Goal: Task Accomplishment & Management: Use online tool/utility

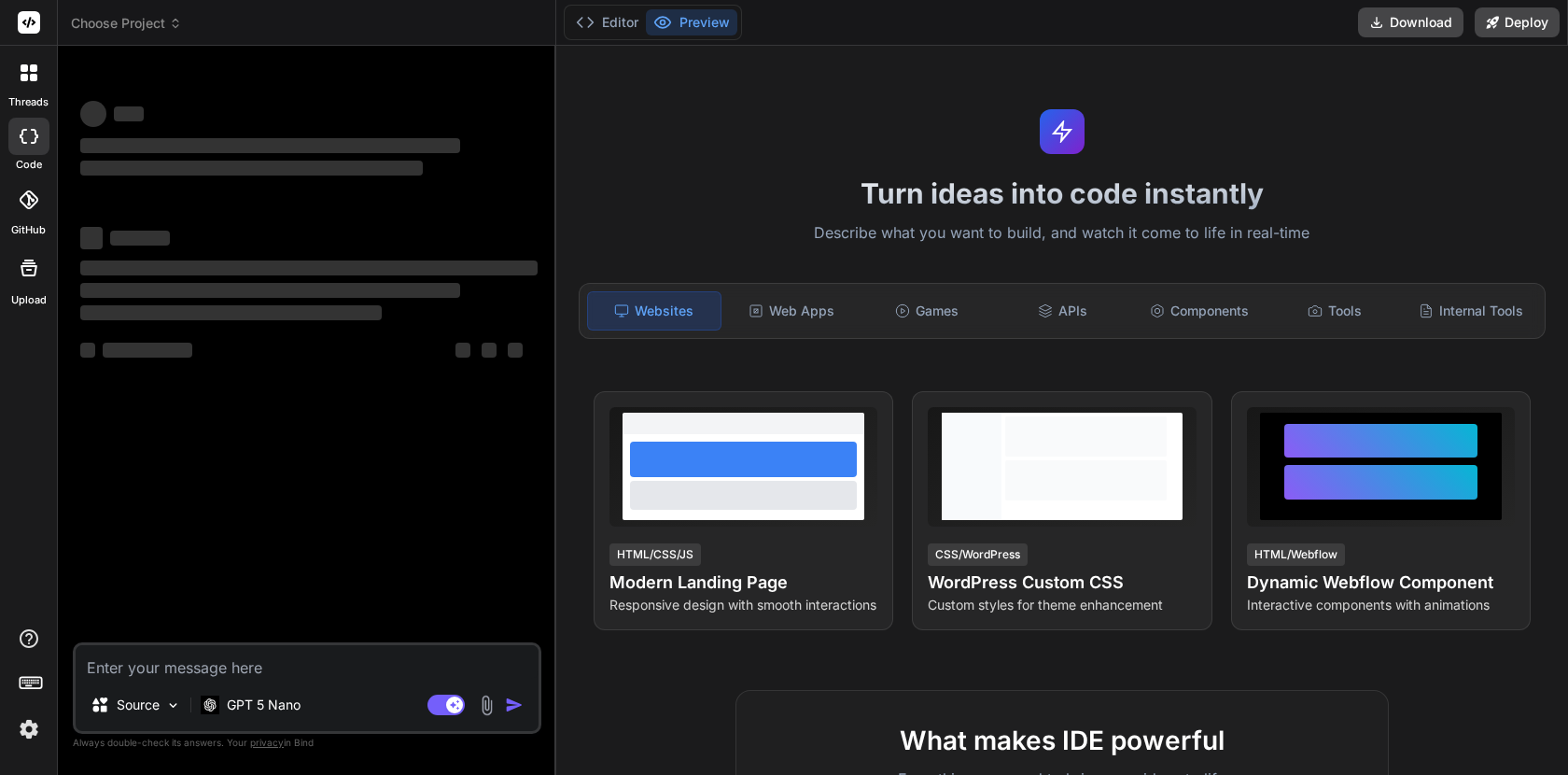
click at [35, 742] on img at bounding box center [28, 729] width 31 height 31
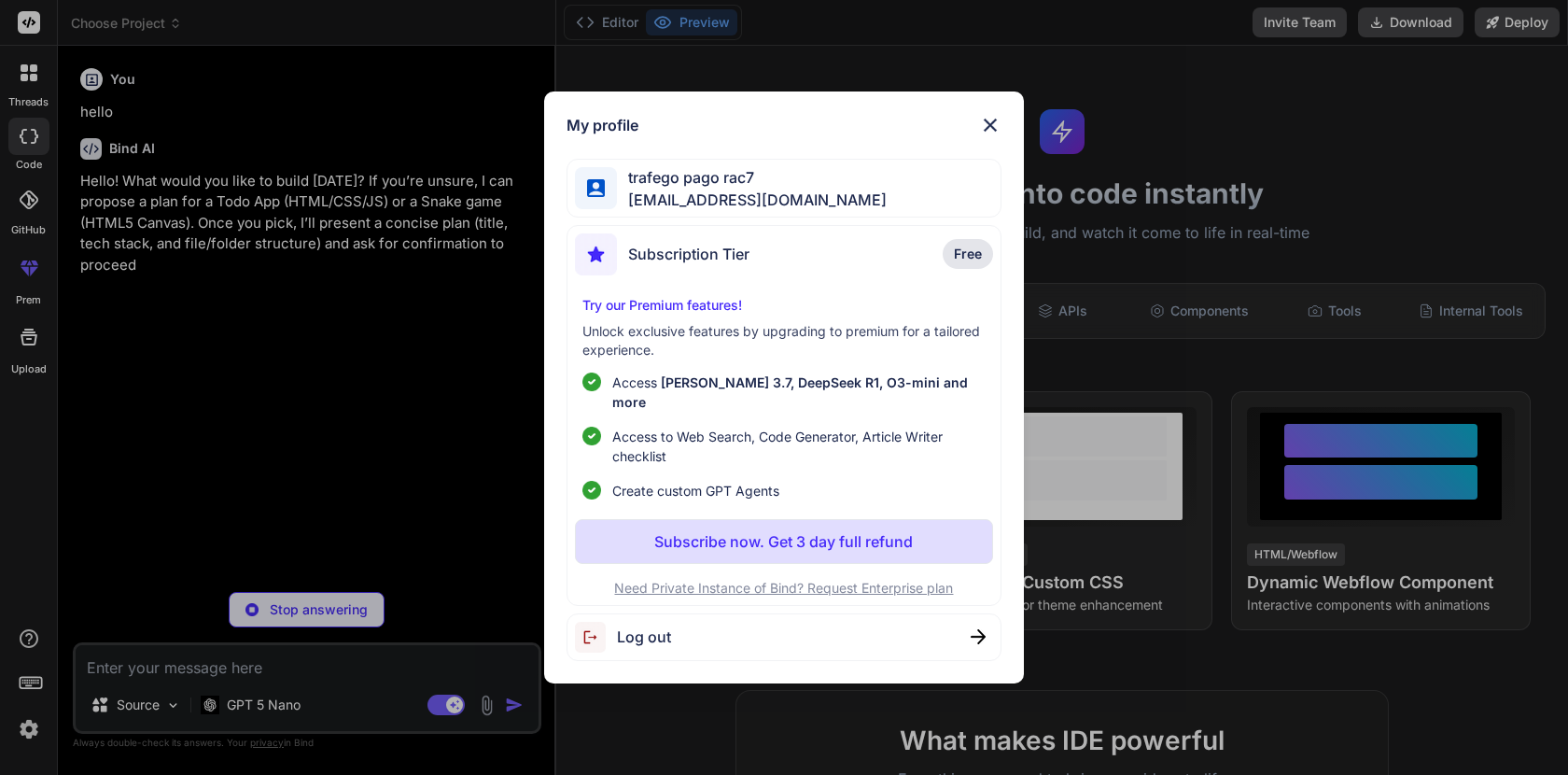
click at [988, 137] on img at bounding box center [991, 125] width 23 height 23
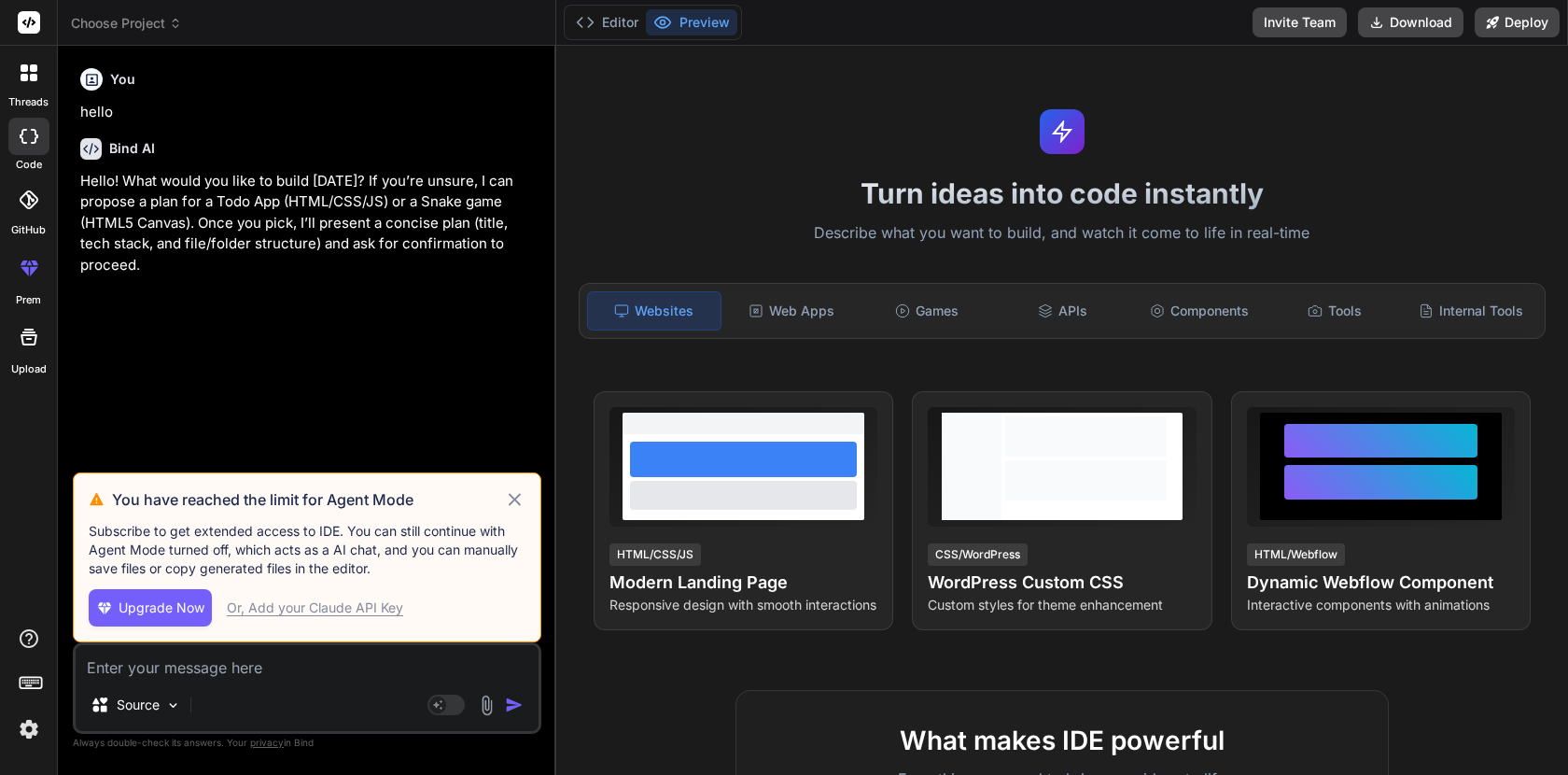
click at [518, 504] on icon at bounding box center [515, 499] width 12 height 12
type textarea "x"
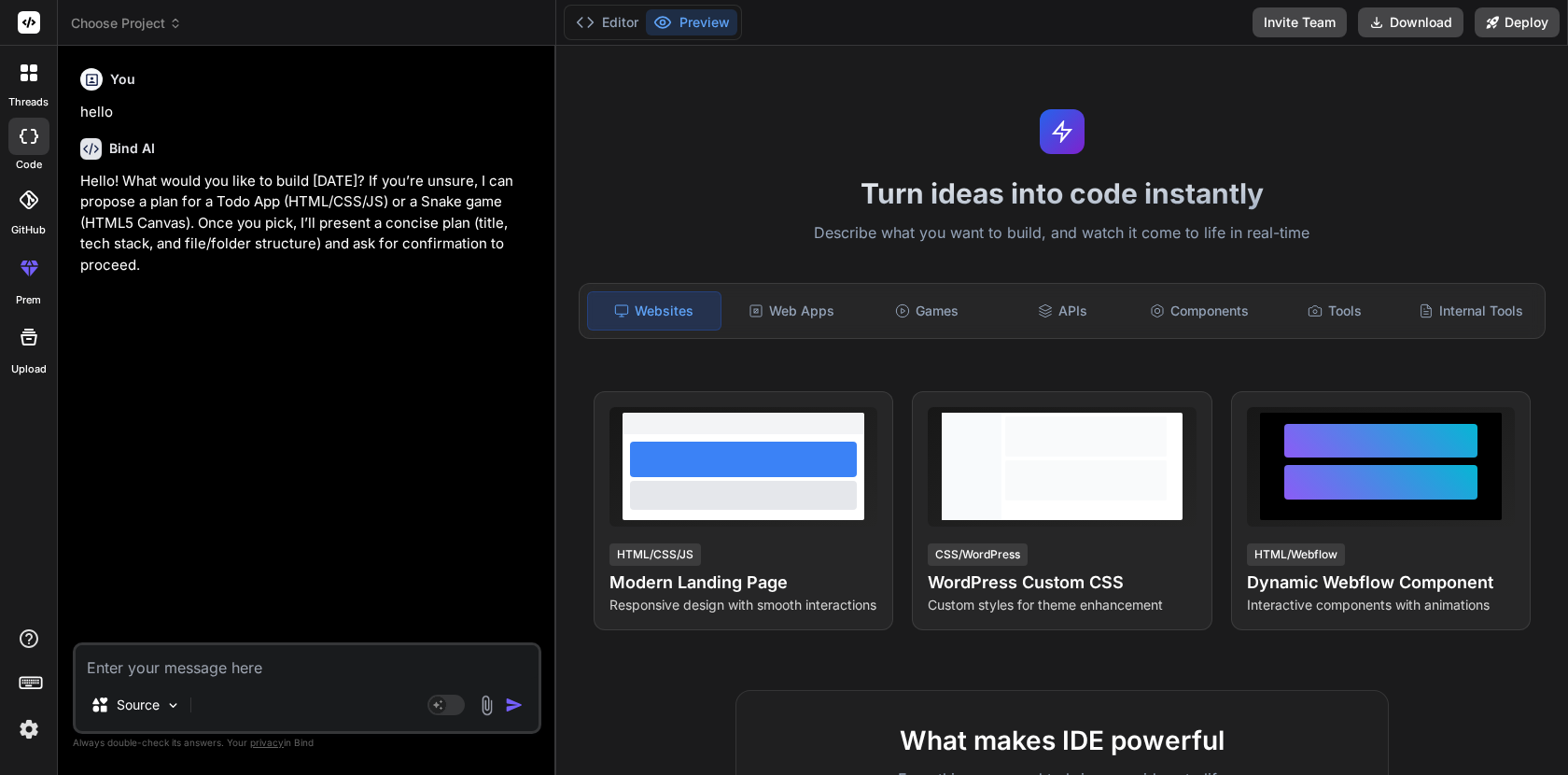
click at [32, 738] on img at bounding box center [28, 729] width 31 height 31
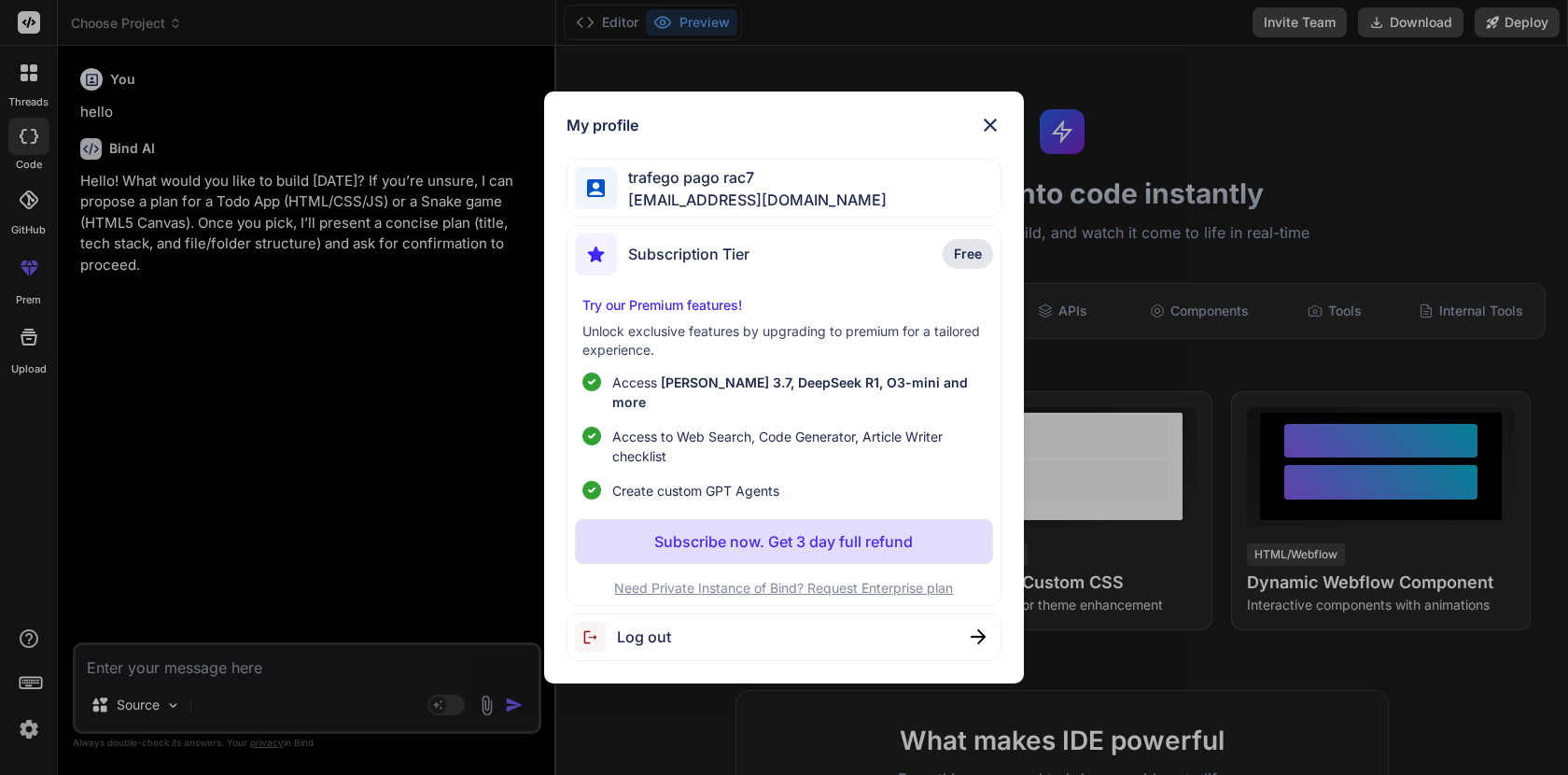
click at [823, 530] on p "Subscribe now. Get 3 day full refund" at bounding box center [783, 542] width 259 height 23
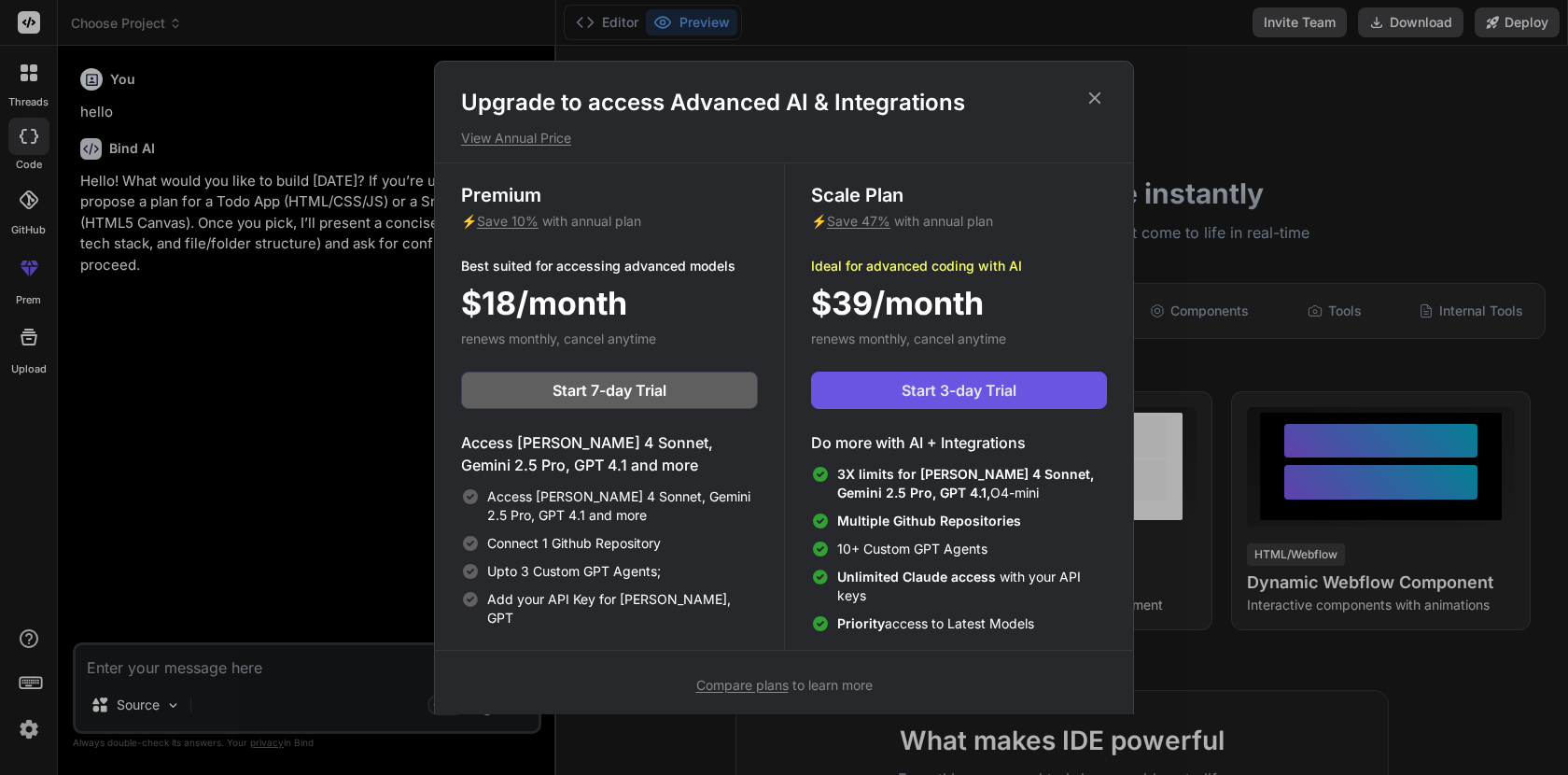
click at [978, 392] on span "Start 3-day Trial" at bounding box center [958, 391] width 115 height 23
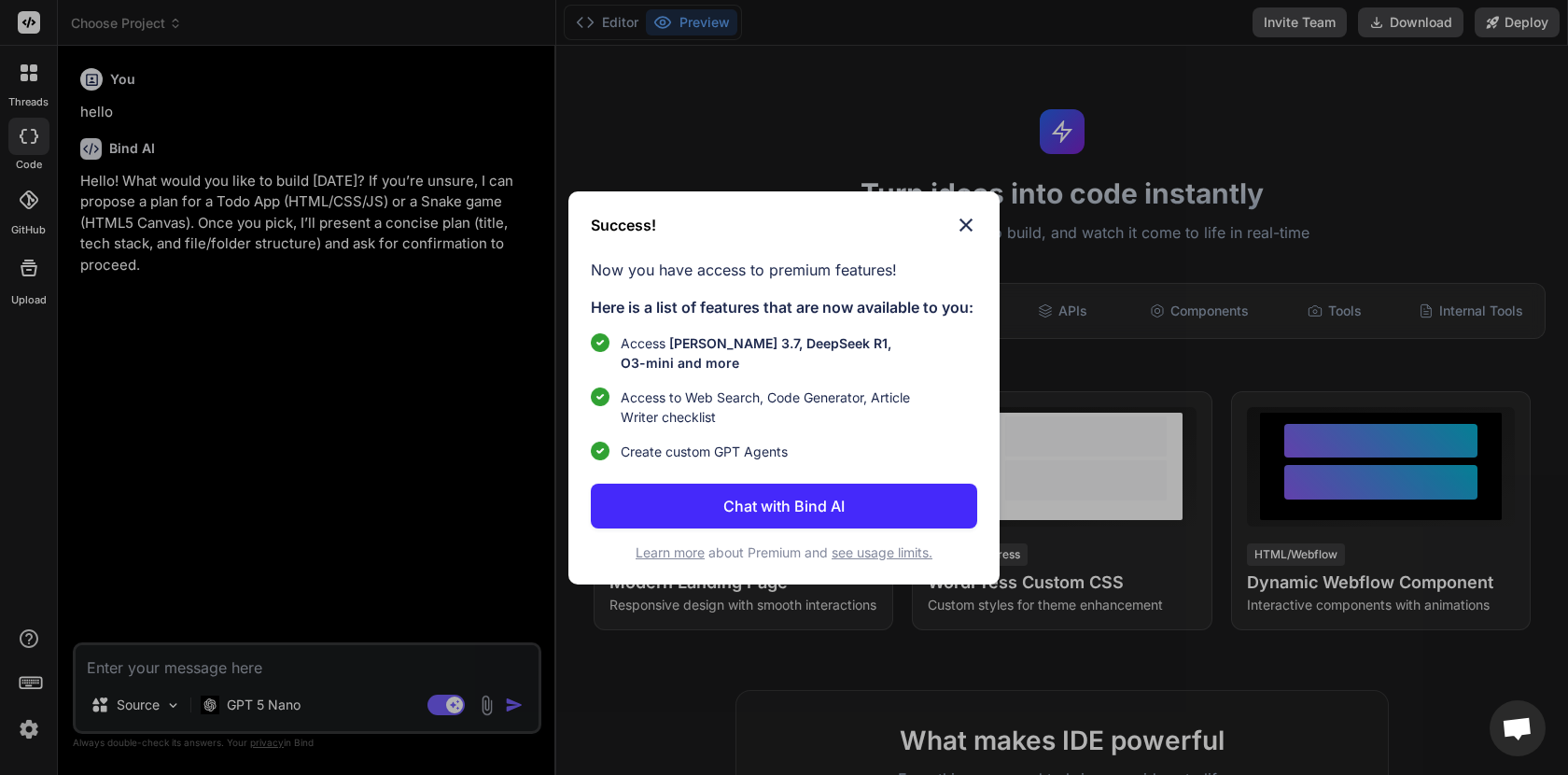
click at [963, 234] on img at bounding box center [966, 226] width 23 height 23
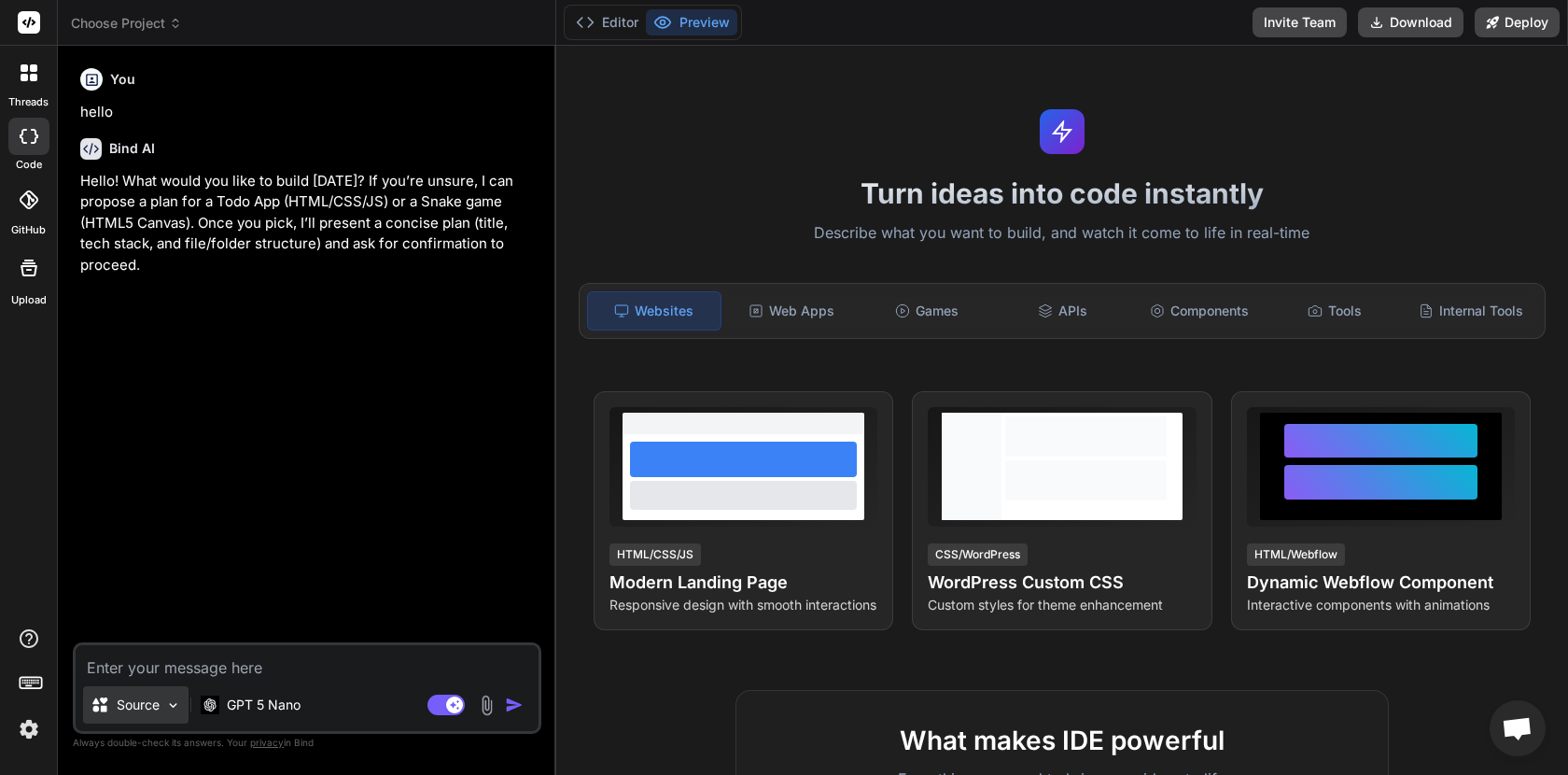
click at [155, 699] on p "Source" at bounding box center [137, 706] width 43 height 19
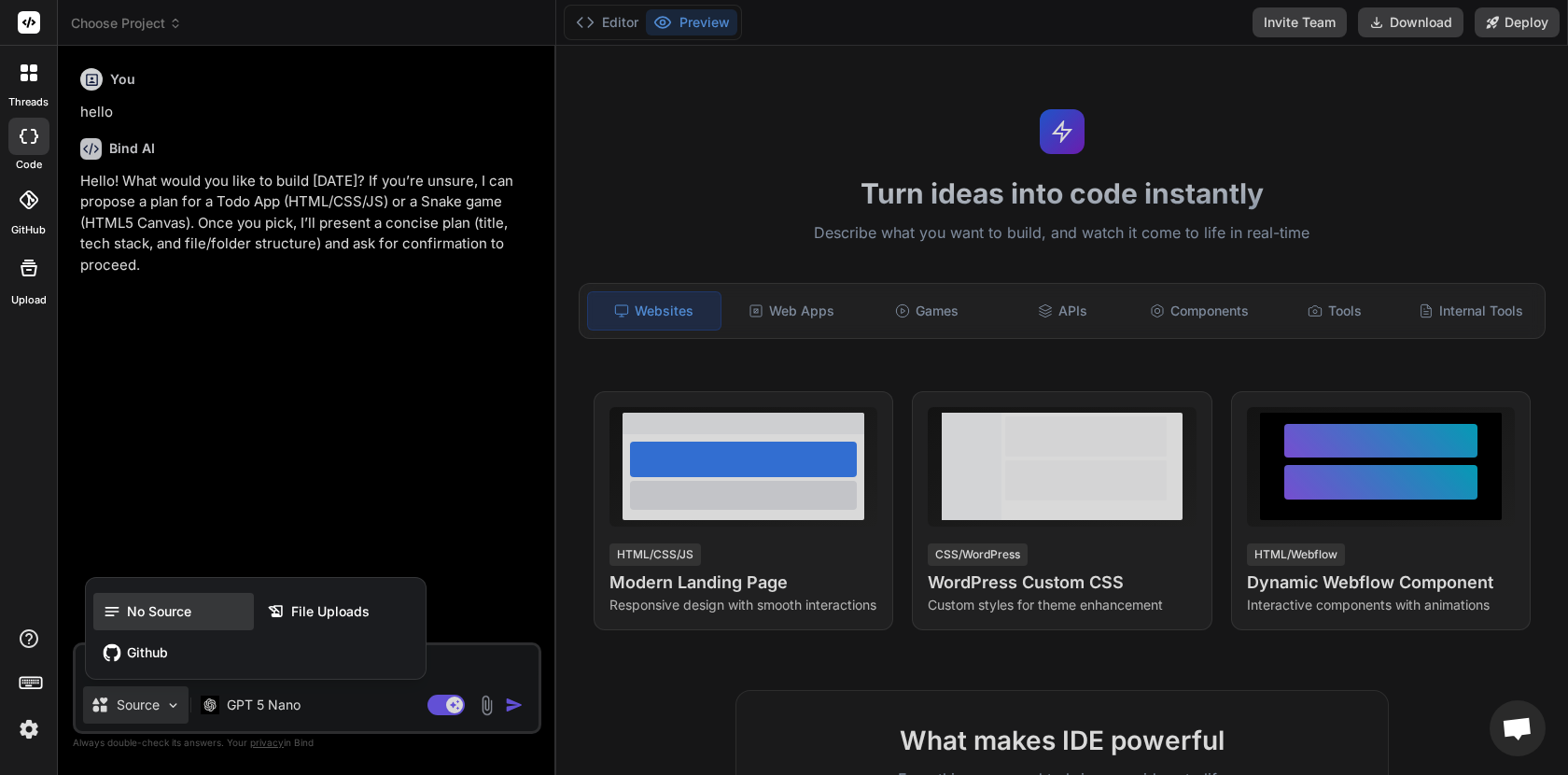
click at [164, 623] on div "No Source" at bounding box center [173, 611] width 160 height 37
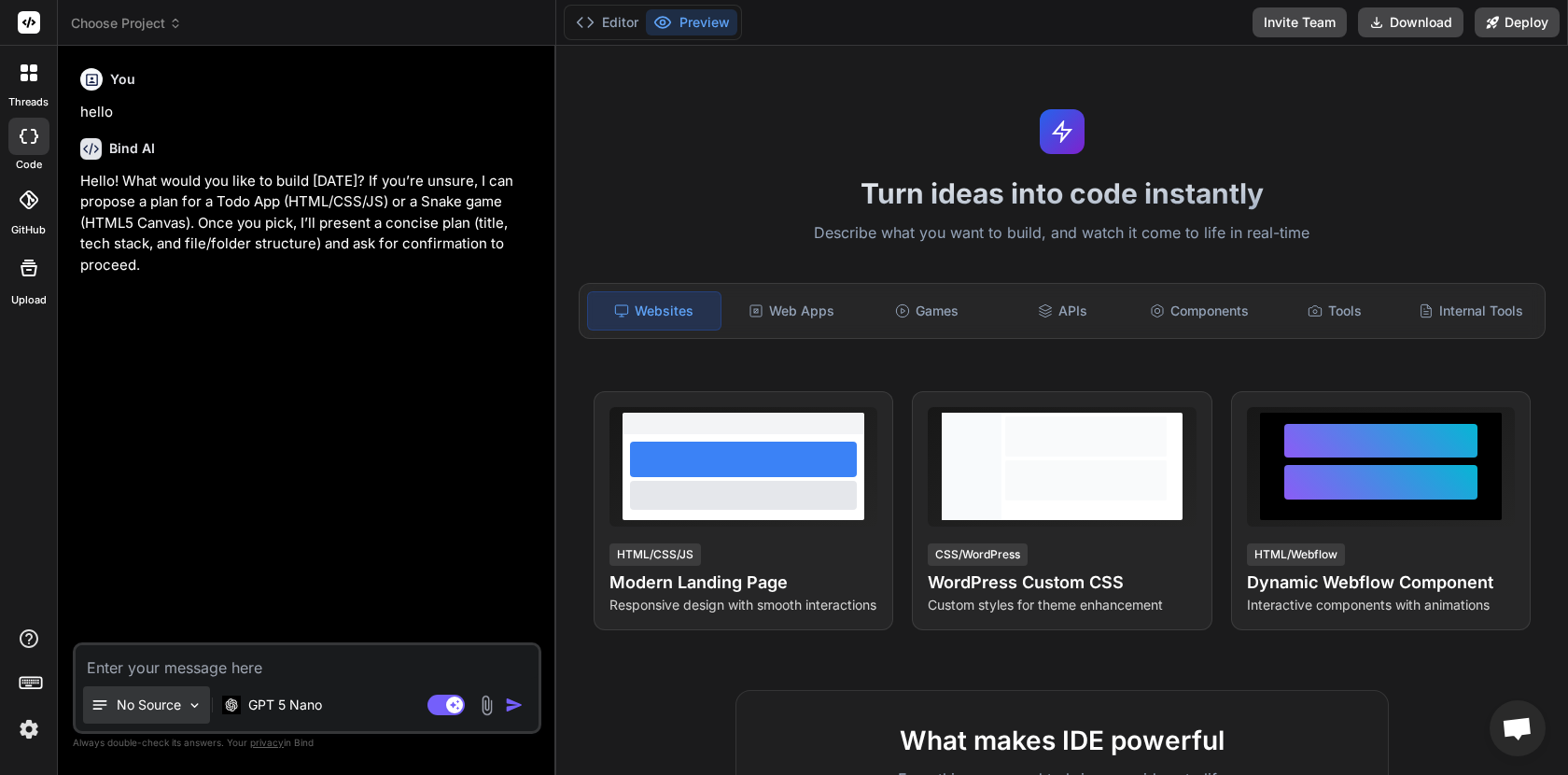
click at [149, 692] on div "No Source" at bounding box center [147, 705] width 127 height 37
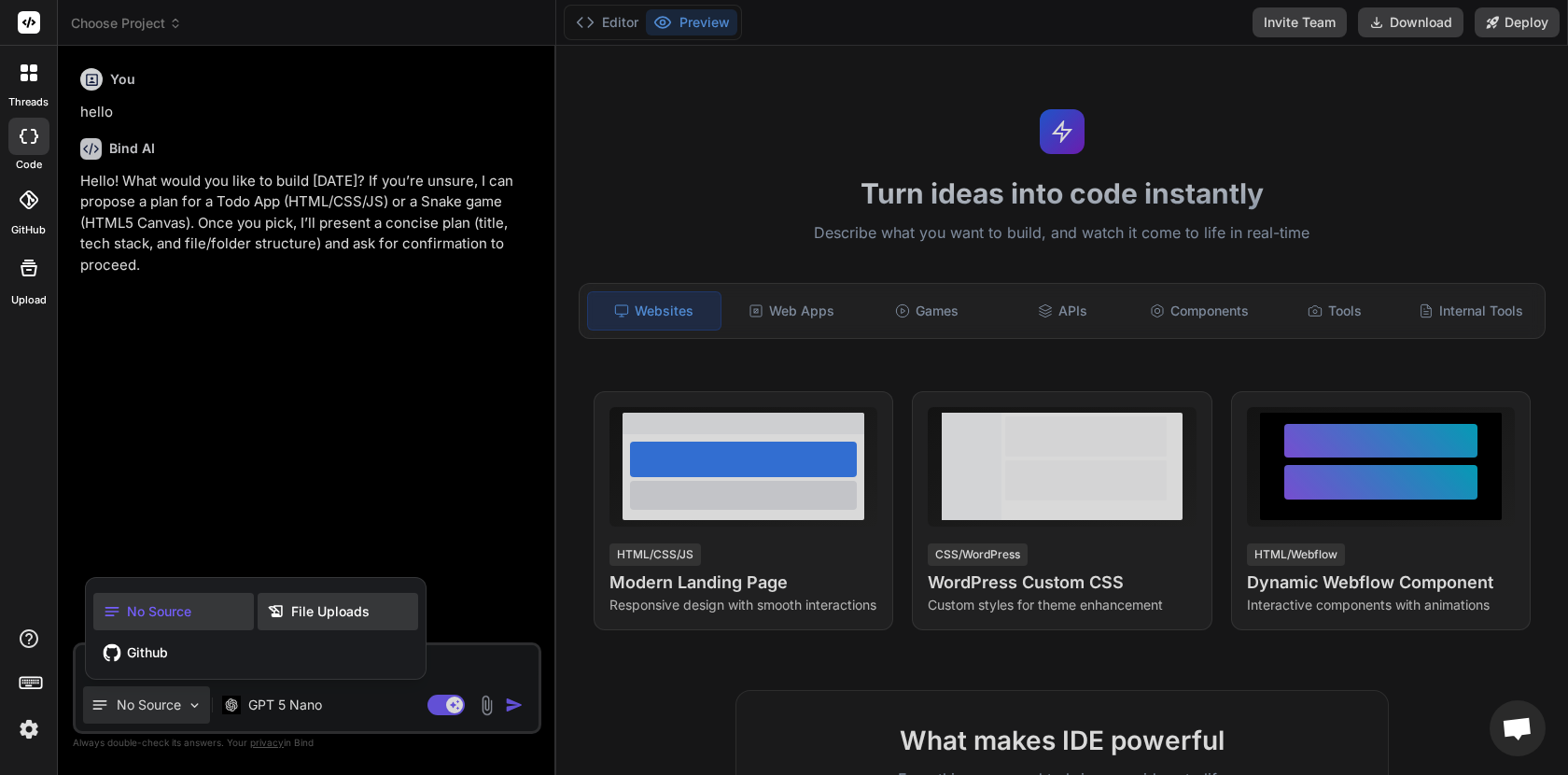
click at [309, 602] on span "File Uploads" at bounding box center [330, 612] width 79 height 19
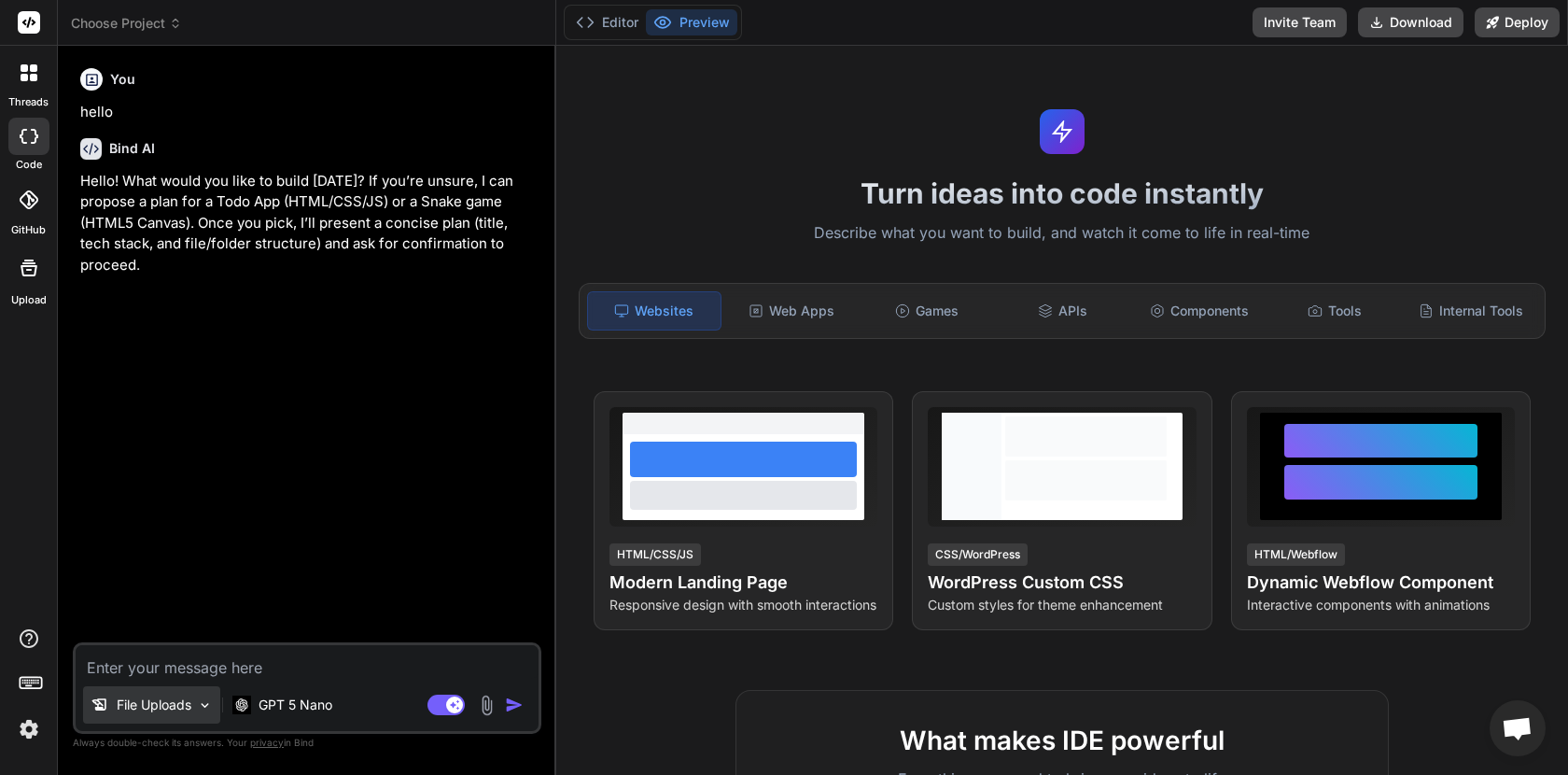
click at [200, 707] on img at bounding box center [205, 706] width 16 height 16
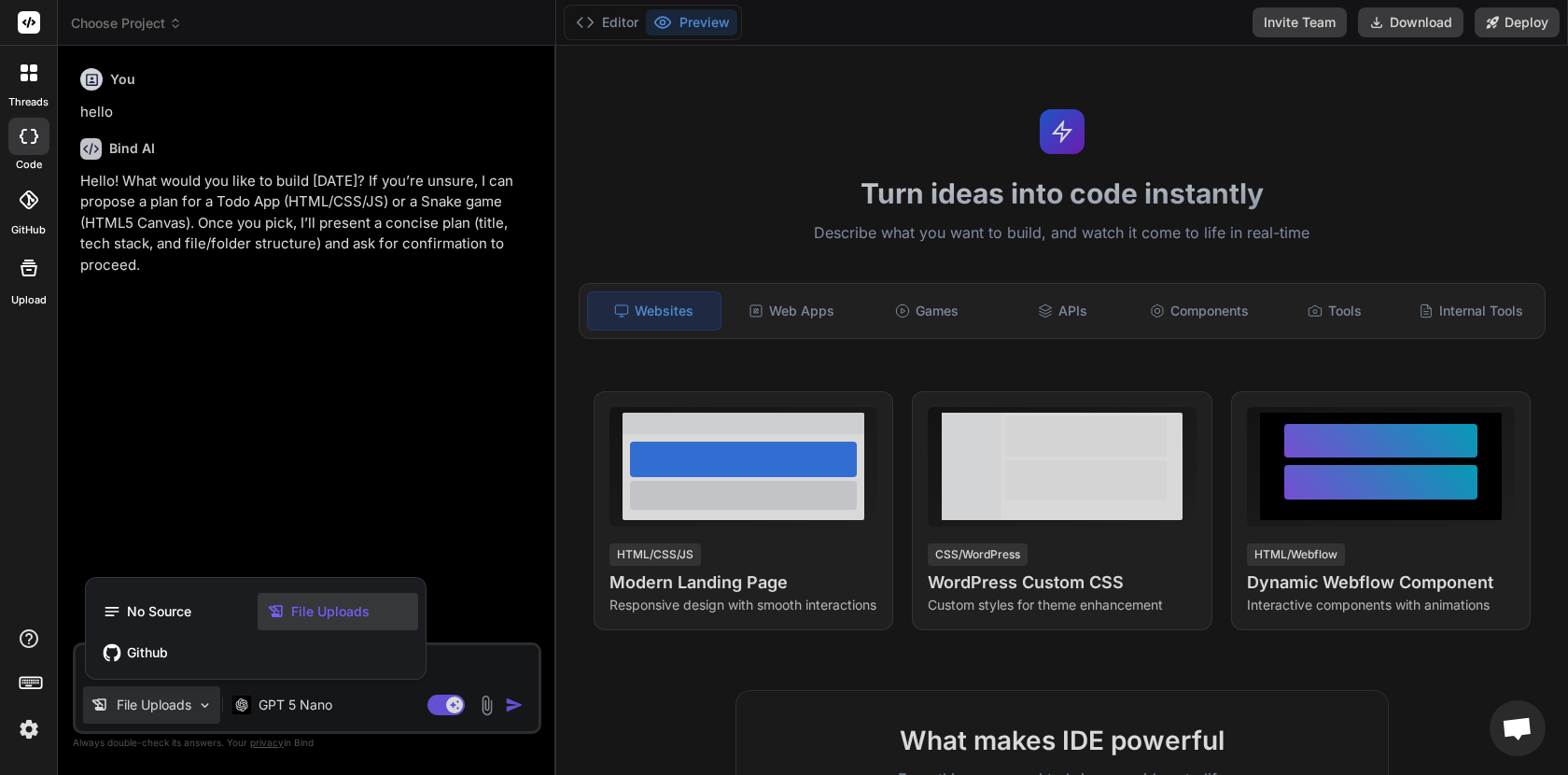
click at [311, 605] on span "File Uploads" at bounding box center [330, 612] width 79 height 19
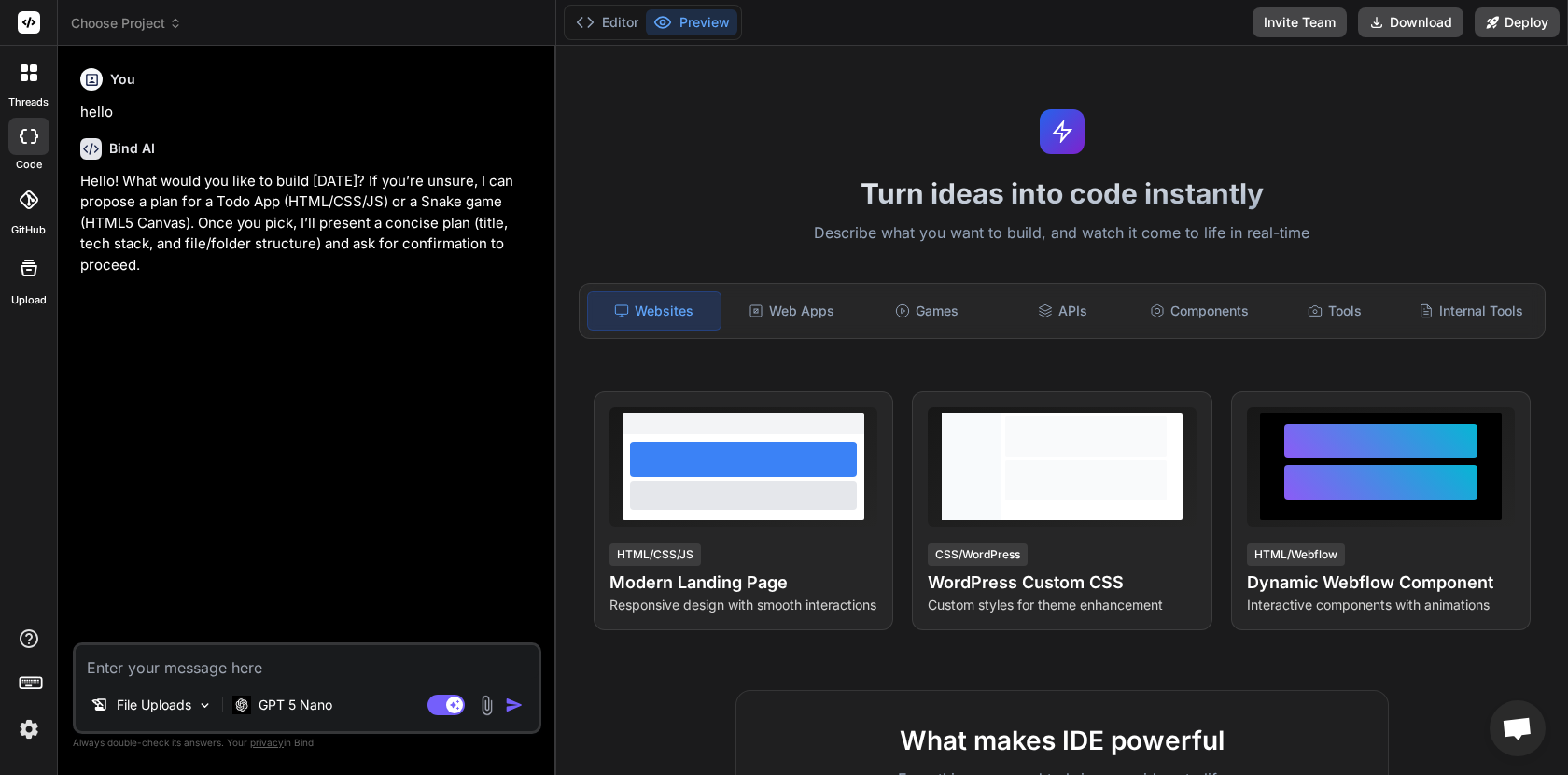
click at [491, 705] on img at bounding box center [486, 706] width 22 height 22
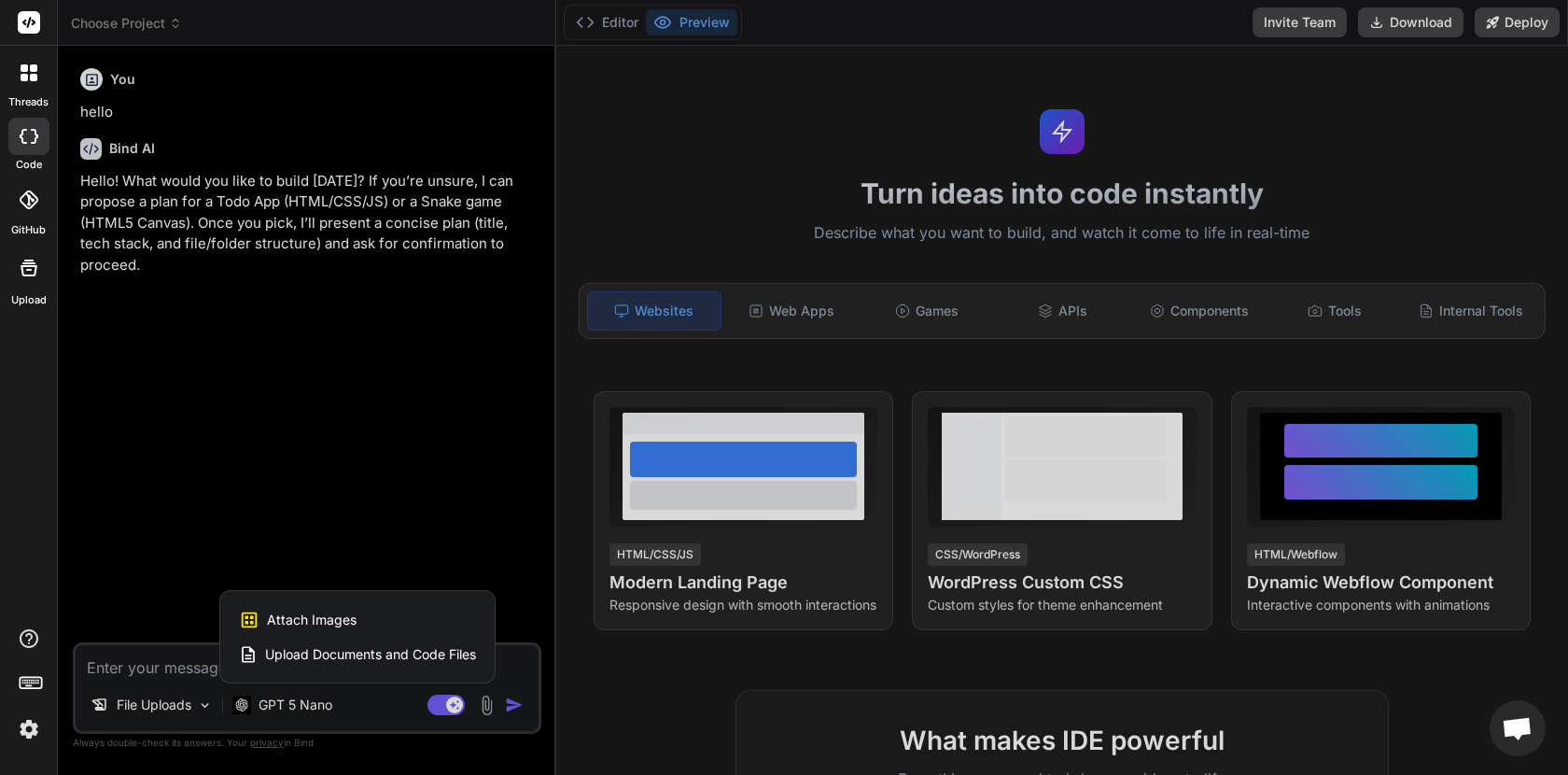
click at [346, 652] on span "Upload Documents and Code Files" at bounding box center [371, 655] width 211 height 19
type textarea "x"
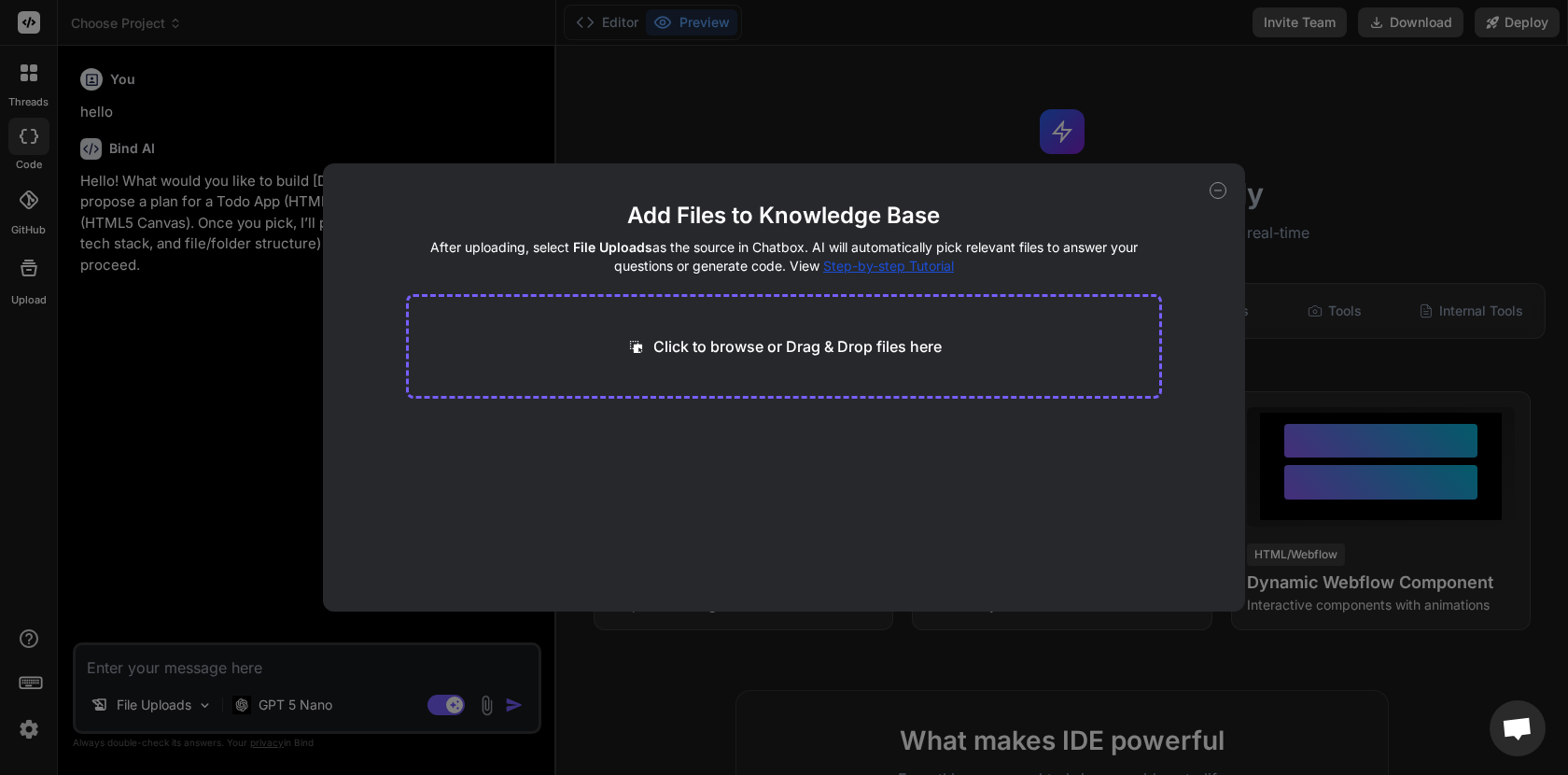
click at [796, 353] on p "Click to browse or Drag & Drop files here" at bounding box center [797, 347] width 288 height 23
click at [777, 356] on p "Click to browse or Drag & Drop files here" at bounding box center [797, 347] width 288 height 23
click at [531, 368] on div "Click to browse or Drag & Drop files here" at bounding box center [784, 346] width 757 height 104
click at [749, 342] on p "Click to browse or Drag & Drop files here" at bounding box center [797, 347] width 288 height 23
type input "C:\fakepath\screencapture-paradadasbaterias-br-2025-09-03-20_01_50.pdf"
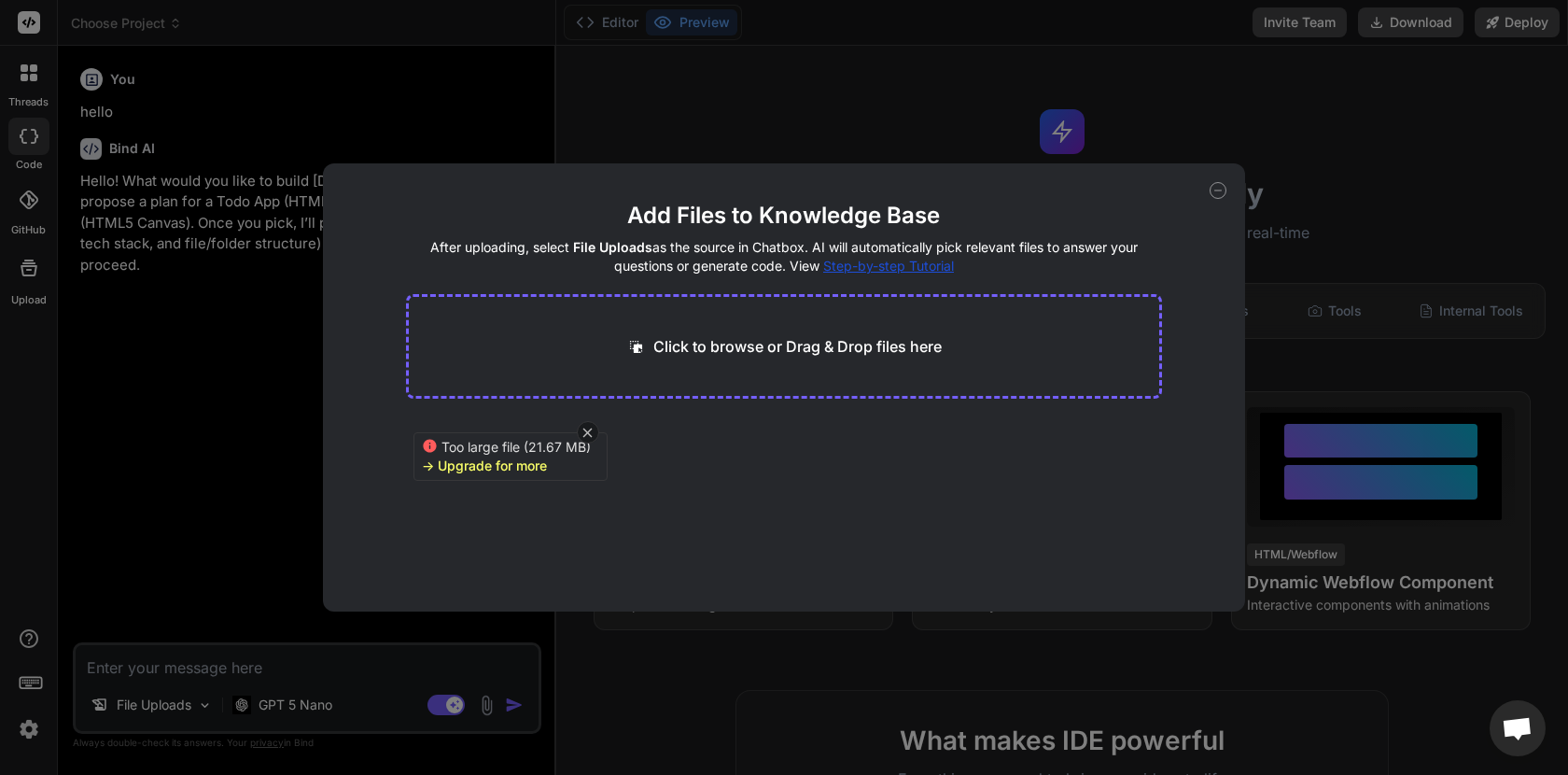
click at [437, 468] on div "-> Upgrade for more" at bounding box center [484, 467] width 125 height 19
click at [481, 459] on div "-> Upgrade for more" at bounding box center [484, 467] width 125 height 19
click at [486, 459] on div "-> Upgrade for more" at bounding box center [484, 467] width 125 height 19
click at [586, 436] on icon at bounding box center [588, 433] width 16 height 16
type textarea "x"
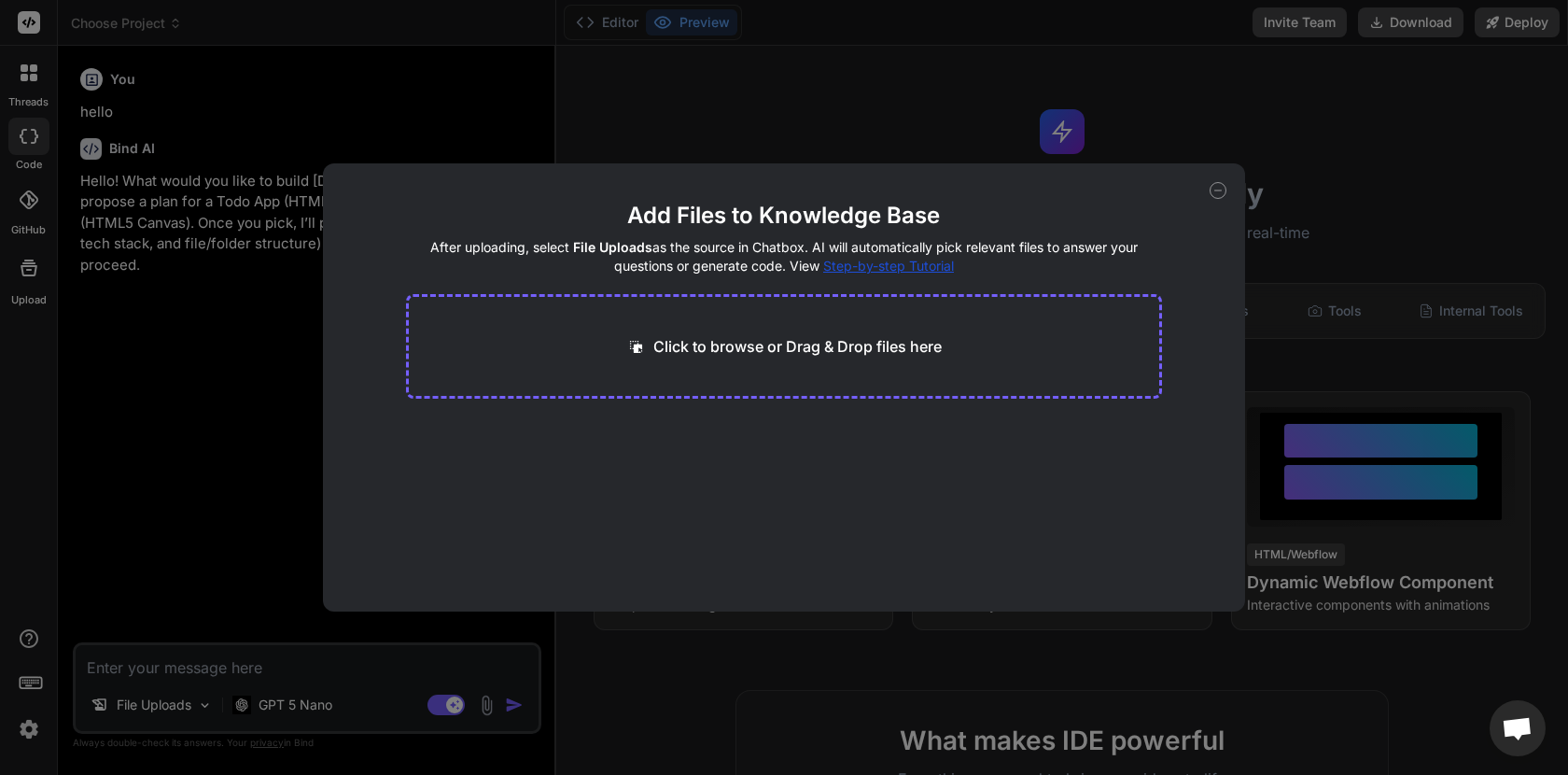
click at [661, 352] on p "Click to browse or Drag & Drop files here" at bounding box center [797, 347] width 288 height 23
type input "C:\fakepath\screencapture-paradadasbaterias-br-2025-09-03-20_01_50_compressed.p…"
click at [1223, 193] on icon at bounding box center [1218, 191] width 17 height 17
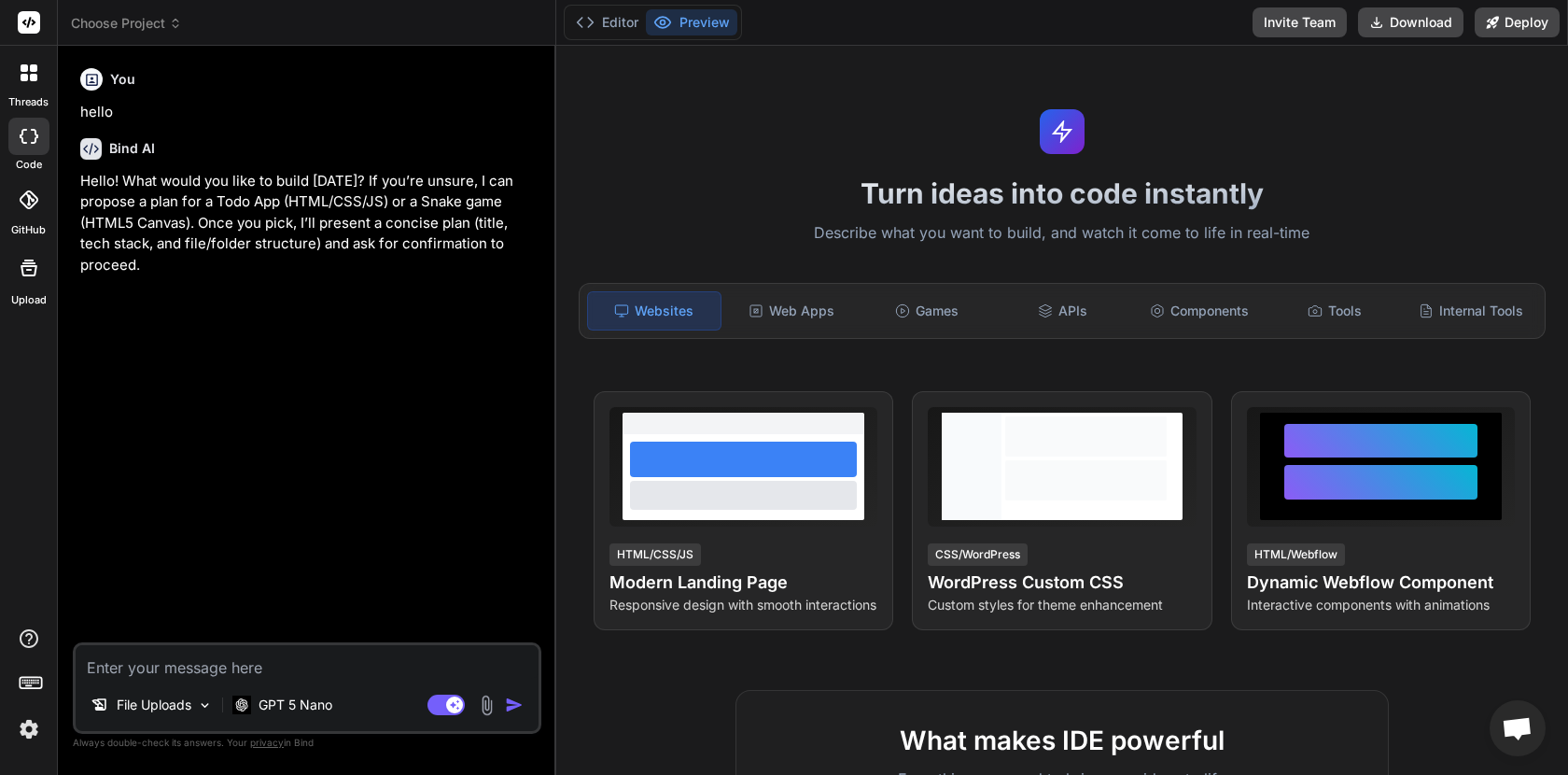
click at [486, 700] on img at bounding box center [486, 706] width 22 height 22
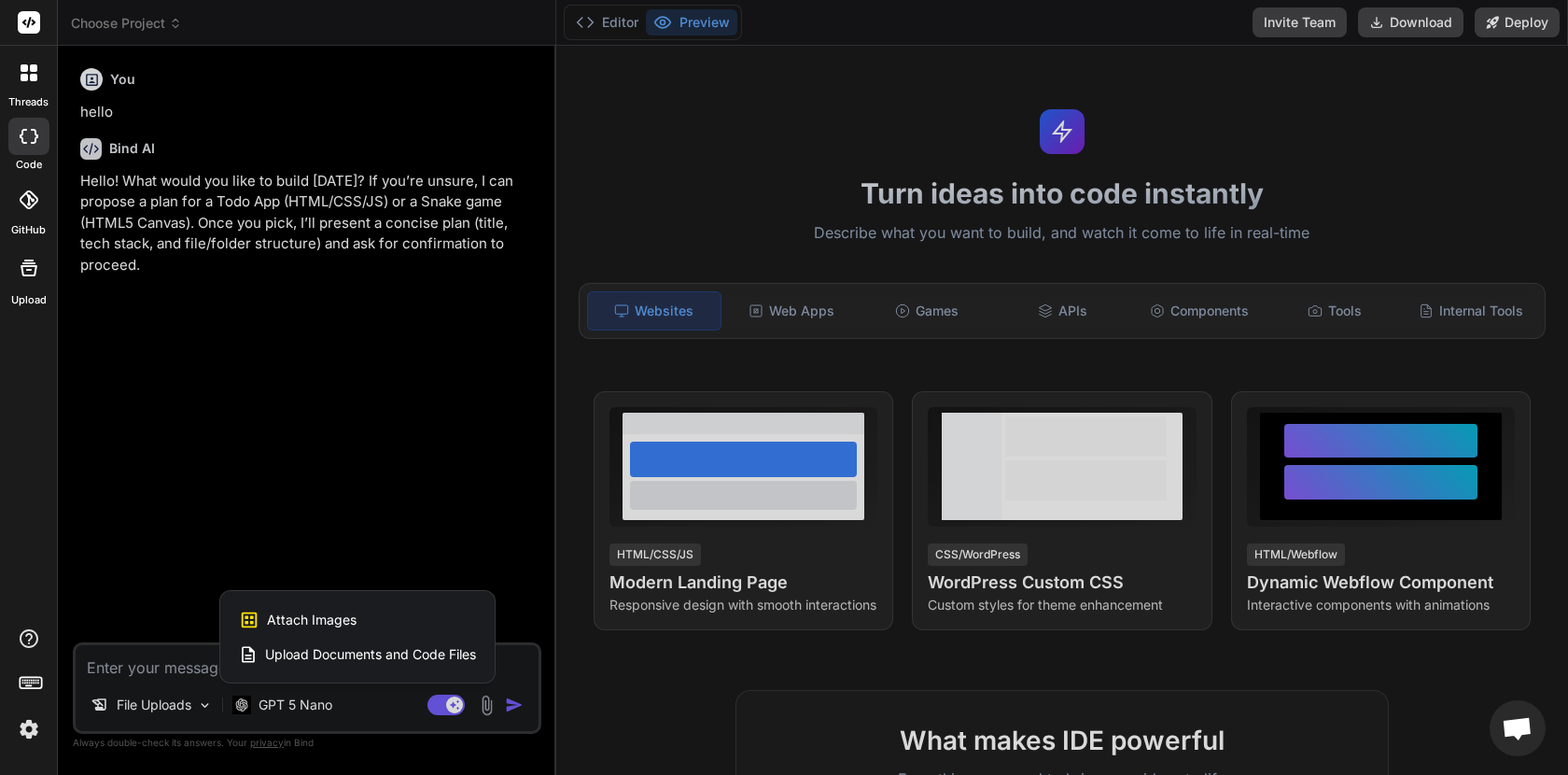
click at [364, 648] on span "Upload Documents and Code Files" at bounding box center [371, 655] width 211 height 19
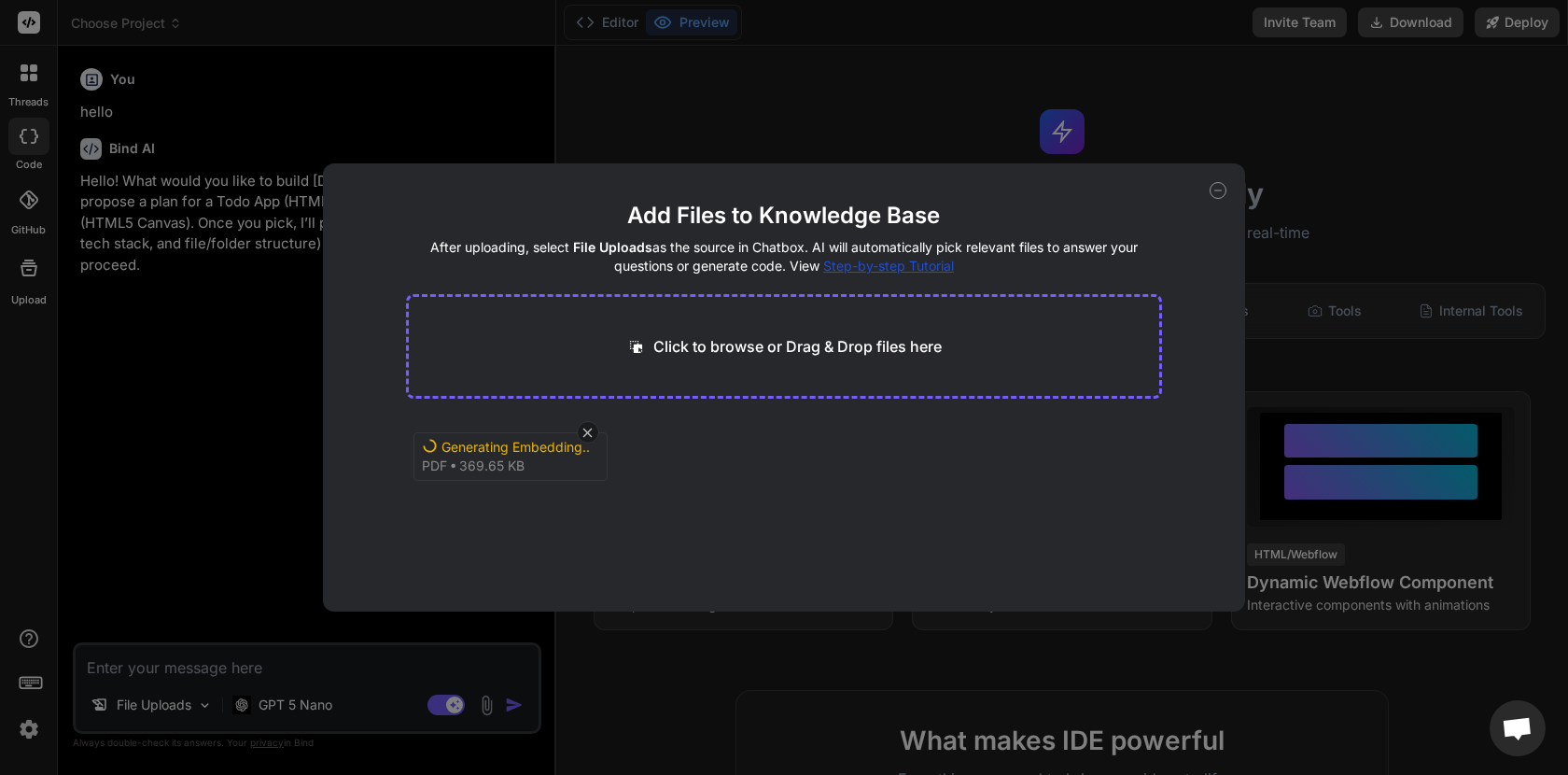
click at [521, 450] on div "Generating Embedding..." at bounding box center [517, 448] width 150 height 19
click at [1212, 193] on icon at bounding box center [1218, 191] width 17 height 17
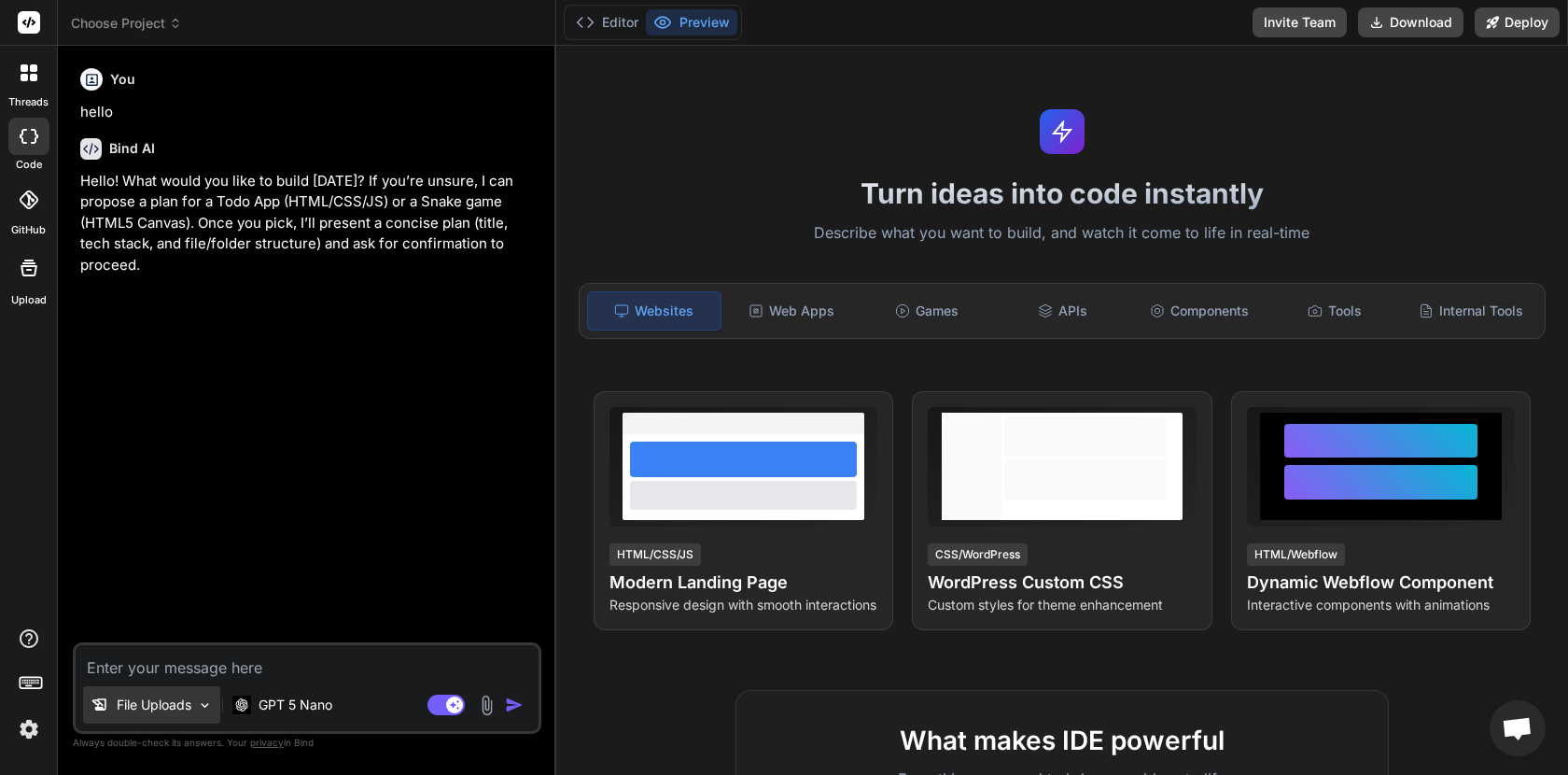
click at [161, 712] on p "File Uploads" at bounding box center [154, 706] width 75 height 19
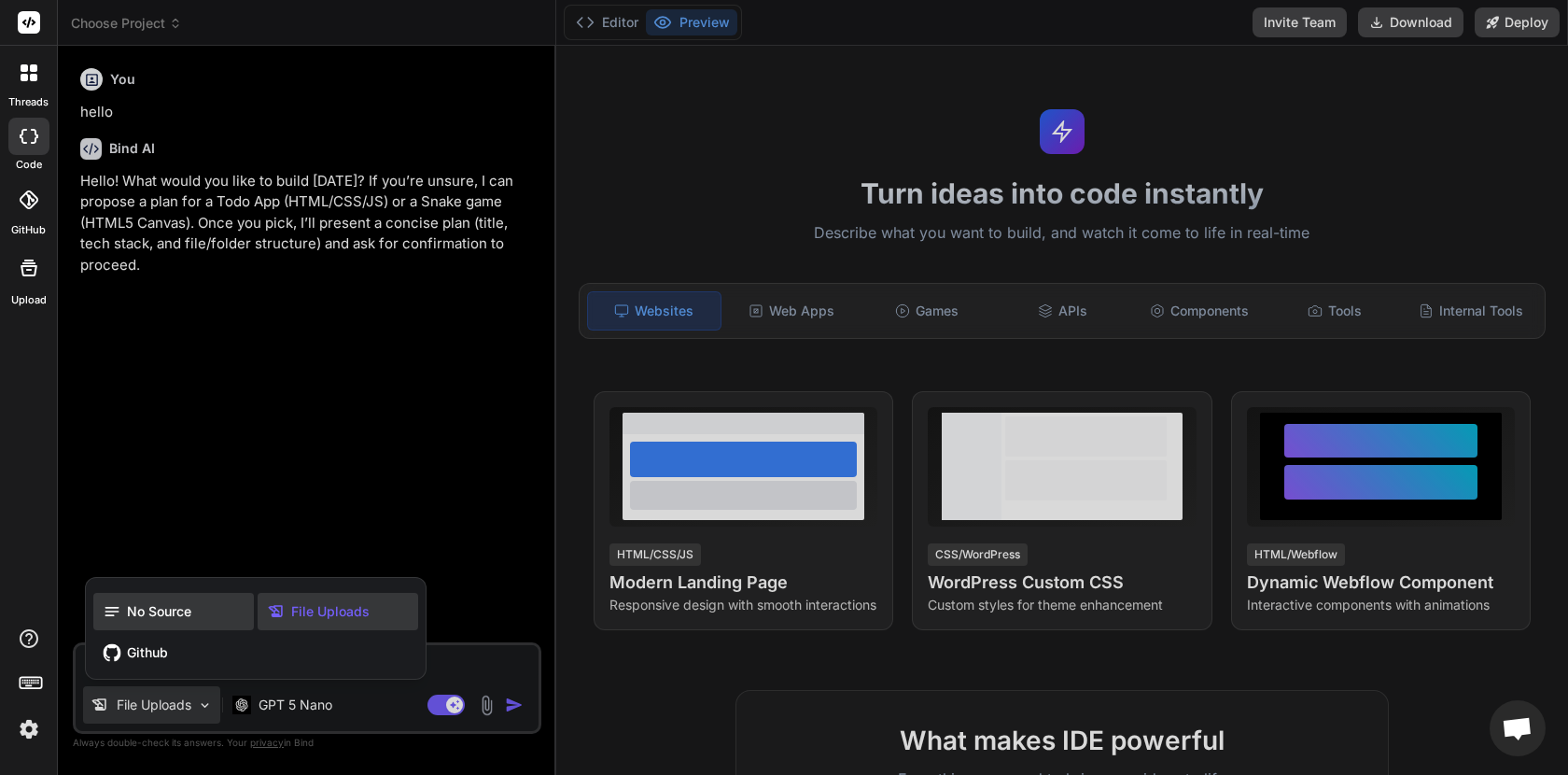
click at [183, 617] on span "No Source" at bounding box center [159, 612] width 64 height 19
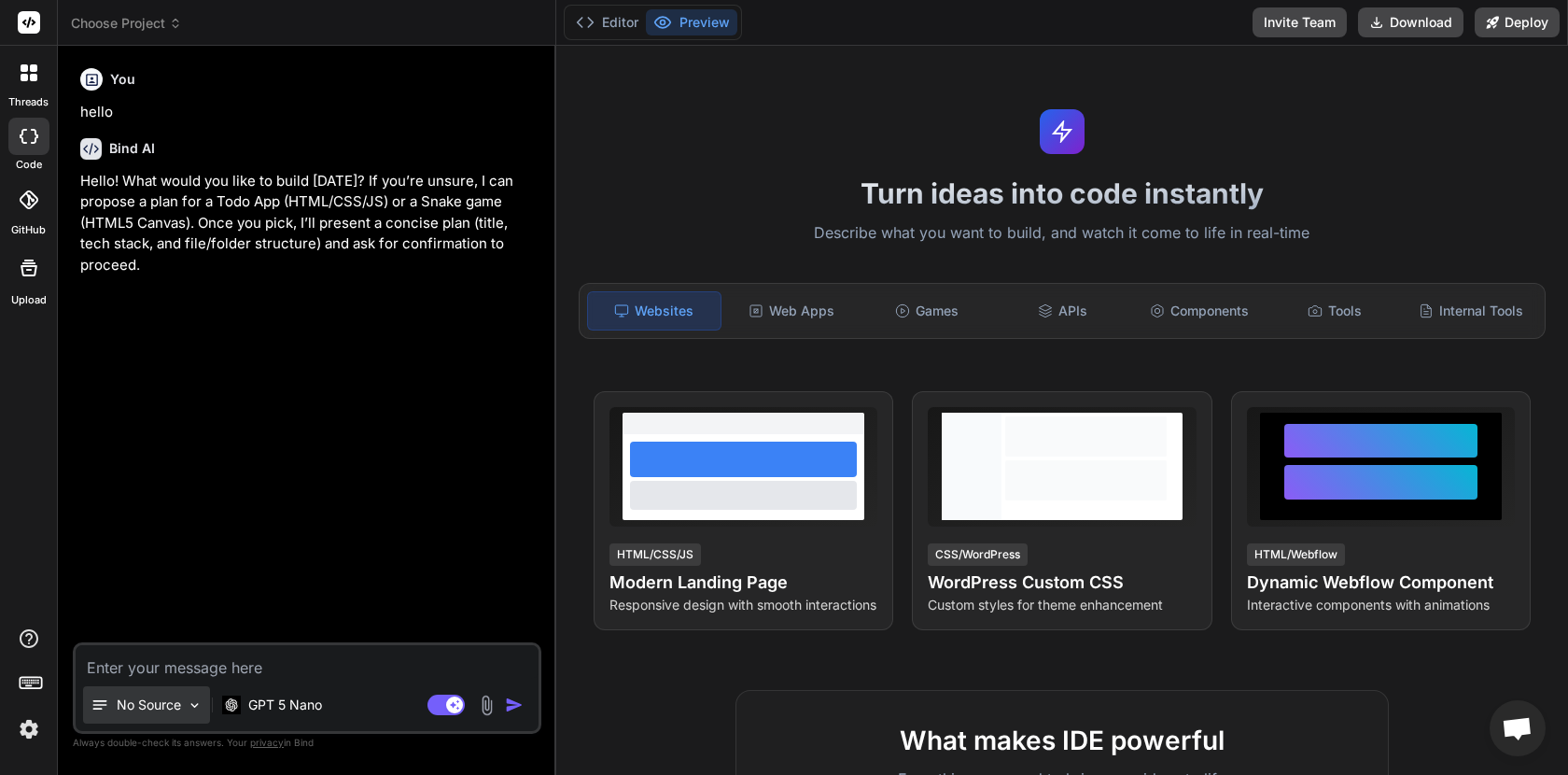
click at [98, 710] on icon at bounding box center [100, 706] width 19 height 19
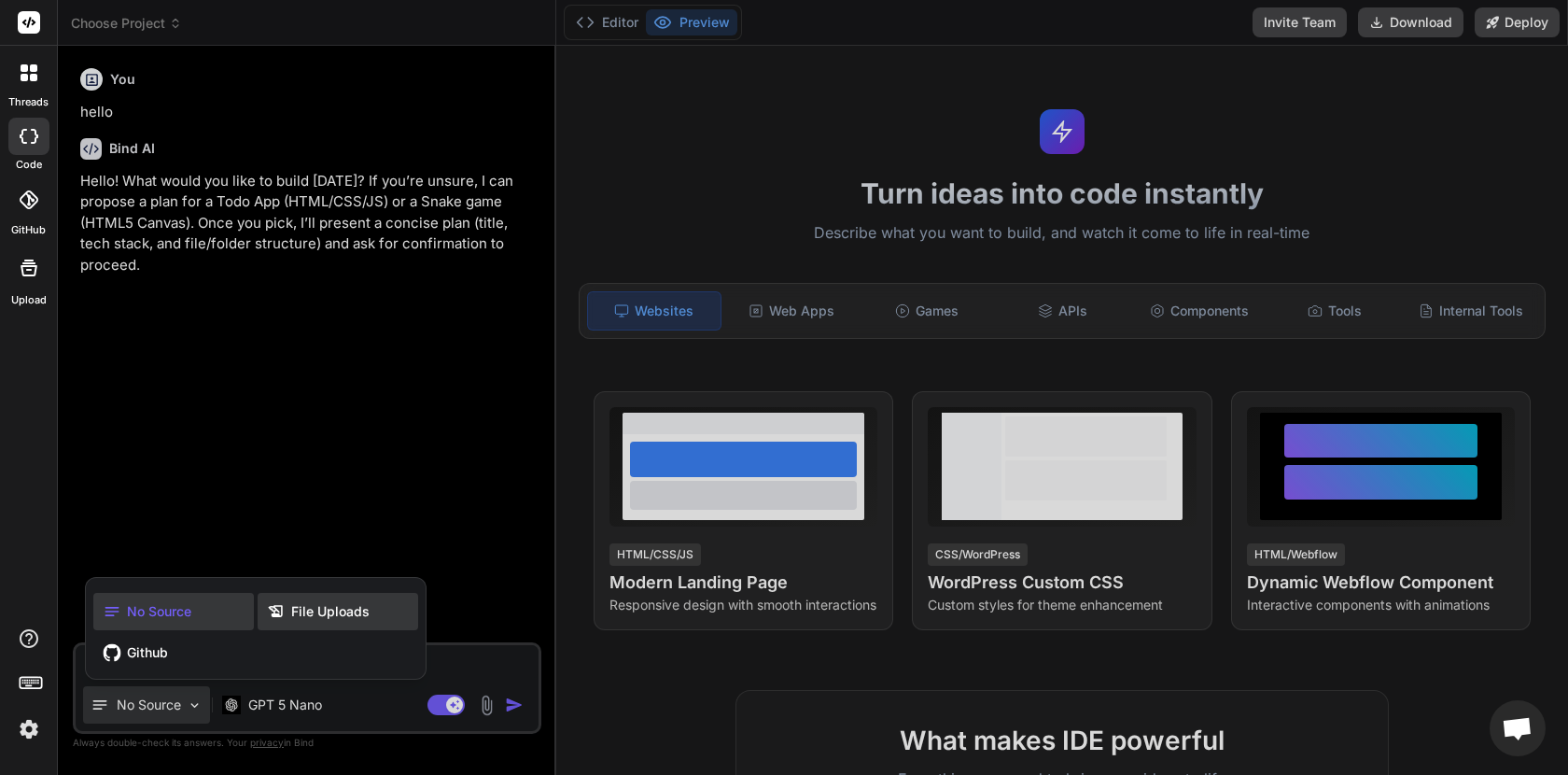
click at [337, 617] on span "File Uploads" at bounding box center [330, 612] width 79 height 19
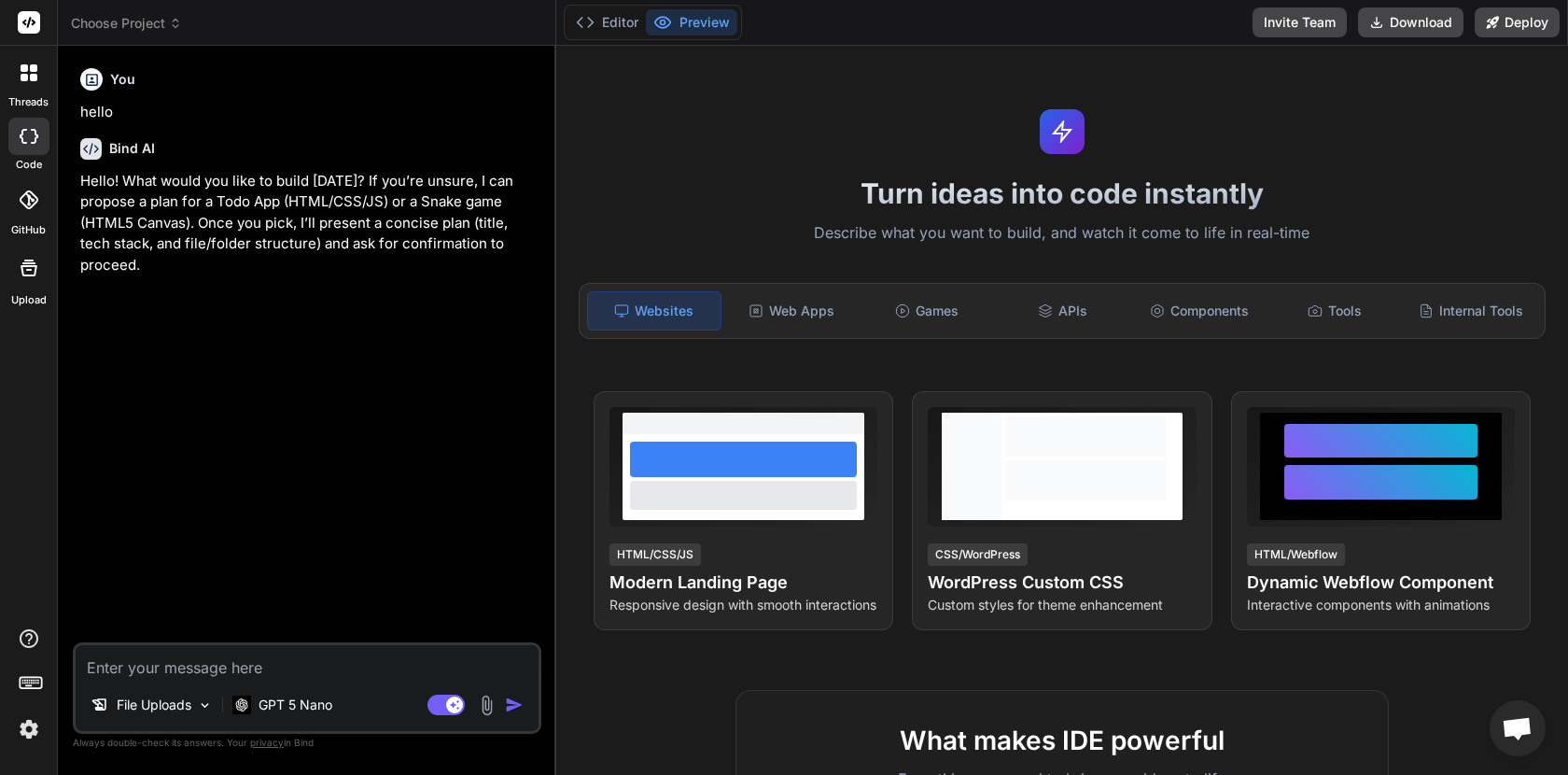
click at [488, 704] on img at bounding box center [486, 706] width 22 height 22
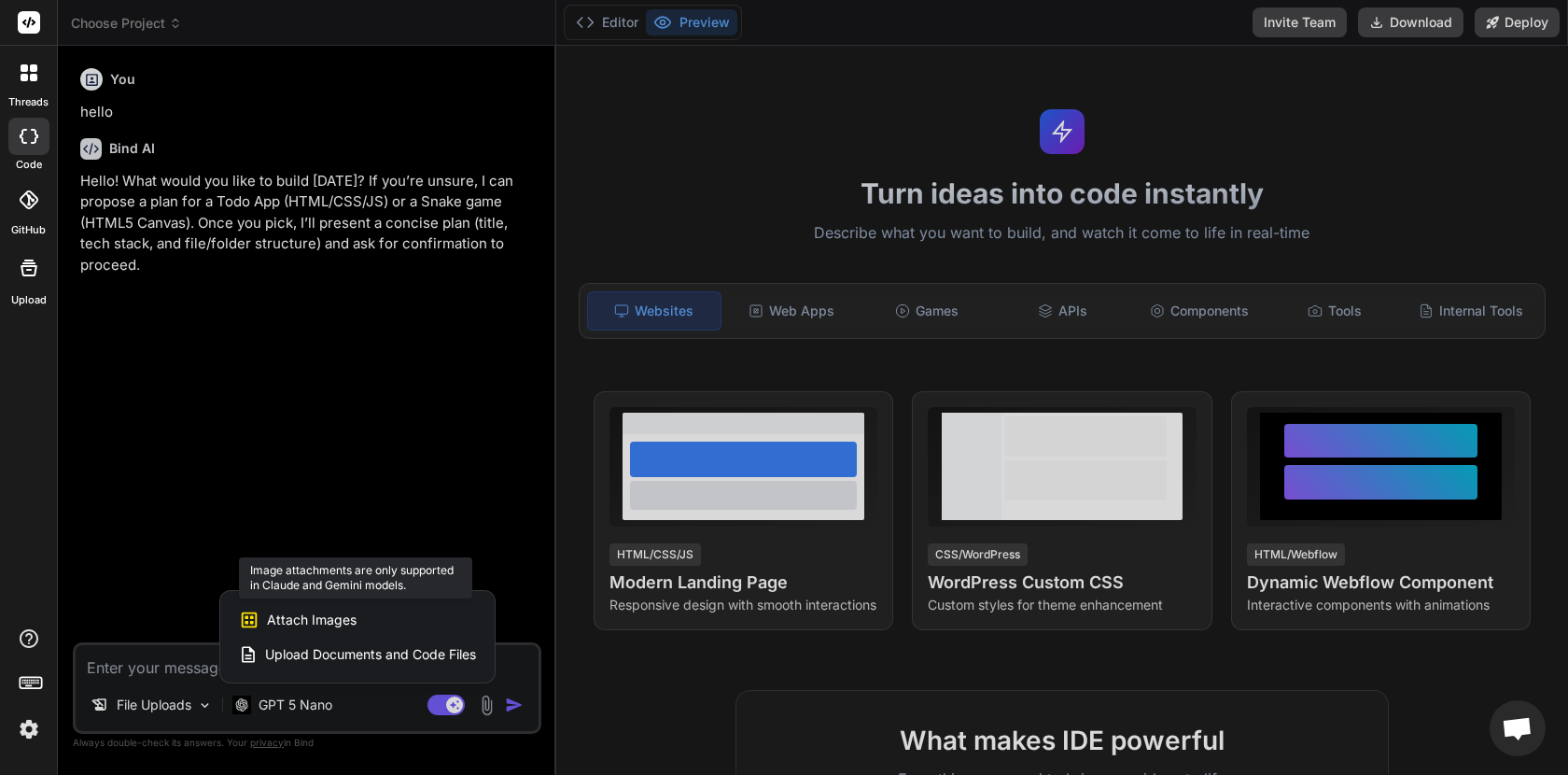
click at [382, 626] on div "Attach Images Image attachments are only supported in Claude and Gemini models." at bounding box center [357, 619] width 237 height 35
click at [323, 617] on span "Attach Images" at bounding box center [312, 620] width 90 height 19
click at [349, 619] on span "Attach Images" at bounding box center [312, 620] width 90 height 19
click at [304, 708] on div at bounding box center [784, 387] width 1568 height 775
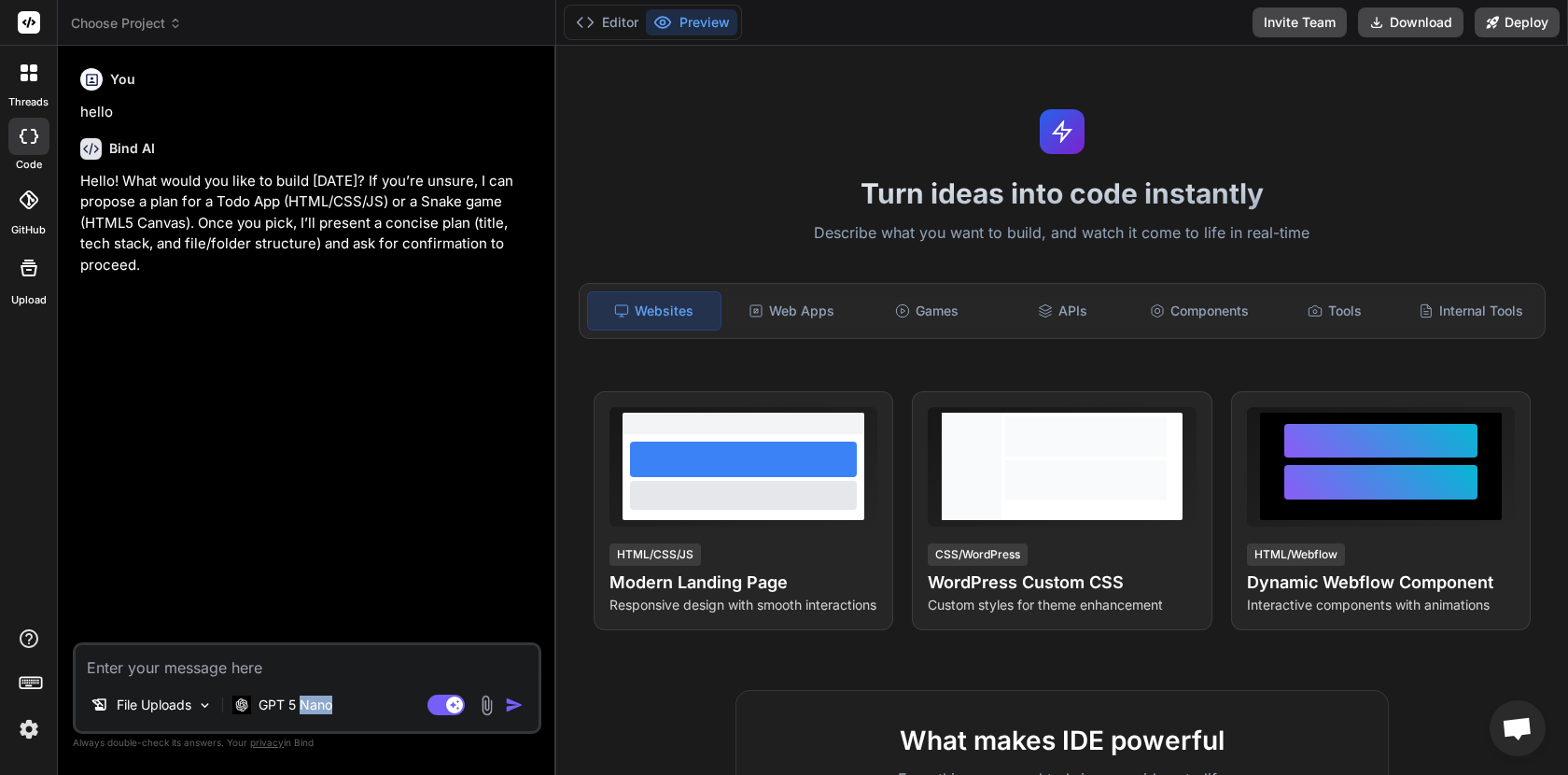
click at [304, 708] on p "GPT 5 Nano" at bounding box center [296, 706] width 74 height 19
click at [305, 707] on p "GPT 5 Nano" at bounding box center [296, 706] width 74 height 19
click at [300, 707] on p "GPT 5 Nano" at bounding box center [296, 706] width 74 height 19
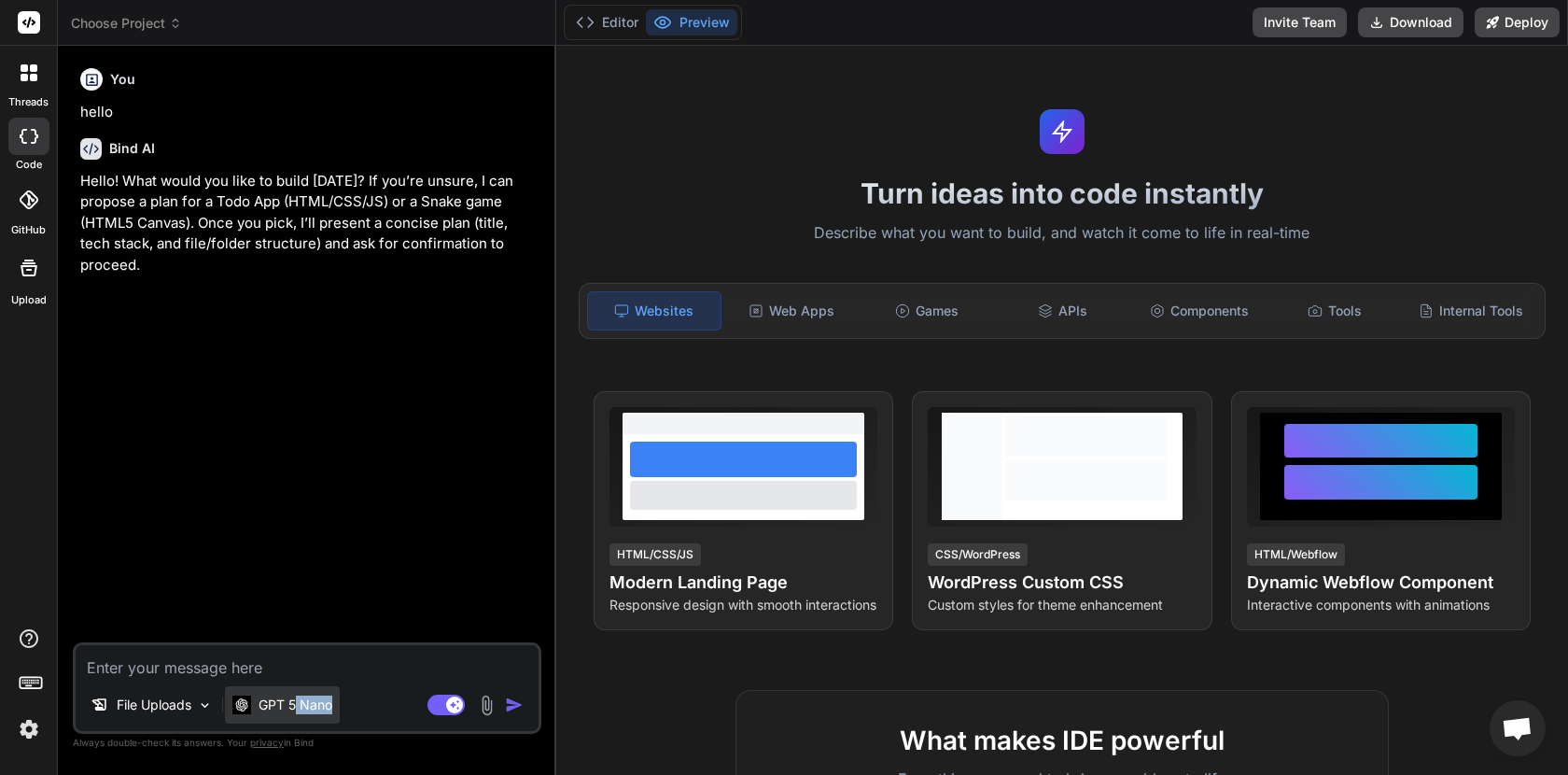
click at [300, 707] on p "GPT 5 Nano" at bounding box center [296, 706] width 74 height 19
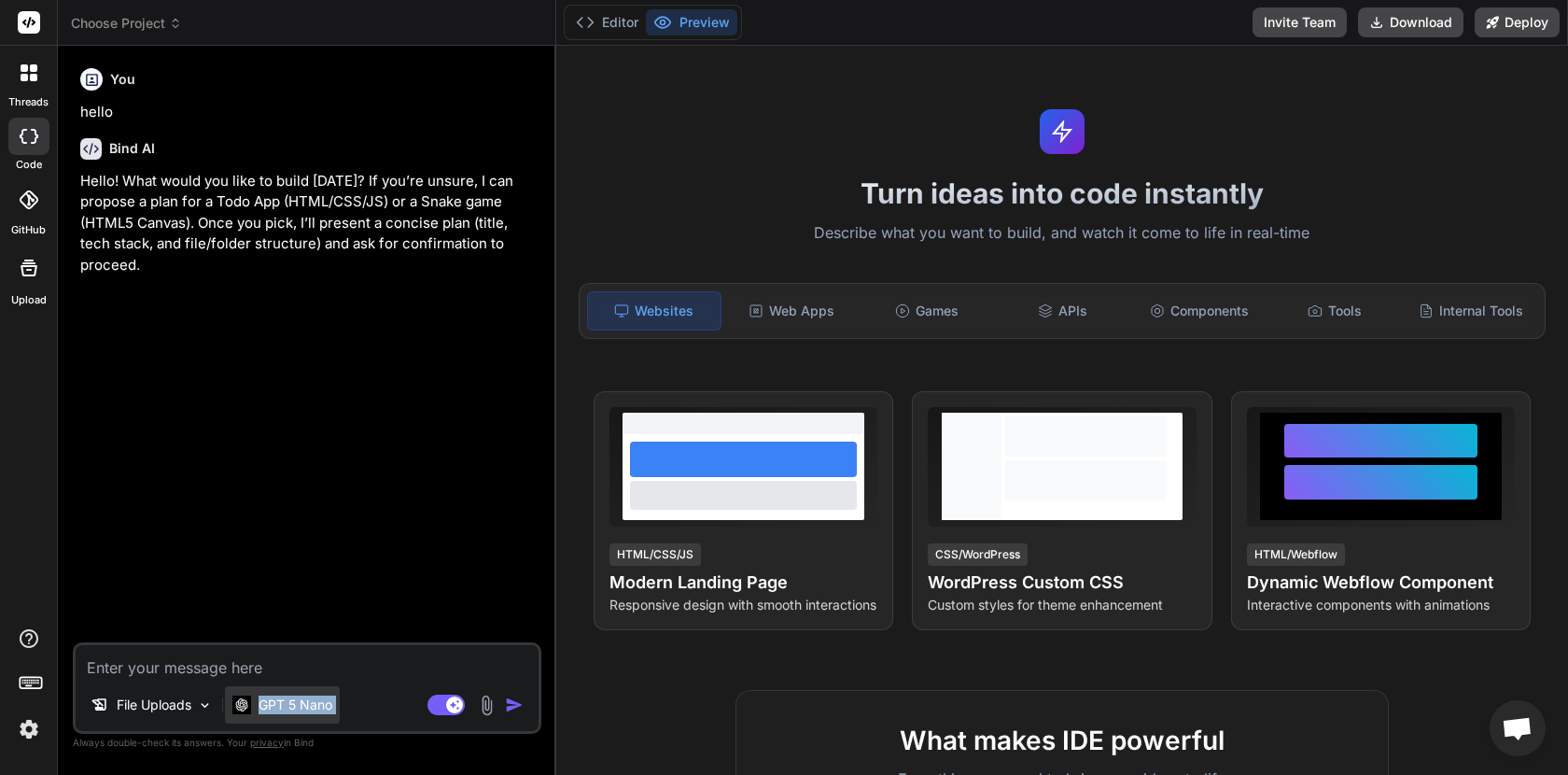
click at [300, 707] on p "GPT 5 Nano" at bounding box center [296, 706] width 74 height 19
click at [126, 395] on div "You hello Bind AI Hello! What would you like to build today? If you’re unsure, …" at bounding box center [309, 351] width 465 height 581
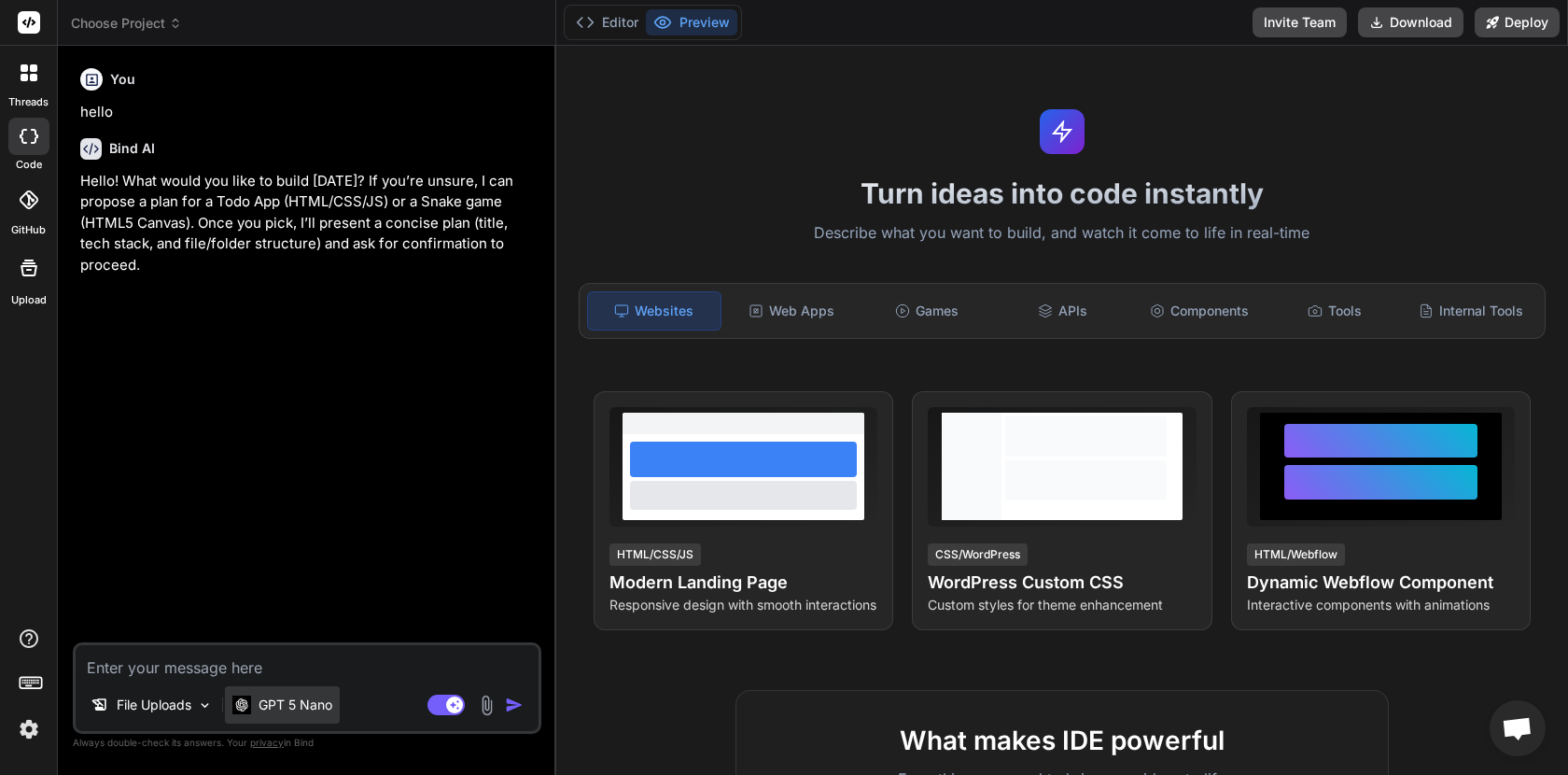
click at [233, 717] on div "GPT 5 Nano" at bounding box center [282, 705] width 115 height 37
click at [257, 709] on div "GPT 5 Nano" at bounding box center [282, 706] width 100 height 19
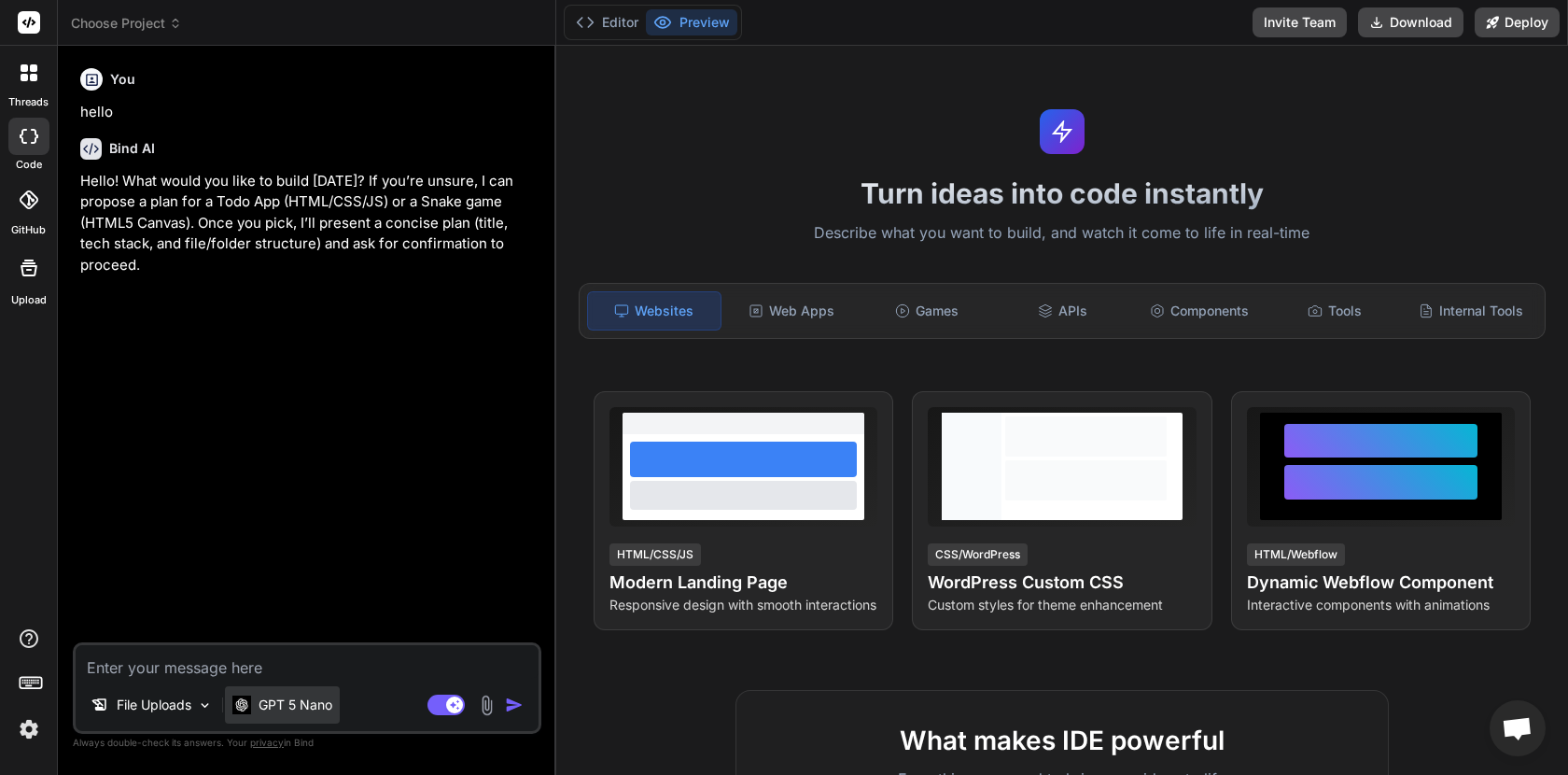
type textarea "x"
click at [257, 709] on div "GPT 5 Nano" at bounding box center [282, 706] width 100 height 19
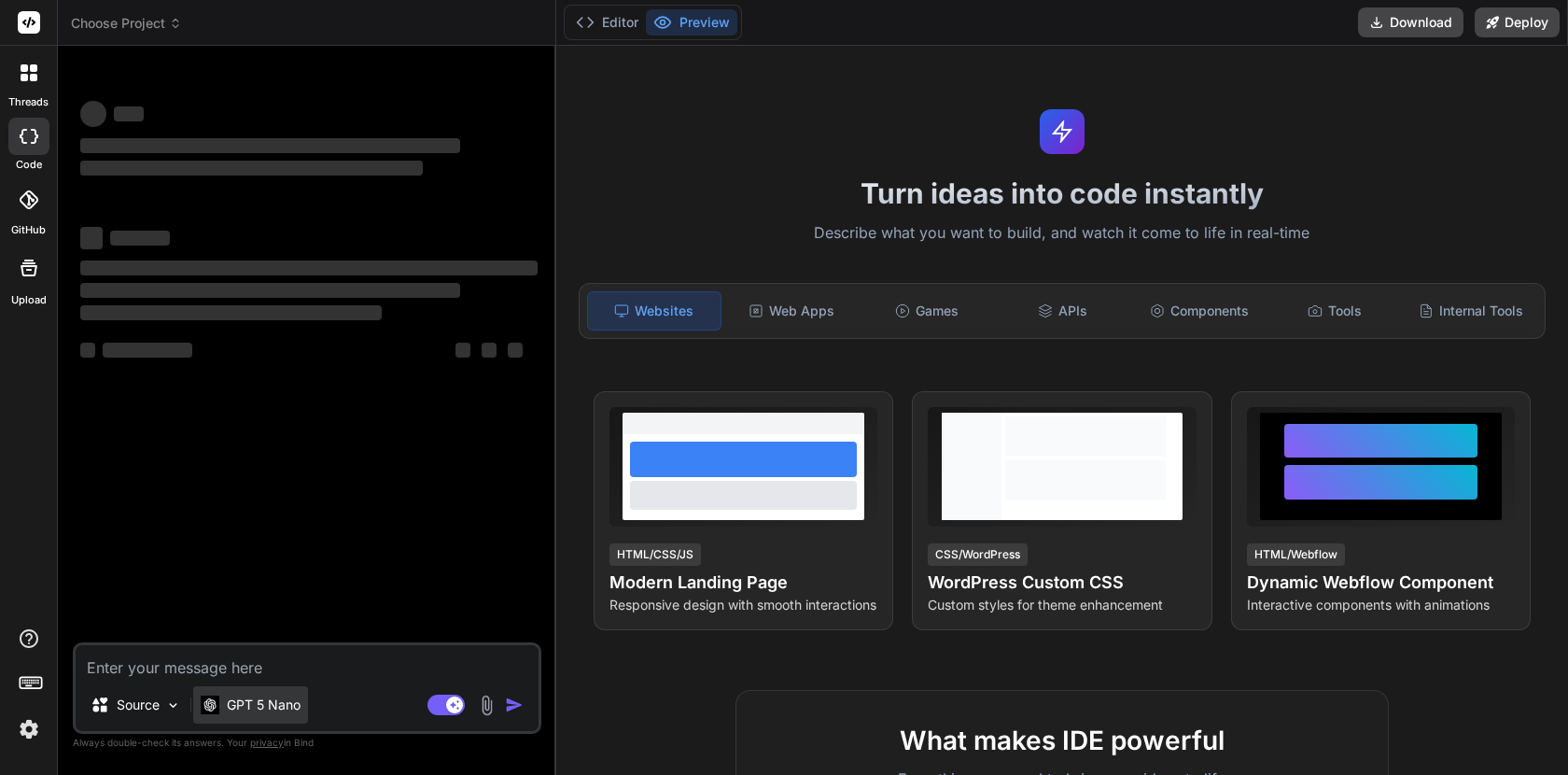
click at [272, 702] on p "GPT 5 Nano" at bounding box center [264, 706] width 74 height 19
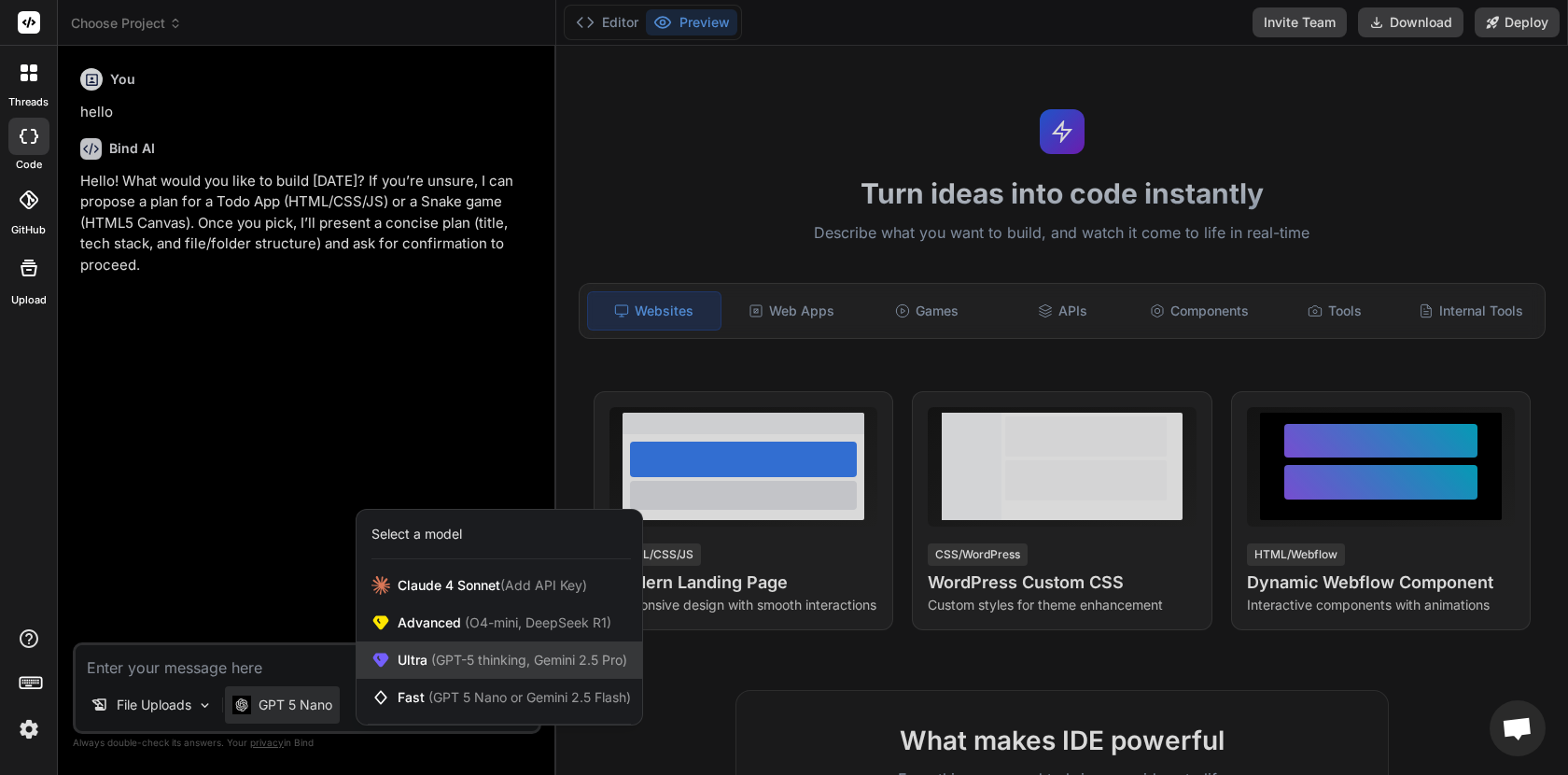
click at [455, 662] on span "(GPT-5 thinking, Gemini 2.5 Pro)" at bounding box center [527, 659] width 200 height 16
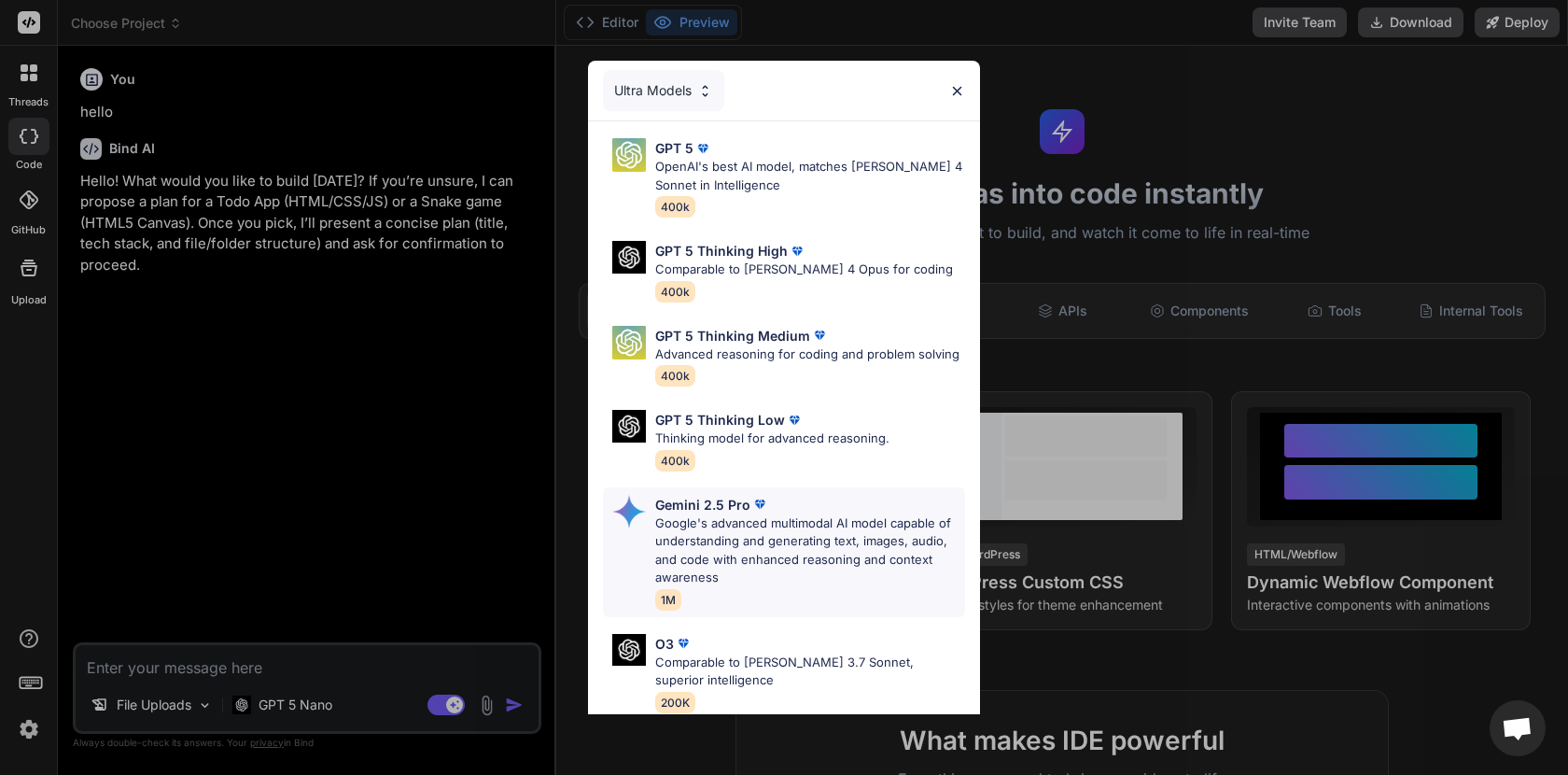
click at [742, 515] on p "Google's advanced multimodal AI model capable of understanding and generating t…" at bounding box center [810, 551] width 310 height 73
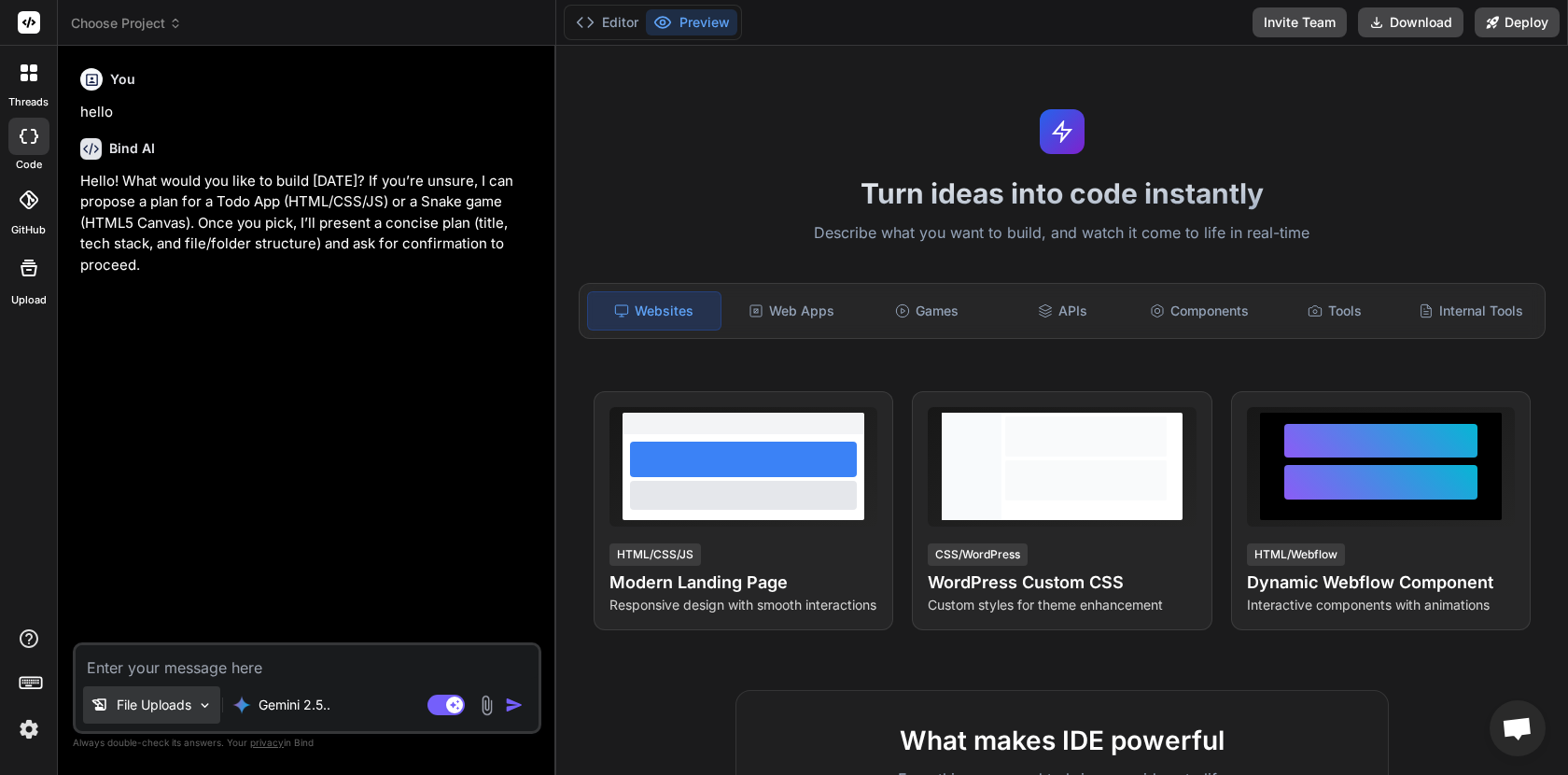
click at [194, 695] on div "File Uploads" at bounding box center [152, 705] width 137 height 37
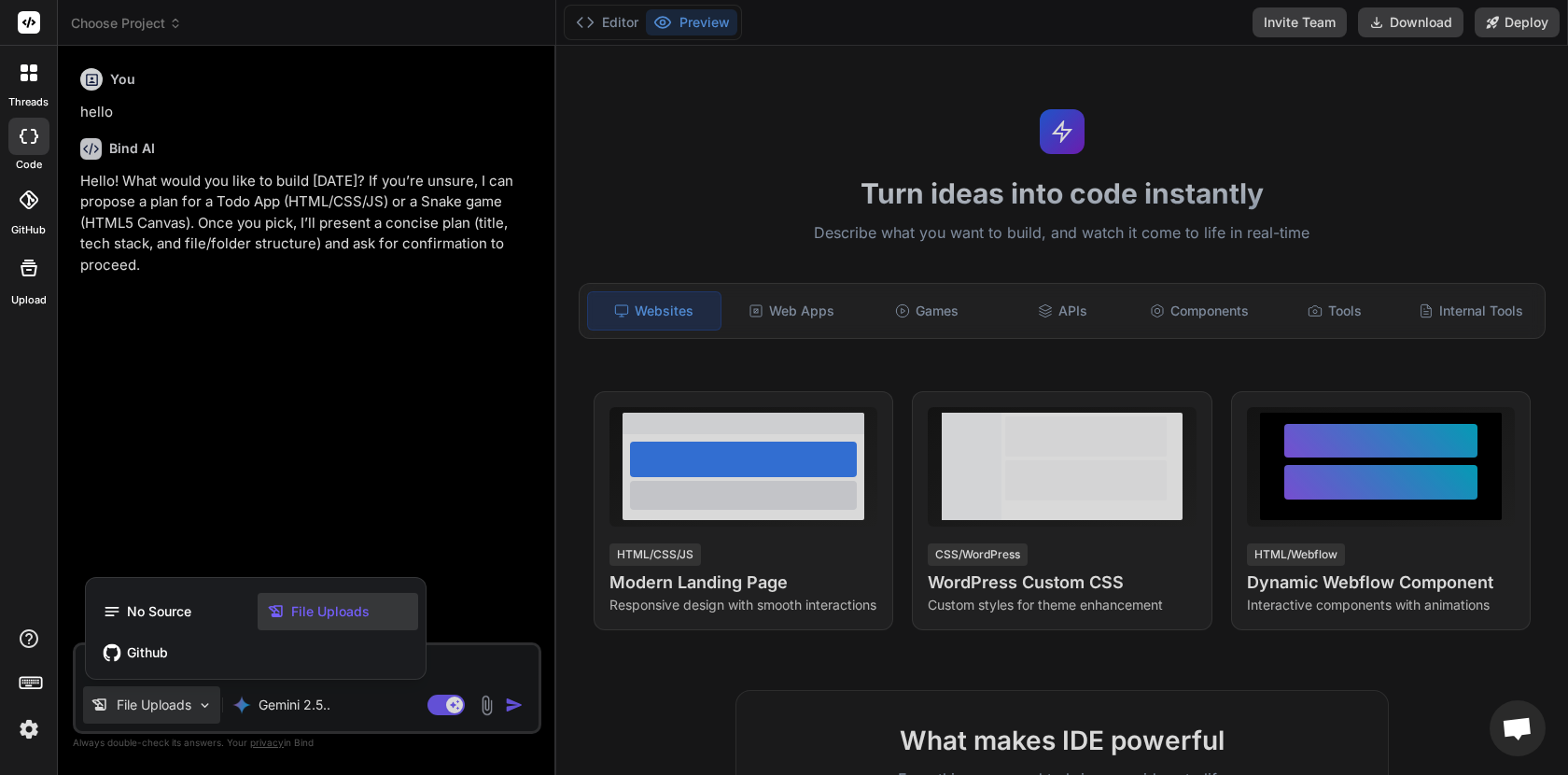
click at [493, 706] on div at bounding box center [784, 387] width 1568 height 775
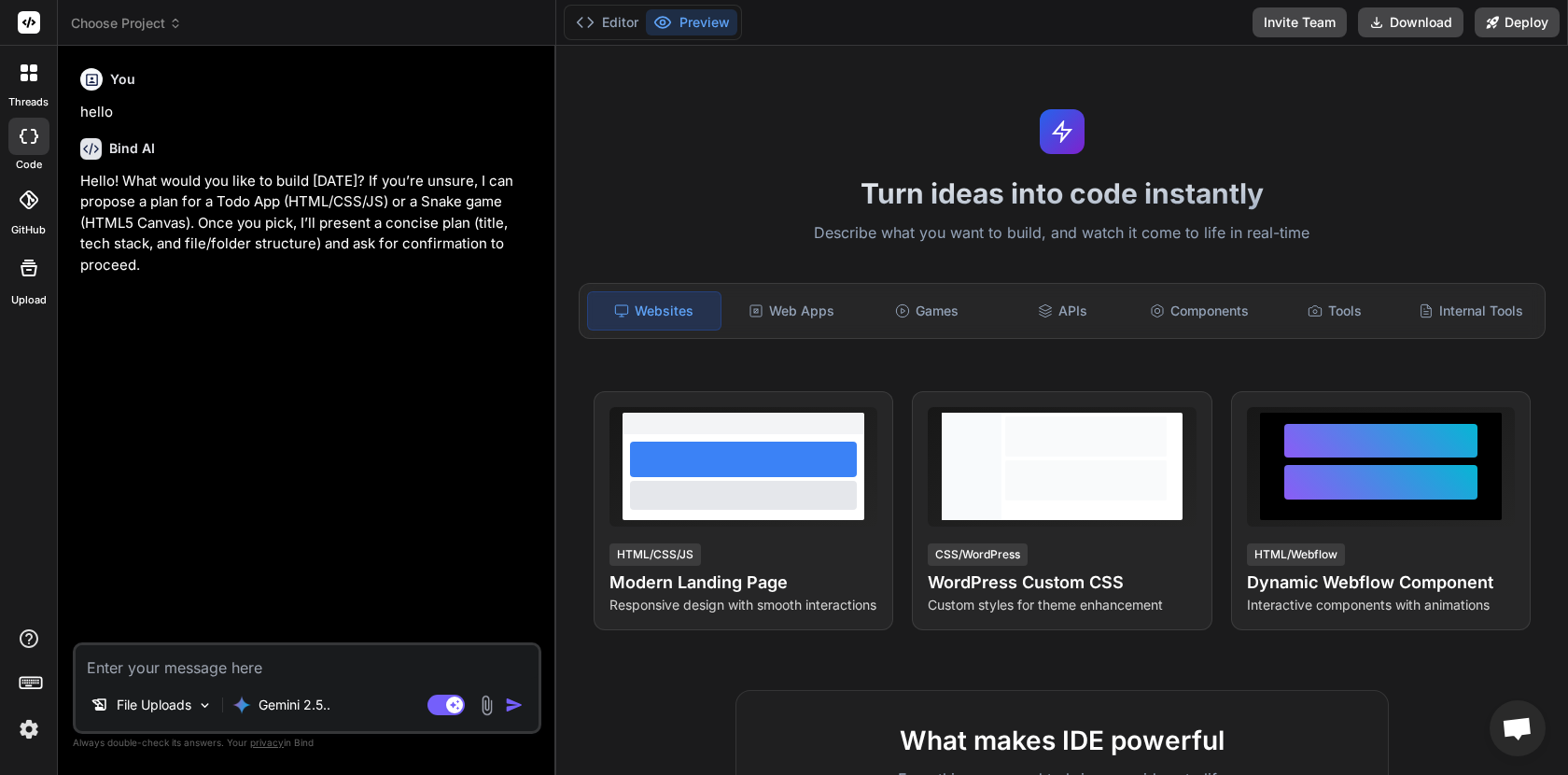
click at [488, 706] on img at bounding box center [486, 706] width 22 height 22
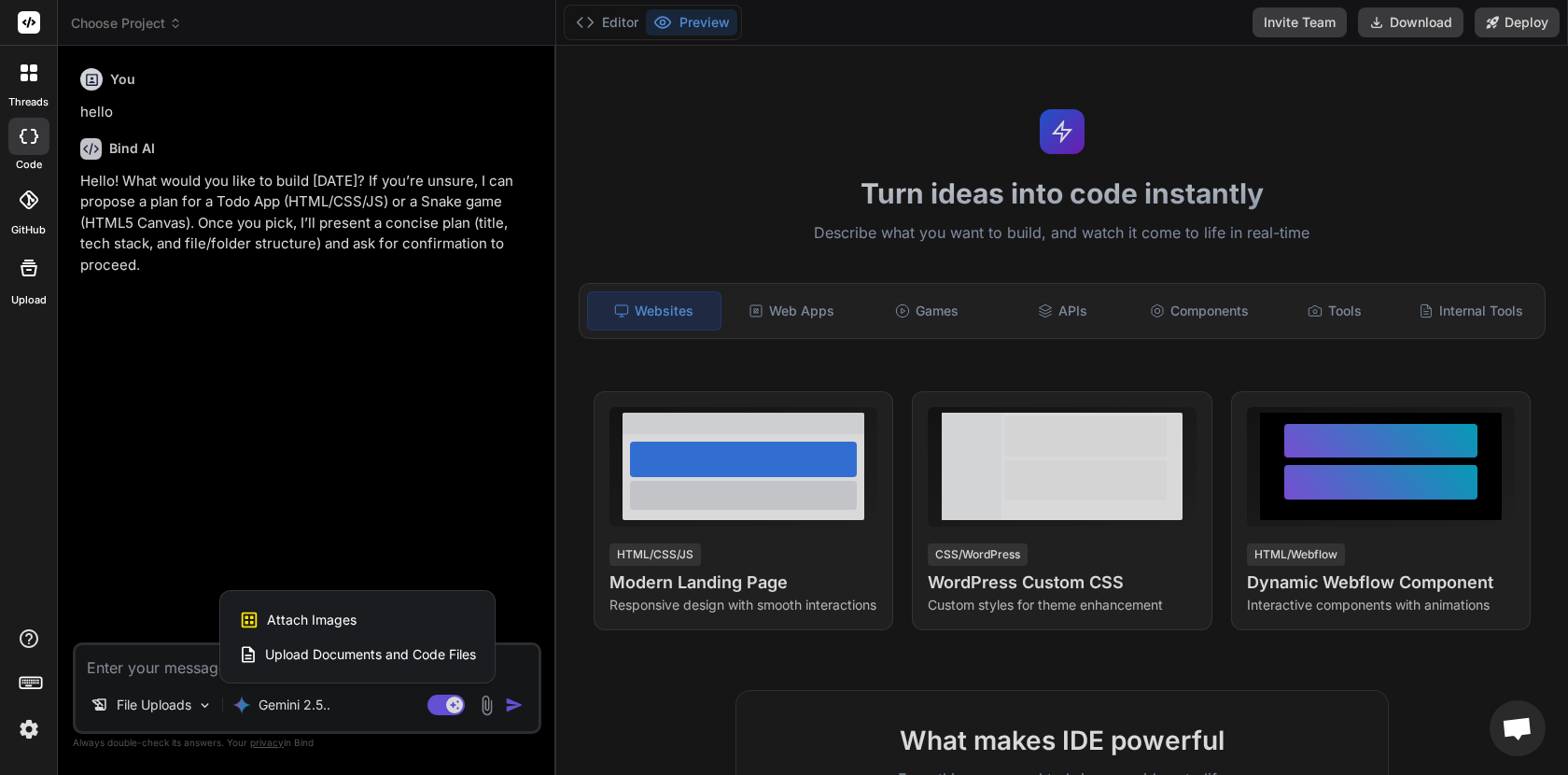
click at [327, 618] on span "Attach Images" at bounding box center [312, 620] width 90 height 19
type textarea "x"
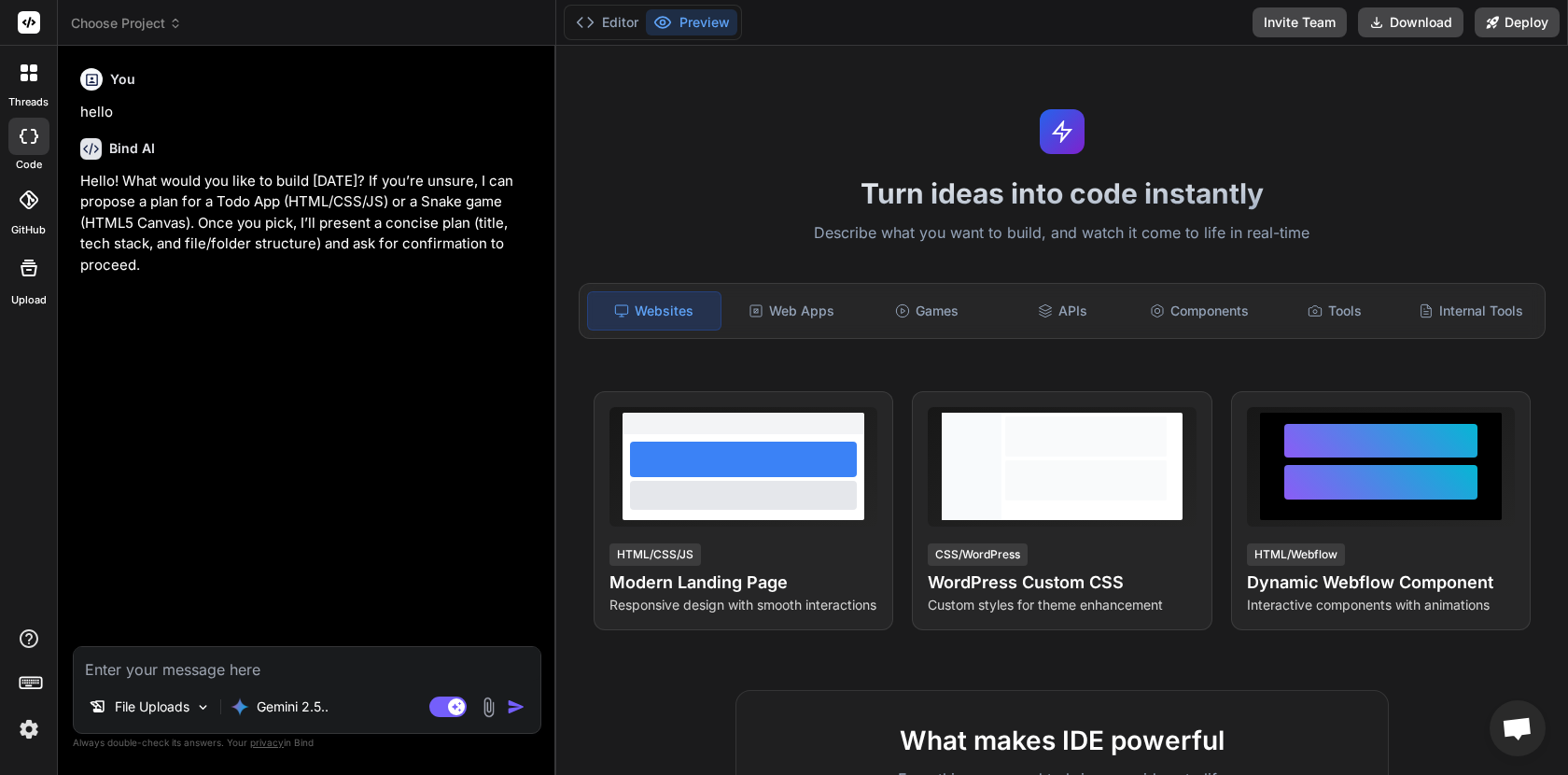
type input "C:\fakepath\screencapture-paradadasbaterias-br-2025-09-03-20_06_21-min.png"
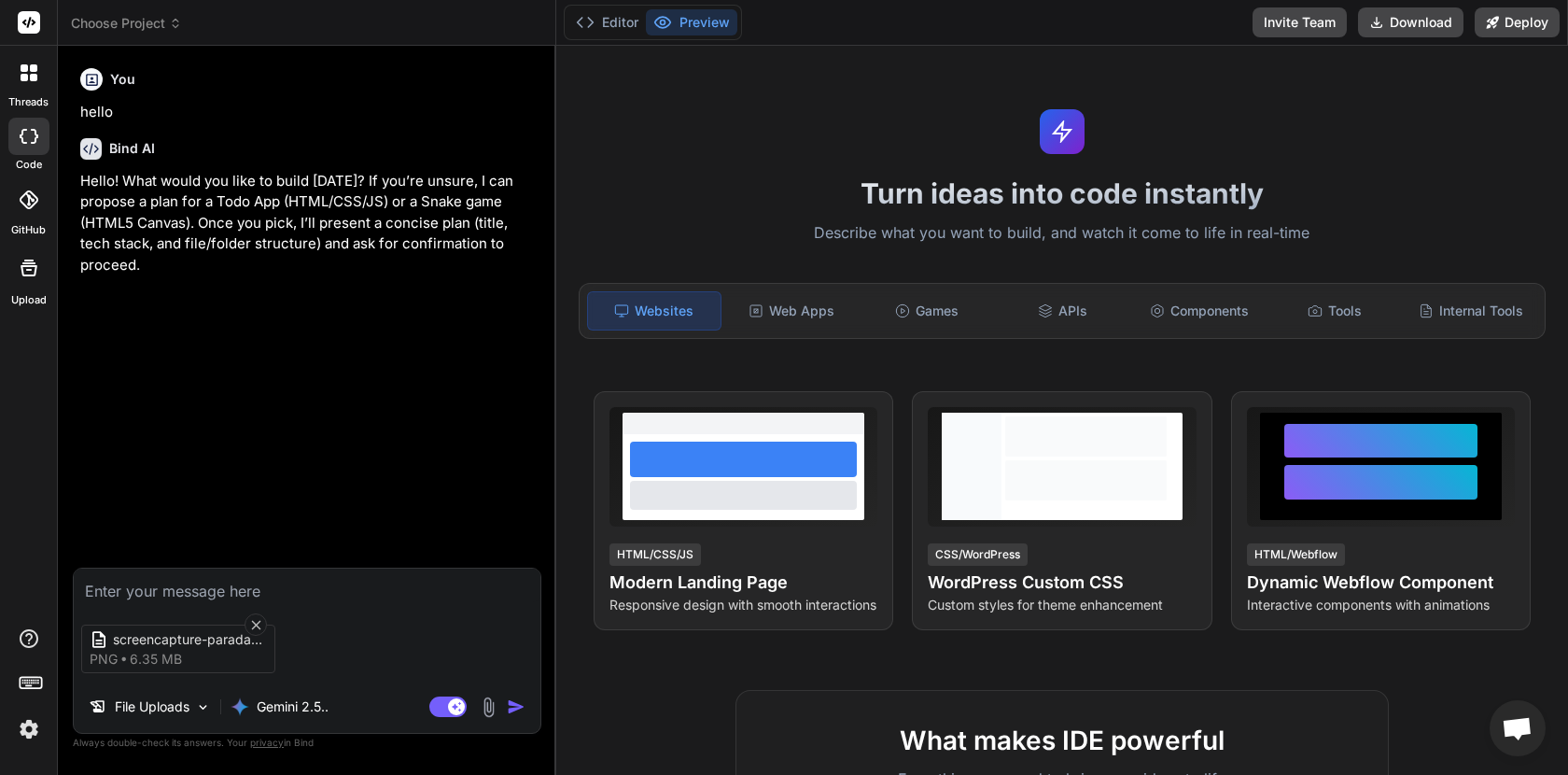
click at [209, 589] on textarea at bounding box center [307, 585] width 466 height 33
type textarea "x"
type textarea "f"
type textarea "x"
type textarea "fa"
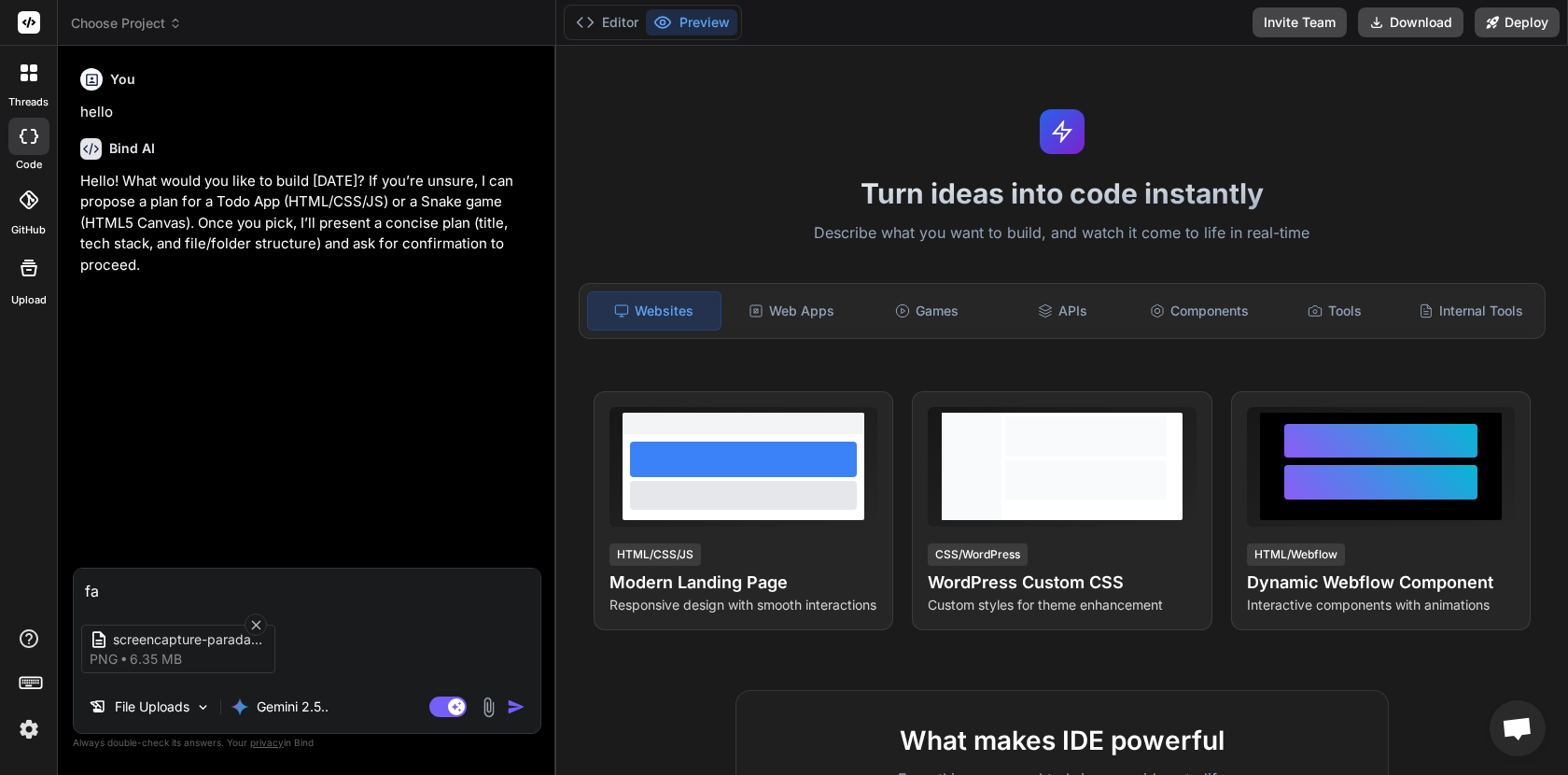
type textarea "x"
type textarea "fac"
type textarea "x"
type textarea "faca"
type textarea "x"
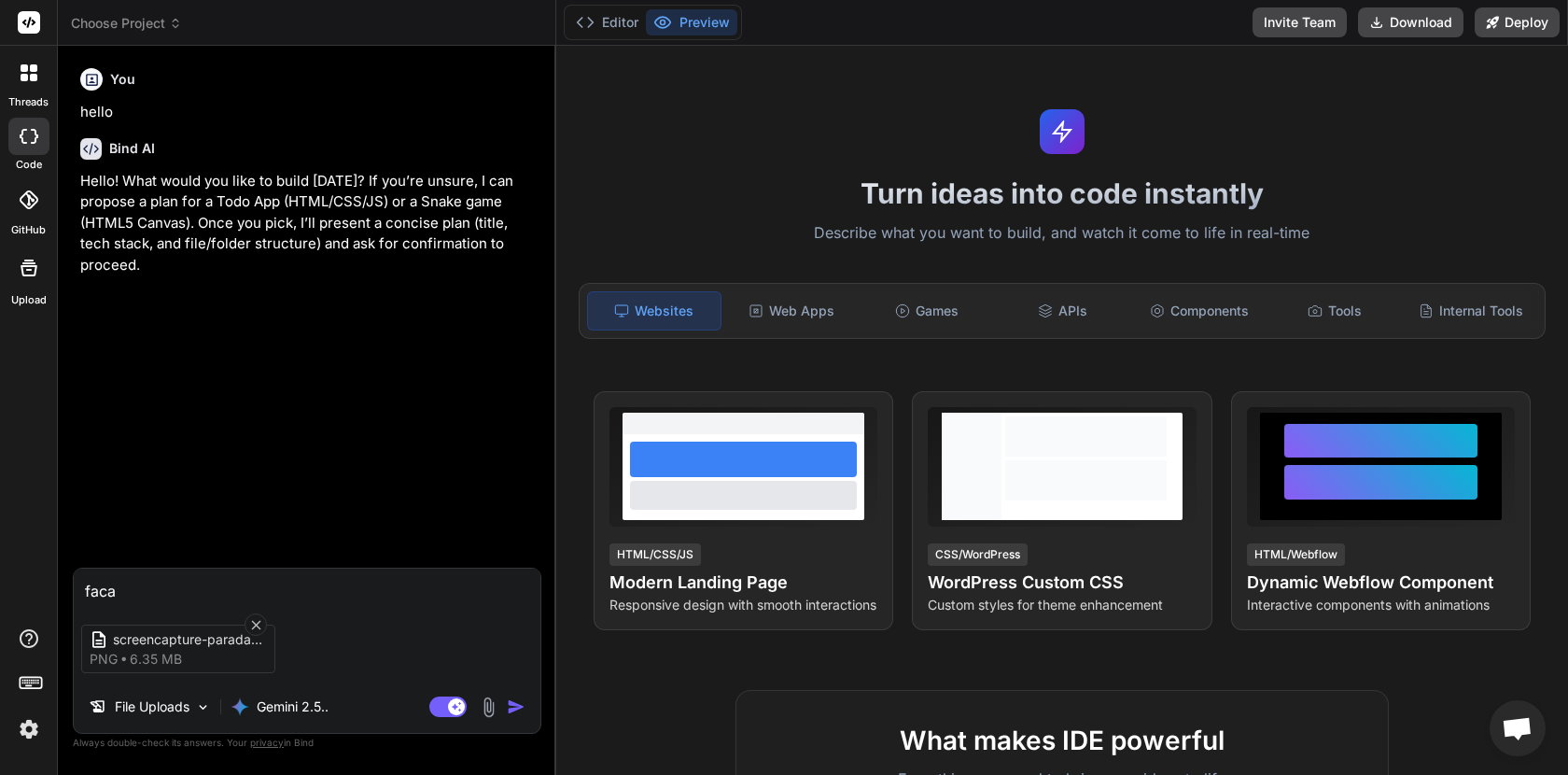
type textarea "faca"
type textarea "x"
type textarea "faca u"
type textarea "x"
type textarea "faca um"
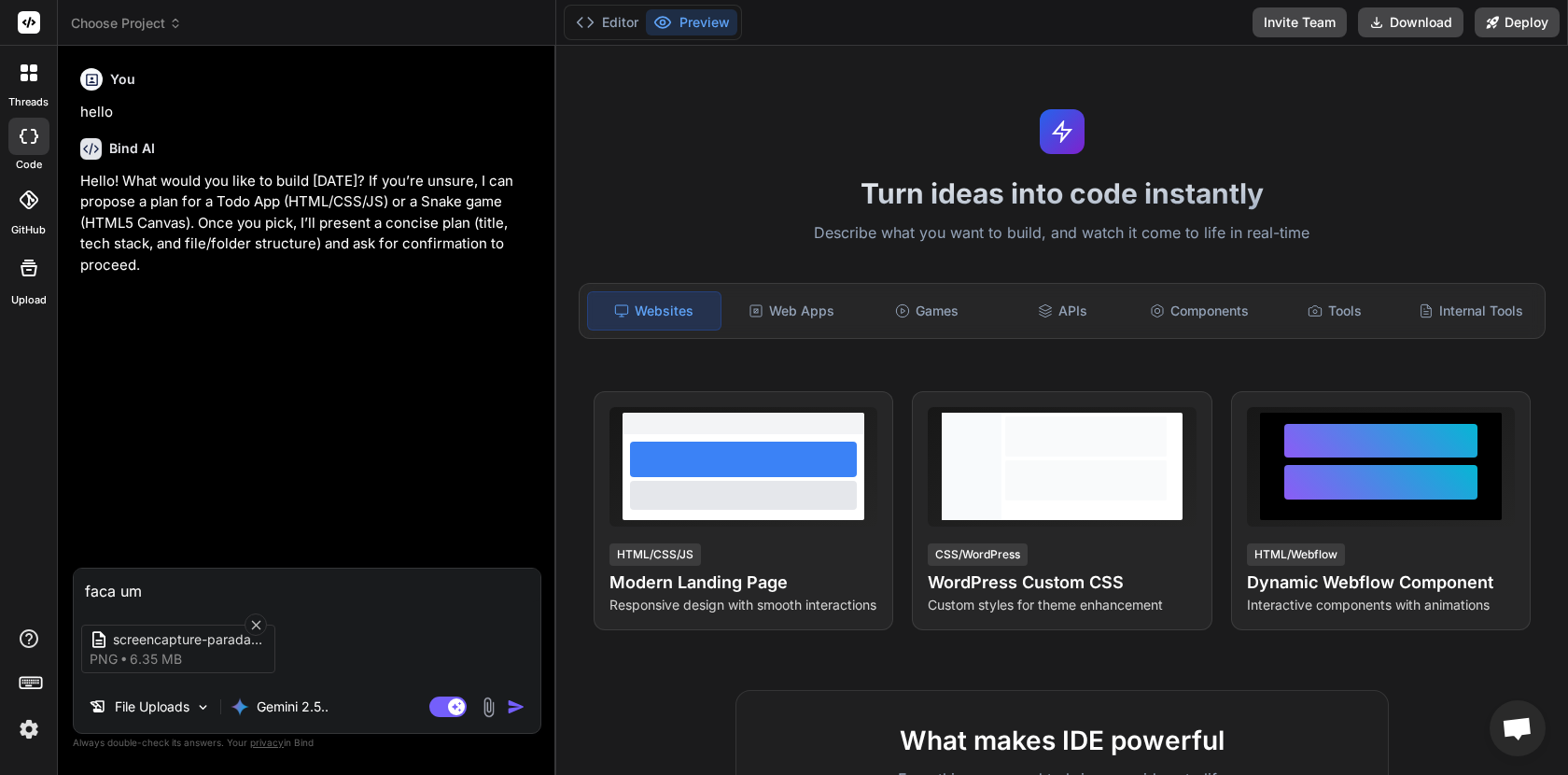
type textarea "x"
type textarea "faca uma"
type textarea "x"
type textarea "faca uma"
type textarea "x"
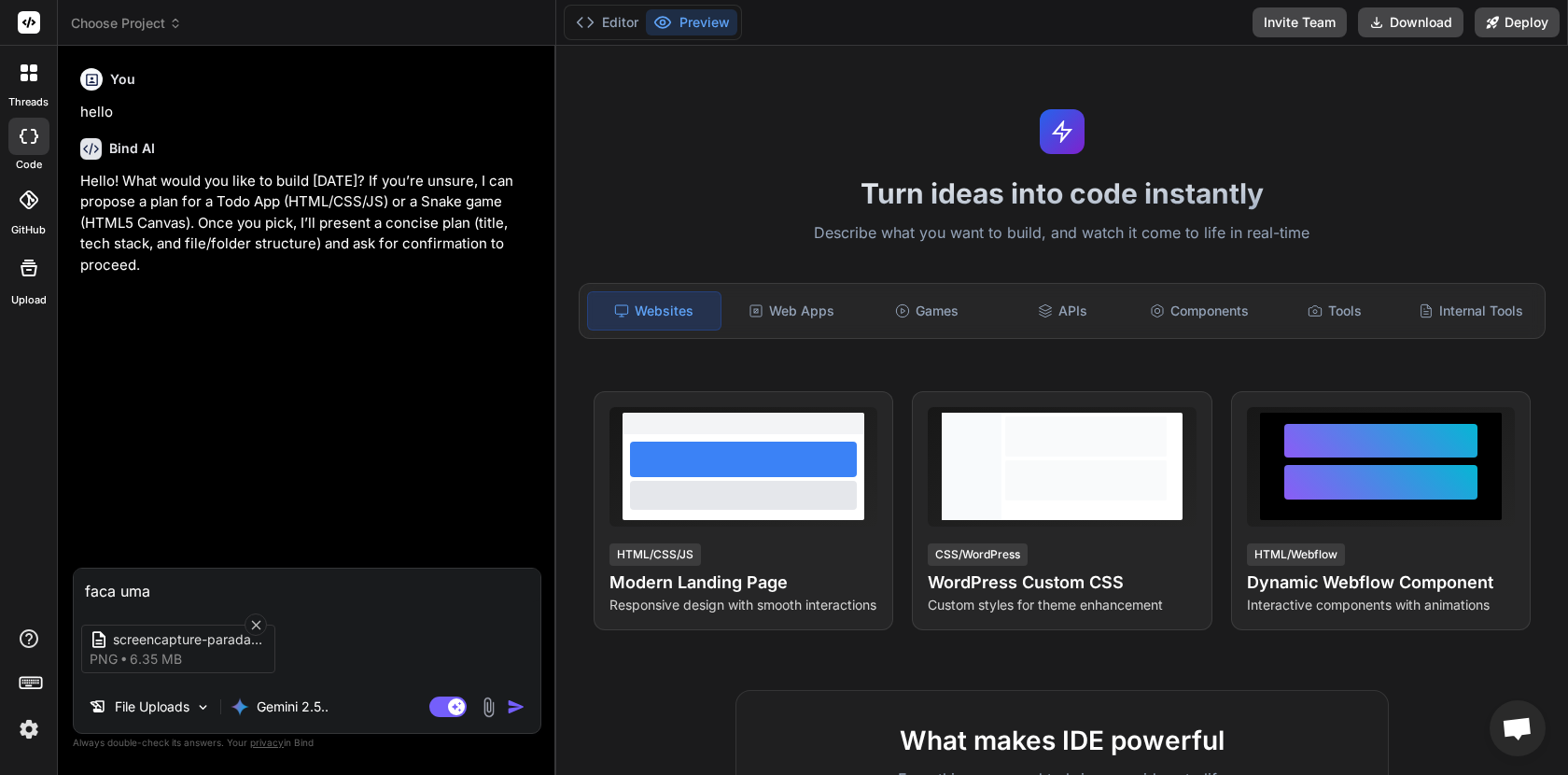
type textarea "faca uma p"
type textarea "x"
type textarea "faca uma pa"
type textarea "x"
type textarea "faca uma pag"
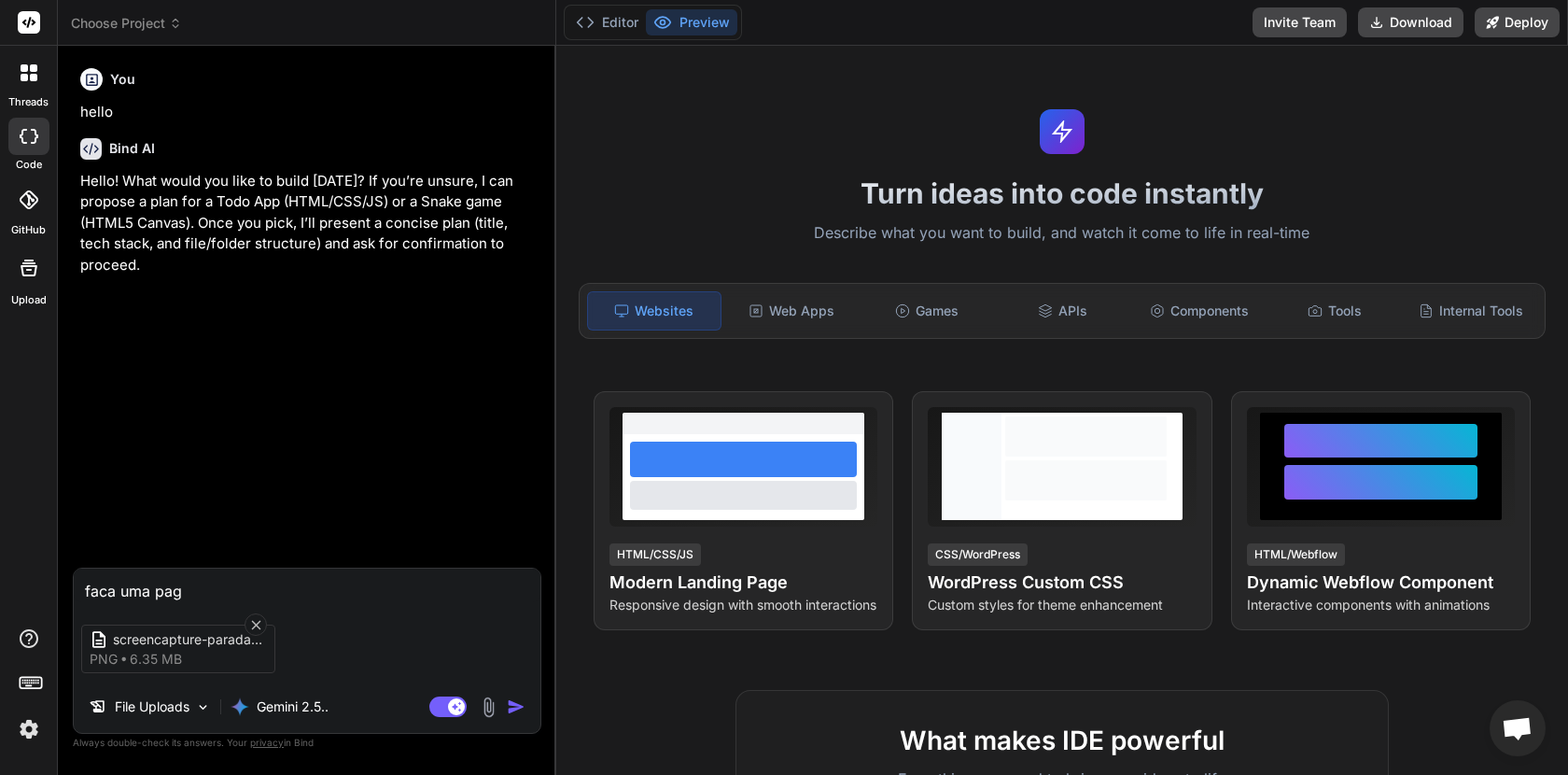
type textarea "x"
type textarea "faca uma pagi"
type textarea "x"
type textarea "faca uma pagin"
type textarea "x"
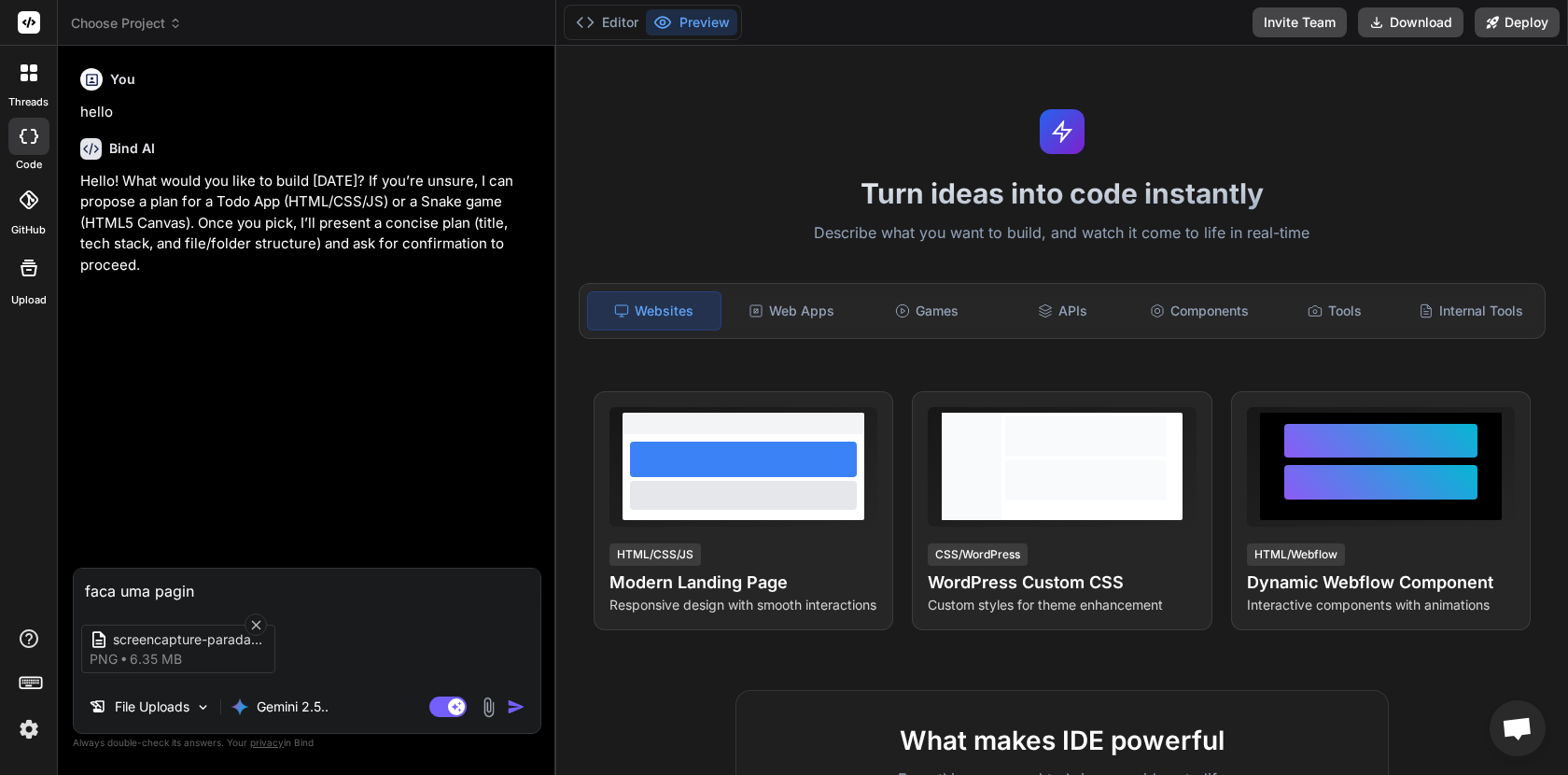
type textarea "faca uma pagina"
type textarea "x"
type textarea "faca uma paginas"
type textarea "x"
type textarea "faca uma paginas"
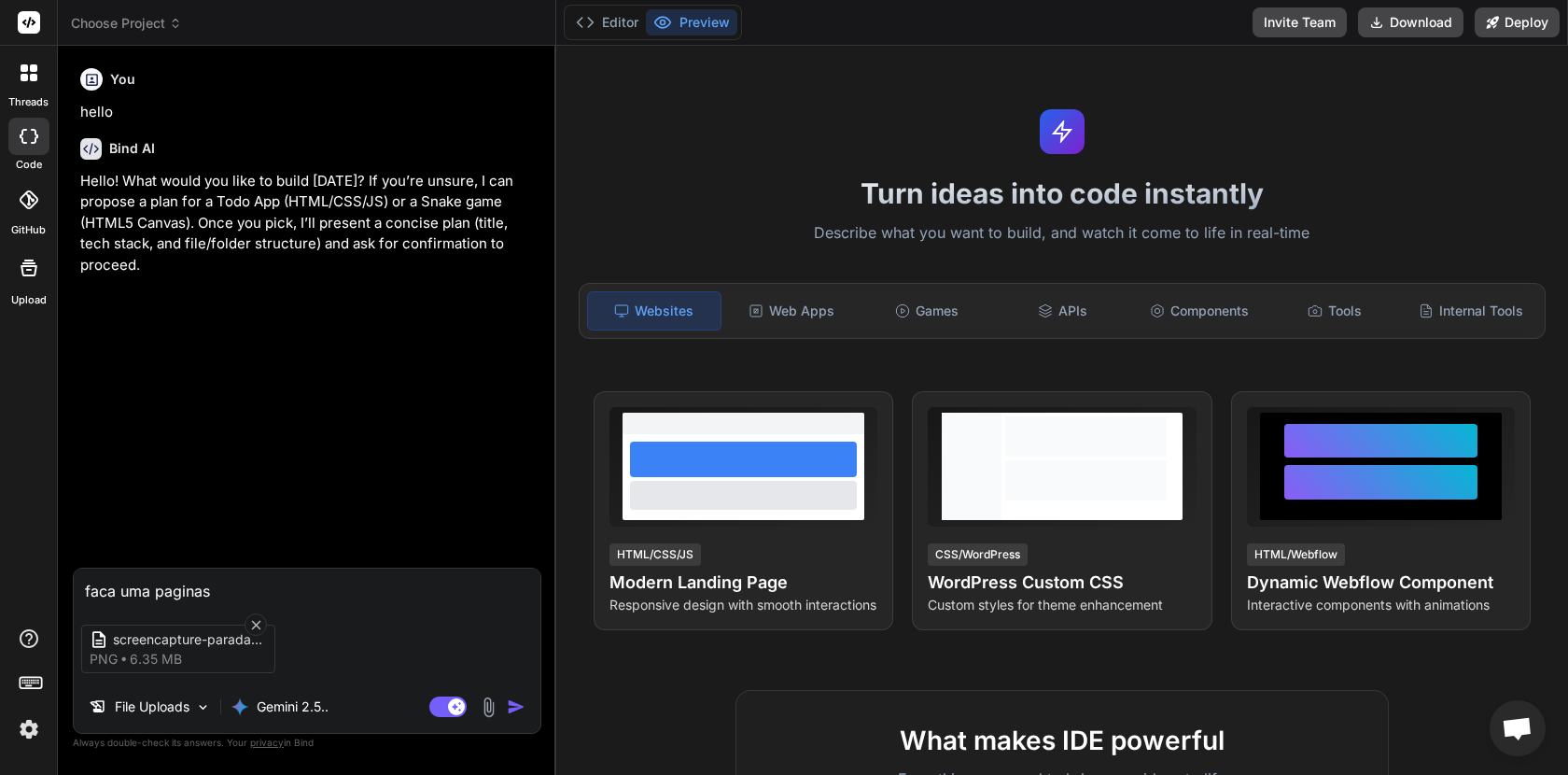
type textarea "x"
type textarea "faca uma pagina"
type textarea "x"
type textarea "faca uma pagina"
type textarea "x"
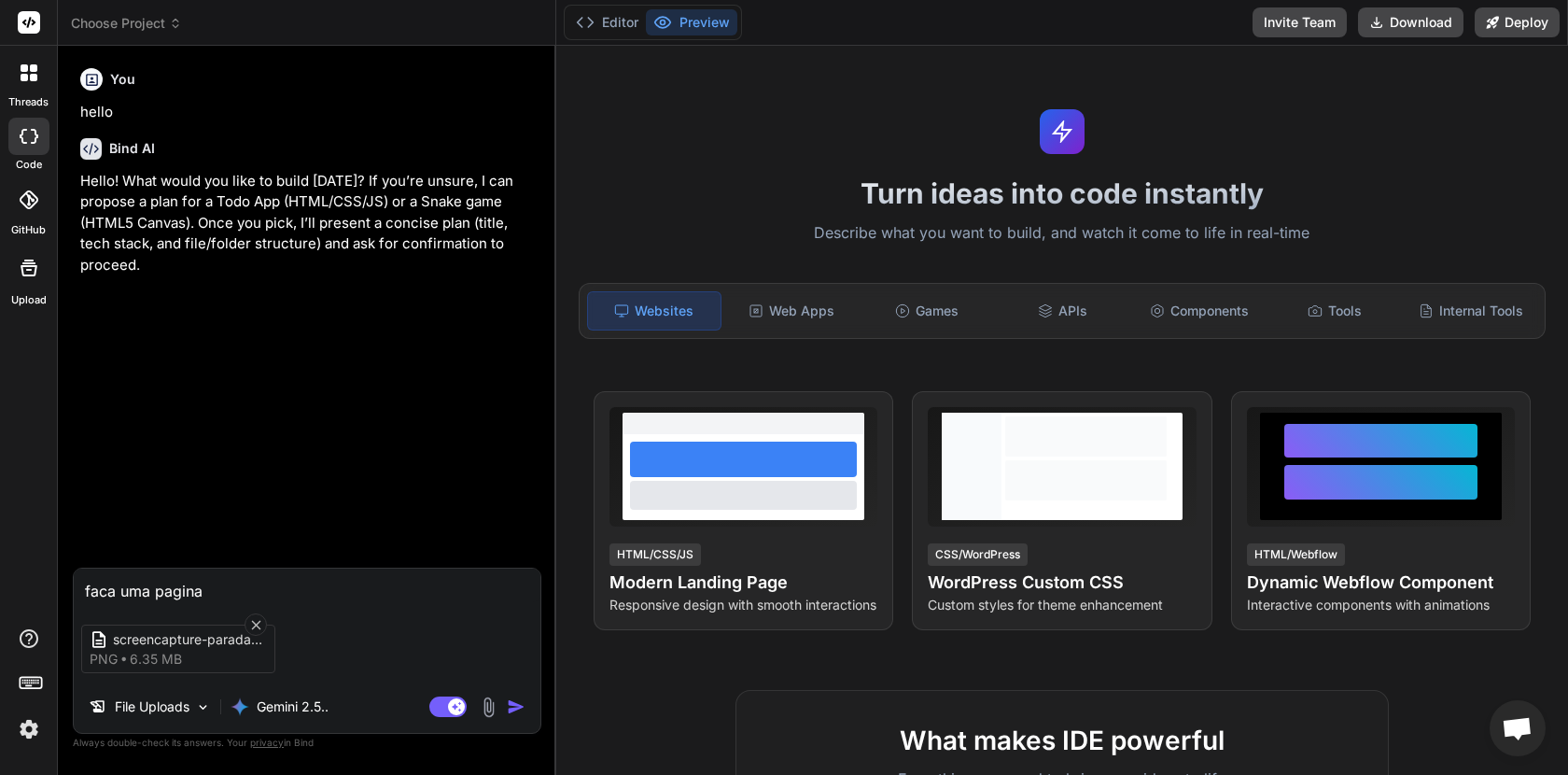
type textarea "faca uma pagina i"
type textarea "x"
type textarea "faca uma pagina ig"
type textarea "x"
type textarea "faca uma pagina igu"
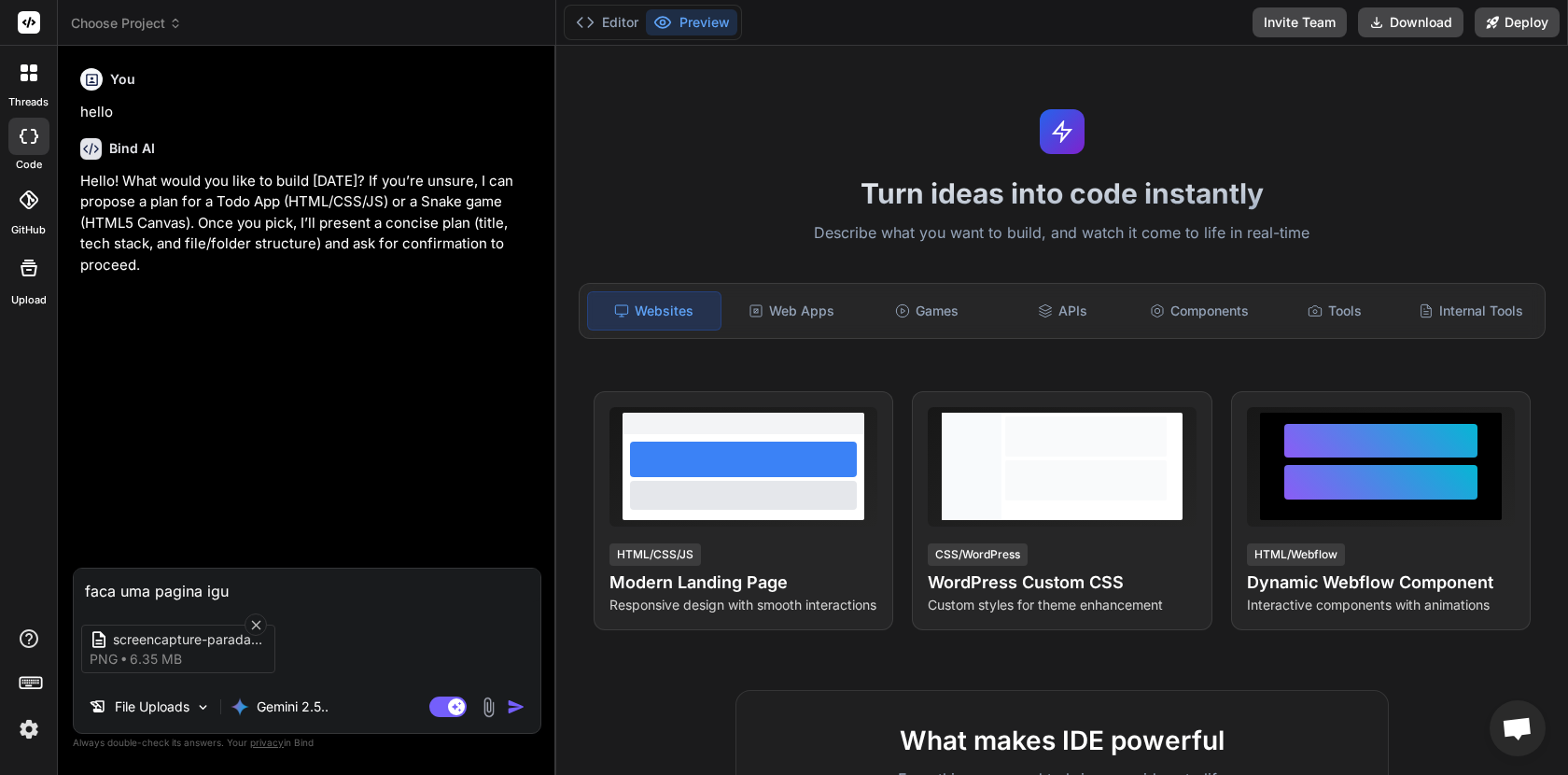
type textarea "x"
type textarea "faca uma pagina igua"
type textarea "x"
type textarea "faca uma pagina igual"
type textarea "x"
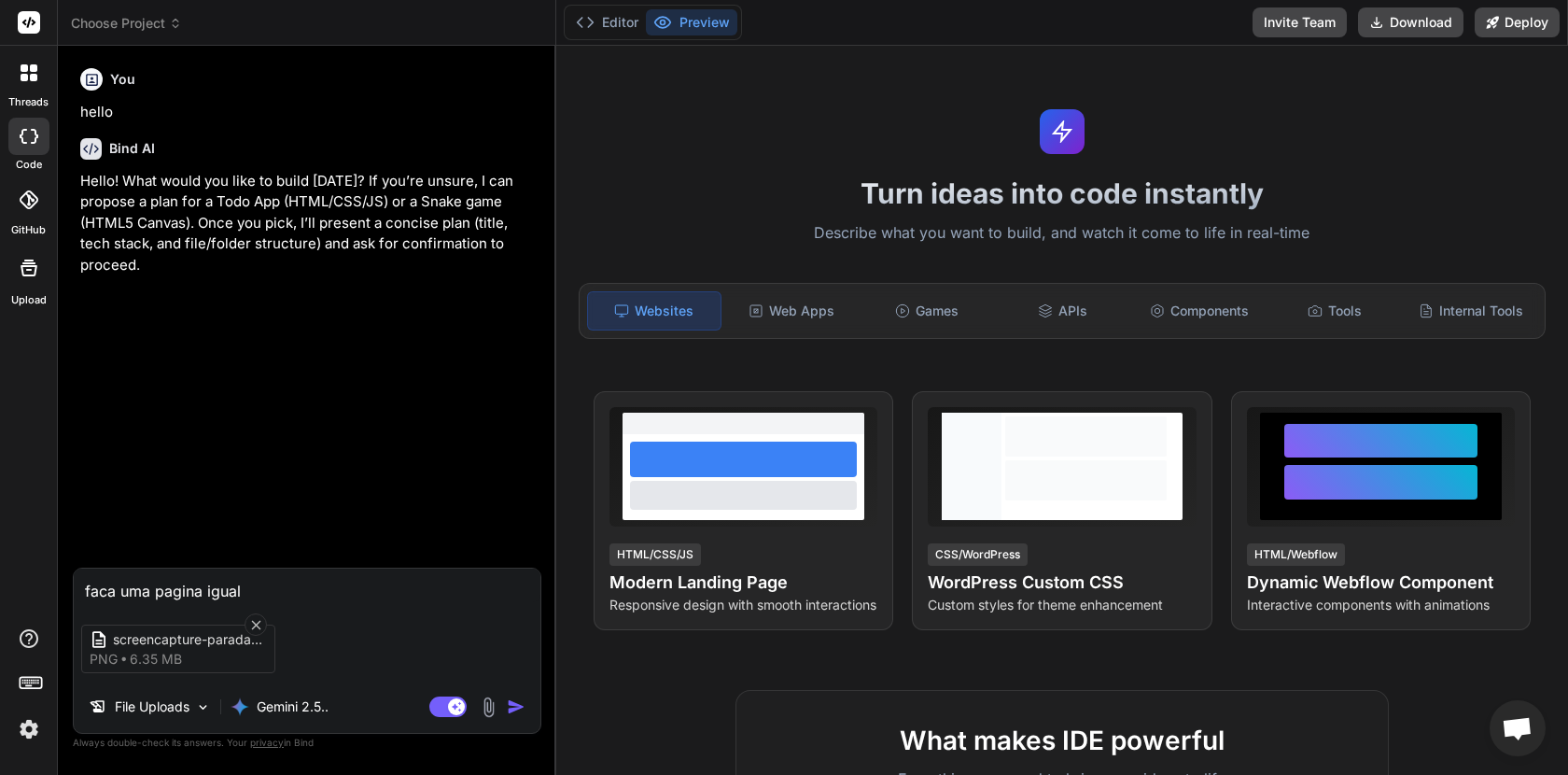
type textarea "faca uma pagina igual"
type textarea "x"
type textarea "faca uma pagina igual a"
type textarea "x"
type textarea "faca uma pagina igual a e"
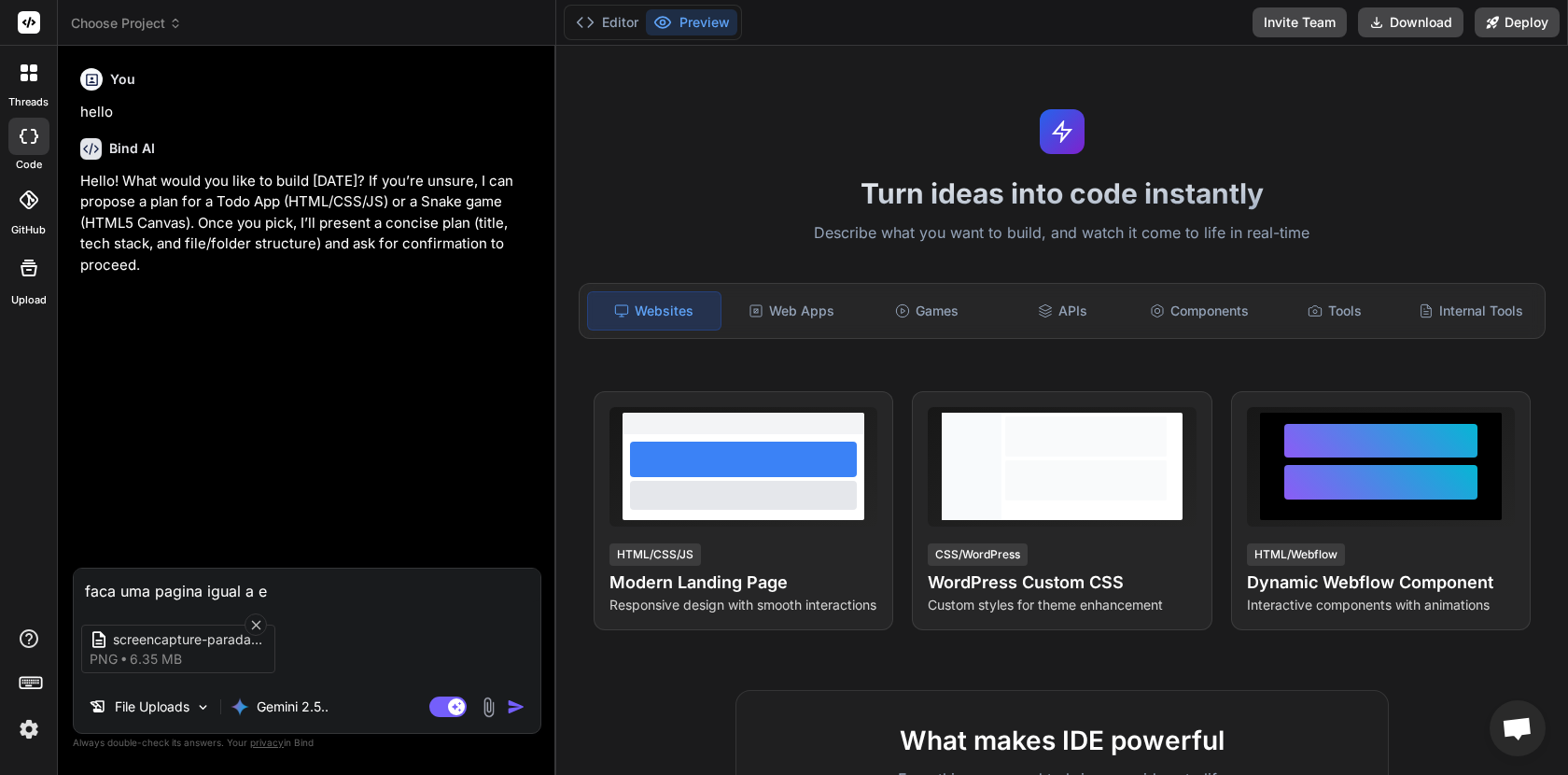
type textarea "x"
type textarea "faca uma pagina igual a es"
type textarea "x"
type textarea "faca uma pagina igual a ess"
type textarea "x"
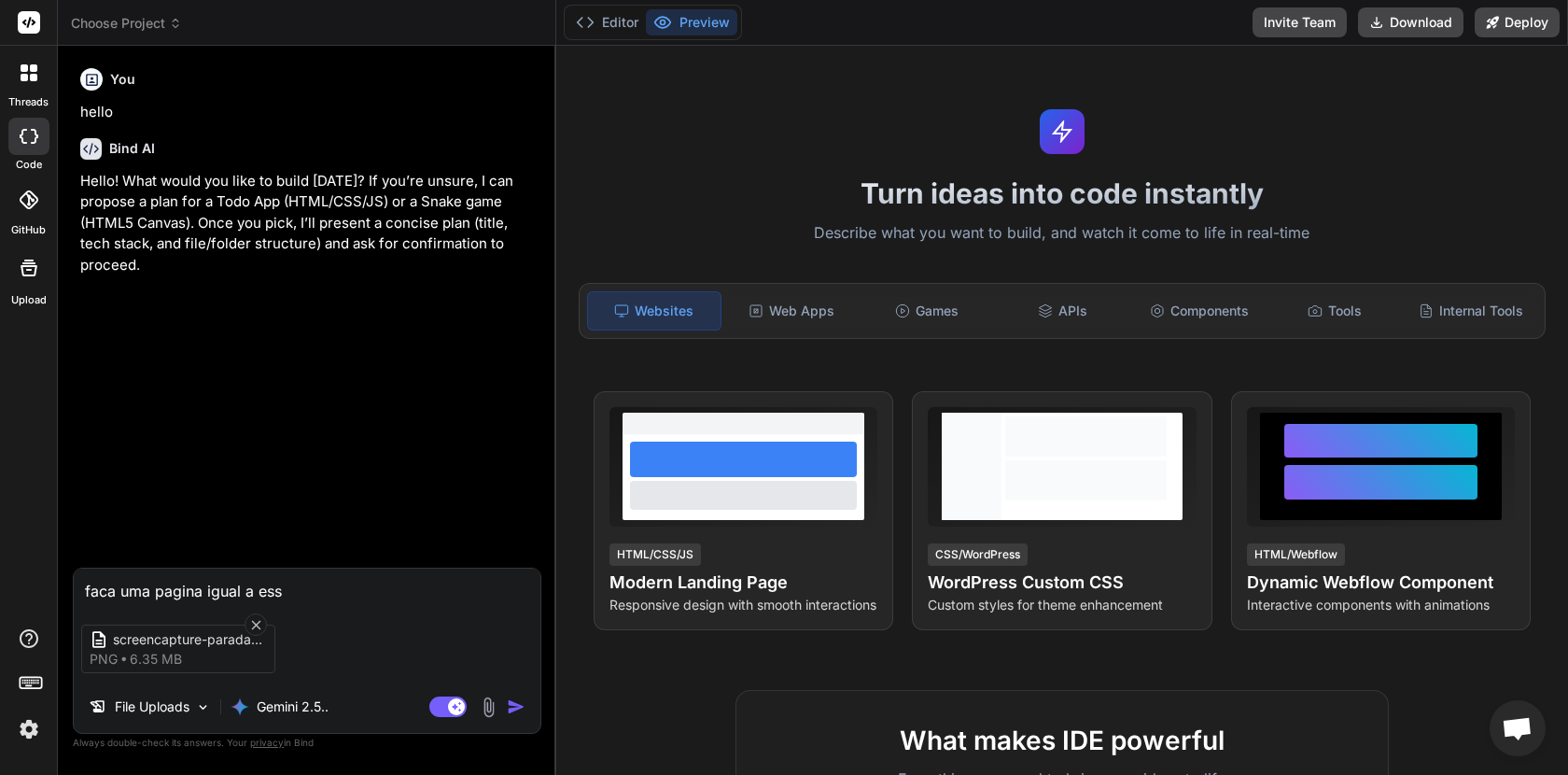
type textarea "faca uma pagina igual a essa"
type textarea "x"
type textarea "faca uma pagina igual a essa"
type textarea "x"
type textarea "faca uma pagina igual a essa c"
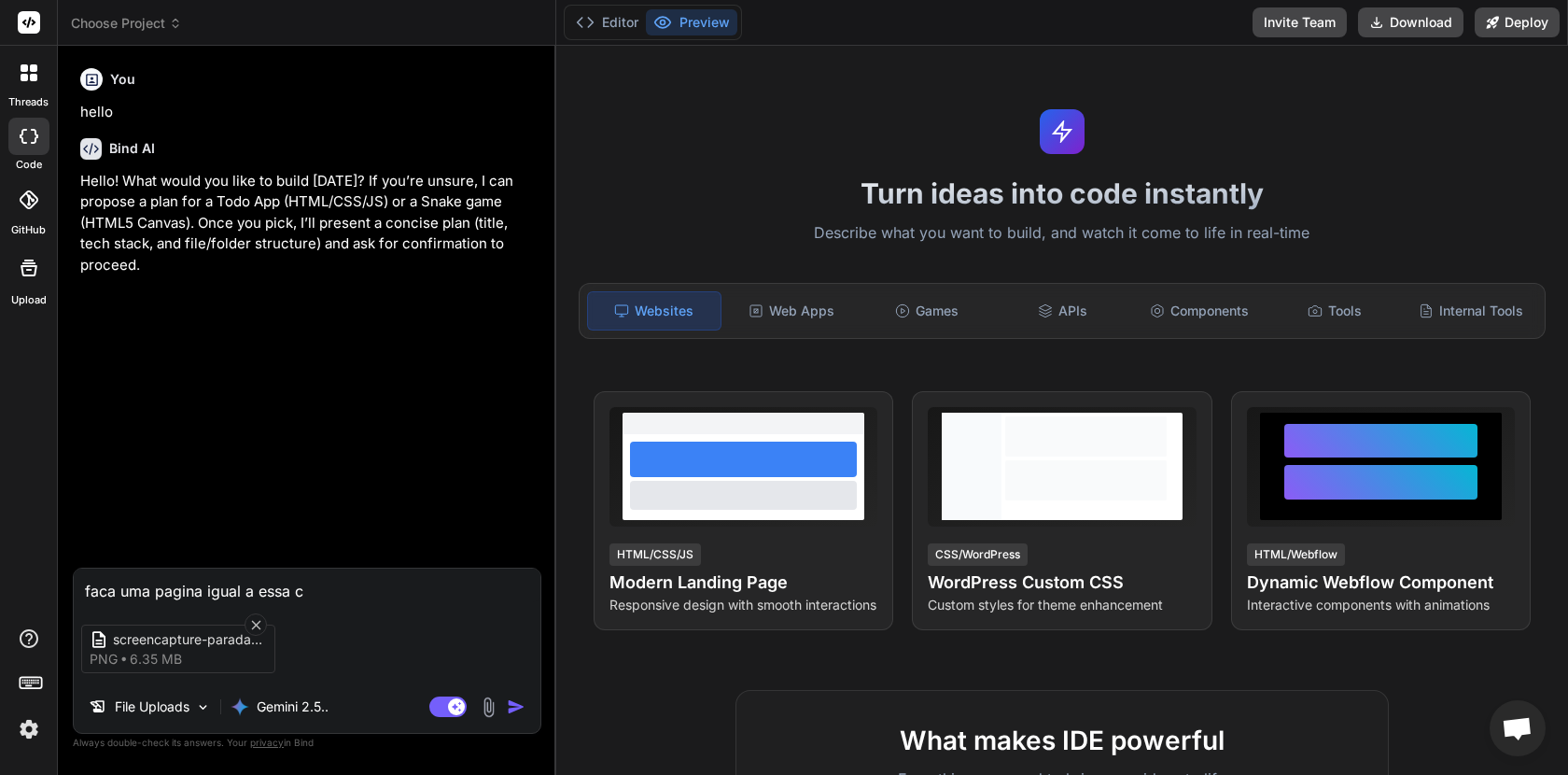
type textarea "x"
type textarea "faca uma pagina igual a essa co"
type textarea "x"
type textarea "faca uma pagina igual a essa com"
type textarea "x"
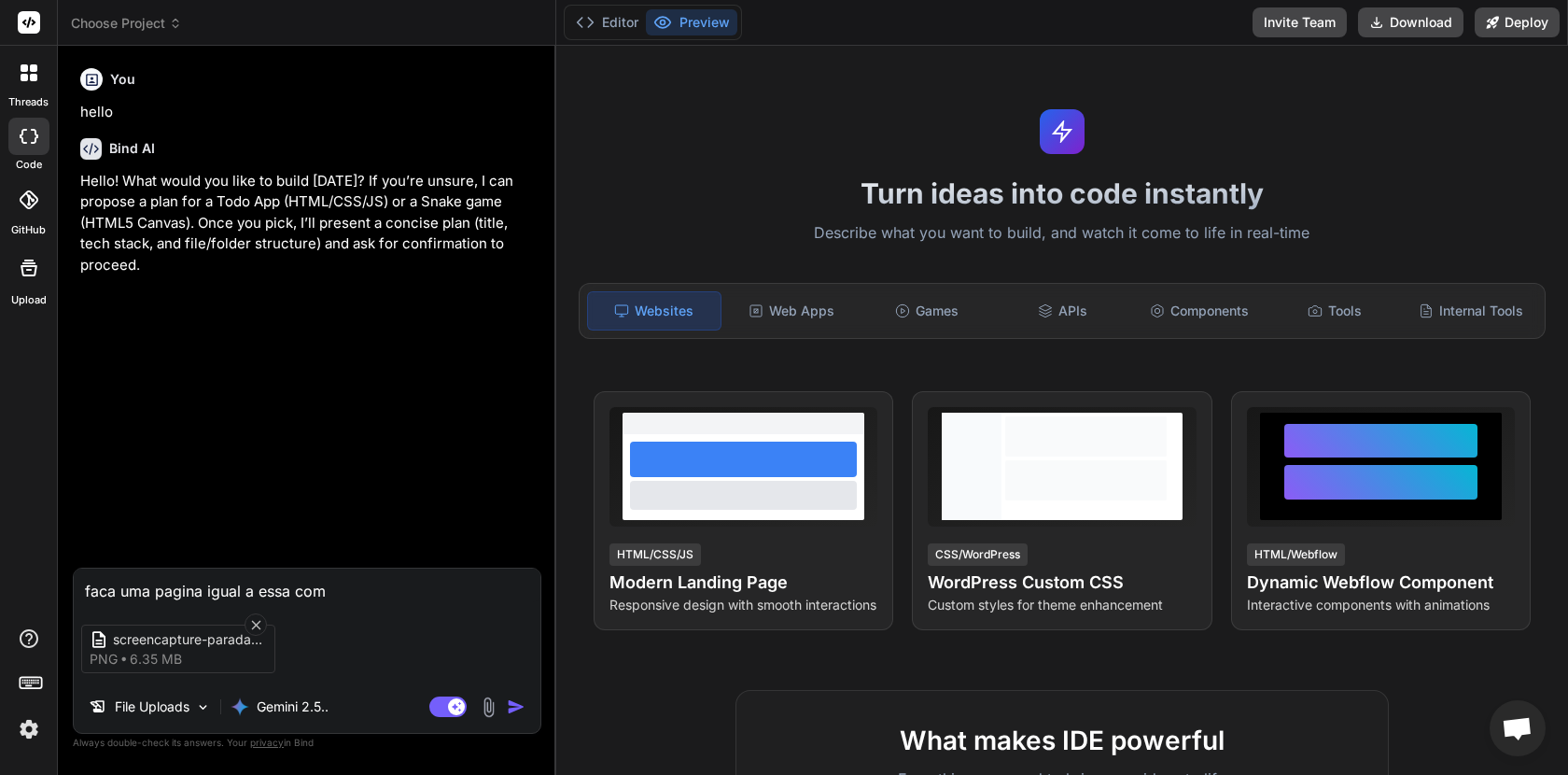
type textarea "faca uma pagina igual a essa com"
type textarea "x"
type textarea "faca uma pagina igual a essa com o"
type textarea "x"
type textarea "faca uma pagina igual a essa com os"
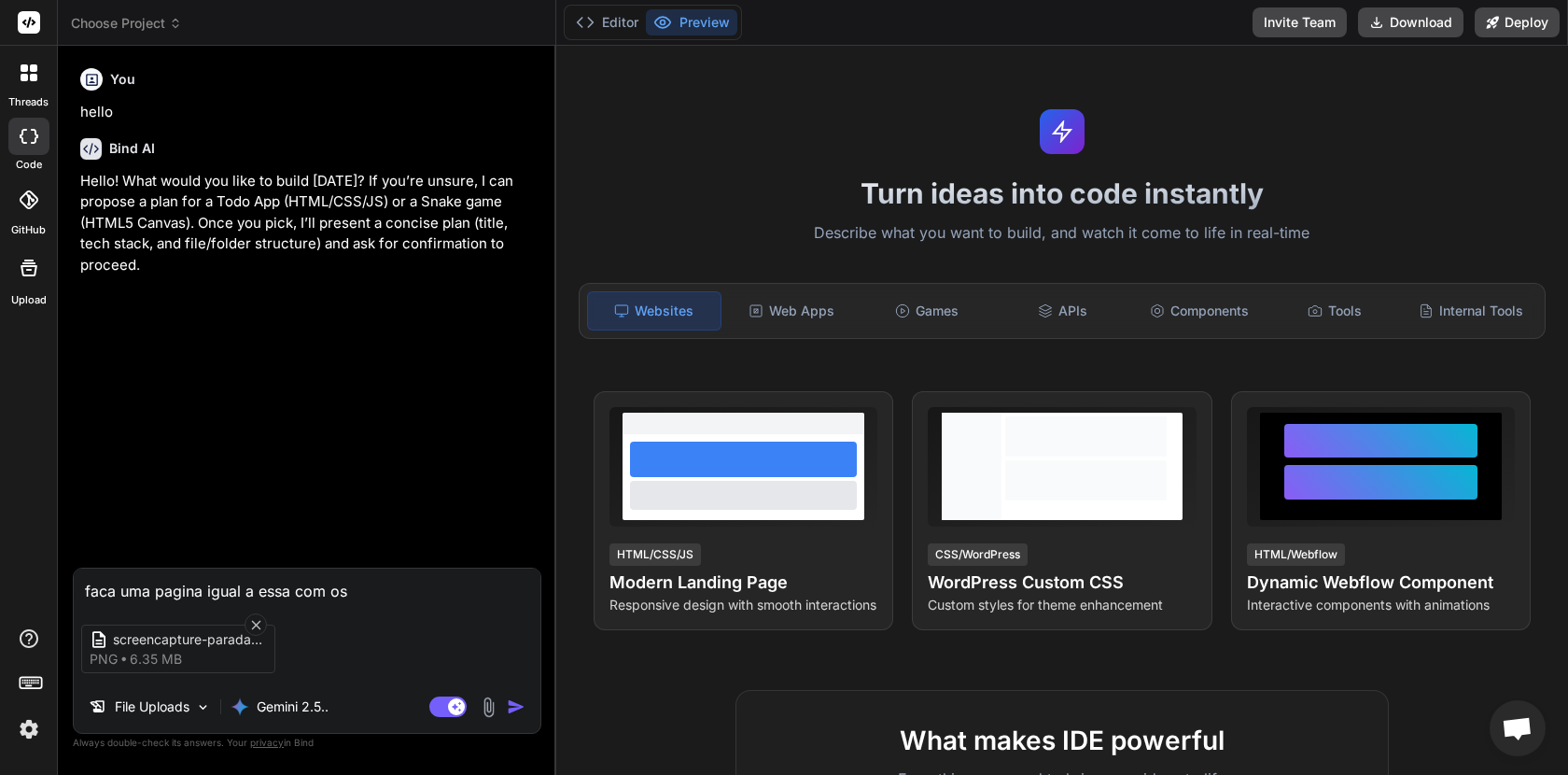
type textarea "x"
type textarea "faca uma pagina igual a essa com os"
type textarea "x"
type textarea "faca uma pagina igual a essa com os m"
type textarea "x"
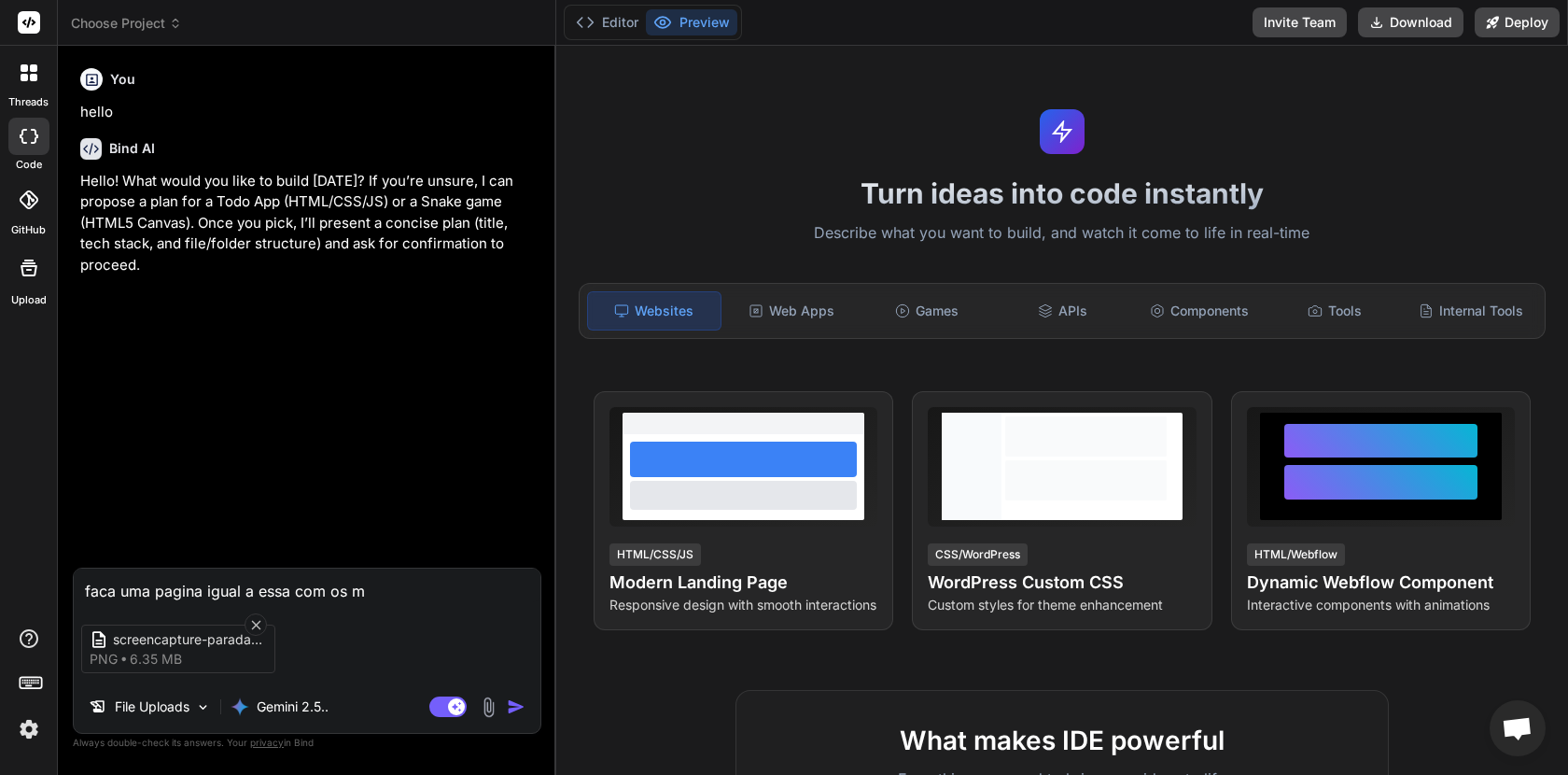
type textarea "faca uma pagina igual a essa com os me"
type textarea "x"
type textarea "faca uma pagina igual a essa com os mes"
type textarea "x"
type textarea "faca uma pagina igual a essa com os mesm"
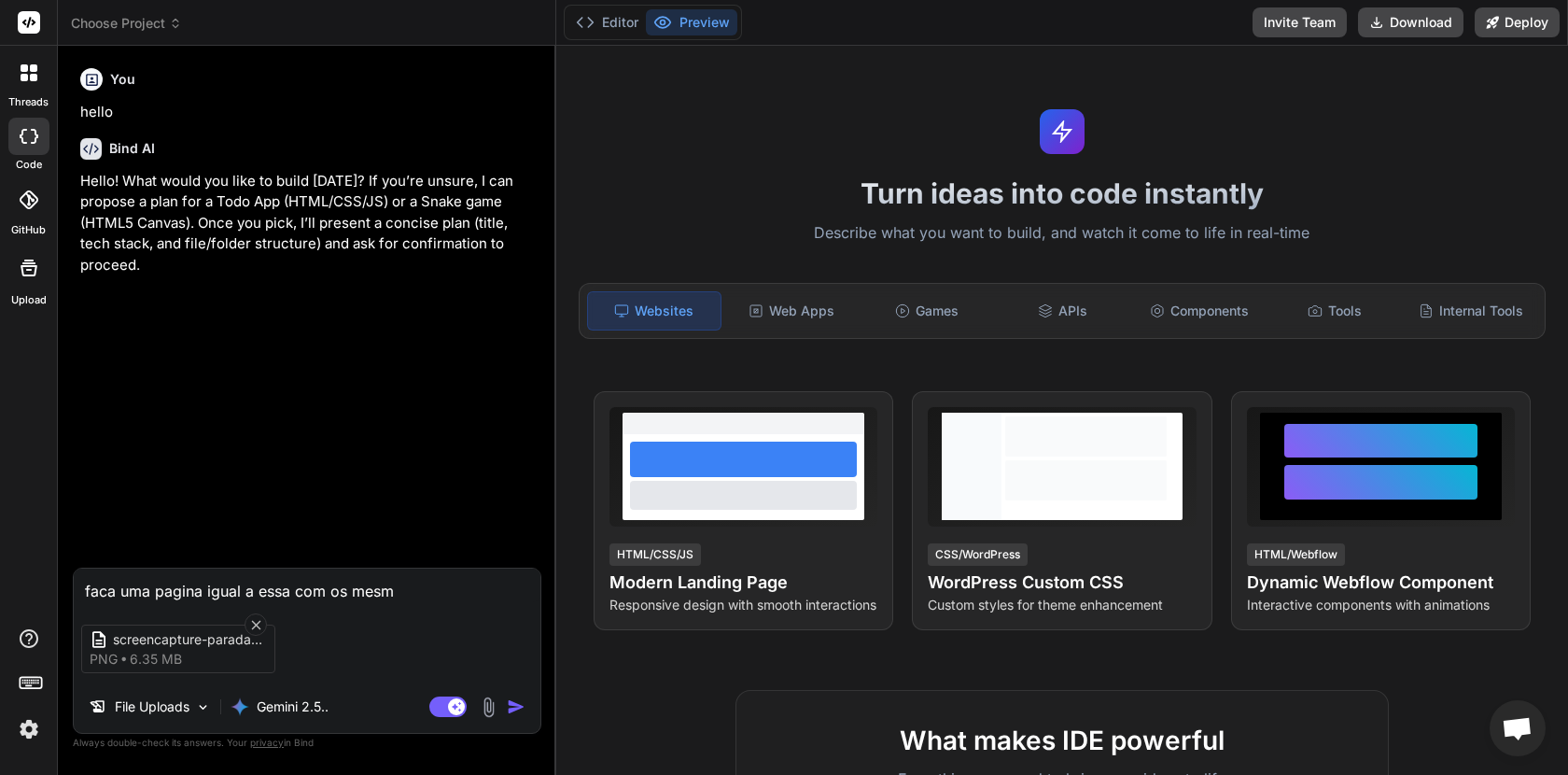
type textarea "x"
type textarea "faca uma pagina igual a essa com os mesmo"
type textarea "x"
type textarea "faca uma pagina igual a essa com os mesmos"
type textarea "x"
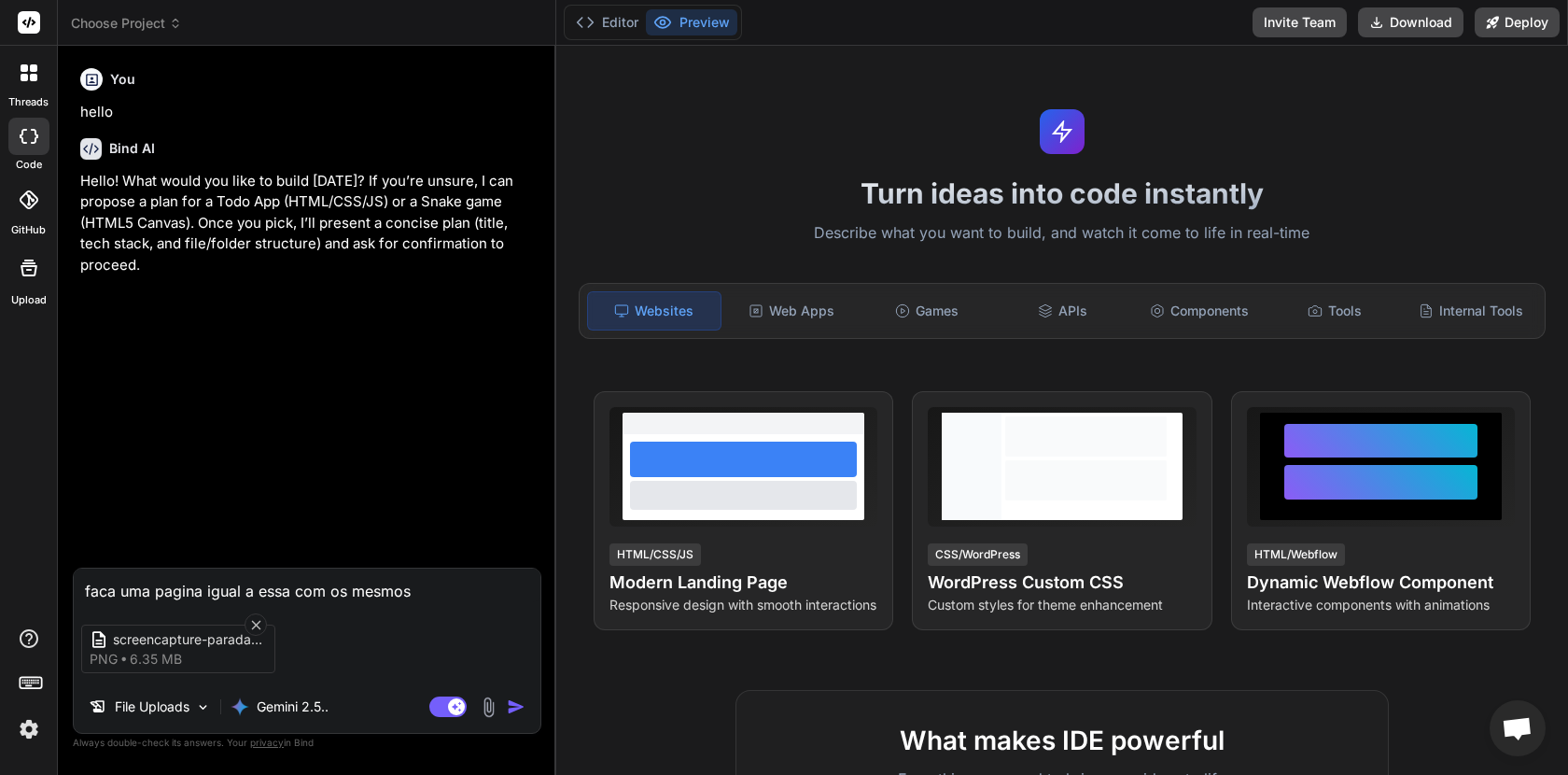
type textarea "faca uma pagina igual a essa com os mesmos"
type textarea "x"
type textarea "faca uma pagina igual a essa com os mesmos d"
type textarea "x"
type textarea "faca uma pagina igual a essa com os mesmos da"
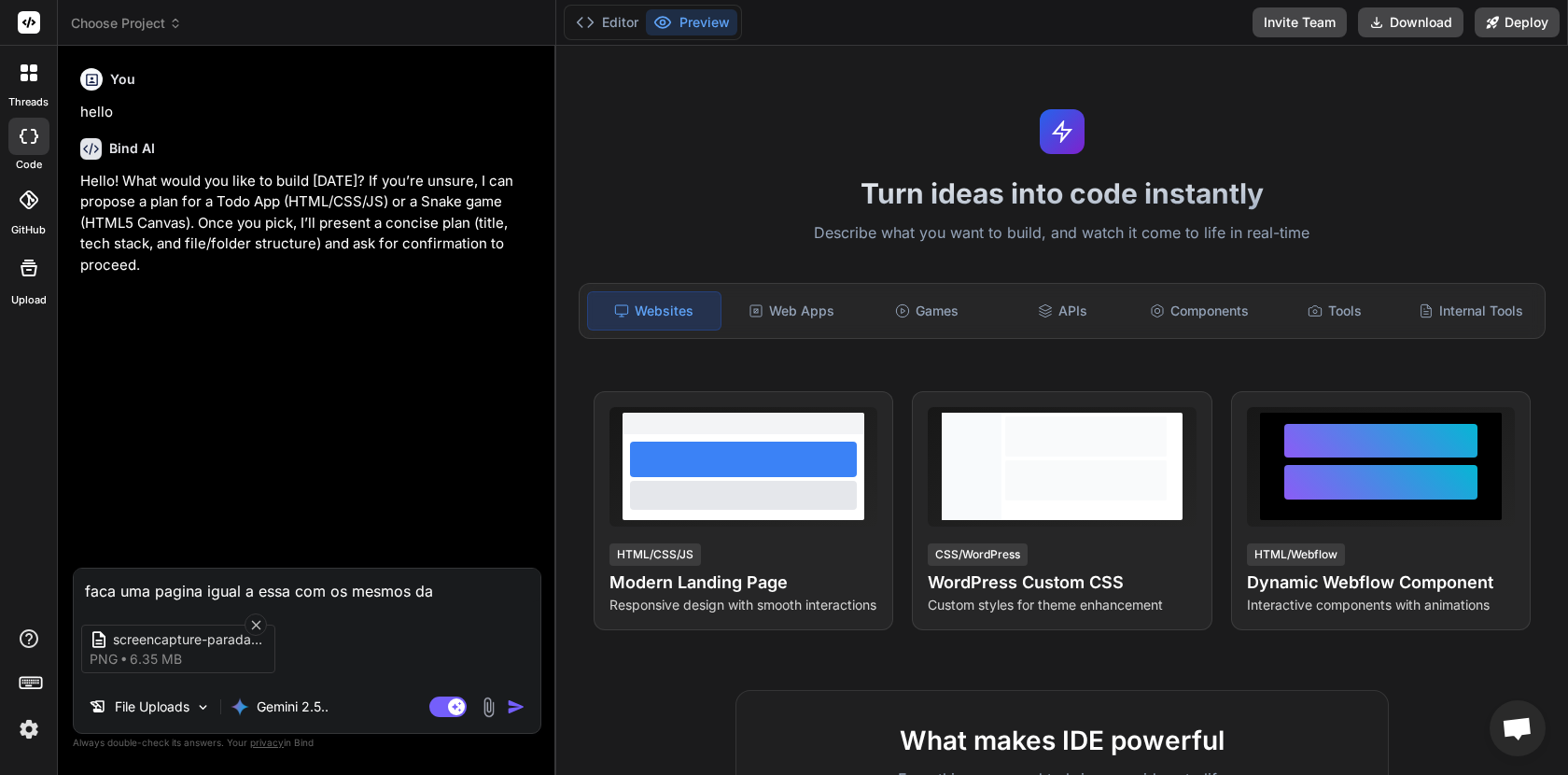
type textarea "x"
type textarea "faca uma pagina igual a essa com os mesmos dad"
type textarea "x"
type textarea "faca uma pagina igual a essa com os mesmos dado"
type textarea "x"
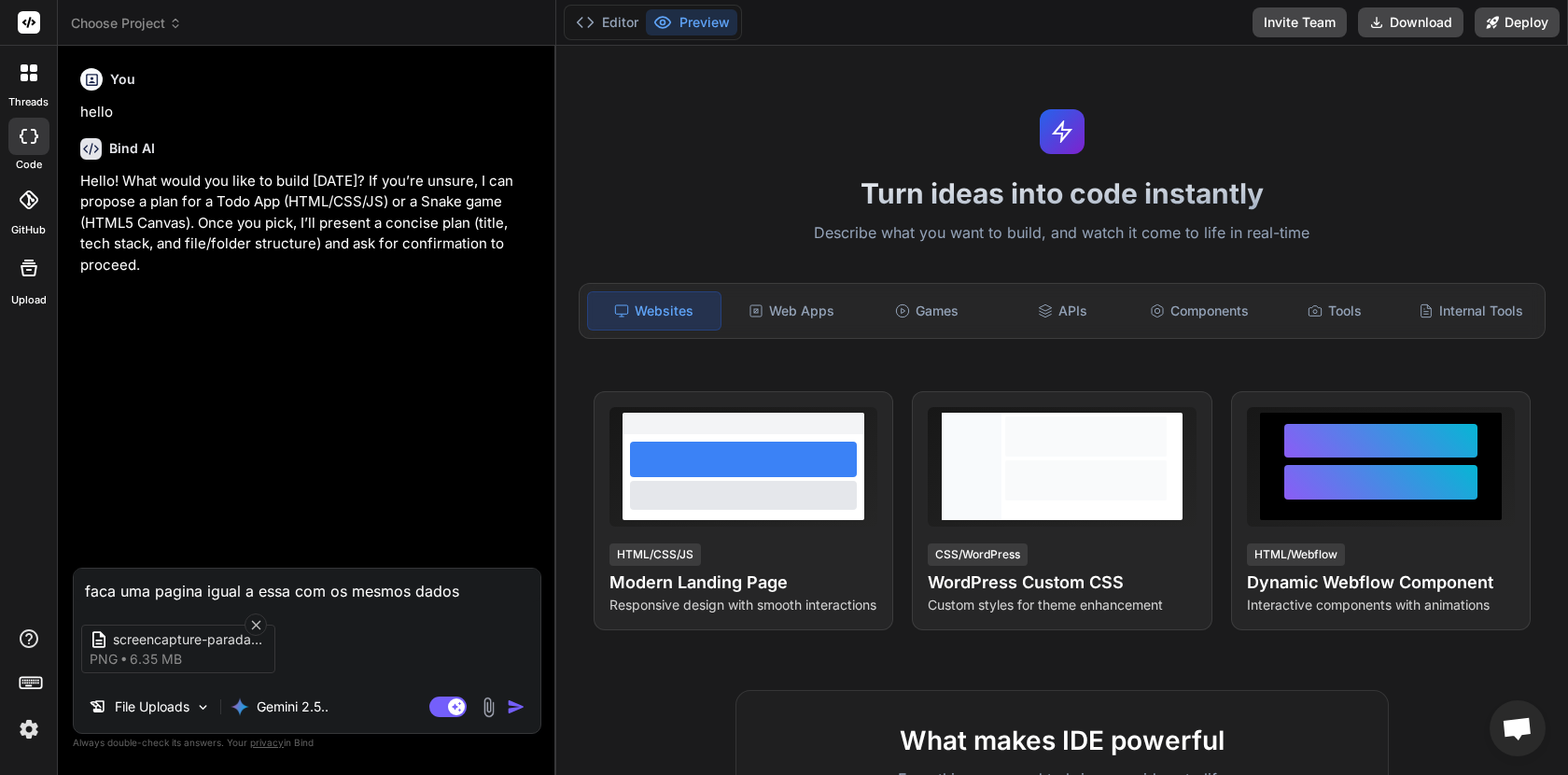
type textarea "faca uma pagina igual a essa com os mesmos dados"
click at [520, 707] on img "button" at bounding box center [517, 708] width 19 height 19
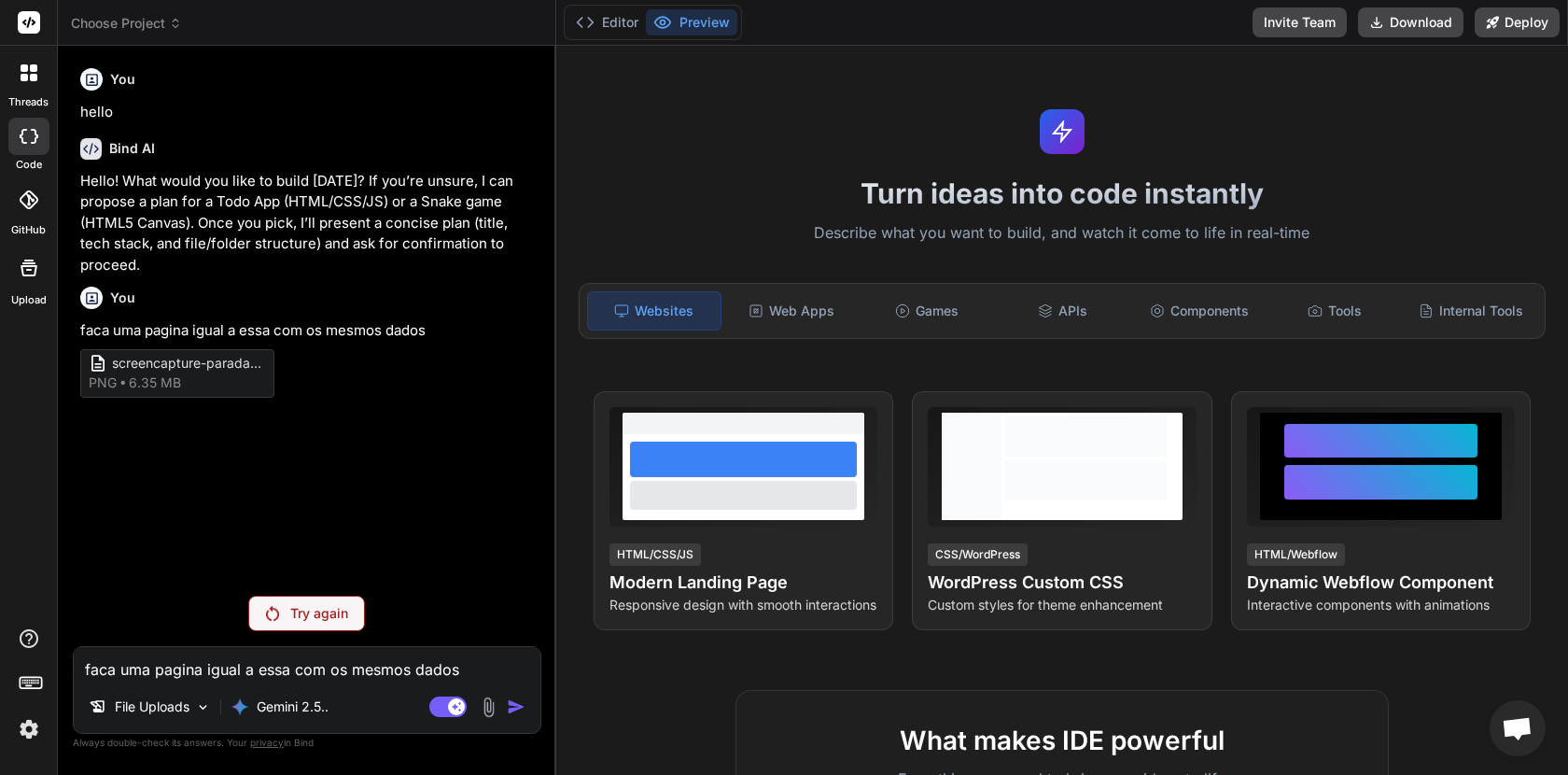
click at [278, 615] on img at bounding box center [273, 614] width 13 height 15
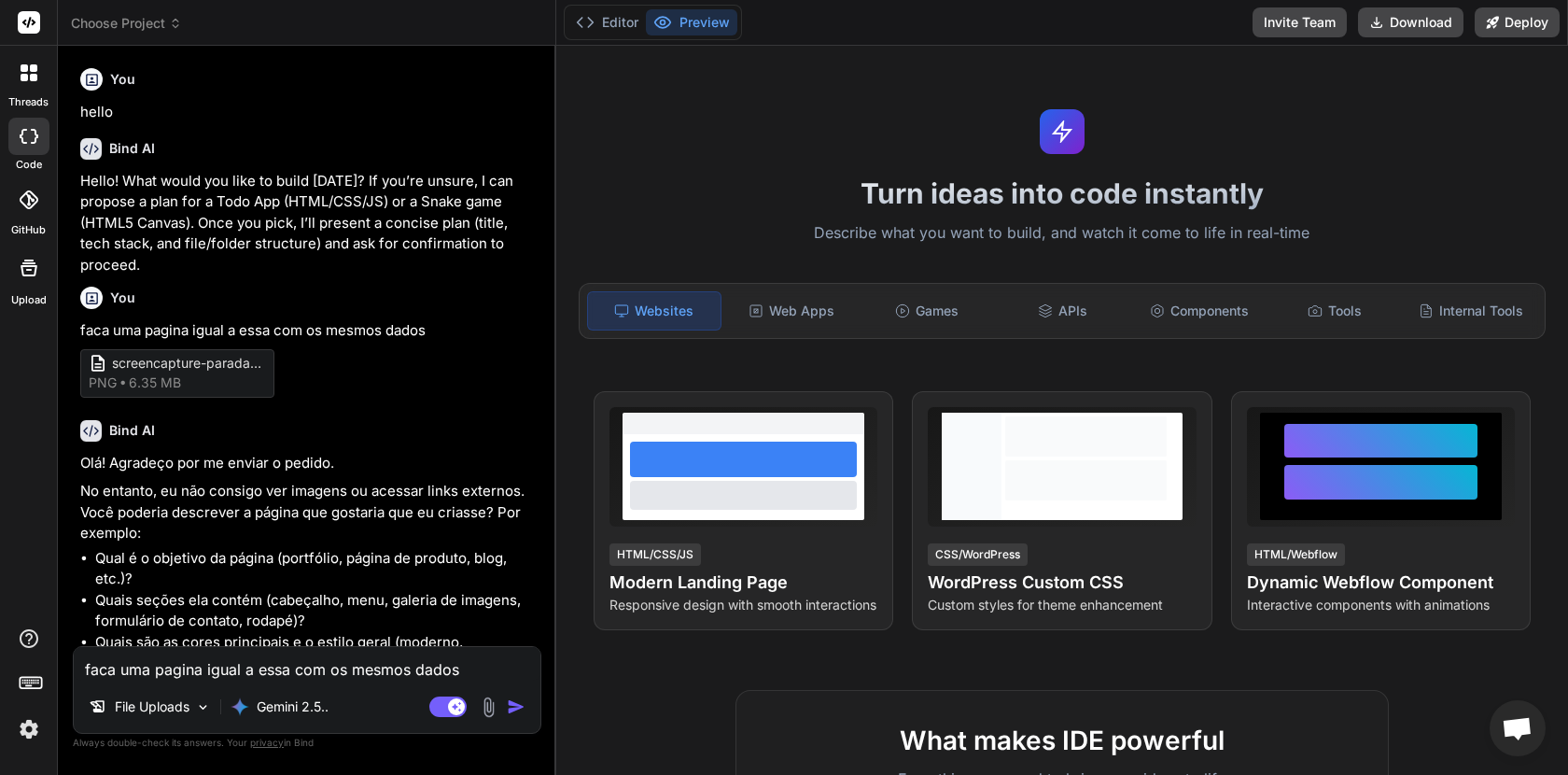
type textarea "x"
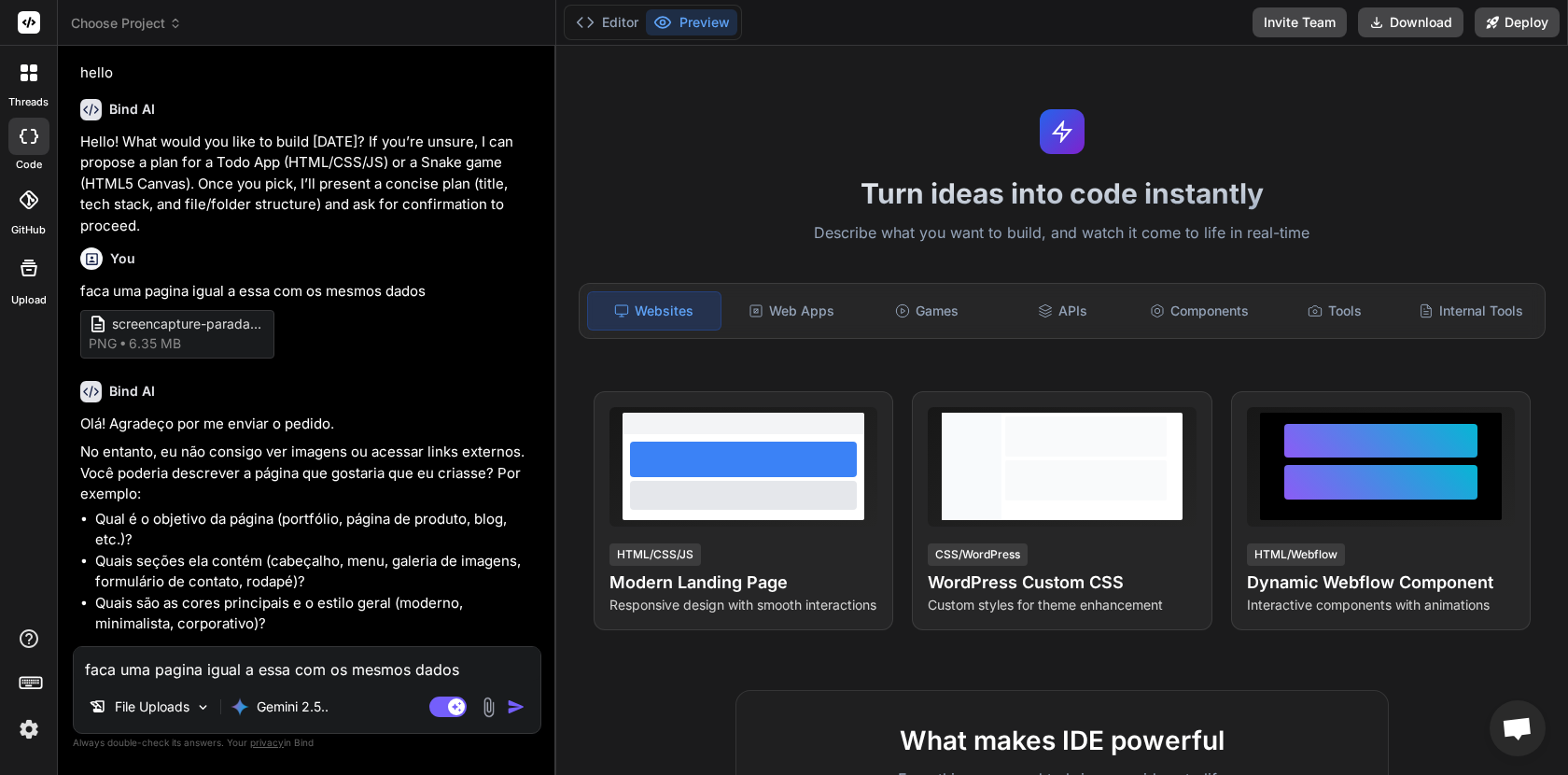
scroll to position [81, 0]
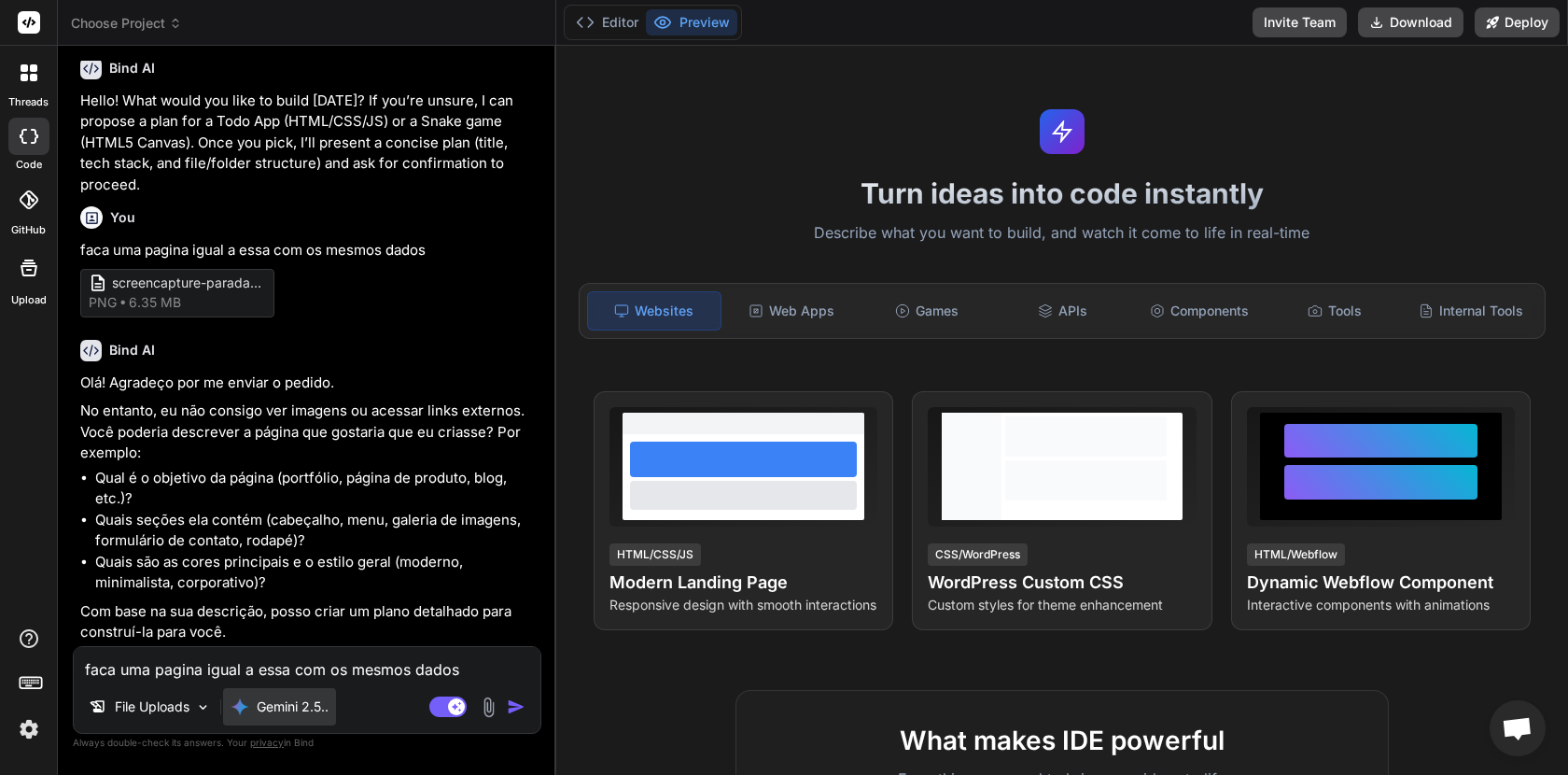
click at [295, 704] on p "Gemini 2.5.." at bounding box center [293, 708] width 72 height 19
click at [278, 699] on p "Gemini 2.5.." at bounding box center [293, 708] width 72 height 19
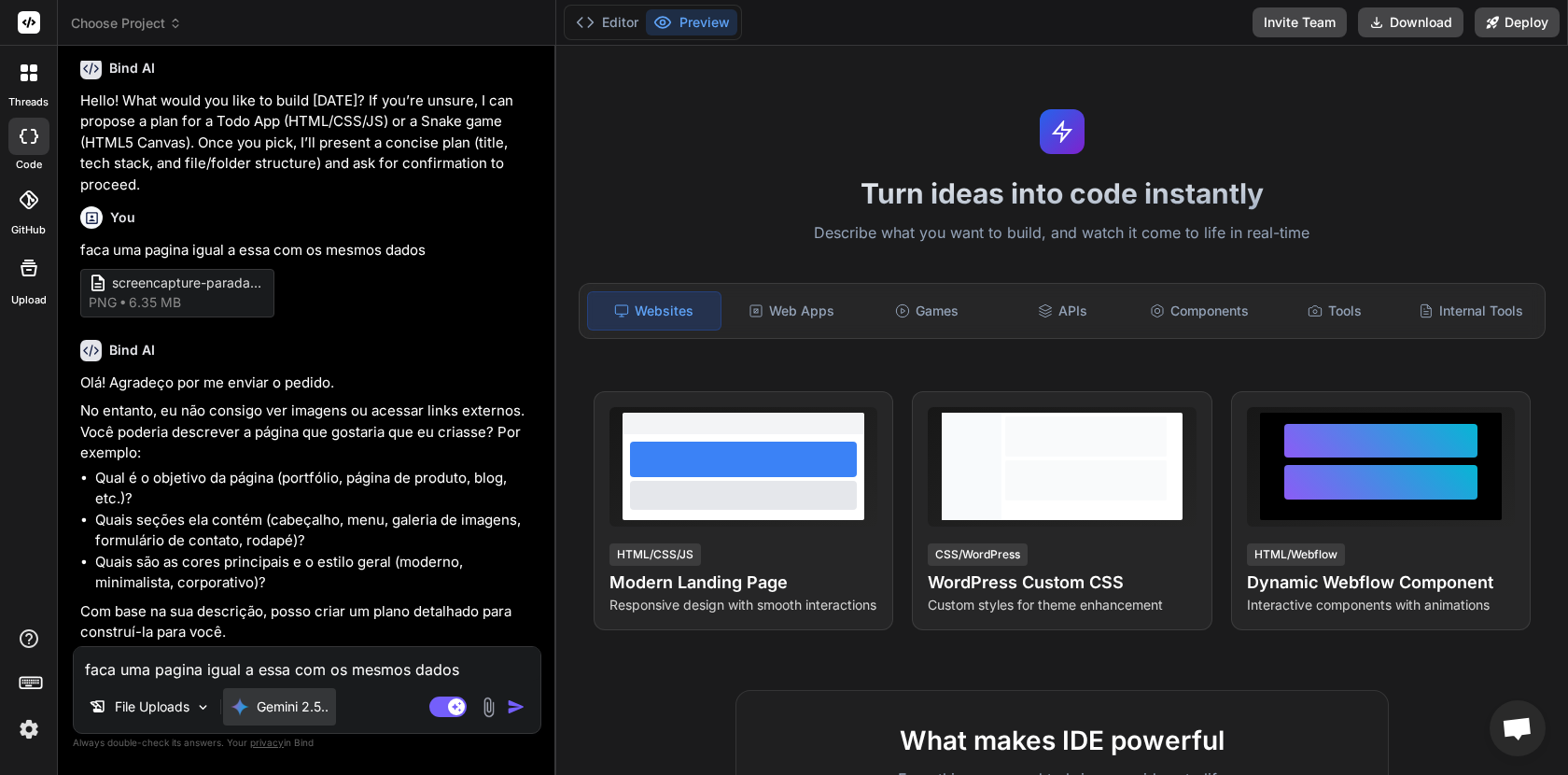
click at [278, 699] on p "Gemini 2.5.." at bounding box center [293, 708] width 72 height 19
click at [228, 698] on div "Gemini 2.5.." at bounding box center [279, 707] width 113 height 37
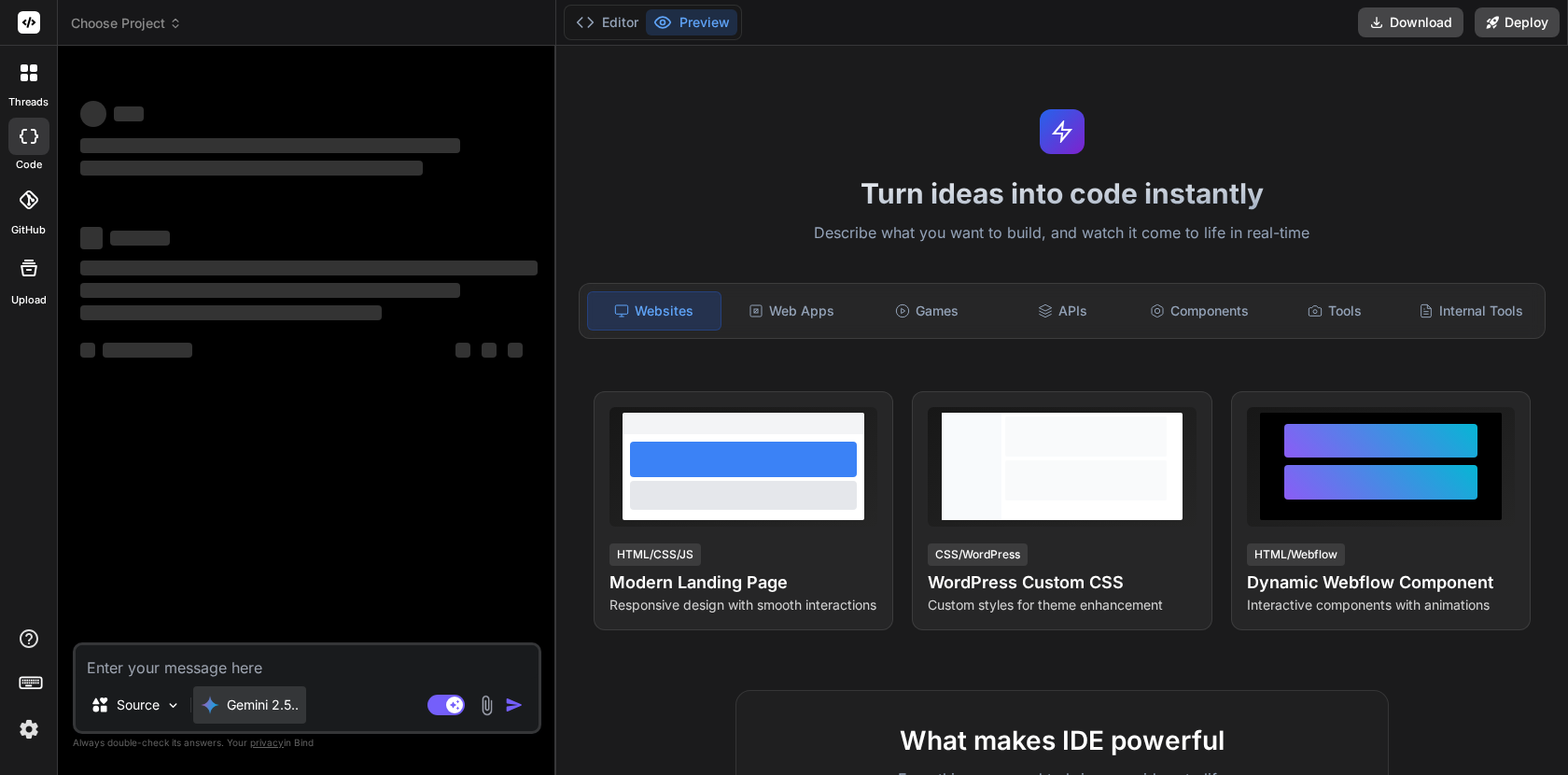
click at [243, 713] on p "Gemini 2.5.." at bounding box center [263, 706] width 72 height 19
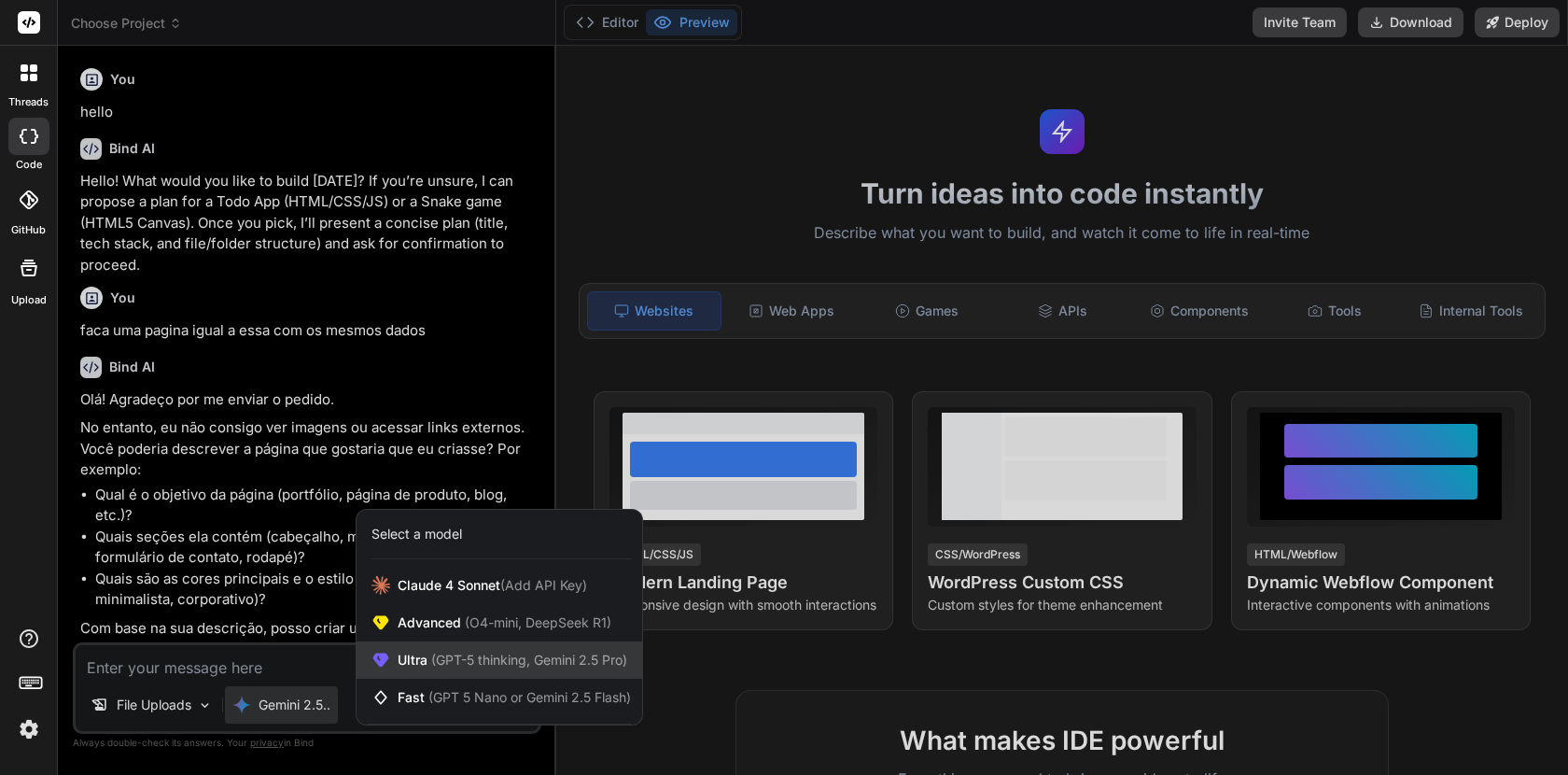
scroll to position [21, 0]
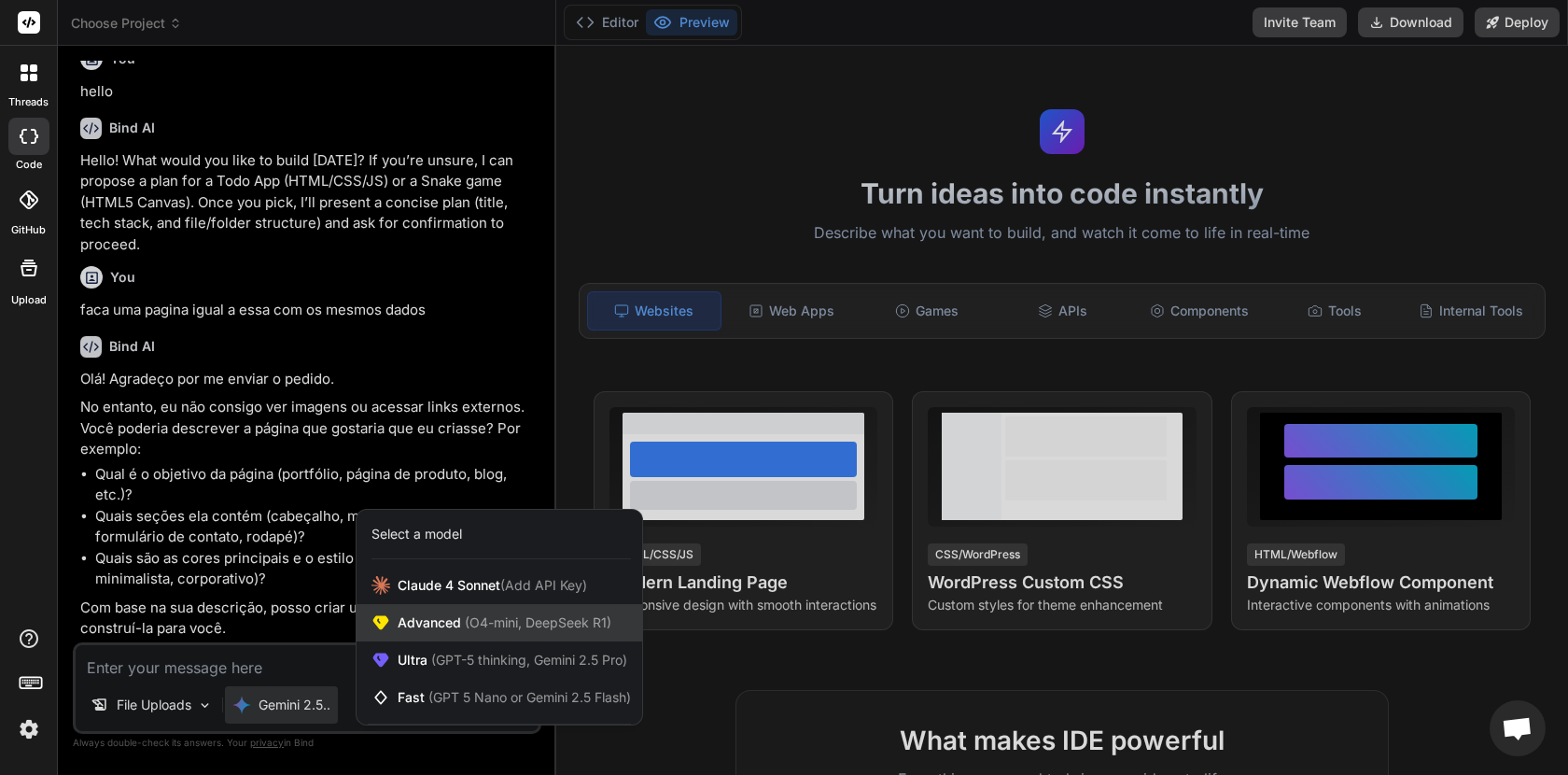
click at [515, 623] on span "(O4-mini, DeepSeek R1)" at bounding box center [536, 622] width 151 height 16
type textarea "x"
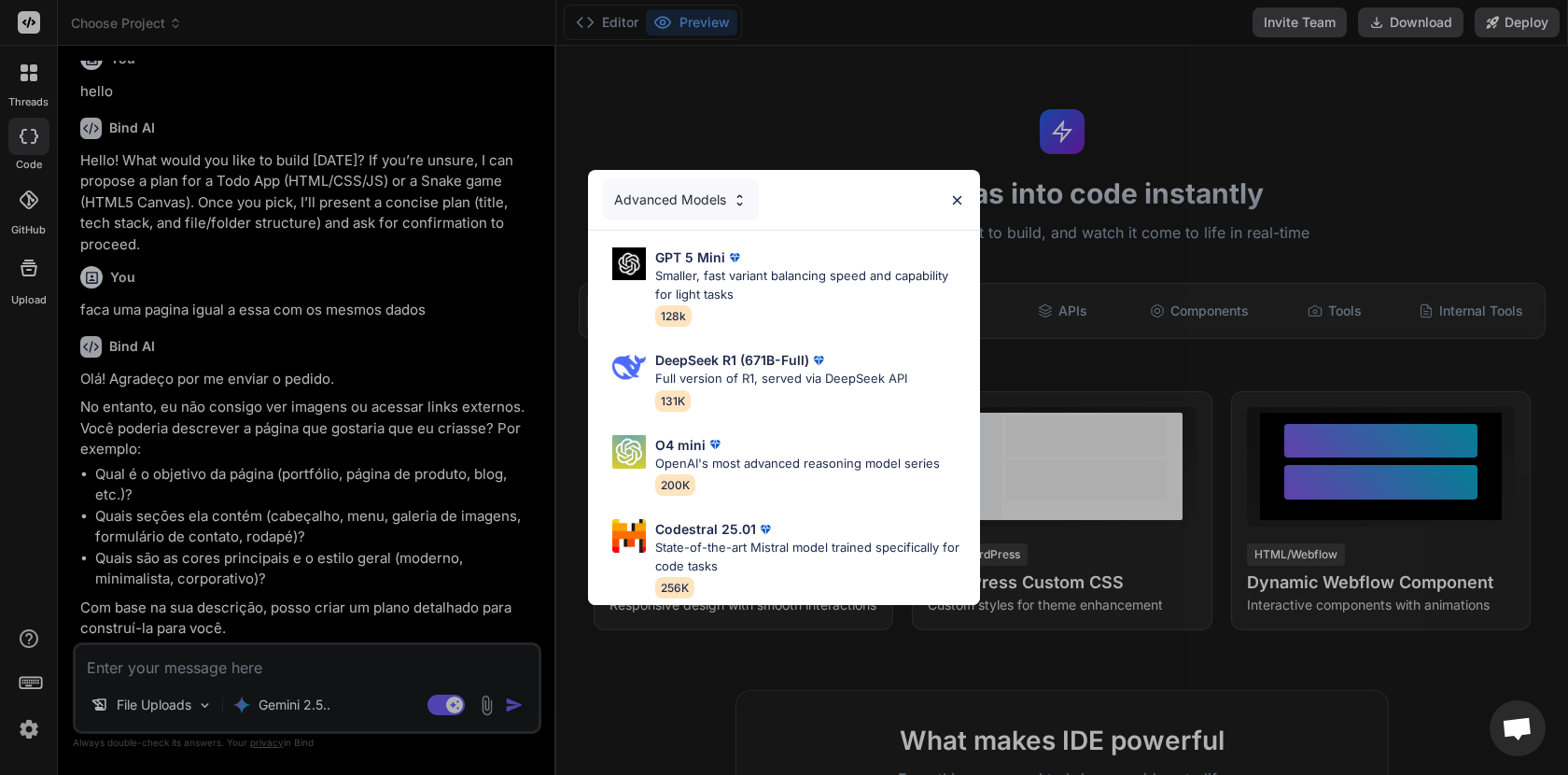
click at [953, 198] on img at bounding box center [957, 200] width 16 height 16
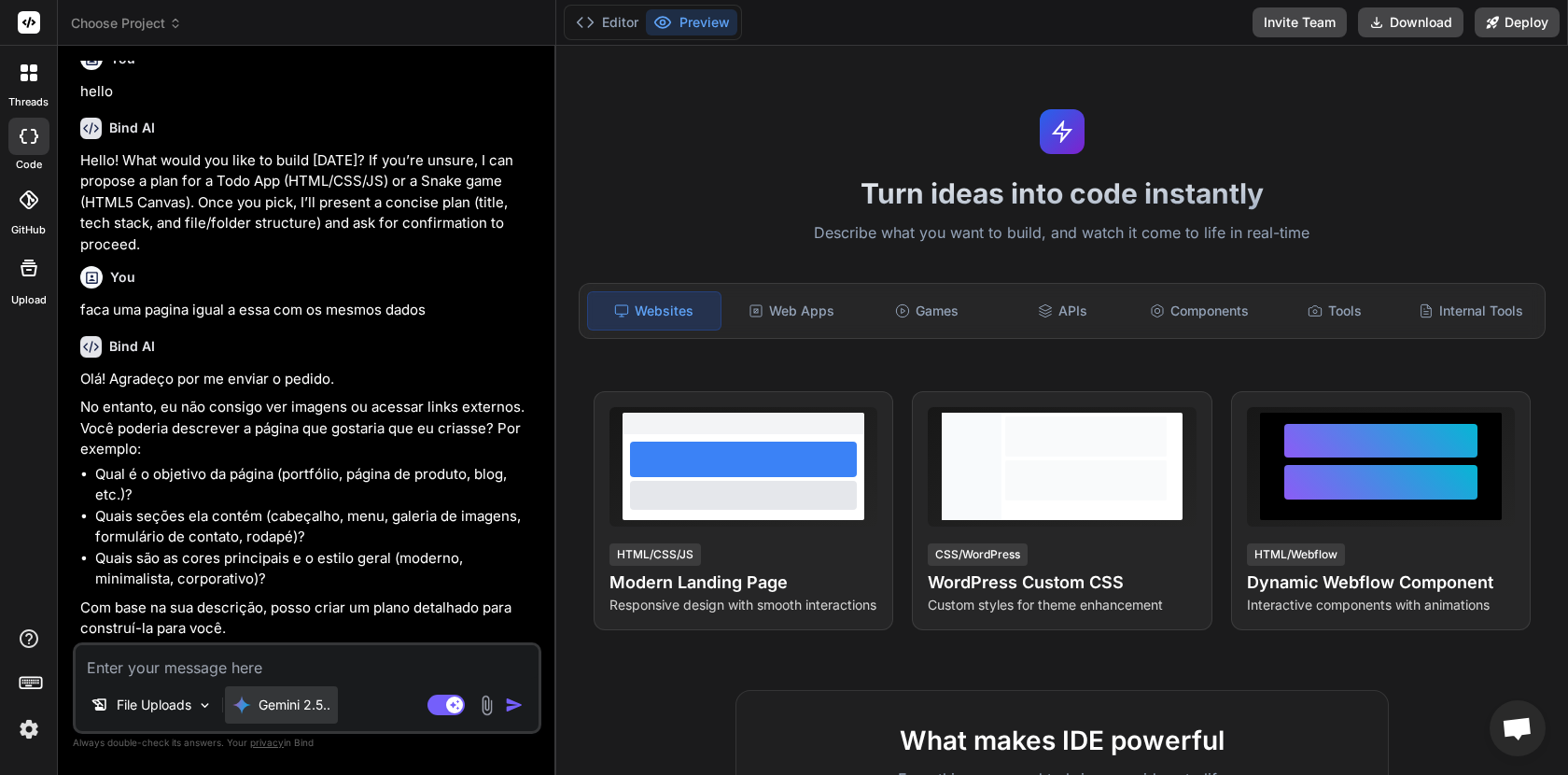
click at [283, 710] on p "Gemini 2.5.." at bounding box center [295, 706] width 72 height 19
click at [226, 695] on div "File Uploads Gemini 2.5.." at bounding box center [307, 709] width 463 height 45
click at [243, 698] on img at bounding box center [242, 706] width 19 height 19
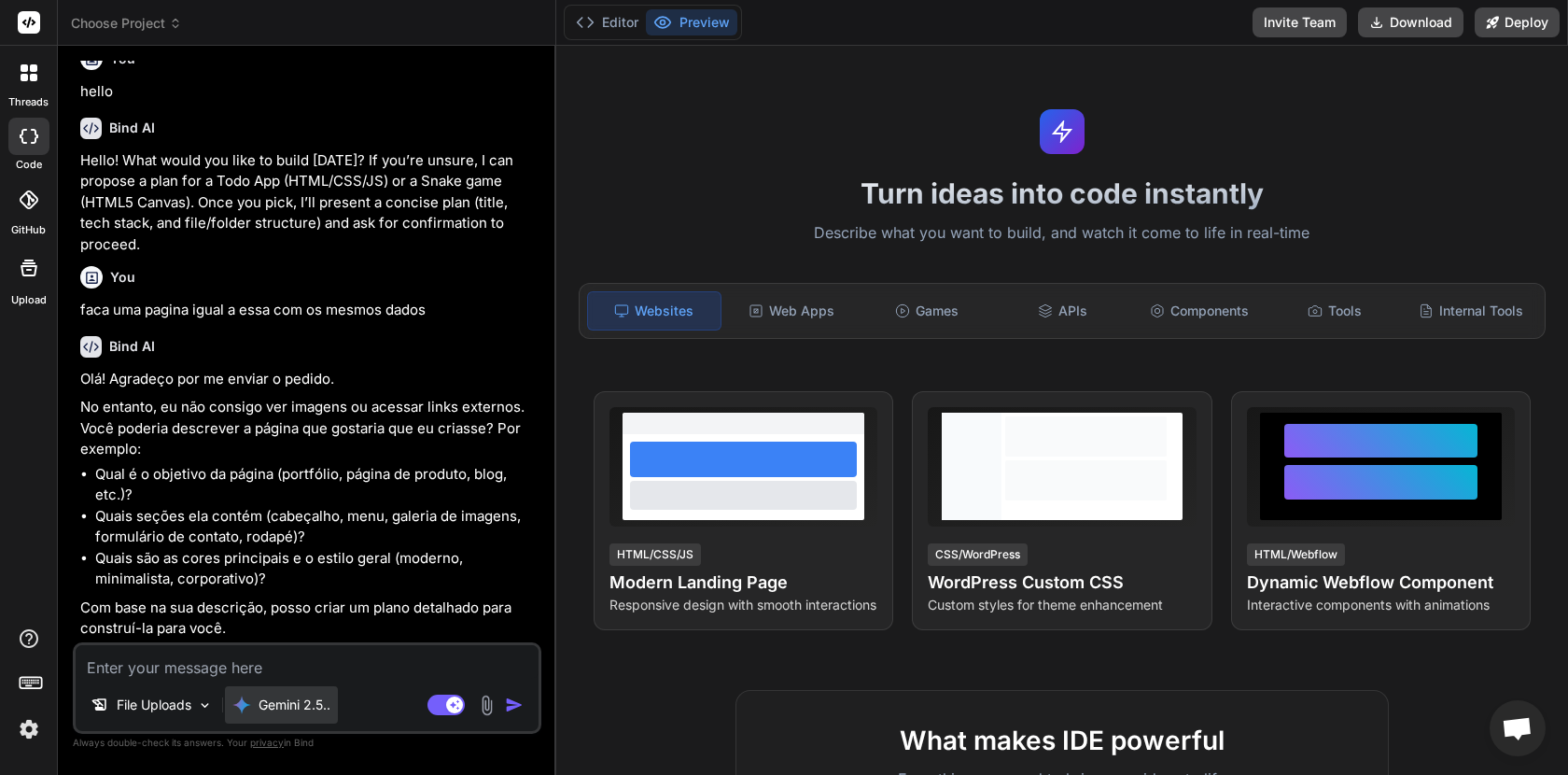
click at [302, 710] on p "Gemini 2.5.." at bounding box center [295, 706] width 72 height 19
click at [257, 697] on div "Gemini 2.5.." at bounding box center [281, 706] width 98 height 19
click at [242, 704] on img at bounding box center [242, 706] width 19 height 19
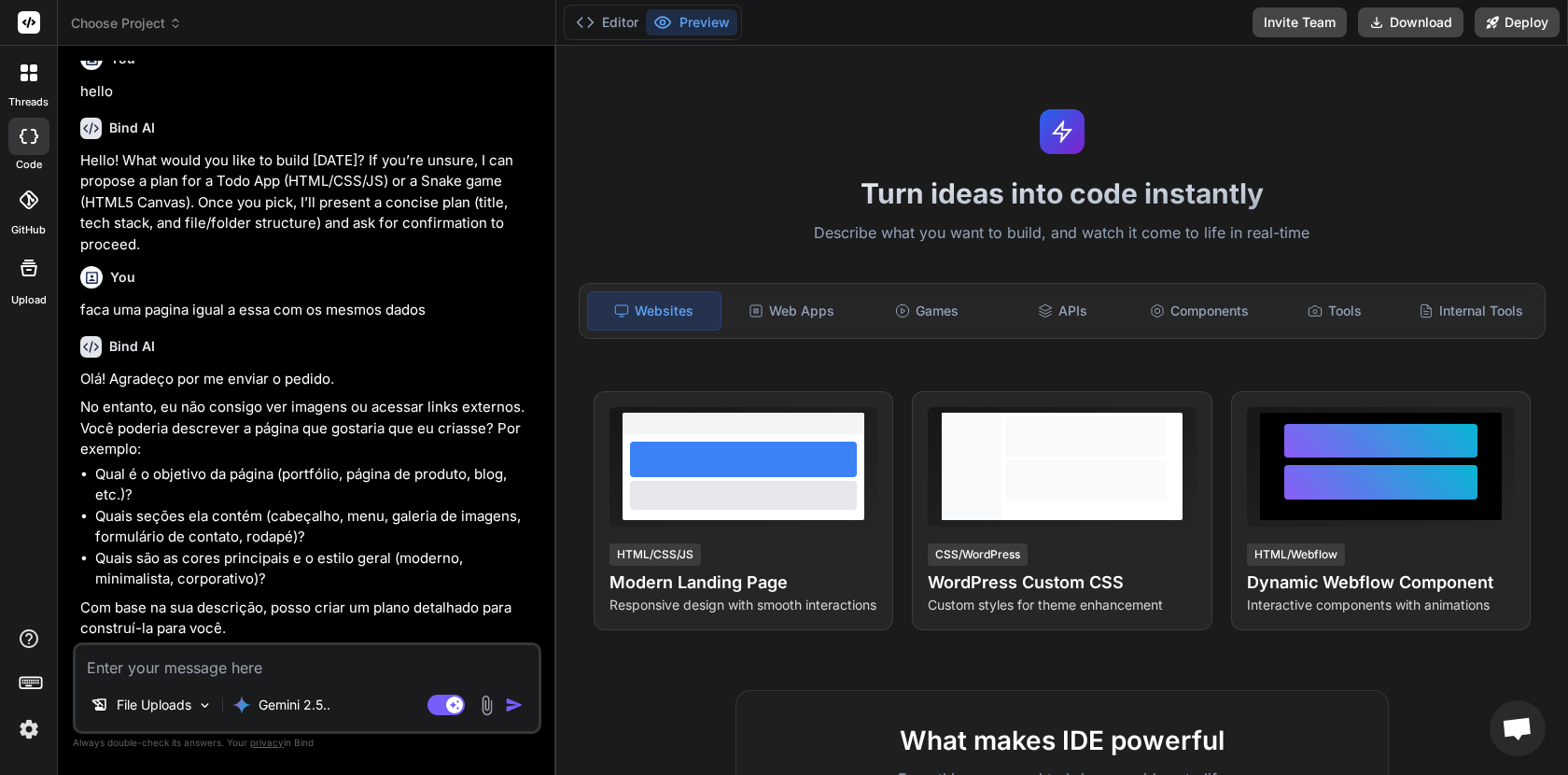
click at [264, 663] on textarea at bounding box center [307, 661] width 463 height 33
click at [263, 711] on p "Gemini 2.5.." at bounding box center [295, 706] width 72 height 19
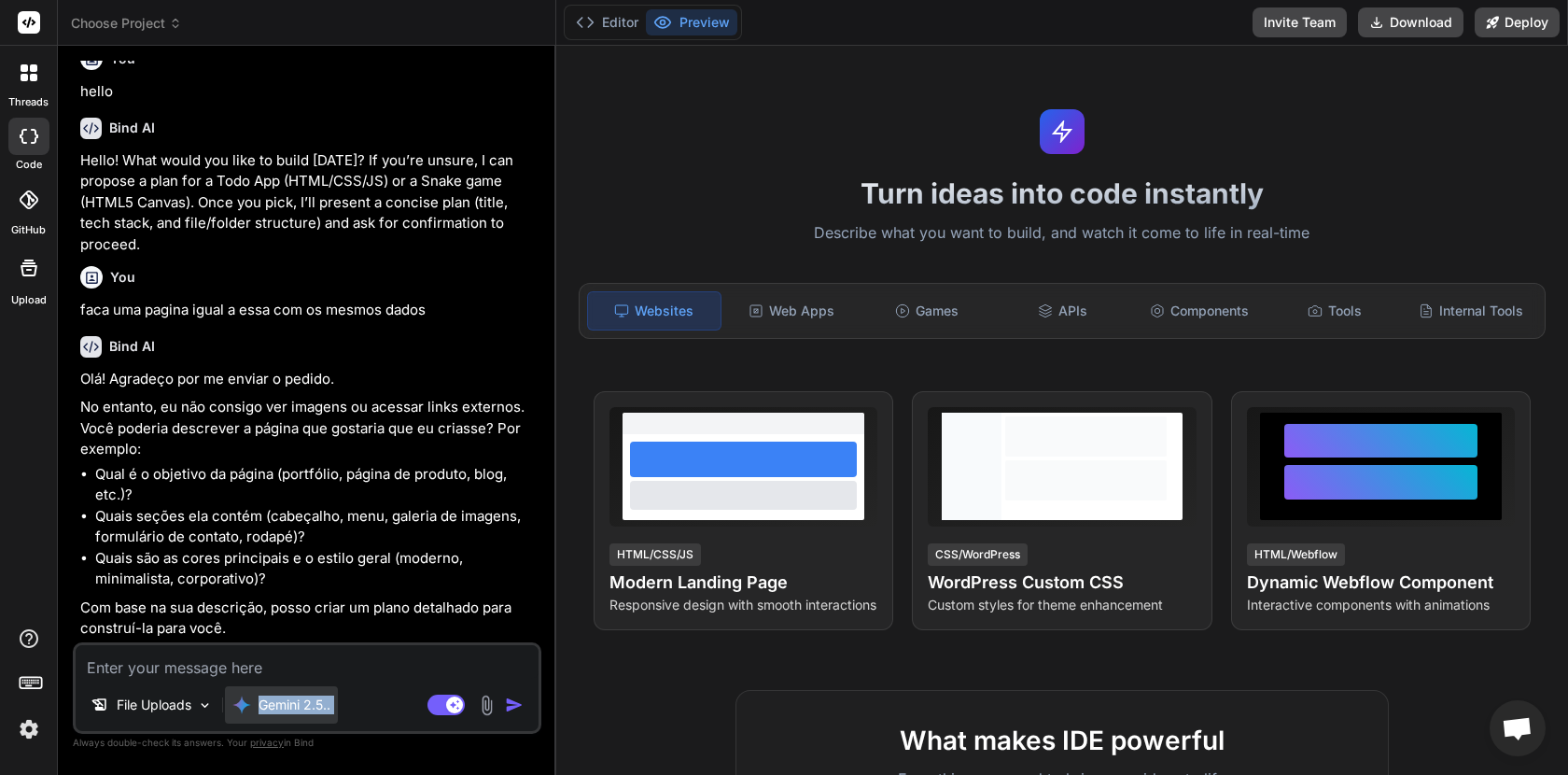
click at [263, 711] on p "Gemini 2.5.." at bounding box center [295, 706] width 72 height 19
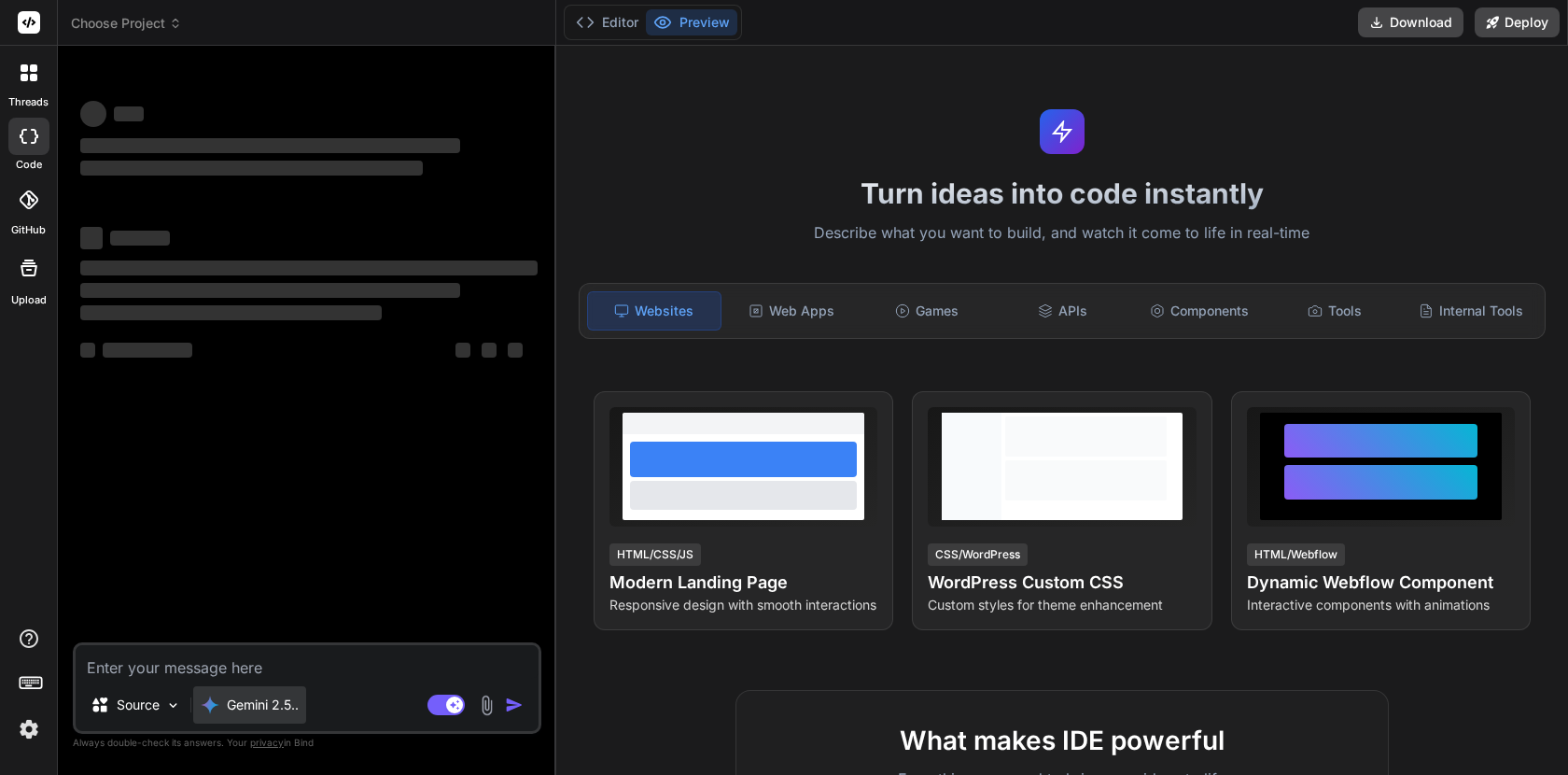
click at [242, 690] on div "Gemini 2.5.." at bounding box center [249, 705] width 113 height 37
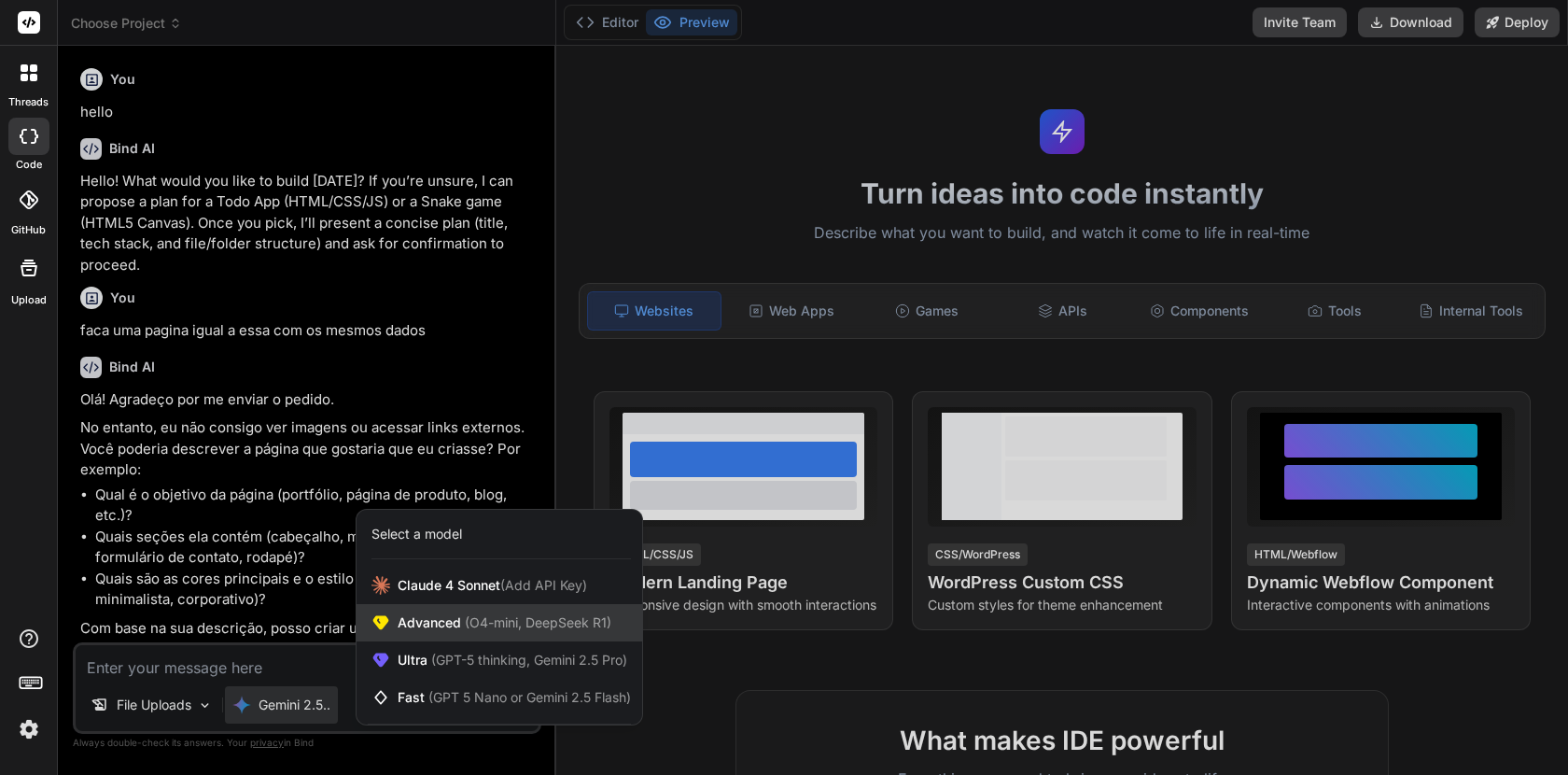
scroll to position [21, 0]
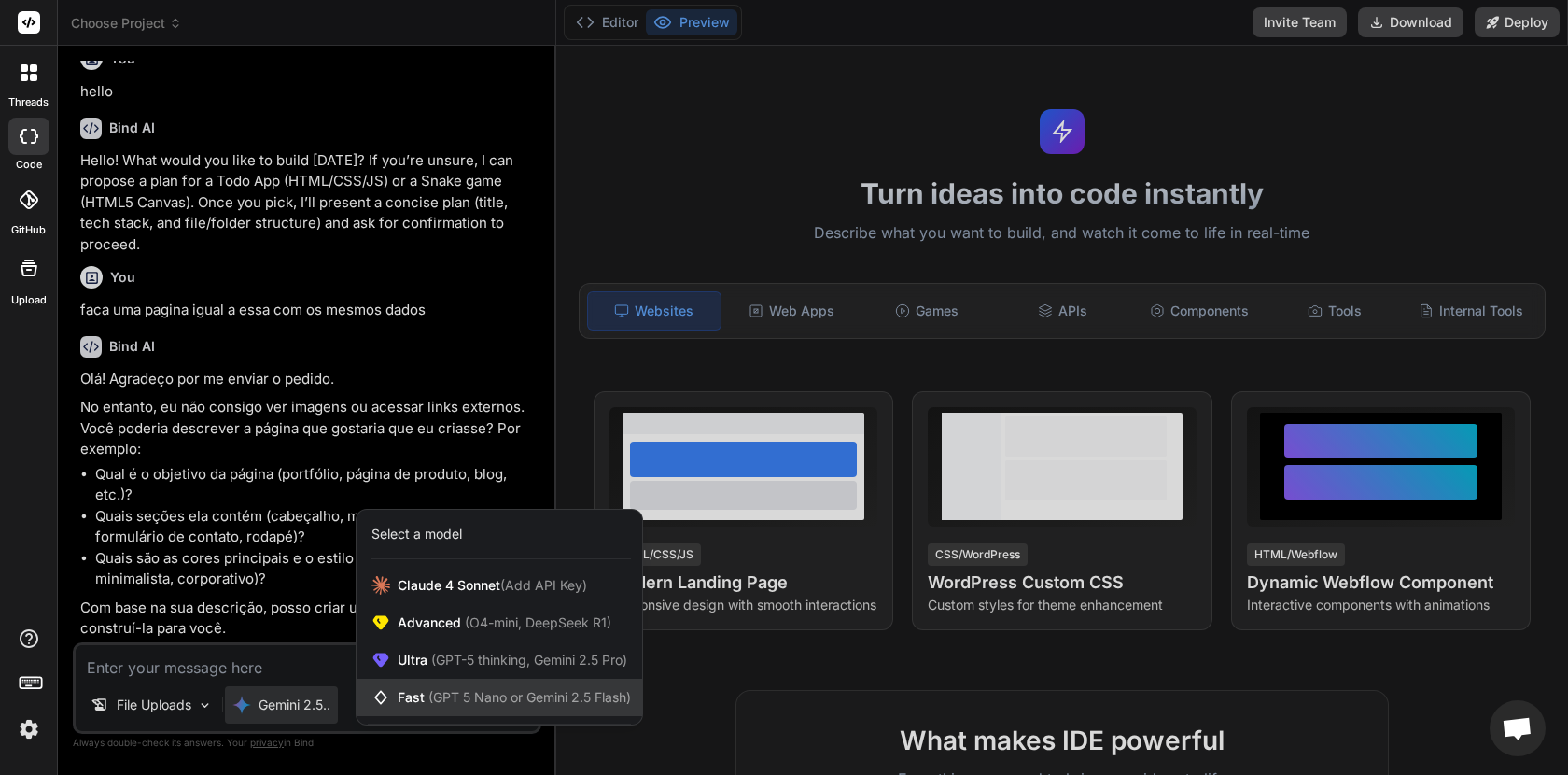
click at [459, 691] on span "(GPT 5 Nano or Gemini 2.5 Flash)" at bounding box center [530, 697] width 203 height 16
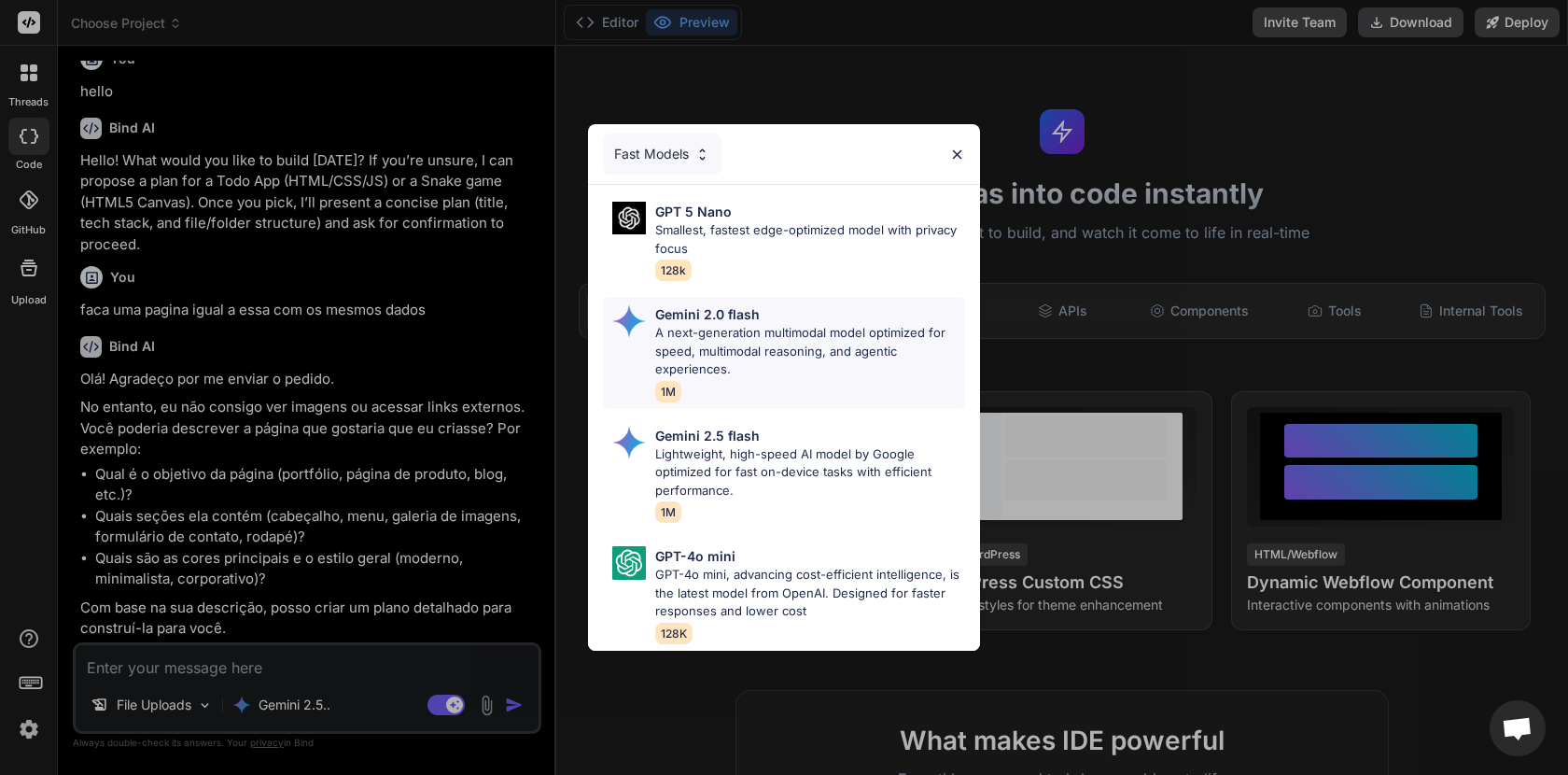
click at [757, 326] on p "A next-generation multimodal model optimized for speed, multimodal reasoning, a…" at bounding box center [810, 352] width 310 height 55
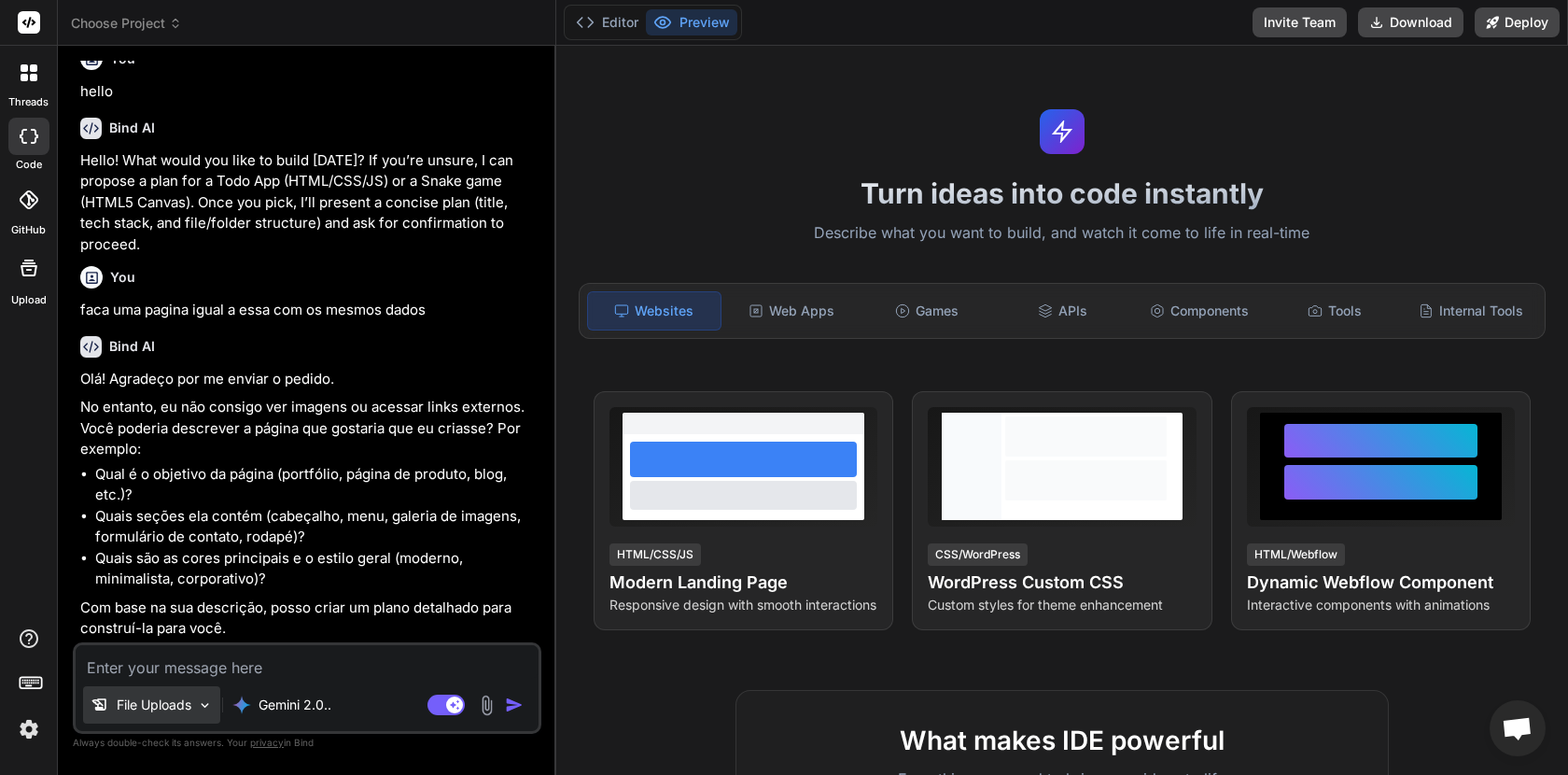
click at [179, 705] on p "File Uploads" at bounding box center [154, 706] width 75 height 19
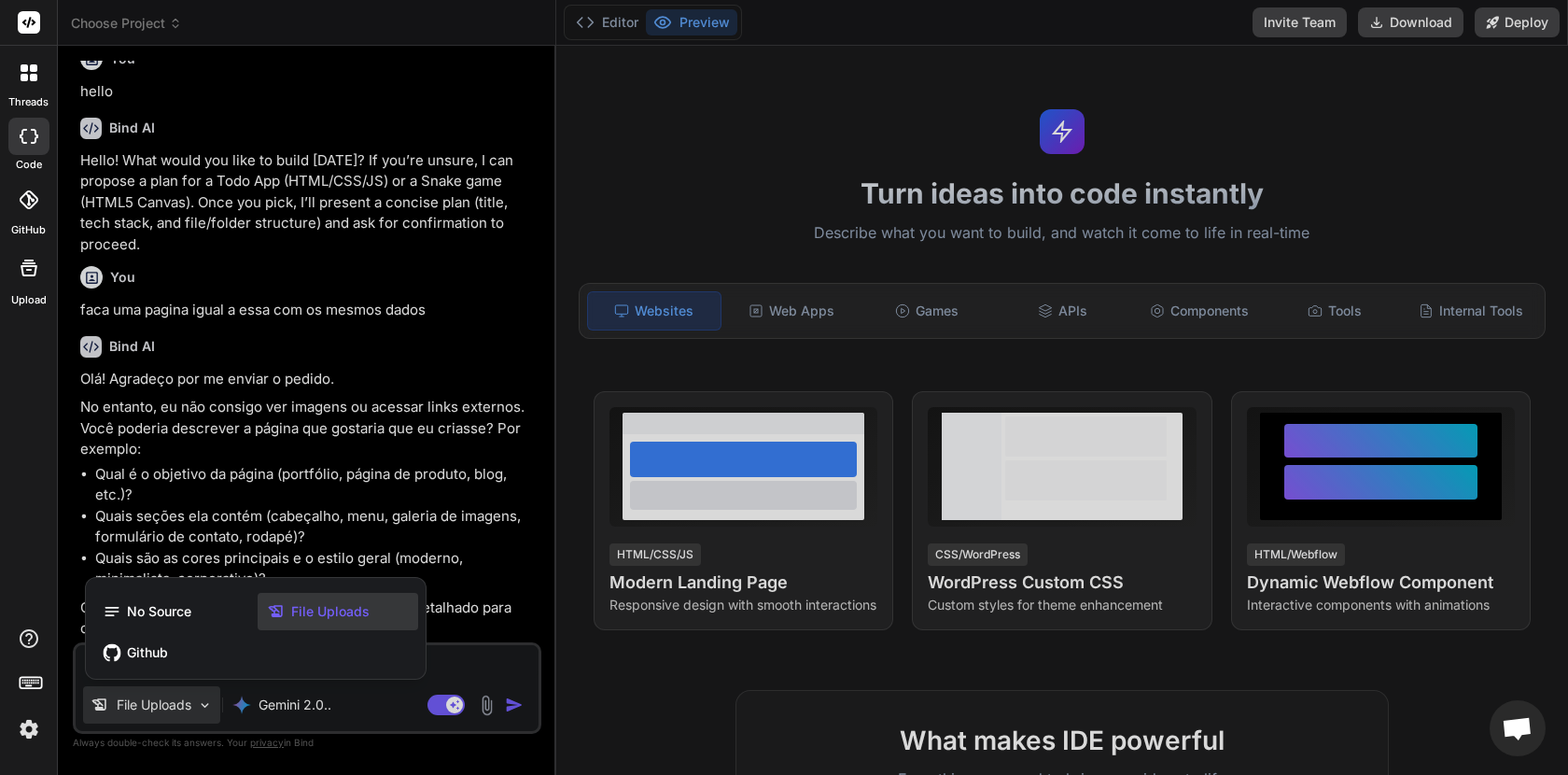
click at [485, 697] on div at bounding box center [784, 387] width 1568 height 775
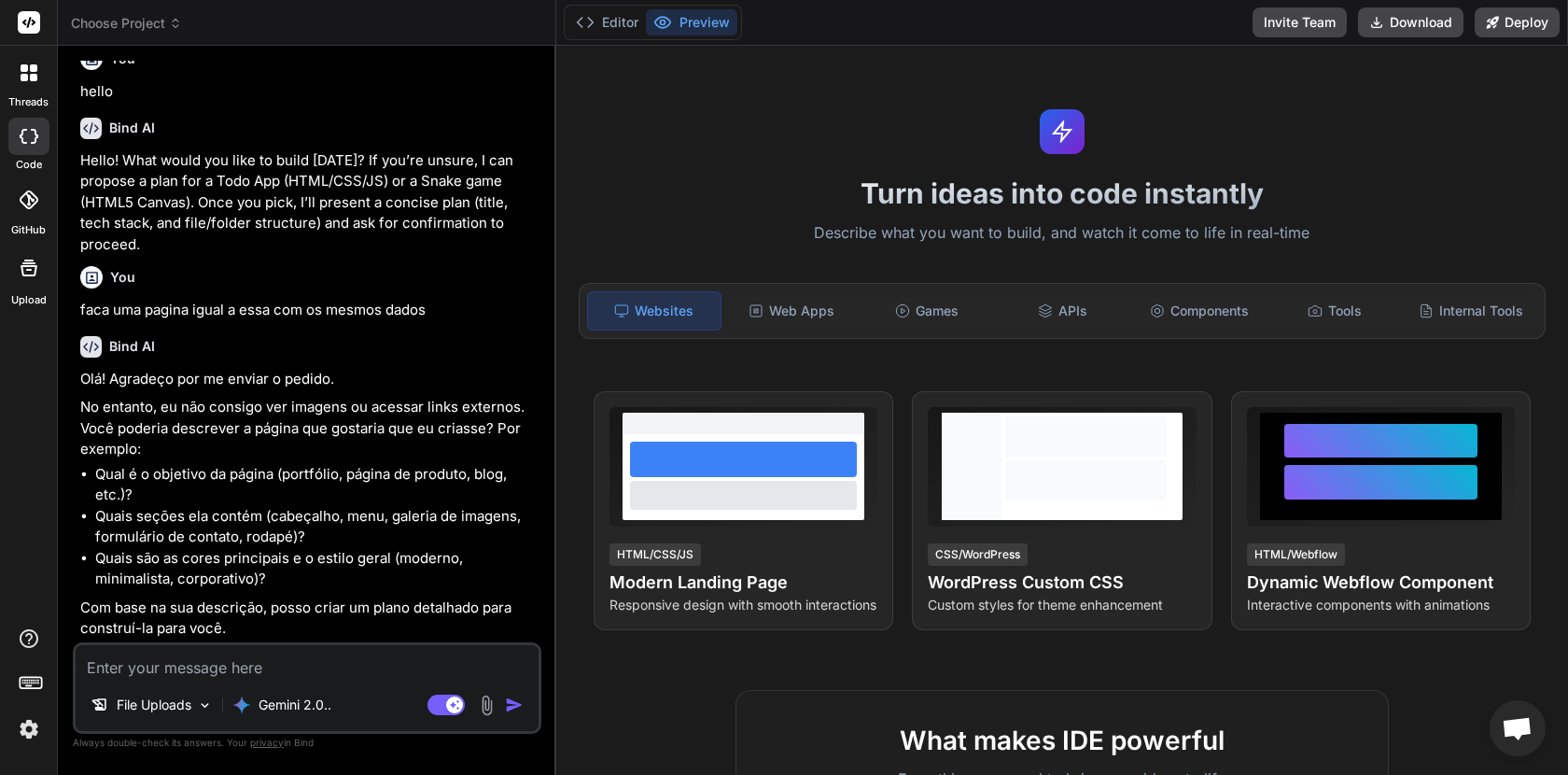
click at [485, 703] on img at bounding box center [486, 706] width 22 height 22
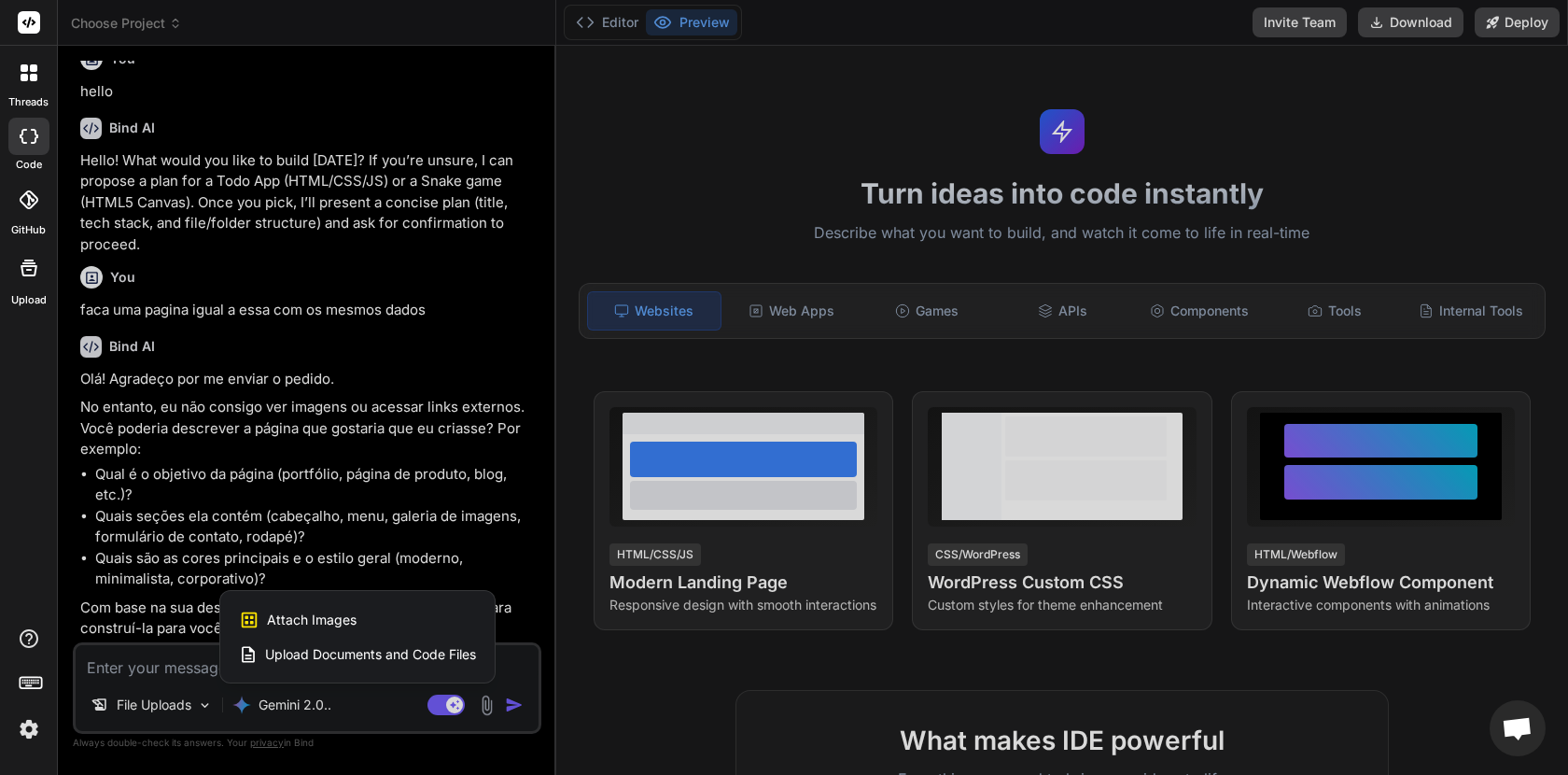
click at [321, 618] on span "Attach Images" at bounding box center [312, 620] width 90 height 19
type textarea "x"
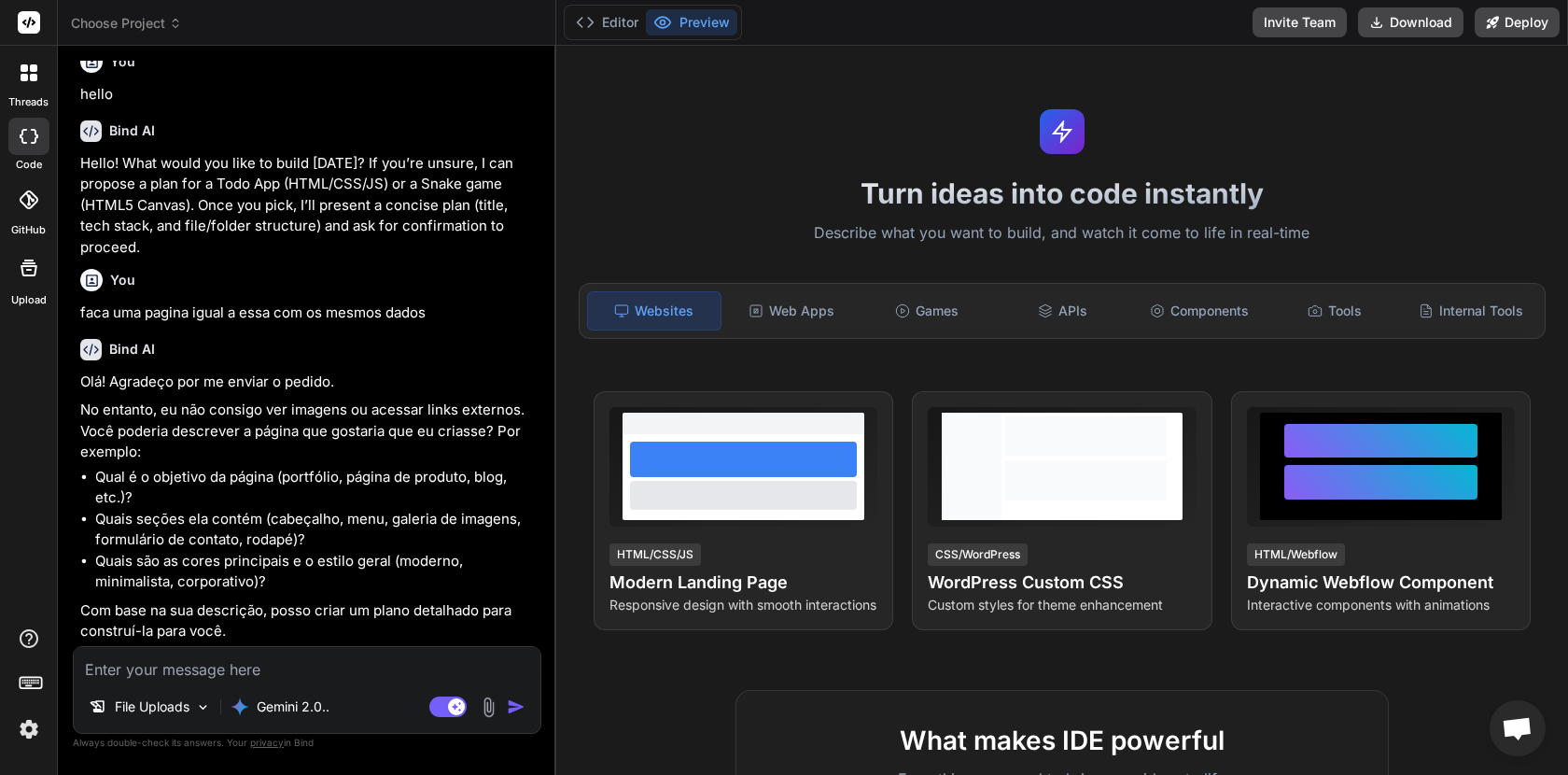
scroll to position [17, 0]
type input "C:\fakepath\screencapture-paradadasbaterias-br-2025-09-03-20_06_21-min.png"
type textarea "x"
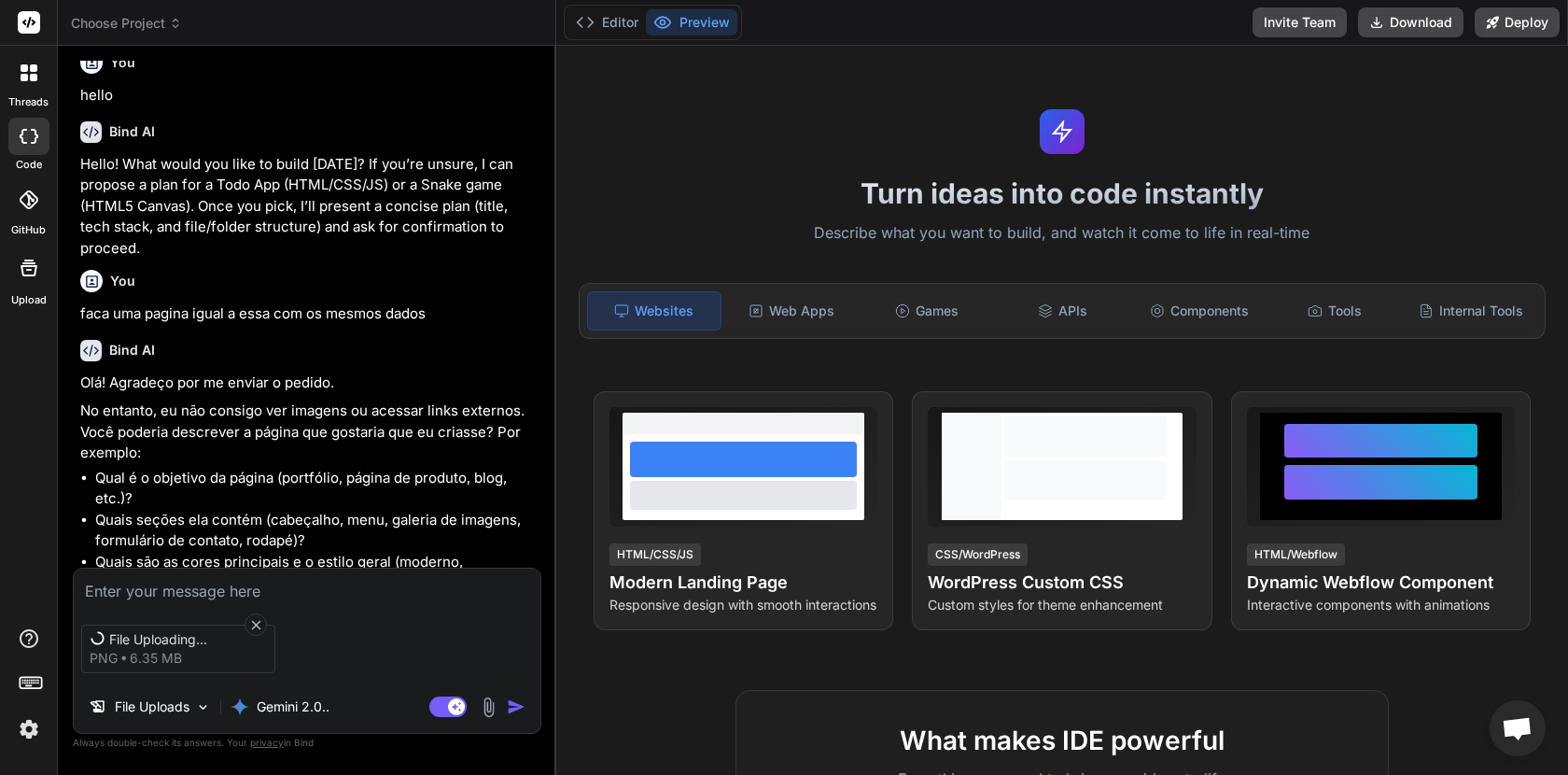
scroll to position [21, 0]
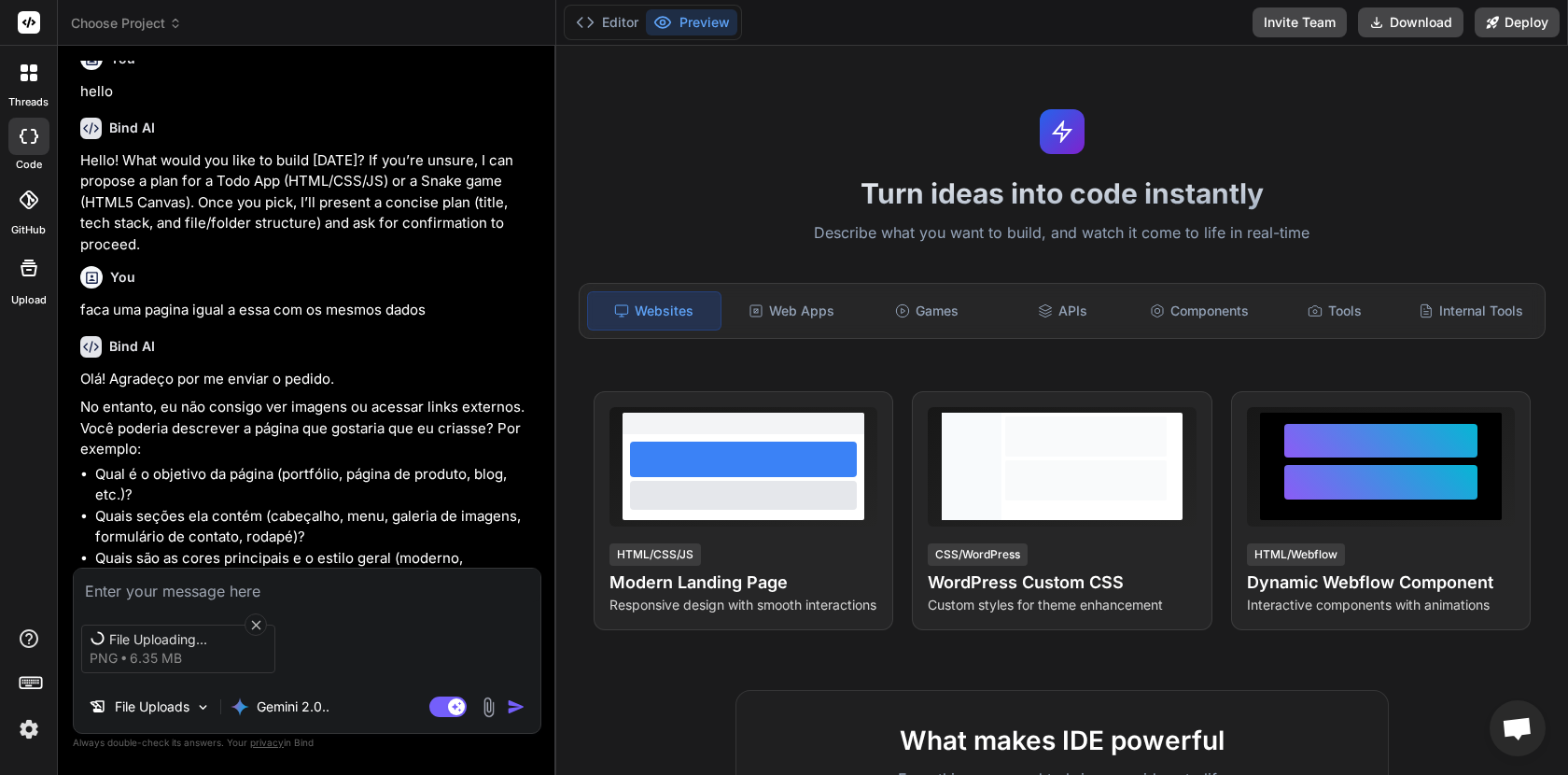
click at [175, 595] on textarea at bounding box center [307, 585] width 466 height 33
type textarea "f"
type textarea "x"
type textarea "fa"
type textarea "x"
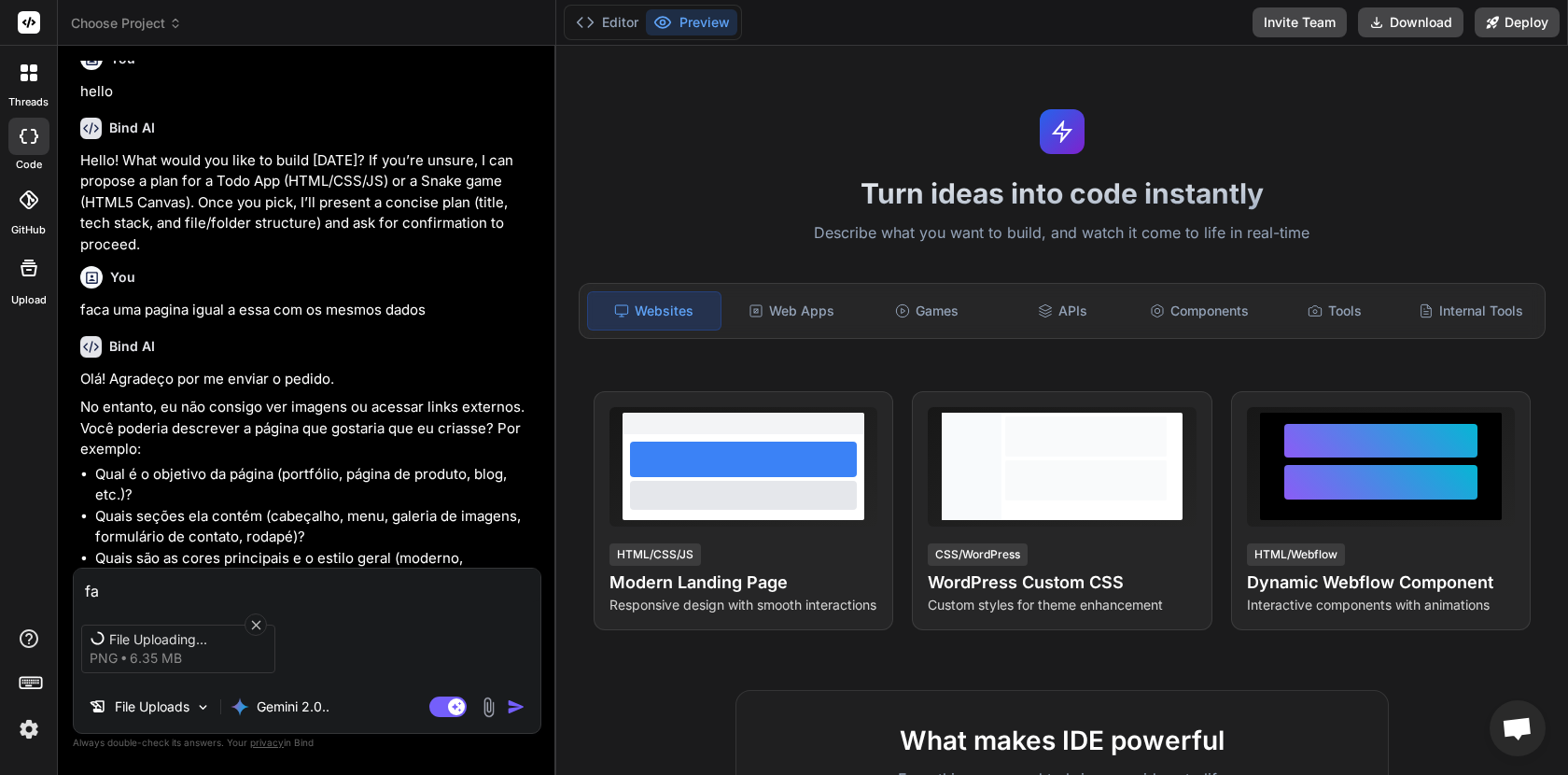
type textarea "fac"
type textarea "x"
type textarea "faca"
type textarea "x"
type textarea "faca"
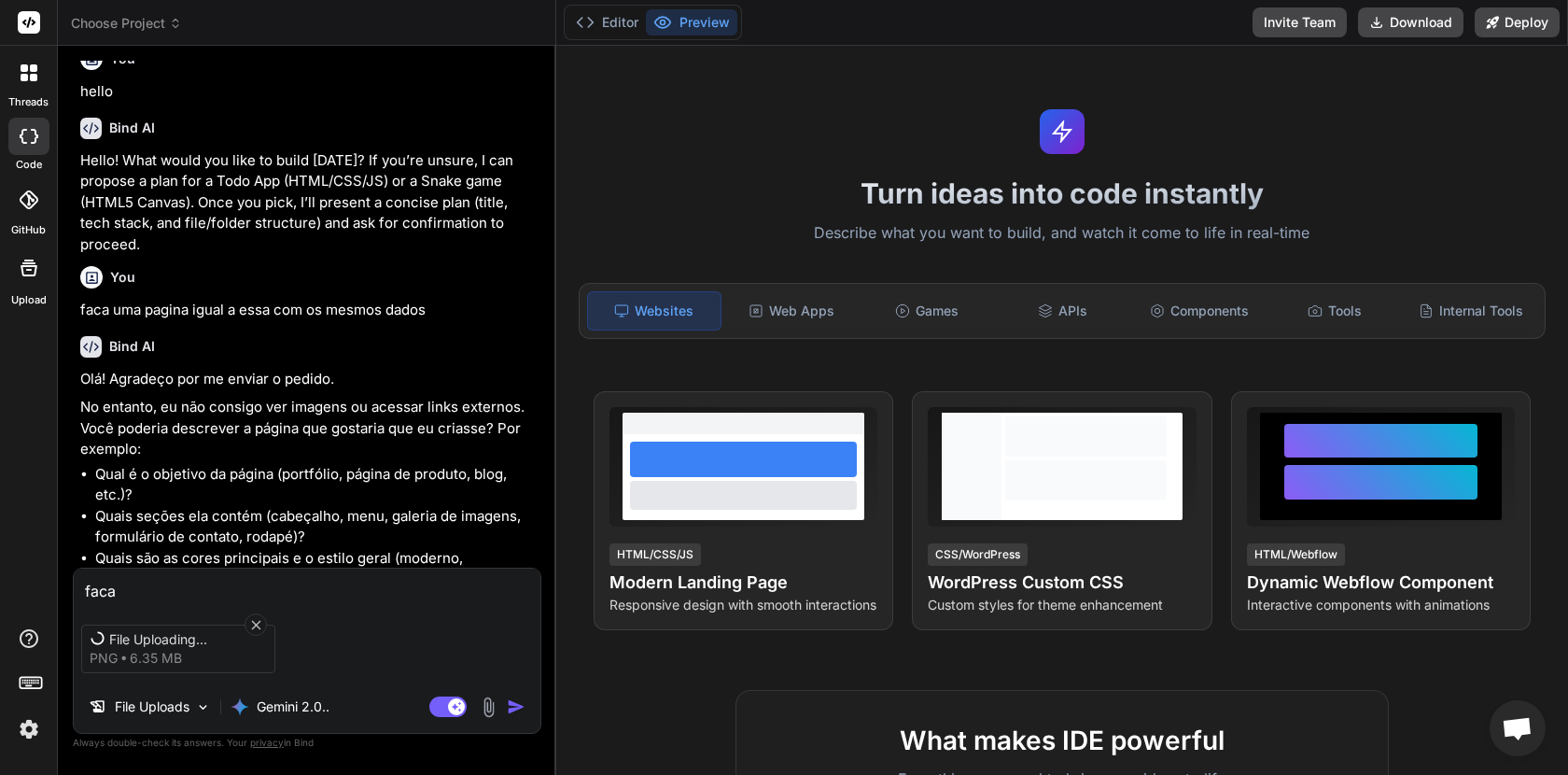
type textarea "x"
type textarea "faca u"
type textarea "x"
type textarea "faca um"
type textarea "x"
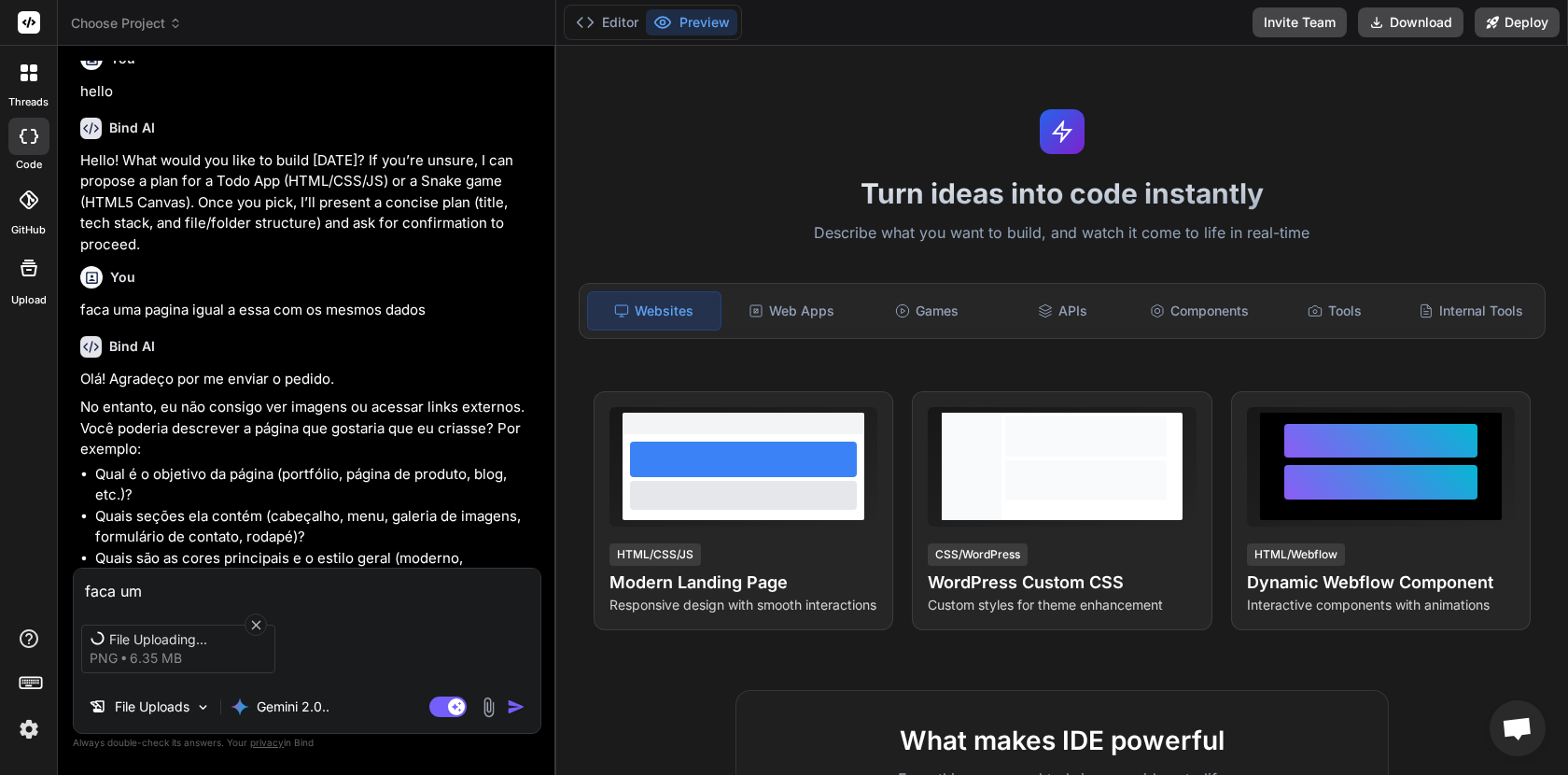
type textarea "faca uma"
type textarea "x"
type textarea "faca uma"
type textarea "x"
type textarea "faca uma p"
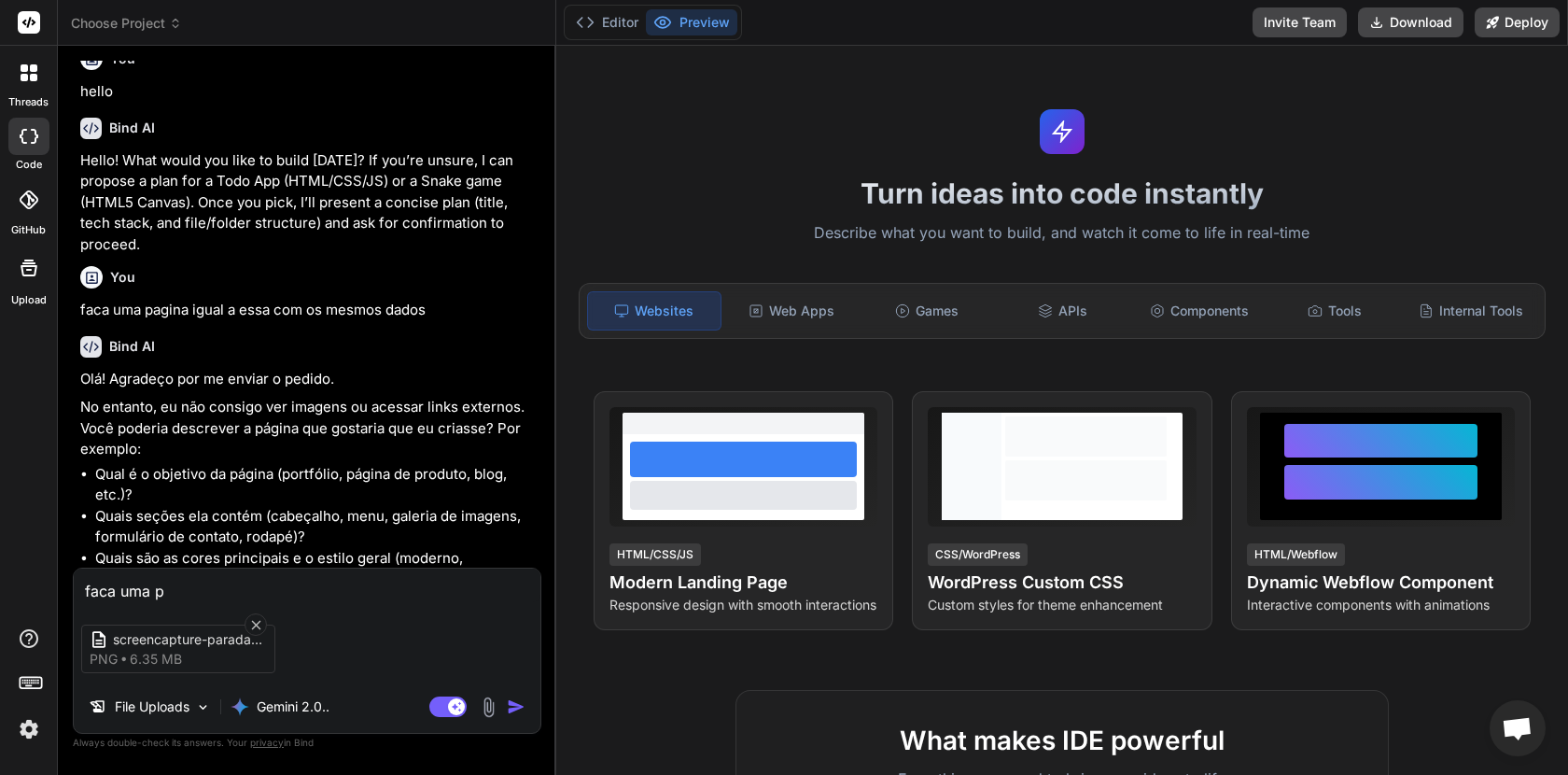
type textarea "x"
type textarea "faca uma pa"
type textarea "x"
type textarea "faca uma pag"
type textarea "x"
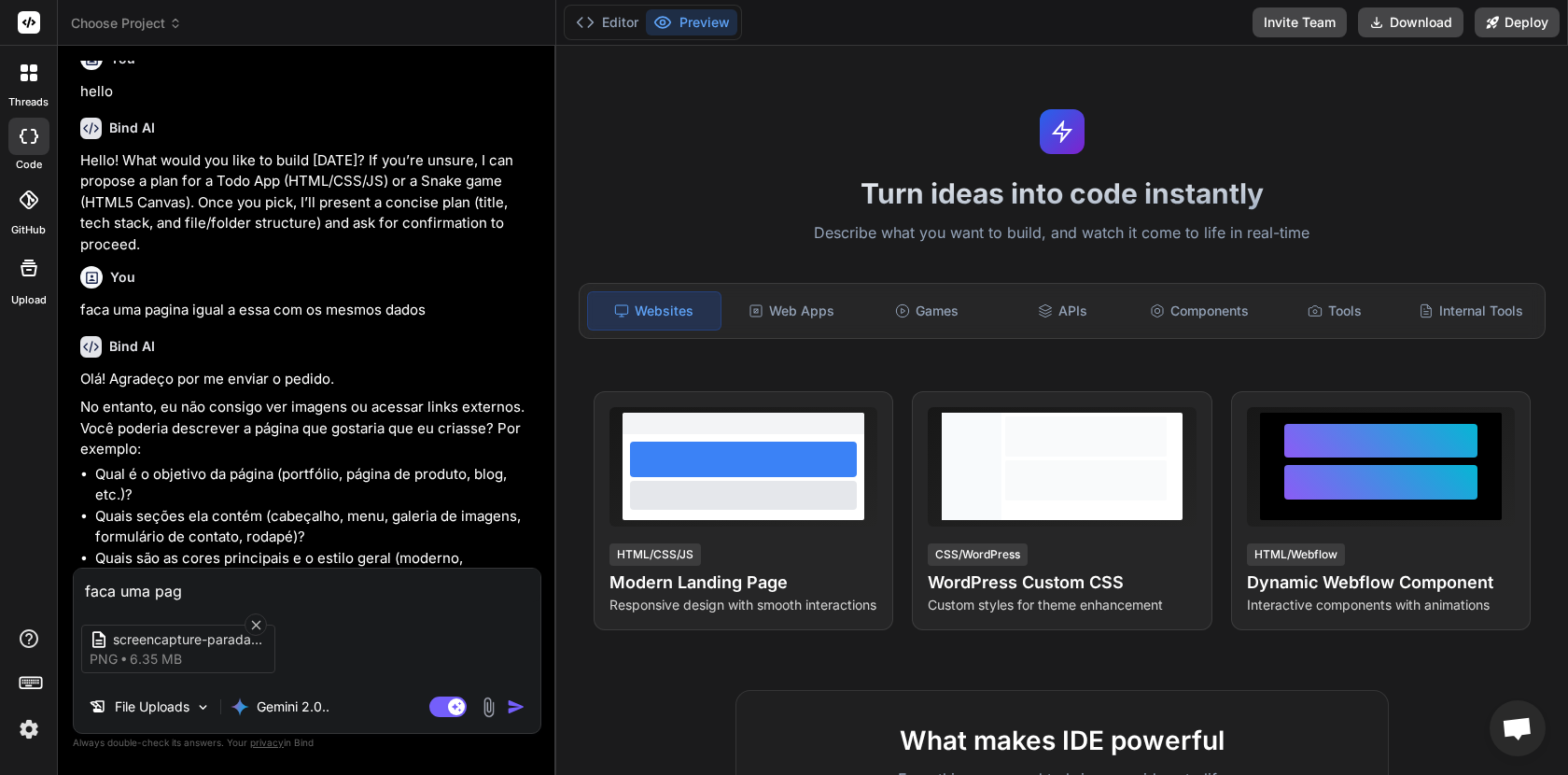
type textarea "faca uma pagi"
type textarea "x"
type textarea "faca uma pagin"
type textarea "x"
type textarea "faca uma pagina"
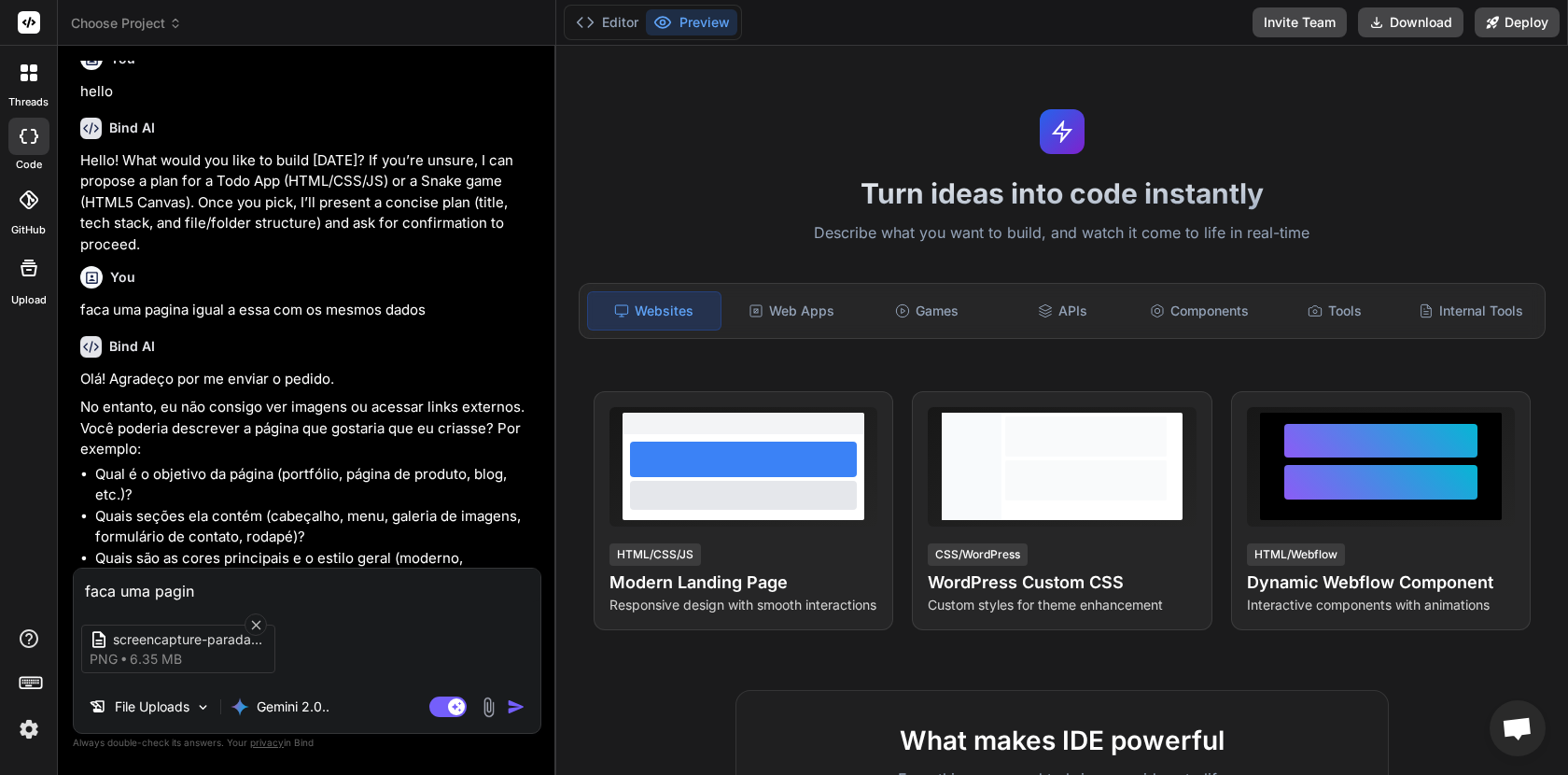
type textarea "x"
type textarea "faca uma pagina"
type textarea "x"
type textarea "faca uma pagina i"
type textarea "x"
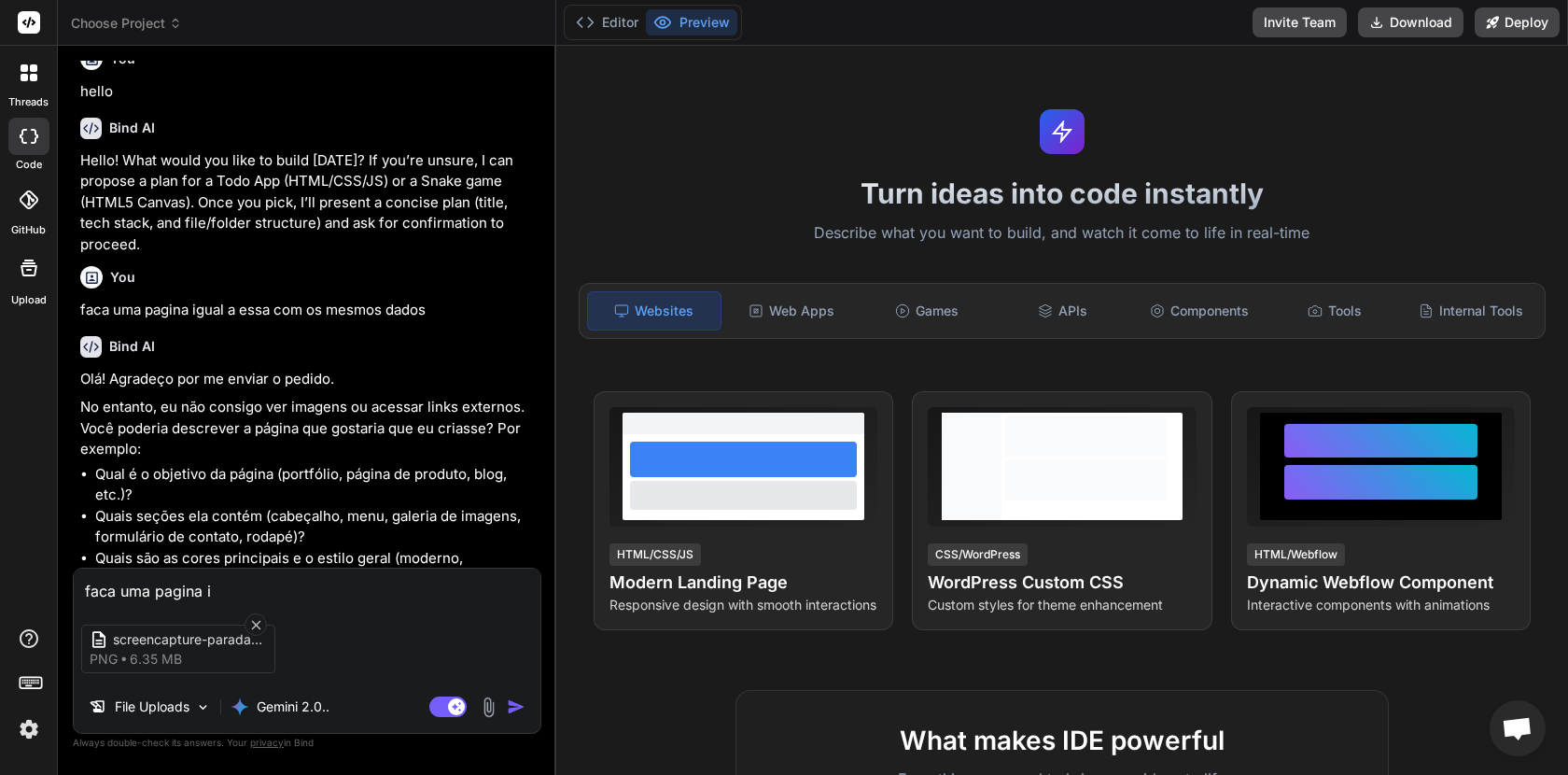
type textarea "faca uma pagina ig"
type textarea "x"
type textarea "faca uma pagina igu"
type textarea "x"
type textarea "faca uma pagina igua"
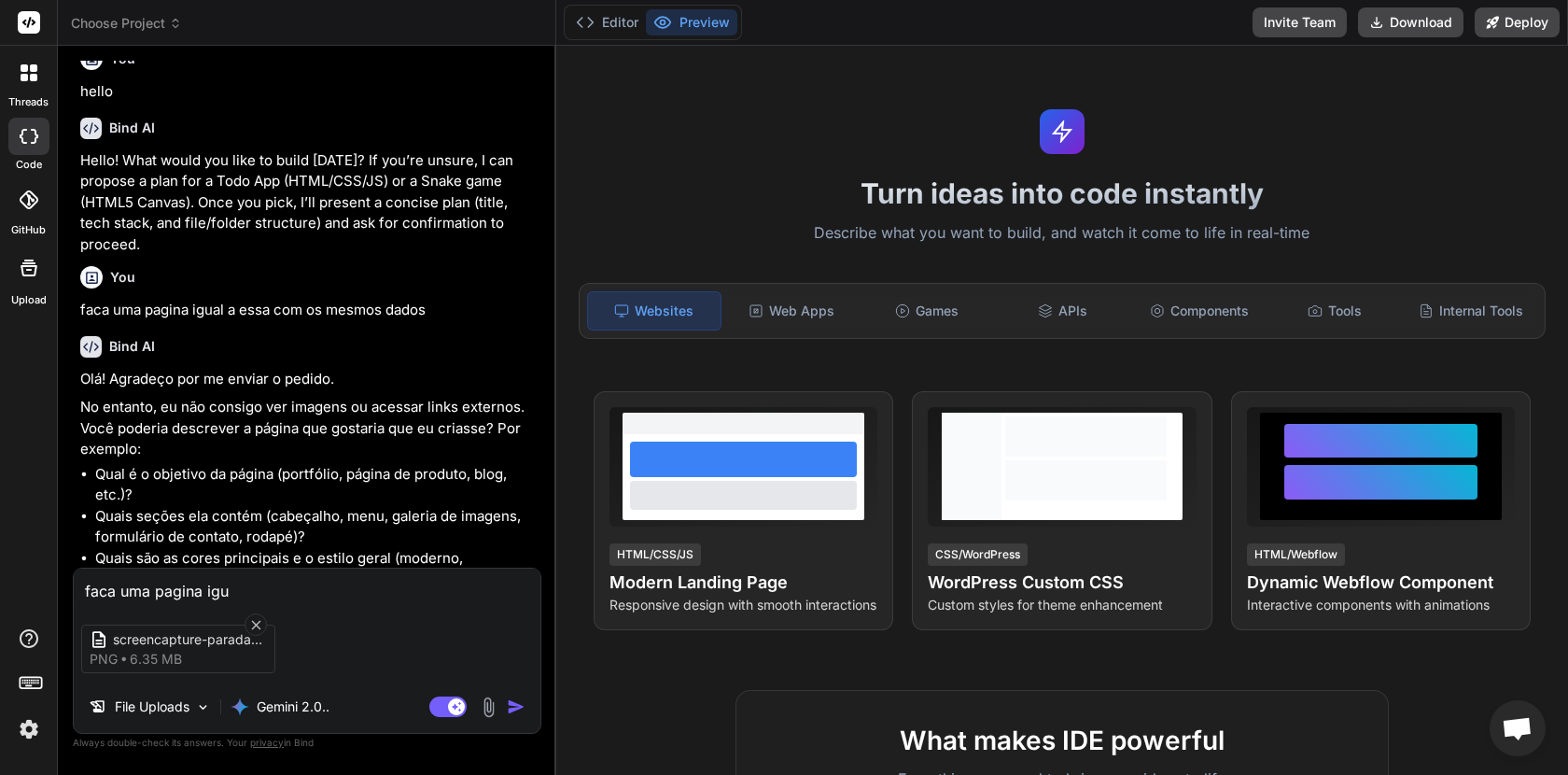
type textarea "x"
type textarea "faca uma pagina igual"
type textarea "x"
type textarea "faca uma pagina igual"
type textarea "x"
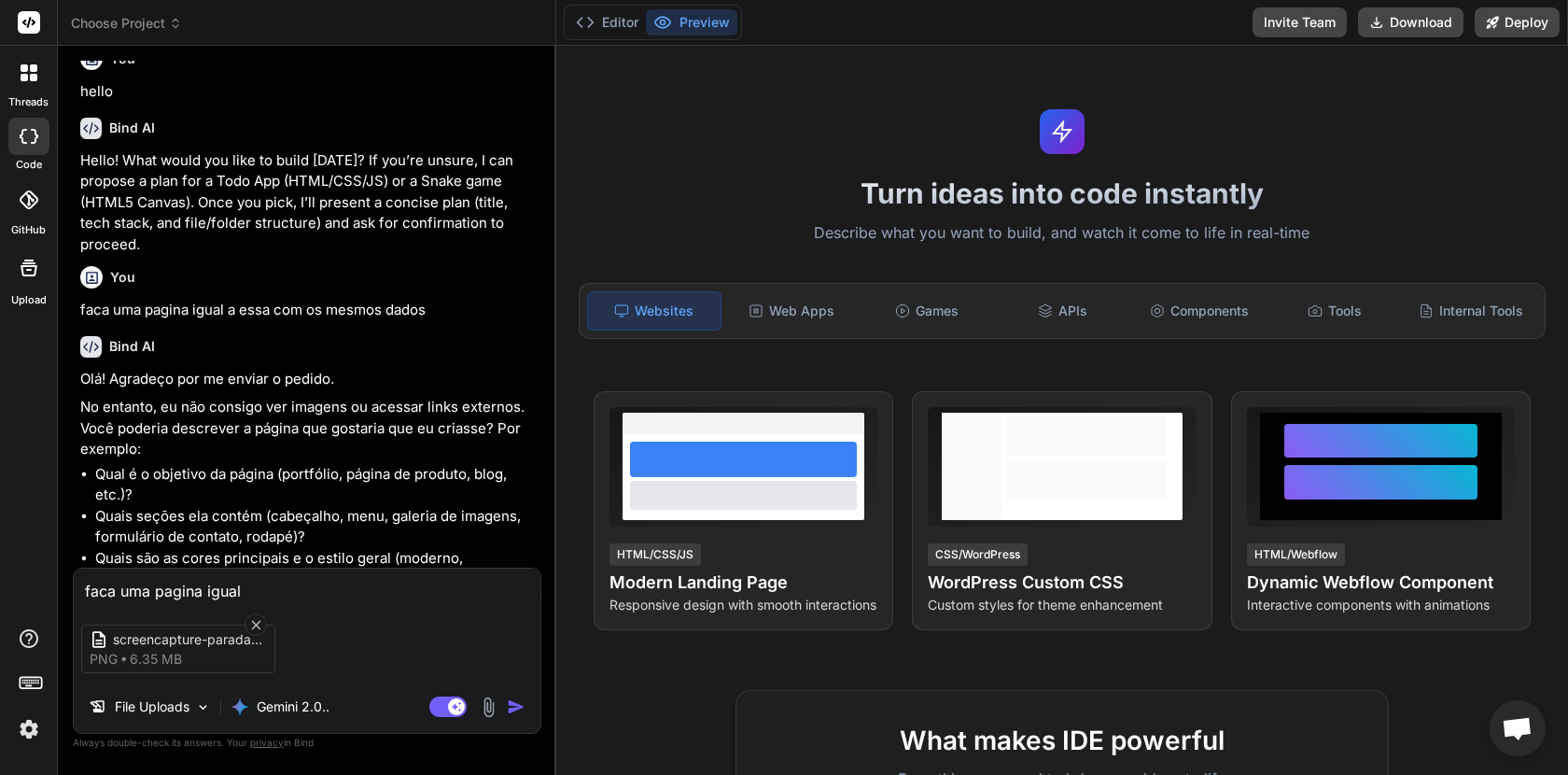
type textarea "faca uma pagina igual a"
type textarea "x"
type textarea "faca uma pagina igual a"
type textarea "x"
type textarea "faca uma pagina igual a e"
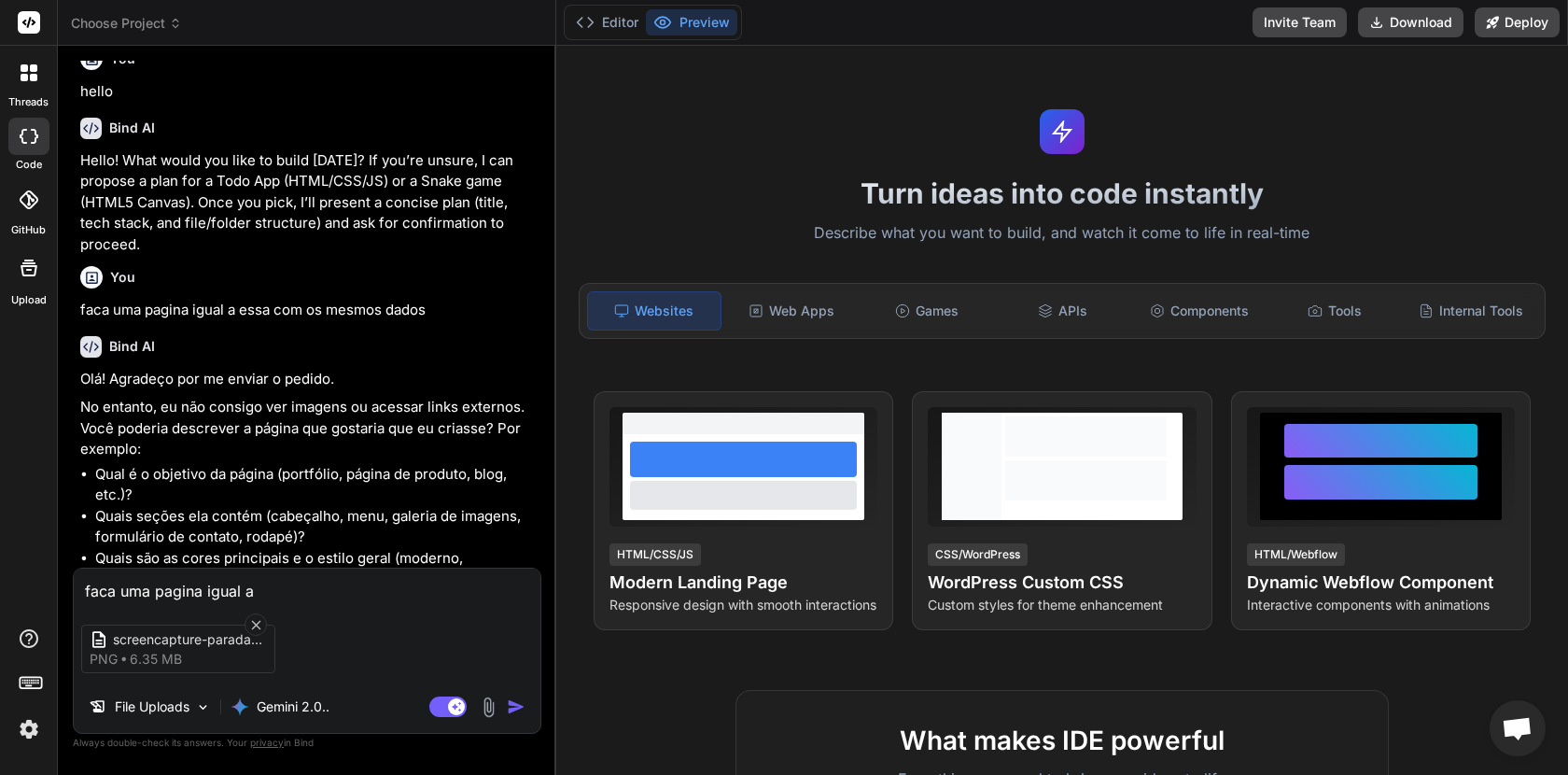
type textarea "x"
type textarea "faca uma pagina igual a es"
type textarea "x"
type textarea "faca uma pagina igual a ess"
type textarea "x"
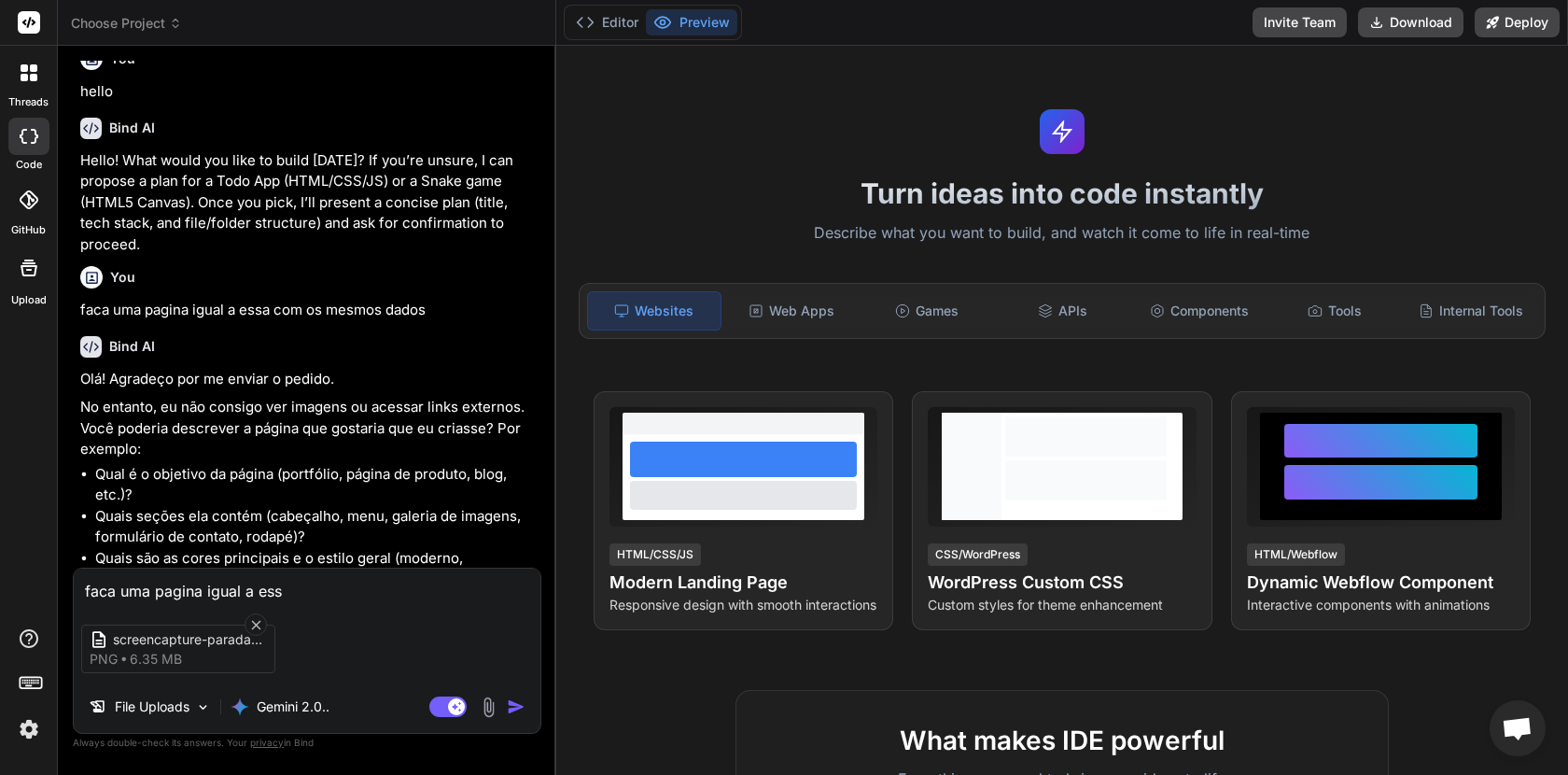
type textarea "faca uma pagina igual a essa"
type textarea "x"
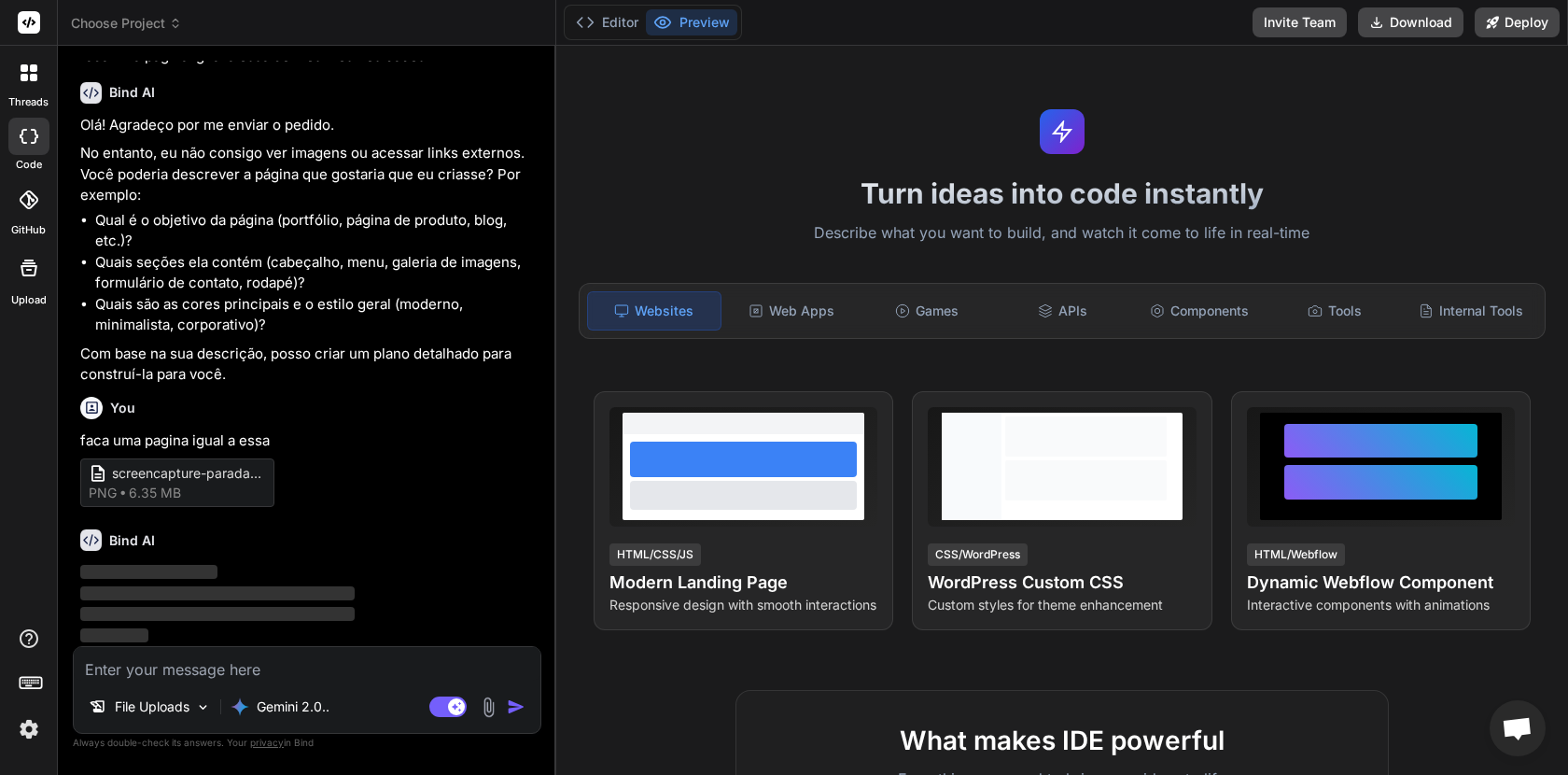
scroll to position [209, 0]
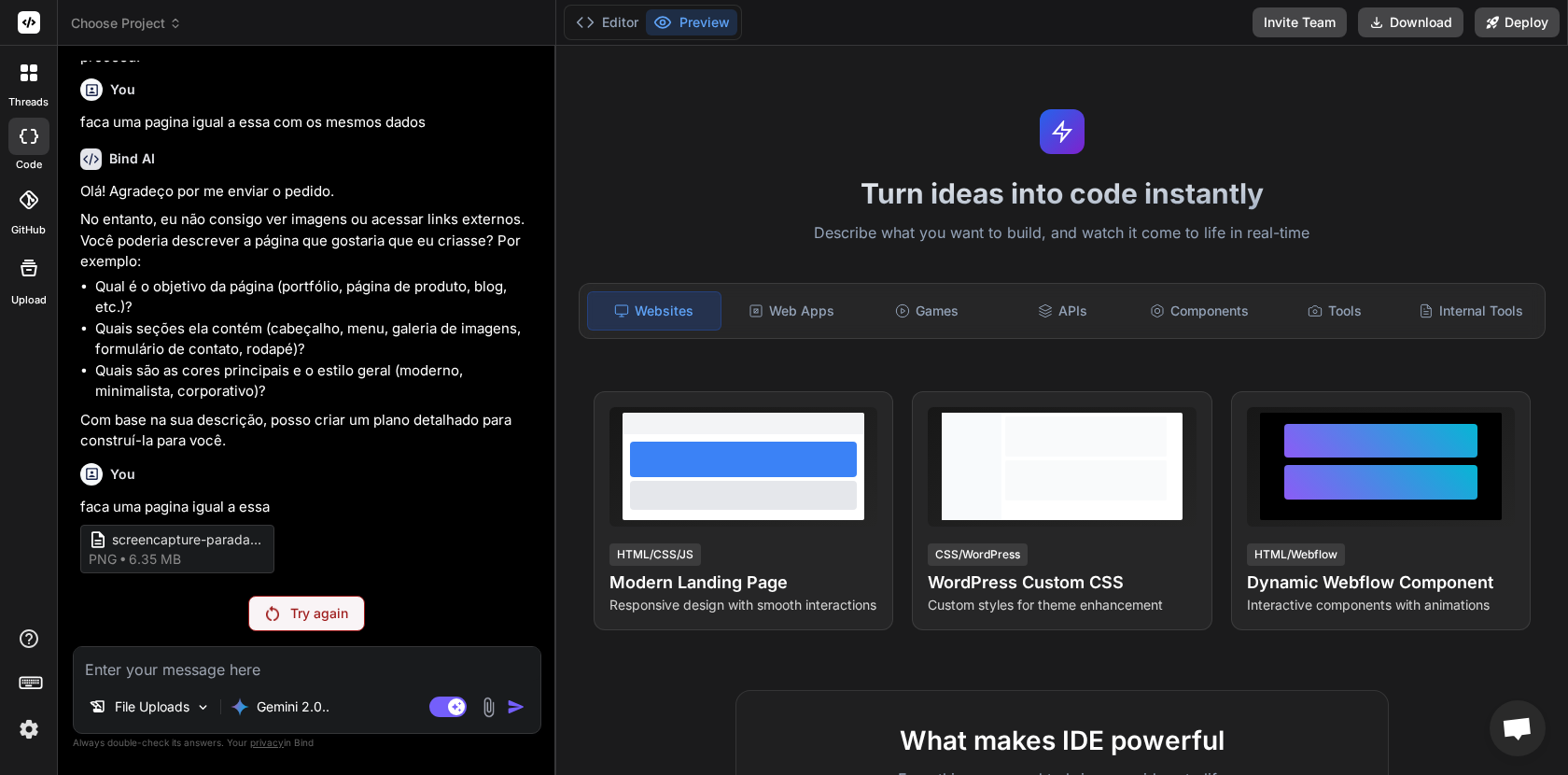
click at [305, 600] on div "Try again" at bounding box center [306, 613] width 117 height 35
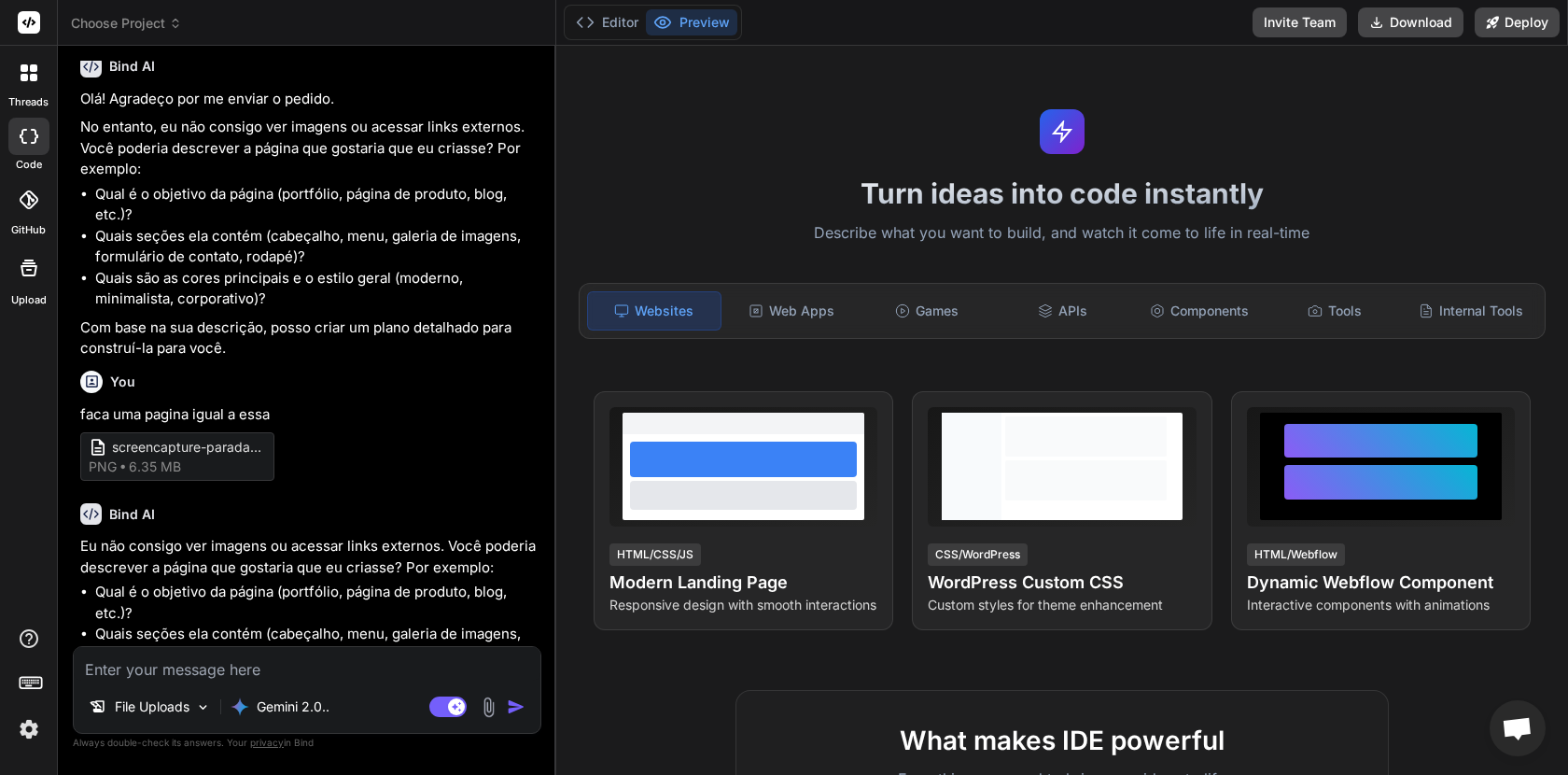
scroll to position [415, 0]
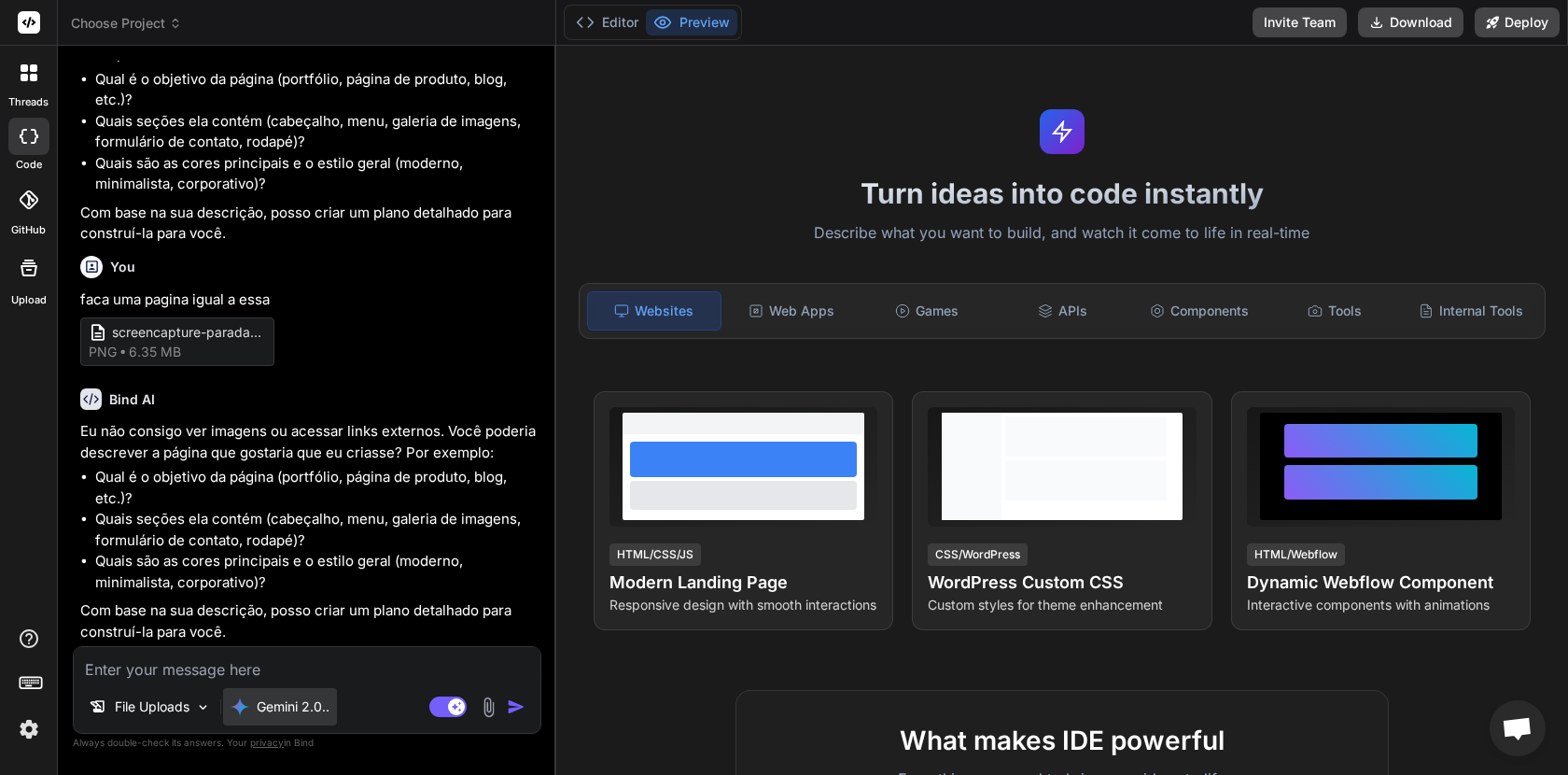
click at [300, 713] on p "Gemini 2.0.." at bounding box center [293, 708] width 73 height 19
click at [258, 699] on p "Gemini 2.0.." at bounding box center [293, 708] width 73 height 19
click at [180, 700] on p "File Uploads" at bounding box center [152, 708] width 75 height 19
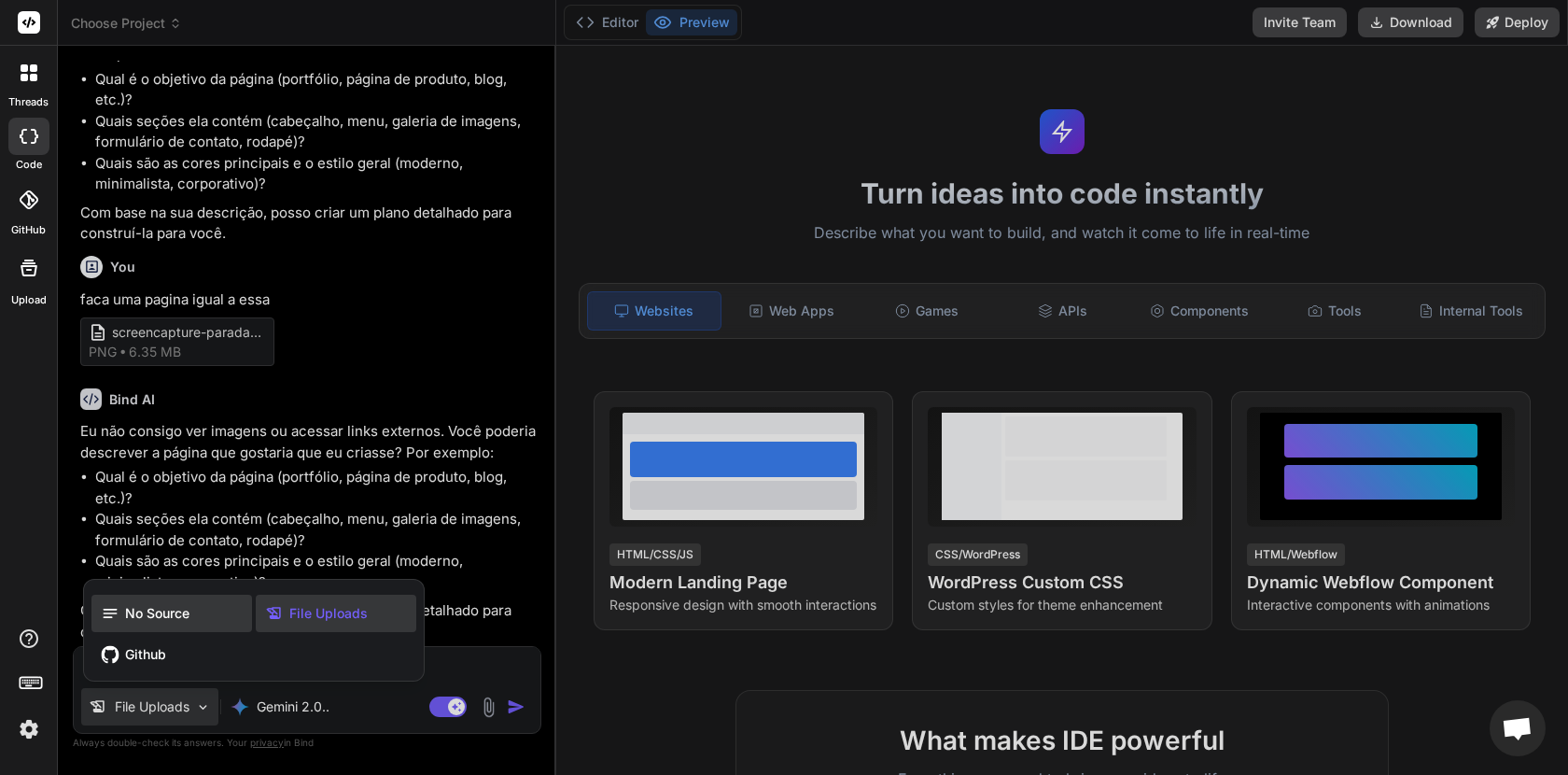
click at [168, 611] on span "No Source" at bounding box center [157, 614] width 64 height 19
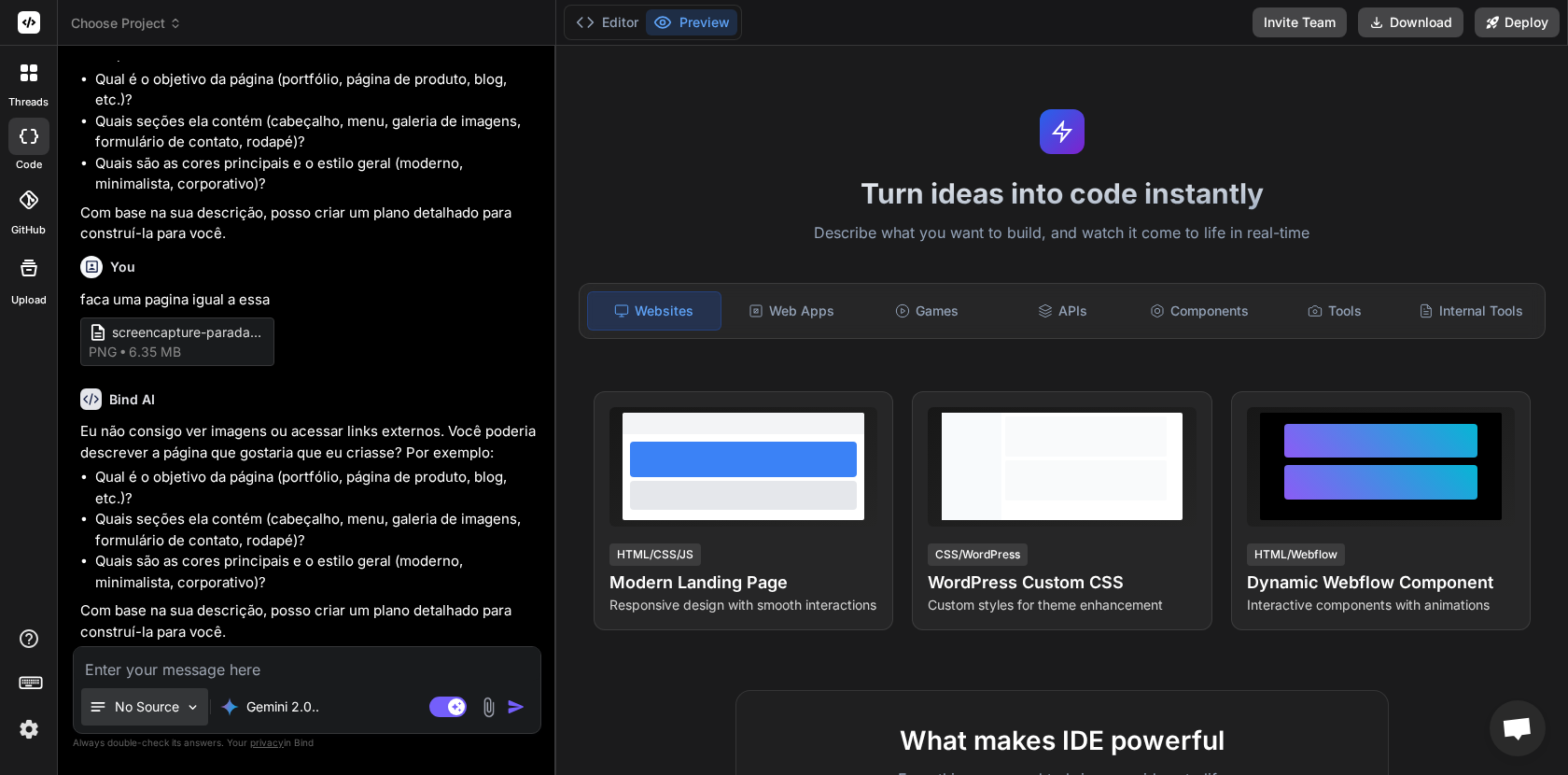
click at [165, 710] on p "No Source" at bounding box center [147, 708] width 64 height 19
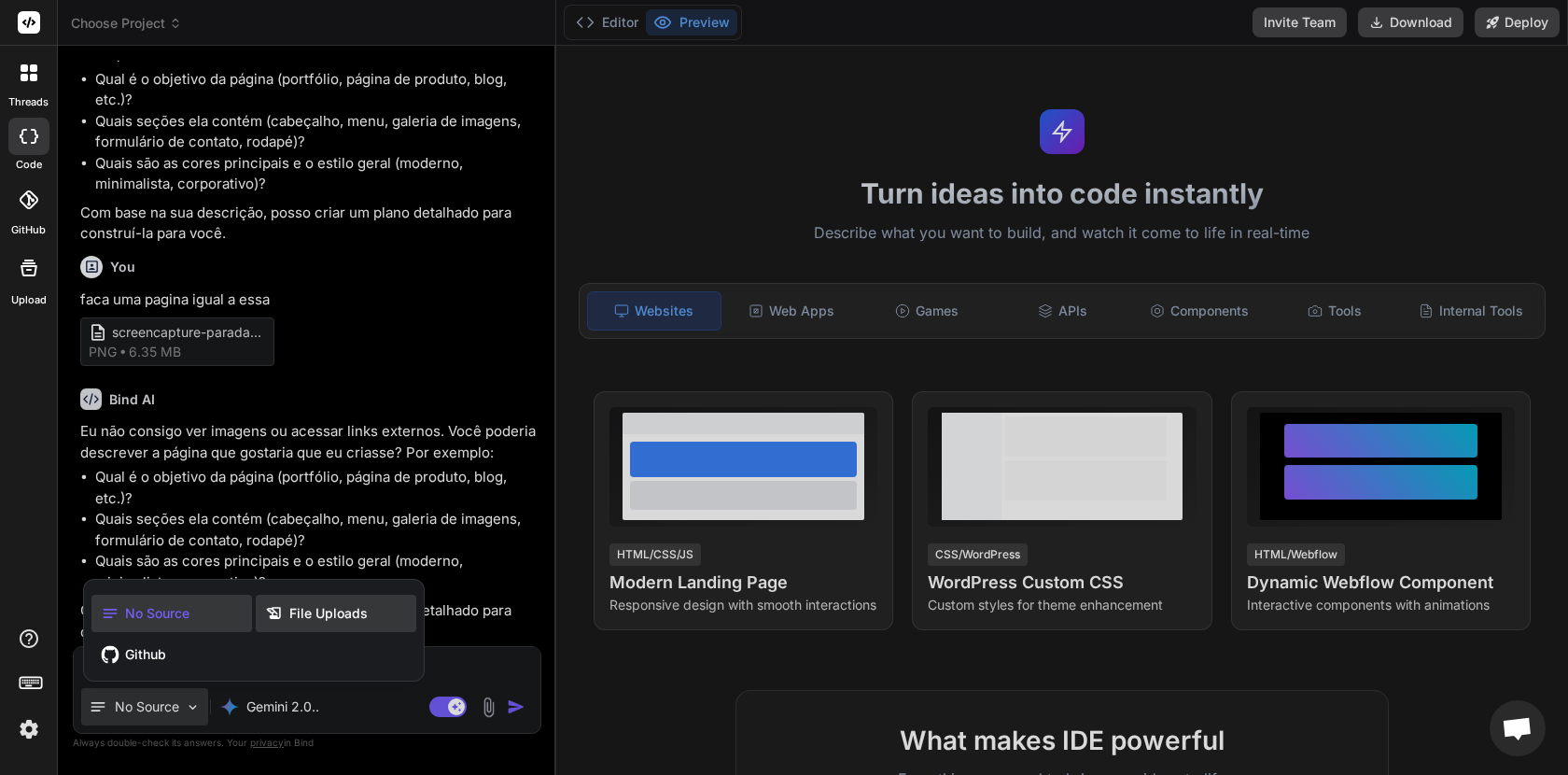
click at [306, 624] on div "File Uploads" at bounding box center [336, 613] width 160 height 37
type textarea "x"
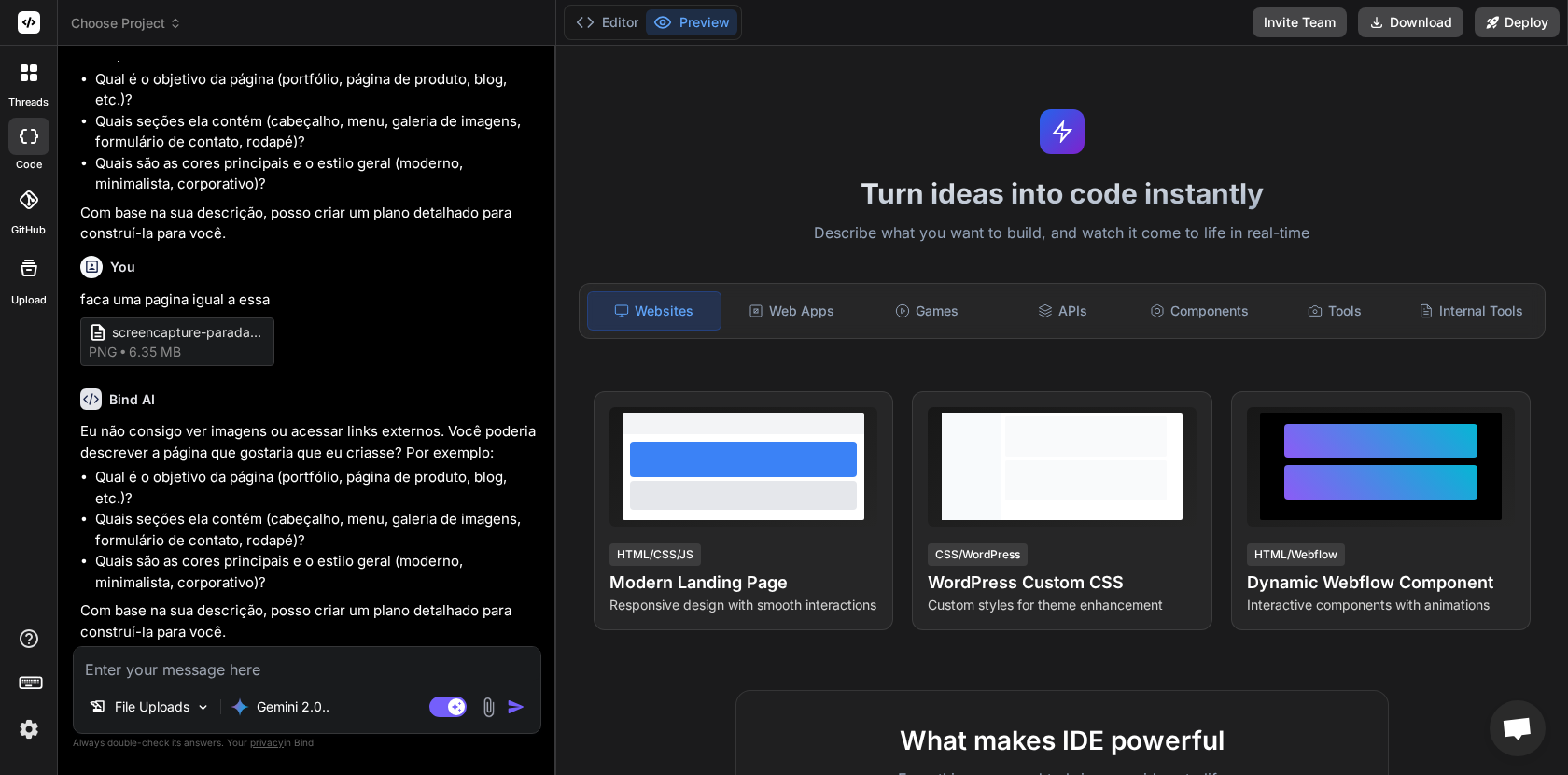
click at [331, 665] on textarea at bounding box center [307, 663] width 466 height 33
paste textarea "[CREDIT_CARD_NUMBER]"
type textarea "[CREDIT_CARD_NUMBER]"
type textarea "x"
click at [331, 665] on textarea "[CREDIT_CARD_NUMBER]" at bounding box center [307, 663] width 466 height 33
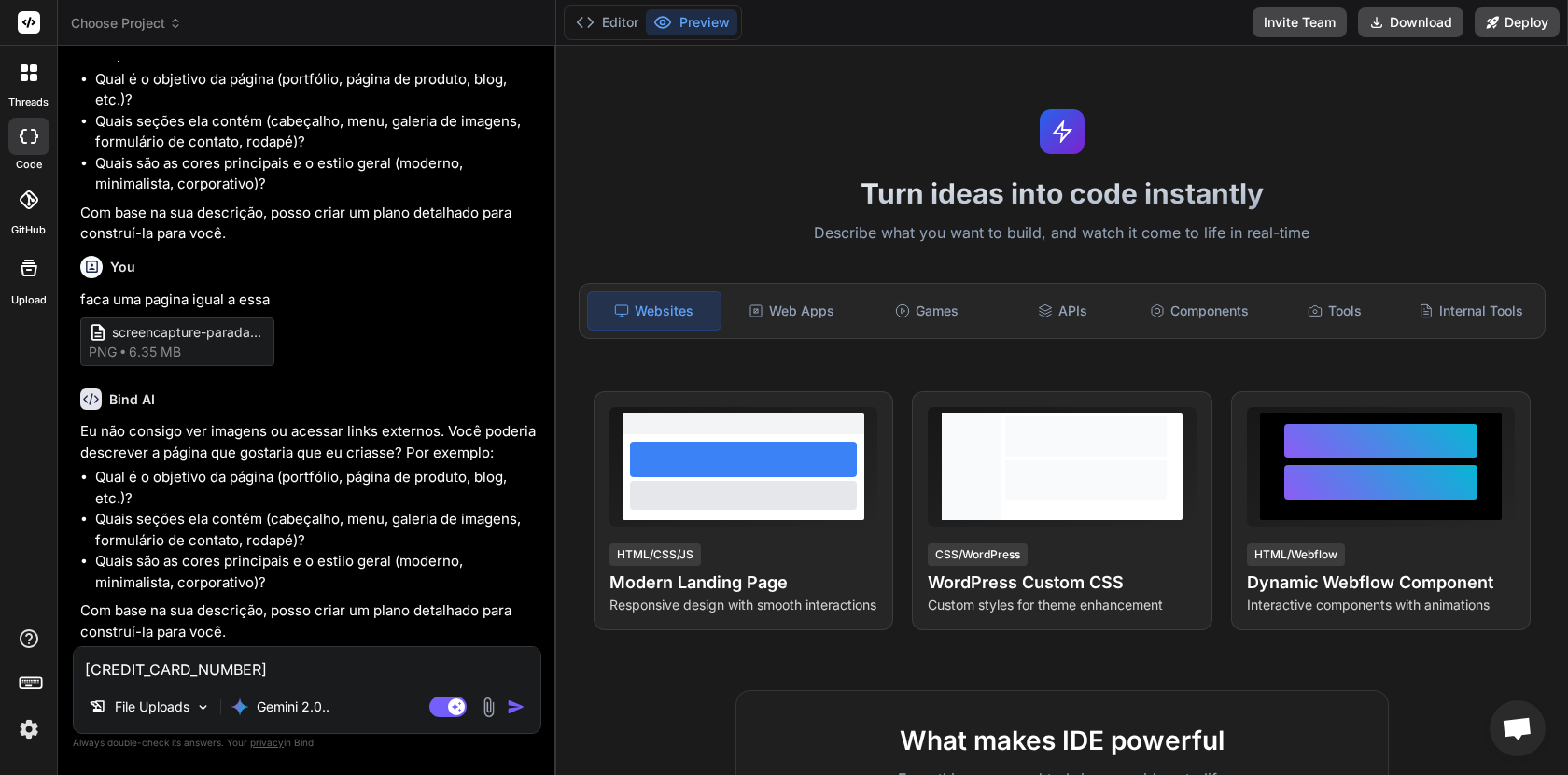
click at [331, 665] on textarea "[CREDIT_CARD_NUMBER]" at bounding box center [307, 663] width 466 height 33
click at [489, 710] on img at bounding box center [488, 708] width 22 height 22
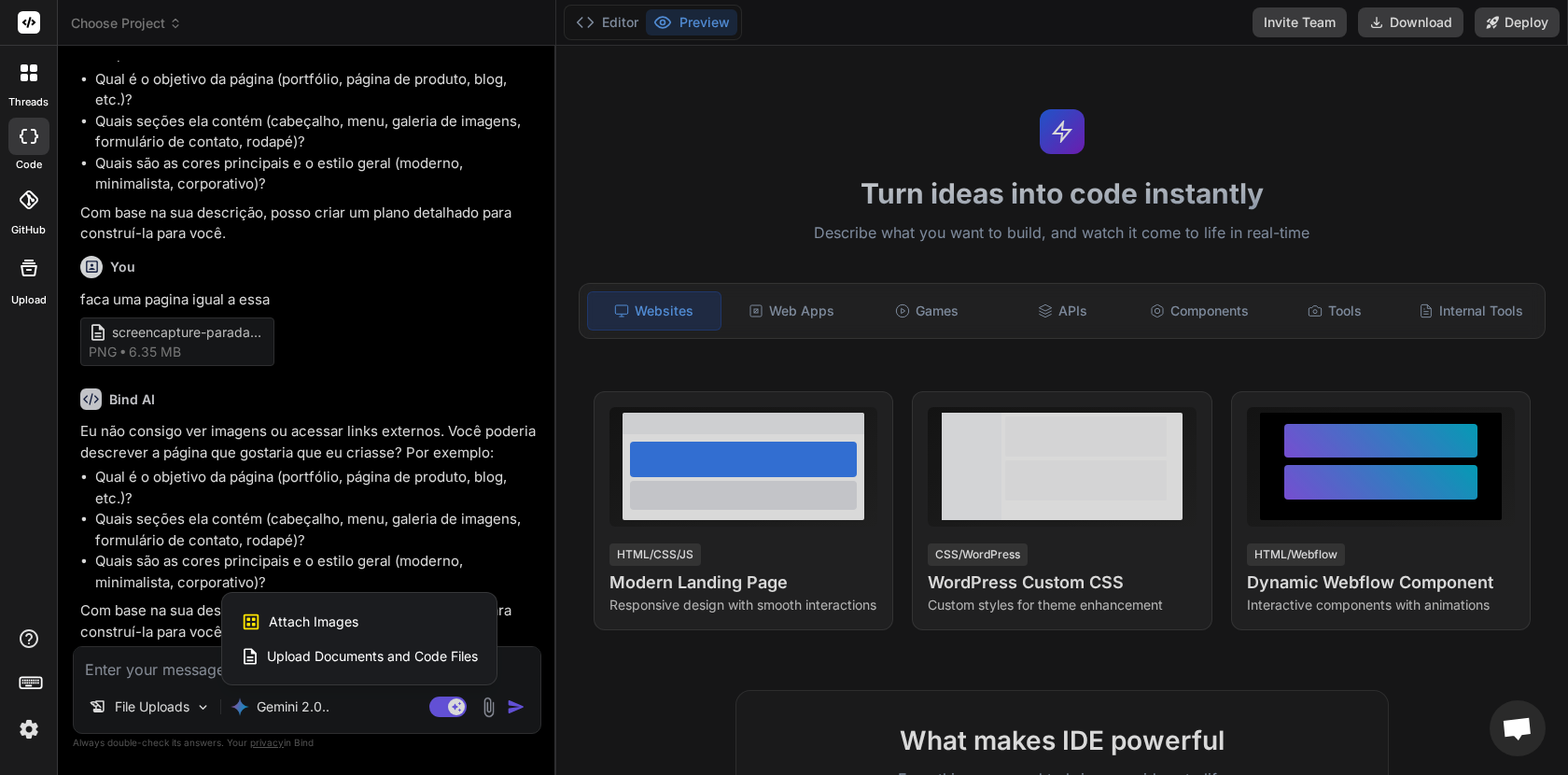
click at [422, 659] on span "Upload Documents and Code Files" at bounding box center [373, 656] width 211 height 19
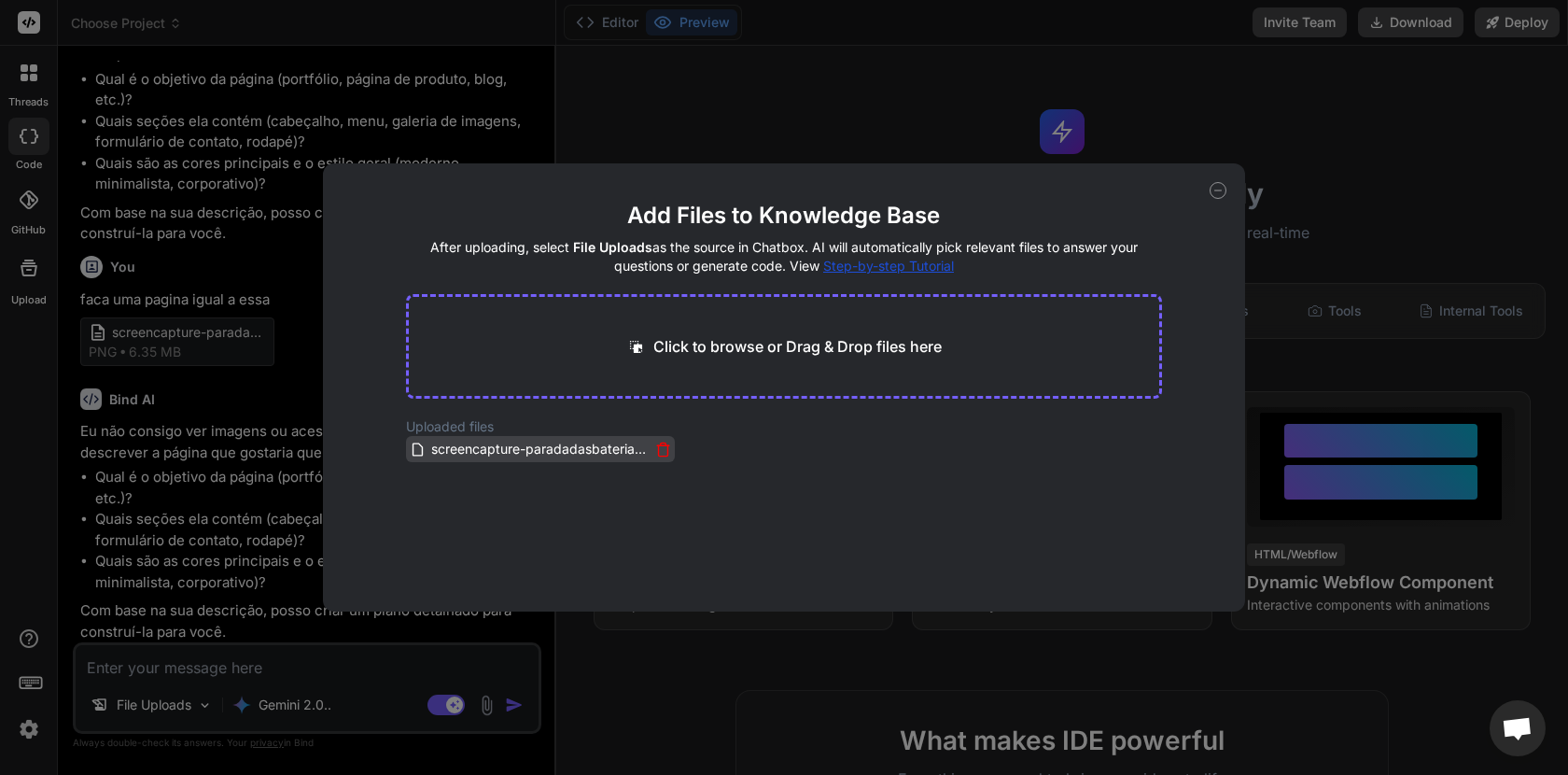
click at [518, 455] on span "screencapture-paradadasbaterias-br-2025-09-03-20_01_50_compressed.pdf" at bounding box center [539, 450] width 220 height 23
click at [1215, 200] on div "Add Files to Knowledge Base After uploading, select File Uploads as the source …" at bounding box center [785, 387] width 923 height 449
click at [1218, 191] on icon at bounding box center [1218, 191] width 7 height 0
type textarea "x"
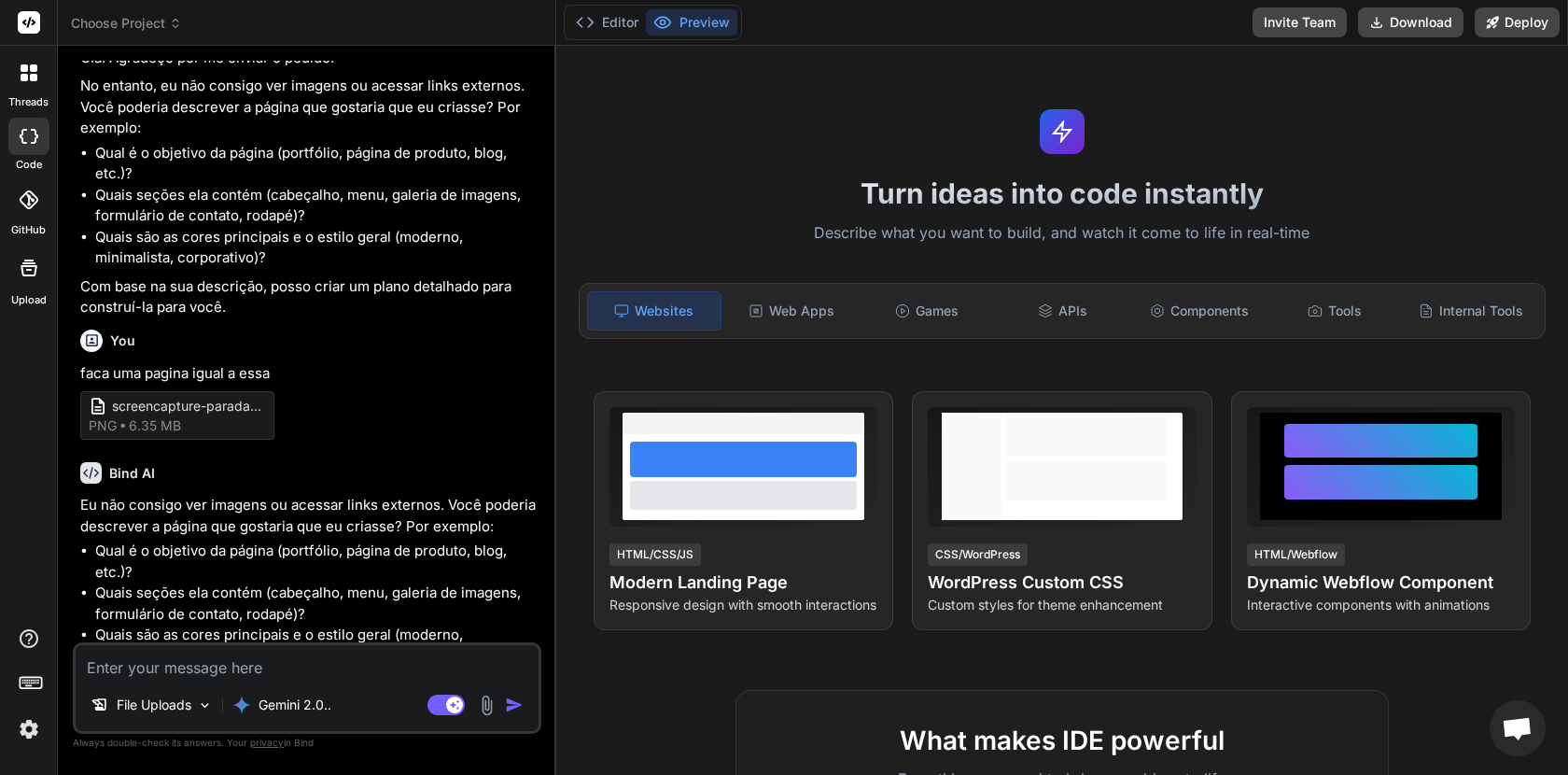
scroll to position [419, 0]
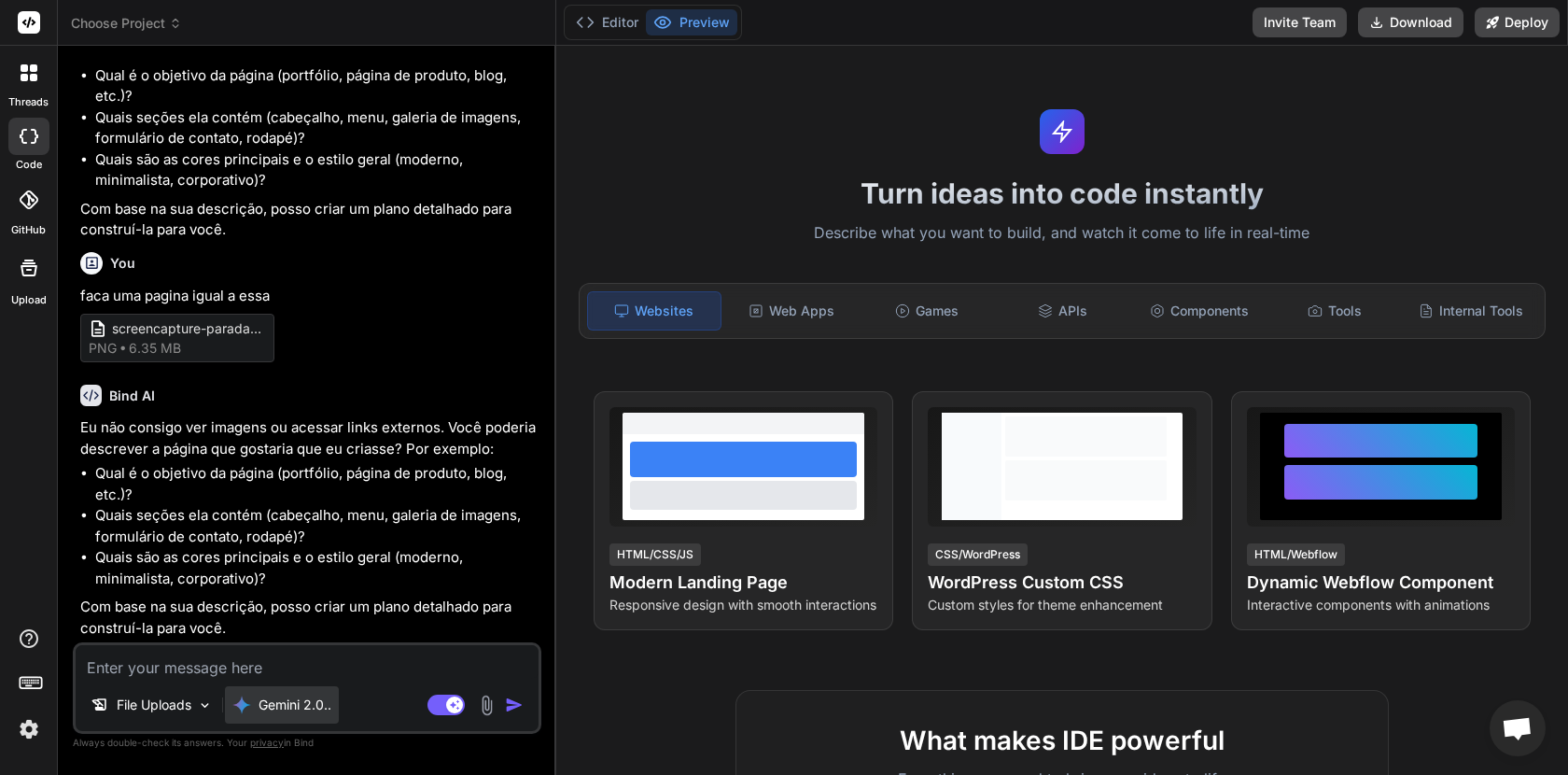
click at [299, 711] on p "Gemini 2.0.." at bounding box center [295, 706] width 73 height 19
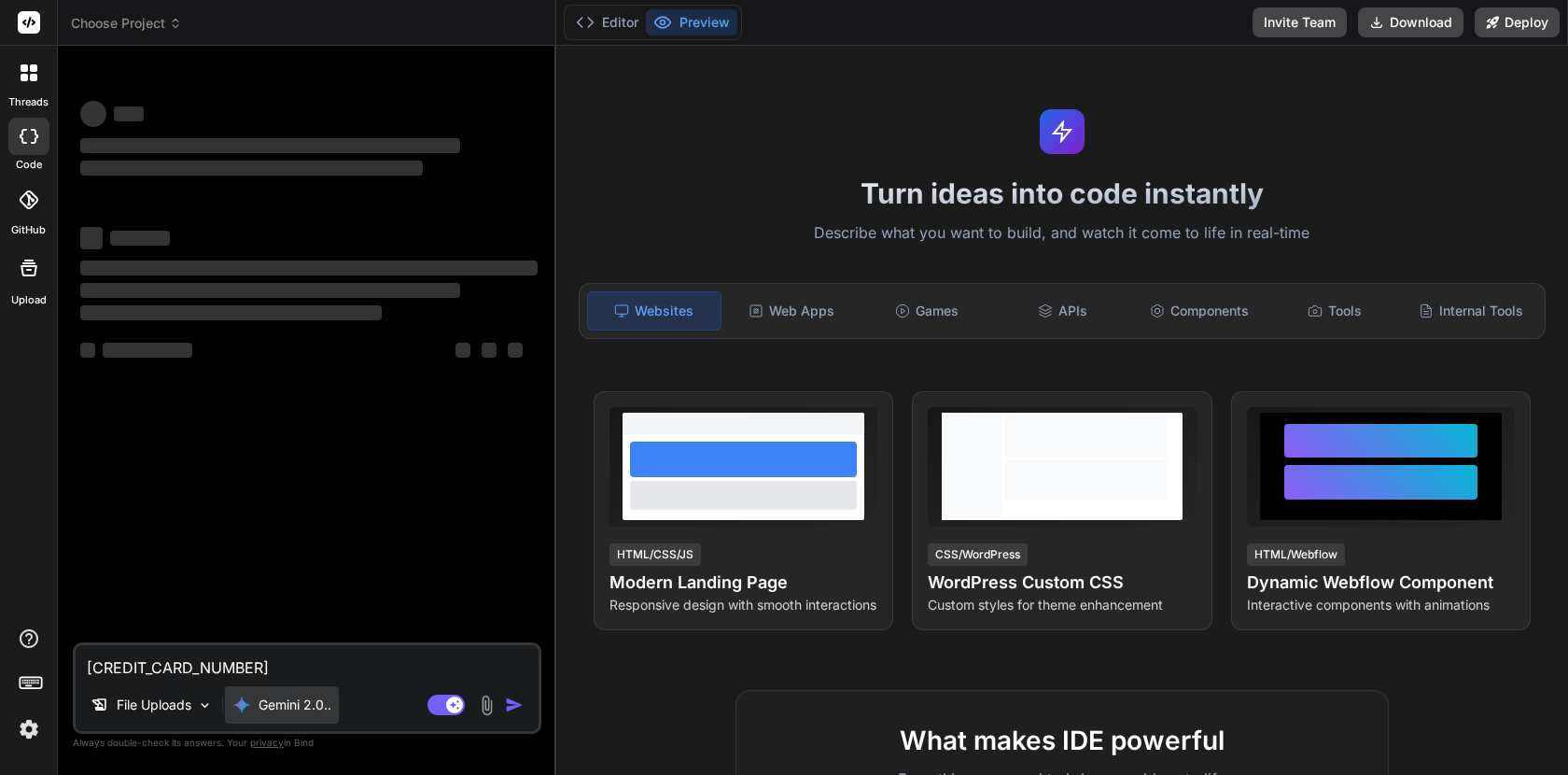
click at [272, 717] on div "Gemini 2.0.." at bounding box center [282, 705] width 114 height 37
type textarea "x"
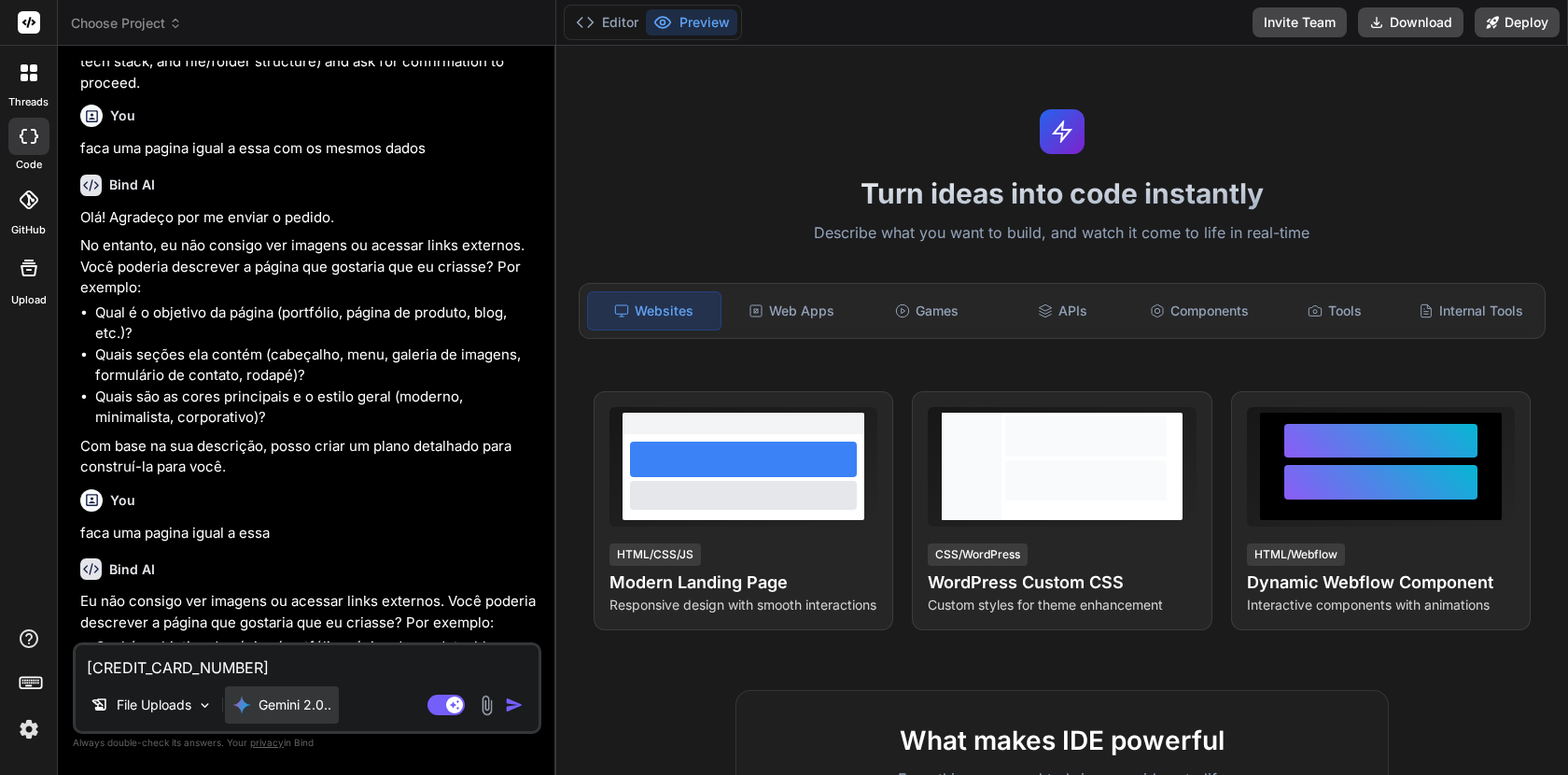
scroll to position [356, 0]
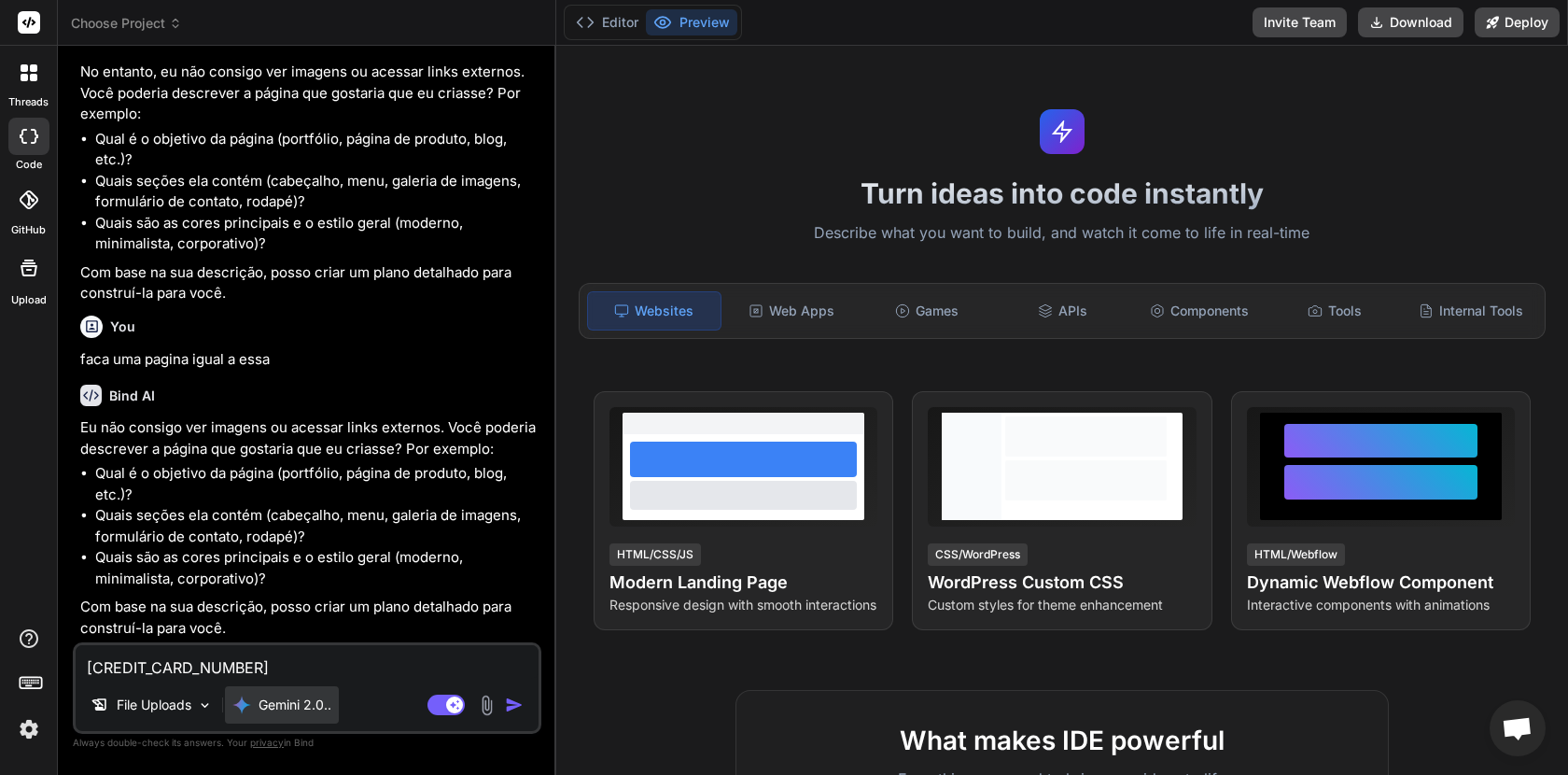
click at [274, 710] on p "Gemini 2.0.." at bounding box center [295, 706] width 73 height 19
click at [243, 667] on textarea "[CREDIT_CARD_NUMBER]" at bounding box center [307, 661] width 463 height 33
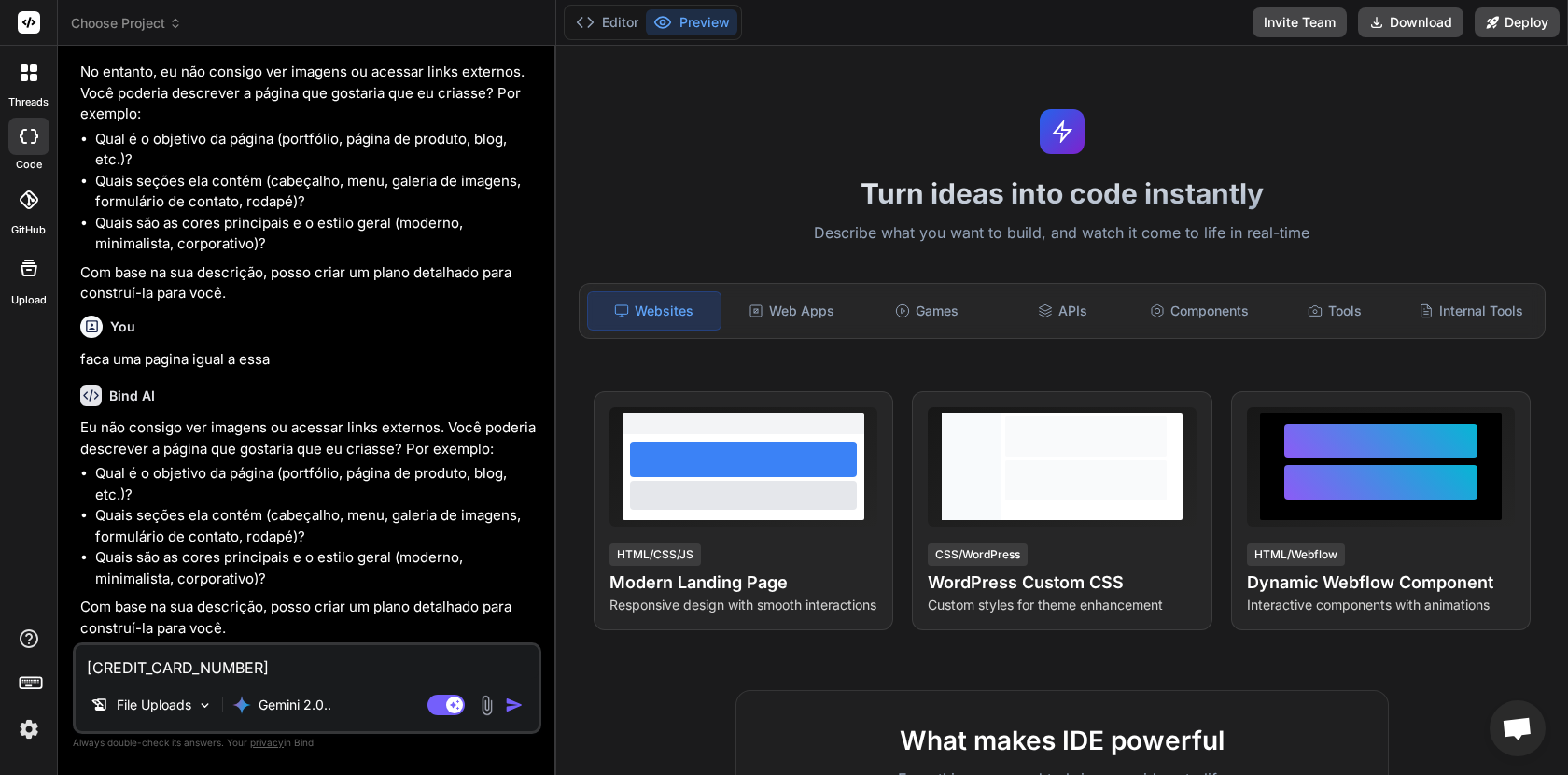
click at [243, 667] on textarea "[CREDIT_CARD_NUMBER]" at bounding box center [307, 661] width 463 height 33
type textarea "x"
click at [274, 713] on p "Gemini 2.0.." at bounding box center [295, 706] width 73 height 19
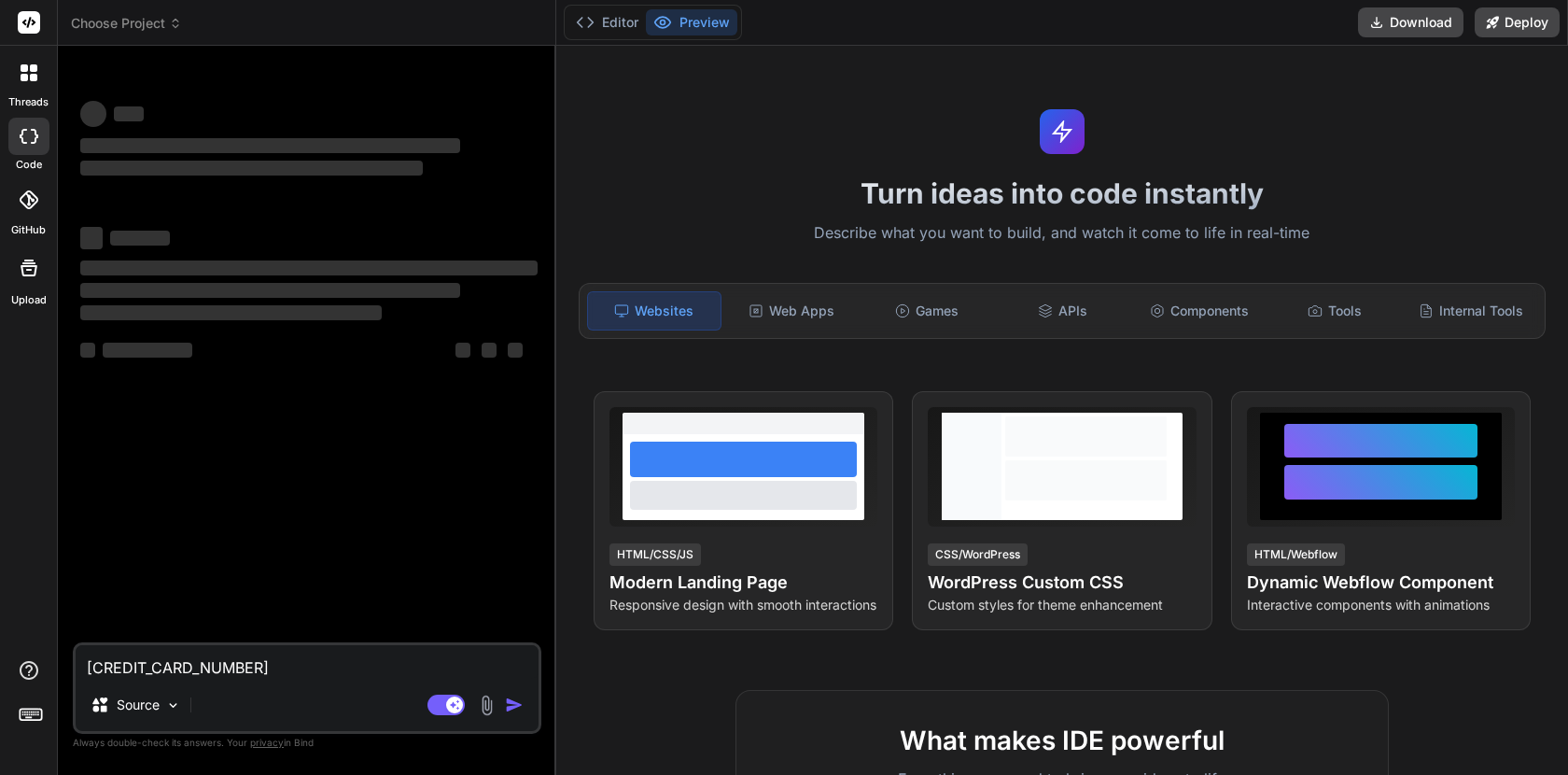
type textarea "x"
click at [202, 670] on textarea "[CREDIT_CARD_NUMBER]" at bounding box center [307, 661] width 463 height 33
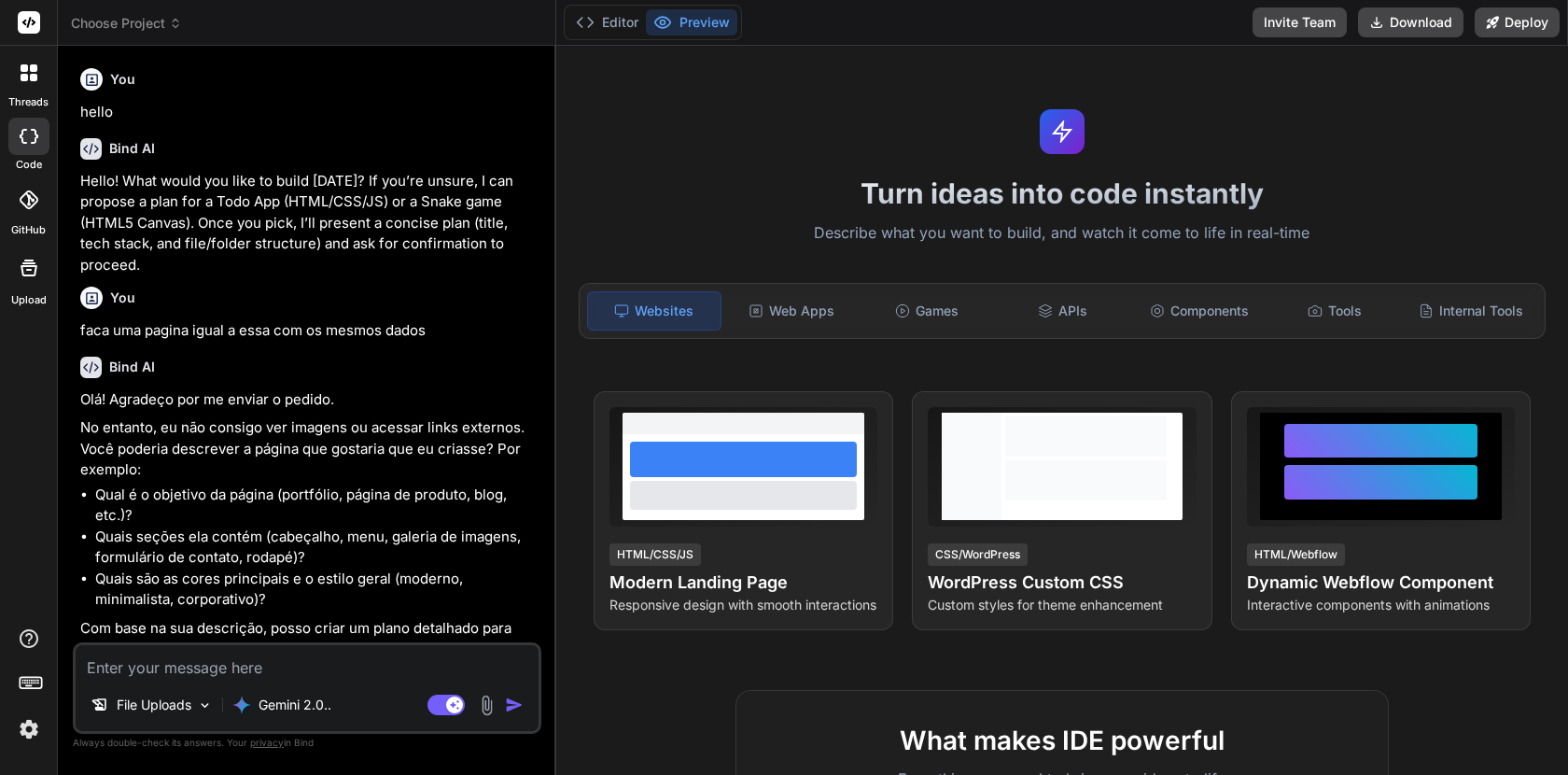
type textarea "x"
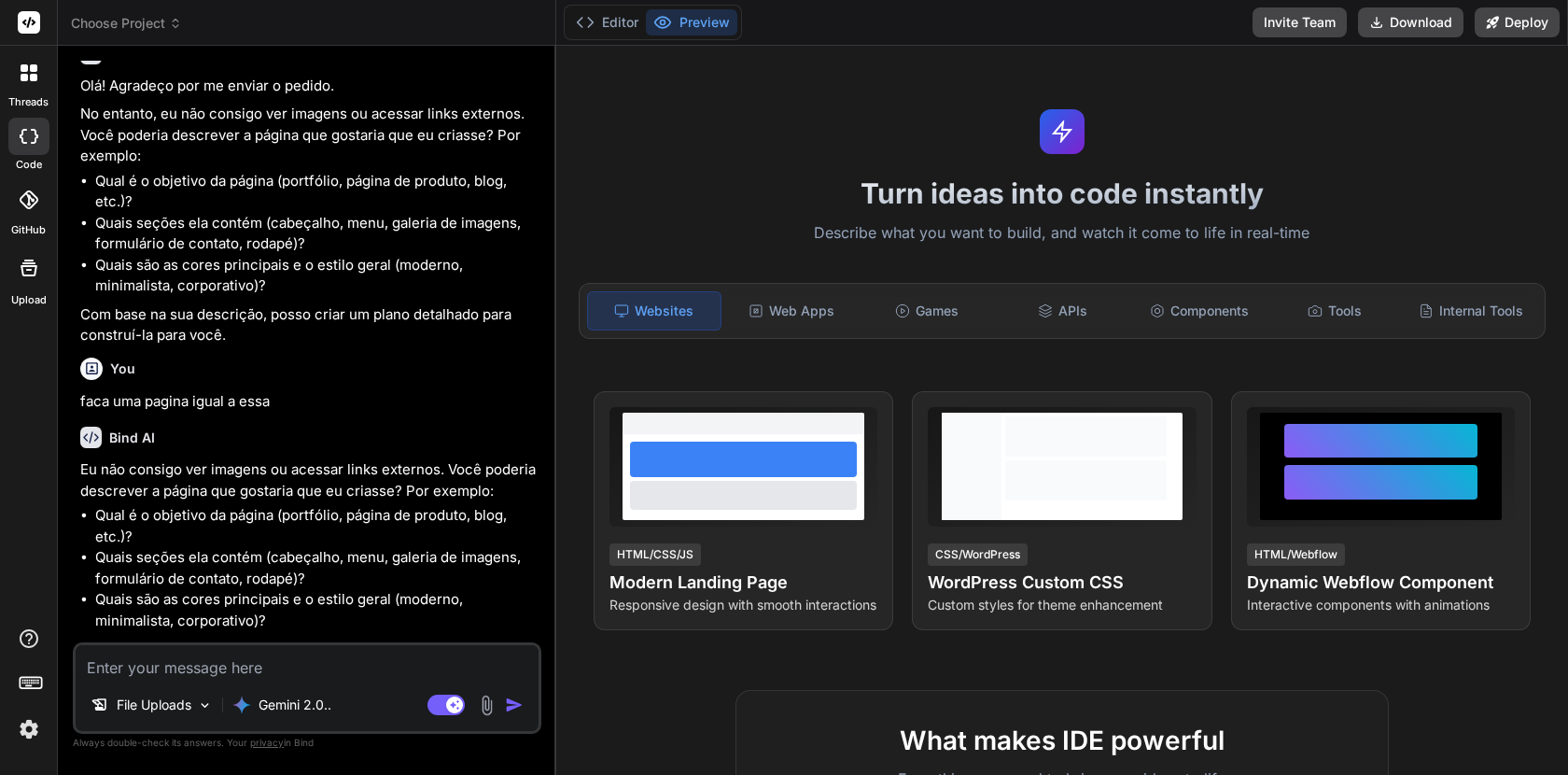
click at [34, 72] on icon at bounding box center [29, 73] width 17 height 17
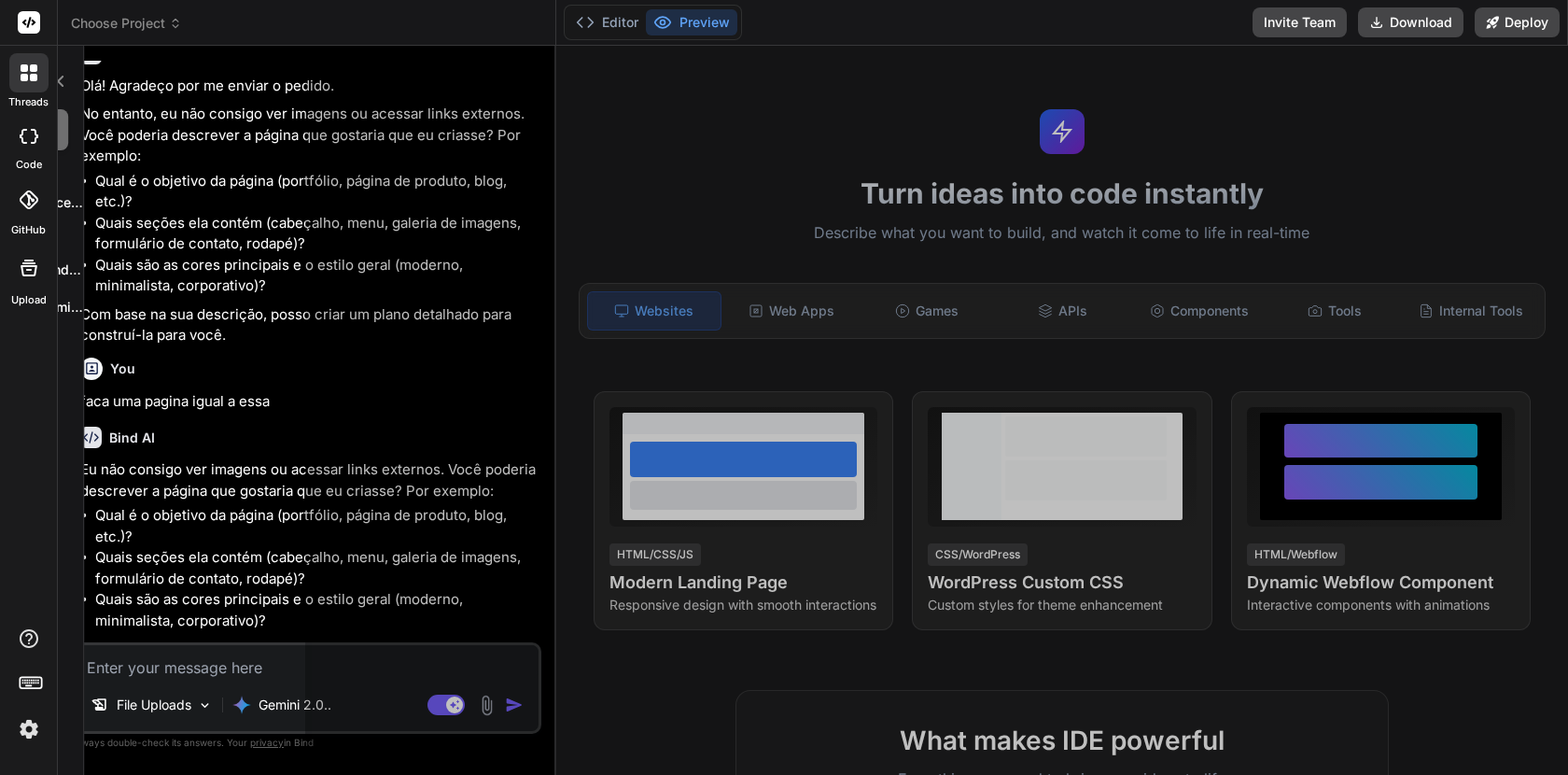
scroll to position [356, 0]
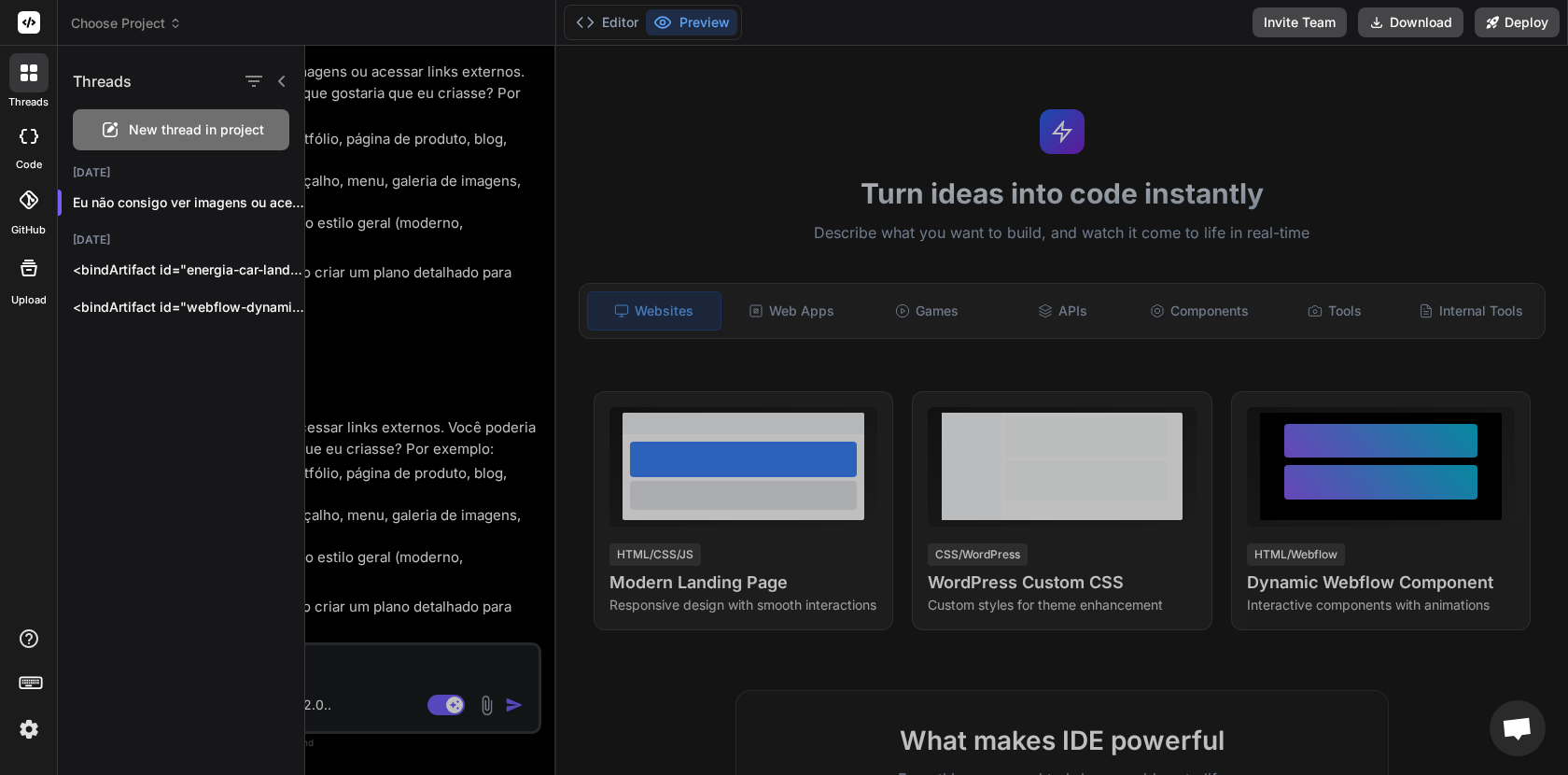
click at [204, 143] on div "New thread in project" at bounding box center [181, 129] width 216 height 41
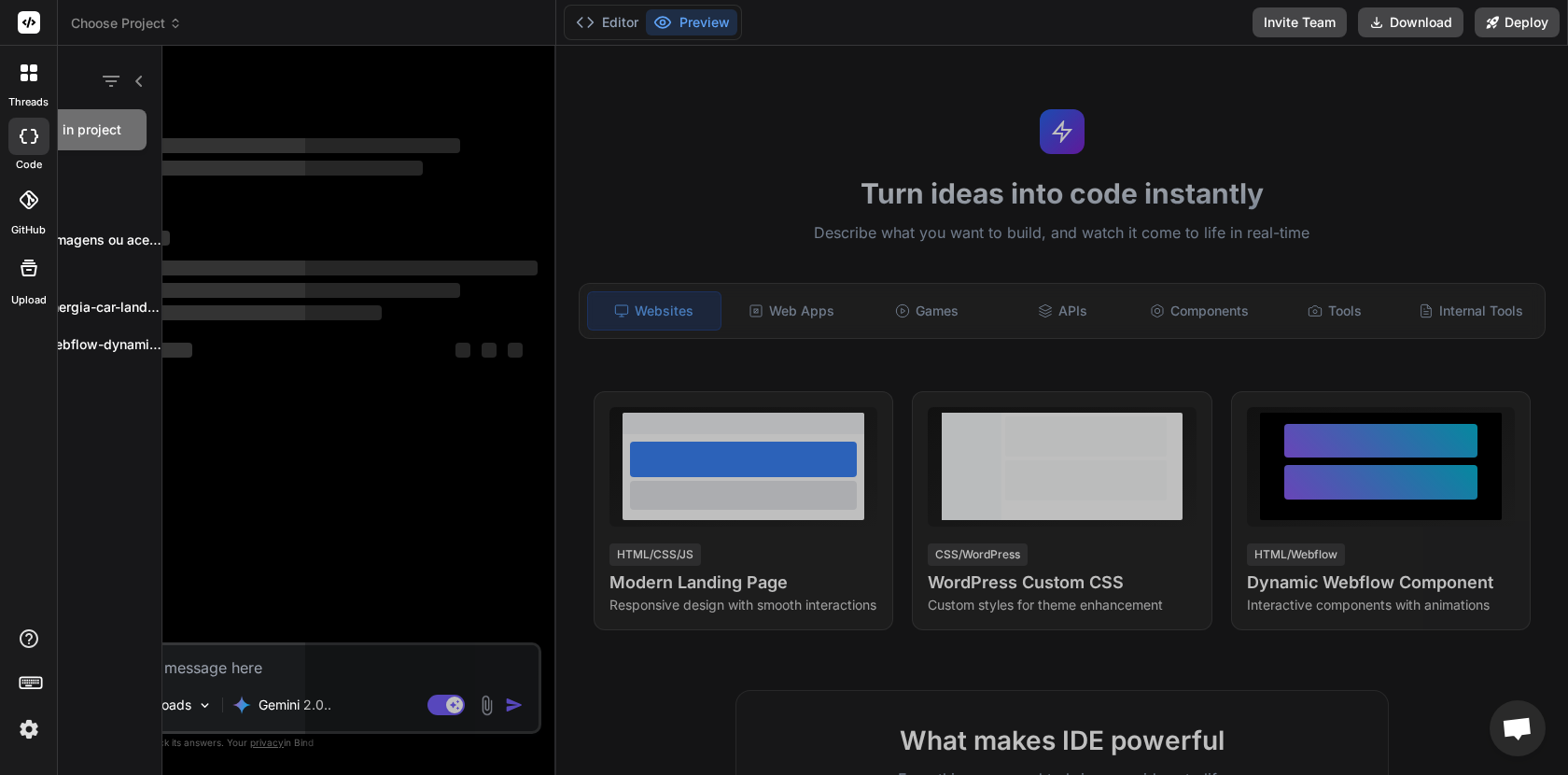
scroll to position [0, 0]
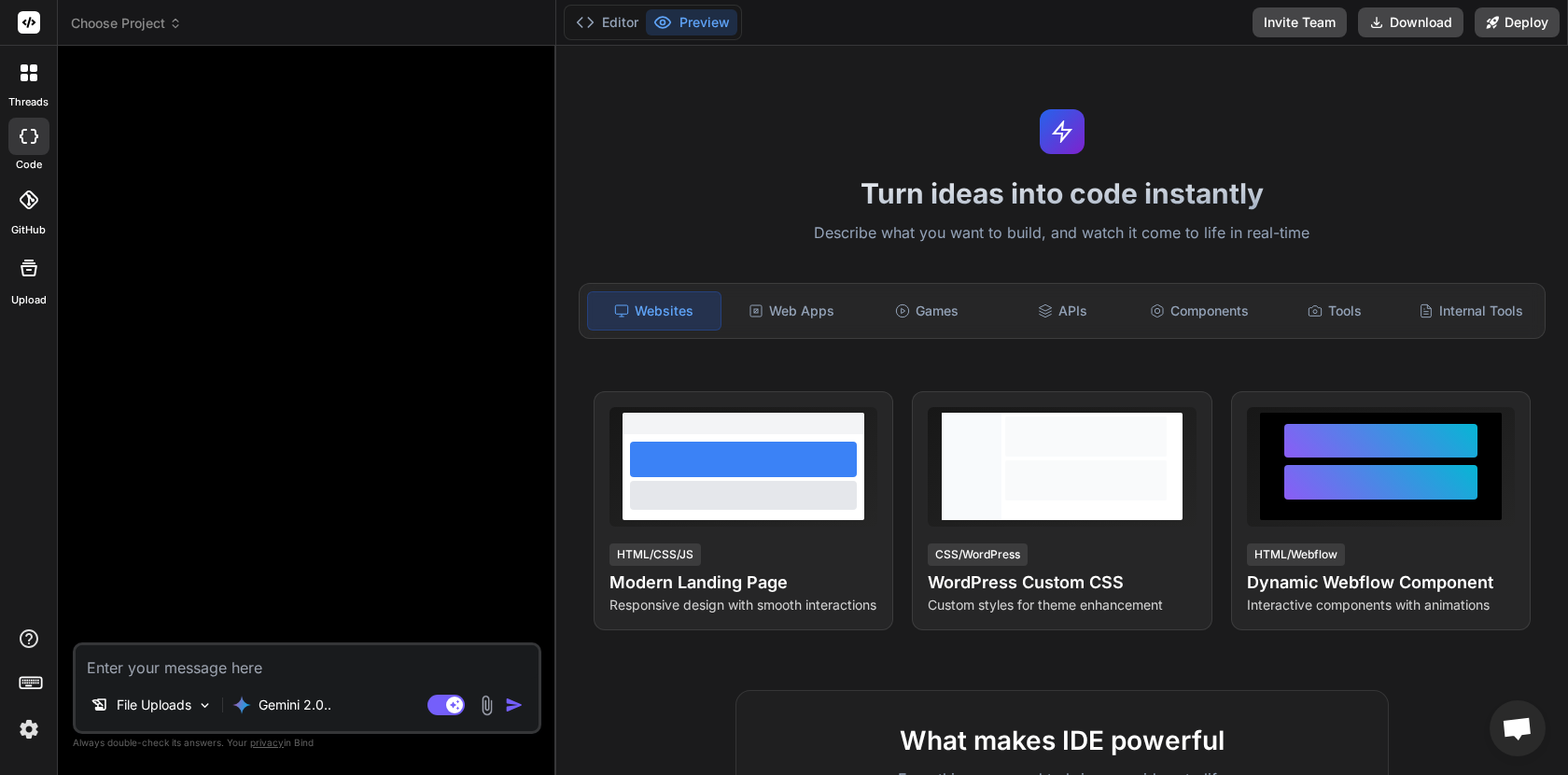
click at [32, 286] on div at bounding box center [28, 268] width 45 height 45
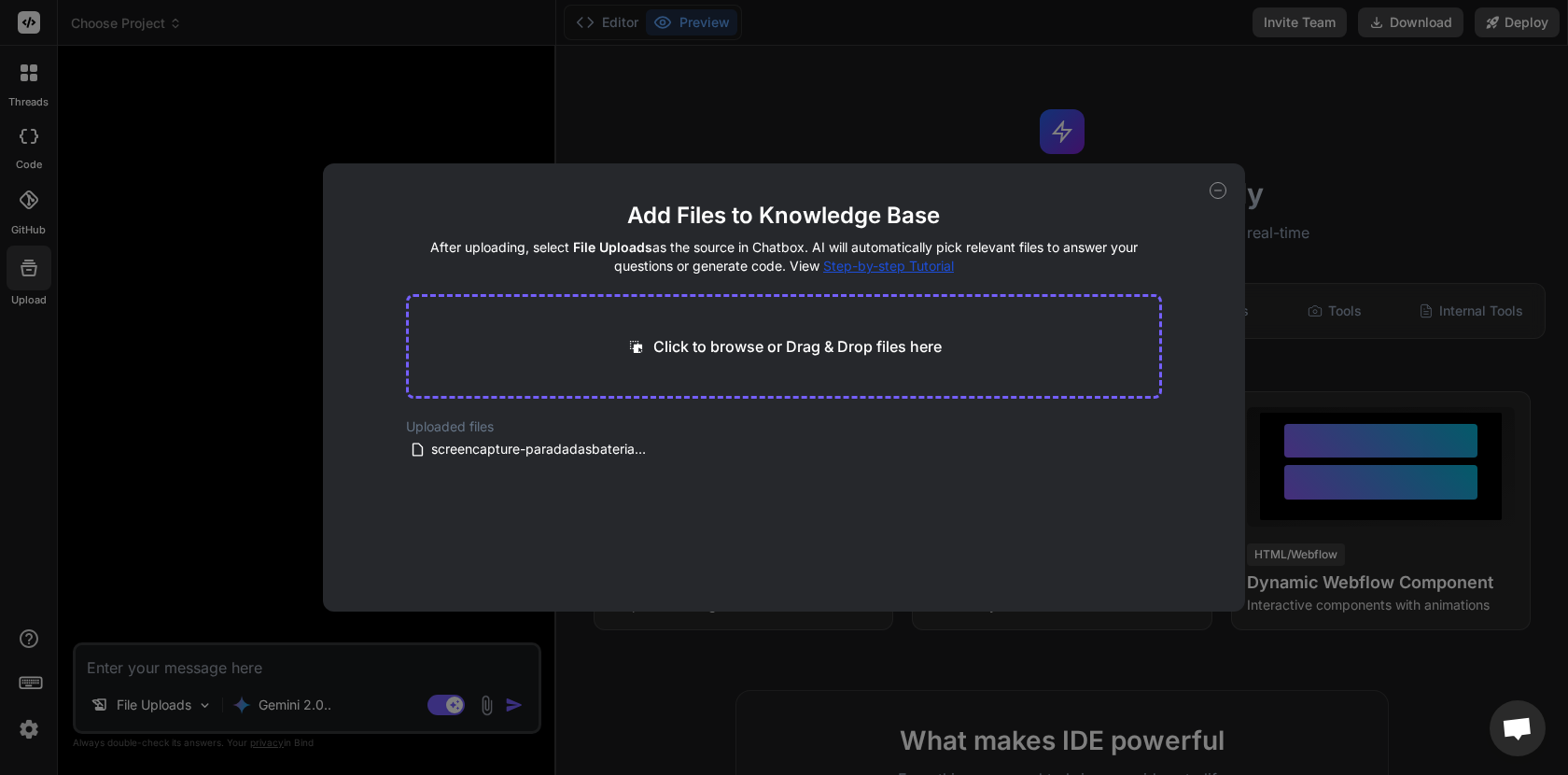
click at [1228, 193] on div "Add Files to Knowledge Base After uploading, select File Uploads as the source …" at bounding box center [785, 387] width 923 height 449
click at [1223, 193] on icon at bounding box center [1218, 191] width 17 height 17
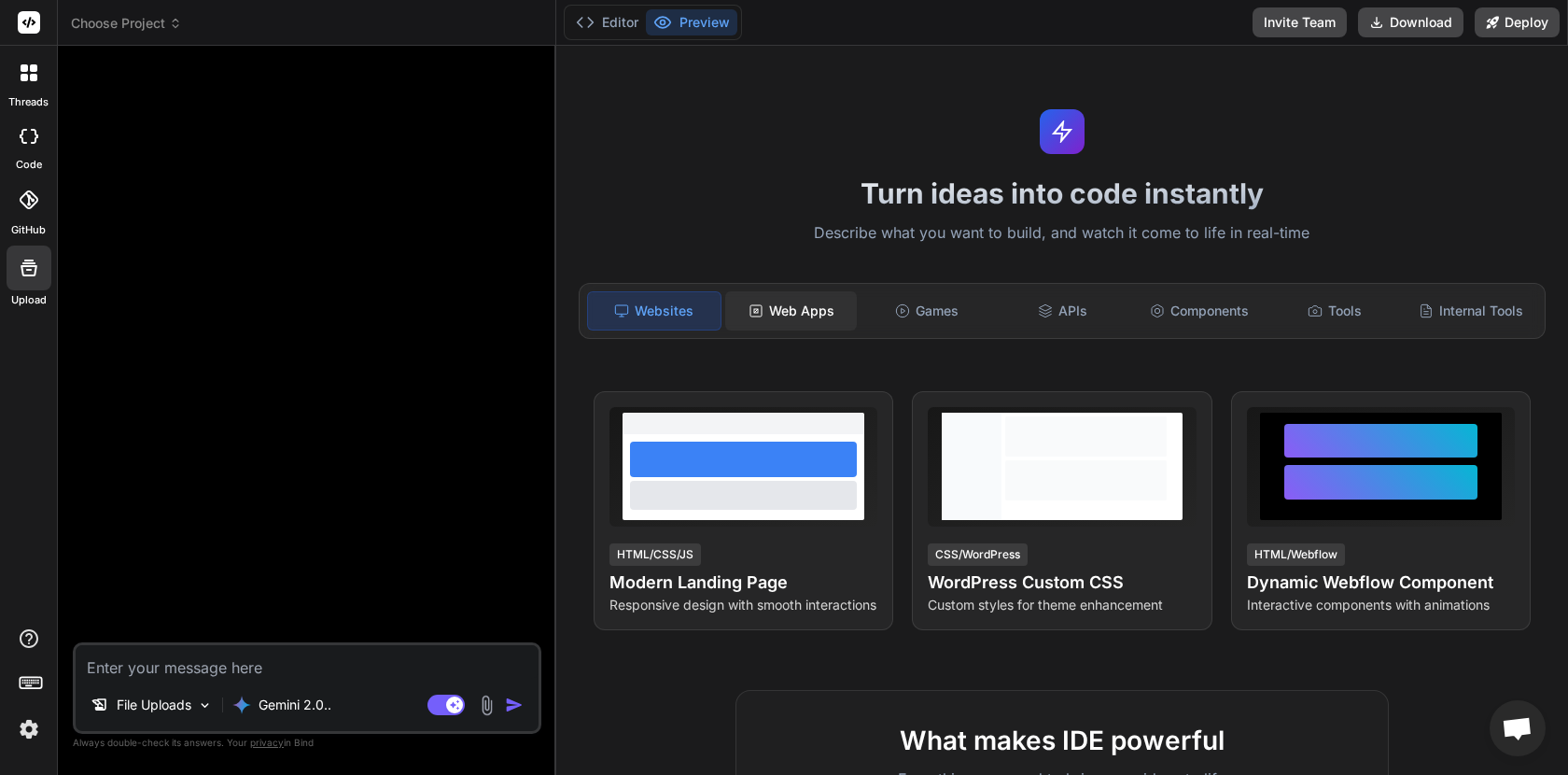
click at [793, 322] on div "Web Apps" at bounding box center [792, 310] width 133 height 39
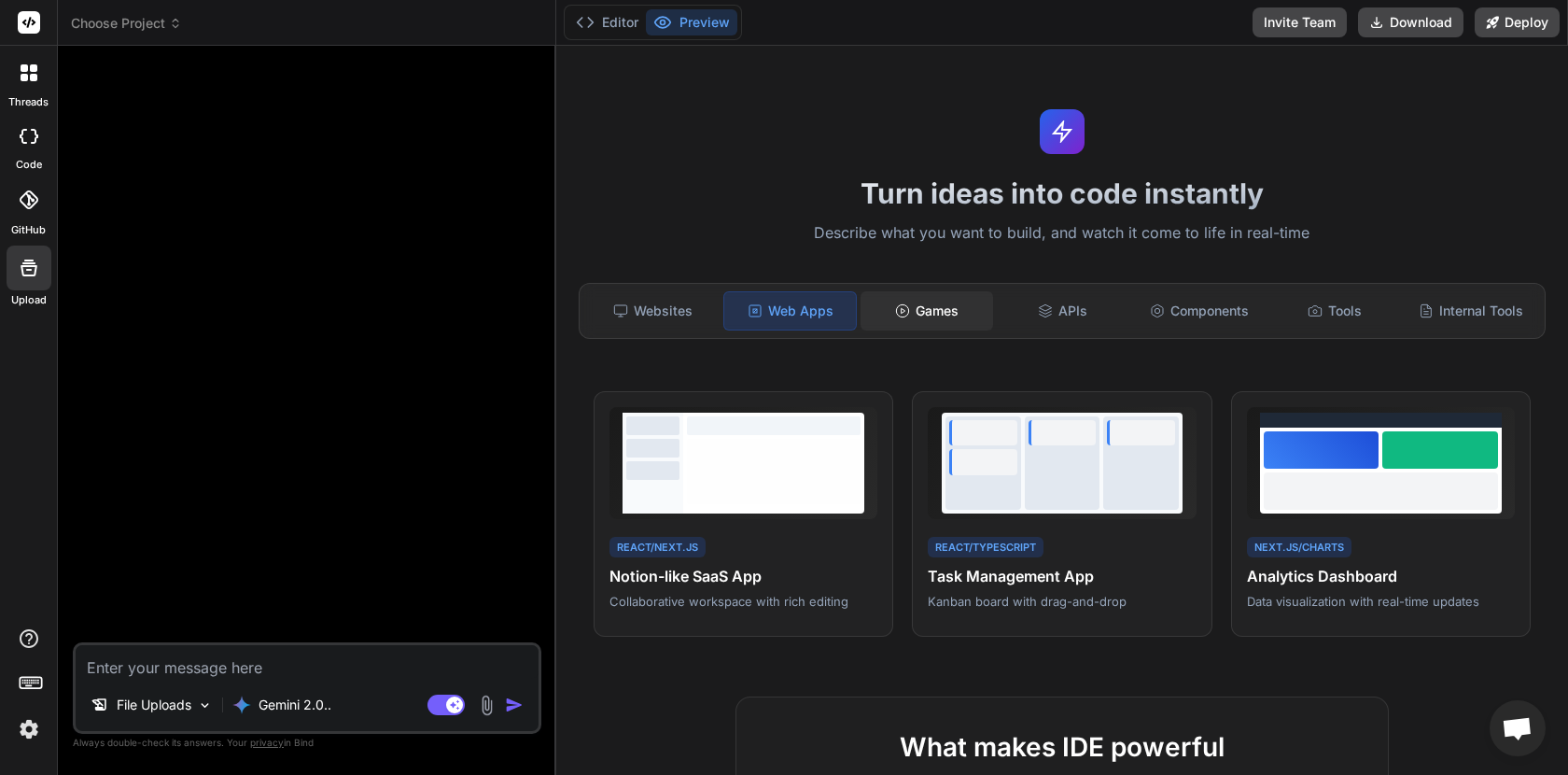
click at [915, 322] on div "Games" at bounding box center [927, 310] width 133 height 39
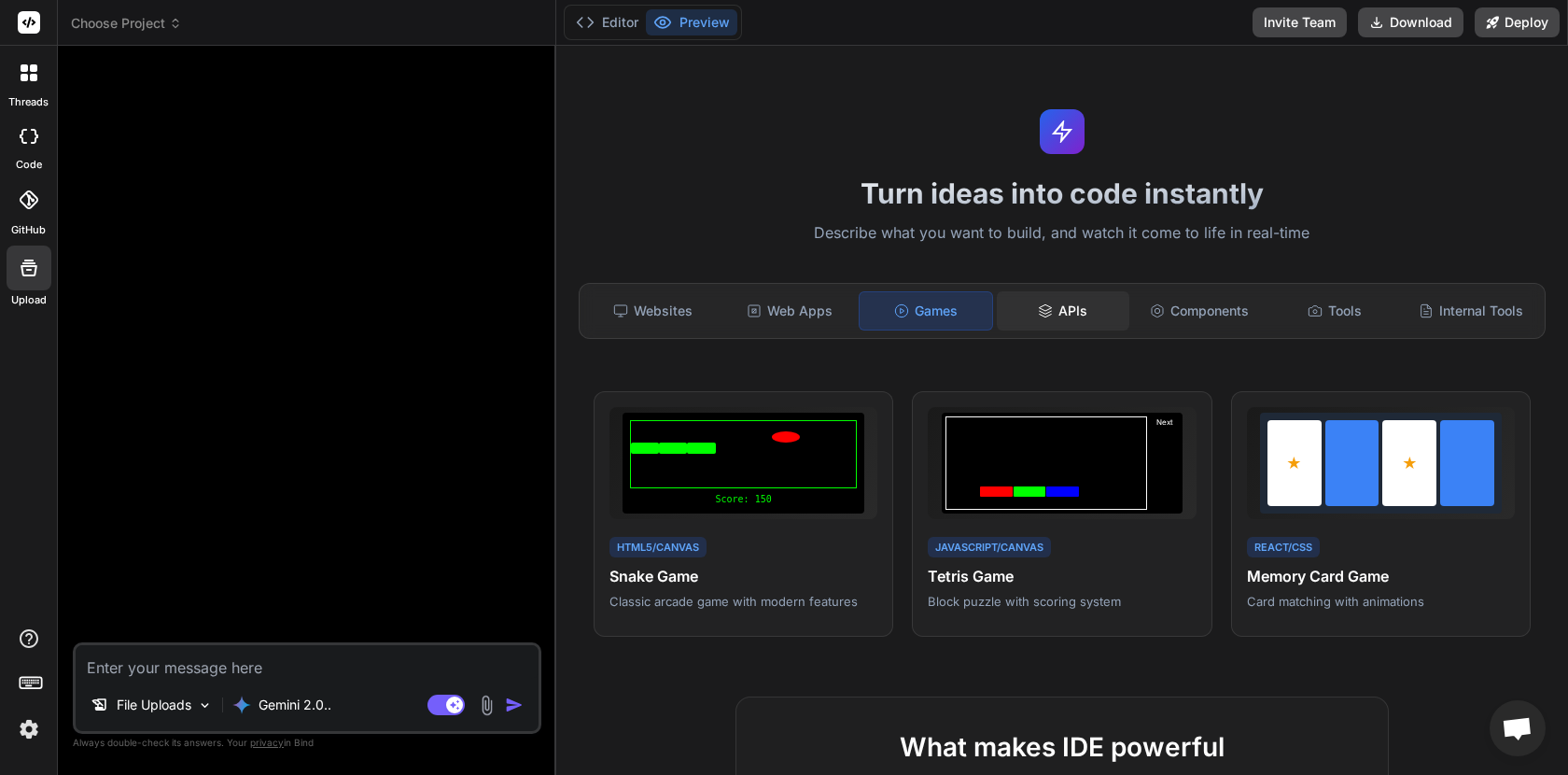
click at [1042, 319] on div "APIs" at bounding box center [1064, 310] width 133 height 39
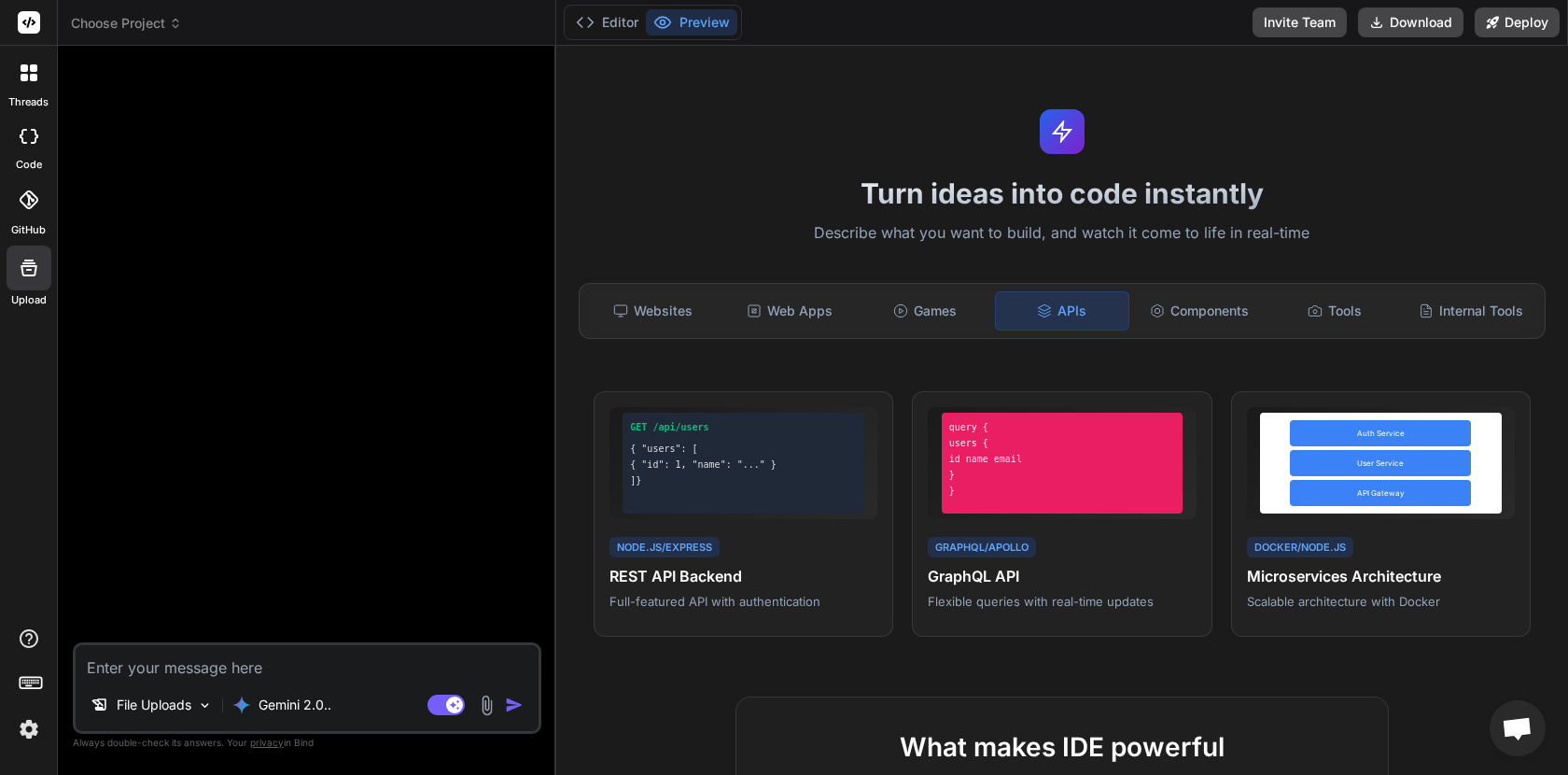
click at [1176, 332] on div "Websites Web Apps Games APIs Components Tools Internal Tools" at bounding box center [1063, 310] width 967 height 56
click at [1197, 328] on div "Components" at bounding box center [1199, 310] width 133 height 39
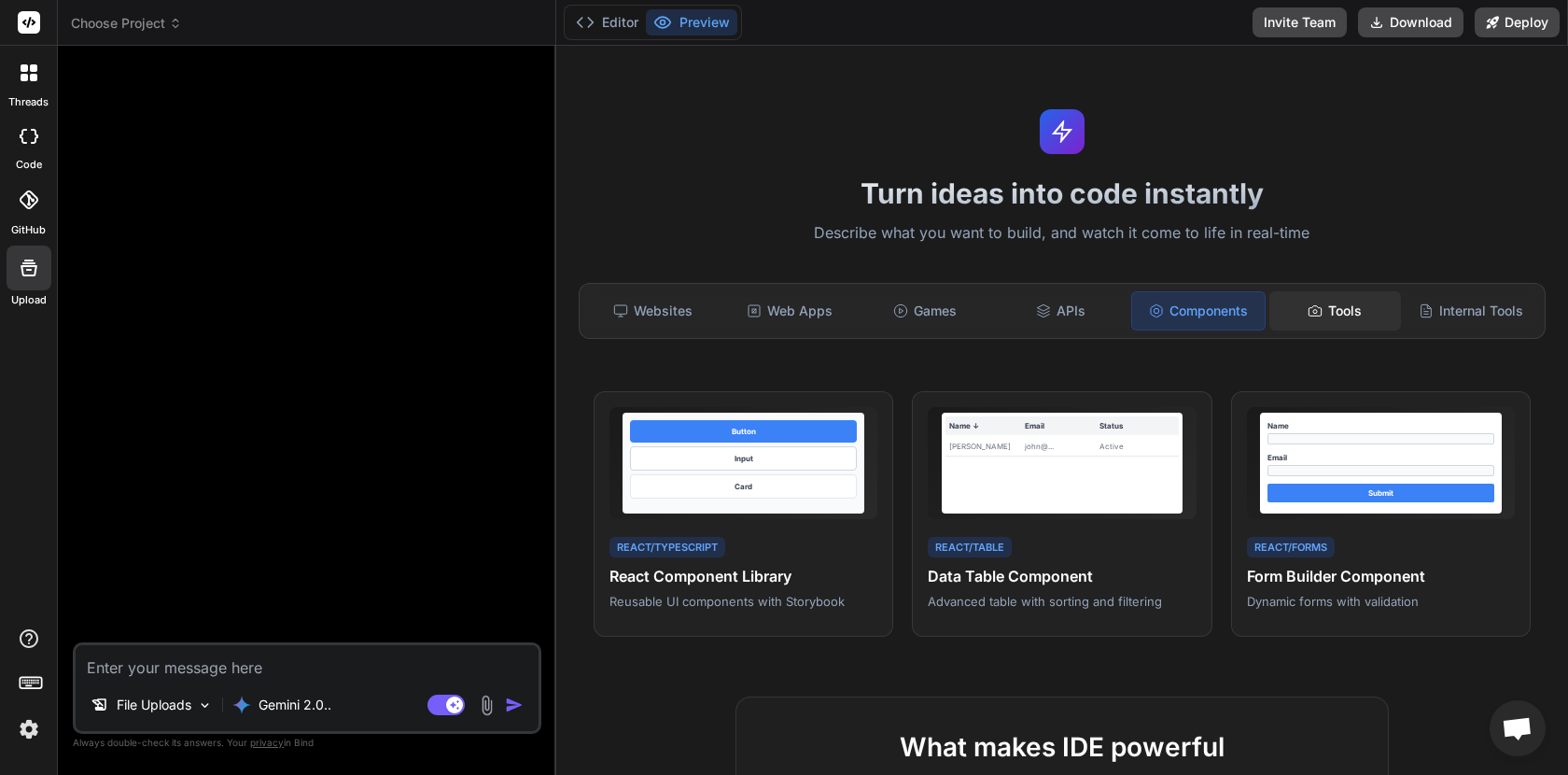
click at [1320, 314] on icon at bounding box center [1316, 311] width 15 height 15
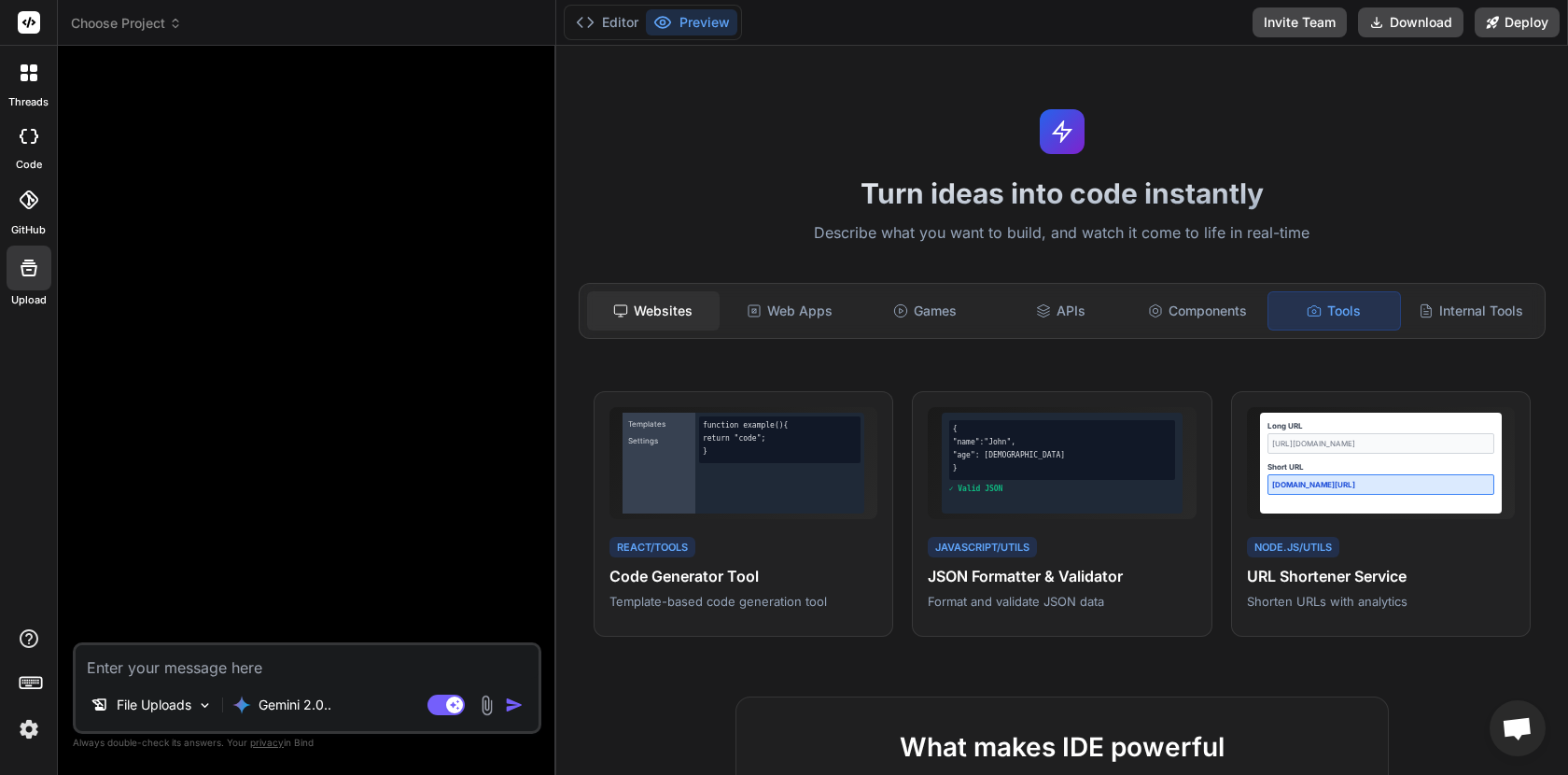
click at [616, 313] on icon at bounding box center [621, 311] width 15 height 15
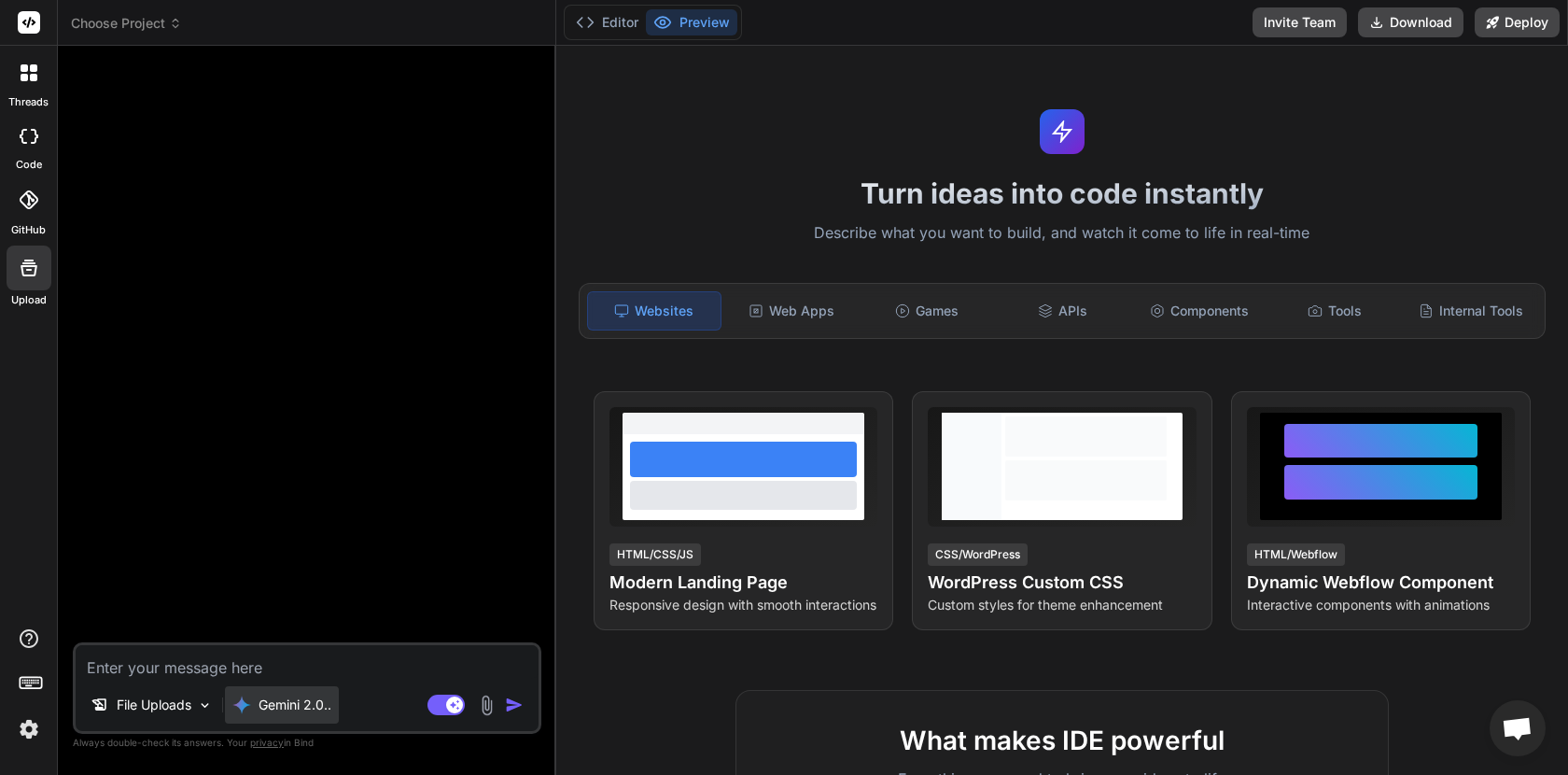
click at [287, 706] on p "Gemini 2.0.." at bounding box center [295, 706] width 73 height 19
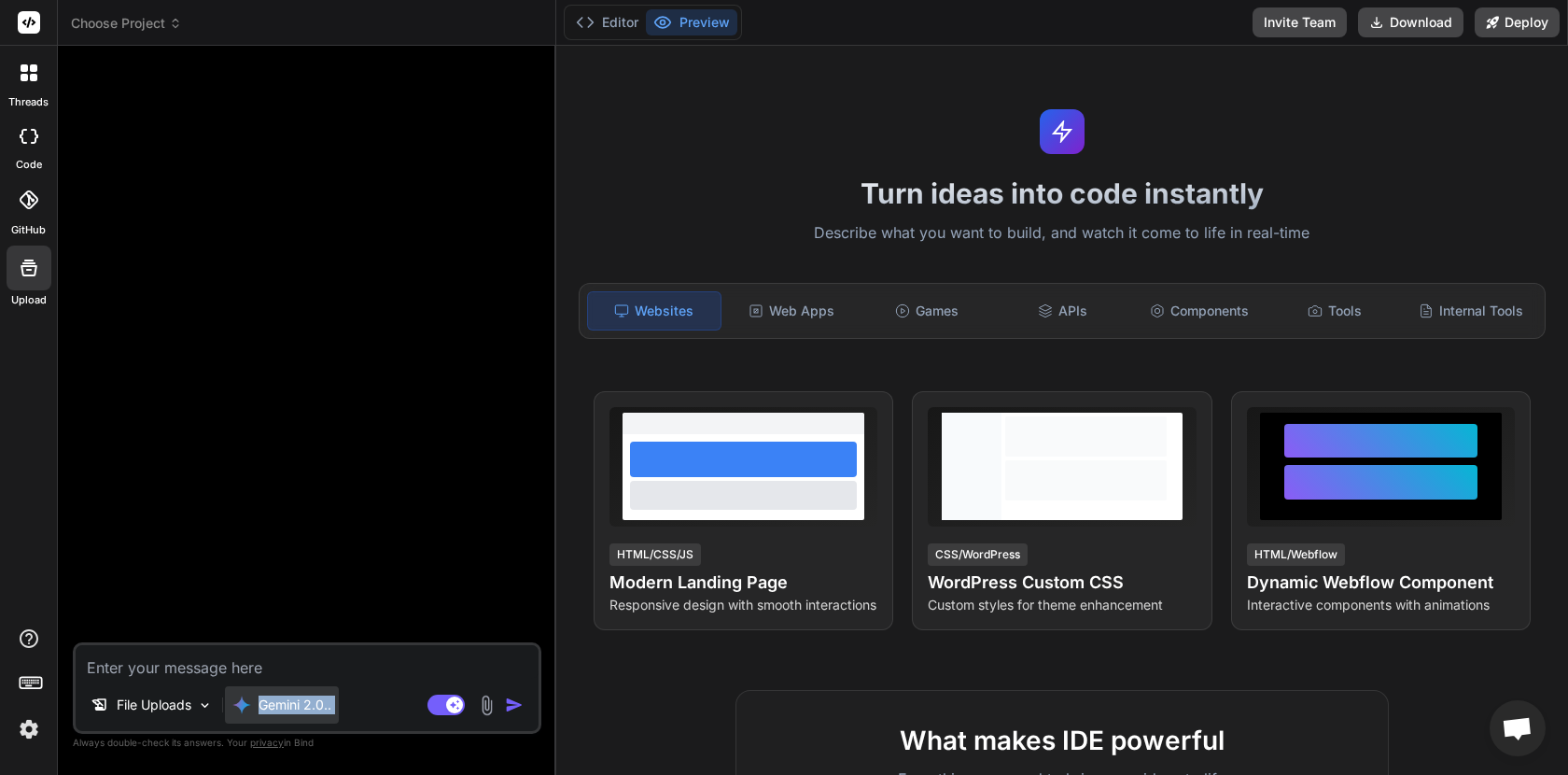
click at [287, 706] on p "Gemini 2.0.." at bounding box center [295, 706] width 73 height 19
click at [141, 713] on p "File Uploads" at bounding box center [154, 706] width 75 height 19
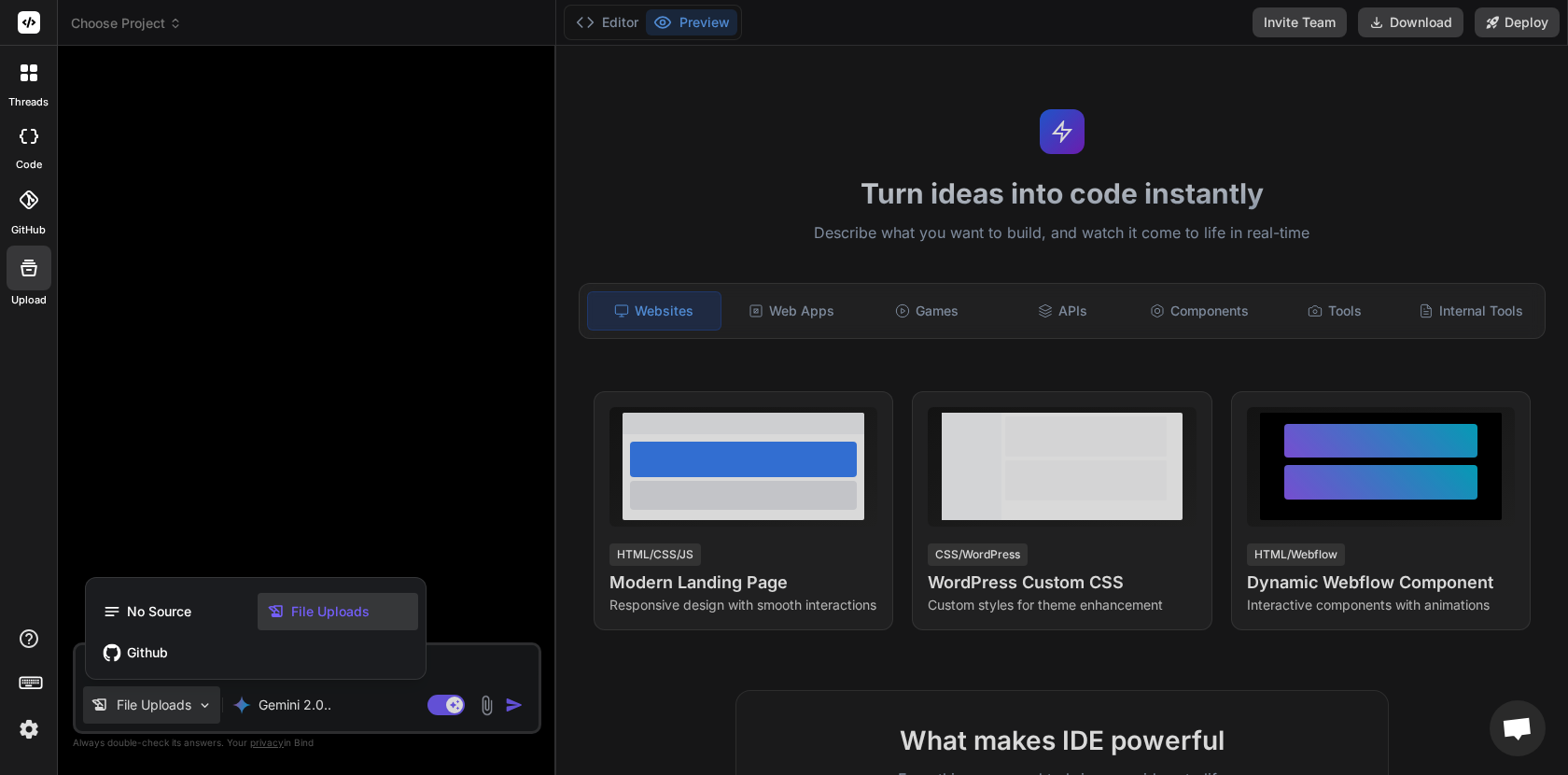
click at [262, 710] on div at bounding box center [784, 387] width 1568 height 775
type textarea "x"
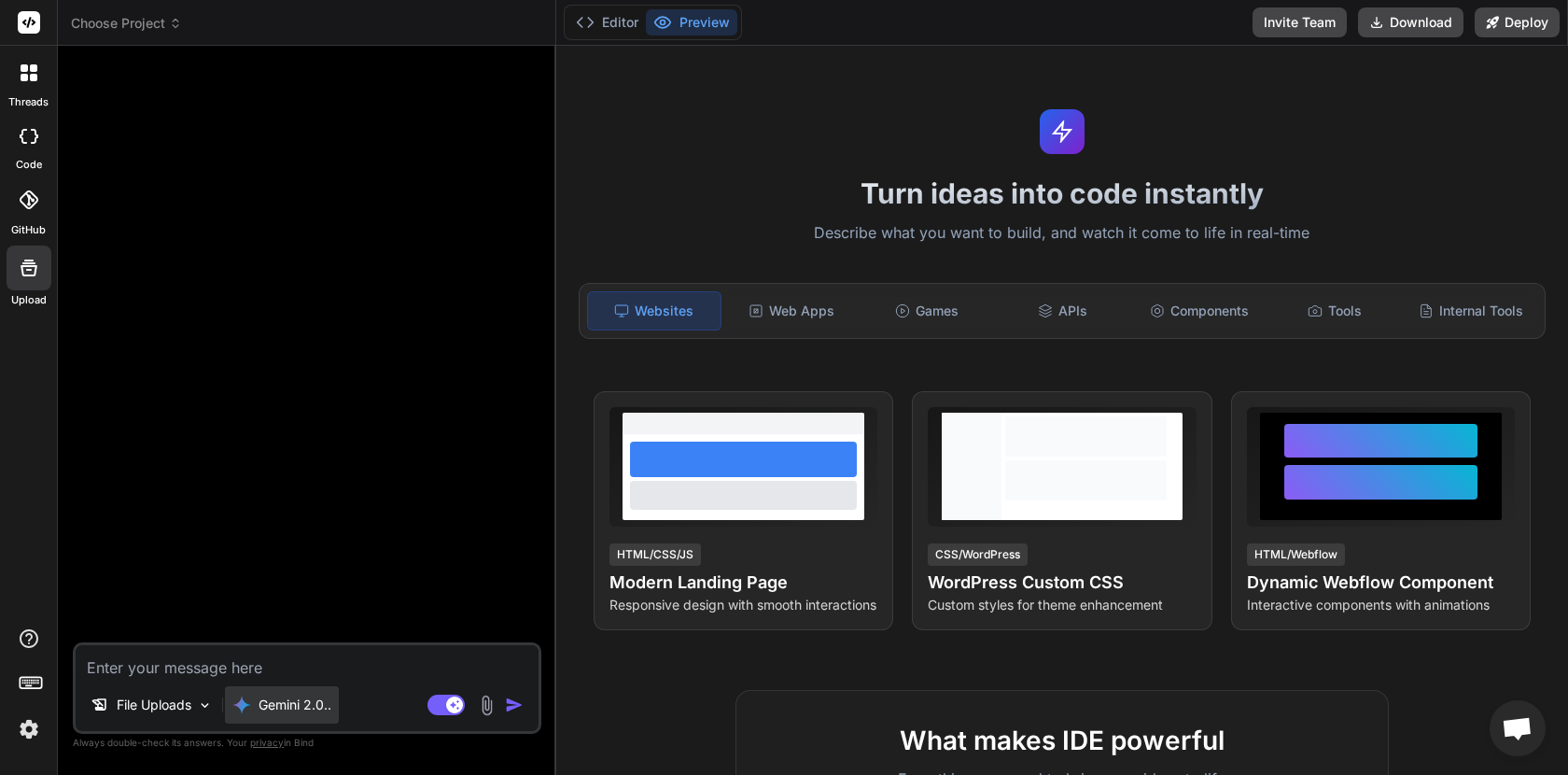
click at [260, 707] on p "Gemini 2.0.." at bounding box center [295, 706] width 73 height 19
click at [283, 721] on div "Gemini 2.0.." at bounding box center [282, 705] width 114 height 37
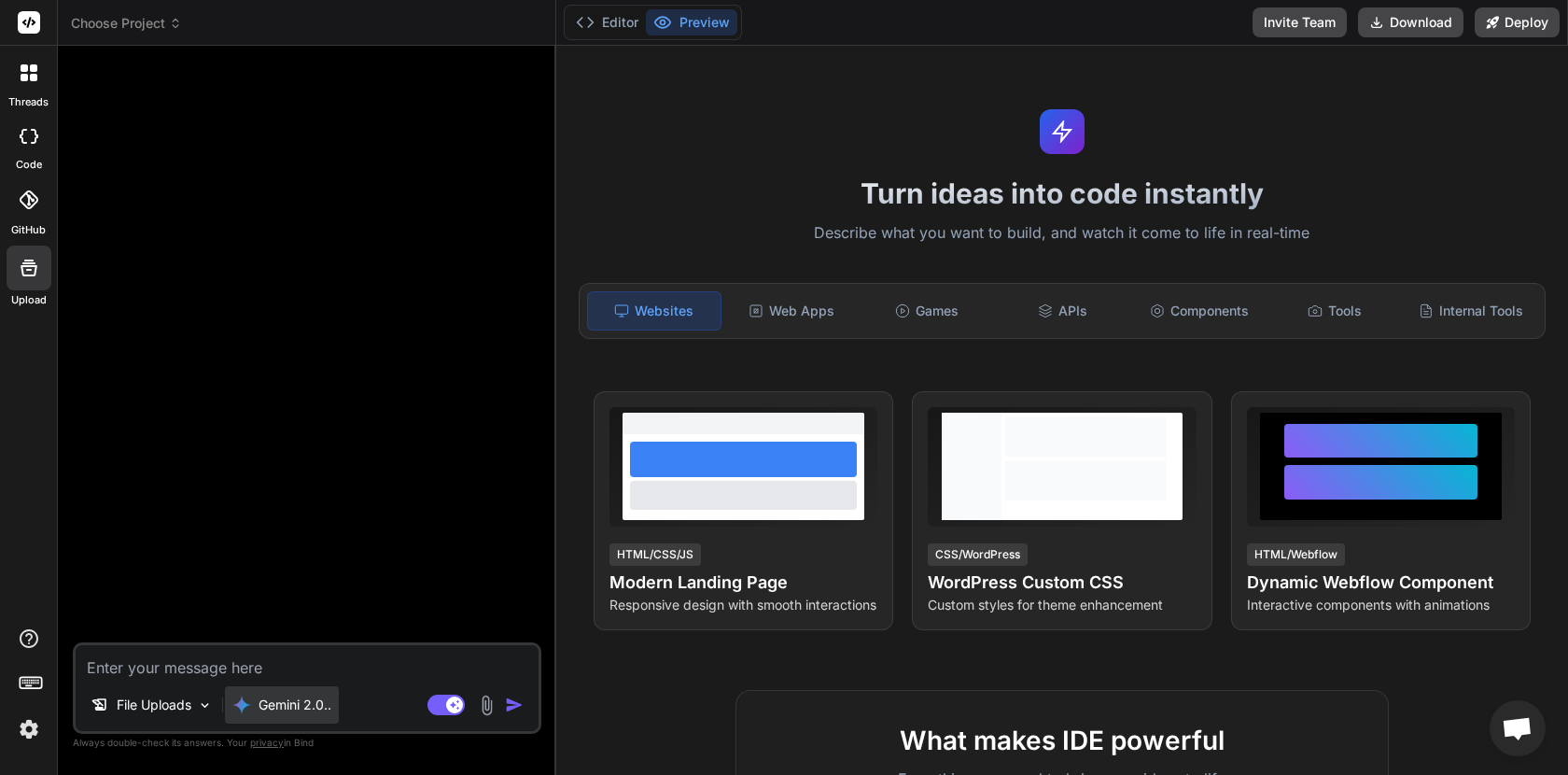
click at [283, 721] on div "Gemini 2.0.." at bounding box center [282, 705] width 114 height 37
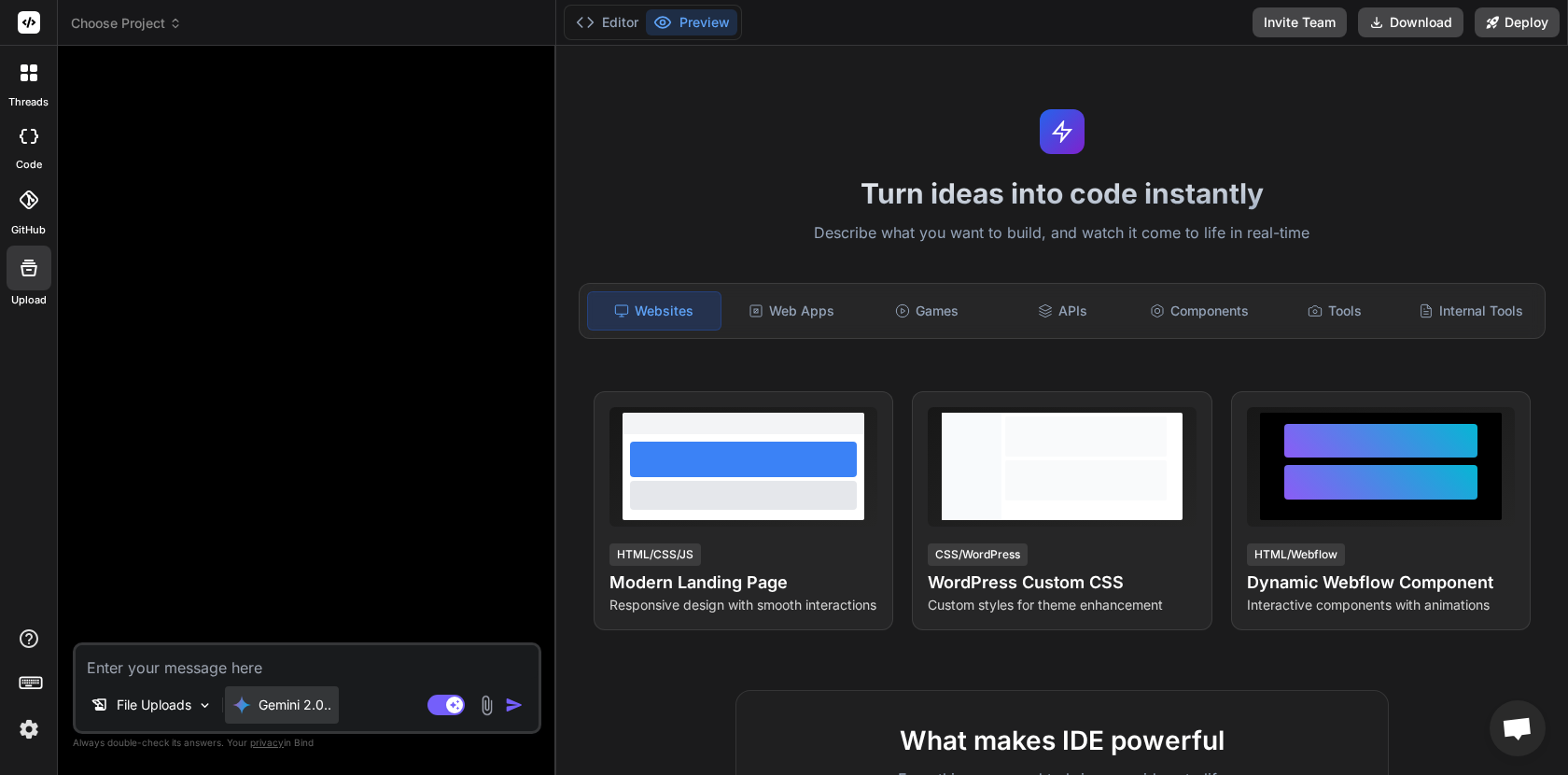
click at [284, 710] on p "Gemini 2.0.." at bounding box center [295, 706] width 73 height 19
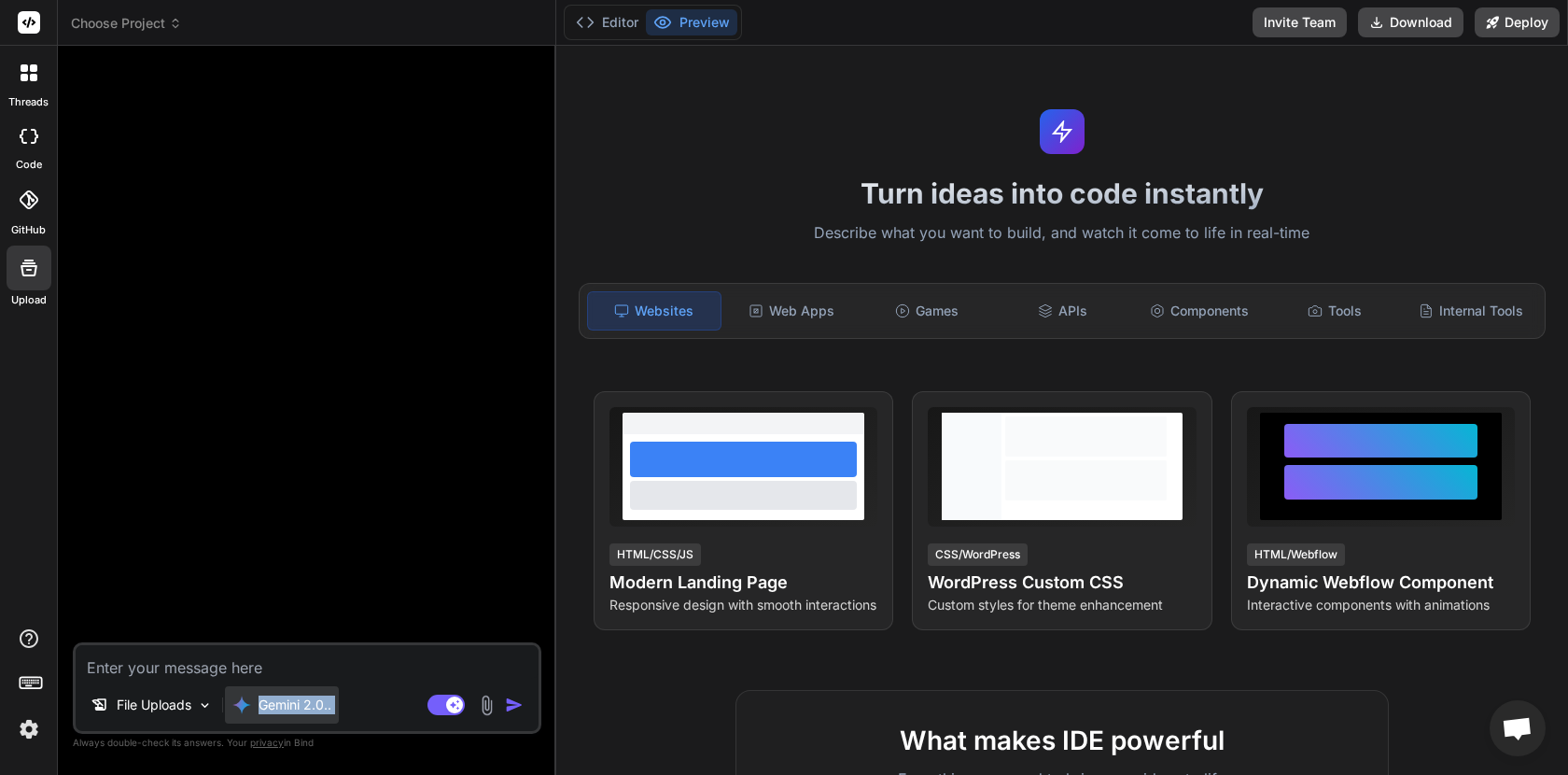
click at [284, 710] on p "Gemini 2.0.." at bounding box center [295, 706] width 73 height 19
click at [389, 719] on div "File Uploads Gemini 2.0.." at bounding box center [307, 709] width 463 height 45
click at [245, 708] on img at bounding box center [242, 706] width 19 height 19
click at [245, 711] on img at bounding box center [242, 706] width 19 height 19
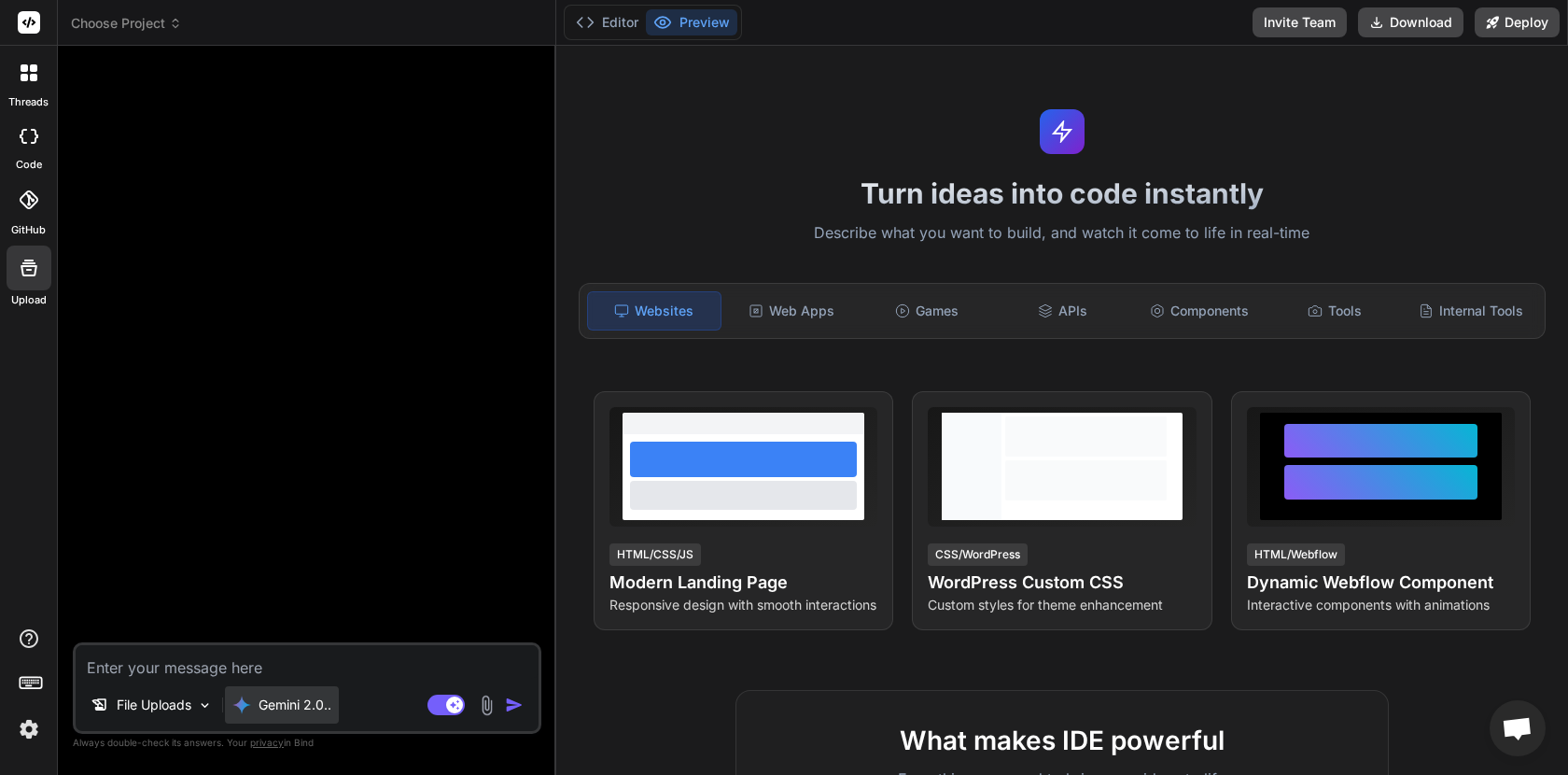
click at [245, 711] on img at bounding box center [242, 706] width 19 height 19
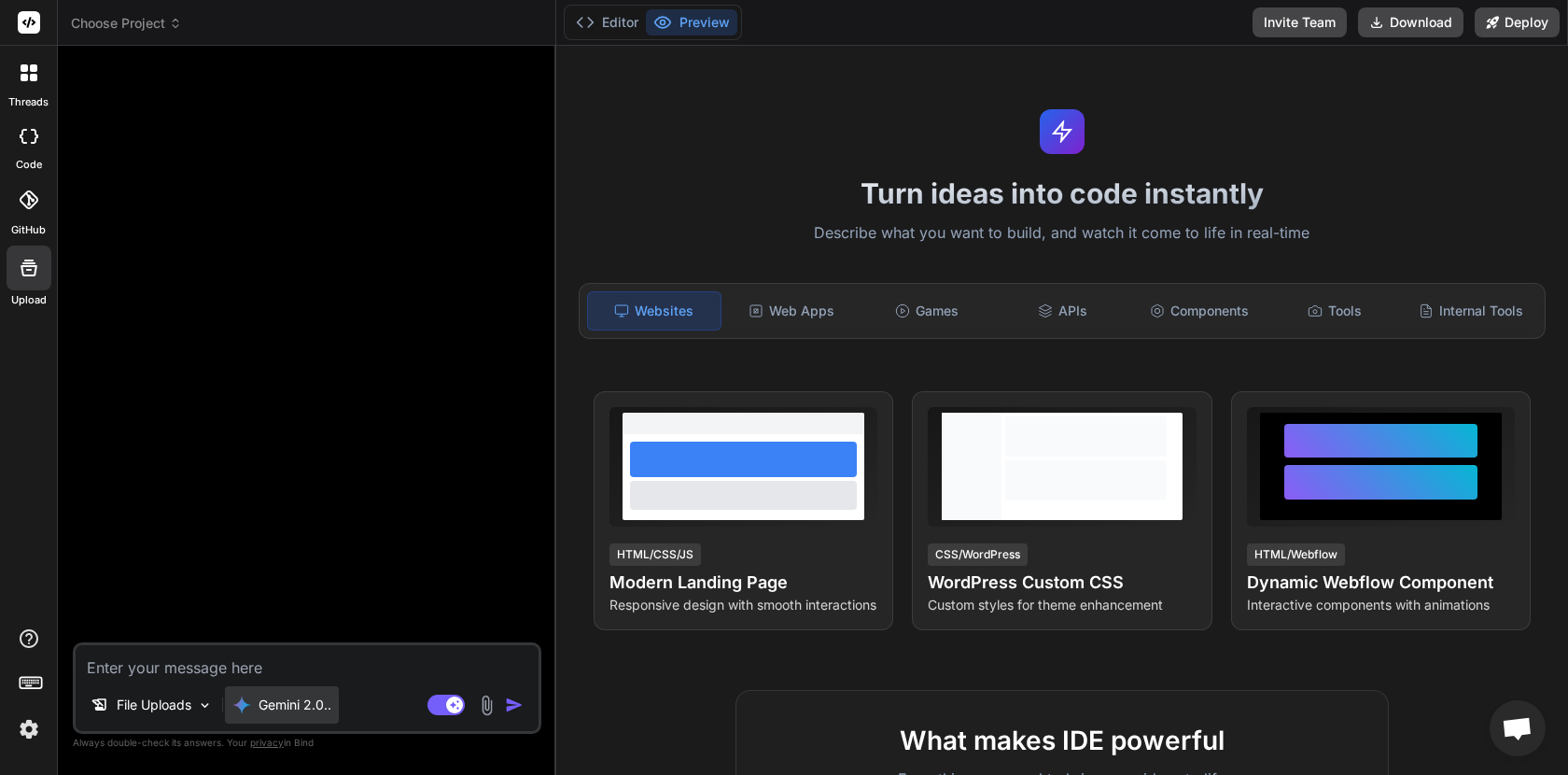
click at [245, 711] on img at bounding box center [242, 706] width 19 height 19
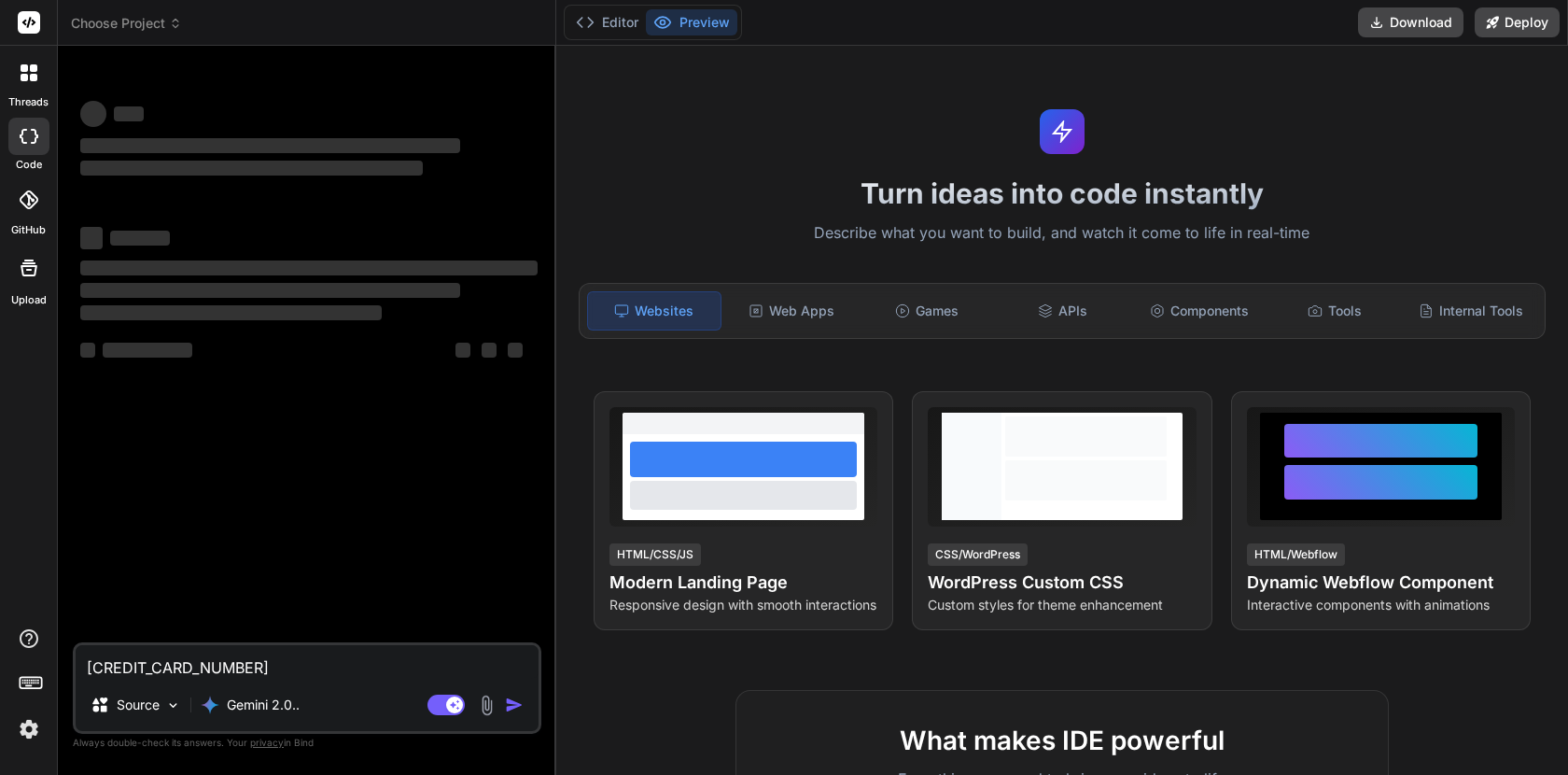
click at [218, 672] on textarea "[CREDIT_CARD_NUMBER]" at bounding box center [307, 661] width 463 height 33
click at [276, 704] on p "Gemini 2.0.." at bounding box center [295, 706] width 73 height 19
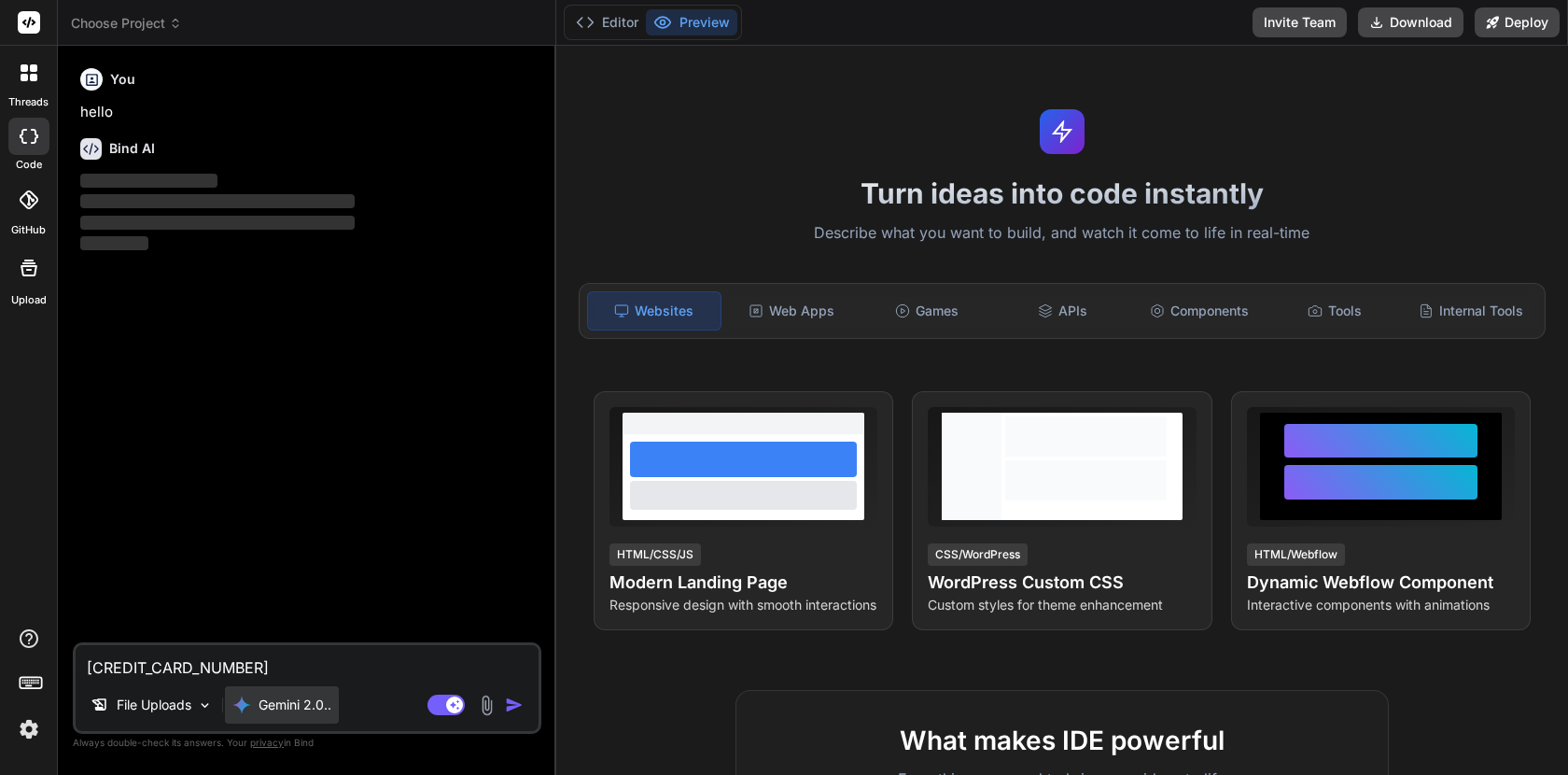
type textarea "x"
click at [276, 704] on p "Gemini 2.0.." at bounding box center [295, 706] width 73 height 19
click at [273, 704] on p "Gemini 2.0.." at bounding box center [295, 706] width 73 height 19
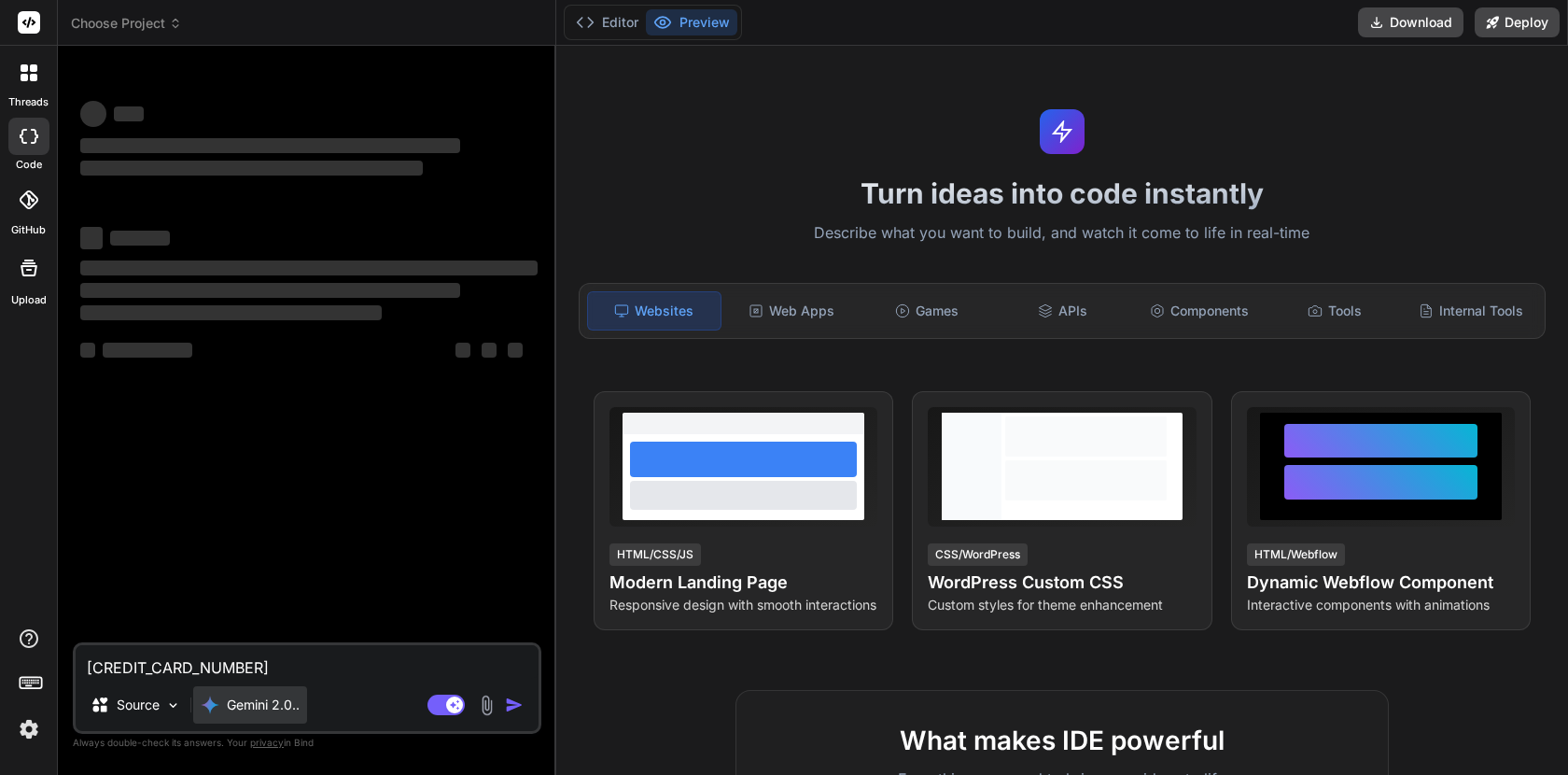
click at [249, 706] on p "Gemini 2.0.." at bounding box center [263, 706] width 73 height 19
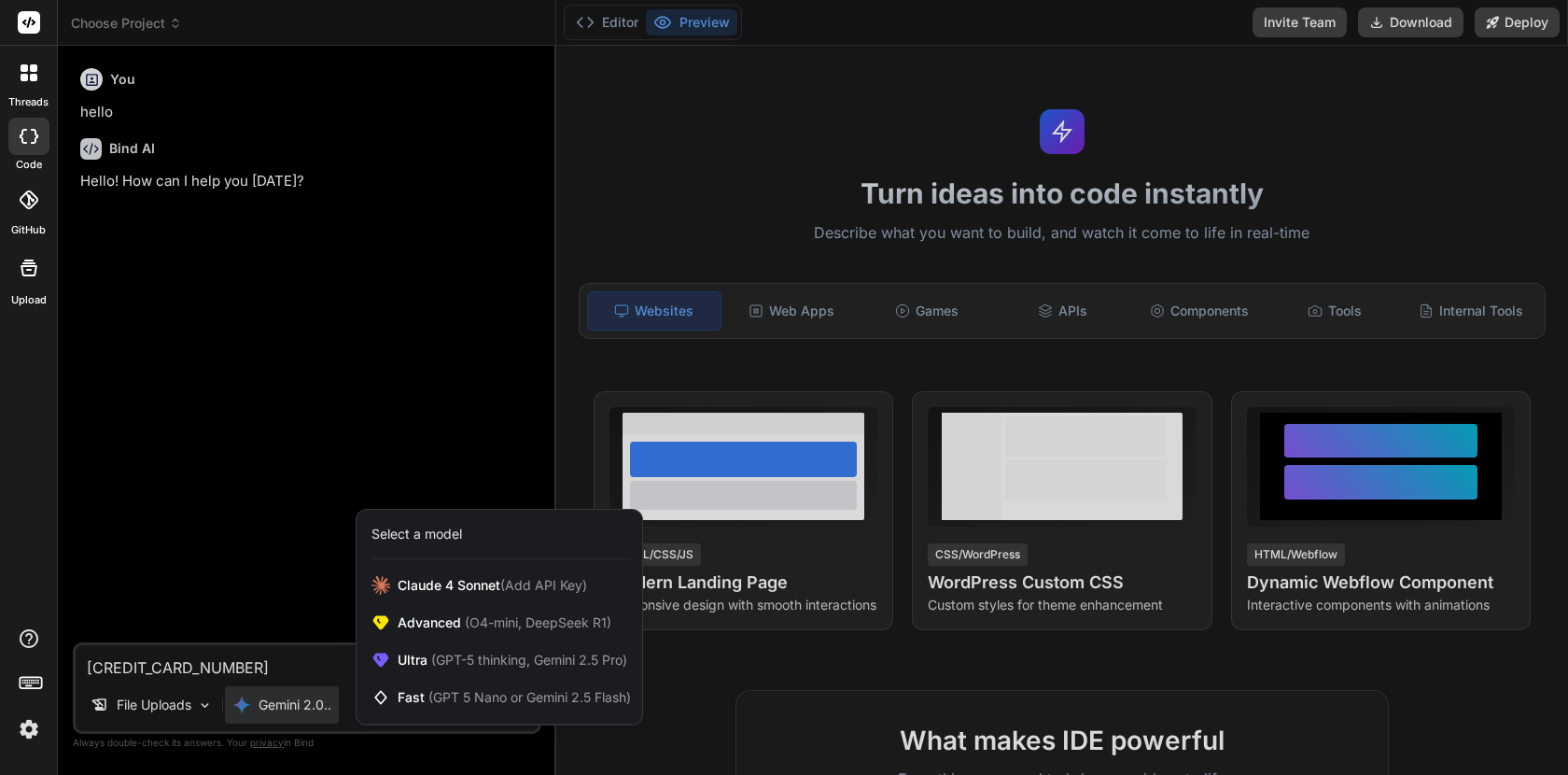
click at [256, 664] on div at bounding box center [784, 387] width 1568 height 775
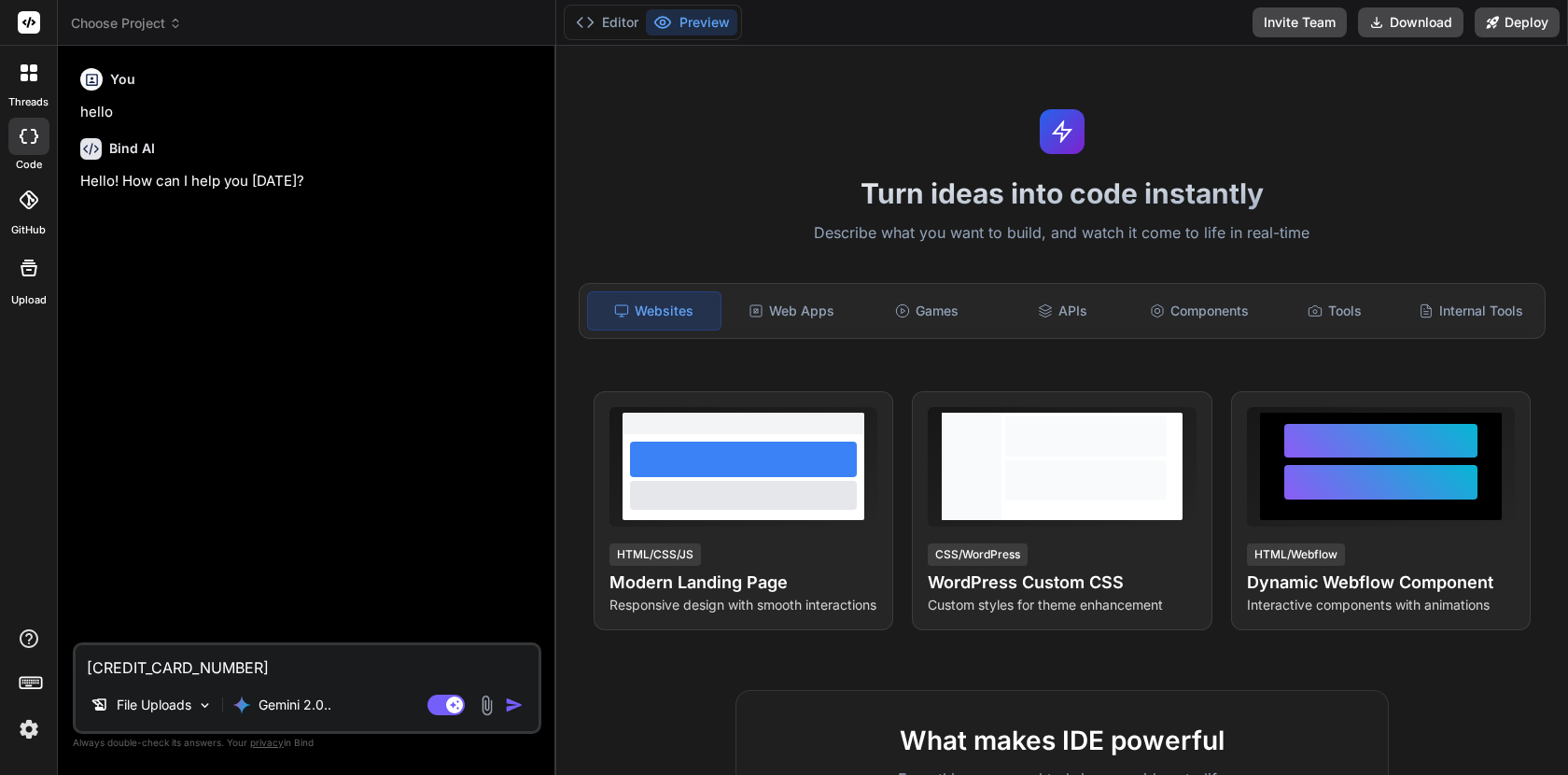
click at [256, 664] on textarea "[CREDIT_CARD_NUMBER]" at bounding box center [307, 661] width 463 height 33
type textarea "x"
click at [301, 705] on p "Gemini 2.0.." at bounding box center [295, 706] width 73 height 19
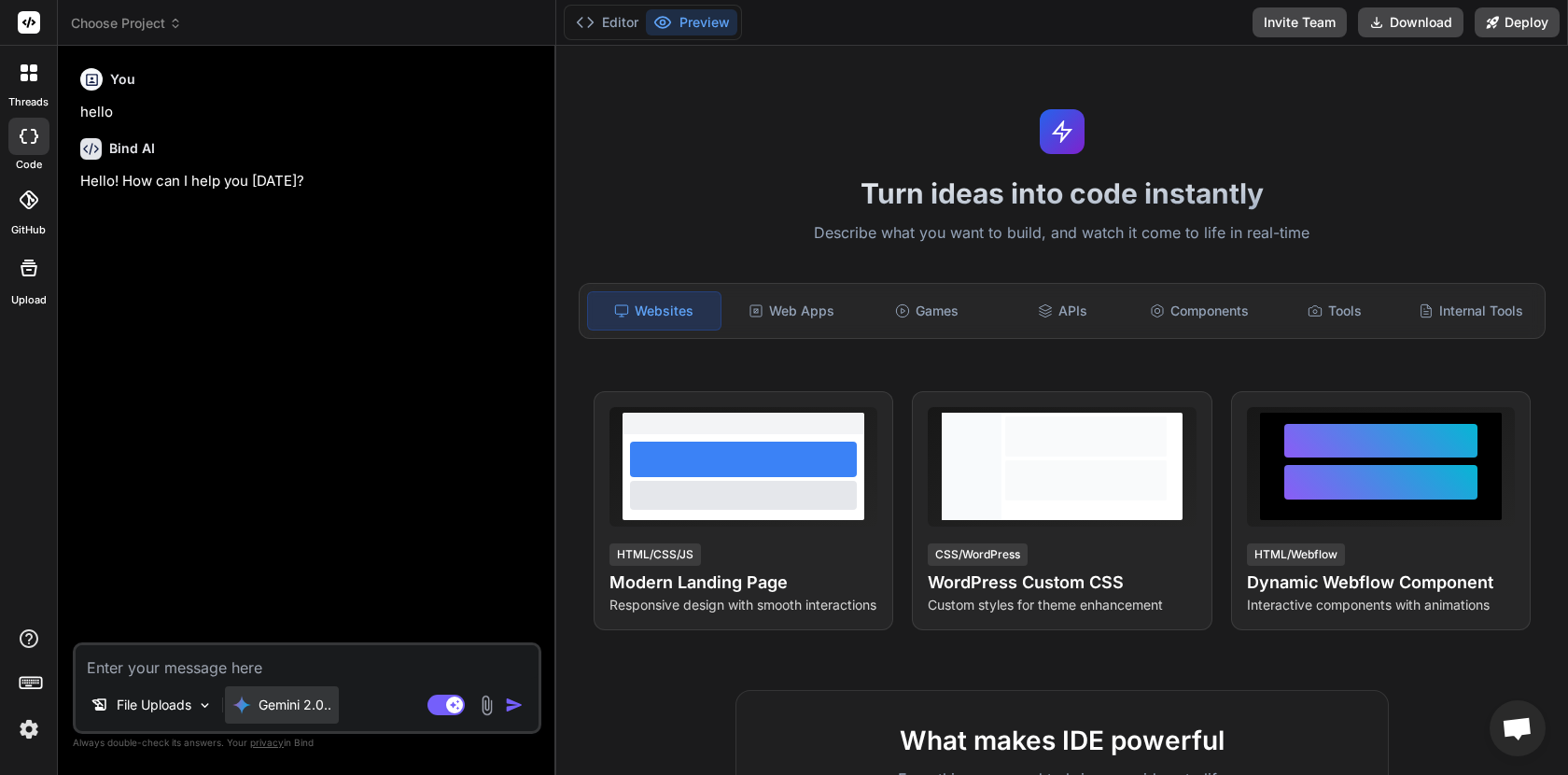
click at [301, 705] on p "Gemini 2.0.." at bounding box center [295, 706] width 73 height 19
click at [319, 442] on div "You hello Bind AI Hello! How can I help you today?" at bounding box center [309, 351] width 465 height 581
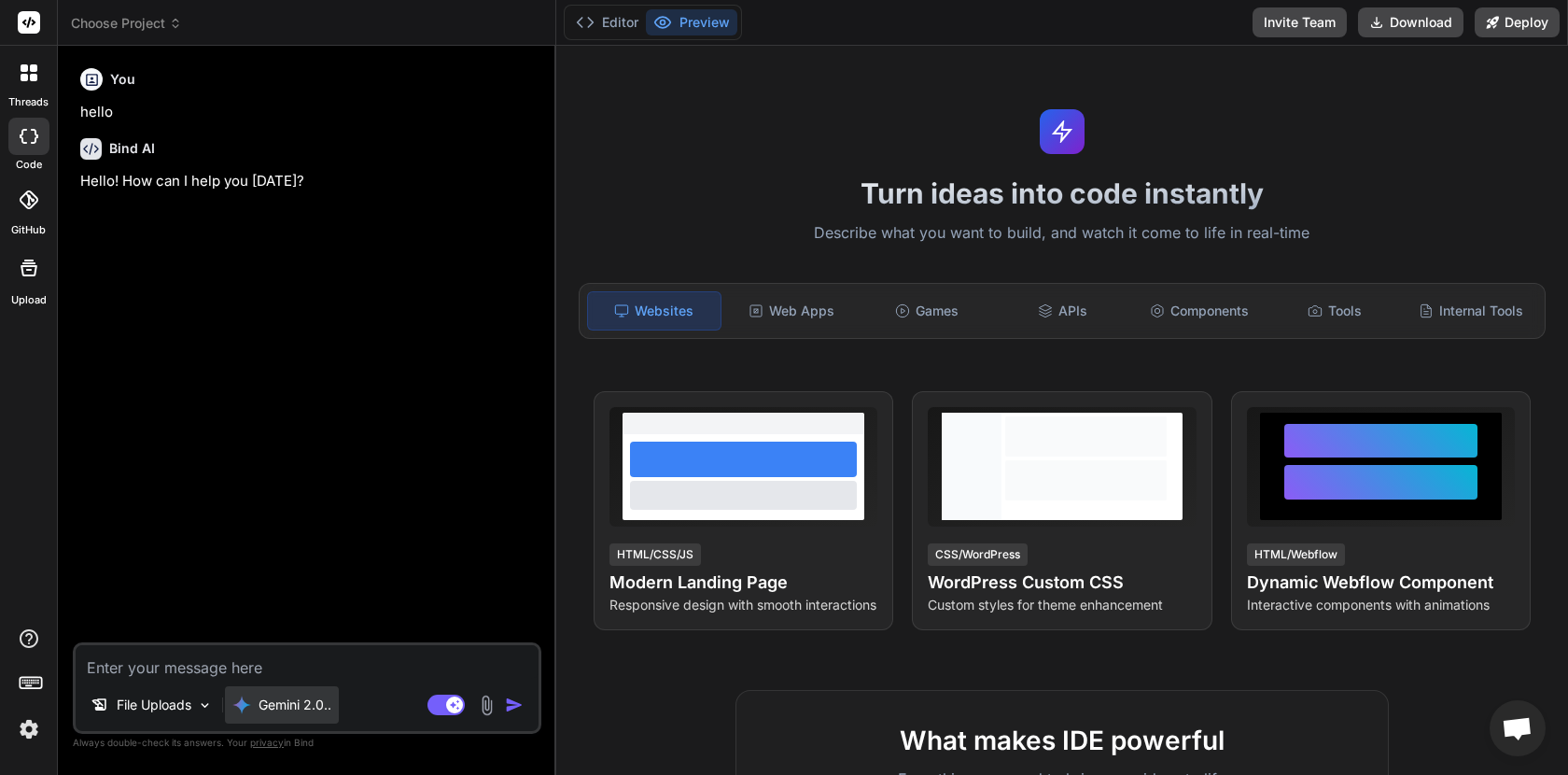
click at [282, 718] on div "Gemini 2.0.." at bounding box center [282, 705] width 114 height 37
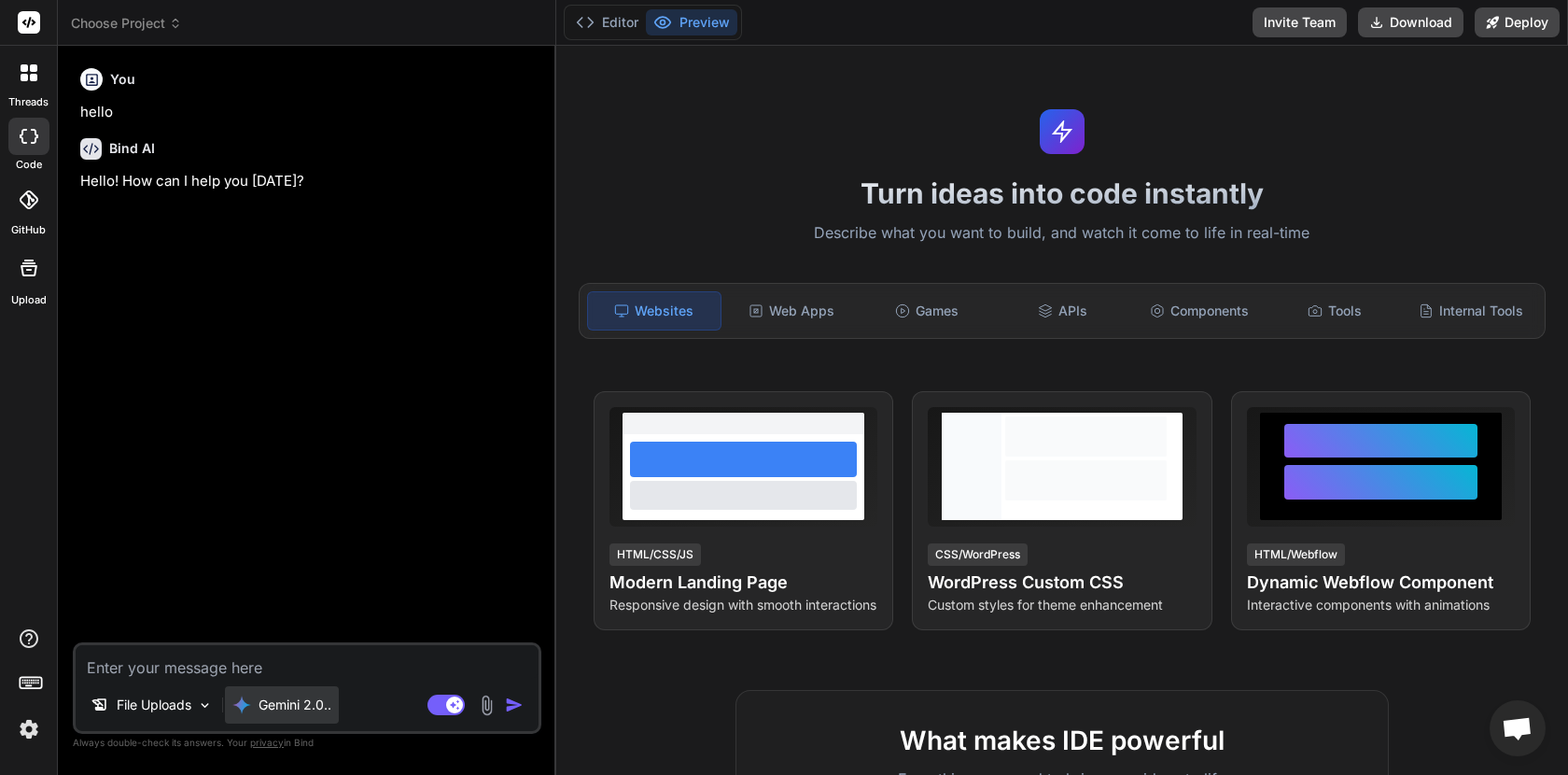
click at [282, 718] on div "Gemini 2.0.." at bounding box center [282, 705] width 114 height 37
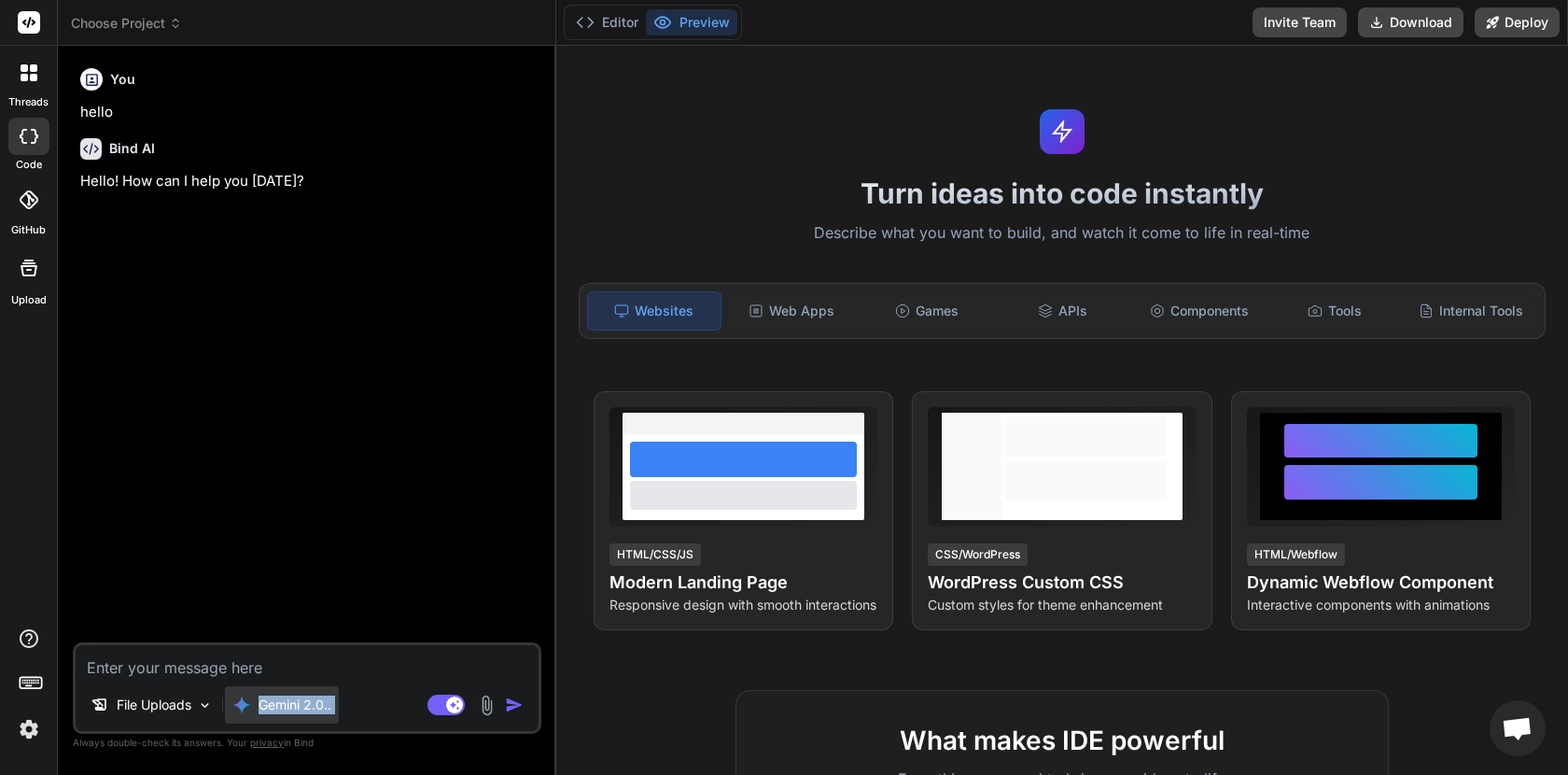
click at [282, 718] on div "Gemini 2.0.." at bounding box center [282, 705] width 114 height 37
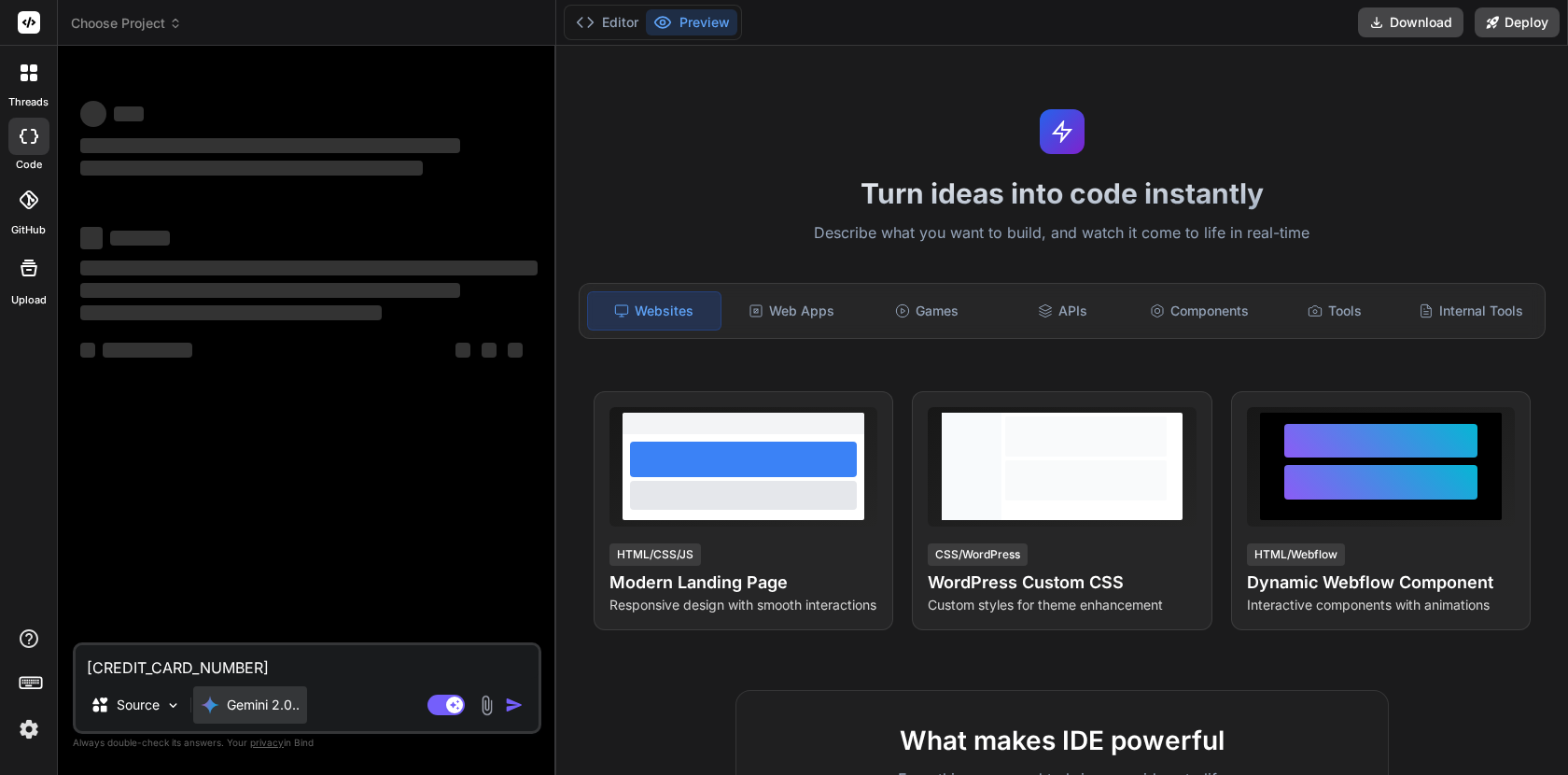
click at [249, 702] on p "Gemini 2.0.." at bounding box center [263, 706] width 73 height 19
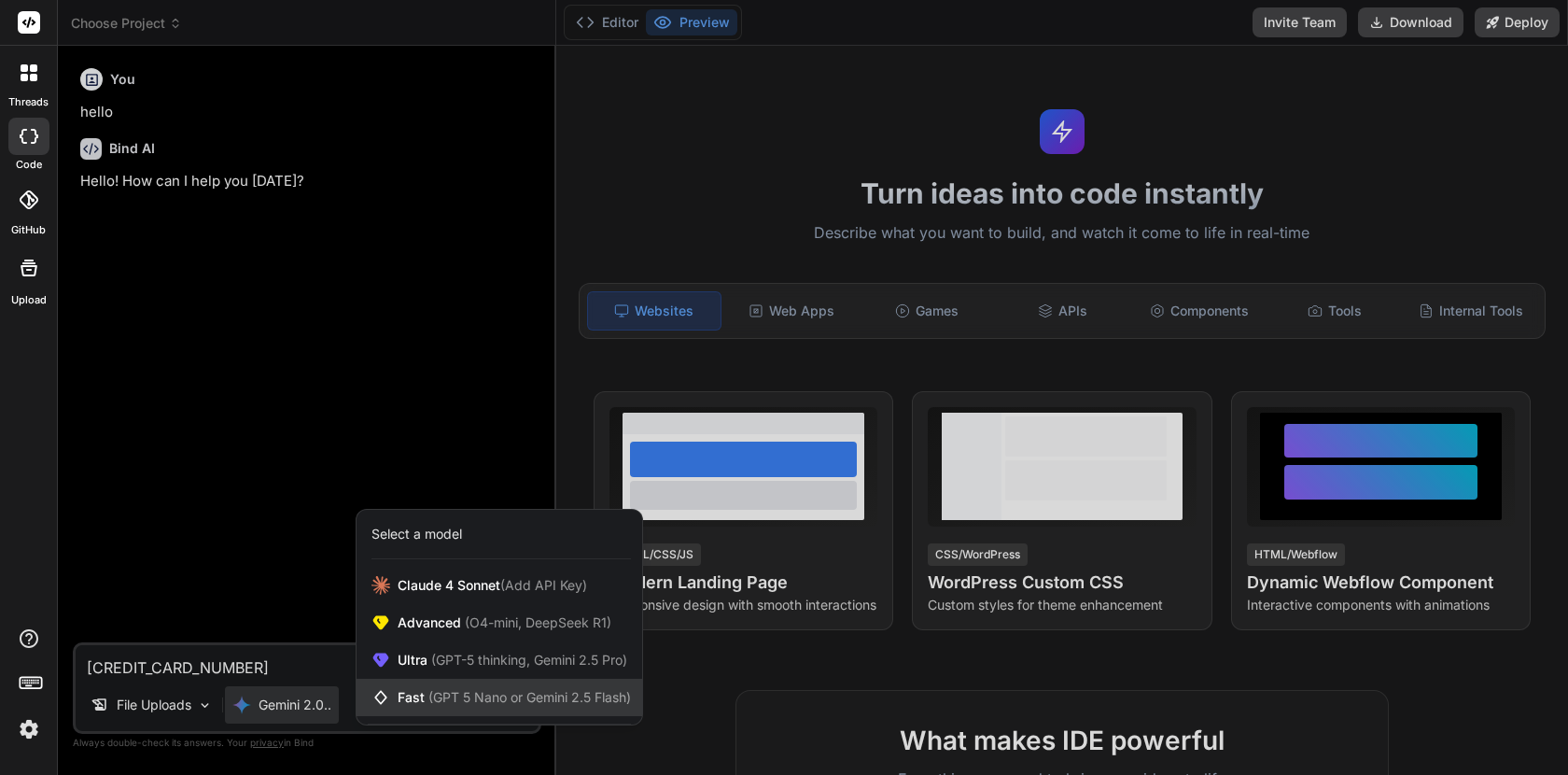
click at [462, 698] on span "(GPT 5 Nano or Gemini 2.5 Flash)" at bounding box center [530, 697] width 203 height 16
type textarea "x"
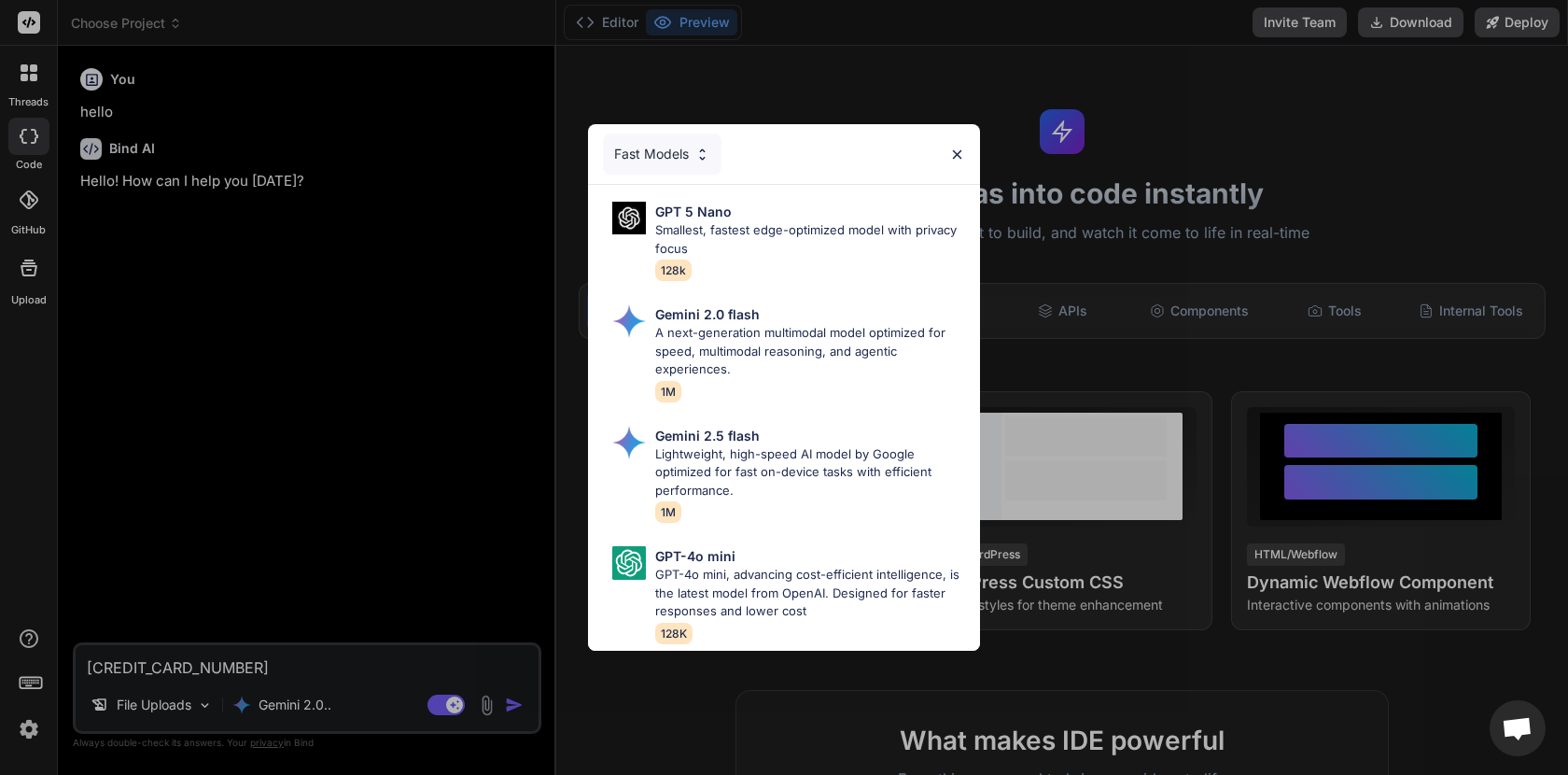
click at [308, 710] on div "Fast Models GPT 5 Nano Smallest, fastest edge-optimized model with privacy focu…" at bounding box center [784, 387] width 1568 height 775
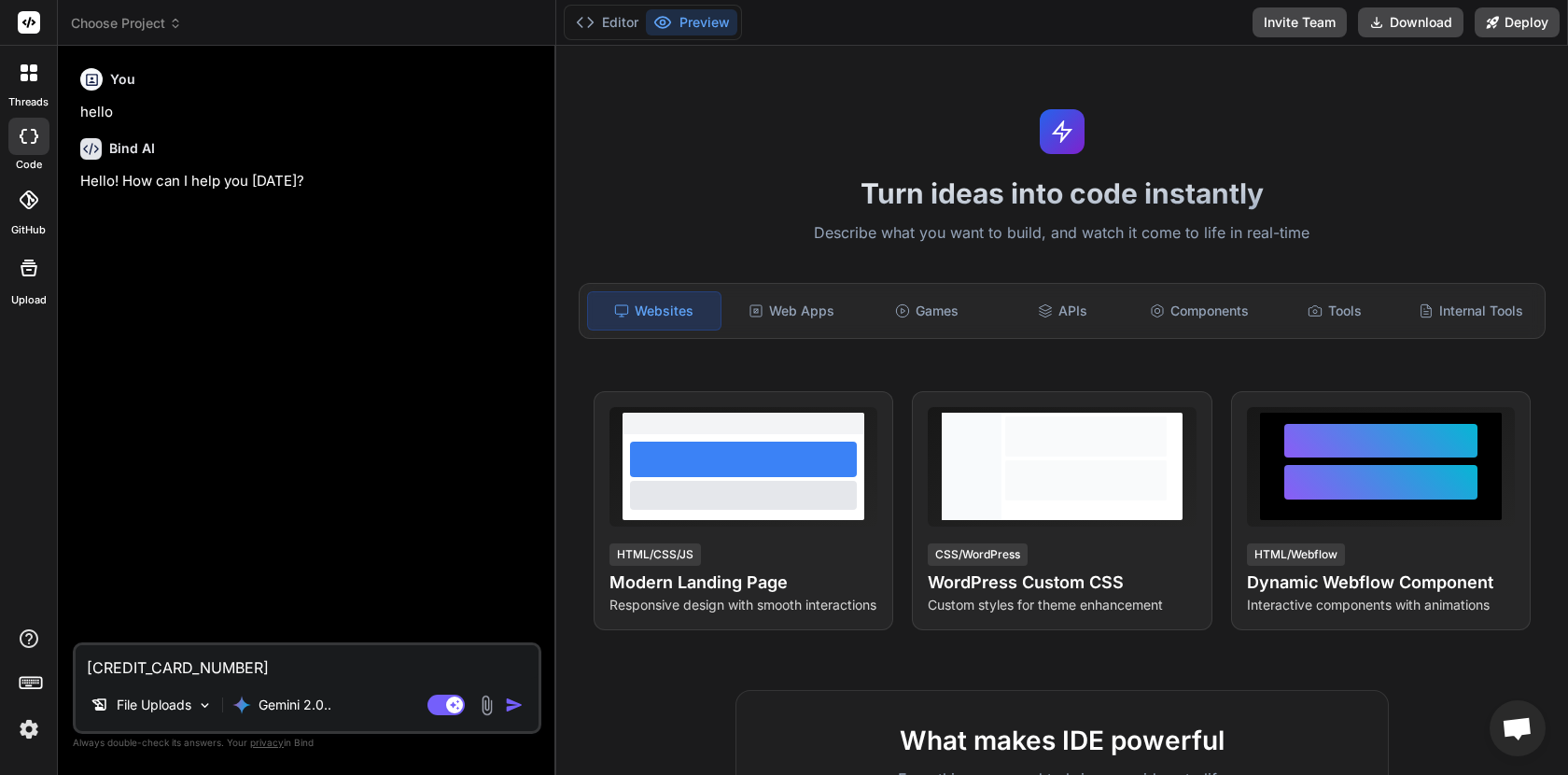
click at [308, 710] on p "Gemini 2.0.." at bounding box center [295, 706] width 73 height 19
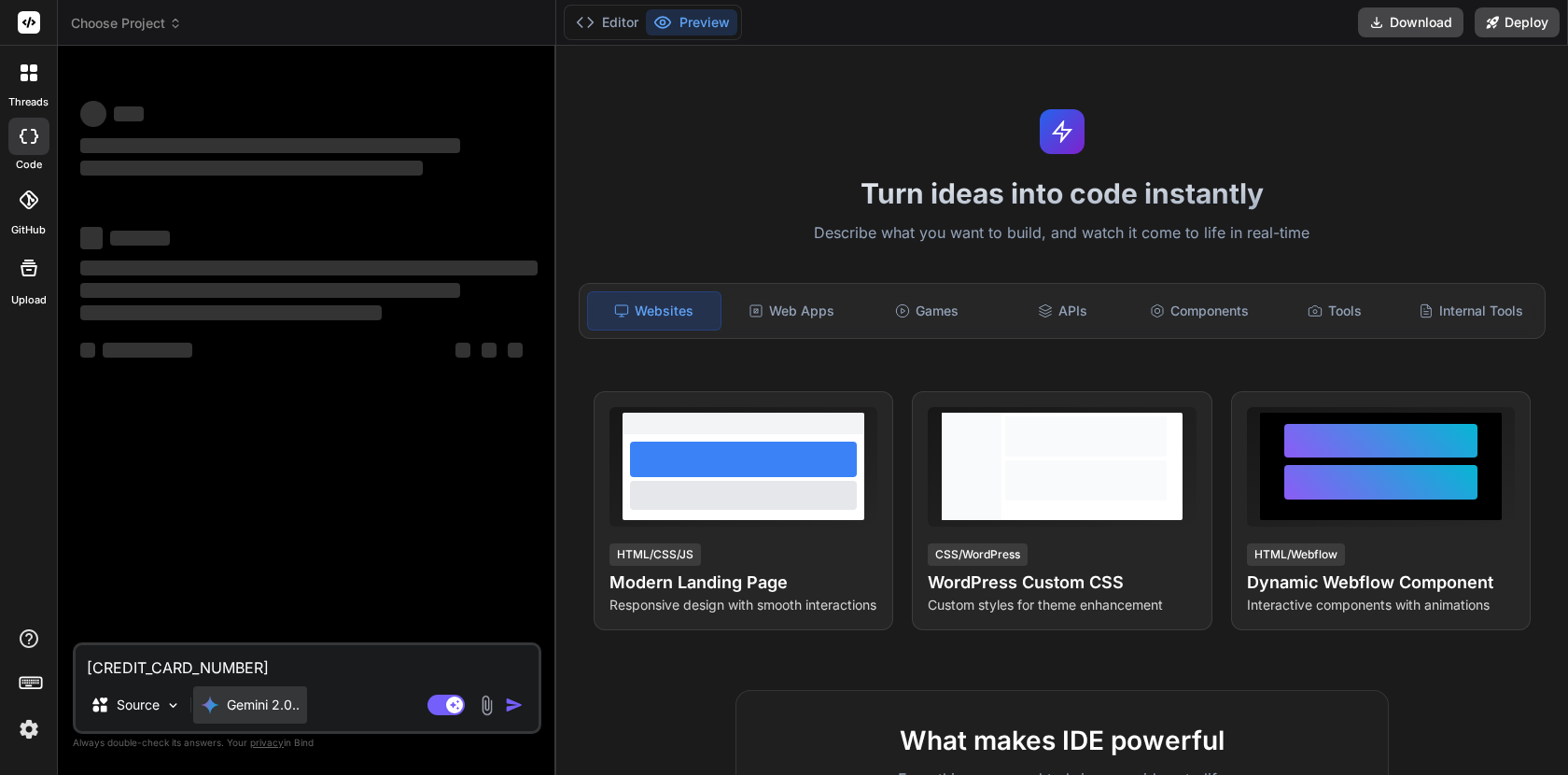
click at [268, 704] on p "Gemini 2.0.." at bounding box center [263, 706] width 73 height 19
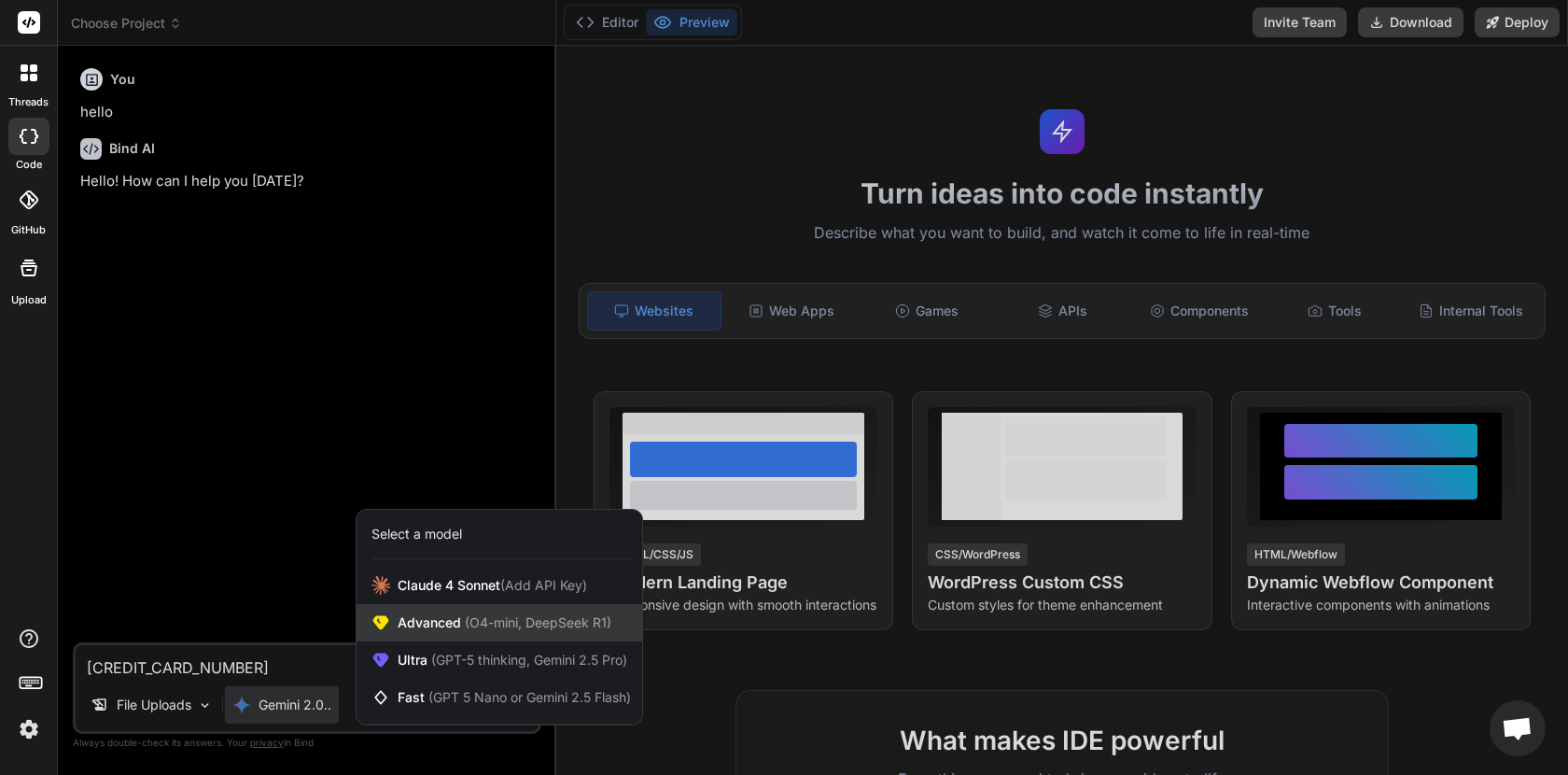
click at [515, 626] on span "(O4-mini, DeepSeek R1)" at bounding box center [536, 622] width 151 height 16
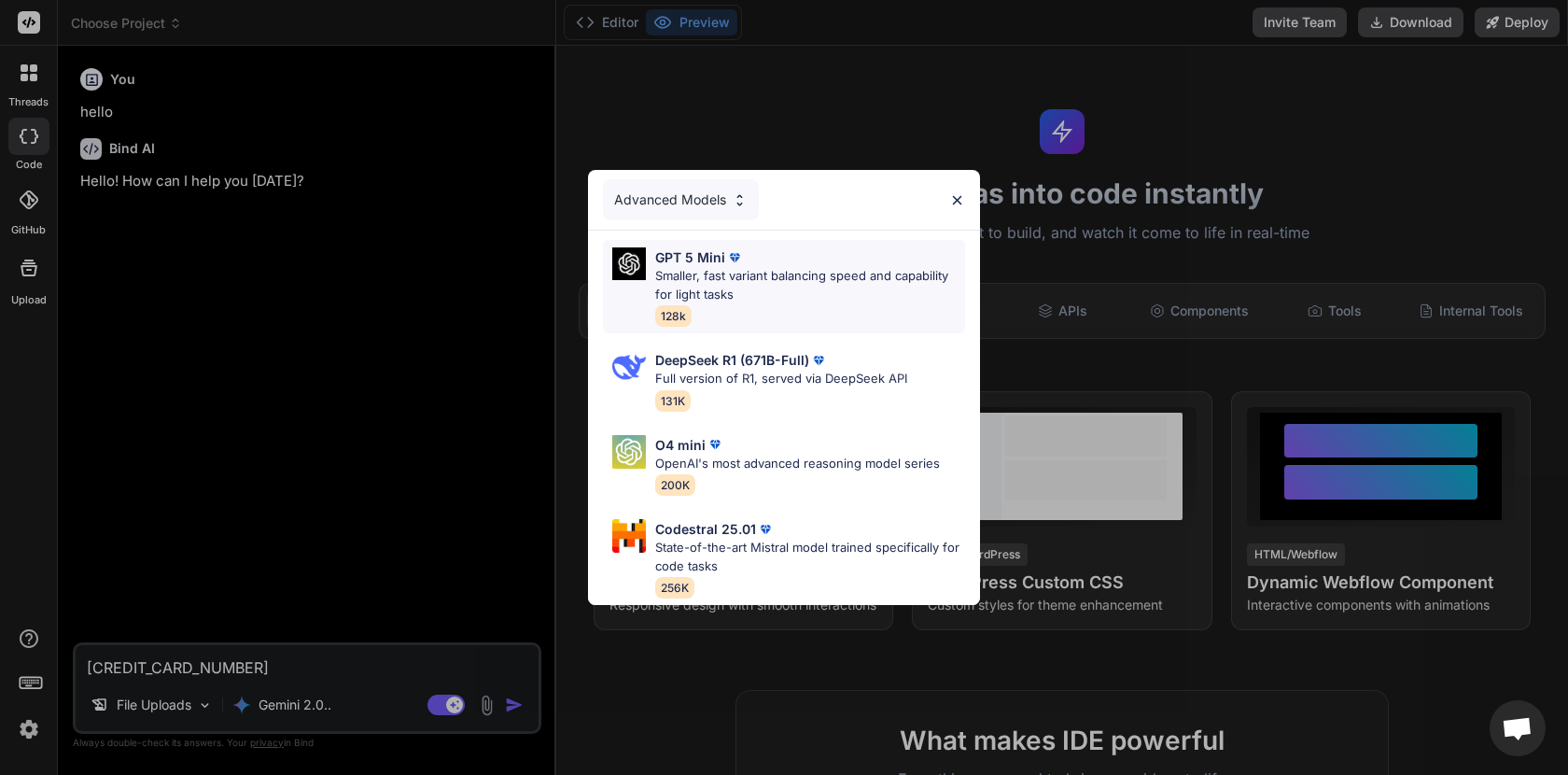
click at [740, 267] on img at bounding box center [735, 258] width 19 height 19
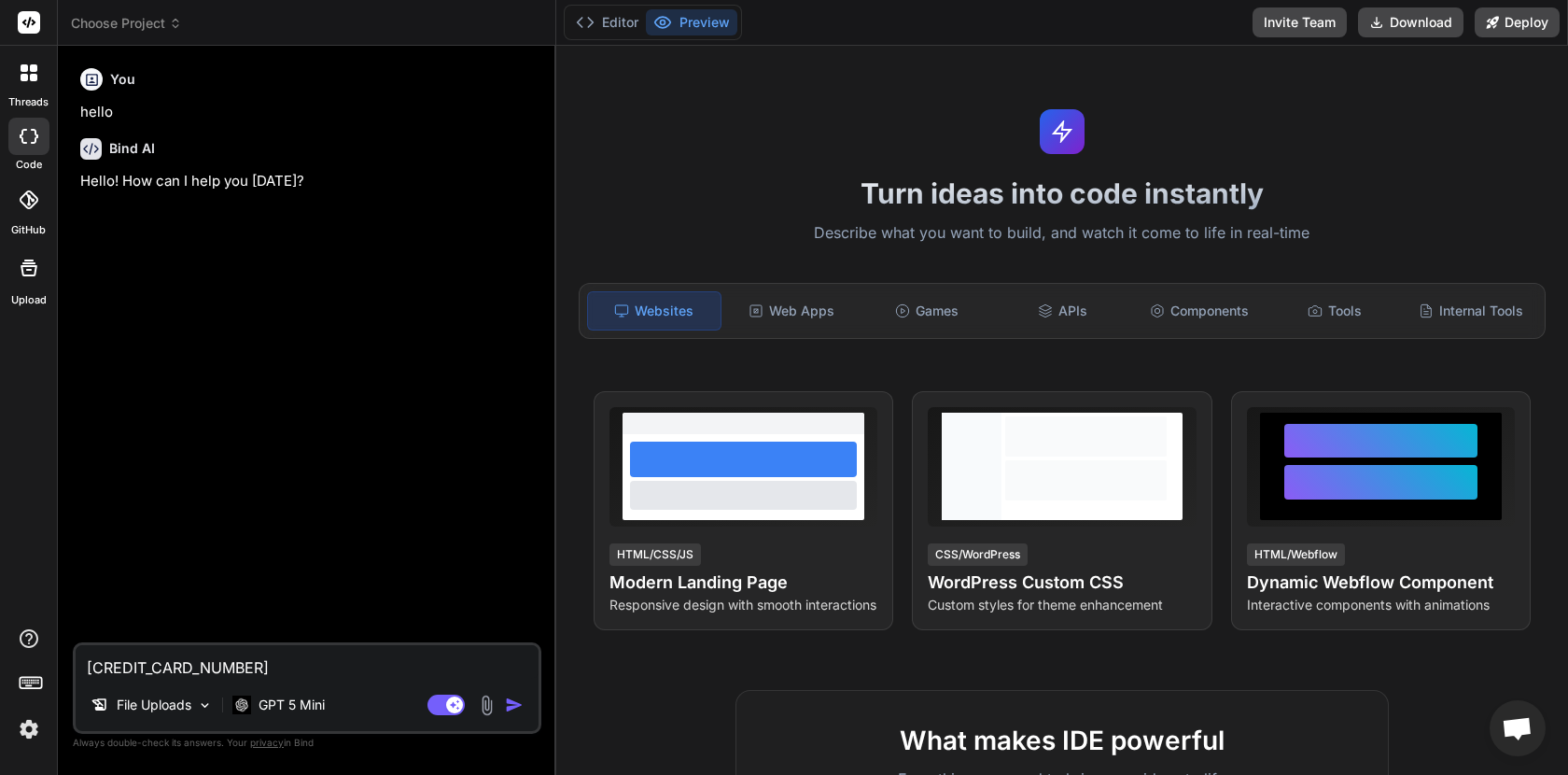
click at [483, 710] on img at bounding box center [486, 706] width 22 height 22
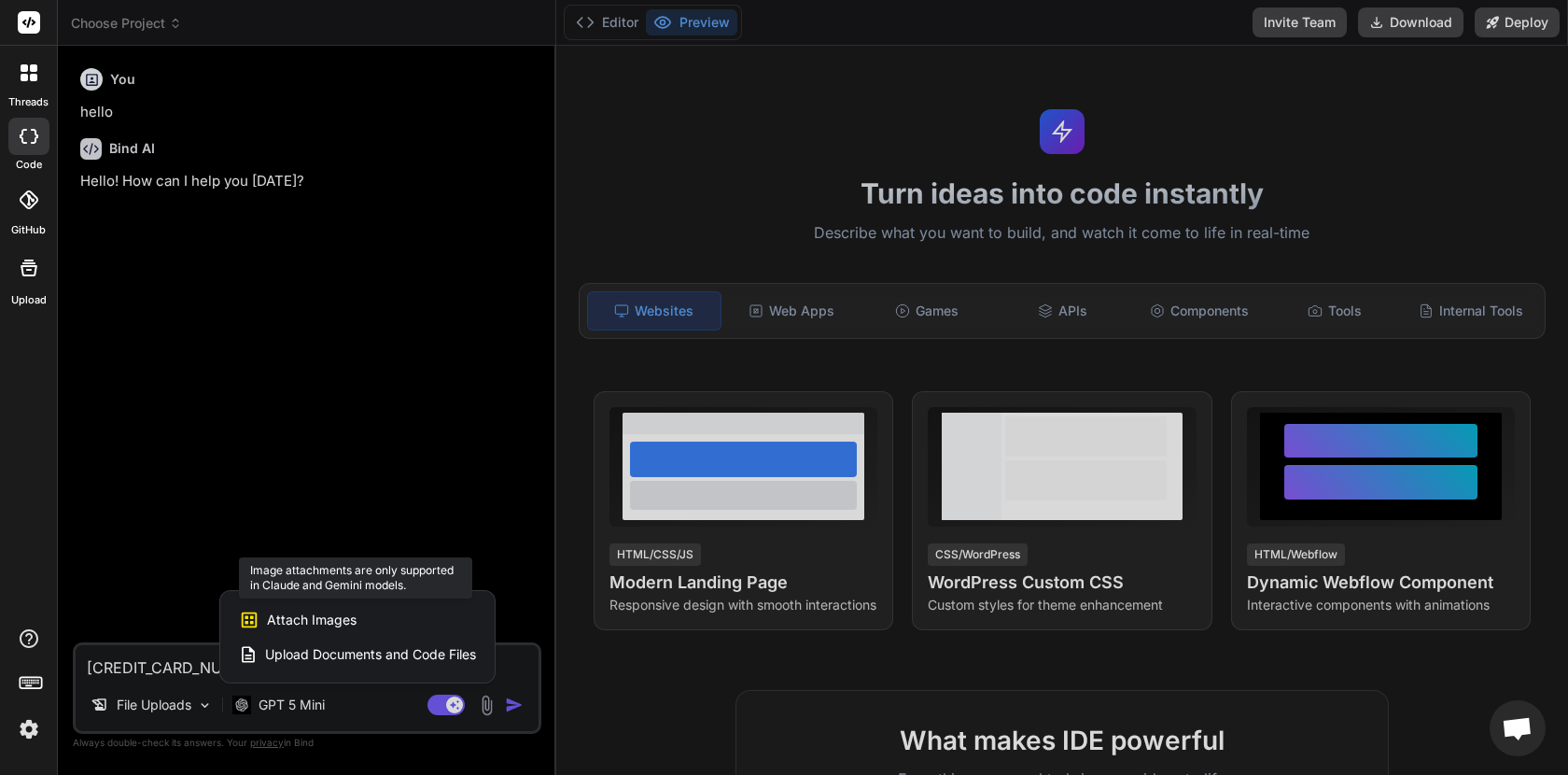
click at [326, 618] on span "Attach Images" at bounding box center [312, 620] width 90 height 19
click at [313, 630] on div "Attach Images Image attachments are only supported in Claude and Gemini models." at bounding box center [357, 619] width 237 height 35
click at [296, 613] on span "Attach Images" at bounding box center [312, 620] width 90 height 19
click at [492, 699] on div at bounding box center [784, 387] width 1568 height 775
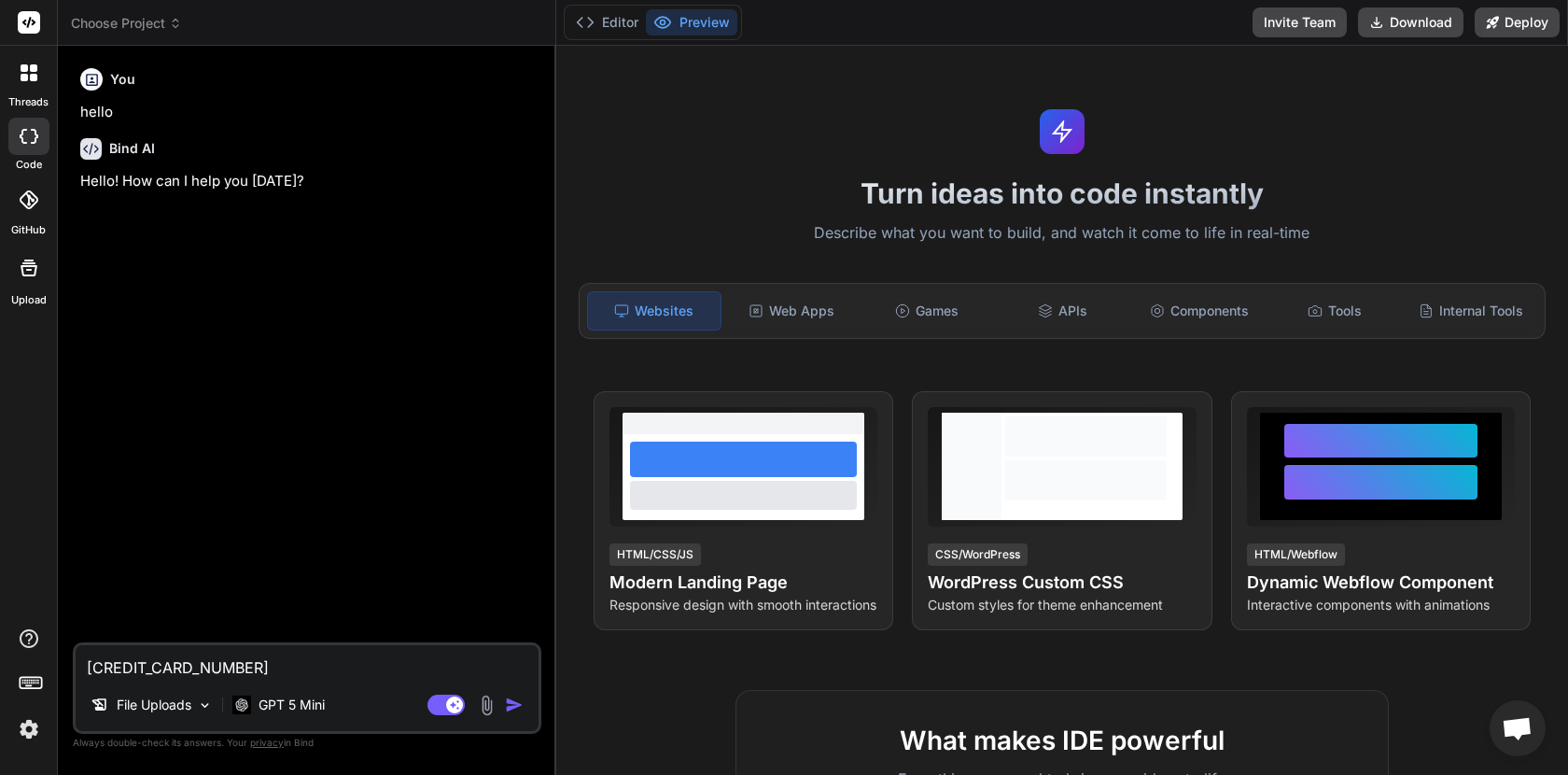
click at [492, 699] on img at bounding box center [486, 706] width 22 height 22
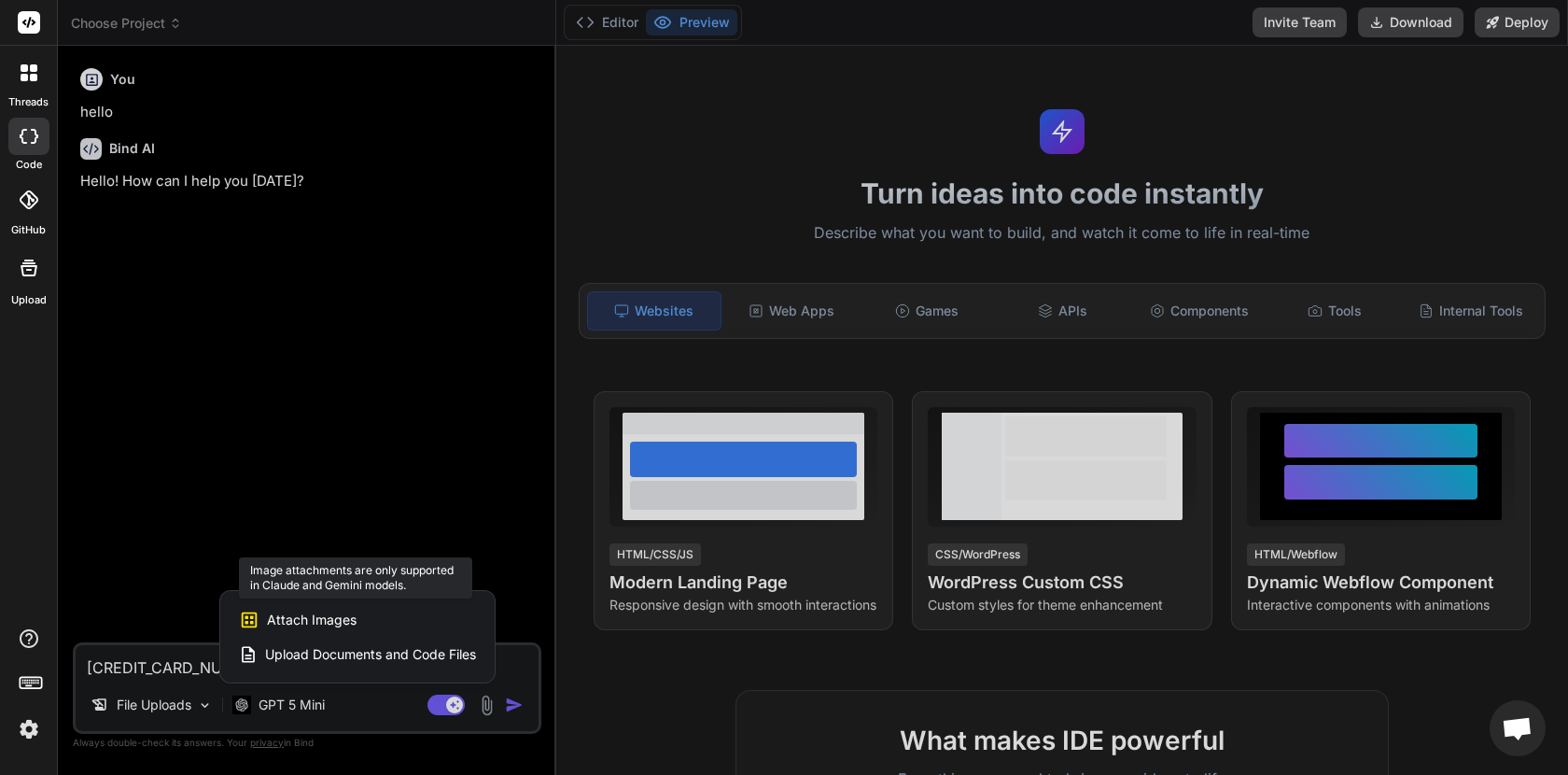
click at [337, 618] on span "Attach Images" at bounding box center [312, 620] width 90 height 19
click at [320, 714] on div at bounding box center [784, 387] width 1568 height 775
type textarea "x"
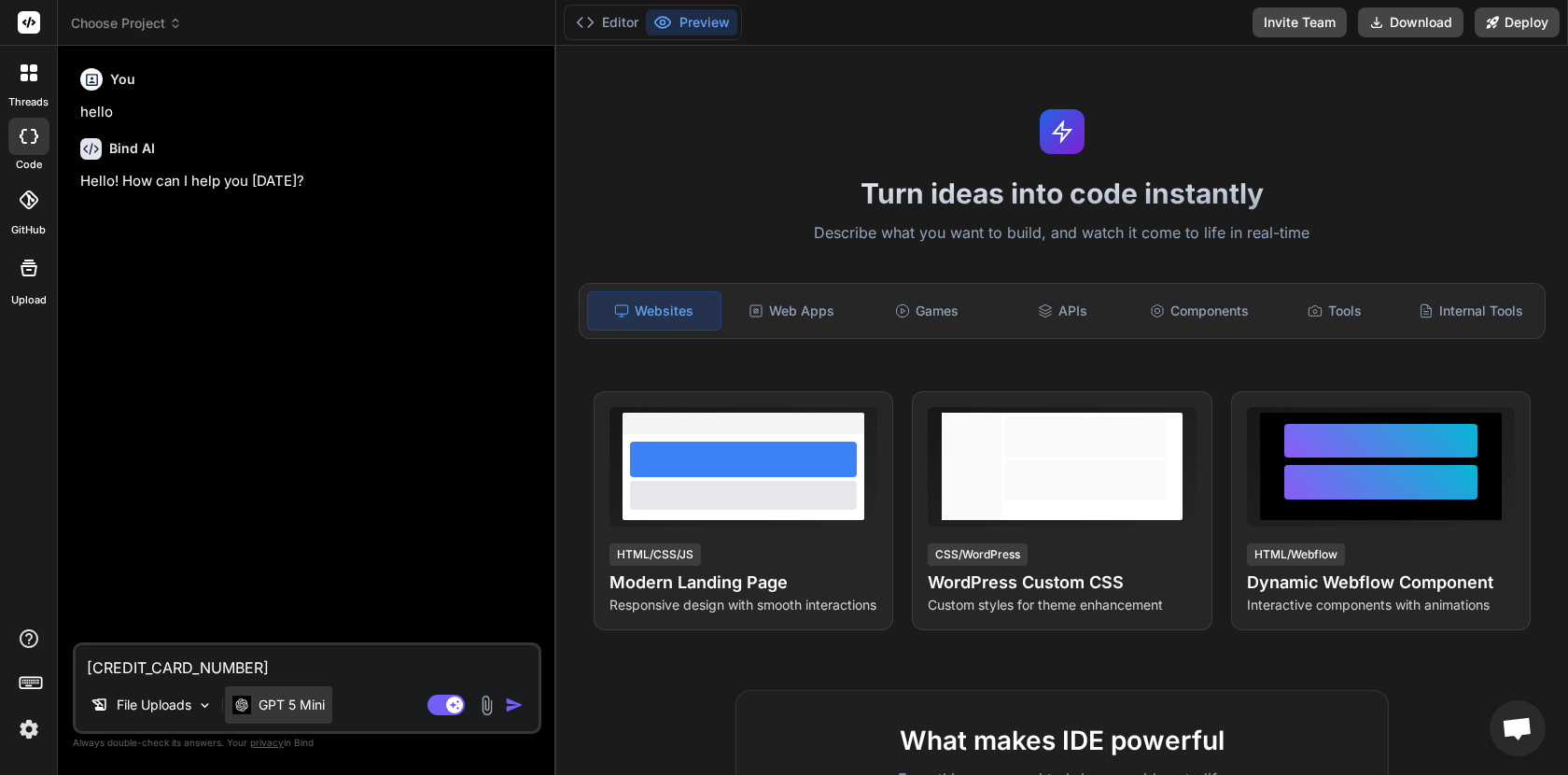
click at [320, 714] on div "GPT 5 Mini" at bounding box center [278, 705] width 107 height 37
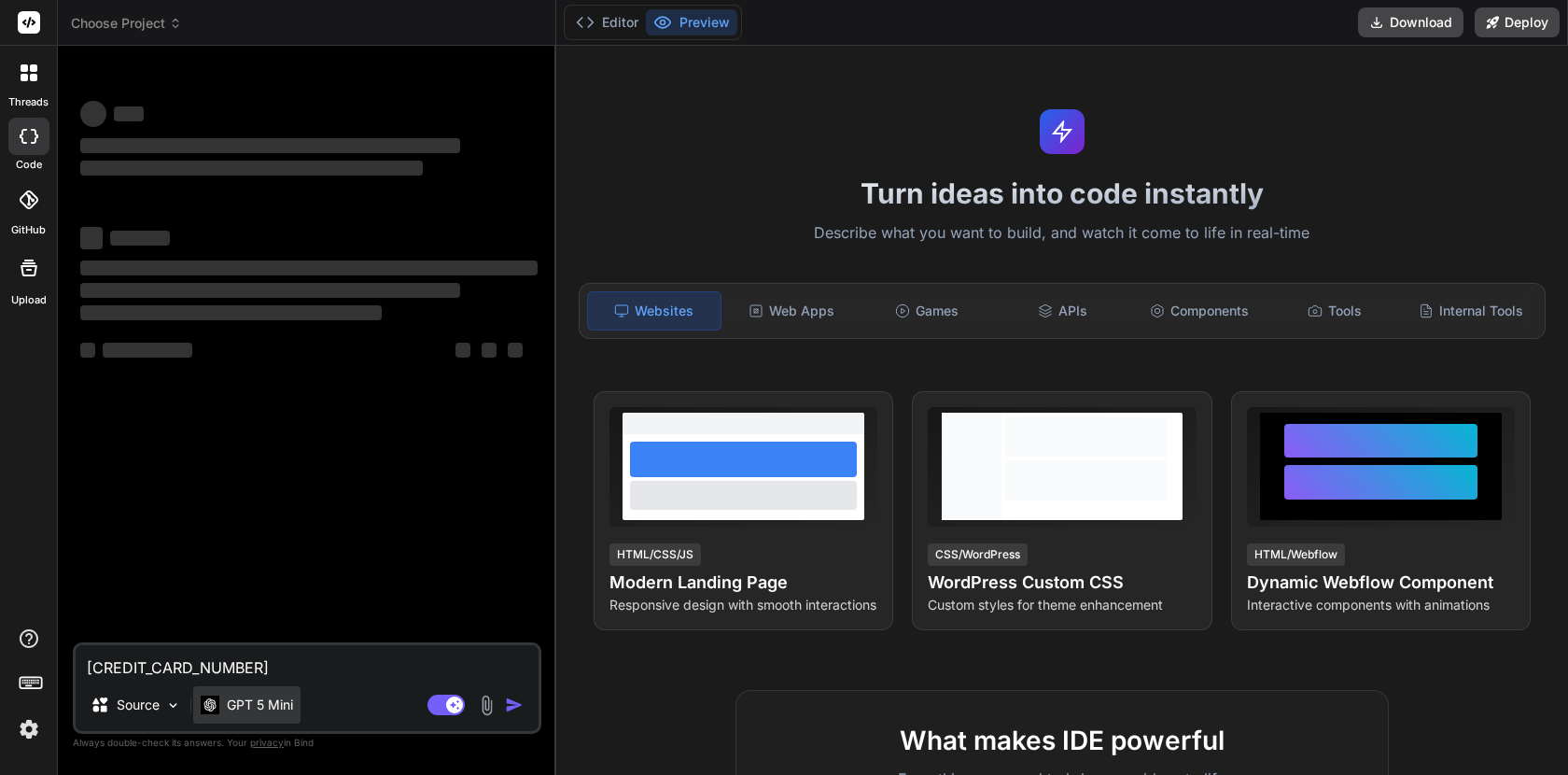
click at [243, 704] on p "GPT 5 Mini" at bounding box center [260, 706] width 66 height 19
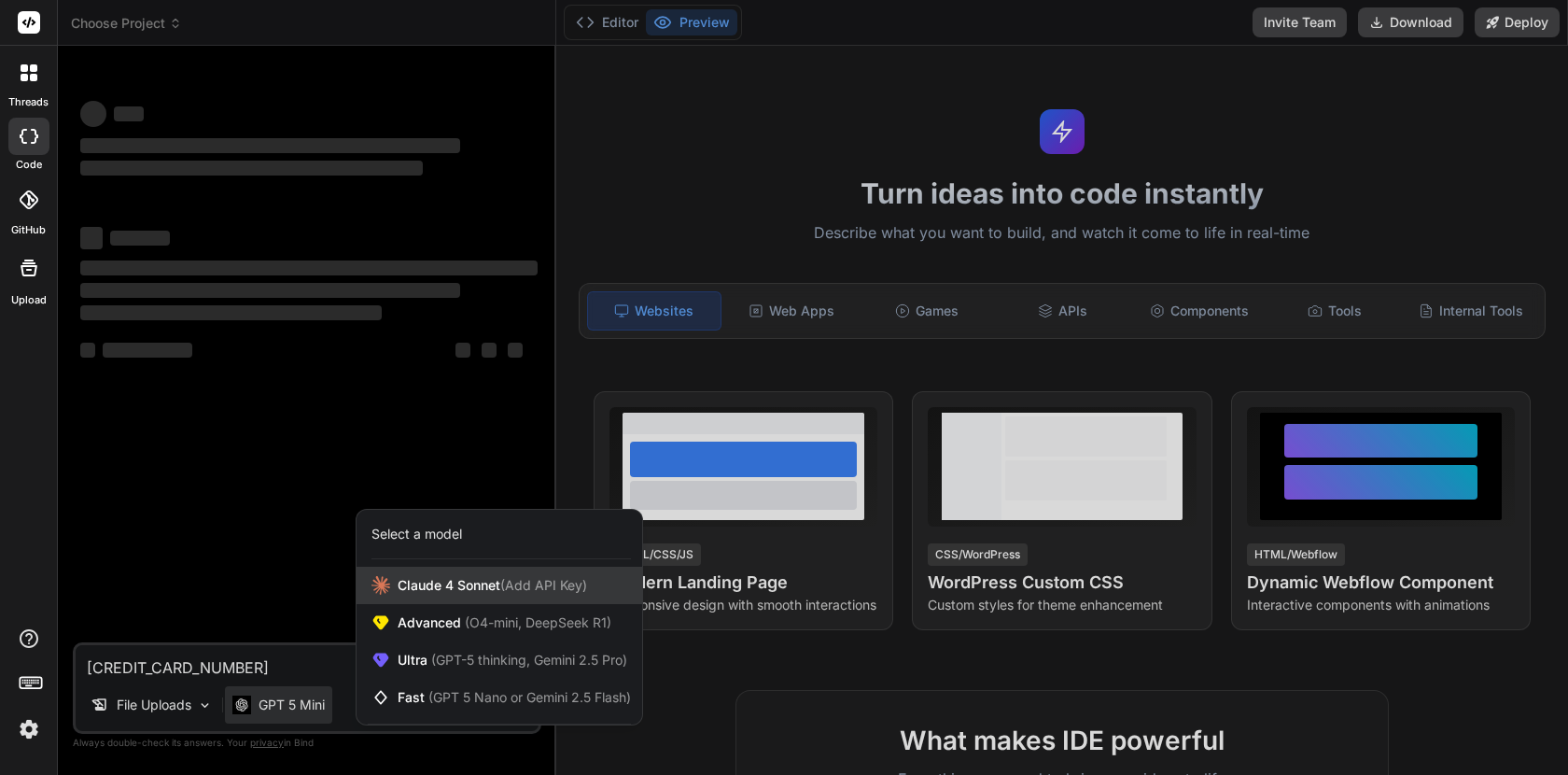
click at [506, 586] on span "(Add API Key)" at bounding box center [544, 585] width 87 height 16
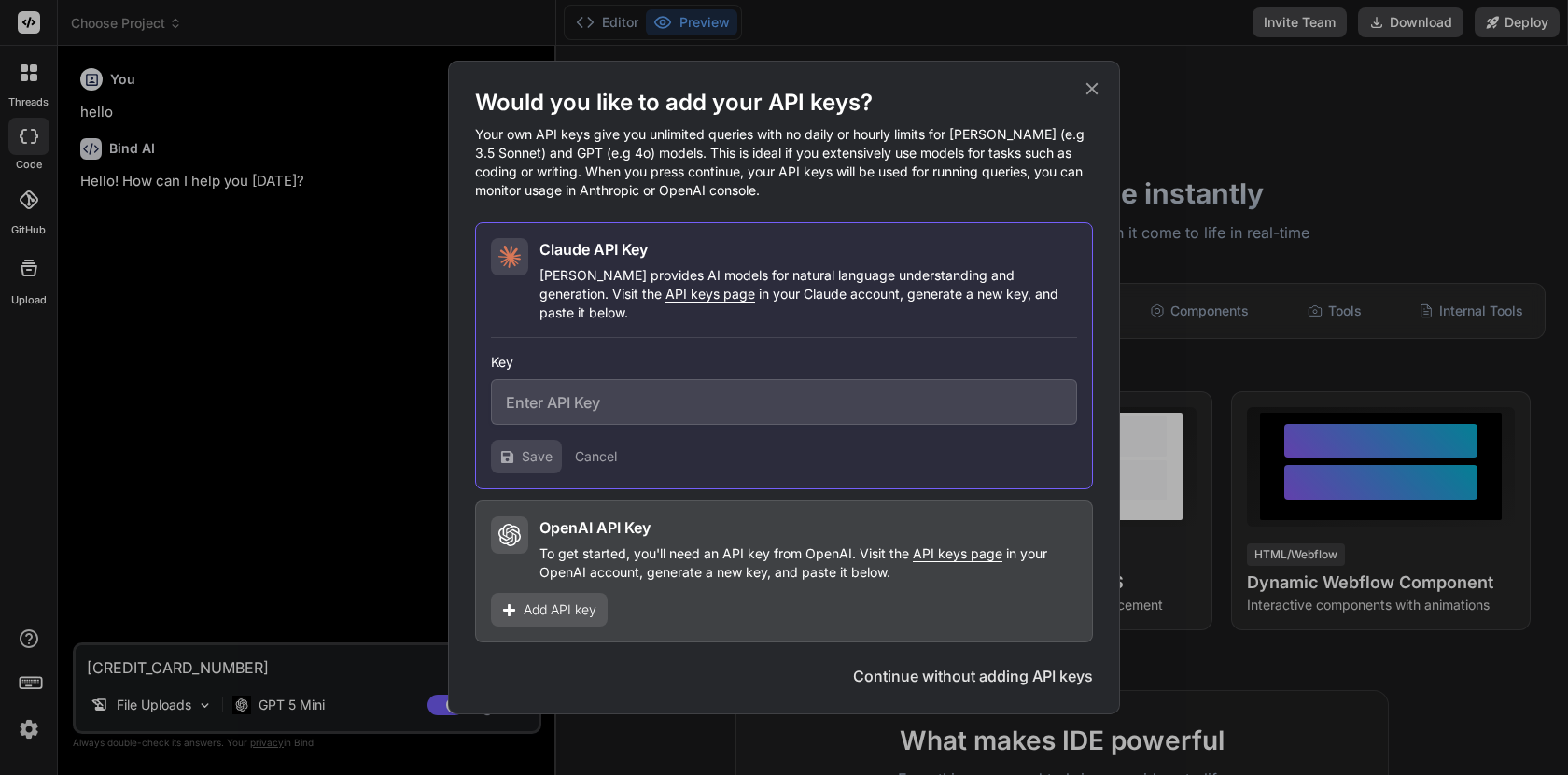
type textarea "x"
click at [1094, 99] on icon at bounding box center [1092, 89] width 21 height 21
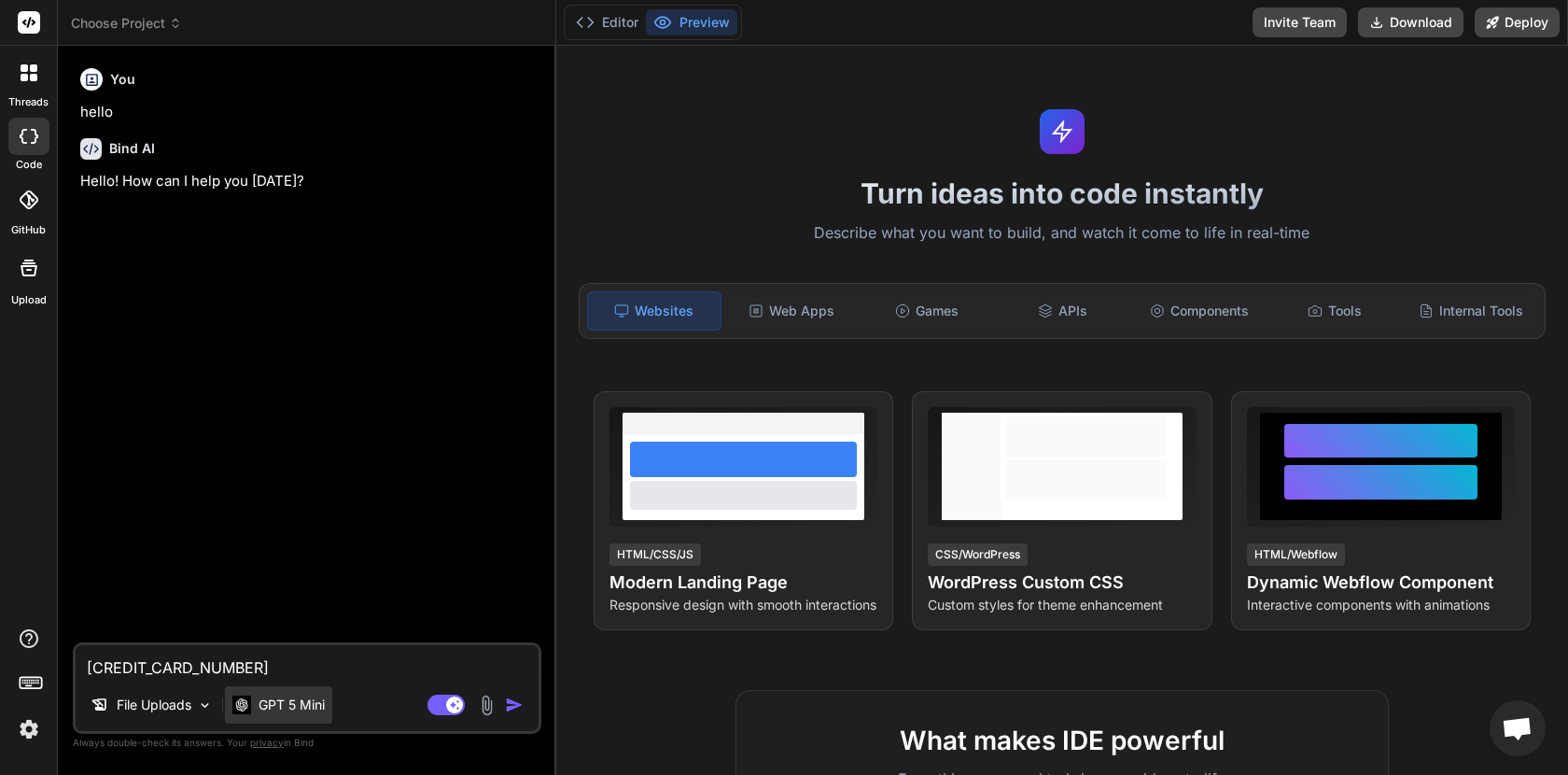
click at [316, 714] on div "GPT 5 Mini" at bounding box center [278, 705] width 107 height 37
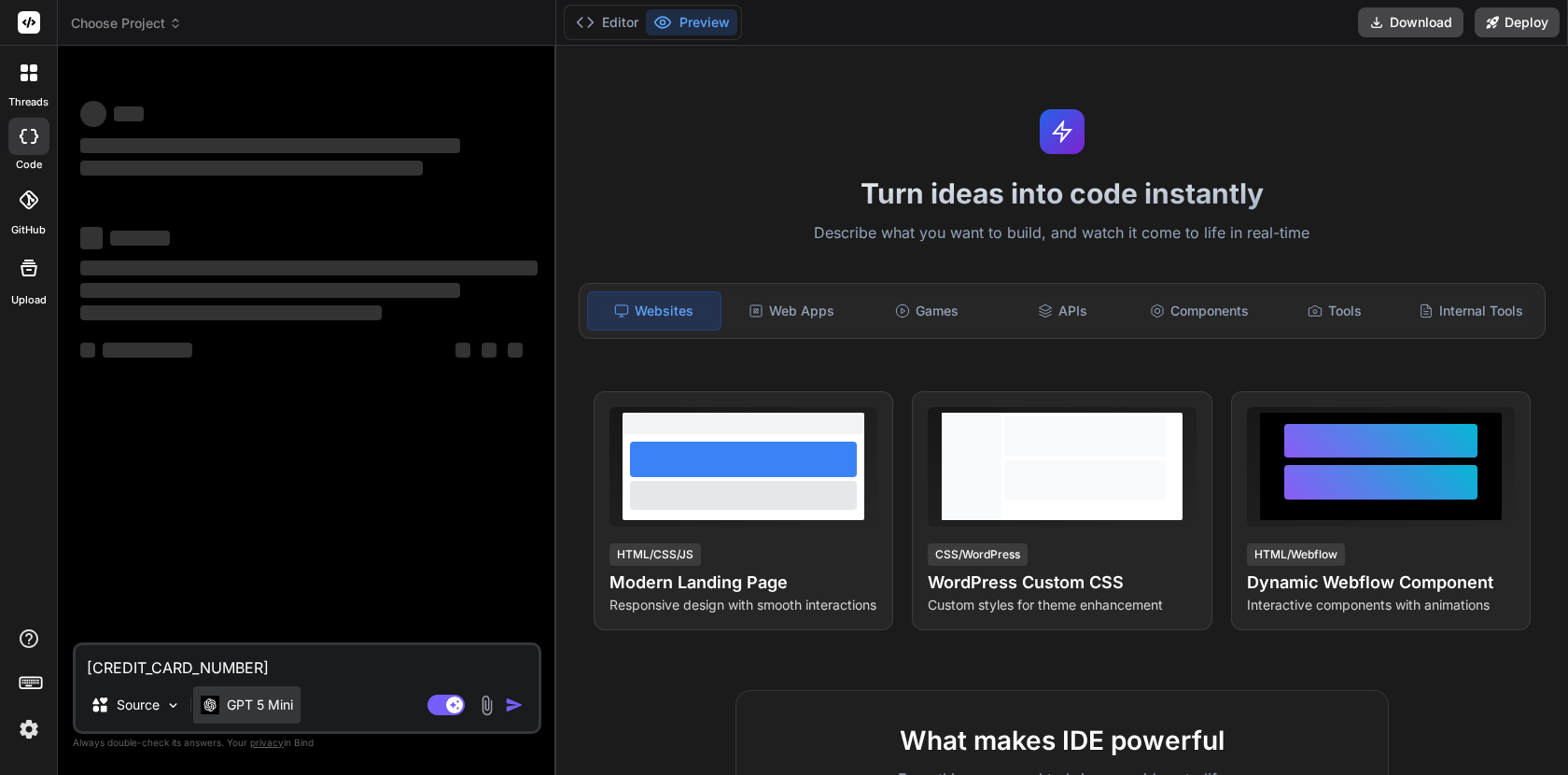
click at [274, 703] on p "GPT 5 Mini" at bounding box center [260, 706] width 66 height 19
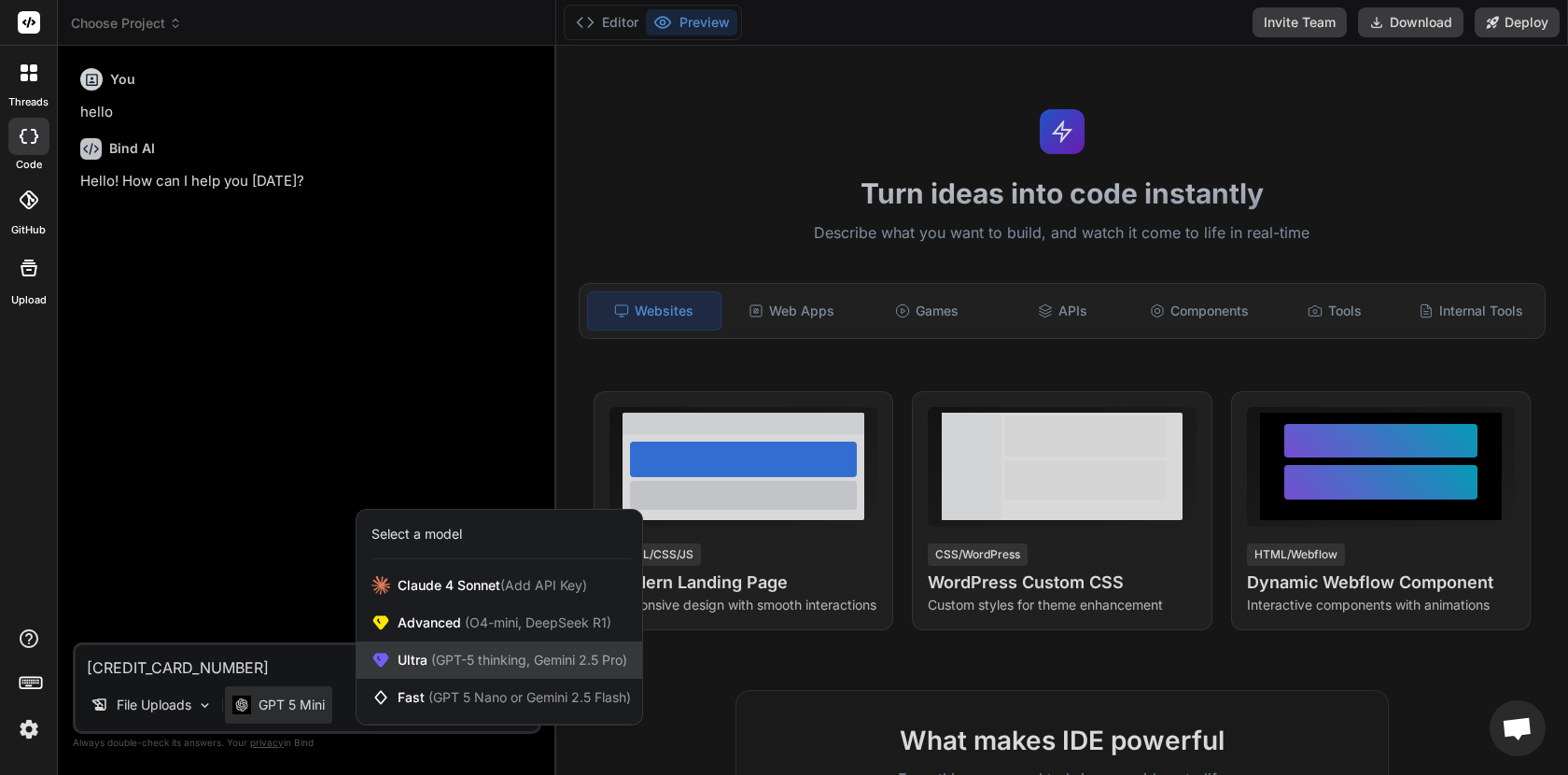
click at [480, 670] on div "Ultra (GPT-5 thinking, Gemini 2.5 Pro)" at bounding box center [499, 660] width 285 height 37
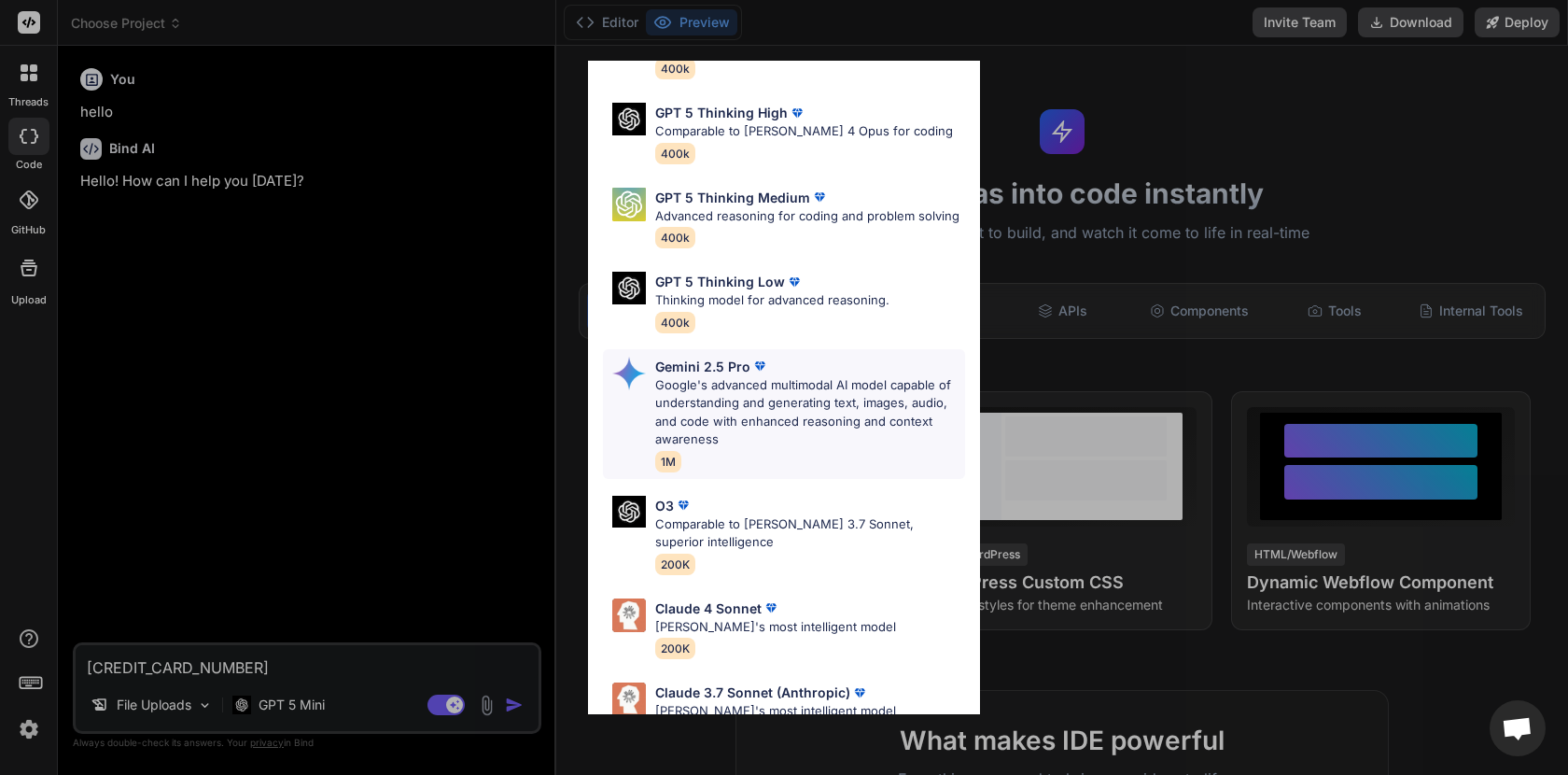
scroll to position [138, 0]
click at [736, 419] on p "Google's advanced multimodal AI model capable of understanding and generating t…" at bounding box center [810, 414] width 310 height 73
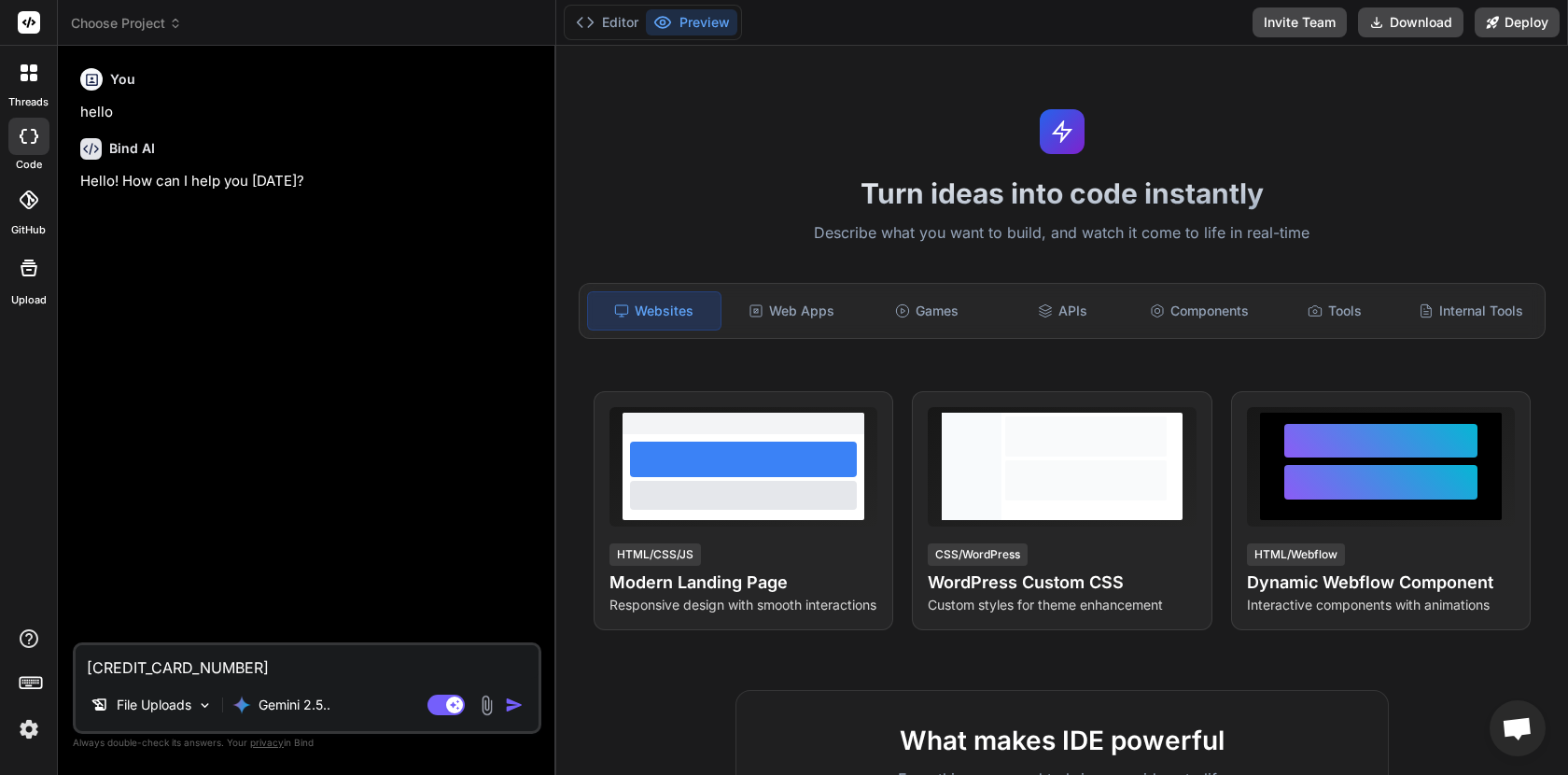
click at [491, 699] on img at bounding box center [486, 706] width 22 height 22
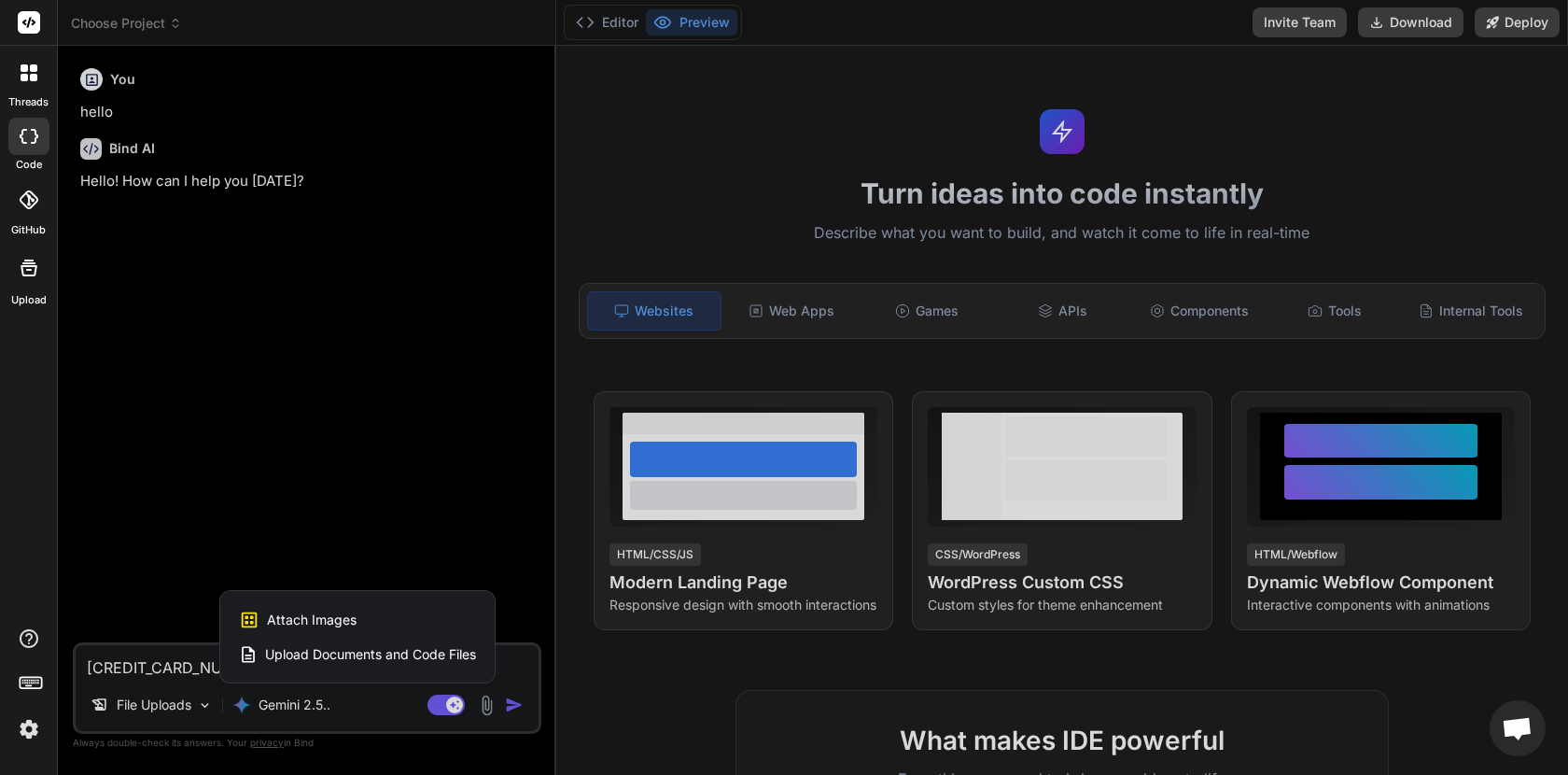
click at [358, 628] on div "Attach Images Image attachments are only supported in Claude and Gemini models." at bounding box center [357, 619] width 237 height 35
type textarea "x"
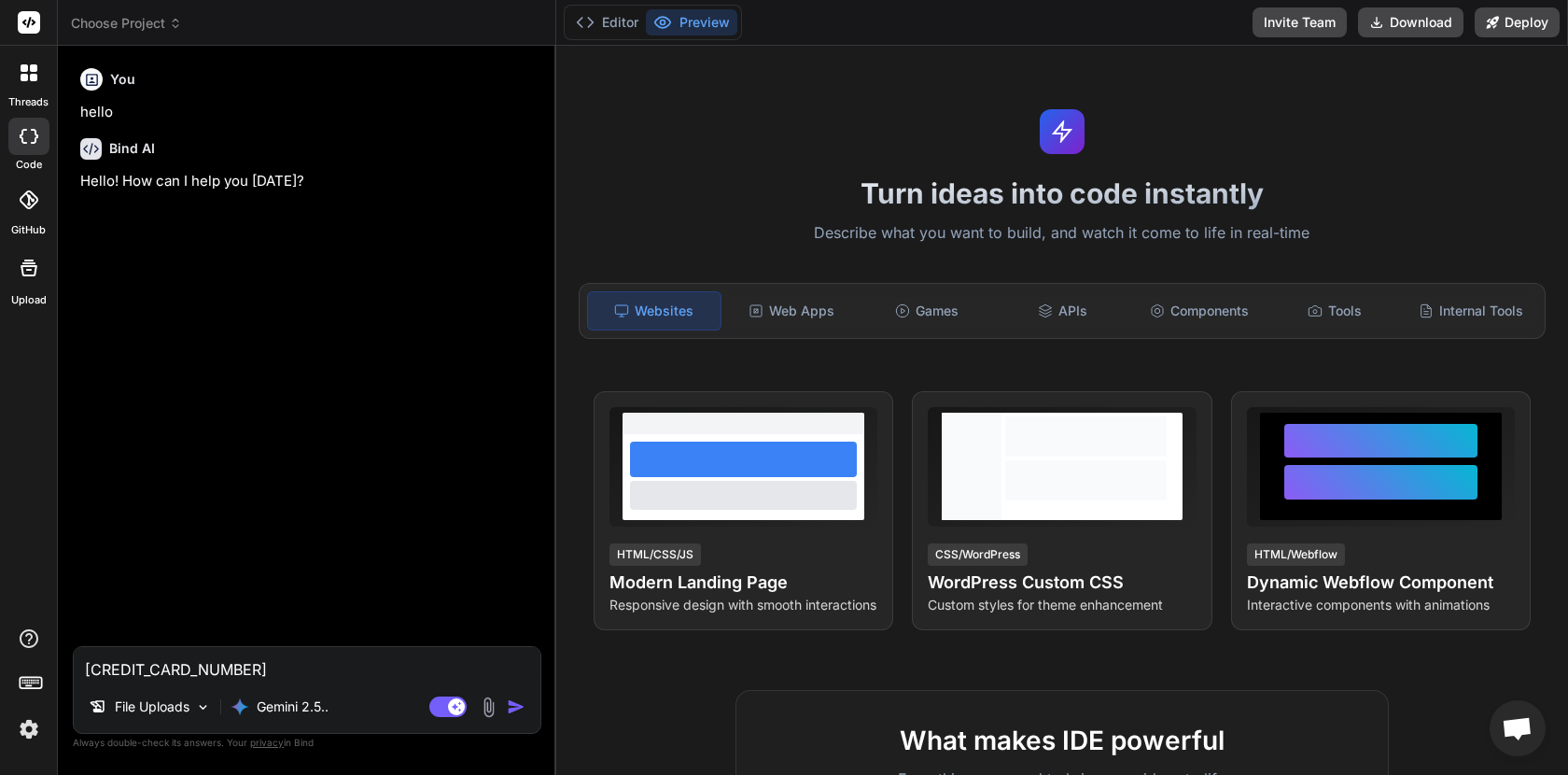
type input "C:\fakepath\screencapture-paradadasbaterias-br-2025-09-03-20_06_21-min.png"
type textarea "x"
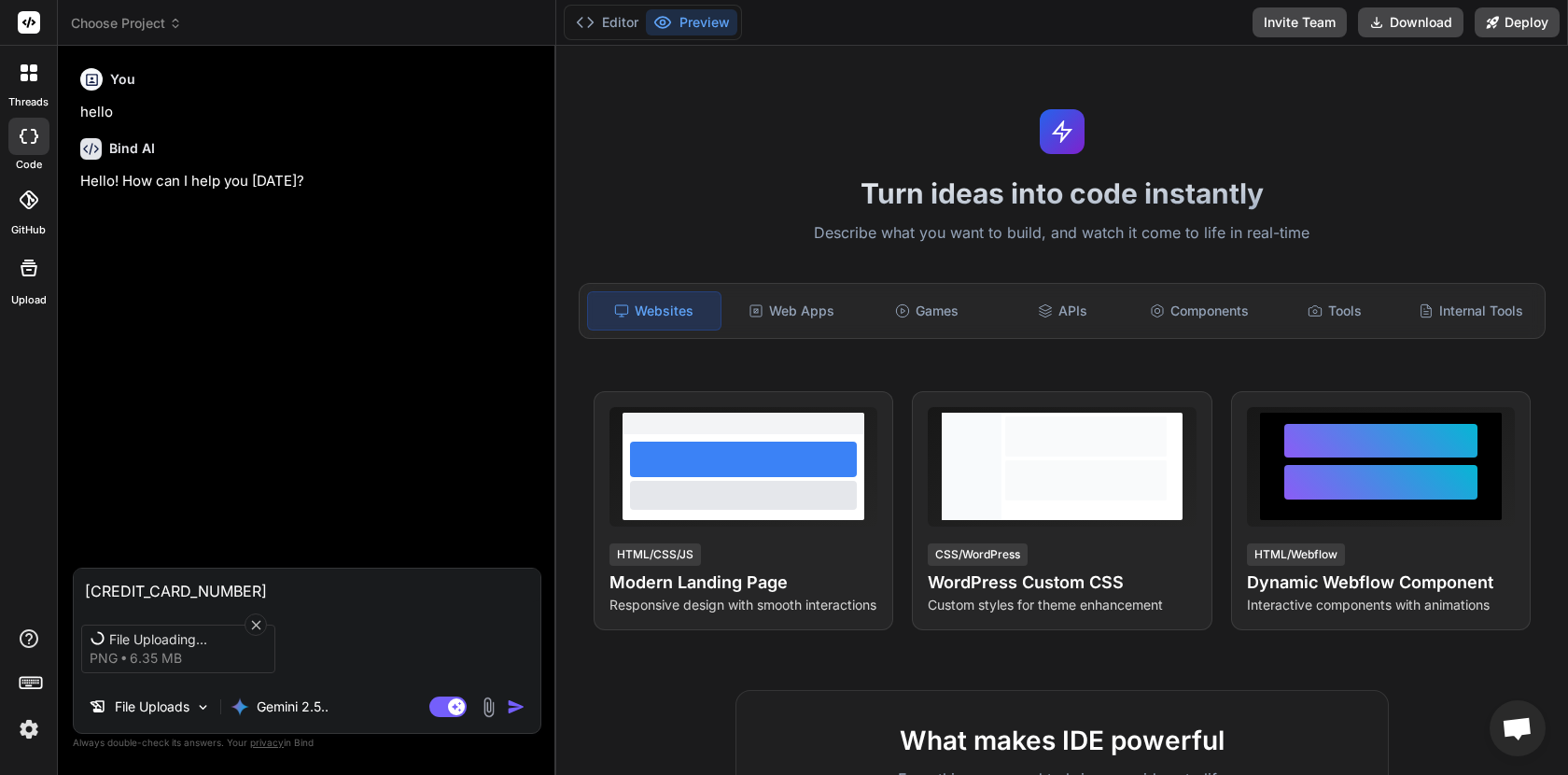
click at [189, 585] on textarea "5162920330893100" at bounding box center [307, 585] width 466 height 33
type textarea "x"
type textarea "f"
type textarea "x"
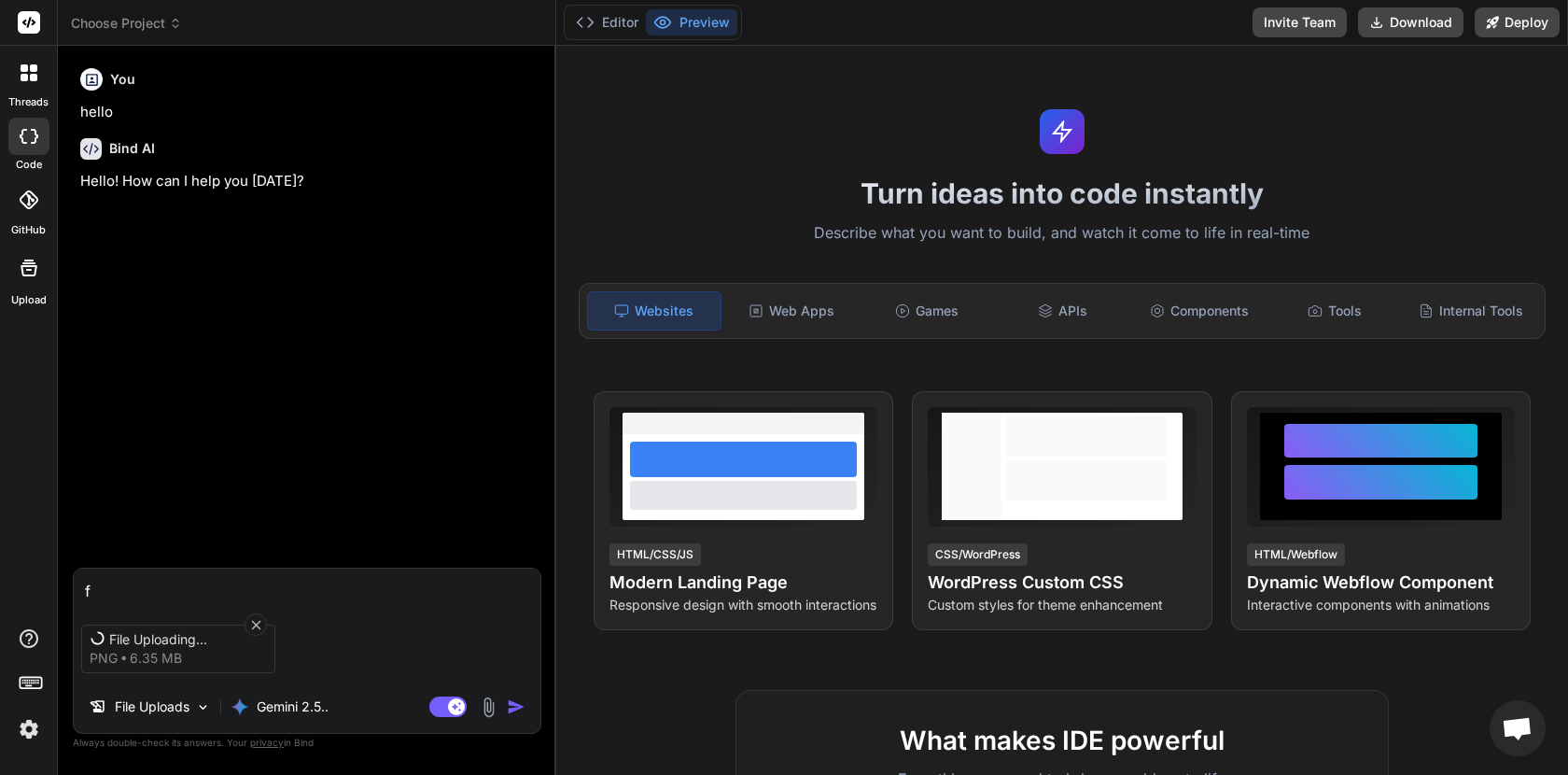
type textarea "fa"
type textarea "x"
type textarea "fac"
type textarea "x"
type textarea "faca"
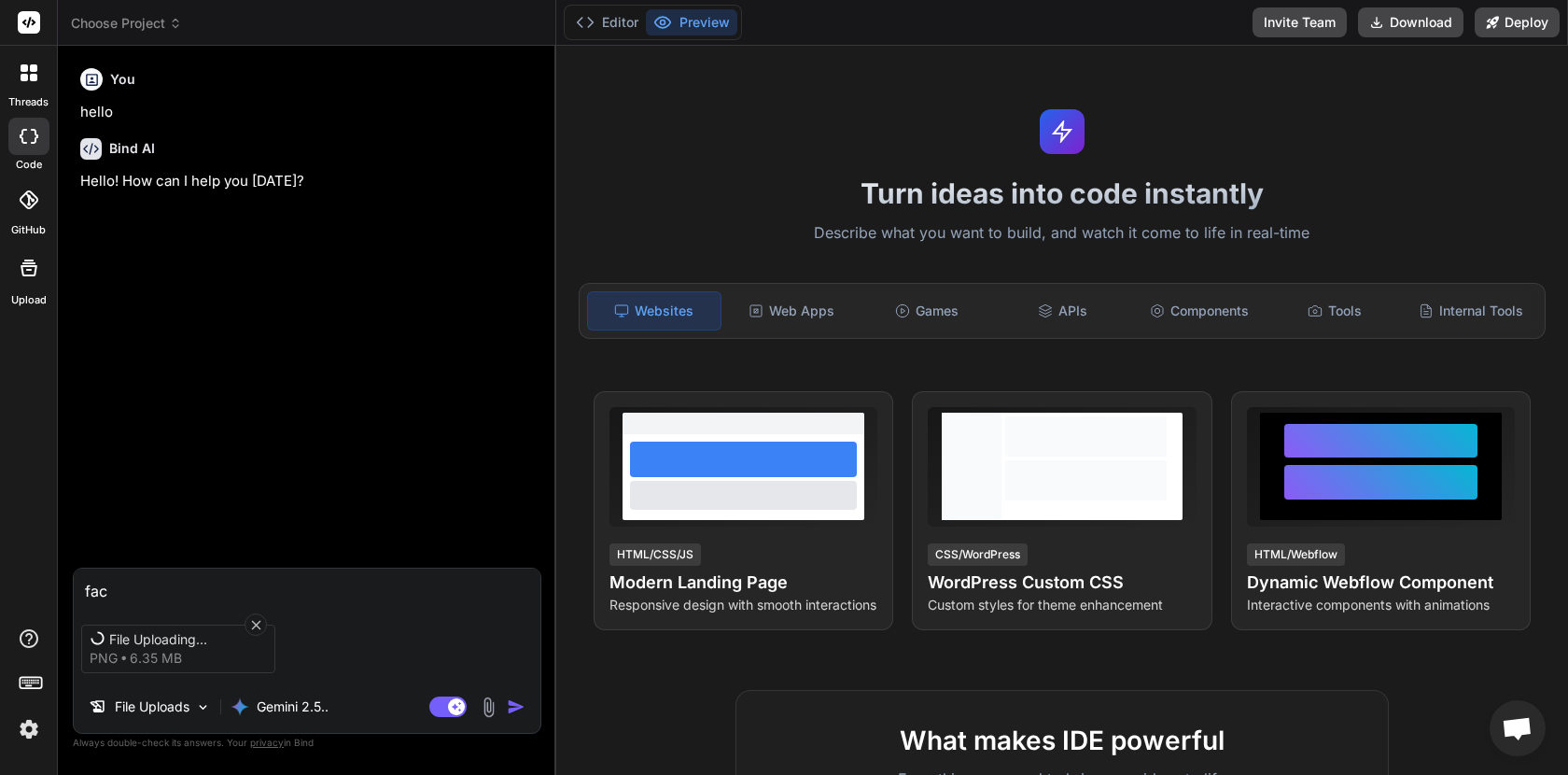
type textarea "x"
type textarea "faca"
type textarea "x"
type textarea "faca u"
type textarea "x"
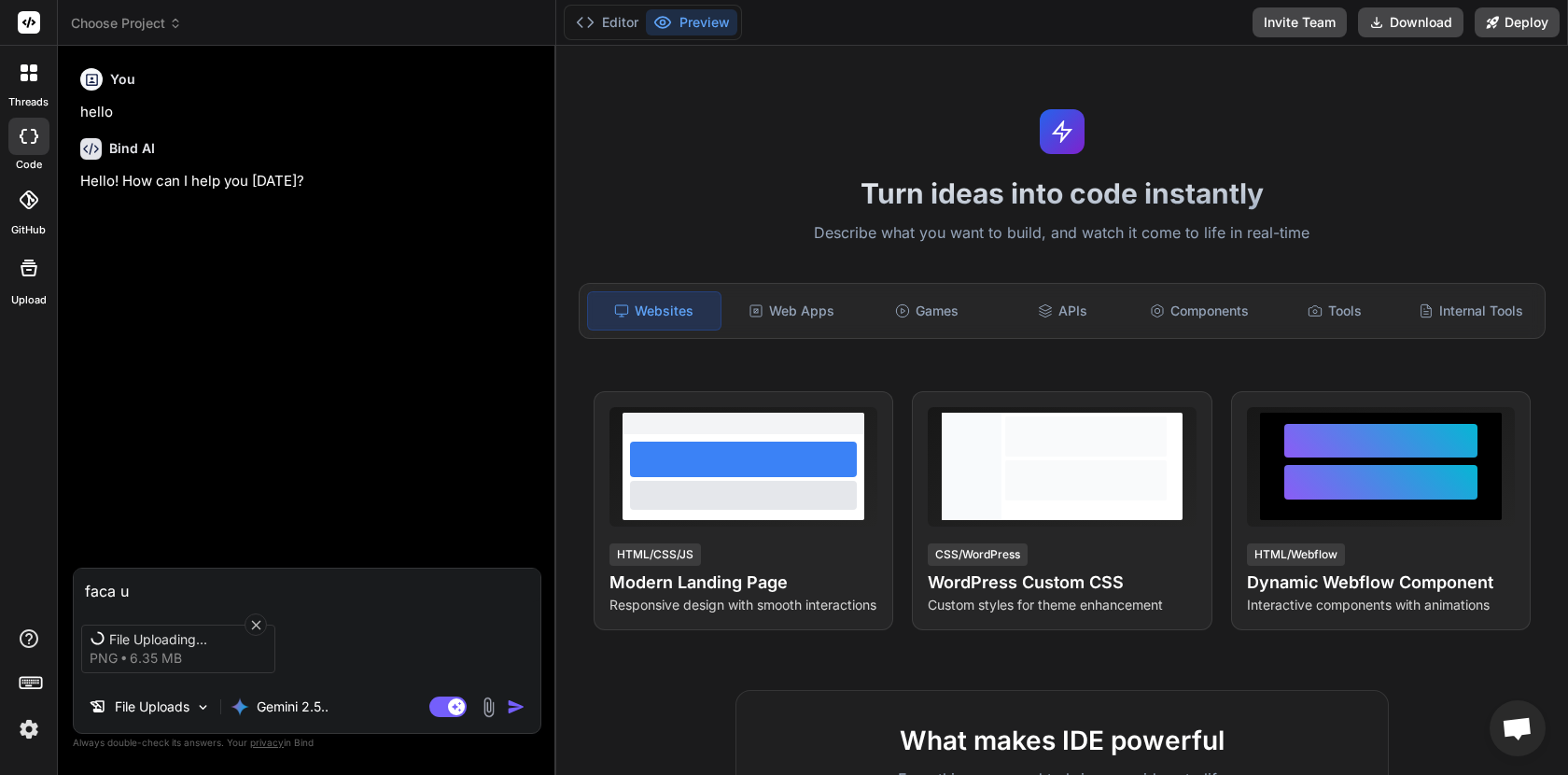
type textarea "faca um"
type textarea "x"
type textarea "faca uma"
type textarea "x"
type textarea "faca uma"
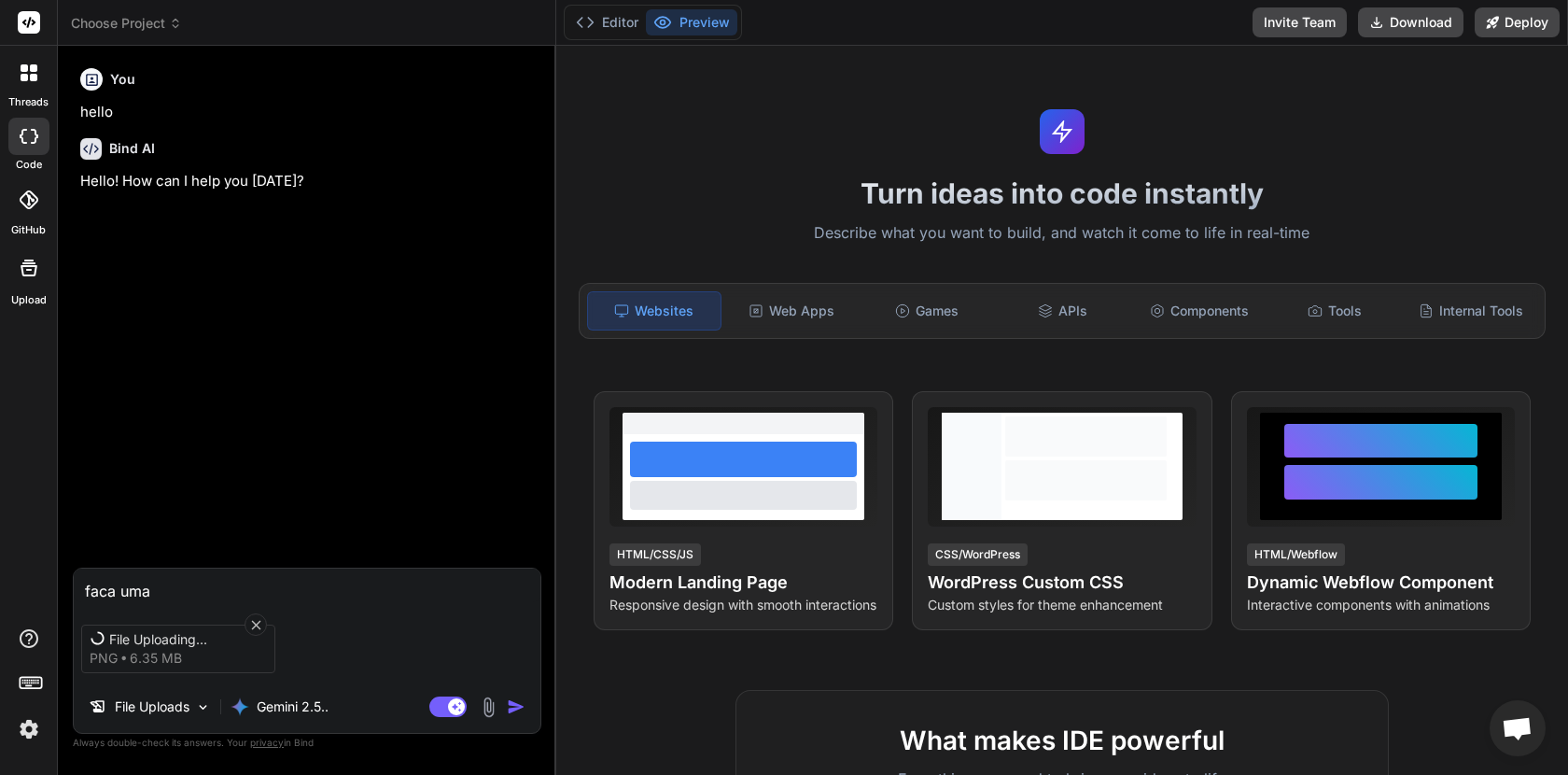
type textarea "x"
type textarea "faca uma p"
type textarea "x"
type textarea "faca uma pa"
type textarea "x"
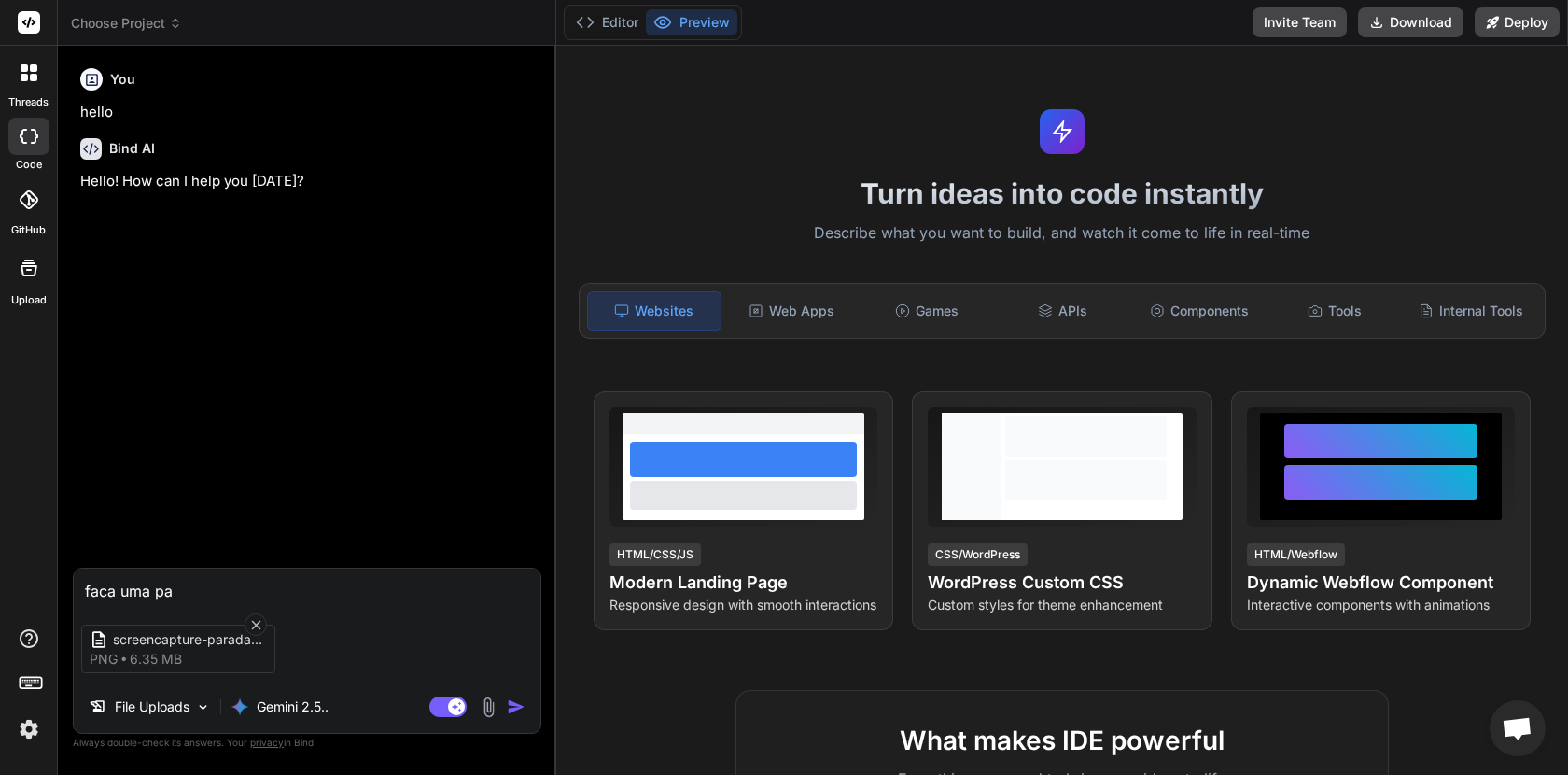
type textarea "faca uma pag"
type textarea "x"
type textarea "faca uma pagi"
type textarea "x"
type textarea "faca uma pagin"
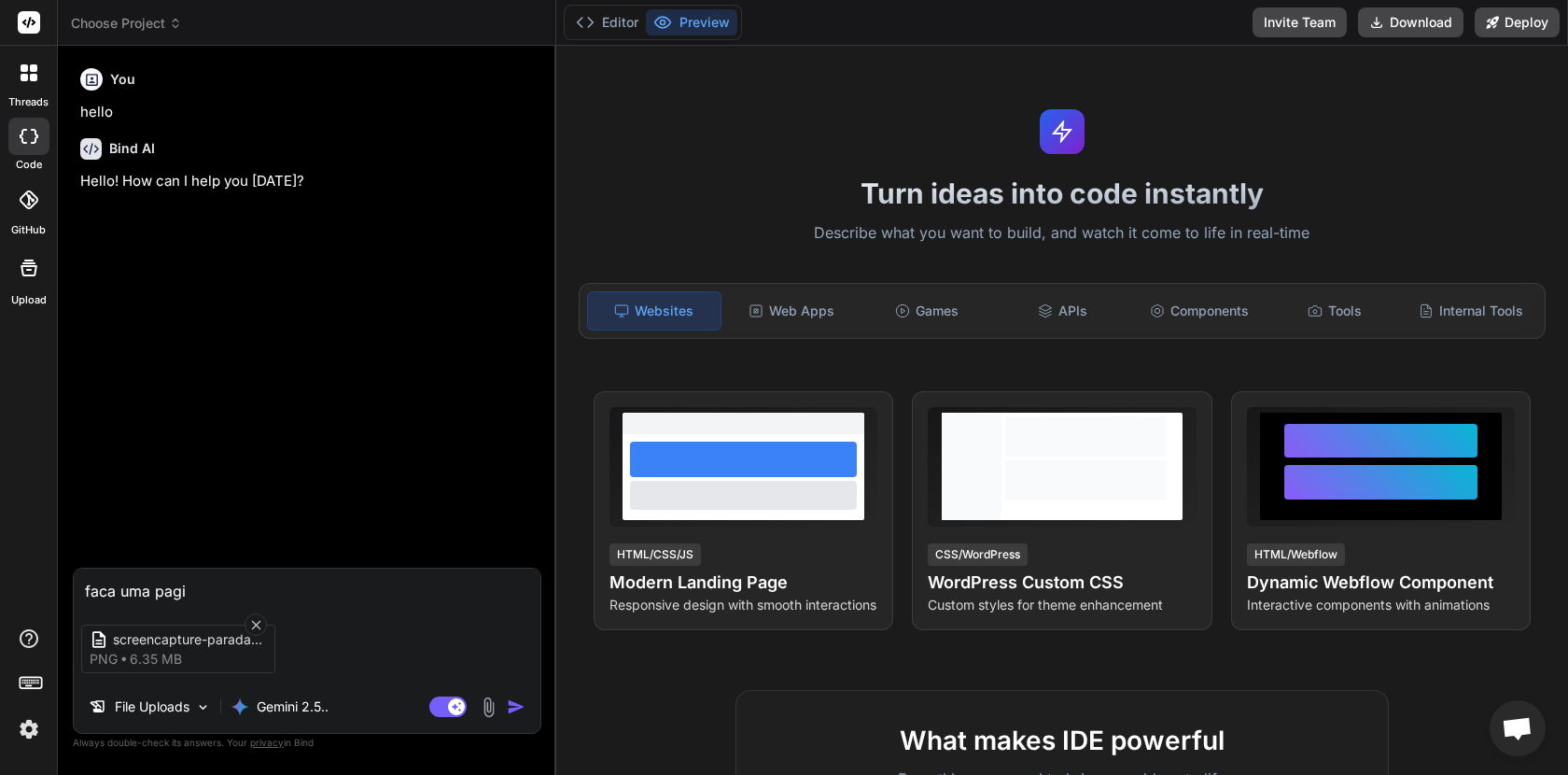
type textarea "x"
type textarea "faca uma pagina"
type textarea "x"
type textarea "faca uma pagina"
type textarea "x"
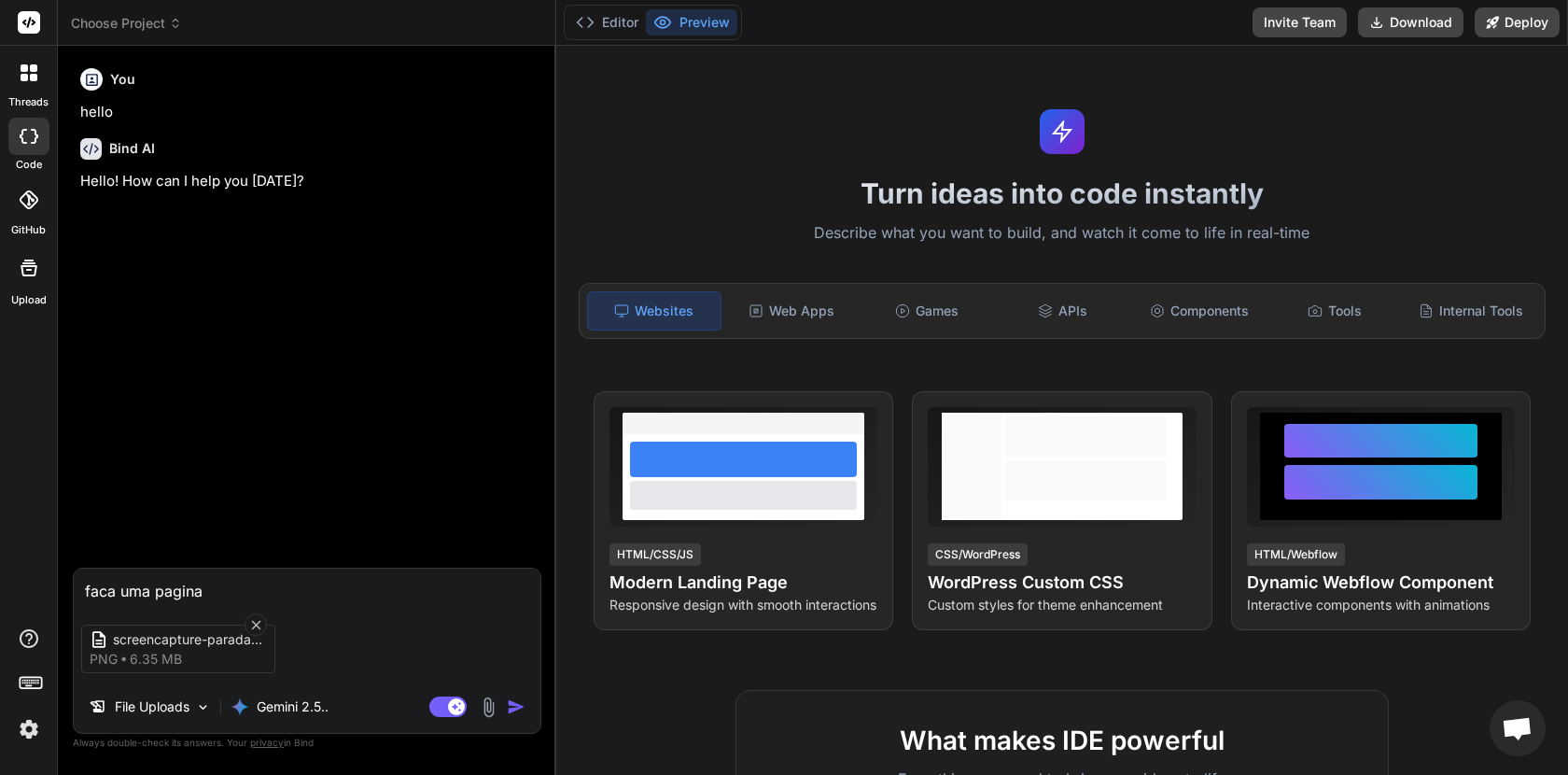
type textarea "faca uma pagina i"
type textarea "x"
type textarea "faca uma pagina ig"
type textarea "x"
type textarea "faca uma pagina igu"
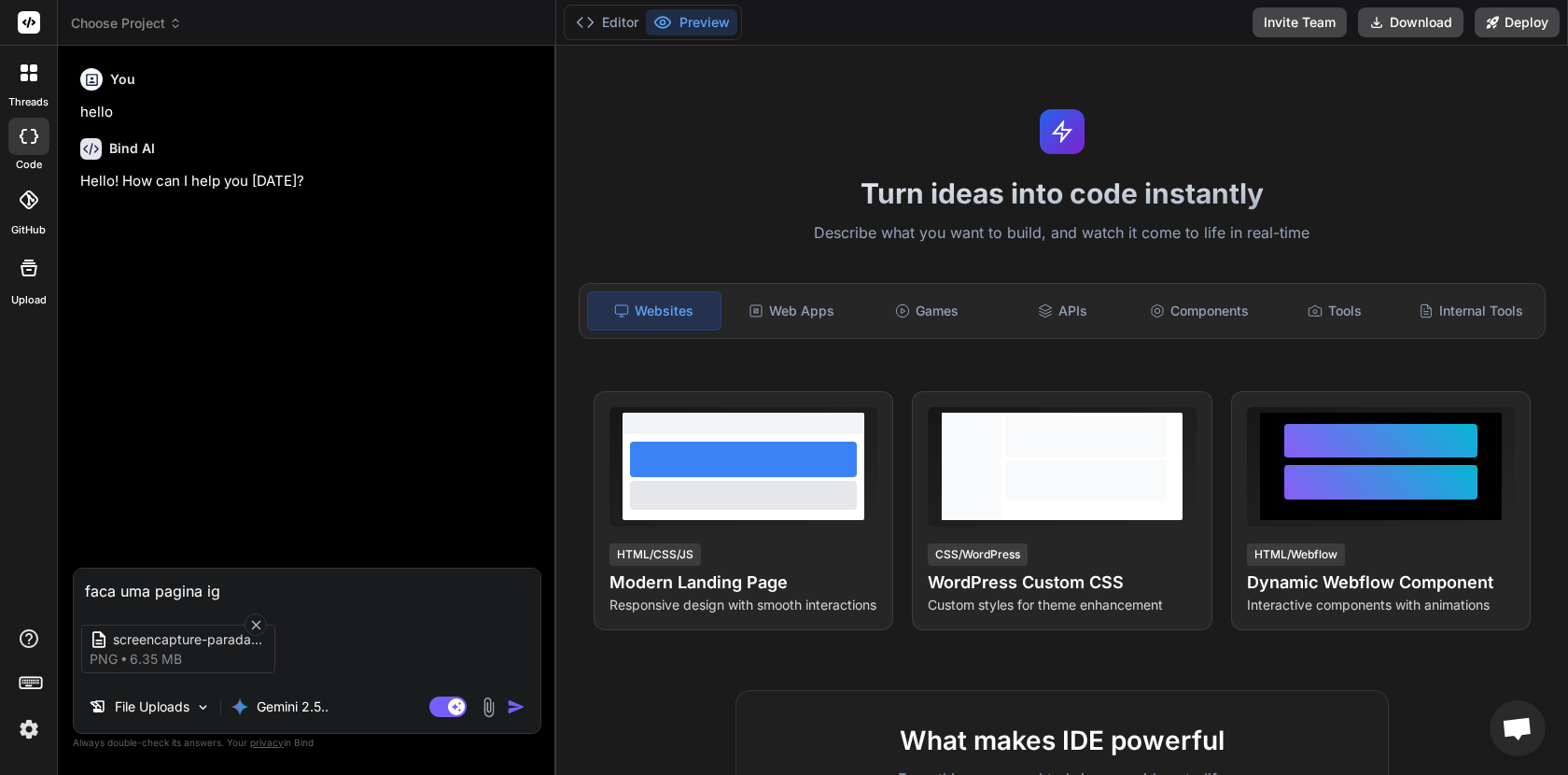
type textarea "x"
type textarea "faca uma pagina igua"
type textarea "x"
type textarea "faca uma pagina igual"
type textarea "x"
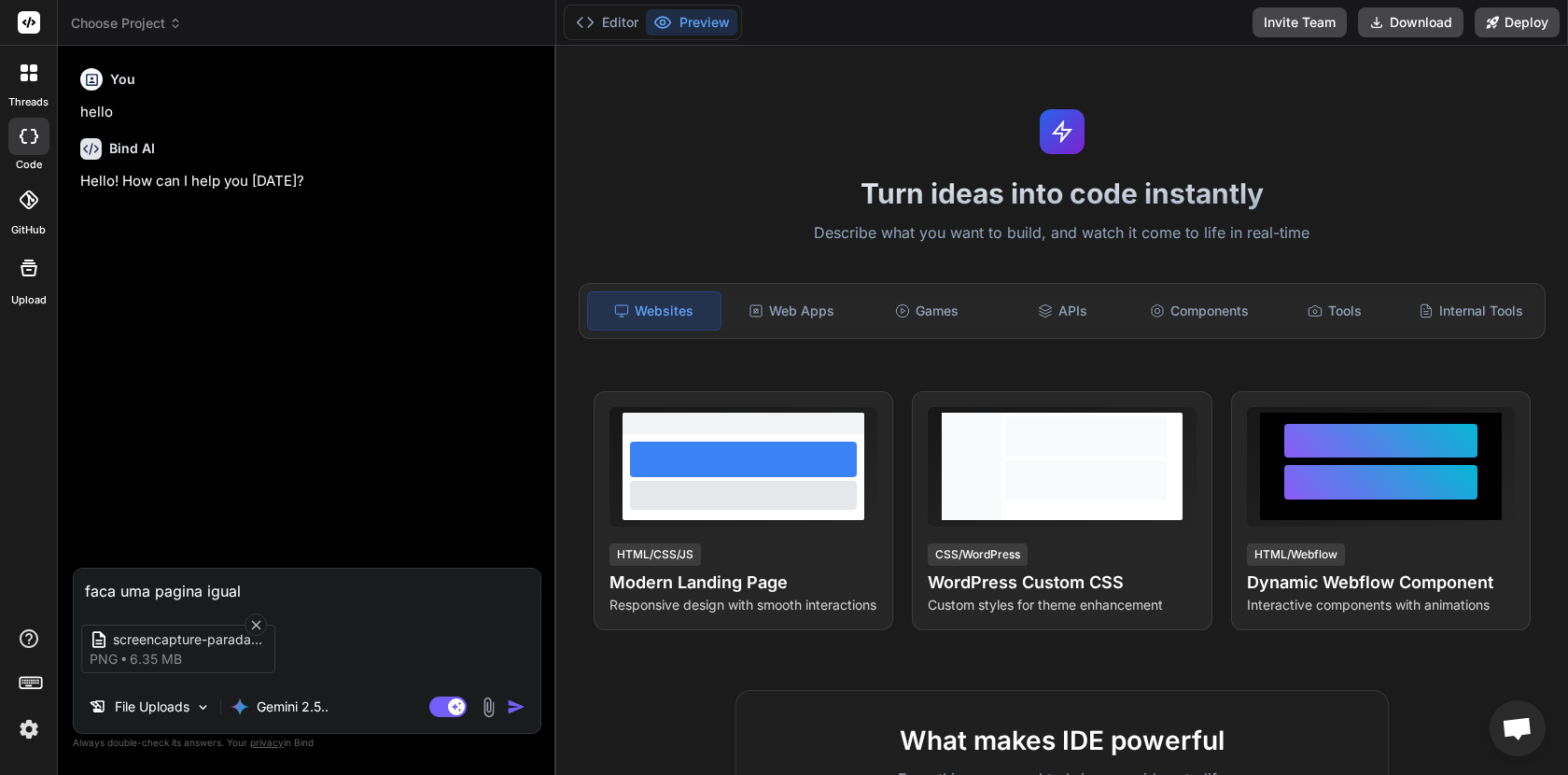
type textarea "faca uma pagina igual"
type textarea "x"
type textarea "faca uma pagina igual a"
type textarea "x"
type textarea "faca uma pagina igual a"
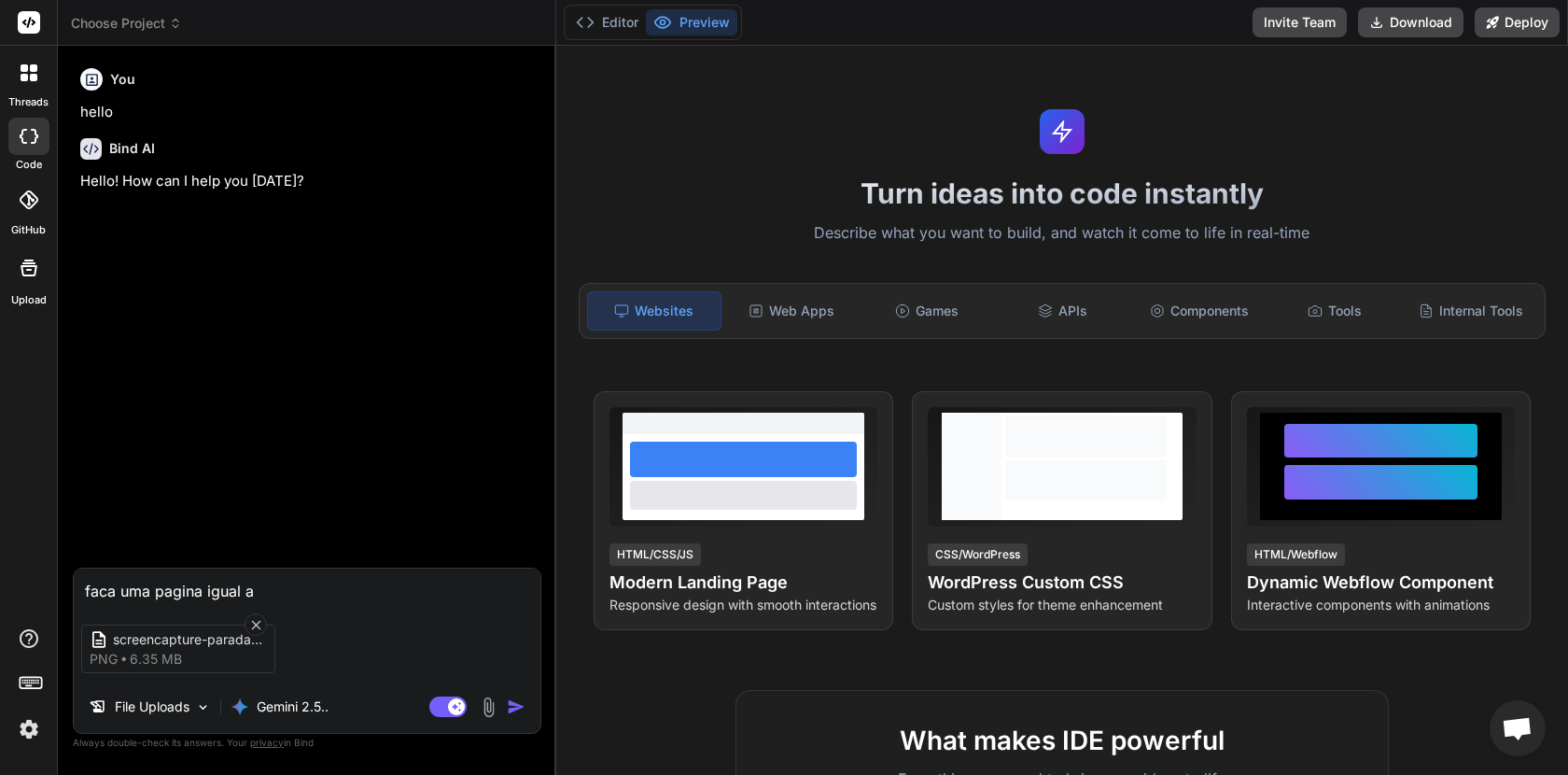
type textarea "x"
type textarea "faca uma pagina igual a e"
type textarea "x"
type textarea "faca uma pagina igual a es"
type textarea "x"
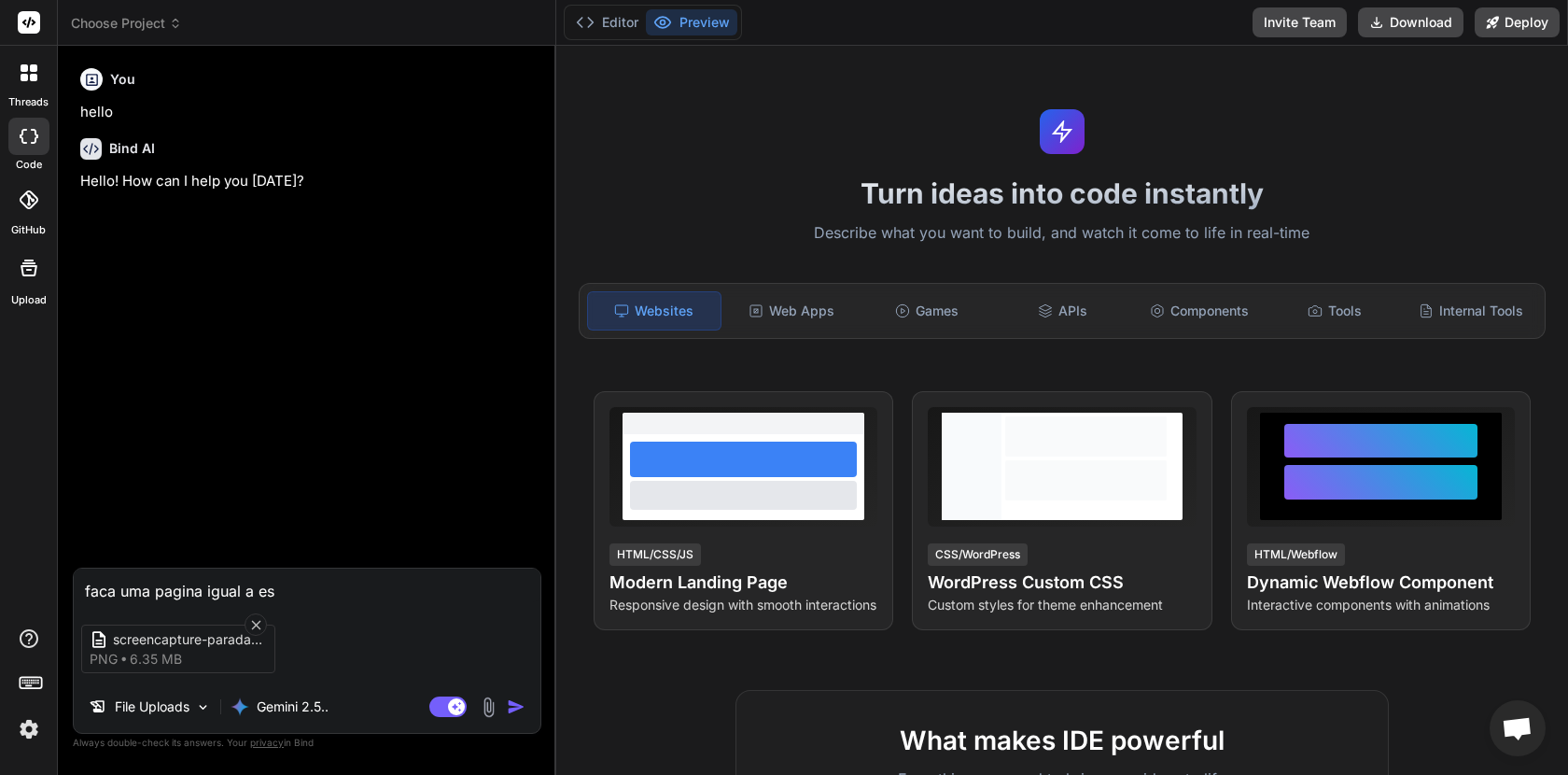
type textarea "faca uma pagina igual a ess"
type textarea "x"
type textarea "faca uma pagina igual a essa"
type textarea "x"
type textarea "faca uma pagina igual a essa"
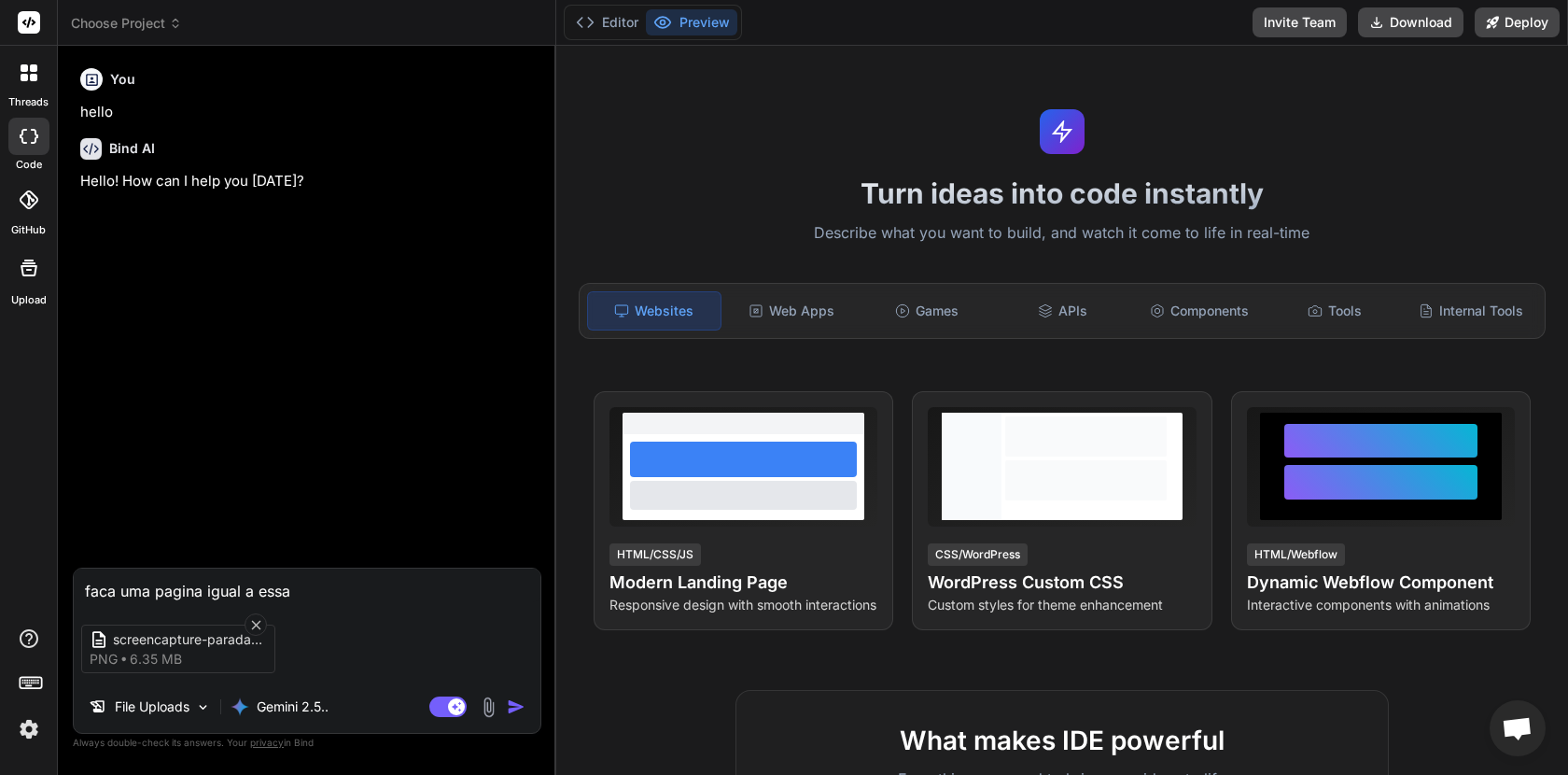
click at [513, 704] on img "button" at bounding box center [517, 708] width 19 height 19
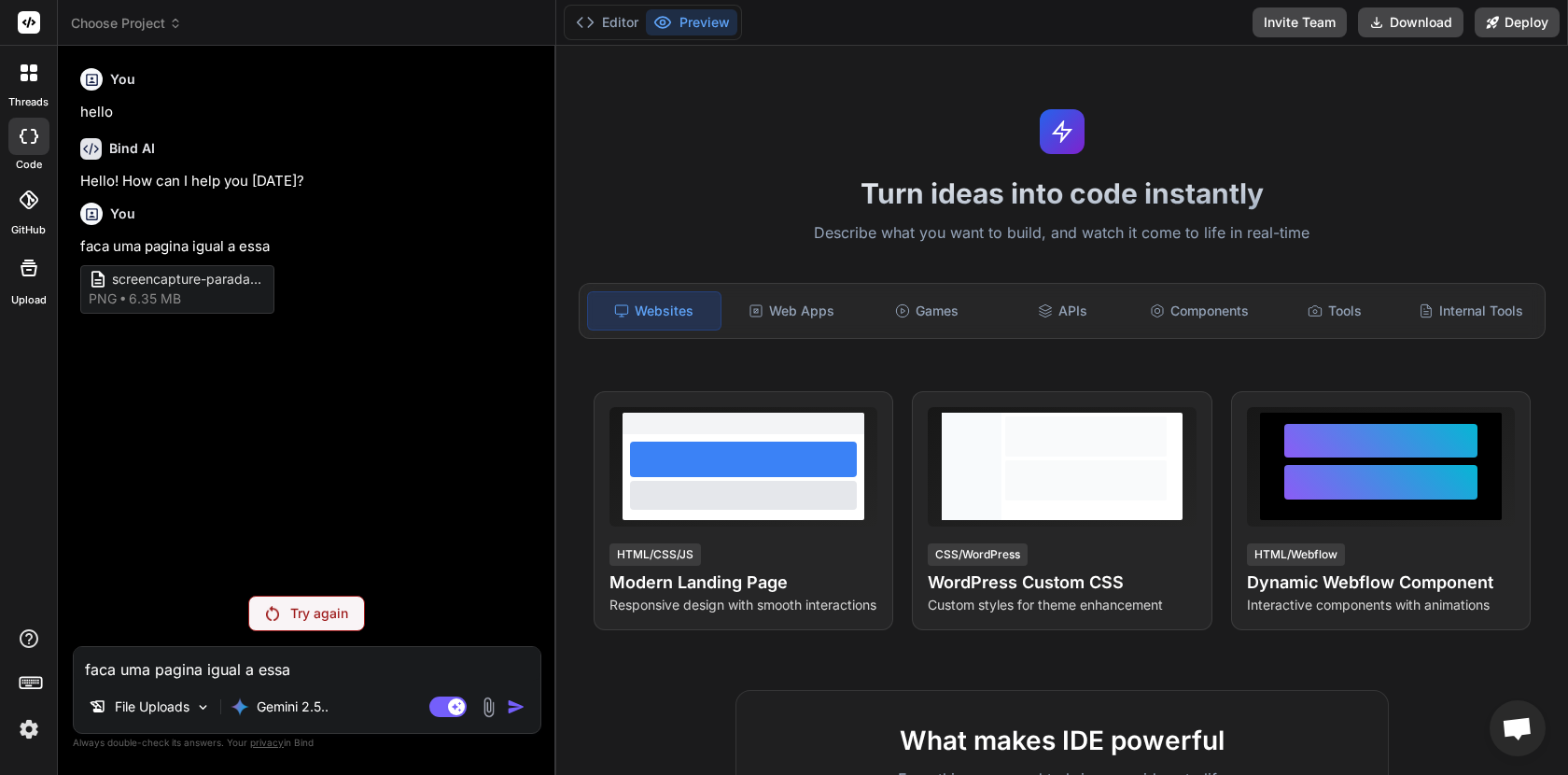
click at [299, 606] on p "Try again" at bounding box center [319, 614] width 58 height 19
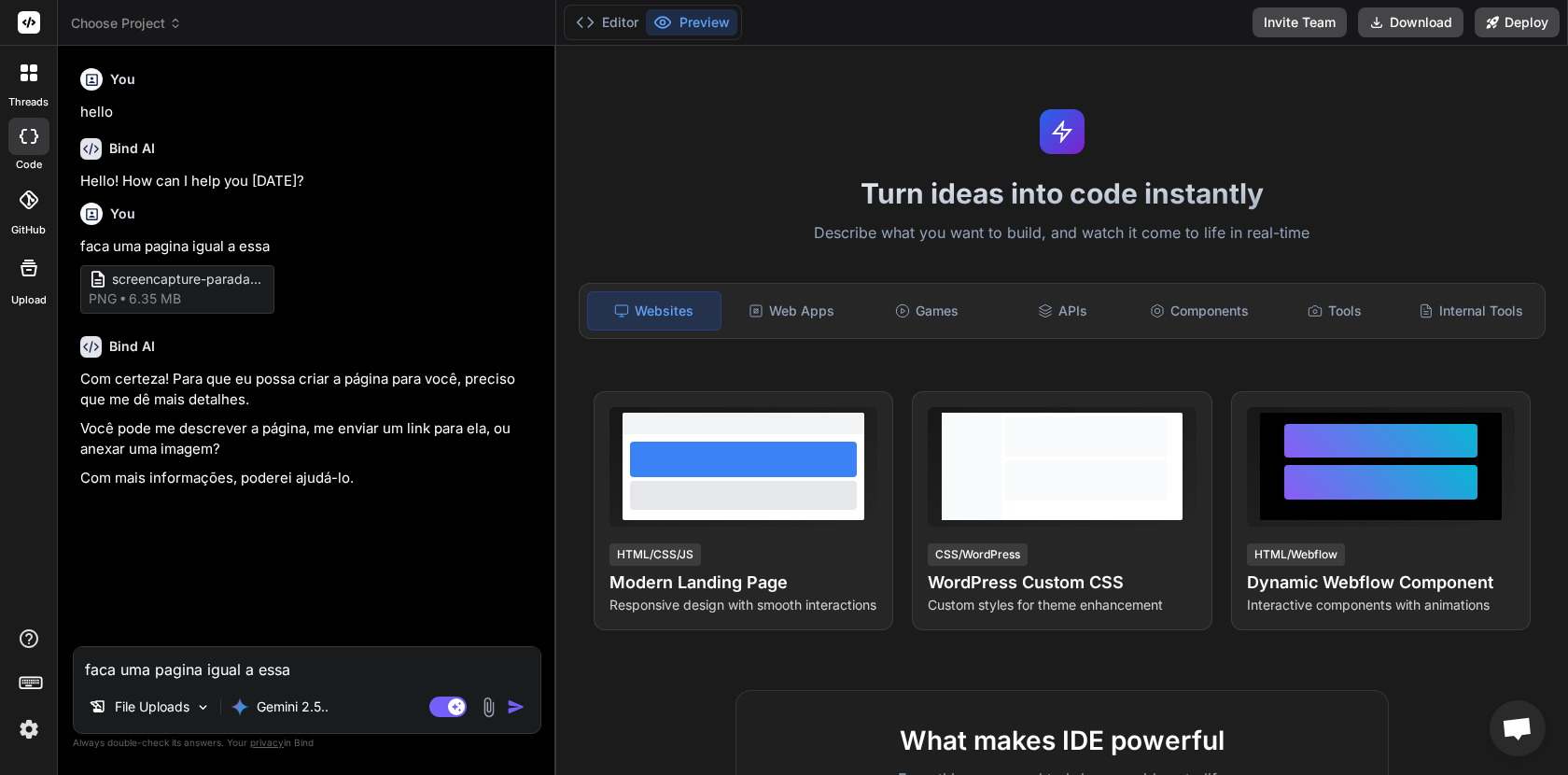
type textarea "x"
click at [221, 678] on textarea "faca uma pagina igual a essa" at bounding box center [307, 663] width 466 height 33
type textarea "f"
type textarea "x"
type textarea "fa"
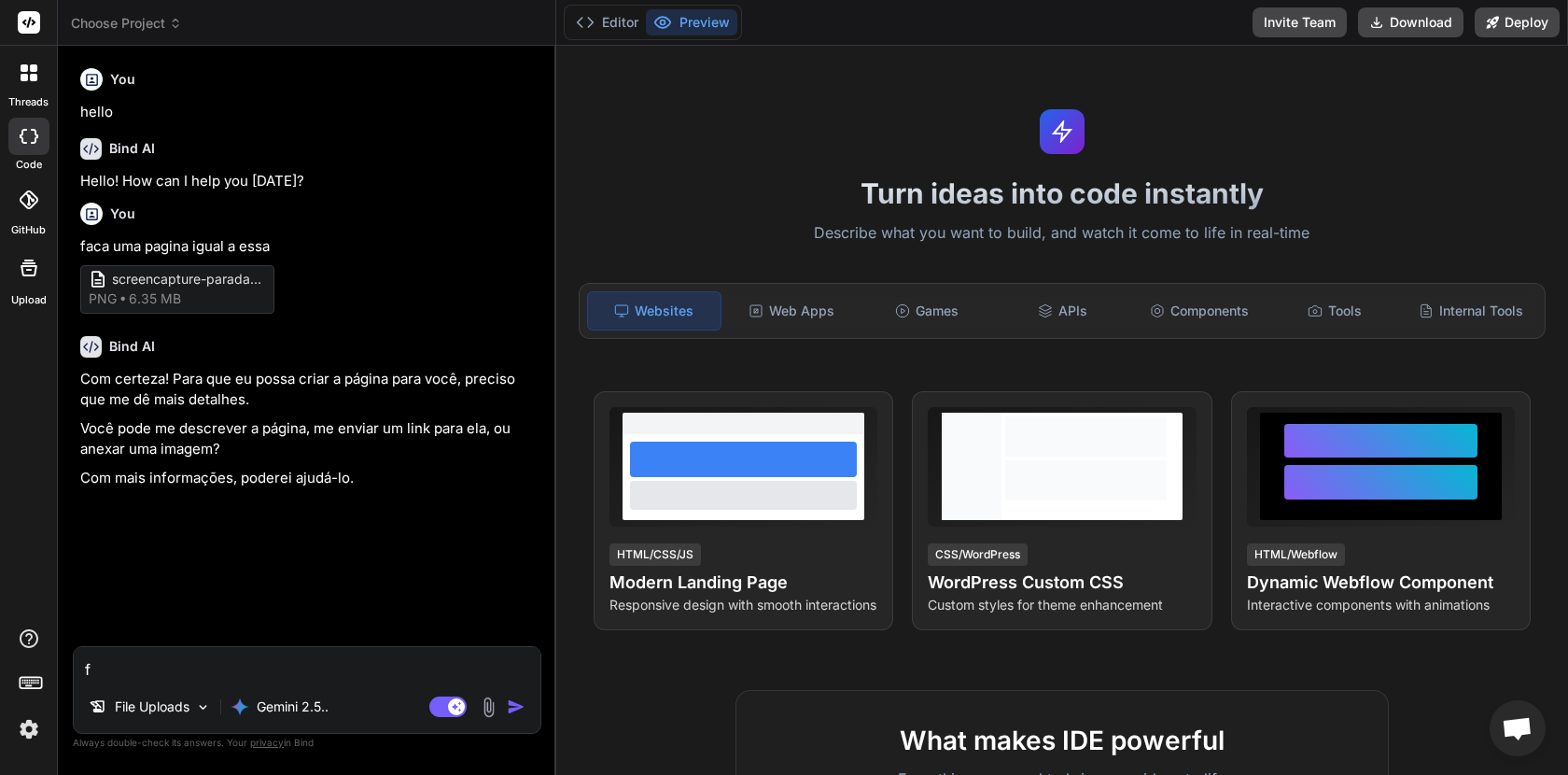
type textarea "x"
type textarea "fac"
type textarea "x"
type textarea "faca"
type textarea "x"
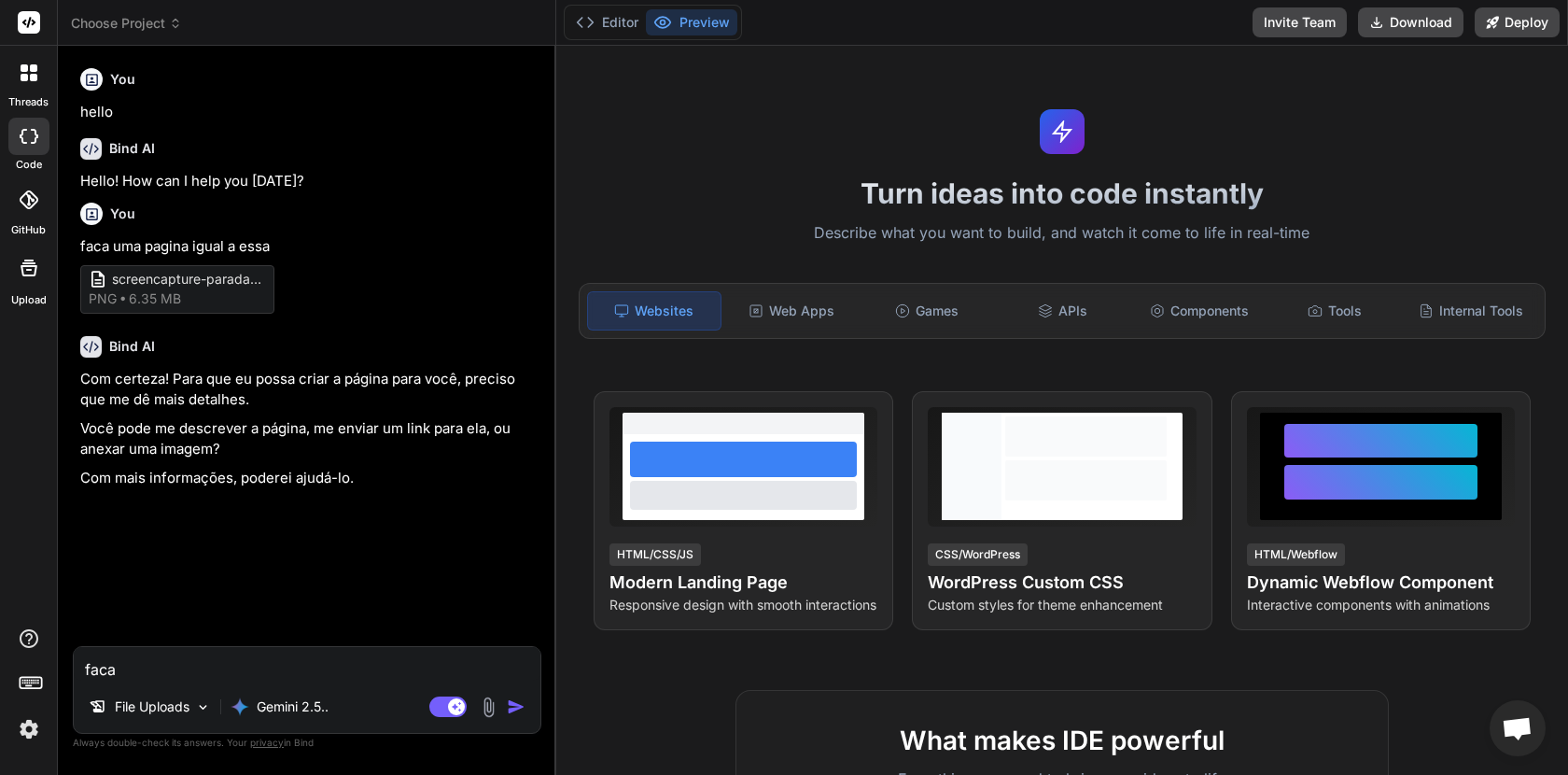
type textarea "faca"
type textarea "x"
type textarea "faca u"
type textarea "x"
type textarea "faca um"
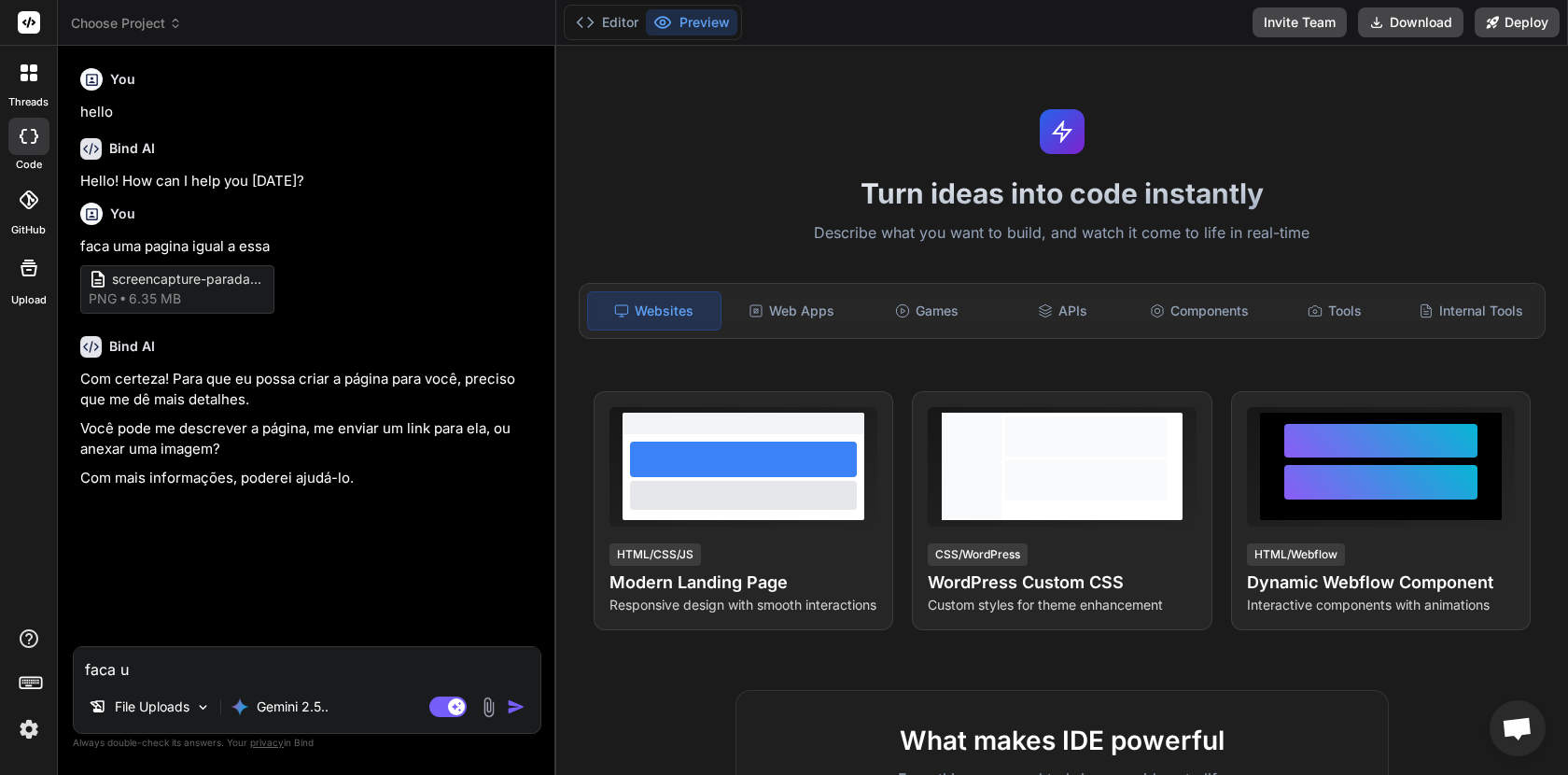
type textarea "x"
type textarea "faca uma"
type textarea "x"
type textarea "faca uma"
type textarea "x"
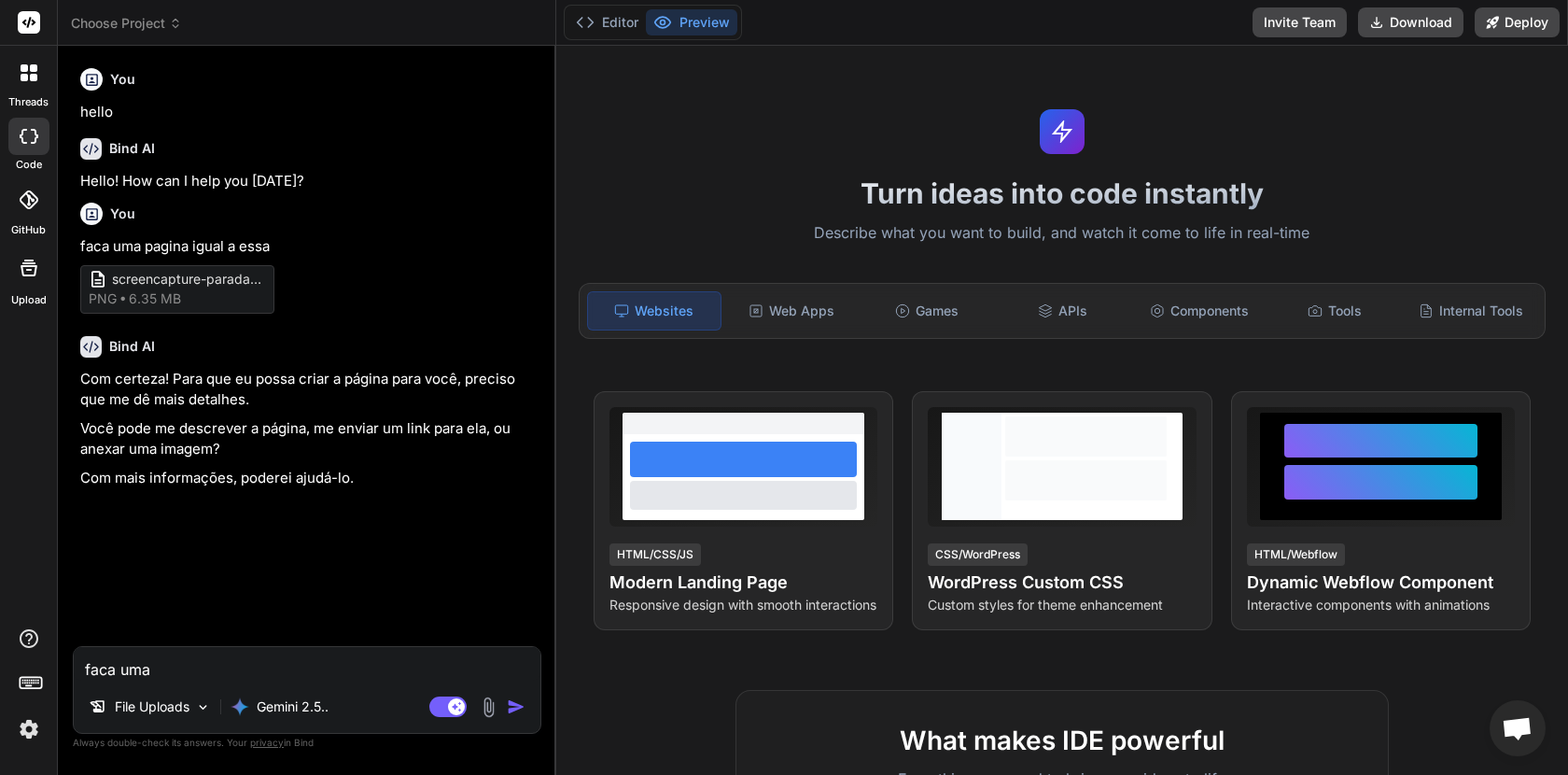
type textarea "faca uma p"
type textarea "x"
type textarea "faca uma pa"
type textarea "x"
type textarea "faca uma pag"
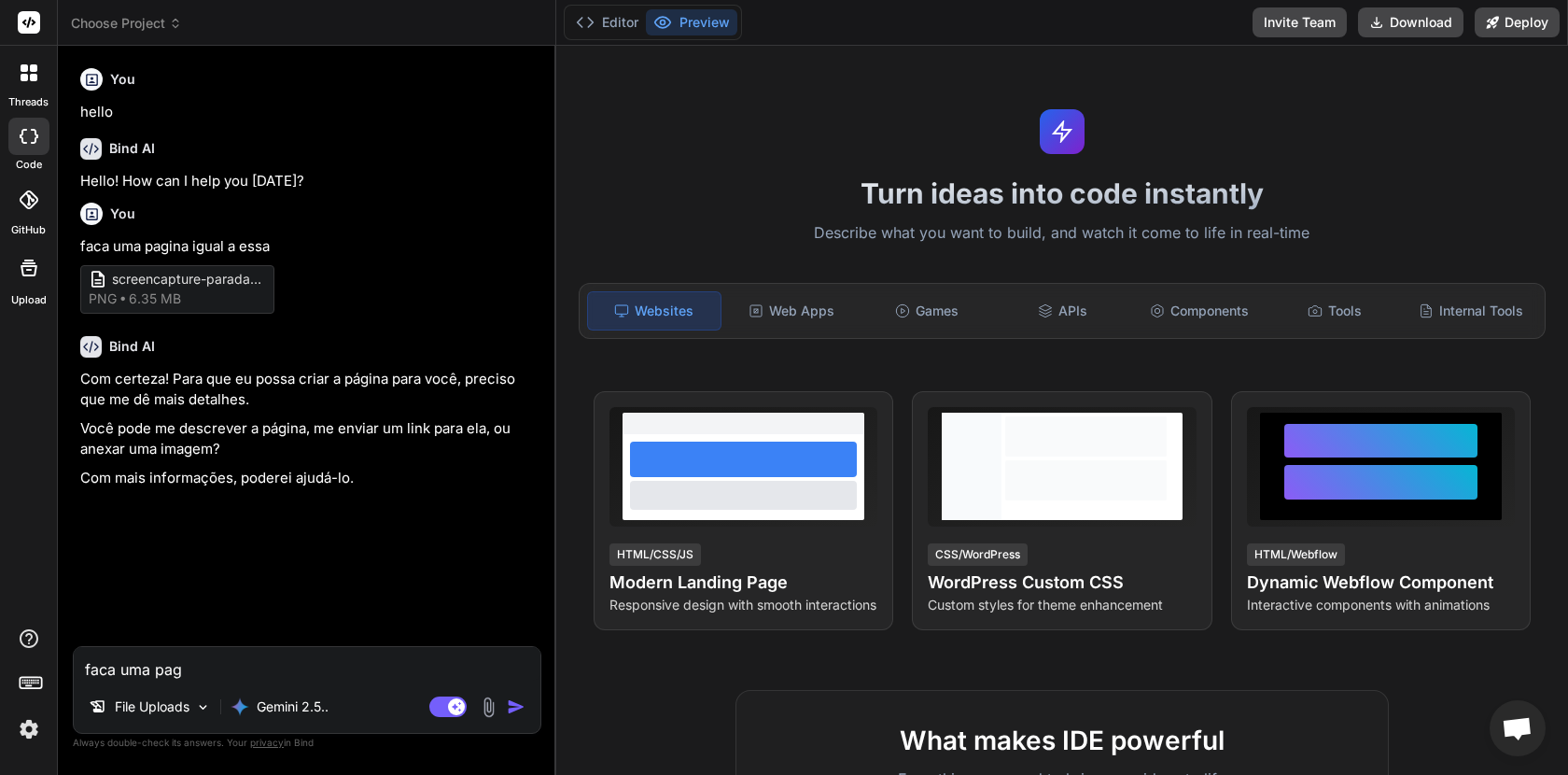
type textarea "x"
type textarea "faca uma pagi"
type textarea "x"
type textarea "faca uma pagin"
type textarea "x"
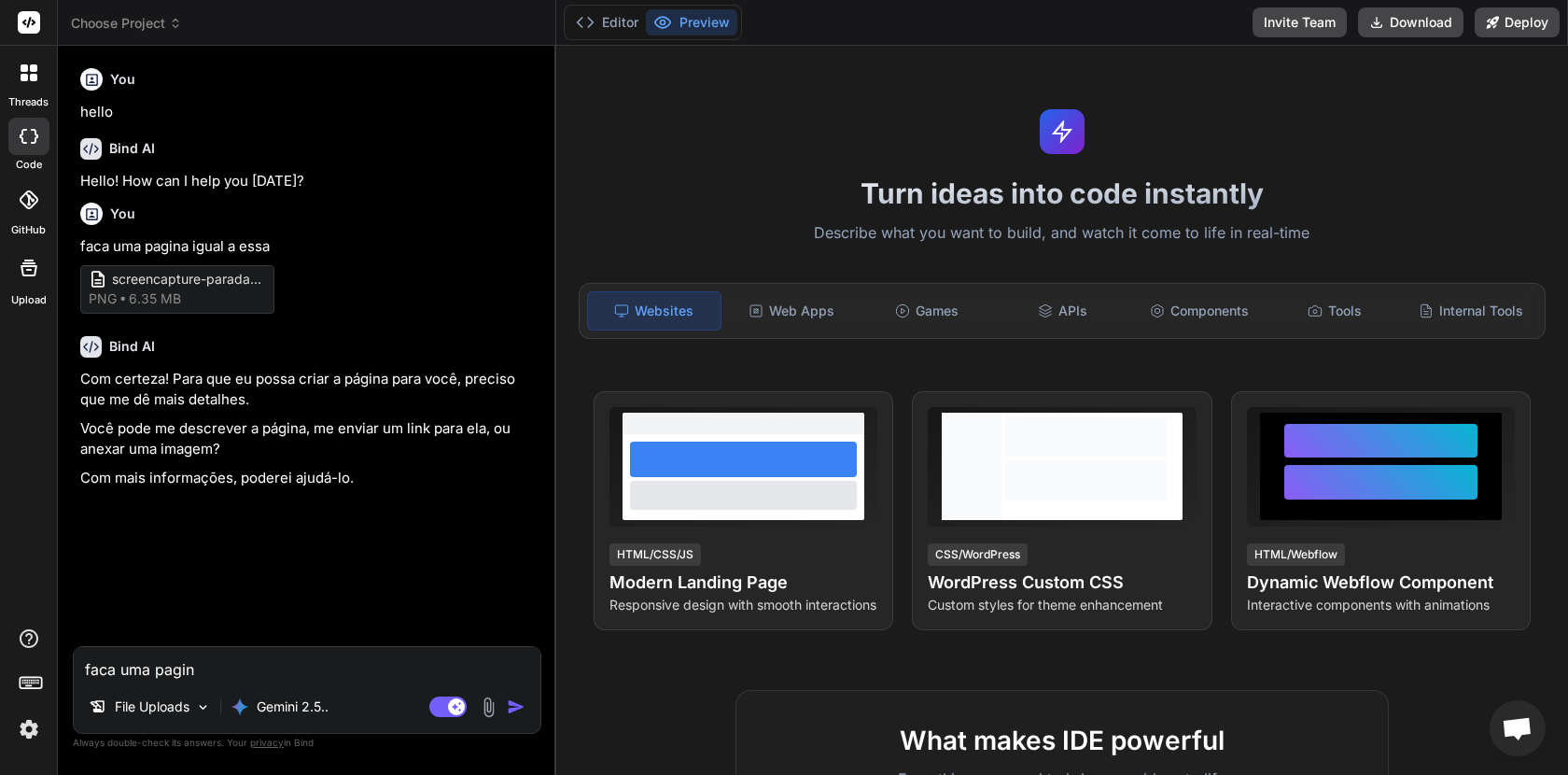
type textarea "faca uma pagina"
type textarea "x"
type textarea "faca uma pagina"
type textarea "x"
type textarea "faca uma pagina i"
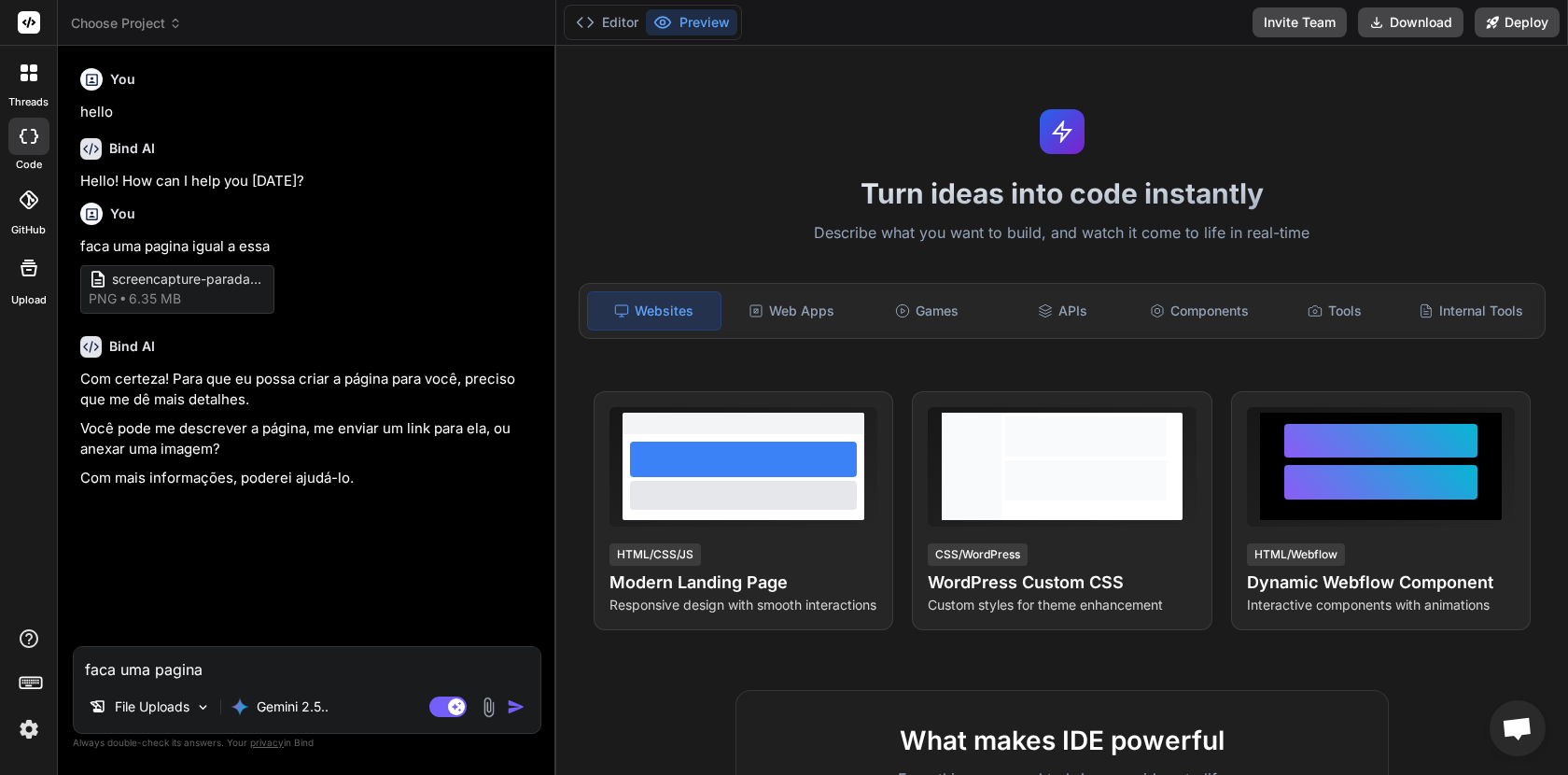
type textarea "x"
type textarea "faca uma pagina ig"
type textarea "x"
type textarea "faca uma pagina igu"
type textarea "x"
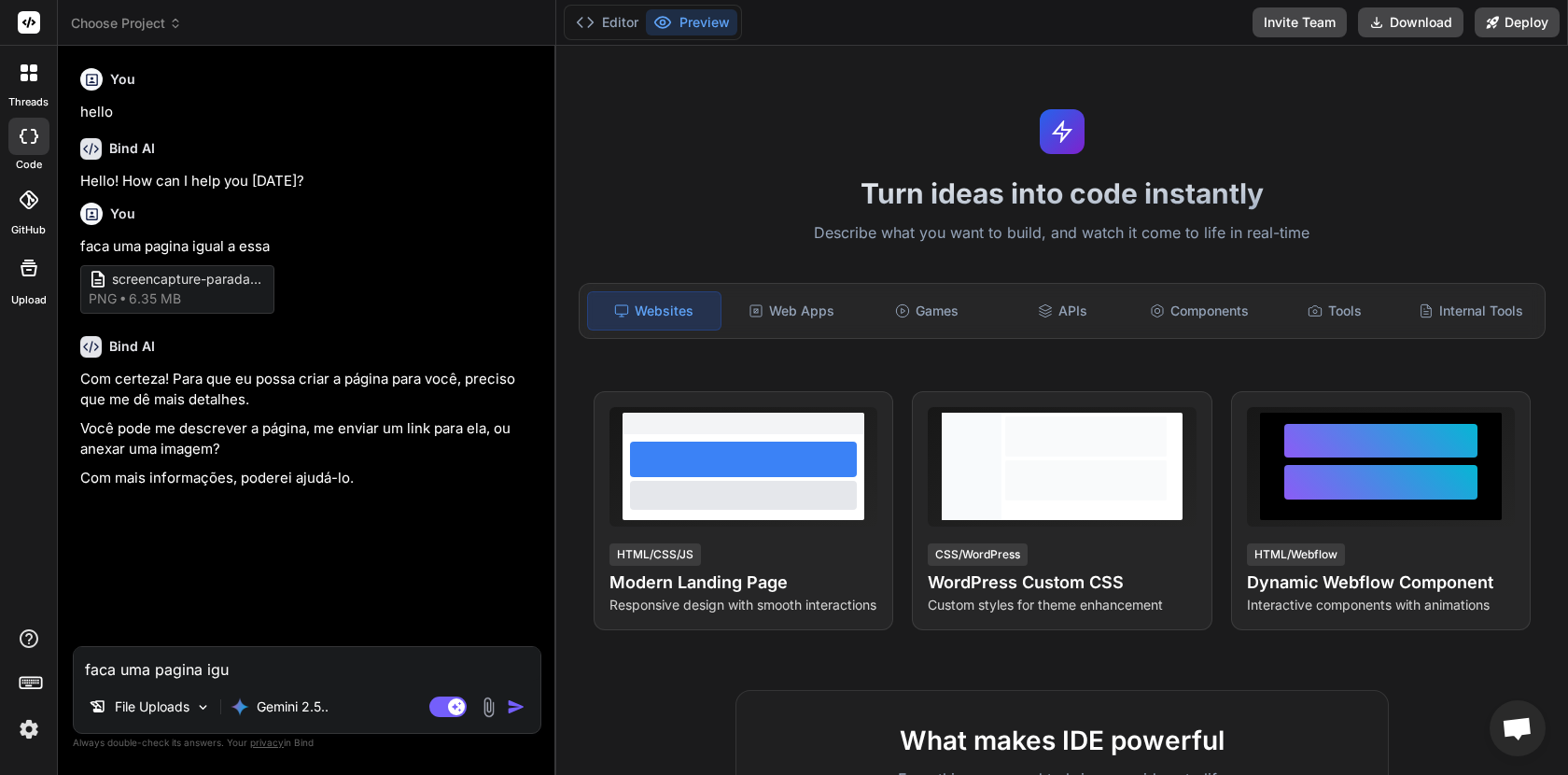
type textarea "faca uma pagina igua"
type textarea "x"
type textarea "faca uma pagina igual"
type textarea "x"
type textarea "faca uma pagina igual"
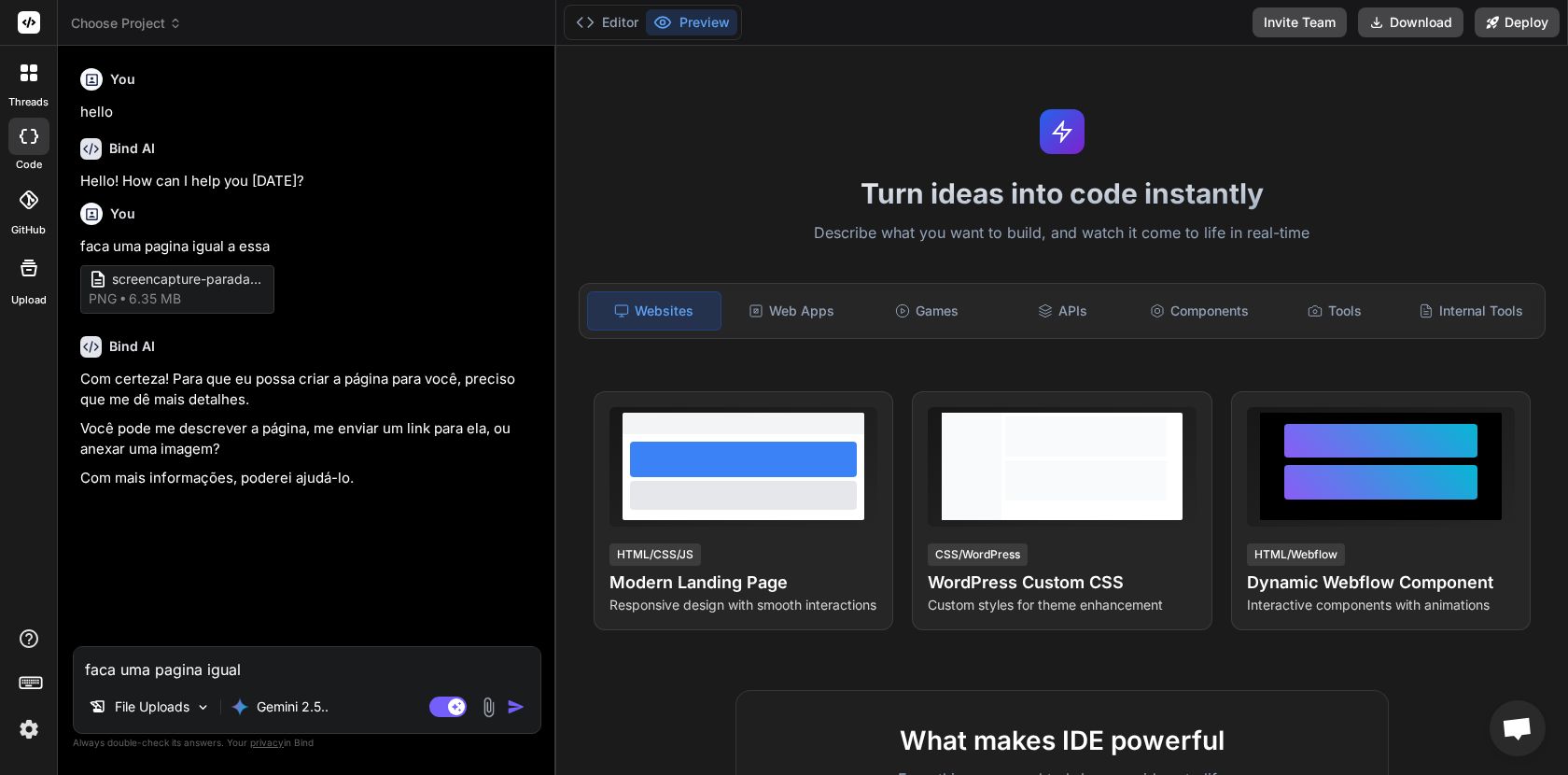
type textarea "x"
type textarea "faca uma pagina igual a"
type textarea "x"
type textarea "faca uma pagina igual a"
type textarea "x"
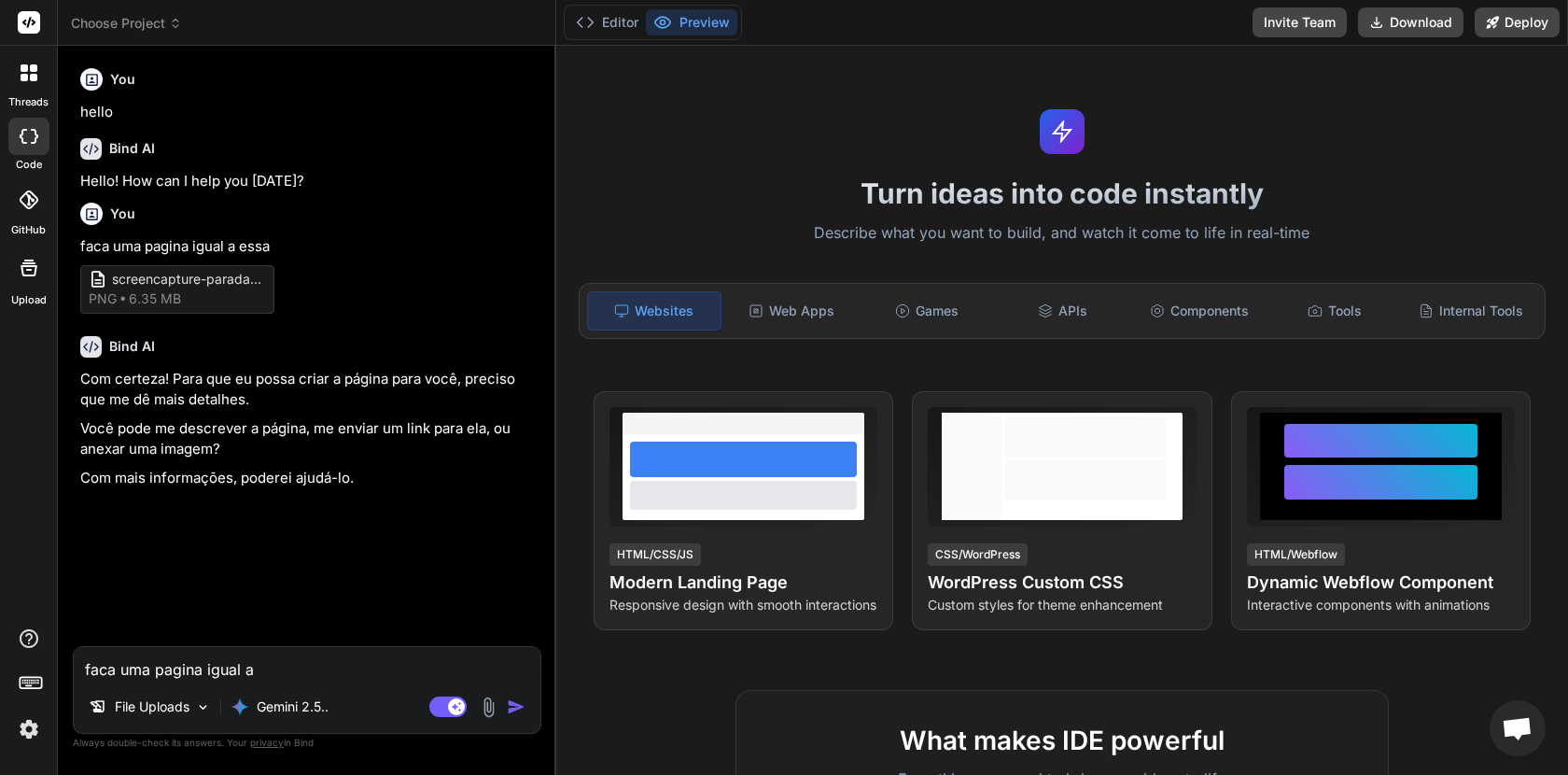
type textarea "faca uma pagina igual a e"
type textarea "x"
type textarea "faca uma pagina igual a es"
type textarea "x"
type textarea "faca uma pagina igual a ess"
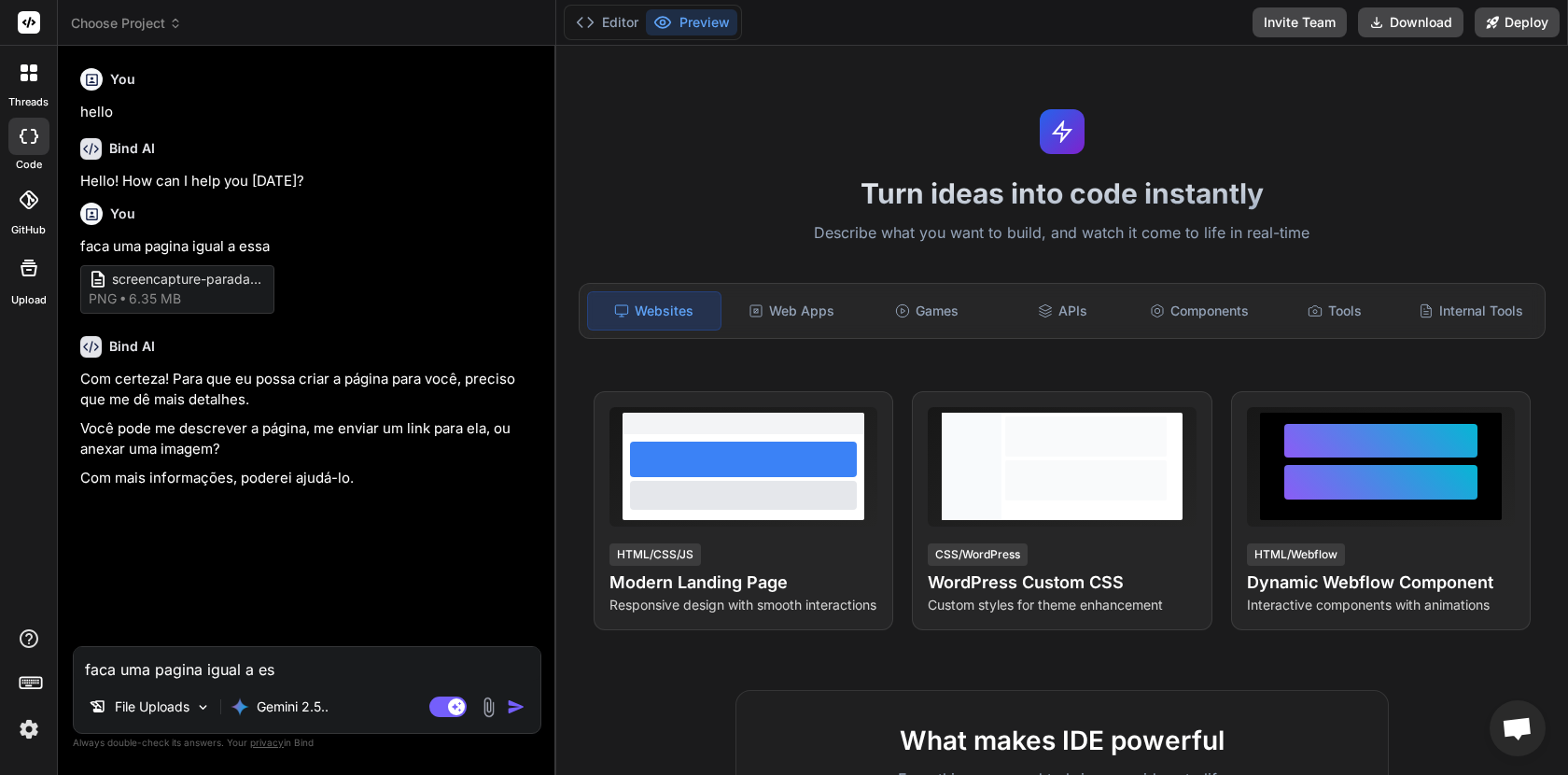
type textarea "x"
type textarea "faca uma pagina igual a essa"
type textarea "x"
type textarea "faca uma pagina igual a essa"
type textarea "x"
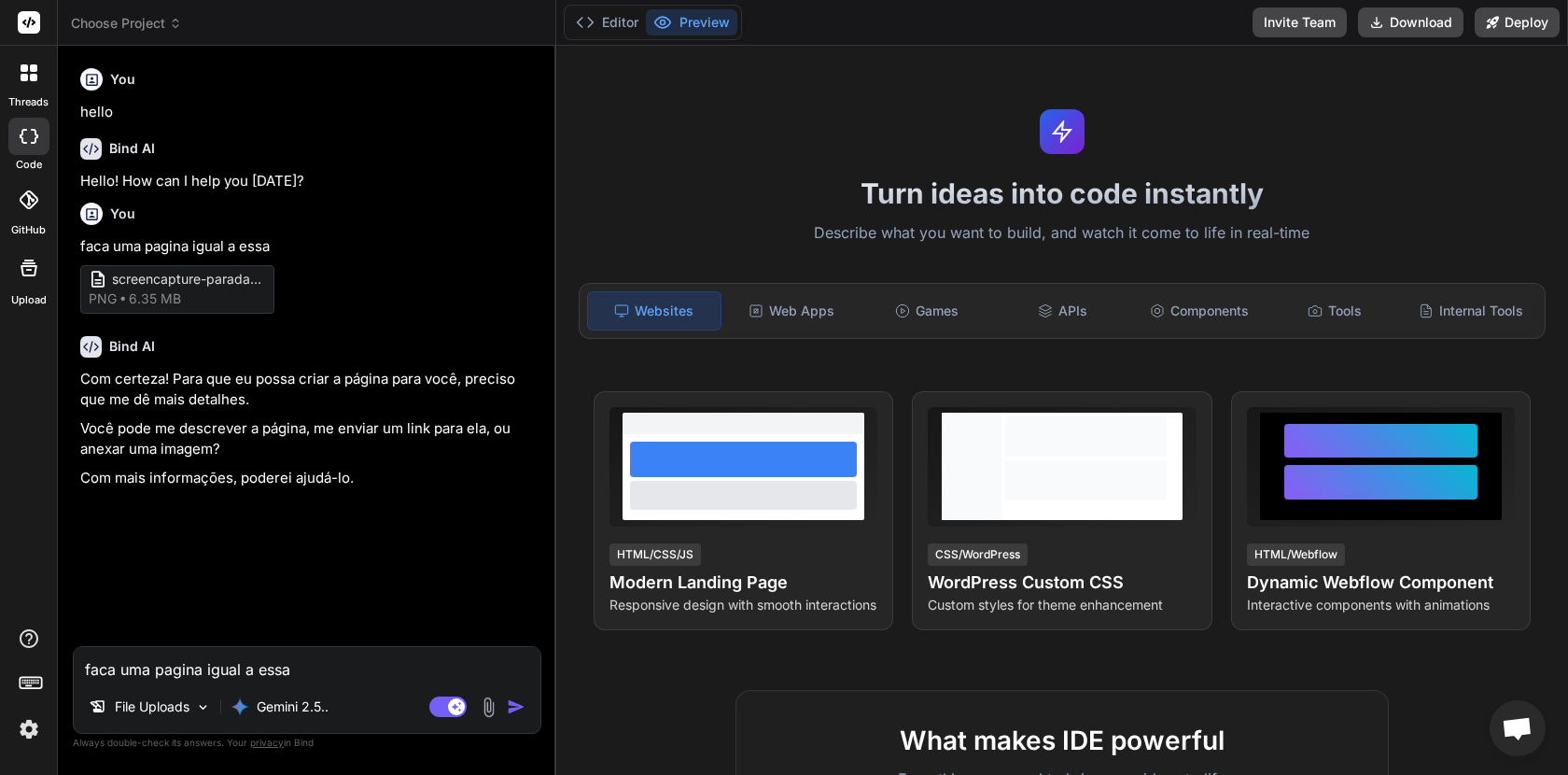
paste textarea "https://paradadasbaterias.com.br/"
type textarea "faca uma pagina igual a essa https://paradadasbaterias.com.br/"
type textarea "x"
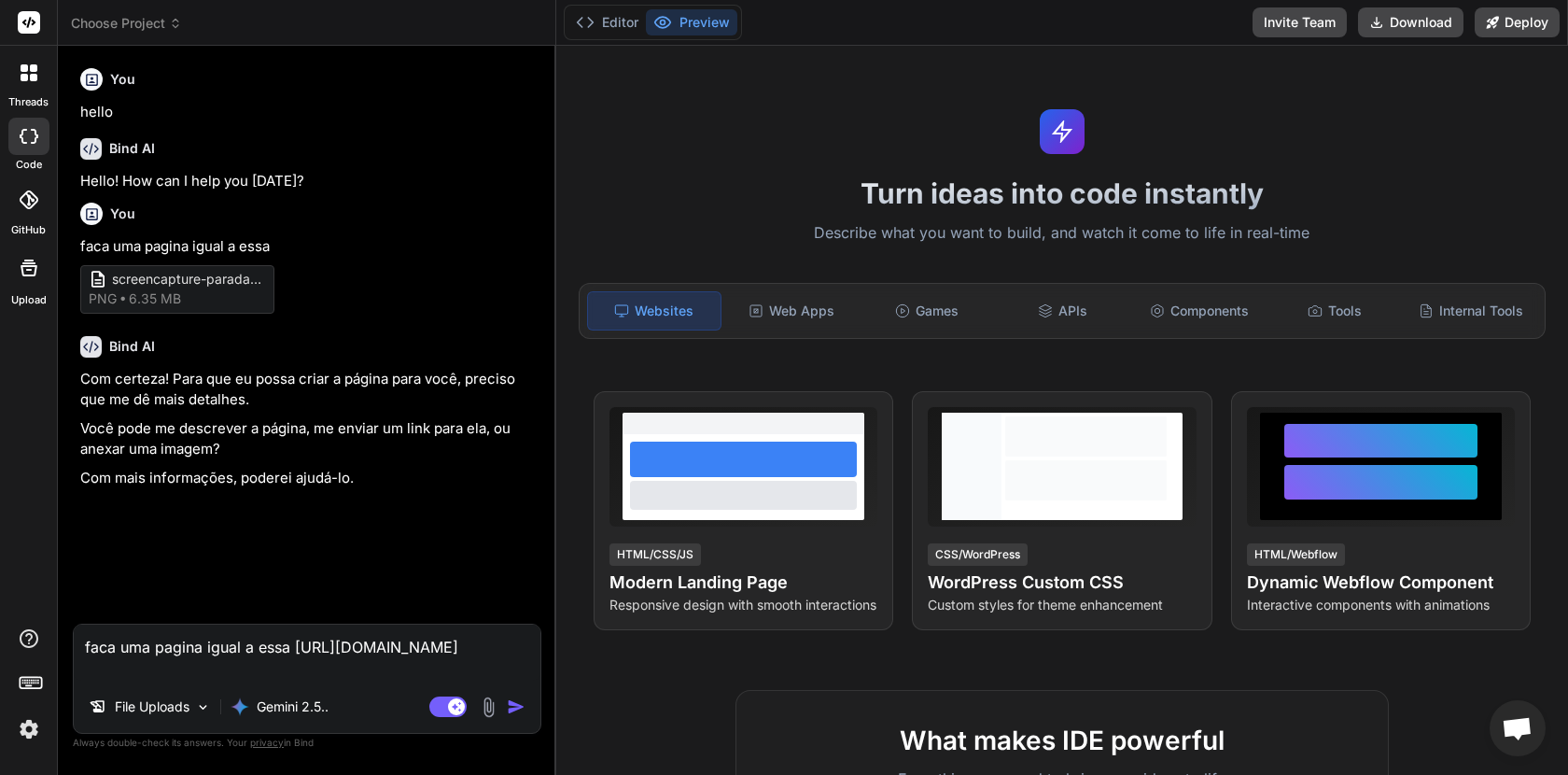
type textarea "faca uma pagina igual a essa https://paradadasbaterias.com.br/"
click at [512, 710] on img "button" at bounding box center [517, 708] width 19 height 19
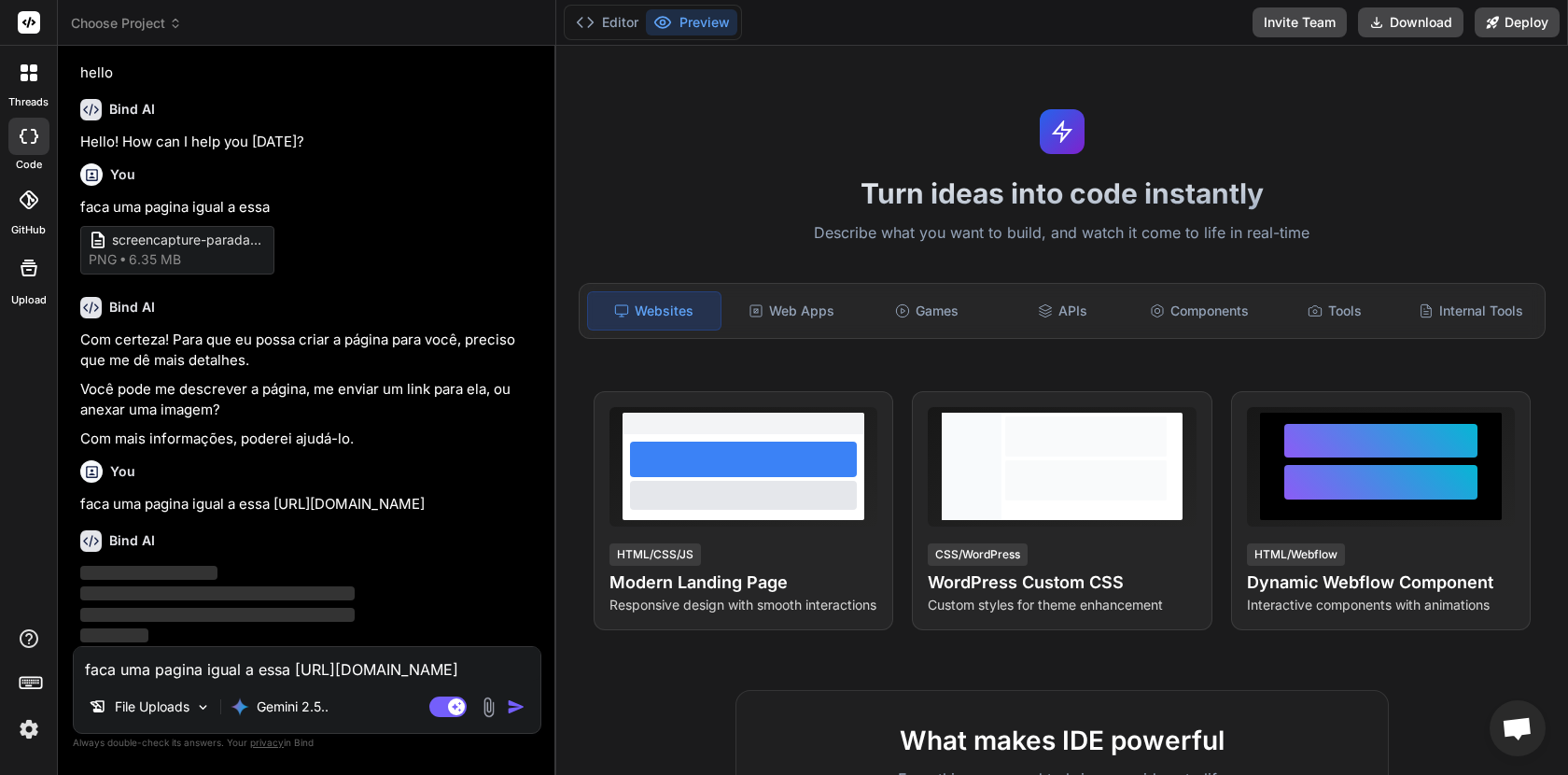
scroll to position [39, 0]
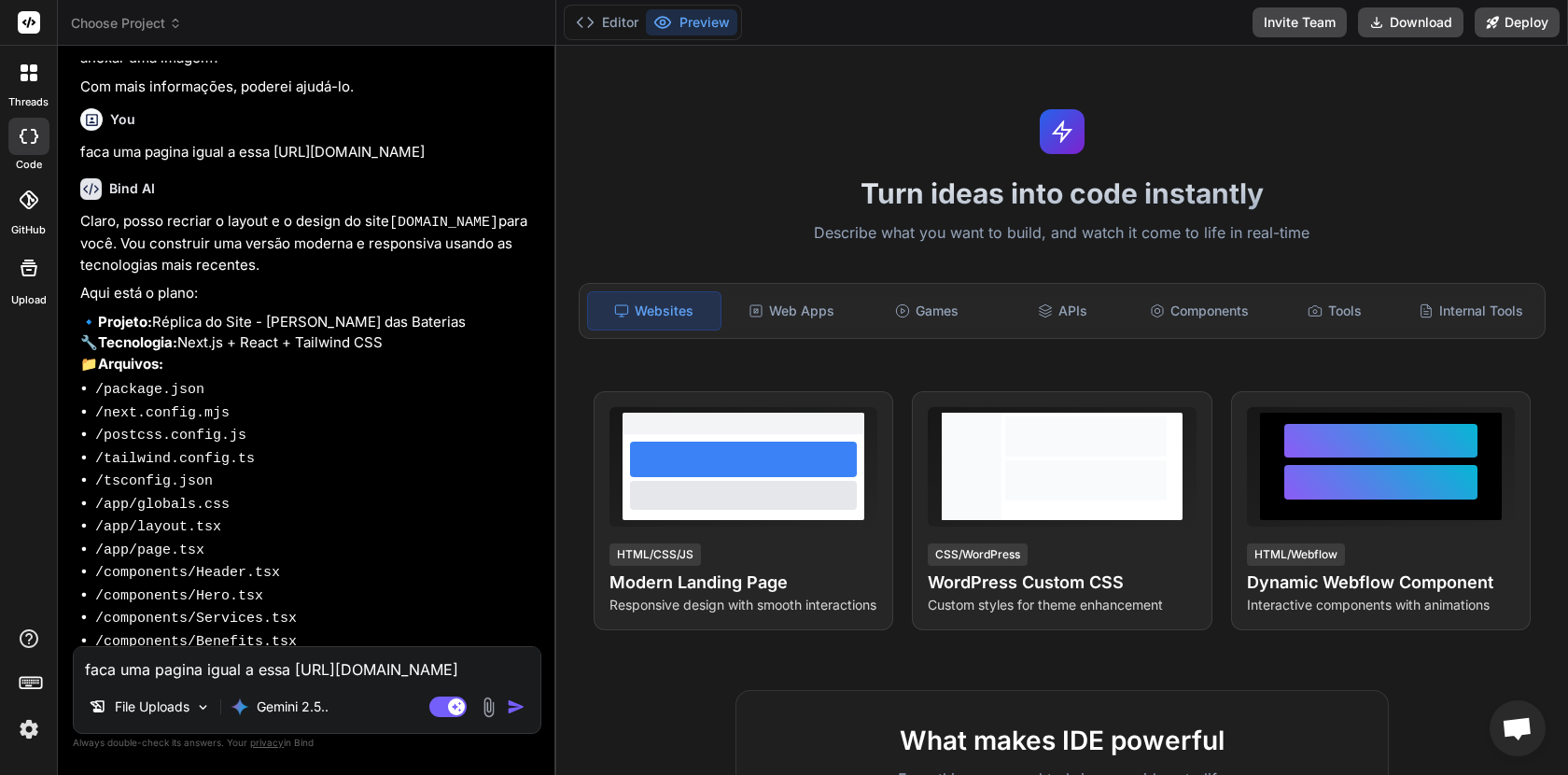
type textarea "x"
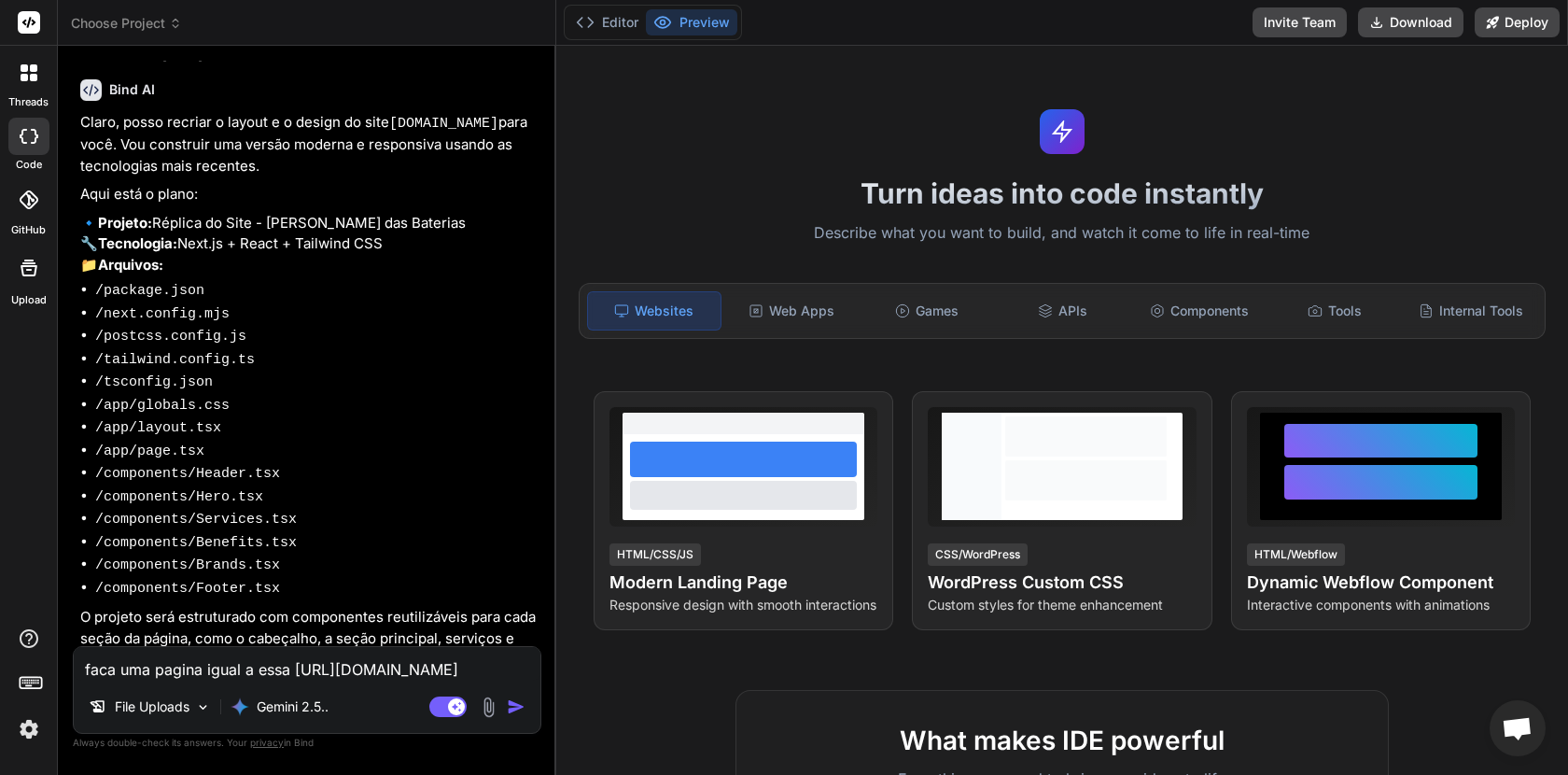
scroll to position [519, 0]
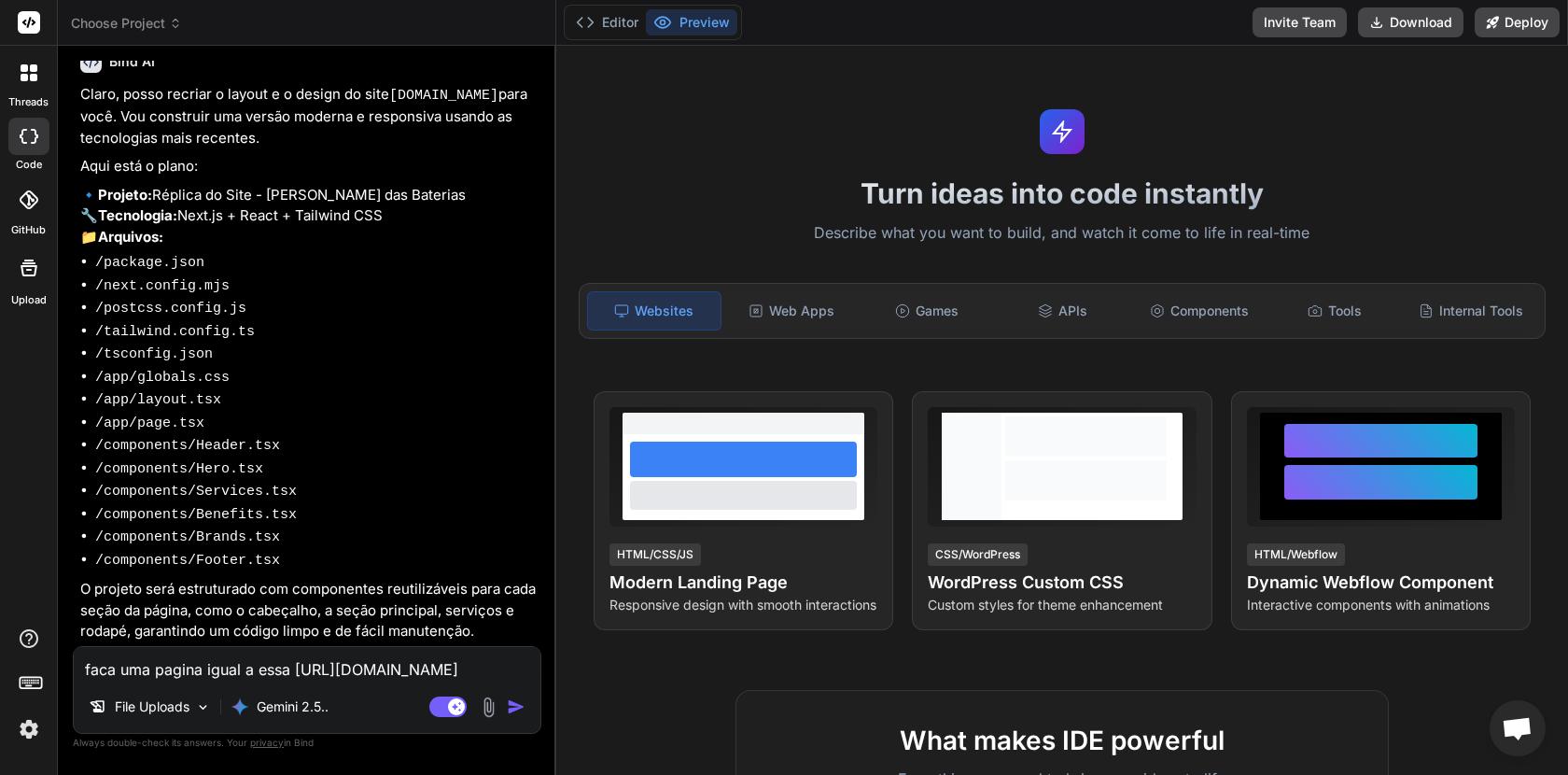
click at [231, 669] on textarea "faca uma pagina igual a essa https://paradadasbaterias.com.br/" at bounding box center [307, 663] width 466 height 33
type textarea "s"
type textarea "x"
type textarea "si"
type textarea "x"
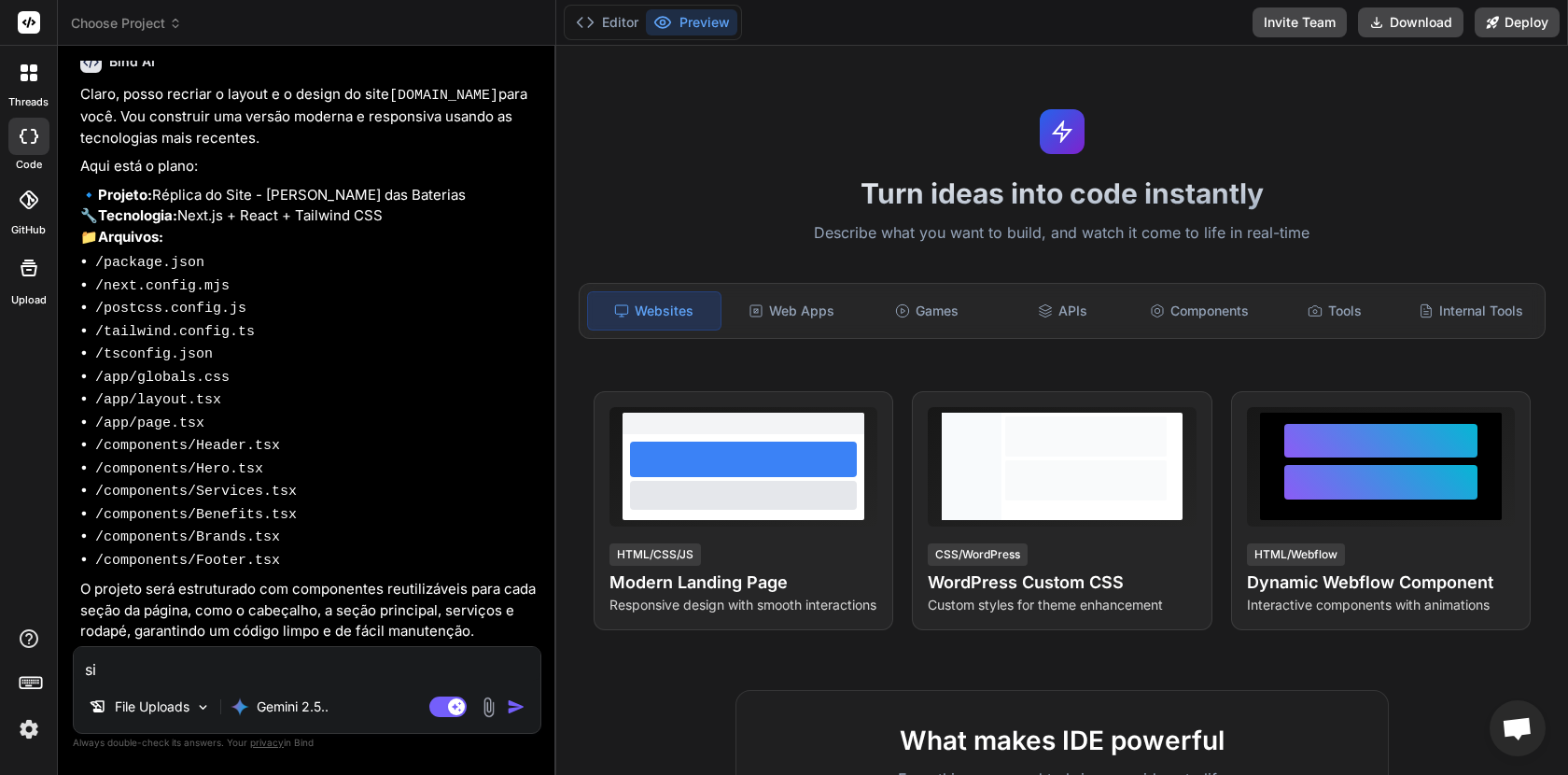
type textarea "sim"
type textarea "x"
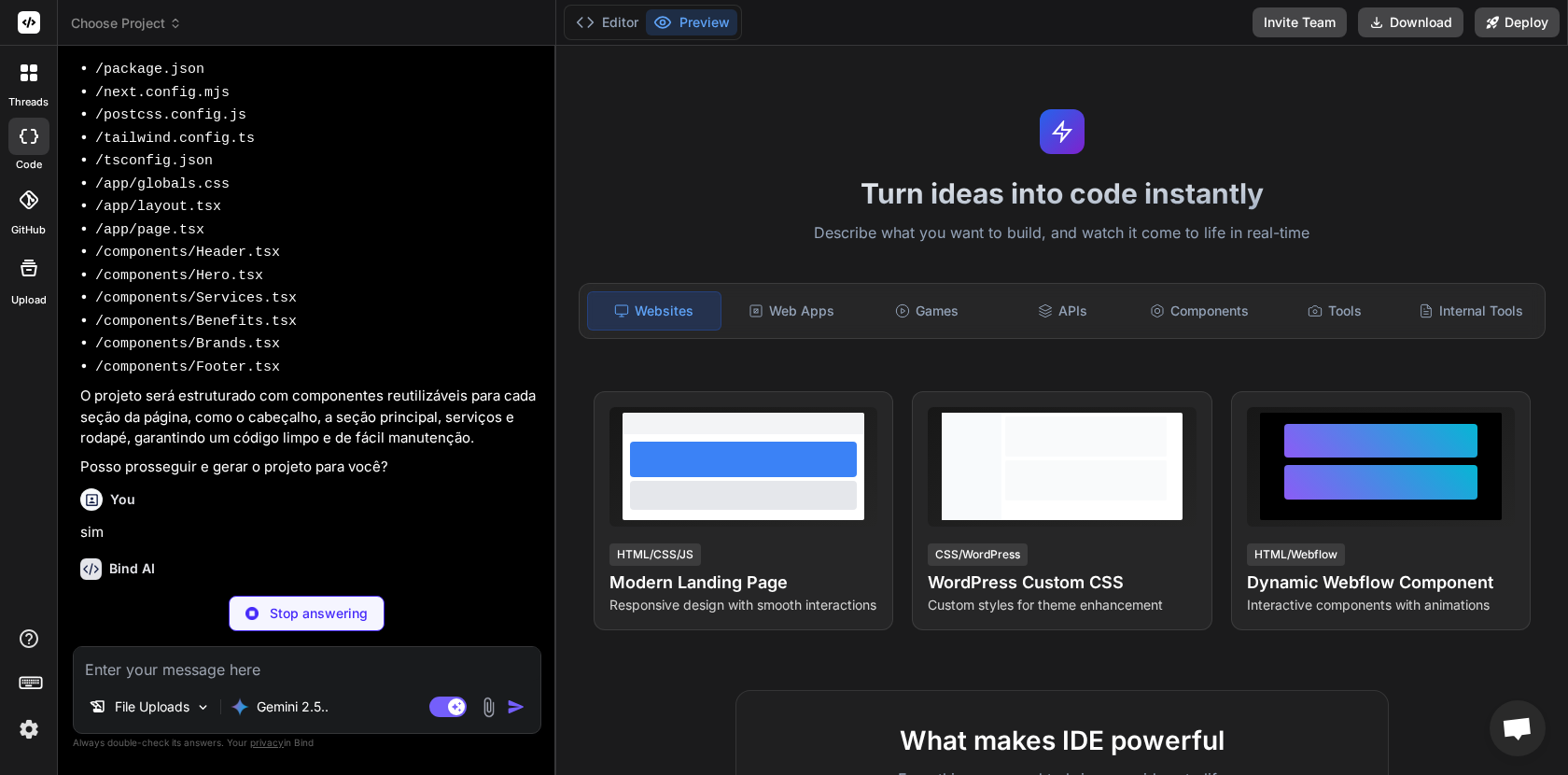
scroll to position [711, 0]
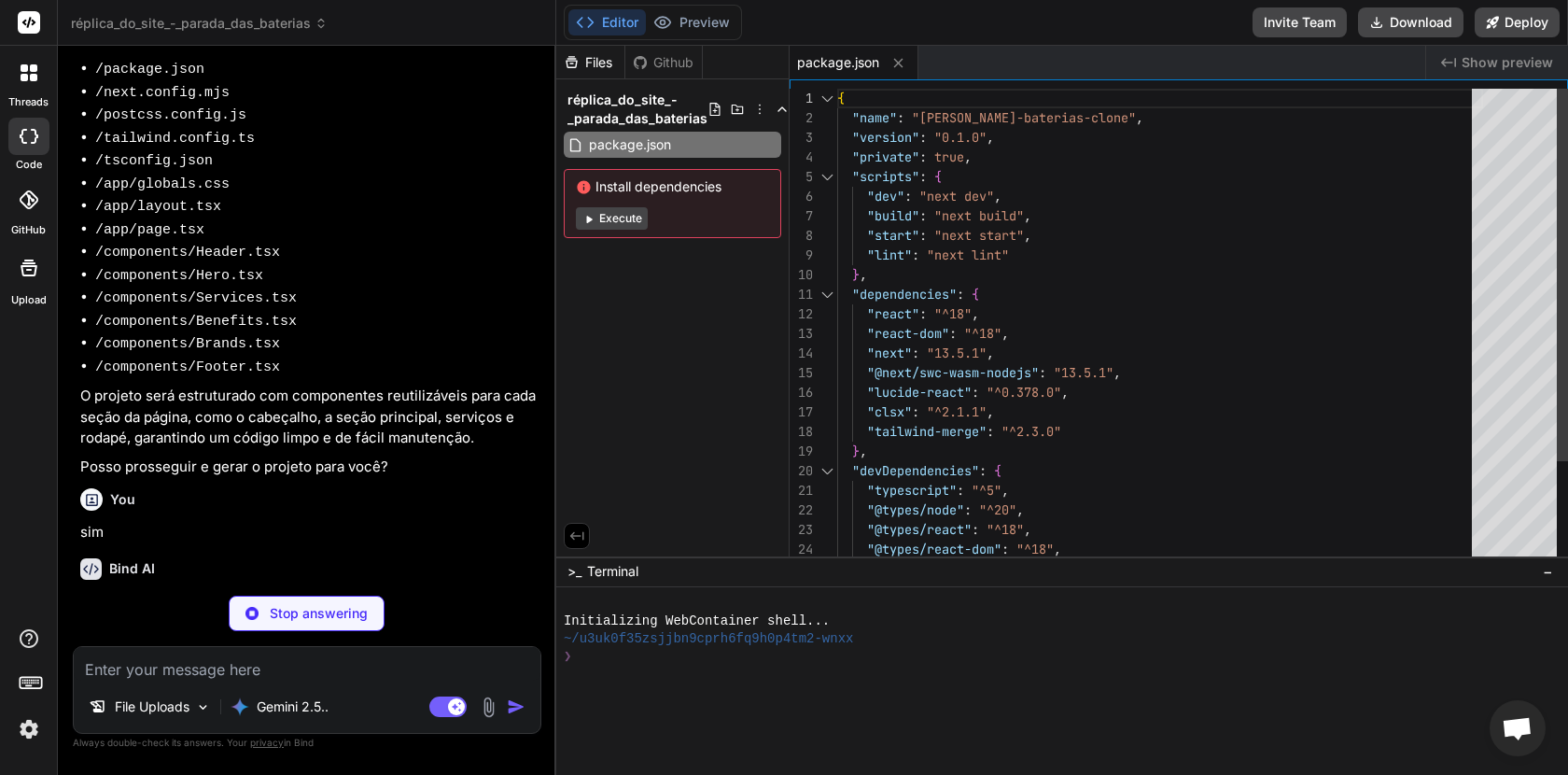
type textarea "x"
type textarea "}; export default nextConfig;"
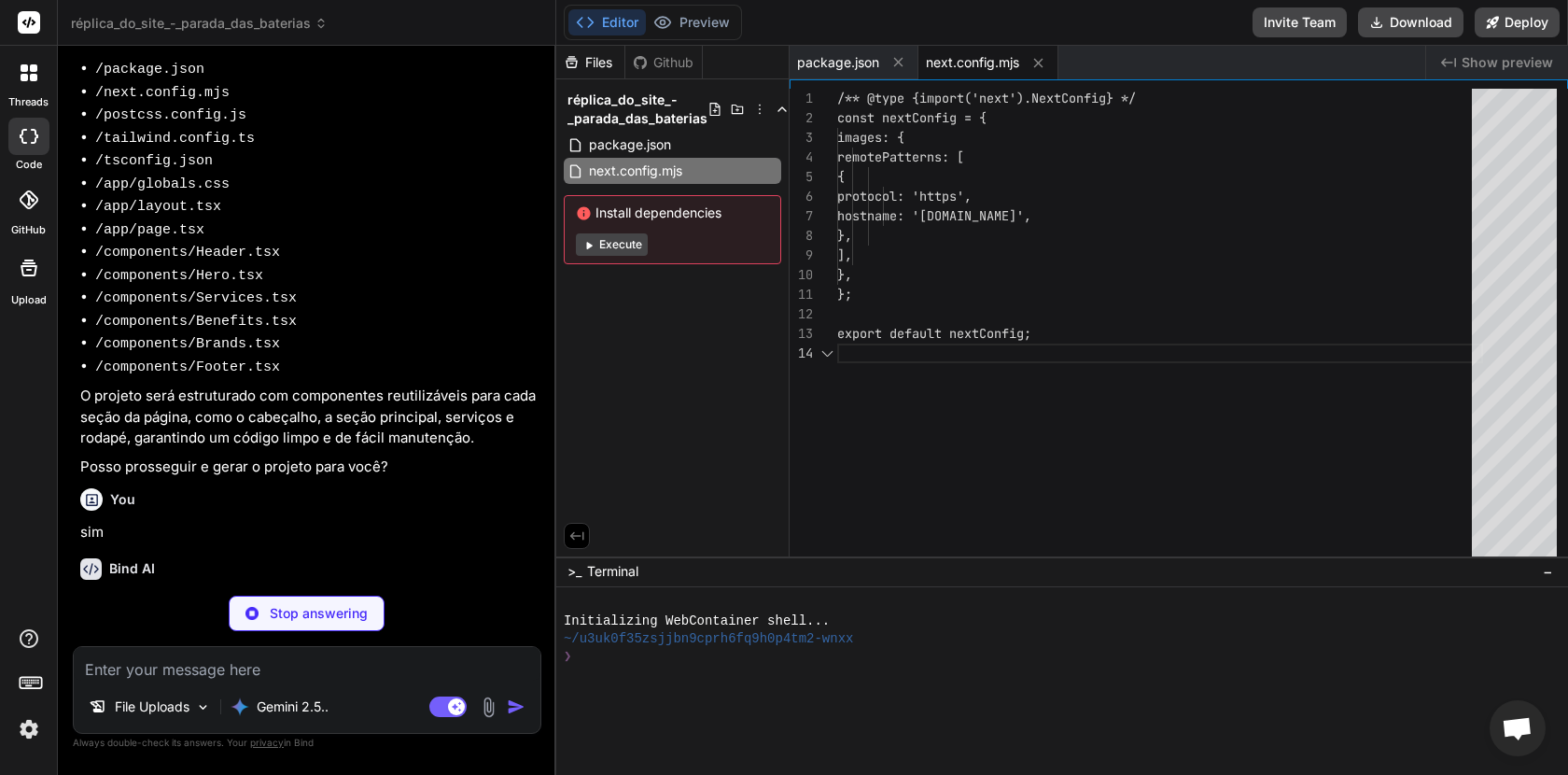
type textarea "x"
type textarea "module.exports = { plugins: { tailwindcss: {}, autoprefixer: {}, }, }"
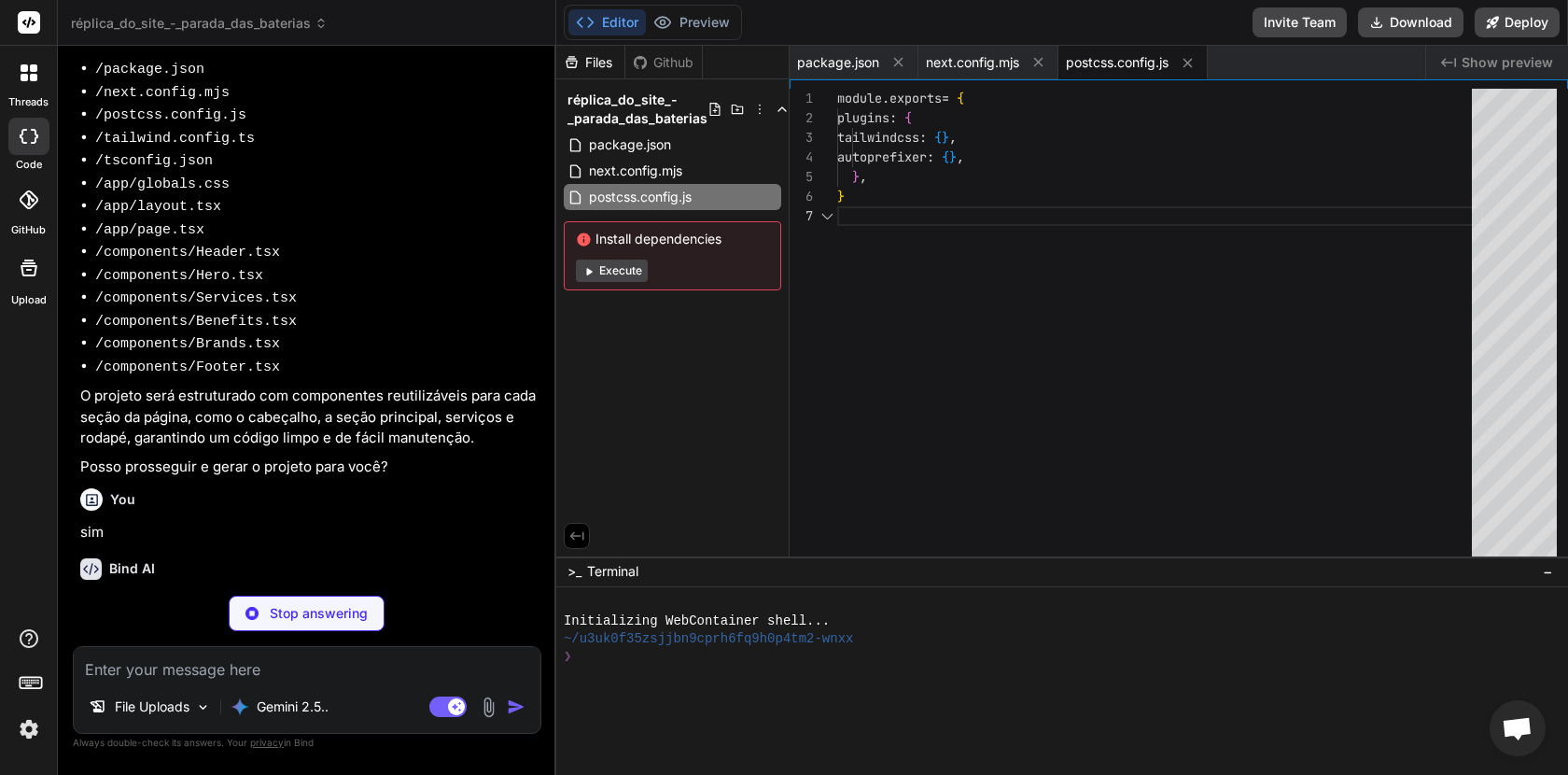
scroll to position [118, 0]
type textarea "x"
type textarea "}, }, }, plugins: [], }; export default config;"
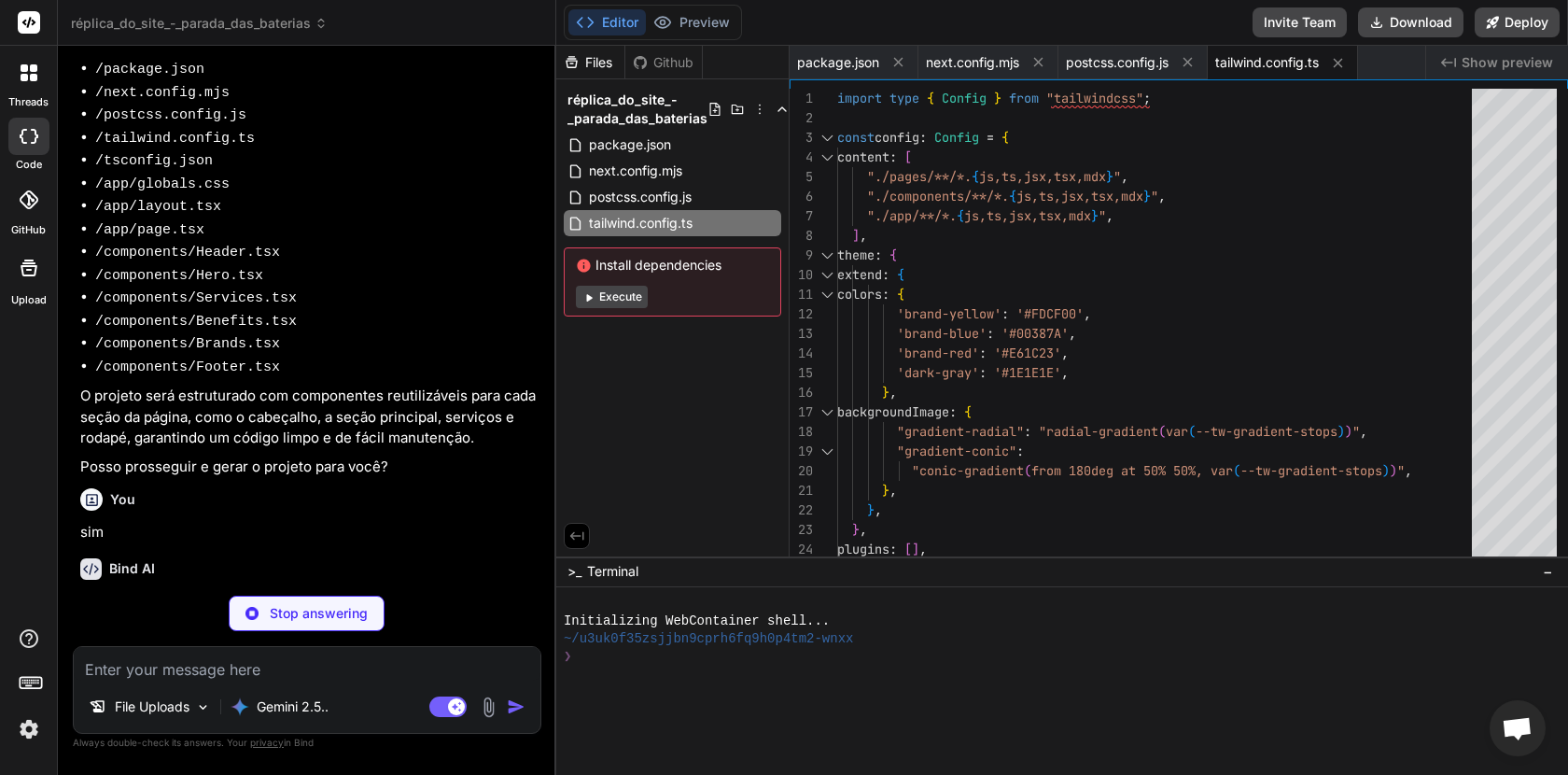
type textarea "x"
type textarea ""paths": { "@/*": ["./*"] } }, "include": ["next-env.d.ts", "**/*.ts", "**/*.ts…"
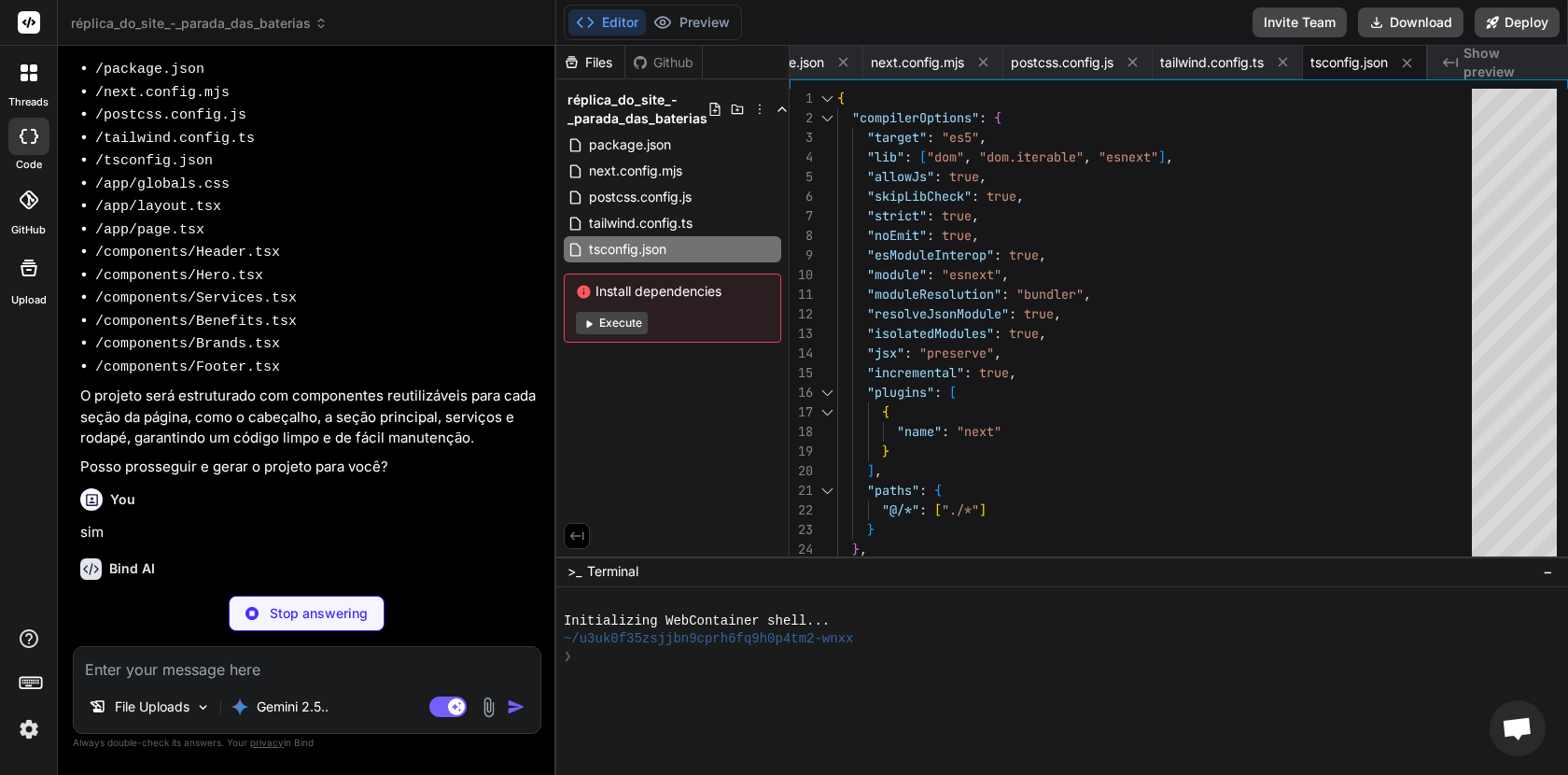
type textarea "x"
type textarea "box-shadow: 2px 2px 3px #999; z-index: 100; display: flex; align-items: center;…"
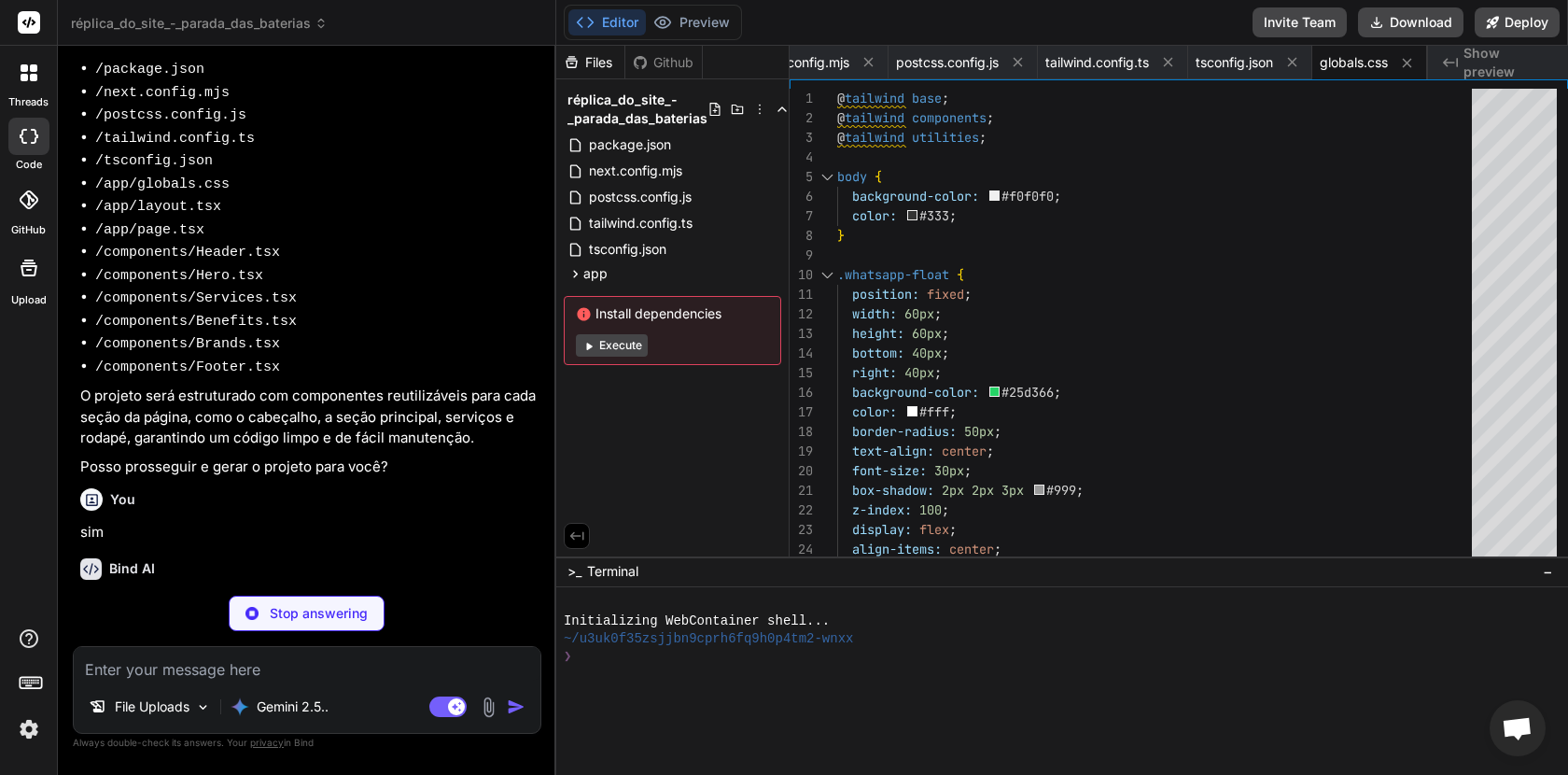
type textarea "x"
type textarea "</html> ); }"
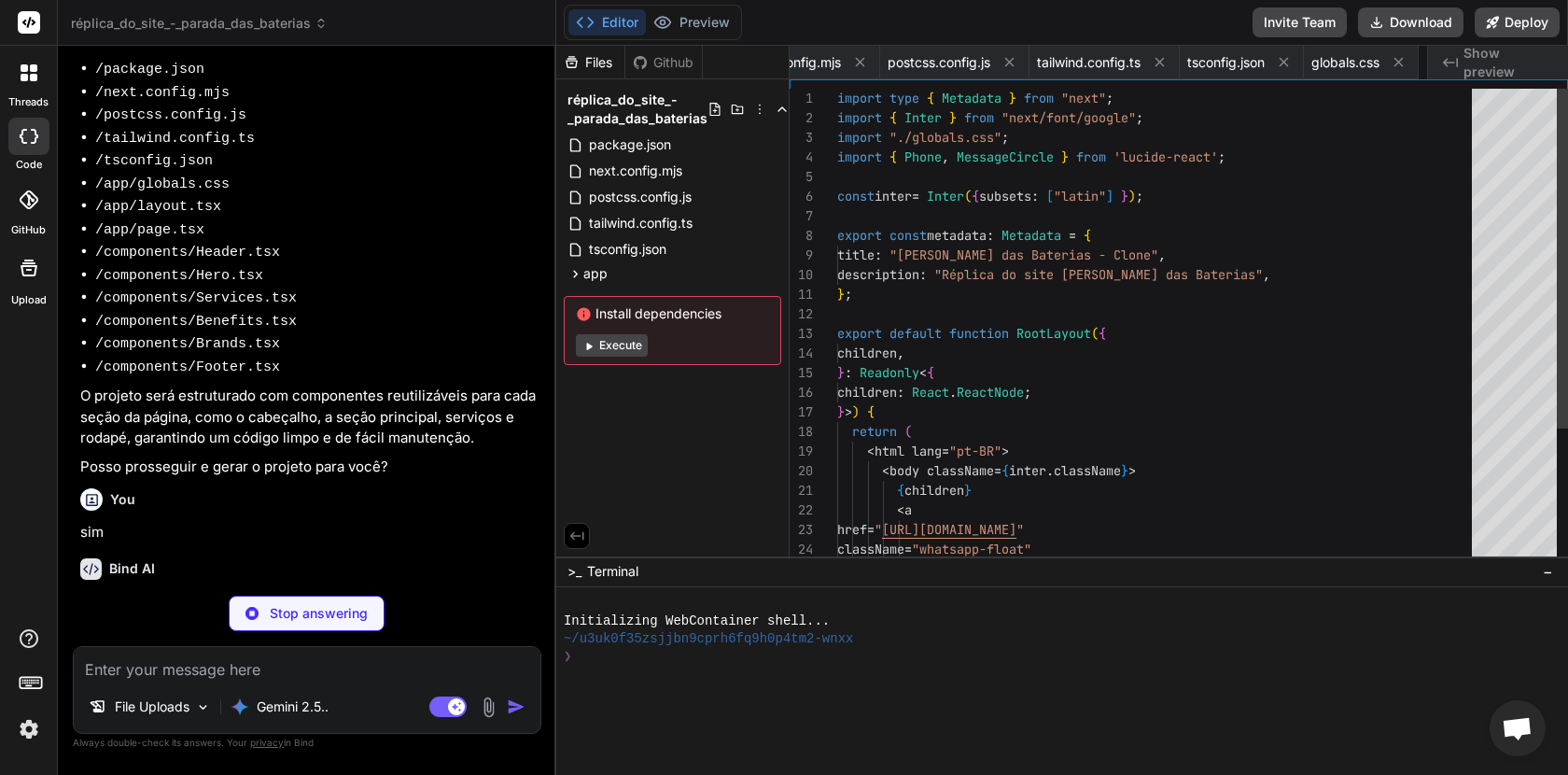
scroll to position [78, 0]
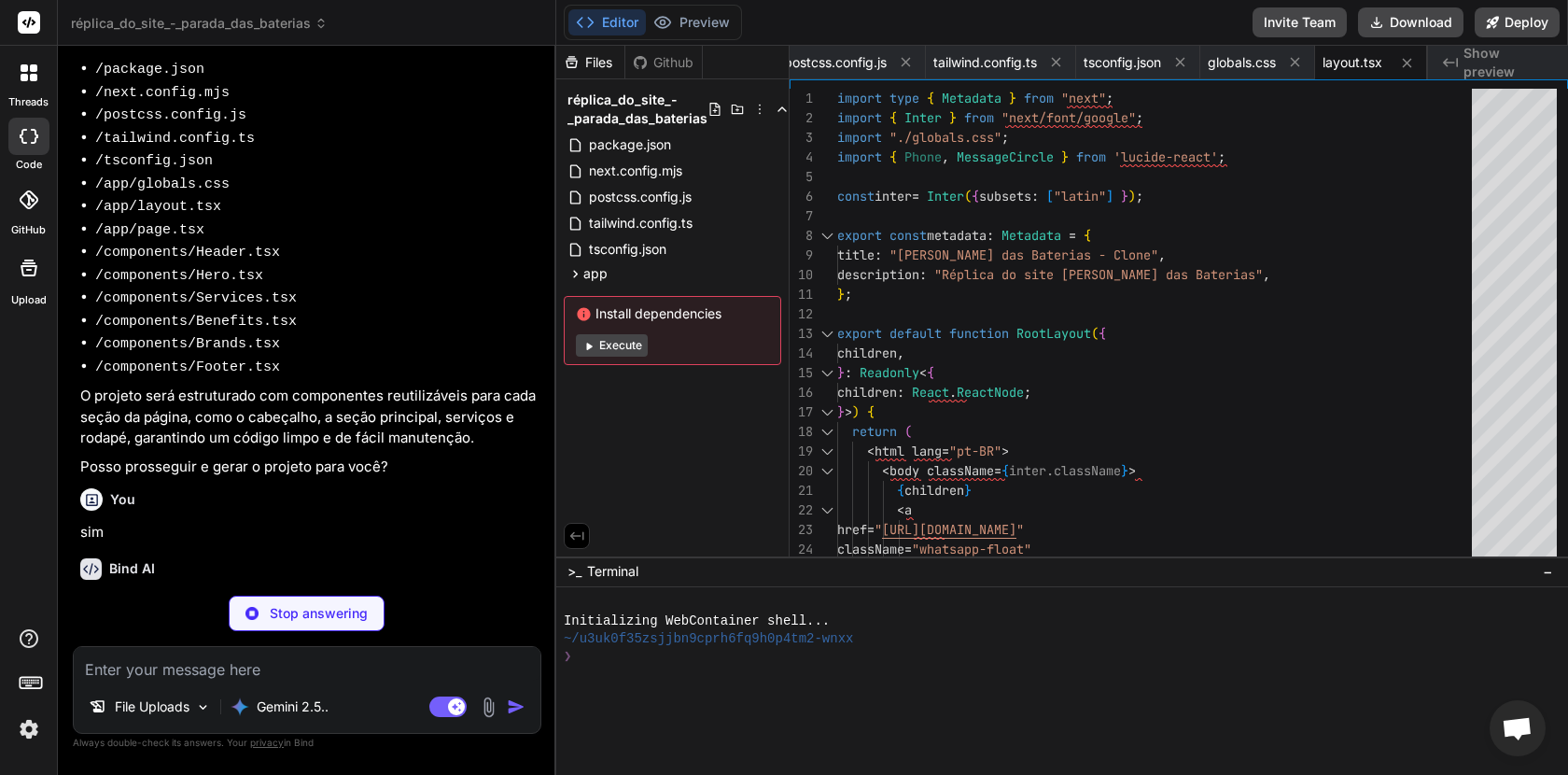
type textarea "x"
type textarea "<span>LIGUE AGORA</span> </a> </div> </header> ); }"
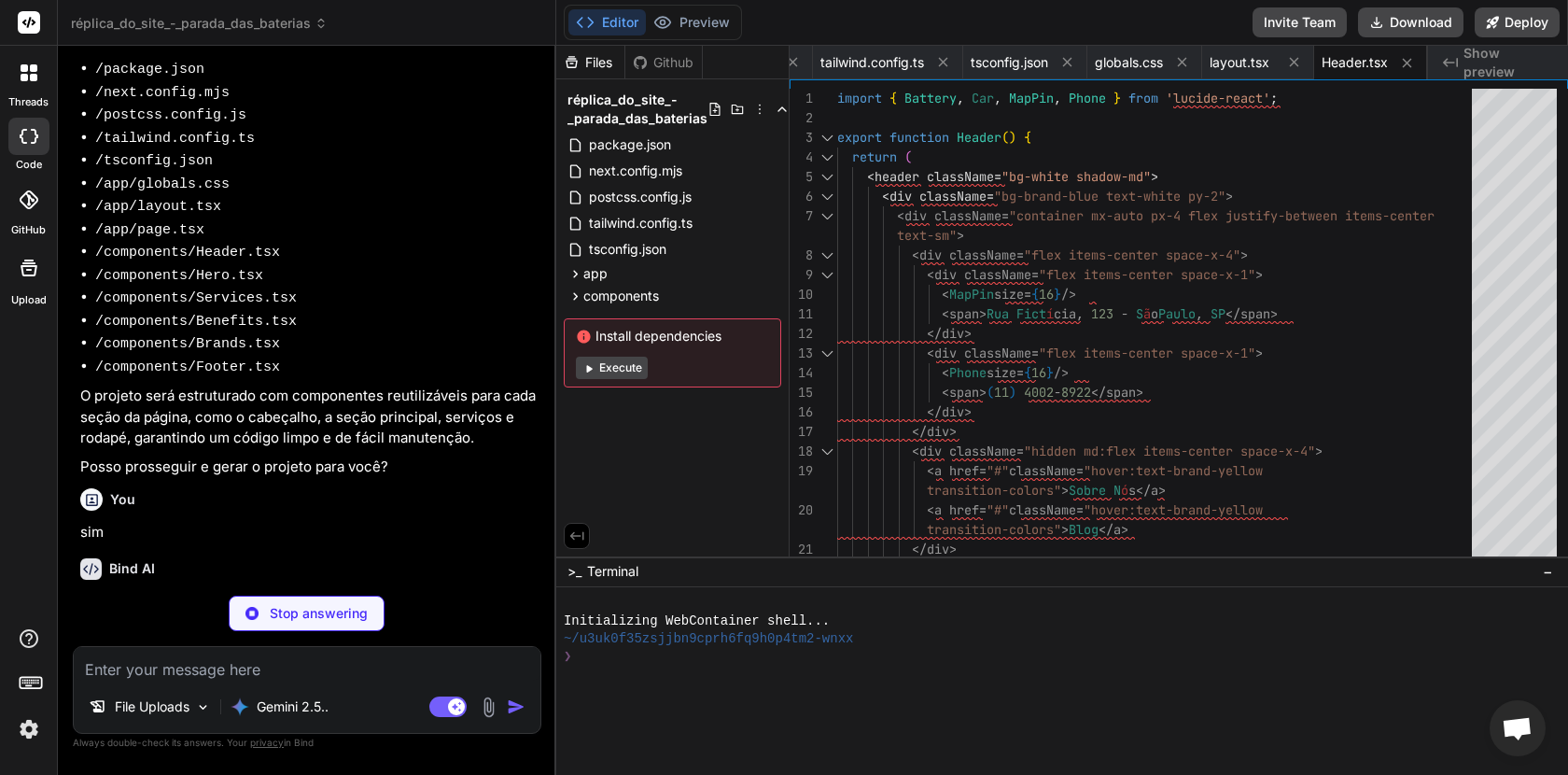
type textarea "x"
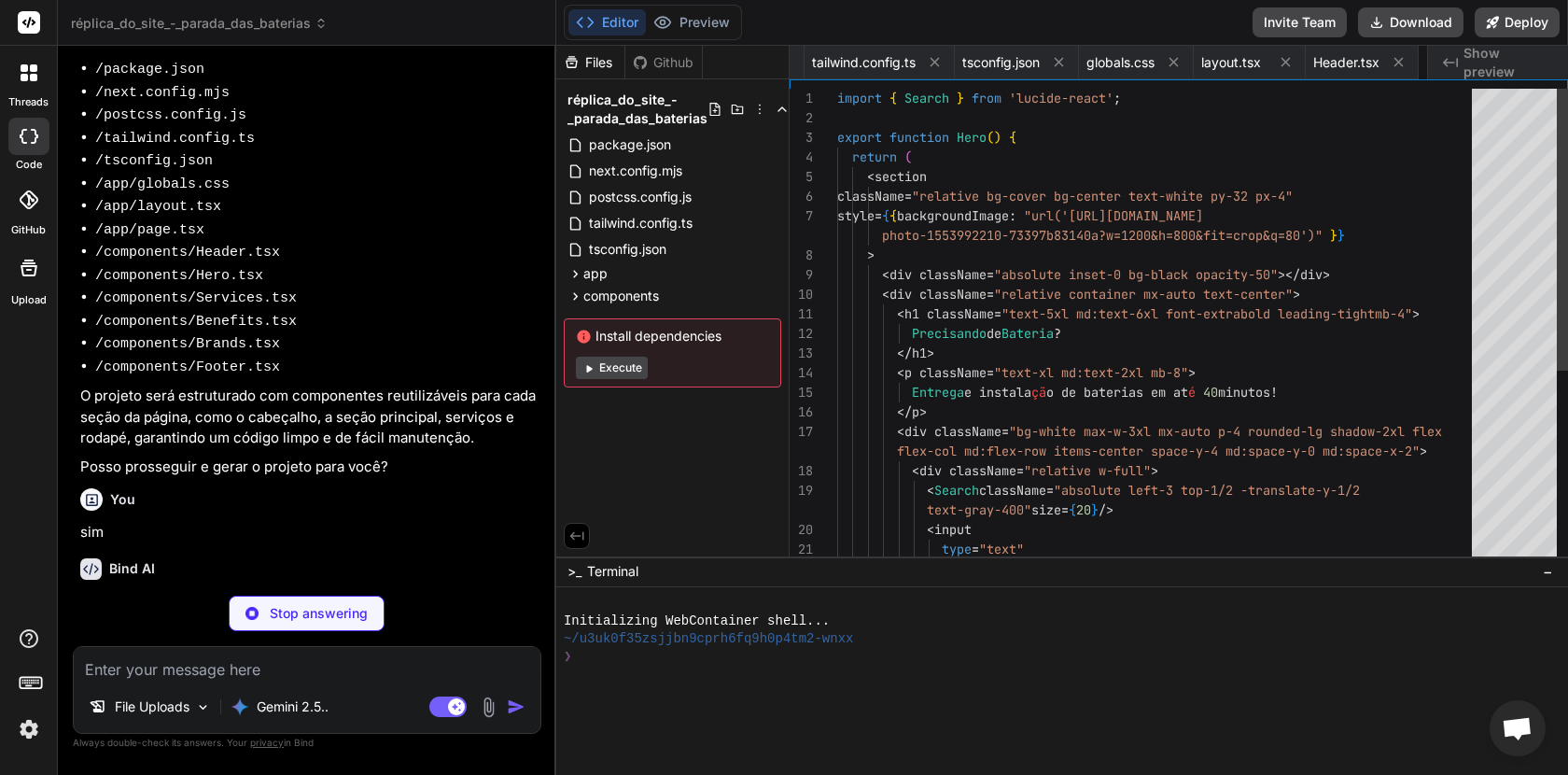
scroll to position [19, 0]
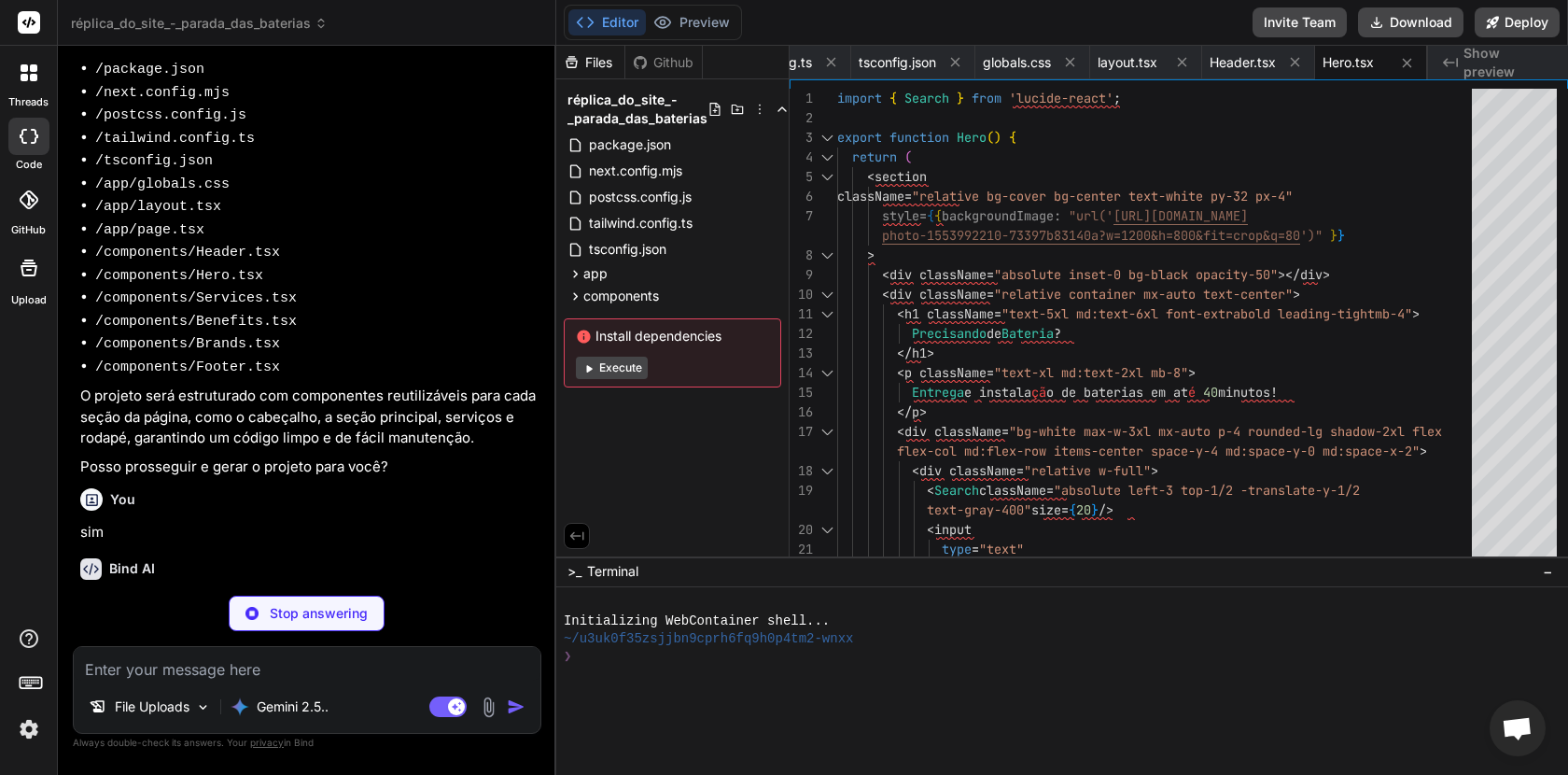
type textarea "x"
type textarea "</div> </div> ))} </div> </div> </section> ); }"
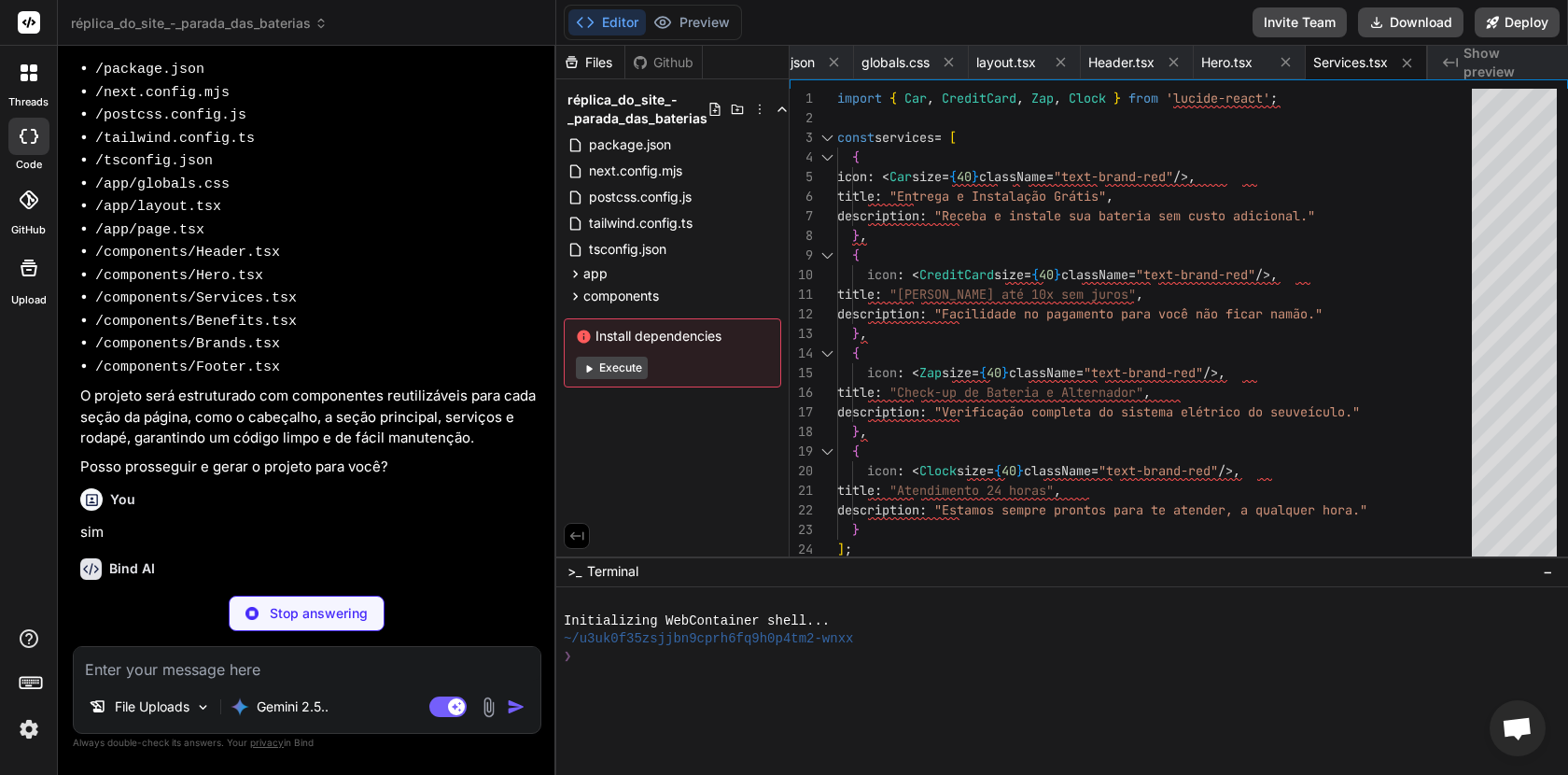
type textarea "x"
type textarea "</div> </section> ); }"
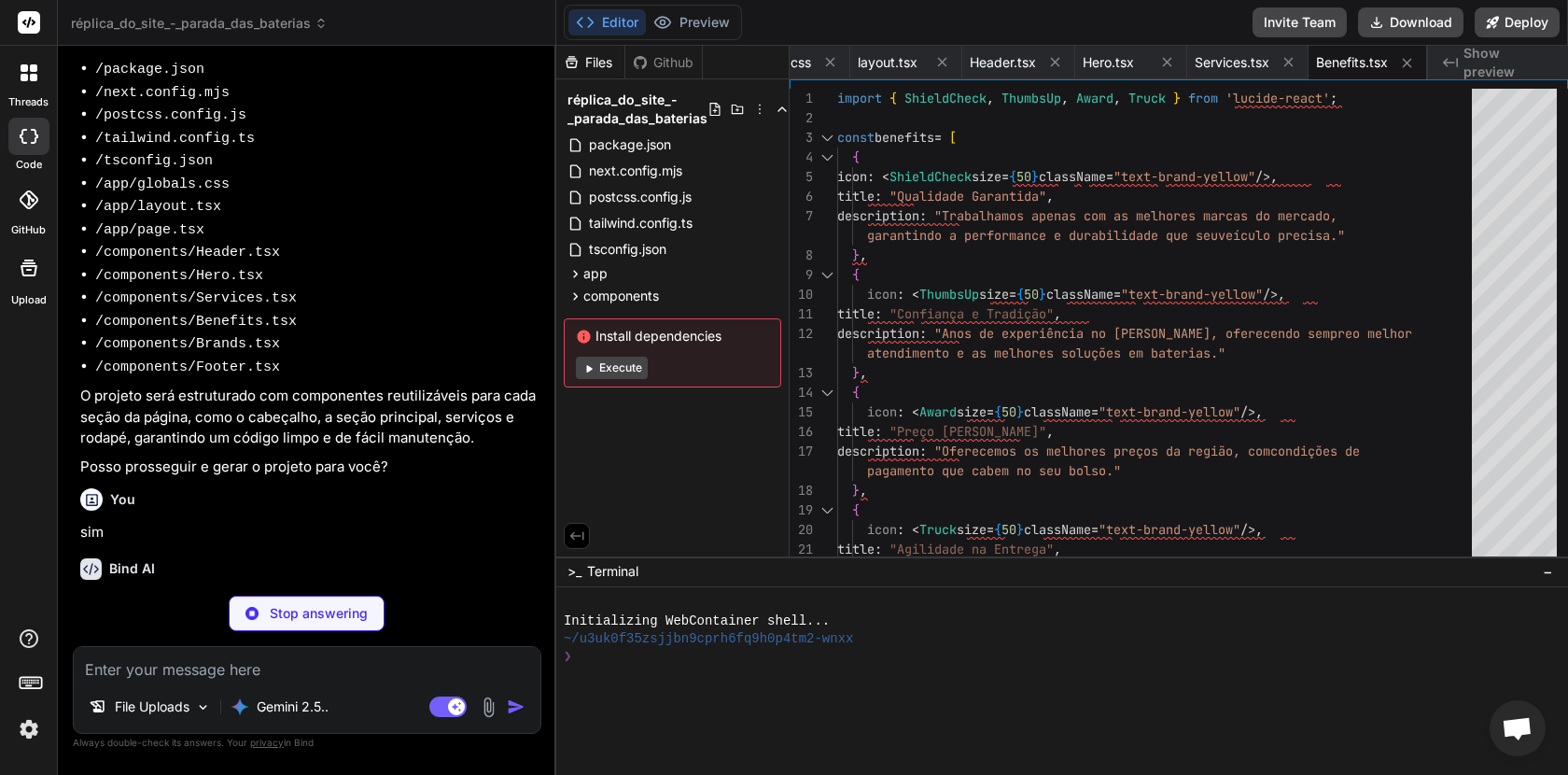
type textarea "x"
type textarea "</div> </div> </section> ); }"
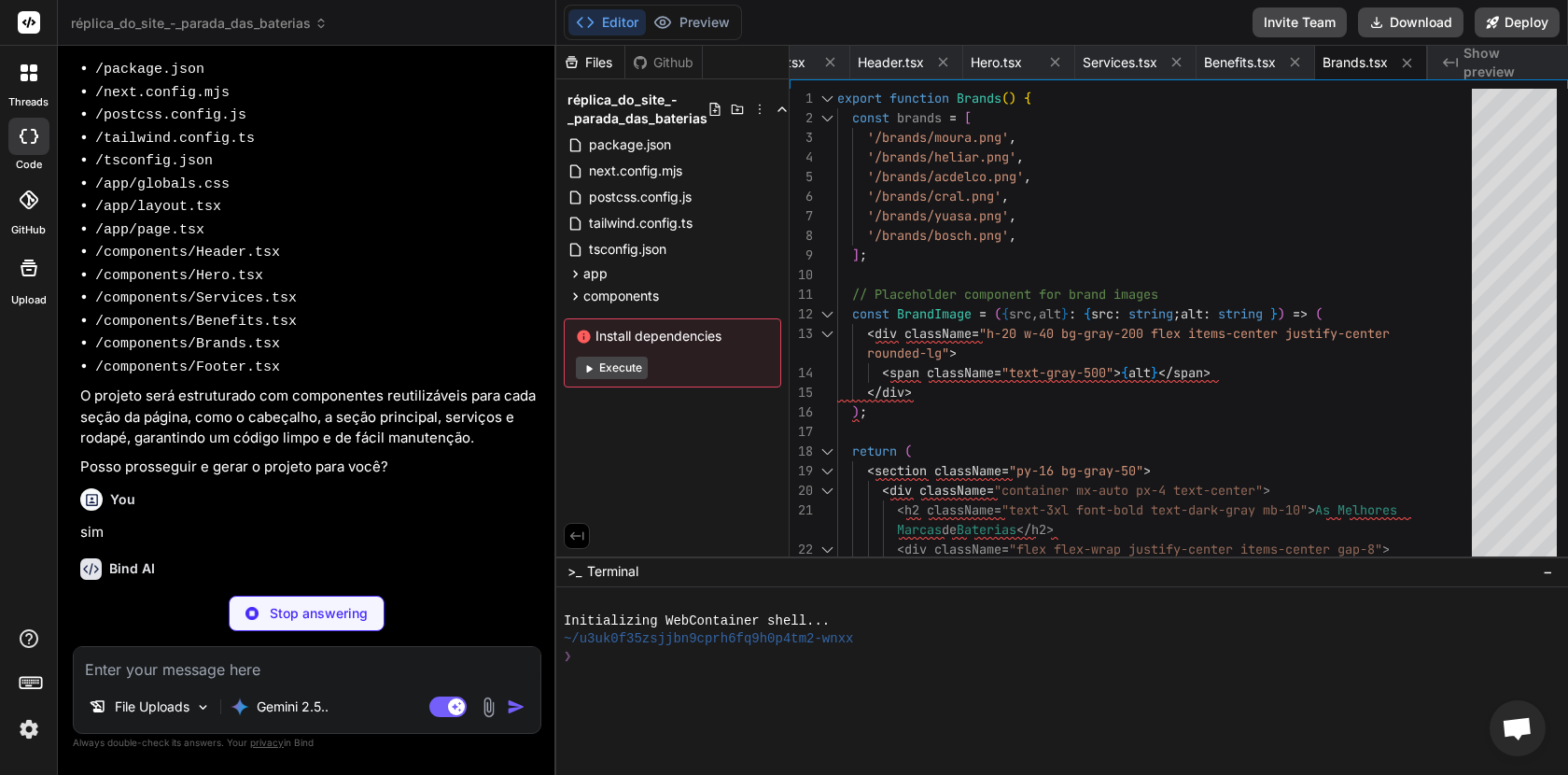
type textarea "x"
type textarea "); }"
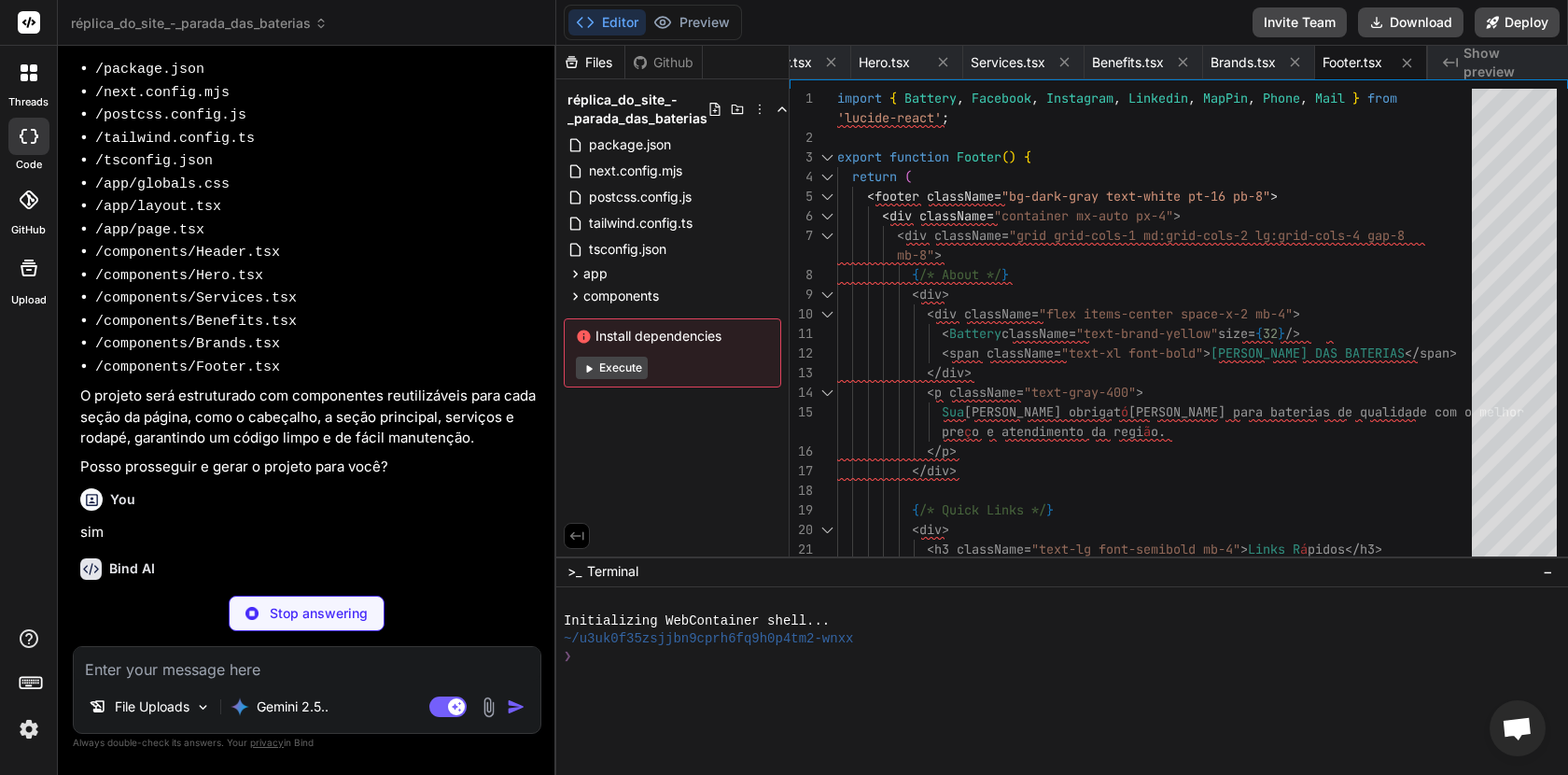
type textarea "x"
type textarea "<Header /> <Hero /> <Services /> <Benefits /> <Brands /> <Footer /> </main> ); }"
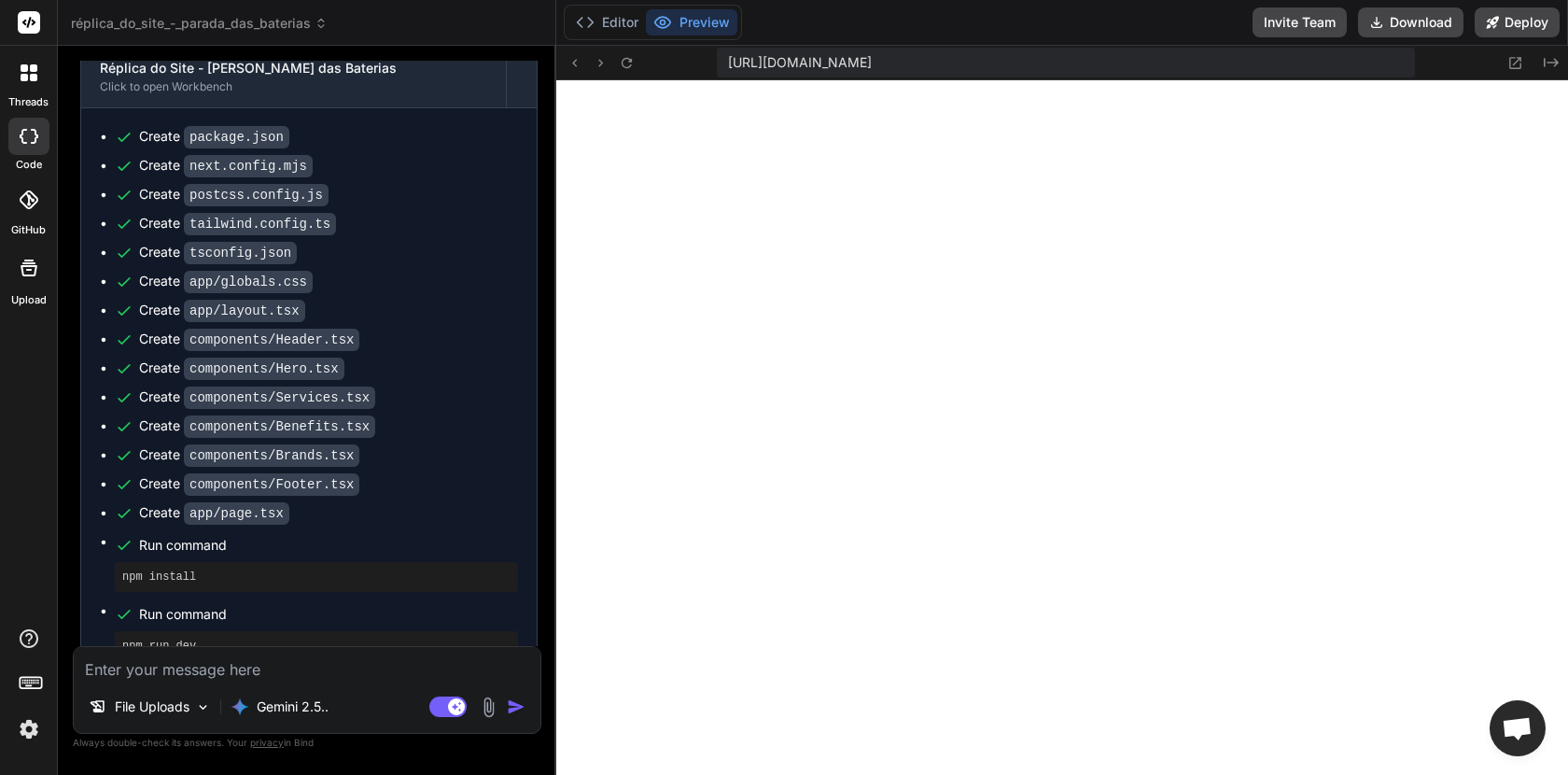
scroll to position [1721, 0]
click at [619, 24] on button "Editor" at bounding box center [608, 23] width 78 height 27
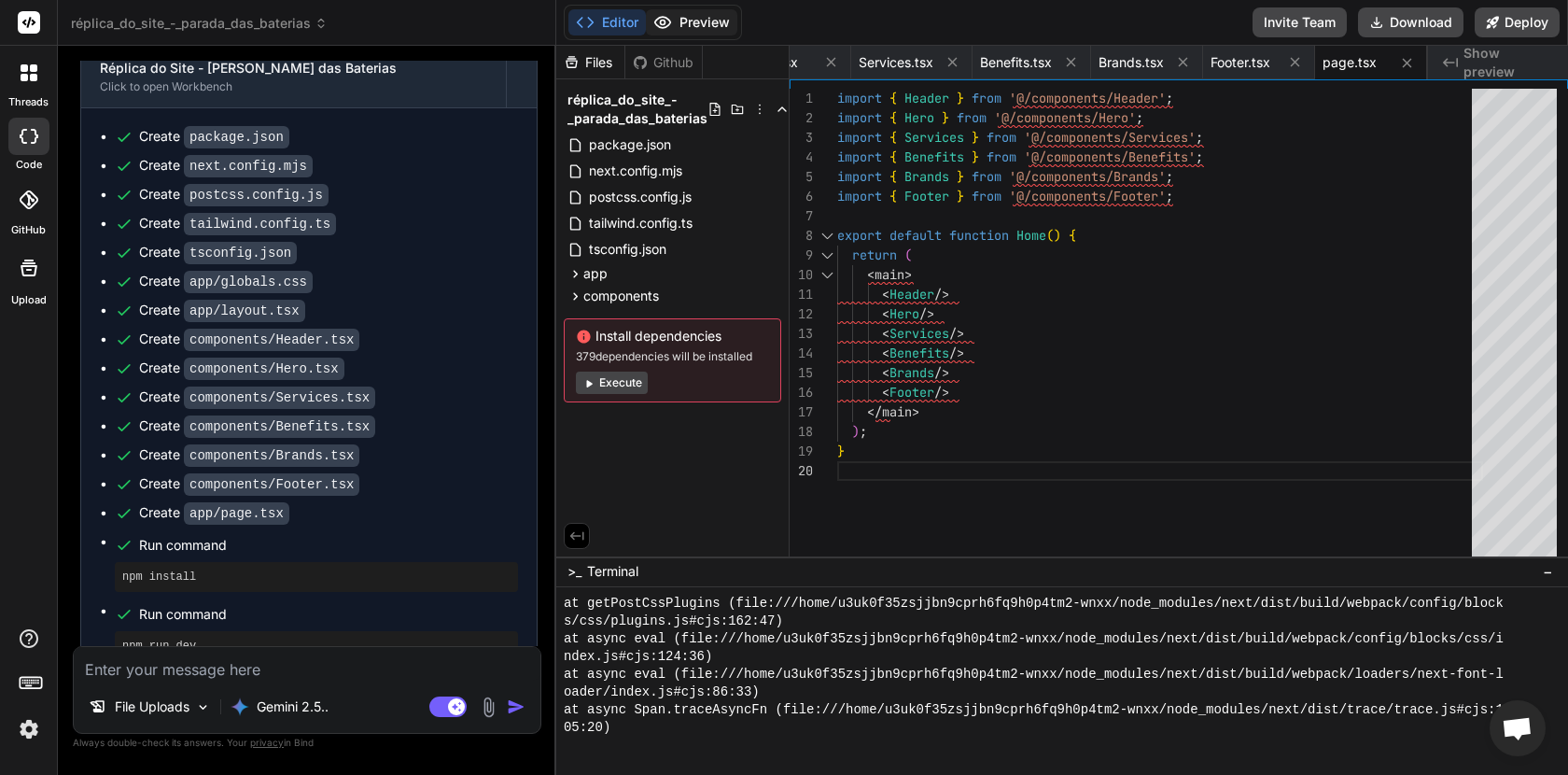
scroll to position [2395, 0]
click at [688, 29] on button "Preview" at bounding box center [691, 23] width 92 height 27
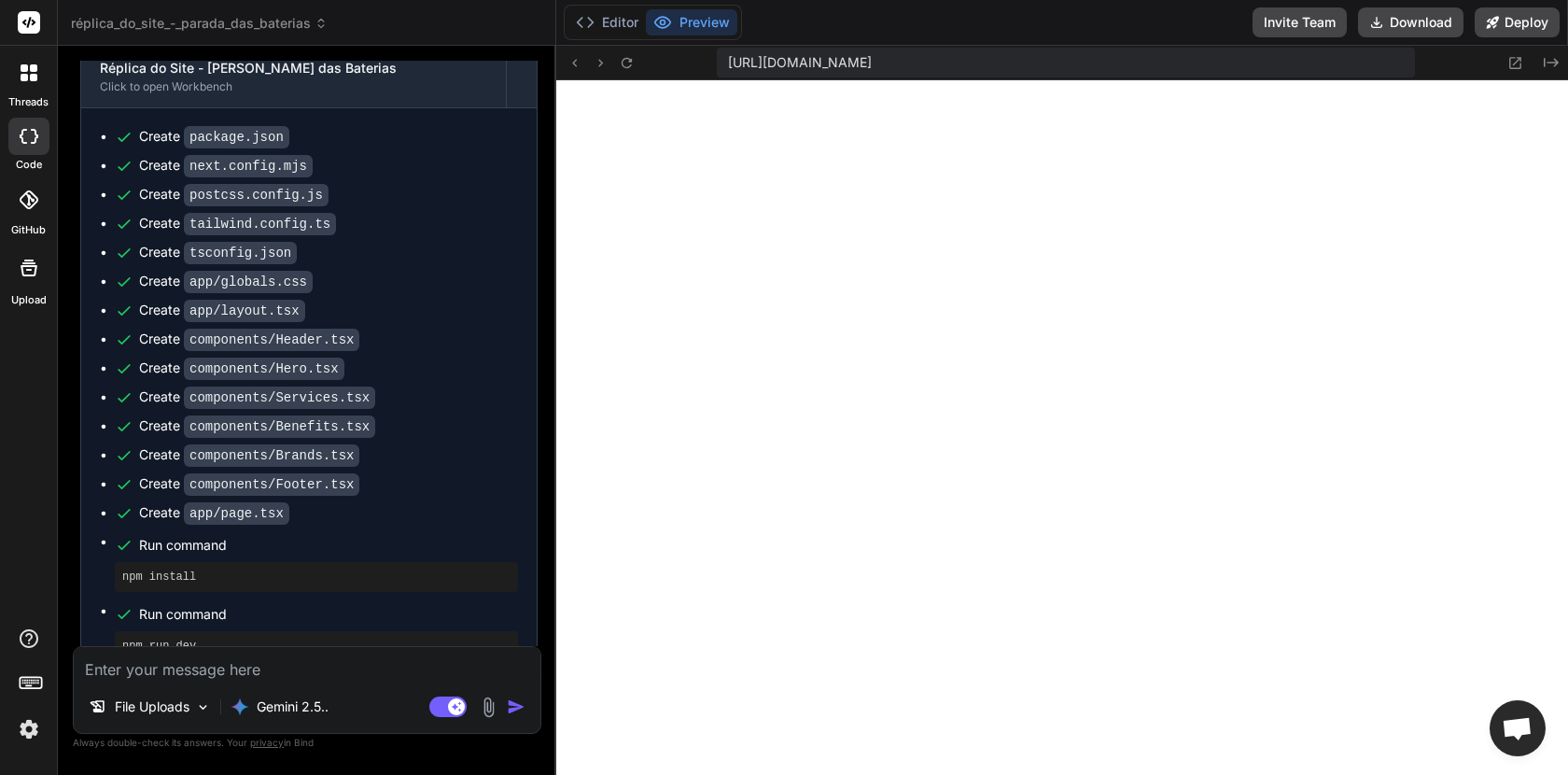
scroll to position [2644, 0]
click at [616, 26] on button "Editor" at bounding box center [608, 23] width 78 height 27
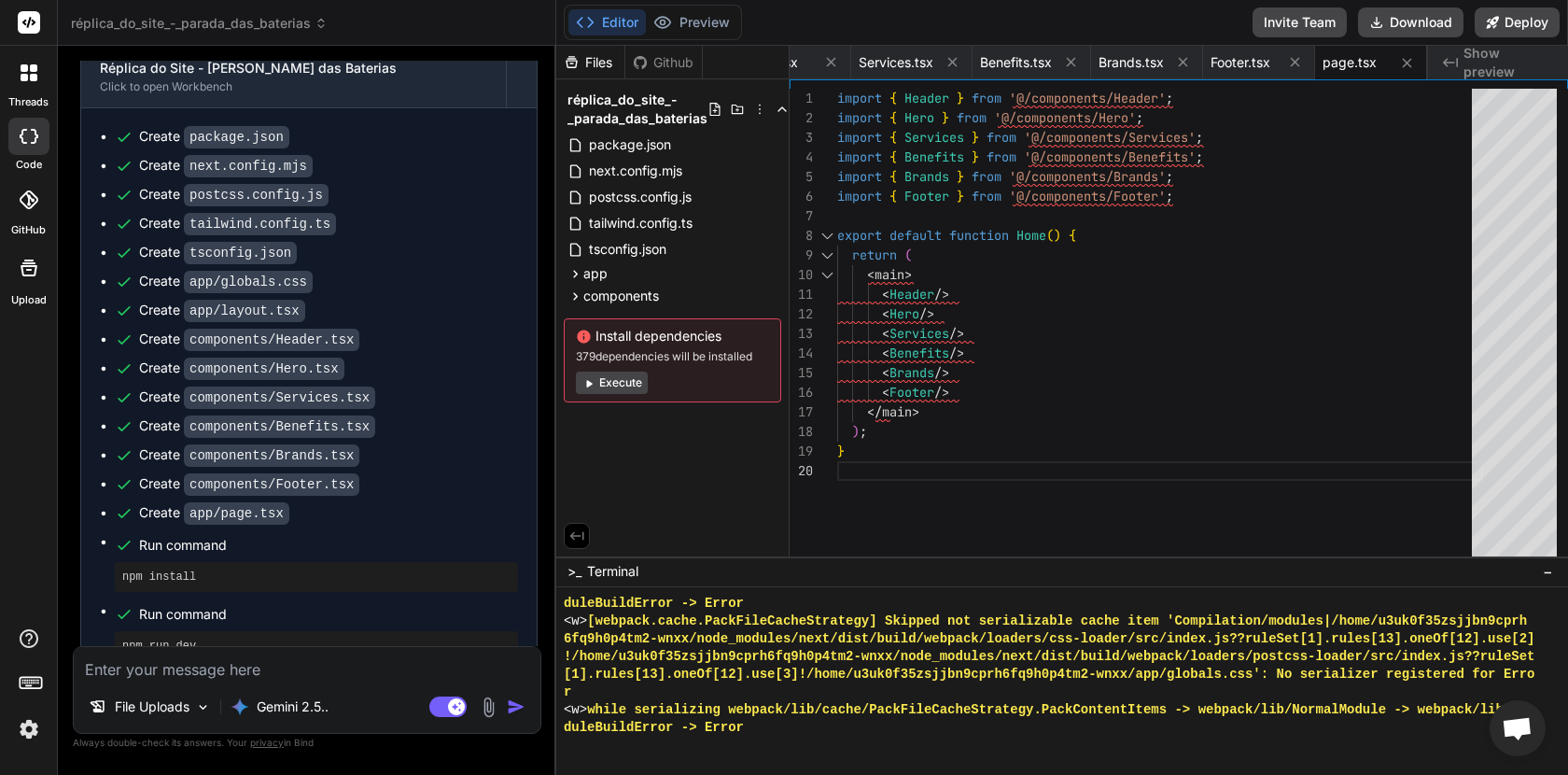
click at [612, 389] on button "Execute" at bounding box center [612, 383] width 72 height 23
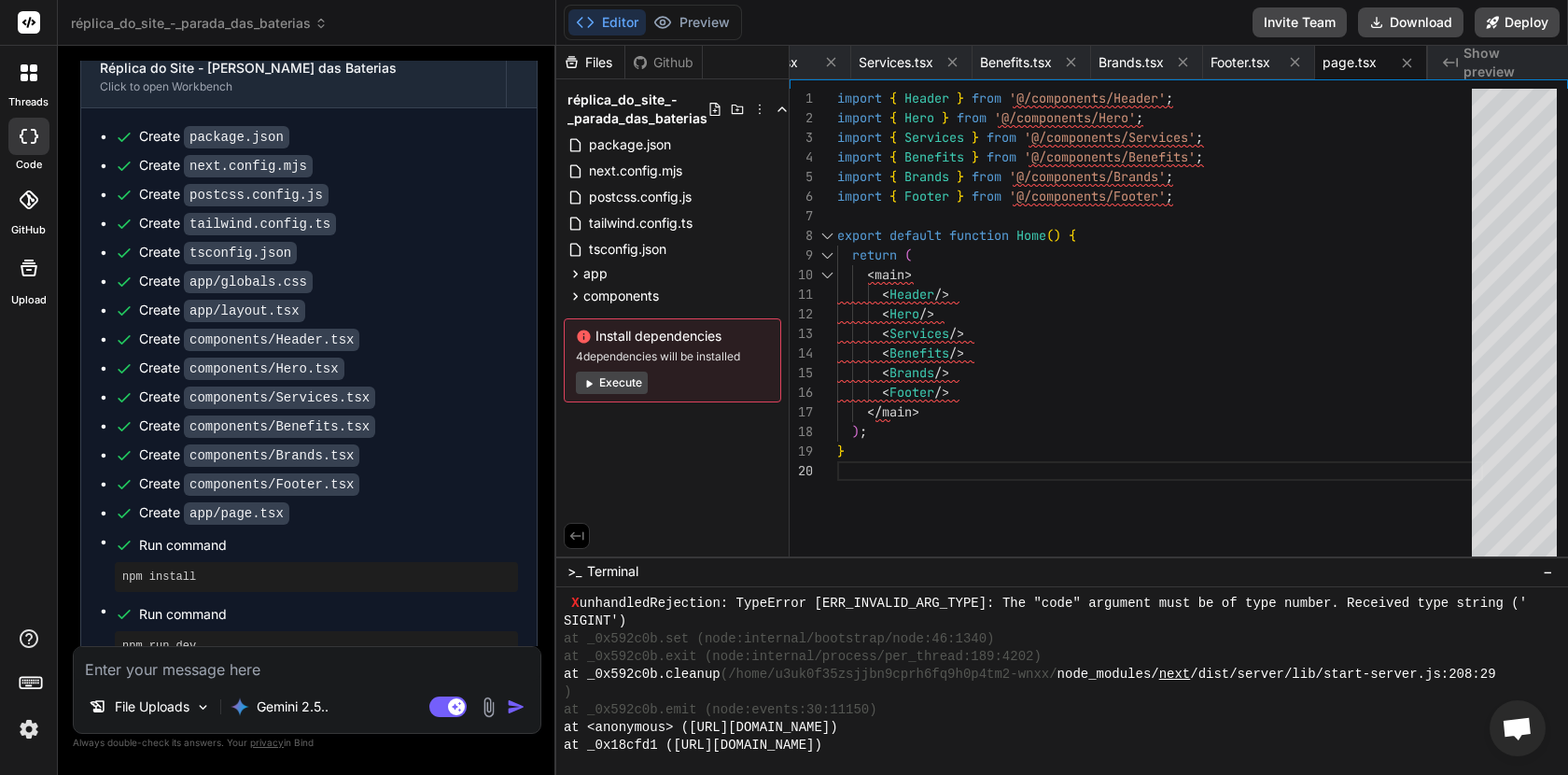
scroll to position [4667, 0]
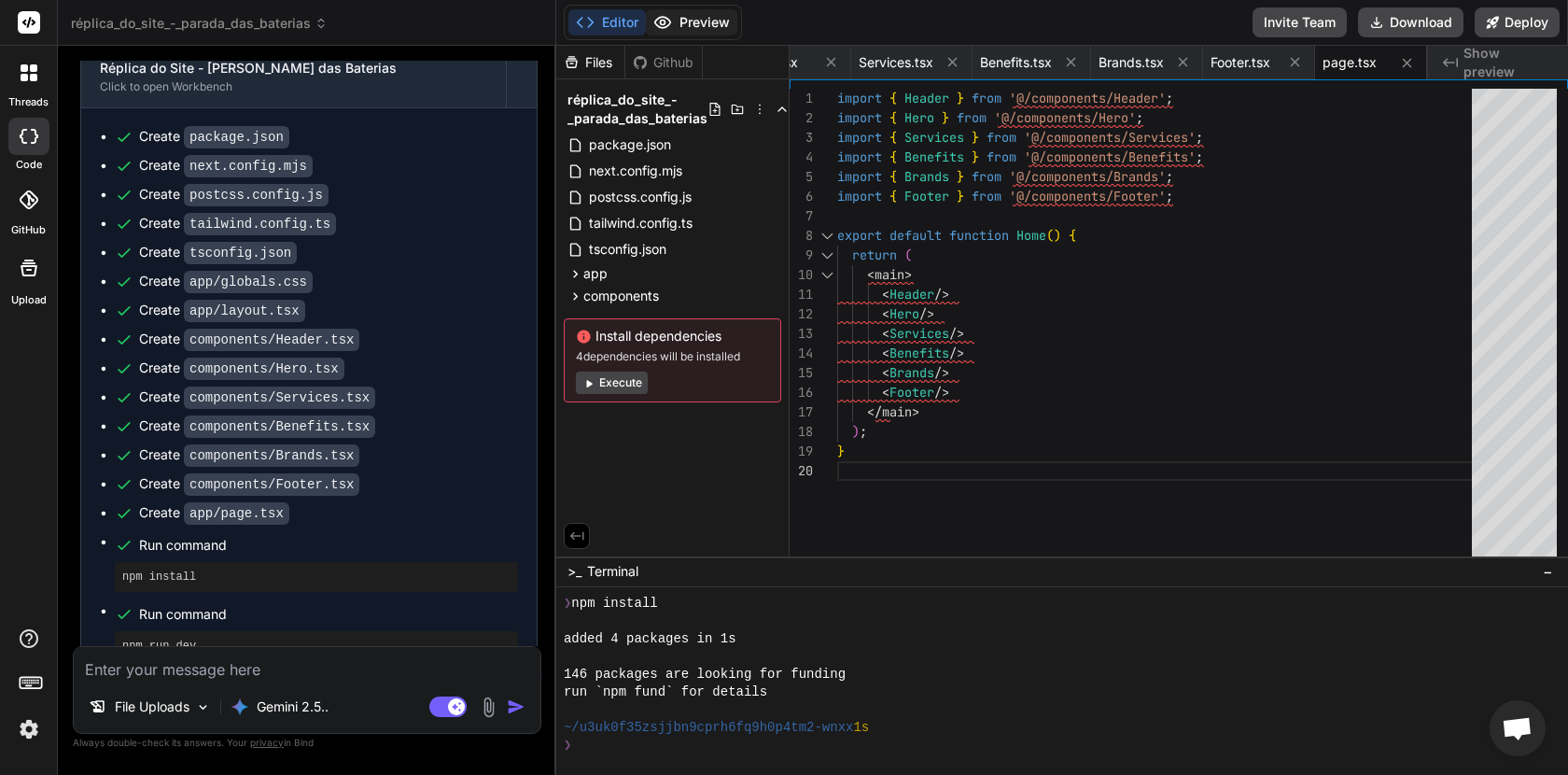
click at [669, 23] on icon at bounding box center [663, 23] width 16 height 11
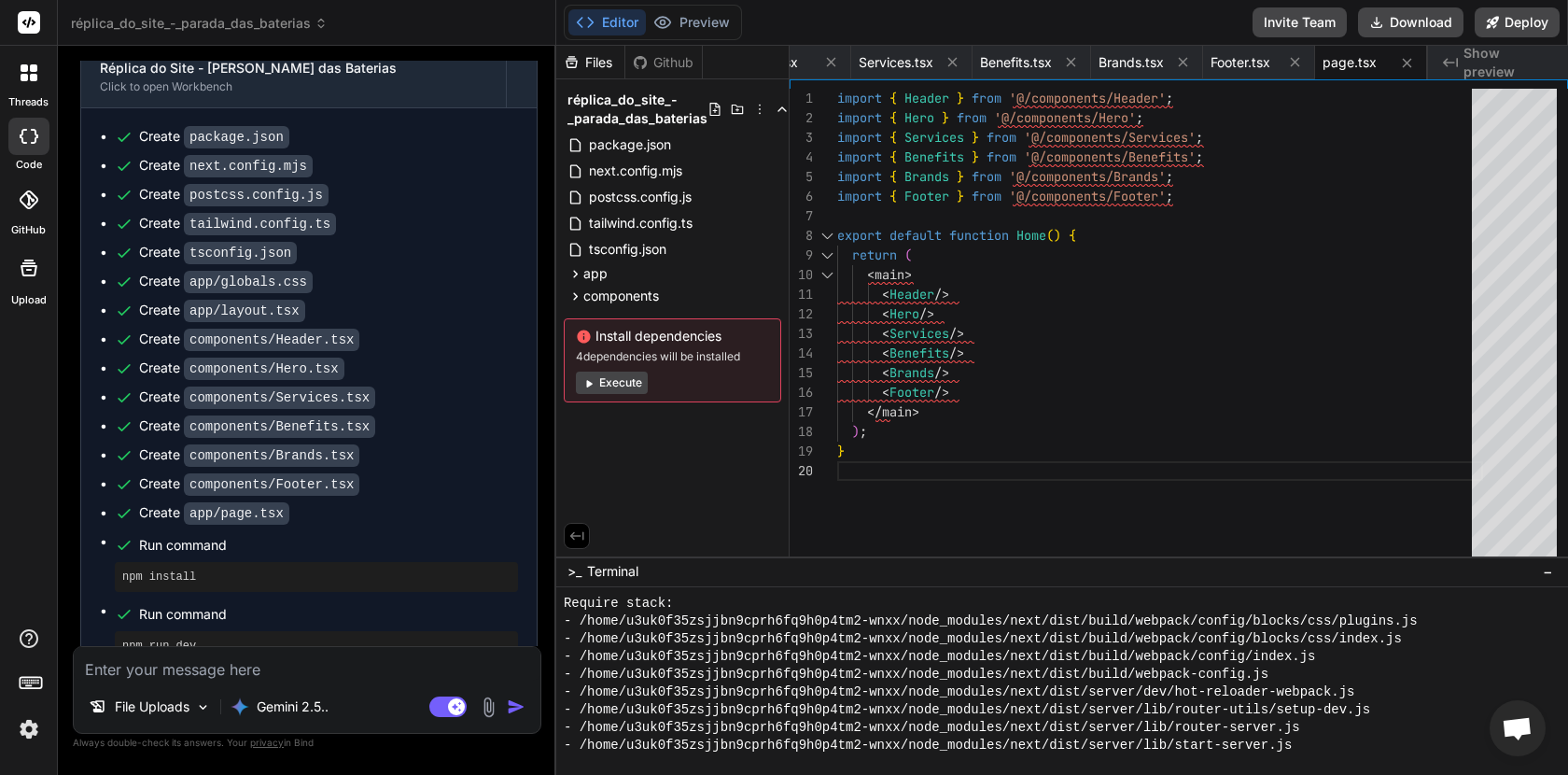
scroll to position [2086, 0]
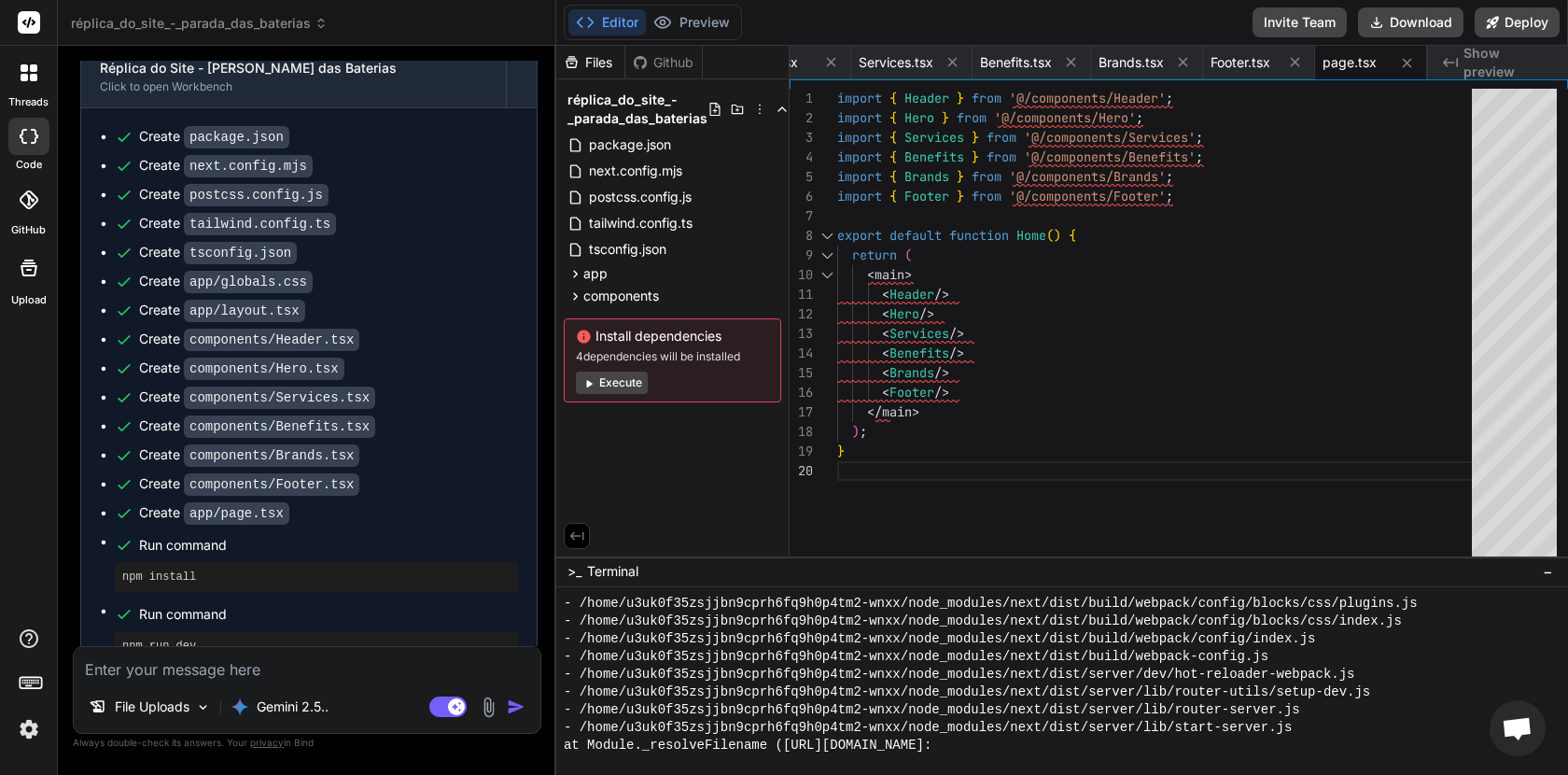
click at [1524, 723] on span "Bate-papo aberto" at bounding box center [1517, 730] width 30 height 27
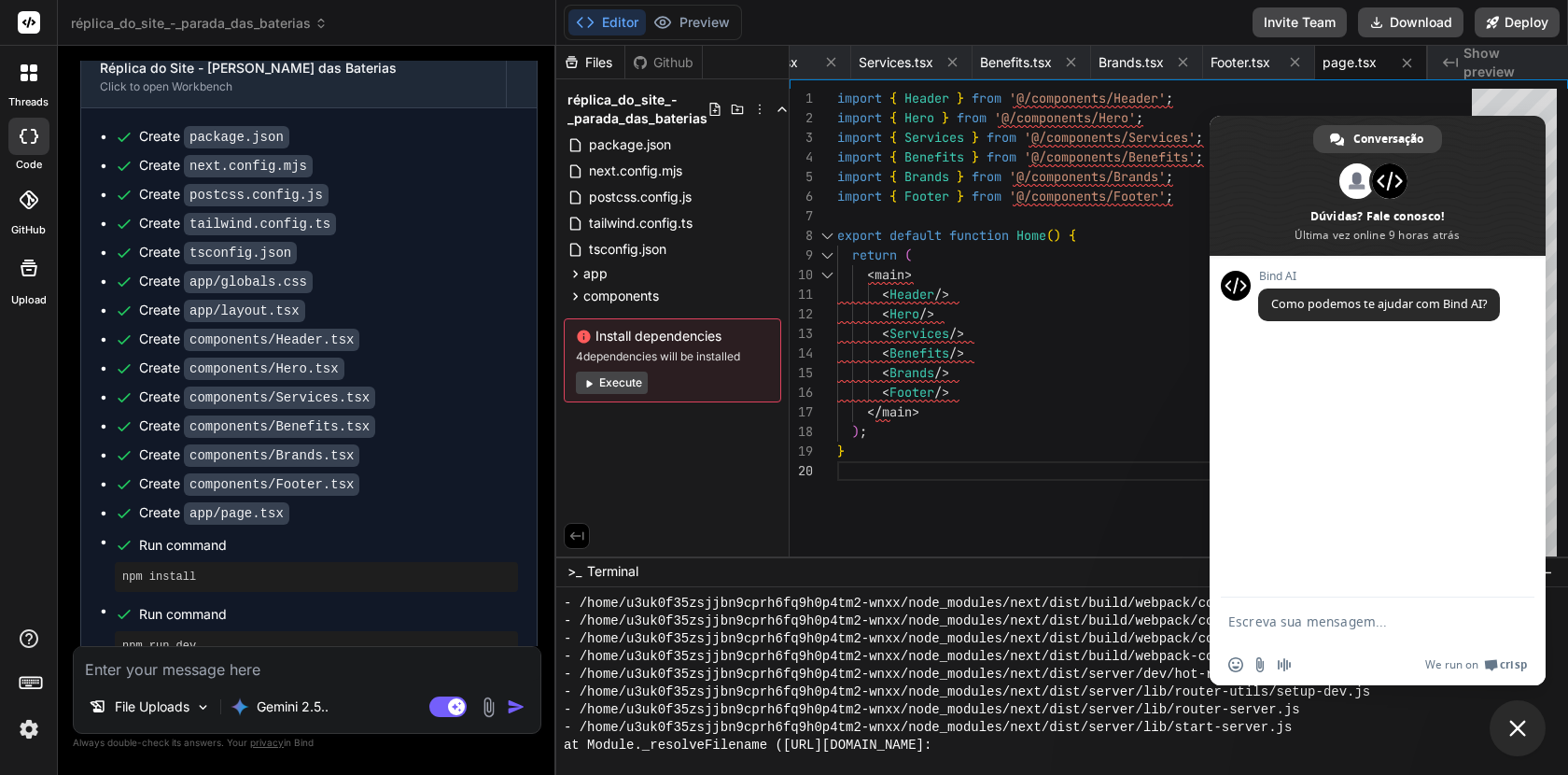
scroll to position [0, 0]
click at [1505, 721] on span "Bate-papo" at bounding box center [1518, 729] width 56 height 56
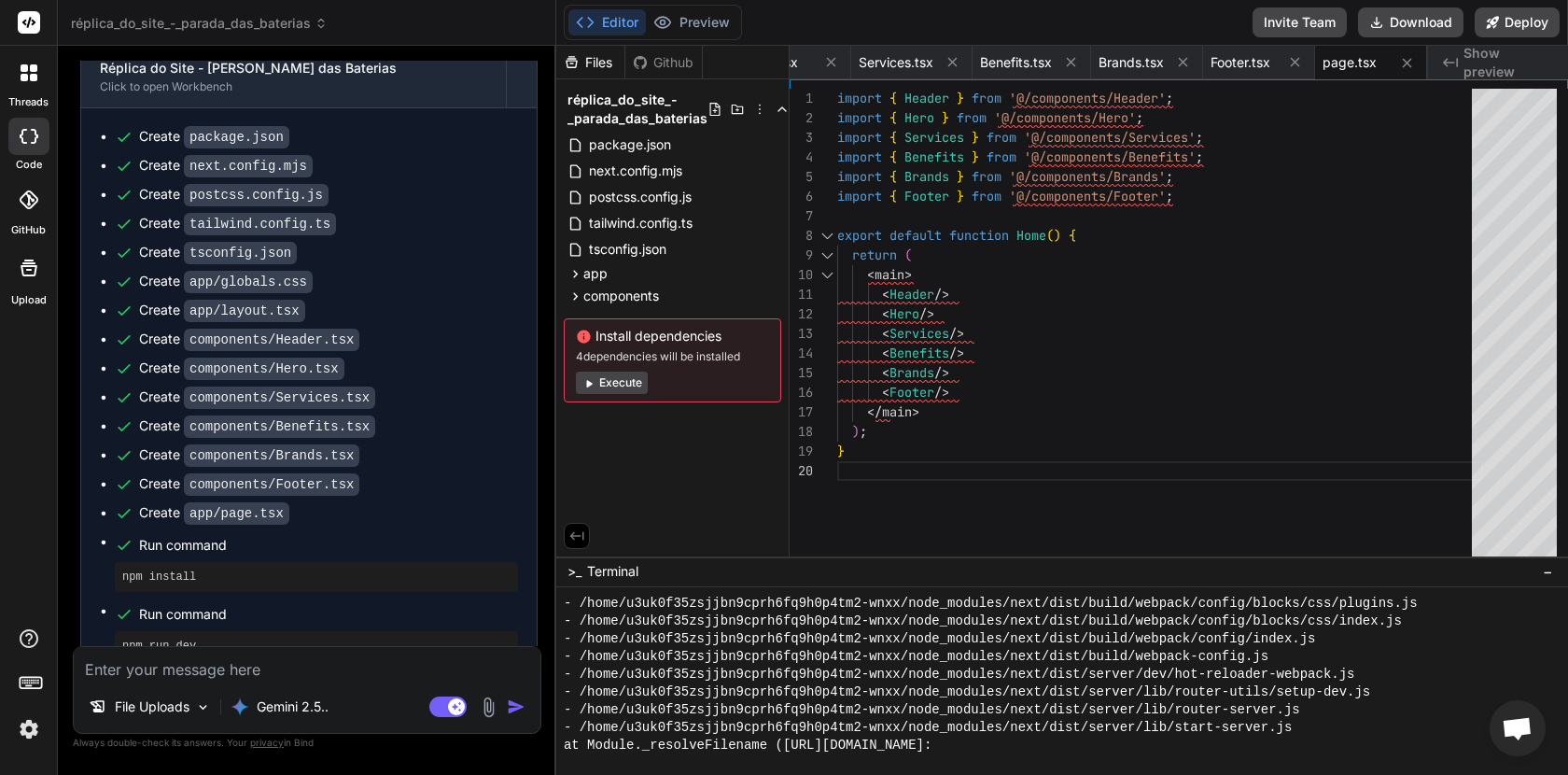
click at [619, 387] on button "Execute" at bounding box center [612, 383] width 72 height 23
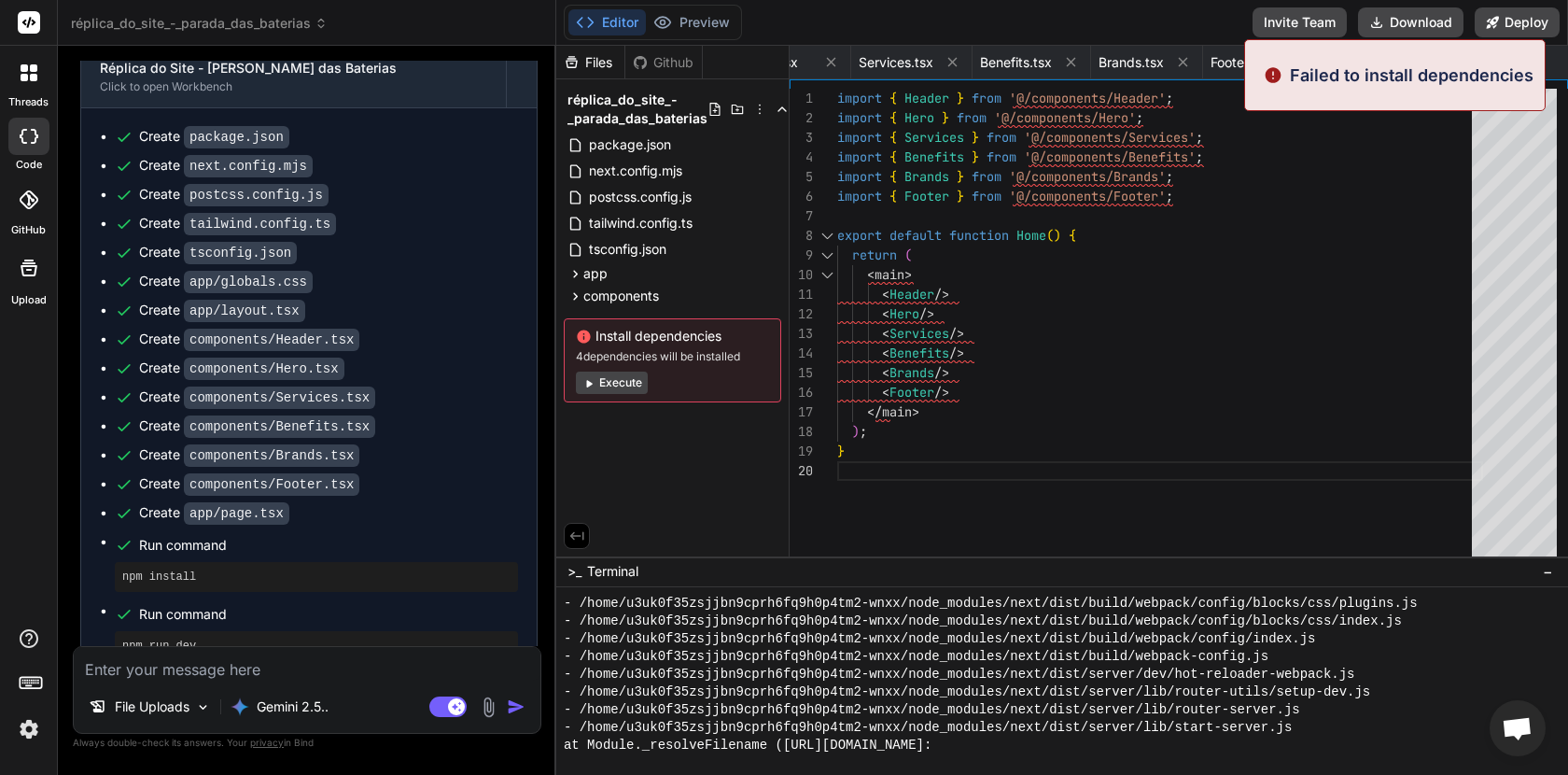
click at [613, 386] on button "Execute" at bounding box center [612, 383] width 72 height 23
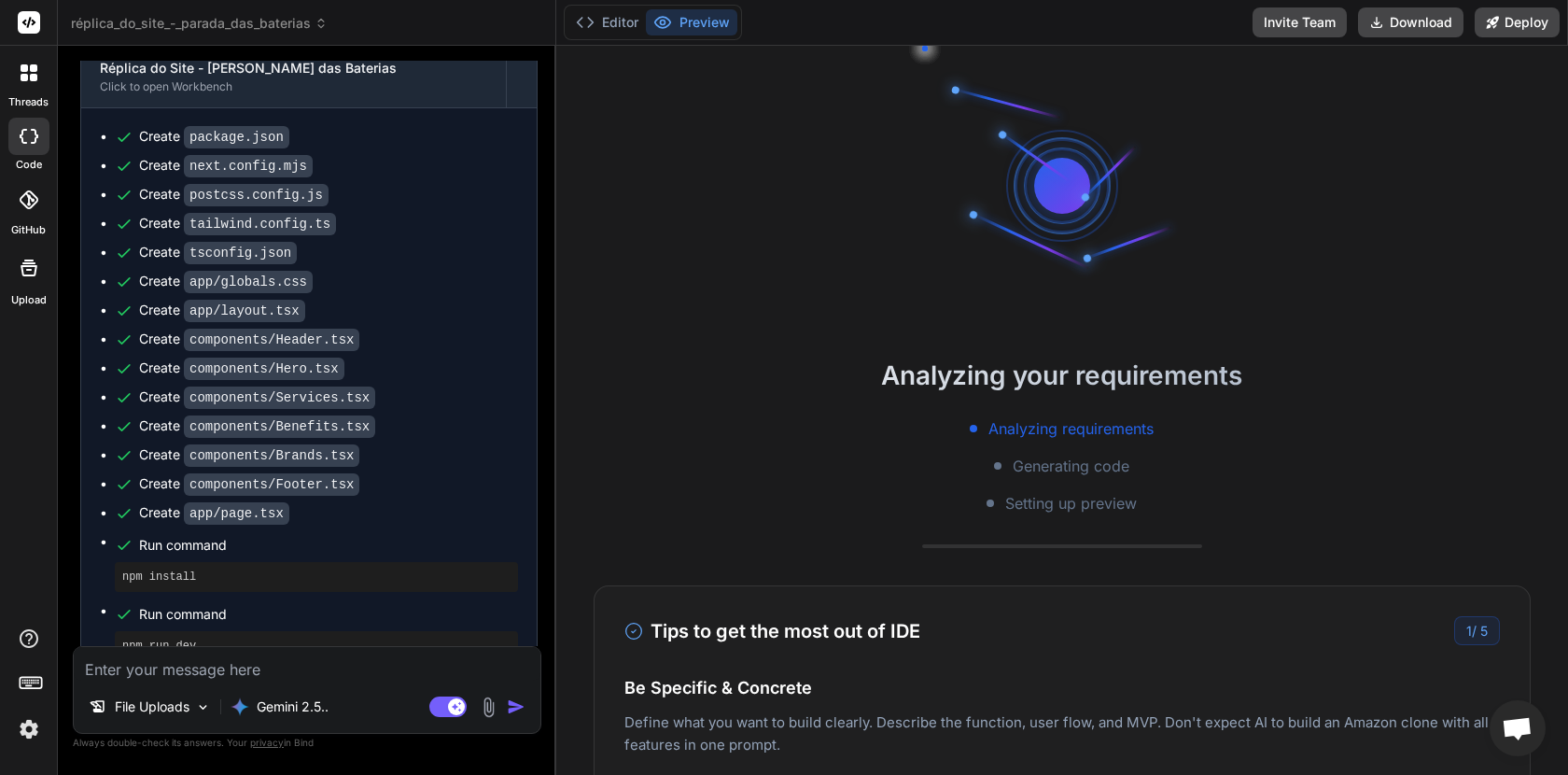
type textarea "x"
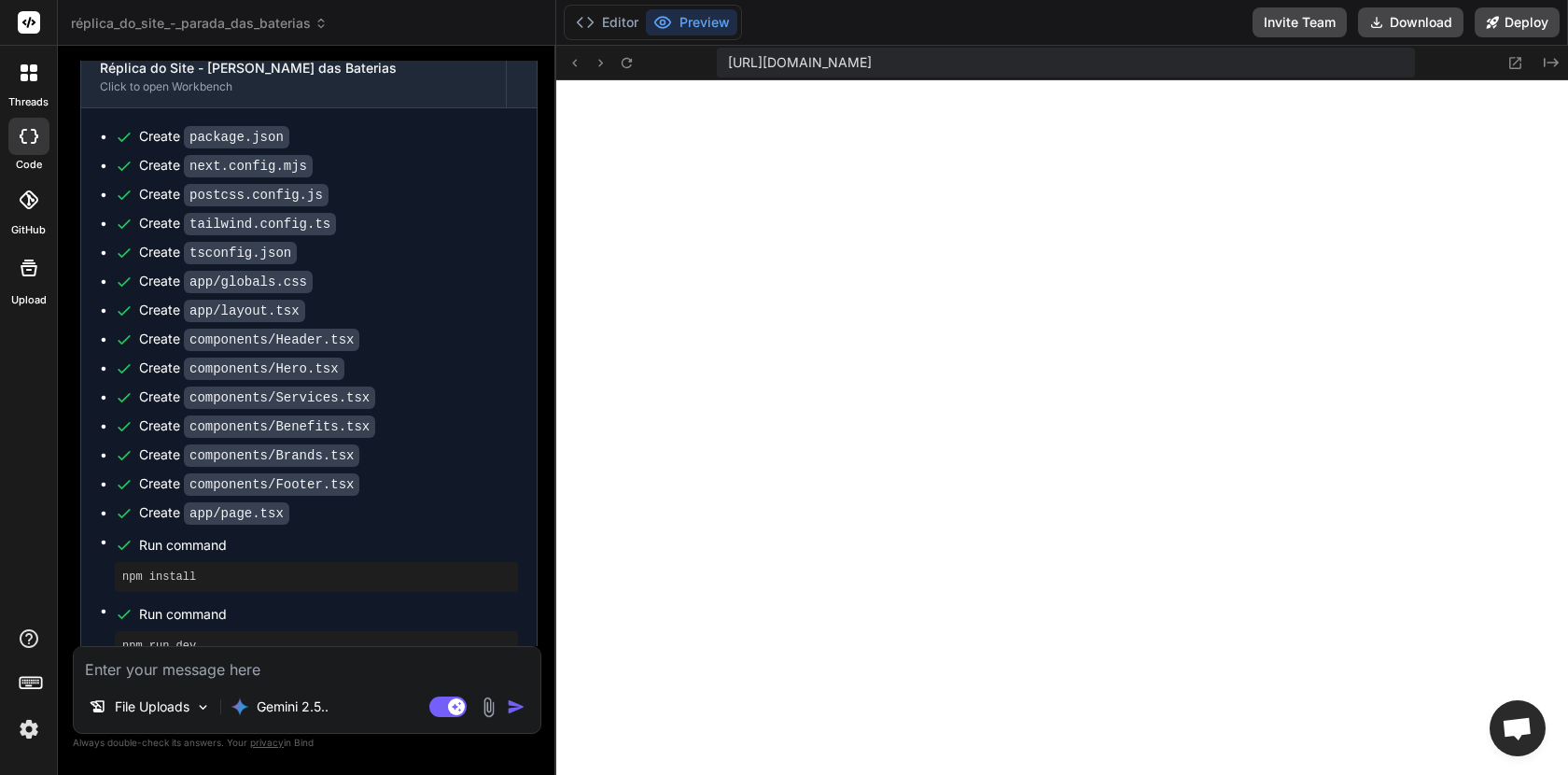
click at [187, 674] on textarea at bounding box center [307, 663] width 466 height 33
type textarea "d"
type textarea "x"
type textarea "de"
type textarea "x"
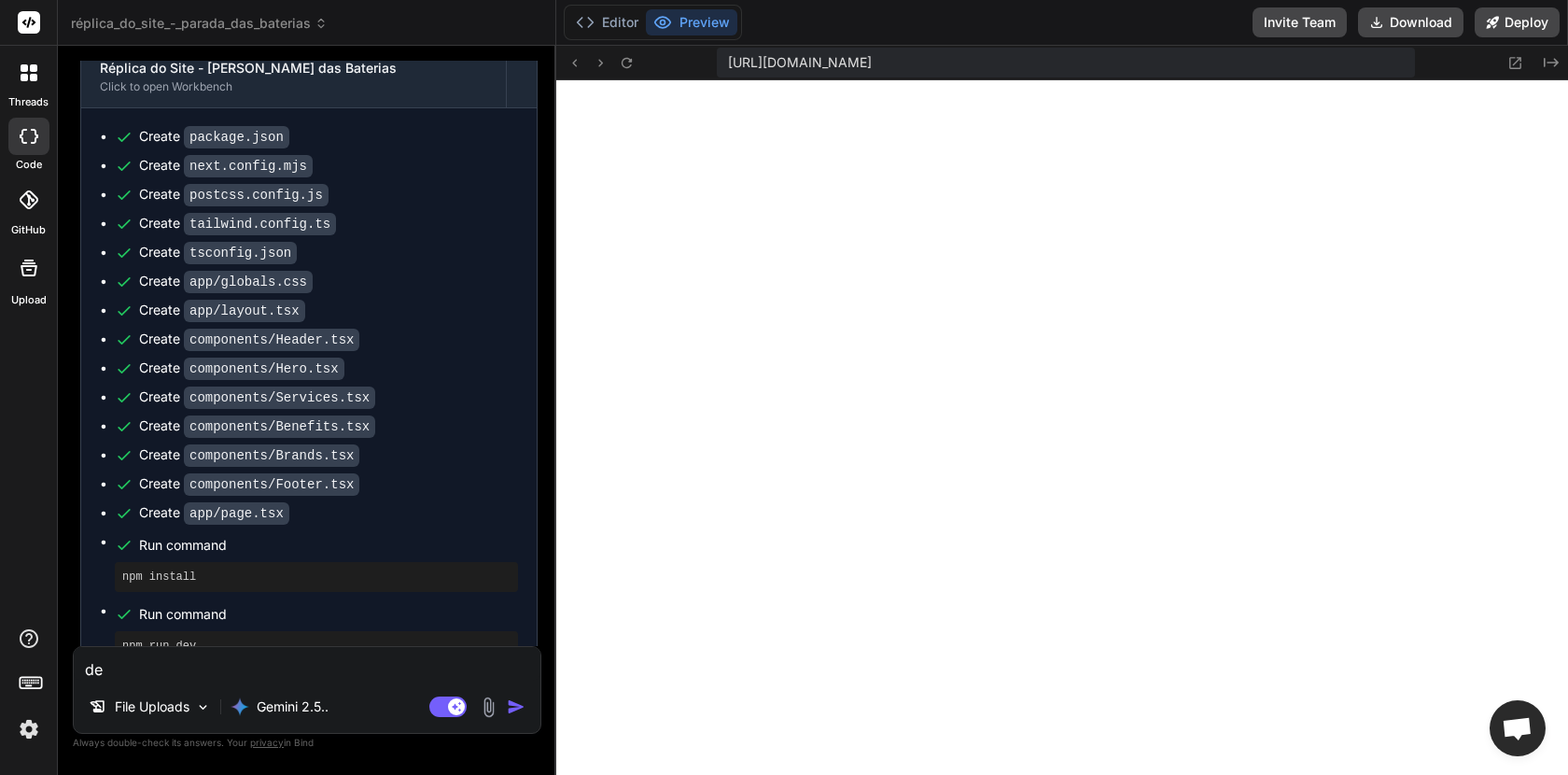
type textarea "deu"
type textarea "x"
type textarea "deu"
type textarea "x"
type textarea "deu e"
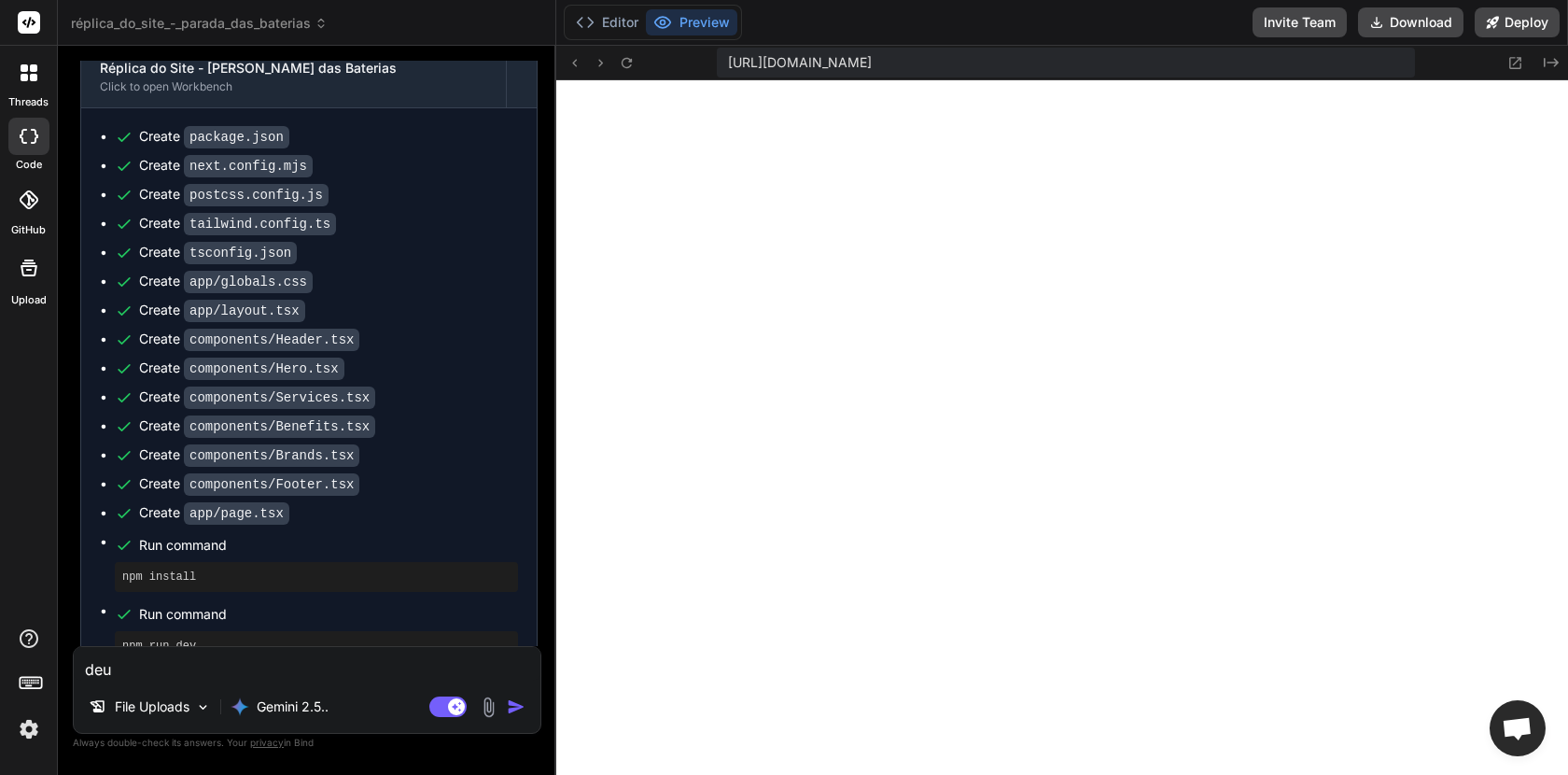
type textarea "x"
type textarea "deu es"
type textarea "x"
type textarea "deu ess"
type textarea "x"
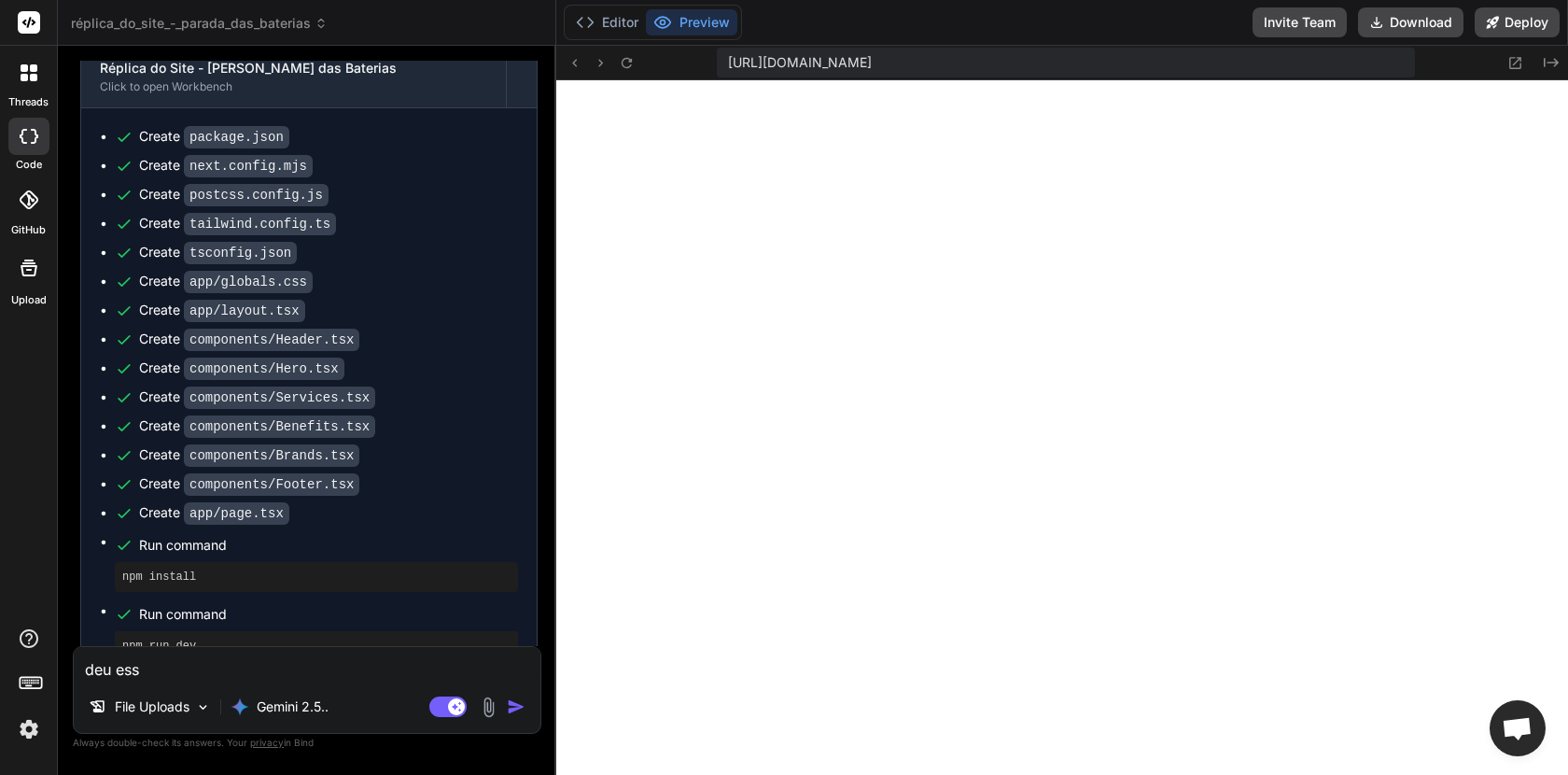
type textarea "deu esse"
type textarea "x"
type textarea "deu esse"
type textarea "x"
type textarea "deu esse e"
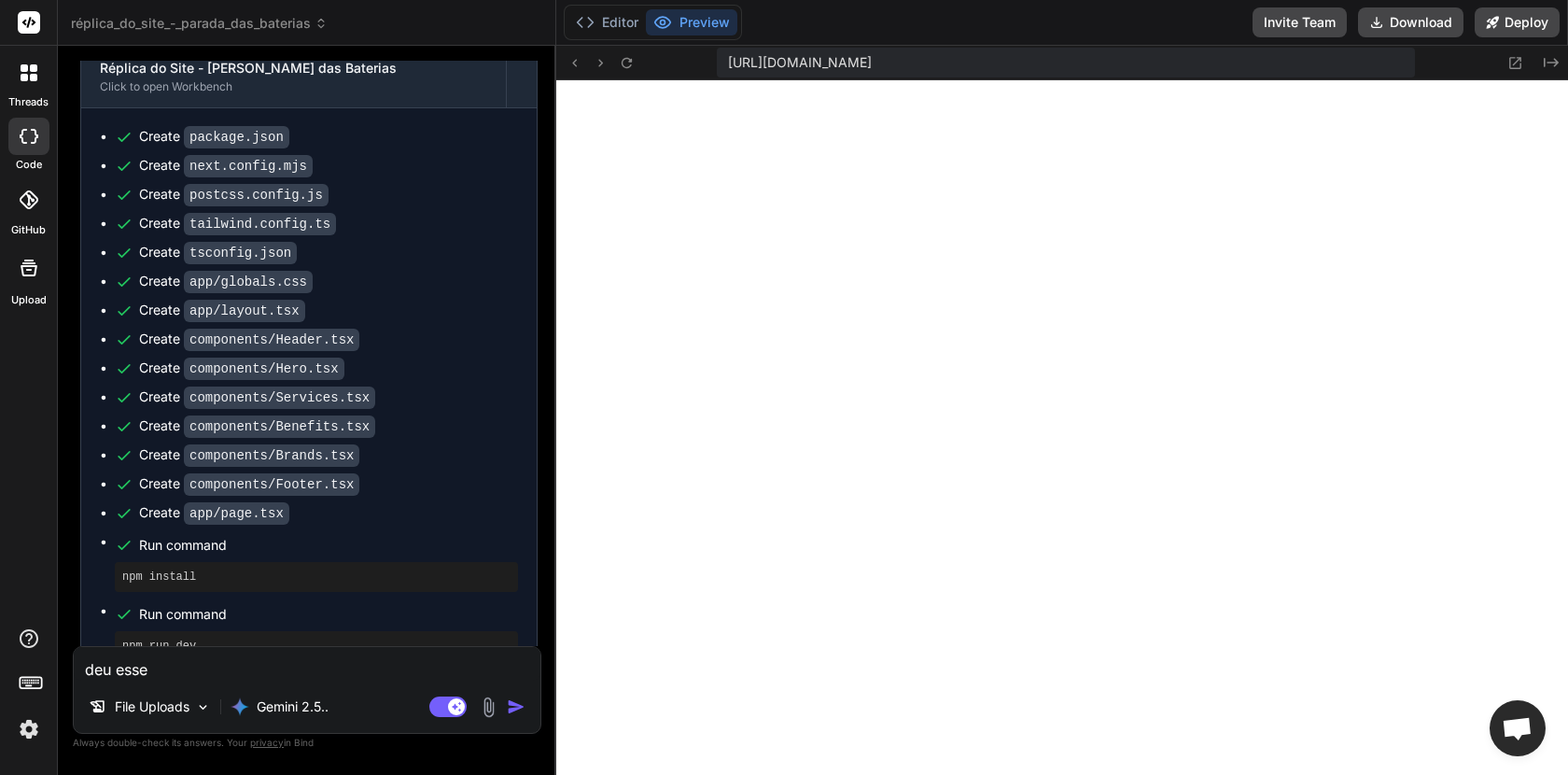
type textarea "x"
type textarea "deu esse er"
type textarea "x"
type textarea "deu esse err"
type textarea "x"
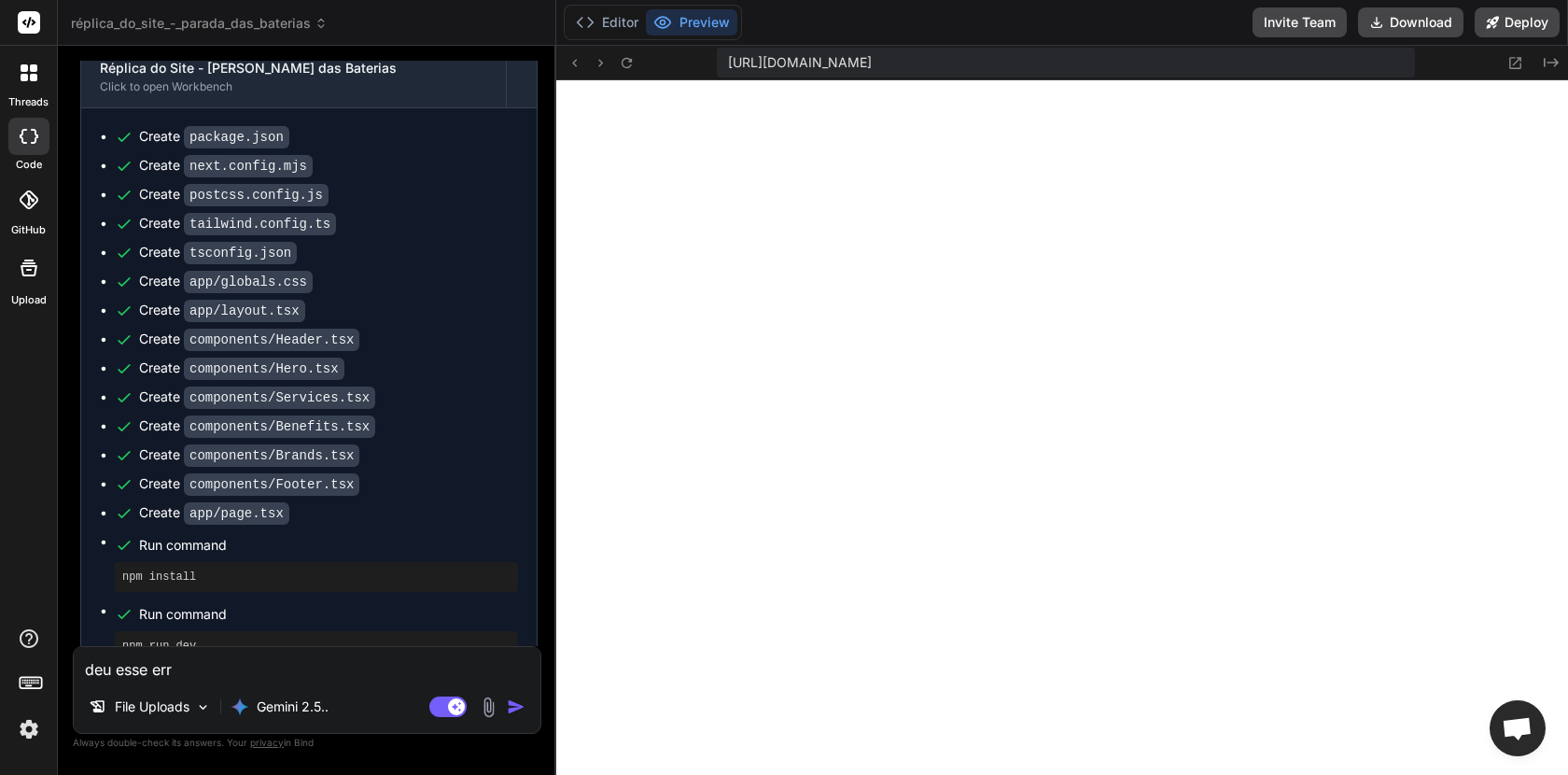
type textarea "deu esse erro"
type textarea "x"
type textarea "deu esse erro"
type textarea "x"
paste textarea "Failed to compile"
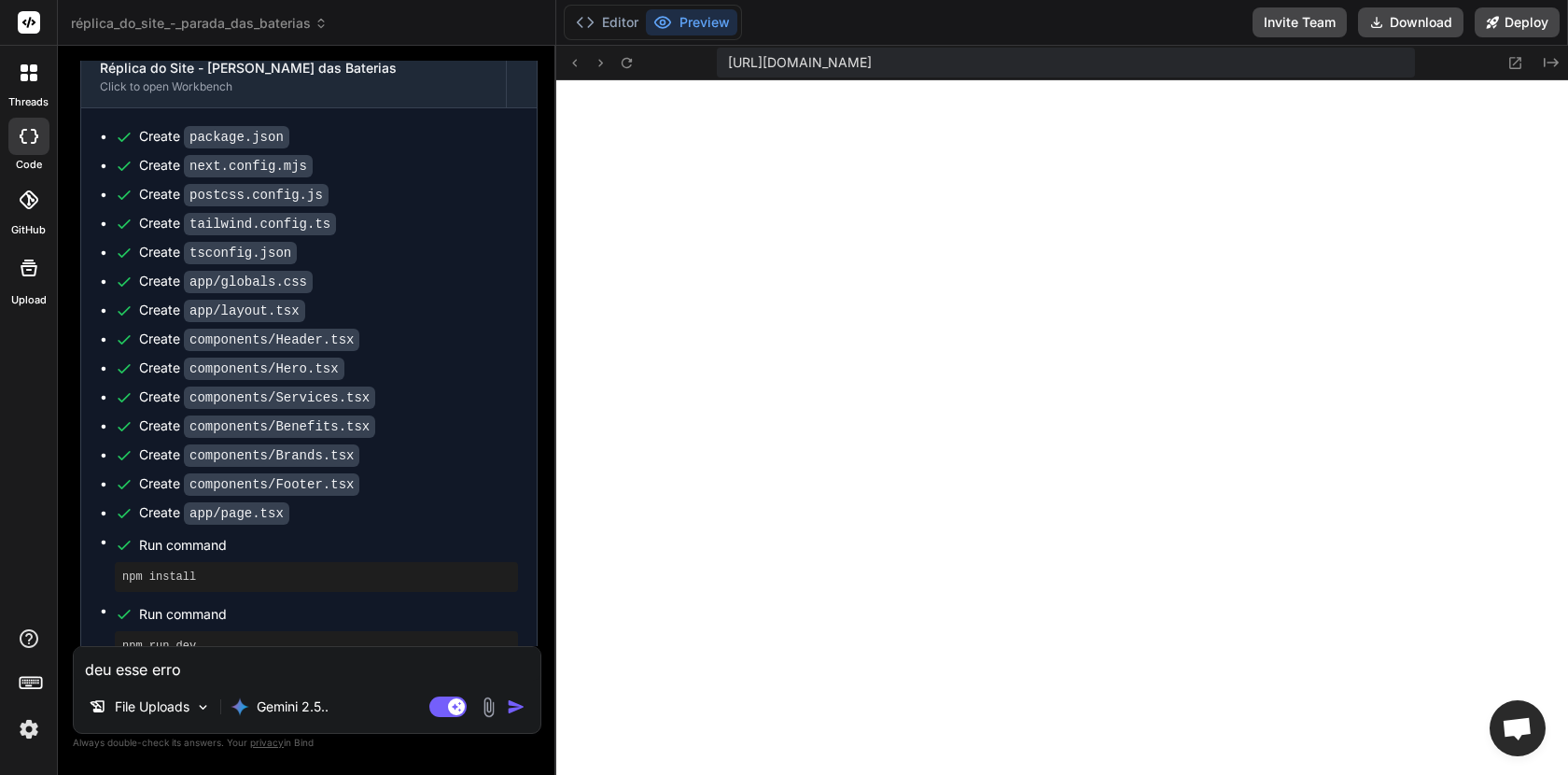
type textarea "deu esse erro Failed to compile"
type textarea "x"
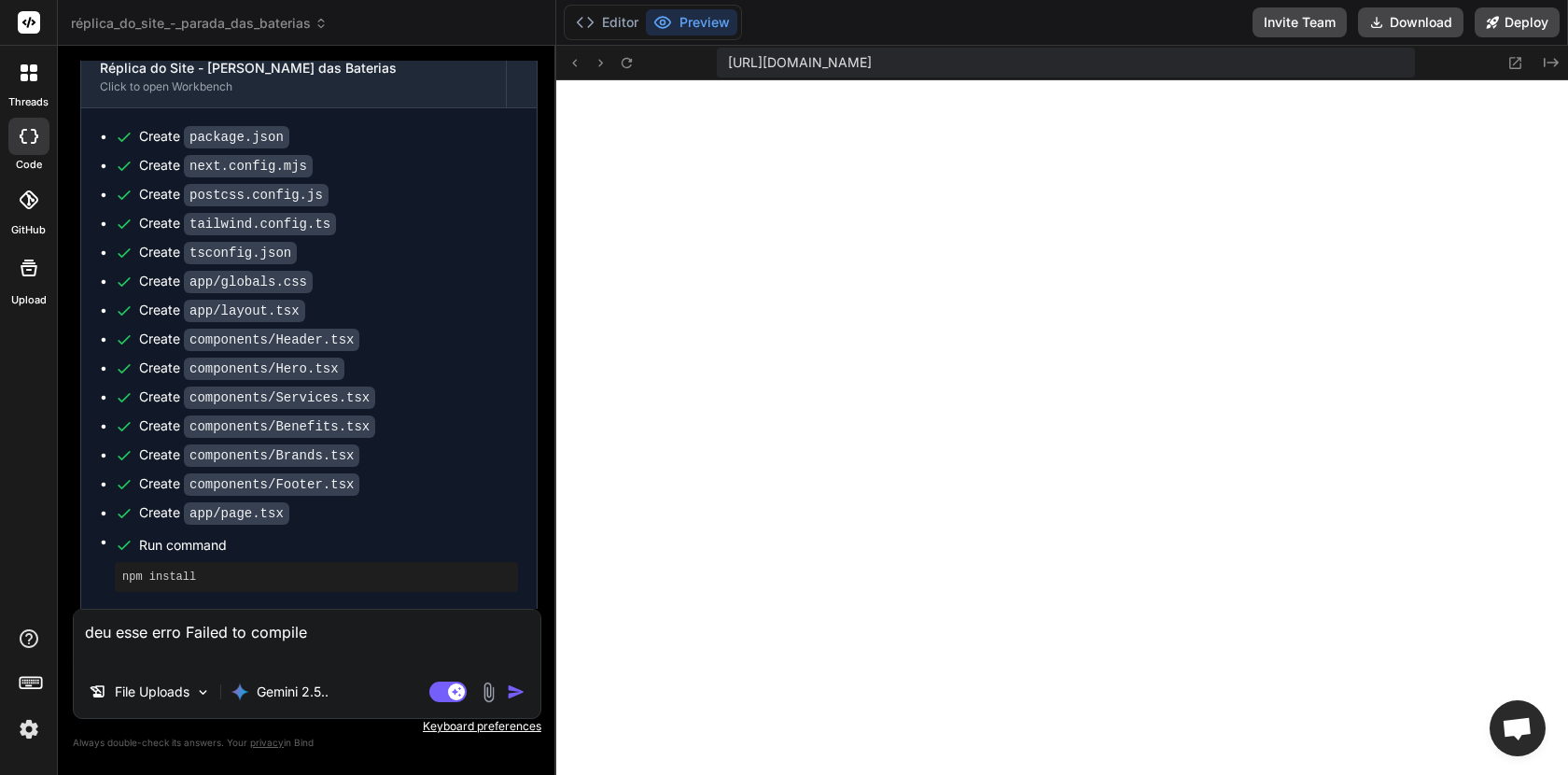
type textarea "deu esse erro Failed to compile"
click at [318, 626] on textarea "deu esse erro Failed to compile" at bounding box center [307, 637] width 466 height 56
type textarea "x"
type textarea "deu esse erro Failed to compile"
type textarea "x"
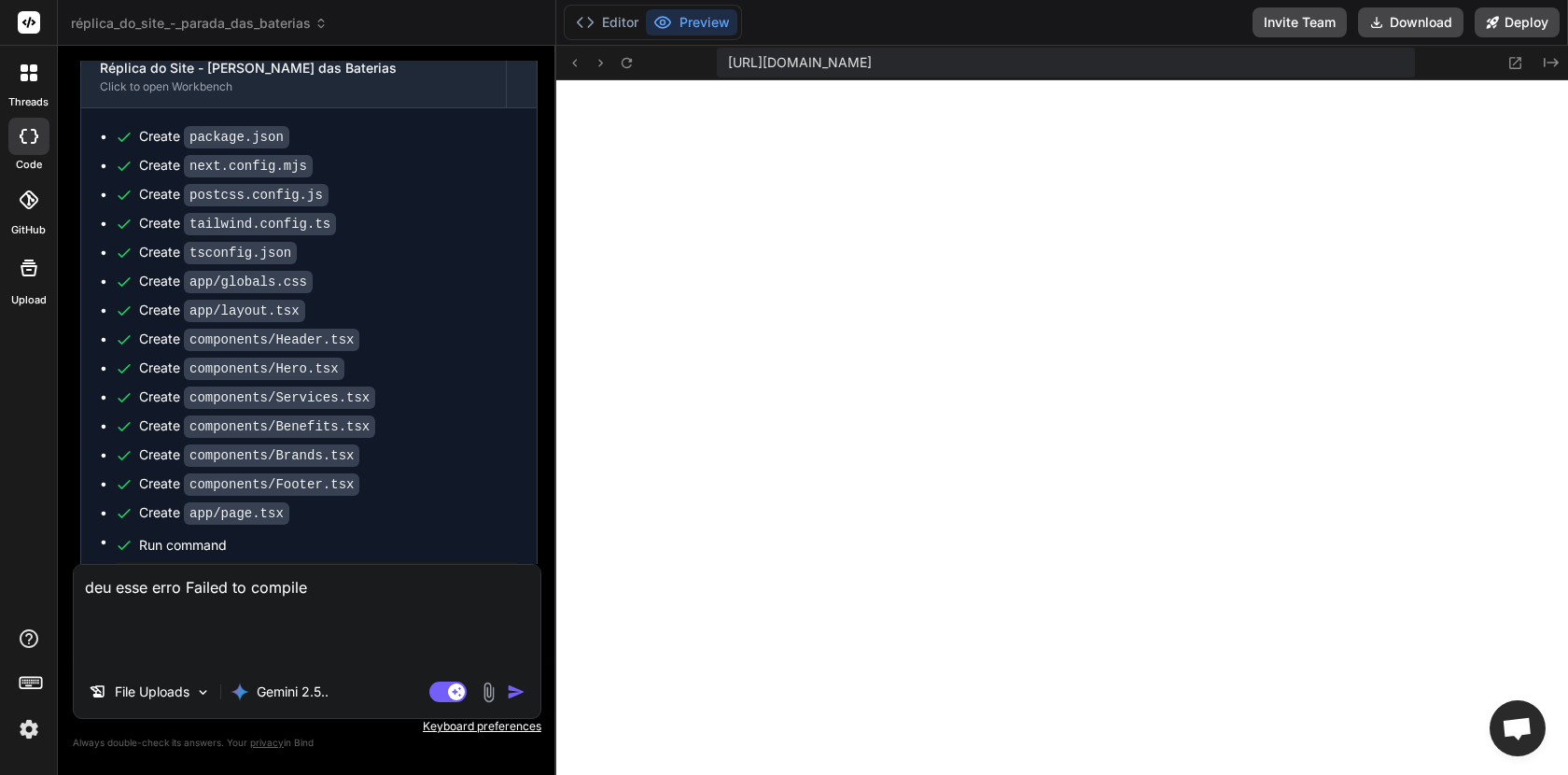
paste textarea "Failed to compile app/layout.tsx An error occured in `next/font`. Error: Cannot…"
type textarea "deu esse erro Failed to compile Failed to compile app/layout.tsx An error occur…"
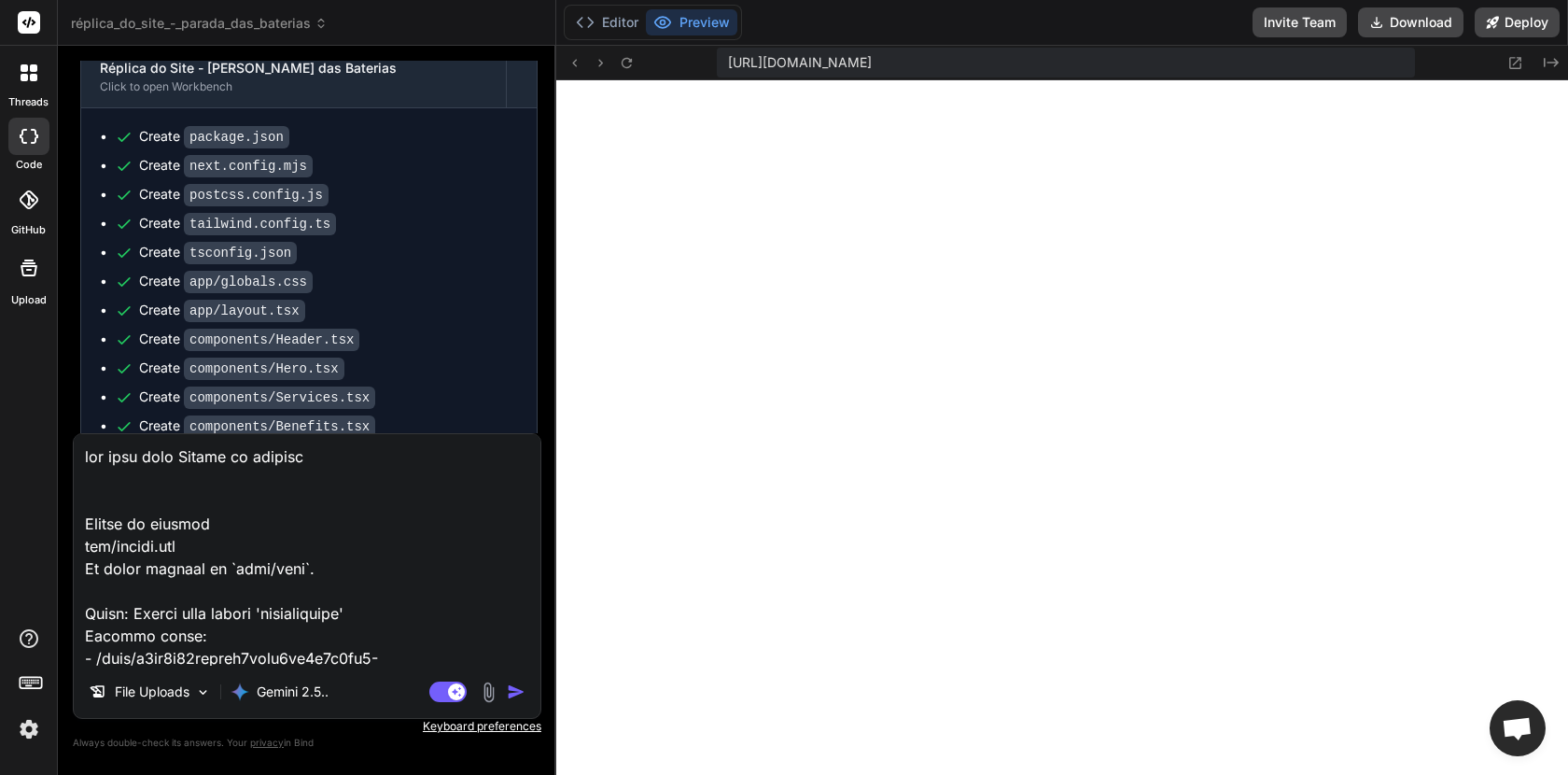
scroll to position [1190, 0]
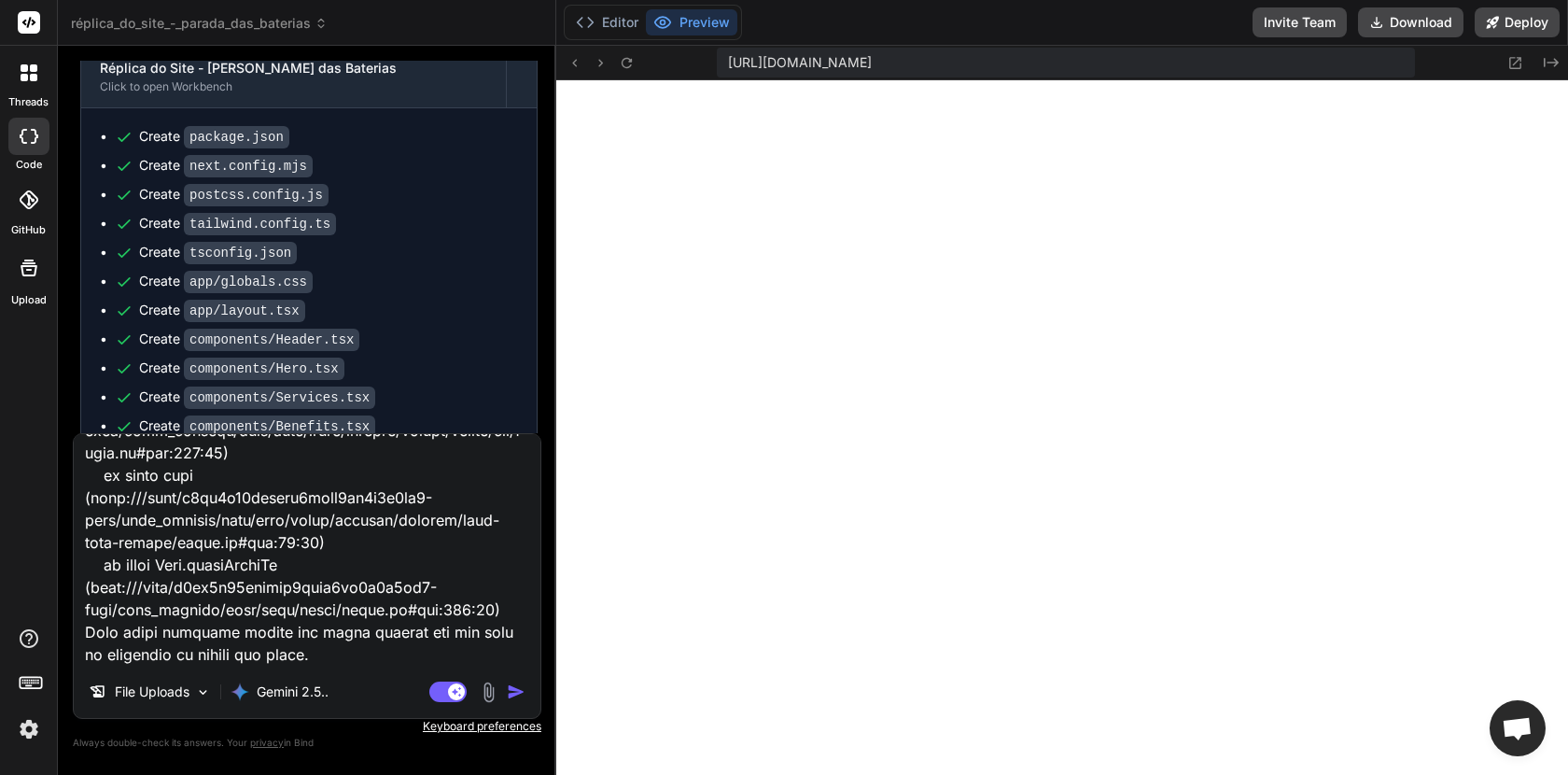
type textarea "x"
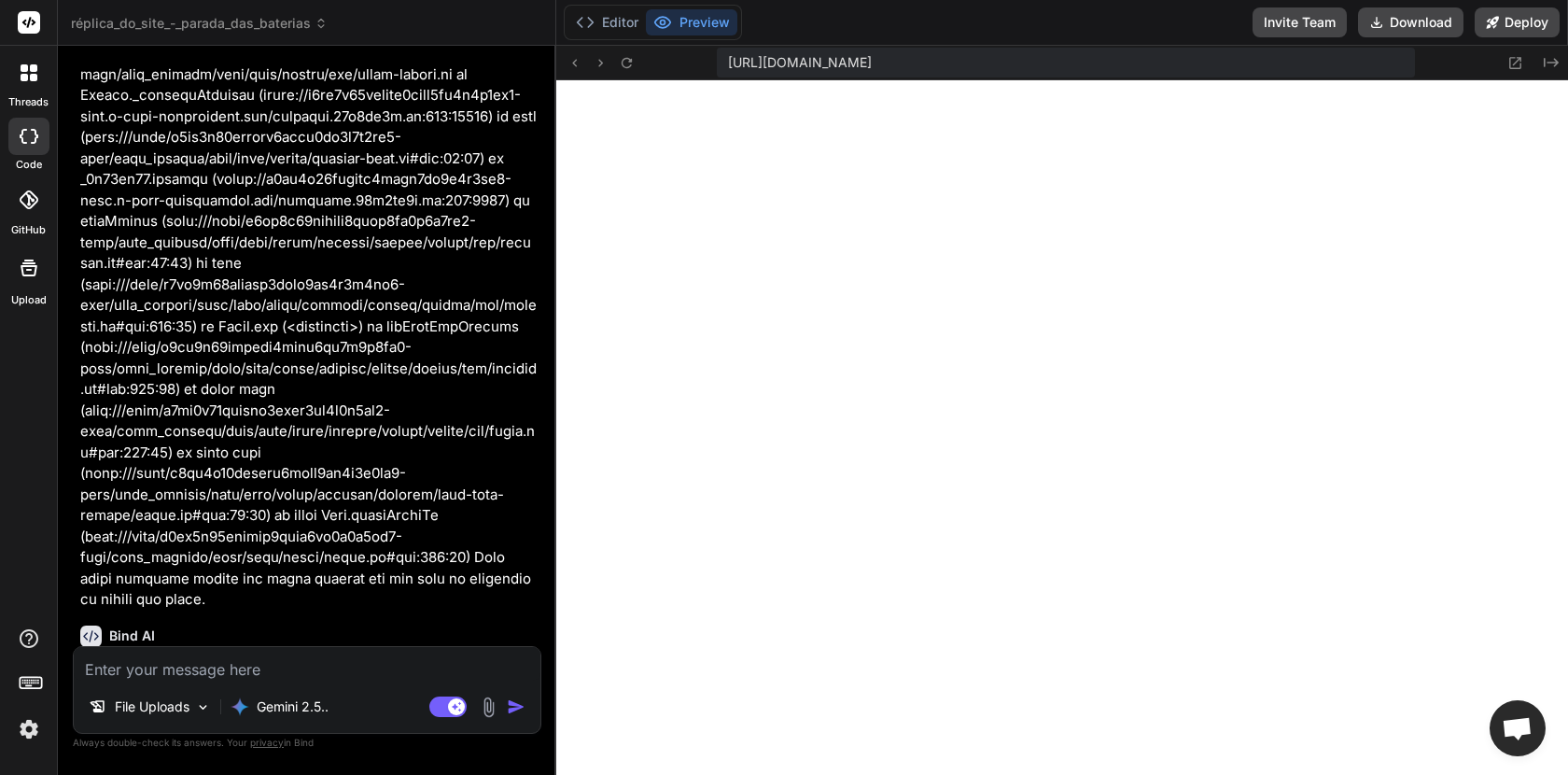
scroll to position [2380, 0]
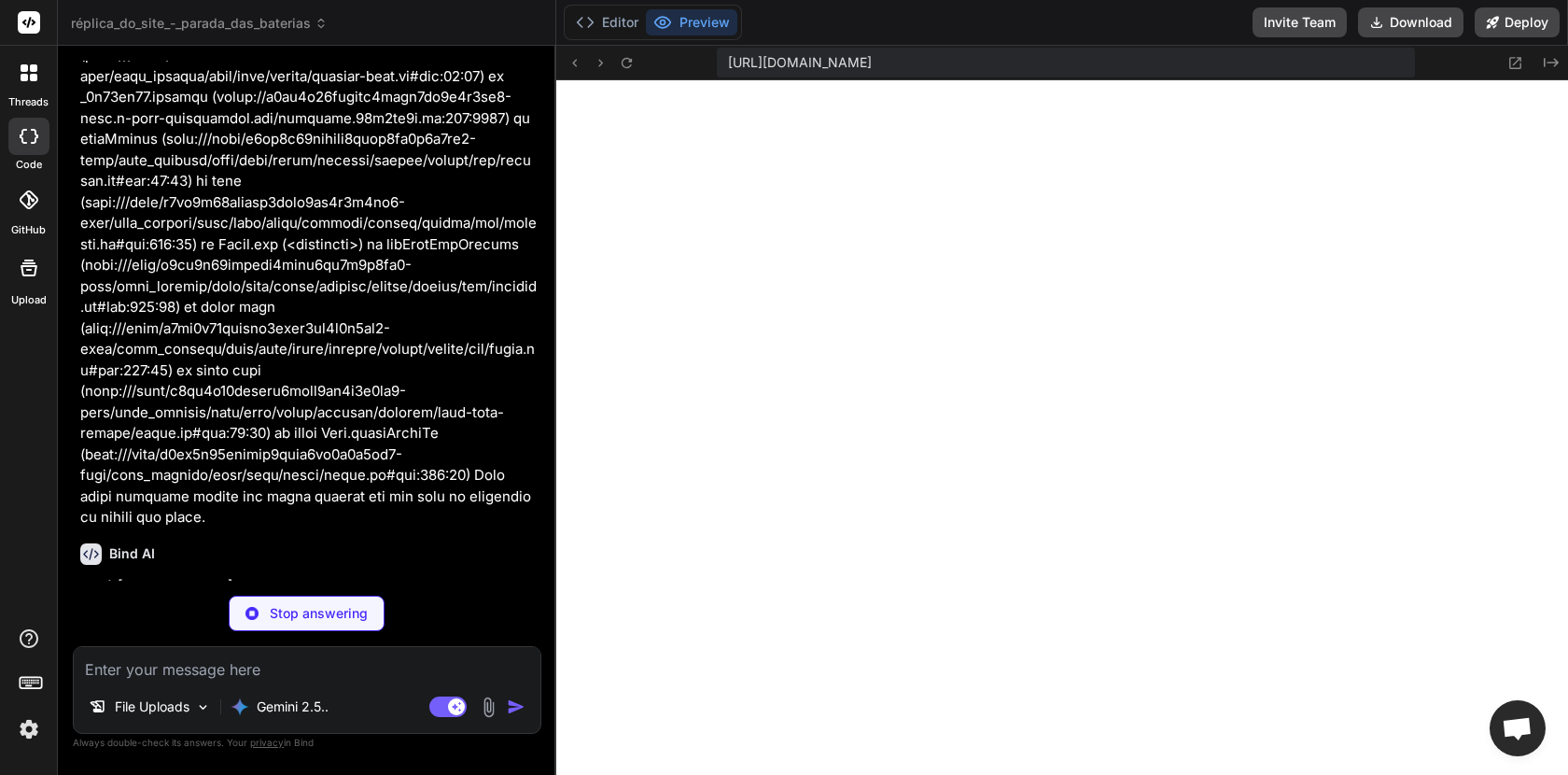
type textarea "x"
type textarea "}"
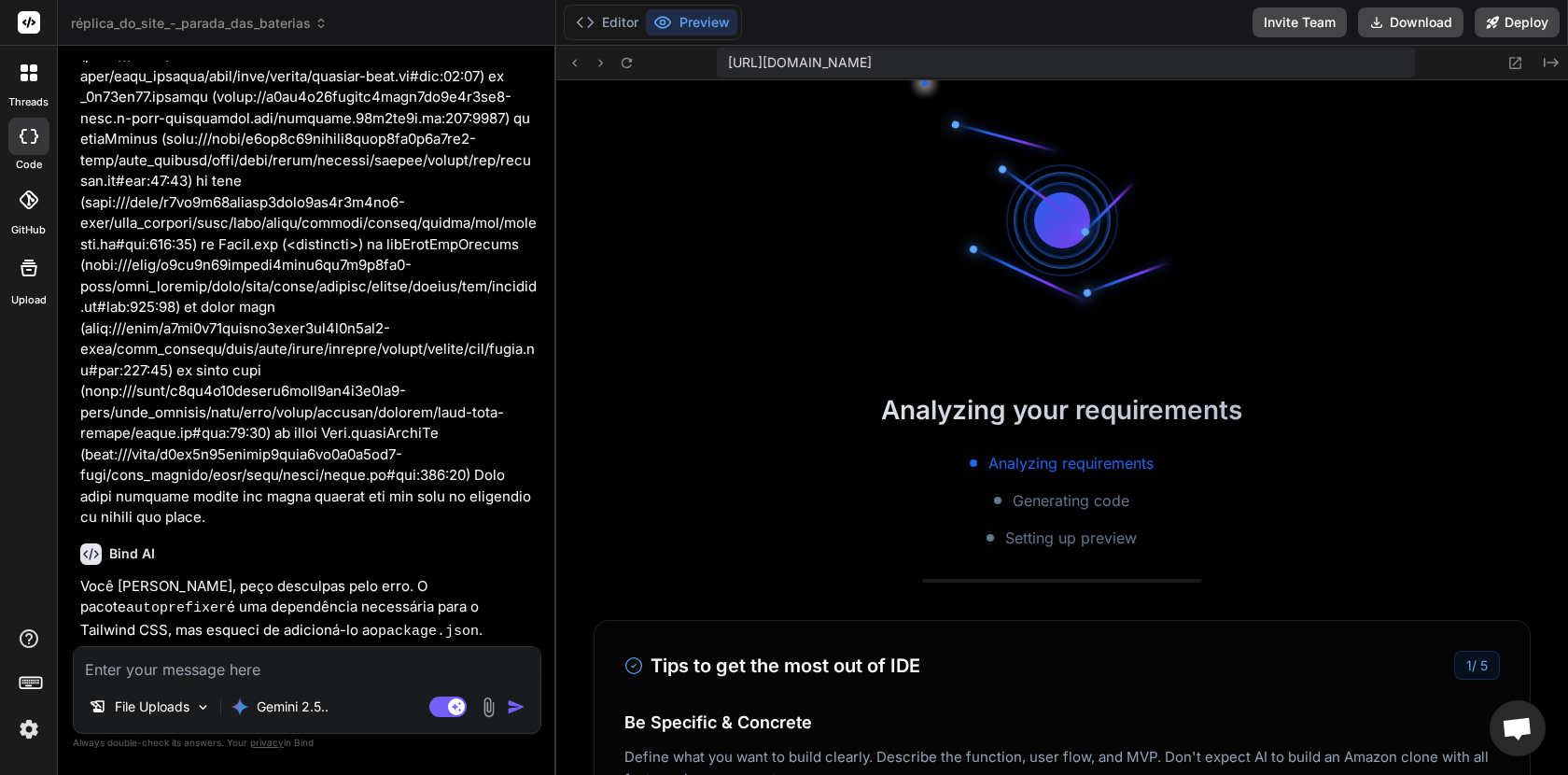
type textarea "x"
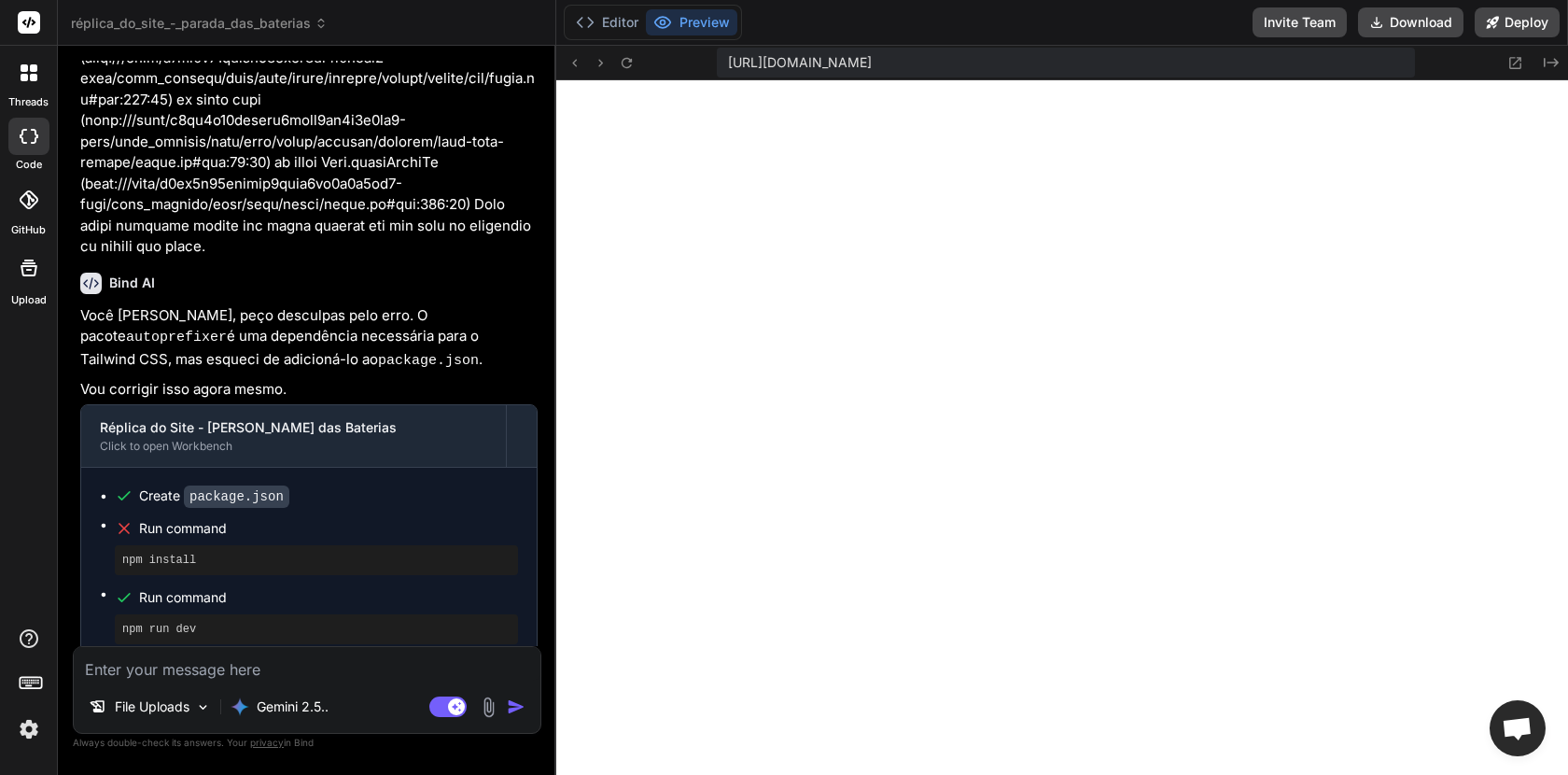
scroll to position [2703, 0]
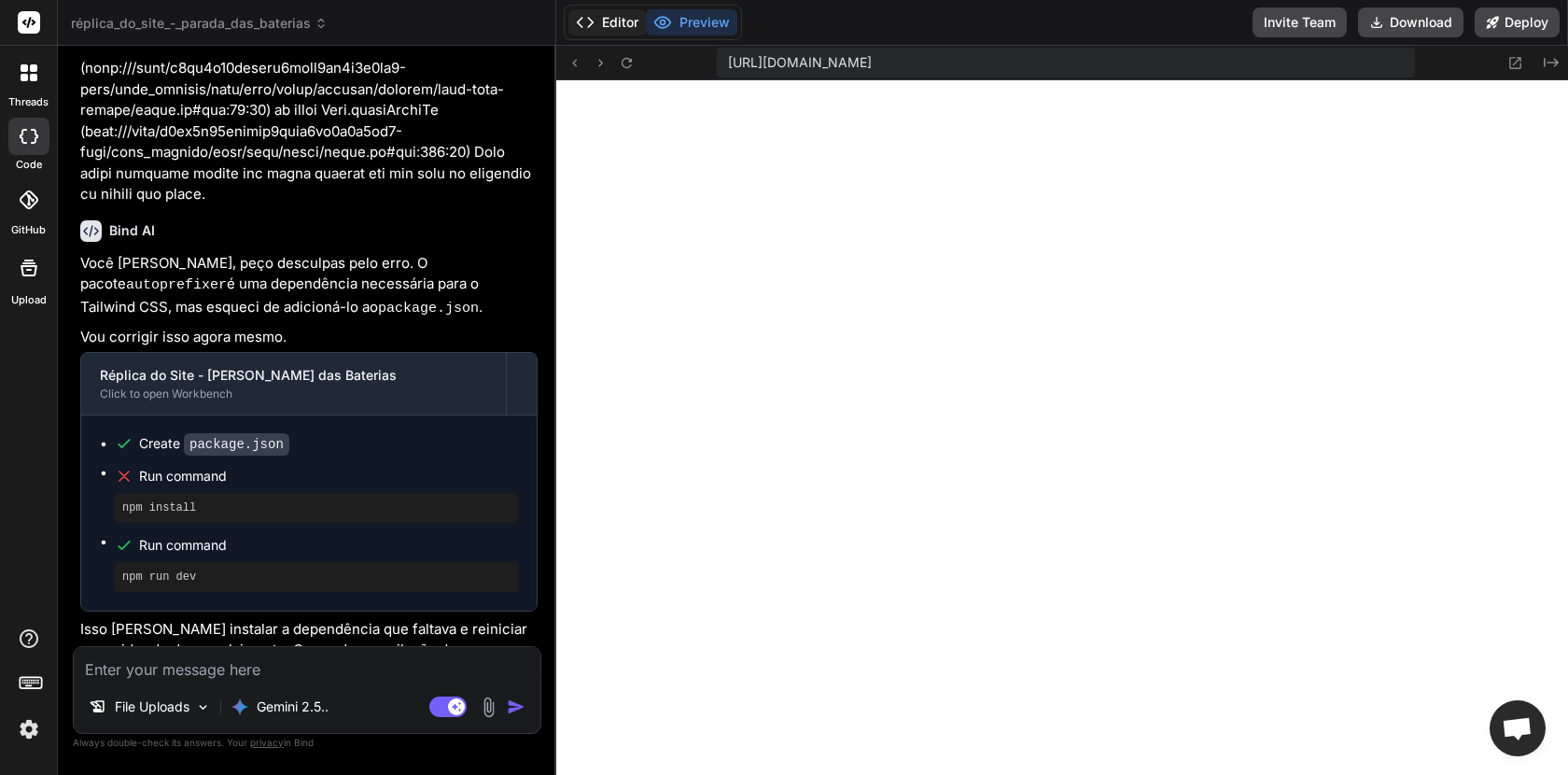
click at [627, 25] on button "Editor" at bounding box center [608, 23] width 78 height 27
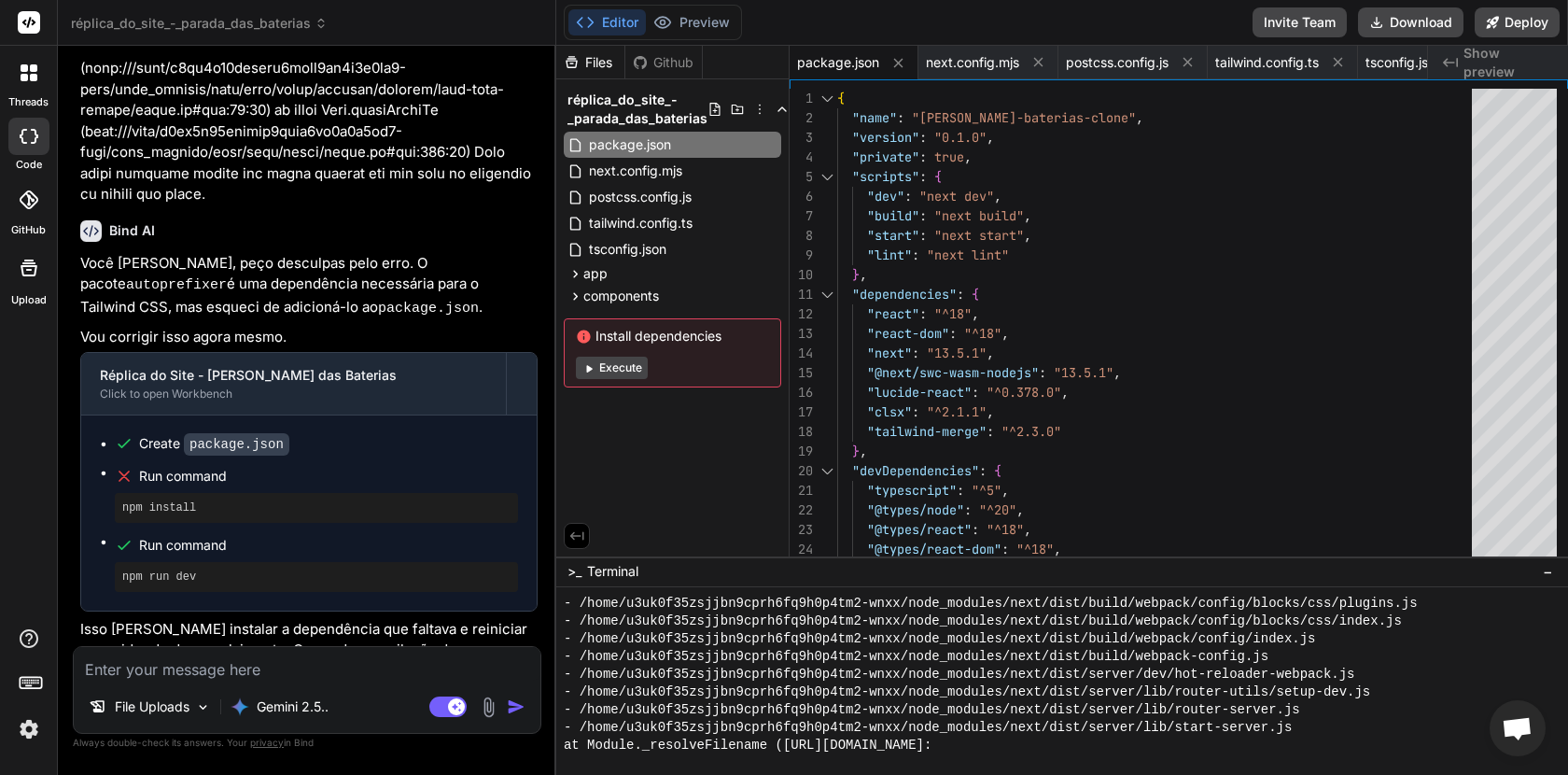
click at [626, 375] on button "Execute" at bounding box center [612, 368] width 72 height 23
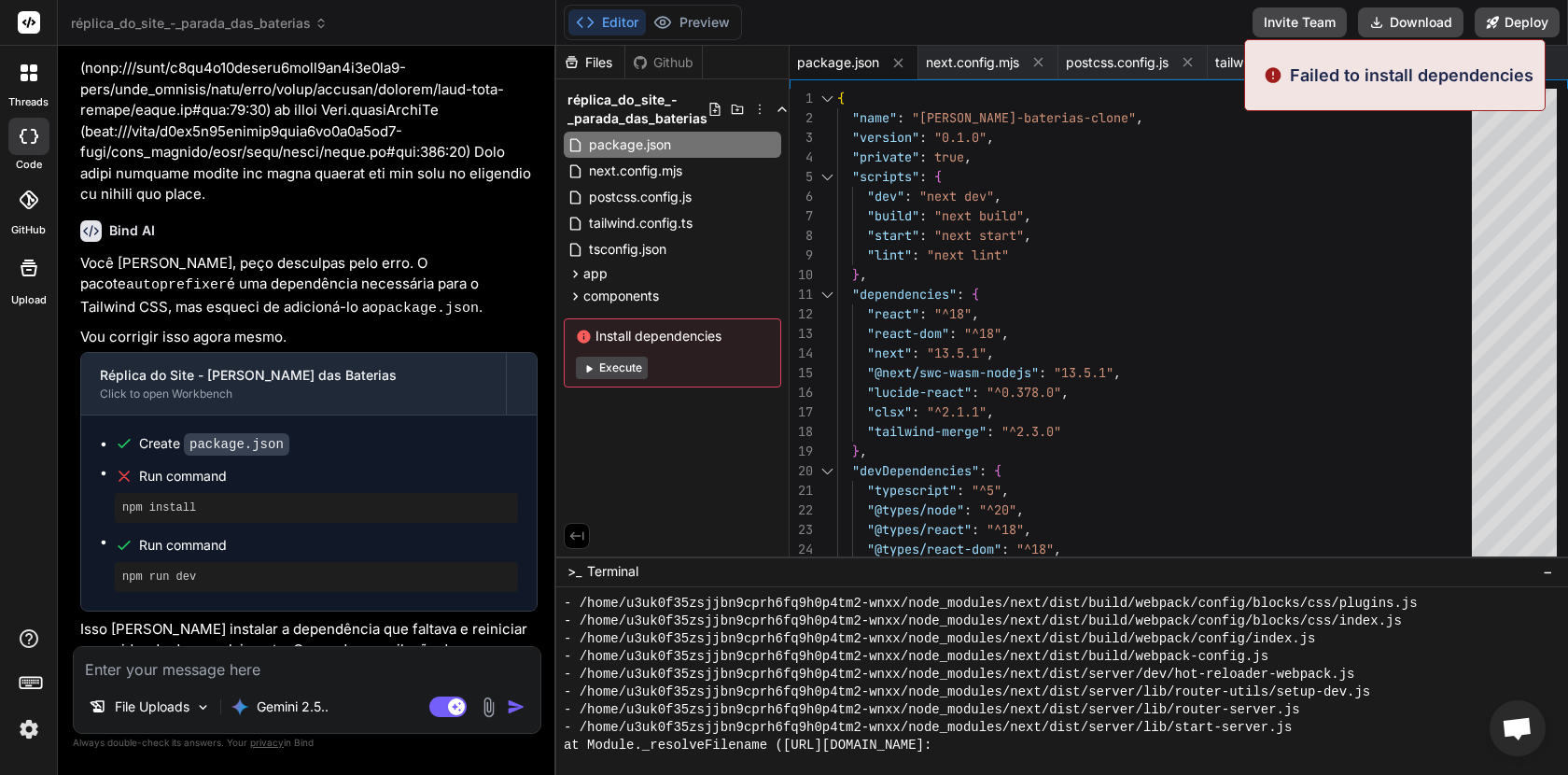
click at [626, 375] on button "Execute" at bounding box center [612, 368] width 72 height 23
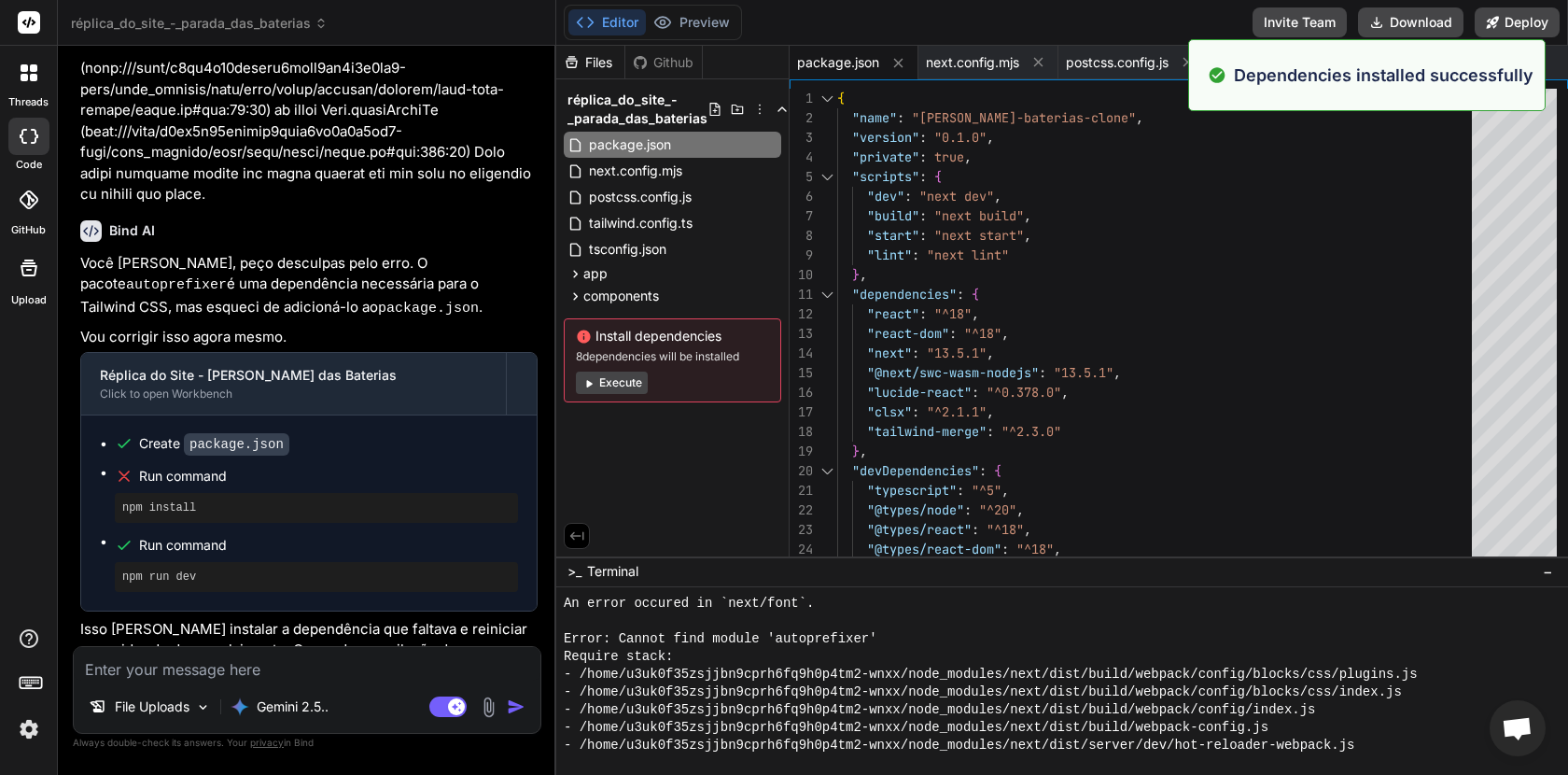
scroll to position [6423, 0]
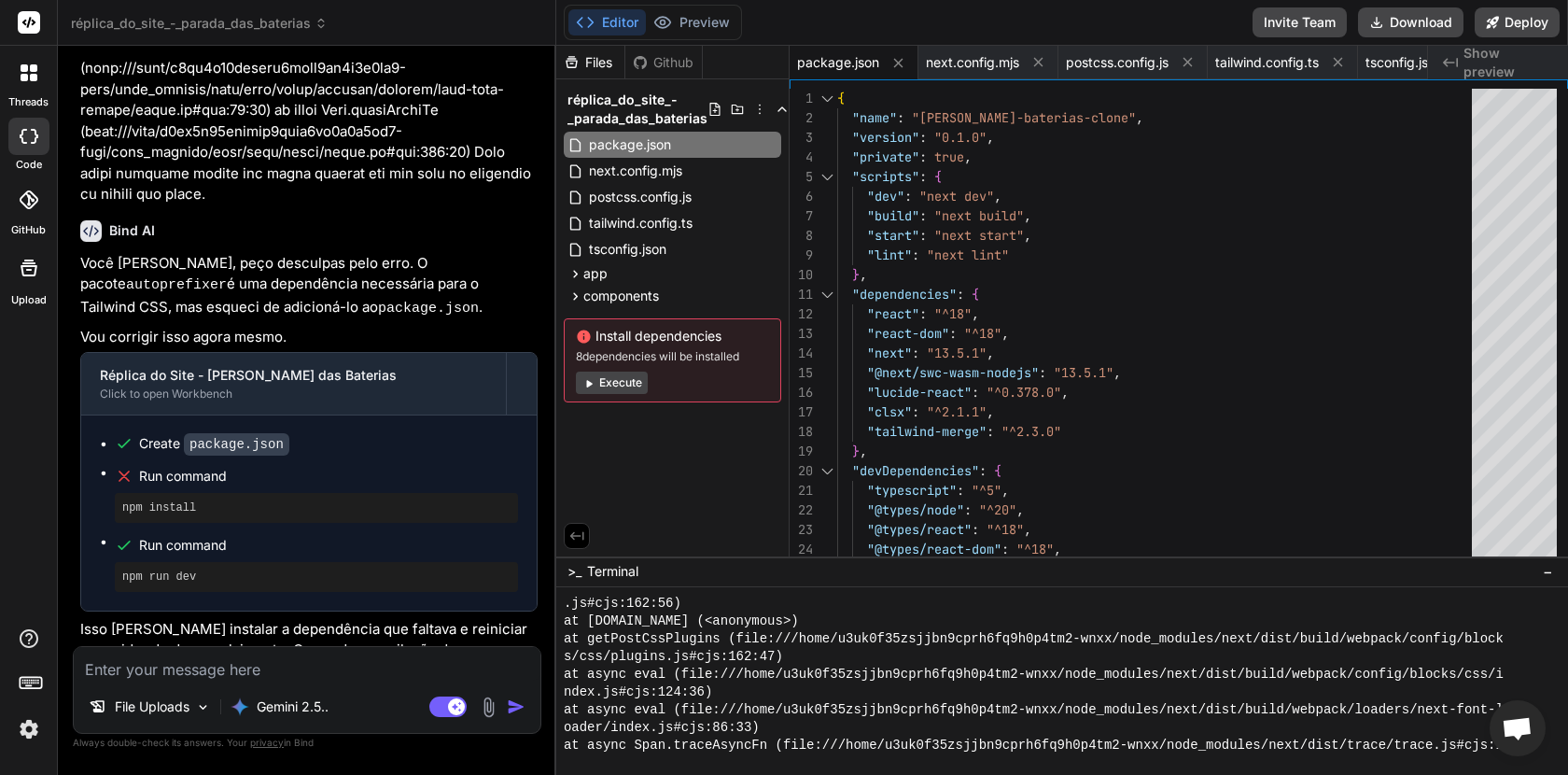
click at [707, 573] on div ">_ Terminal −" at bounding box center [1062, 572] width 1012 height 30
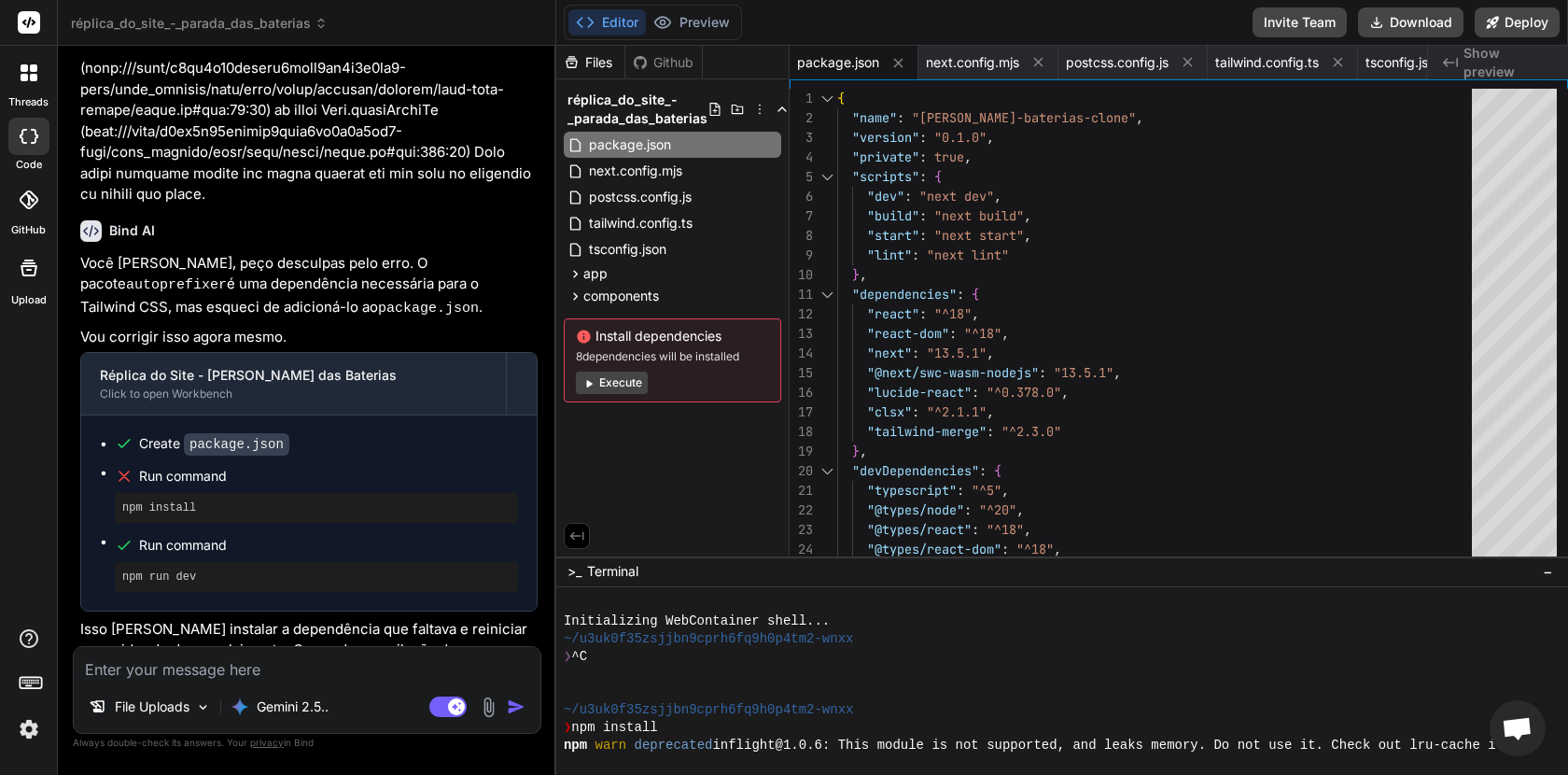
scroll to position [13, 0]
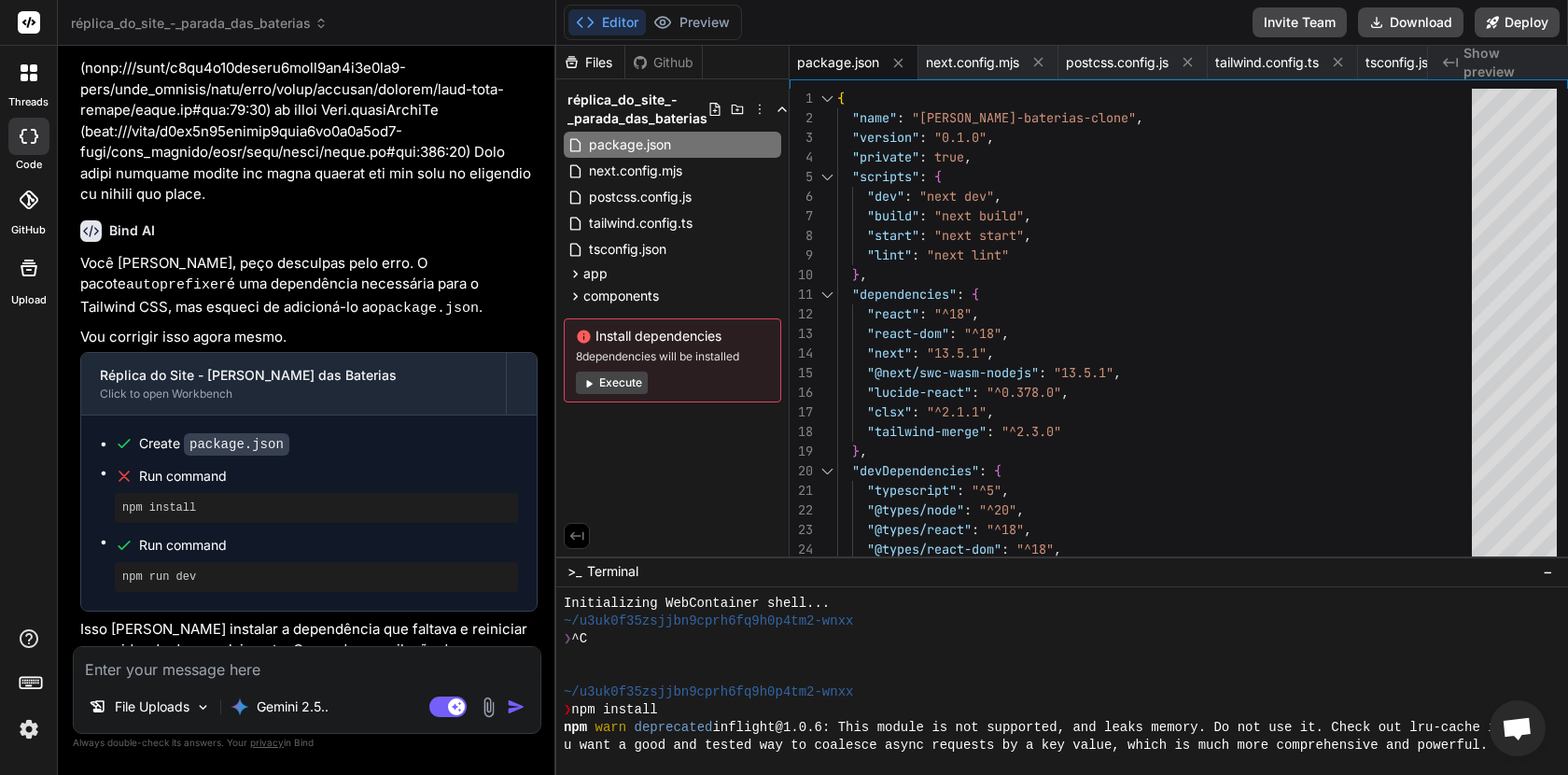
click at [160, 498] on div "npm install" at bounding box center [316, 508] width 403 height 30
click at [157, 501] on pre "npm install" at bounding box center [317, 508] width 389 height 15
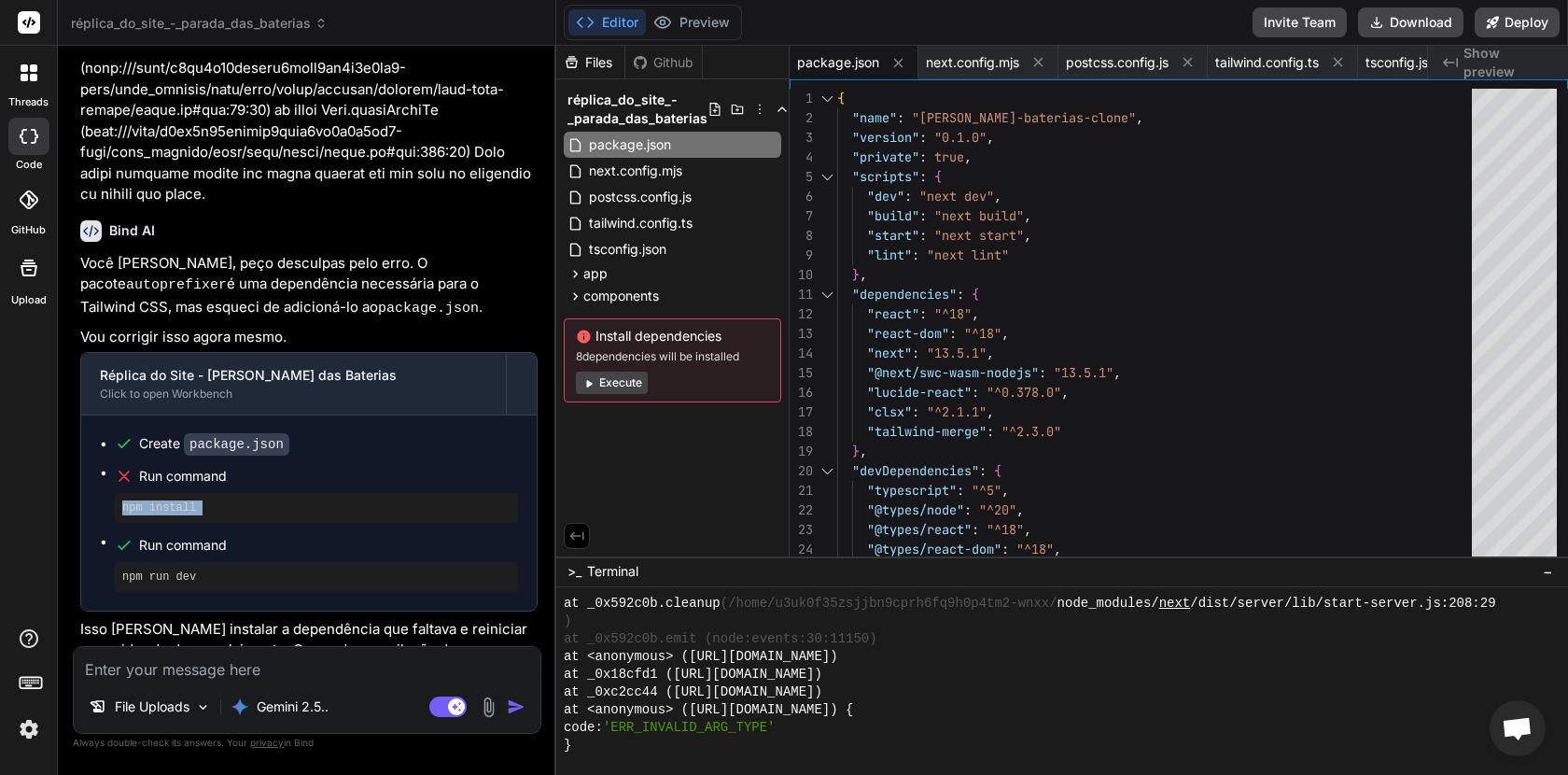
scroll to position [15032, 0]
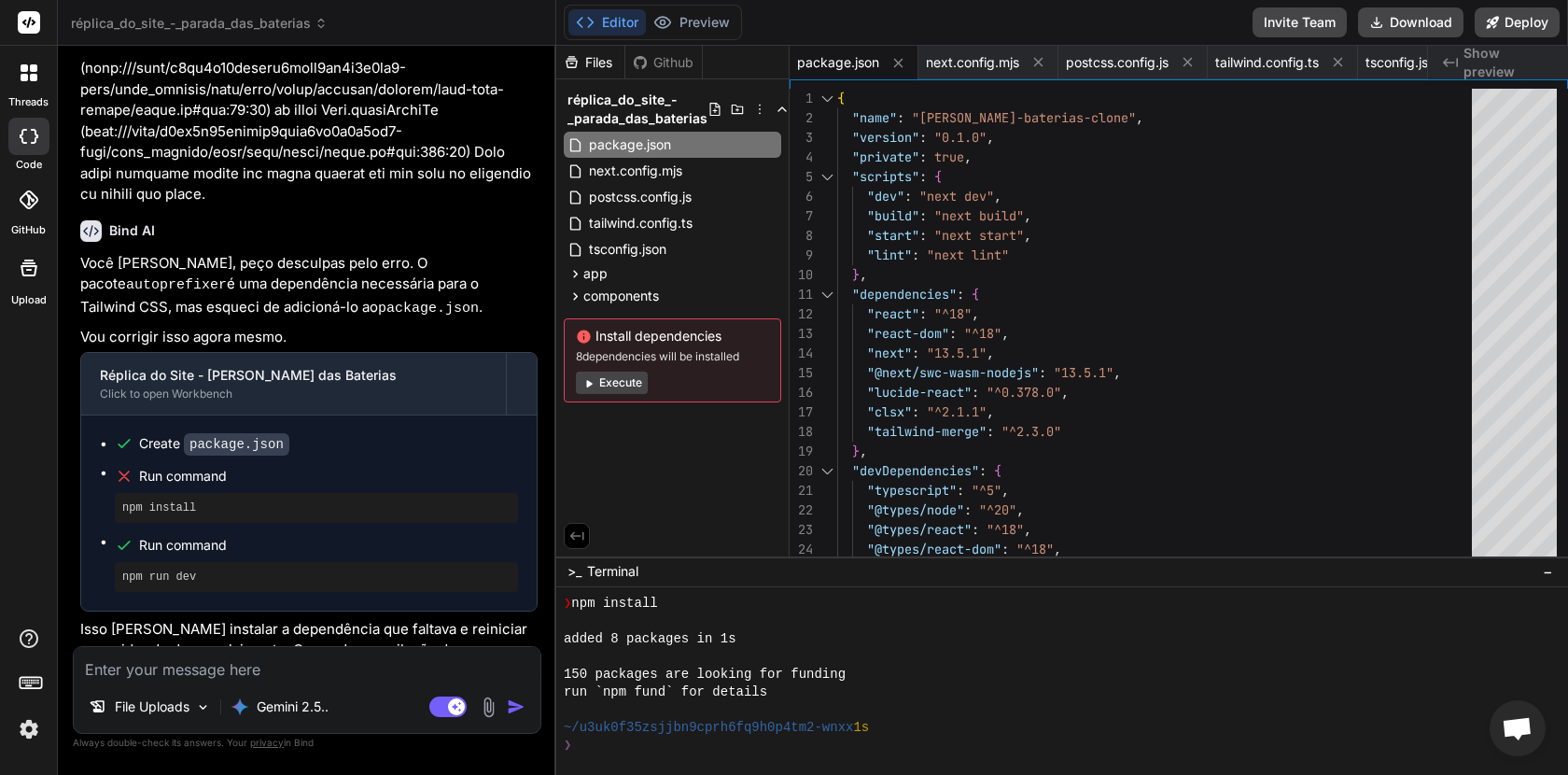
click at [618, 737] on div "❯" at bounding box center [1051, 746] width 975 height 18
click at [190, 501] on pre "npm install" at bounding box center [317, 508] width 389 height 15
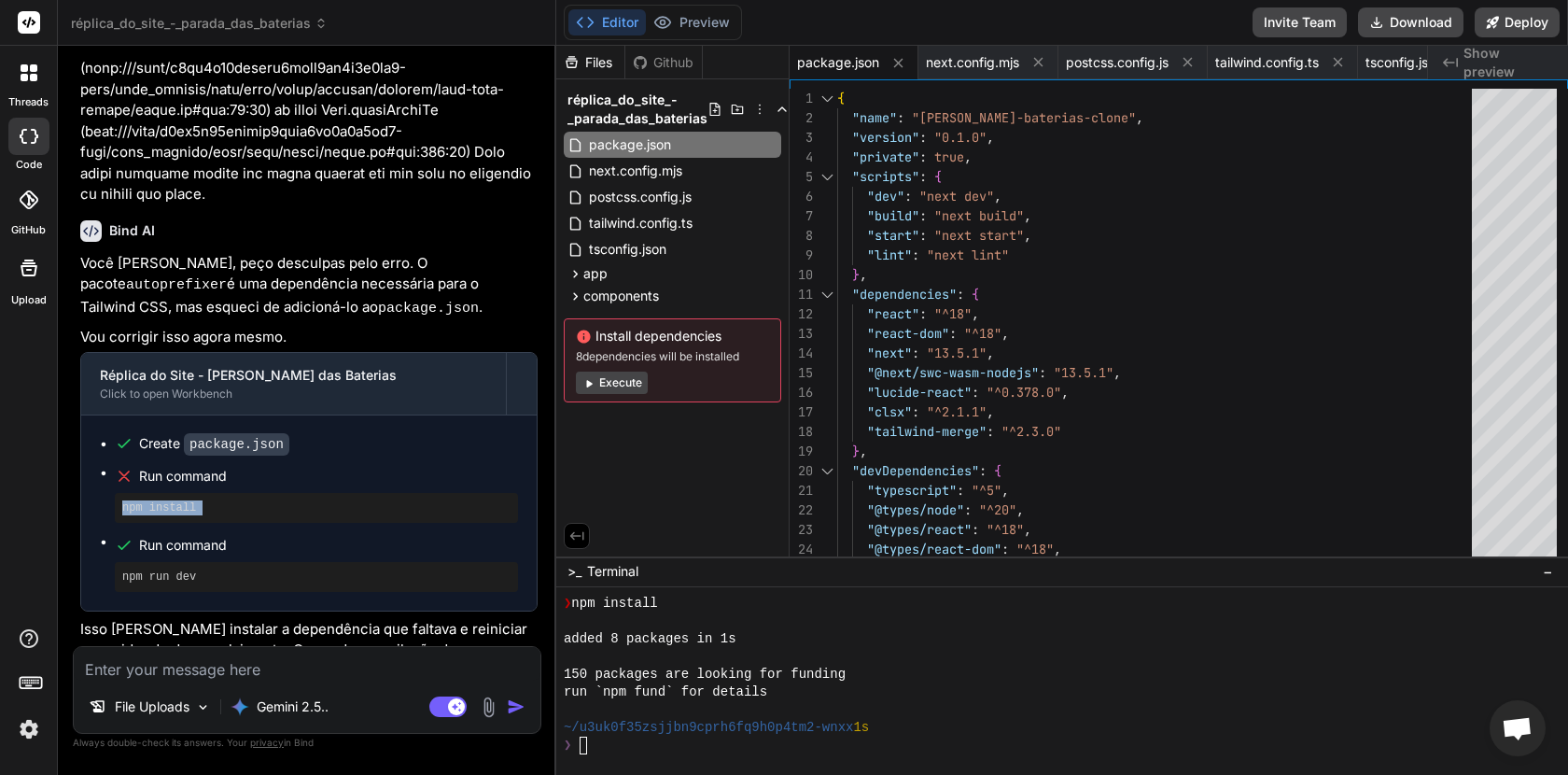
copy ul "npm install"
click at [695, 21] on button "Preview" at bounding box center [691, 23] width 92 height 27
click at [618, 747] on div "❯" at bounding box center [1051, 746] width 975 height 18
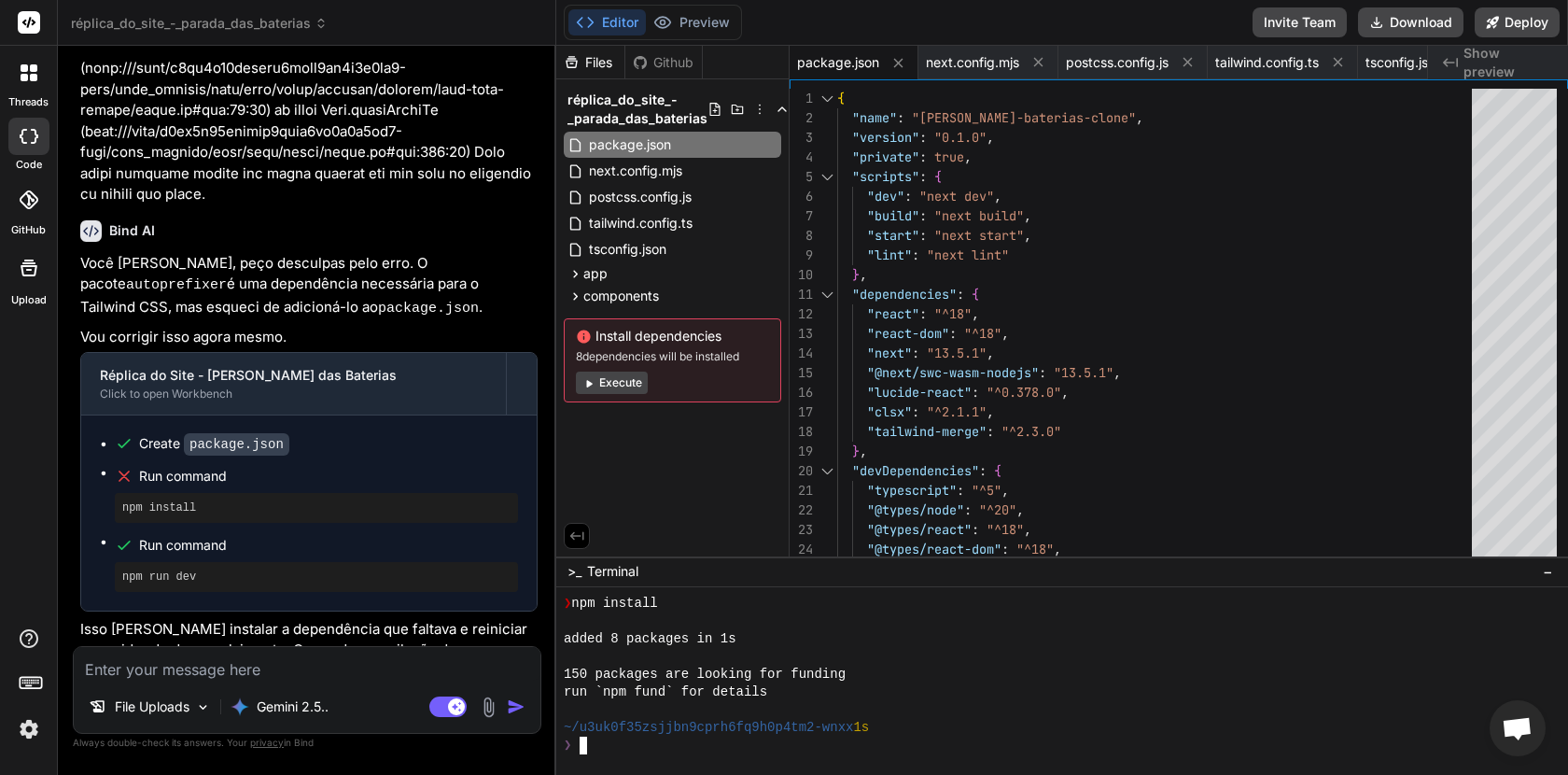
click at [600, 747] on div "❯" at bounding box center [1051, 746] width 975 height 18
click at [168, 501] on pre "npm install" at bounding box center [317, 508] width 389 height 15
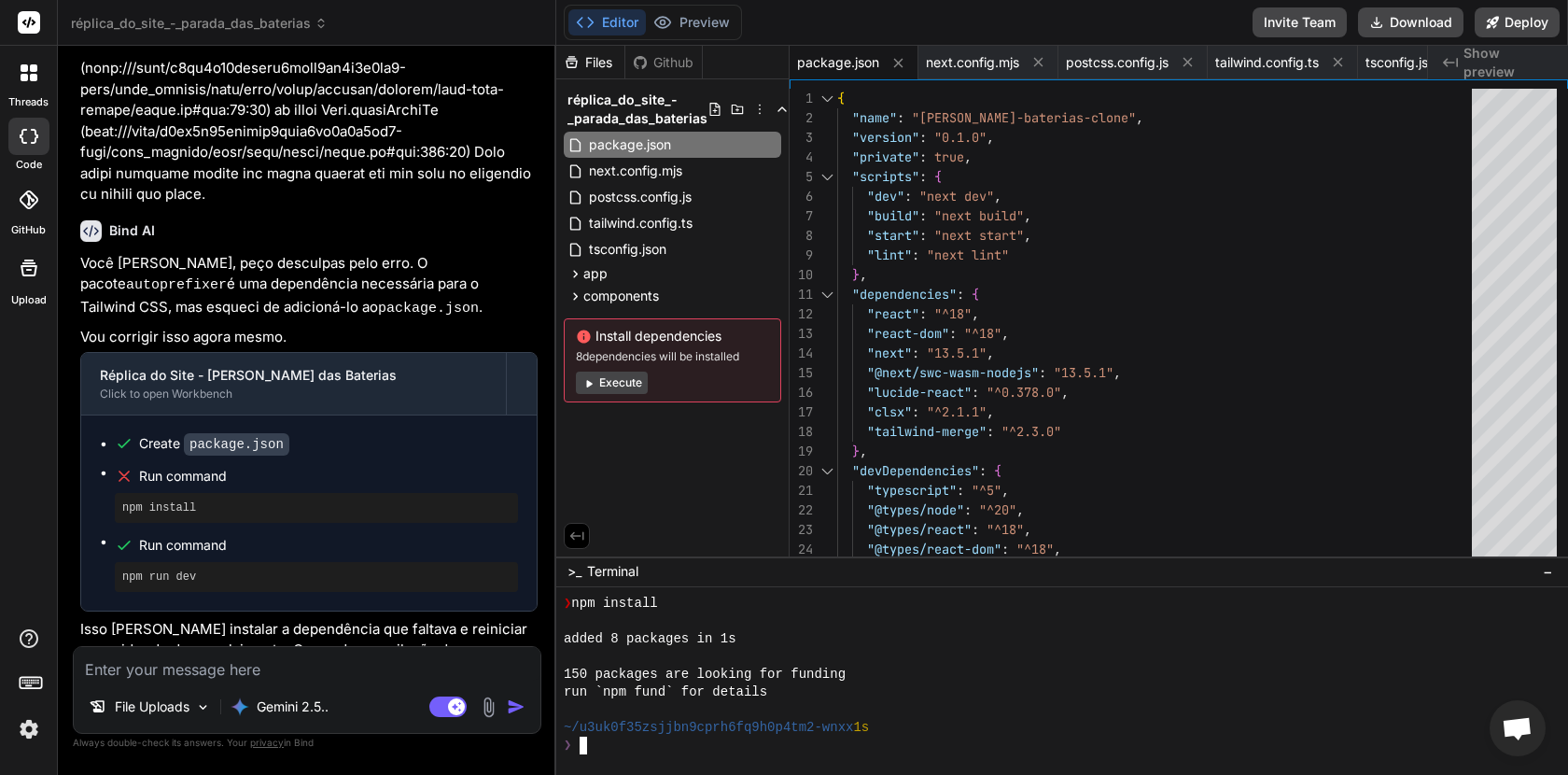
scroll to position [0, 0]
click at [168, 501] on pre "npm install" at bounding box center [317, 508] width 389 height 15
copy ul "npm install"
click at [627, 747] on div "❯" at bounding box center [1051, 746] width 975 height 18
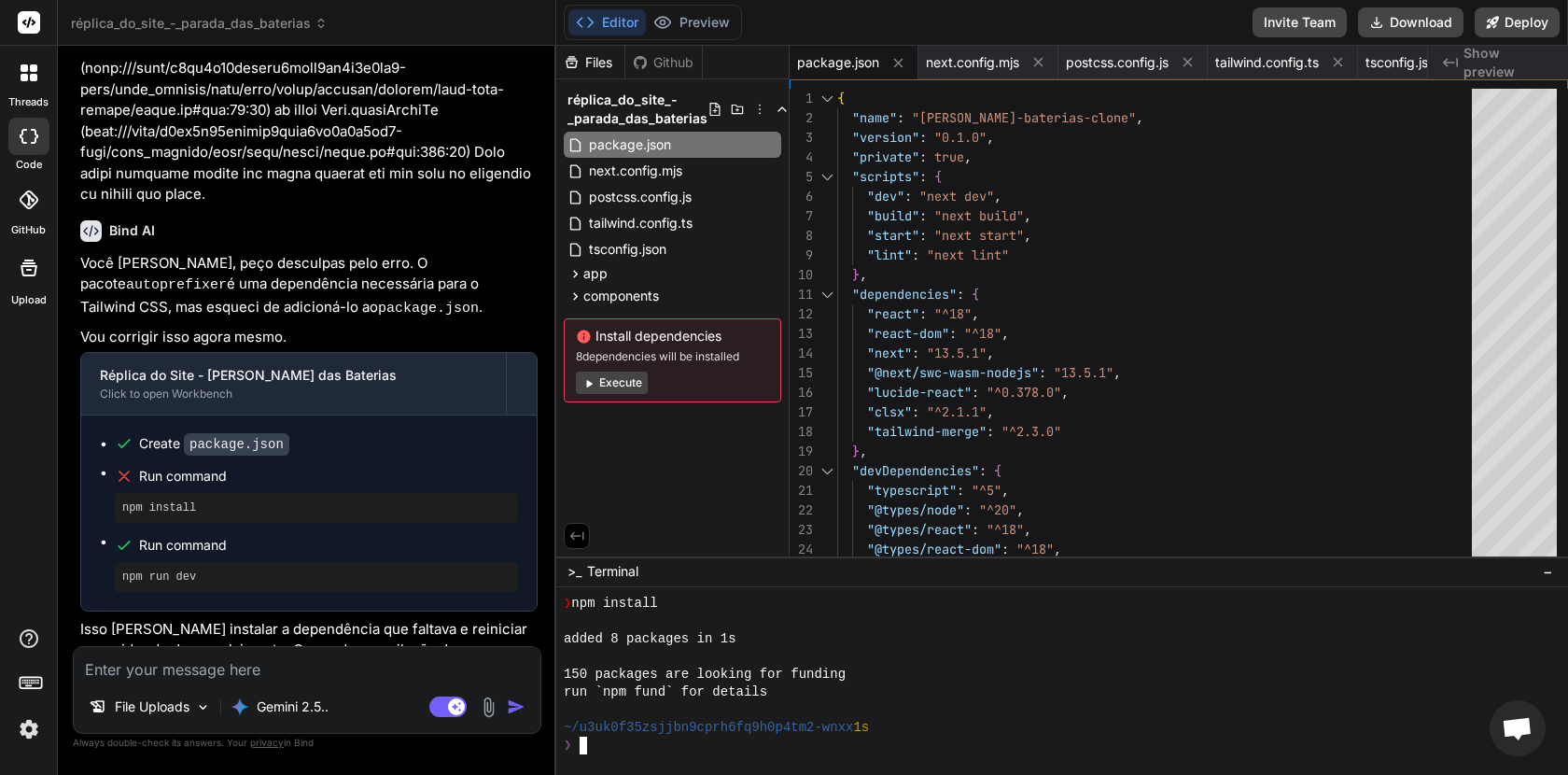
click at [220, 681] on div "File Uploads Gemini 2.5.. Agent Mode. When this toggle is activated, AI automat…" at bounding box center [307, 690] width 468 height 88
click at [220, 677] on textarea at bounding box center [307, 663] width 466 height 33
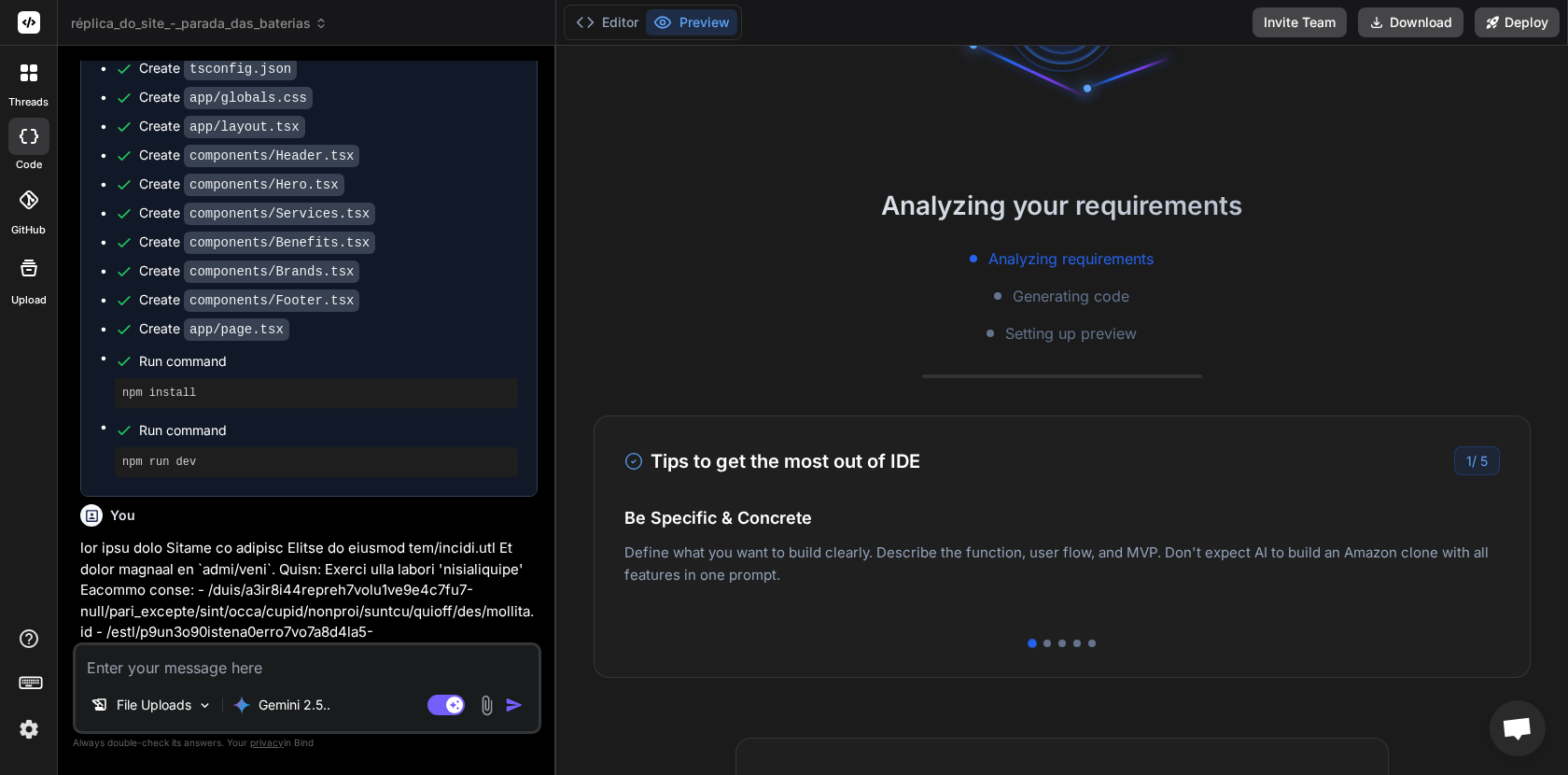
scroll to position [184, 0]
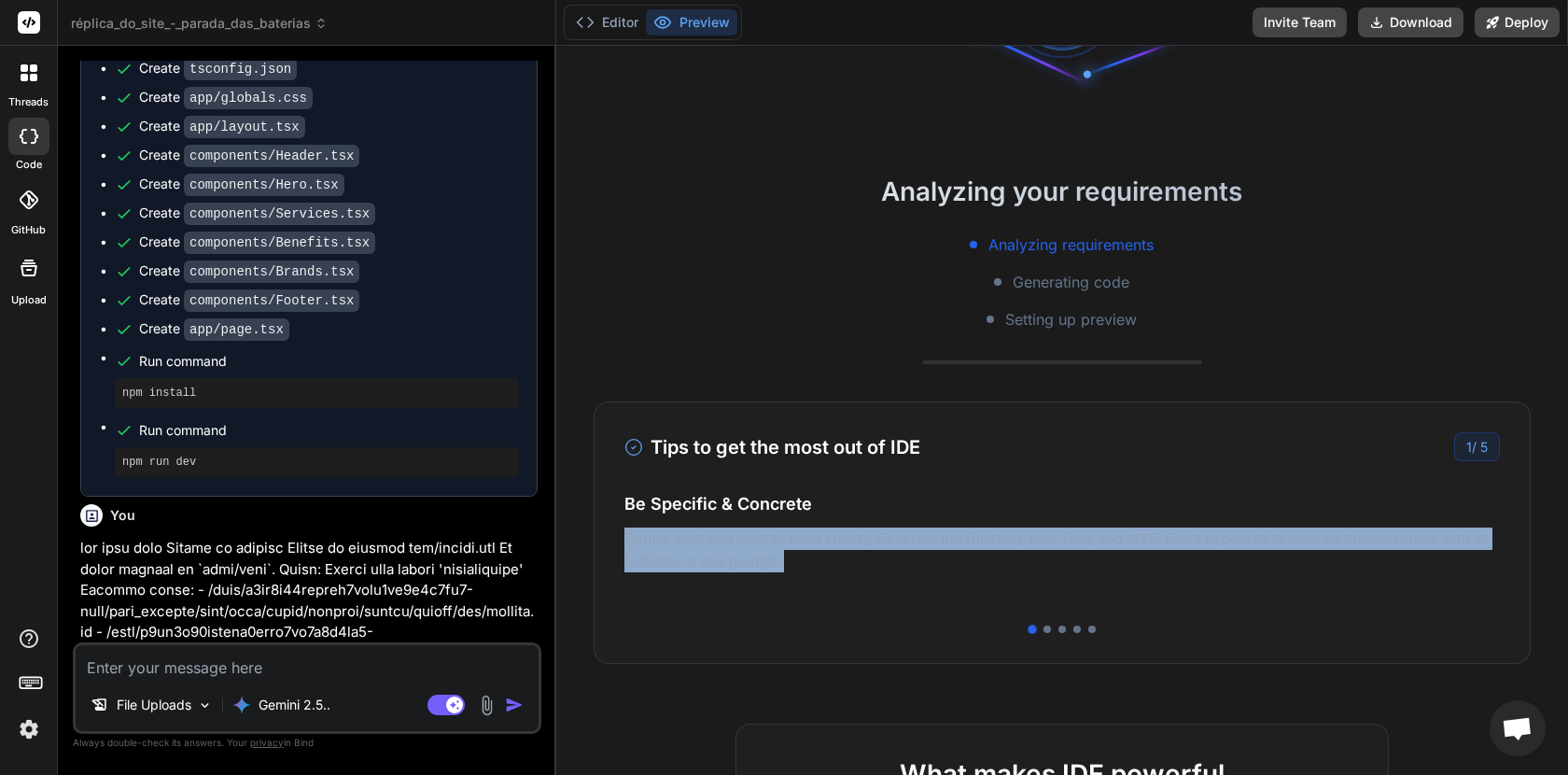
drag, startPoint x: 1379, startPoint y: 511, endPoint x: 1110, endPoint y: 507, distance: 269.0
click at [1111, 506] on div "Be Specific & Concrete Define what you want to build clearly. Describe the func…" at bounding box center [1063, 547] width 876 height 112
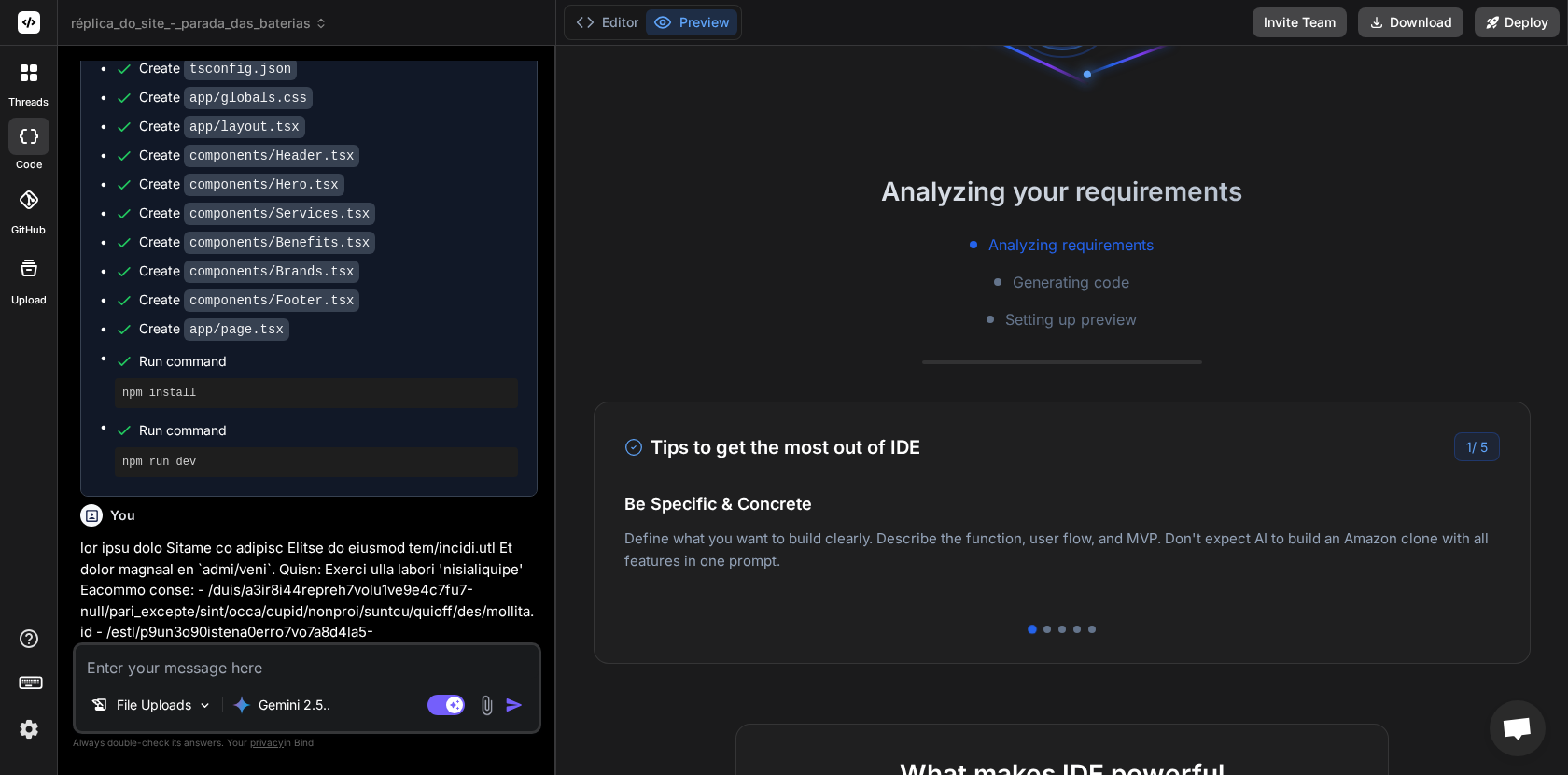
click at [1085, 626] on div at bounding box center [1063, 630] width 876 height 8
click at [1048, 630] on div at bounding box center [1048, 630] width 8 height 8
click at [1073, 632] on div at bounding box center [1063, 630] width 876 height 8
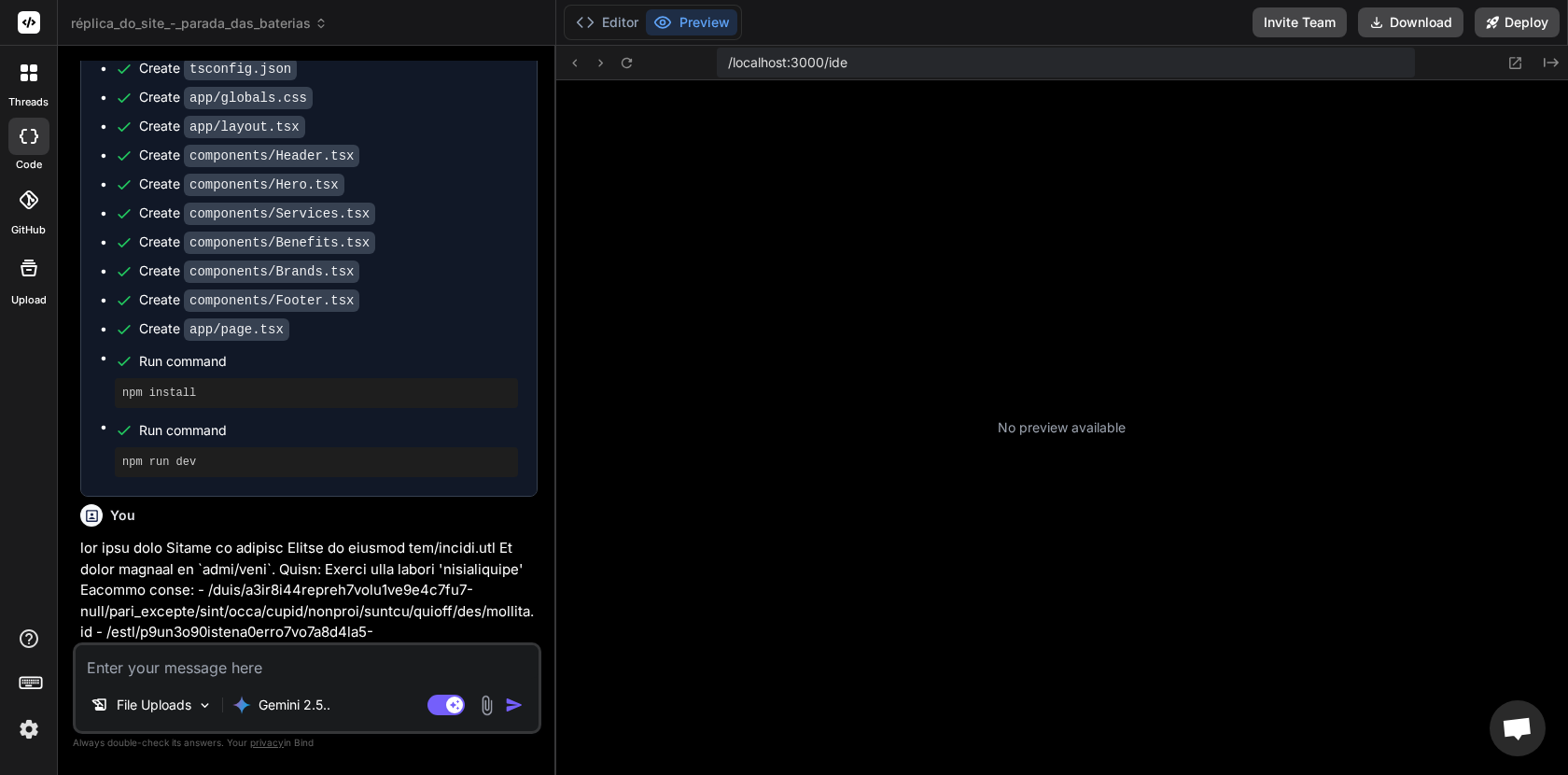
click at [1083, 631] on div "No preview available" at bounding box center [1062, 428] width 1012 height 695
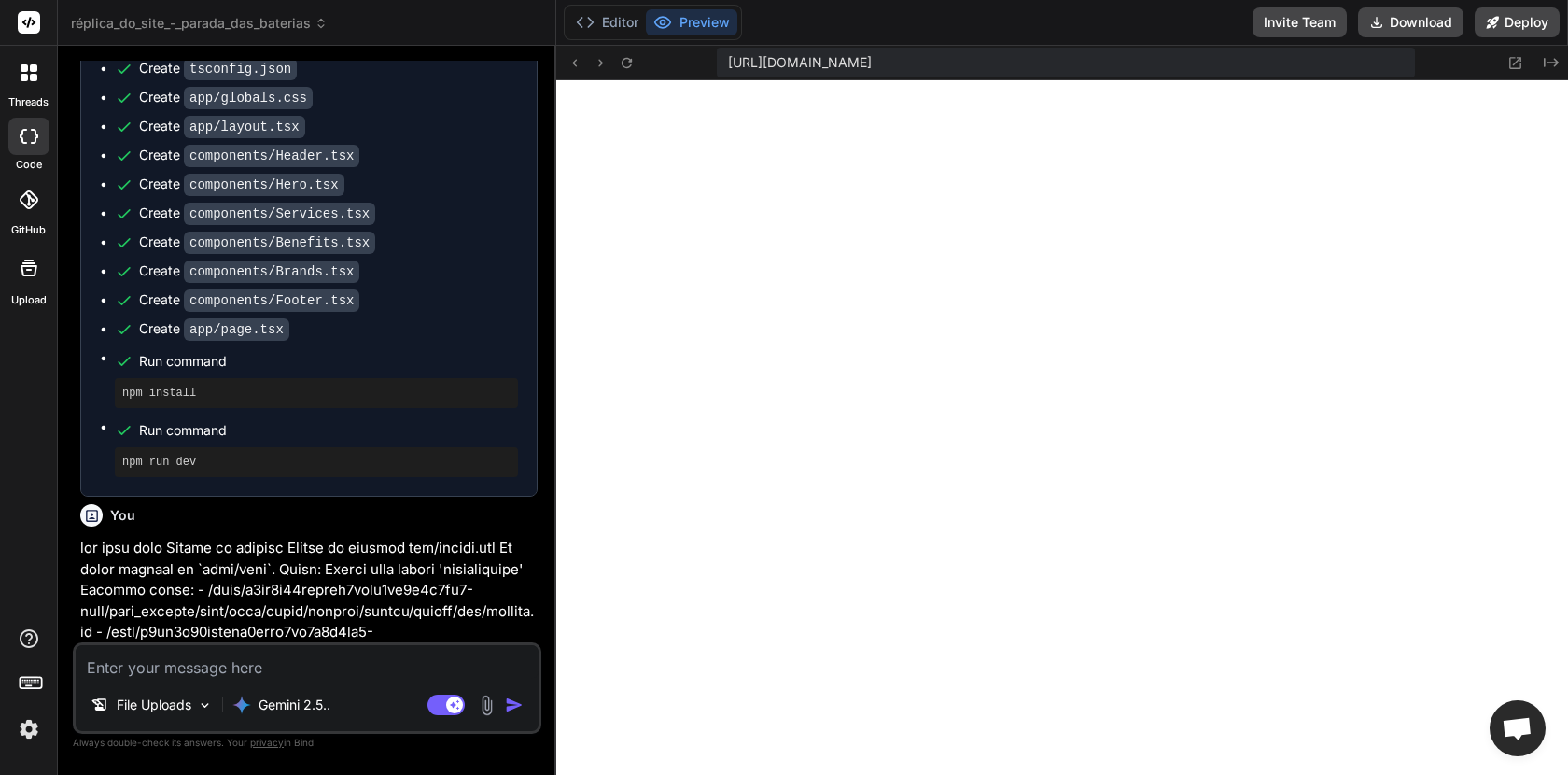
scroll to position [496, 0]
click at [200, 672] on textarea at bounding box center [307, 661] width 463 height 33
click at [179, 700] on p "File Uploads" at bounding box center [154, 706] width 75 height 19
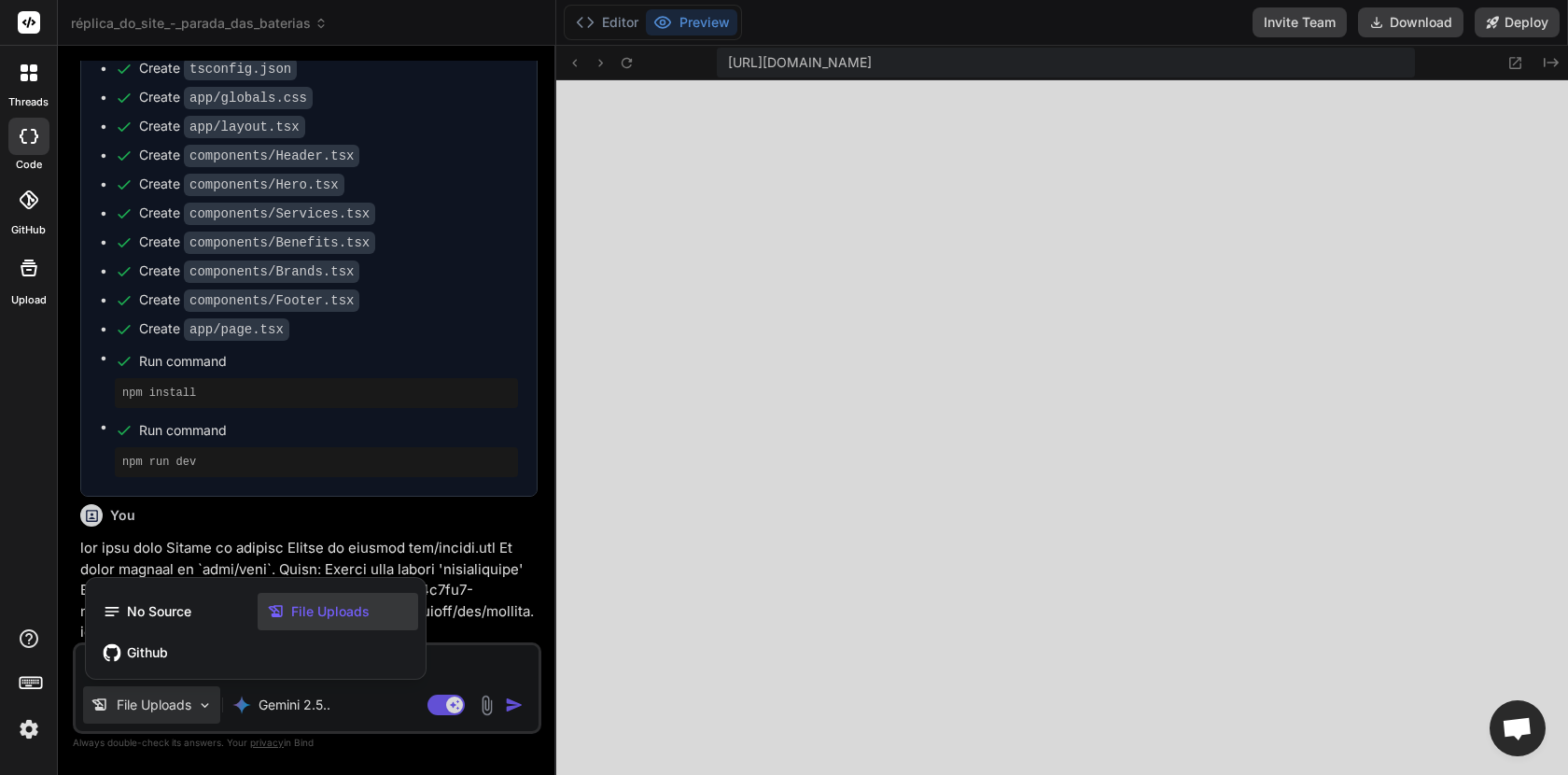
click at [478, 708] on div at bounding box center [784, 387] width 1568 height 775
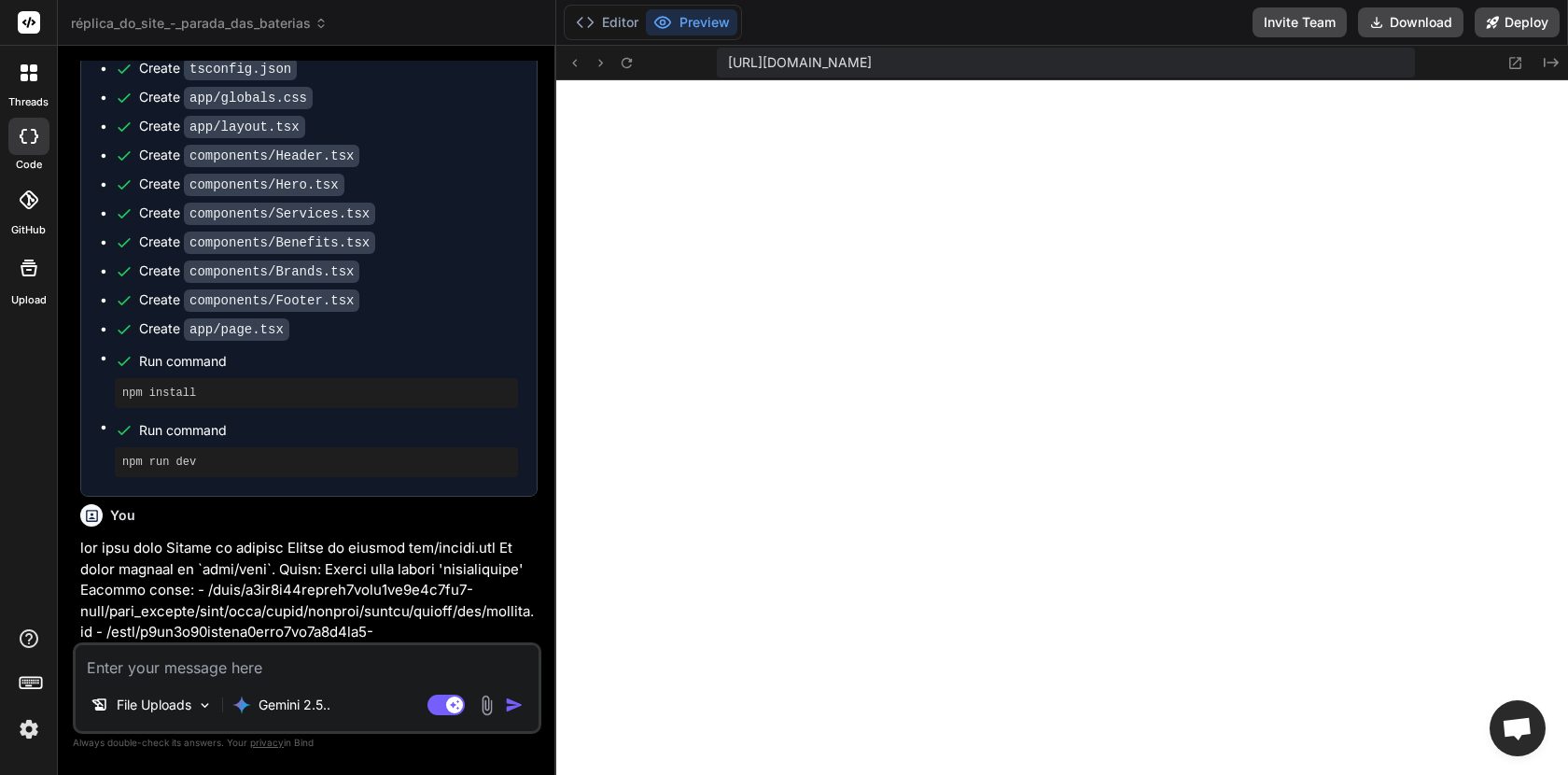
click at [488, 707] on img at bounding box center [486, 706] width 22 height 22
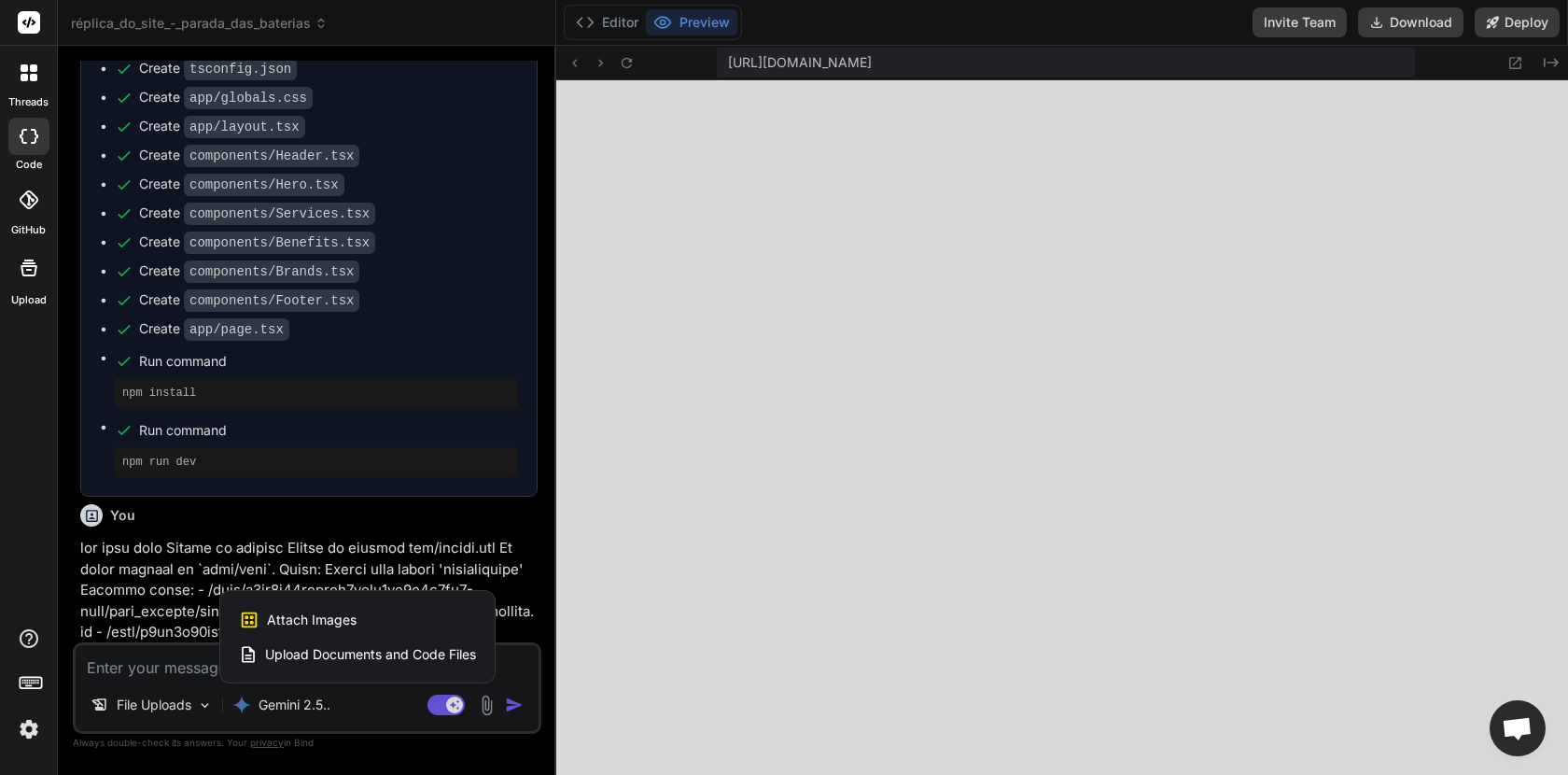
click at [352, 618] on span "Attach Images" at bounding box center [312, 620] width 90 height 19
type textarea "x"
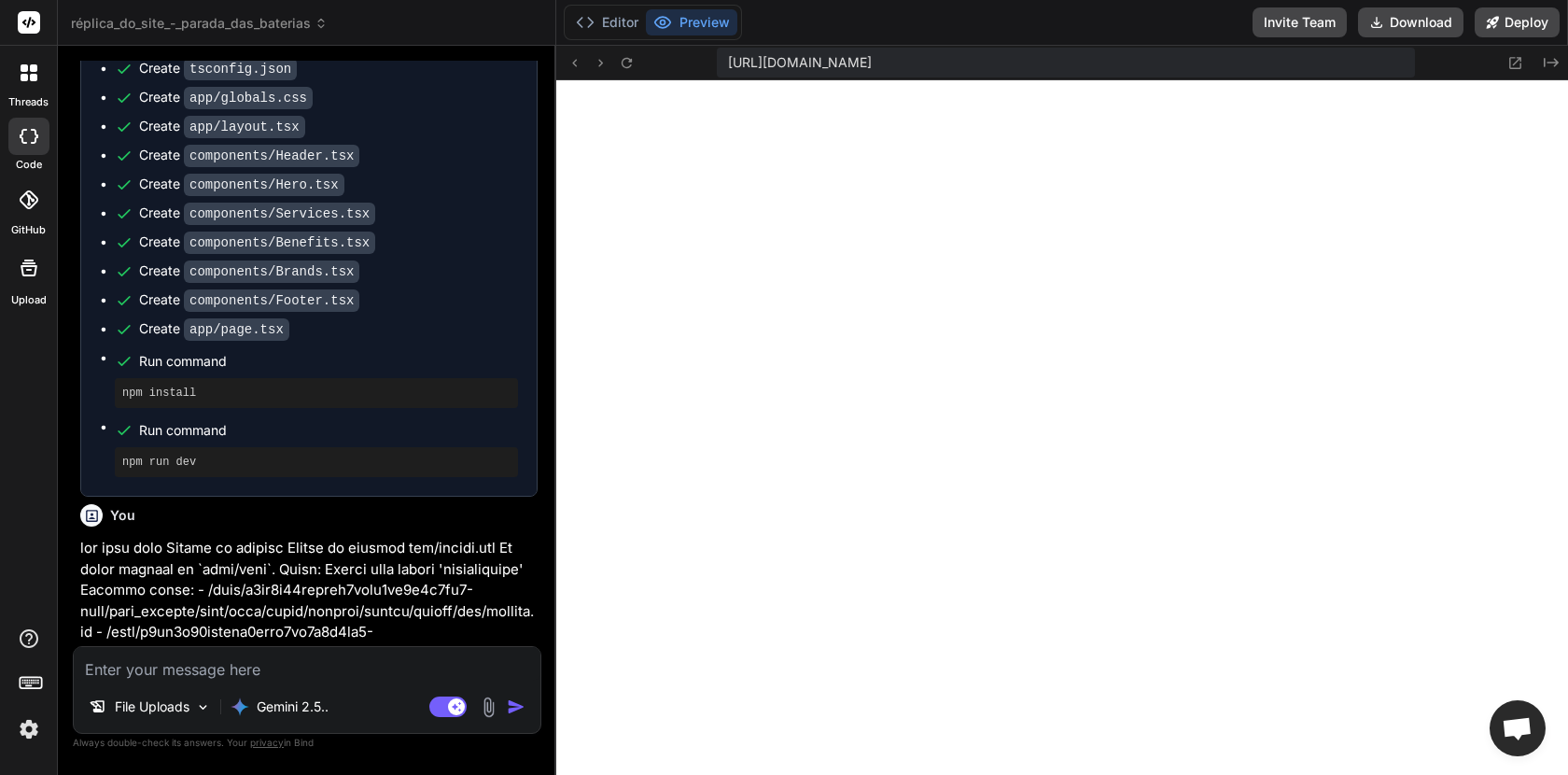
type input "C:\fakepath\Swipe_File_Rac7.png"
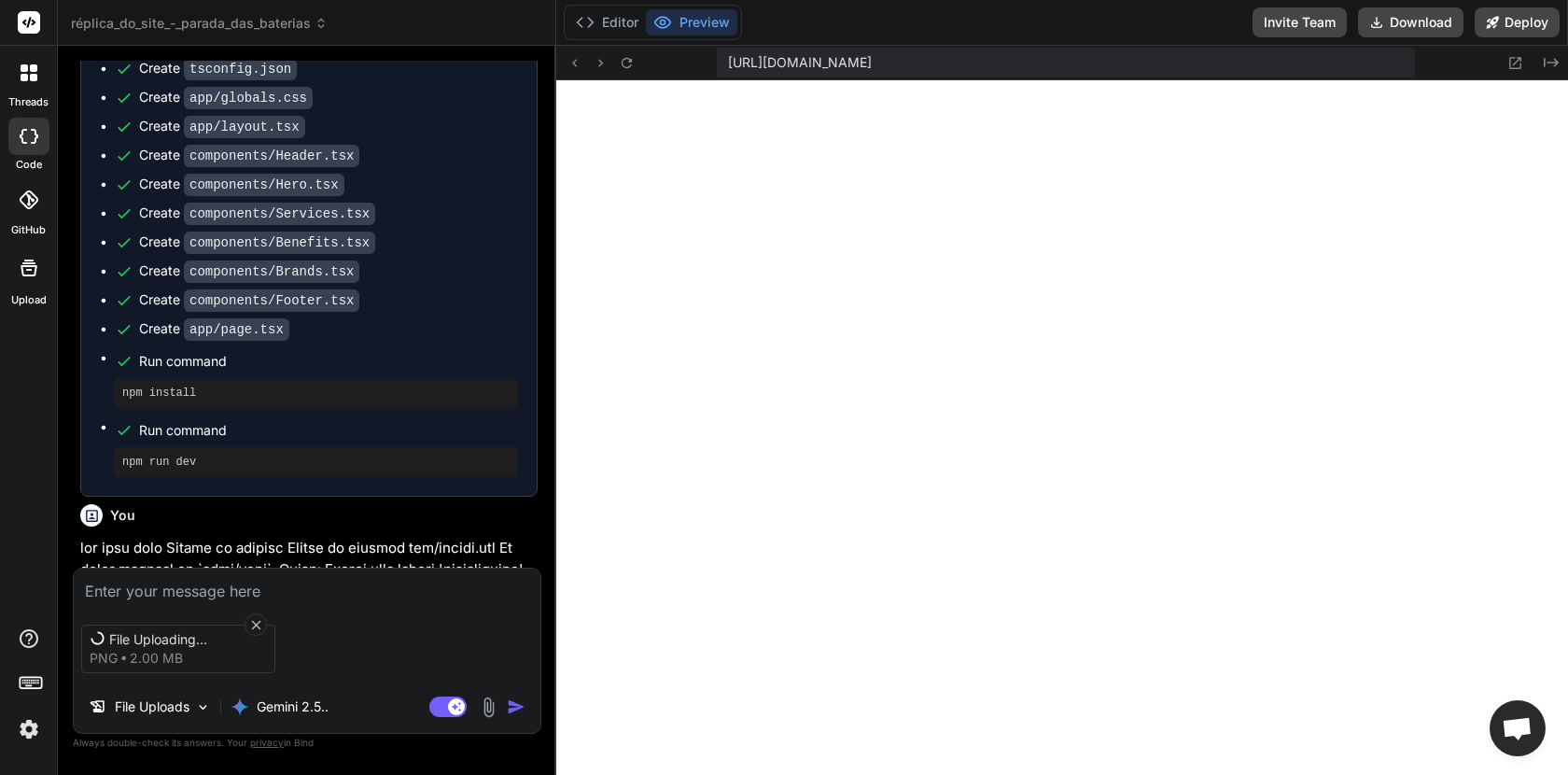
click at [185, 595] on textarea at bounding box center [307, 585] width 466 height 33
type textarea "x"
type textarea "f"
type textarea "x"
type textarea "fa"
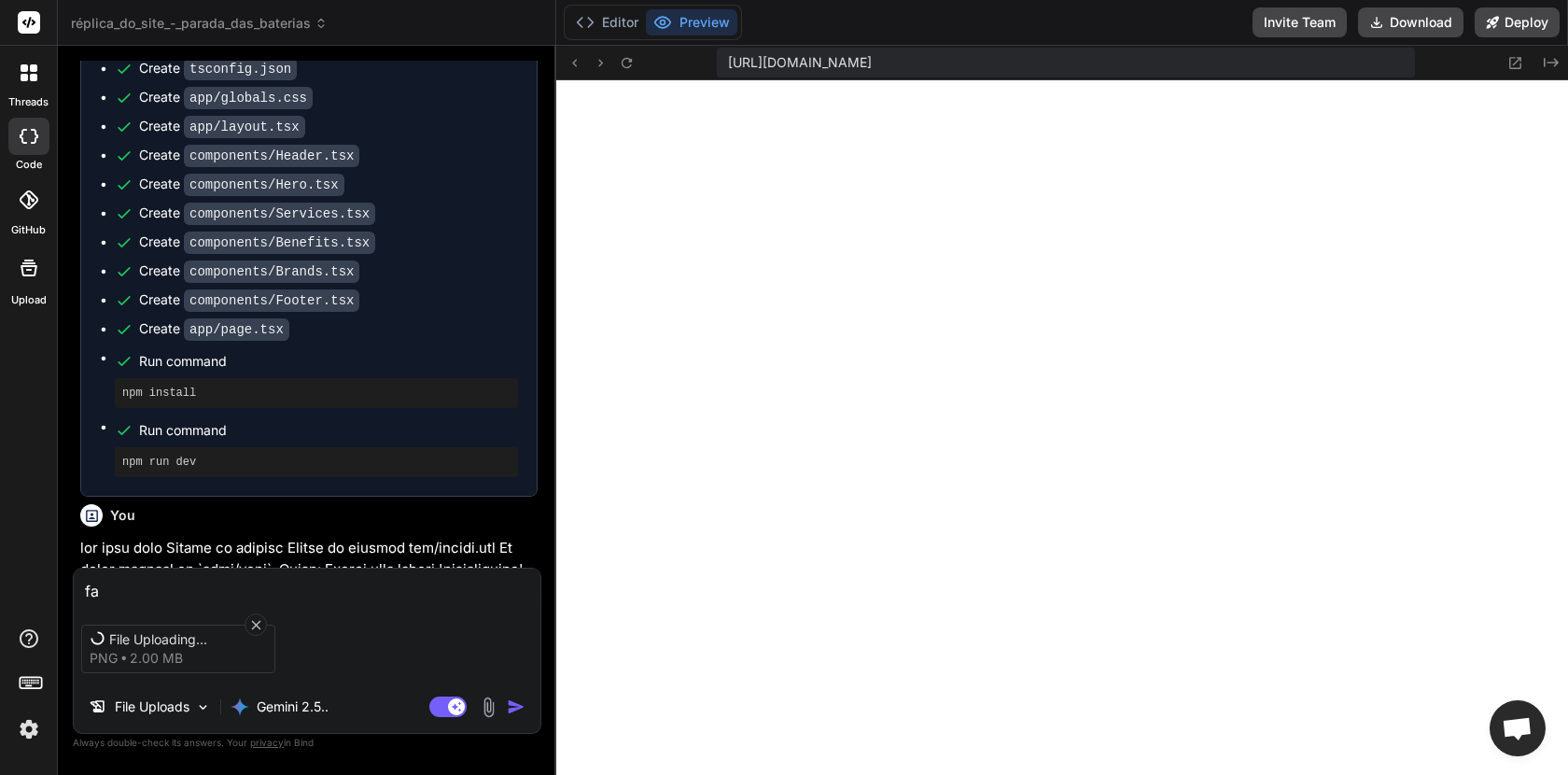
type textarea "x"
type textarea "faca"
type textarea "x"
type textarea "faca"
type textarea "x"
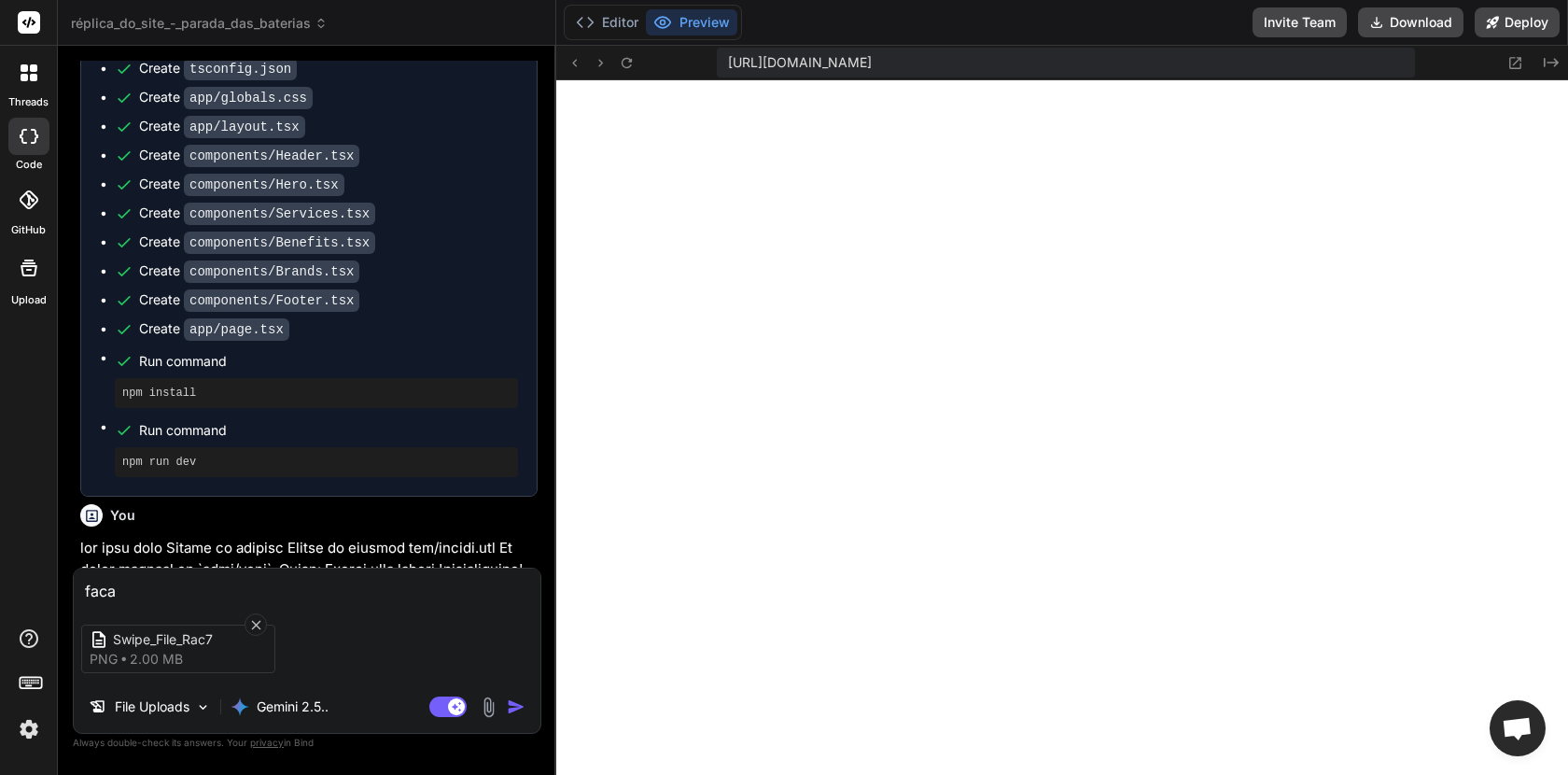
type textarea "faca c"
type textarea "x"
type textarea "faca co"
type textarea "x"
type textarea "faca com"
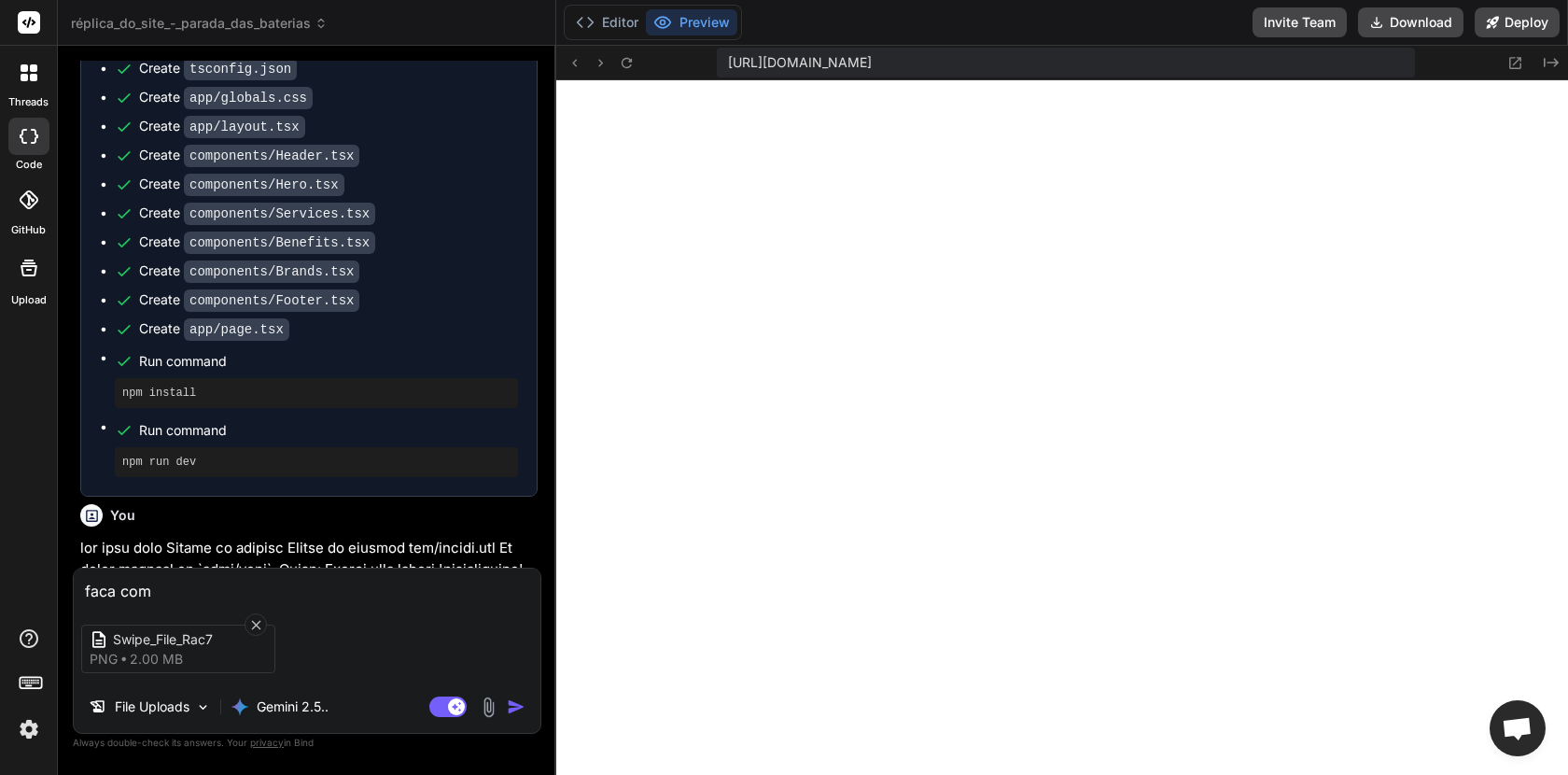
type textarea "x"
type textarea "faca com"
type textarea "x"
type textarea "faca com e"
type textarea "x"
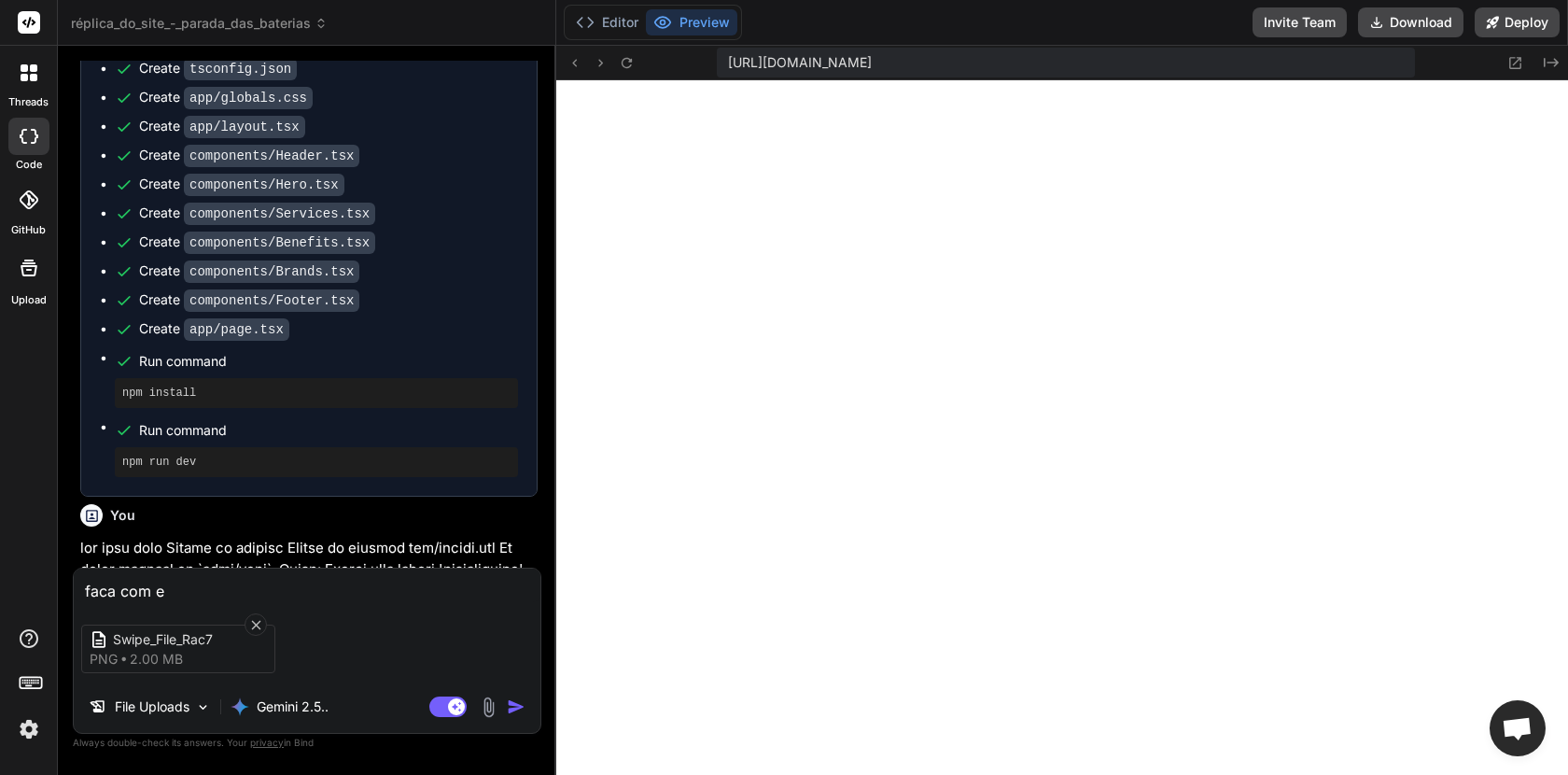
type textarea "faca com es"
type textarea "x"
type textarea "faca com ess"
type textarea "x"
type textarea "faca com esse"
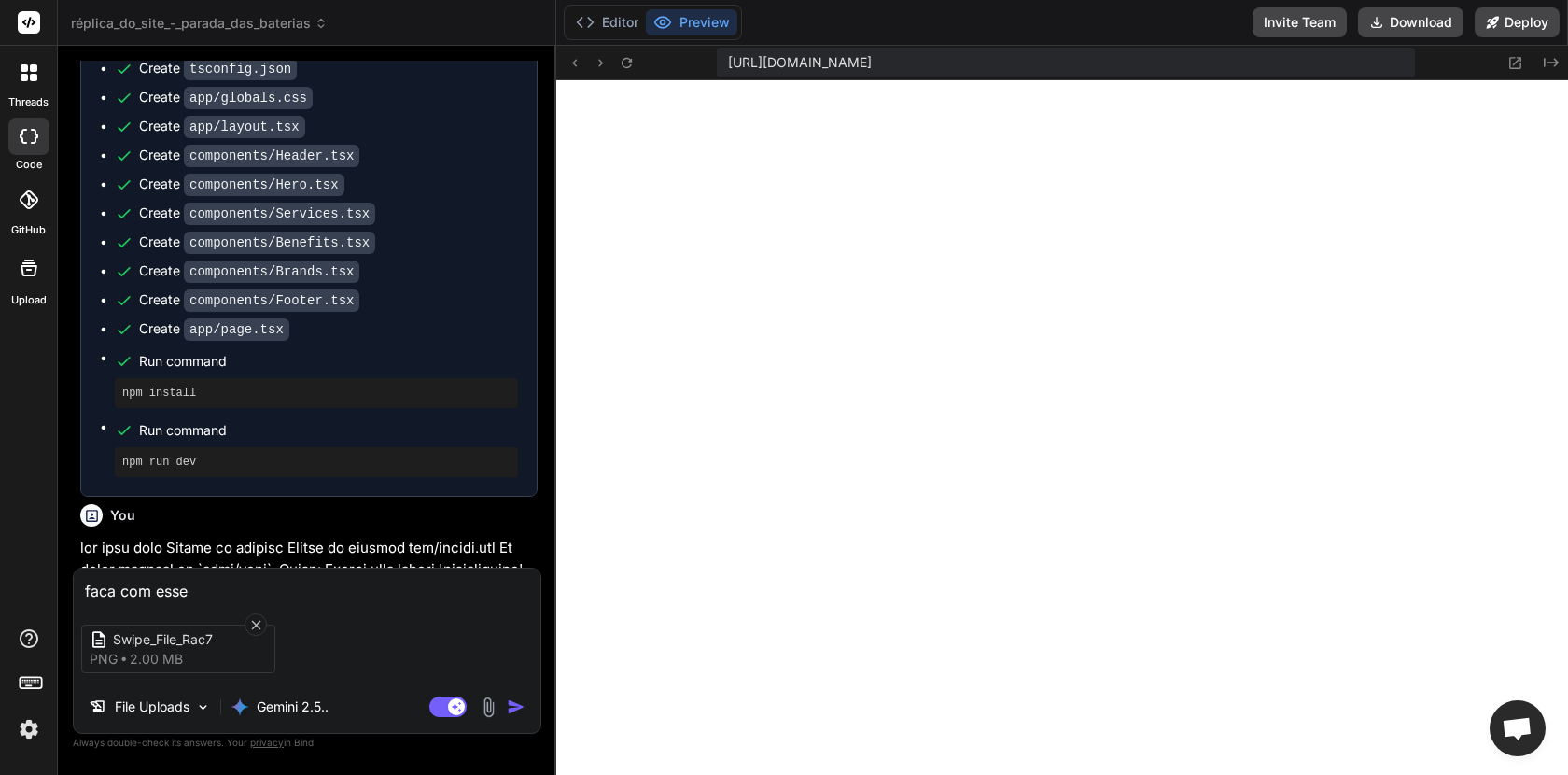
type textarea "x"
type textarea "faca com esse"
type textarea "x"
type textarea "faca com esse e"
type textarea "x"
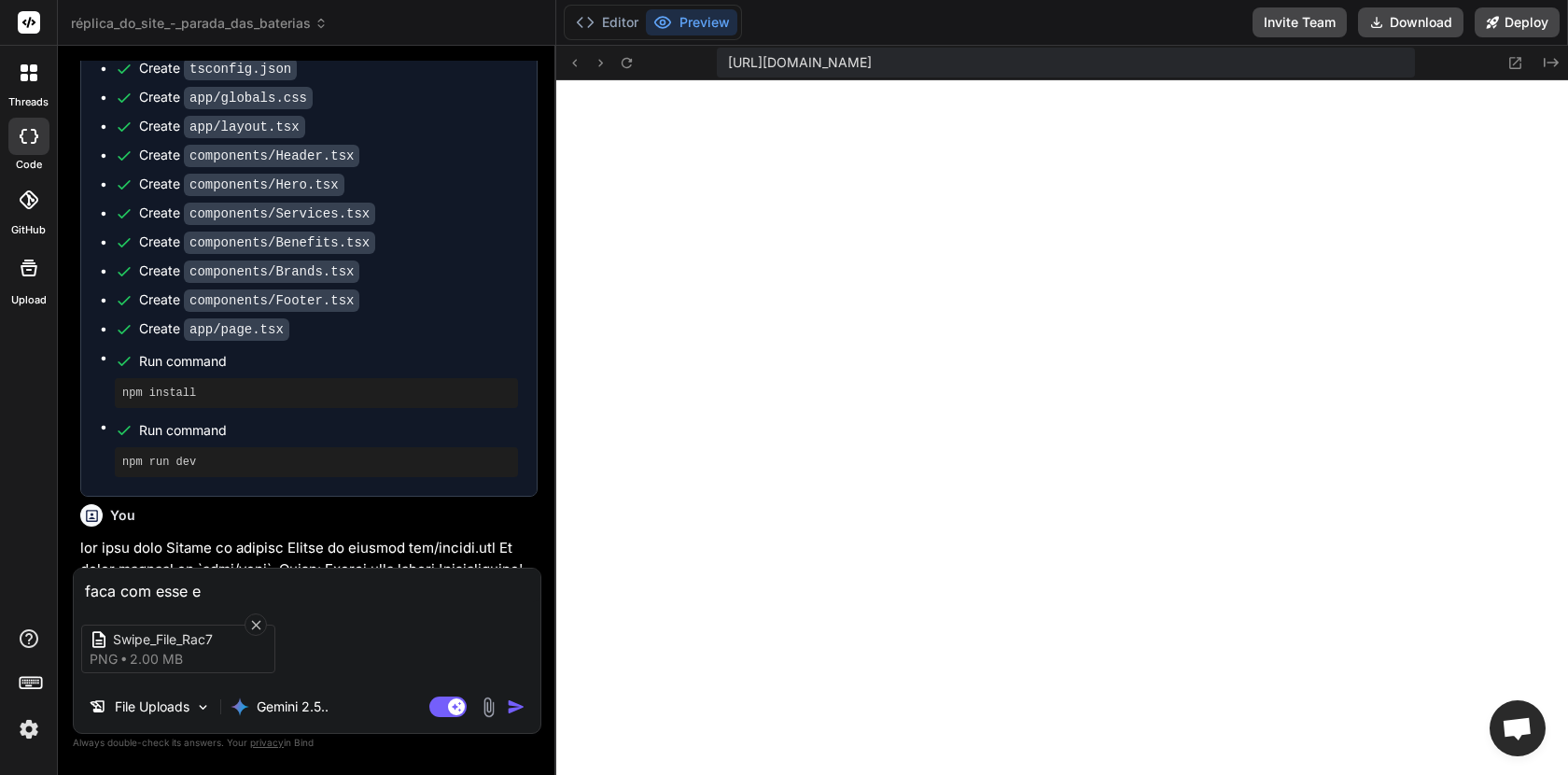
type textarea "faca com esse es"
type textarea "x"
type textarea "faca com esse est"
type textarea "x"
type textarea "faca com esse esti"
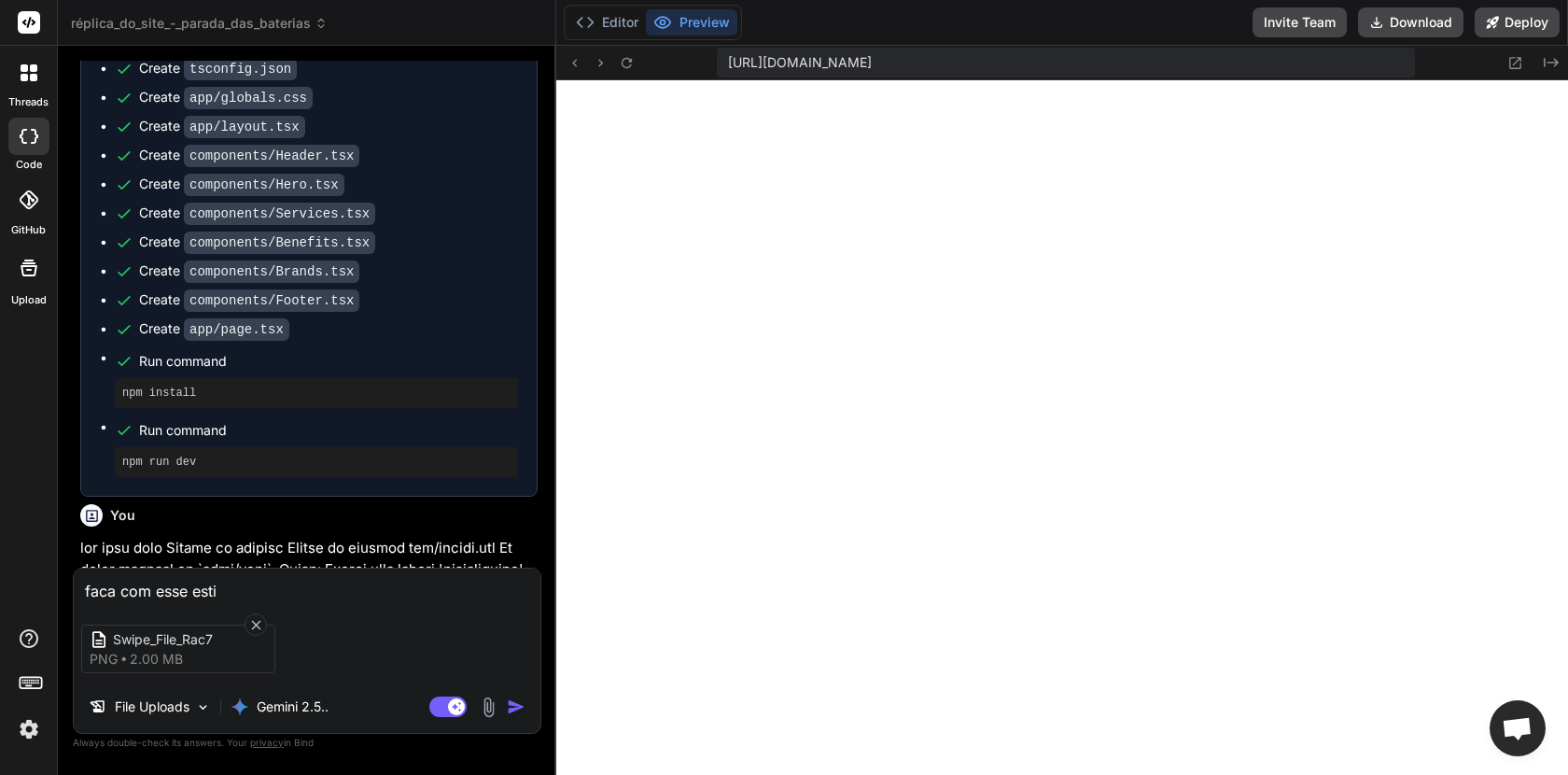
type textarea "x"
type textarea "faca com [PERSON_NAME]"
type textarea "x"
type textarea "faca com esse estilo"
type textarea "x"
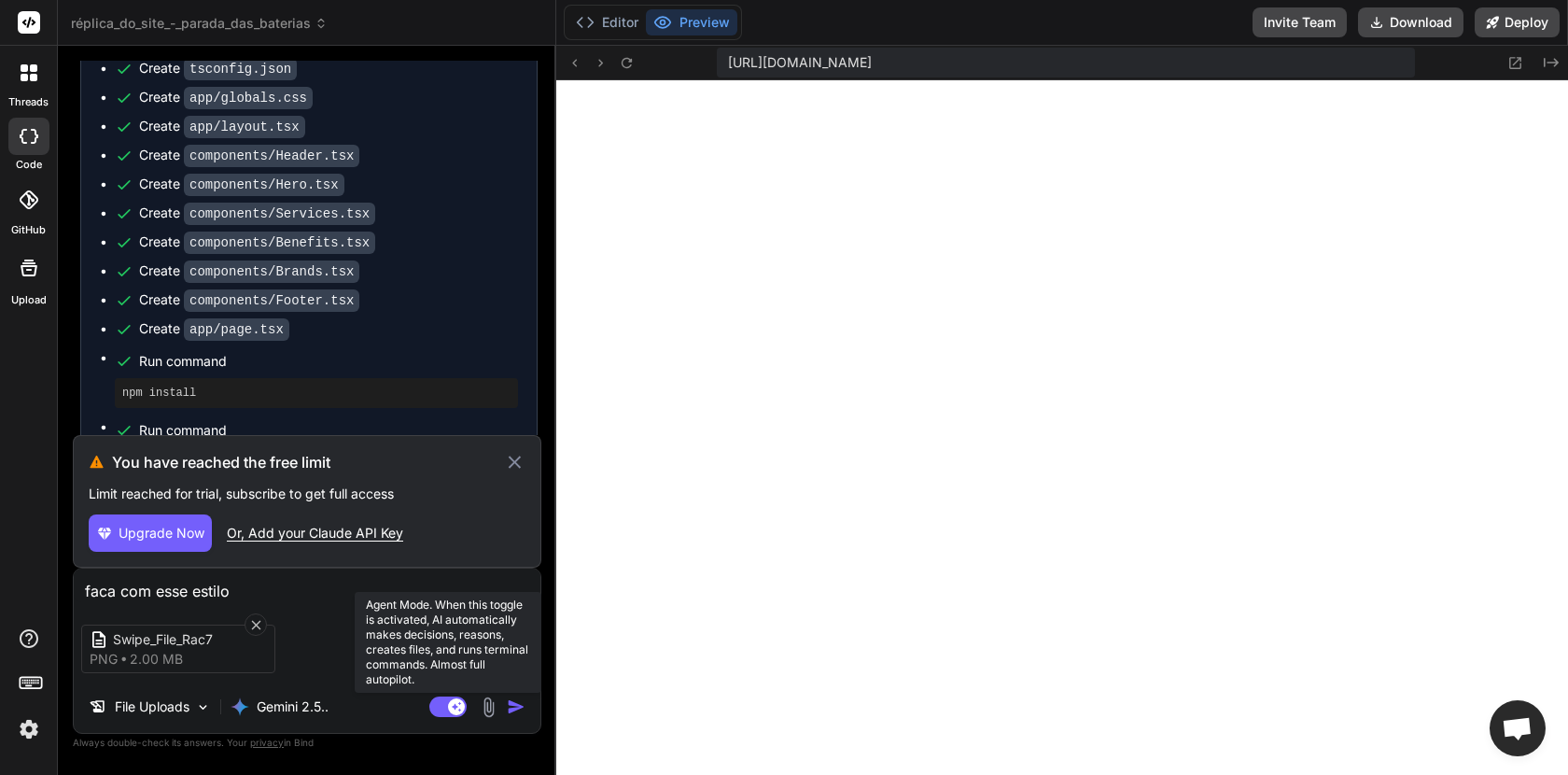
type textarea "faca com esse estilo"
click at [455, 708] on icon at bounding box center [457, 707] width 9 height 9
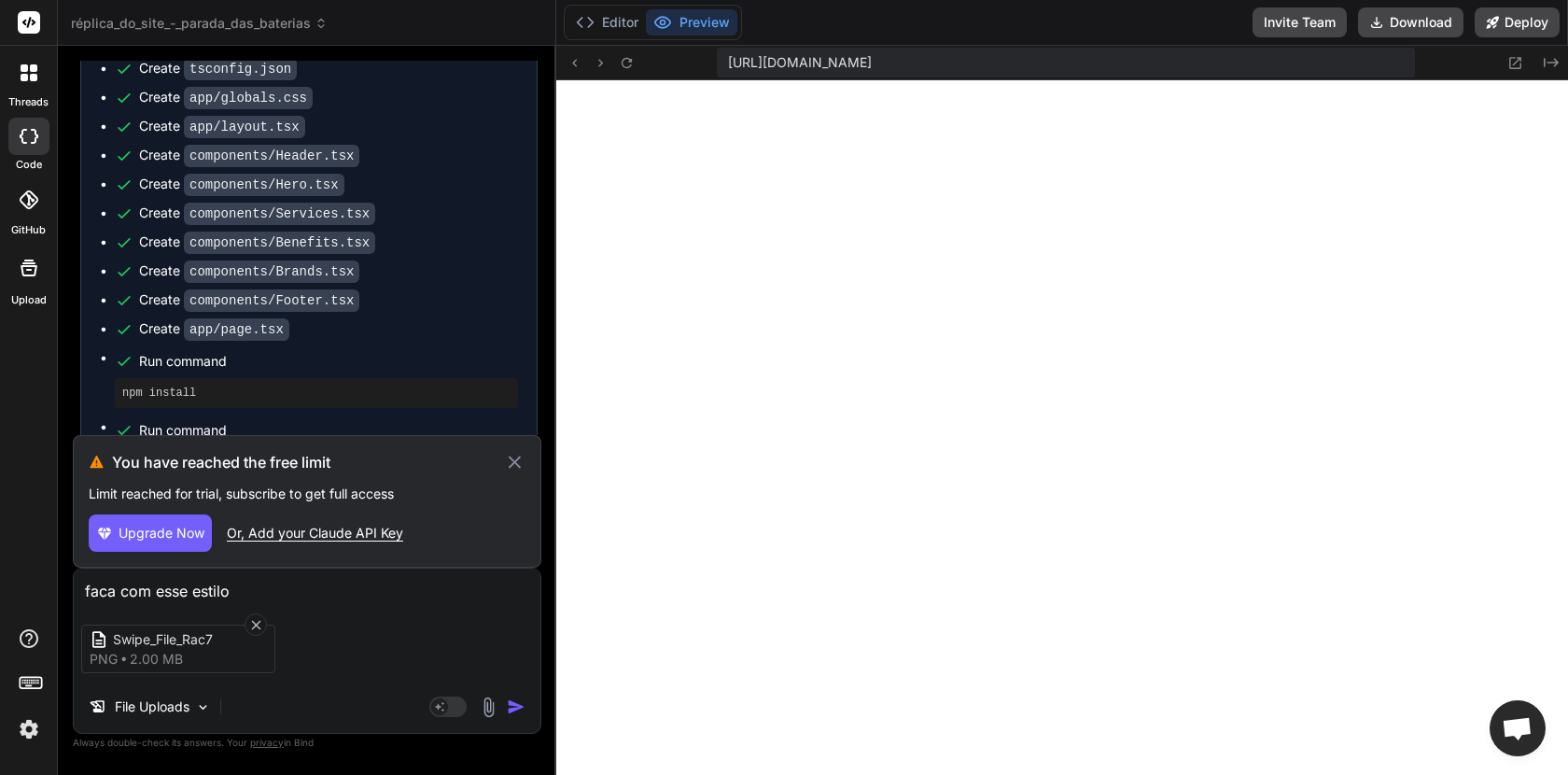
click at [517, 711] on img "button" at bounding box center [517, 708] width 19 height 19
click at [442, 710] on icon at bounding box center [440, 707] width 9 height 9
type textarea "x"
click at [30, 729] on img at bounding box center [28, 729] width 31 height 31
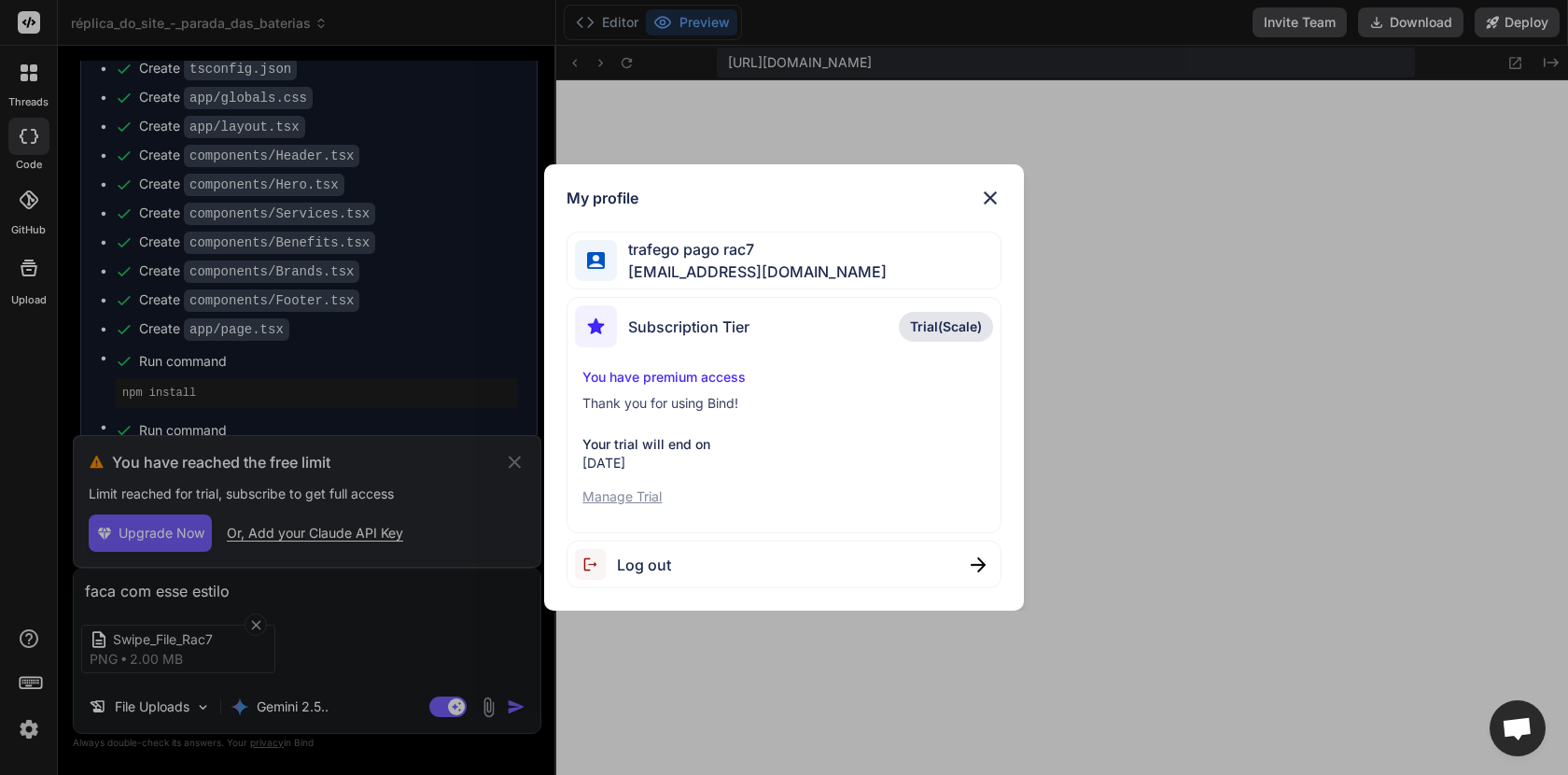
click at [421, 621] on div "My profile trafego pago rac7 trafegopagorac72@gmail.com Subscription Tier Trial…" at bounding box center [784, 387] width 1568 height 775
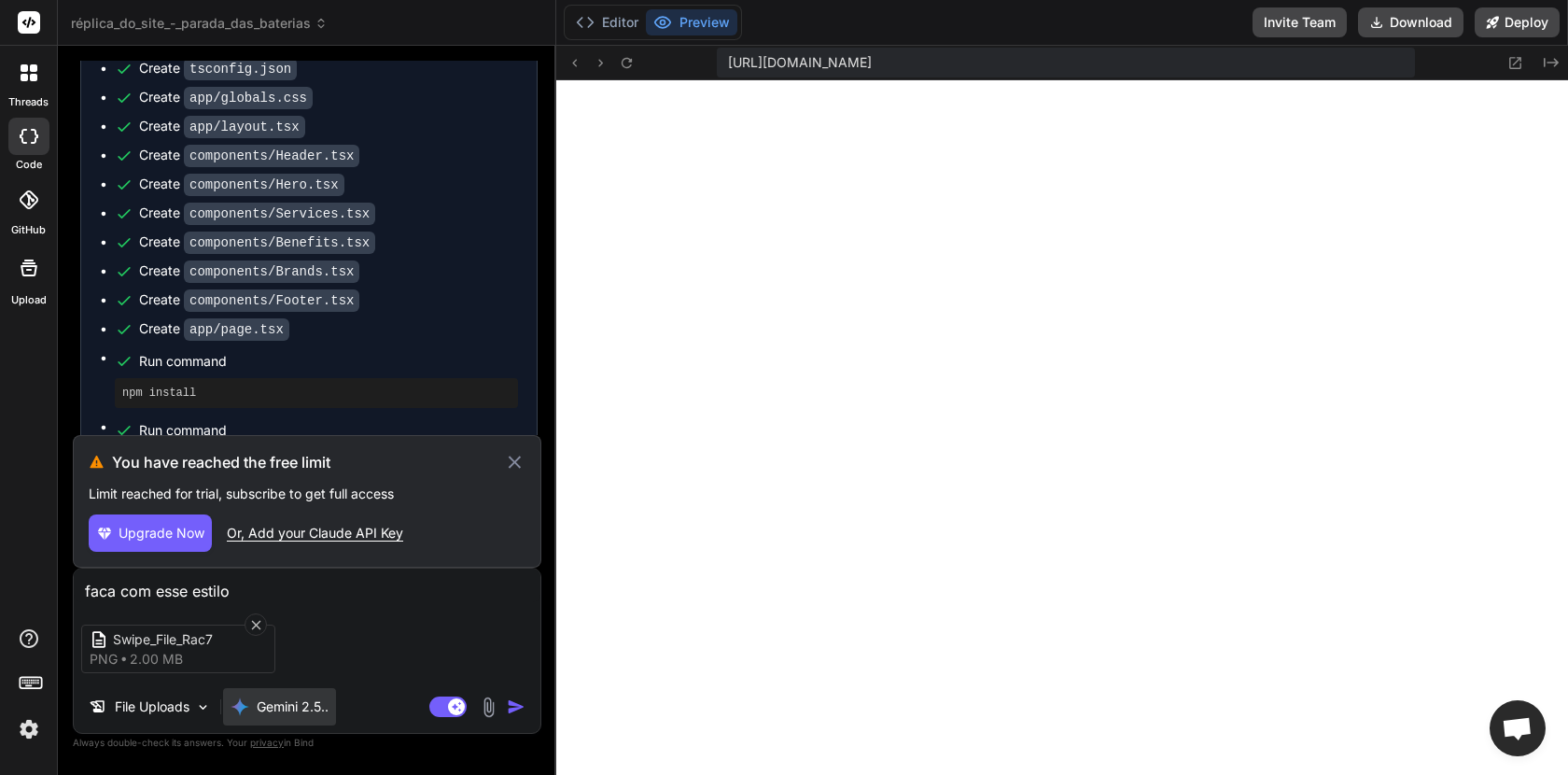
click at [298, 712] on p "Gemini 2.5.." at bounding box center [293, 708] width 72 height 19
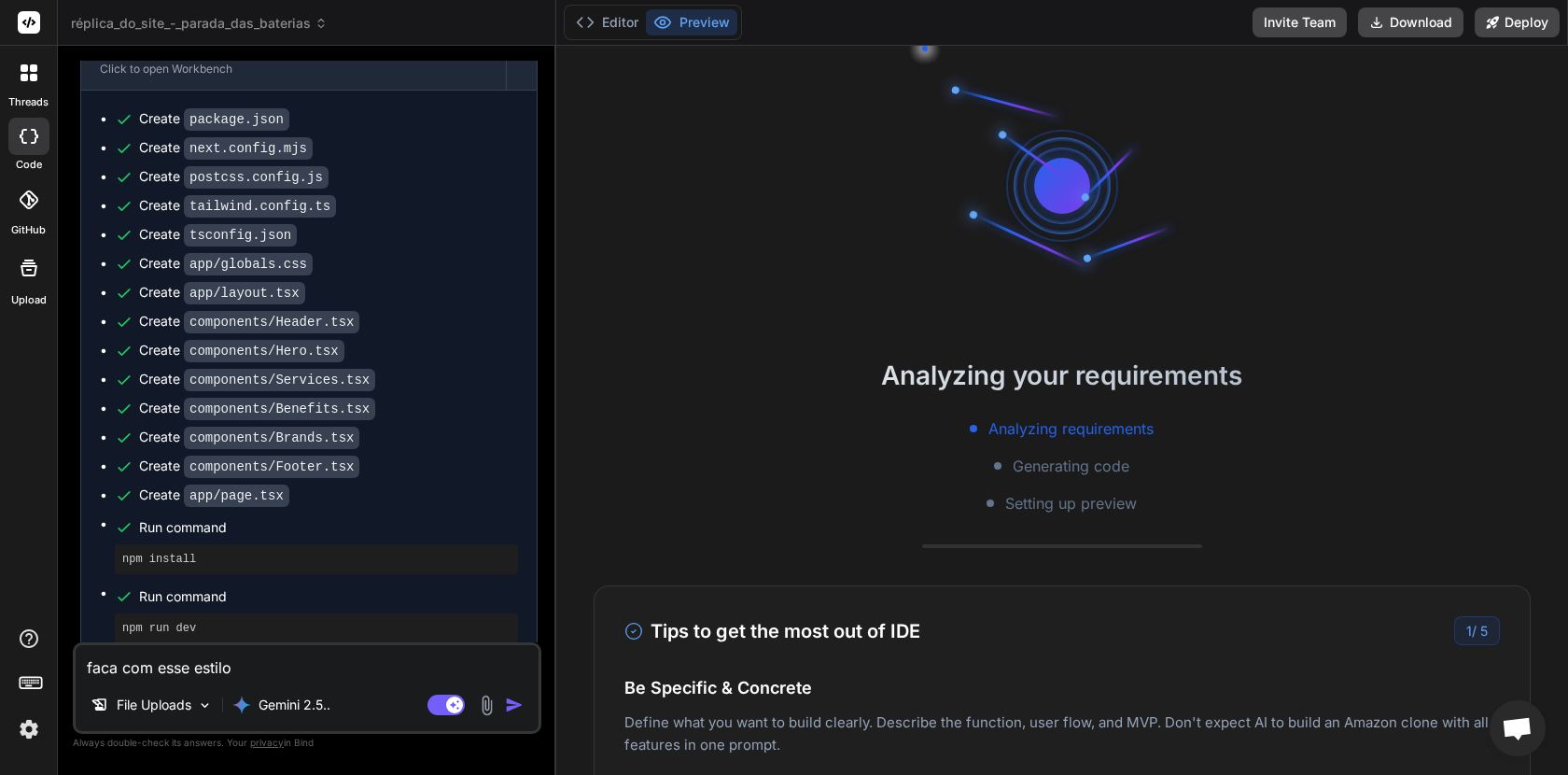
scroll to position [1239, 0]
click at [488, 715] on img at bounding box center [486, 706] width 22 height 22
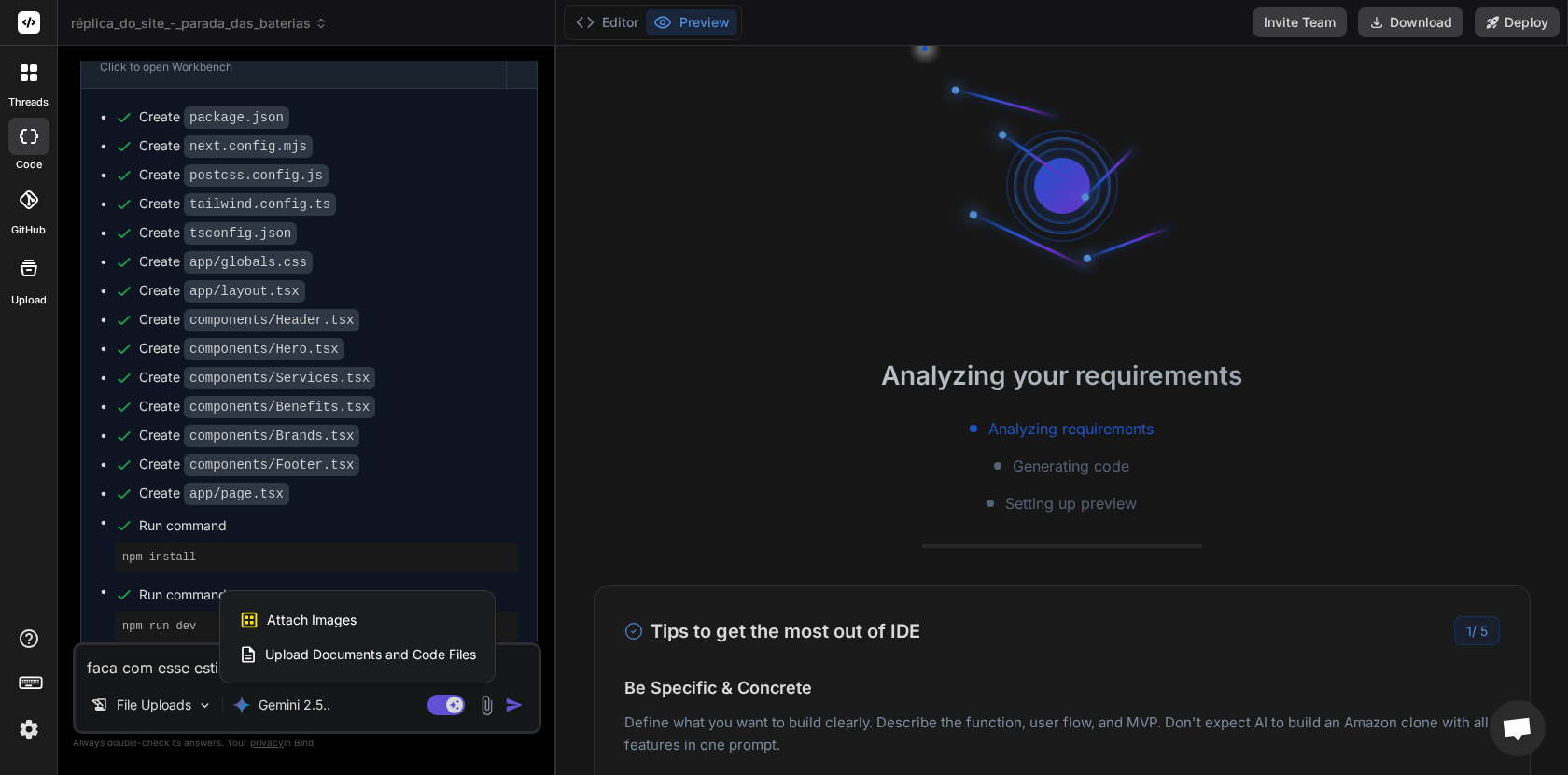
click at [321, 613] on span "Attach Images" at bounding box center [312, 620] width 90 height 19
type textarea "x"
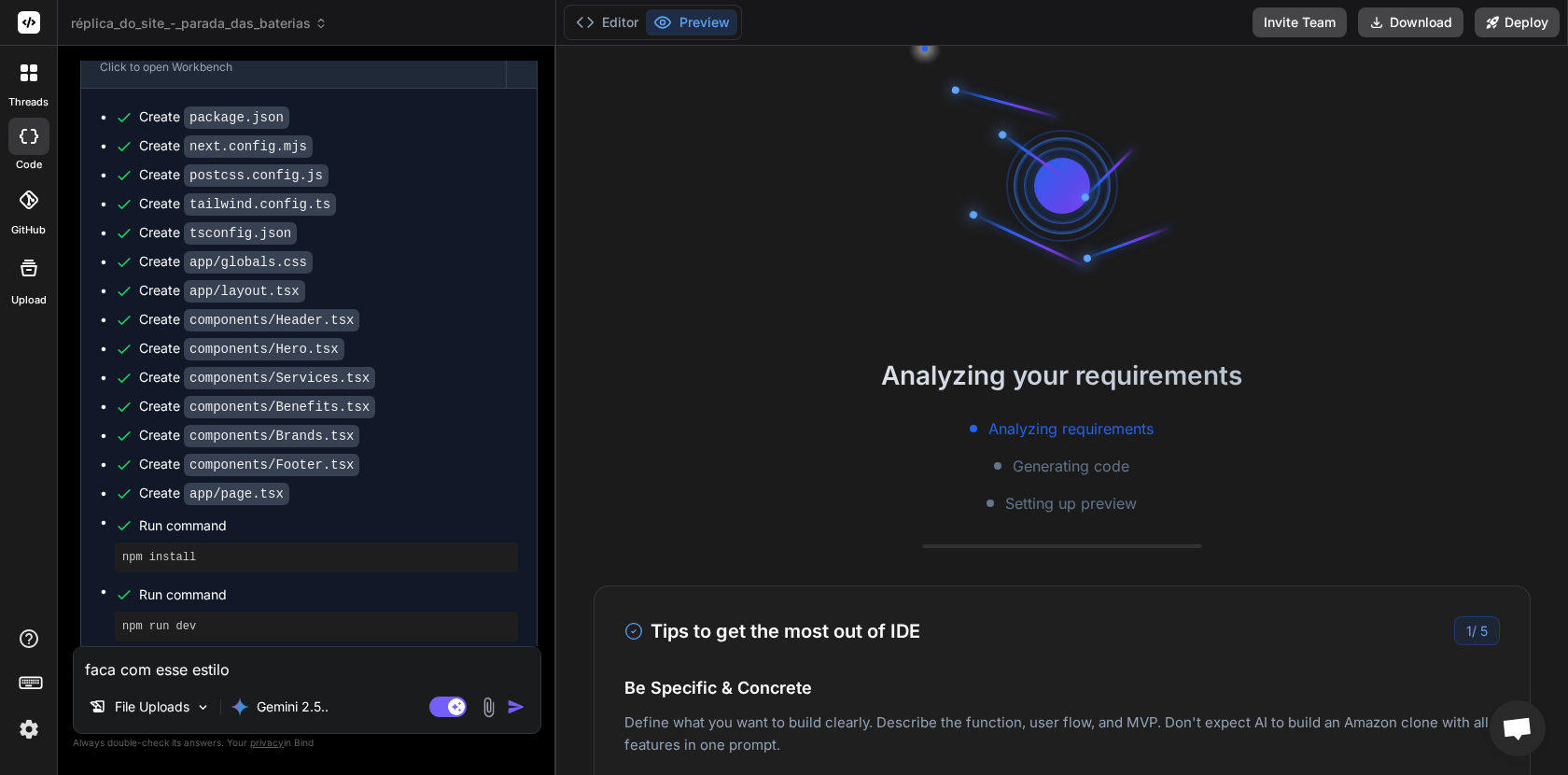
type input "C:\fakepath\Swipe_File_Rac7.png"
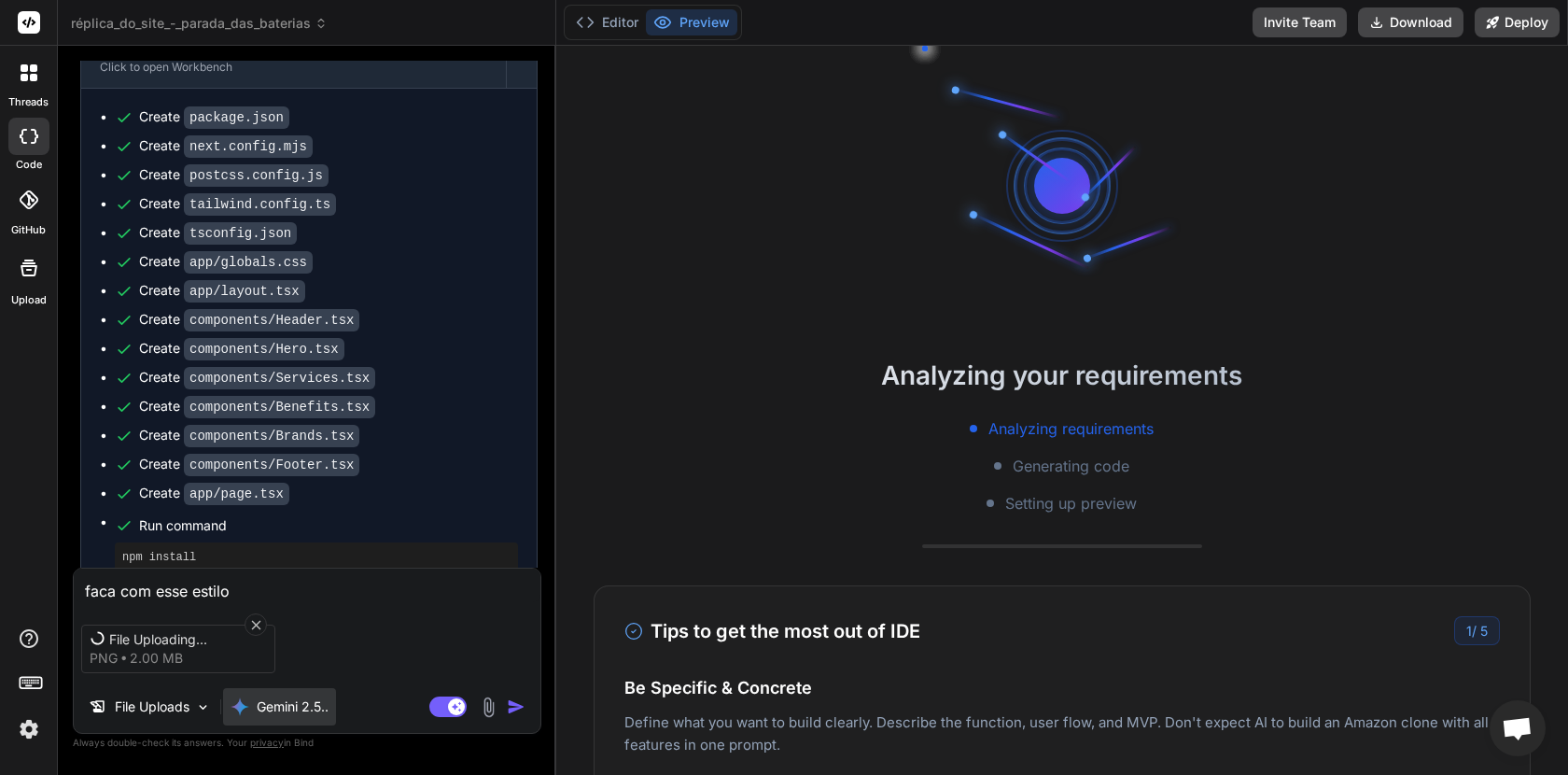
click at [266, 708] on p "Gemini 2.5.." at bounding box center [293, 708] width 72 height 19
click at [507, 712] on img "button" at bounding box center [517, 708] width 19 height 19
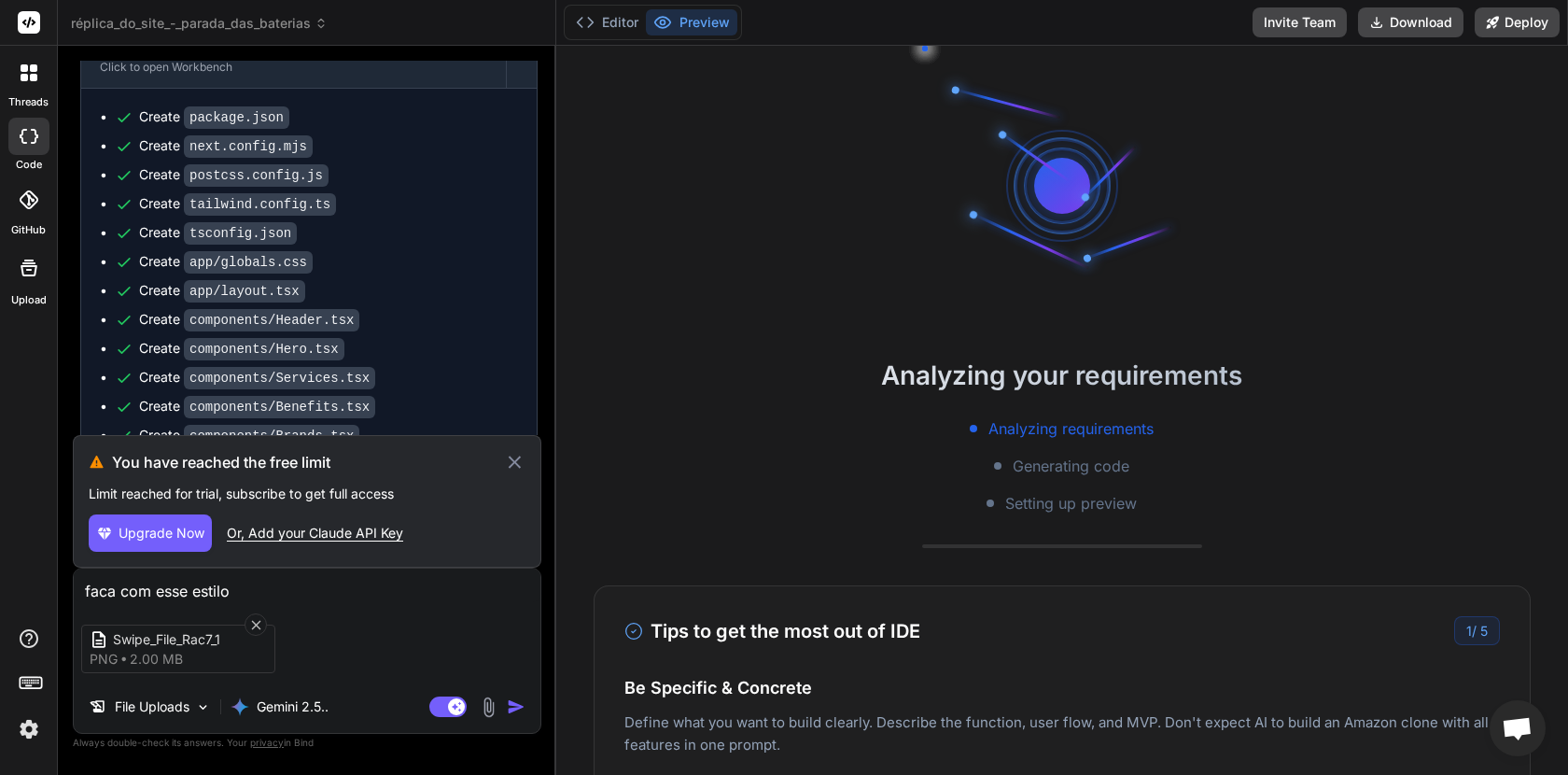
click at [515, 460] on icon at bounding box center [515, 463] width 22 height 23
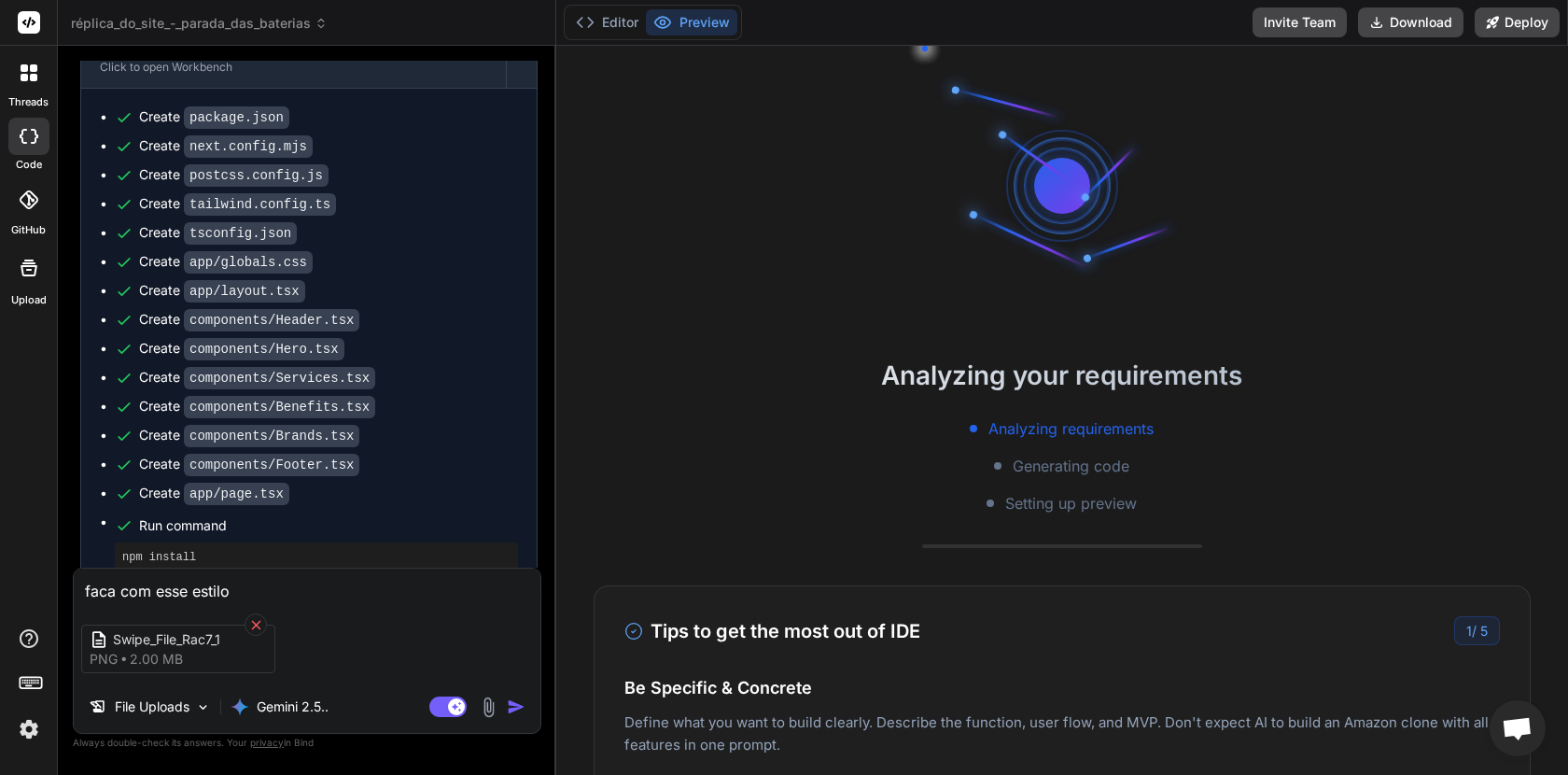
click at [255, 627] on icon at bounding box center [256, 625] width 16 height 16
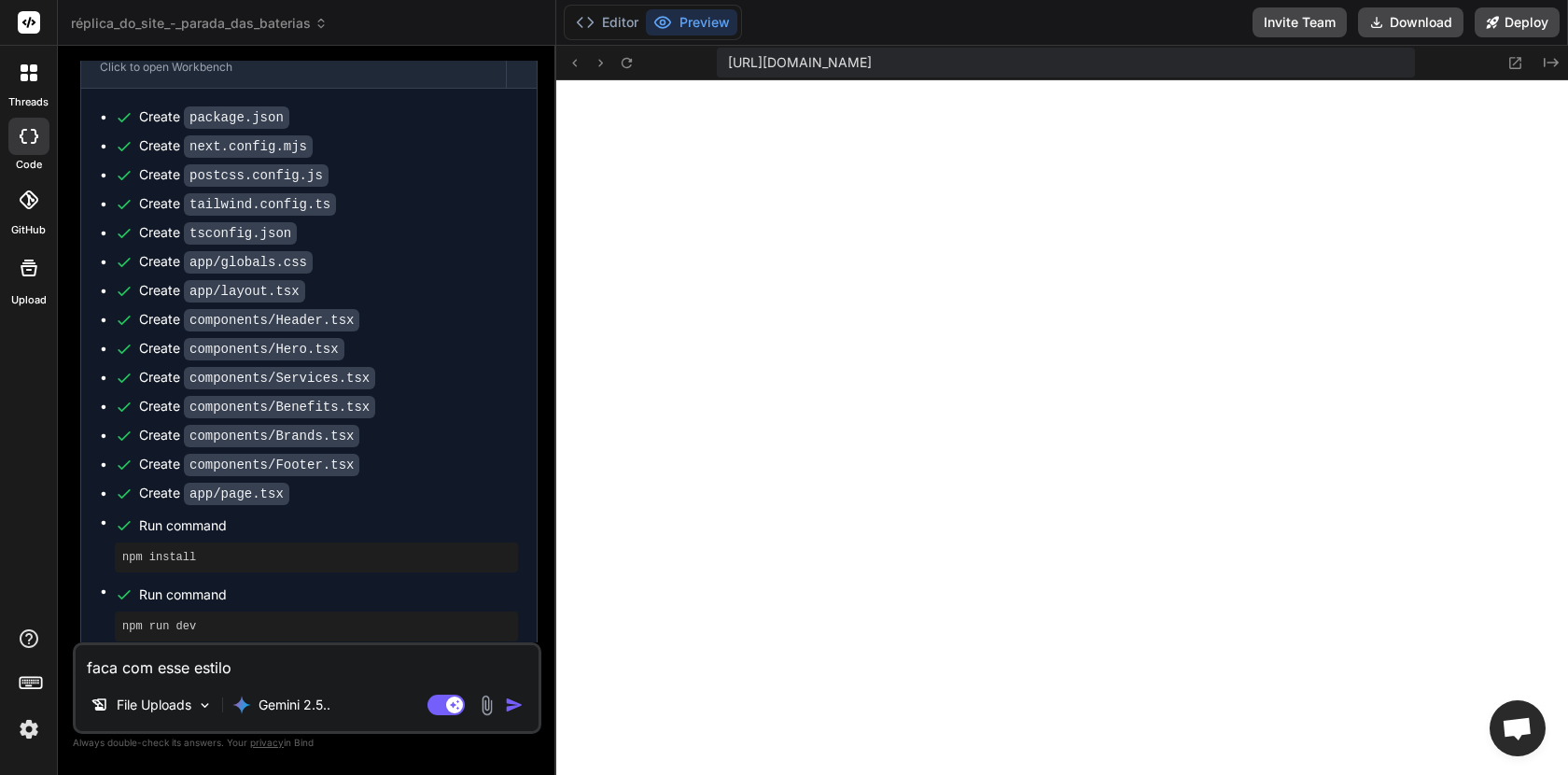
type textarea "x"
click at [254, 669] on textarea "faca com esse estilo" at bounding box center [307, 661] width 463 height 33
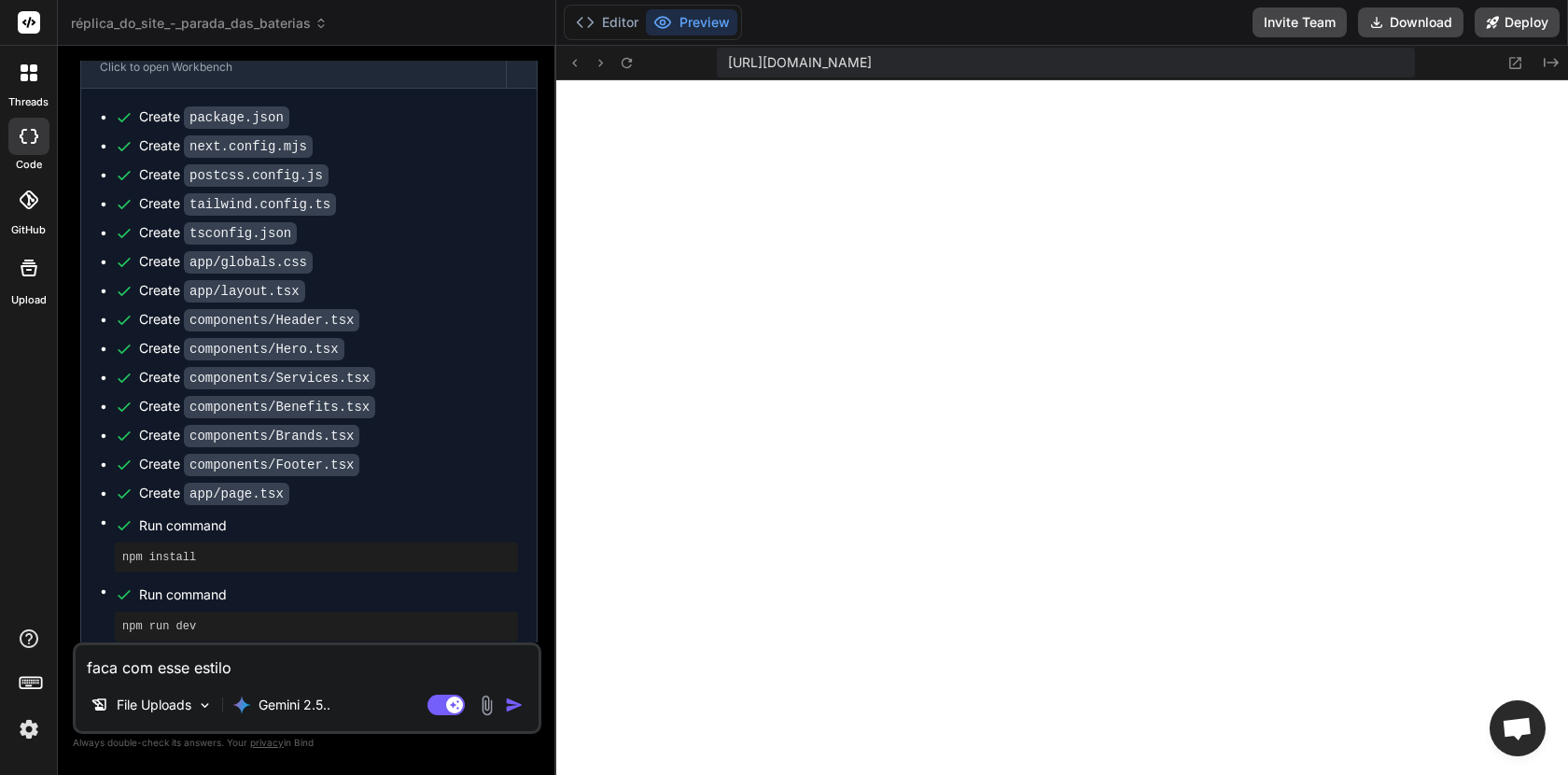
type textarea "x"
click at [306, 698] on p "Gemini 2.5.." at bounding box center [295, 706] width 72 height 19
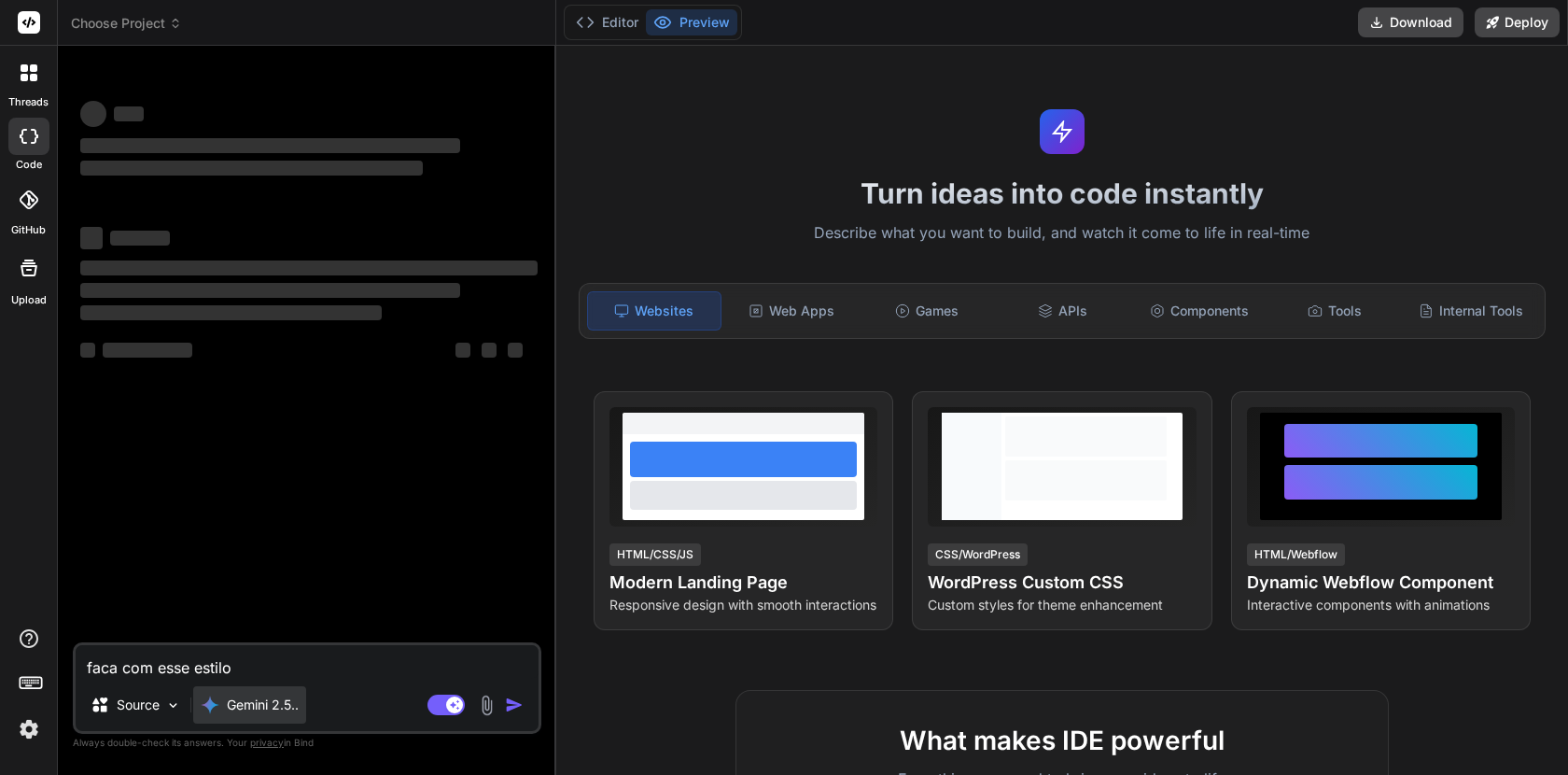
click at [265, 715] on div "Gemini 2.5.." at bounding box center [249, 705] width 113 height 37
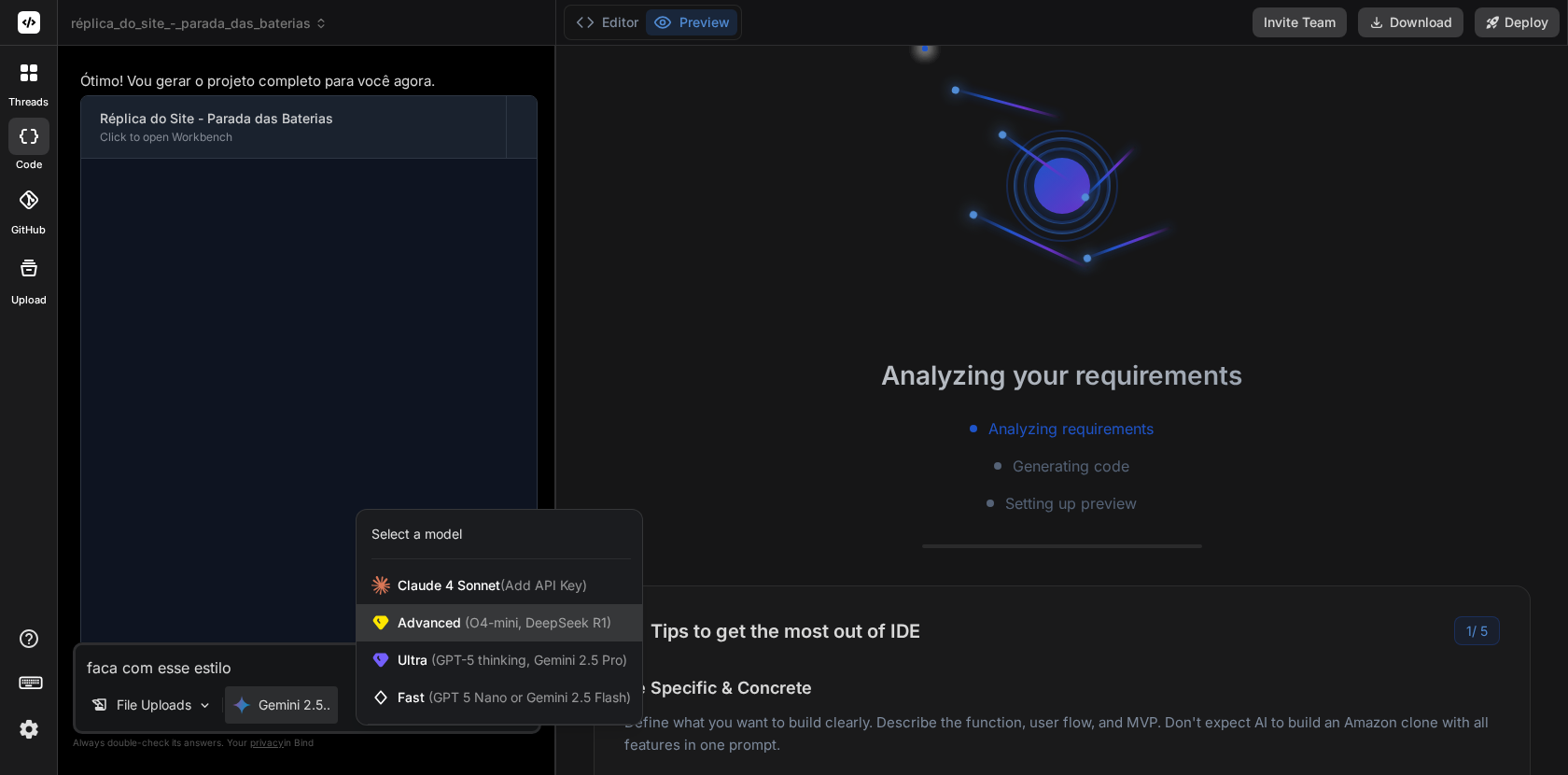
scroll to position [1239, 0]
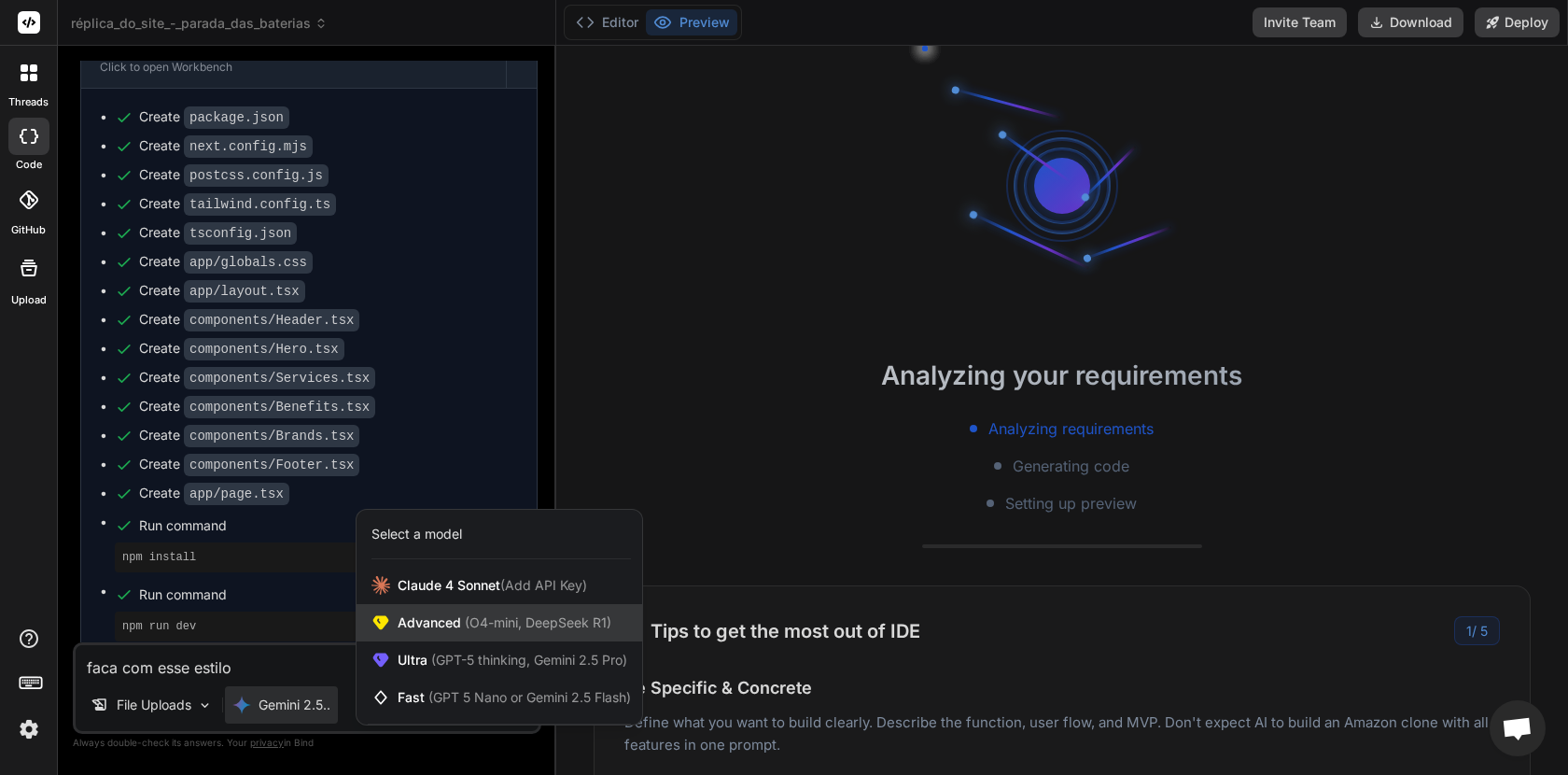
click at [465, 633] on div "Advanced (O4-mini, DeepSeek R1)" at bounding box center [499, 622] width 285 height 37
type textarea "x"
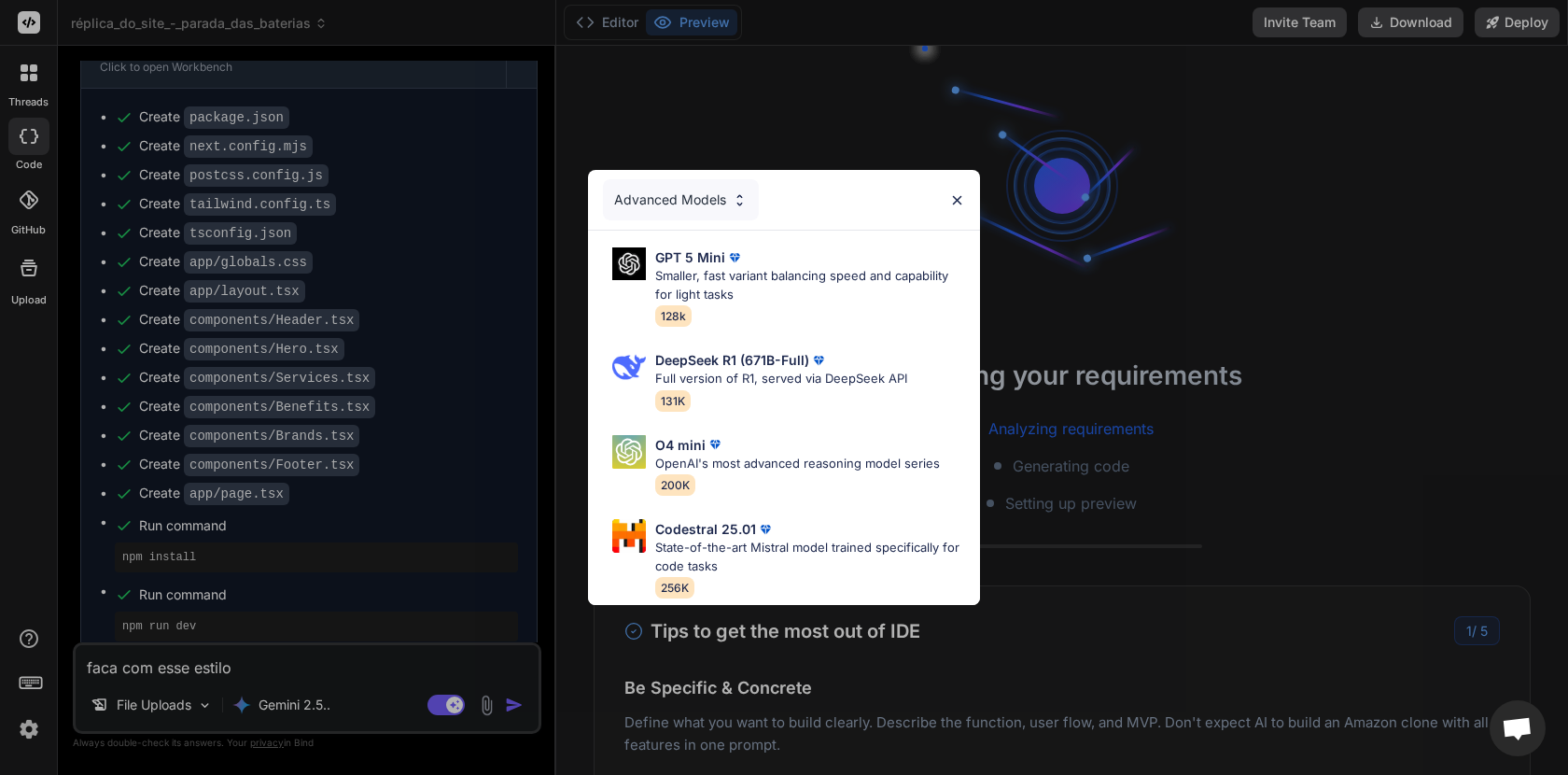
click at [311, 698] on div "Advanced Models GPT 5 Mini Smaller, fast variant balancing speed and capability…" at bounding box center [784, 387] width 1568 height 775
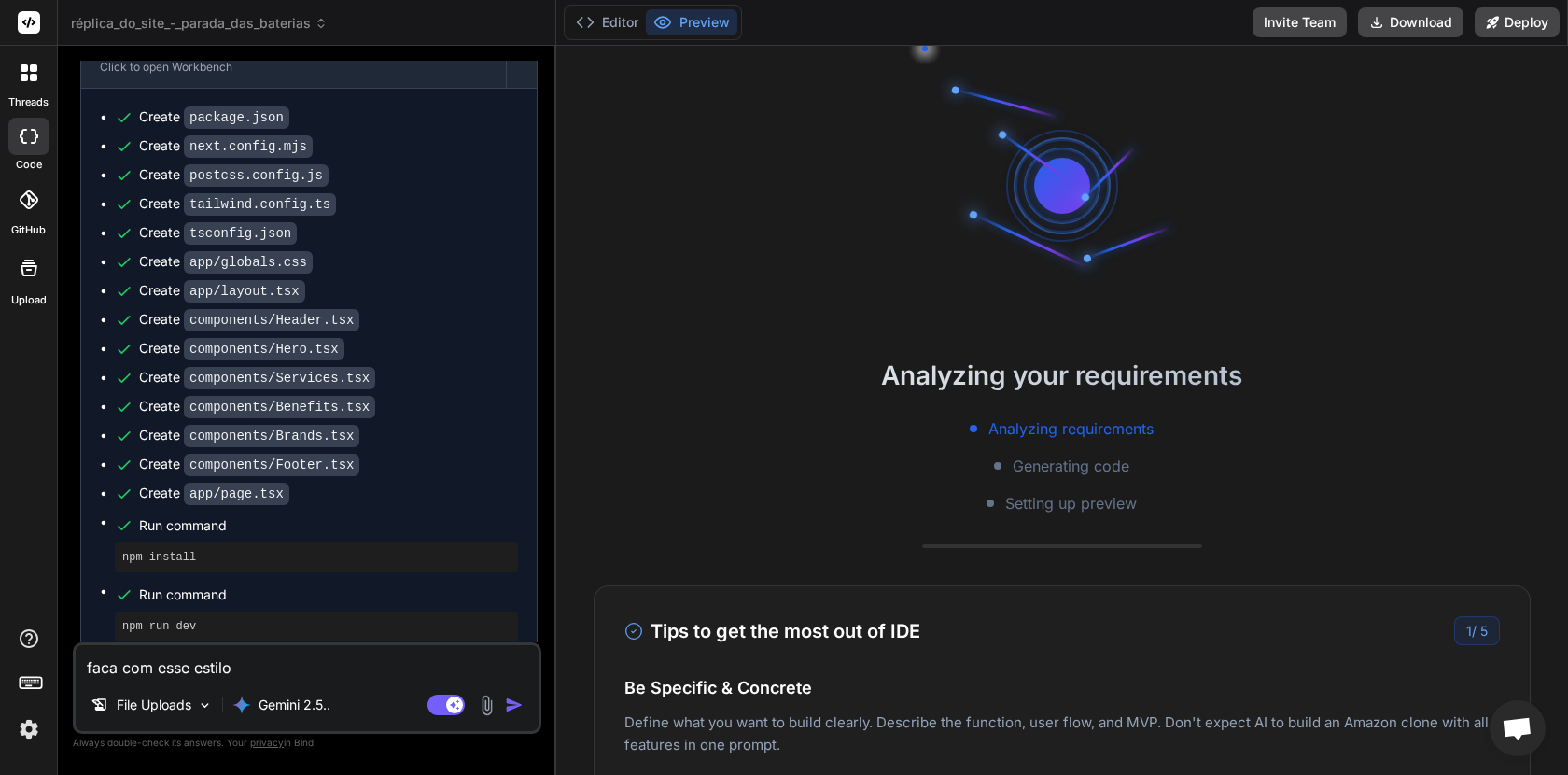
click at [311, 698] on p "Gemini 2.5.." at bounding box center [295, 706] width 72 height 19
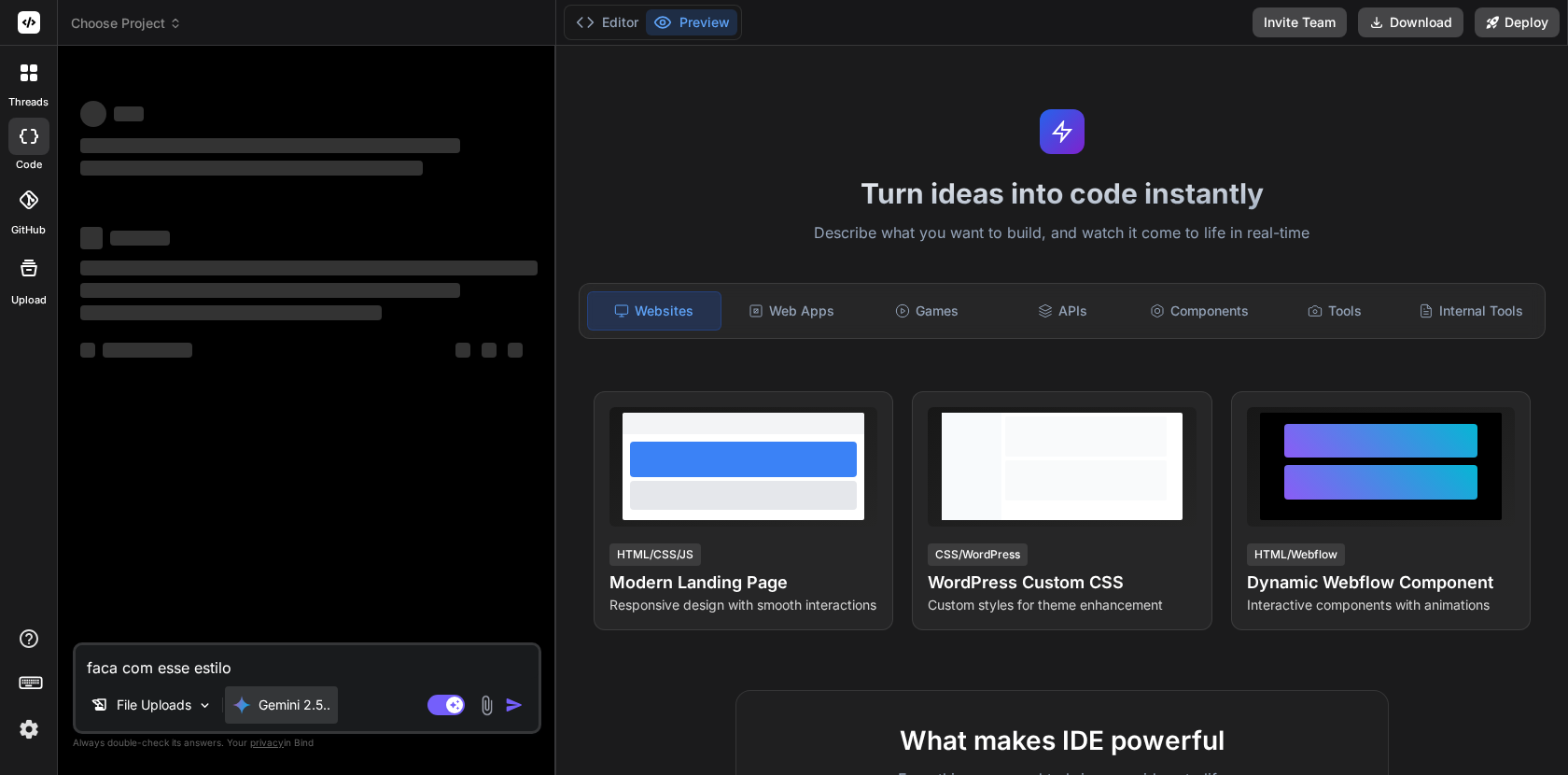
click at [269, 716] on div "Gemini 2.5.." at bounding box center [281, 705] width 113 height 37
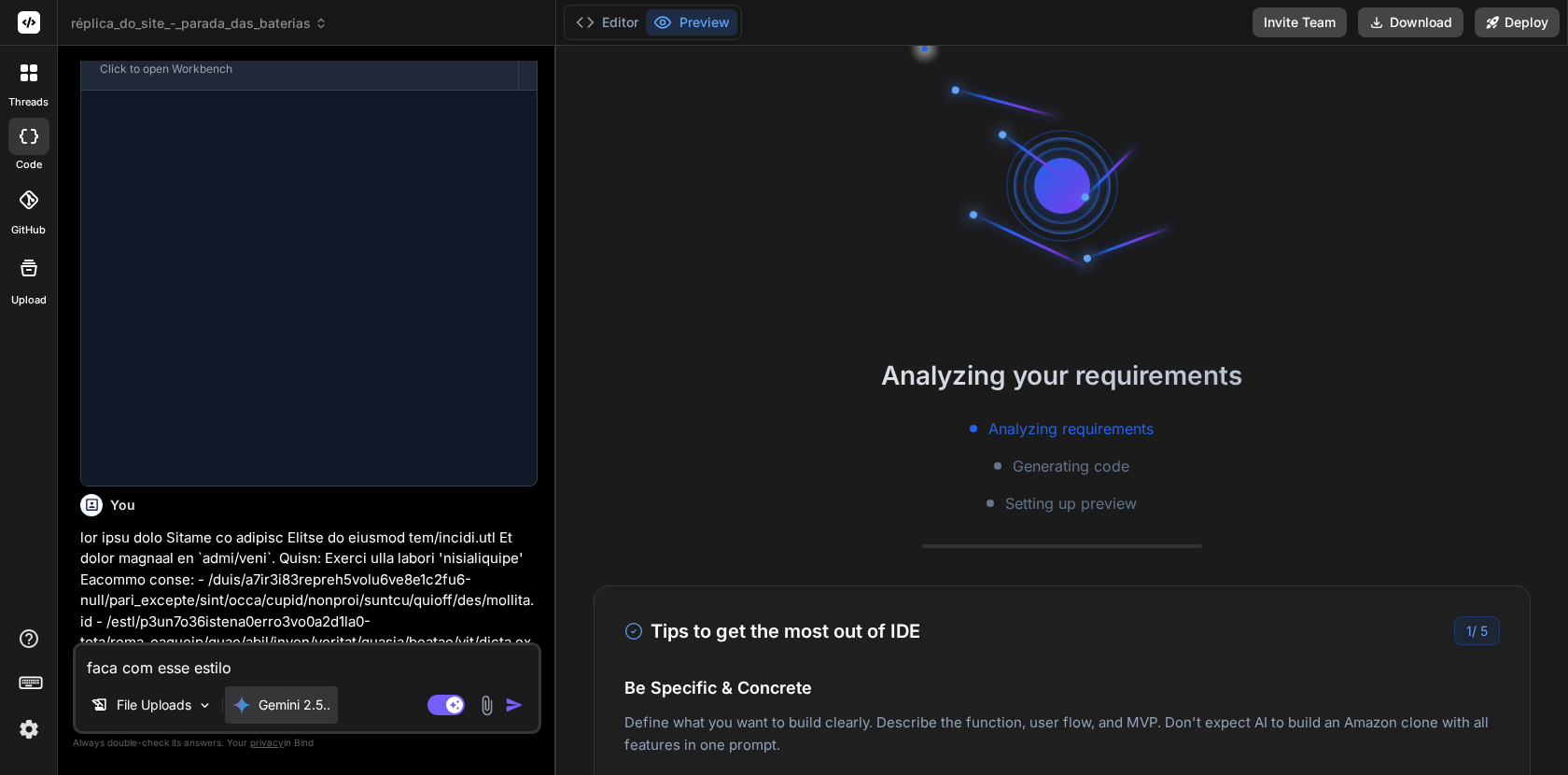
click at [284, 702] on p "Gemini 2.5.." at bounding box center [295, 706] width 72 height 19
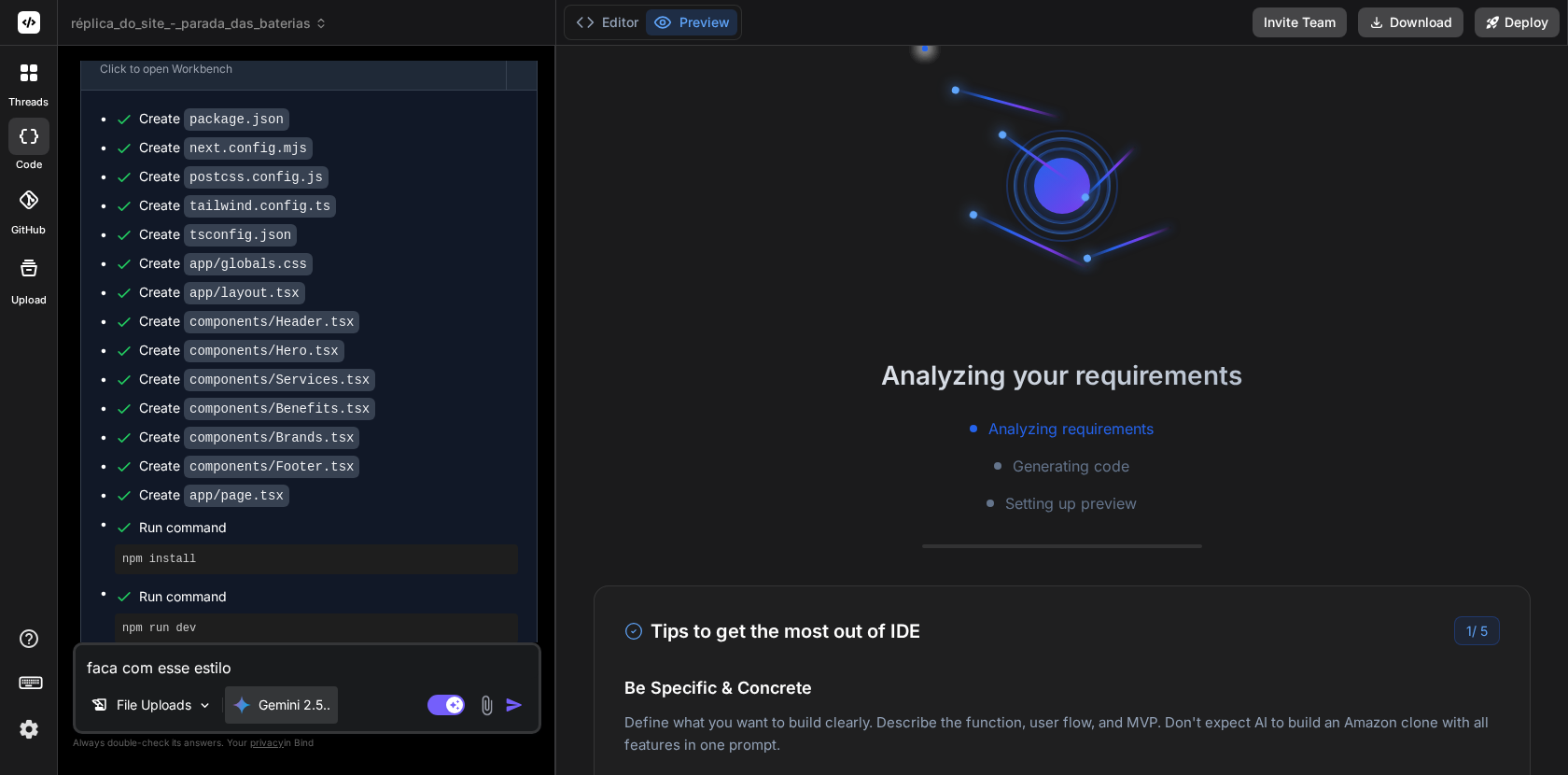
scroll to position [1239, 0]
type textarea "x"
click at [284, 702] on p "Gemini 2.5.." at bounding box center [295, 706] width 72 height 19
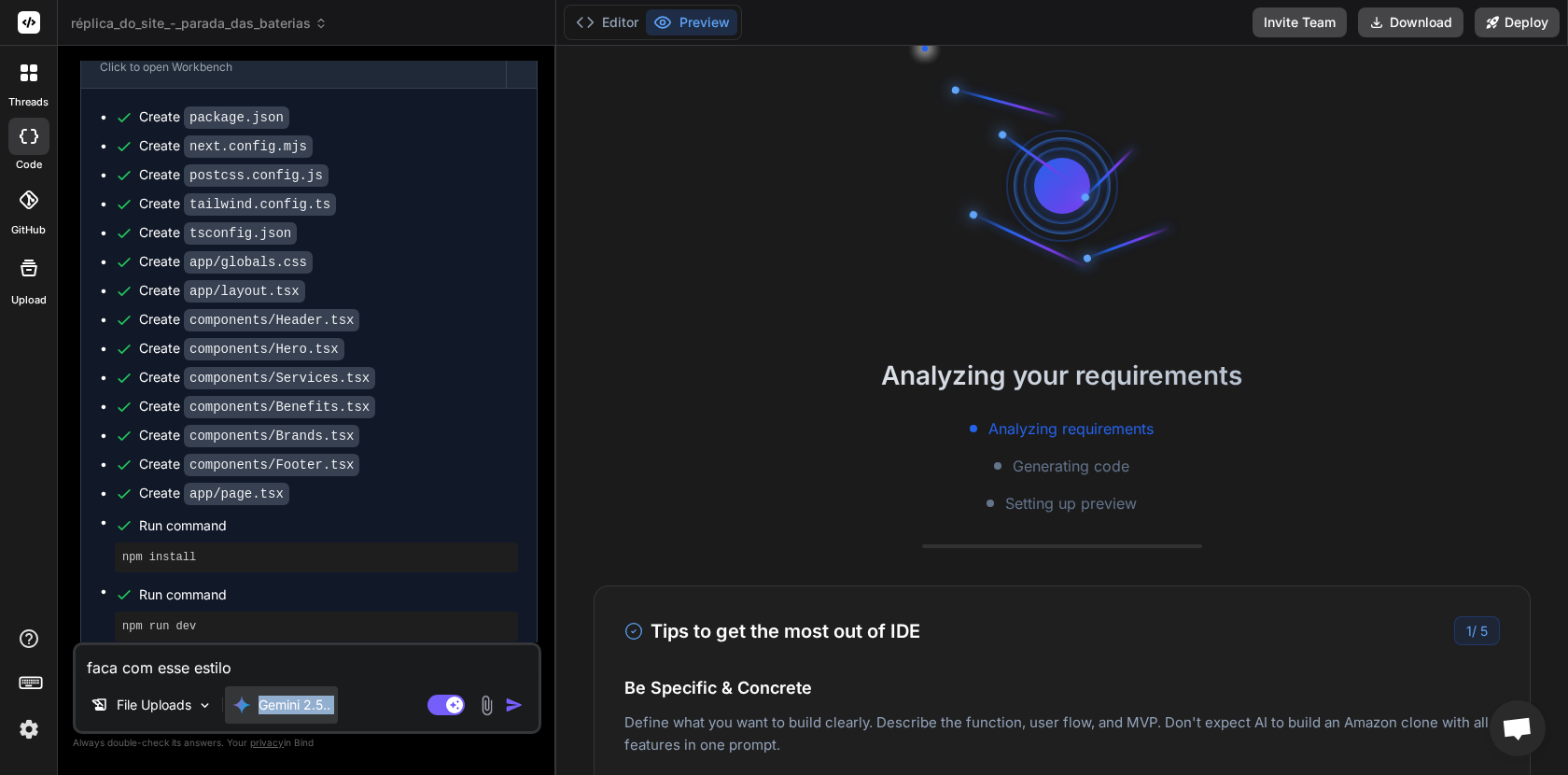
click at [284, 702] on p "Gemini 2.5.." at bounding box center [295, 706] width 72 height 19
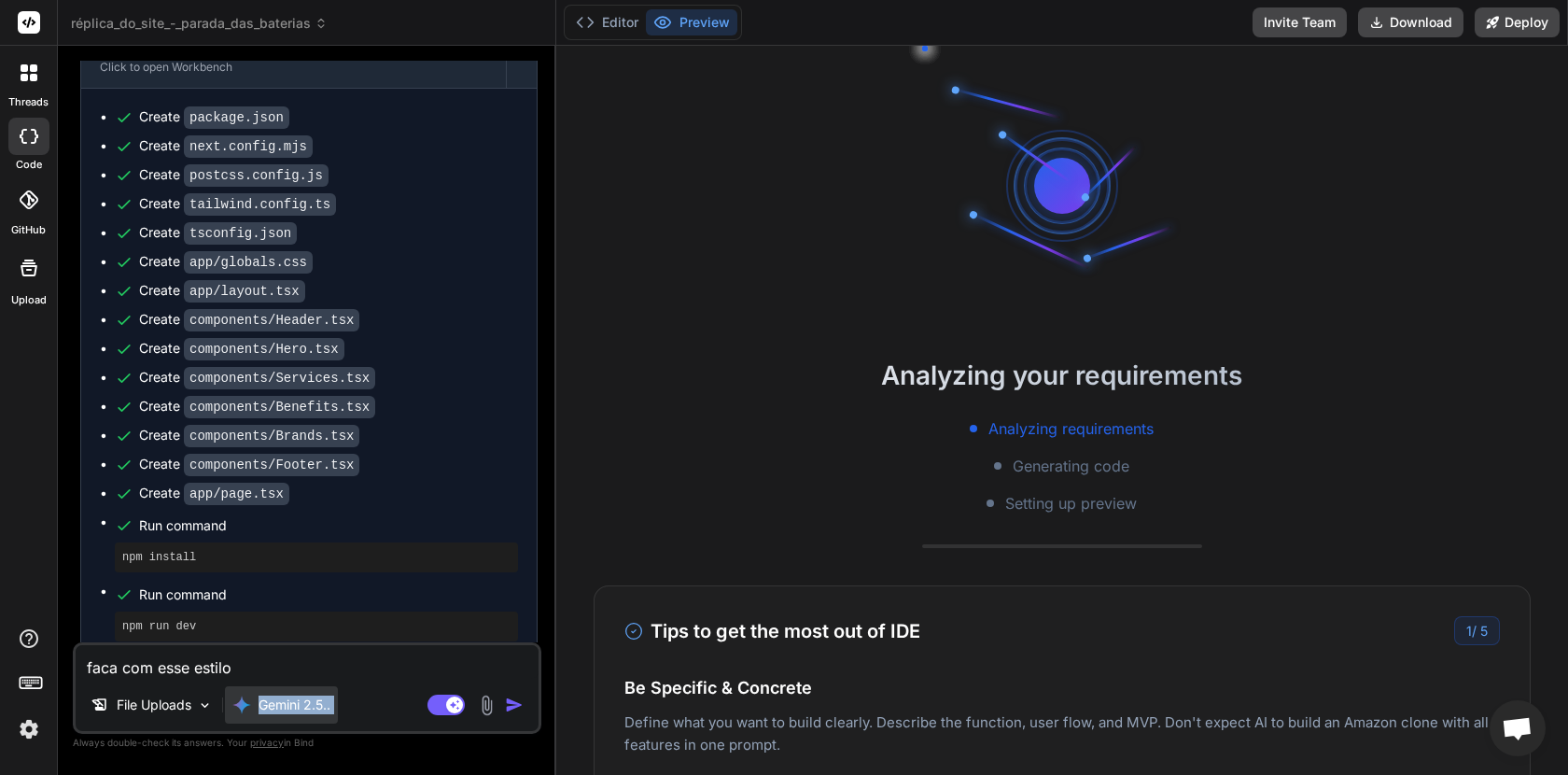
drag, startPoint x: 272, startPoint y: 699, endPoint x: 263, endPoint y: 694, distance: 10.3
click at [264, 694] on div "Gemini 2.5.." at bounding box center [281, 705] width 113 height 37
click at [263, 694] on div "Gemini 2.5.." at bounding box center [281, 705] width 113 height 37
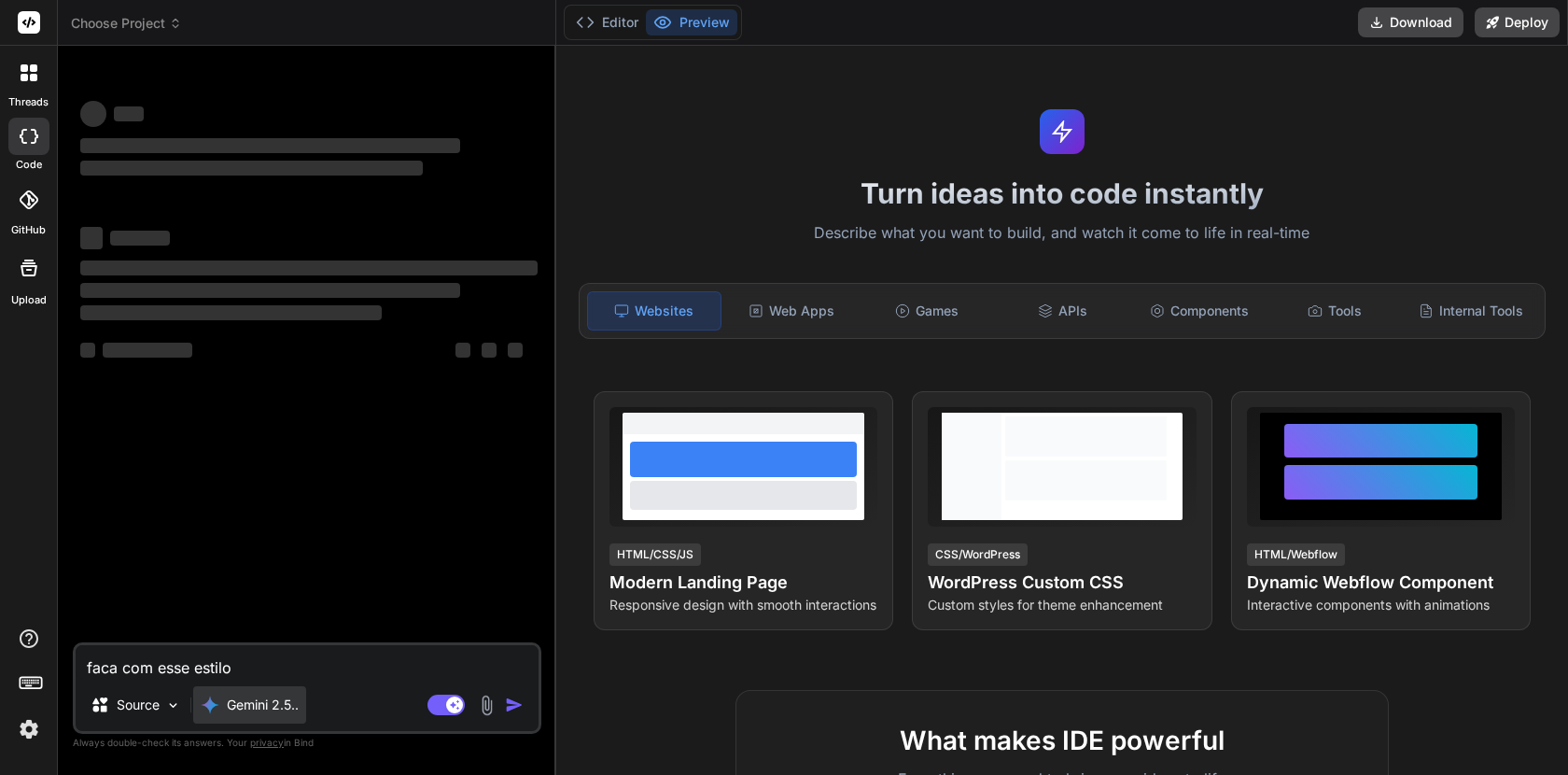
click at [269, 704] on p "Gemini 2.5.." at bounding box center [263, 706] width 72 height 19
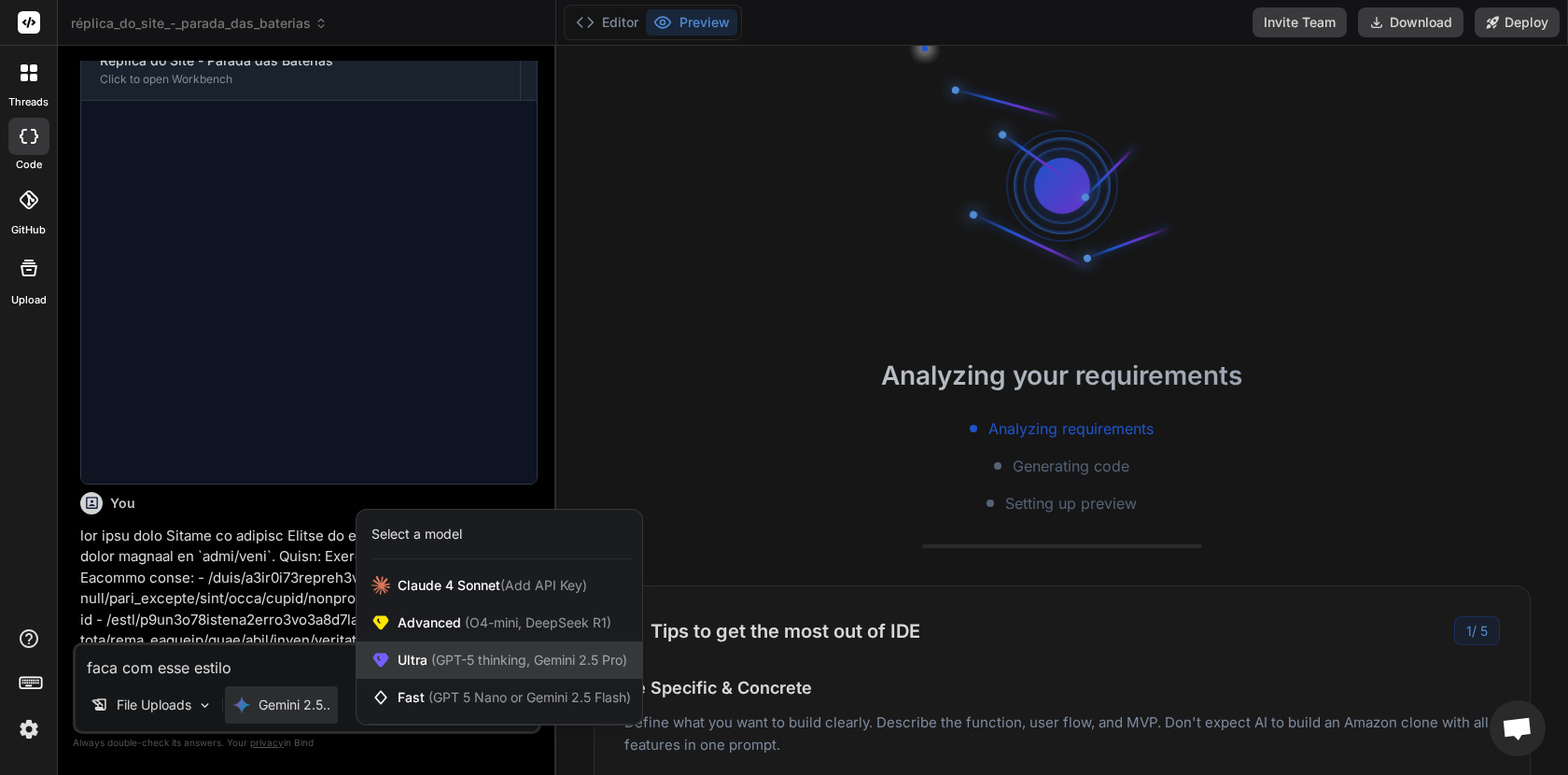
scroll to position [1239, 0]
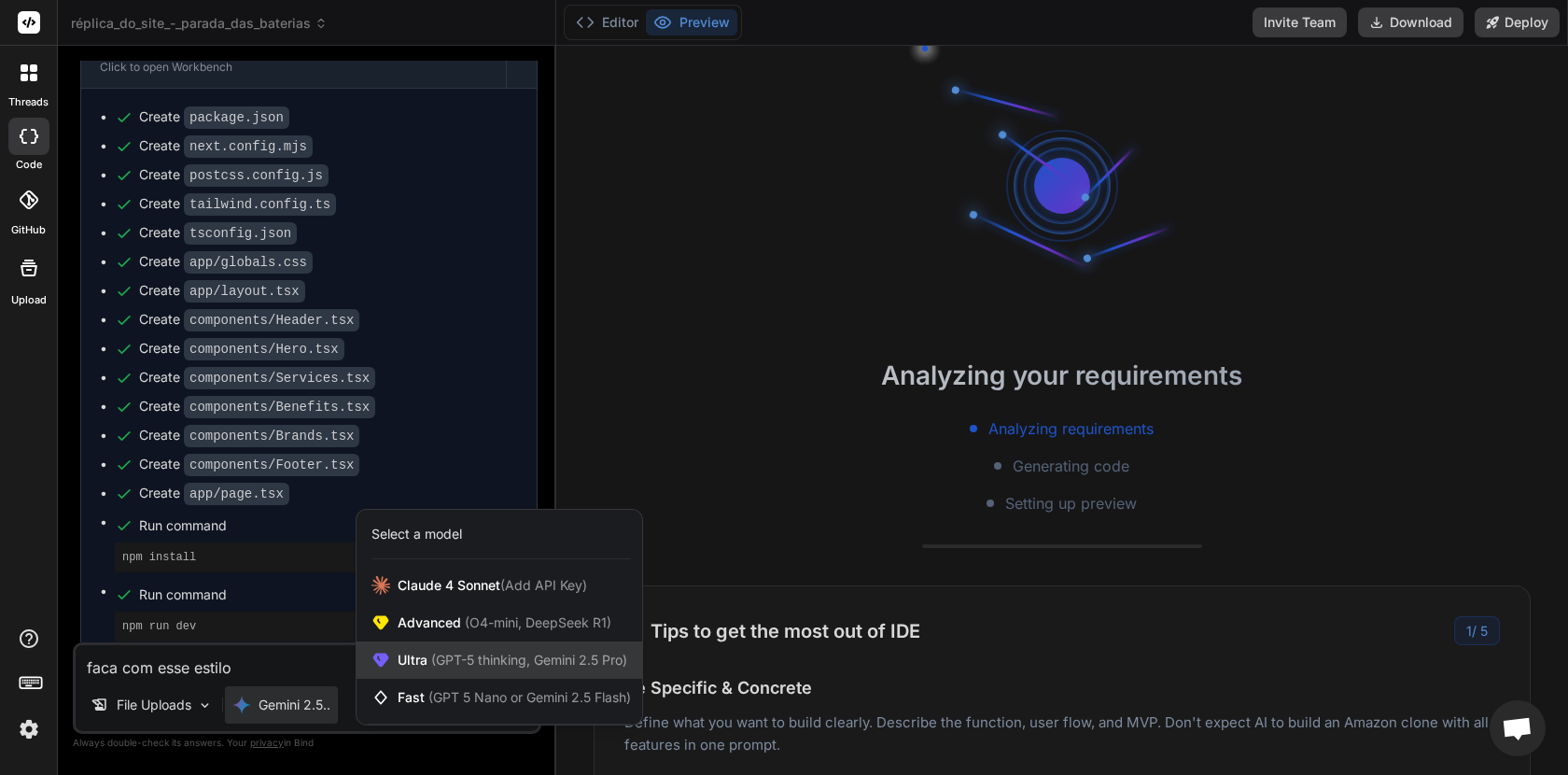
click at [512, 659] on span "(GPT-5 thinking, Gemini 2.5 Pro)" at bounding box center [527, 659] width 200 height 16
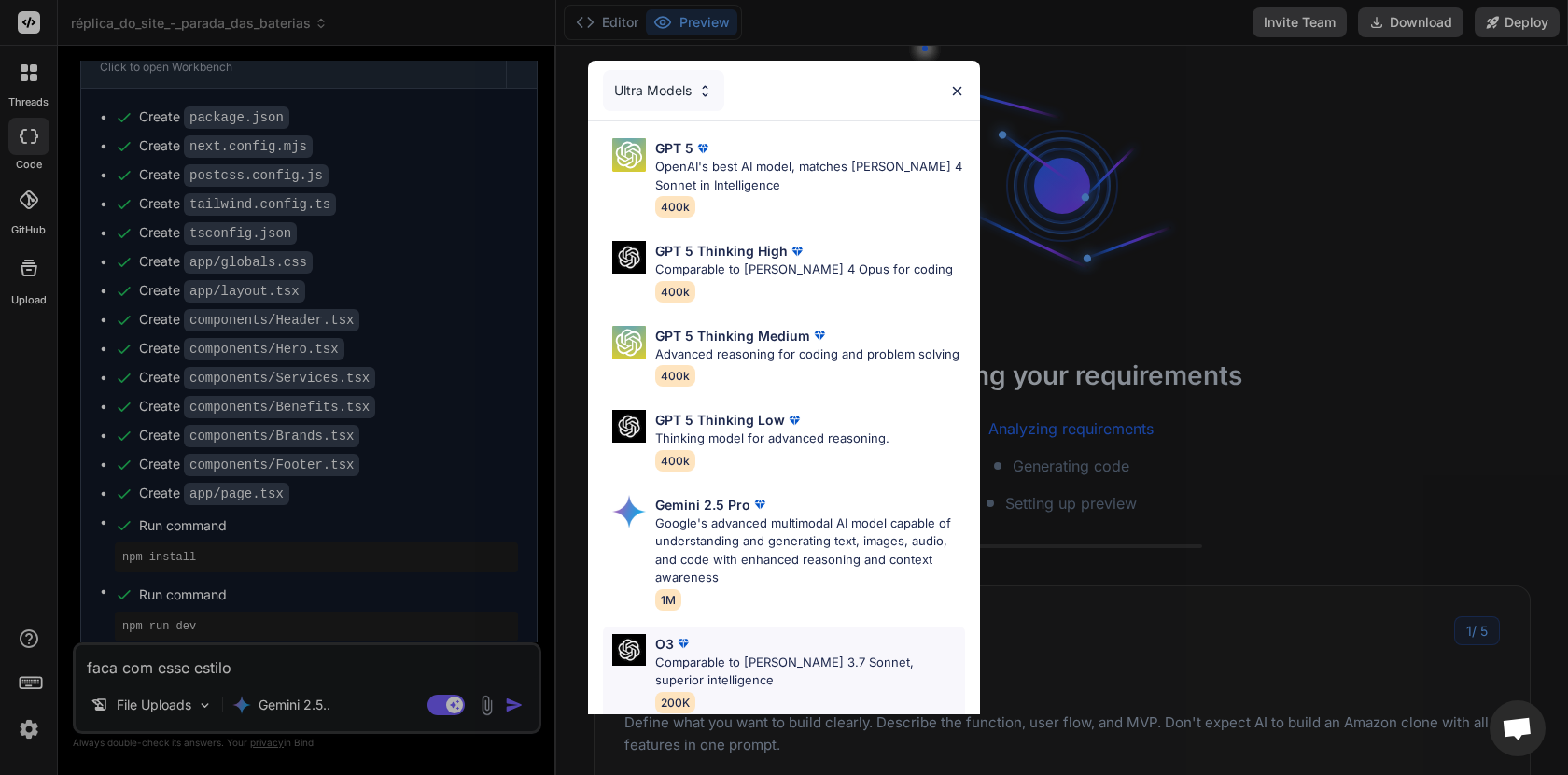
click at [763, 661] on p "Comparable to [PERSON_NAME] 3.7 Sonnet, superior intelligence" at bounding box center [810, 672] width 310 height 36
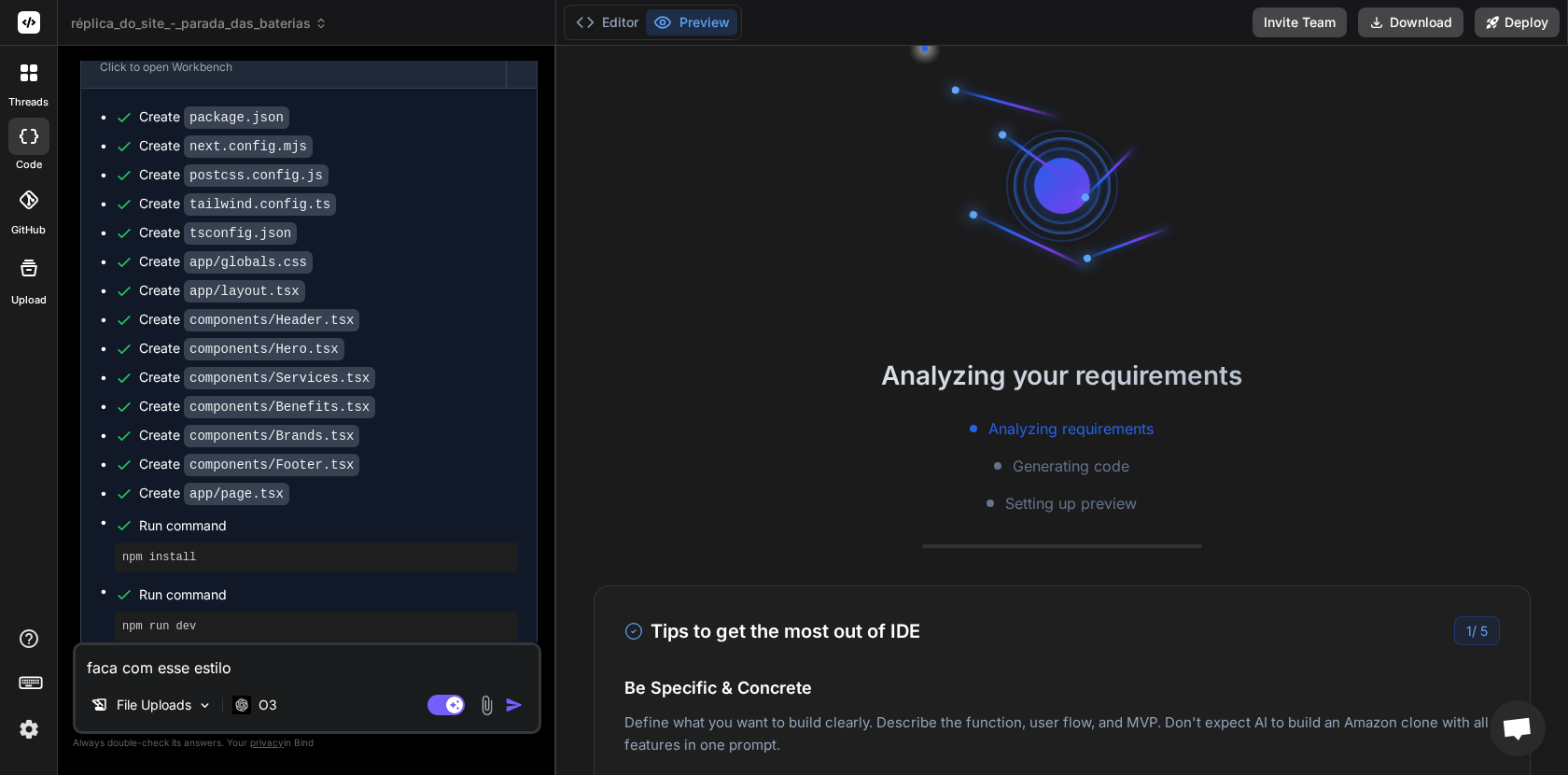
click at [499, 704] on div "Agent Mode. When this toggle is activated, AI automatically makes decisions, re…" at bounding box center [477, 706] width 107 height 23
click at [492, 704] on img at bounding box center [486, 706] width 22 height 22
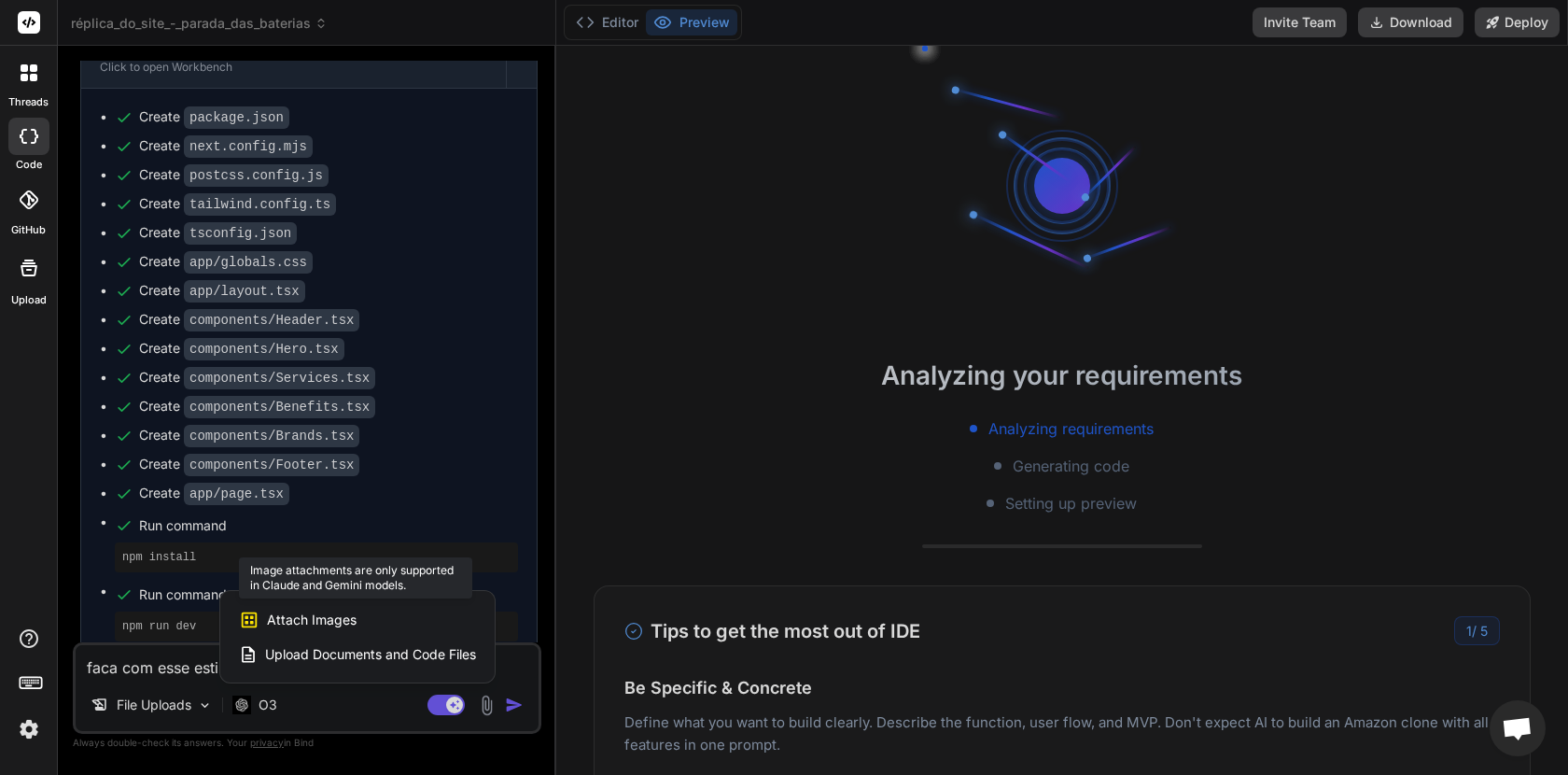
click at [371, 616] on div "Attach Images Image attachments are only supported in Claude and Gemini models." at bounding box center [357, 619] width 237 height 35
click at [319, 620] on span "Attach Images" at bounding box center [312, 620] width 90 height 19
click at [253, 616] on icon at bounding box center [249, 619] width 16 height 16
click at [261, 704] on div at bounding box center [784, 387] width 1568 height 775
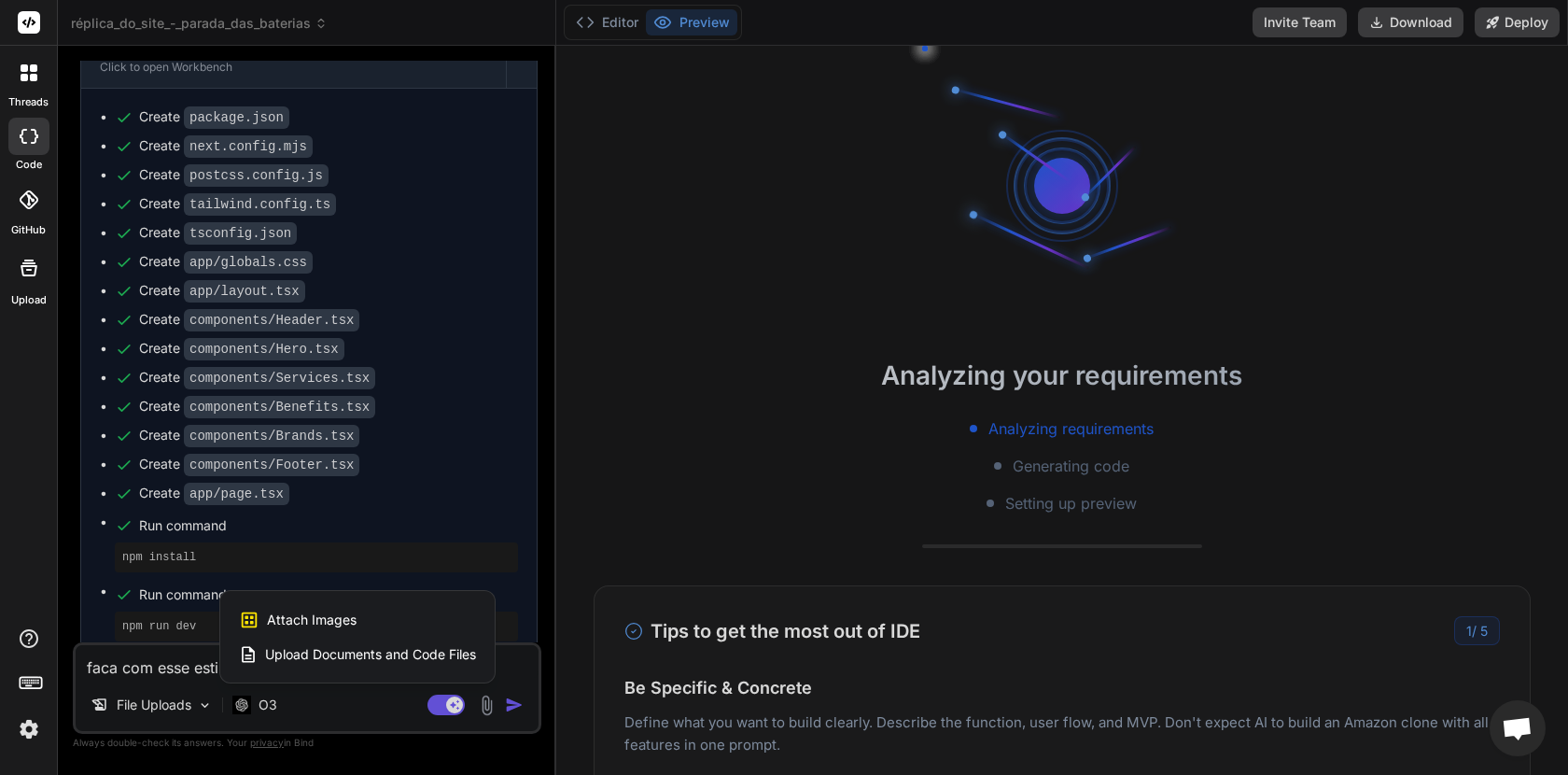
type textarea "x"
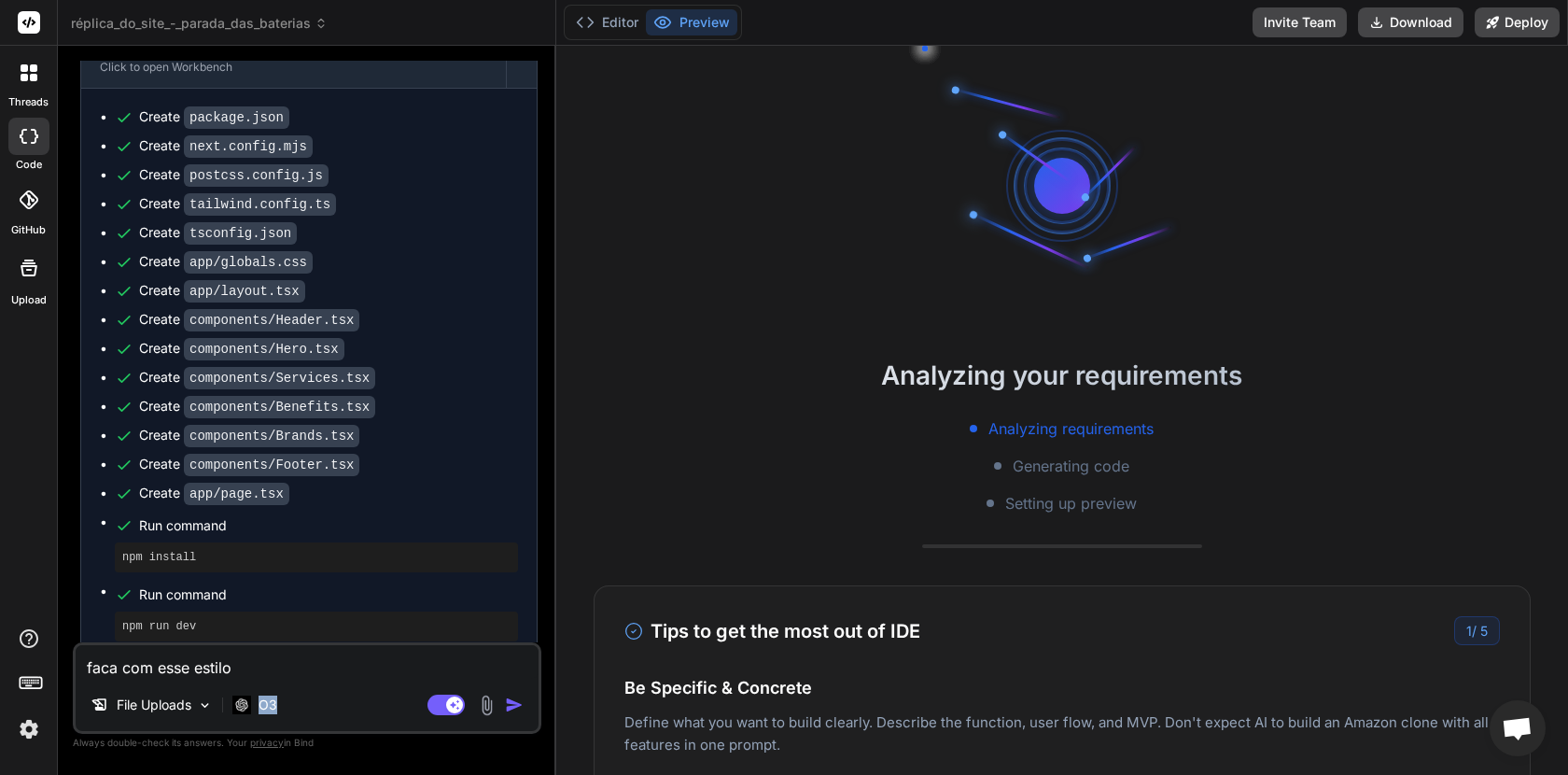
click at [261, 704] on p "O3" at bounding box center [268, 706] width 19 height 19
click at [257, 662] on textarea "faca com esse estilo" at bounding box center [307, 661] width 463 height 33
type textarea "faca com esse estil"
type textarea "x"
type textarea "faca com esse esti"
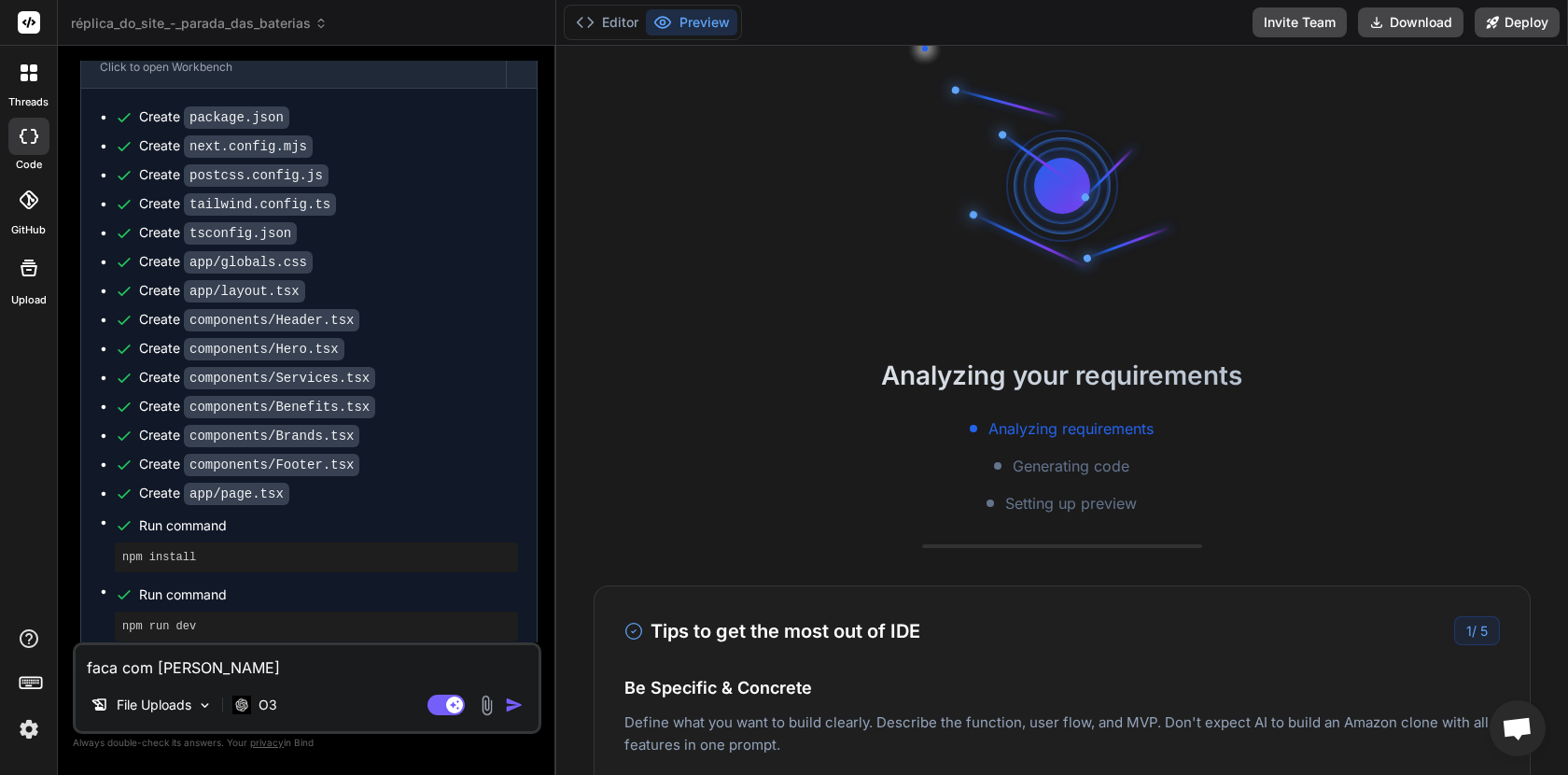
type textarea "x"
type textarea "faca com esse est"
type textarea "x"
type textarea "faca com esse esti"
type textarea "x"
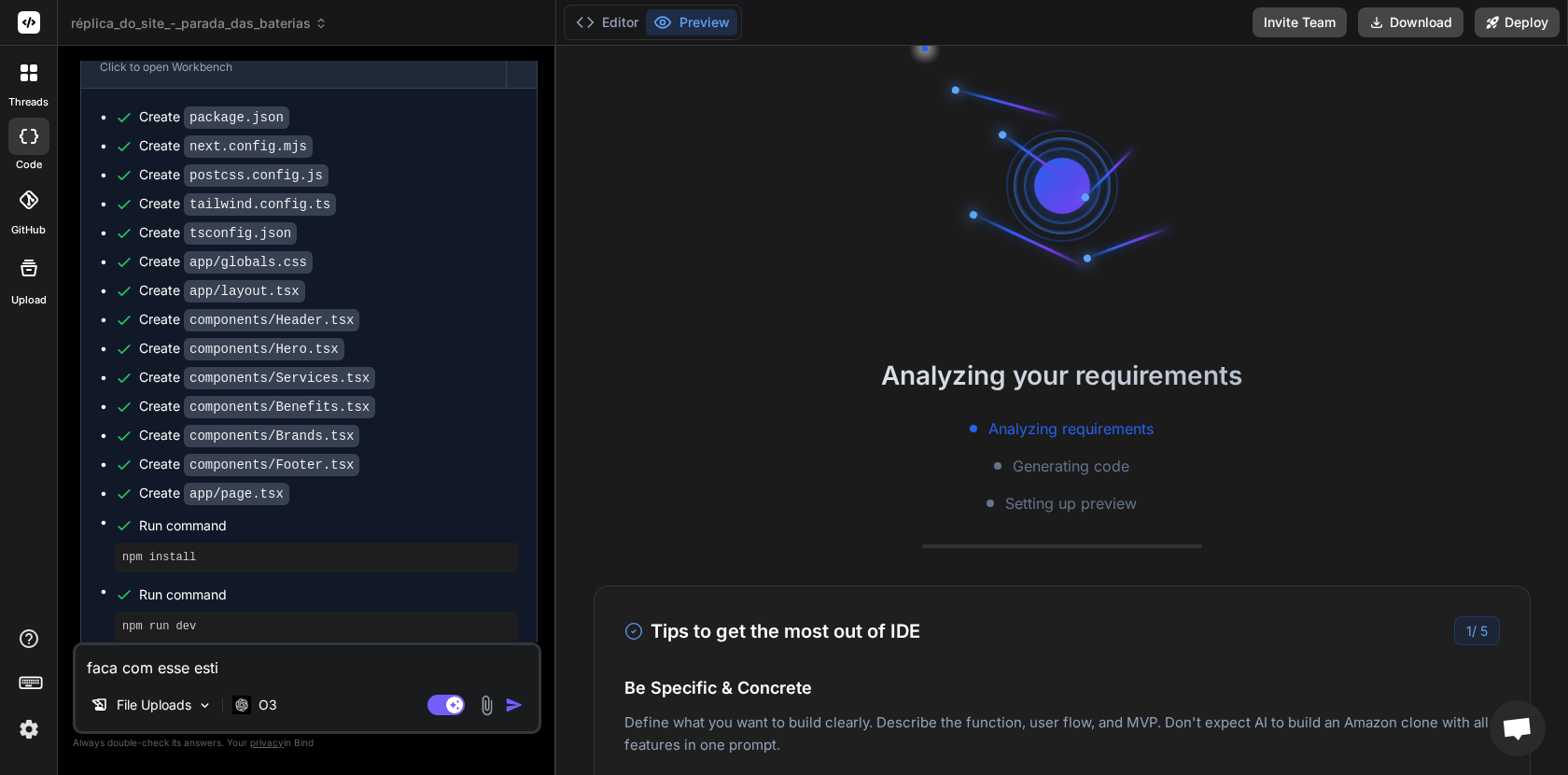
type textarea "faca com esse estil"
type textarea "x"
type textarea "faca com esse estilo"
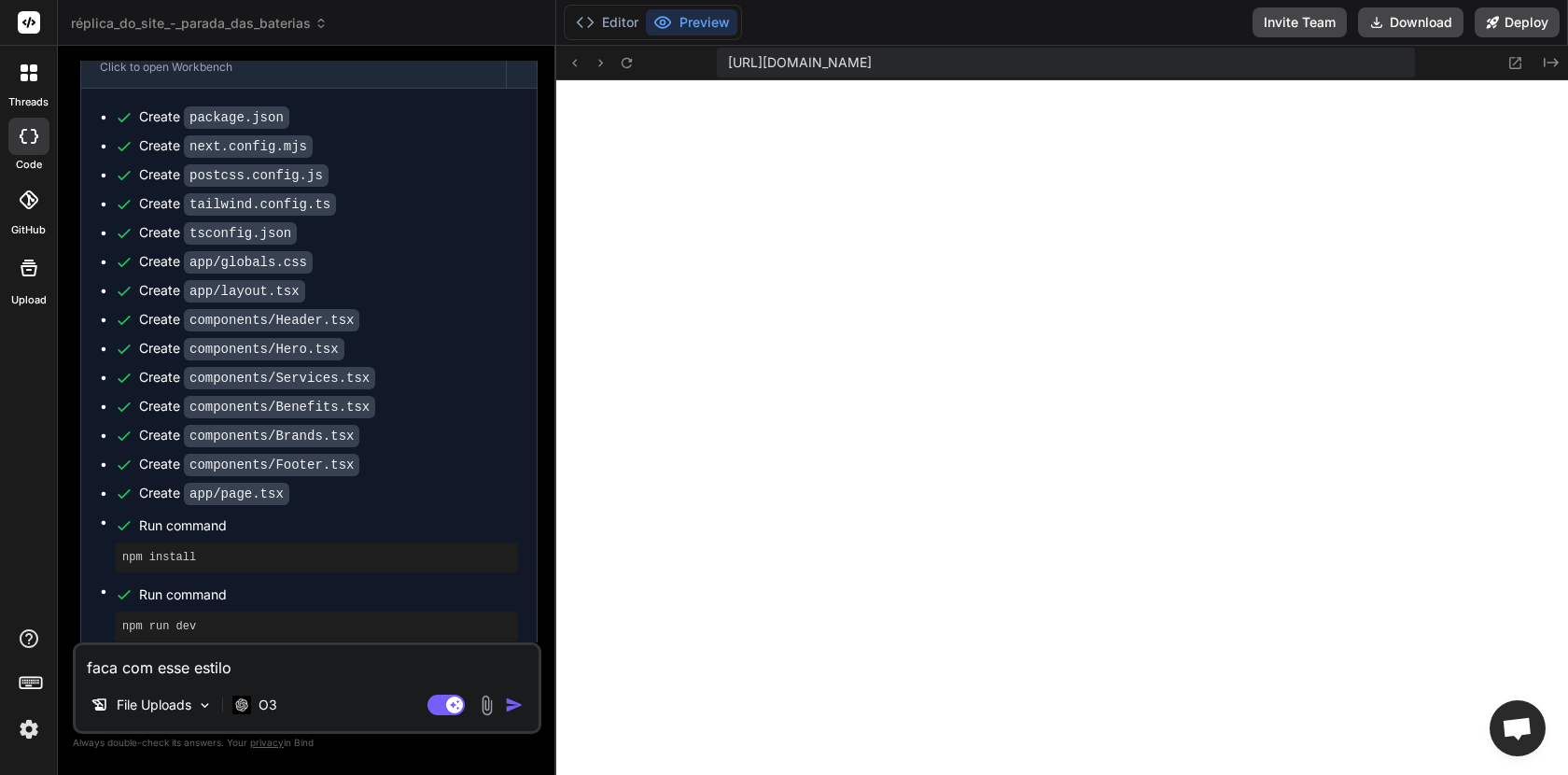
type textarea "x"
click at [276, 665] on textarea "faca com esse estilo" at bounding box center [307, 661] width 463 height 33
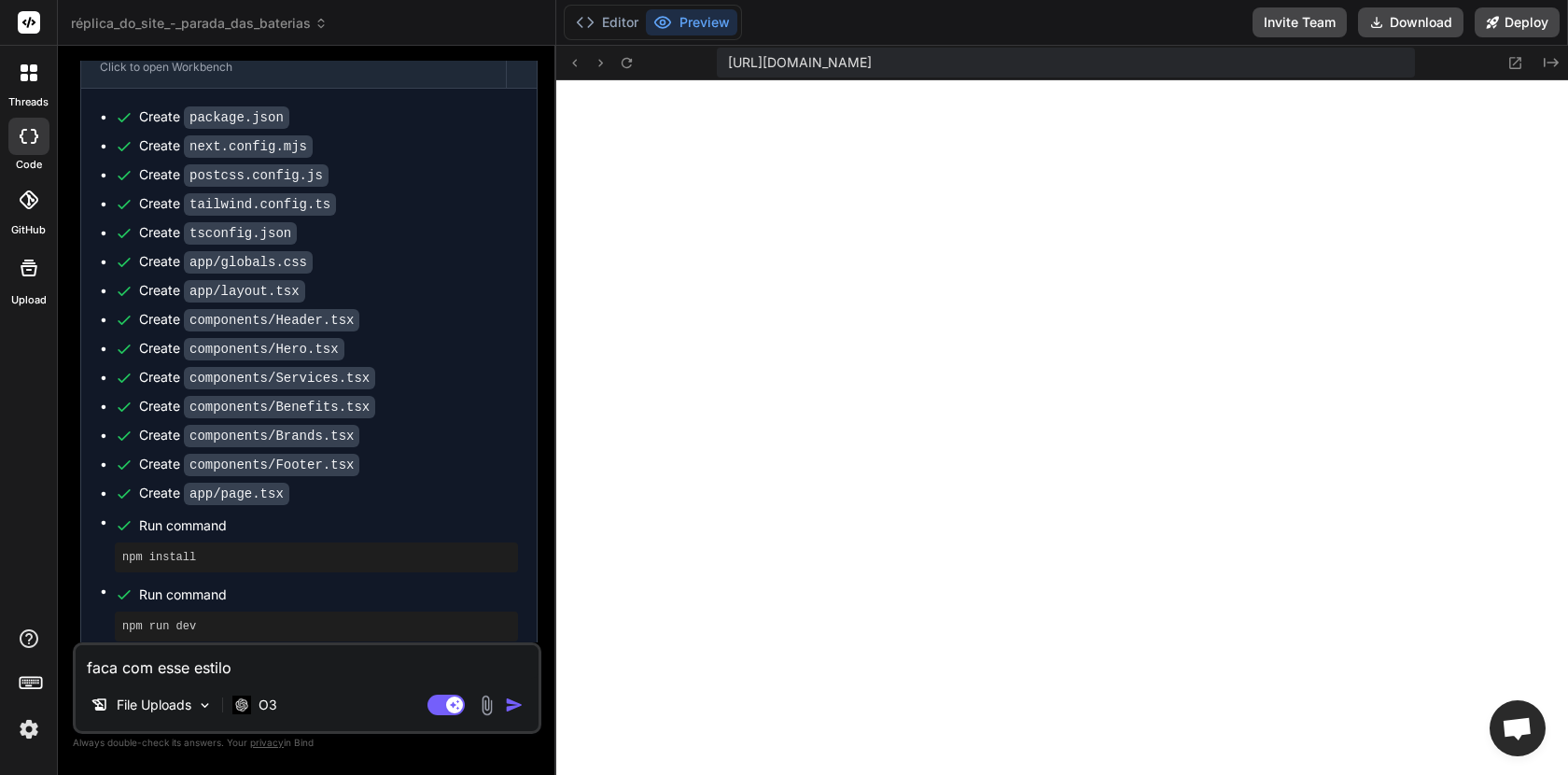
paste textarea "Objetivo: gerar um projeto Next.js 14 (TypeScript, App Router) com Tailwind par…"
type textarea "Objetivo: gerar um projeto Next.js 14 (TypeScript, App Router) com Tailwind par…"
type textarea "x"
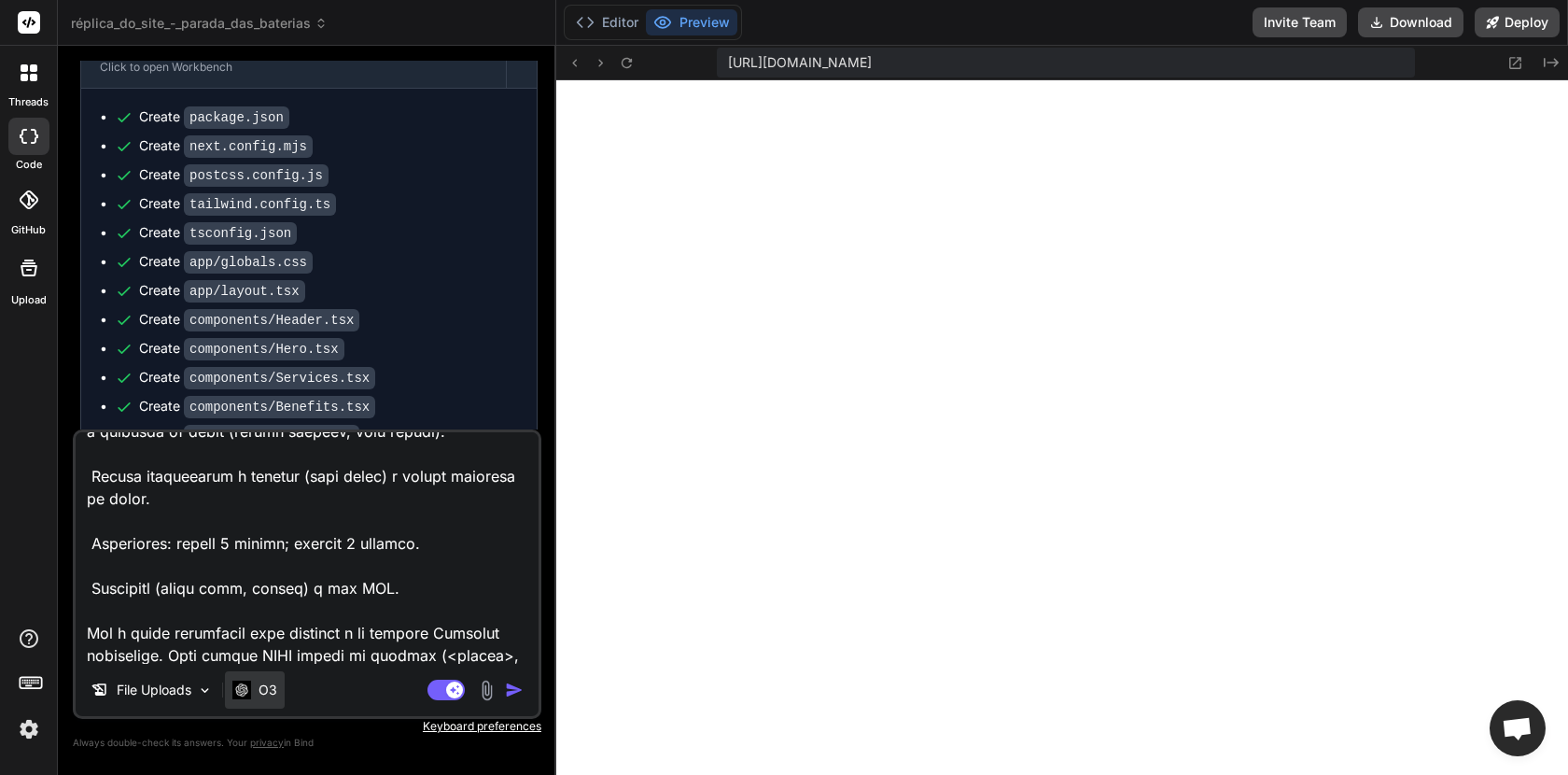
type textarea "Objetivo: gerar um projeto Next.js 14 (TypeScript, App Router) com Tailwind par…"
click at [261, 682] on p "O3" at bounding box center [268, 691] width 19 height 19
click at [514, 689] on img "button" at bounding box center [515, 691] width 19 height 19
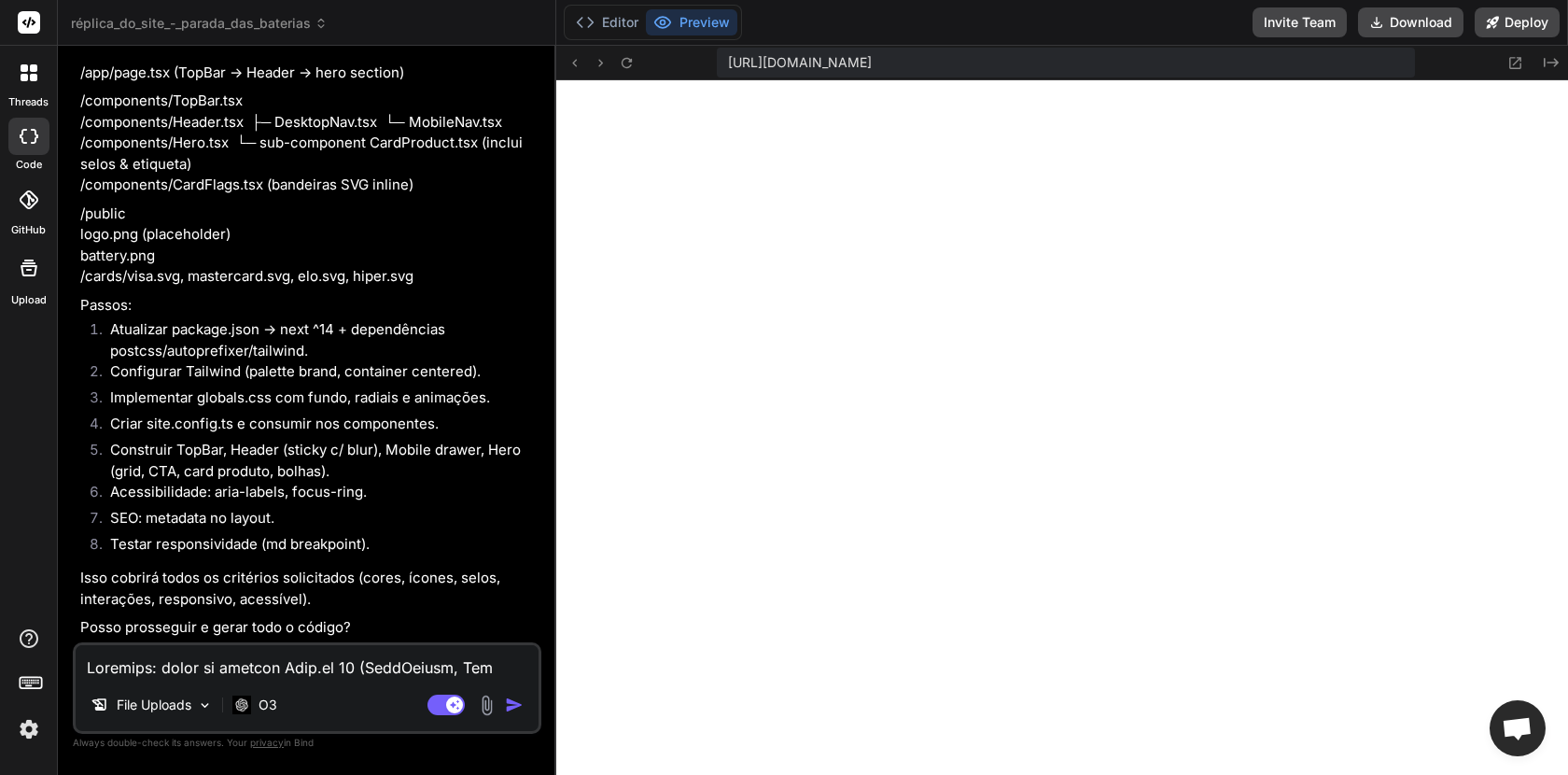
scroll to position [6417, 0]
type textarea "x"
click at [238, 669] on textarea at bounding box center [307, 661] width 463 height 33
type textarea "s"
type textarea "x"
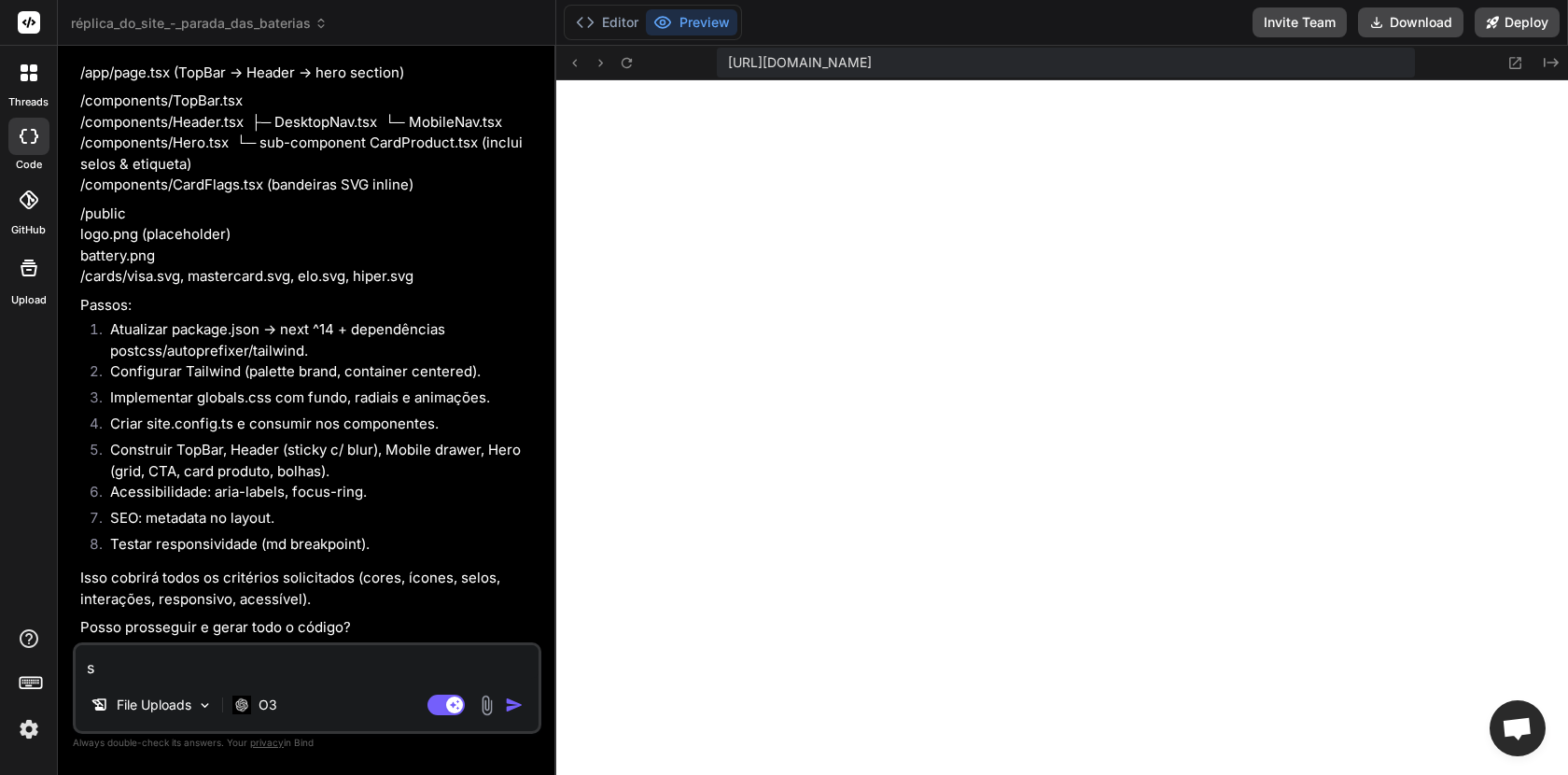
type textarea "si"
type textarea "x"
type textarea "sim"
type textarea "x"
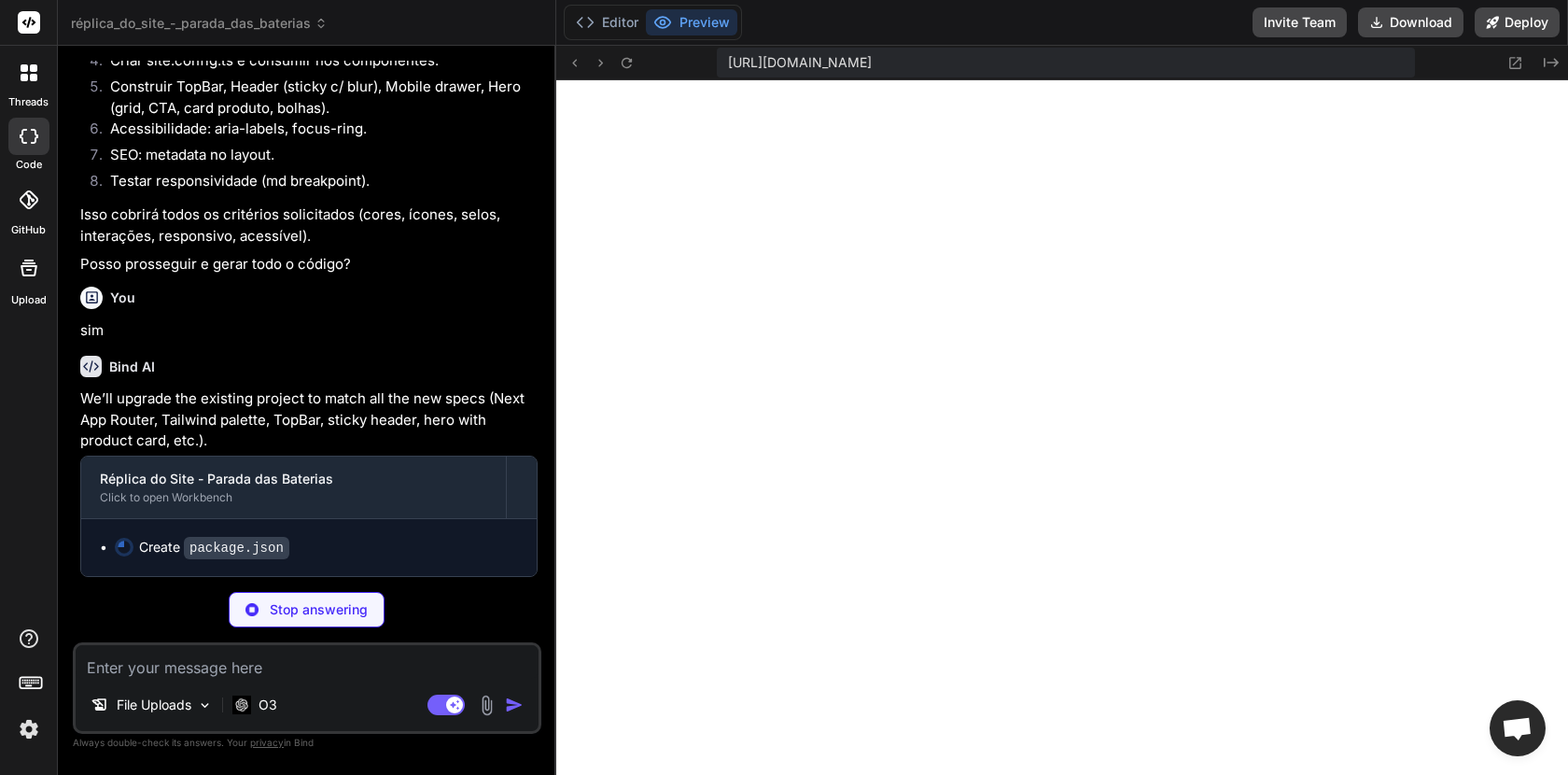
scroll to position [6780, 0]
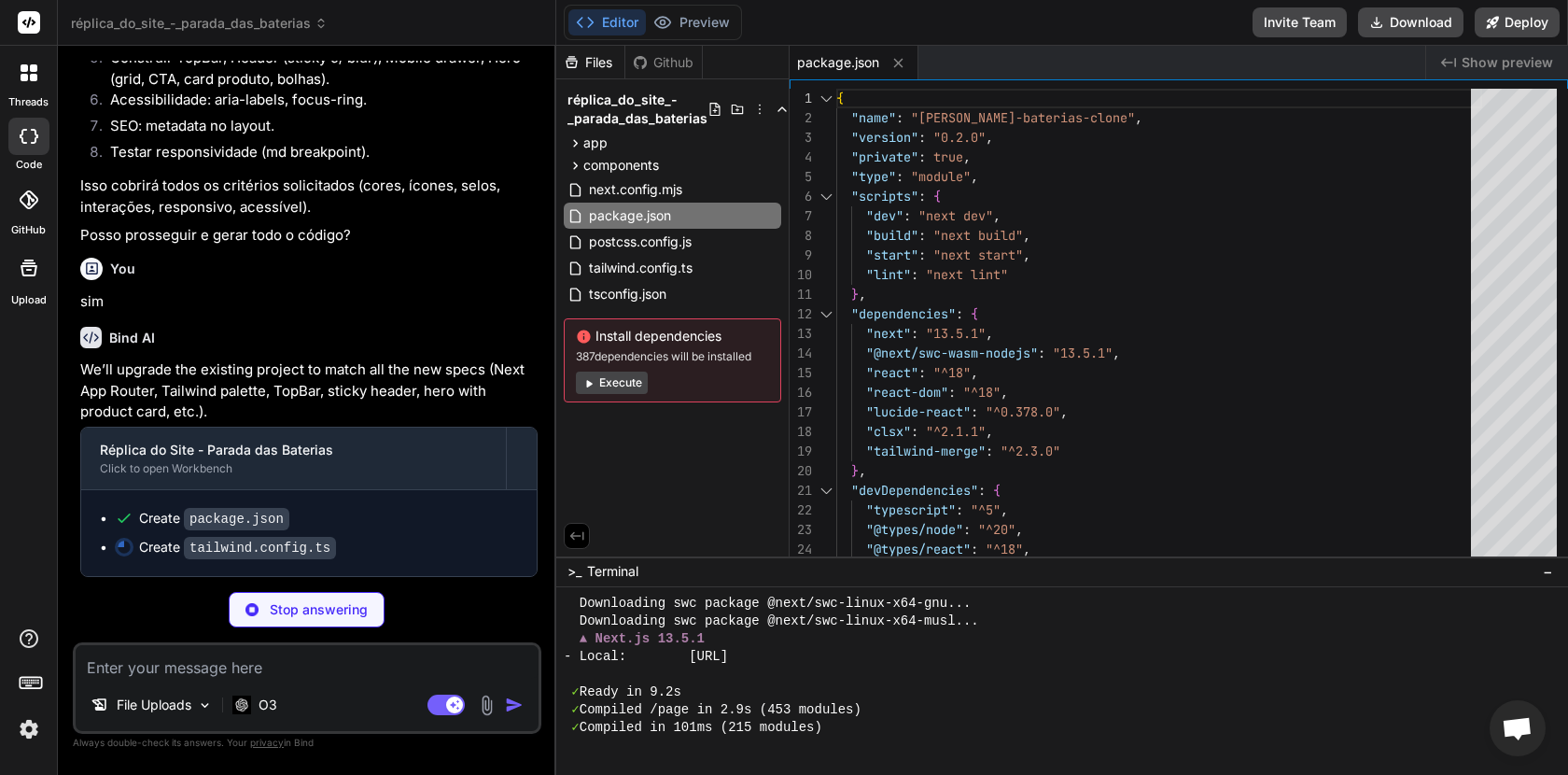
type textarea "x"
type textarea "} } }, plugins: [] } export default config"
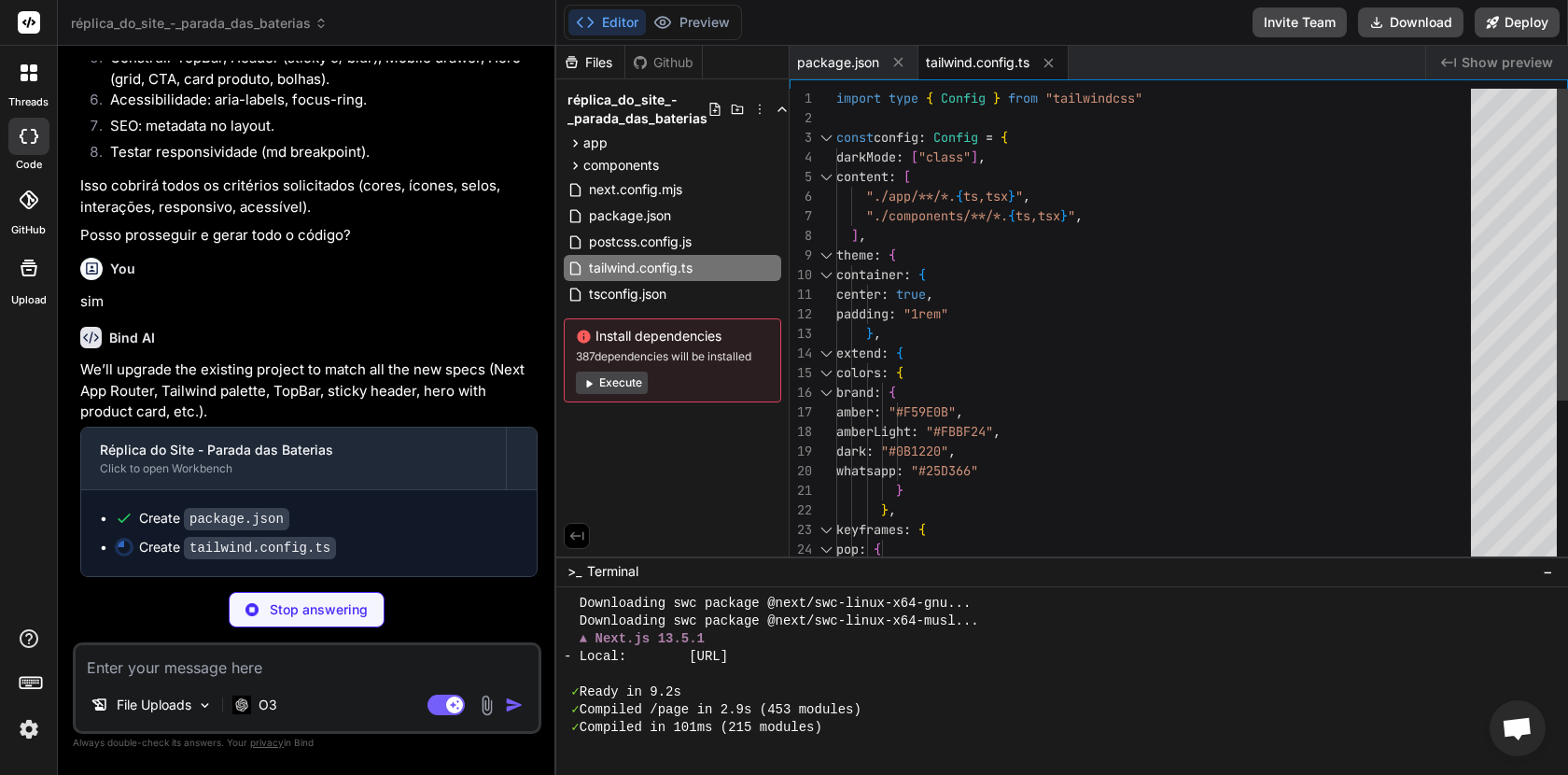
scroll to position [514, 0]
type textarea "x"
type textarea "module.exports = { plugins: { tailwindcss: {}, autoprefixer: {}, }, }"
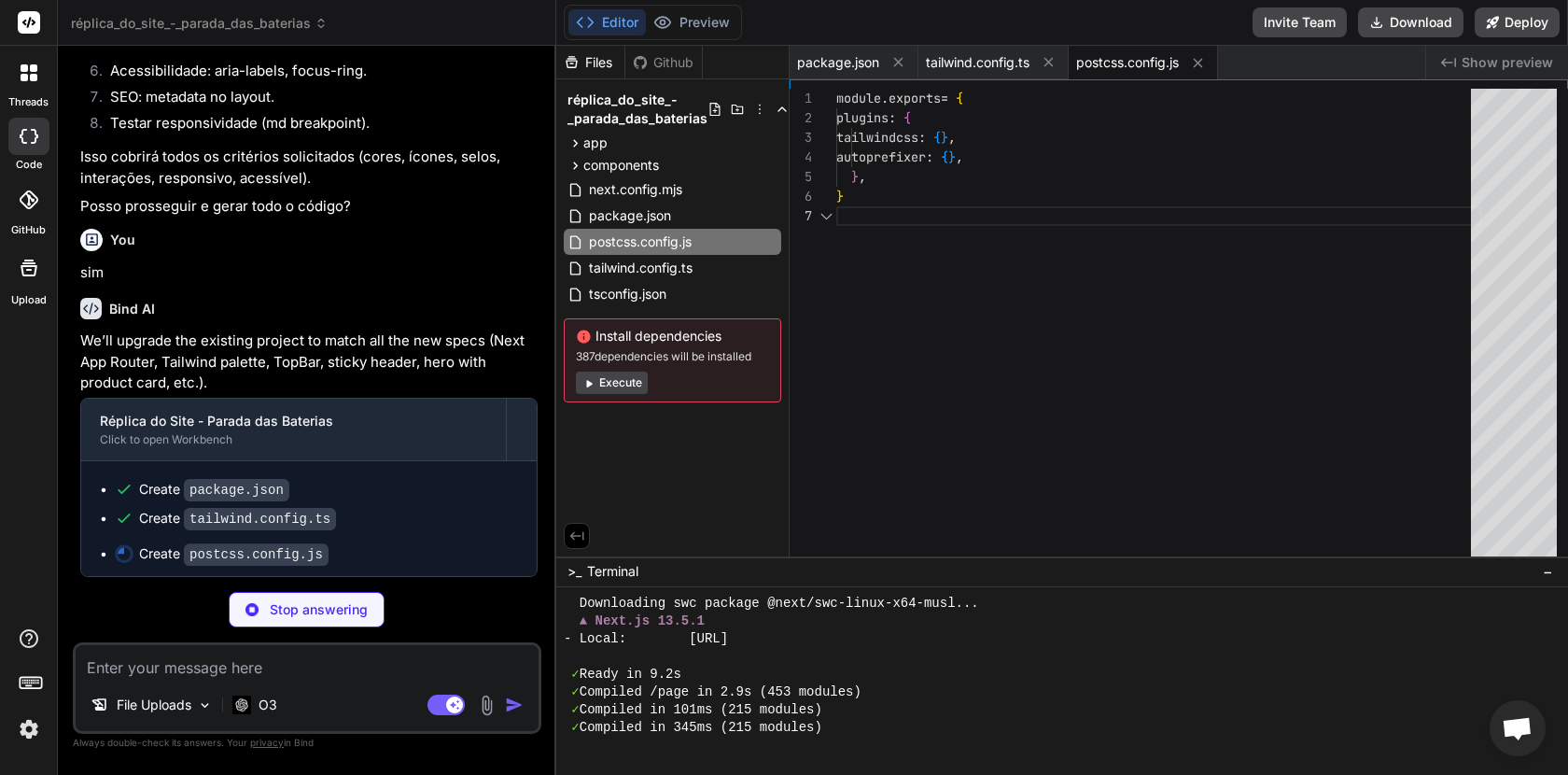
scroll to position [118, 0]
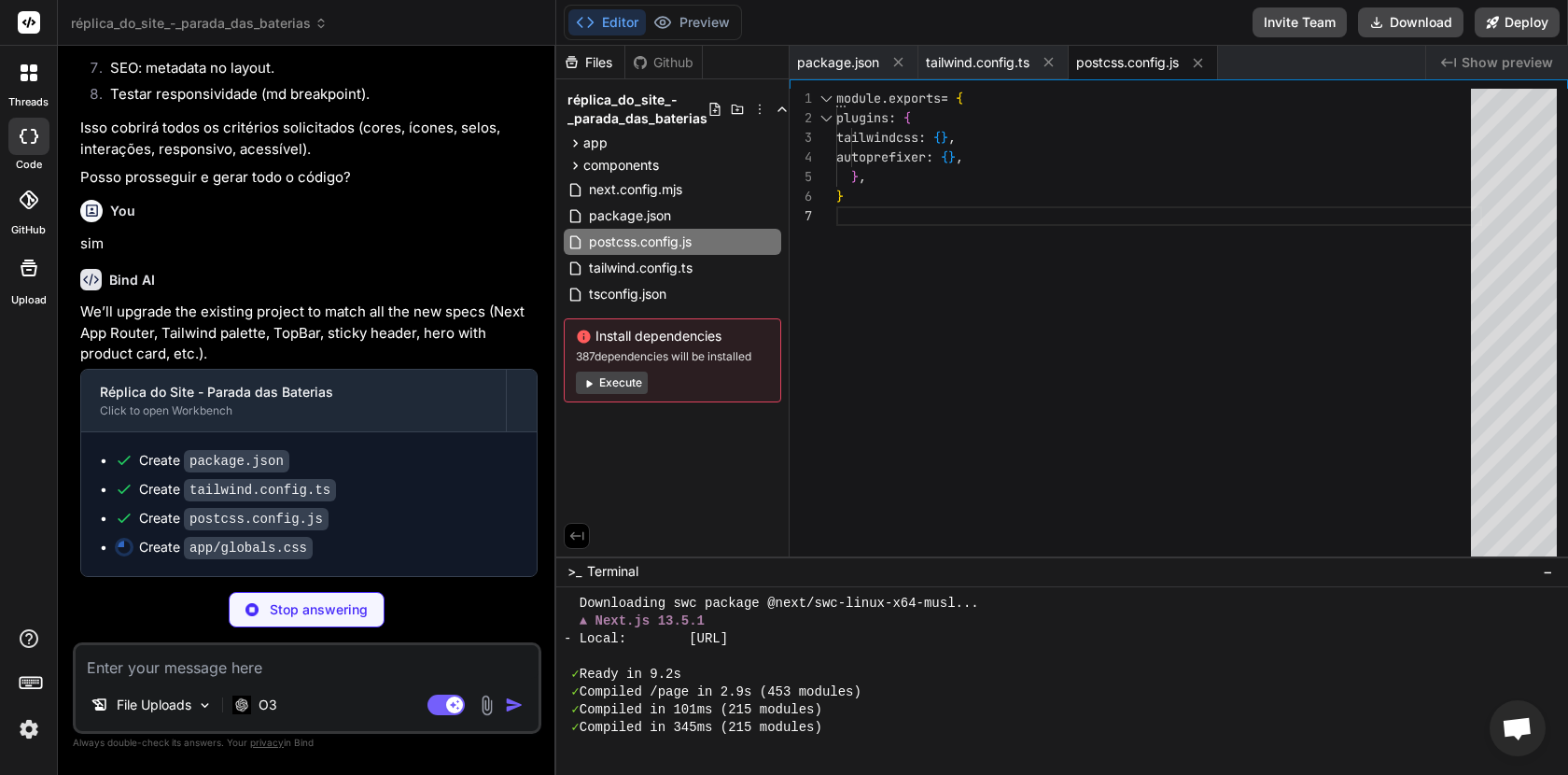
type textarea "x"
type textarea "100% { transform: scale(1); opacity: 1 } }"
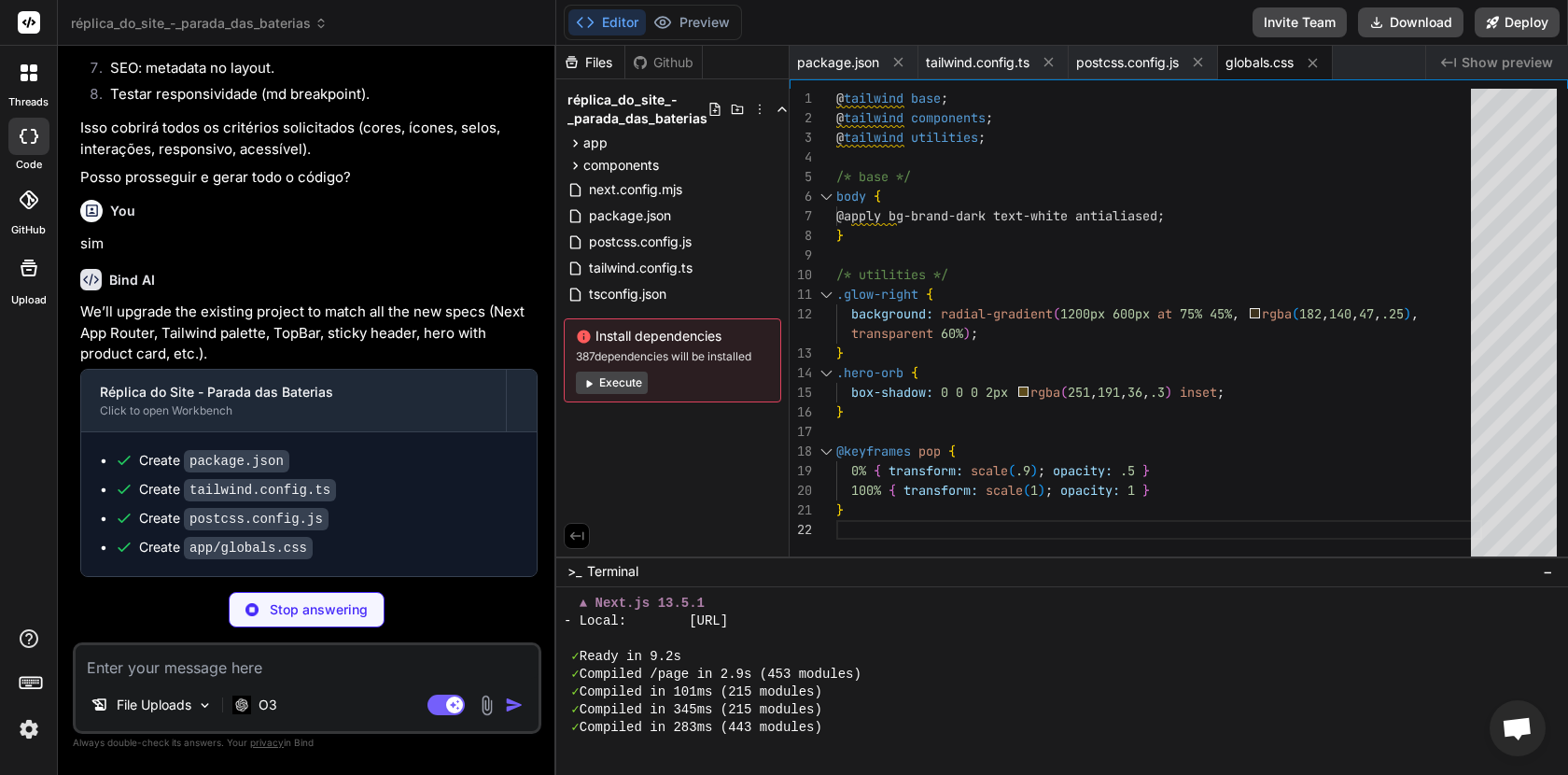
scroll to position [531, 0]
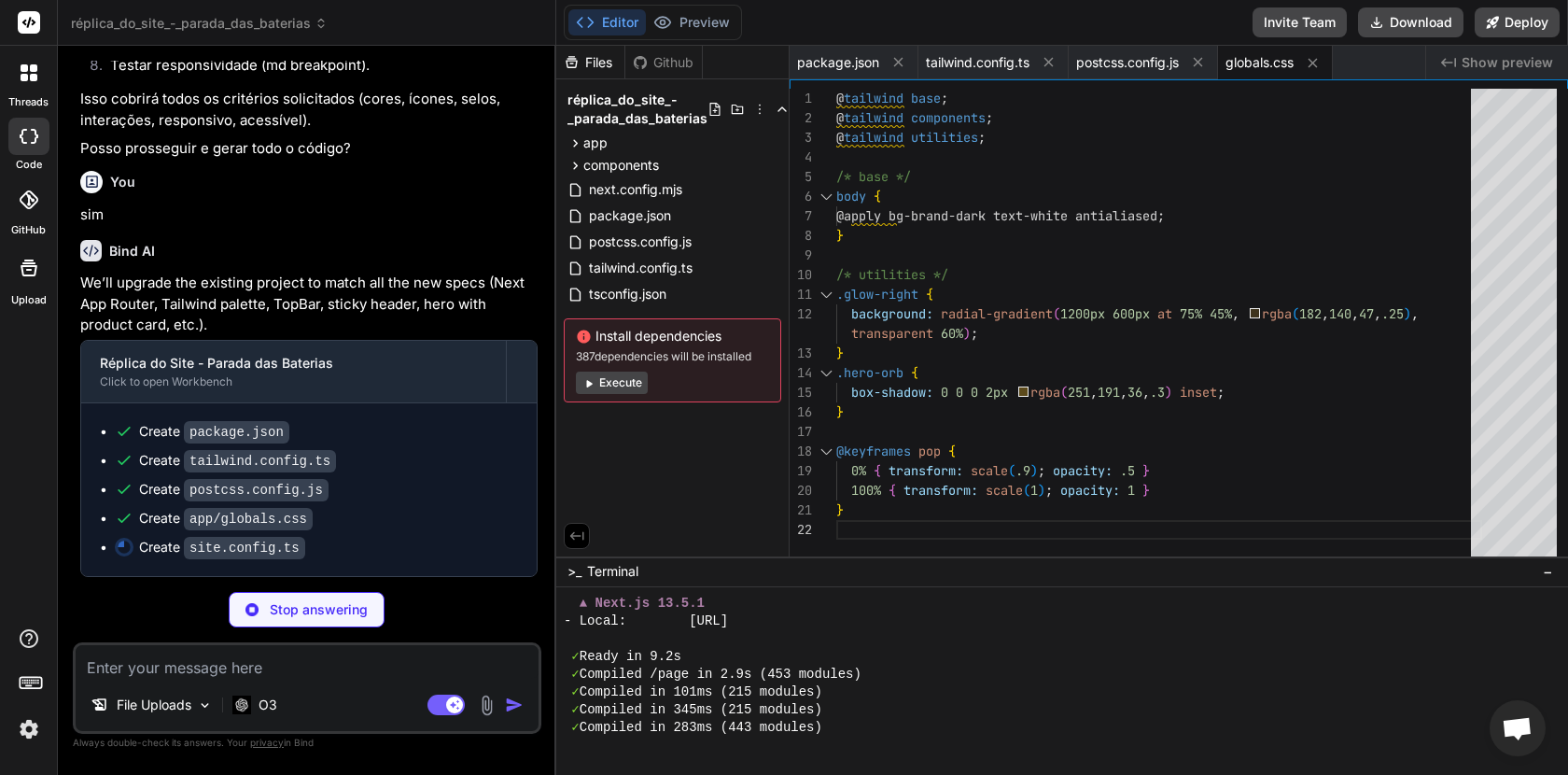
type textarea "x"
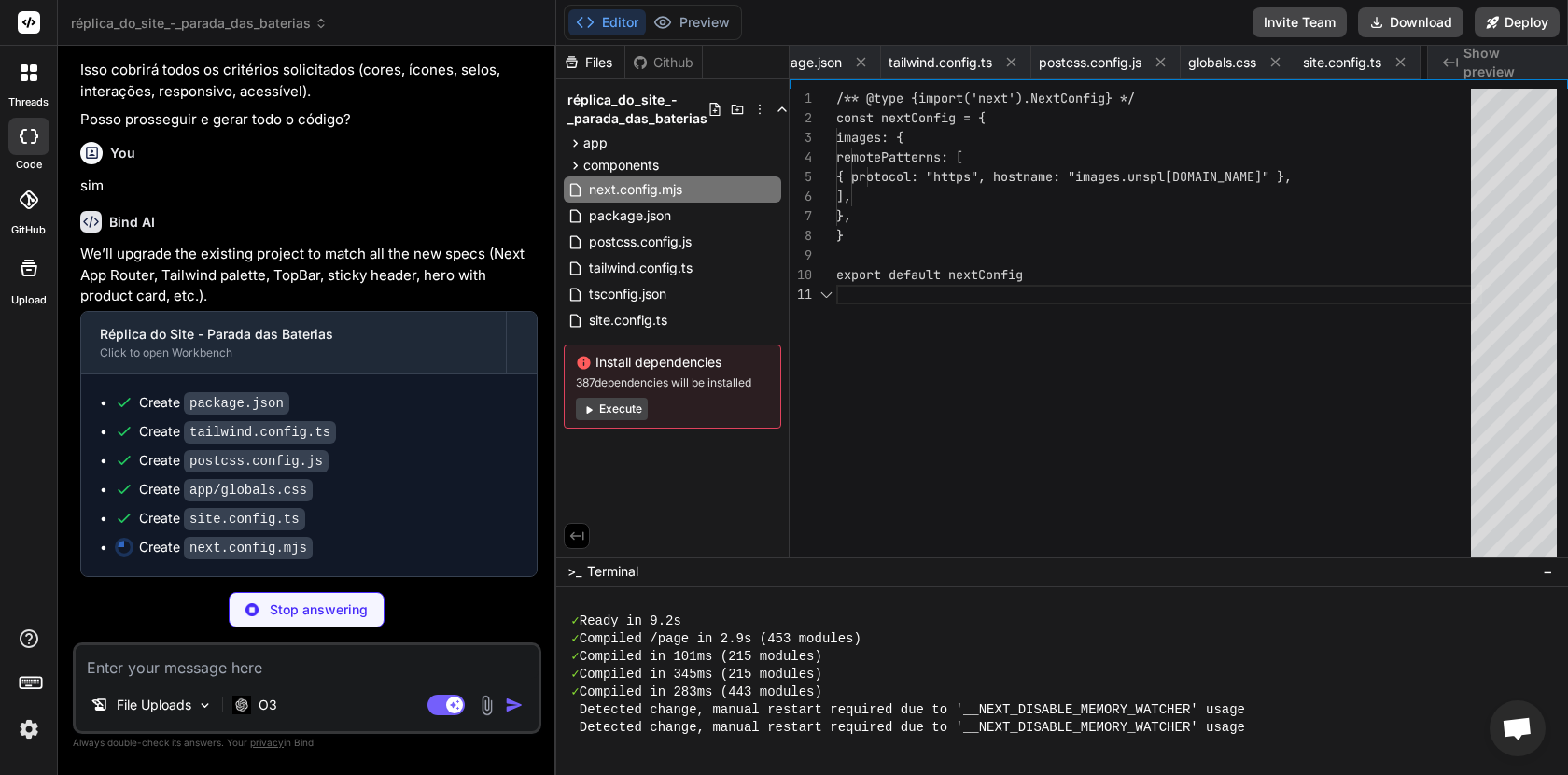
scroll to position [567, 0]
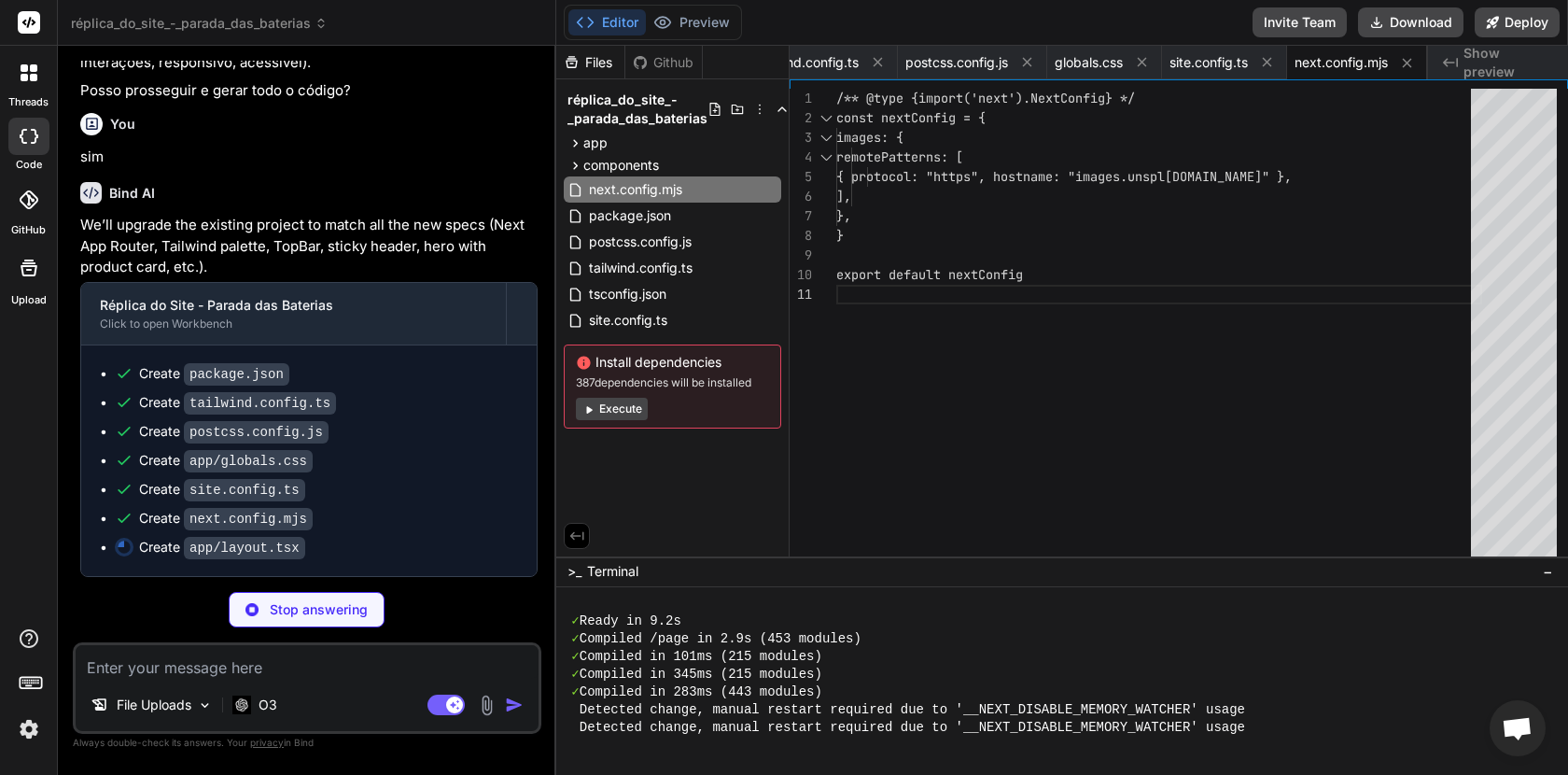
type textarea "x"
type textarea "<body>{children}</body> </html> ) }"
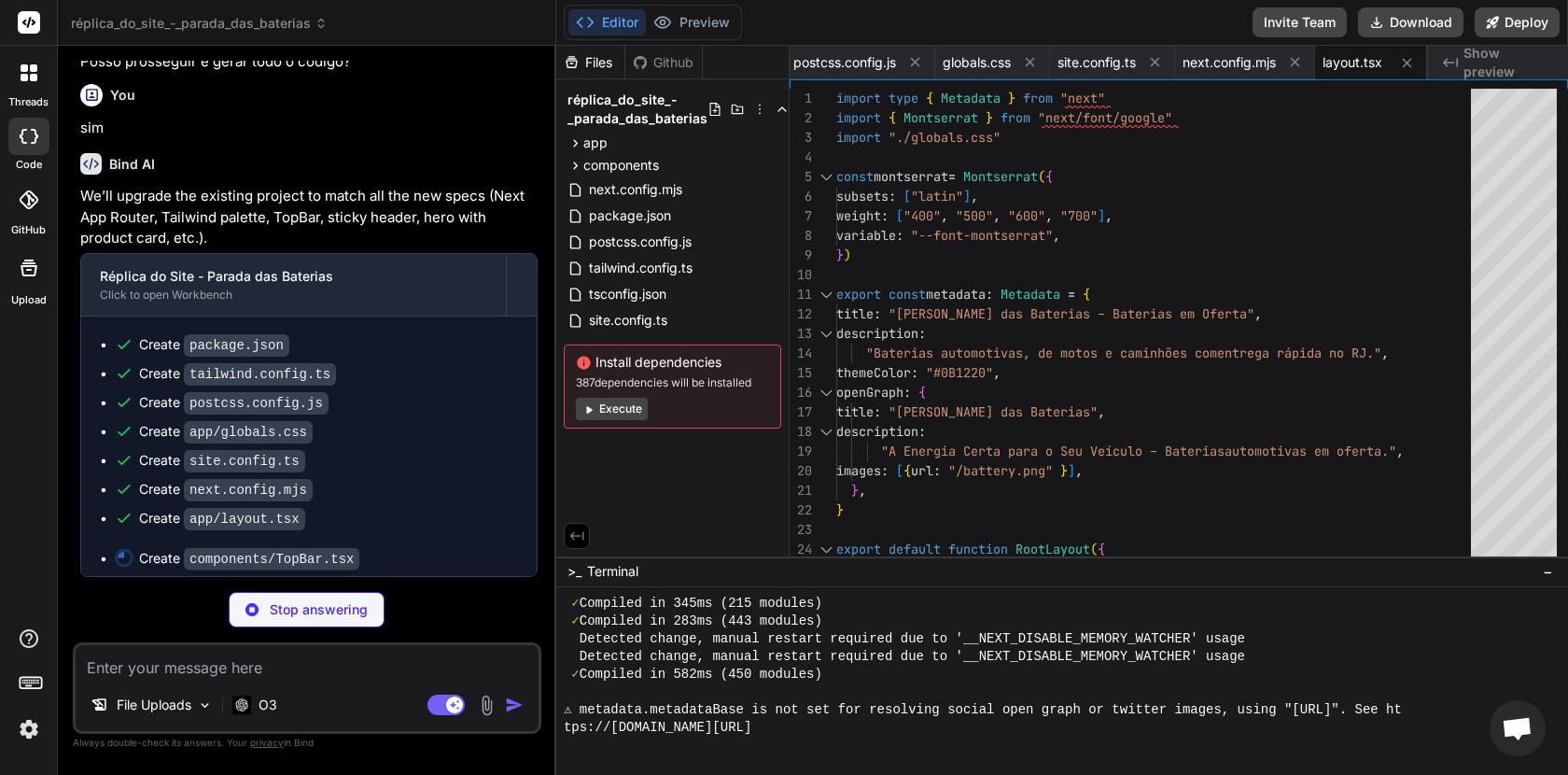
scroll to position [638, 0]
type textarea "x"
type textarea ") }"
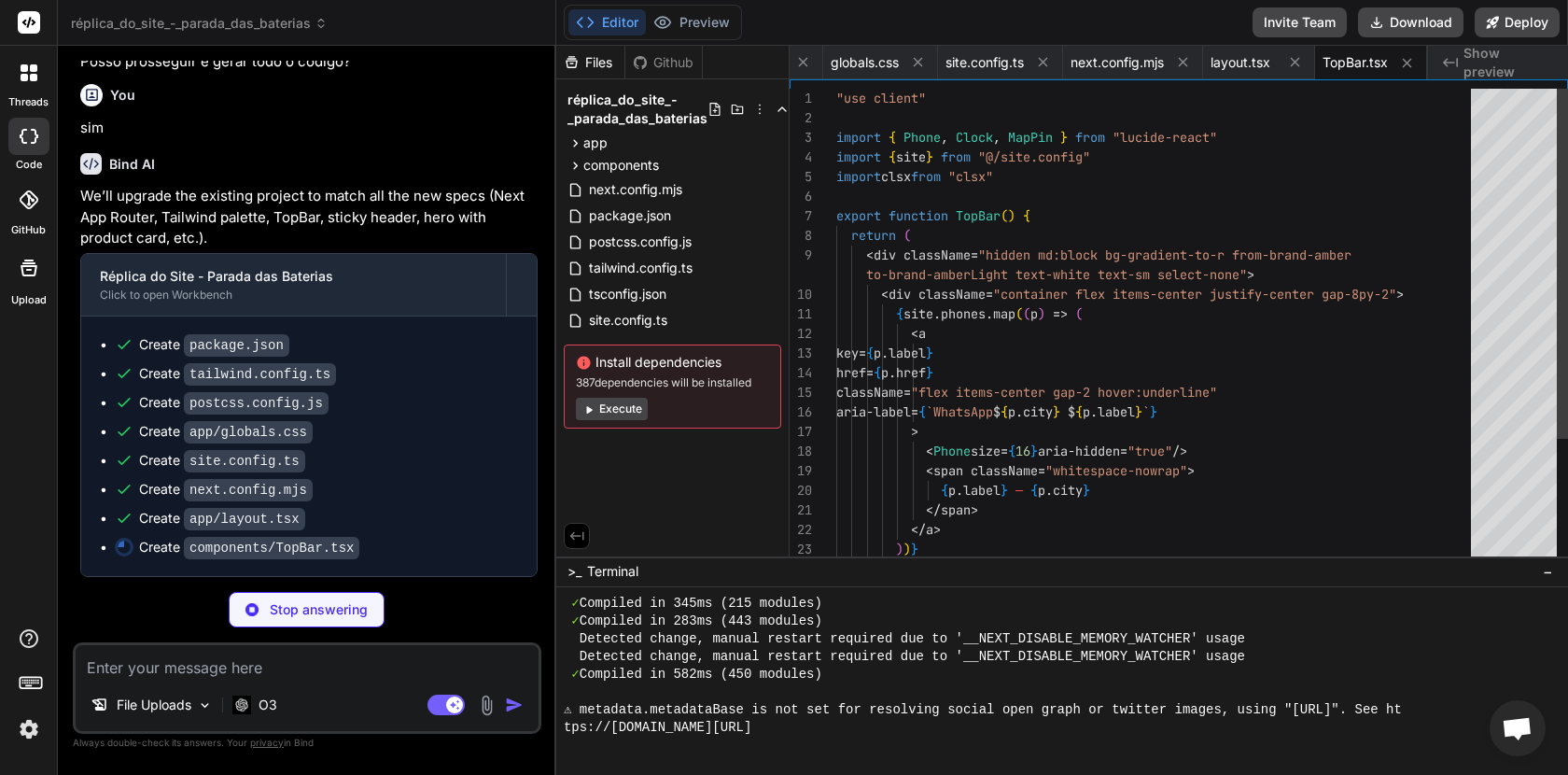
scroll to position [655, 0]
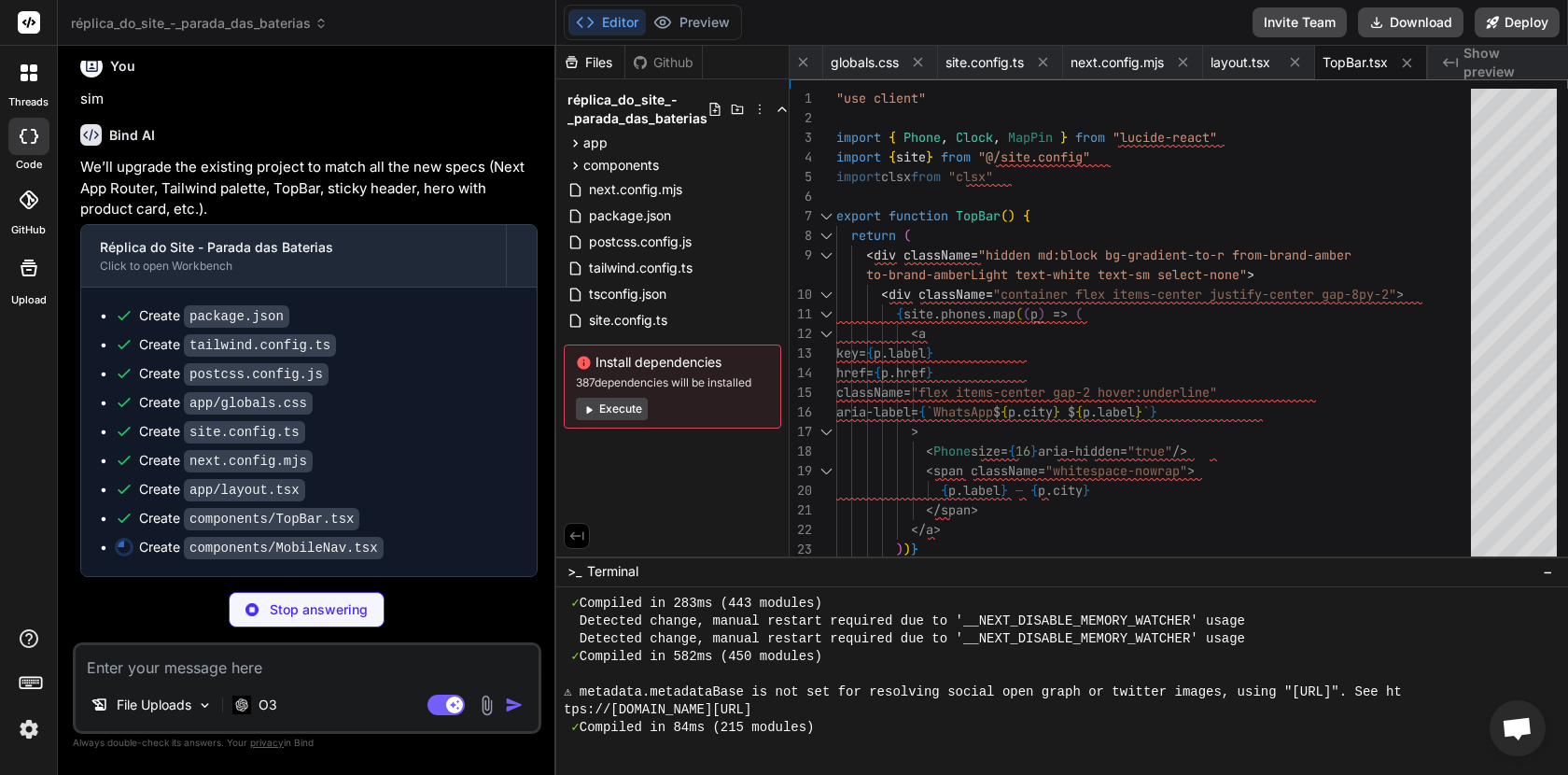
type textarea "x"
type textarea "</Link> ), )} </nav> </div> )} </> ) }"
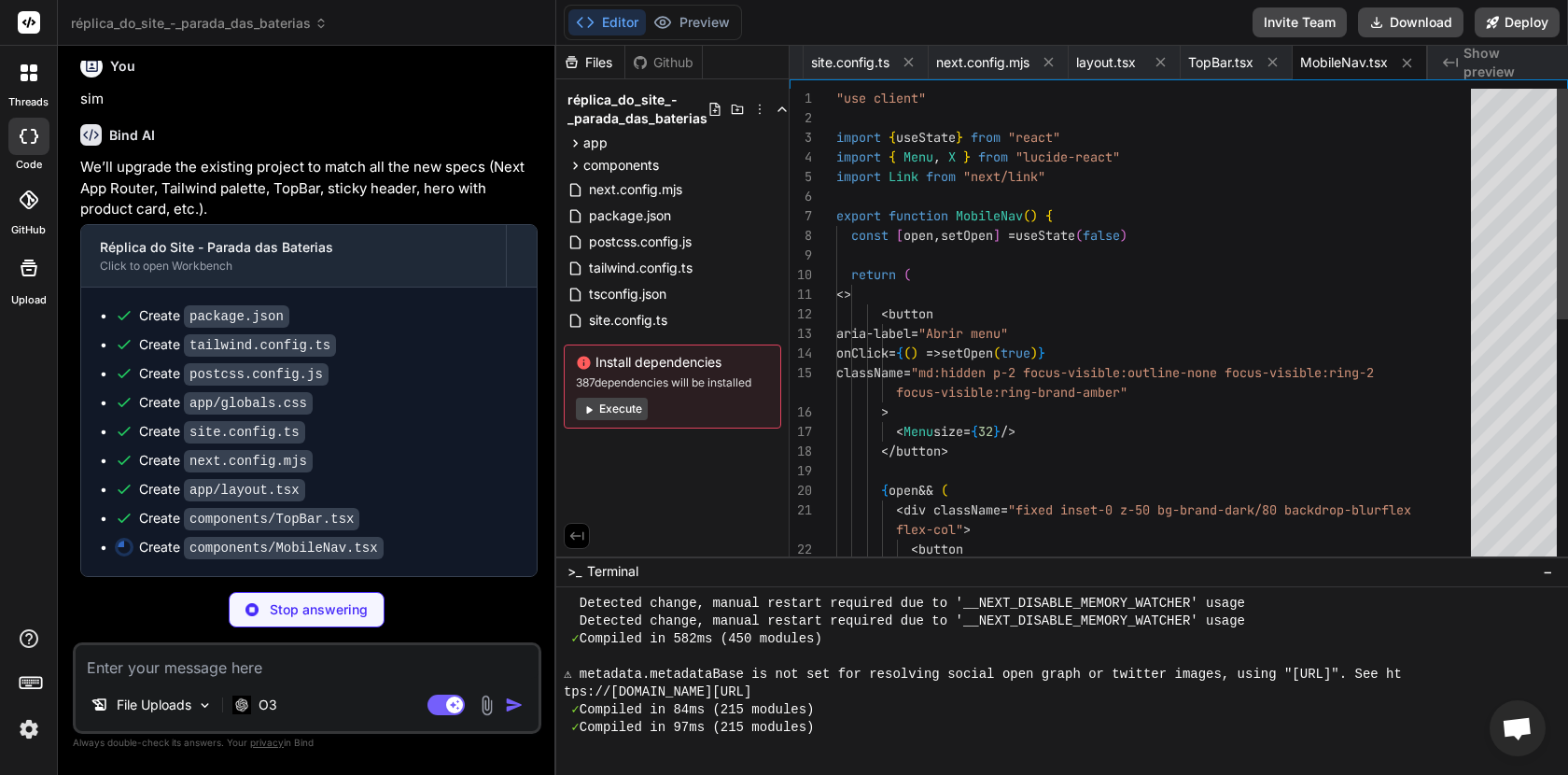
scroll to position [674, 0]
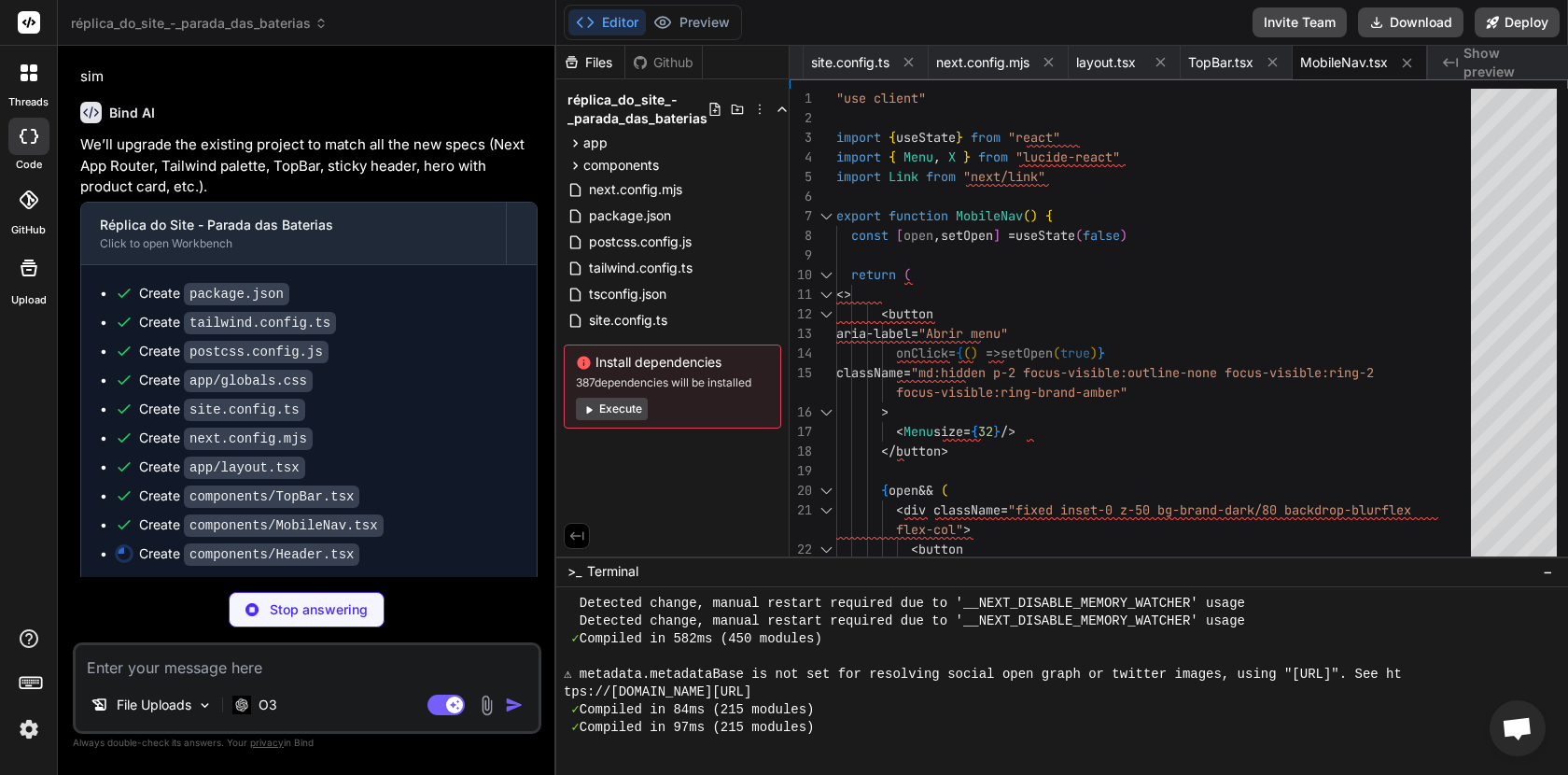
type textarea "x"
type textarea "<MobileNav /> </div> </header> ) }"
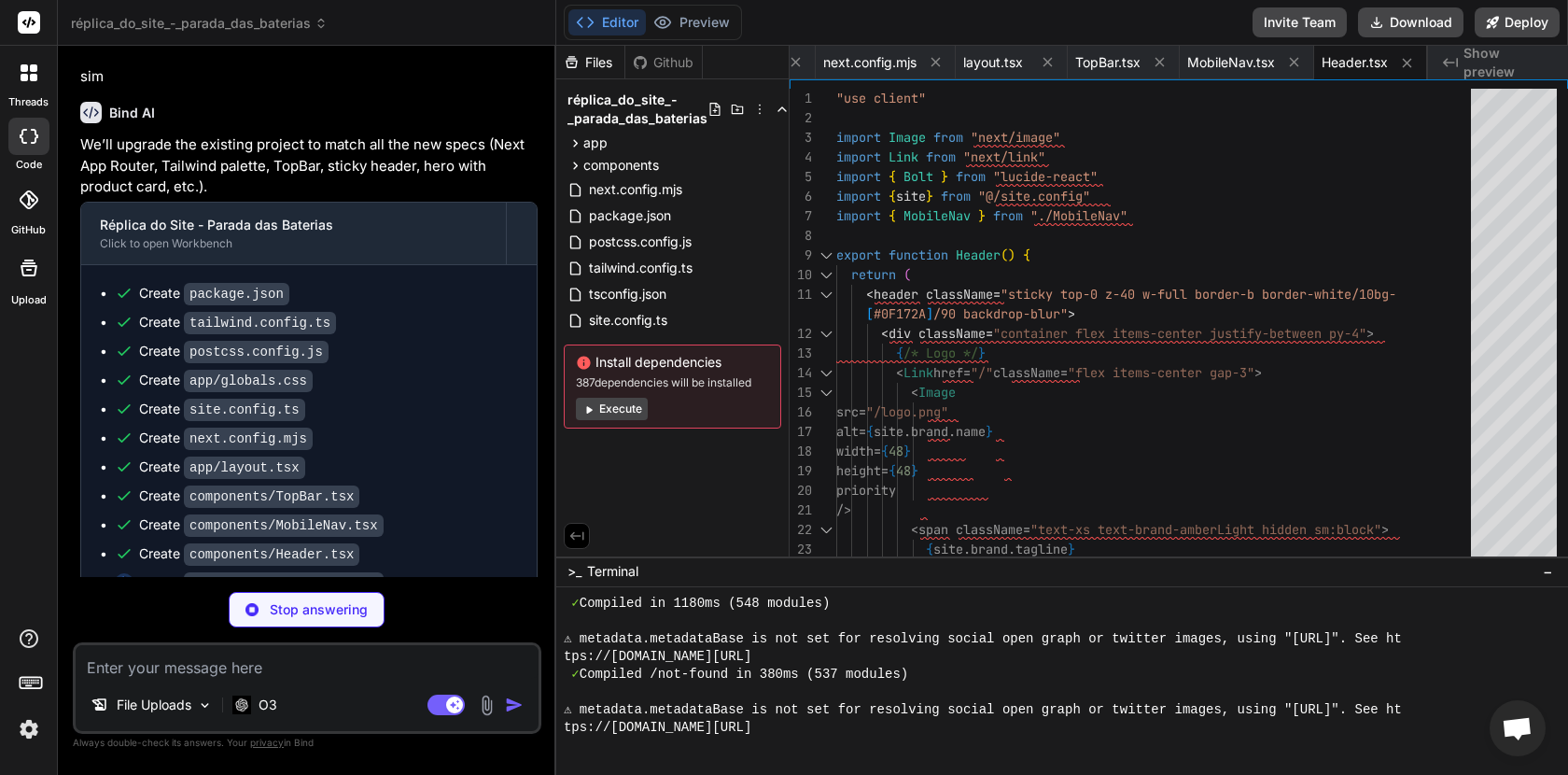
scroll to position [833, 0]
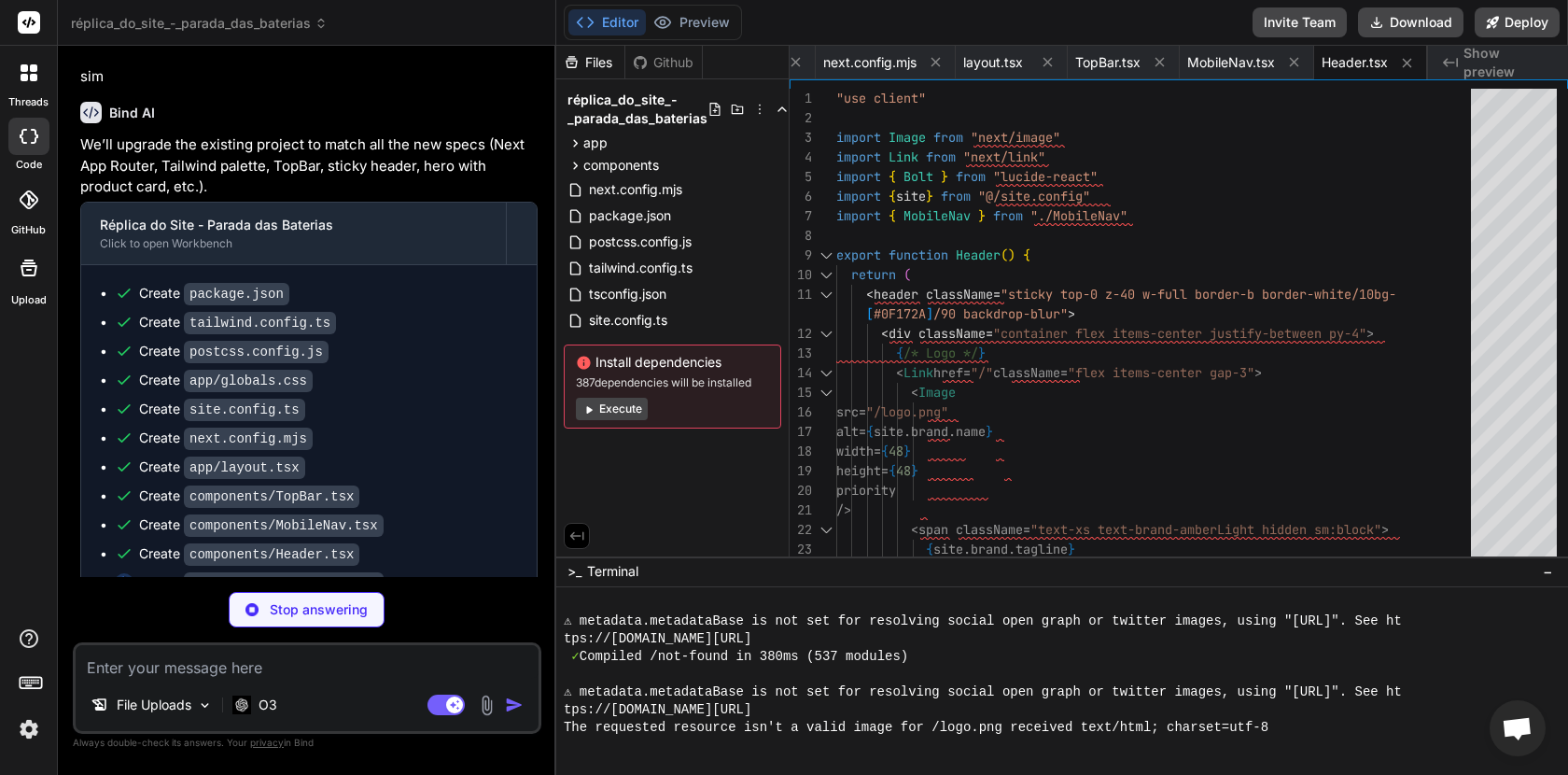
type textarea "x"
type textarea ") }"
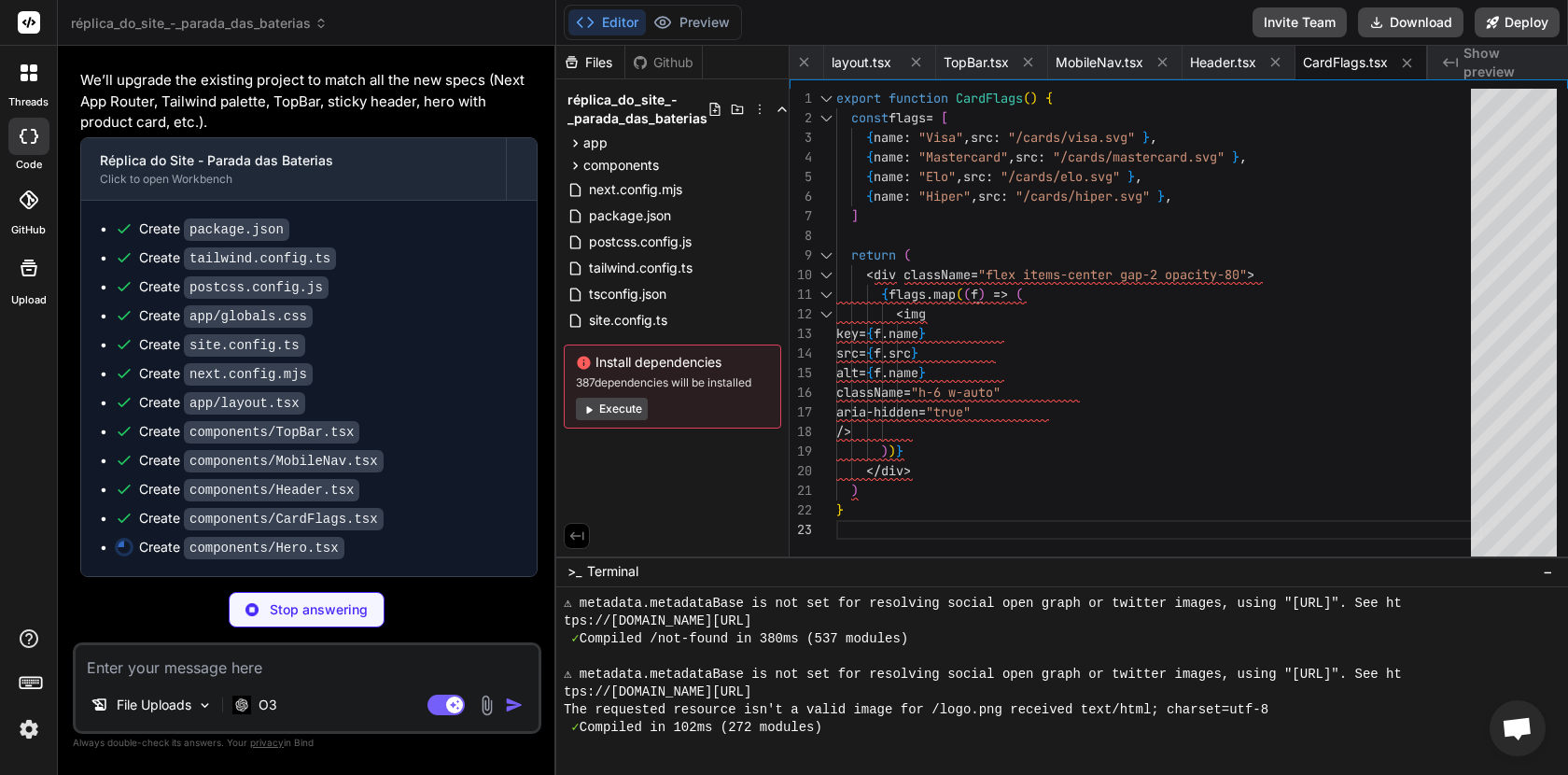
scroll to position [7094, 0]
type textarea "x"
type textarea "<div className="absolute right-24 top-24 h-24 w-24 rounded-full hero-orb blur-[…"
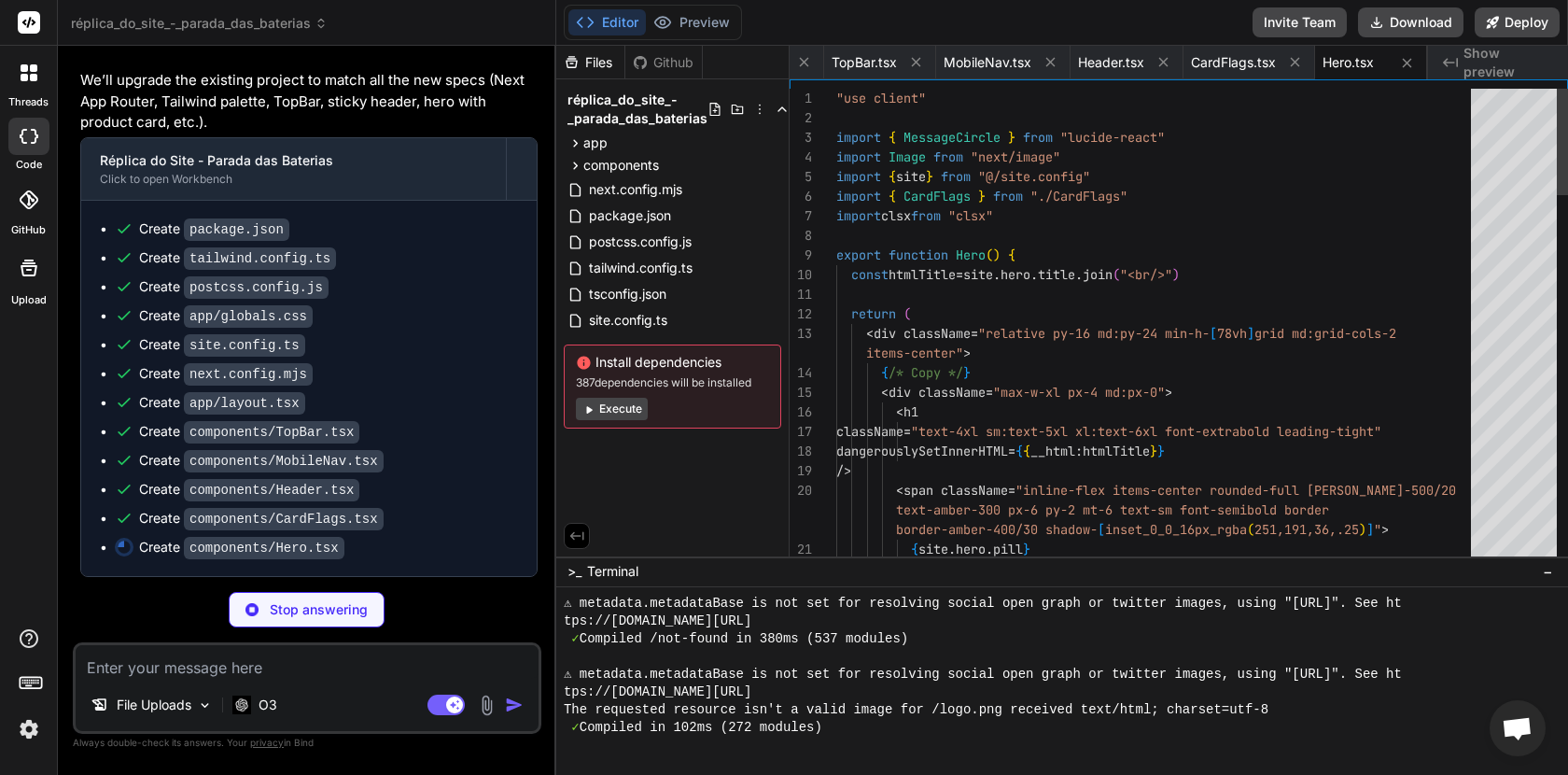
scroll to position [922, 0]
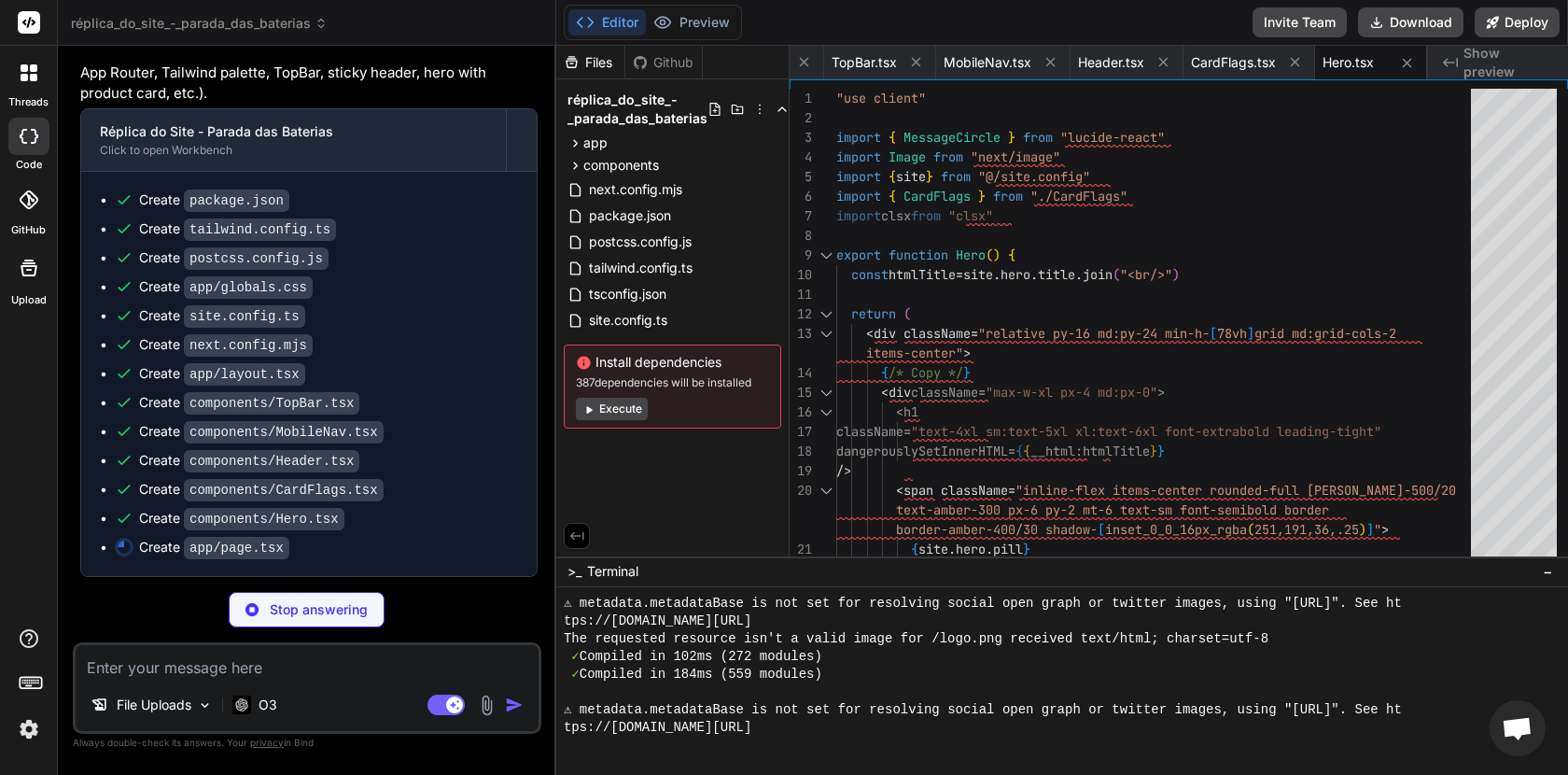
type textarea "x"
type textarea "}"
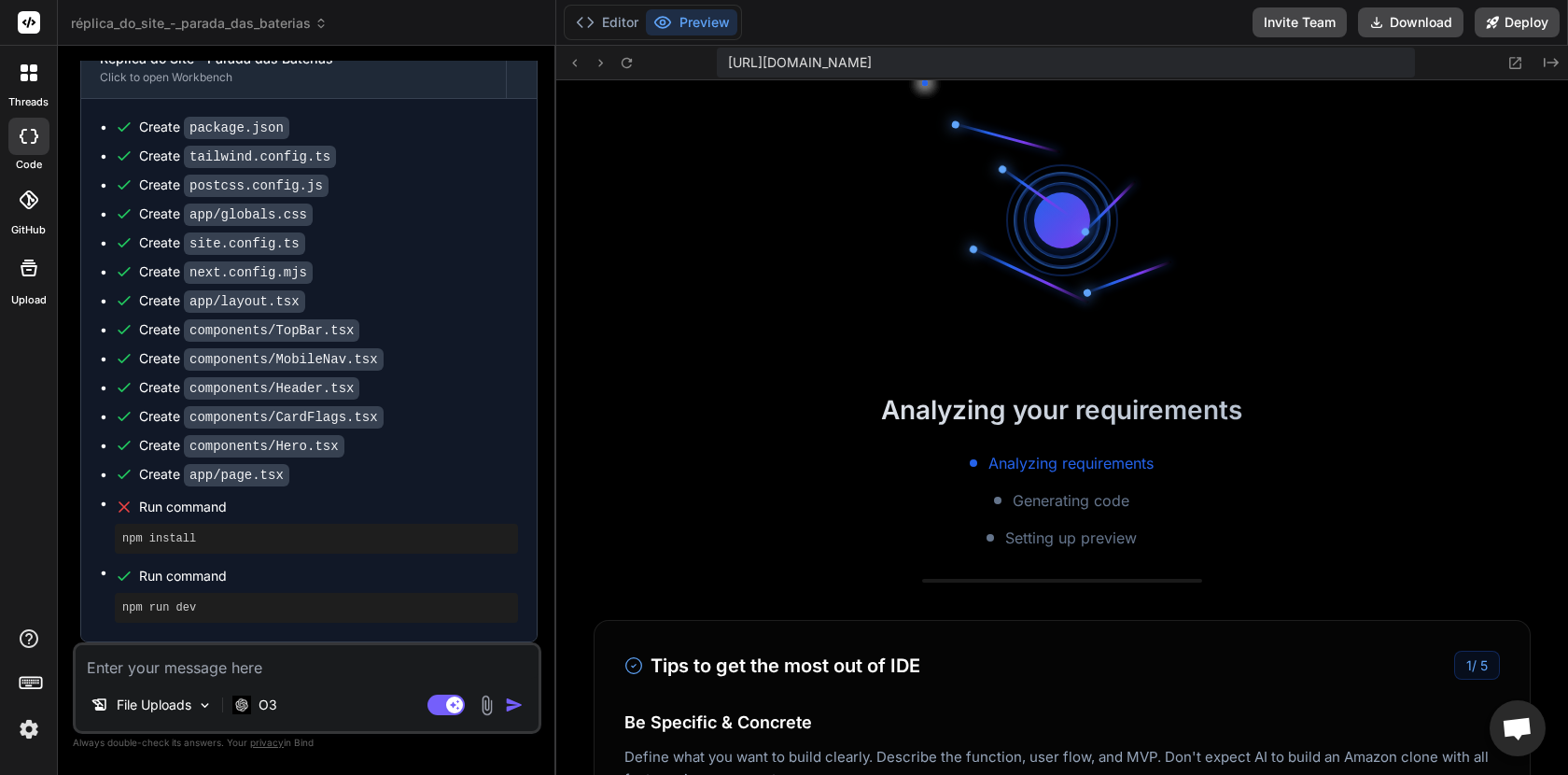
scroll to position [7195, 0]
type textarea "x"
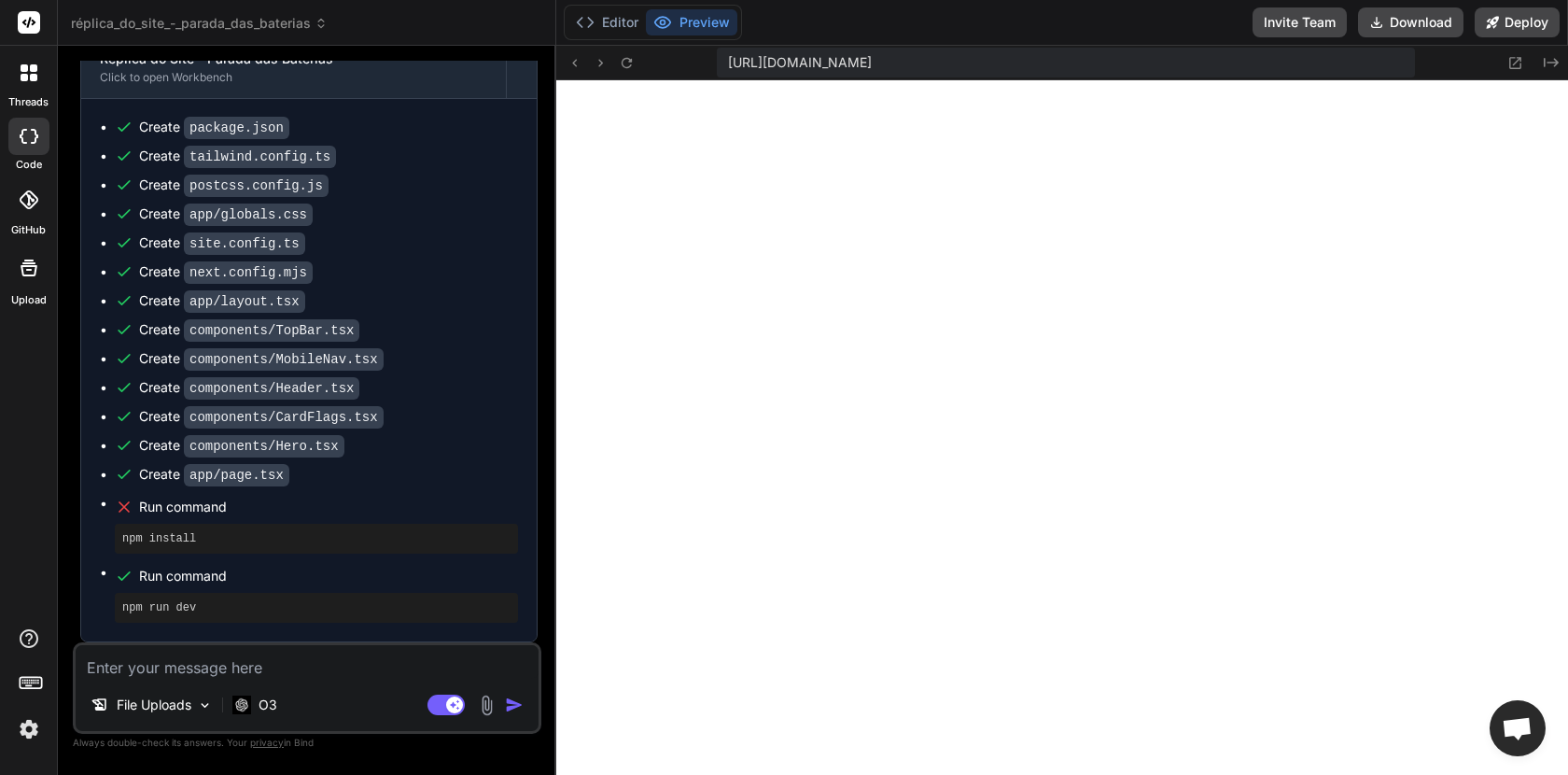
click at [230, 665] on textarea at bounding box center [307, 661] width 463 height 33
paste textarea "Failed to compile app/layout.tsx An error occured in `next/font`. ReferenceErro…"
type textarea "Failed to compile app/layout.tsx An error occured in `next/font`. ReferenceErro…"
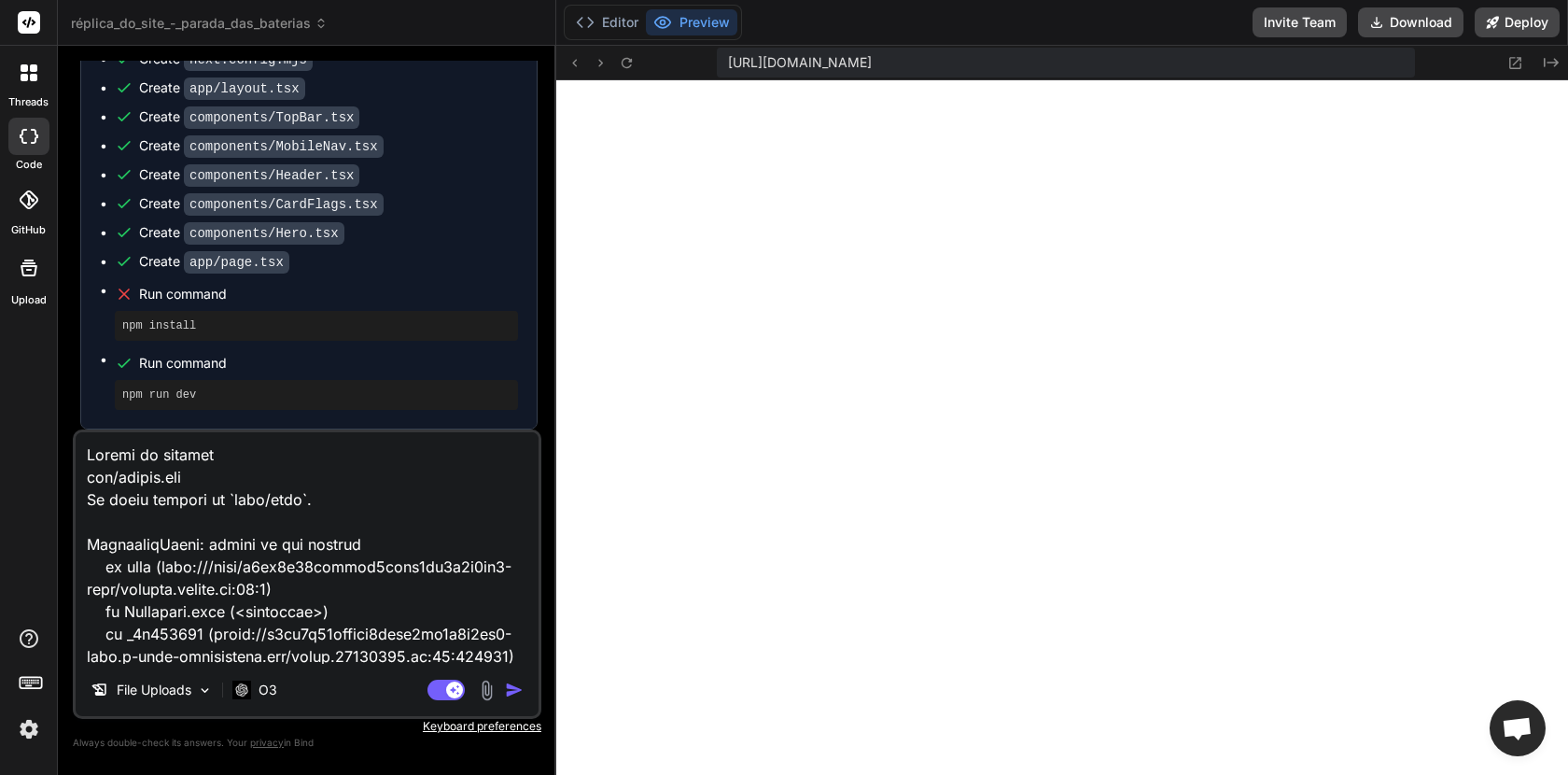
scroll to position [1413, 0]
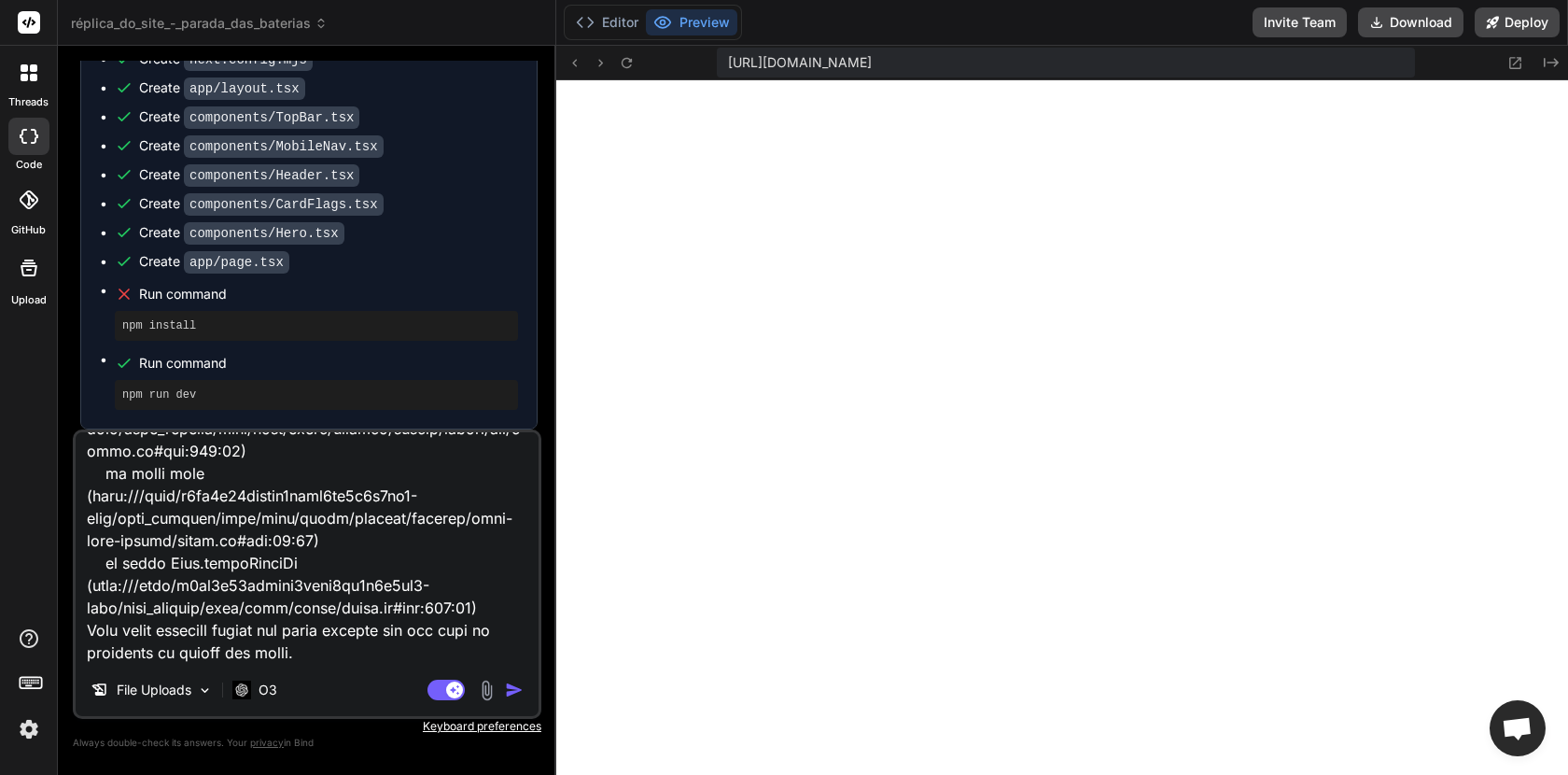
type textarea "x"
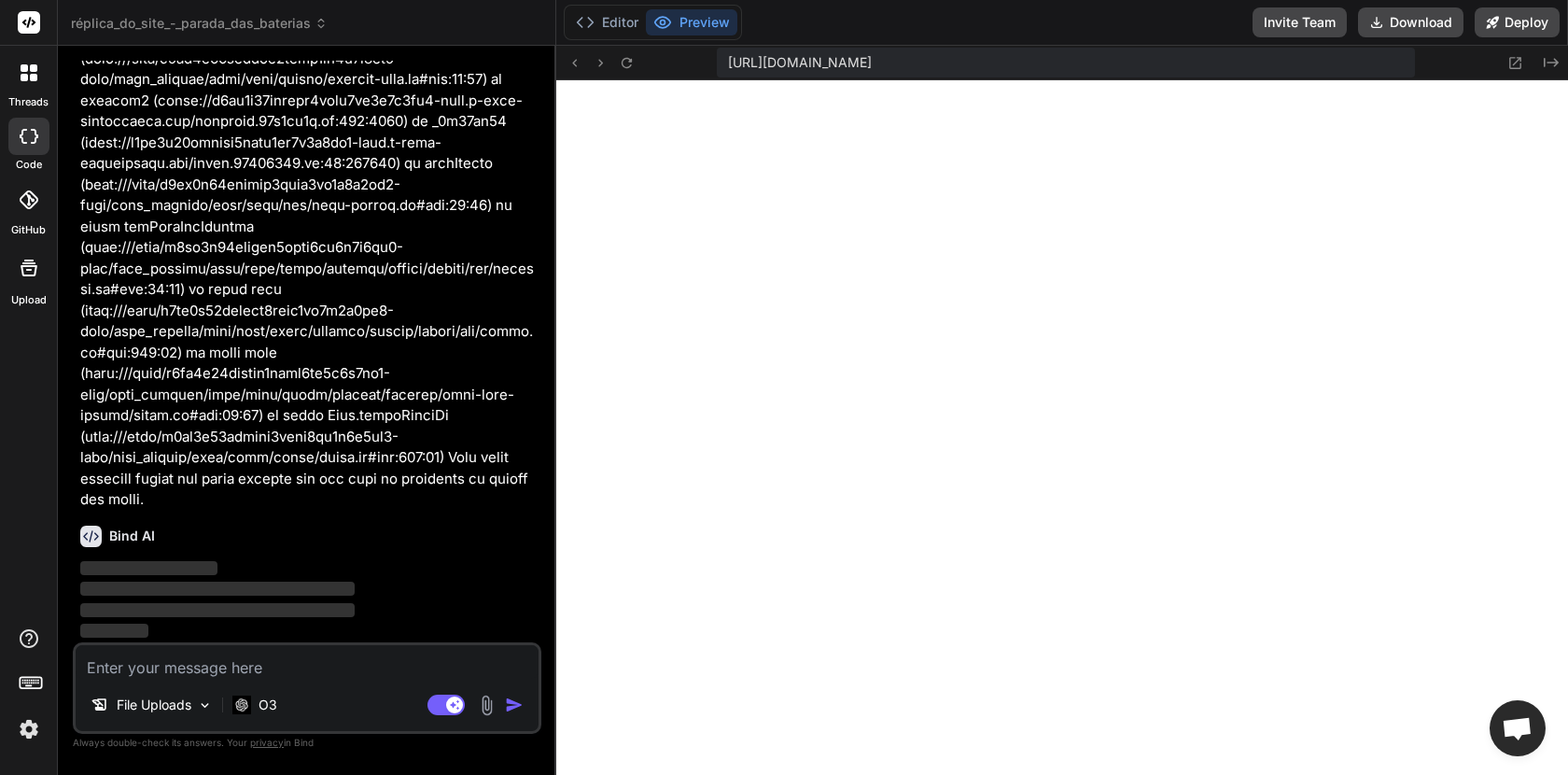
scroll to position [8502, 0]
click at [262, 711] on p "O3" at bounding box center [268, 706] width 19 height 19
type textarea "x"
type textarea "export default { plugins: { tailwindcss: {}, autoprefixer: {}, }, };"
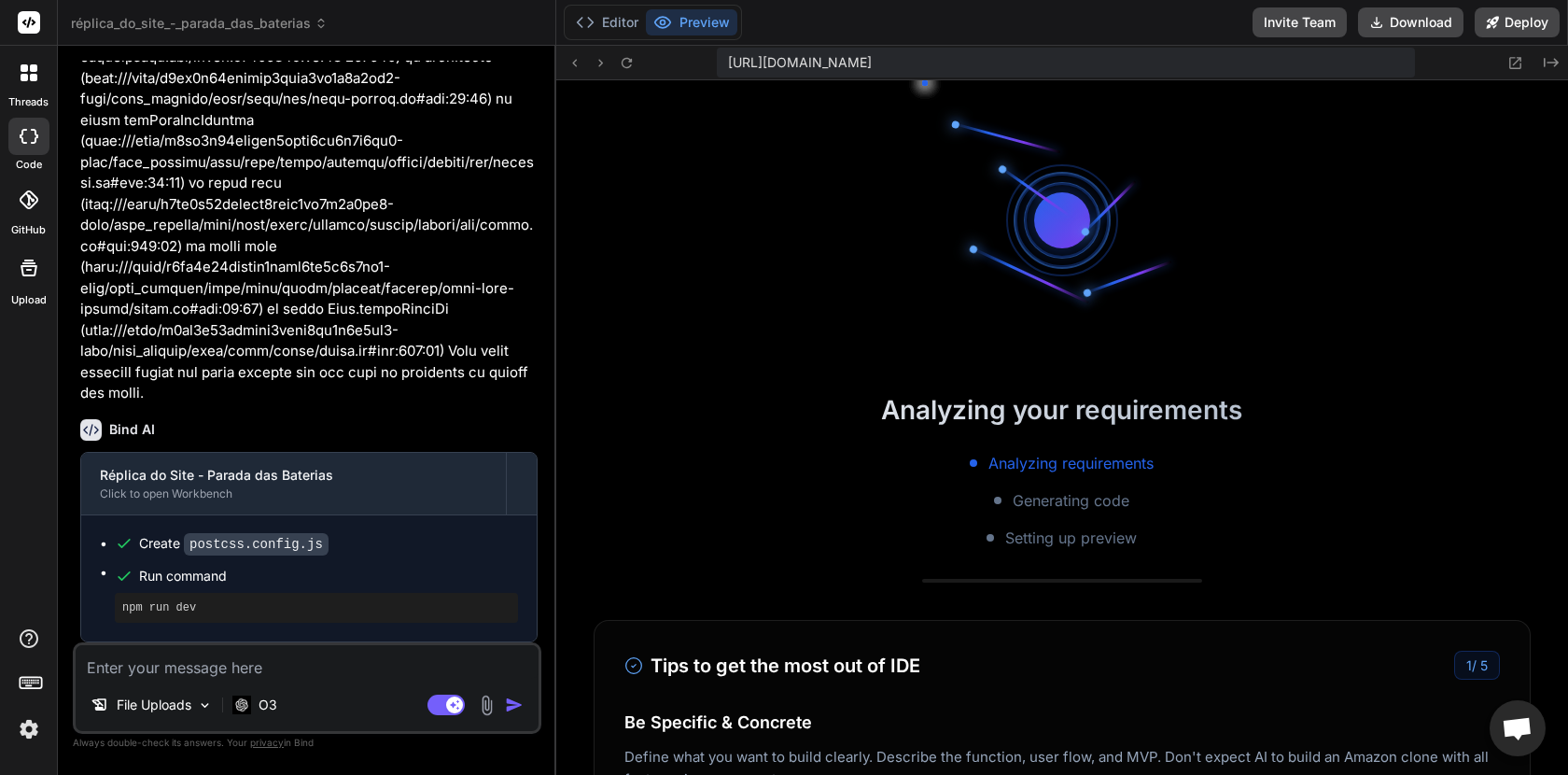
type textarea "x"
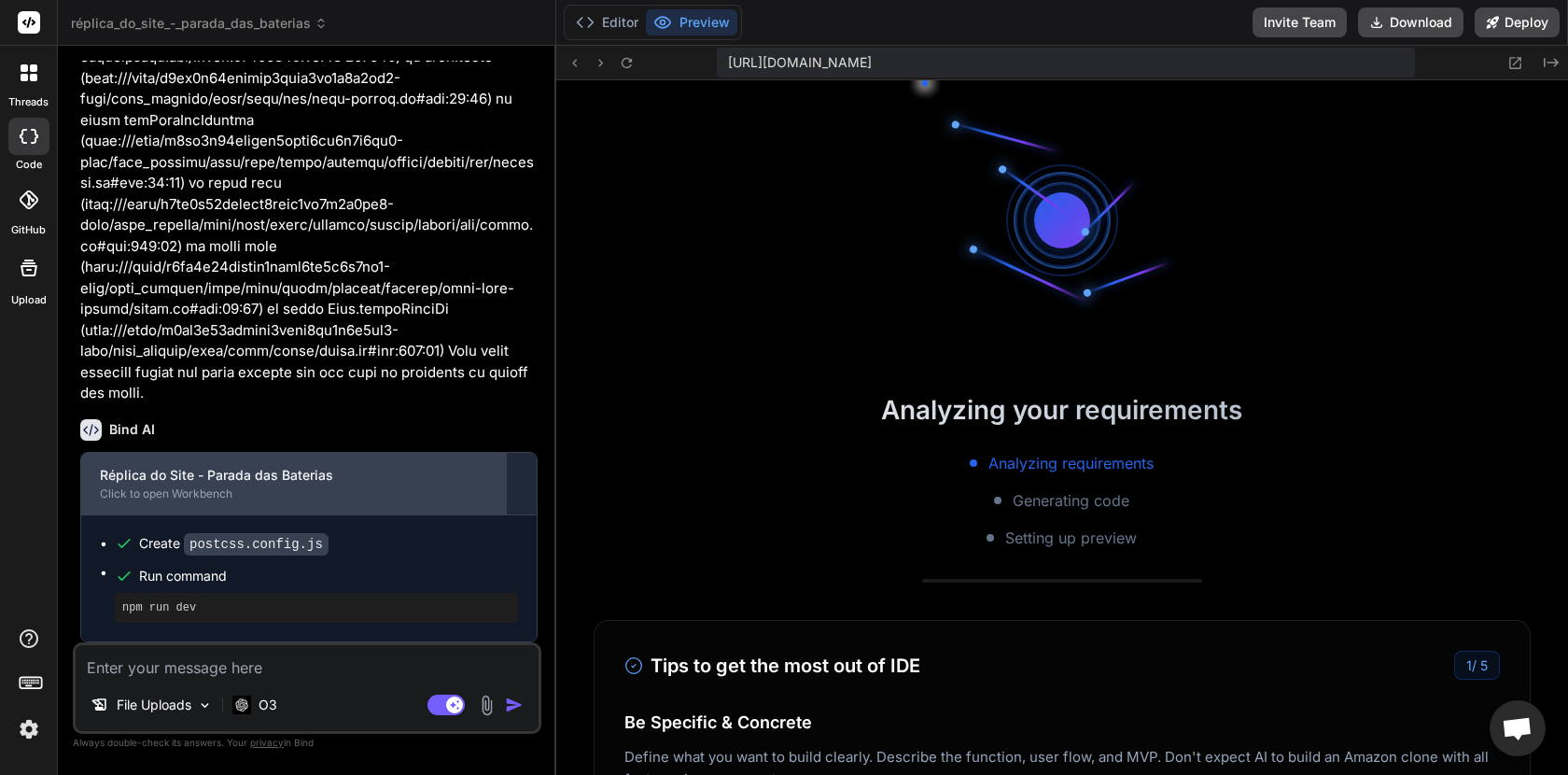
click at [208, 489] on div "Click to open Workbench" at bounding box center [293, 494] width 388 height 15
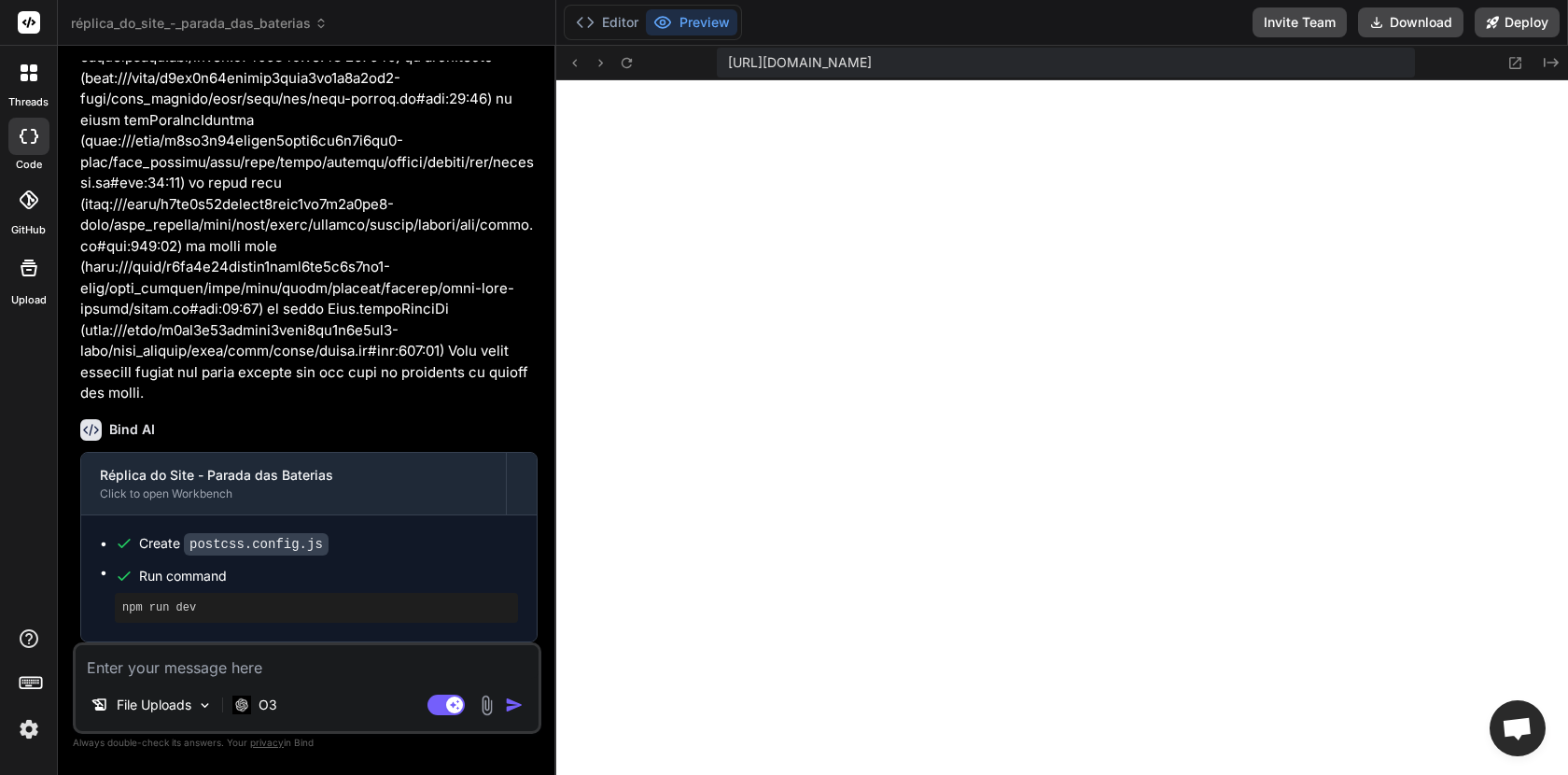
click at [241, 668] on textarea at bounding box center [307, 661] width 463 height 33
paste textarea "Failed to compile app/layout.tsx An error occured in `next/font`. Error: Your c…"
type textarea "Failed to compile app/layout.tsx An error occured in `next/font`. Error: Your c…"
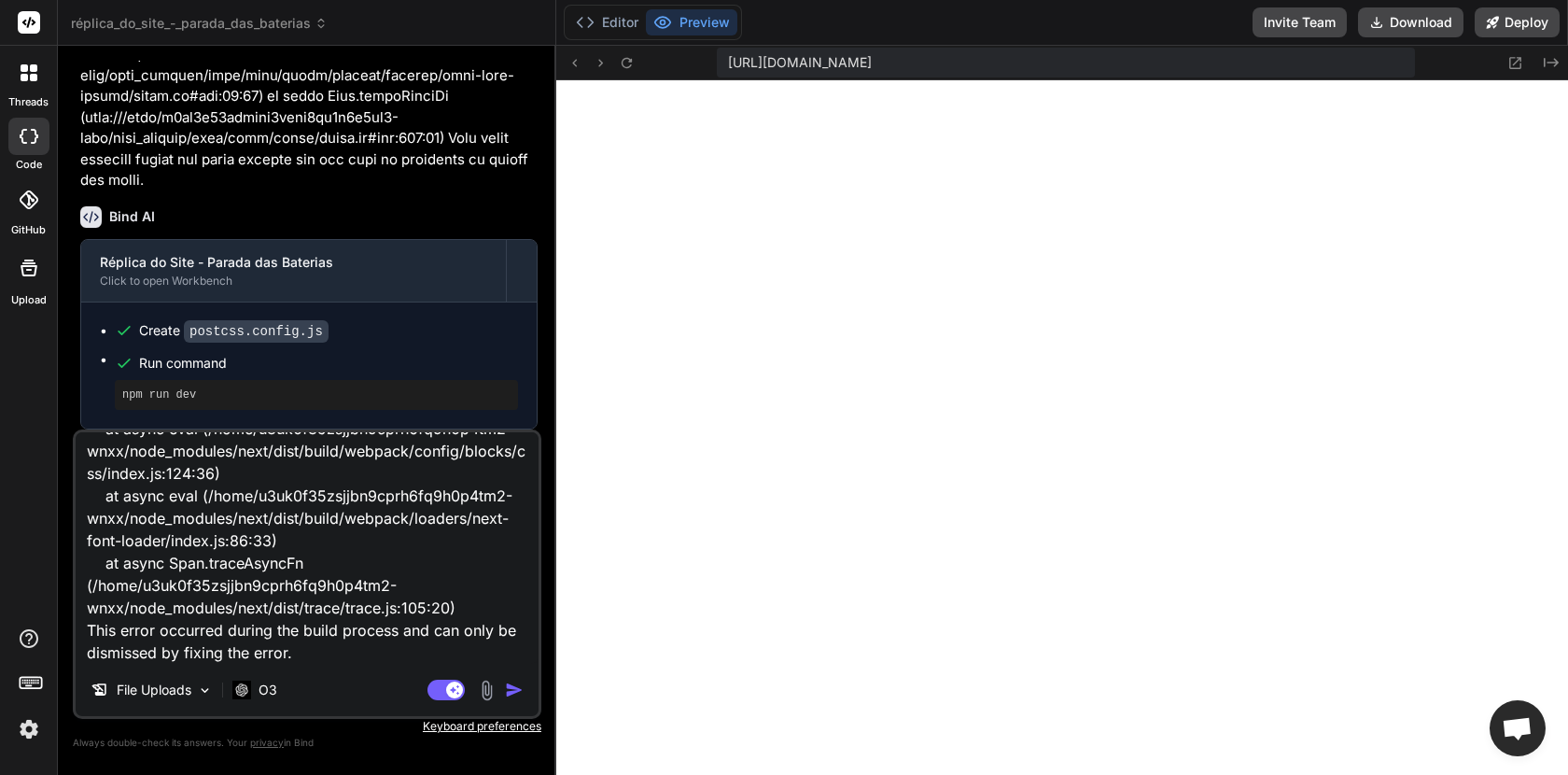
type textarea "x"
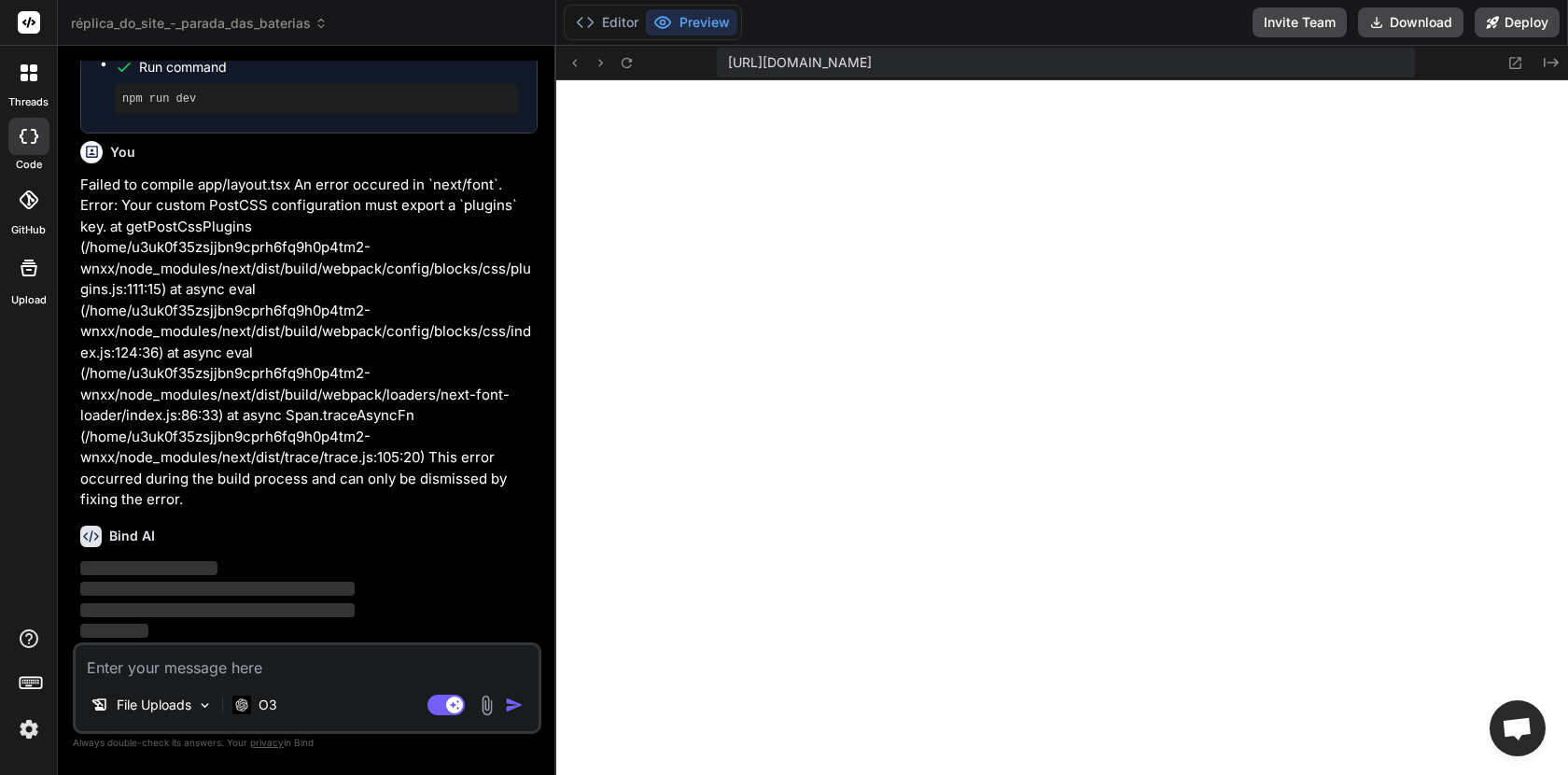
scroll to position [9118, 0]
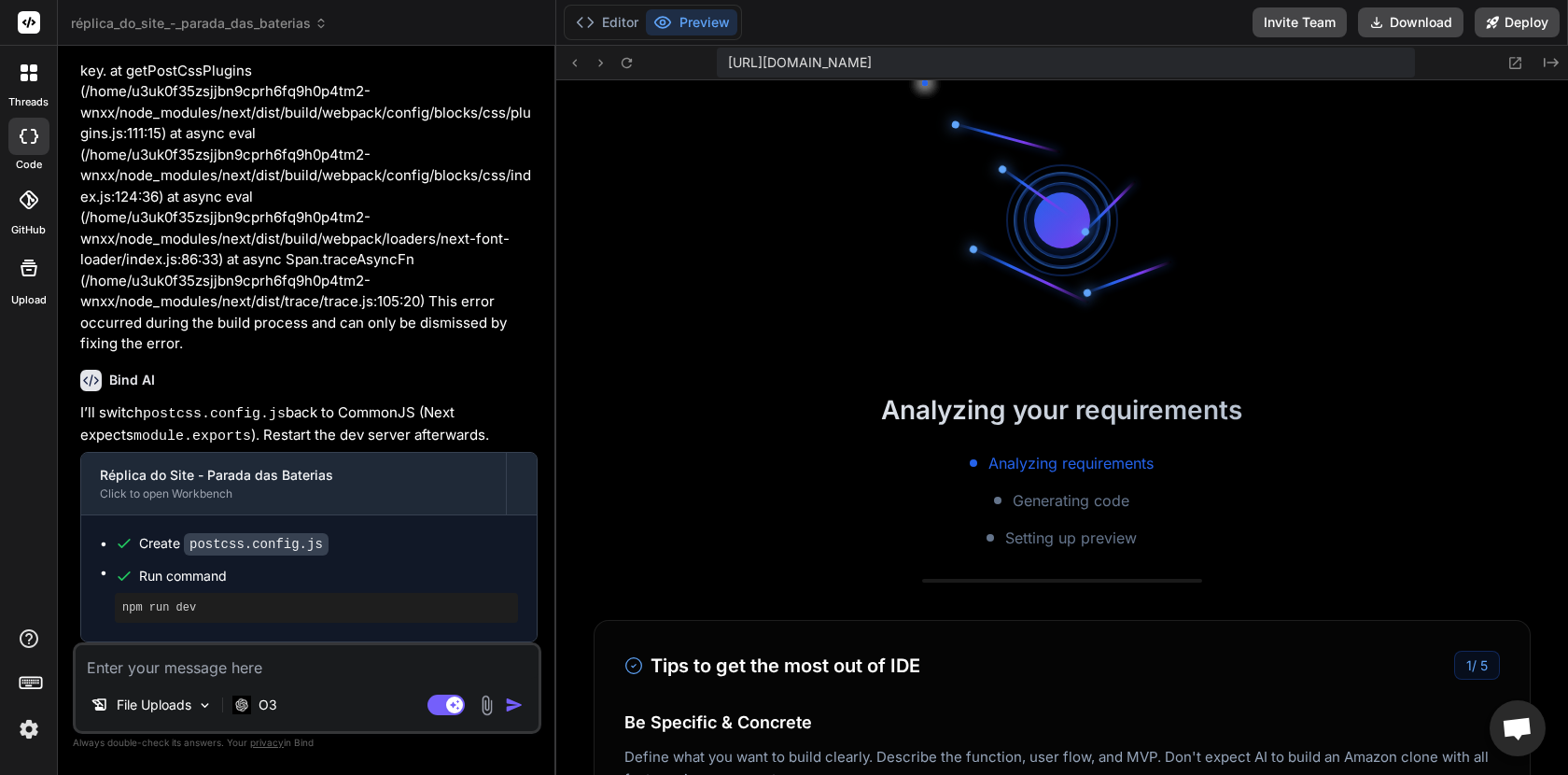
type textarea "x"
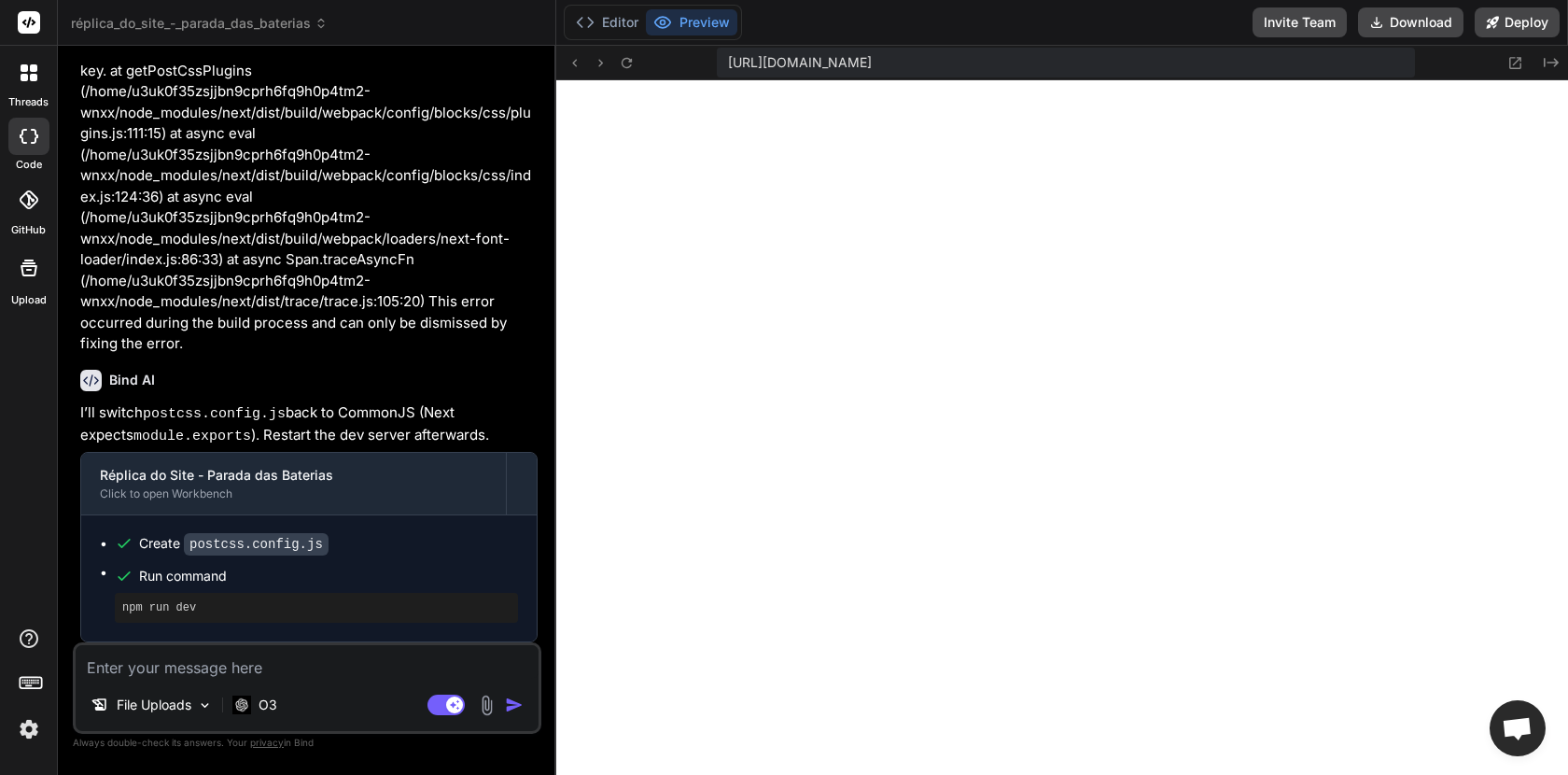
click at [155, 665] on textarea at bounding box center [307, 661] width 463 height 33
paste textarea "Failed to compile app/layout.tsx An error occured in `next/font`. ReferenceErro…"
type textarea "Failed to compile app/layout.tsx An error occured in `next/font`. ReferenceErro…"
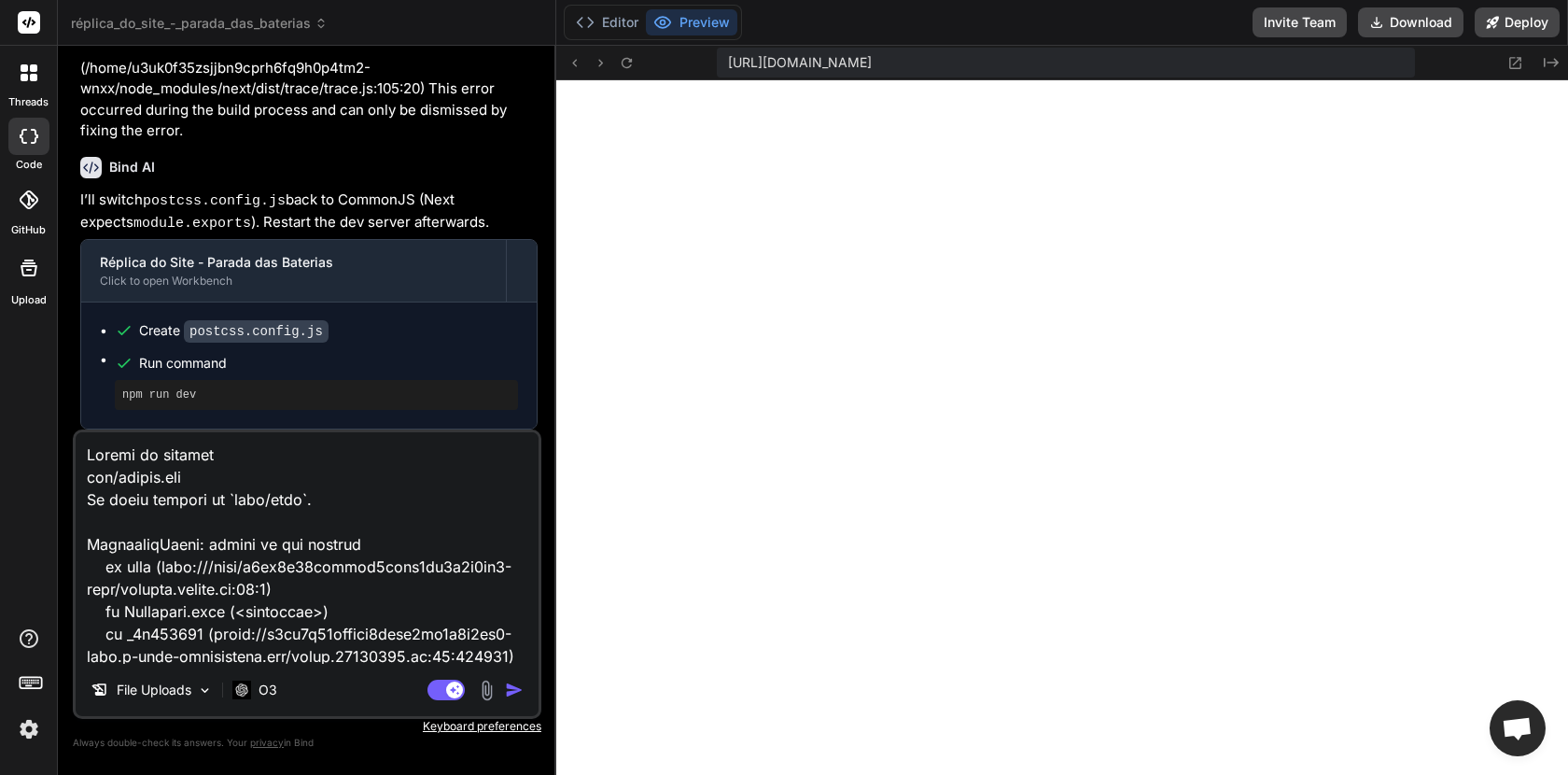
scroll to position [1413, 0]
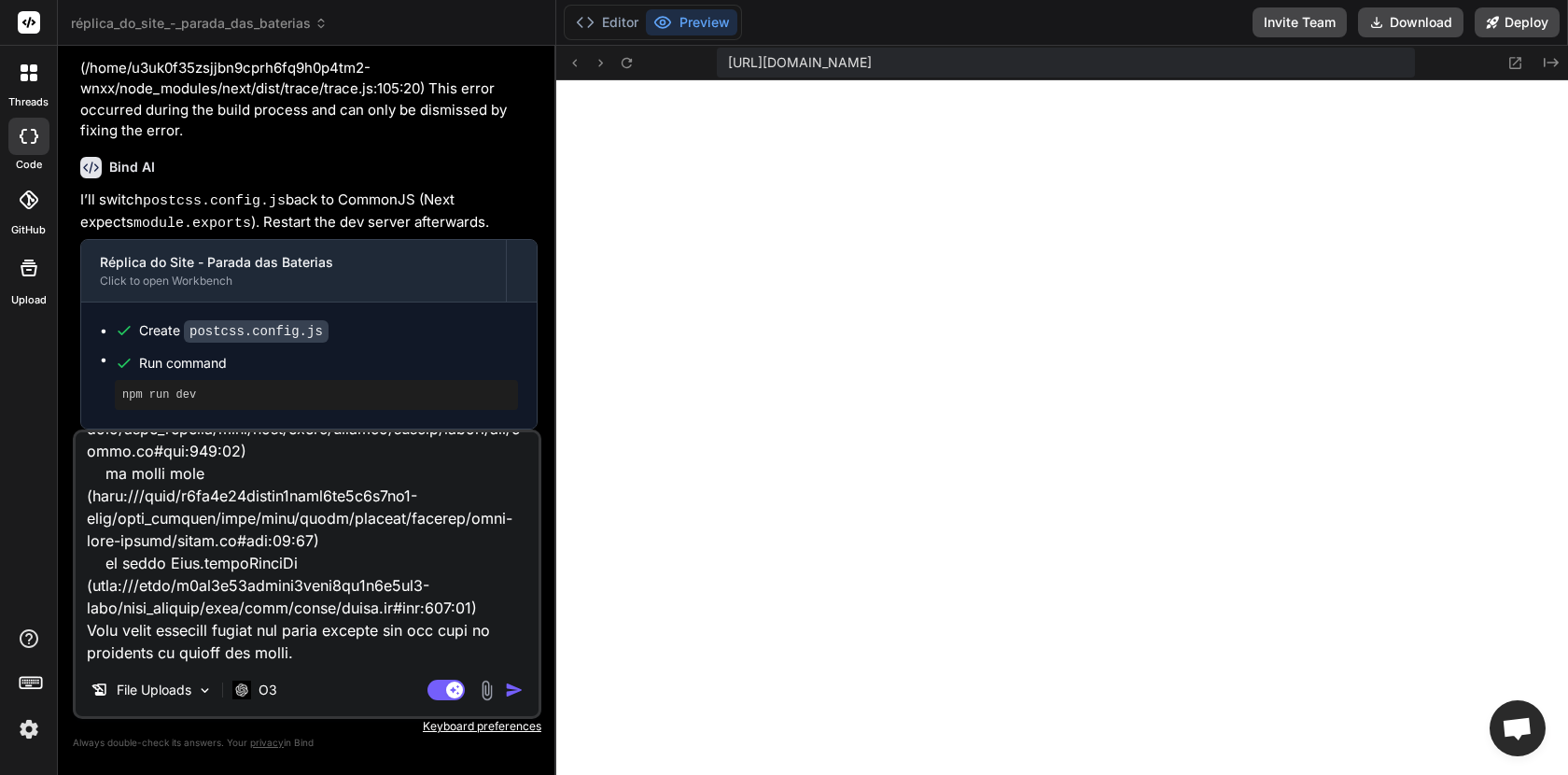
type textarea "x"
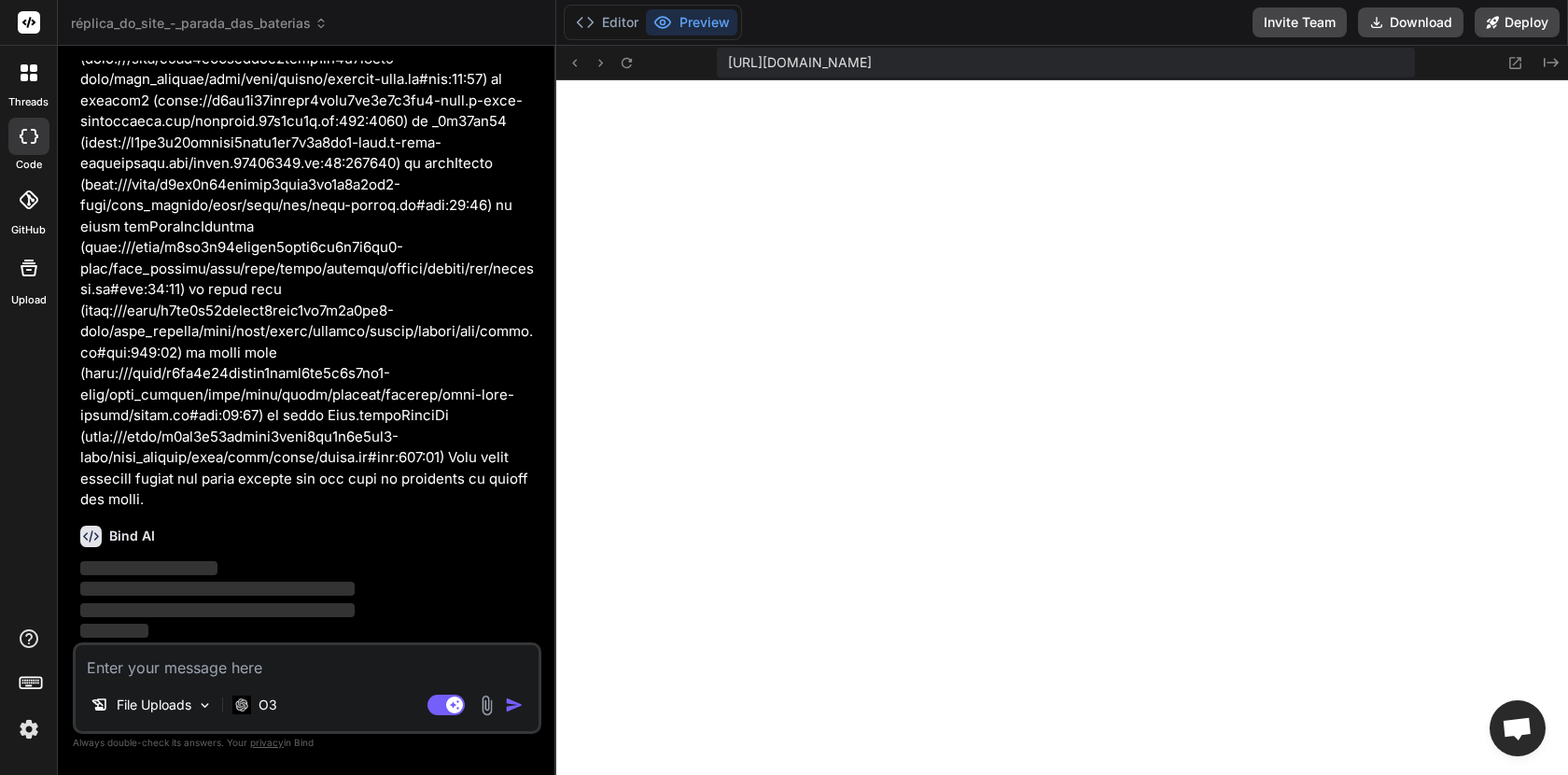
scroll to position [10577, 0]
click at [29, 82] on div at bounding box center [28, 72] width 39 height 39
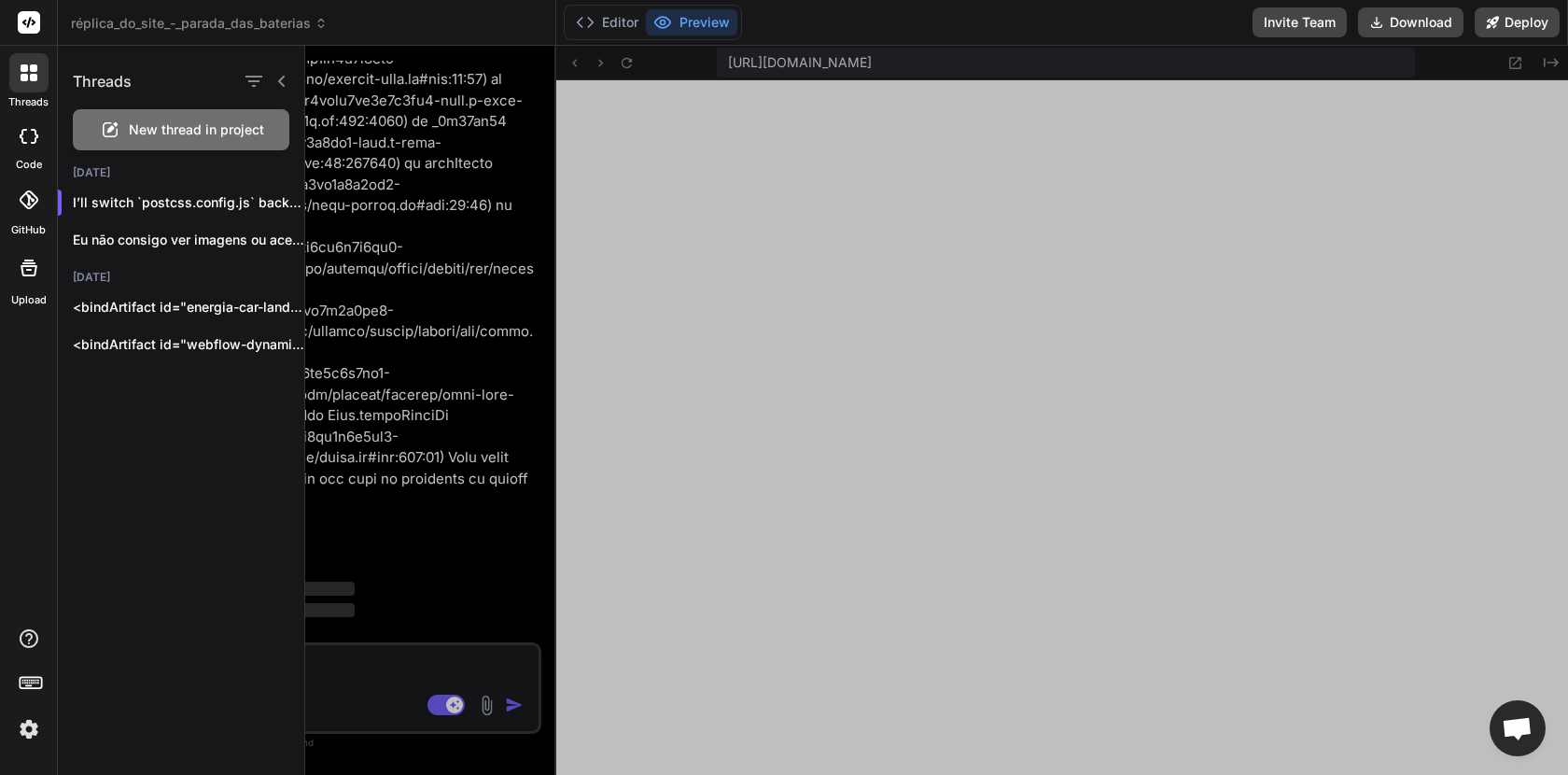
click at [389, 213] on div at bounding box center [937, 410] width 1263 height 729
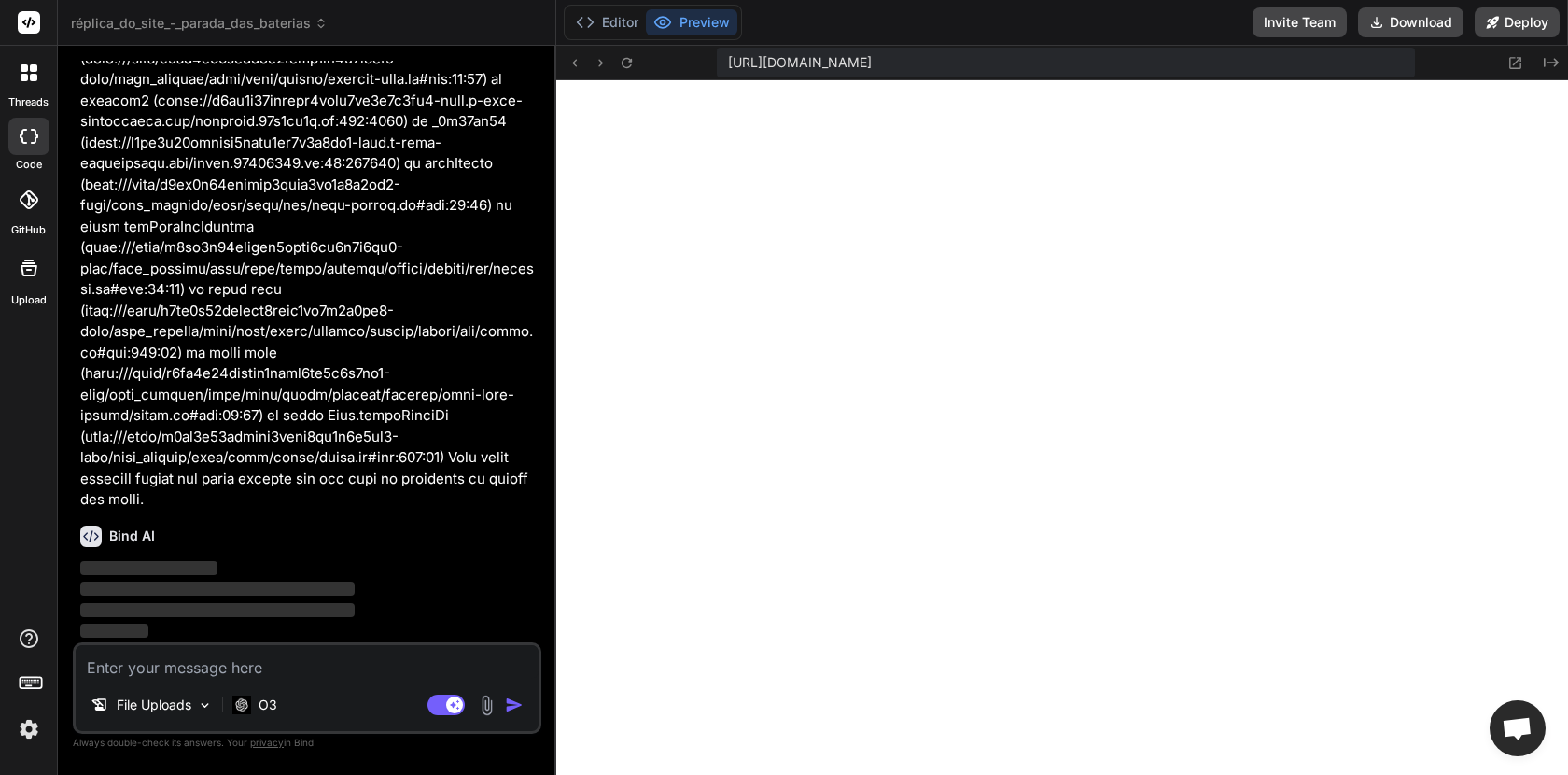
click at [27, 85] on div at bounding box center [28, 72] width 39 height 39
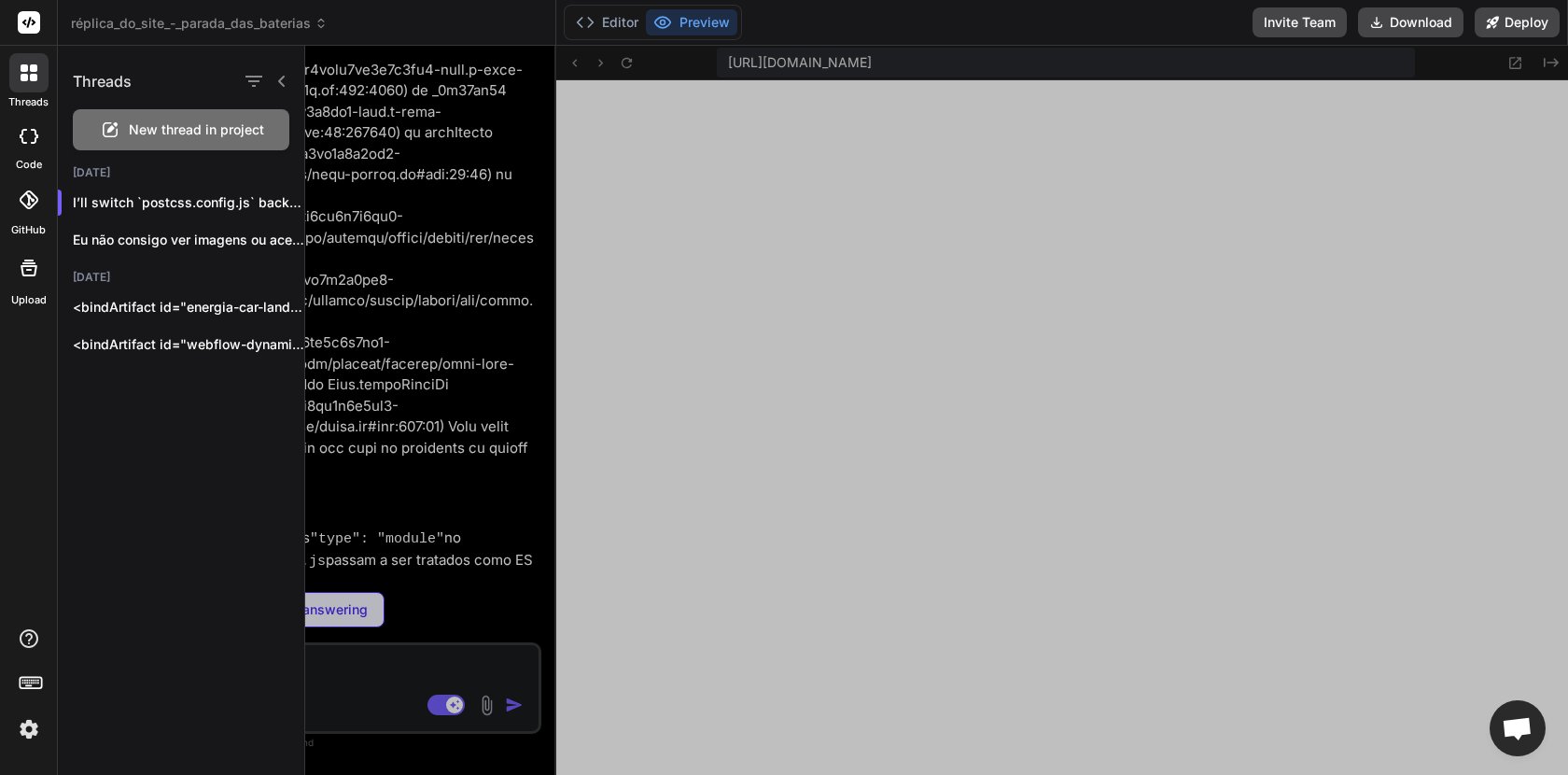
click at [249, 127] on span "New thread in project" at bounding box center [196, 130] width 136 height 19
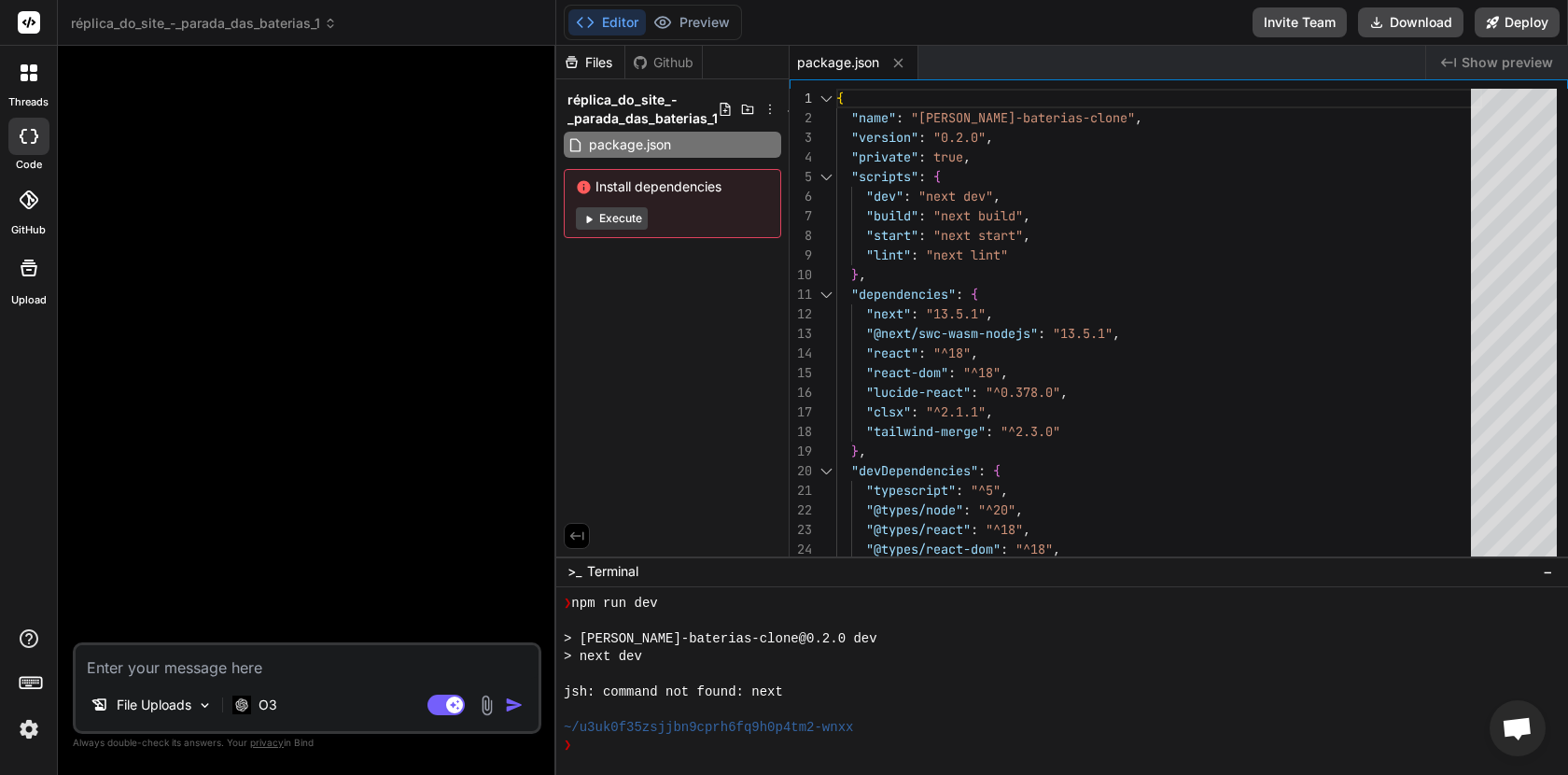
type textarea "x"
click at [31, 24] on icon at bounding box center [29, 23] width 14 height 11
click at [25, 23] on icon at bounding box center [29, 23] width 14 height 11
click at [27, 73] on icon at bounding box center [29, 73] width 17 height 17
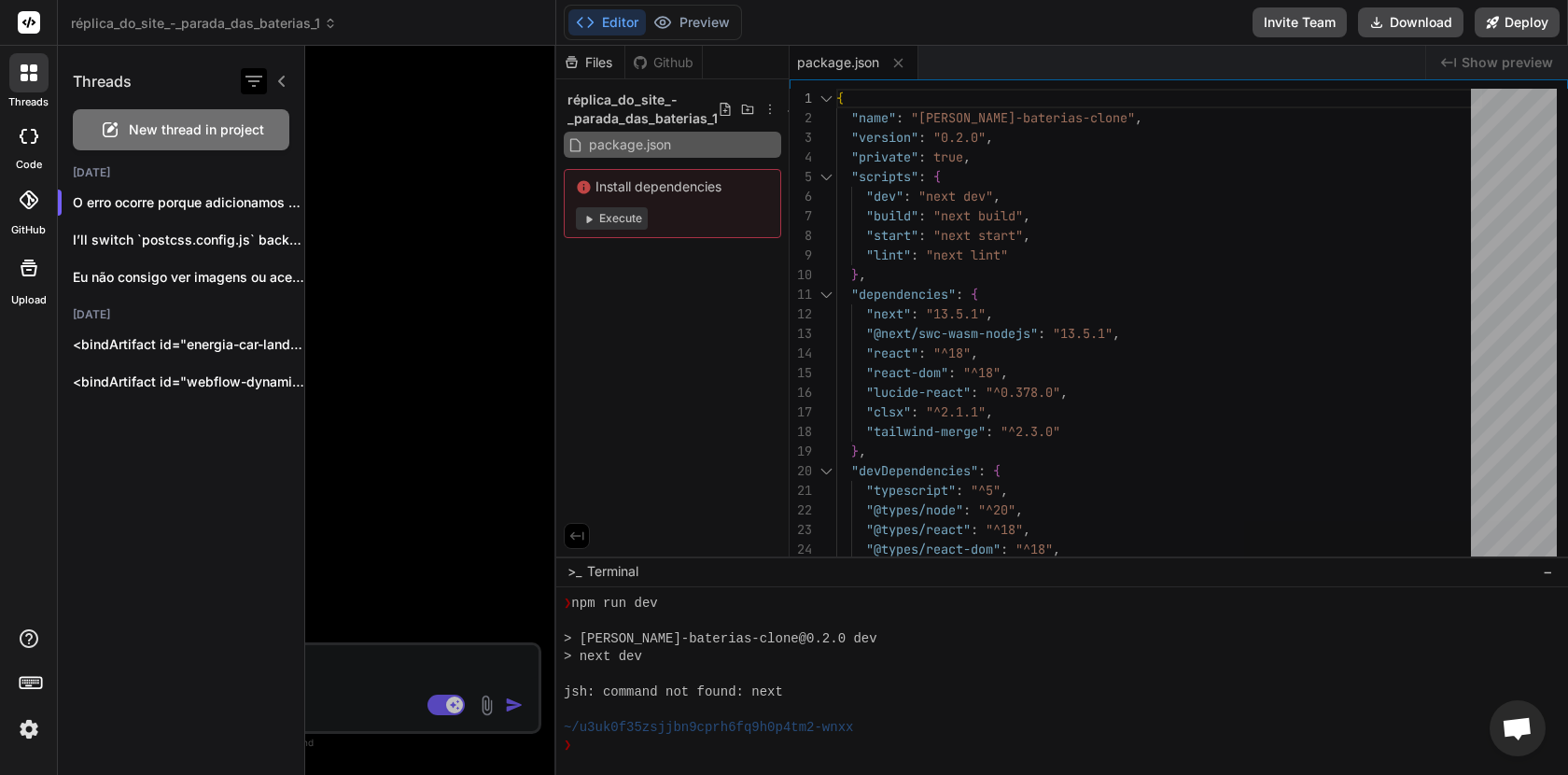
click at [257, 84] on icon "button" at bounding box center [254, 82] width 23 height 23
click at [200, 57] on div "Threads" at bounding box center [181, 77] width 246 height 64
click at [328, 19] on icon at bounding box center [331, 24] width 13 height 13
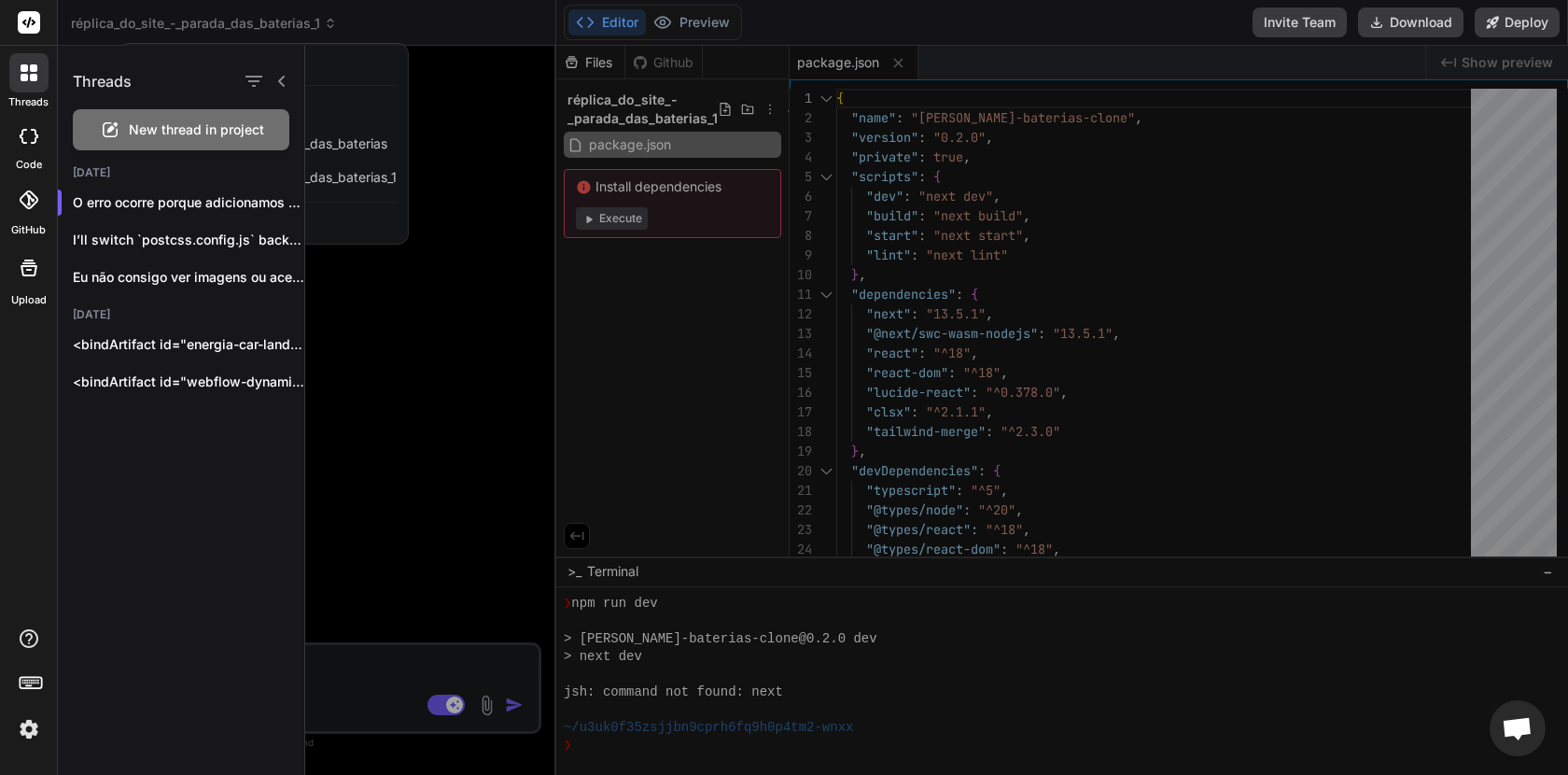
click at [276, 86] on icon at bounding box center [283, 82] width 15 height 15
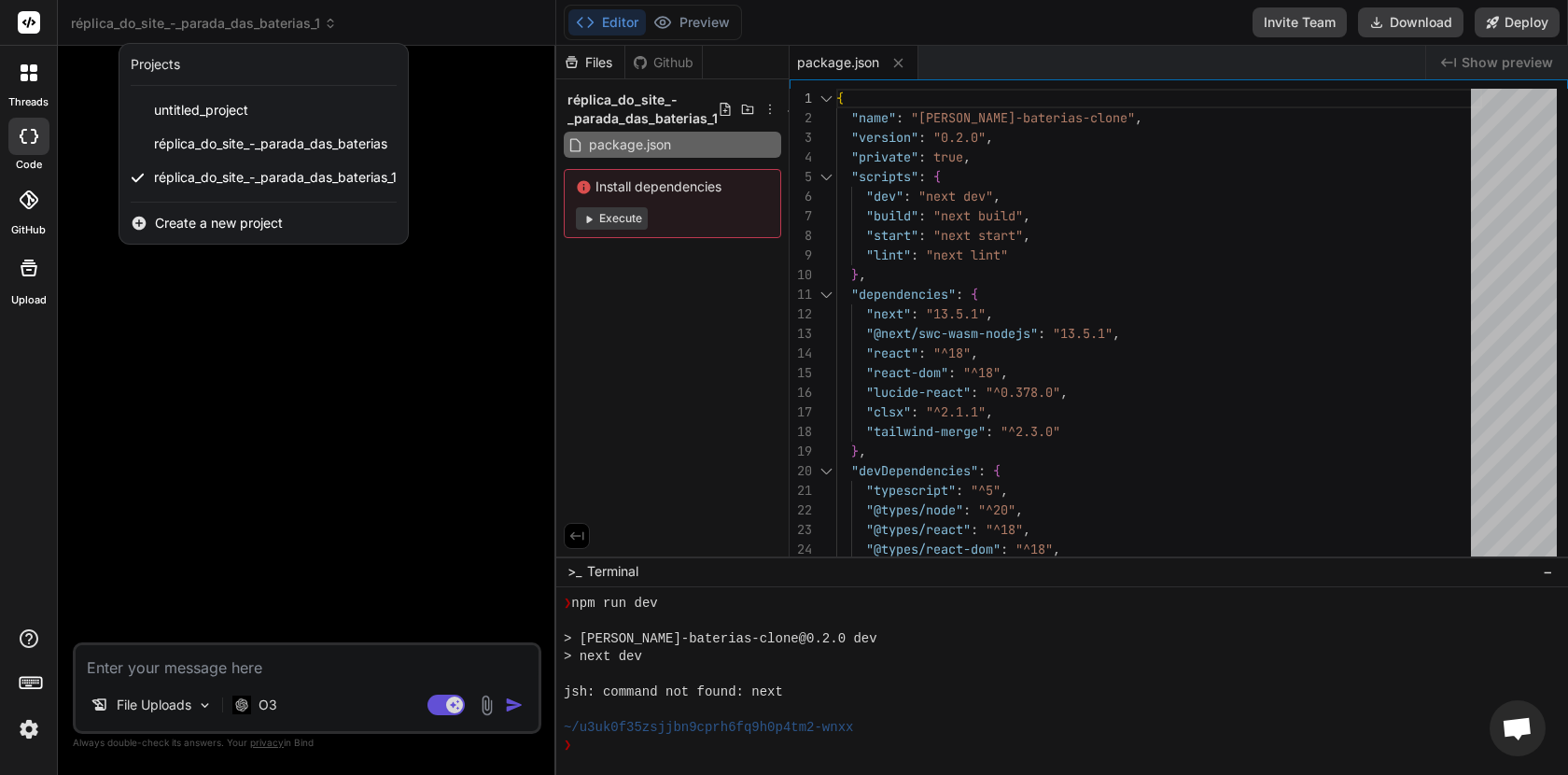
click at [219, 215] on span "Create a new project" at bounding box center [218, 224] width 128 height 19
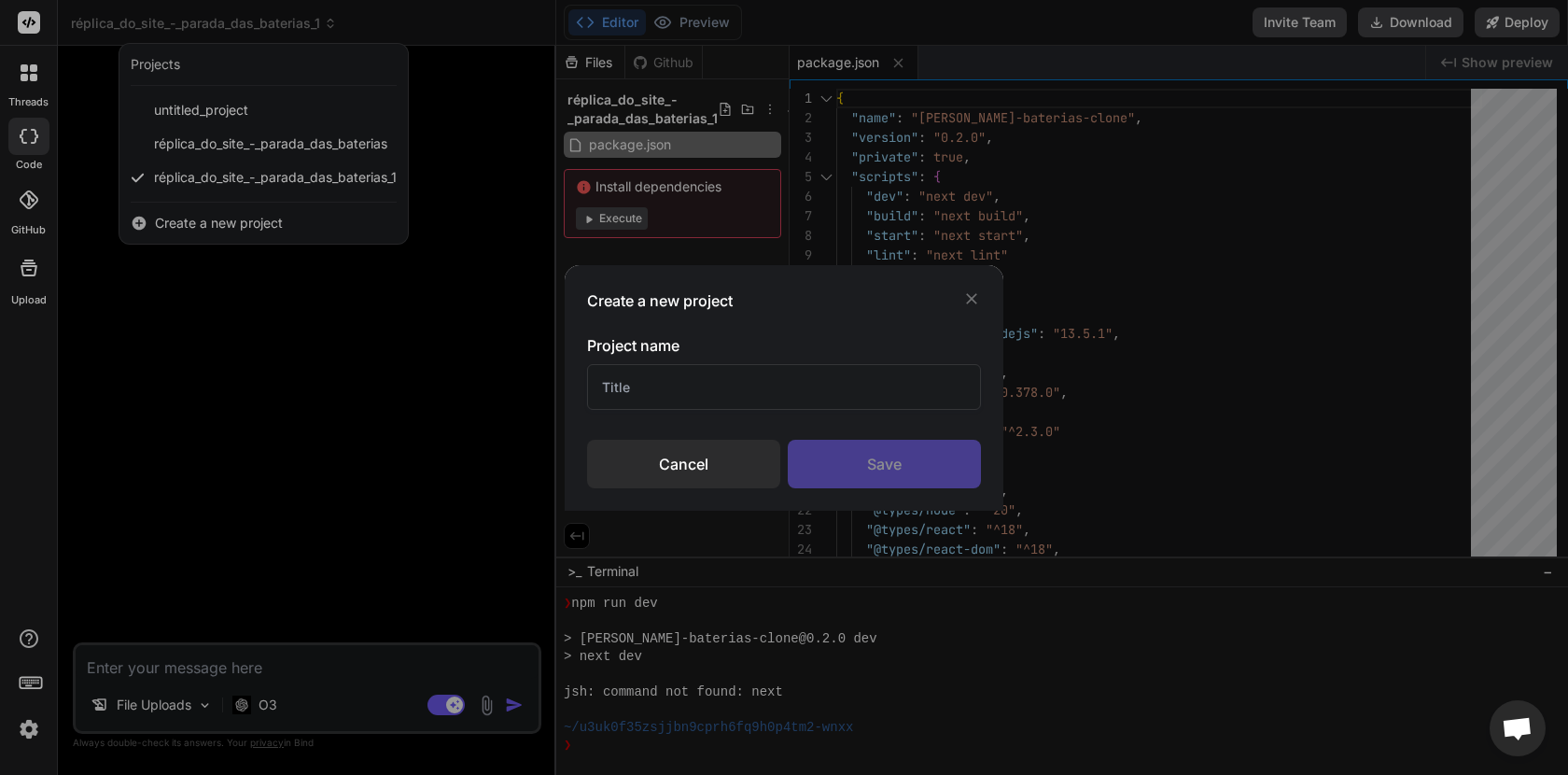
click at [645, 384] on input "text" at bounding box center [784, 387] width 394 height 46
type input "testeee"
click at [864, 461] on div "Save" at bounding box center [884, 464] width 193 height 48
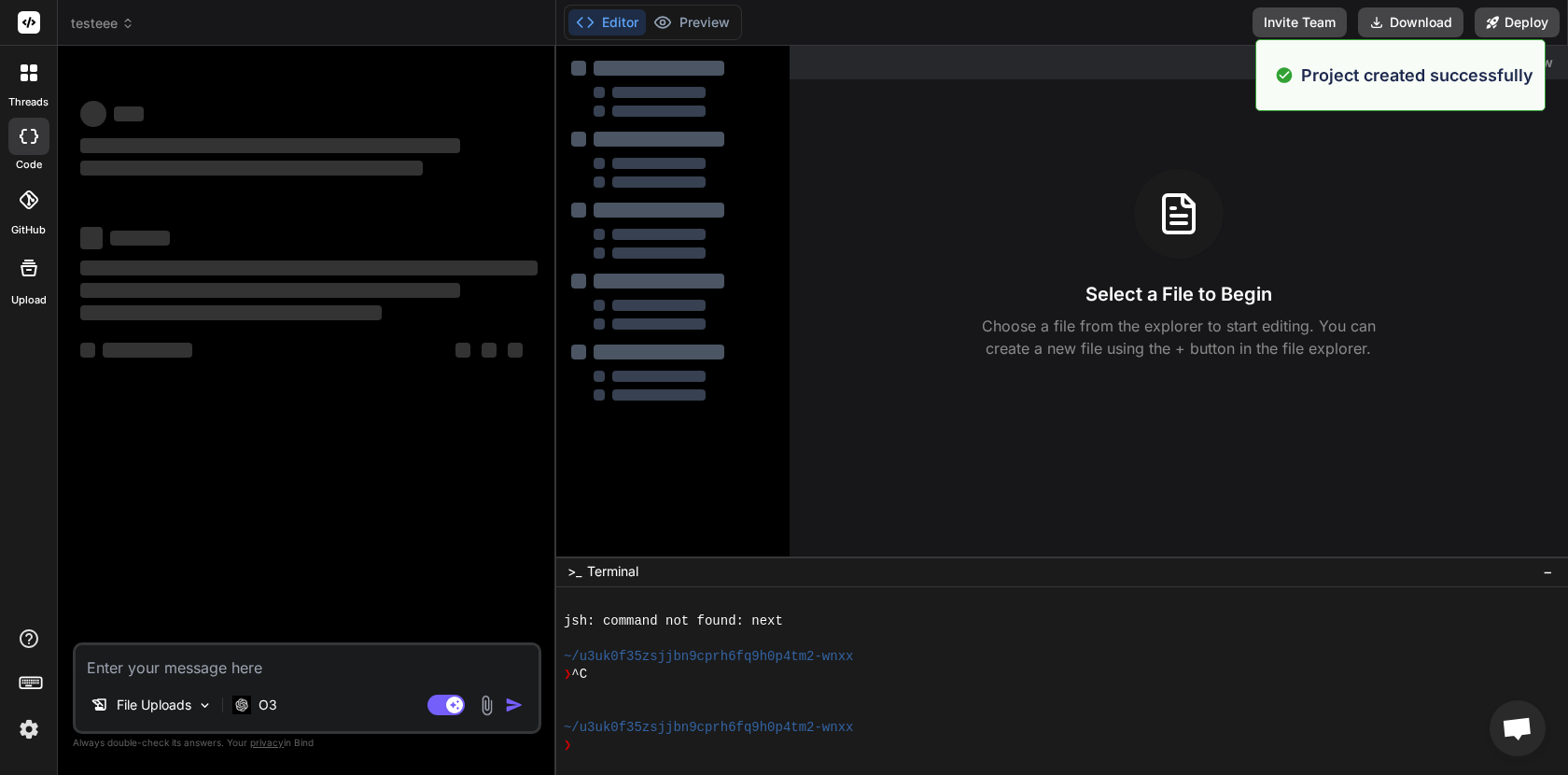
type textarea "x"
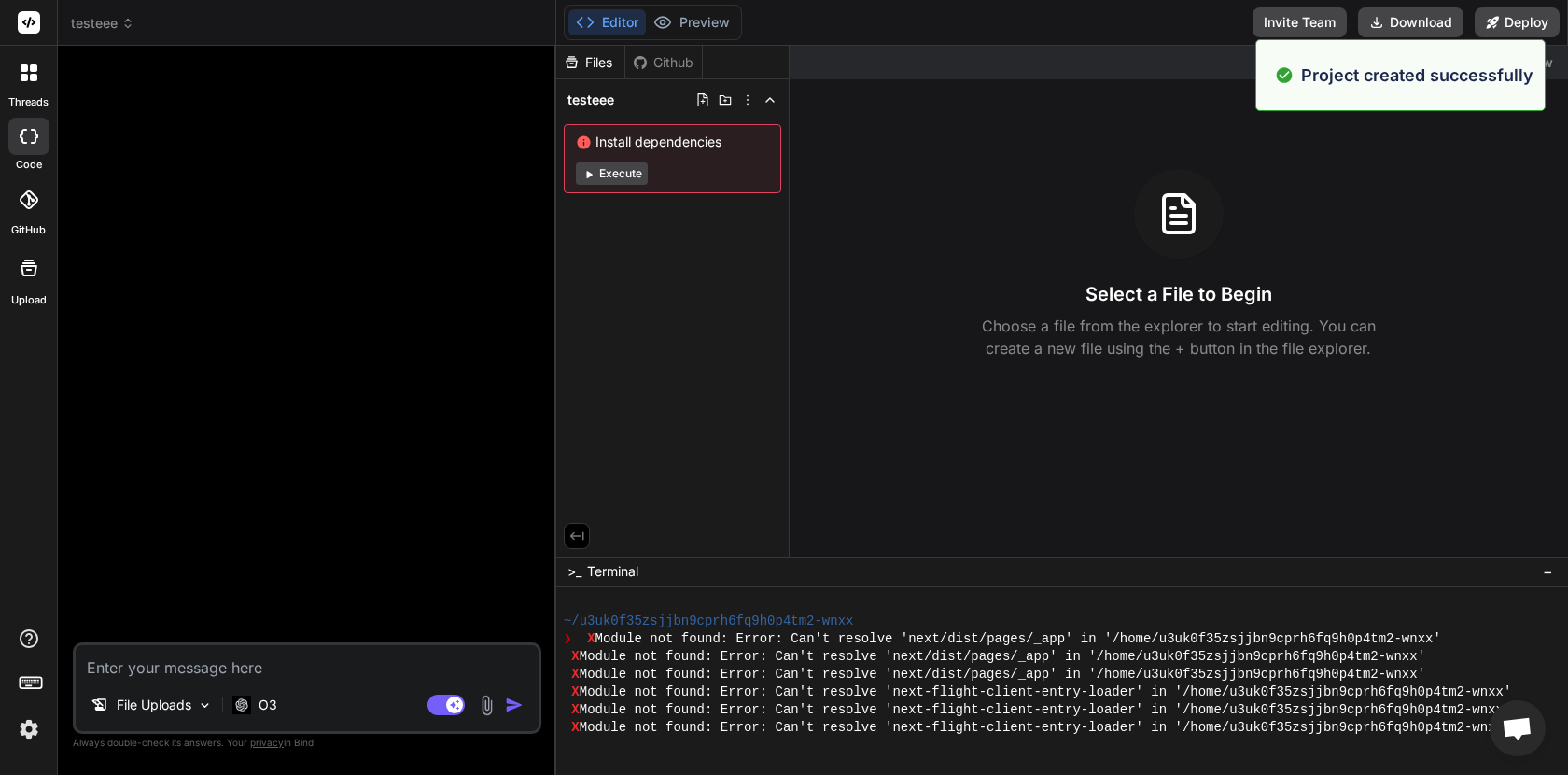
click at [194, 661] on textarea at bounding box center [307, 661] width 463 height 33
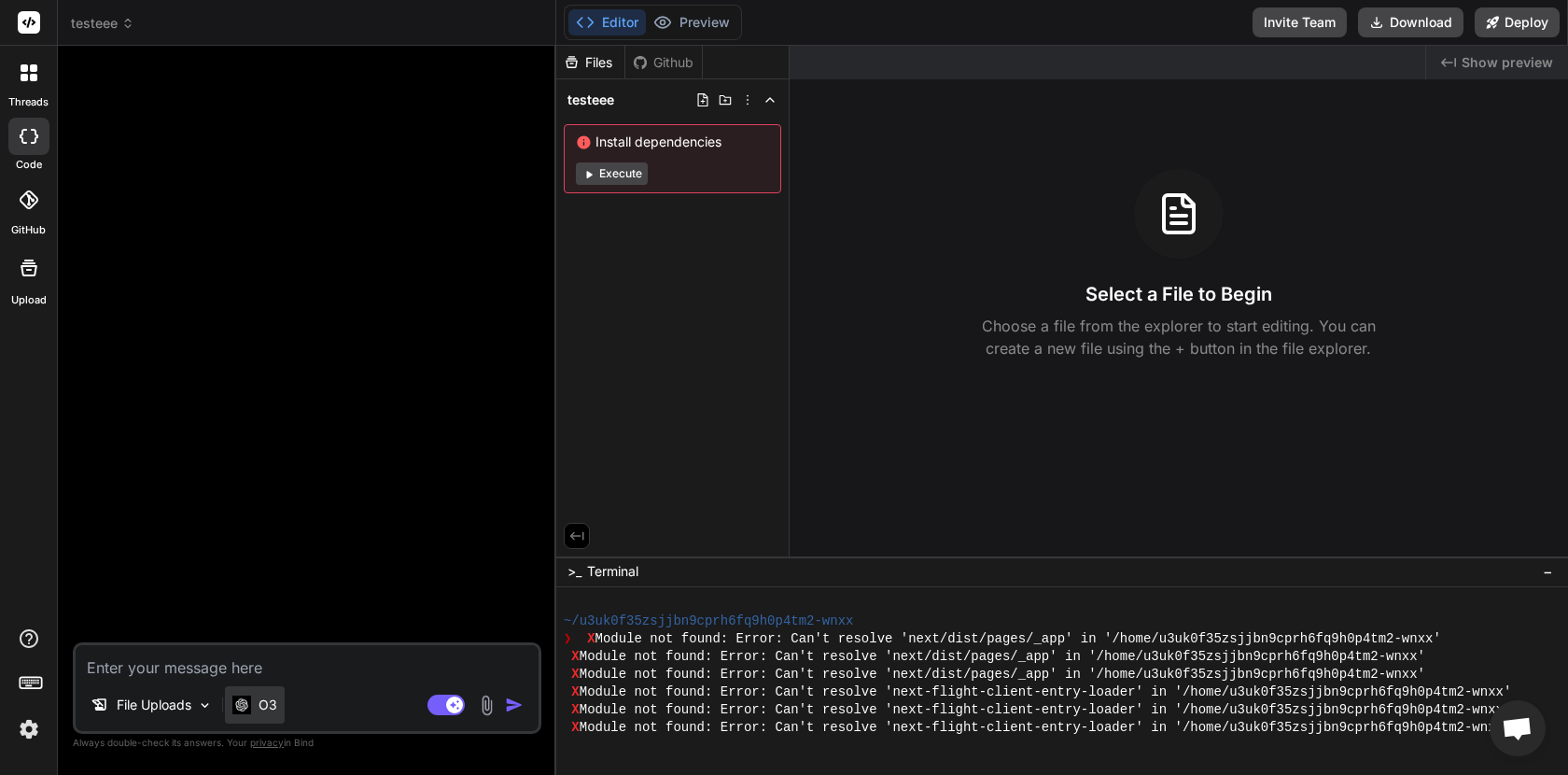
click at [267, 707] on p "O3" at bounding box center [268, 706] width 19 height 19
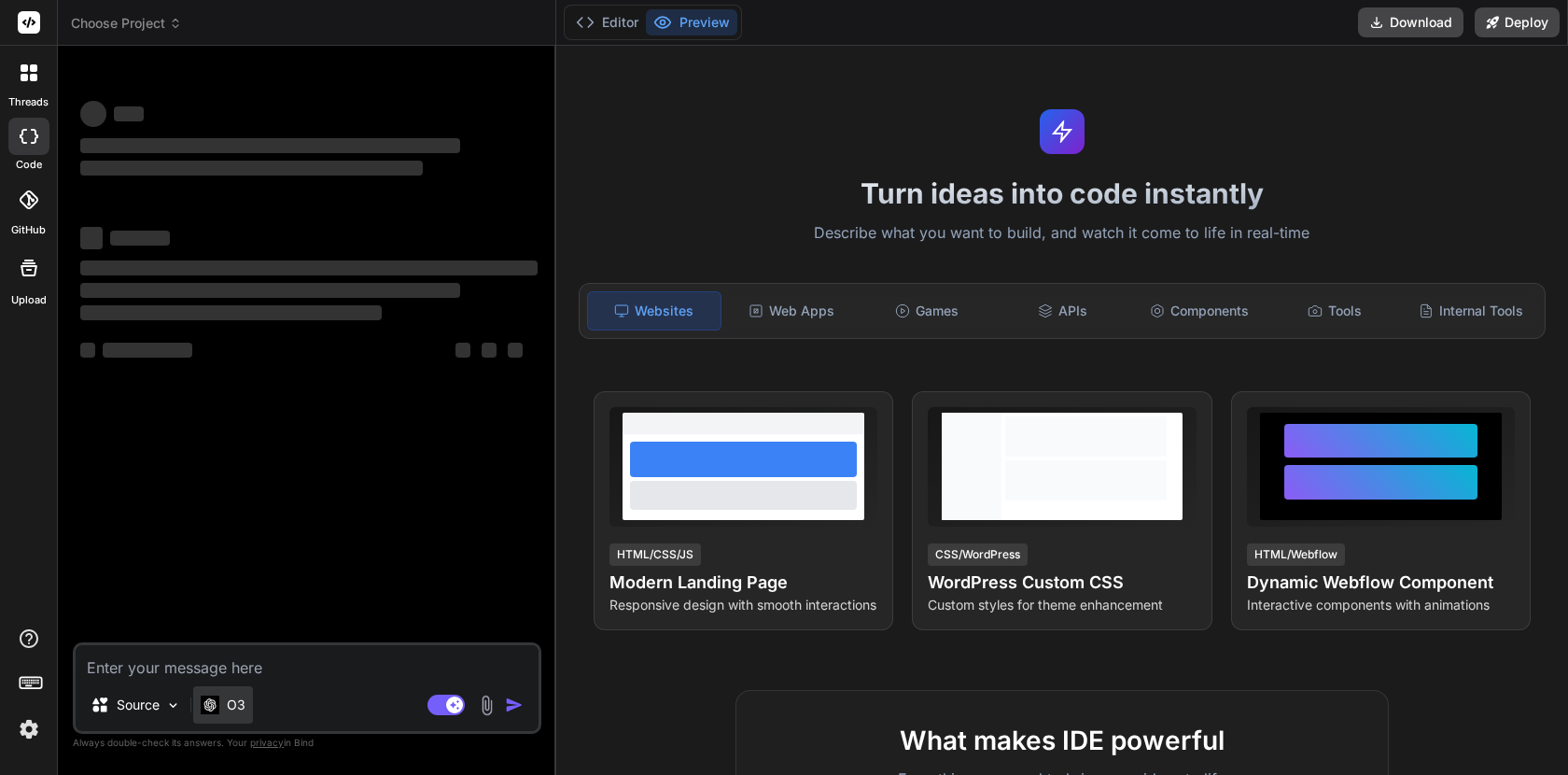
click at [247, 704] on div "O3" at bounding box center [223, 705] width 60 height 37
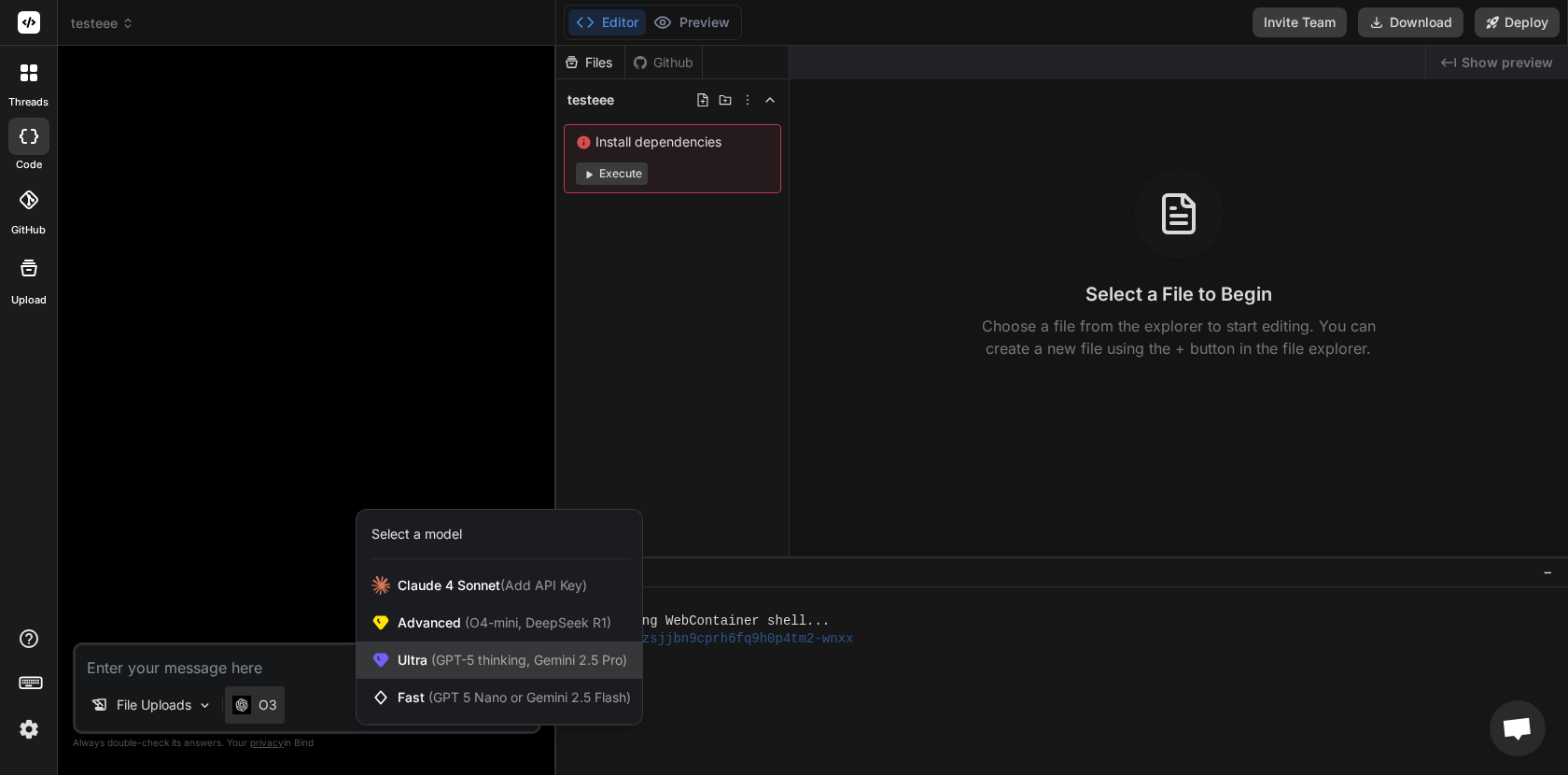
click at [498, 667] on span "(GPT-5 thinking, Gemini 2.5 Pro)" at bounding box center [527, 659] width 200 height 16
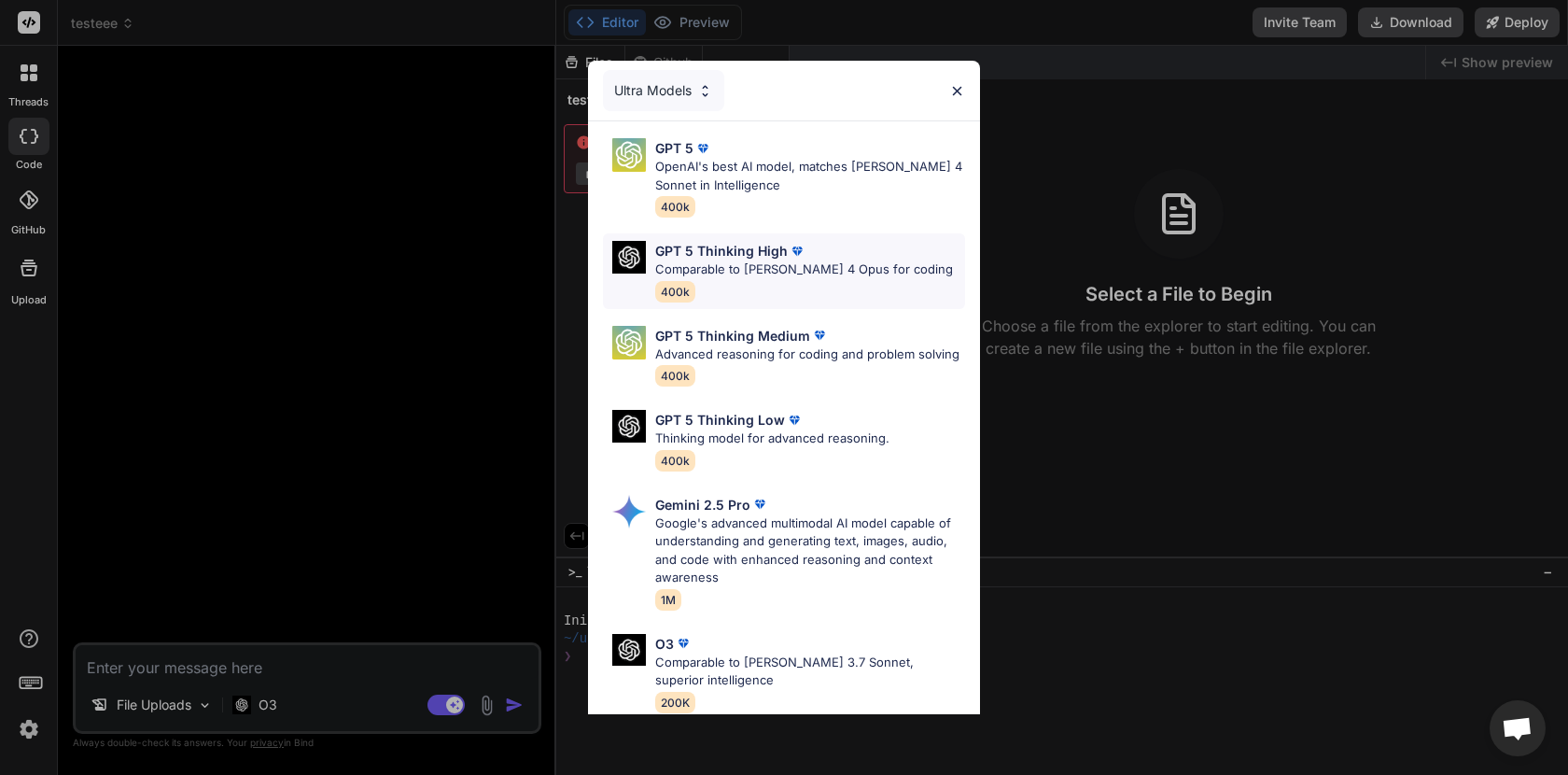
click at [733, 254] on p "GPT 5 Thinking High" at bounding box center [721, 250] width 133 height 20
type textarea "x"
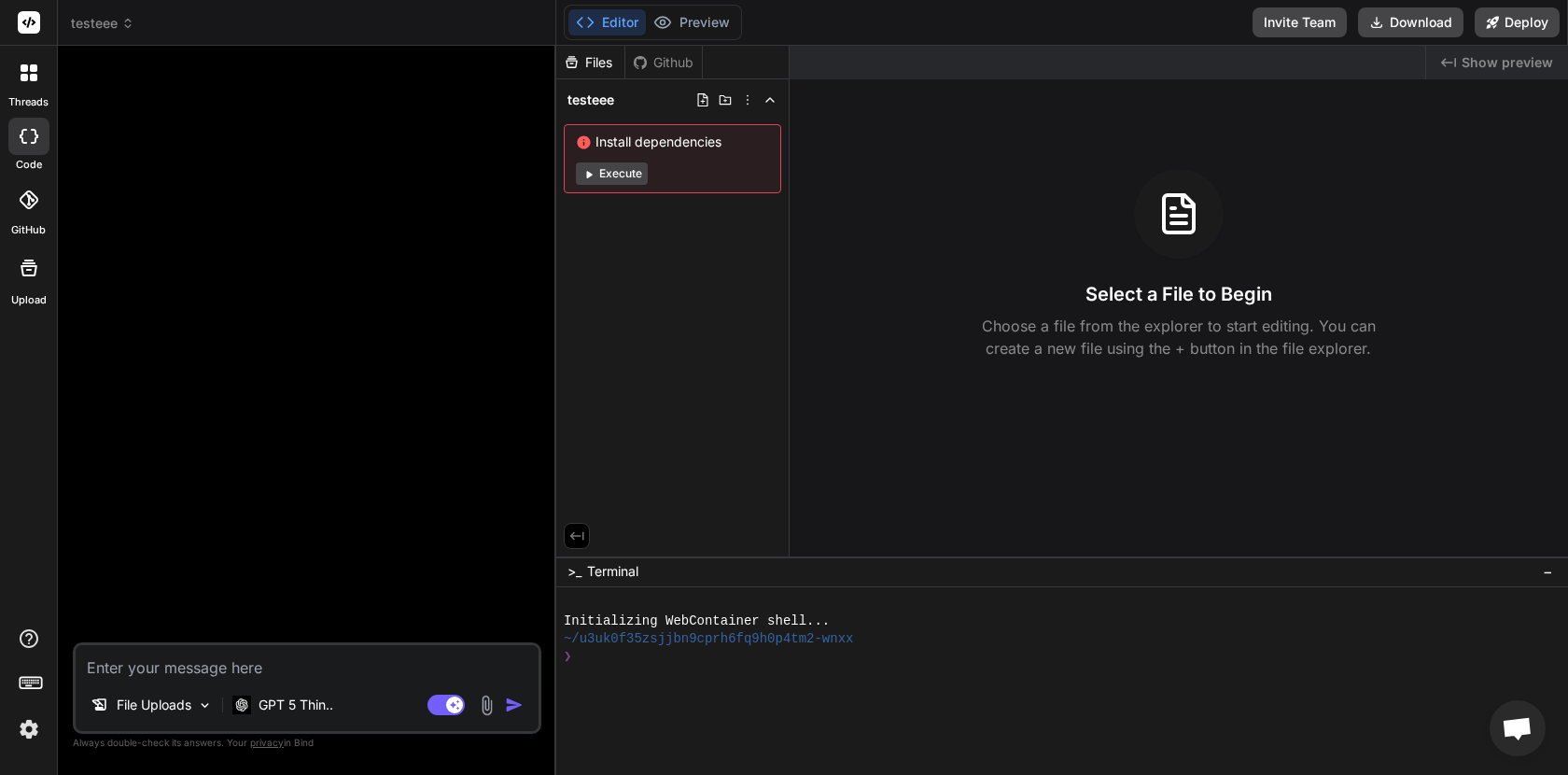
click at [259, 672] on textarea at bounding box center [307, 661] width 463 height 33
paste textarea "Loremips: dolor si ametcon Adip.el 02 (SeddOeiusm, Tem Incidi) utl Etdolore mag…"
type textarea "Loremips: dolor si ametcon Adip.el 02 (SeddOeiusm, Tem Incidi) utl Etdolore mag…"
type textarea "x"
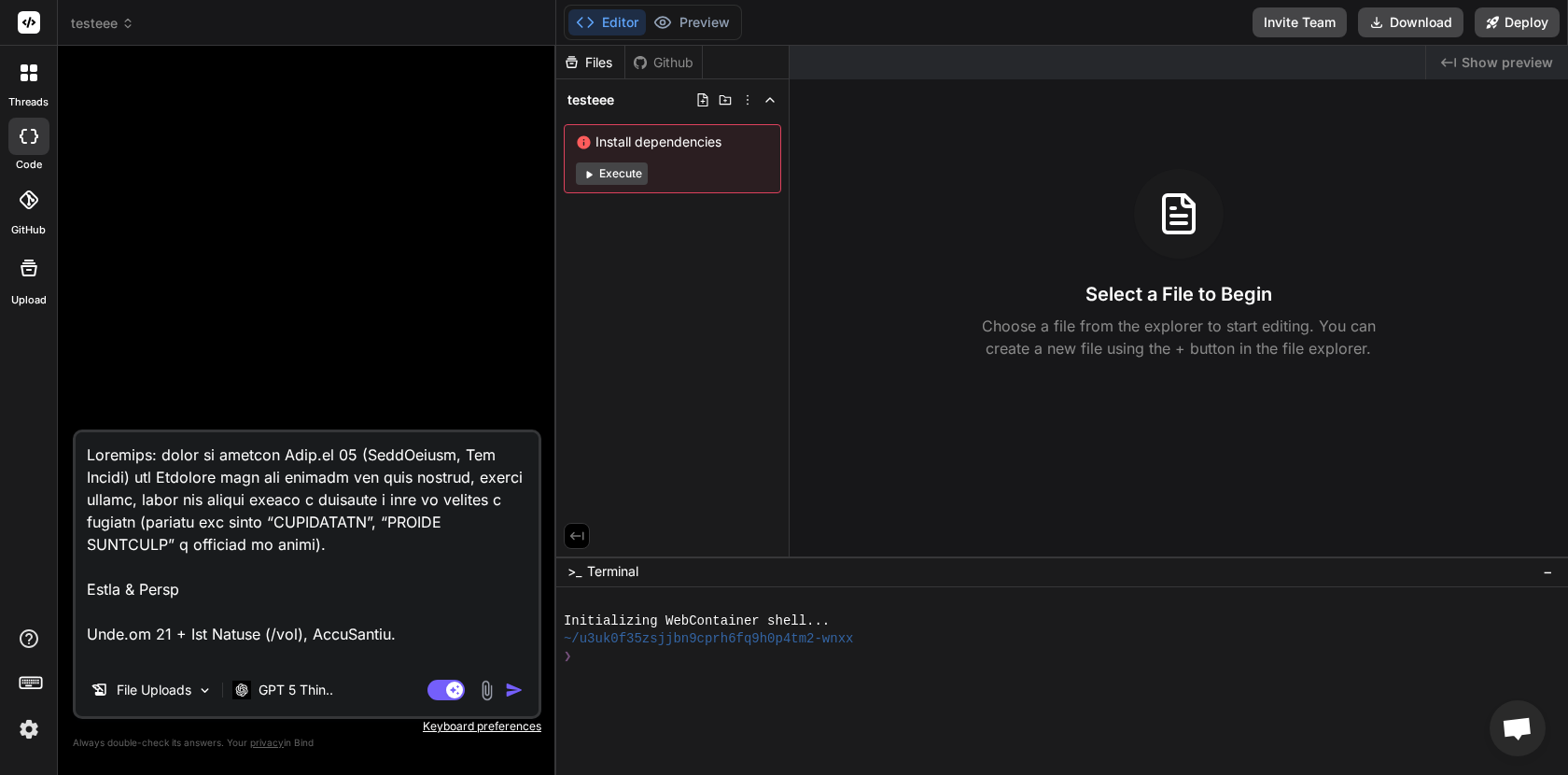
type textarea "Loremips: dolor si ametcon Adip.el 02 (SeddOeiusm, Tem Incidi) utl Etdolore mag…"
click at [513, 693] on img "button" at bounding box center [515, 691] width 19 height 19
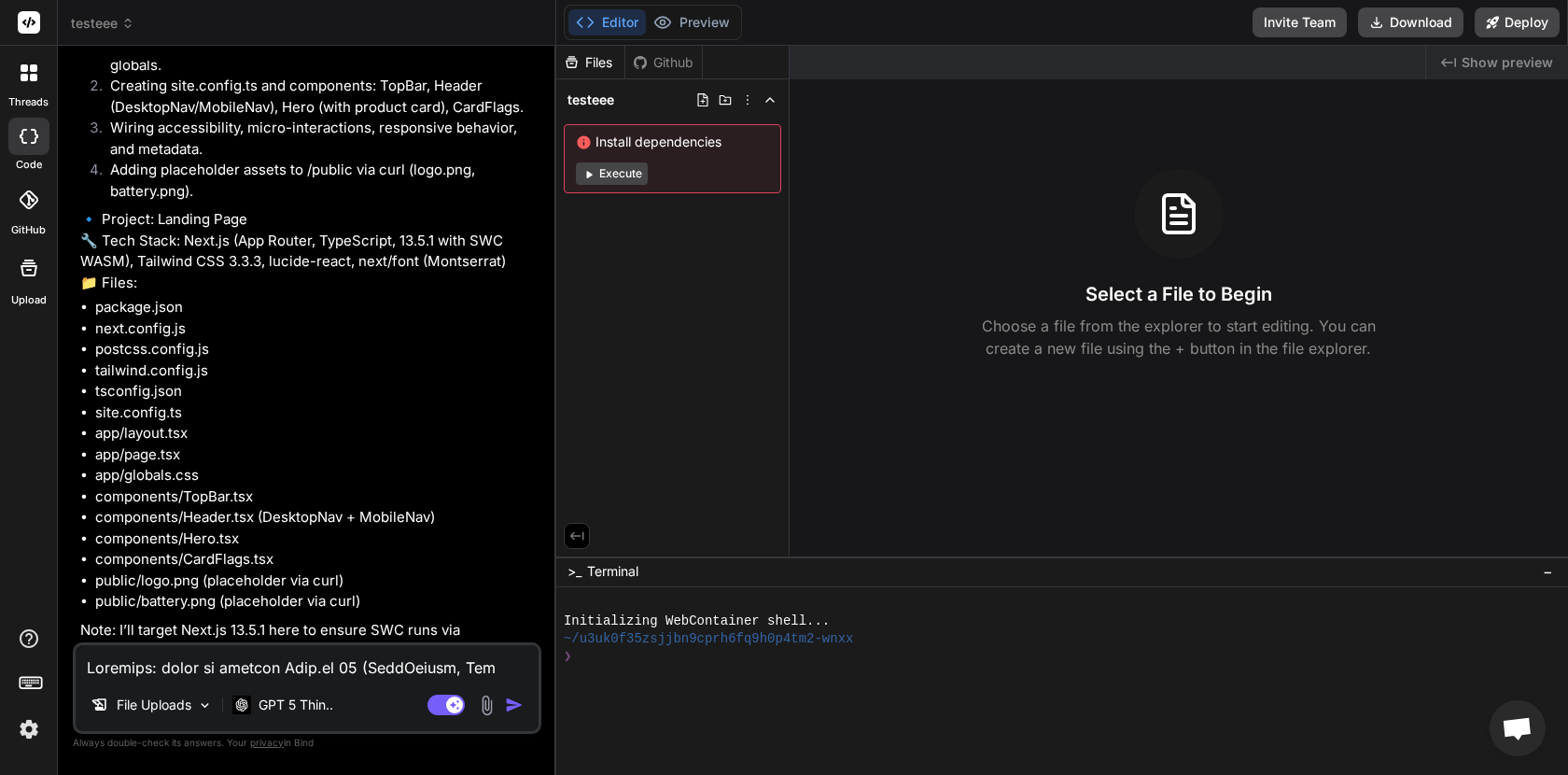
scroll to position [2819, 0]
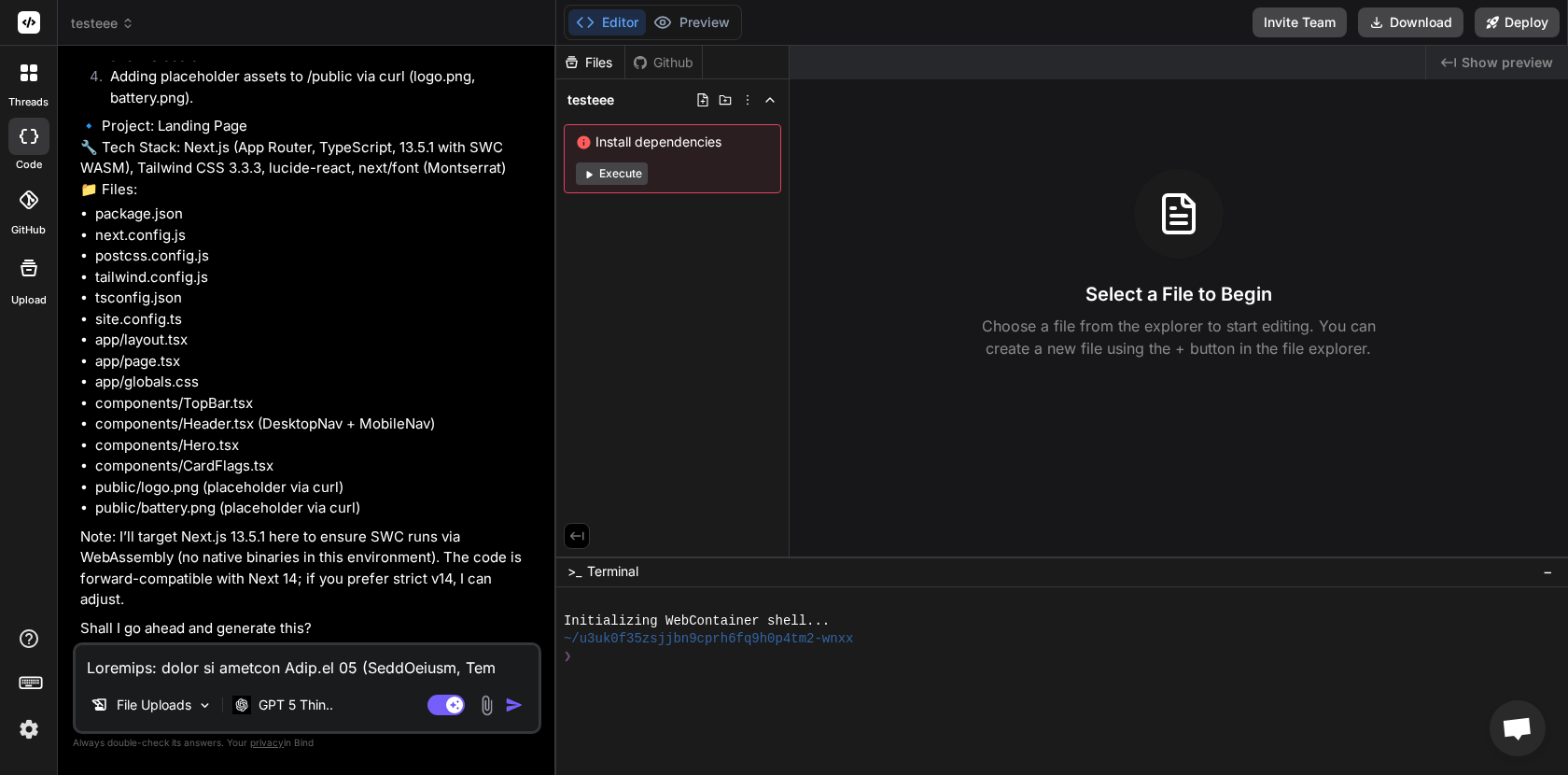
type textarea "x"
click at [232, 683] on div "File Uploads GPT 5 Thin.. Agent Mode. When this toggle is activated, AI automat…" at bounding box center [307, 689] width 468 height 92
click at [232, 652] on textarea at bounding box center [307, 661] width 463 height 33
type textarea "g"
type textarea "x"
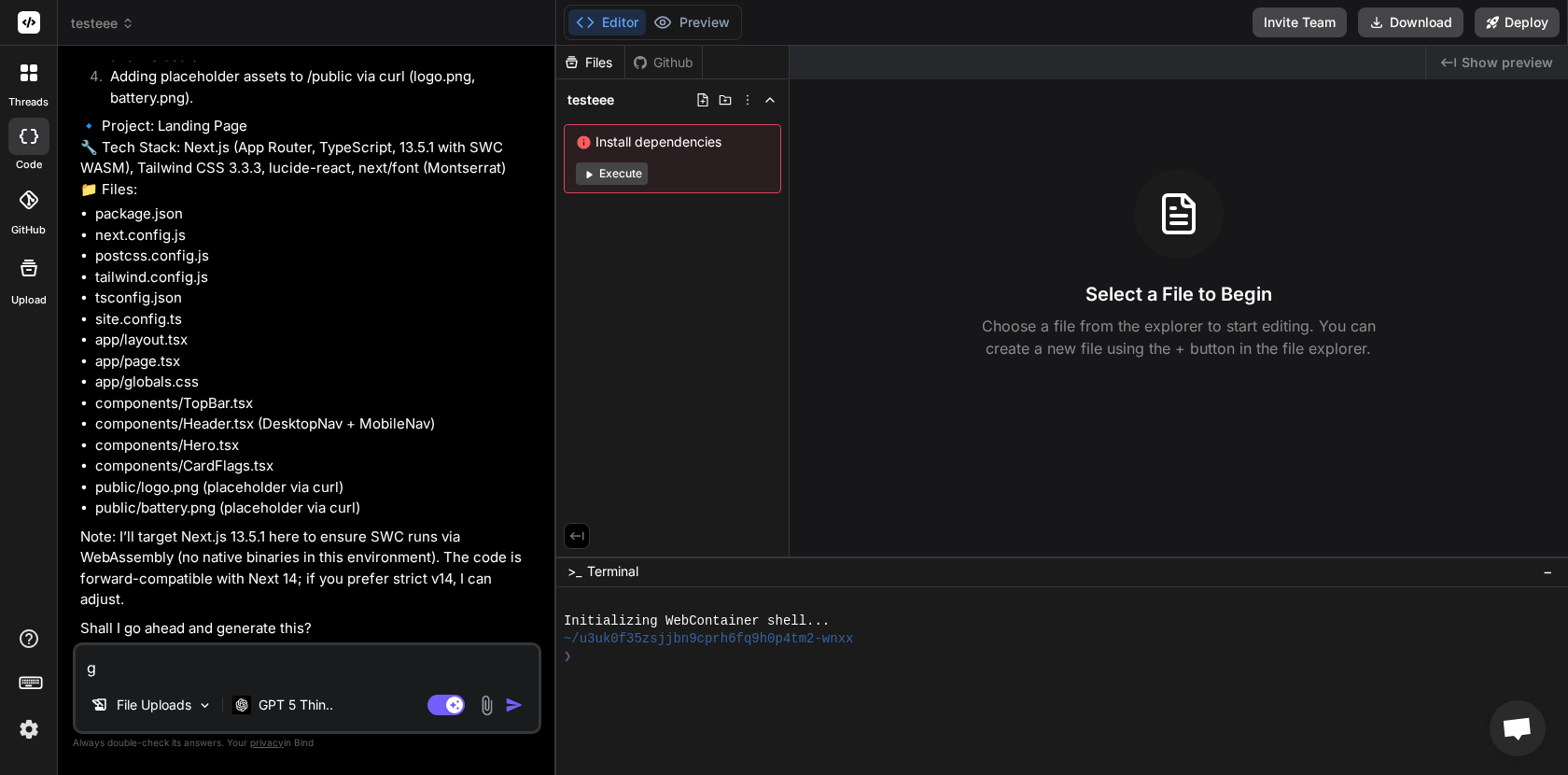
type textarea "go"
type textarea "x"
type textarea "go"
type textarea "x"
type textarea "go a"
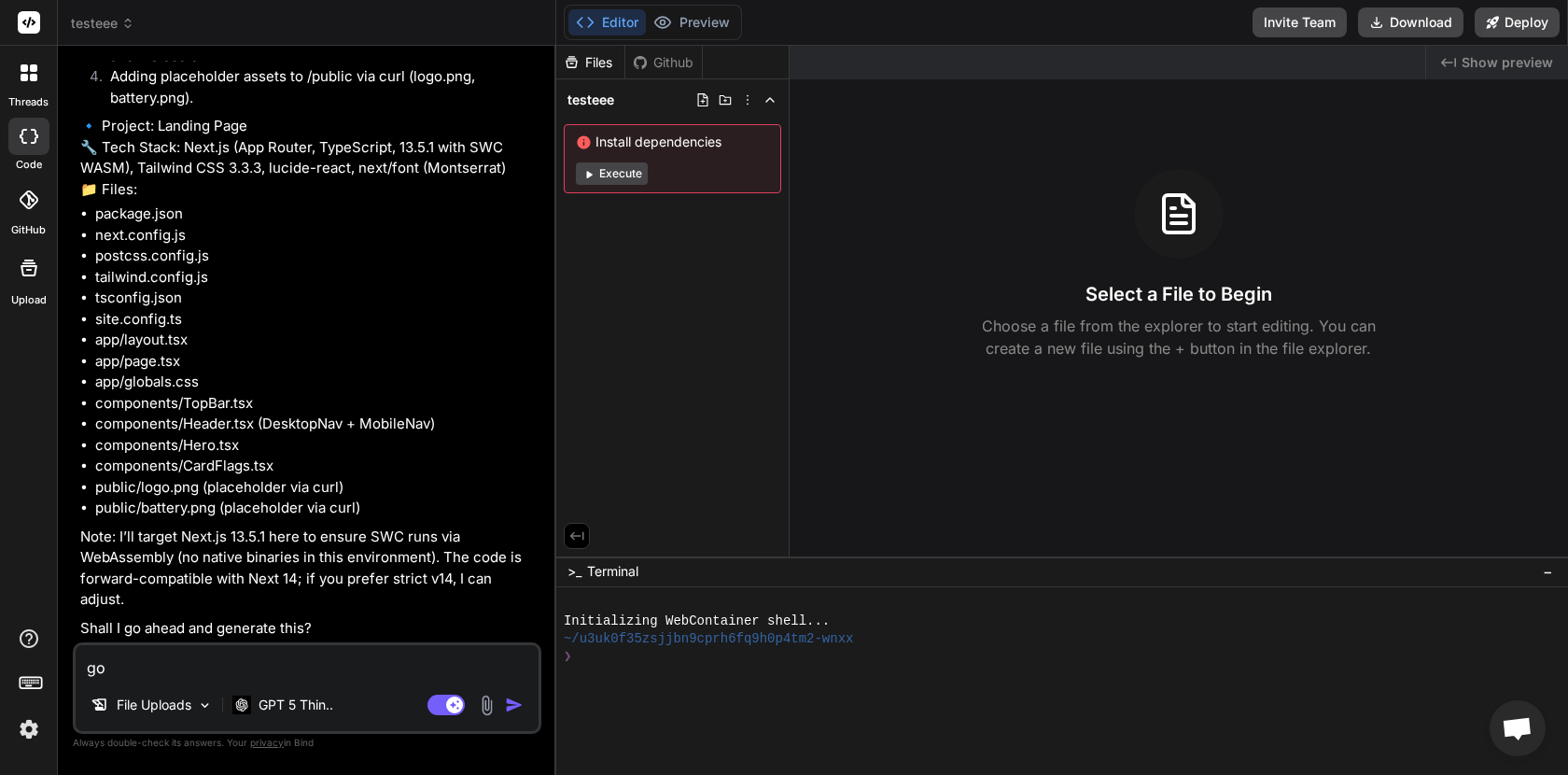
type textarea "x"
type textarea "go ah"
type textarea "x"
type textarea "go ahe"
type textarea "x"
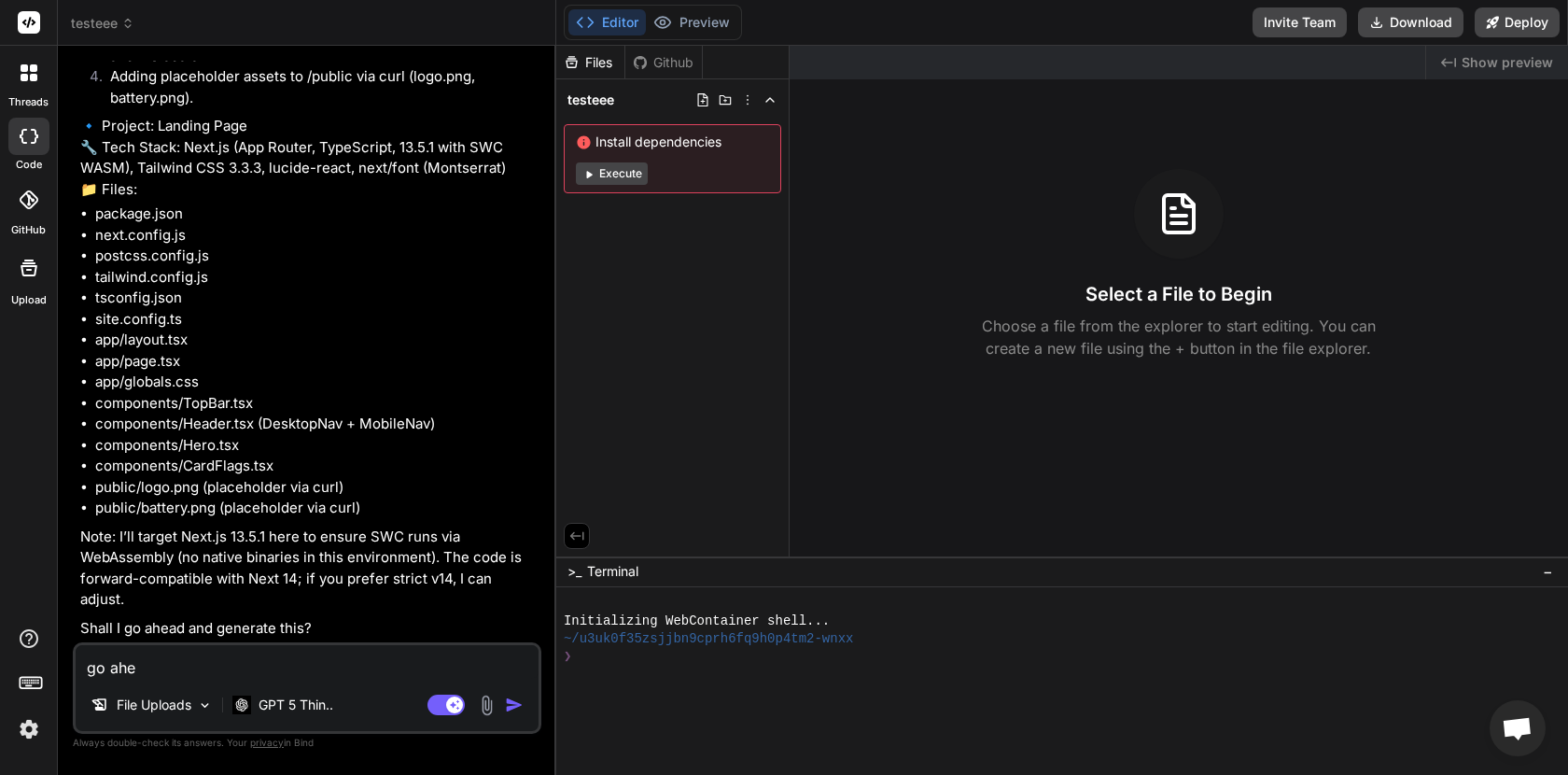
type textarea "go ahed"
type textarea "x"
type textarea "go ahe"
type textarea "x"
type textarea "go ah"
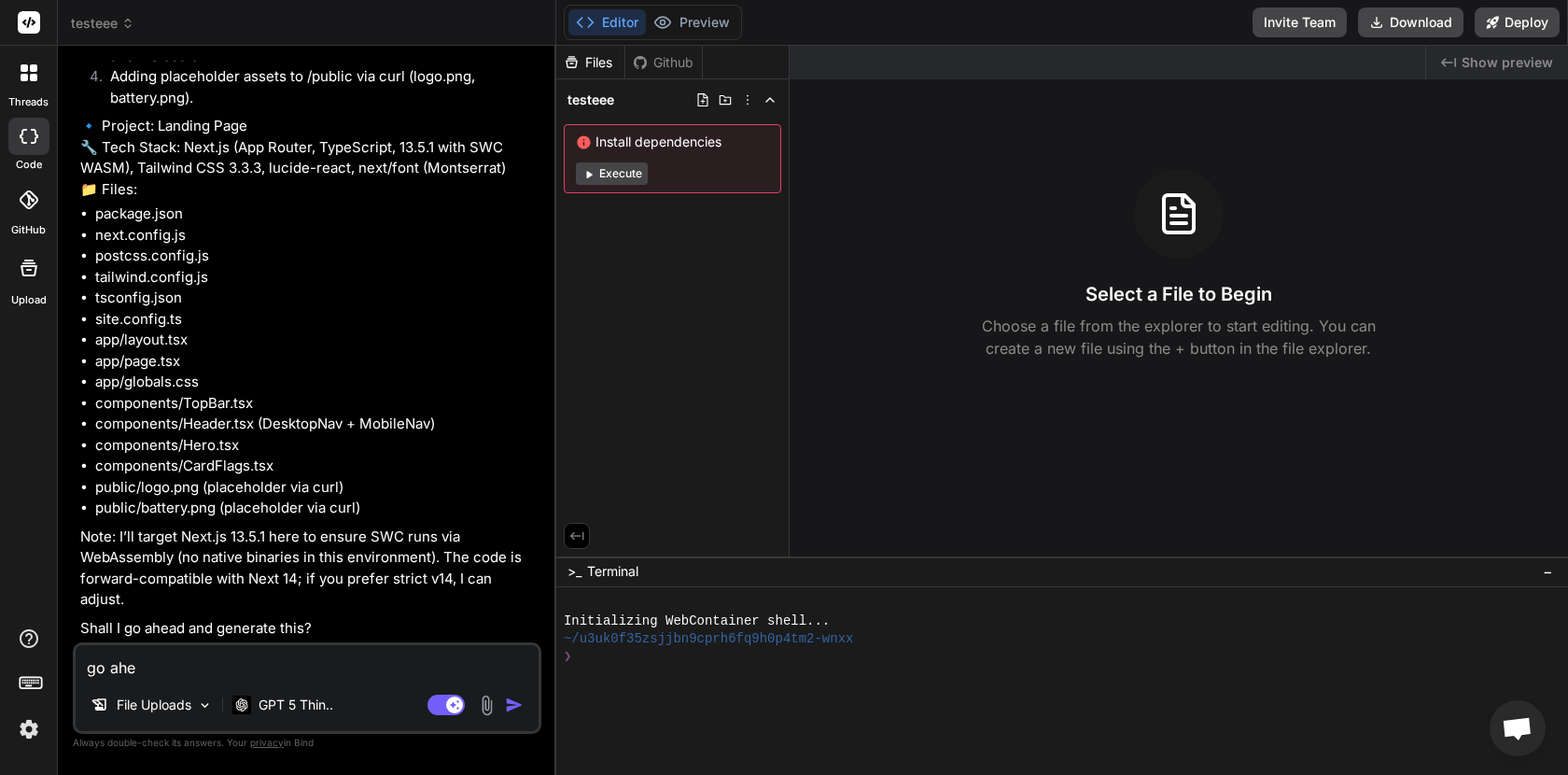
type textarea "x"
type textarea "go a"
type textarea "x"
type textarea "go"
type textarea "x"
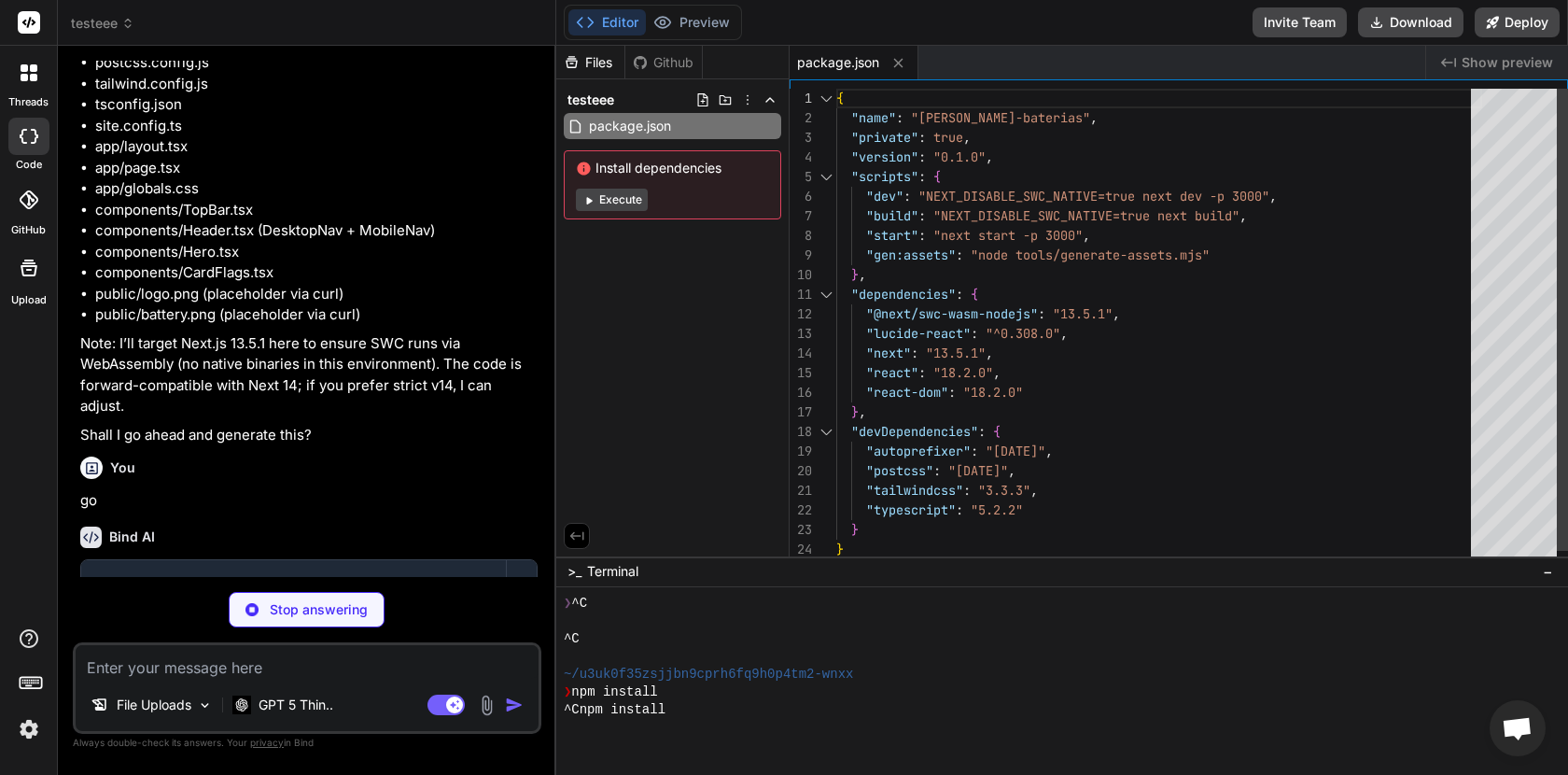
scroll to position [52, 0]
type textarea "x"
type textarea "module.exports = nextConfig;"
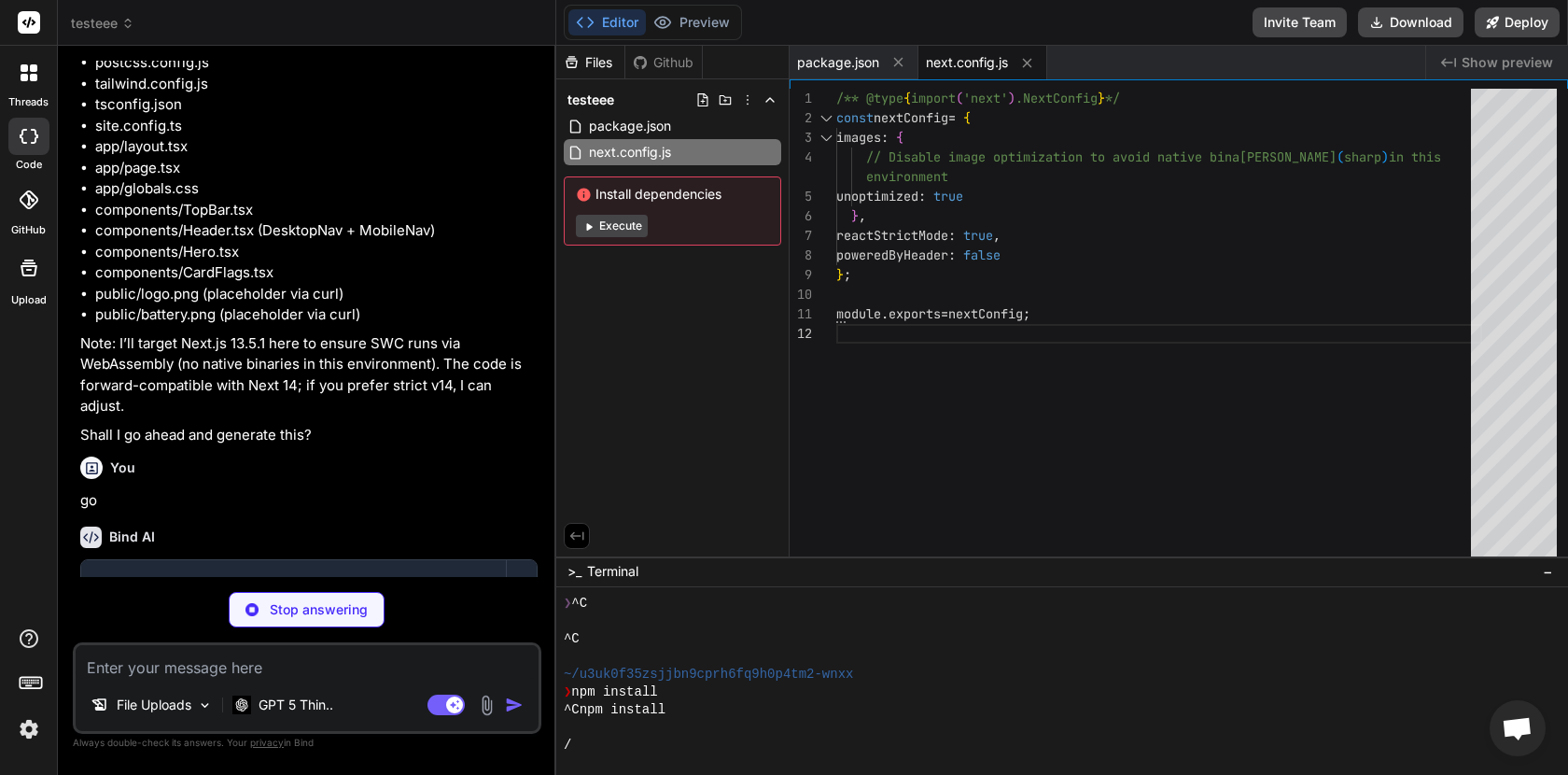
type textarea "x"
type textarea "module.exports = { plugins: { tailwindcss: {}, autoprefixer: {}, }, };"
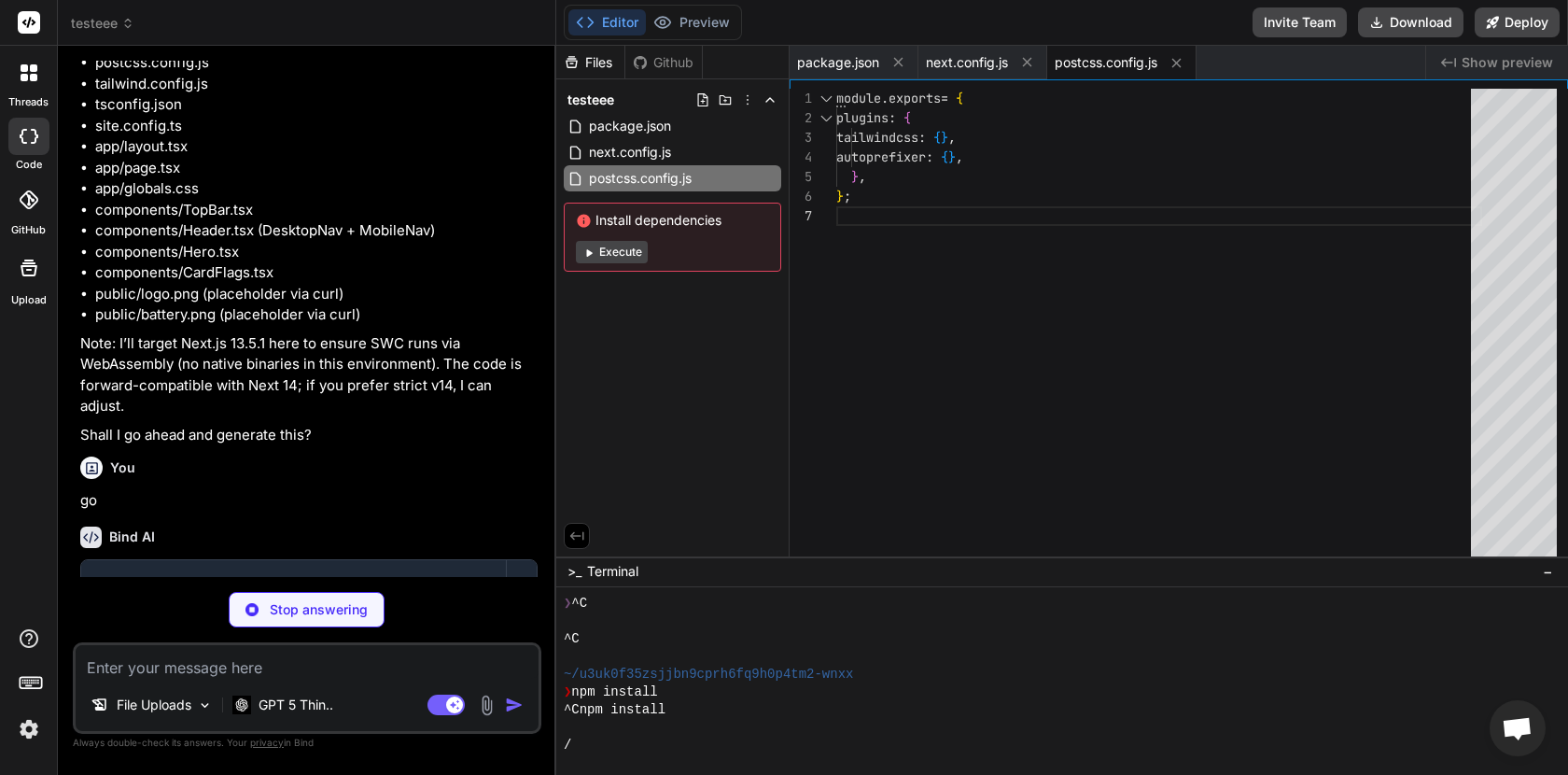
type textarea "x"
type textarea "}, }, plugins: [], };"
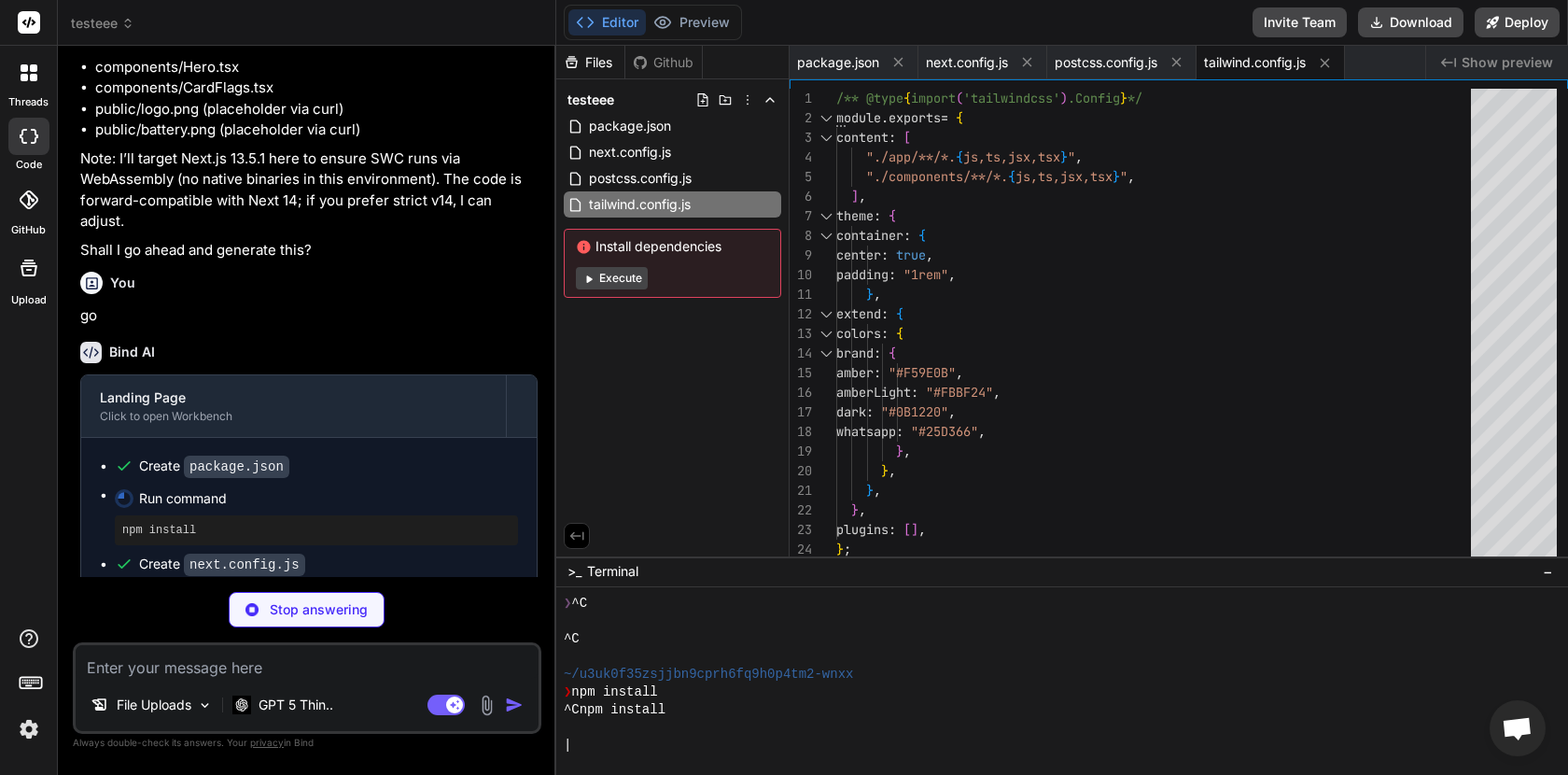
scroll to position [3298, 0]
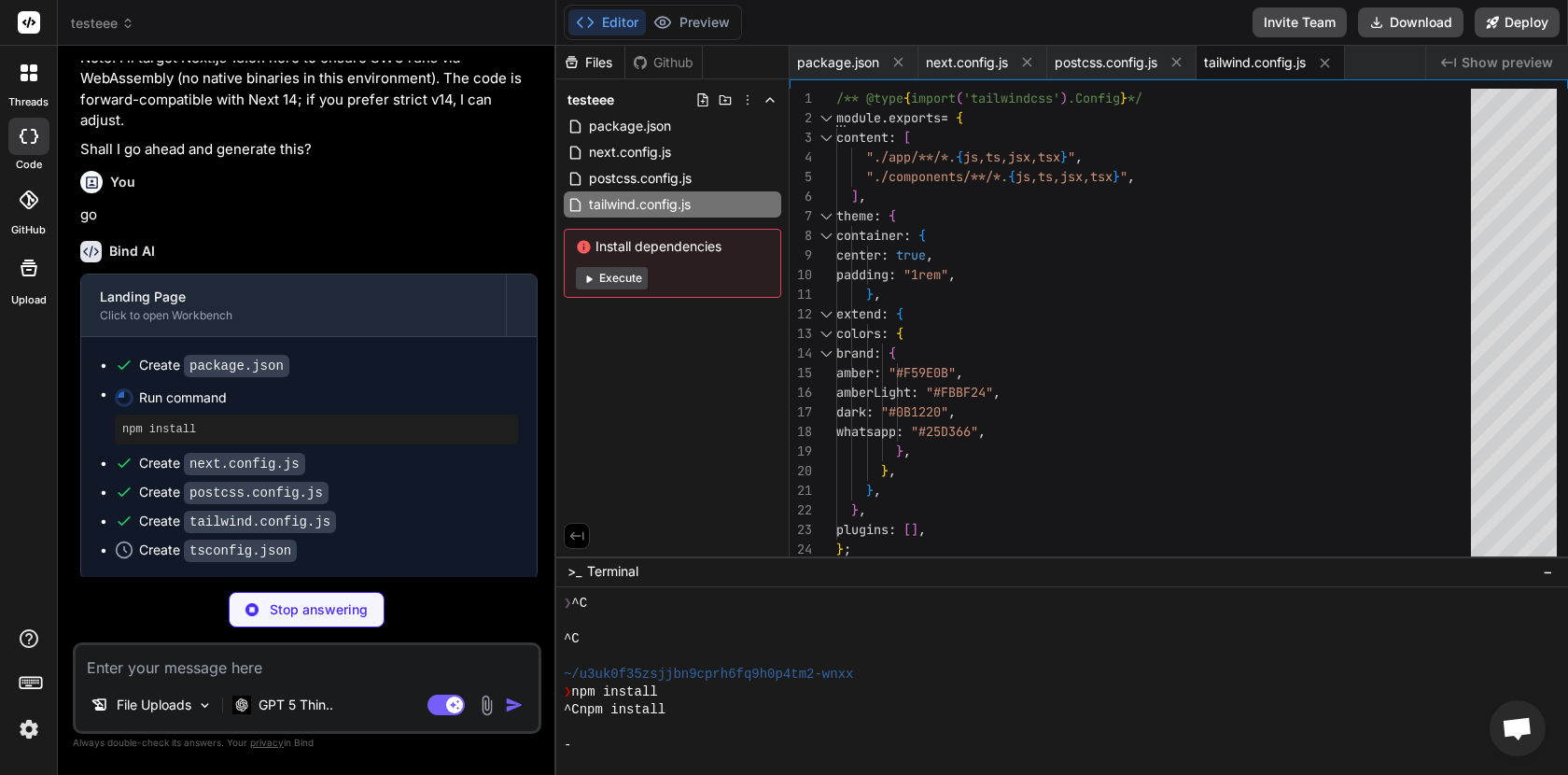
type textarea "x"
type textarea ""exclude": ["node_modules"] }"
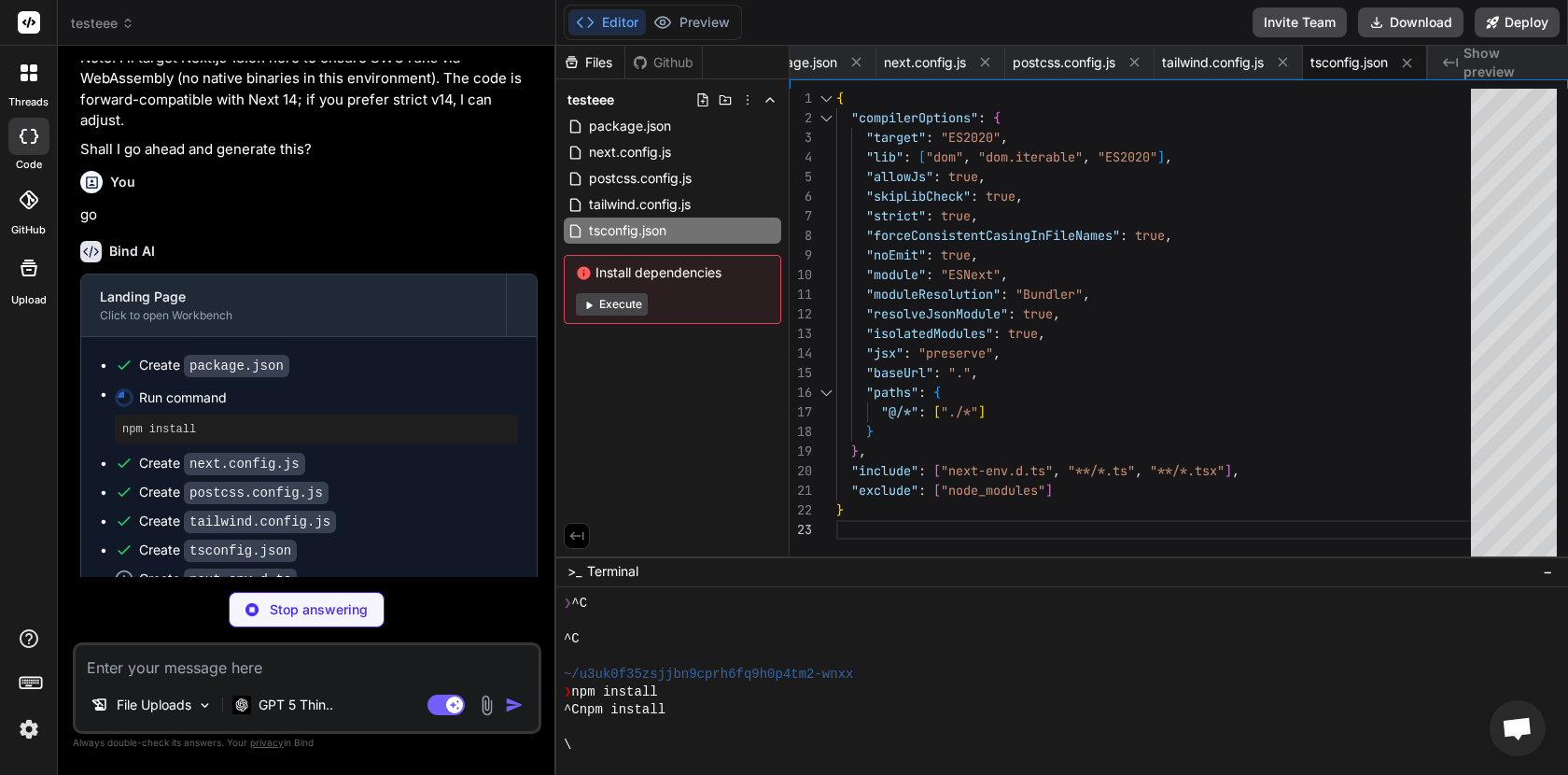
type textarea "x"
type textarea "/// &lt;reference types="next" /&gt; /// &lt;reference types="next/image-types/…"
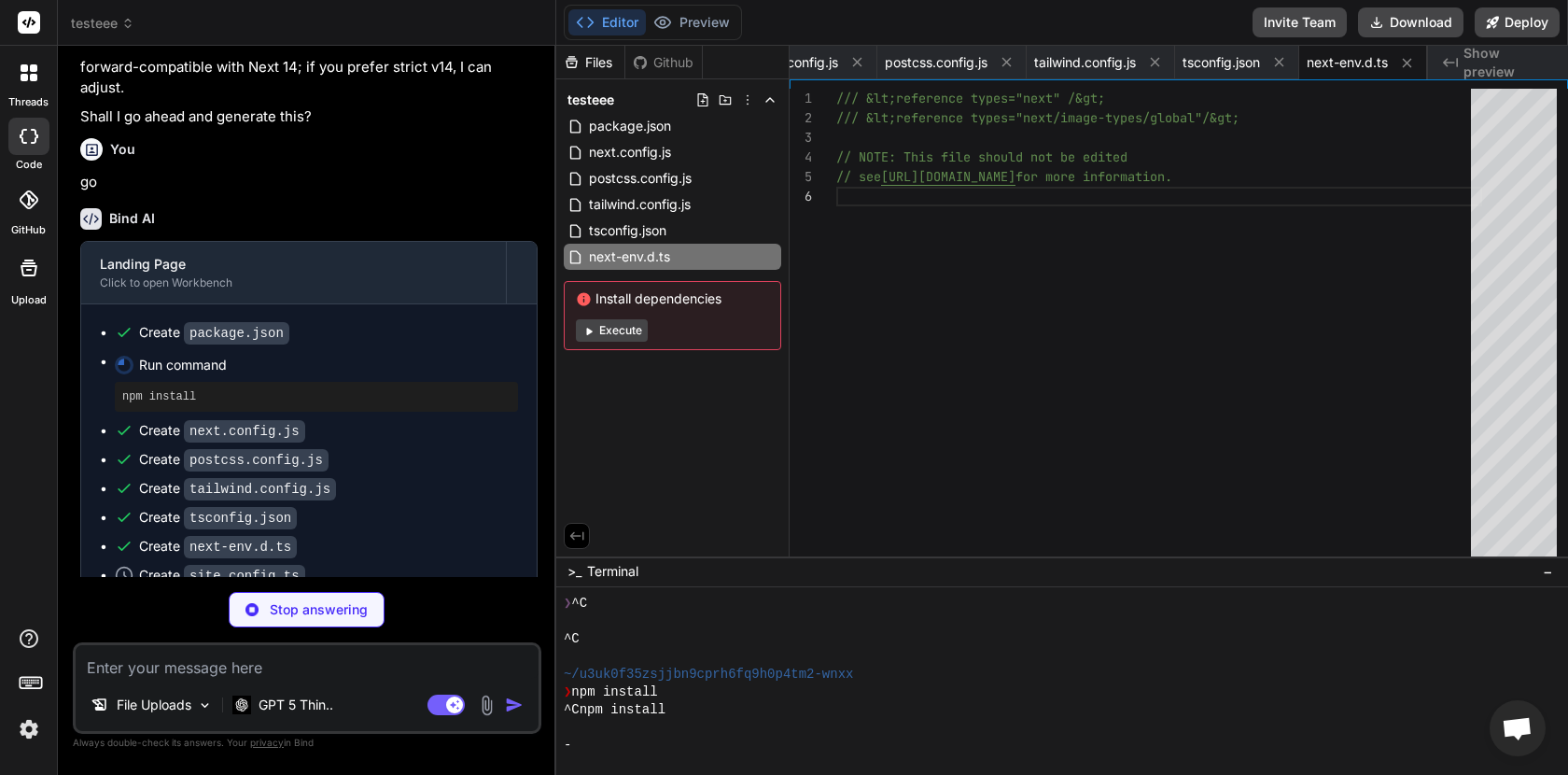
scroll to position [3355, 0]
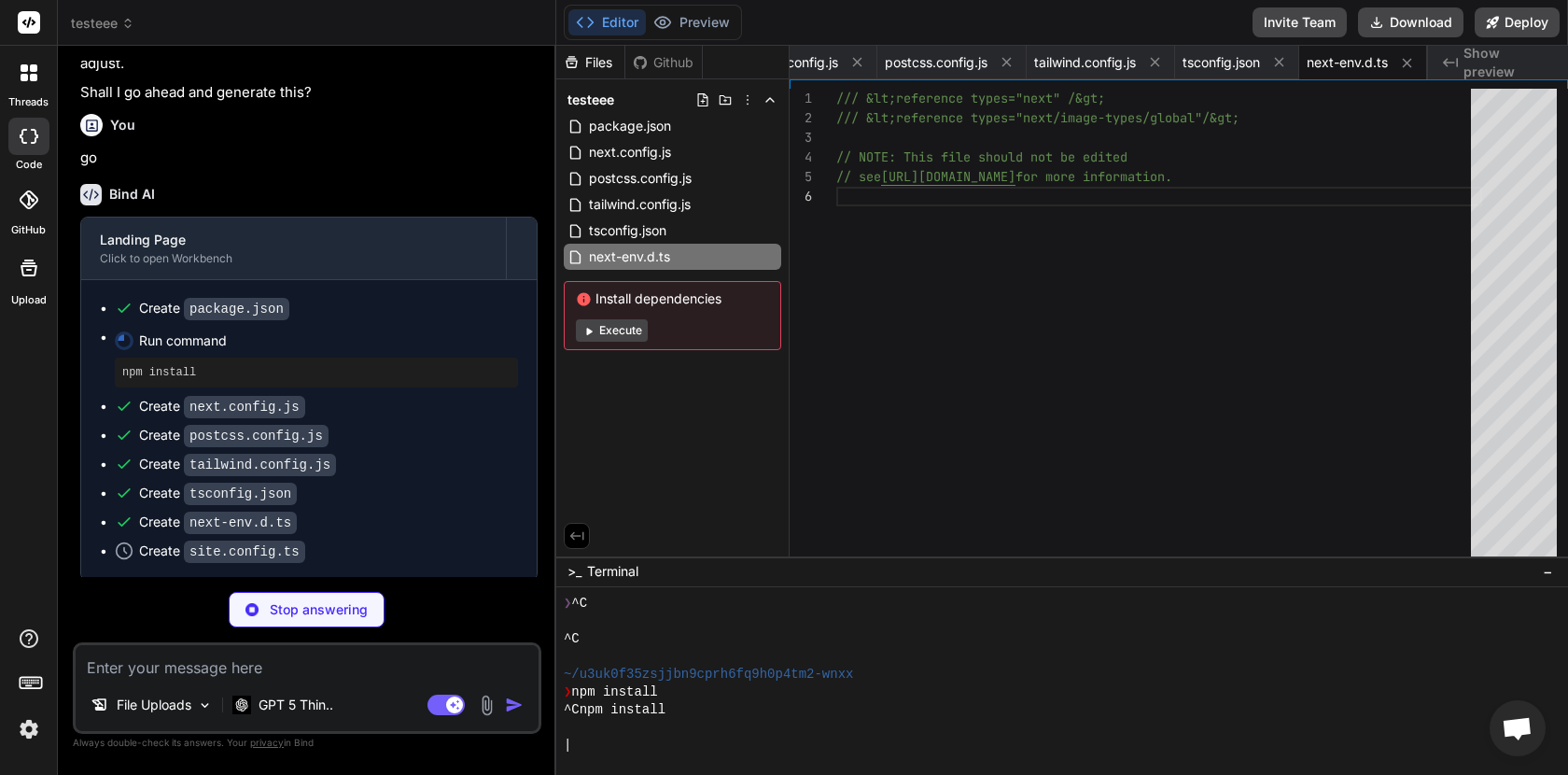
type textarea "x"
type textarea "statusLeft: "✓ DISPONÍVEL", statusRight: "OFERTA ESPECIAL", img: "/battery.png"…"
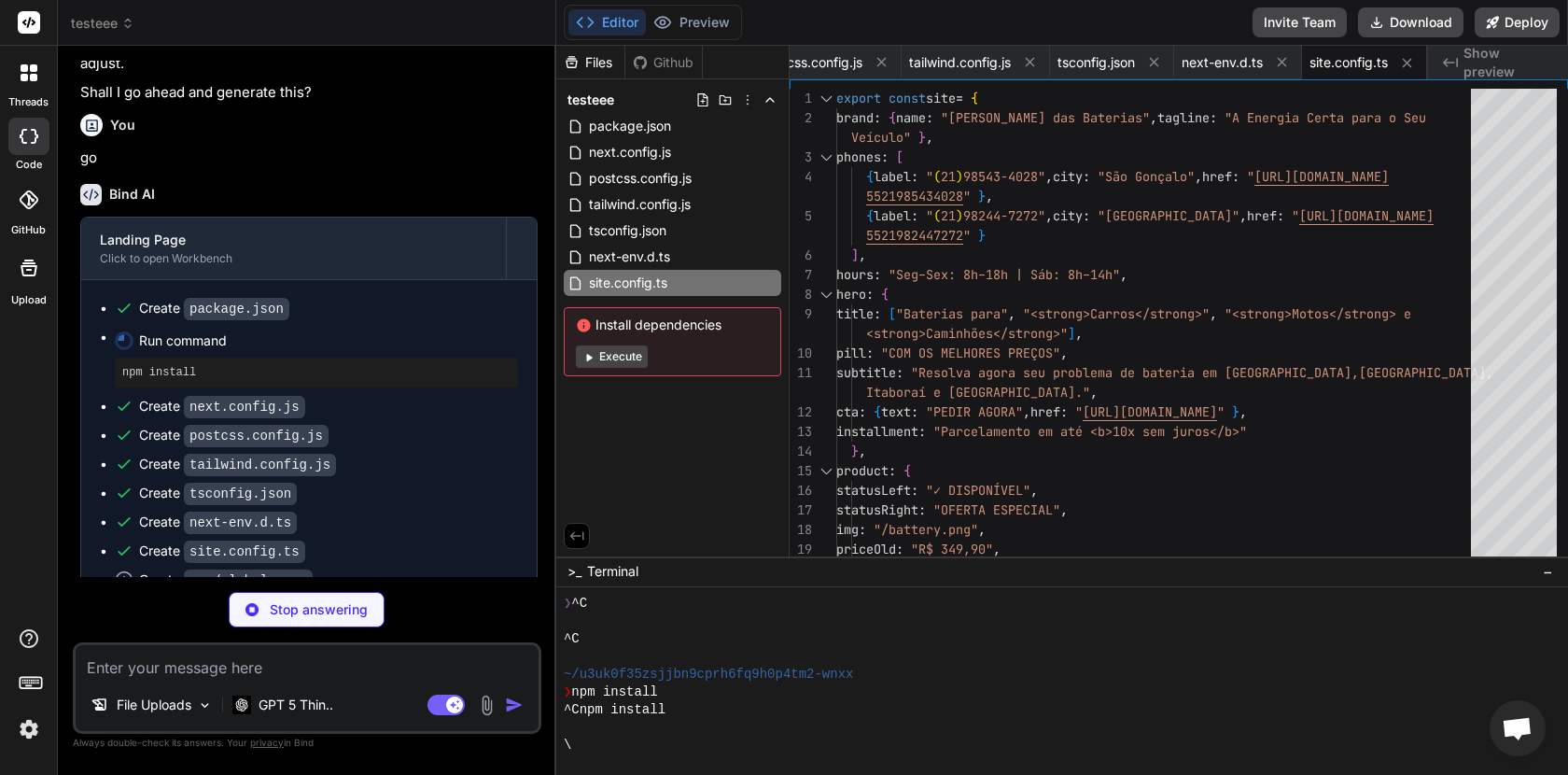
scroll to position [194, 0]
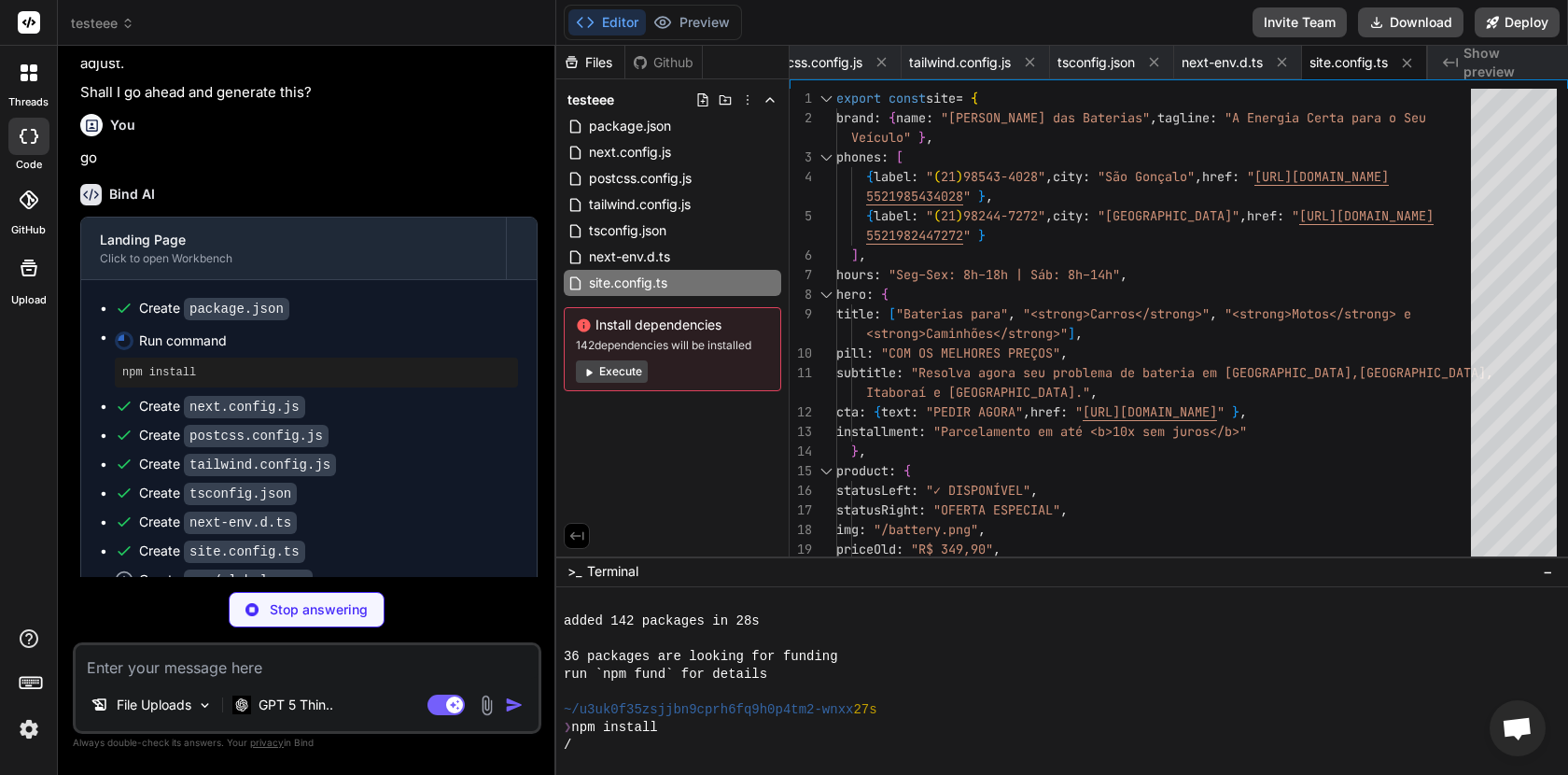
type textarea "x"
type textarea "outline: none; box-shadow: 0 0 0 2px theme(colors.brand.amber) !important; } /*…"
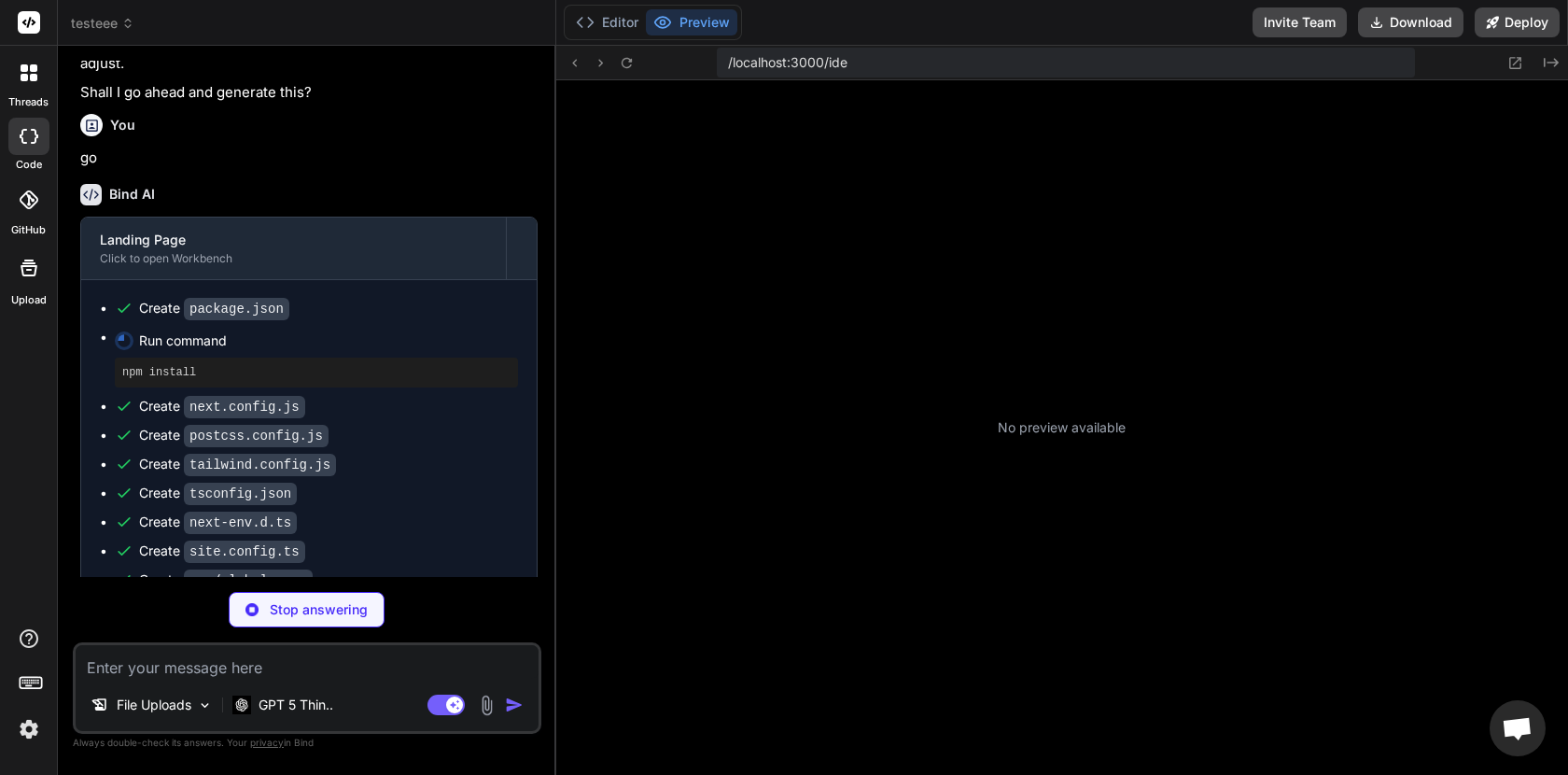
scroll to position [567, 0]
type textarea "x"
type textarea "module.exports = nextConfig;"
type textarea "x"
type textarea "/// &lt;reference types="next" /&gt; /// &lt;reference types="next/image-types/…"
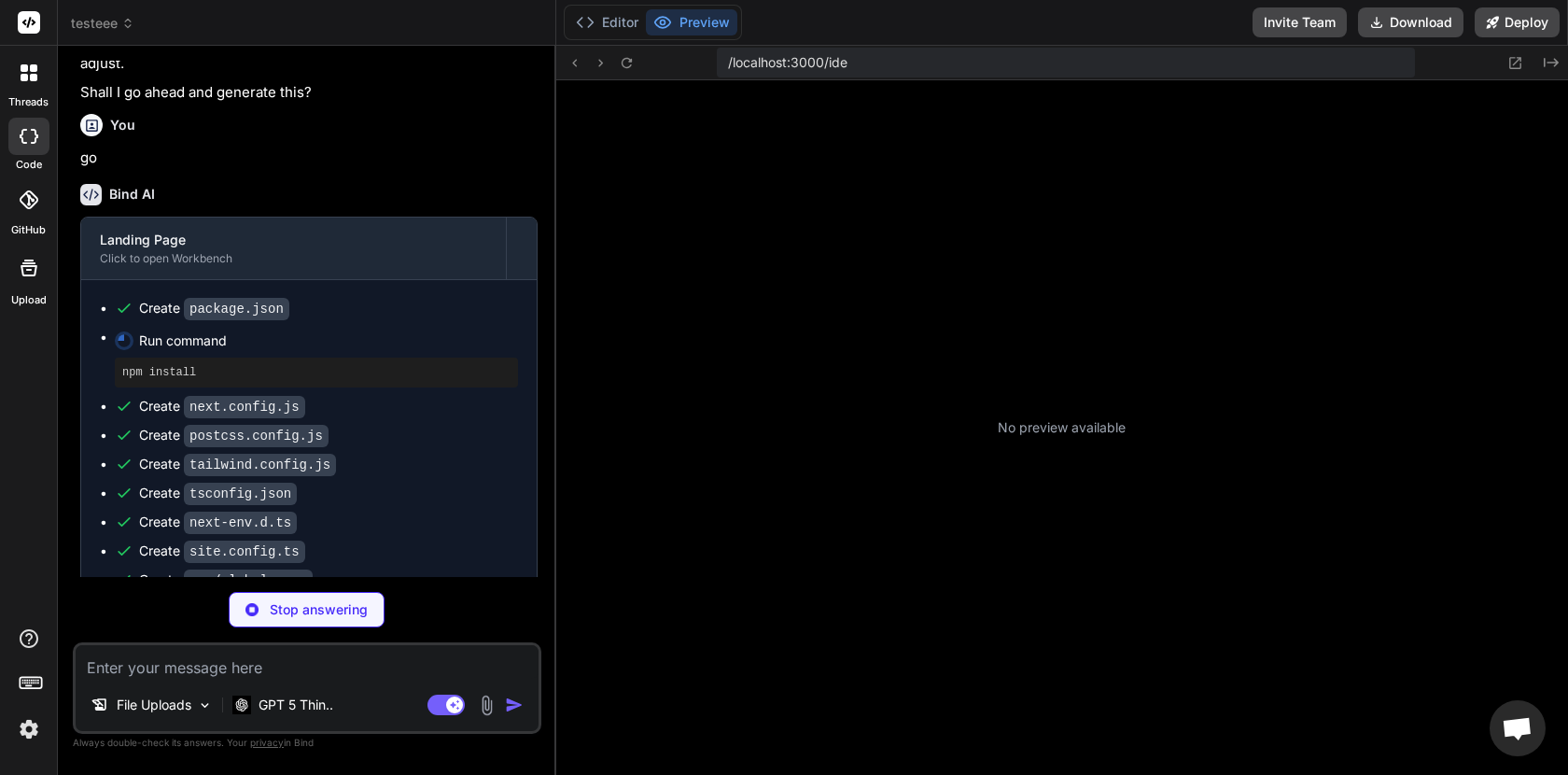
scroll to position [0, 303]
type textarea "x"
type textarea "statusLeft: "✓ DISPONÍVEL", statusRight: "OFERTA ESPECIAL", img: "/battery.png"…"
type textarea "x"
type textarea "outline: none; box-shadow: 0 0 0 2px theme(colors.brand.amber) !important; } /*…"
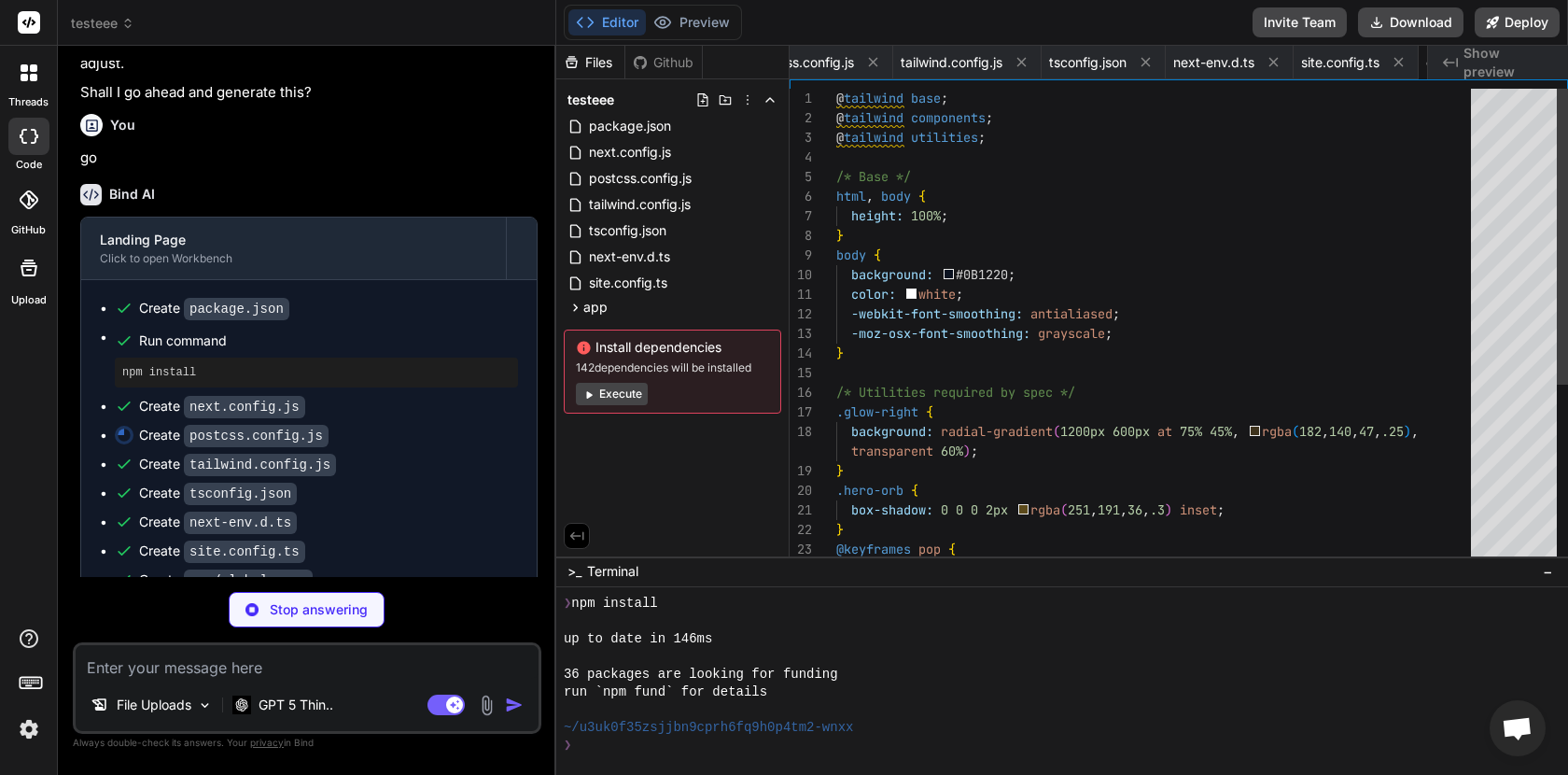
scroll to position [0, 420]
type textarea "x"
type textarea "<body className="bg-[#0B1220] text-white antialiased">{children}</body> </html>…"
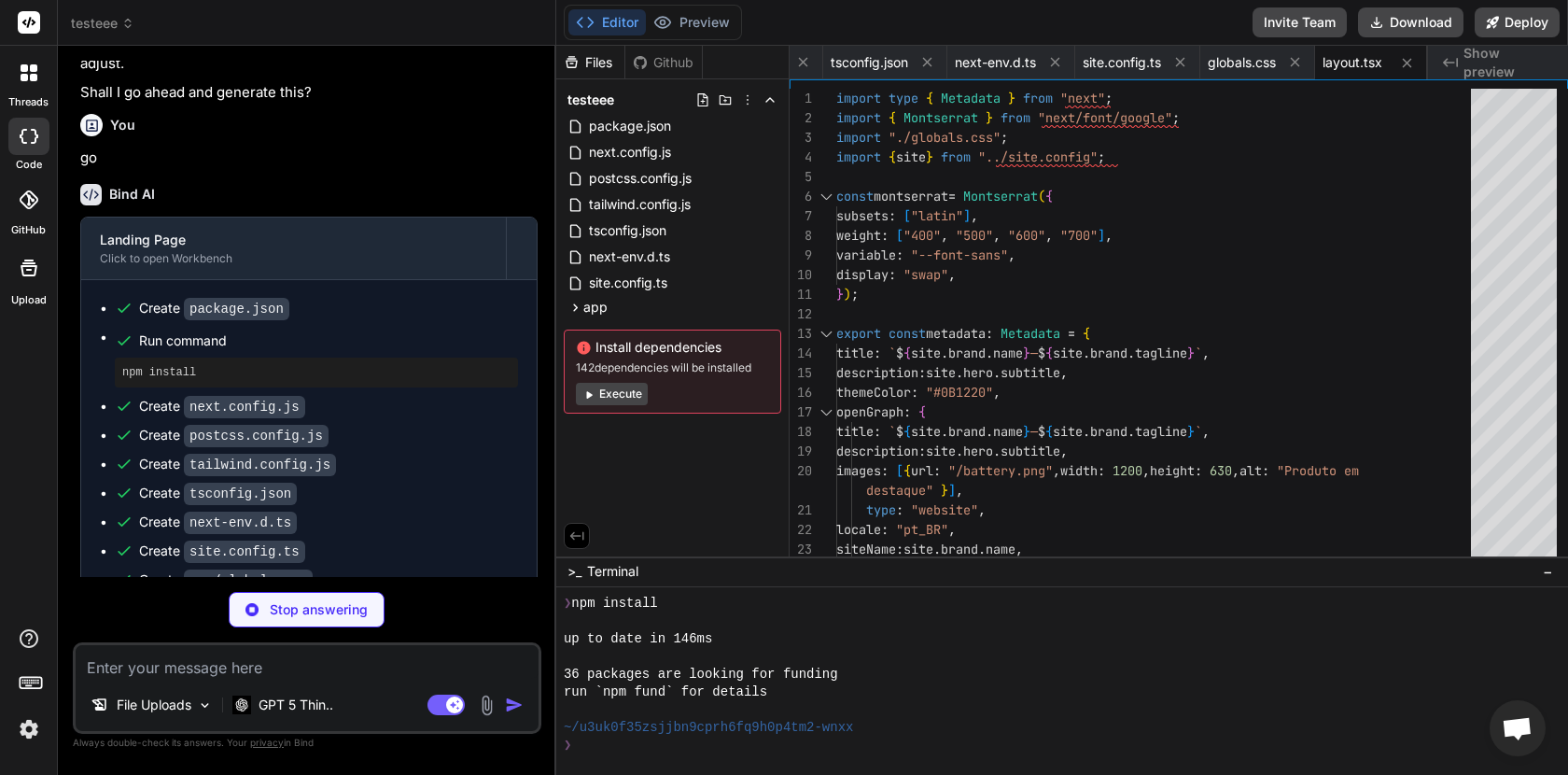
scroll to position [3441, 0]
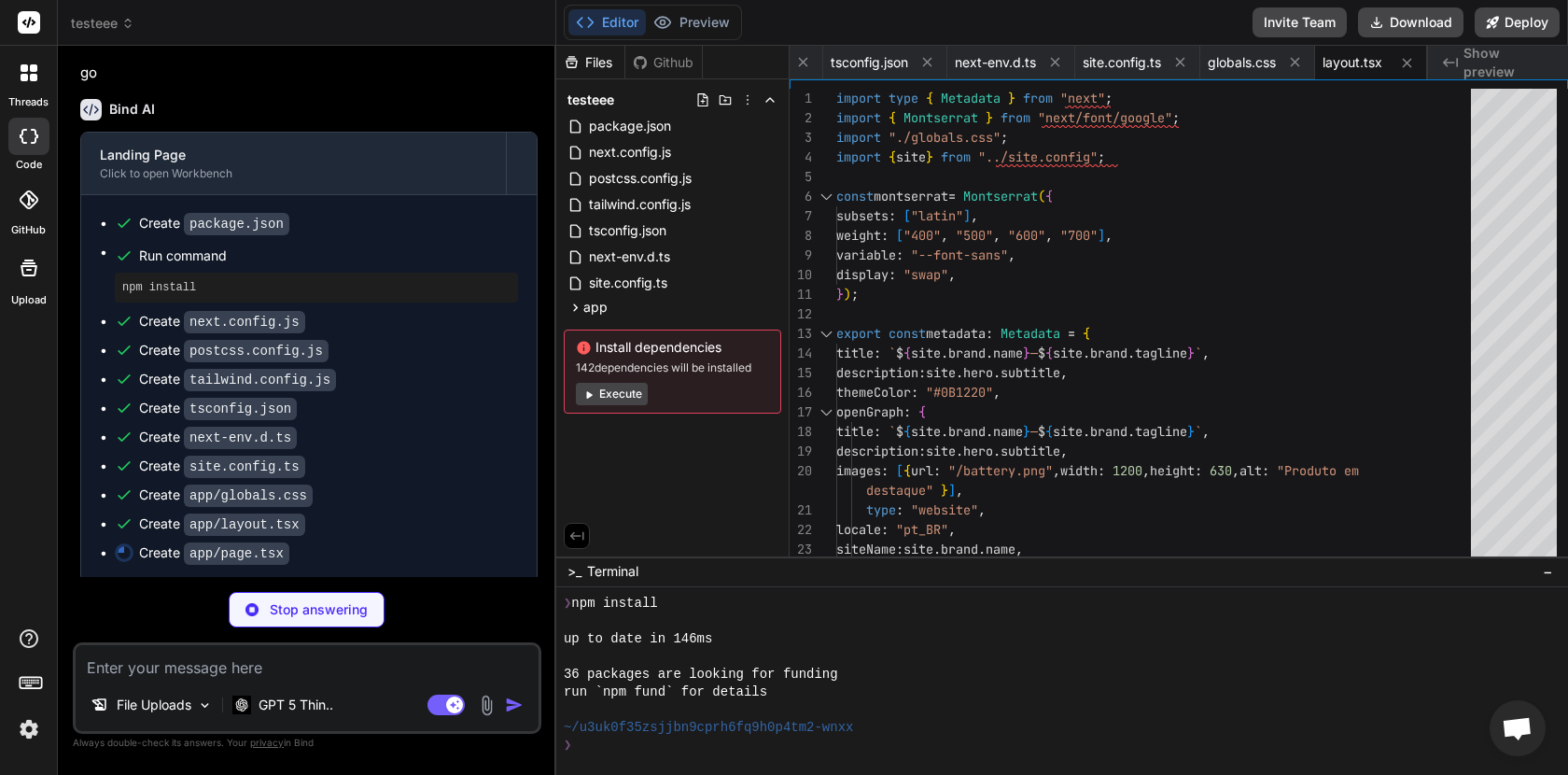
type textarea "x"
type textarea "</> ); }"
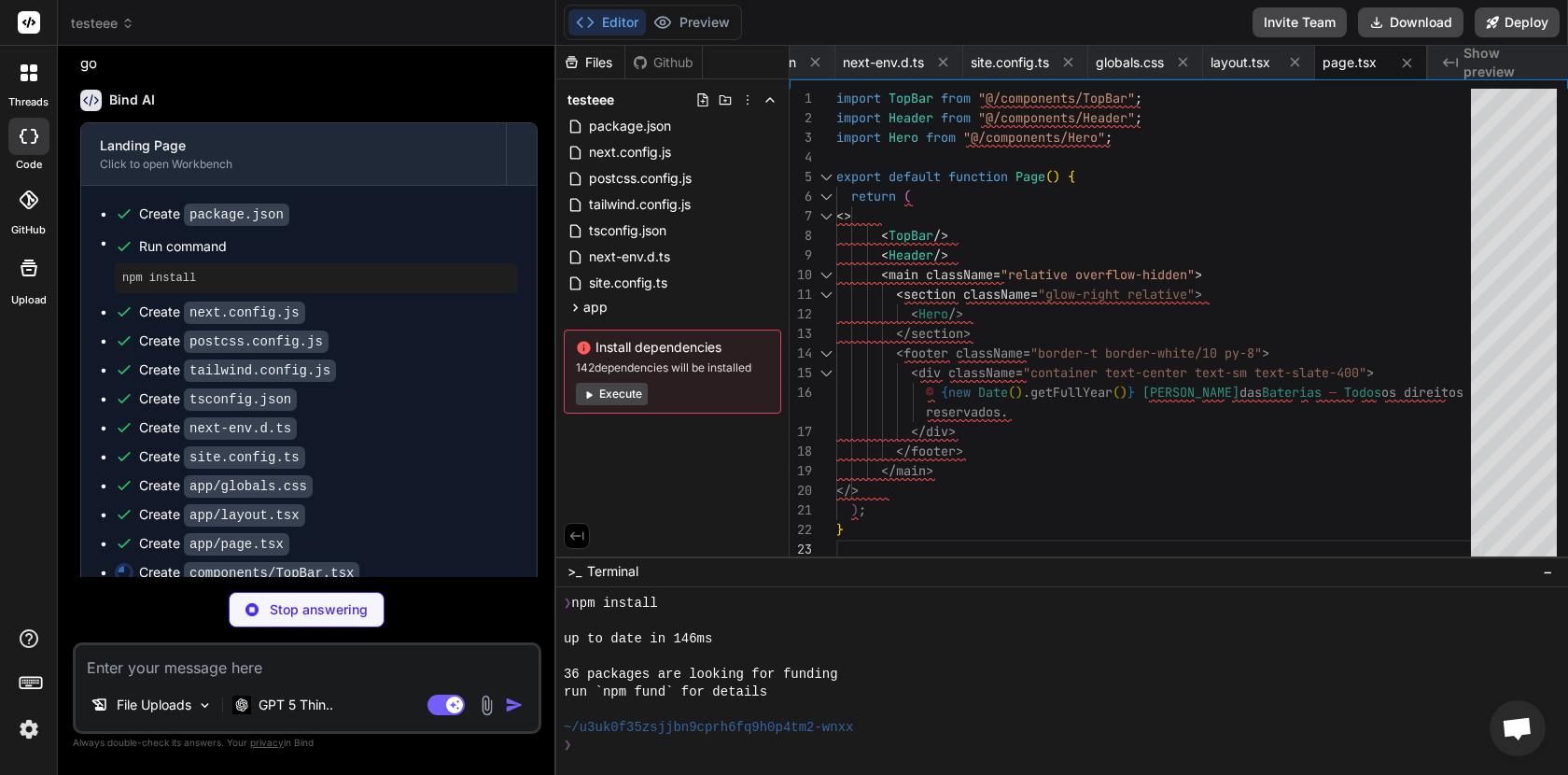
scroll to position [3469, 0]
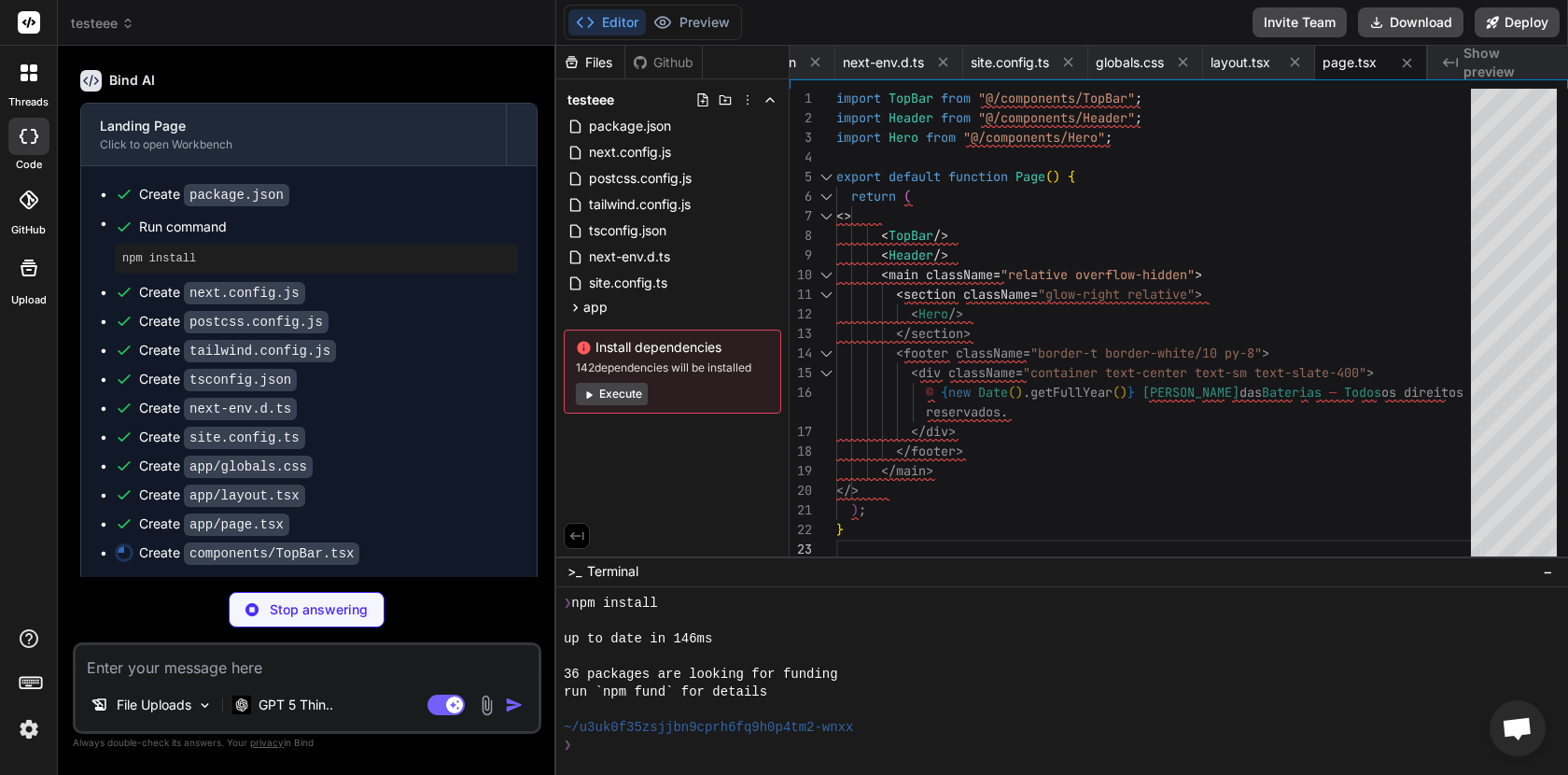
type textarea "x"
type textarea "<span>{site.hours}</span> </div> </div> </div> </div> ); }"
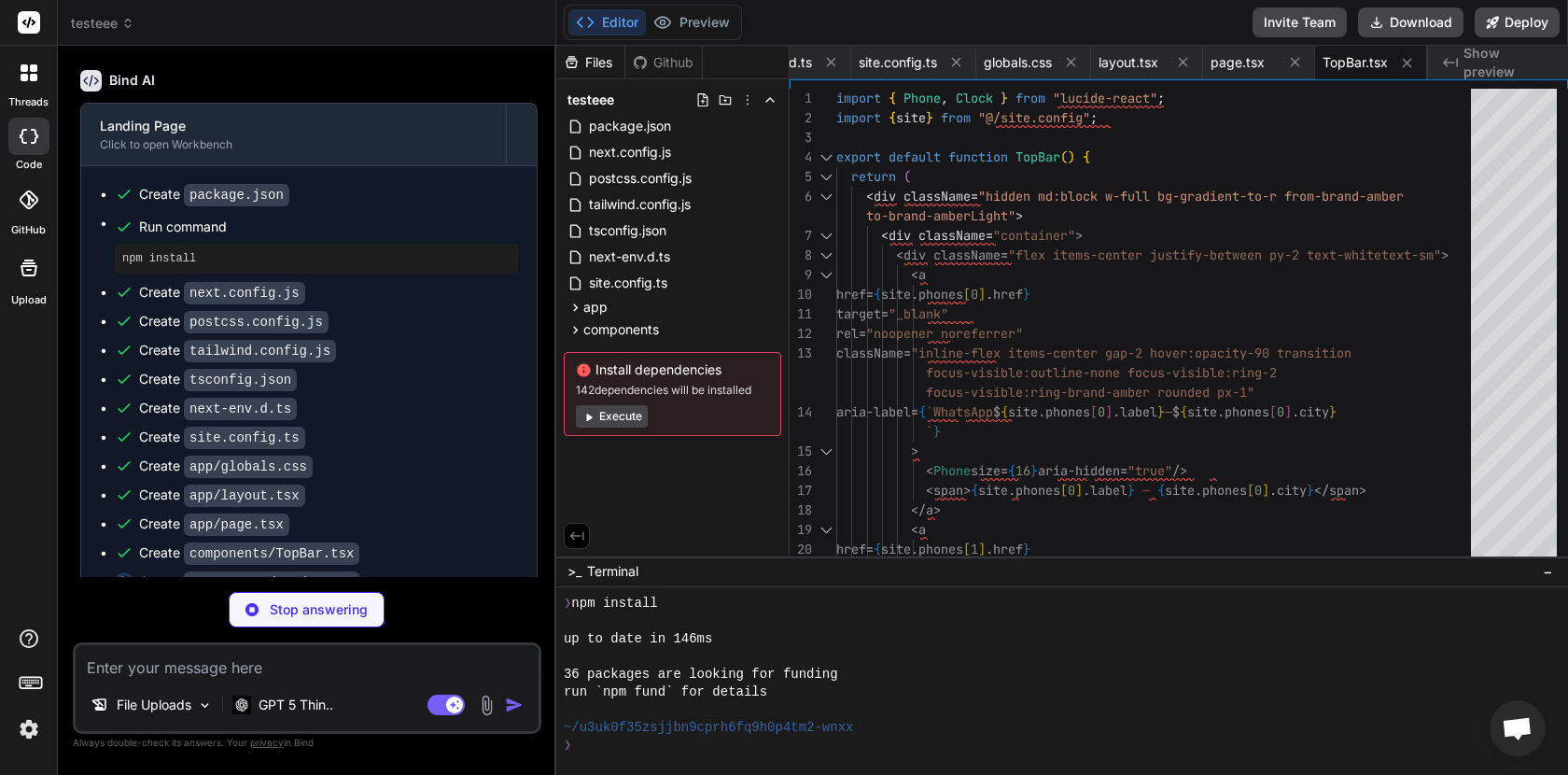
scroll to position [3497, 0]
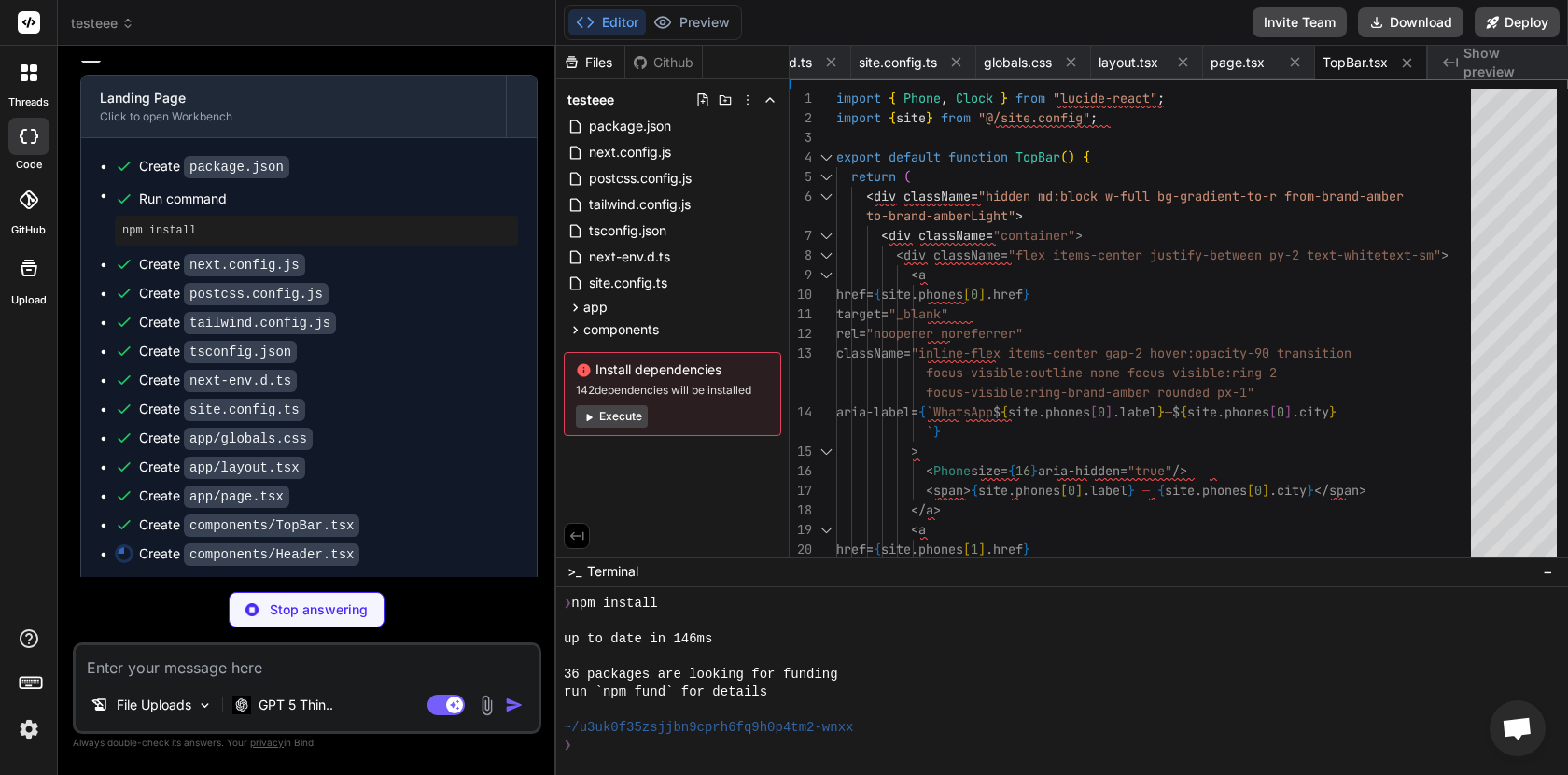
type textarea "x"
type textarea "); }"
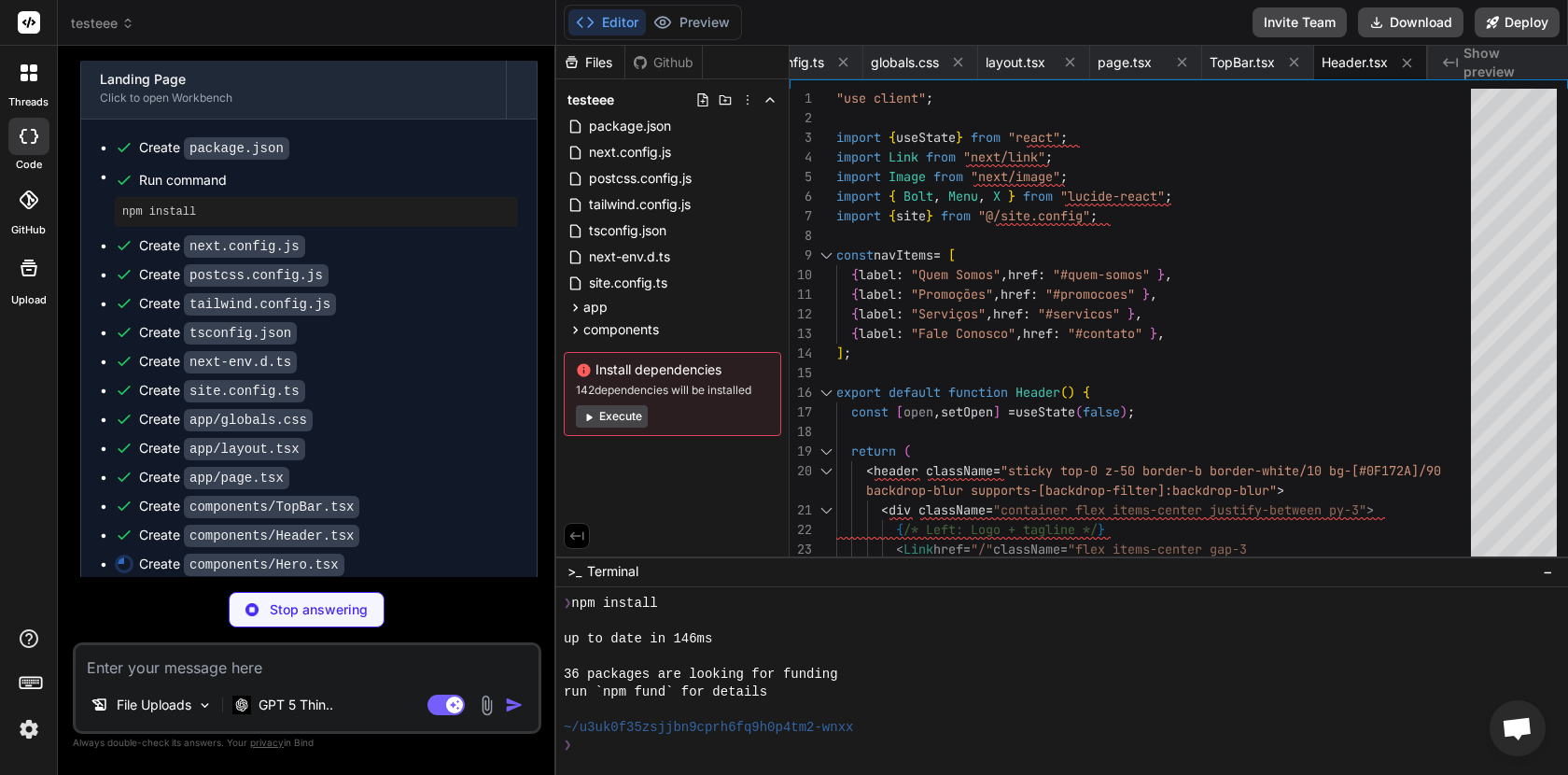
scroll to position [3526, 0]
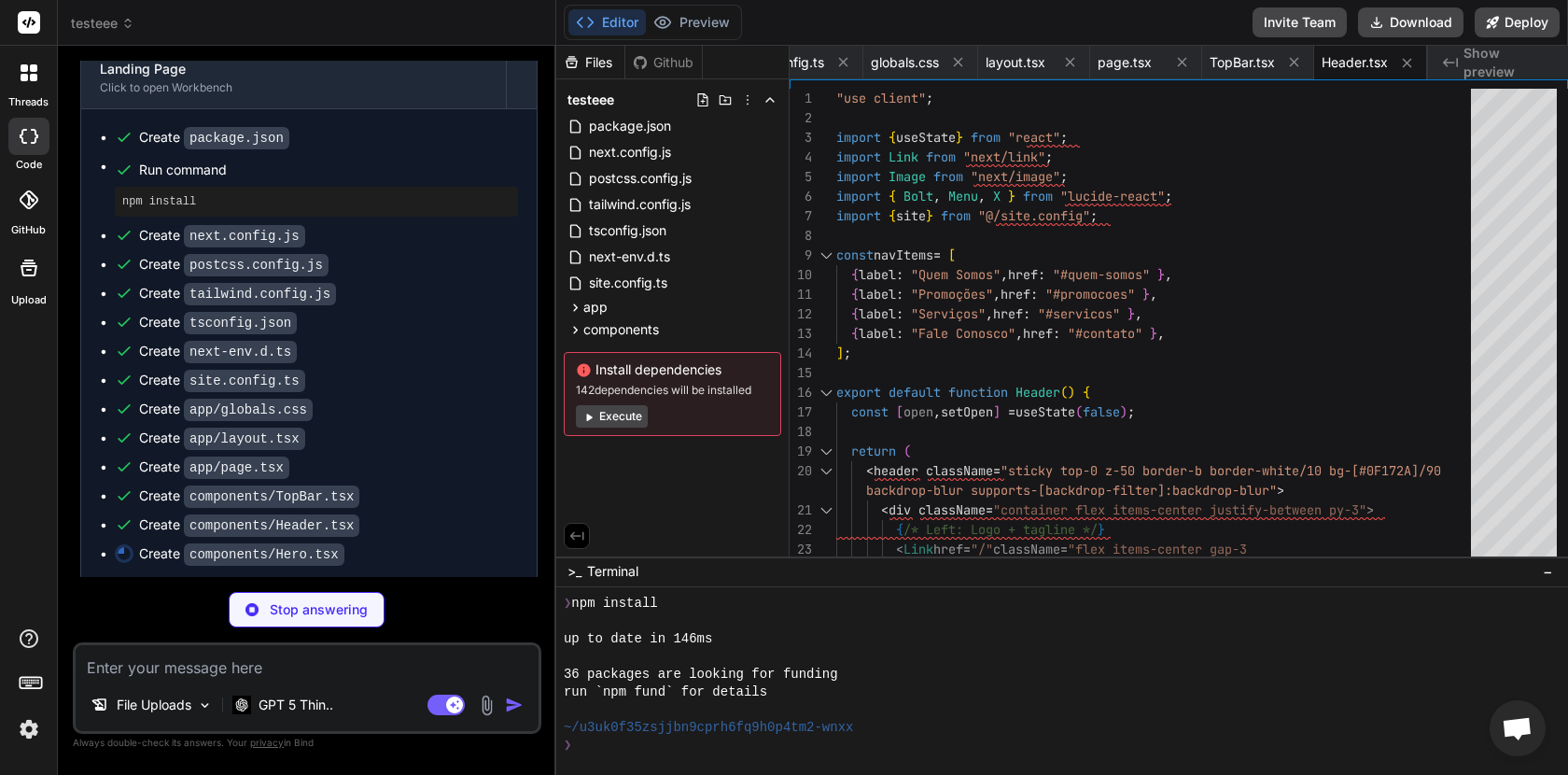
type textarea "x"
type textarea "</div> )} </header> ); }"
type textarea "x"
type textarea ")} </header> ); }"
type textarea "x"
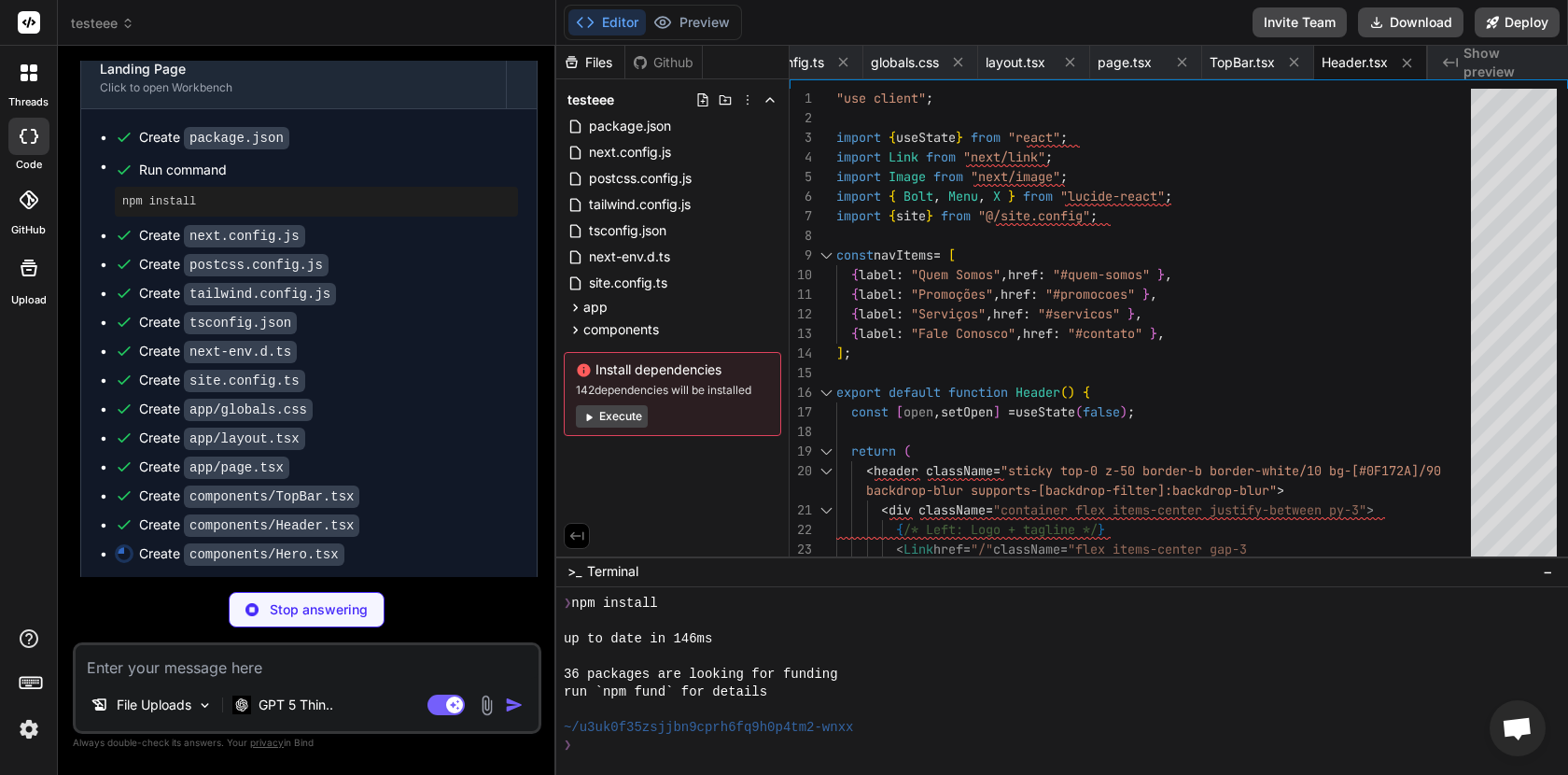
type textarea "</header> ); }"
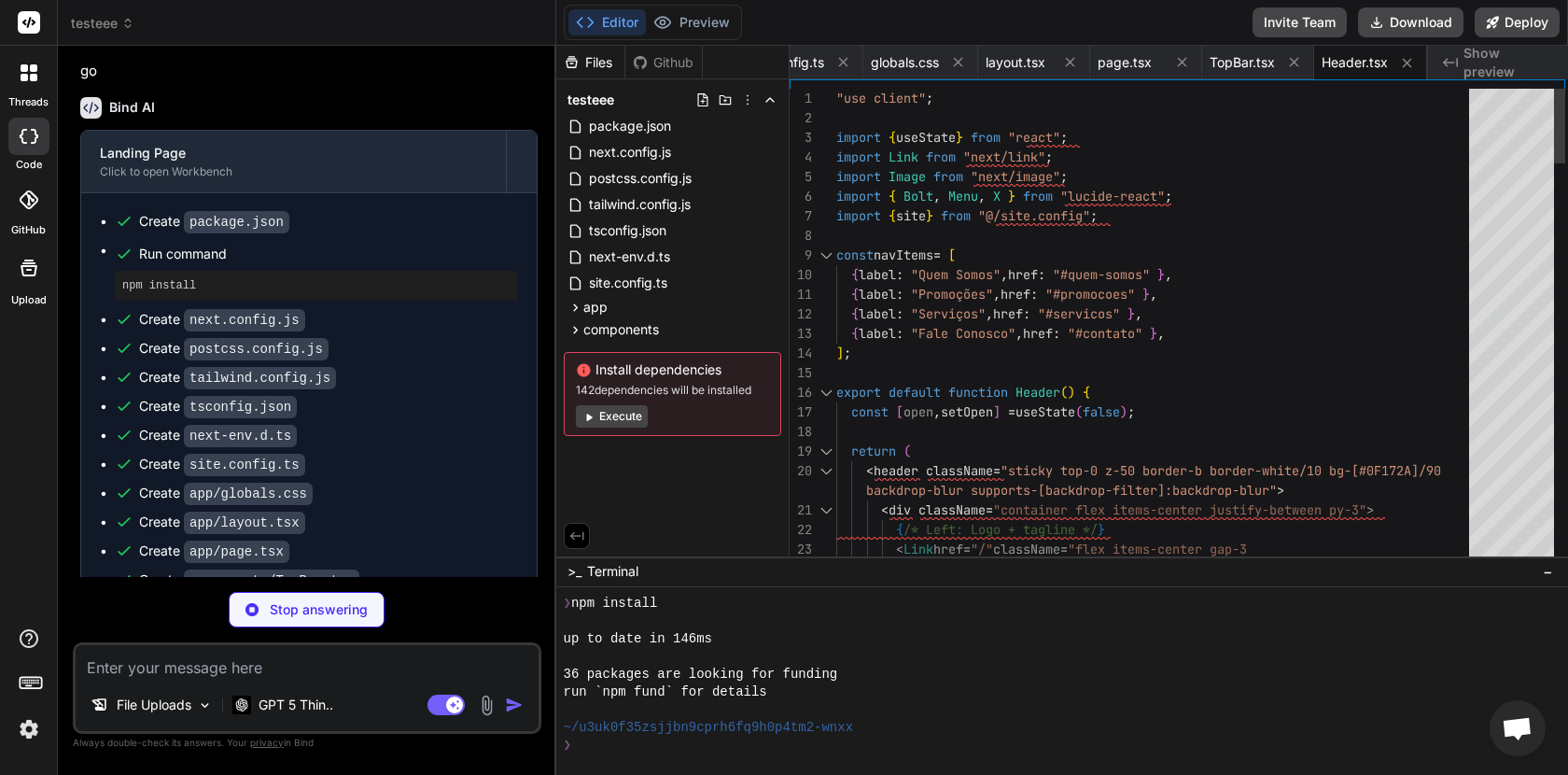
type textarea "x"
type textarea "); }"
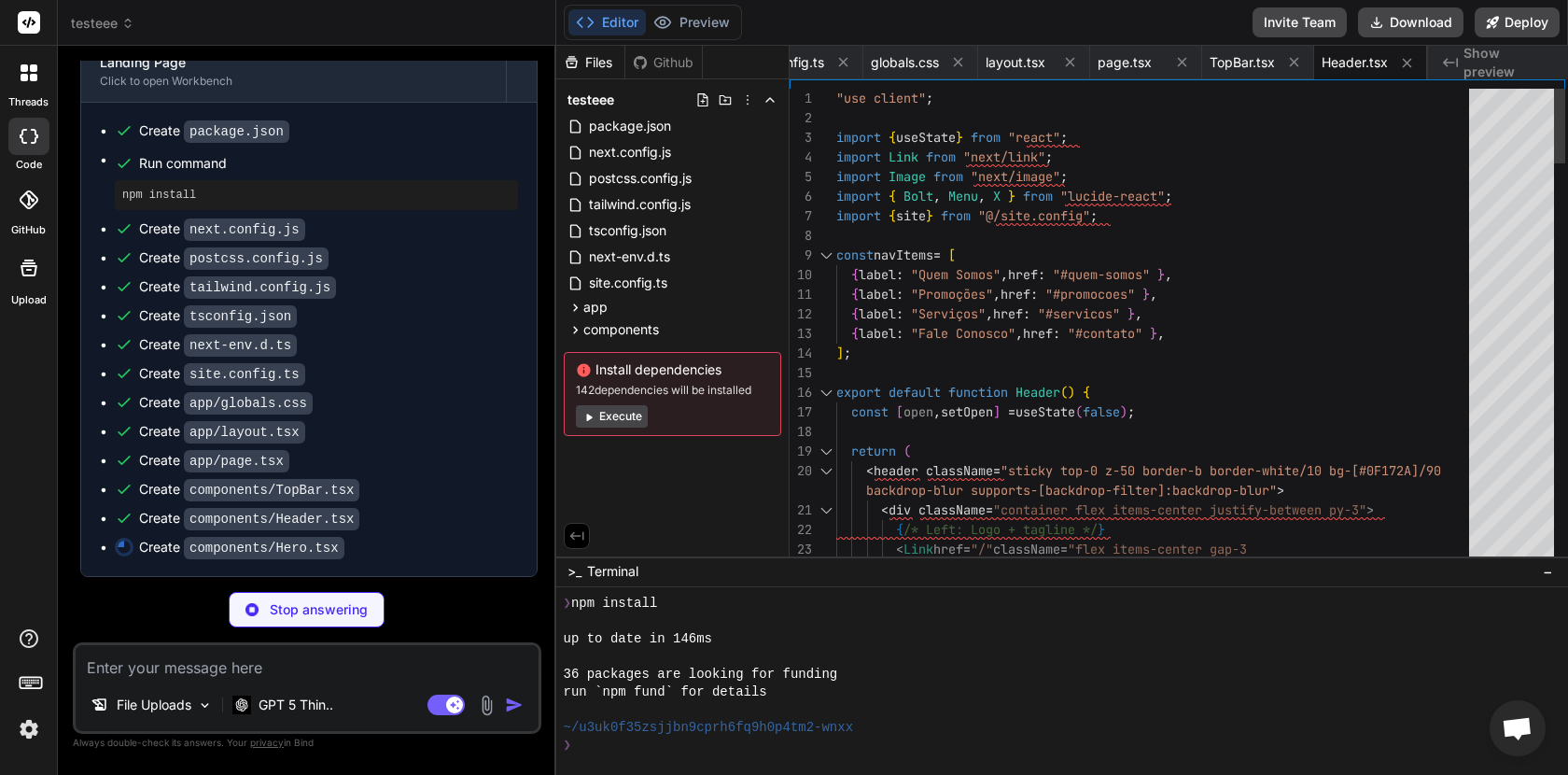
scroll to position [0, 853]
type textarea "x"
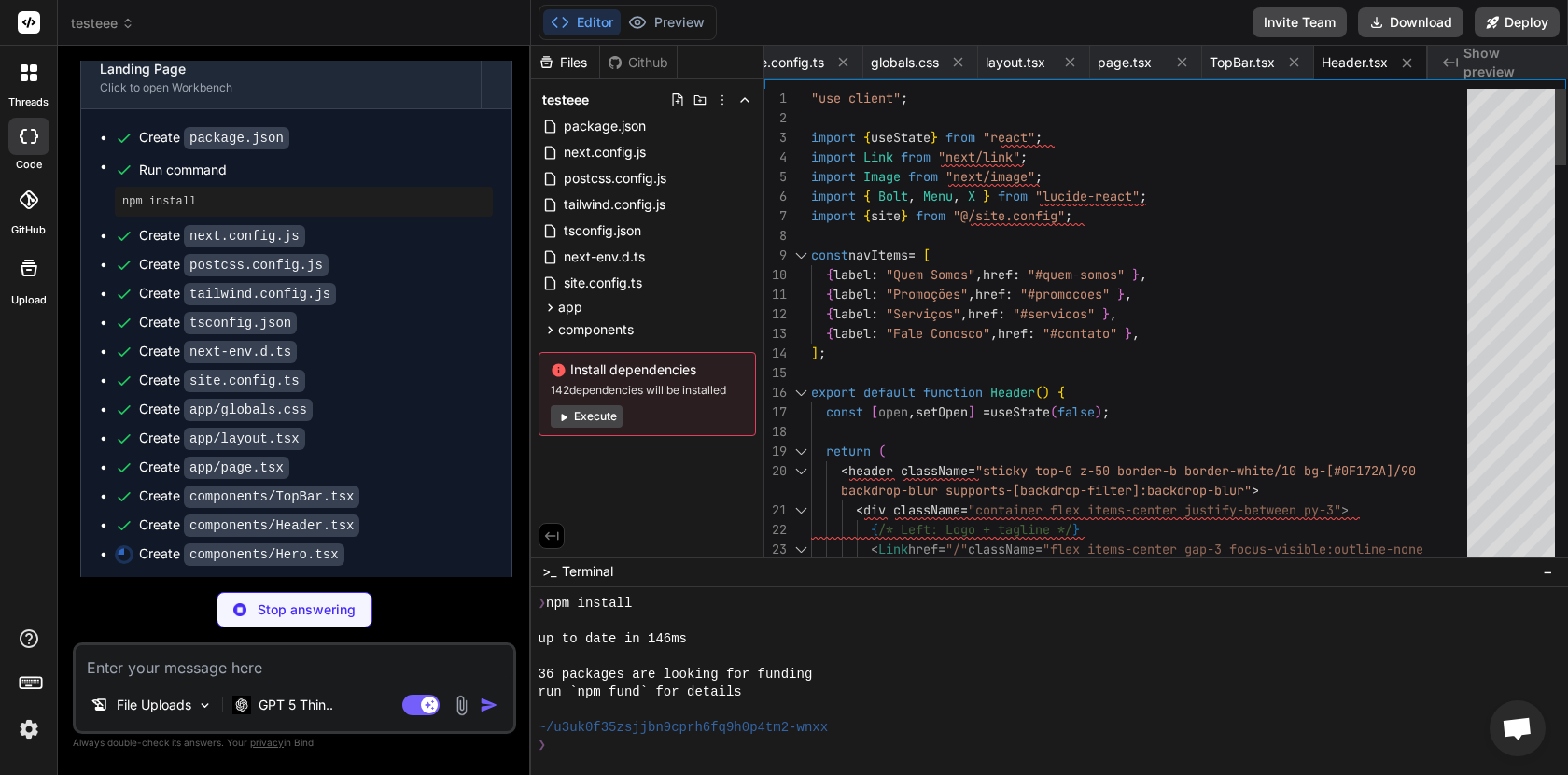
scroll to position [0, 803]
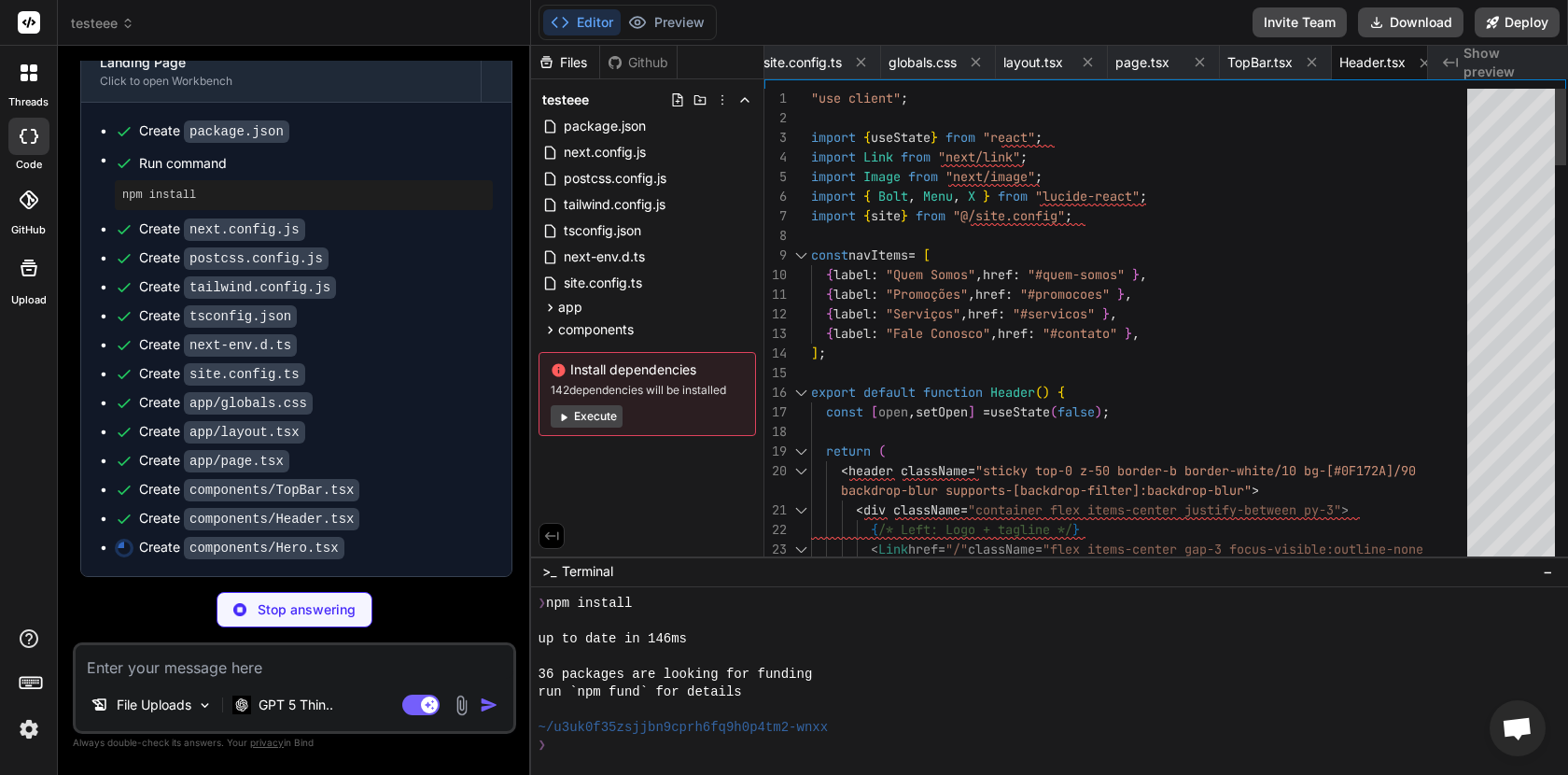
type textarea "x"
type textarea "<span>PEDIR AGORA</span> </a> </nav> </div> </div> )} </header> ); }"
type textarea "x"
type textarea "</a> </nav> </div> </div> )} </header> ); }"
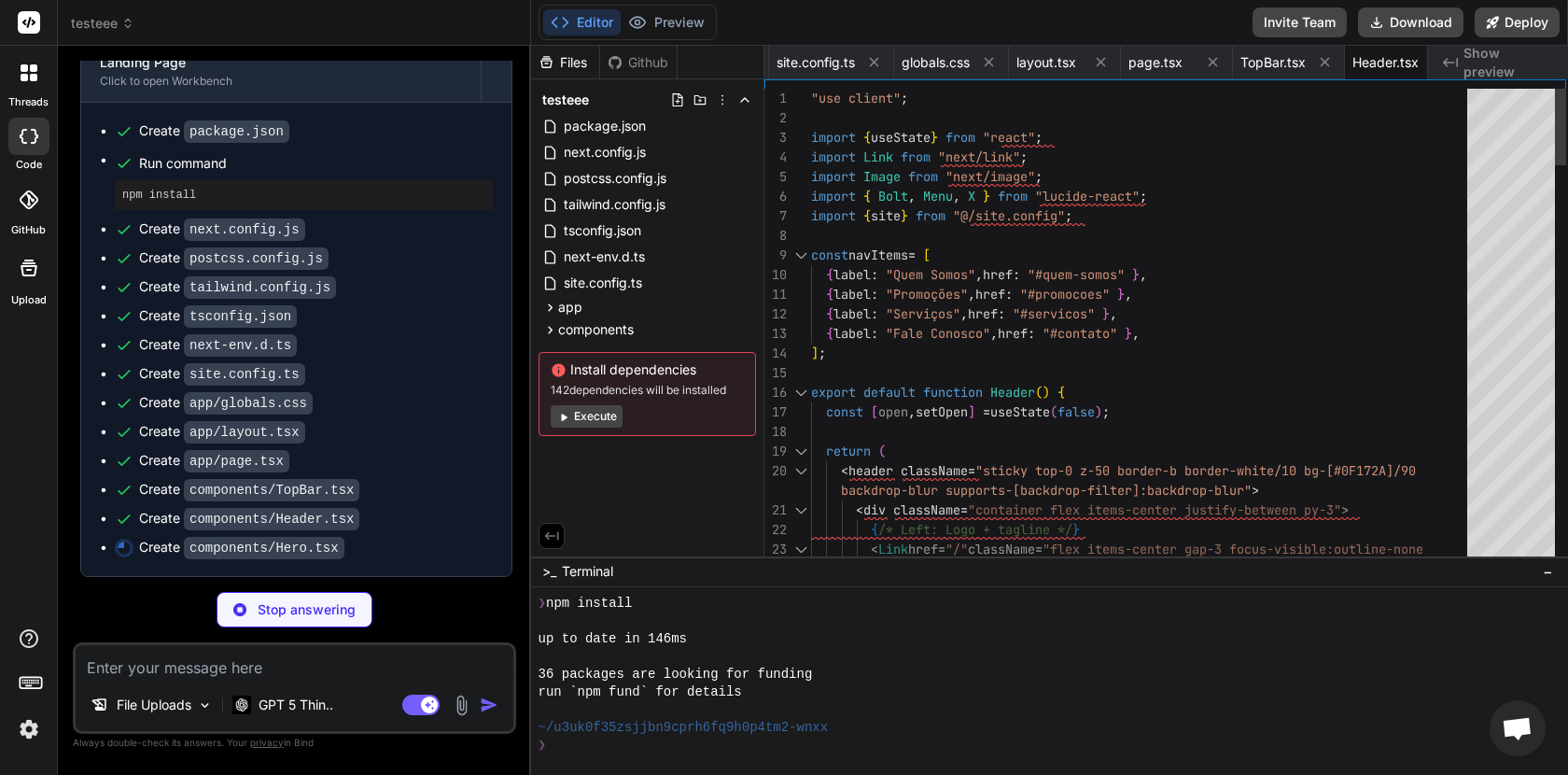
type textarea "x"
type textarea "</nav> </div> </div> )} </header> ); }"
type textarea "x"
type textarea "</div> </div> )} </header> ); }"
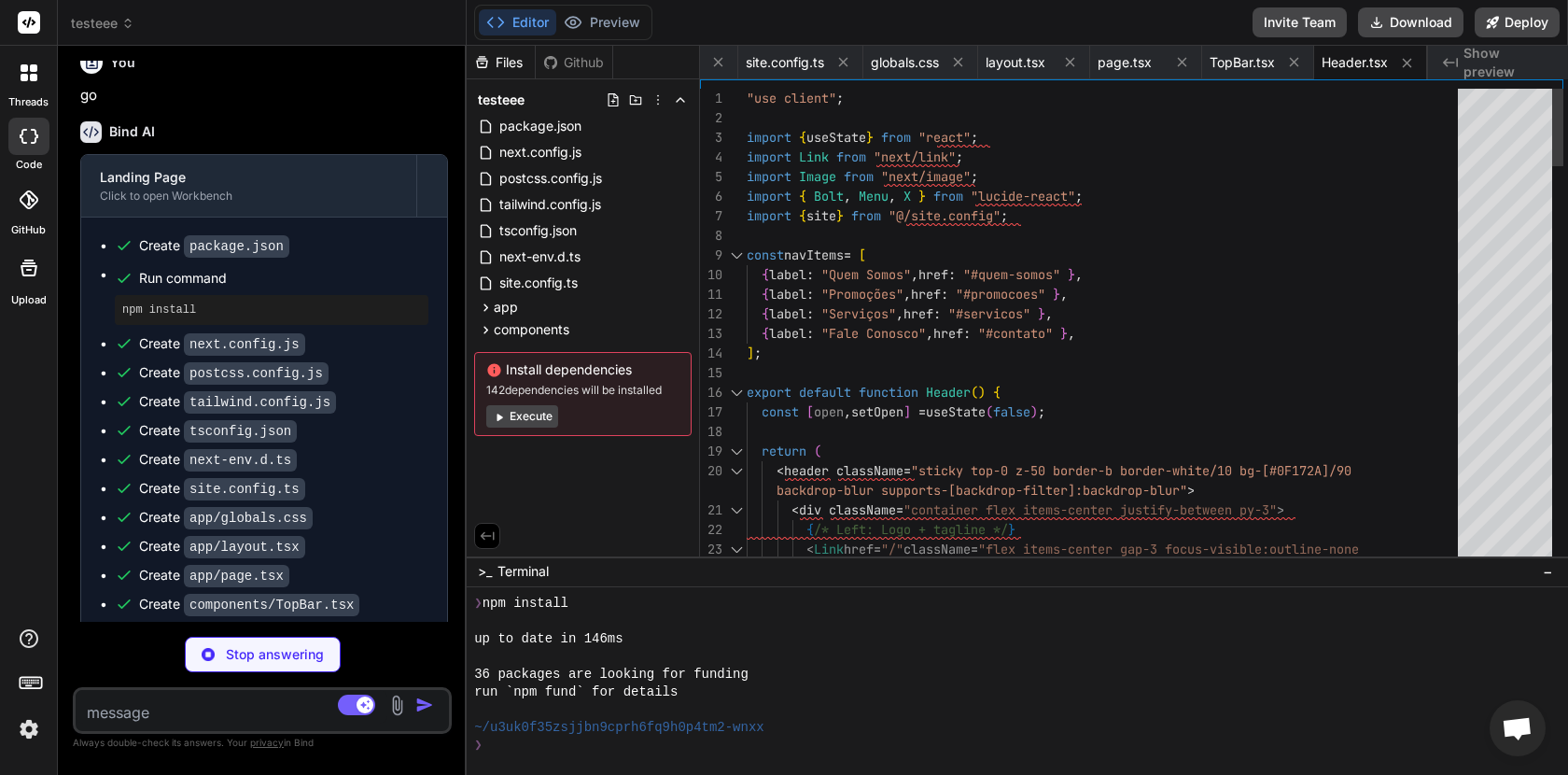
scroll to position [0, 0]
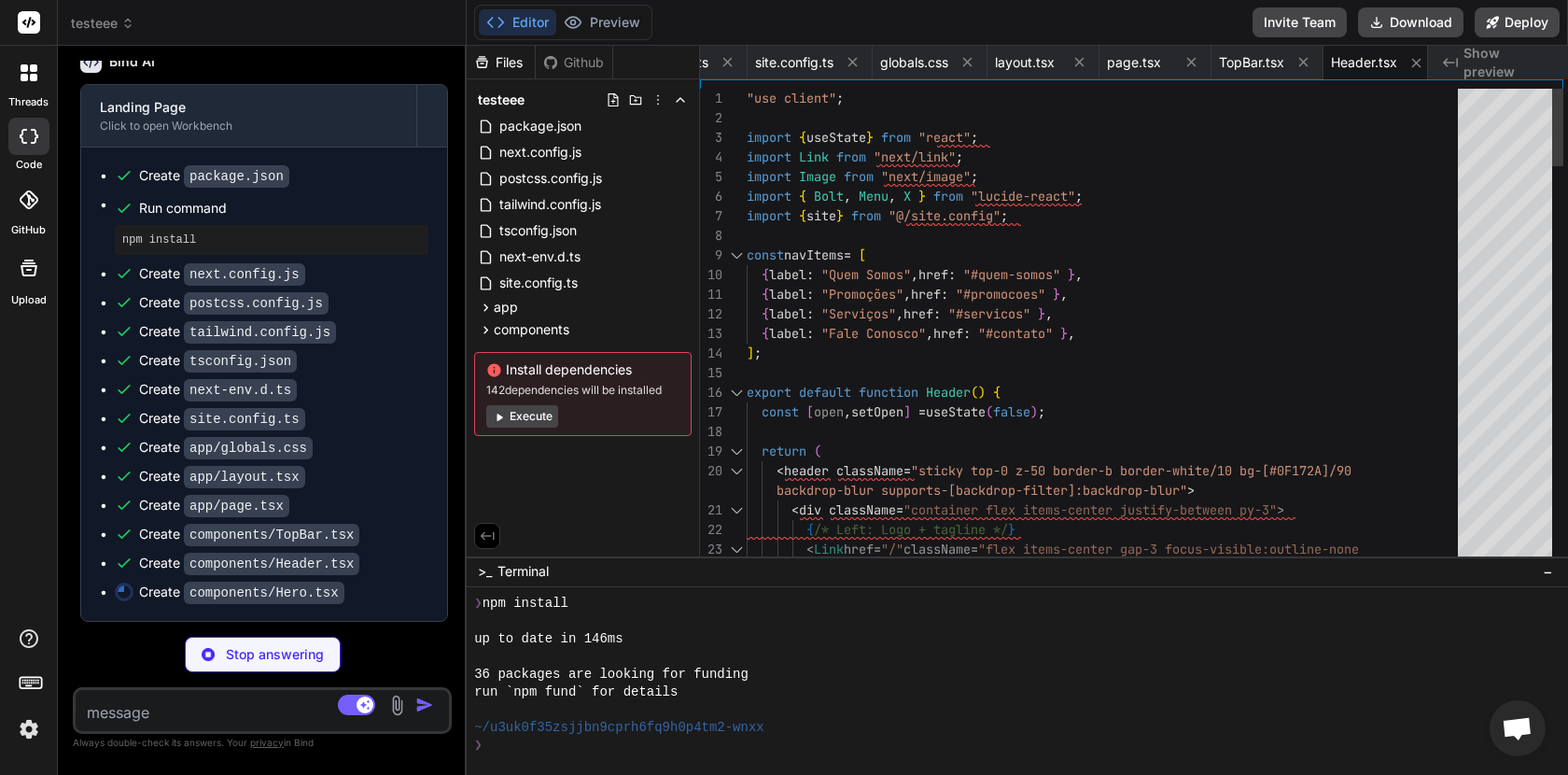
type textarea "x"
type textarea ")} </header> ); }"
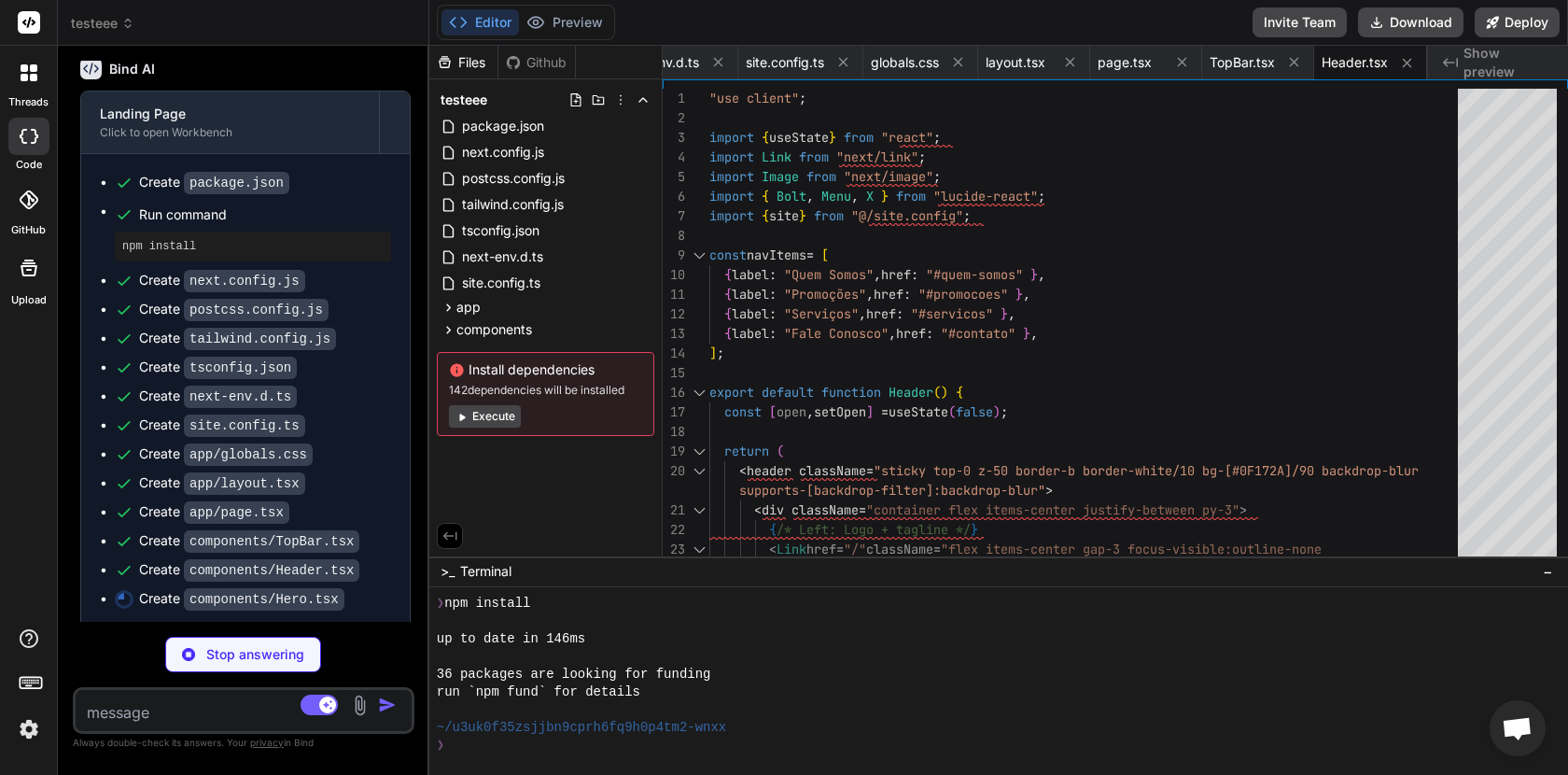
drag, startPoint x: 556, startPoint y: 242, endPoint x: 388, endPoint y: 239, distance: 168.0
click at [387, 239] on div "Bind AI Web Search Created with Pixso. Code Generator You Bind AI Sure. I'll pr…" at bounding box center [244, 410] width 372 height 729
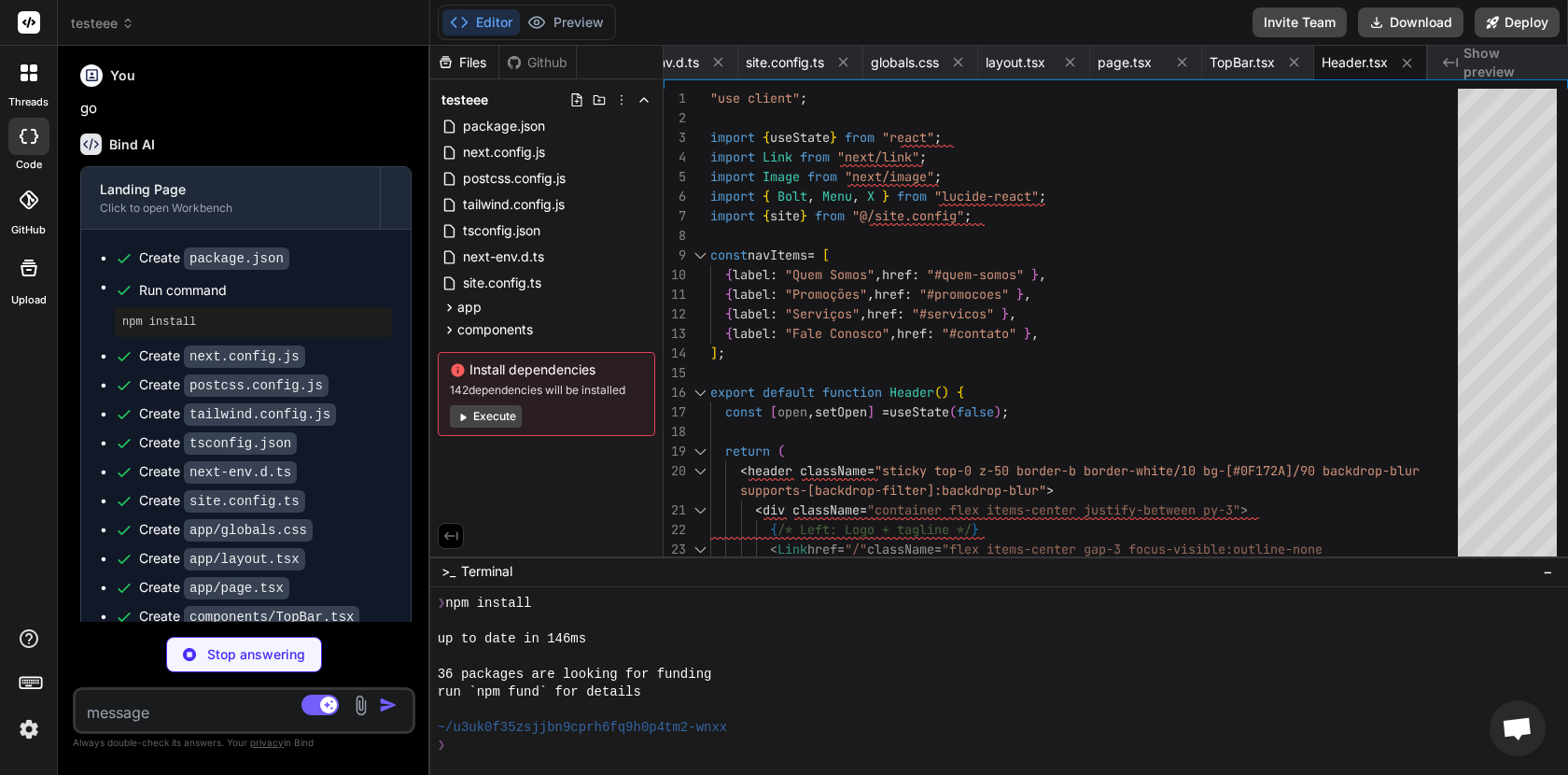
scroll to position [4595, 0]
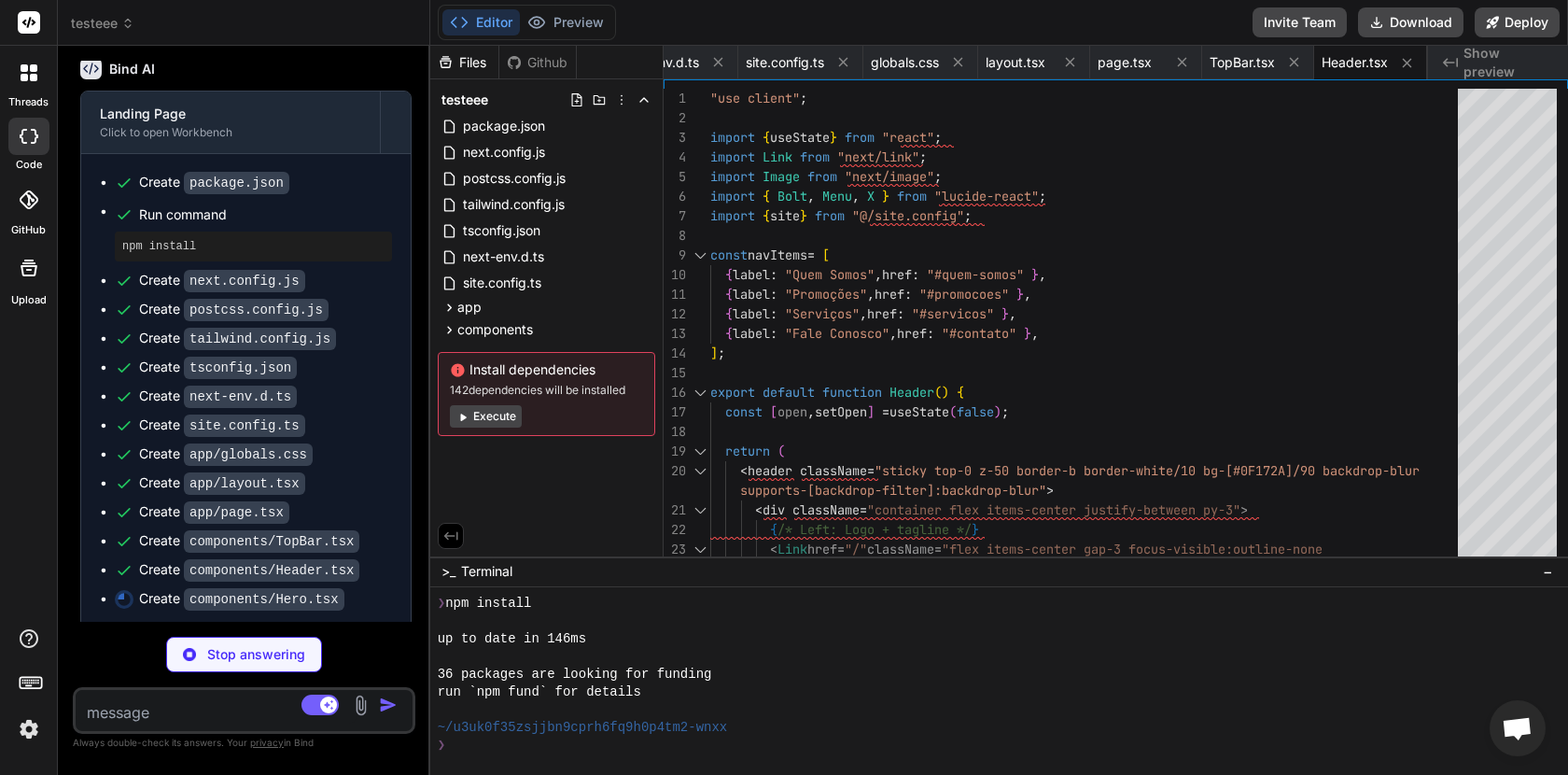
type textarea "x"
type textarea "</div> </div> )} </header> ); }"
type textarea "x"
type textarea "</nav> </div> </div> )} </header> ); }"
type textarea "x"
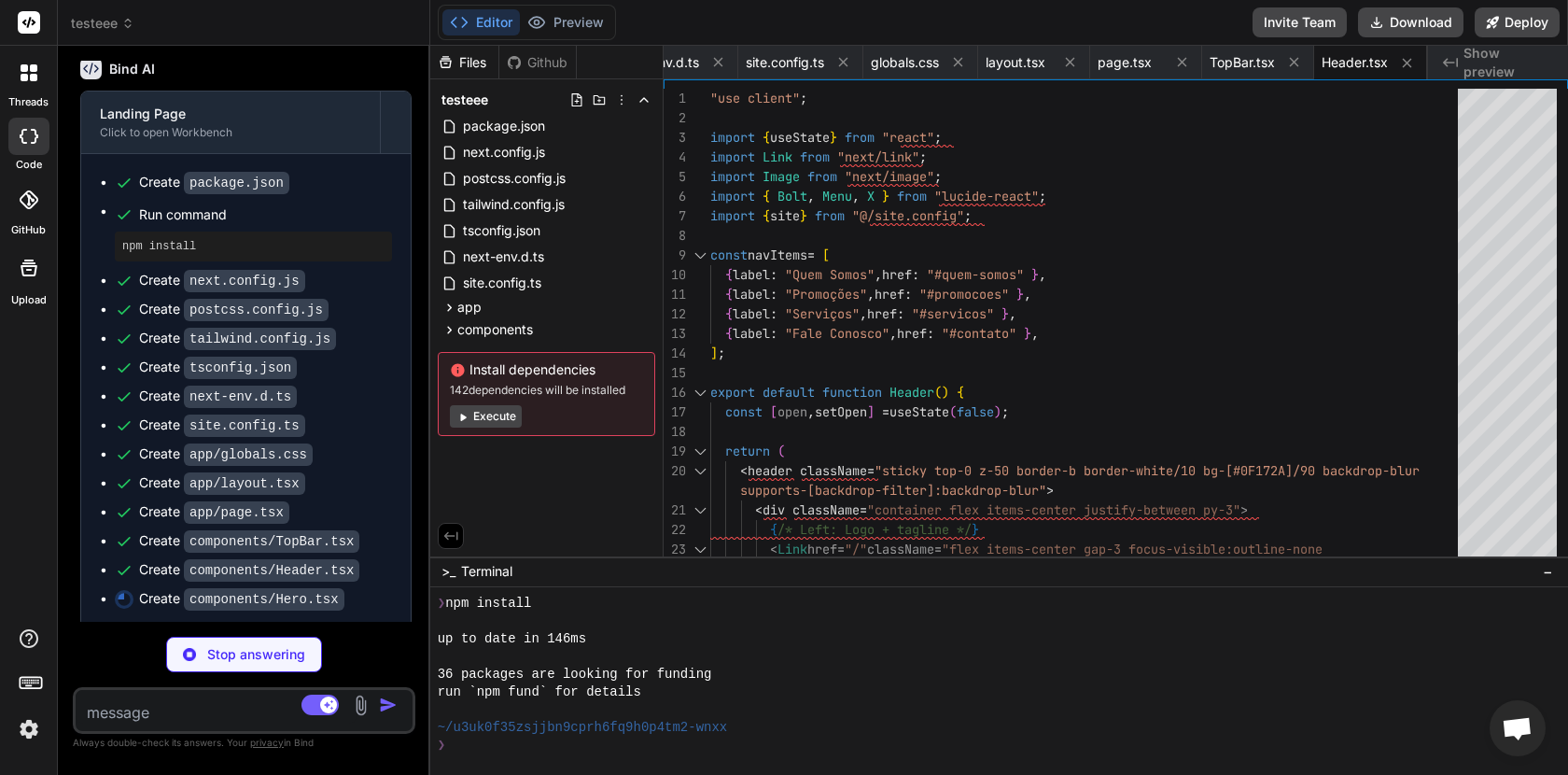
type textarea "</a> </nav> </div> </div> )} </header> ); }"
type textarea "x"
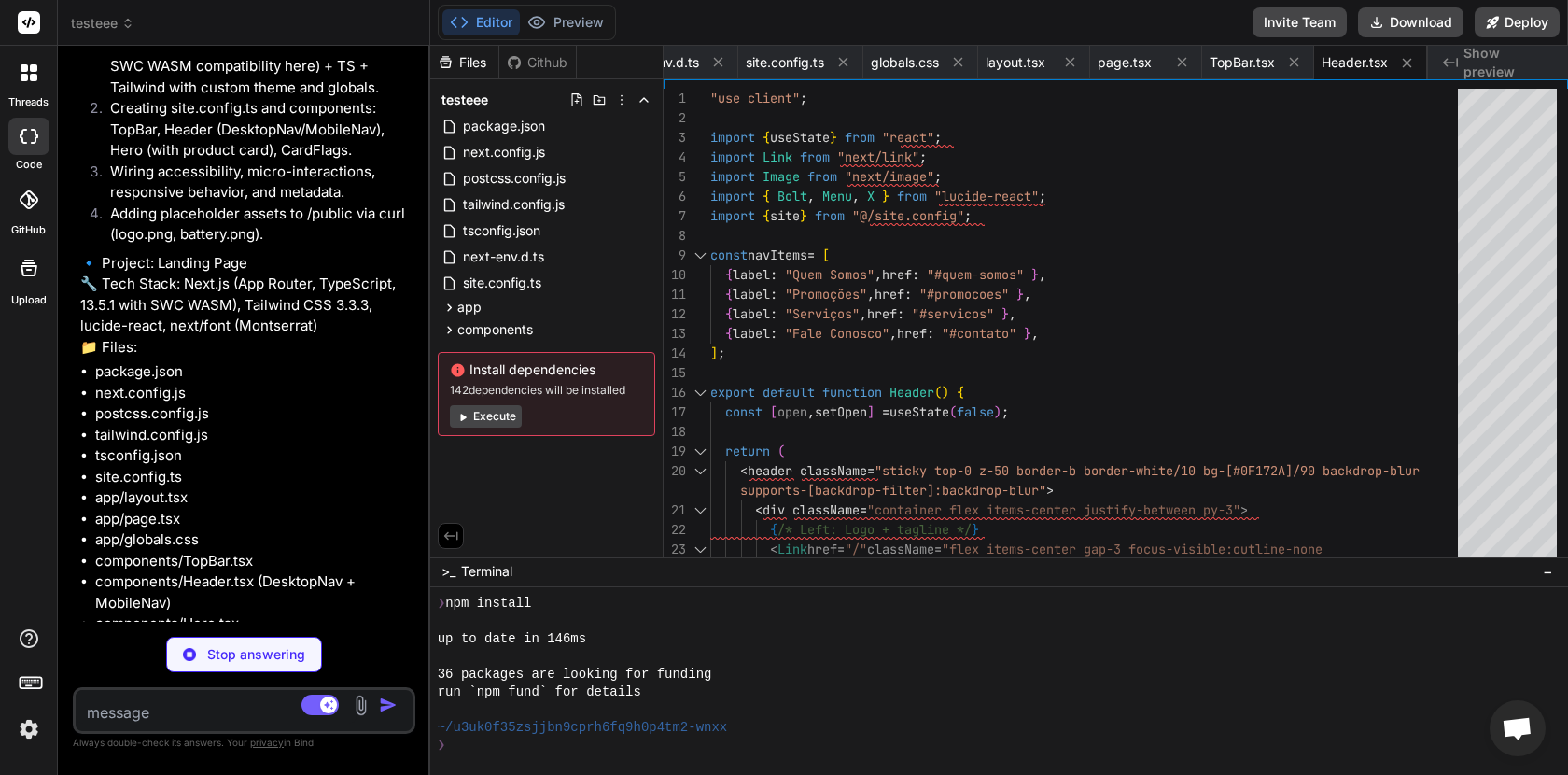
type textarea "x"
type textarea "); }"
type textarea "x"
type textarea "</header> ); }"
type textarea "x"
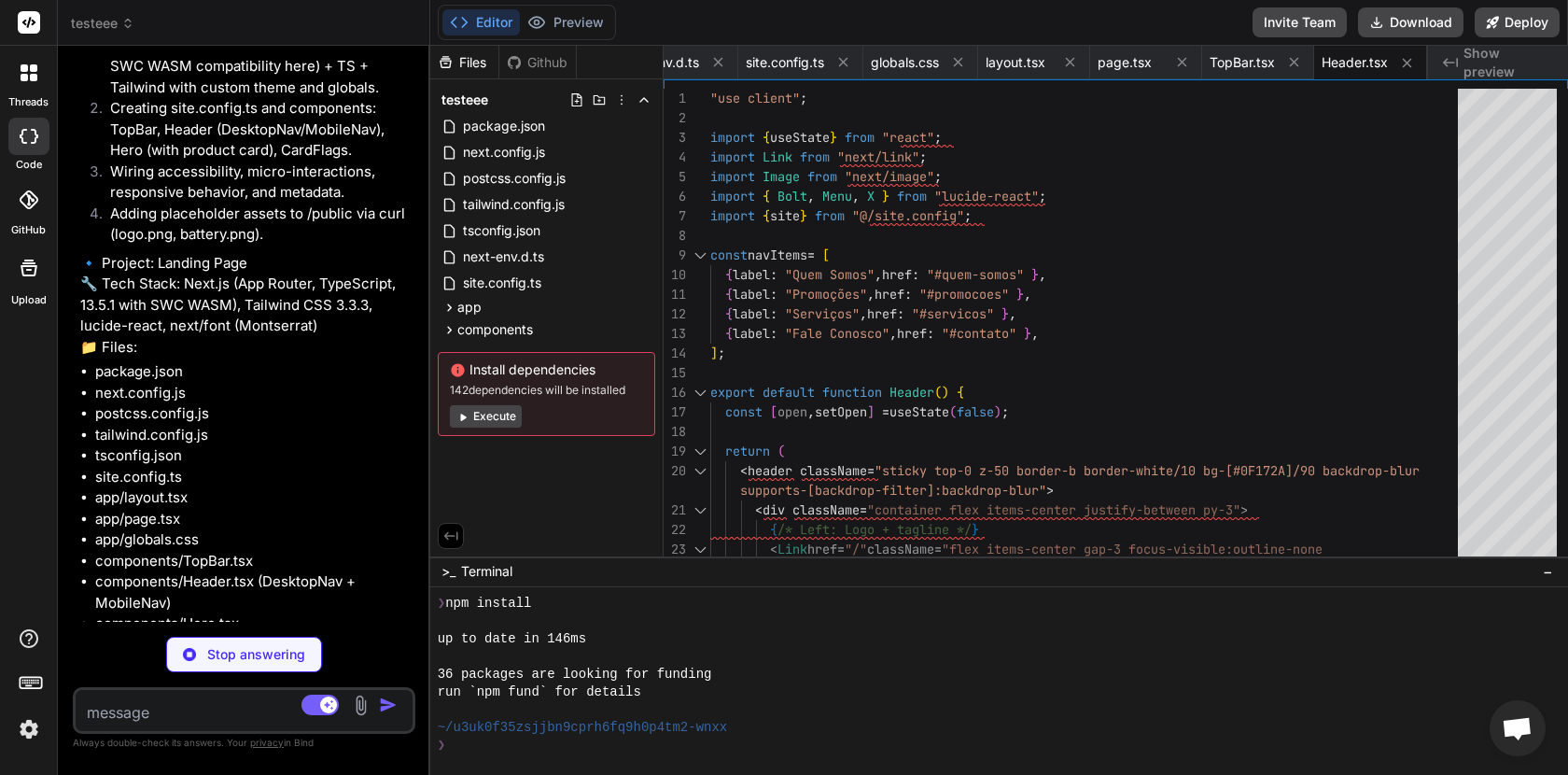
type textarea "</div> )} </header> ); }"
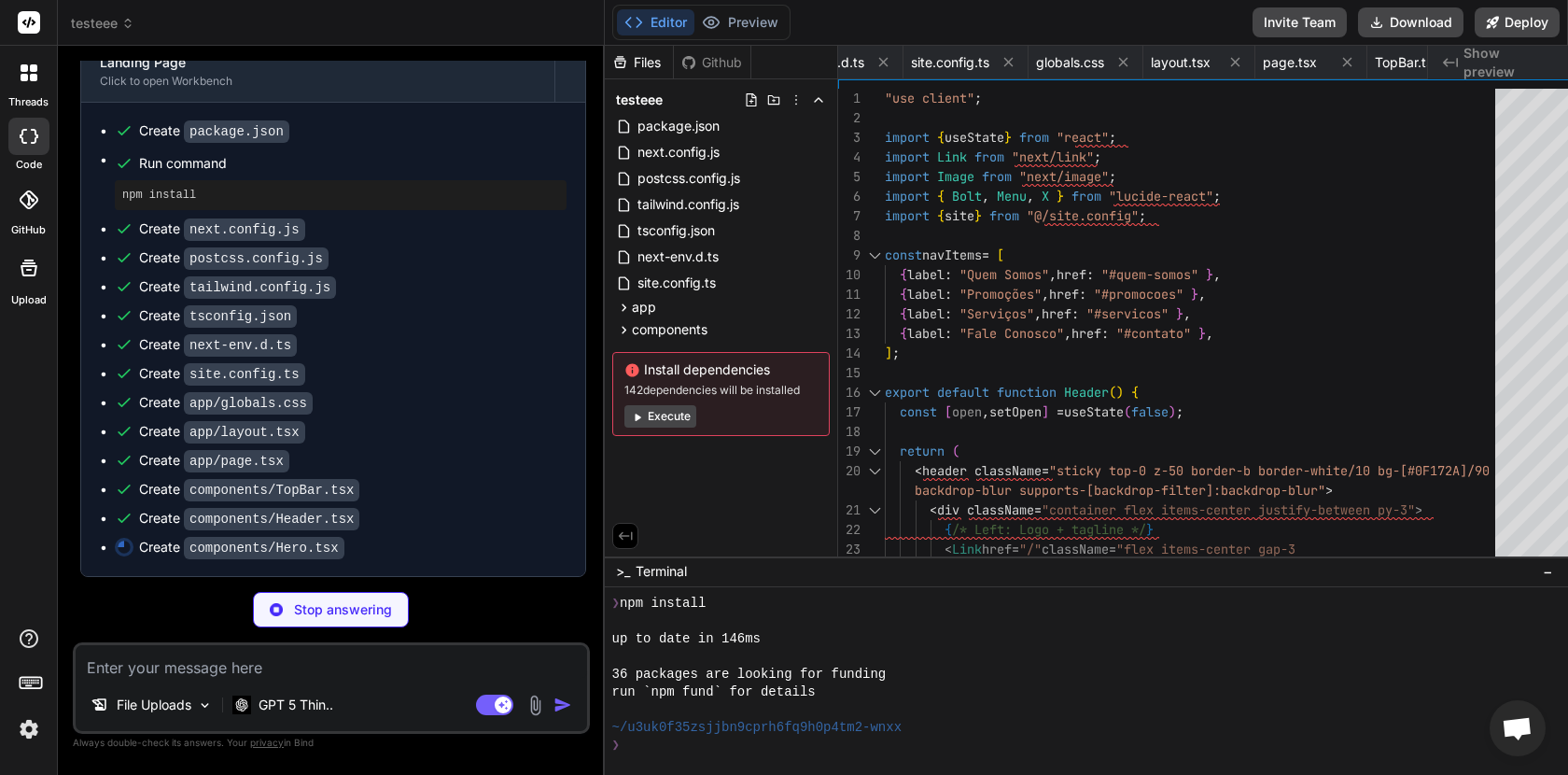
type textarea "x"
type textarea "</nav> </div> </div> )} </header> ); }"
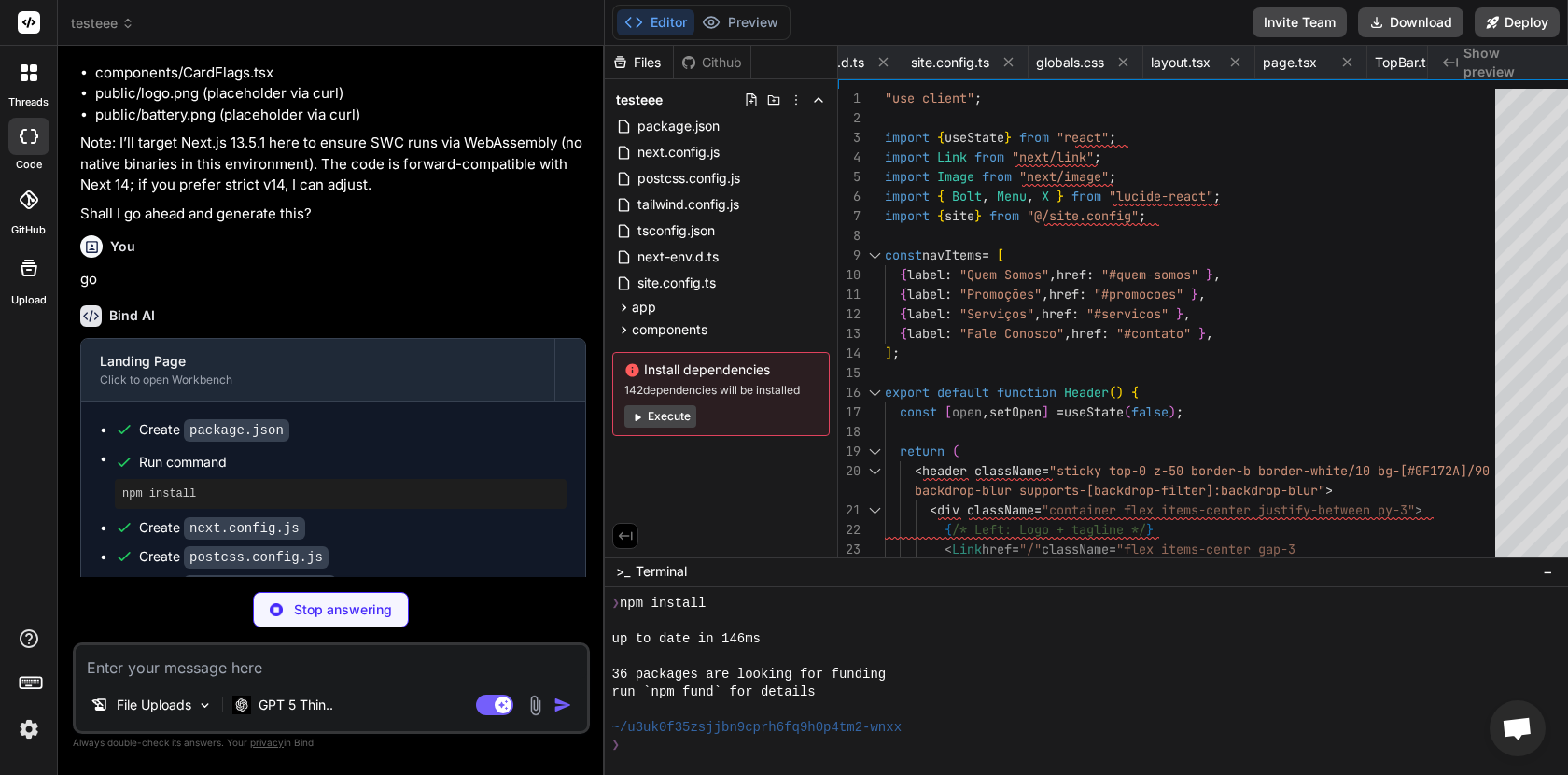
type textarea "x"
type textarea "); }"
type textarea "x"
type textarea "</div> )} </header> ); }"
type textarea "x"
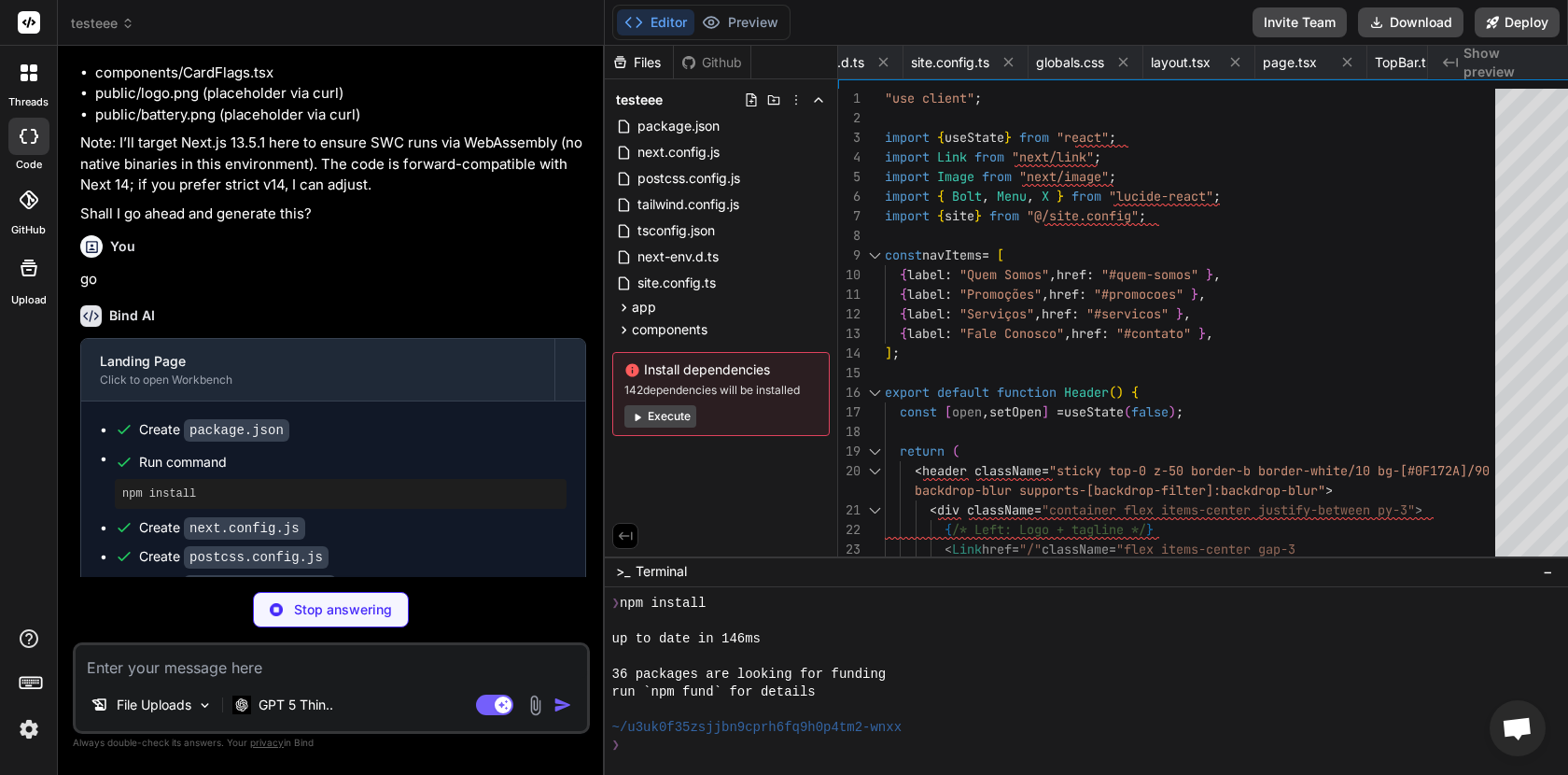
type textarea "x"
type textarea ")} </header> ); }"
type textarea "x"
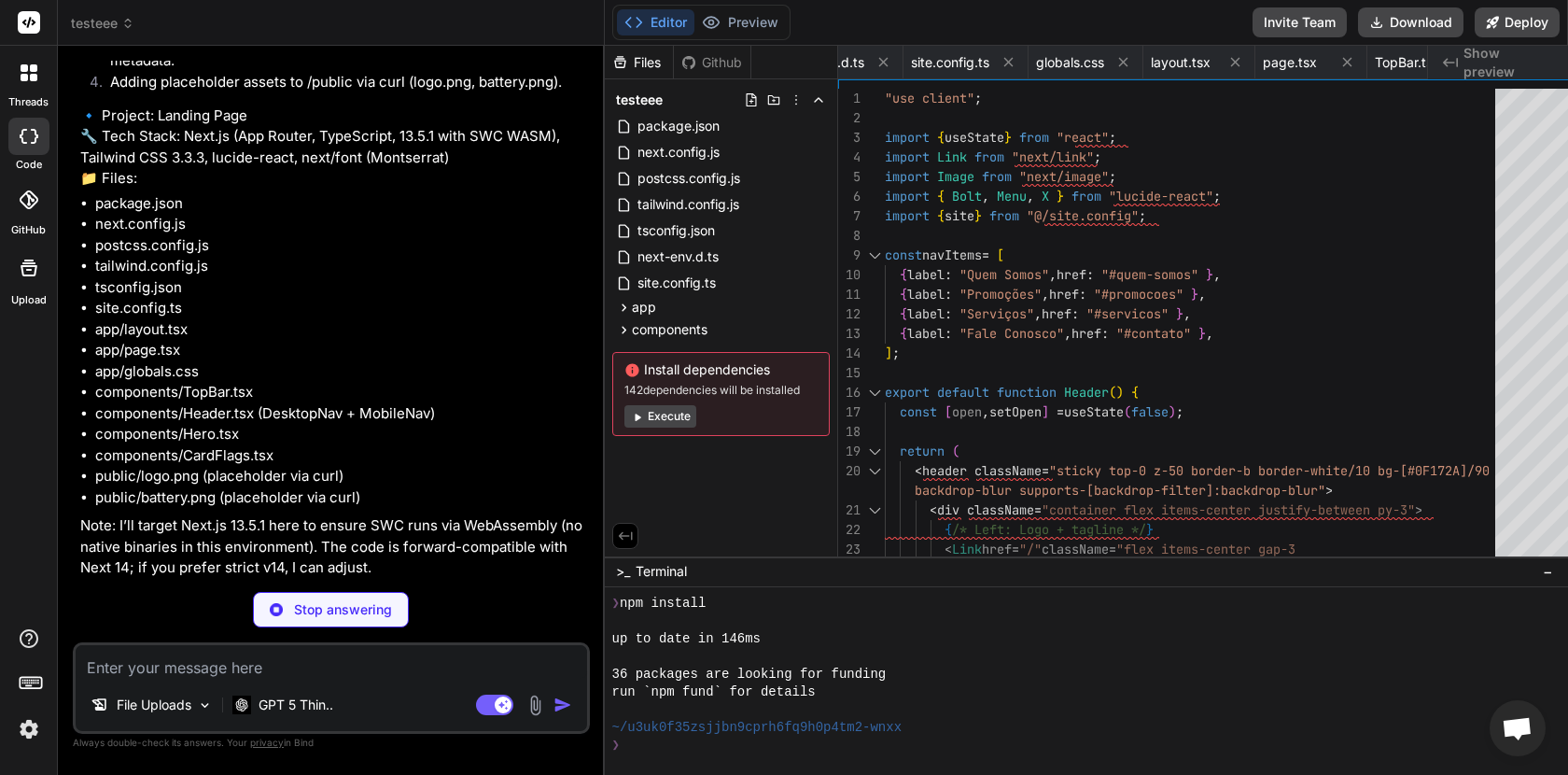
type textarea "x"
type textarea "</nav> </div> </div> )} </header> ); }"
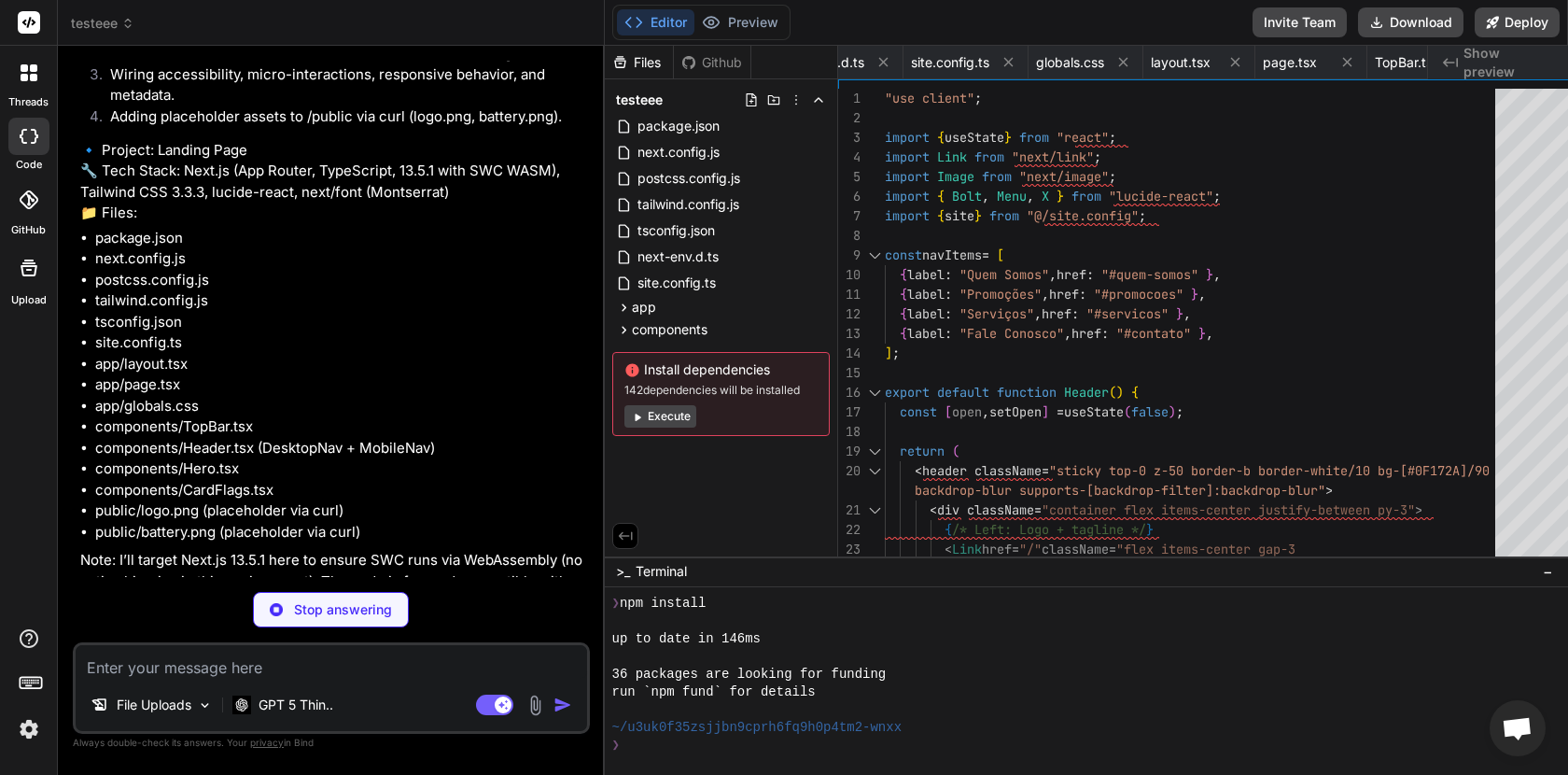
type textarea "x"
type textarea "}"
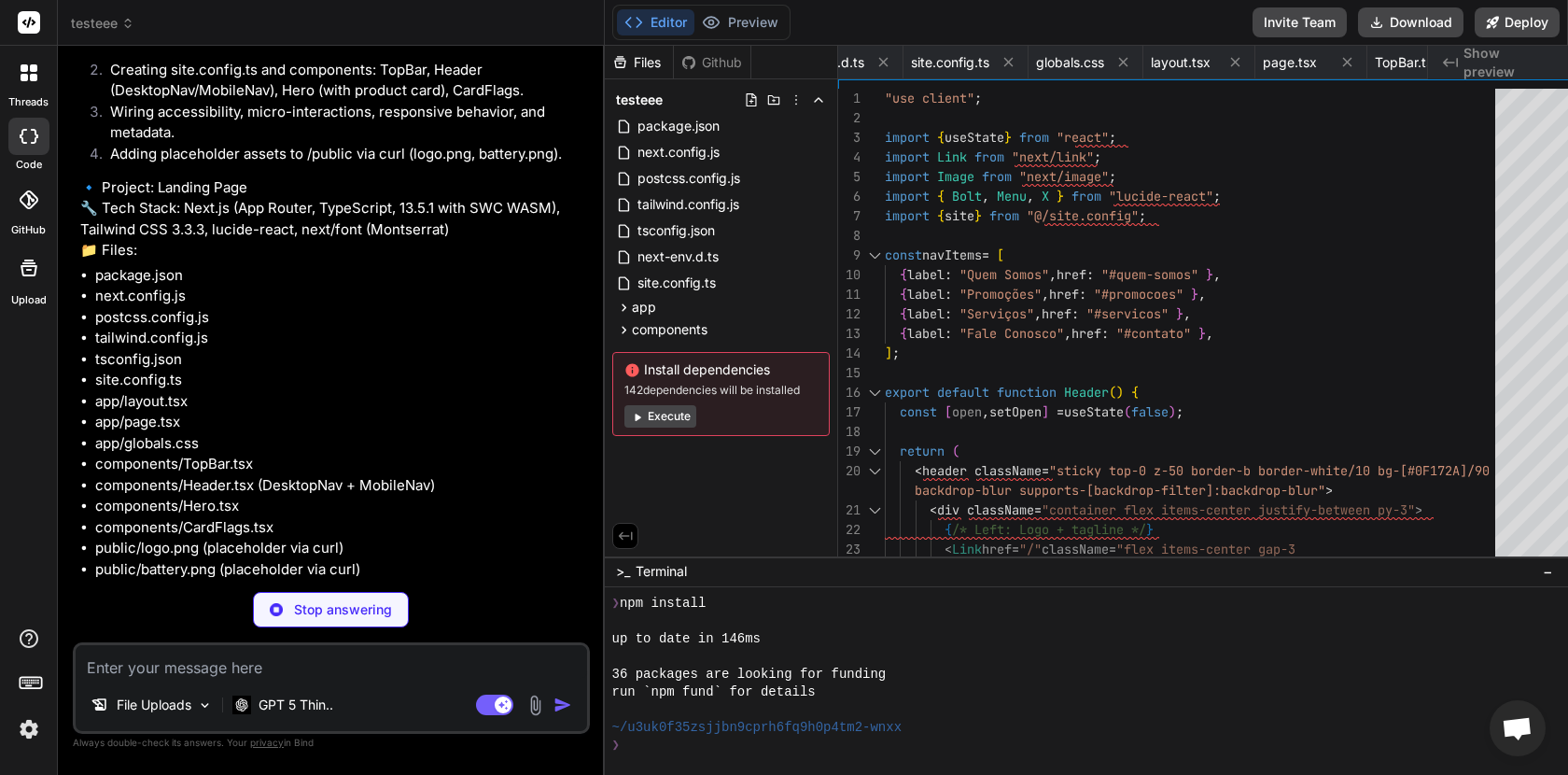
type textarea "x"
type textarea "</div> </div> )} </header> ); }"
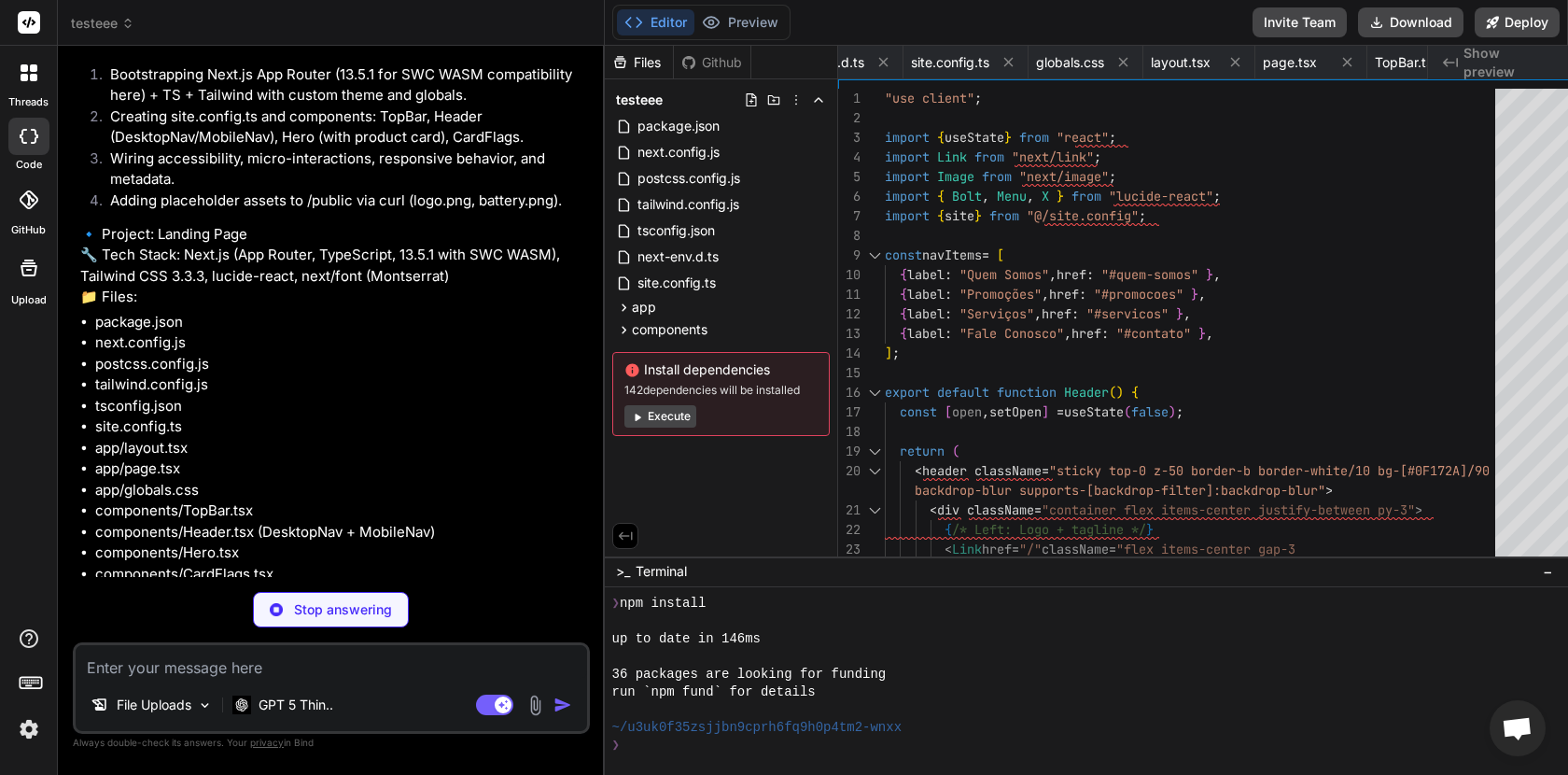
type textarea "x"
type textarea ")} </header> ); }"
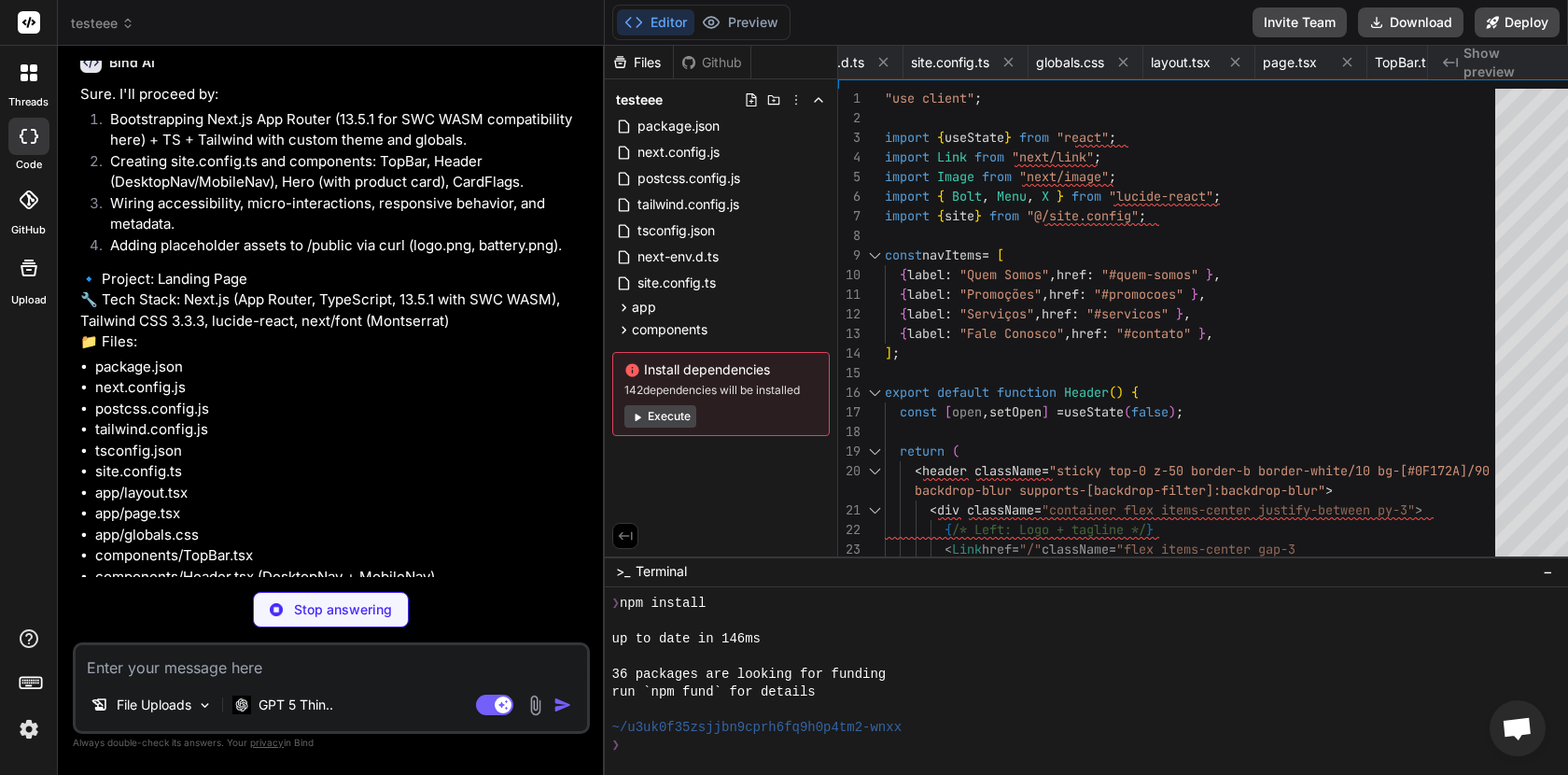
type textarea "x"
type textarea "</div> )} </header> ); }"
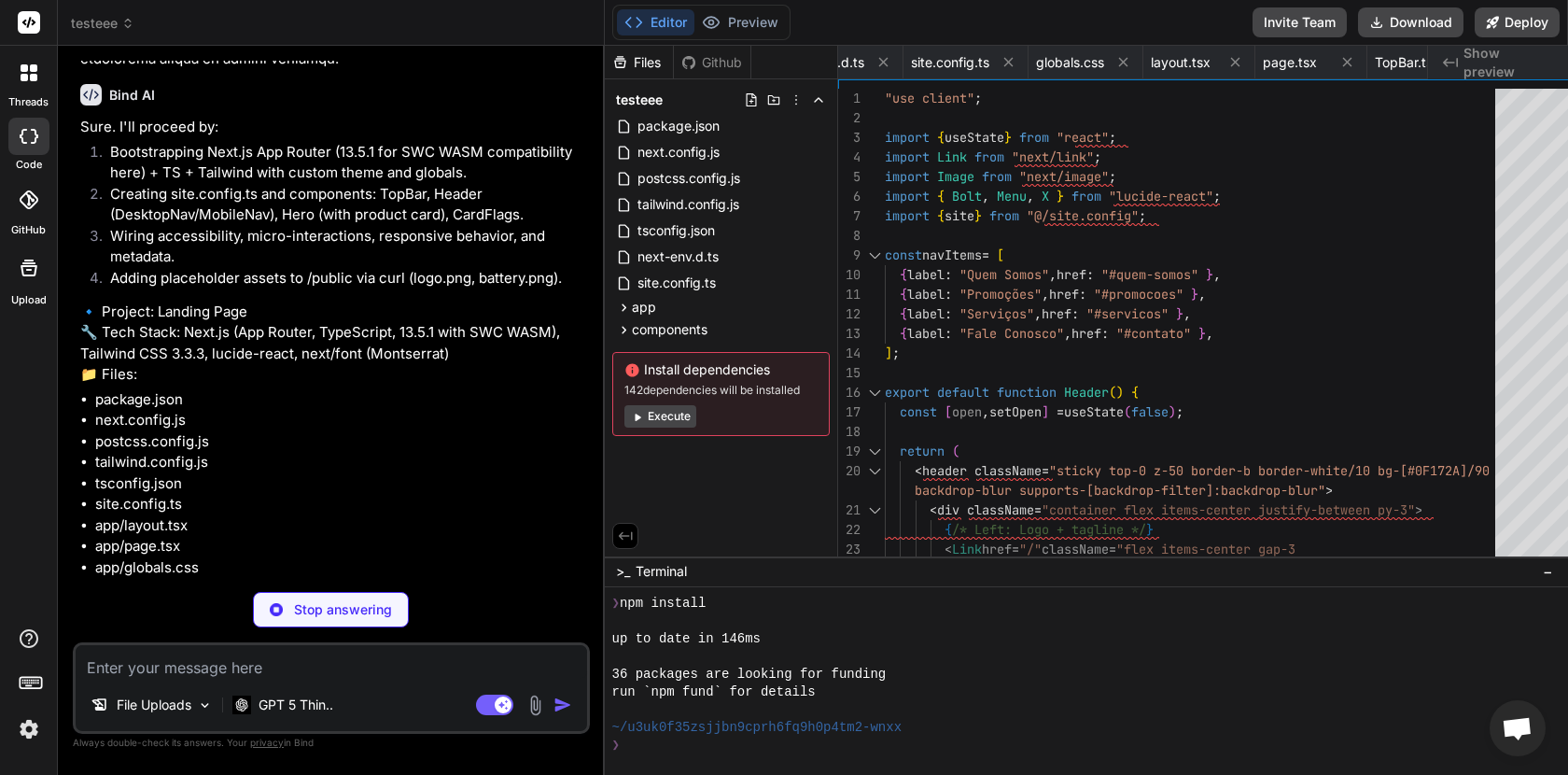
type textarea "x"
type textarea ")} </header> ); }"
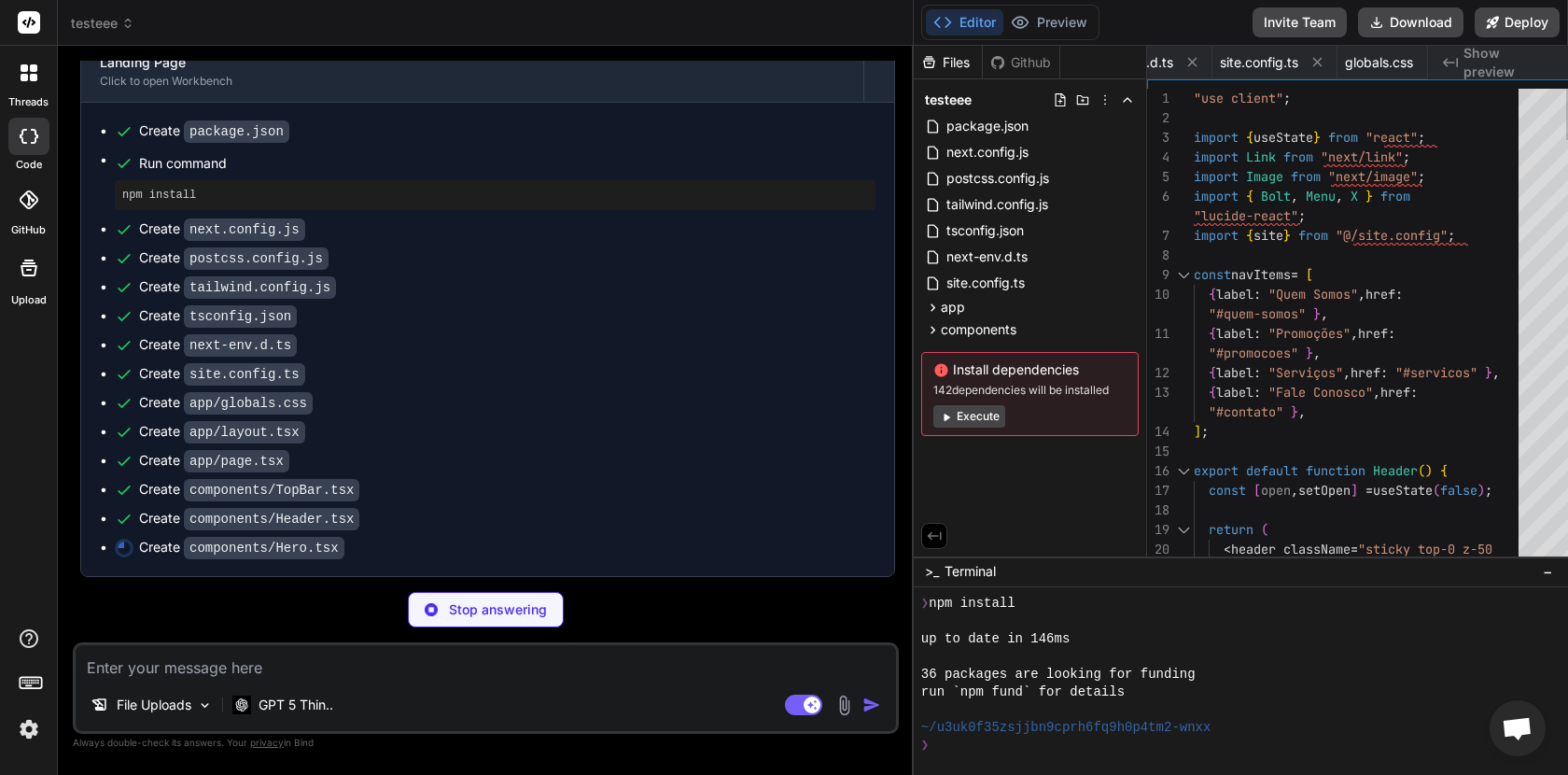
type textarea "x"
type textarea "<span>PEDIR AGORA</span> </a> </nav> </div> </div> )} </header> ); }"
type textarea "x"
type textarea "</nav> </div> </div> )} </header> ); }"
type textarea "x"
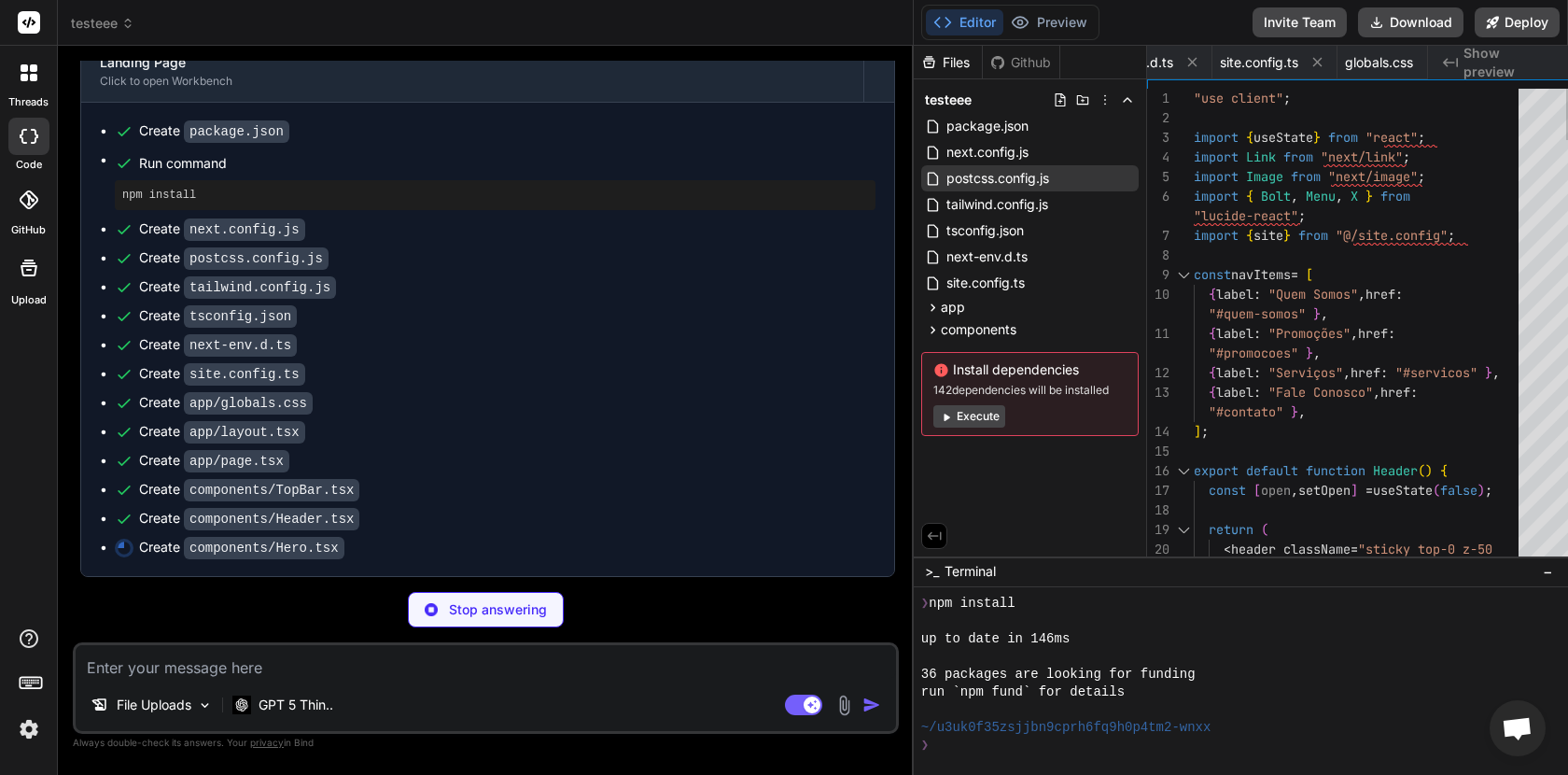
type textarea ")} </header> ); }"
type textarea "x"
type textarea ")} </header> ); }"
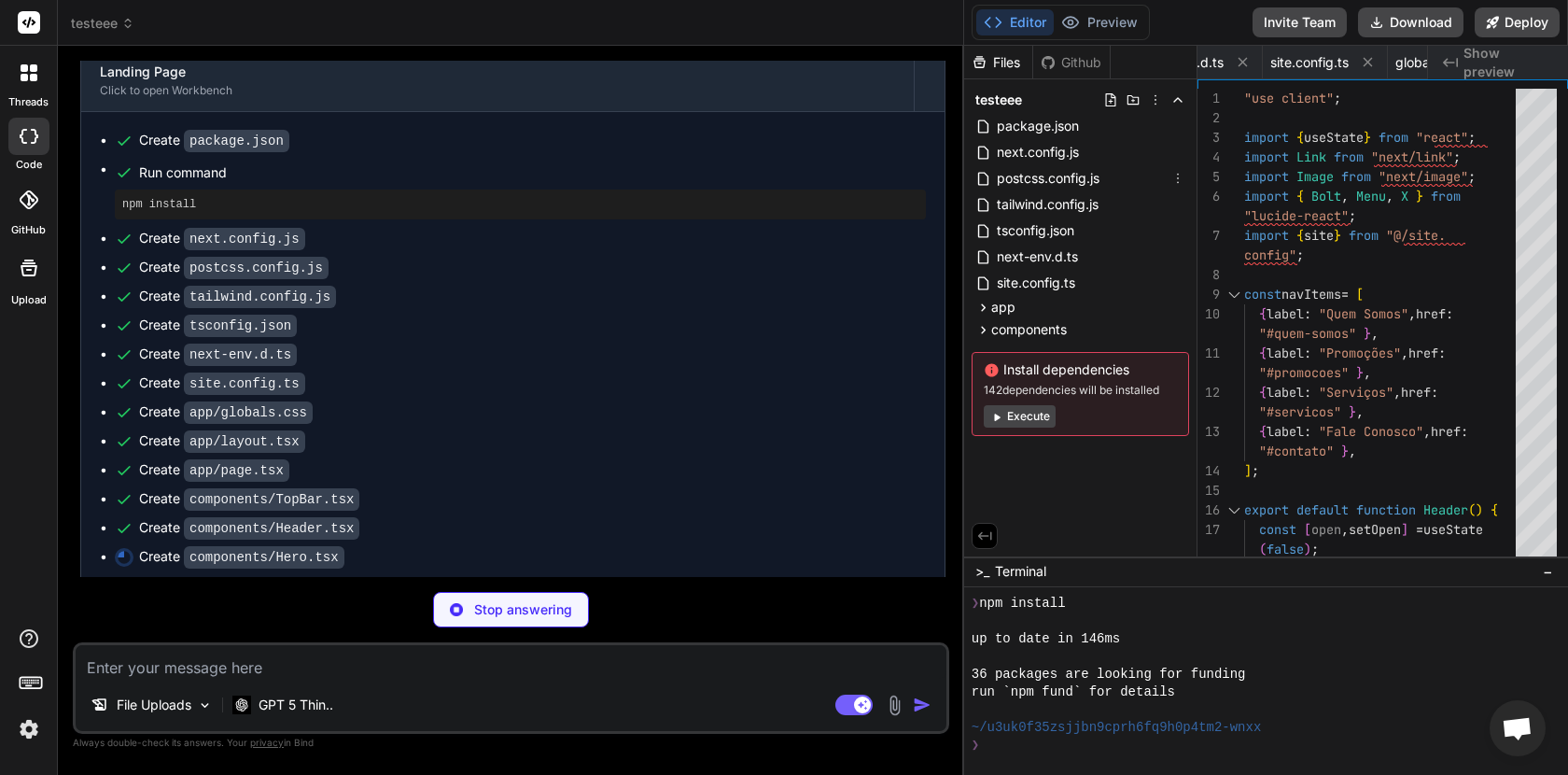
type textarea "x"
type textarea "}"
type textarea "x"
type textarea ")} </header> ); }"
type textarea "x"
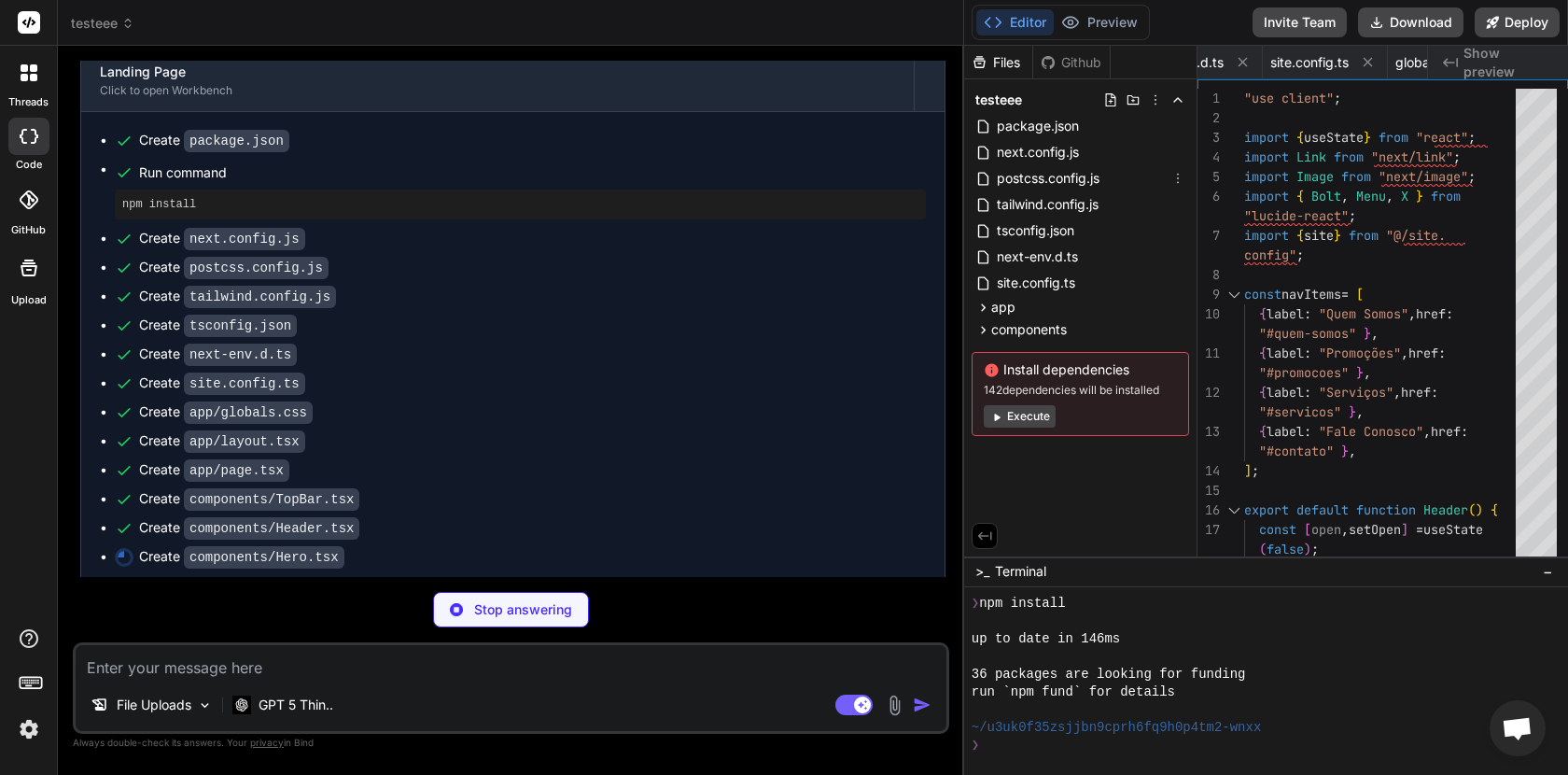
type textarea "</nav> </div> </div> )} </header> ); }"
type textarea "x"
type textarea ")} </header> ); }"
type textarea "x"
type textarea "}"
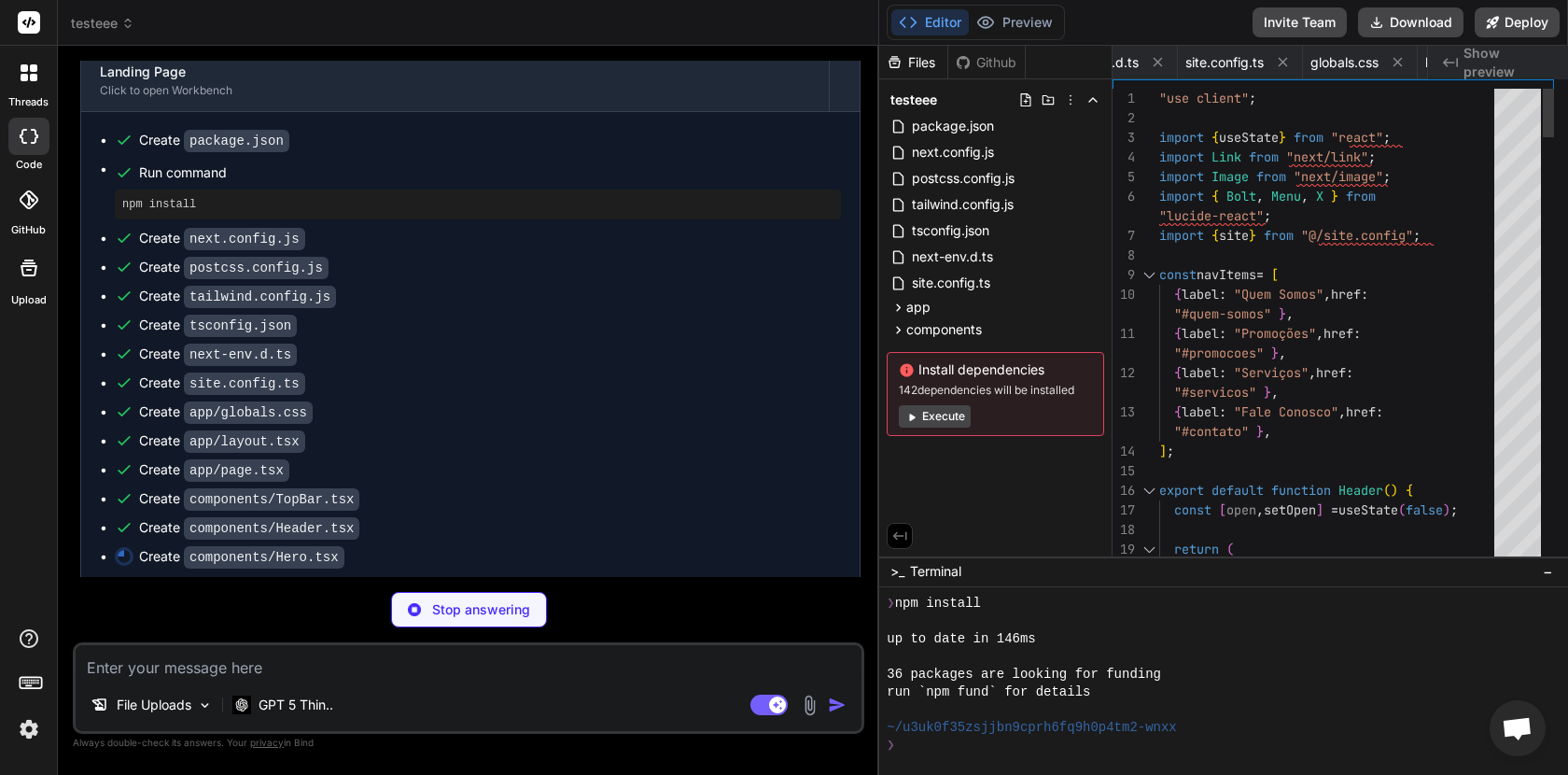
type textarea "x"
type textarea "</div> )} </header> ); }"
type textarea "x"
type textarea ")} </header> ); }"
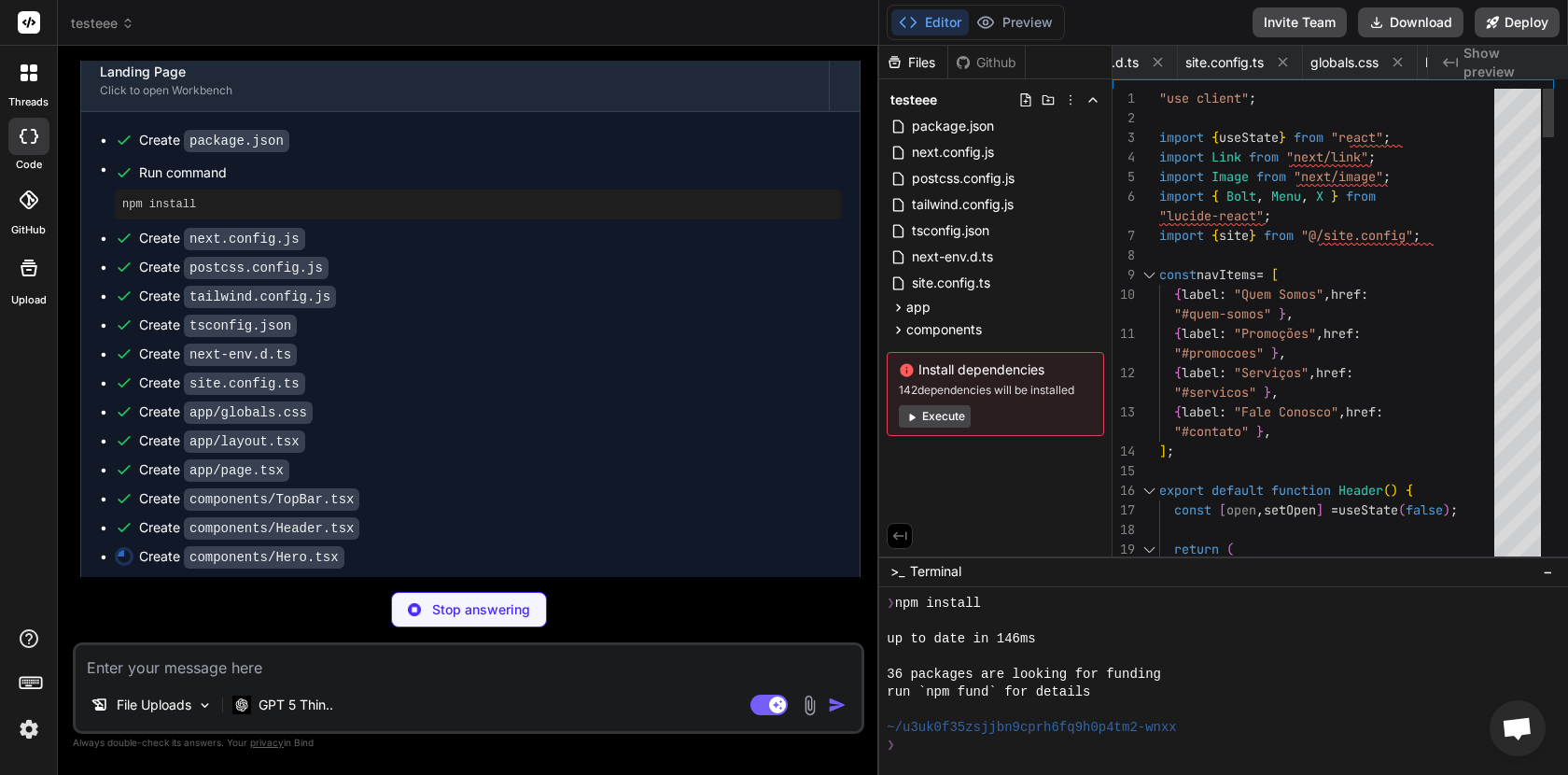
type textarea "x"
type textarea "</div> </div> )} </header> ); }"
type textarea "x"
type textarea "</div> )} </header> ); }"
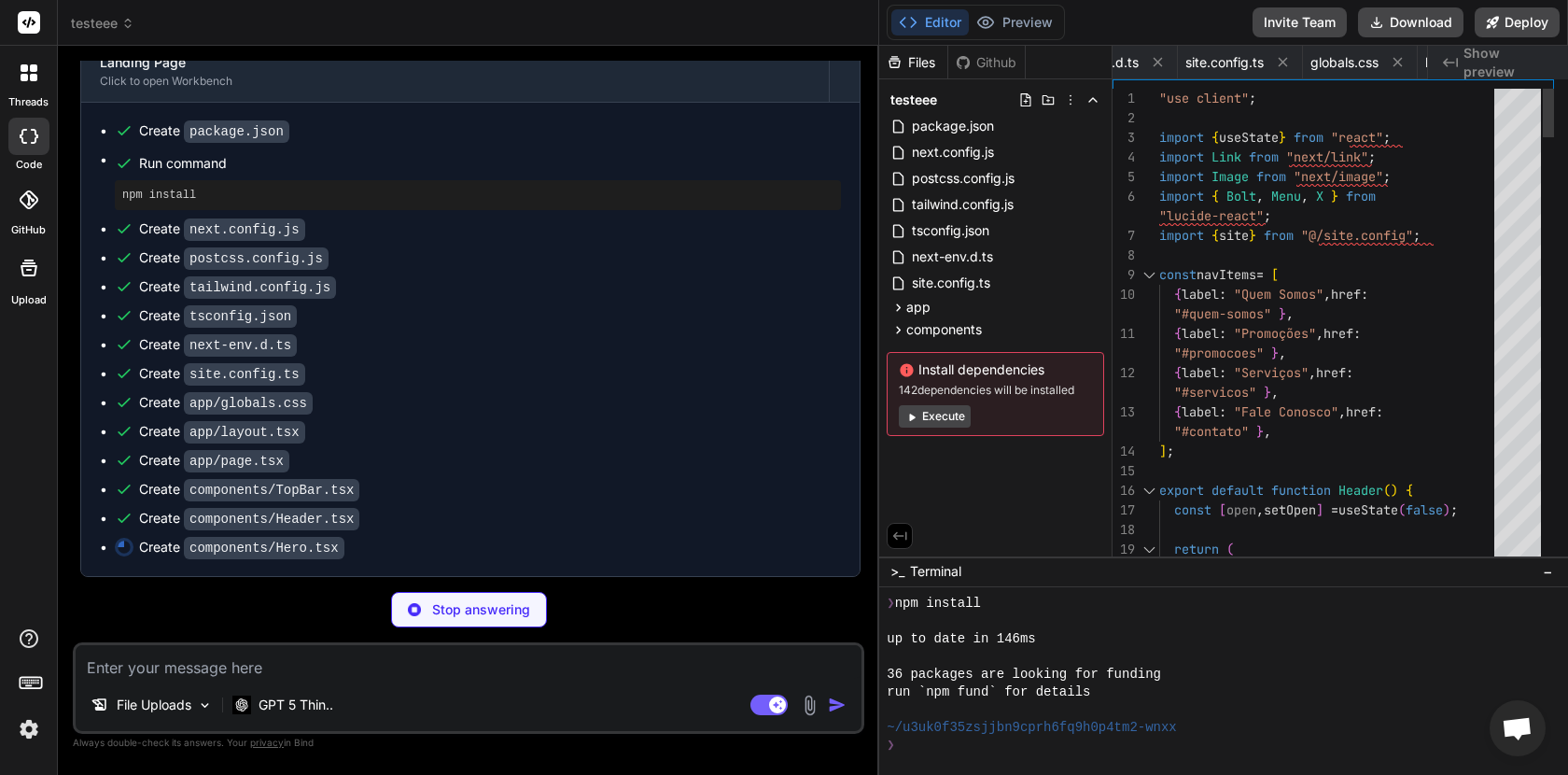
type textarea "x"
type textarea "}"
type textarea "x"
type textarea "<span>PEDIR AGORA</span> </a> </nav> </div> </div> )} </header> ); }"
type textarea "x"
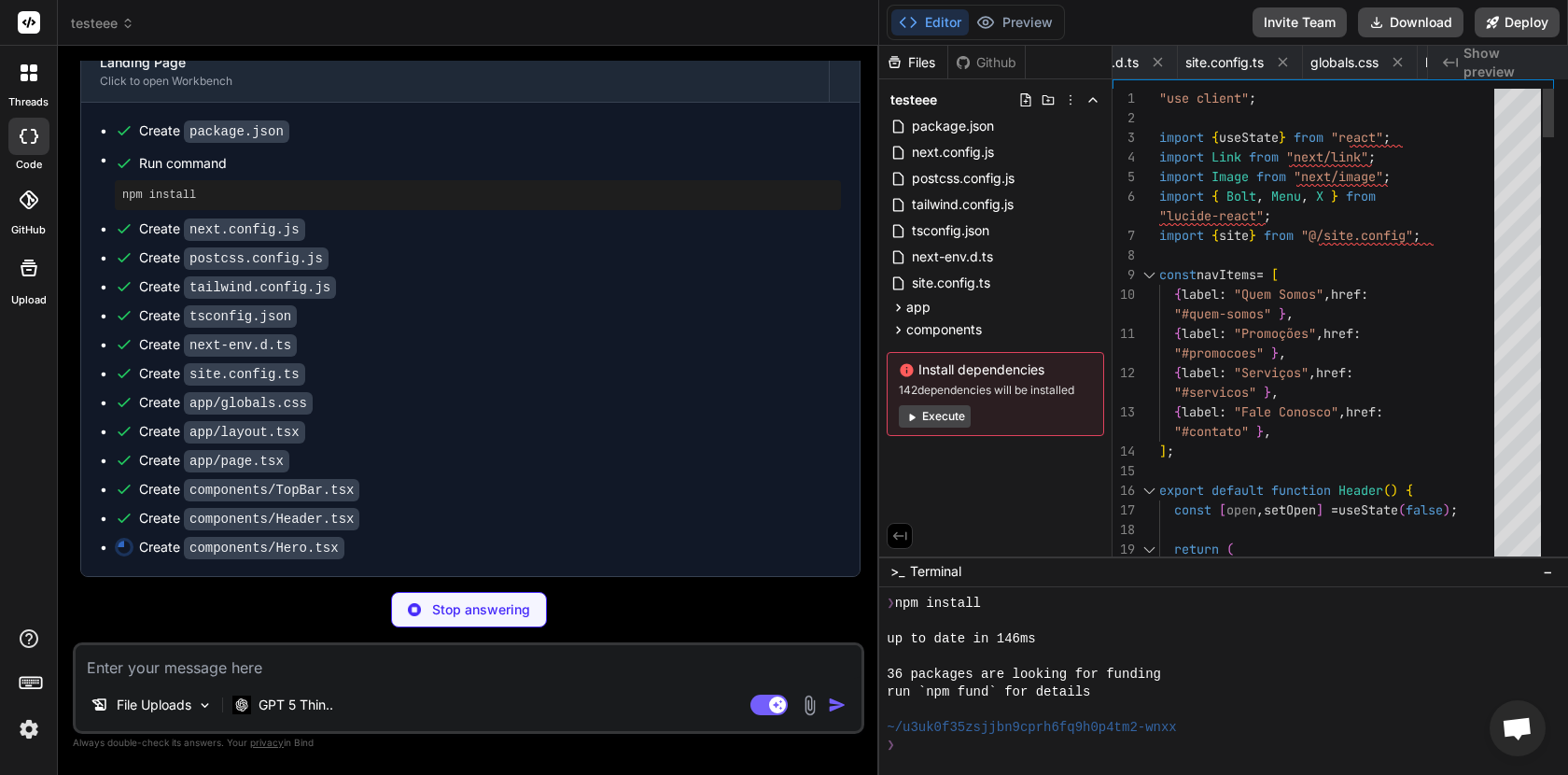
type textarea "</div> </div> )} </header> ); }"
type textarea "x"
type textarea "</div> </div> )} </header> ); }"
type textarea "x"
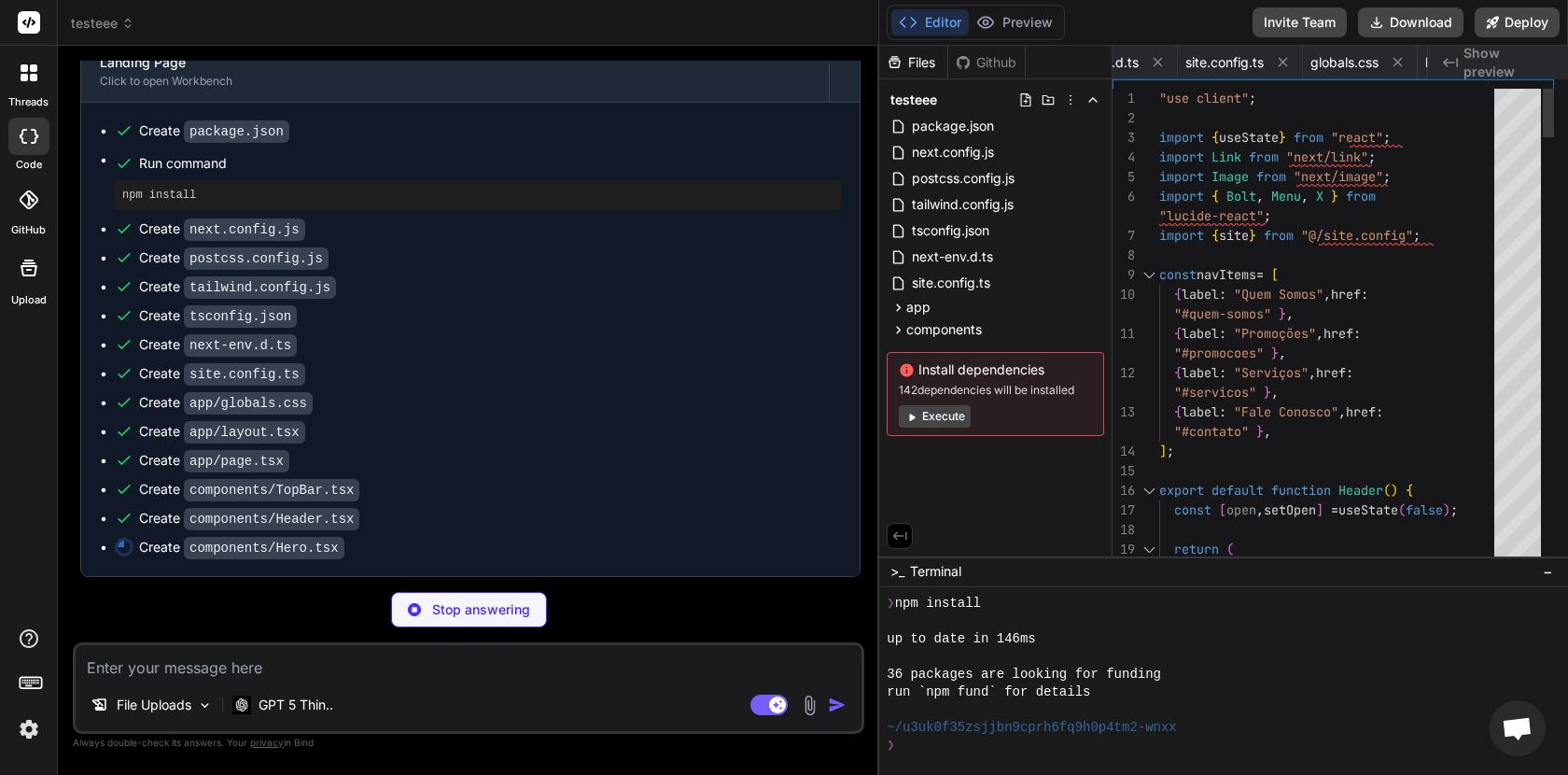
type textarea ")} </header> ); }"
type textarea "x"
type textarea "</header> ); }"
type textarea "x"
type textarea "</a> </nav> </div> </div> )} </header> ); }"
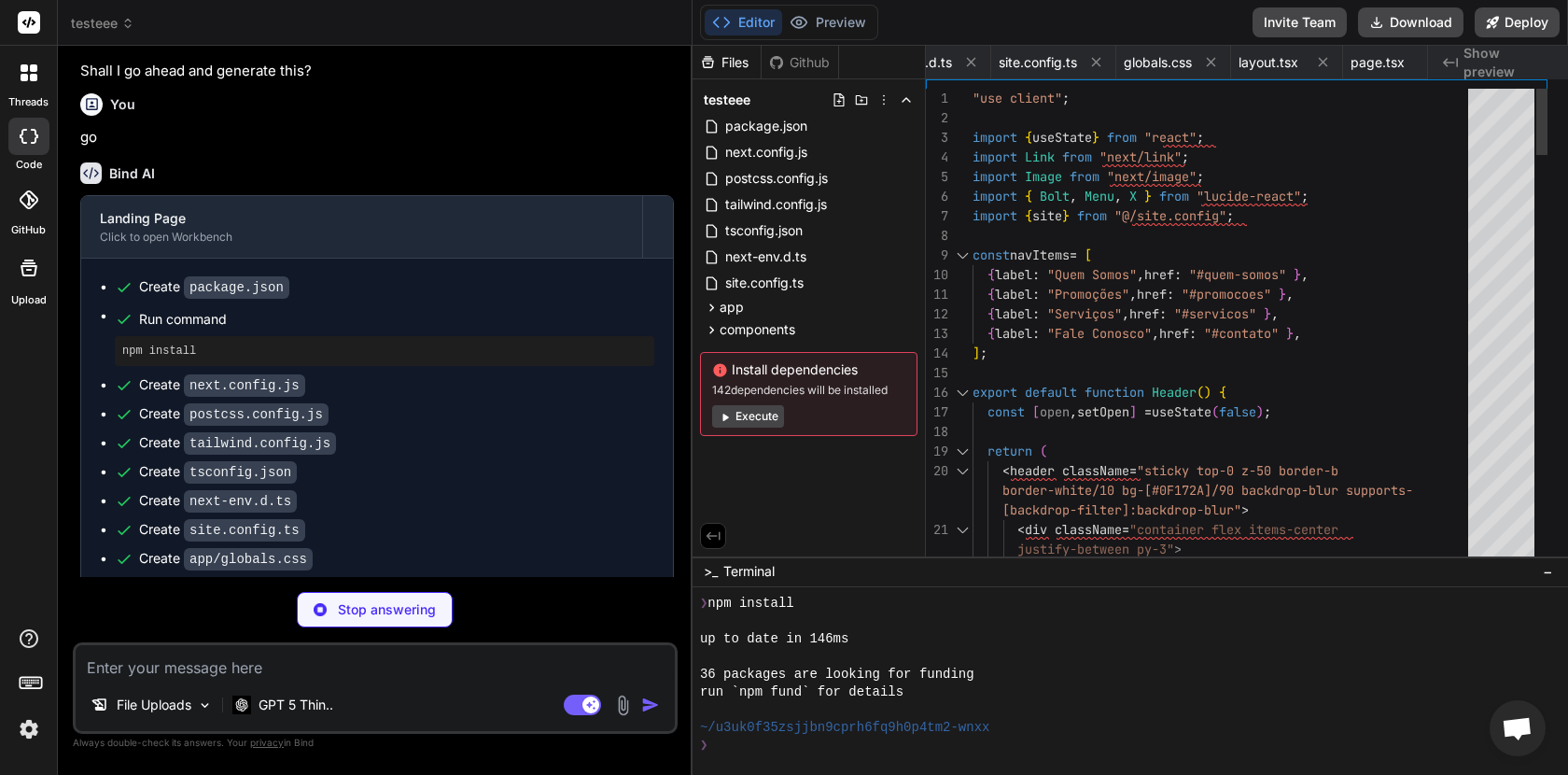
type textarea "x"
type textarea ")} </header> ); }"
type textarea "x"
type textarea "</nav> </div> </div> )} </header> ); }"
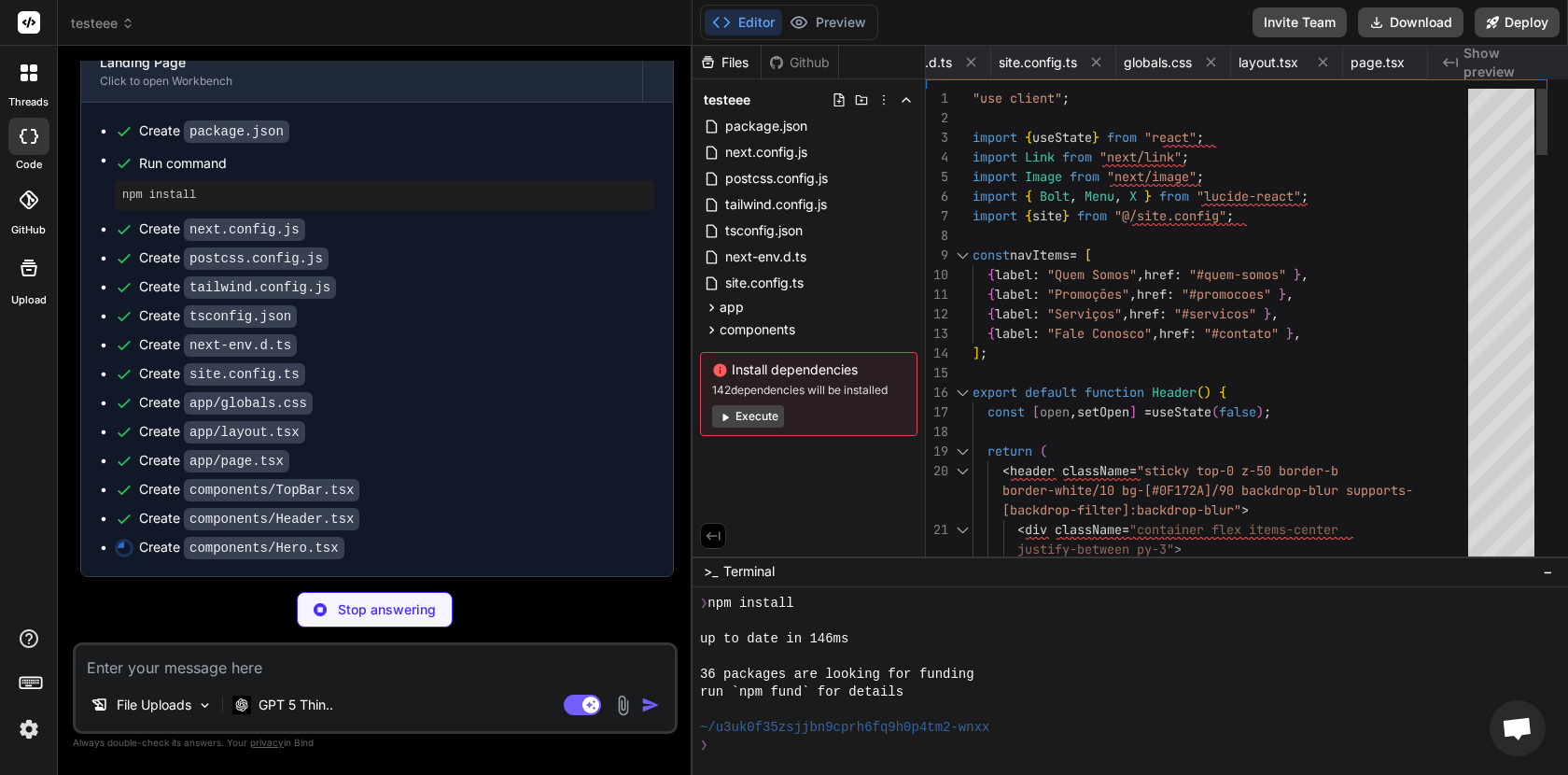
type textarea "x"
type textarea "</header> ); }"
type textarea "x"
type textarea "</a> </nav> </div> </div> )} </header> ); }"
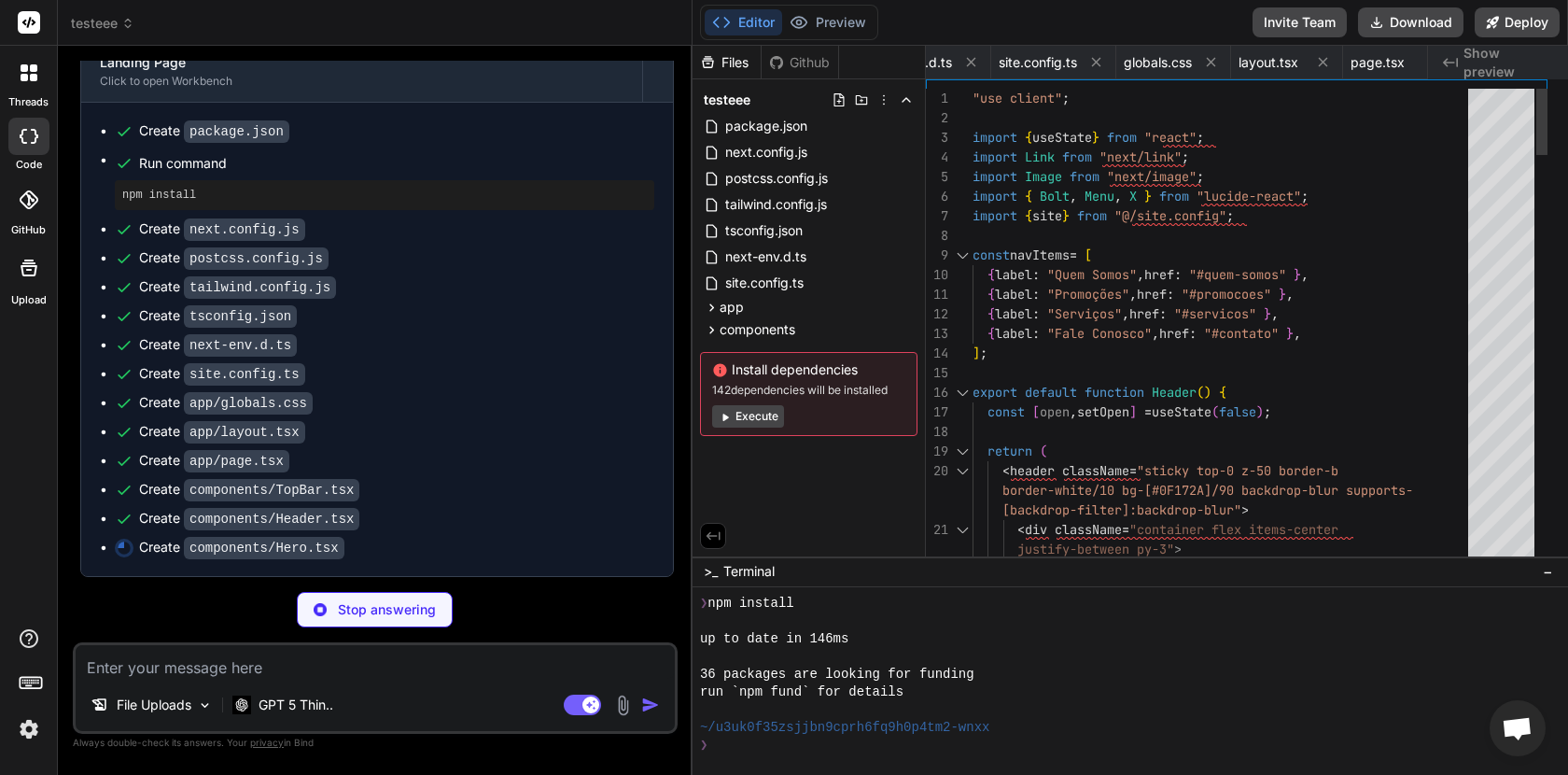
type textarea "x"
type textarea "</div> </div> )} </header> ); }"
type textarea "x"
type textarea ")} </header> ); }"
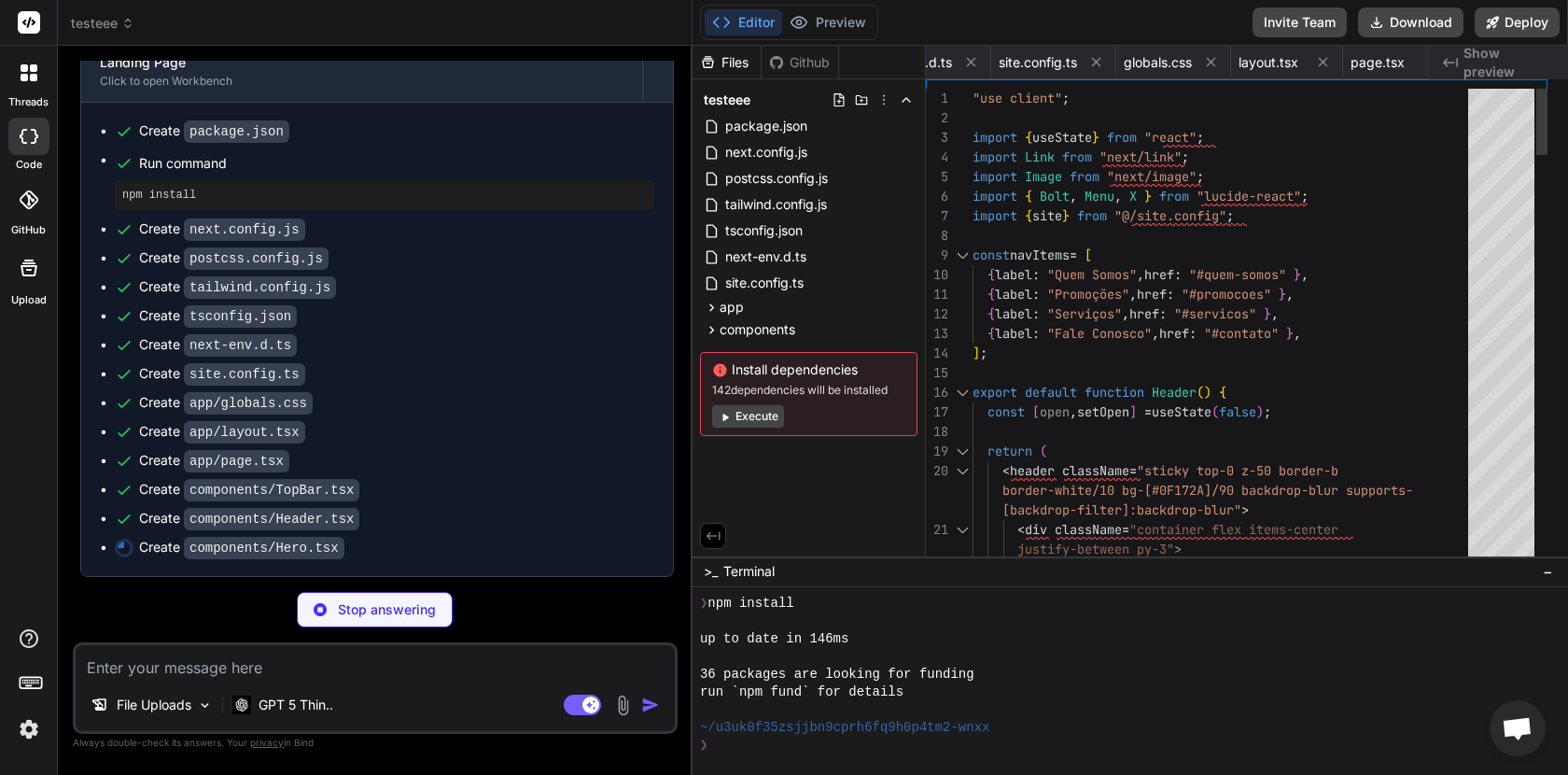
type textarea "x"
type textarea "</header> ); }"
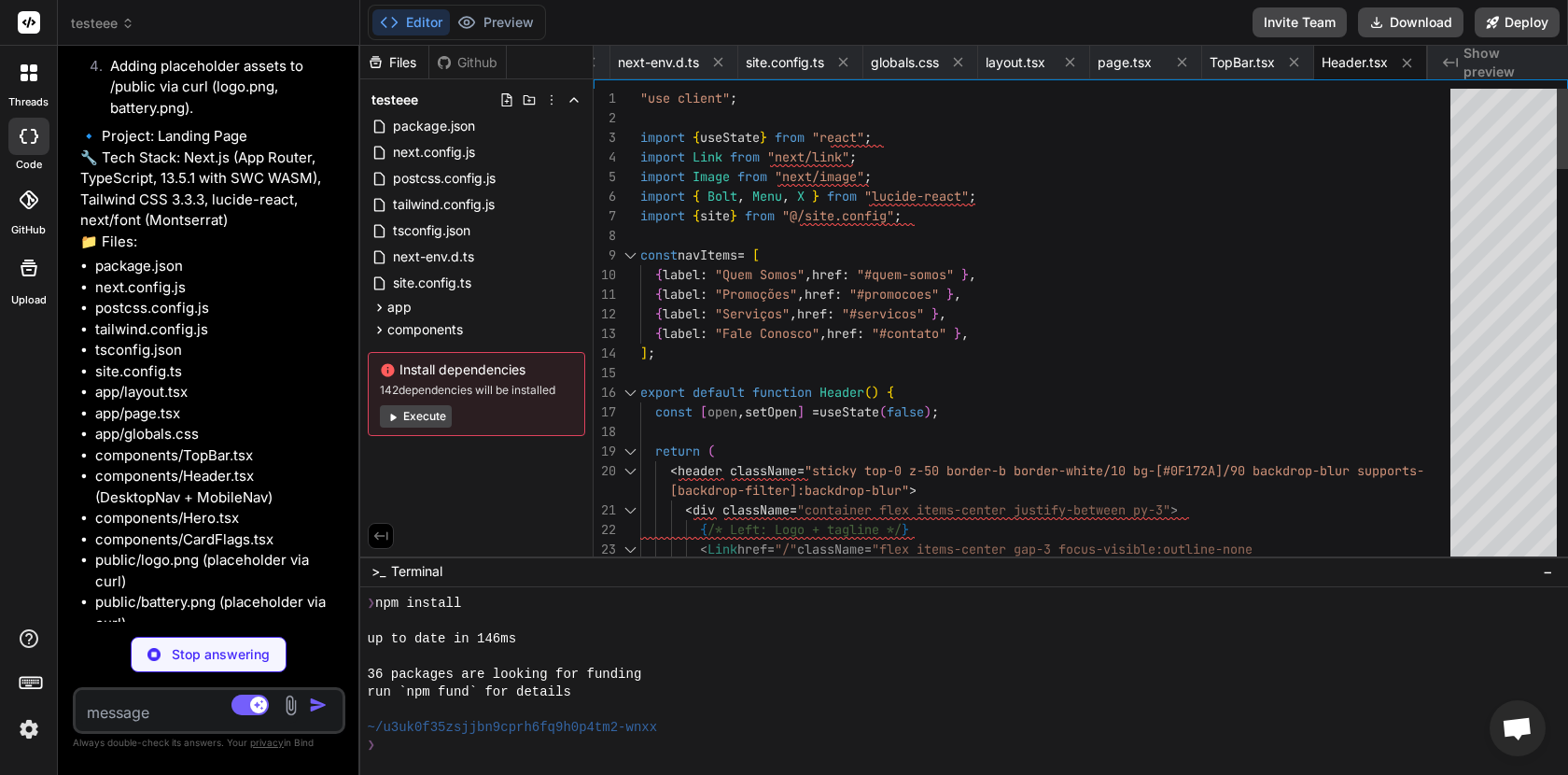
scroll to position [5856, 0]
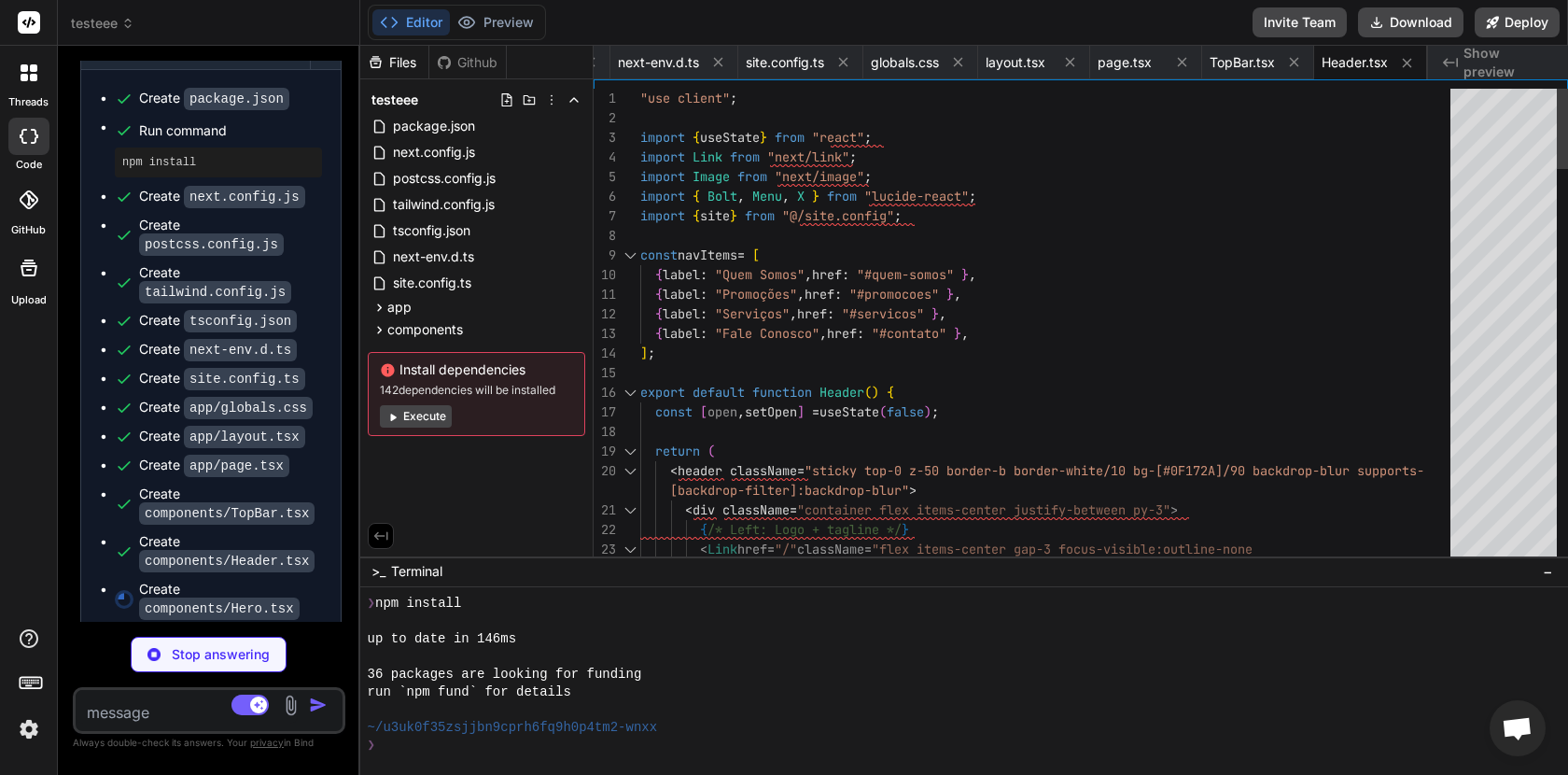
type textarea "x"
type textarea "</section> ); }"
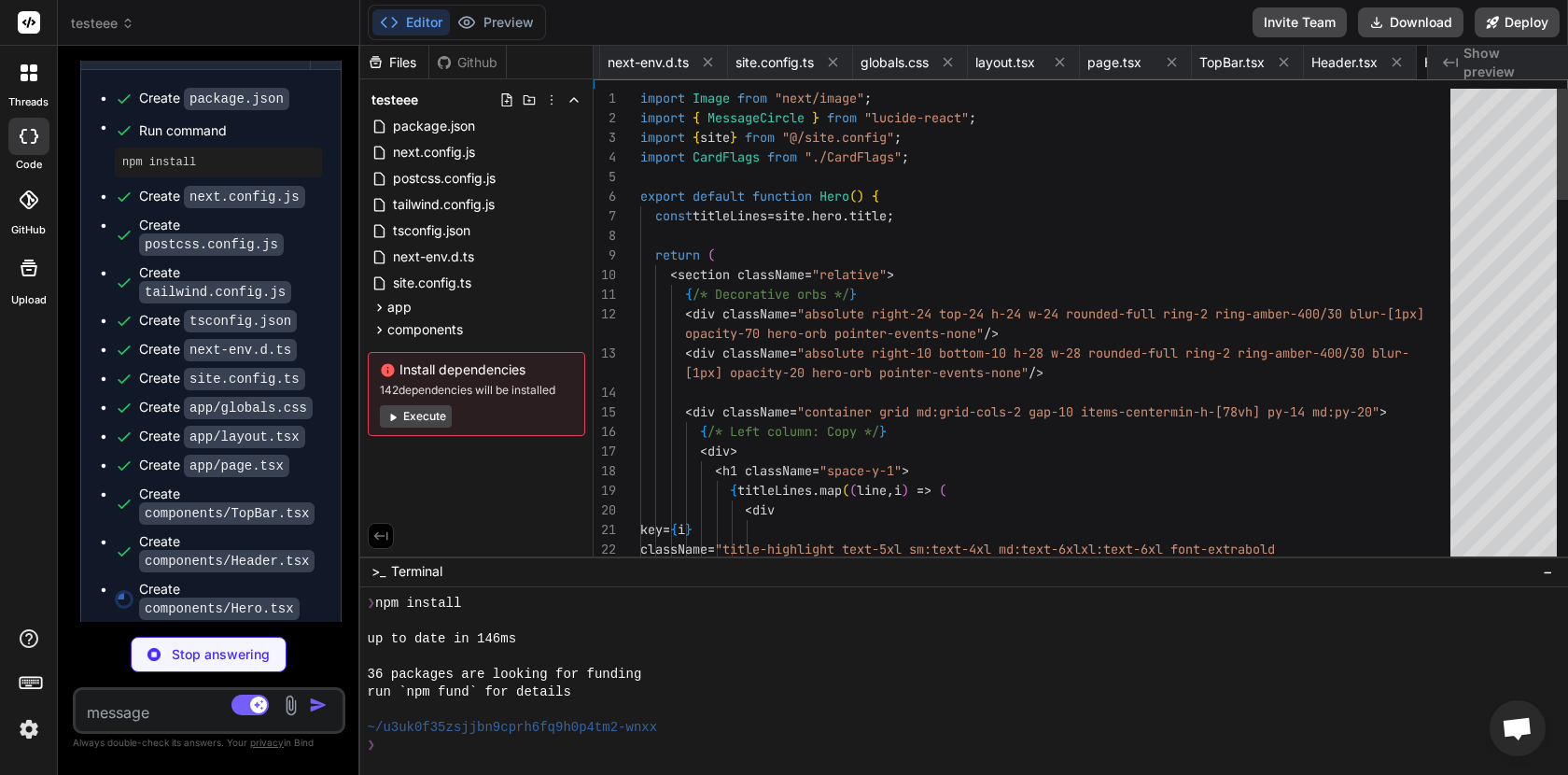
scroll to position [0, 785]
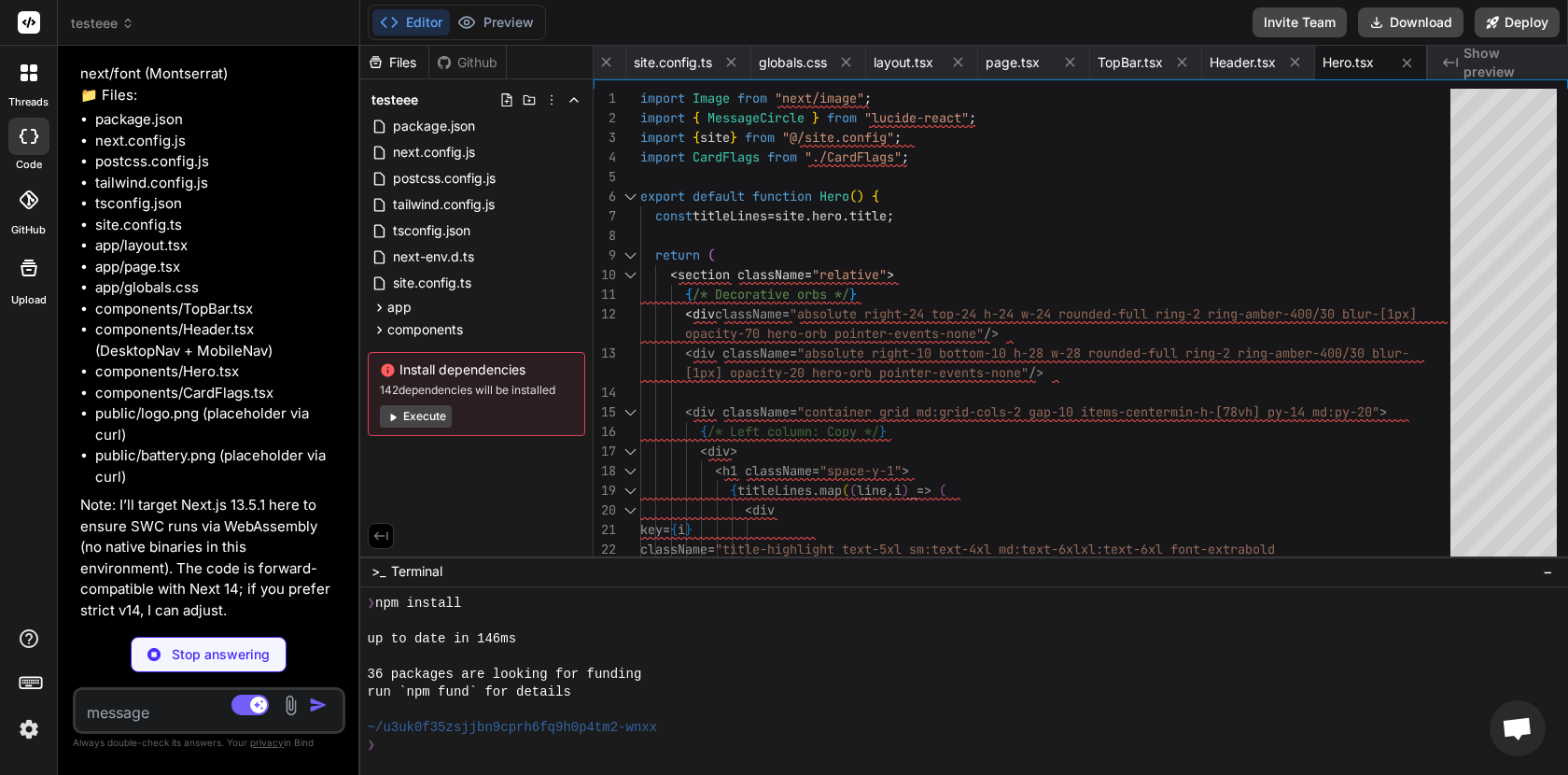
type textarea "x"
type textarea "</div> </section> ); }"
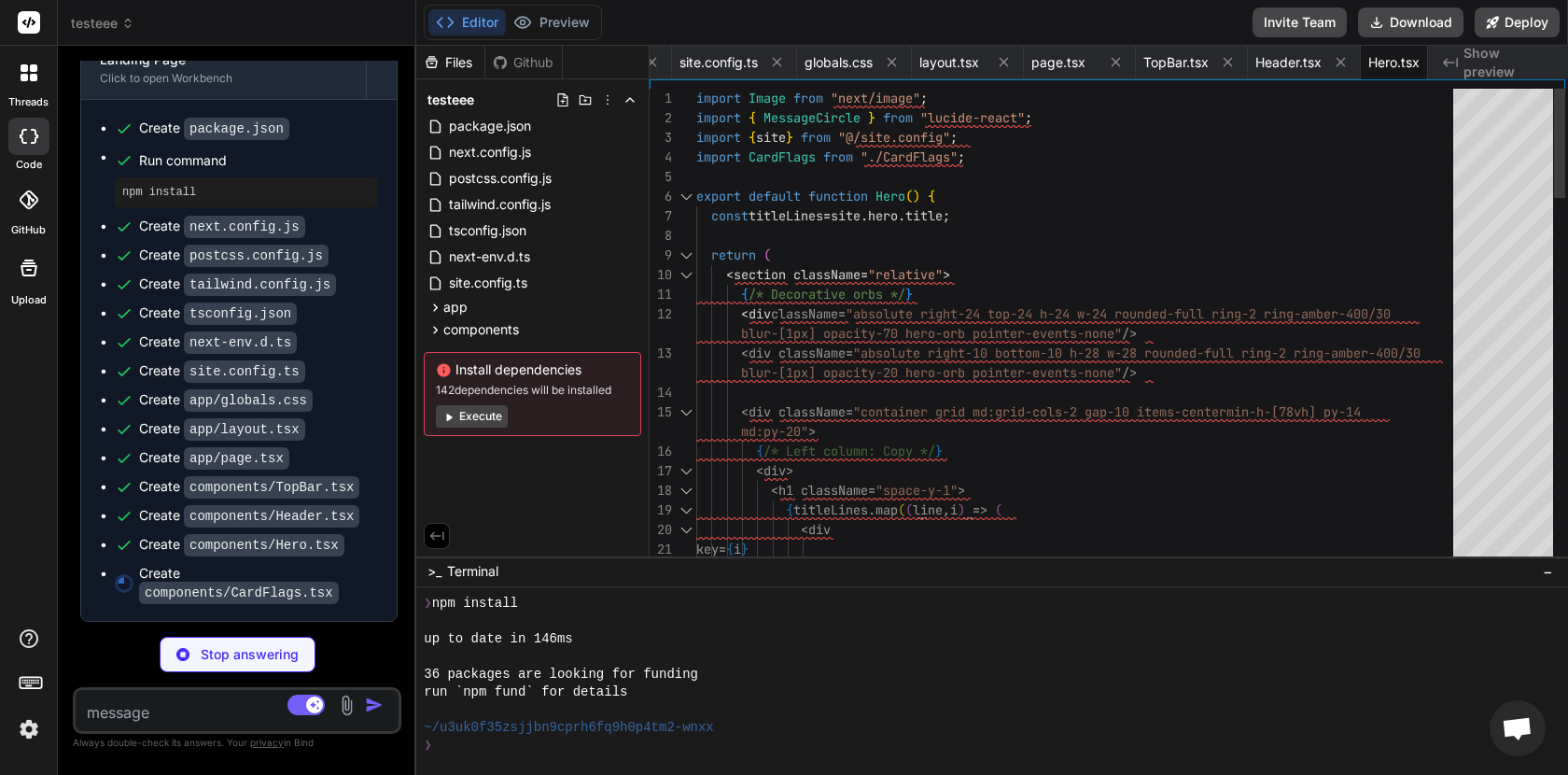
scroll to position [4889, 0]
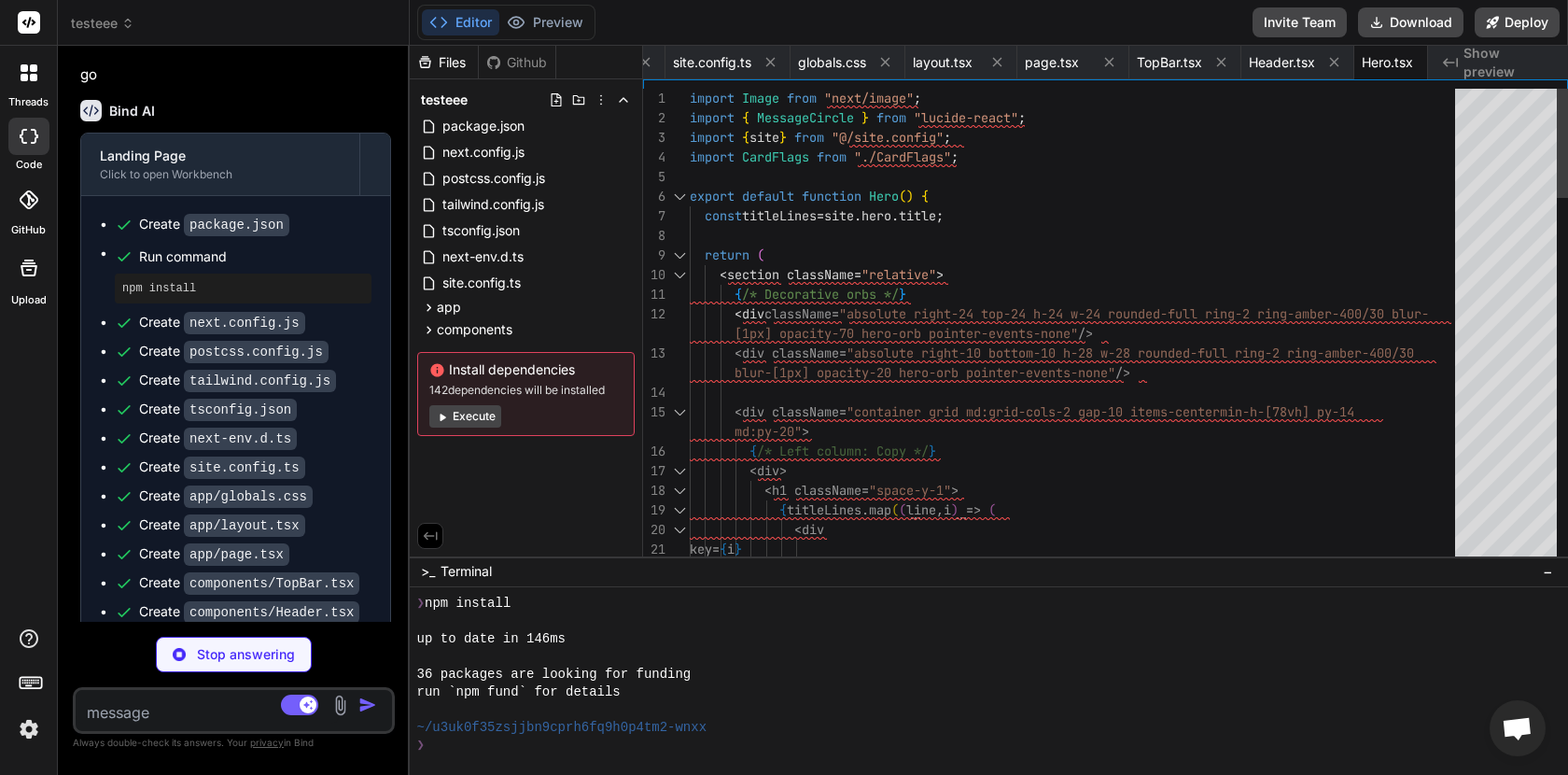
drag, startPoint x: 429, startPoint y: 188, endPoint x: 366, endPoint y: 187, distance: 63.0
click at [366, 187] on div "Bind AI Web Search Created with Pixso. Code Generator You Bind AI Sure. I'll pr…" at bounding box center [233, 410] width 352 height 729
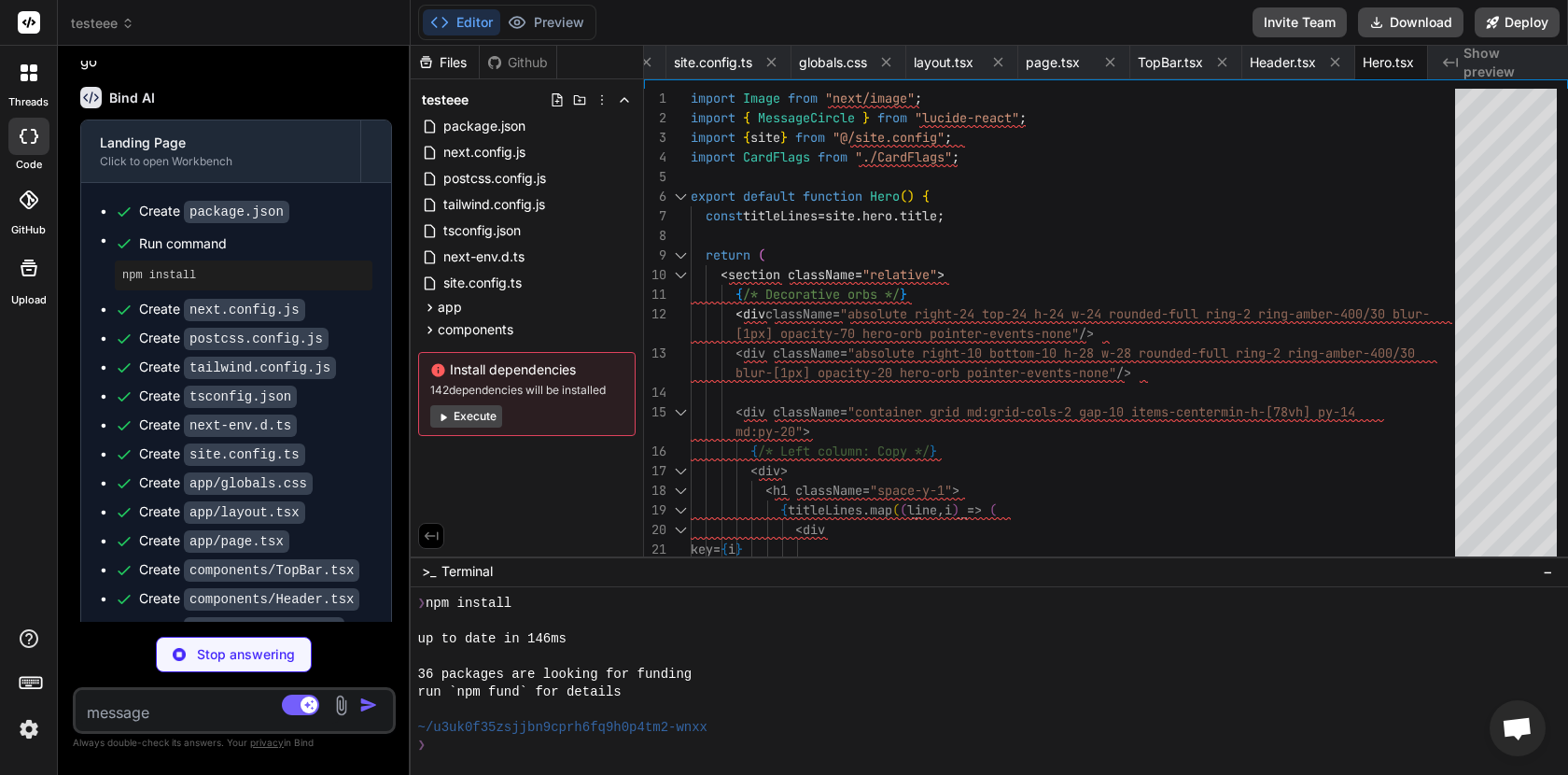
scroll to position [4936, 0]
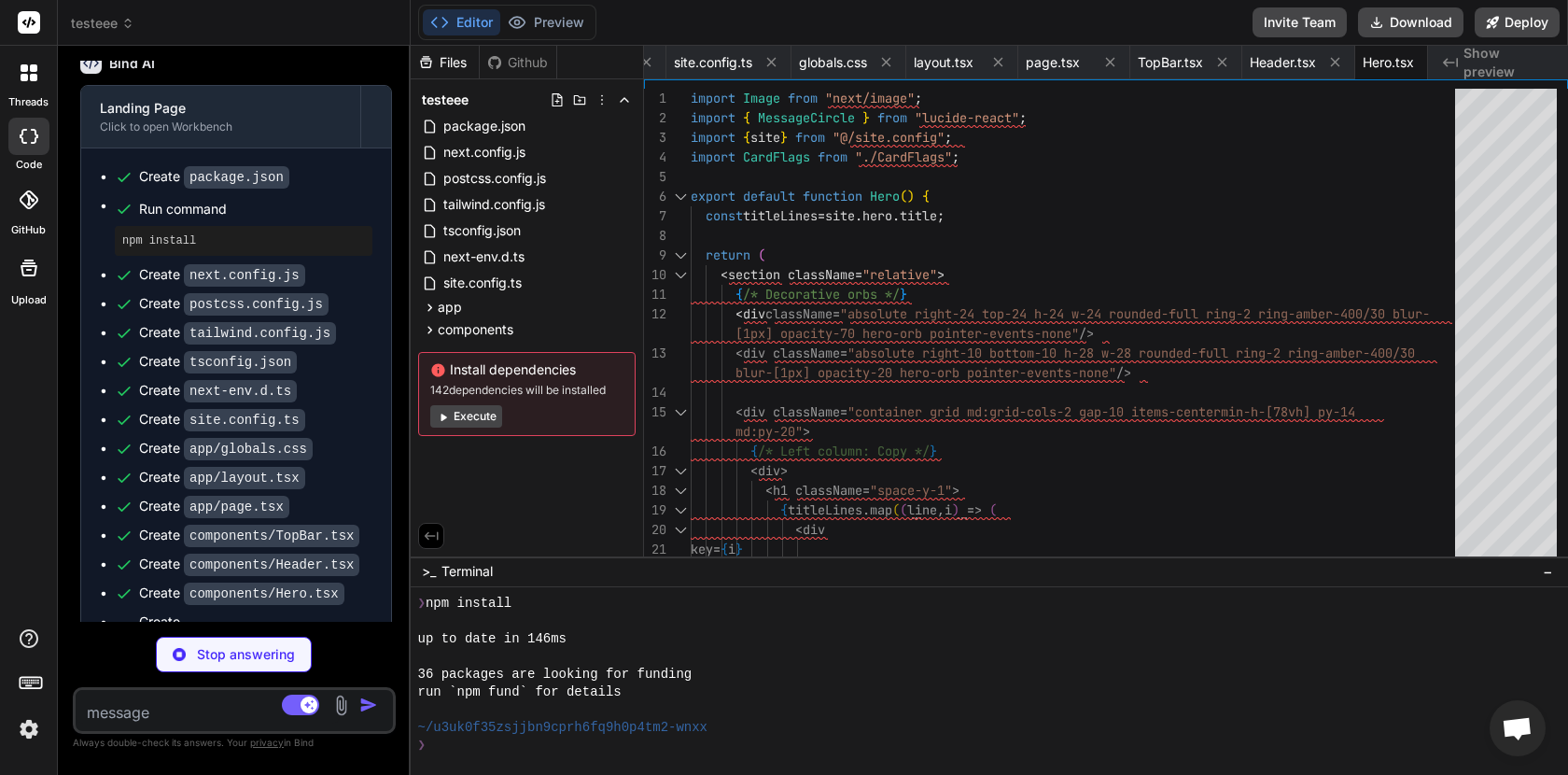
type textarea "x"
type textarea "); }"
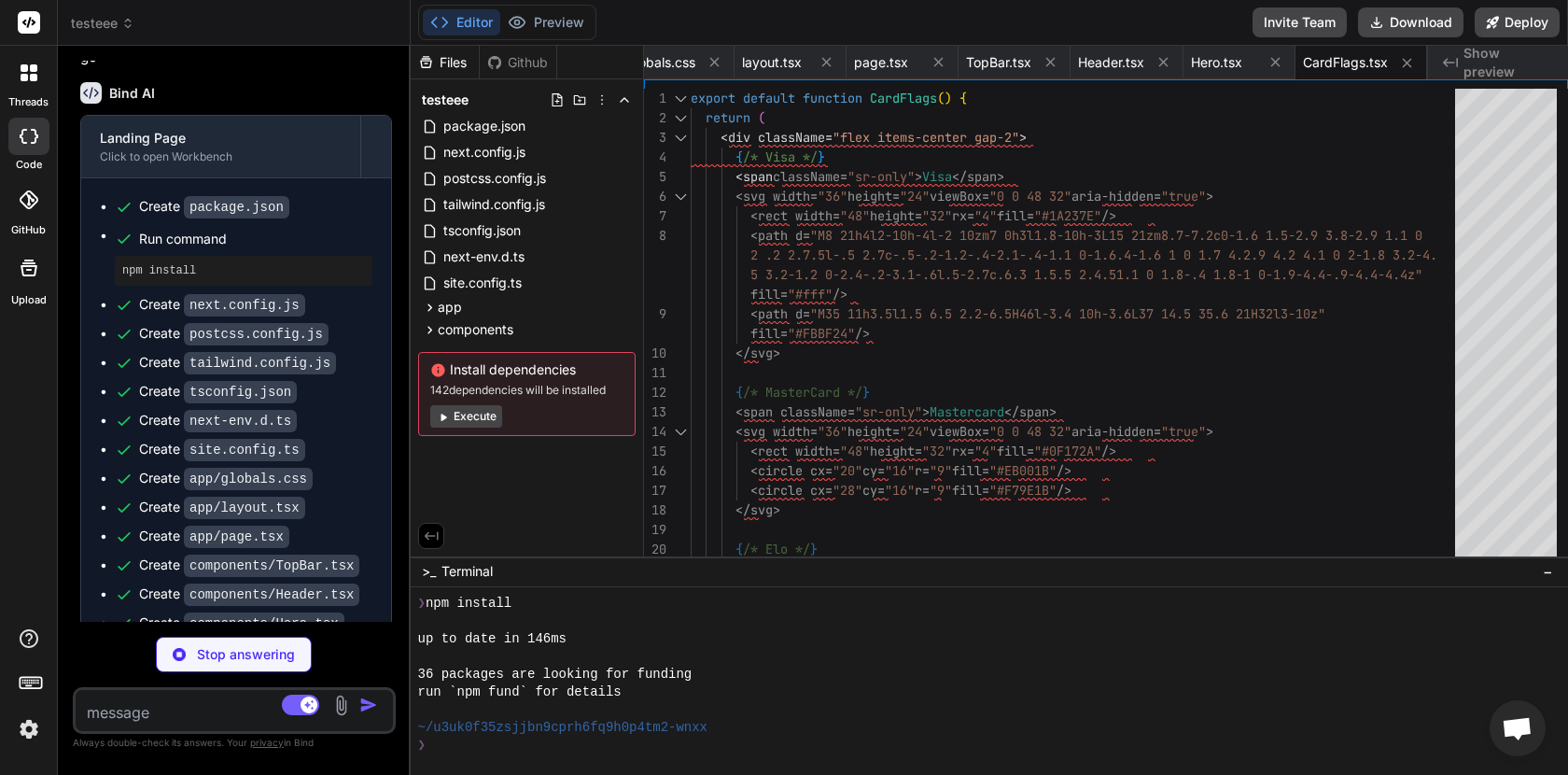
scroll to position [4985, 0]
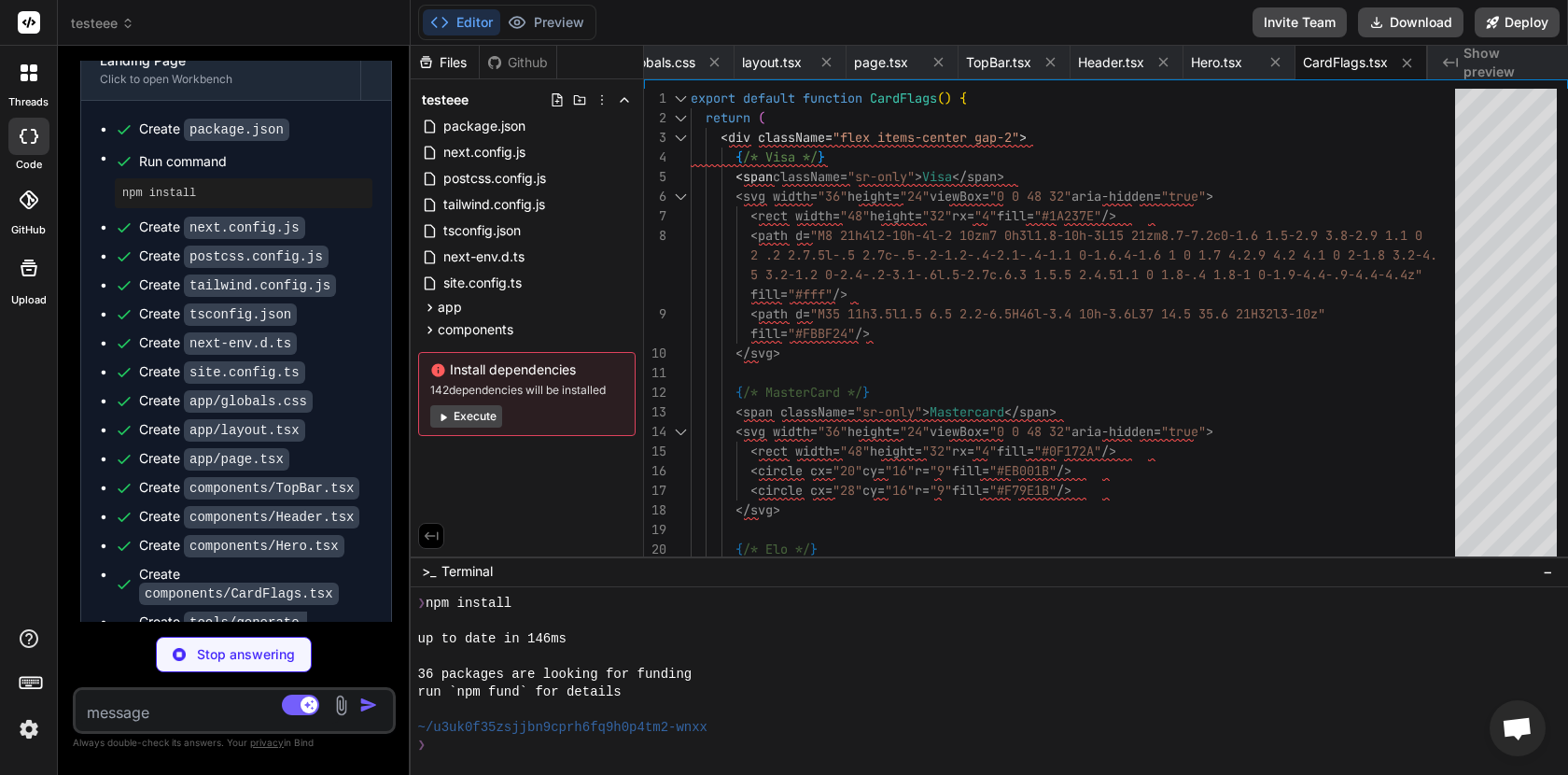
type textarea "x"
type textarea "writePng("logo.png"); writePng("battery.png");"
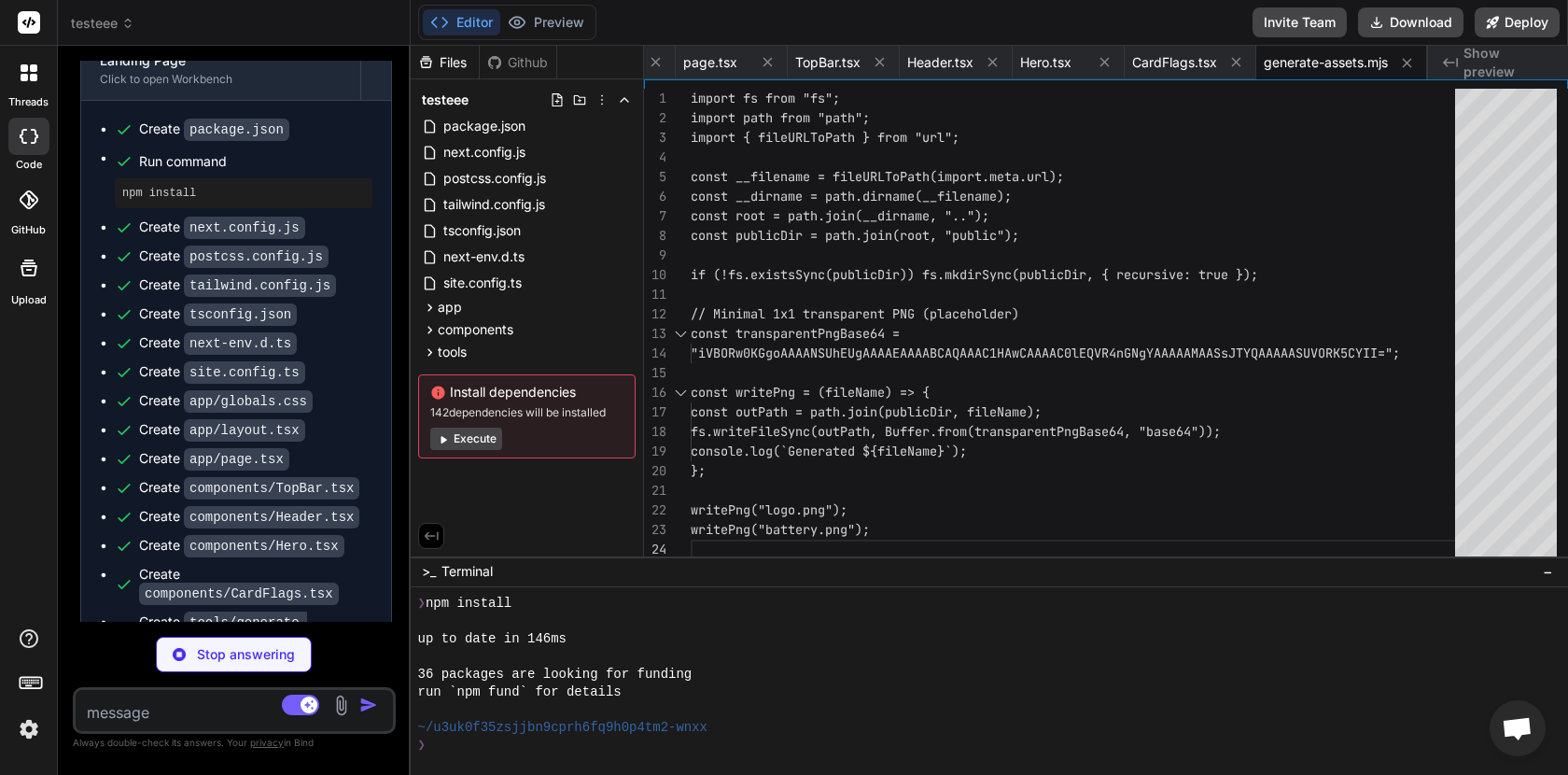
scroll to position [5012, 0]
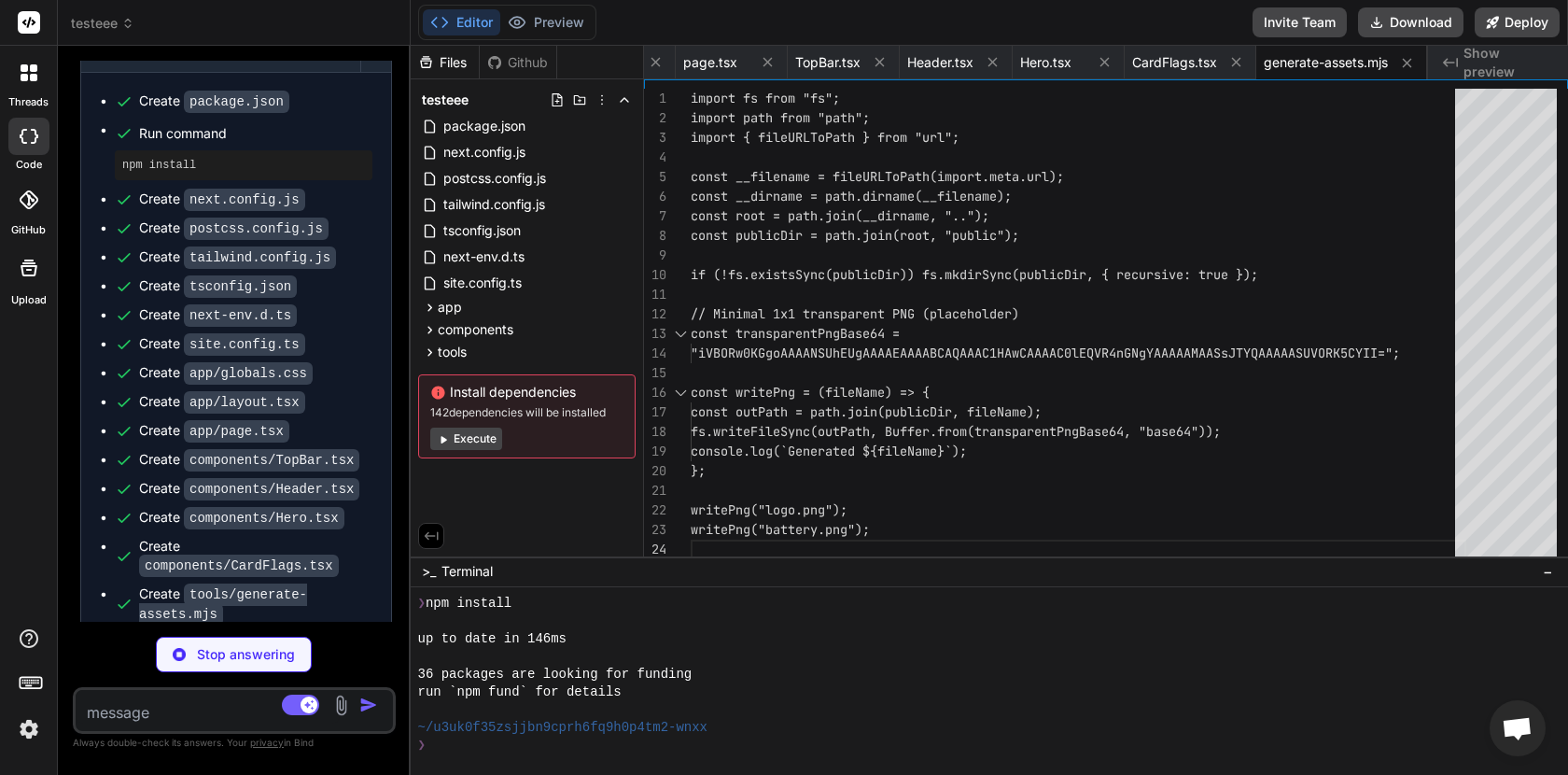
type textarea "x"
type textarea "/svg" width="48" height="32" viewBox="0 0 48 32"> <rect width="48" height="32" …"
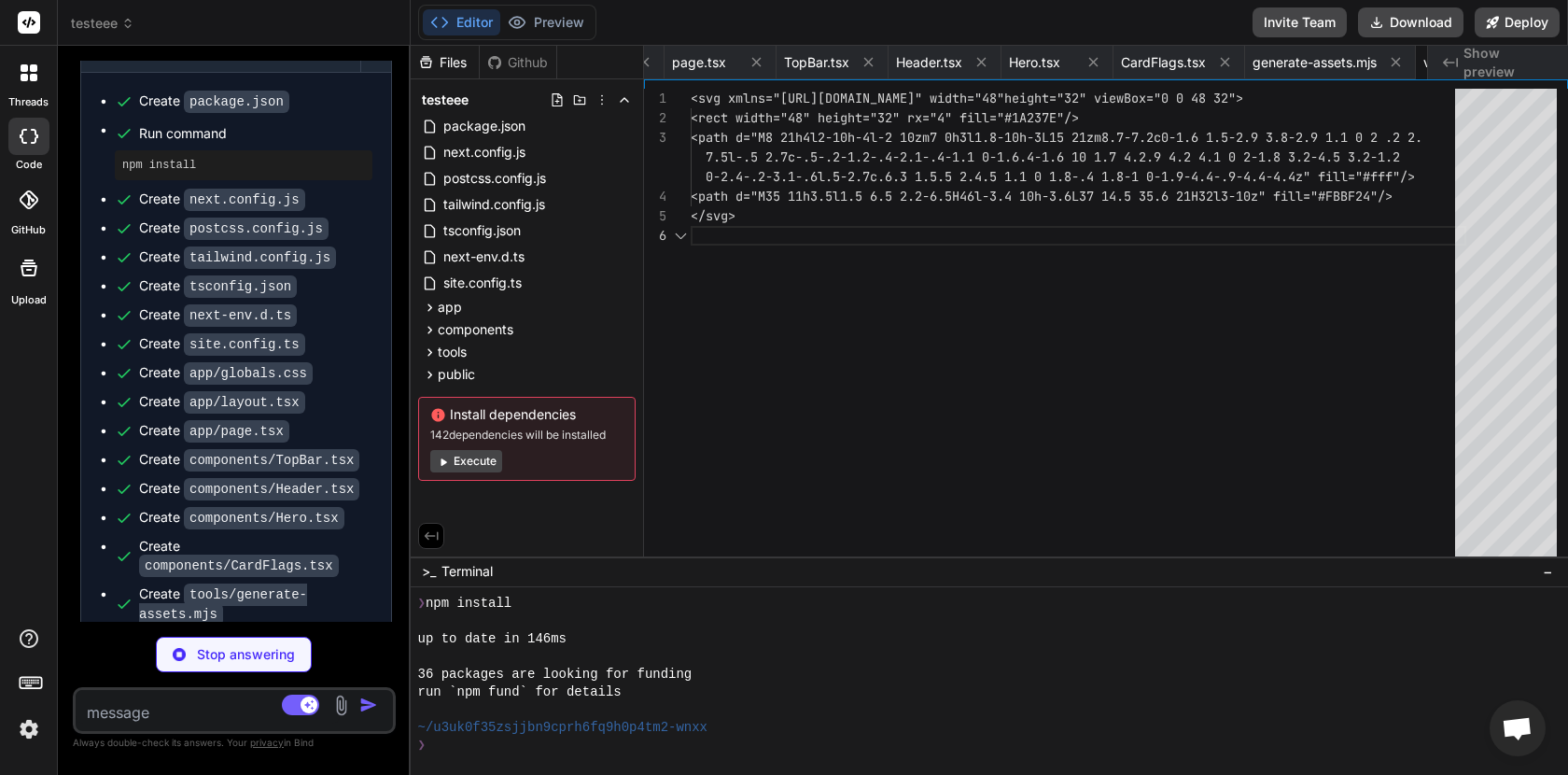
scroll to position [138, 0]
type textarea "x"
type textarea "<svg xmlns="http://www.w3.org/2000/svg" width="48" height="32" viewBox="0 0 48 …"
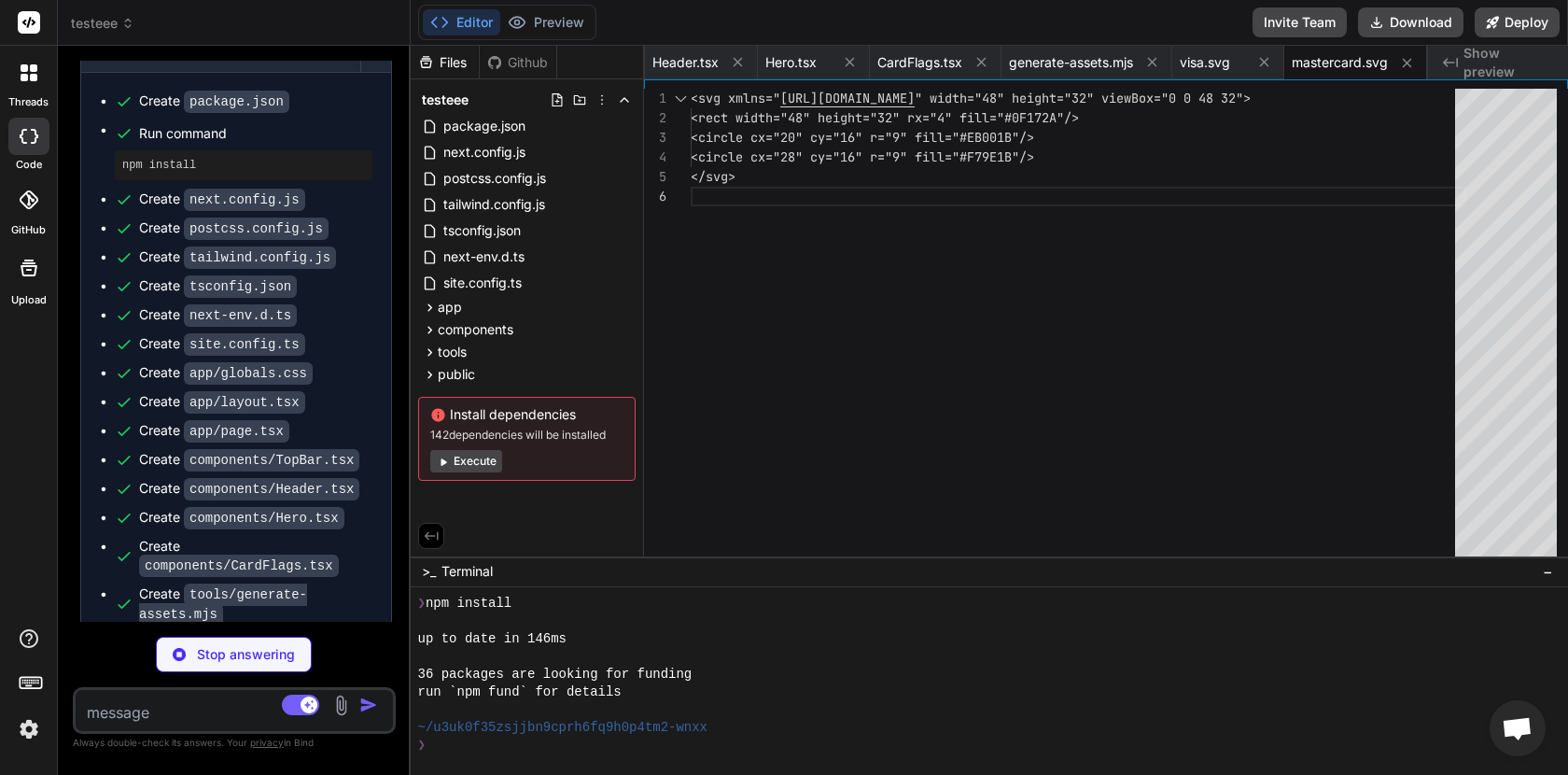
scroll to position [5088, 0]
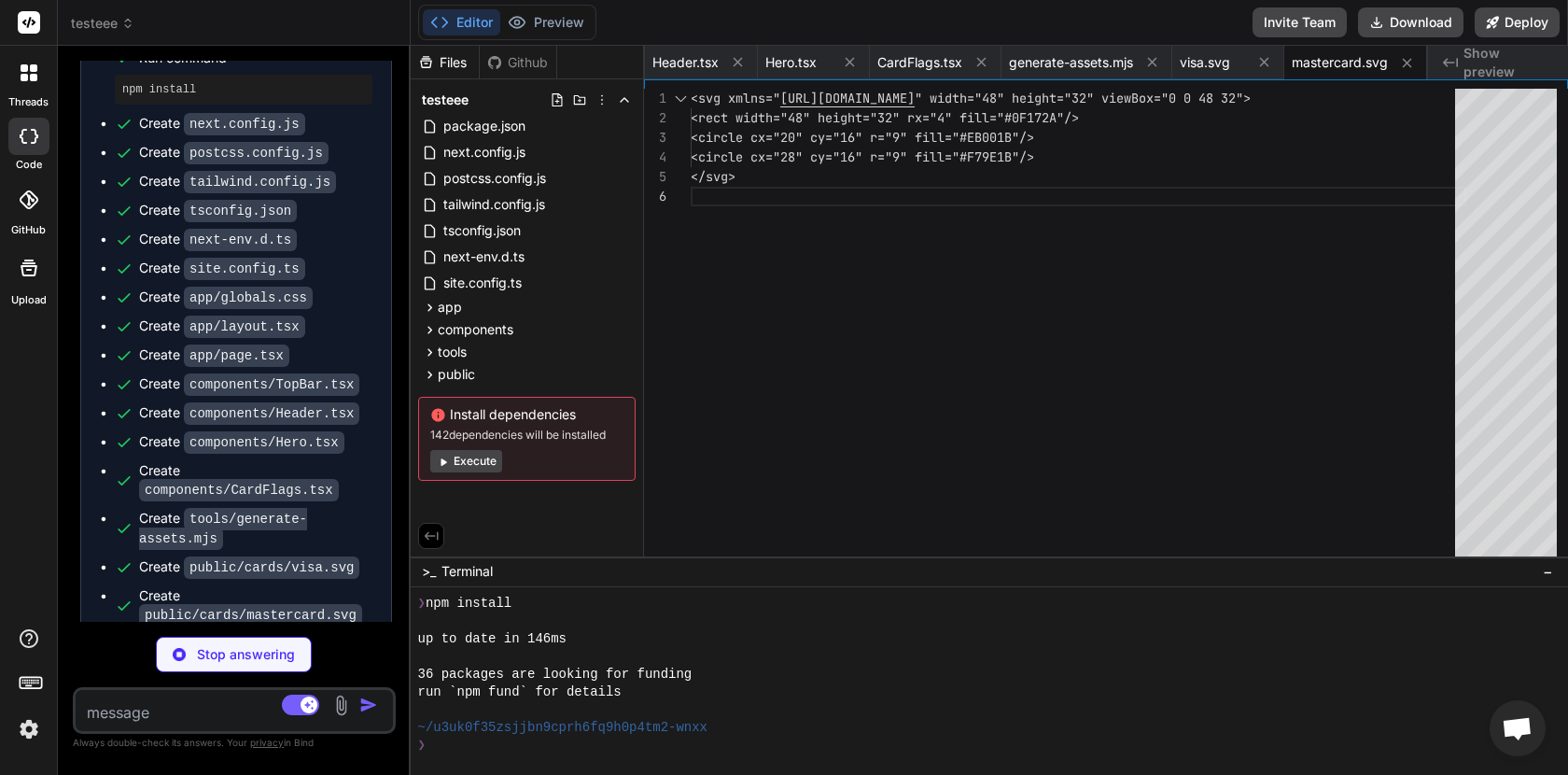
type textarea "x"
type textarea "<svg xmlns="http://www.w3.org/2000/svg" width="48" height="32" viewBox="0 0 48 …"
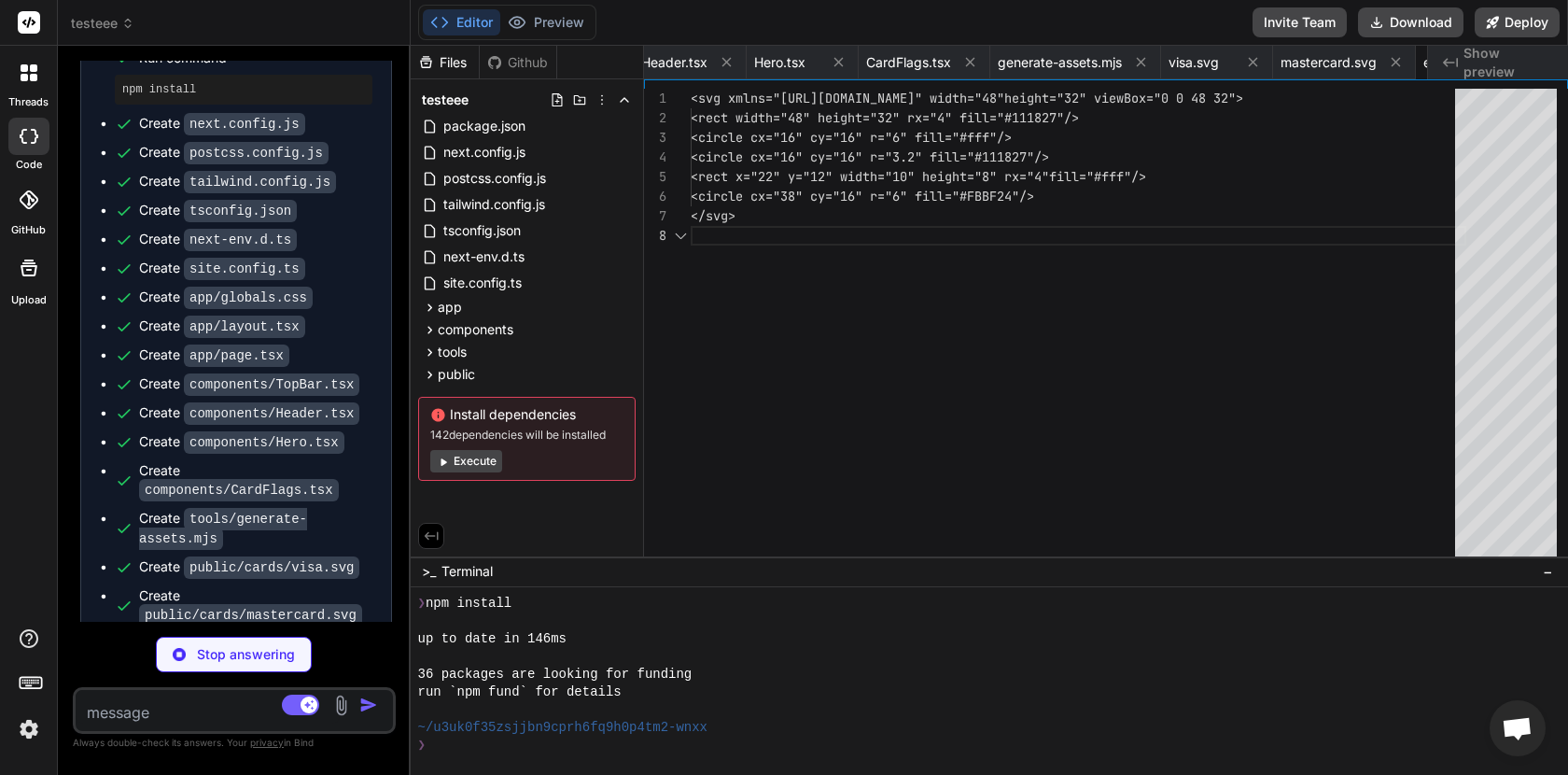
scroll to position [138, 0]
type textarea "x"
type textarea "<svg xmlns="http://www.w3.org/2000/svg" width="48" height="32" viewBox="0 0 48 …"
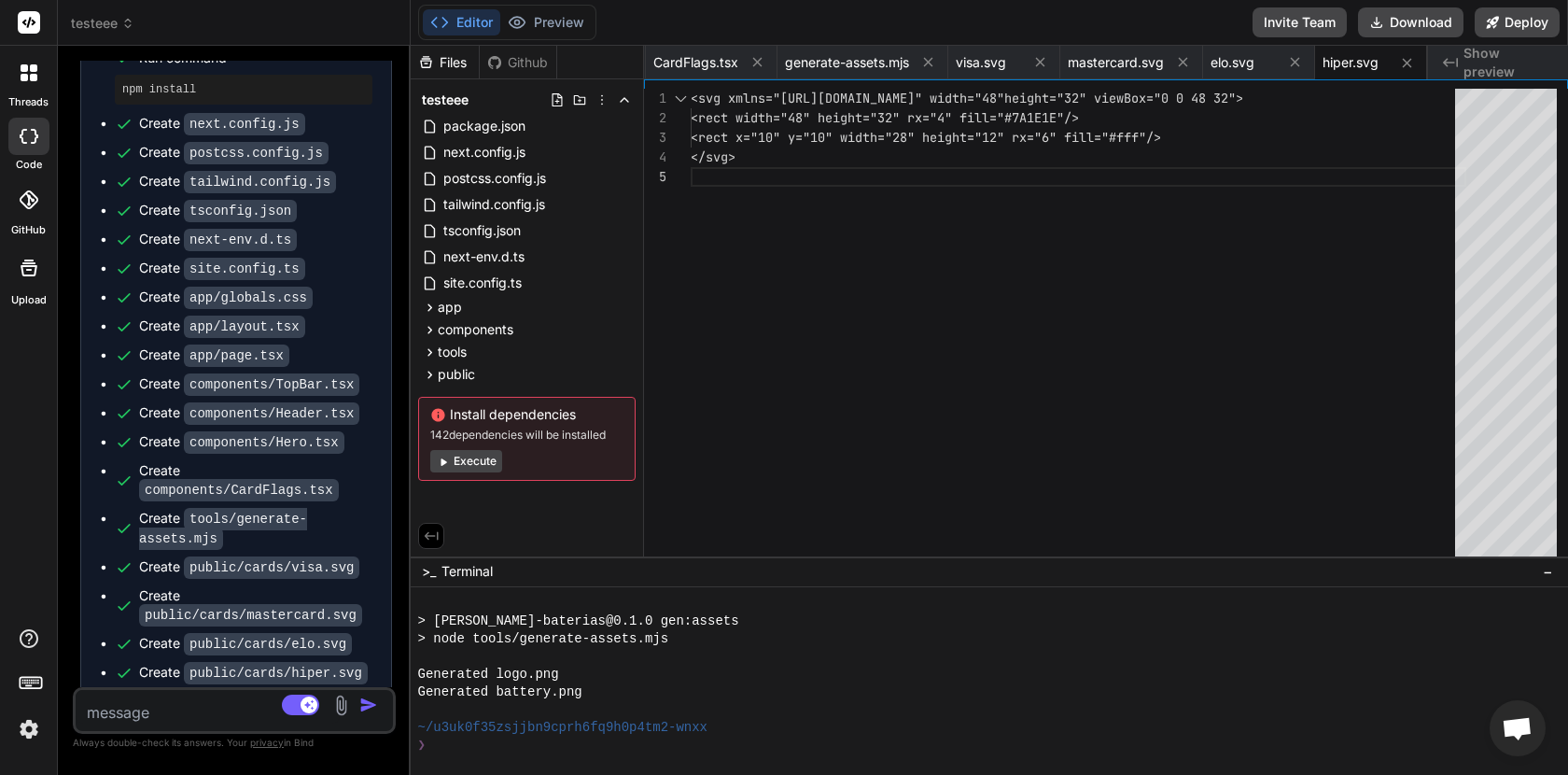
scroll to position [957, 0]
type textarea "x"
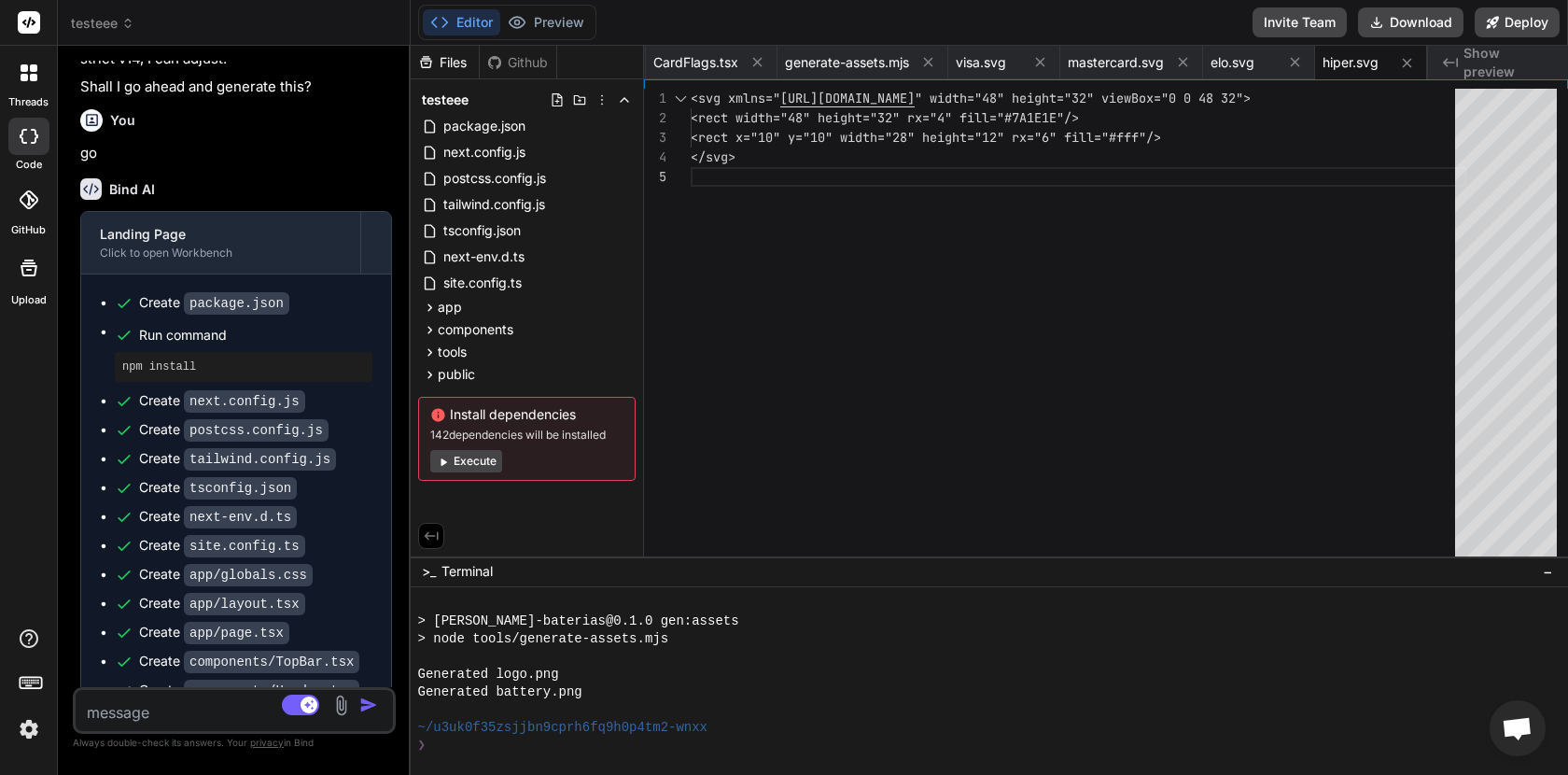
scroll to position [5190, 0]
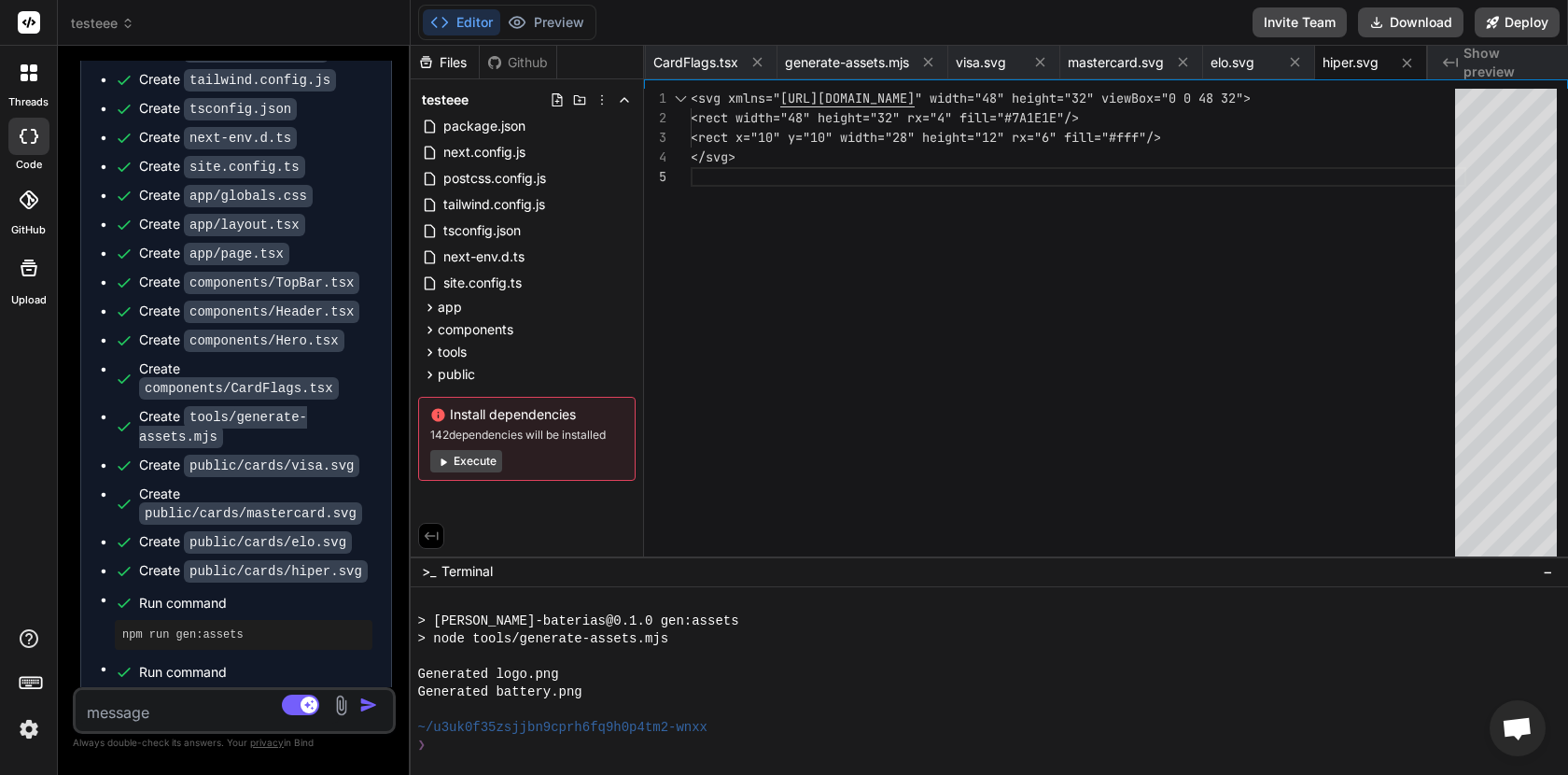
click at [175, 712] on textarea at bounding box center [208, 707] width 264 height 33
type textarea "o"
type textarea "x"
type textarea "o"
type textarea "x"
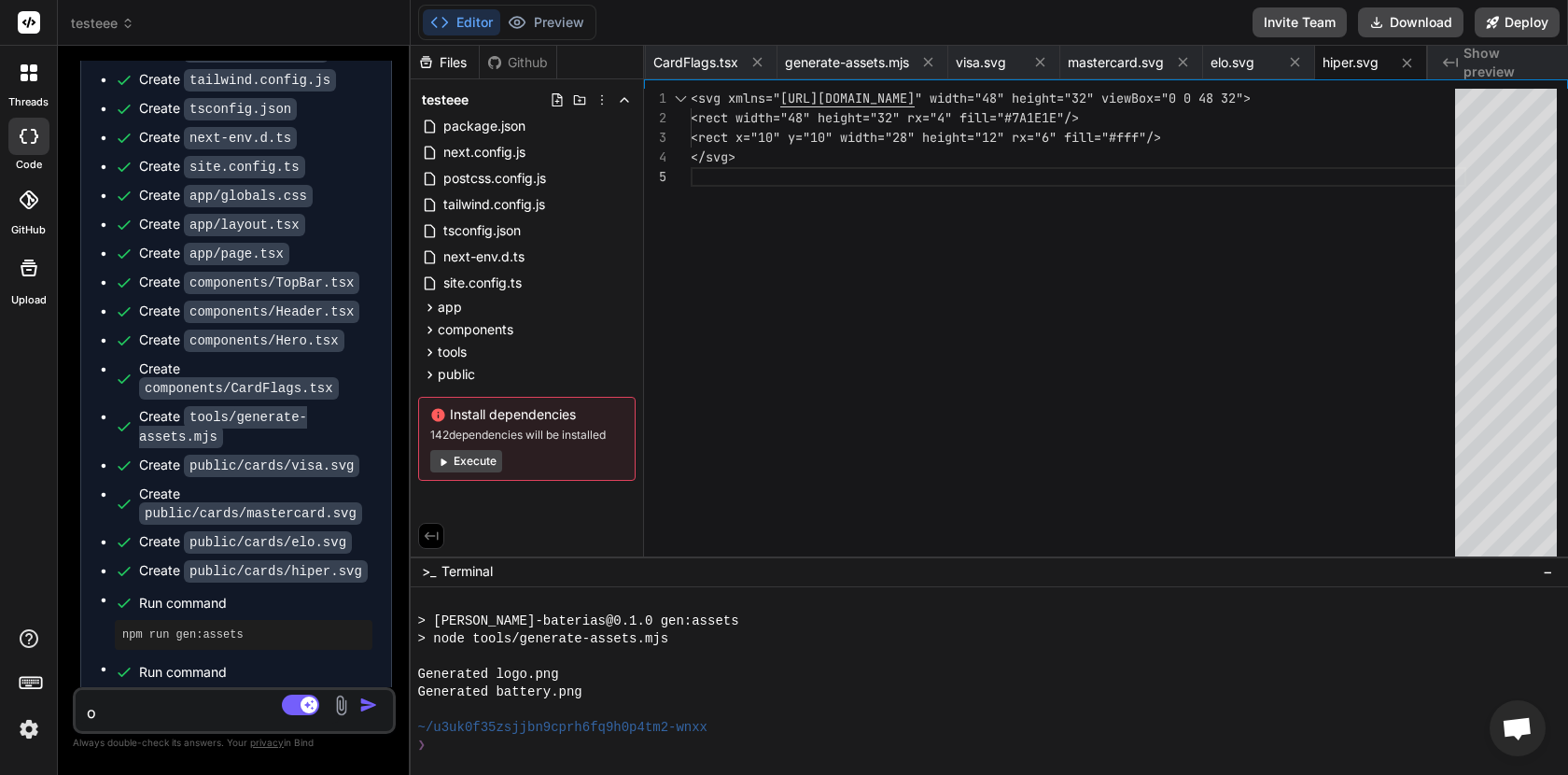
type textarea "o q"
click at [366, 711] on img "button" at bounding box center [369, 706] width 19 height 19
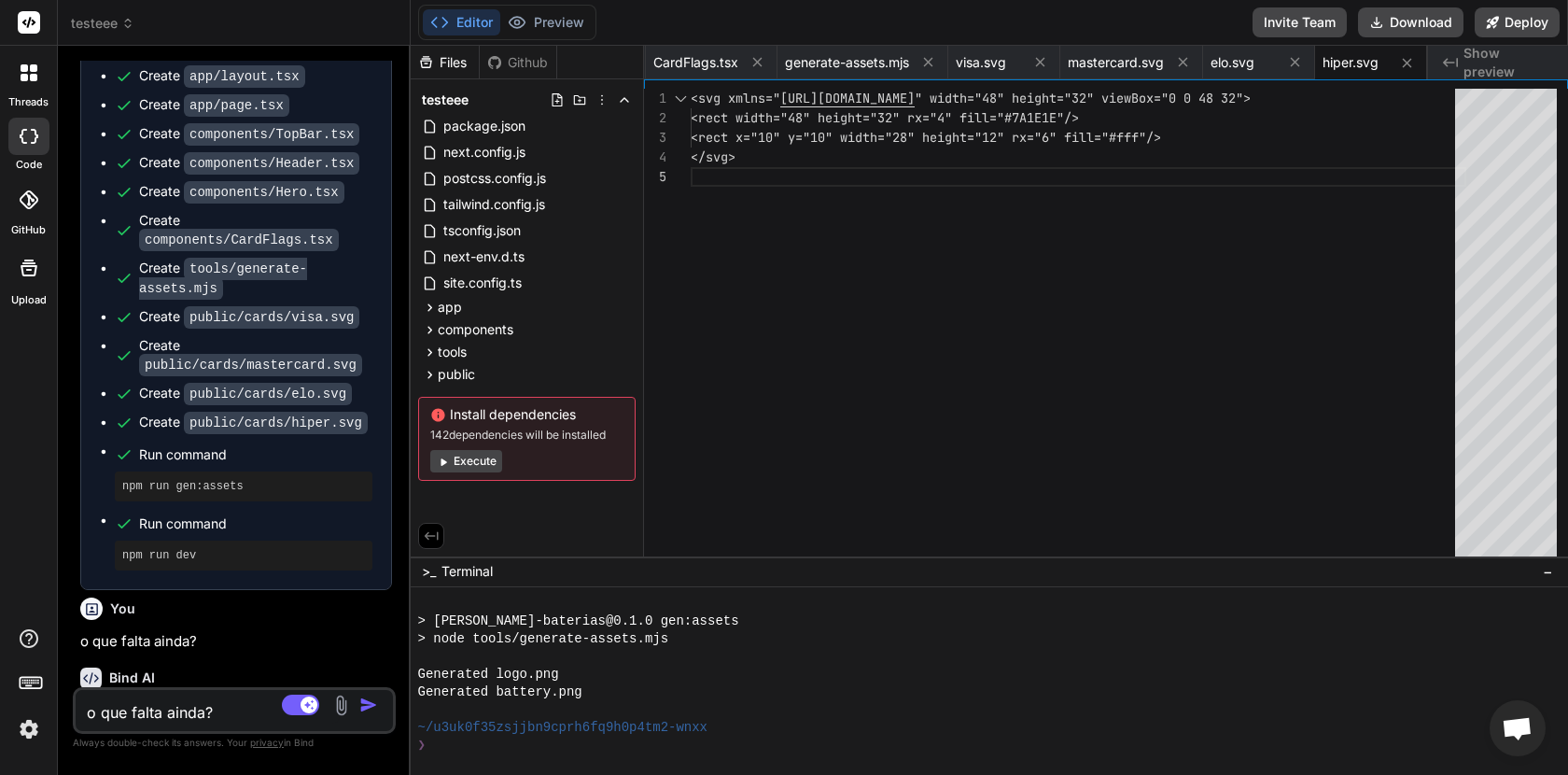
scroll to position [5383, 0]
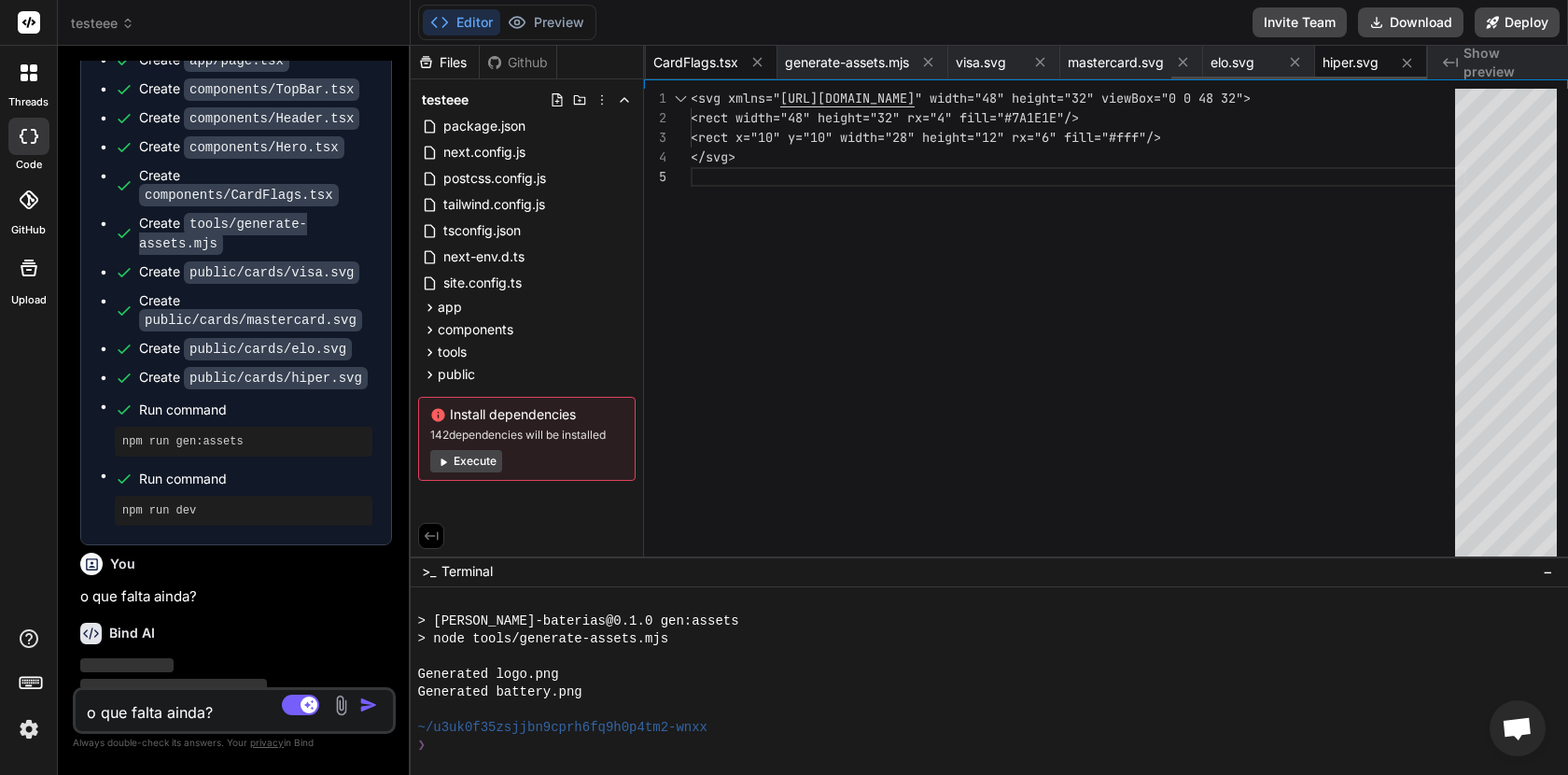
click at [701, 62] on span "CardFlags.tsx" at bounding box center [696, 63] width 85 height 19
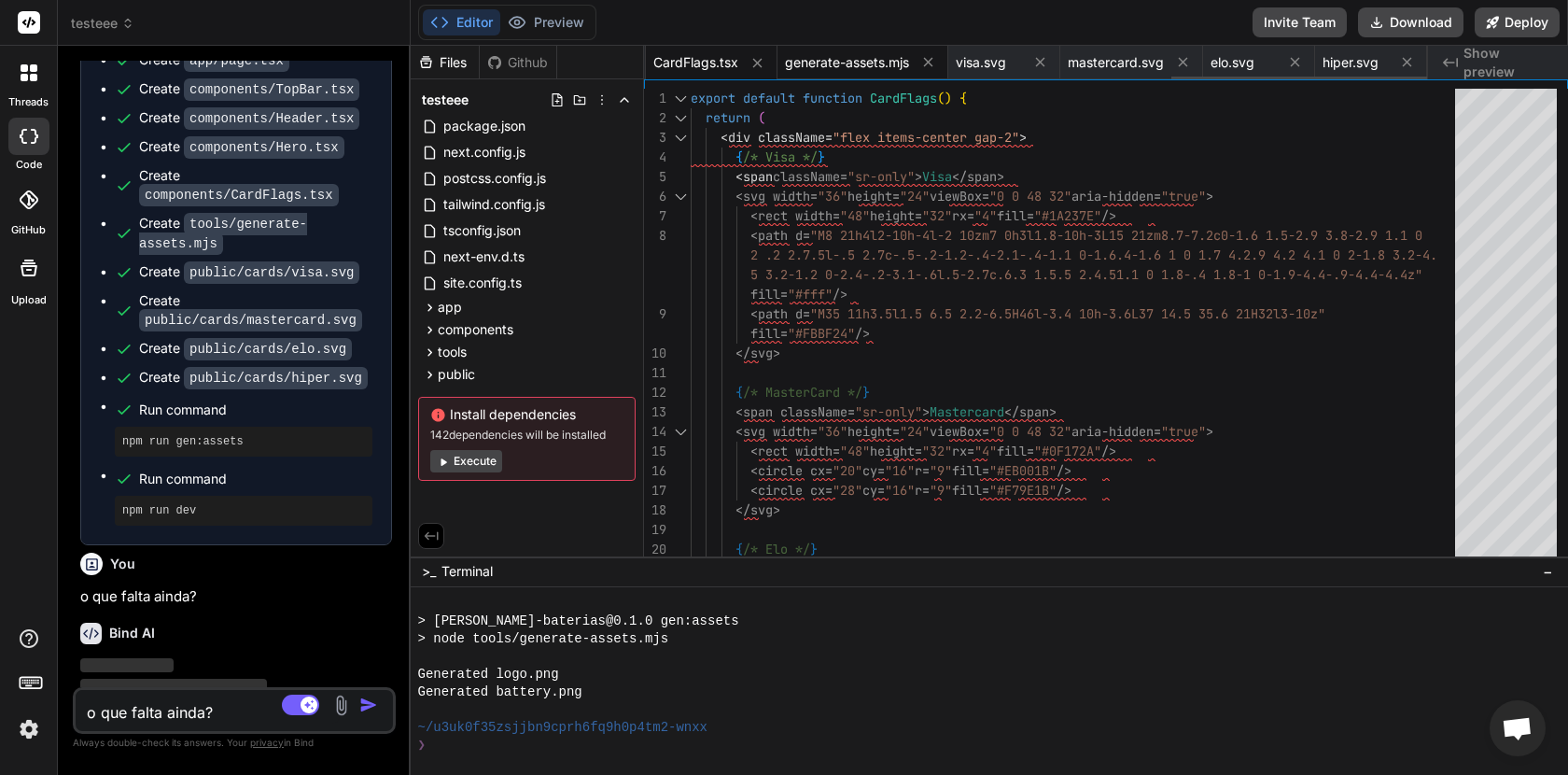
click at [813, 63] on span "generate-assets.mjs" at bounding box center [847, 63] width 124 height 19
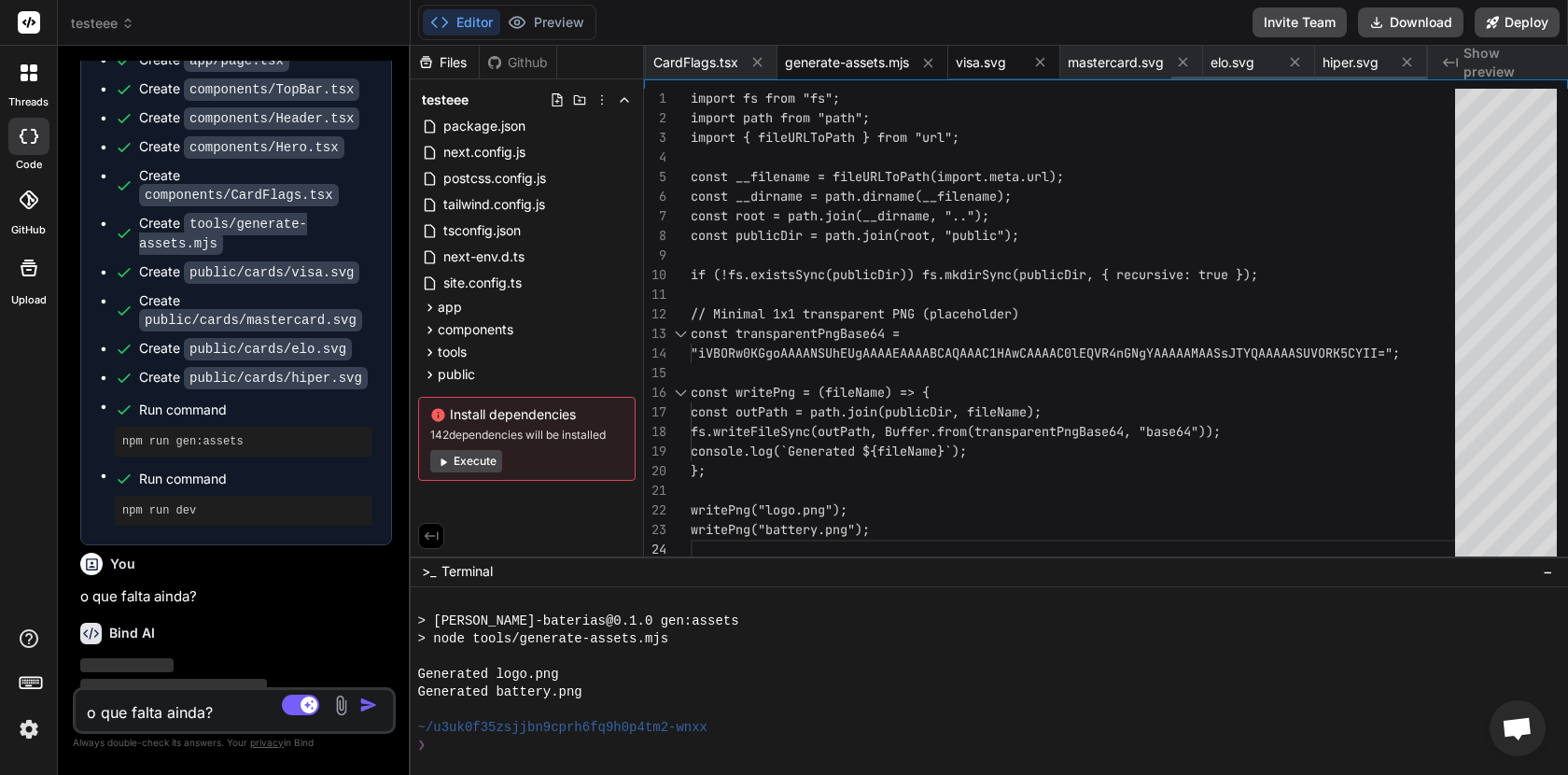
click at [991, 55] on span "visa.svg" at bounding box center [980, 63] width 50 height 19
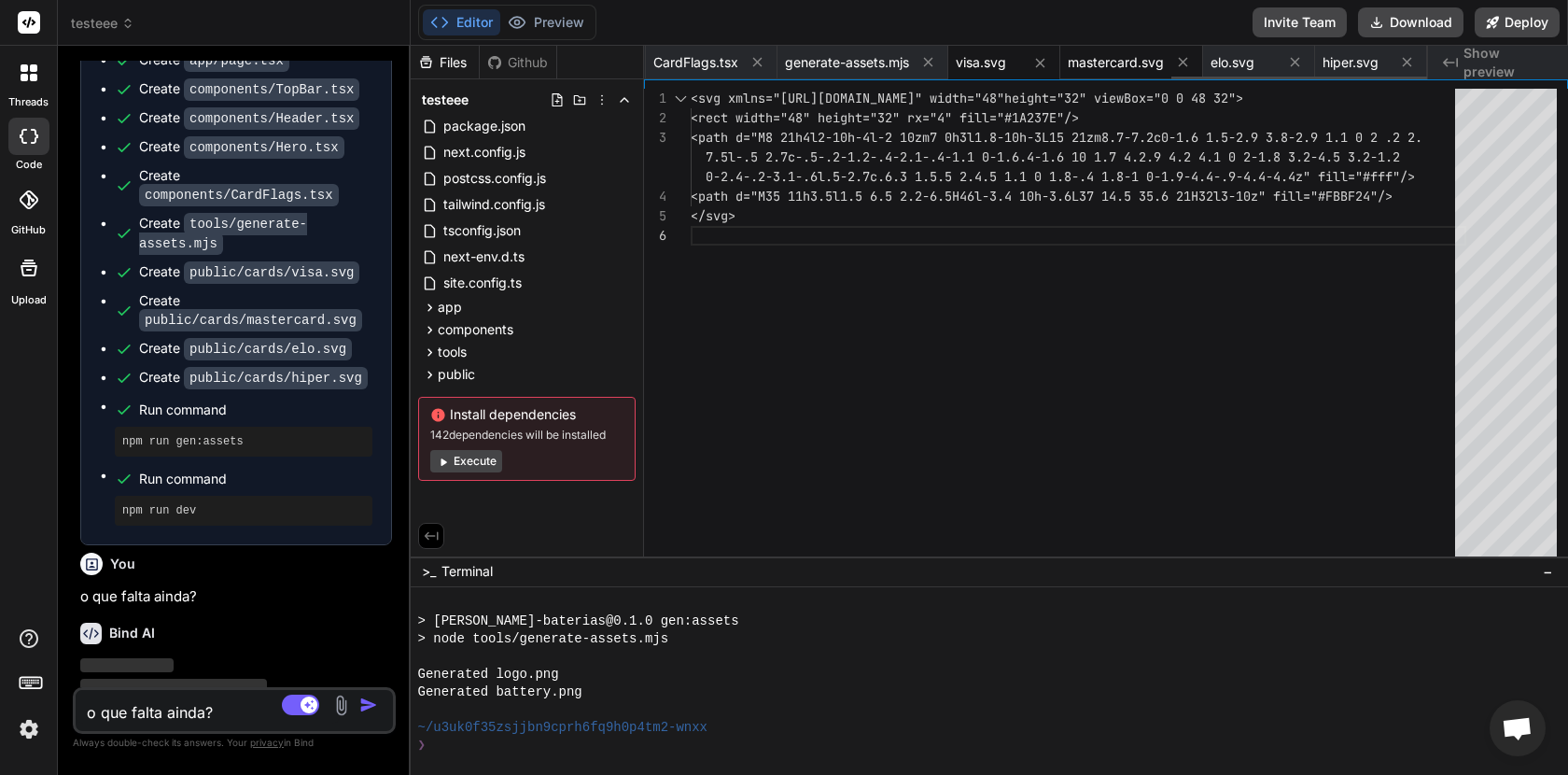
click at [1086, 53] on span "mastercard.svg" at bounding box center [1116, 63] width 96 height 19
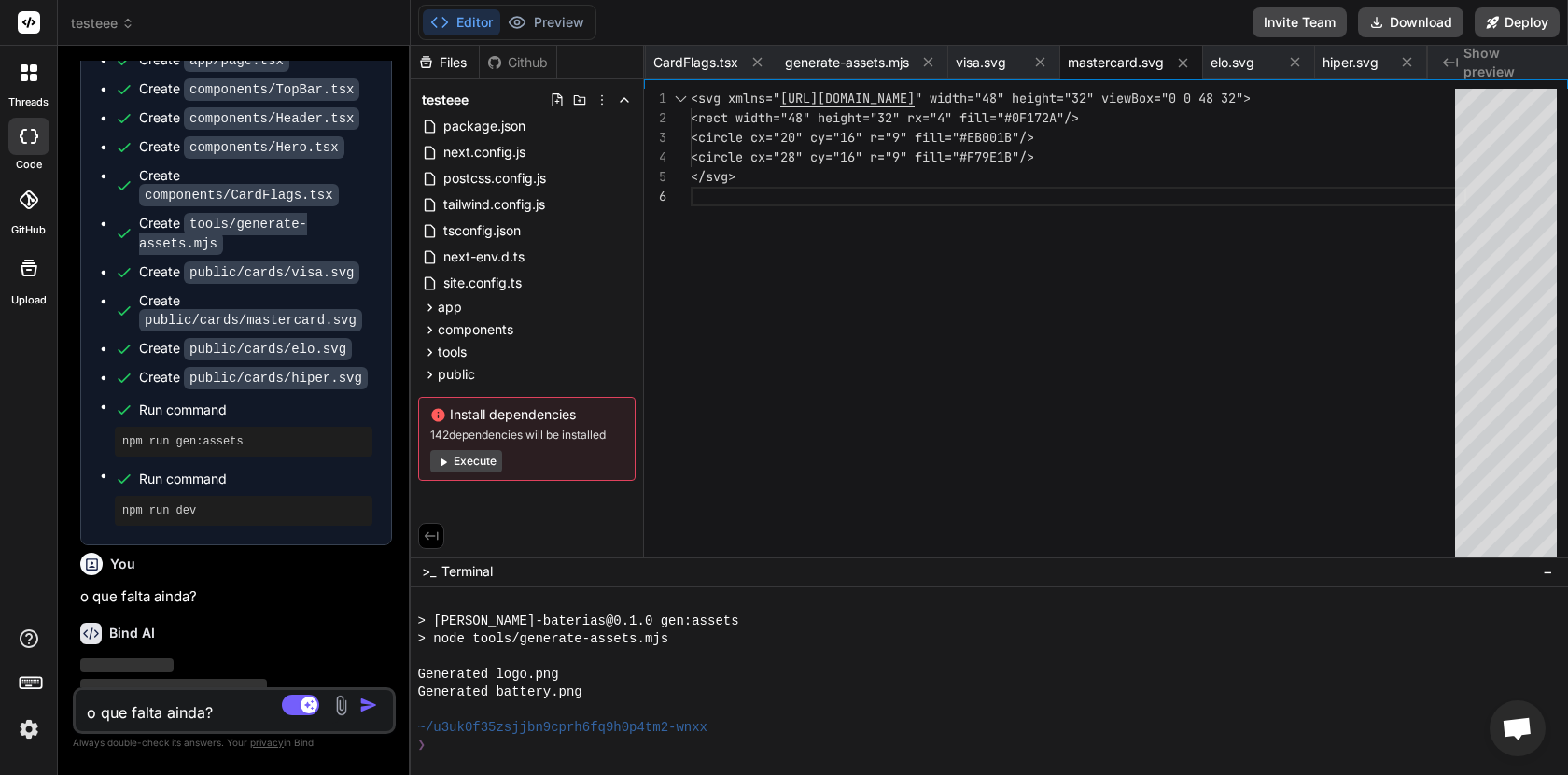
click at [1450, 57] on icon "Created with Pixso." at bounding box center [1450, 63] width 15 height 15
click at [1487, 72] on div "Created with Pixso. Show preview" at bounding box center [1499, 62] width 140 height 33
click at [1487, 74] on div "Created with Pixso. Show preview" at bounding box center [1499, 62] width 140 height 33
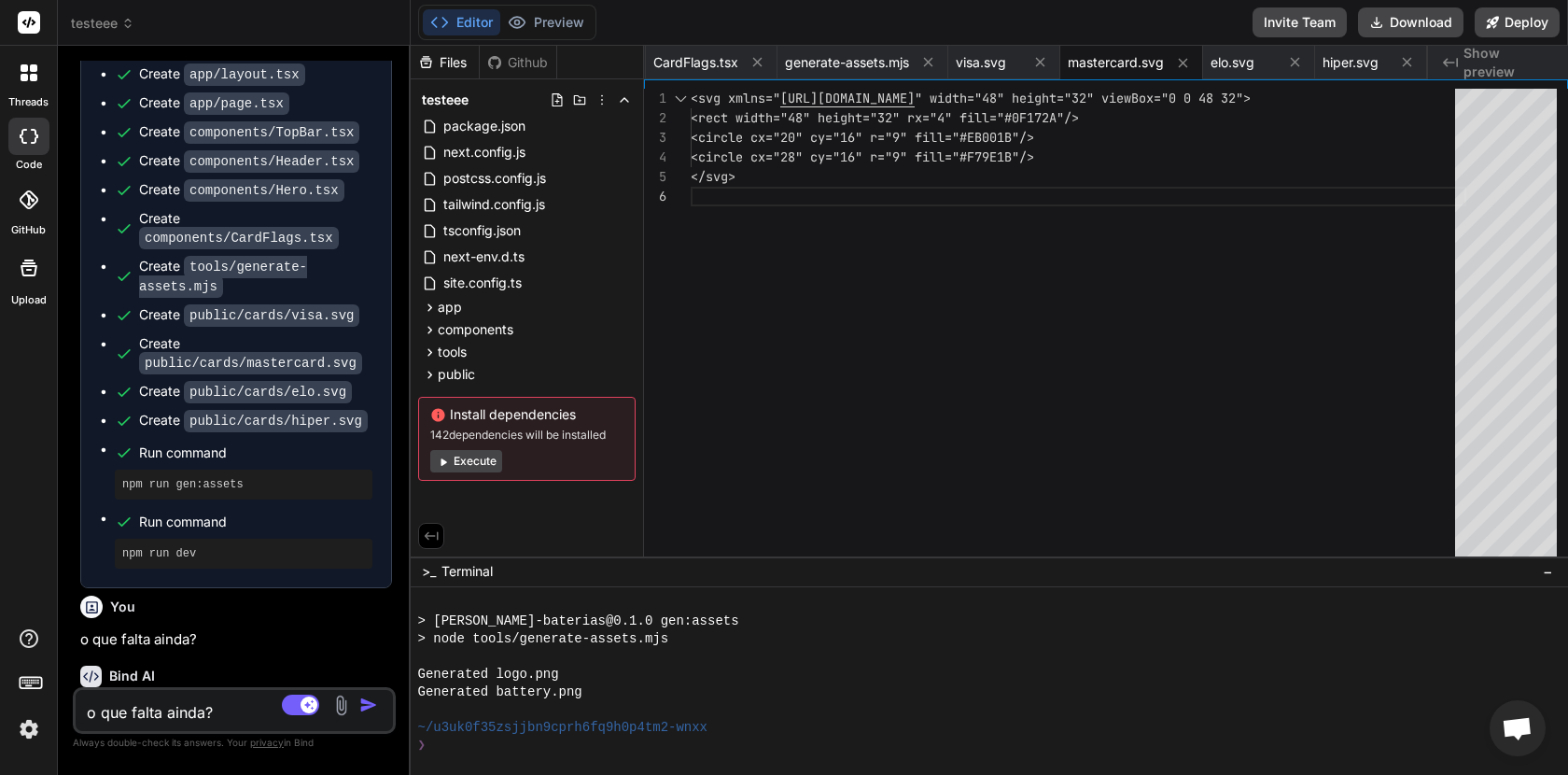
scroll to position [5383, 0]
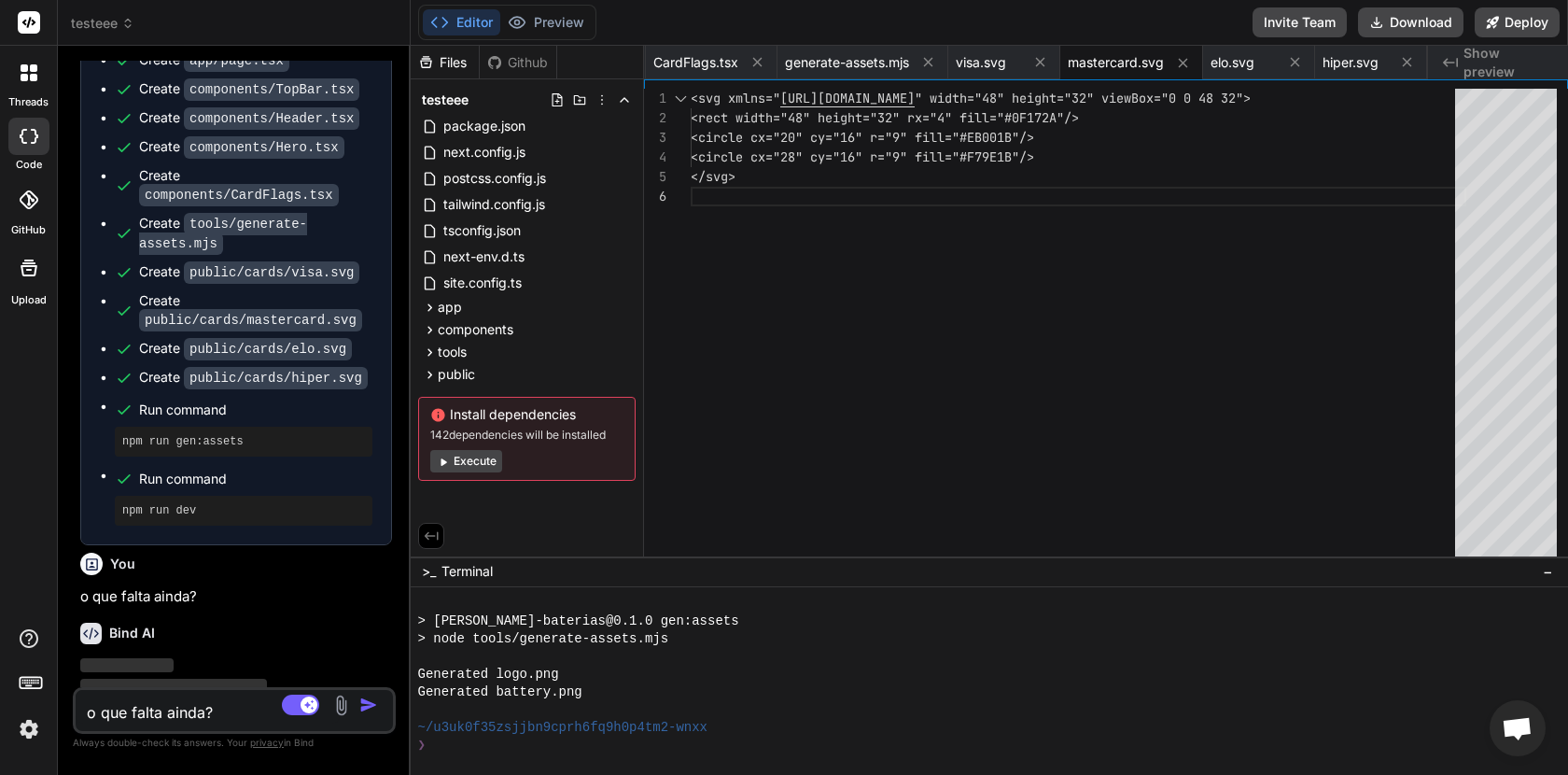
click at [1513, 728] on span "Bate-papo aberto" at bounding box center [1517, 730] width 30 height 27
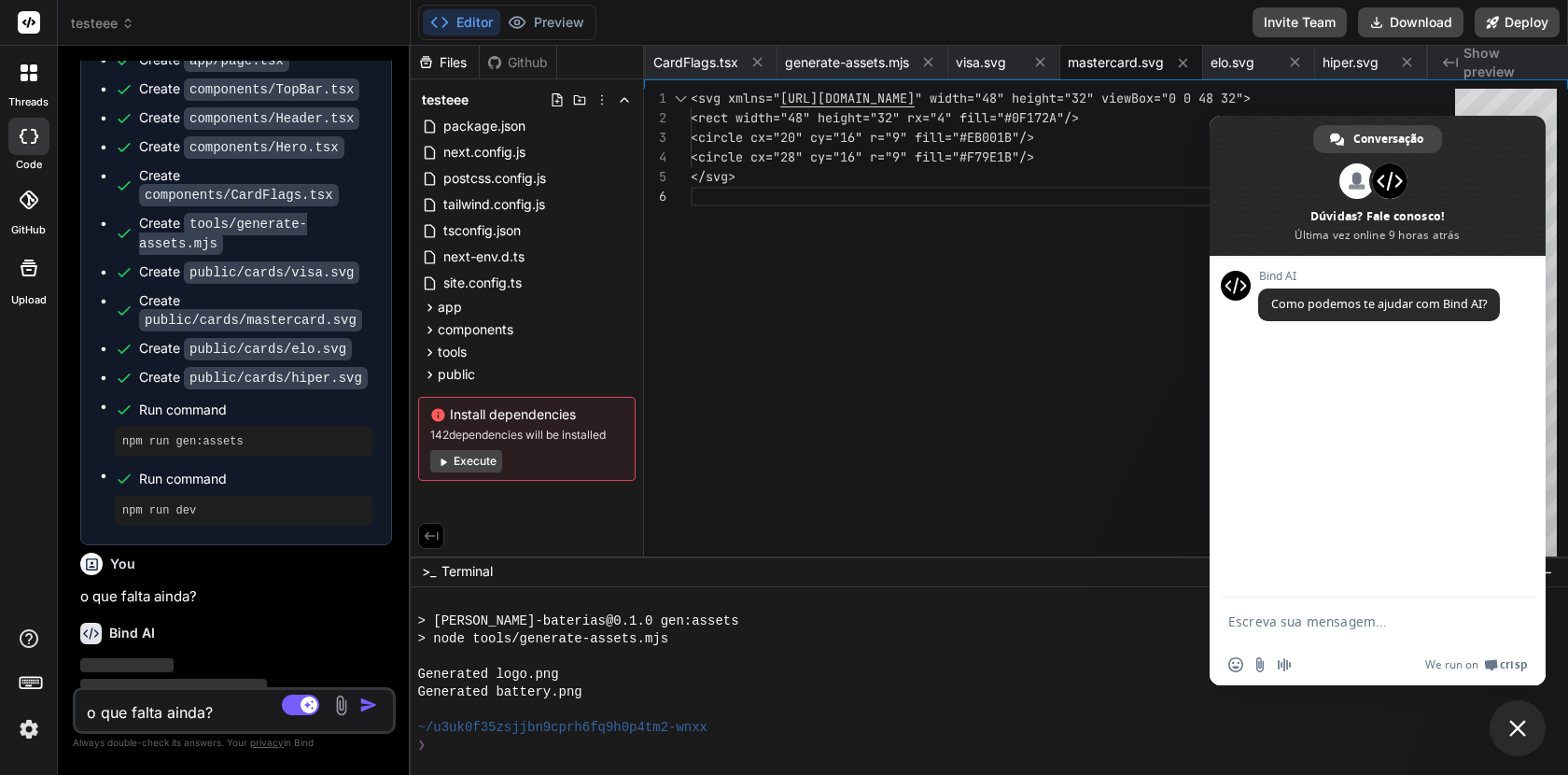
click at [1066, 655] on div at bounding box center [905, 656] width 975 height 18
click at [1530, 732] on span "Bate-papo" at bounding box center [1518, 729] width 56 height 56
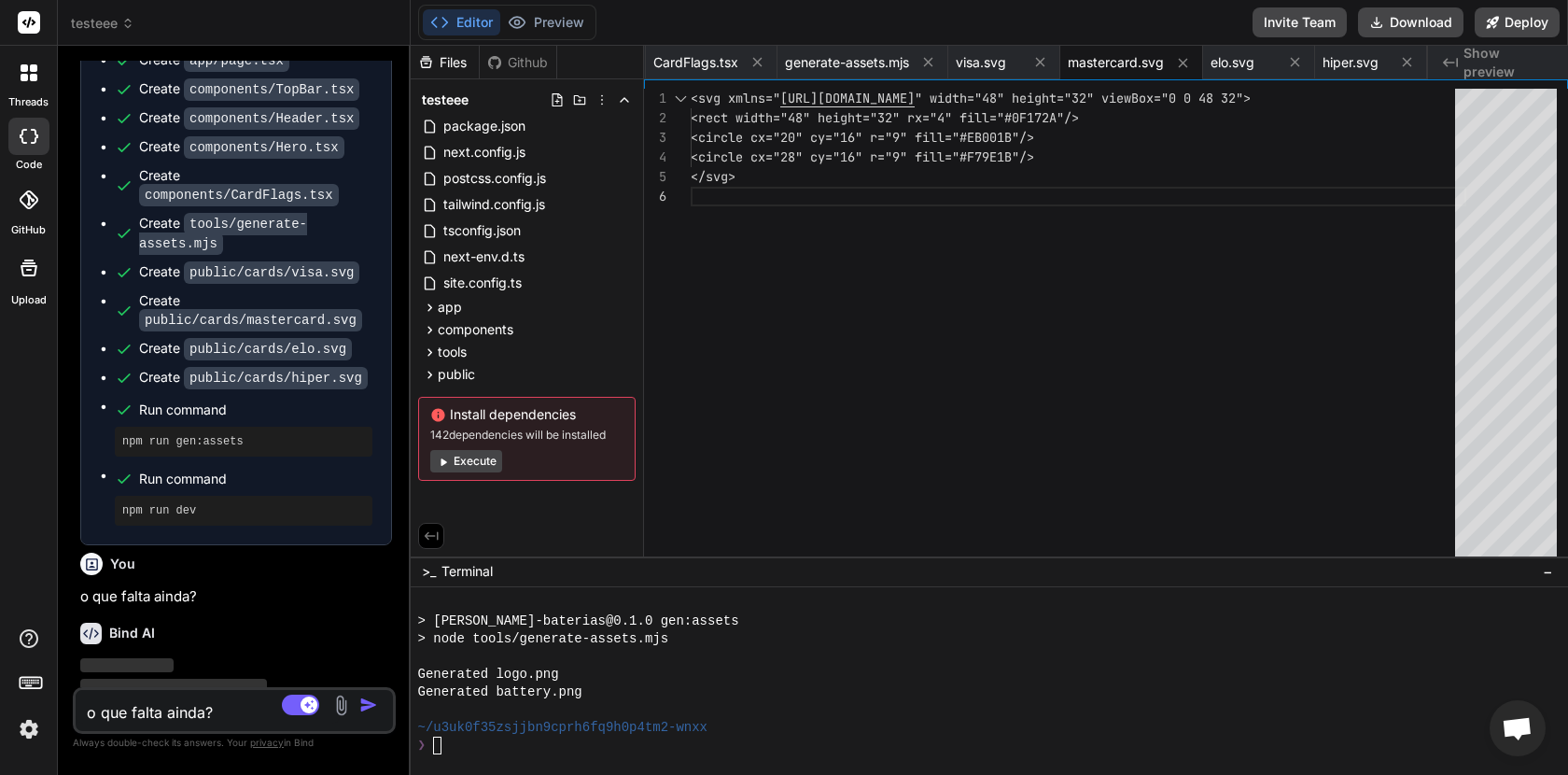
click at [197, 676] on p "‌" at bounding box center [236, 687] width 312 height 22
click at [1080, 63] on span "page.tsx" at bounding box center [1096, 63] width 54 height 19
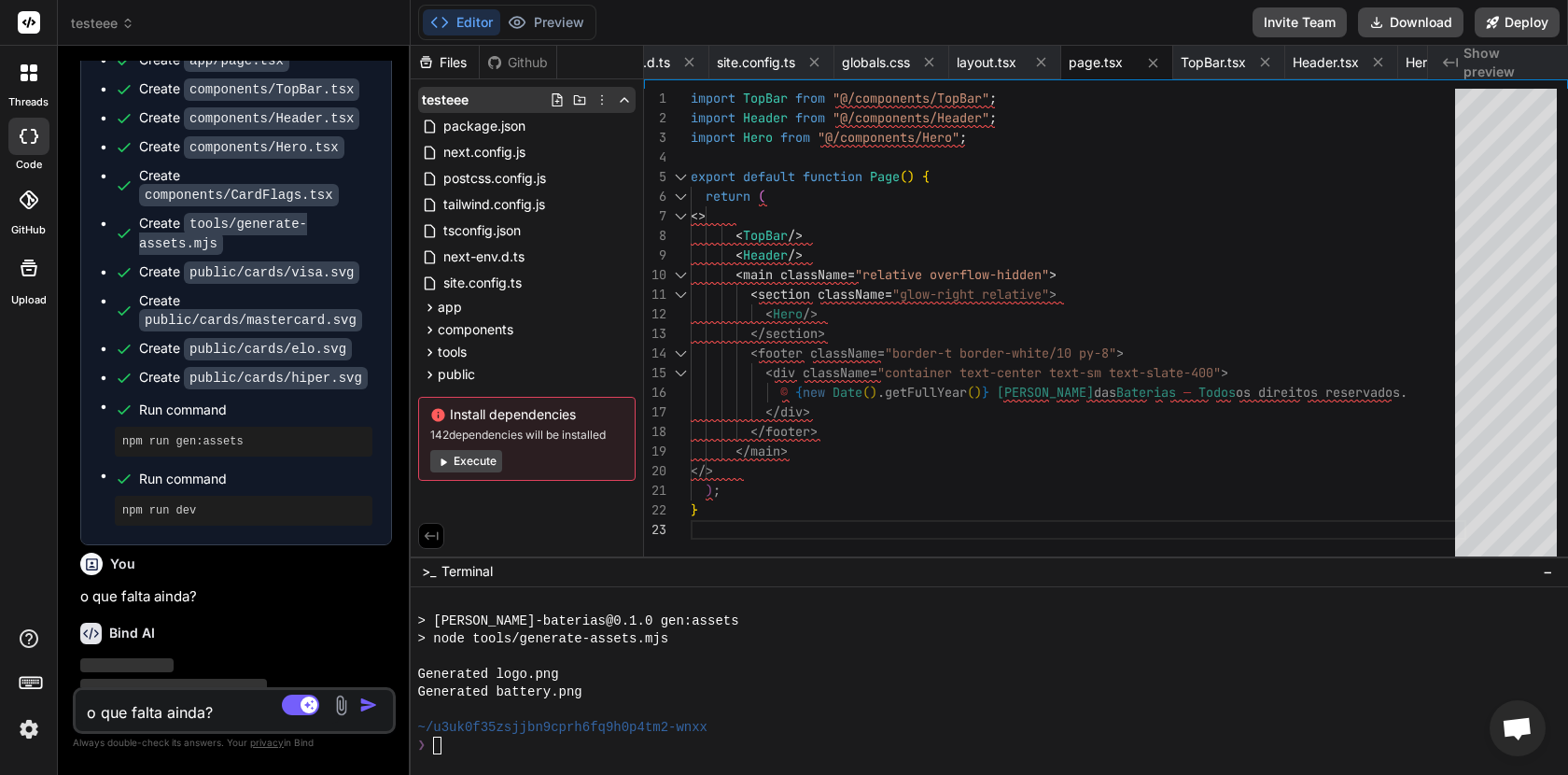
click at [603, 103] on icon at bounding box center [602, 100] width 15 height 15
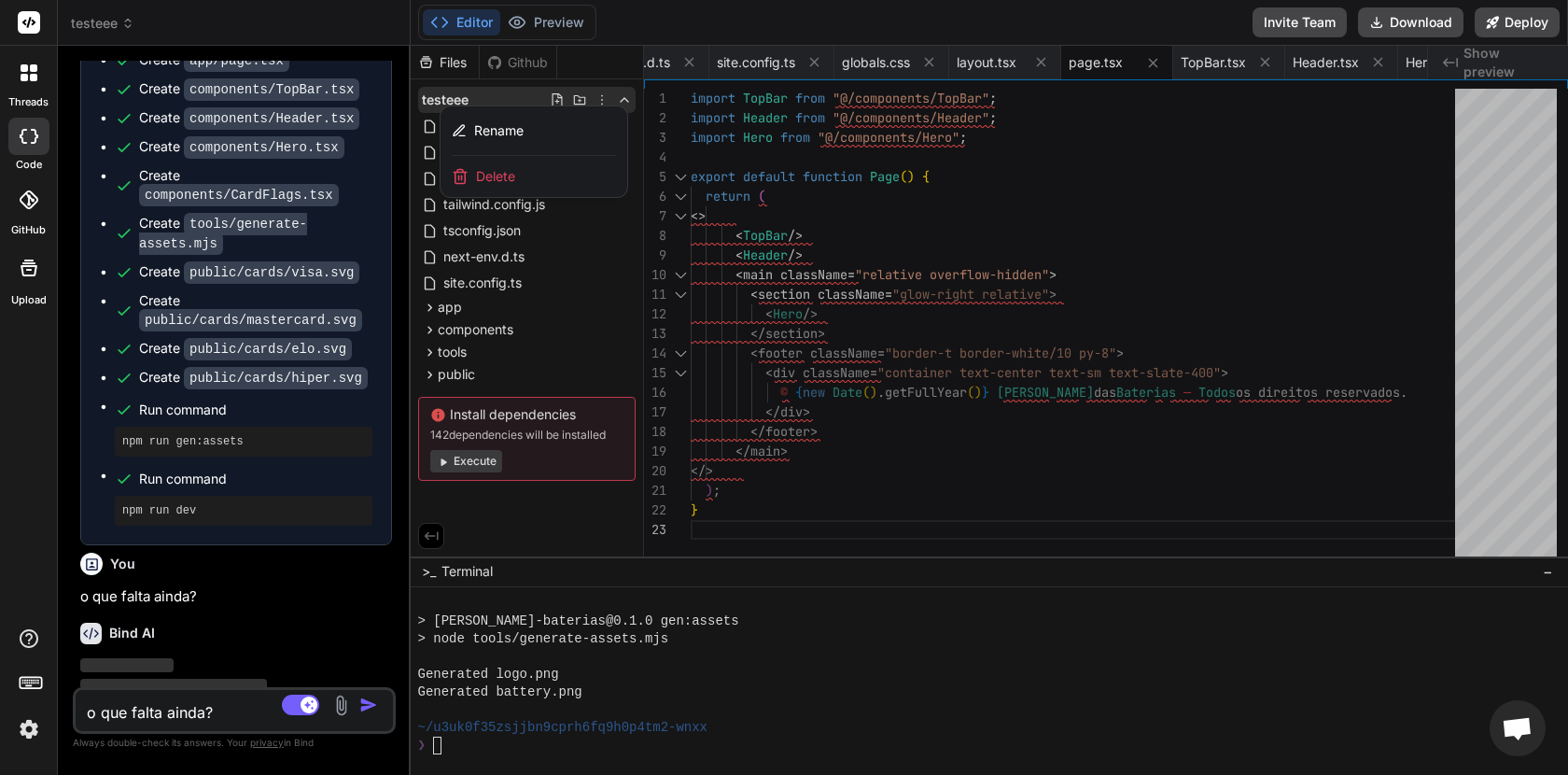
click at [603, 103] on div at bounding box center [989, 410] width 1158 height 729
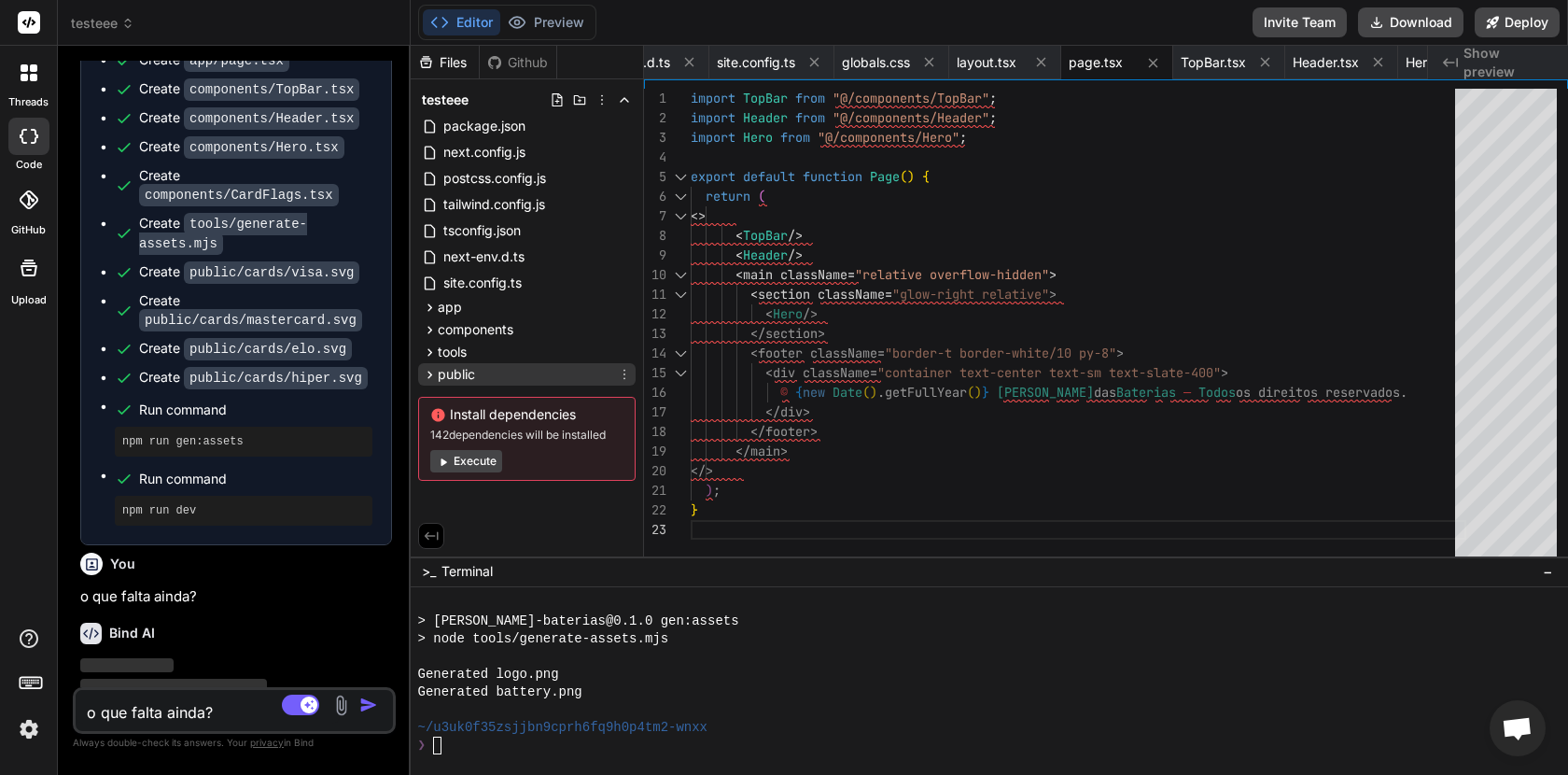
click at [431, 376] on icon at bounding box center [429, 375] width 16 height 16
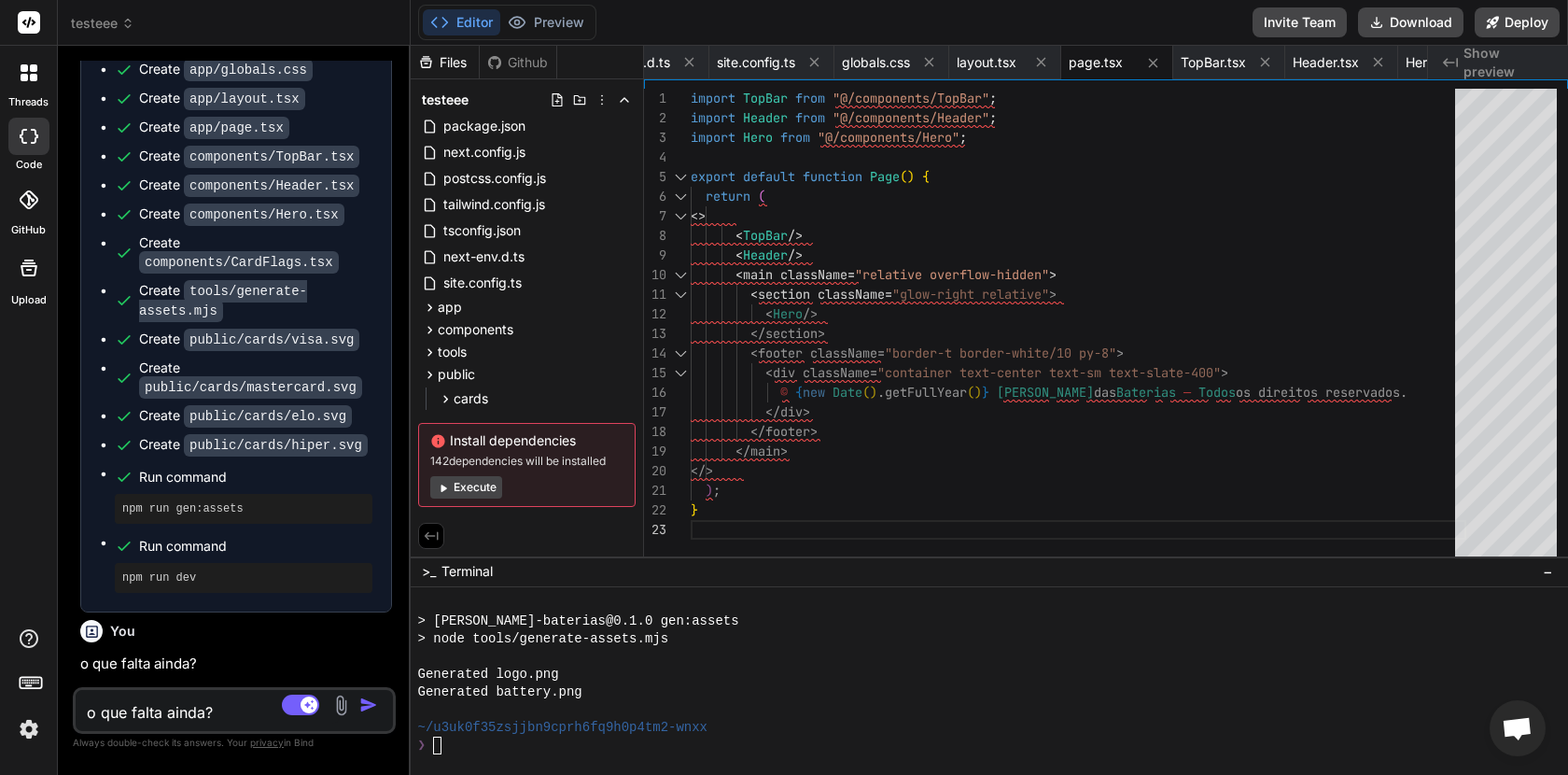
scroll to position [5383, 0]
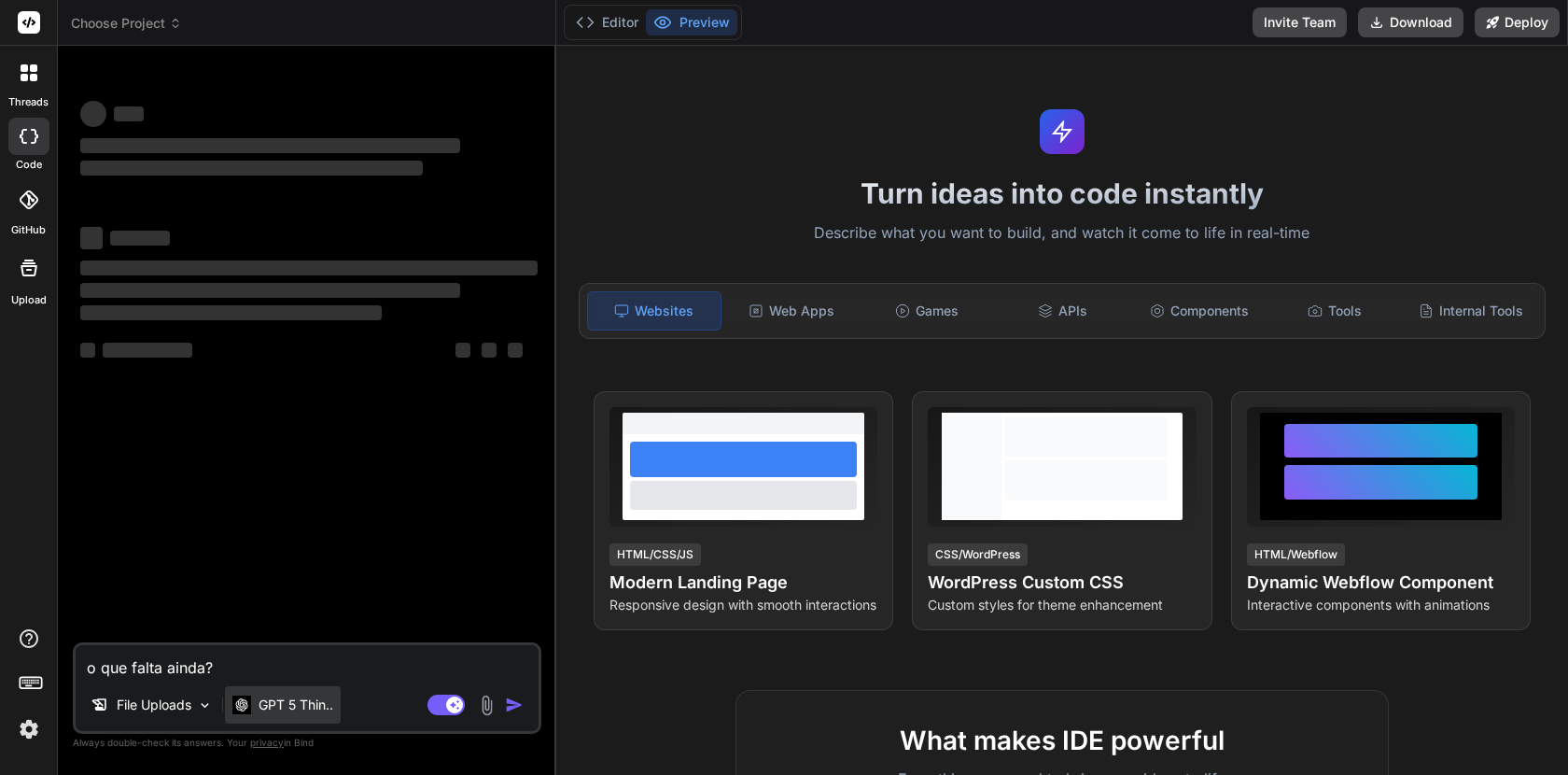
click at [282, 704] on p "GPT 5 Thin.." at bounding box center [296, 706] width 75 height 19
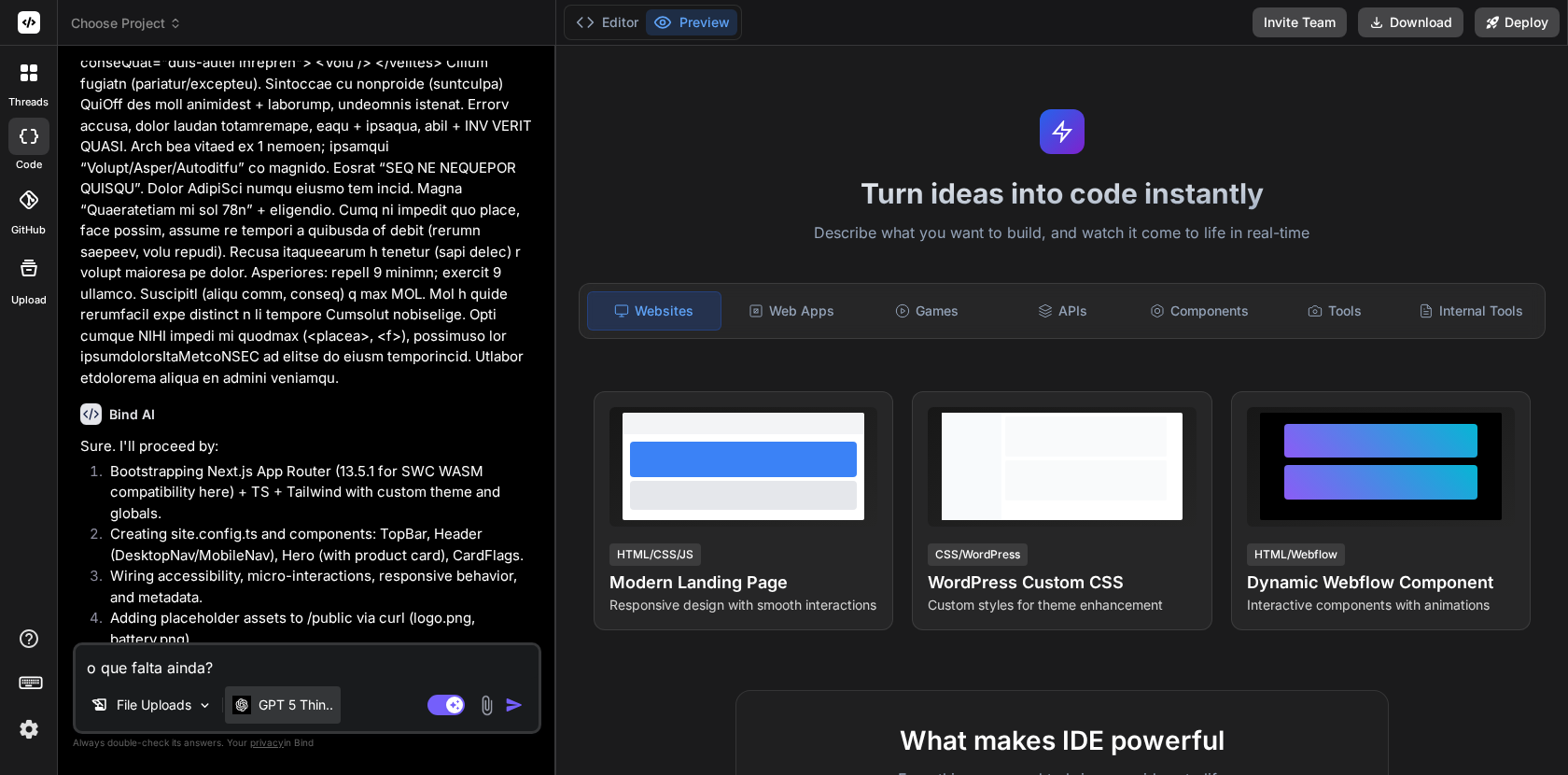
scroll to position [2964, 0]
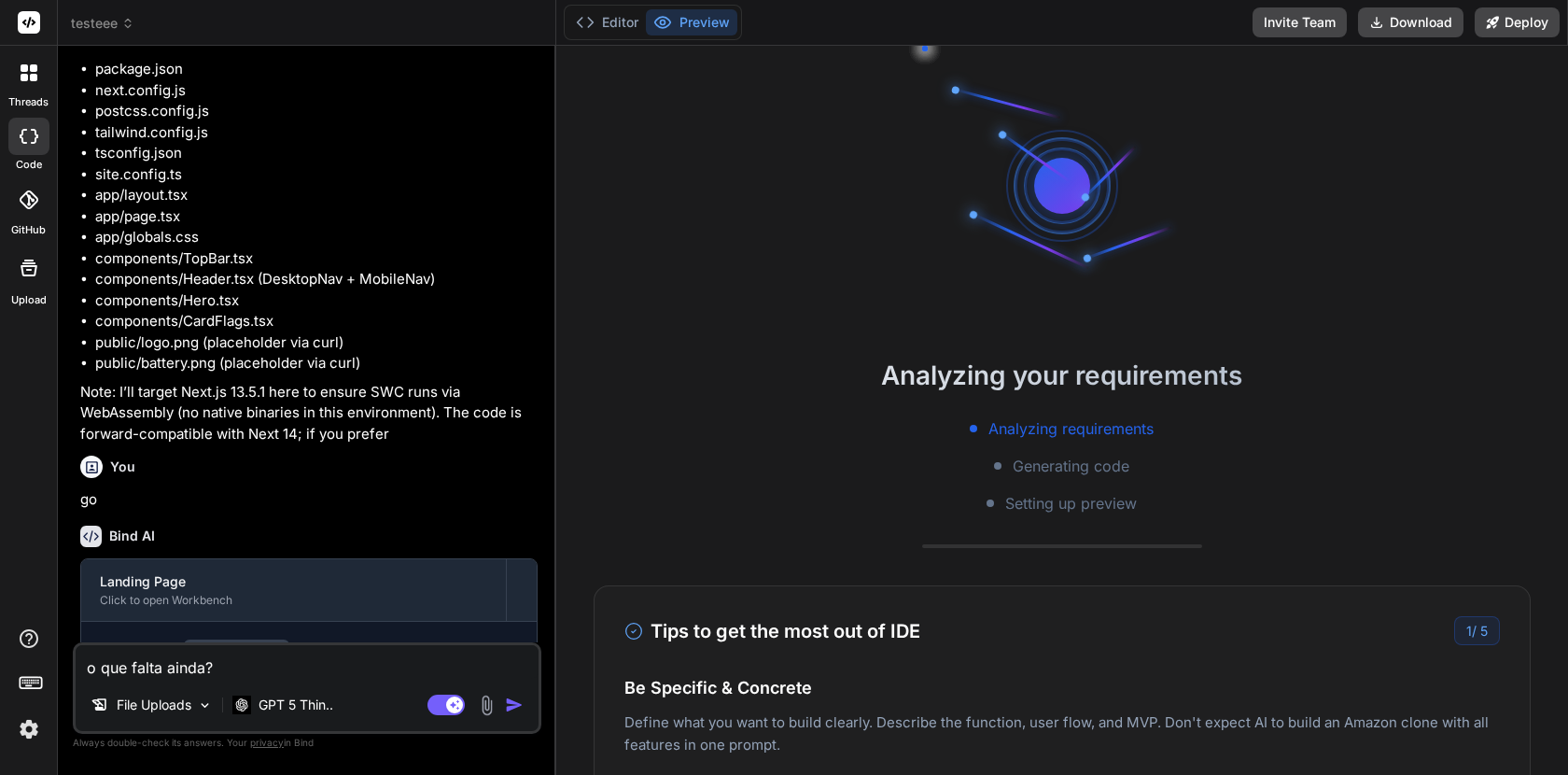
type textarea "x"
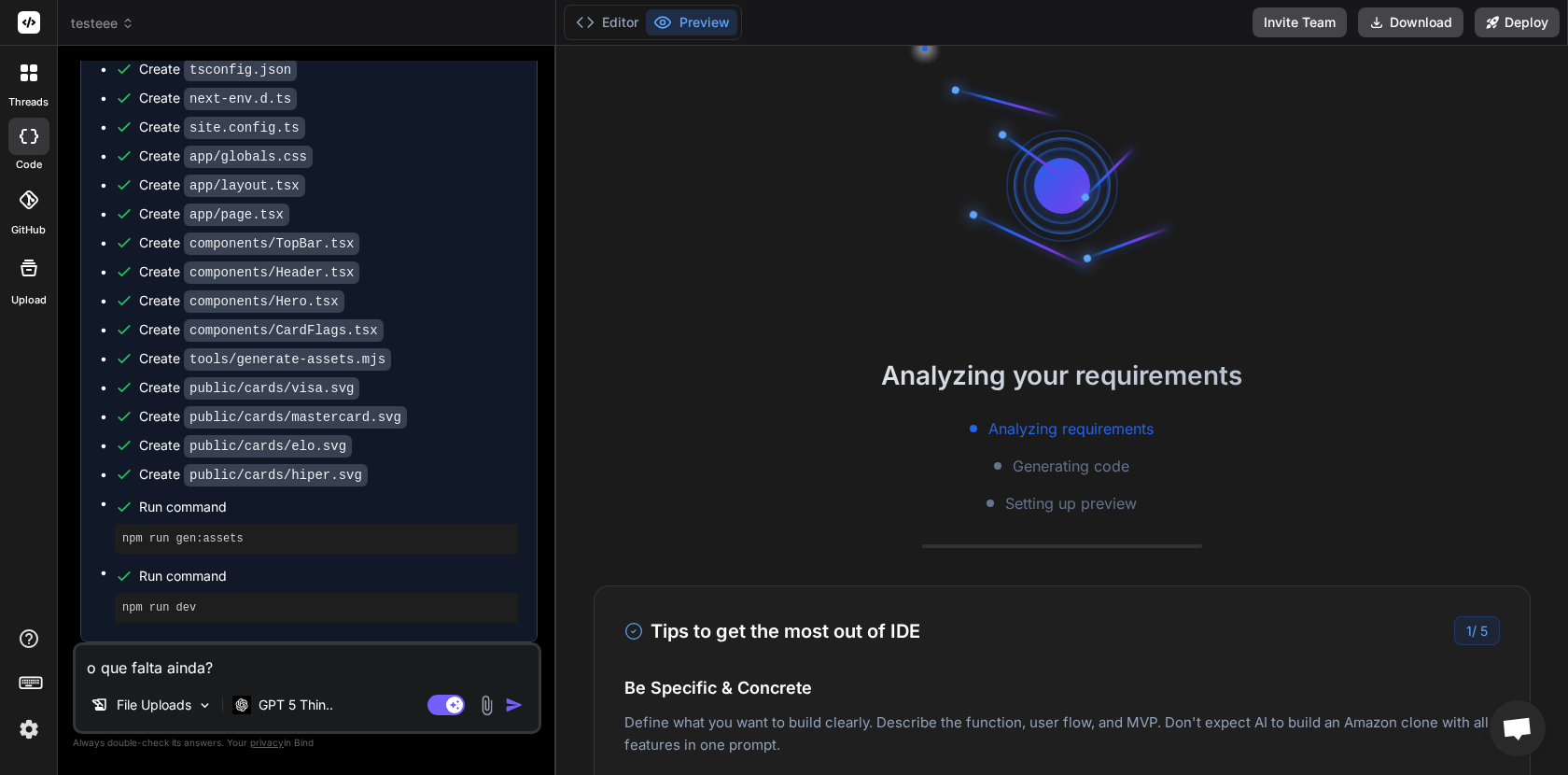
scroll to position [3741, 0]
click at [280, 714] on div "GPT 5 Thin.." at bounding box center [283, 705] width 116 height 37
click at [258, 700] on div "GPT 5 Thin.." at bounding box center [283, 706] width 100 height 19
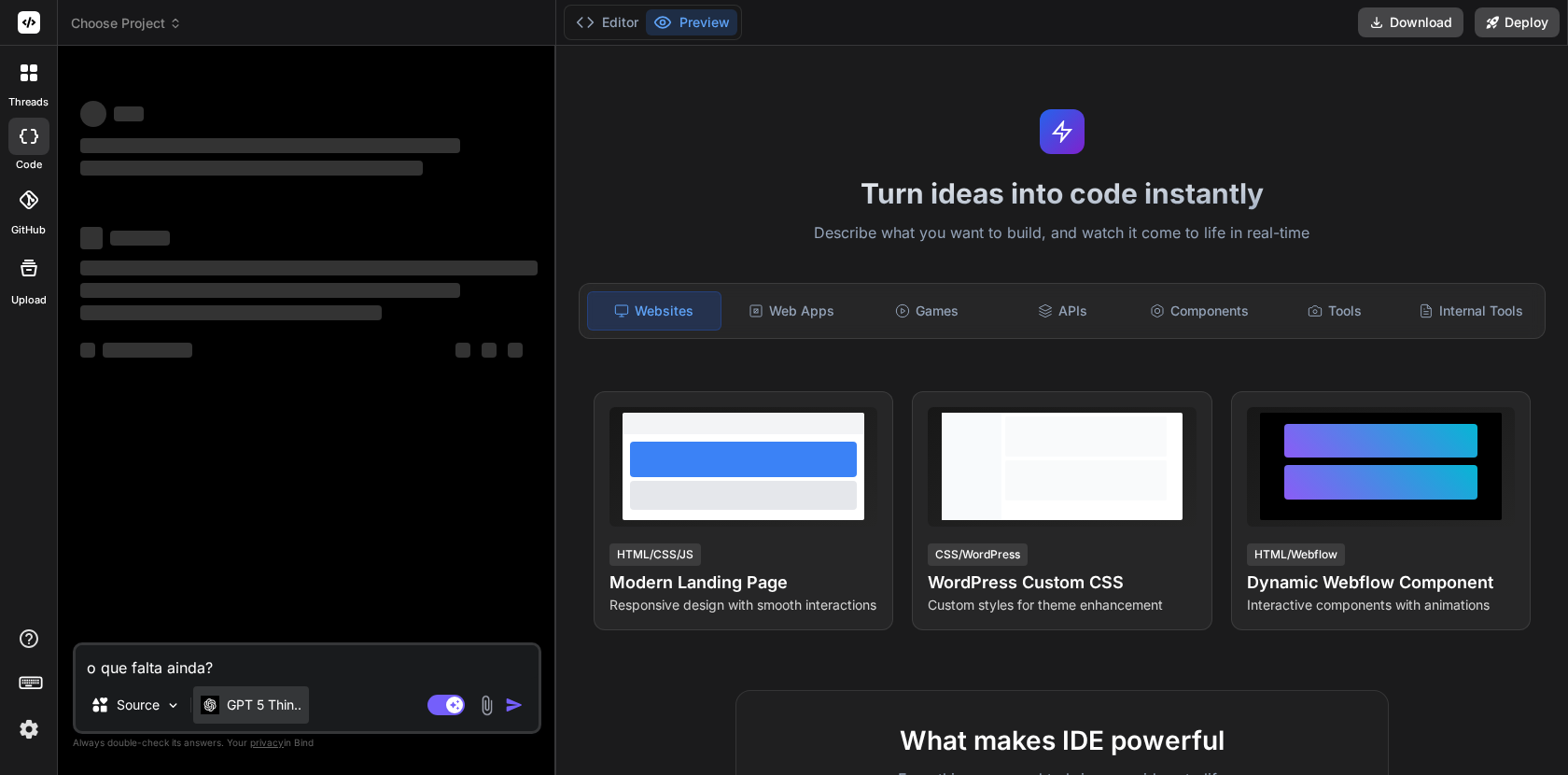
click at [263, 712] on p "GPT 5 Thin.." at bounding box center [264, 706] width 75 height 19
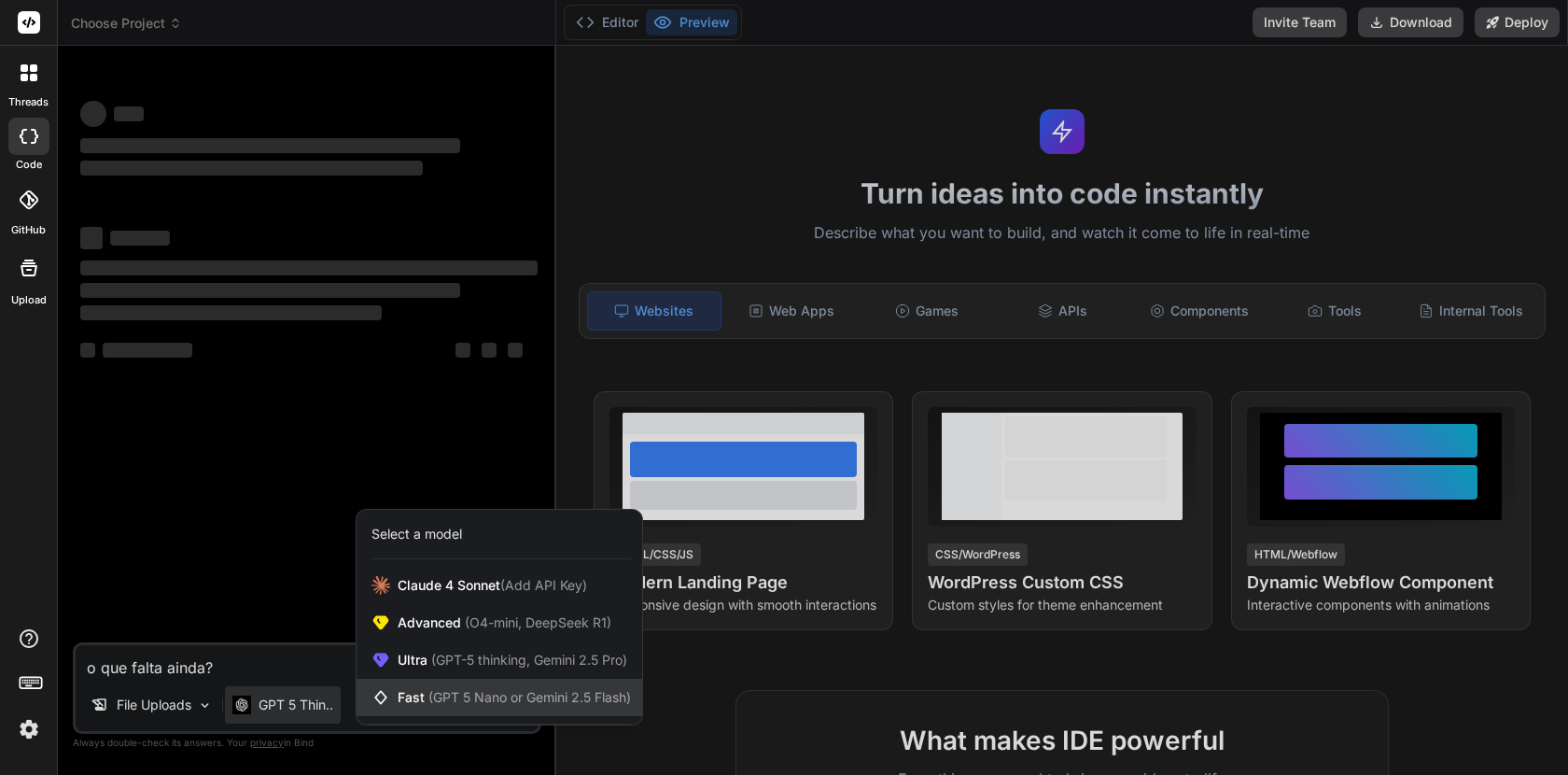
click at [447, 694] on span "(GPT 5 Nano or Gemini 2.5 Flash)" at bounding box center [530, 697] width 203 height 16
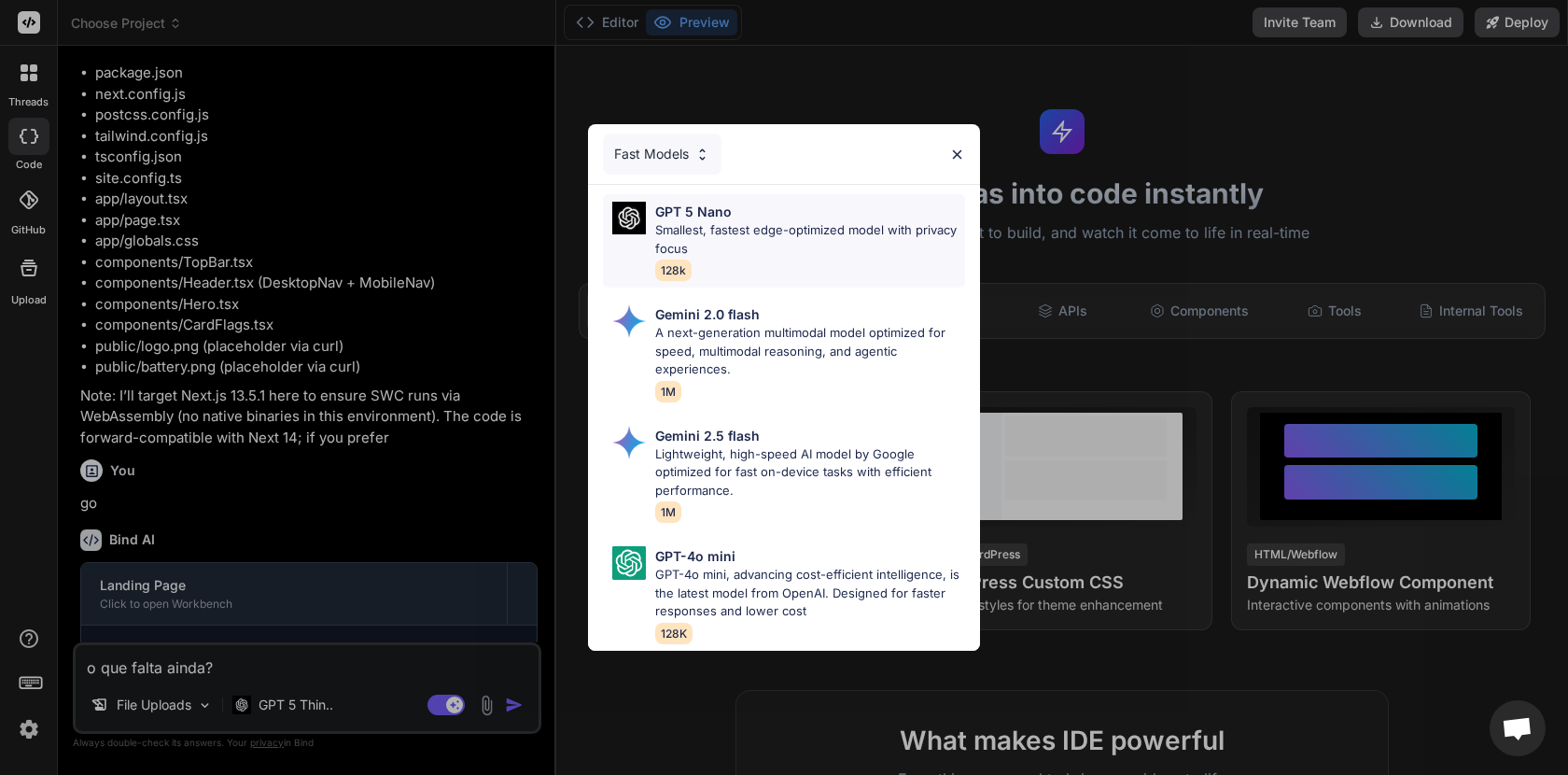
click at [725, 234] on p "Smallest, fastest edge-optimized model with privacy focus" at bounding box center [810, 239] width 310 height 36
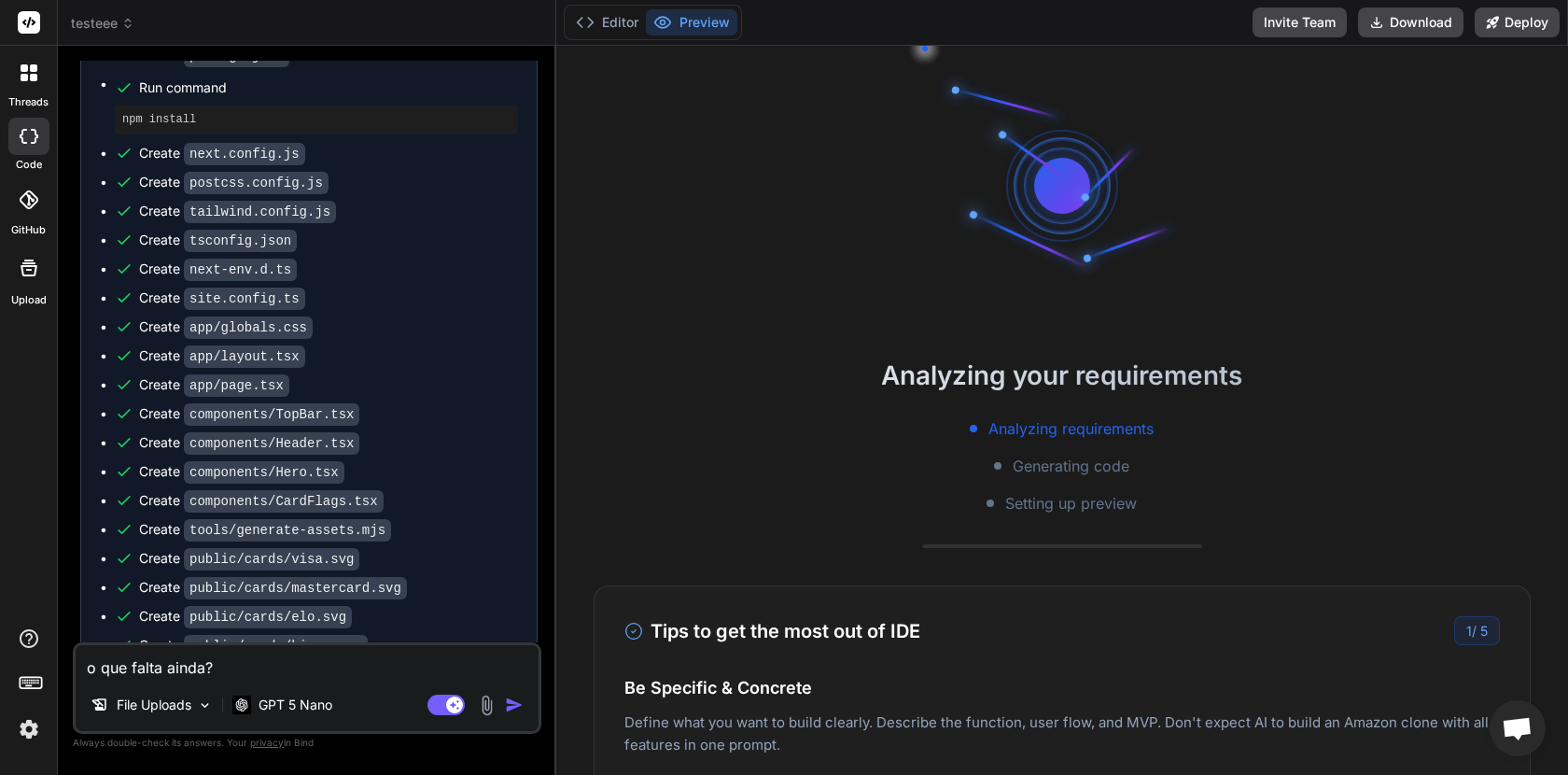
scroll to position [3741, 0]
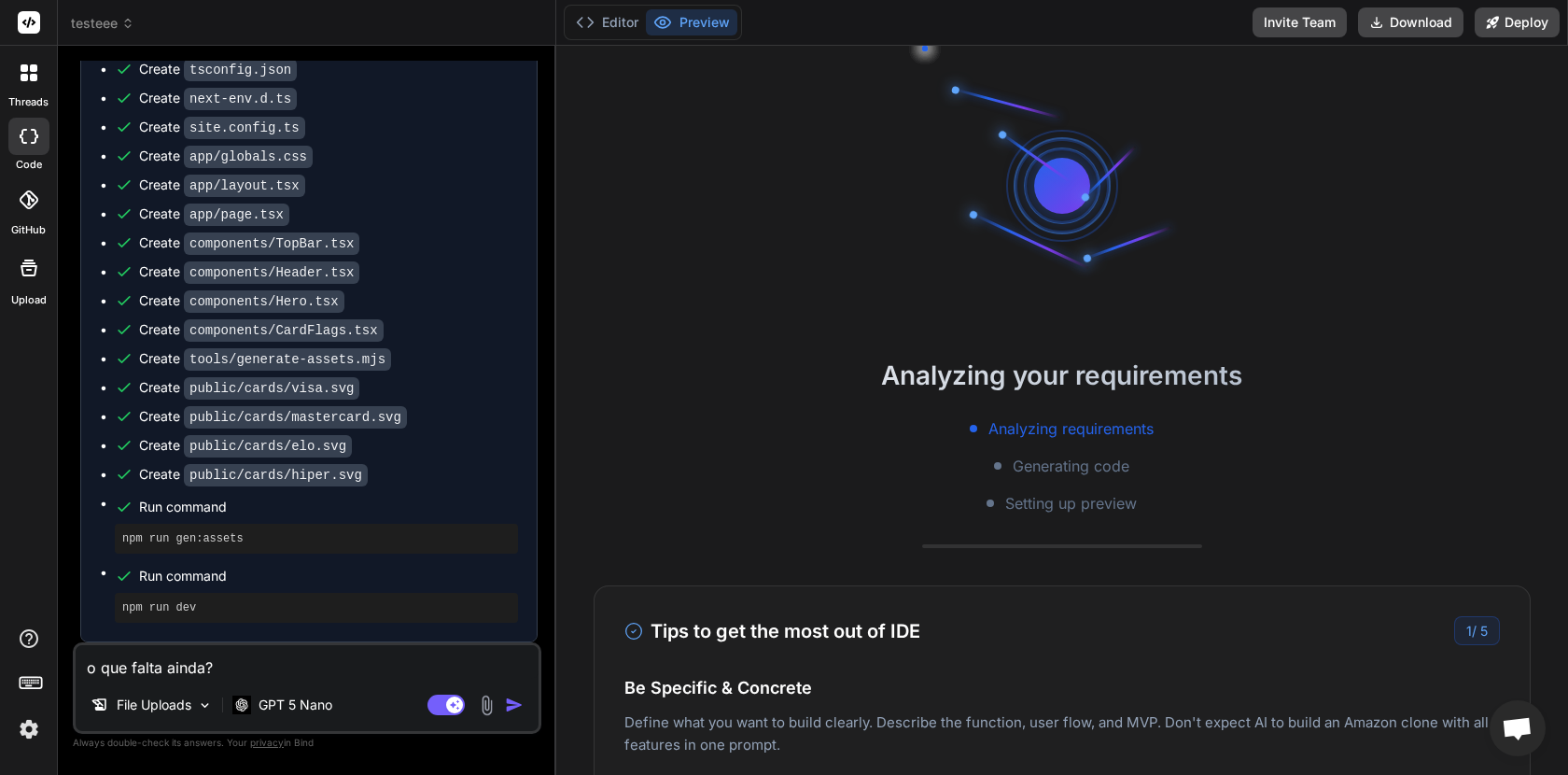
click at [210, 668] on textarea "o que falta ainda?" at bounding box center [307, 661] width 463 height 33
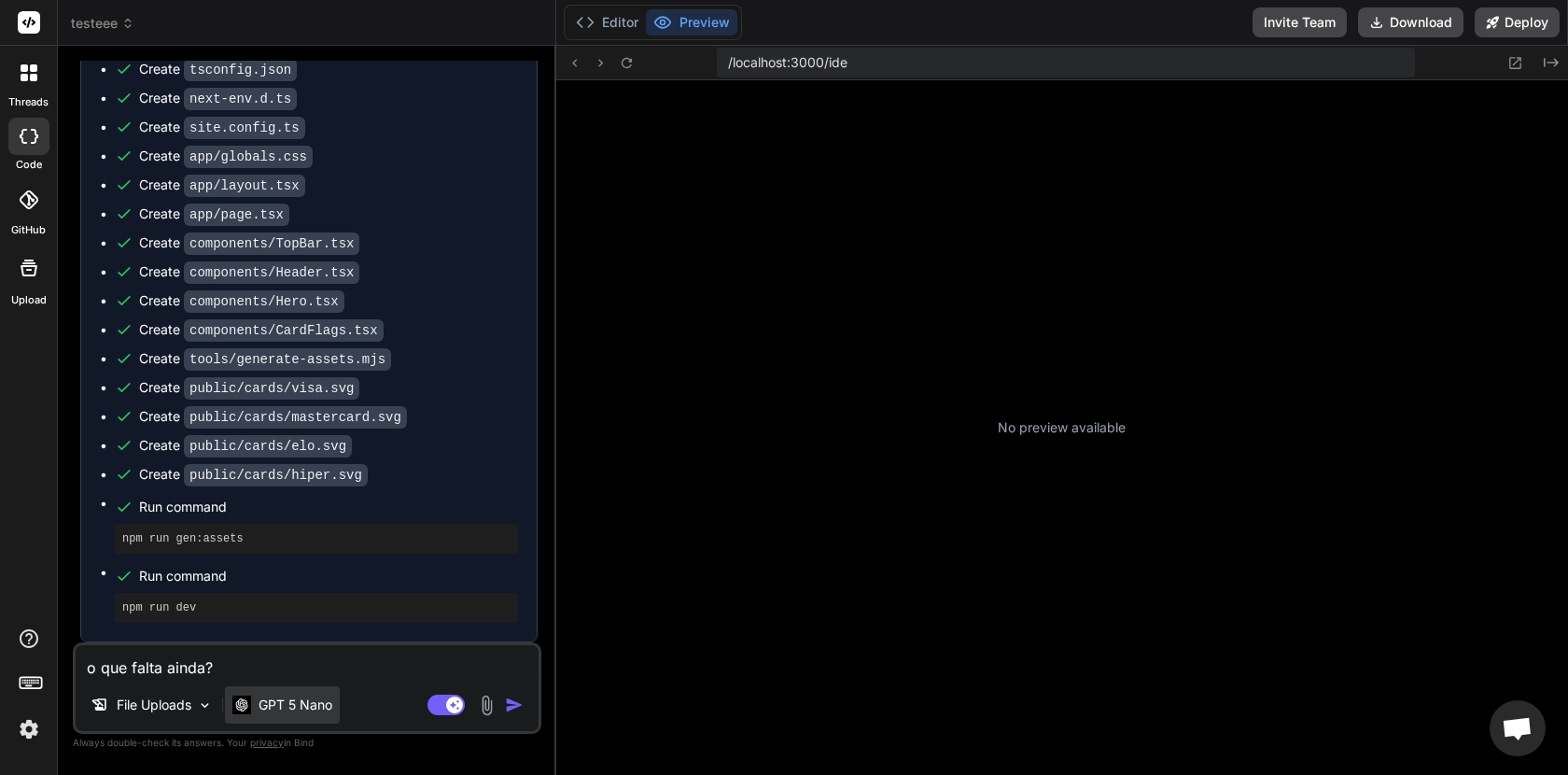
scroll to position [283, 0]
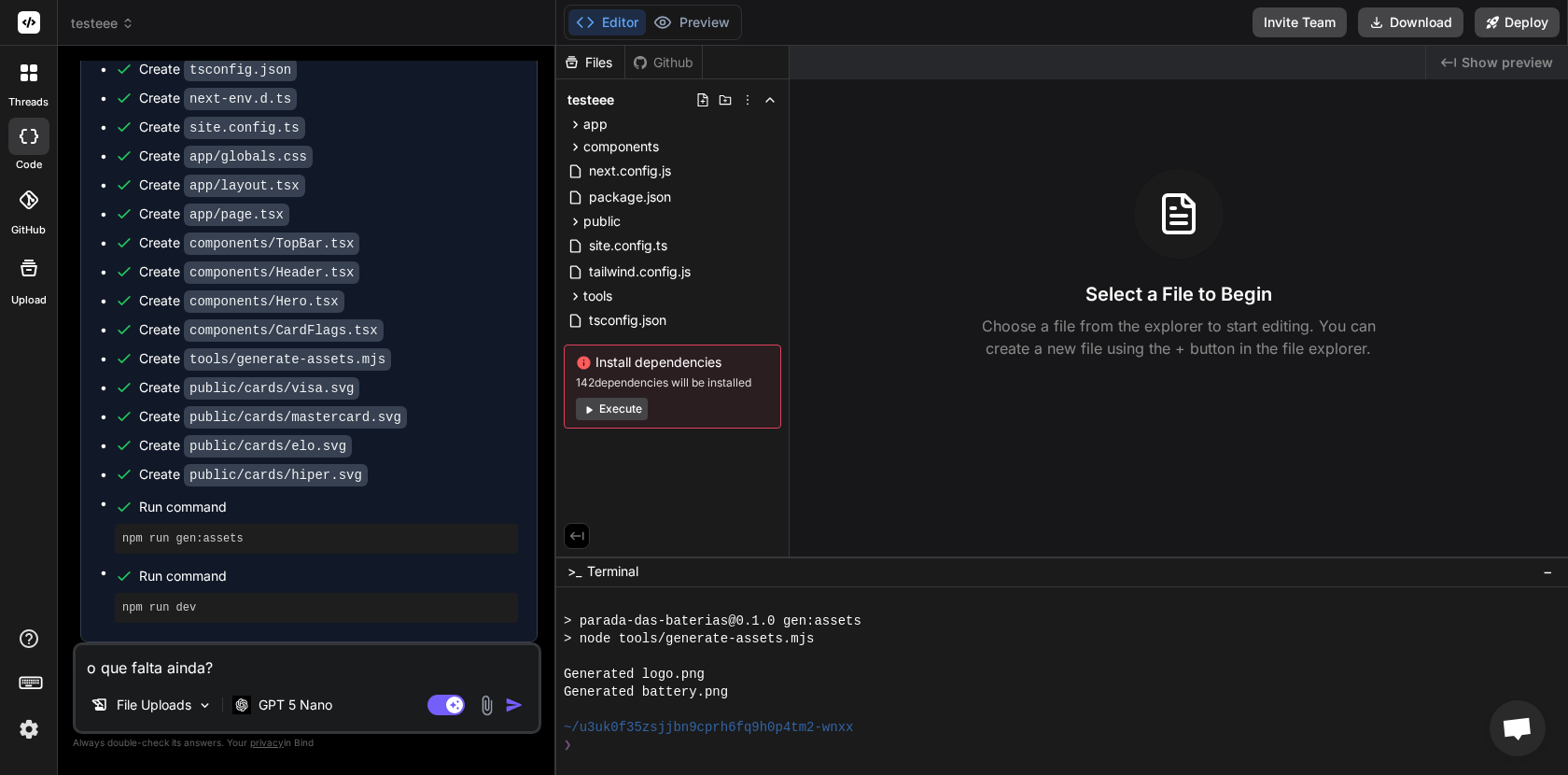
click at [510, 711] on img "button" at bounding box center [515, 706] width 19 height 19
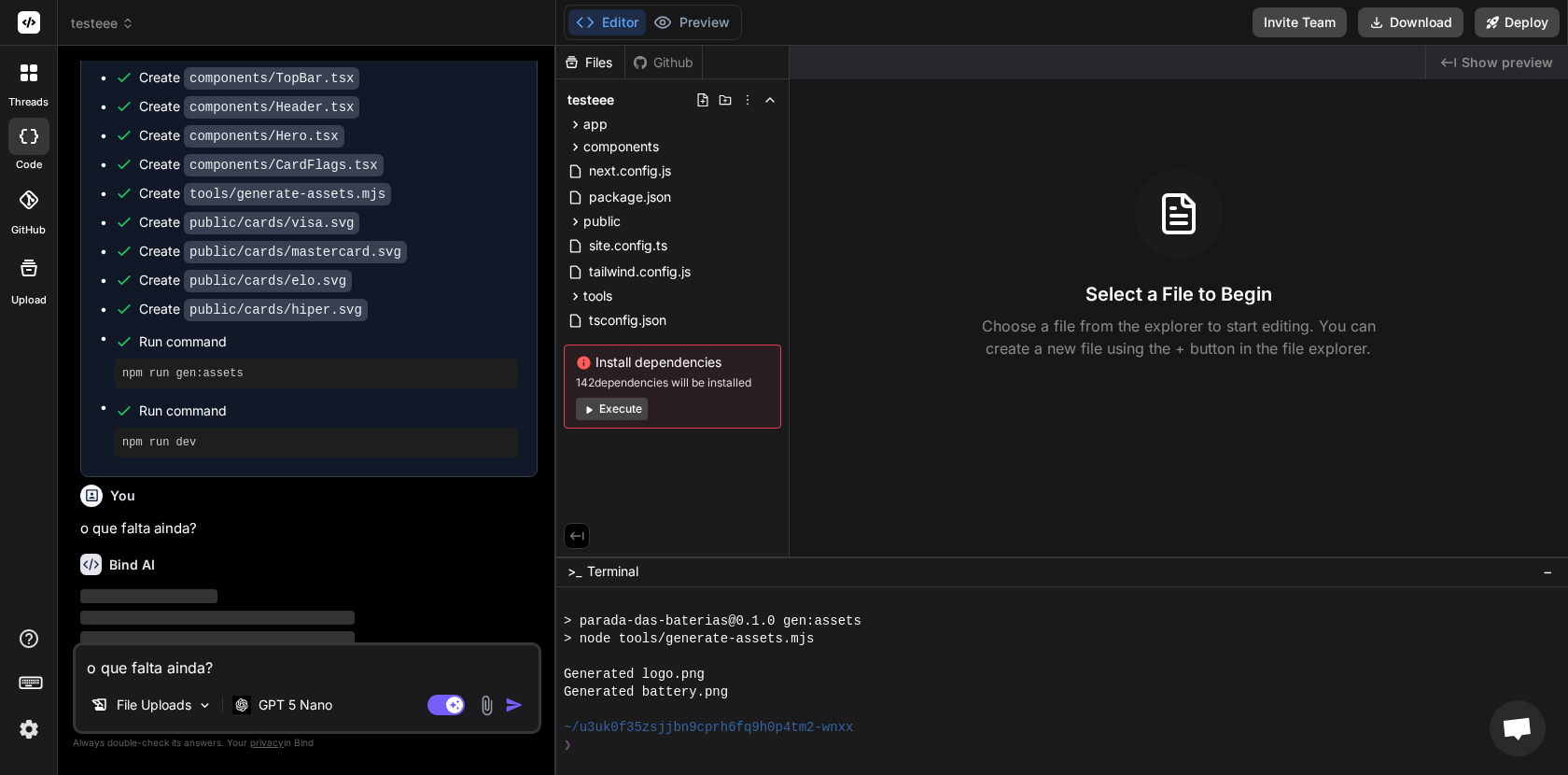
scroll to position [3936, 0]
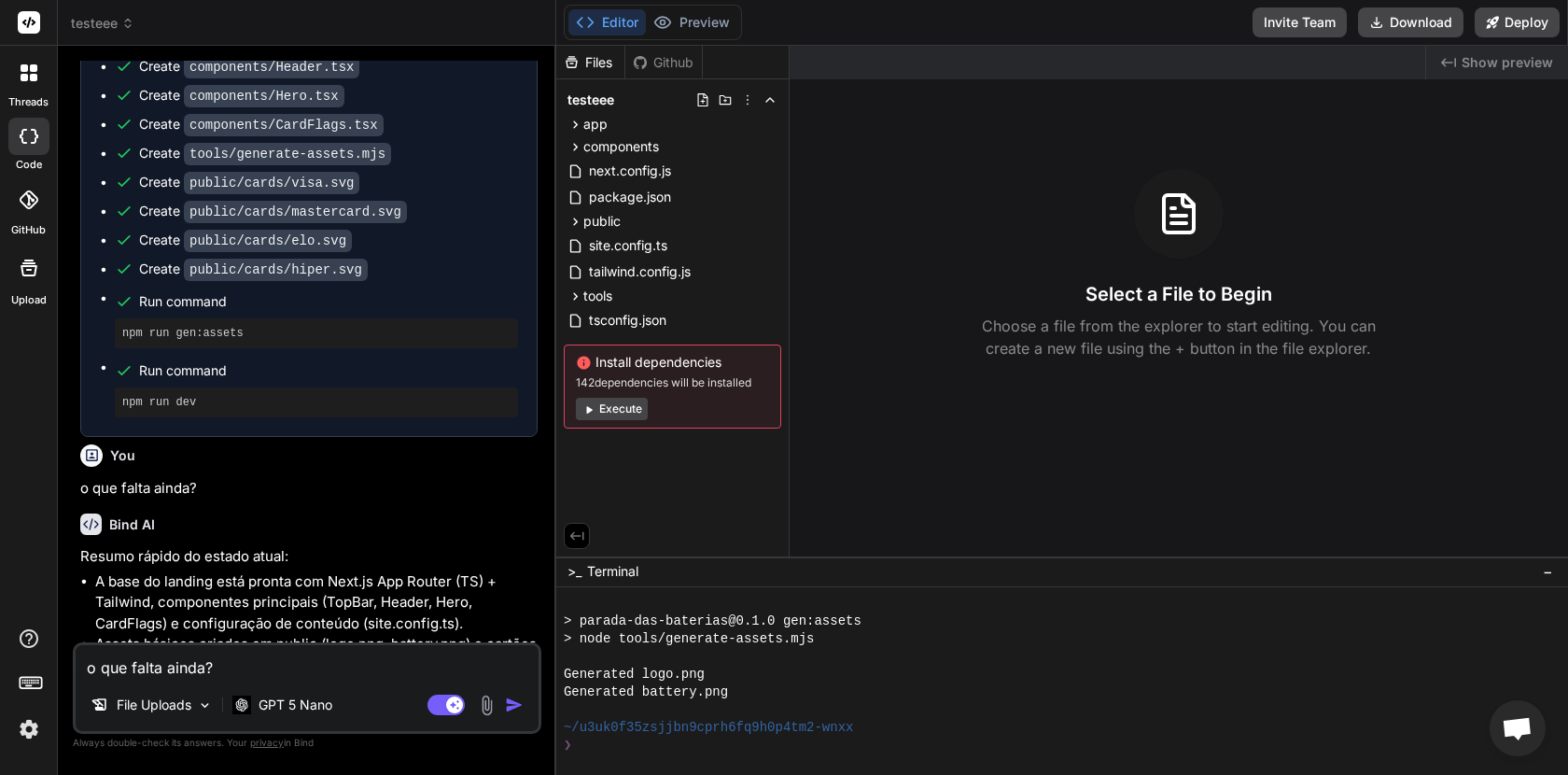
type textarea "x"
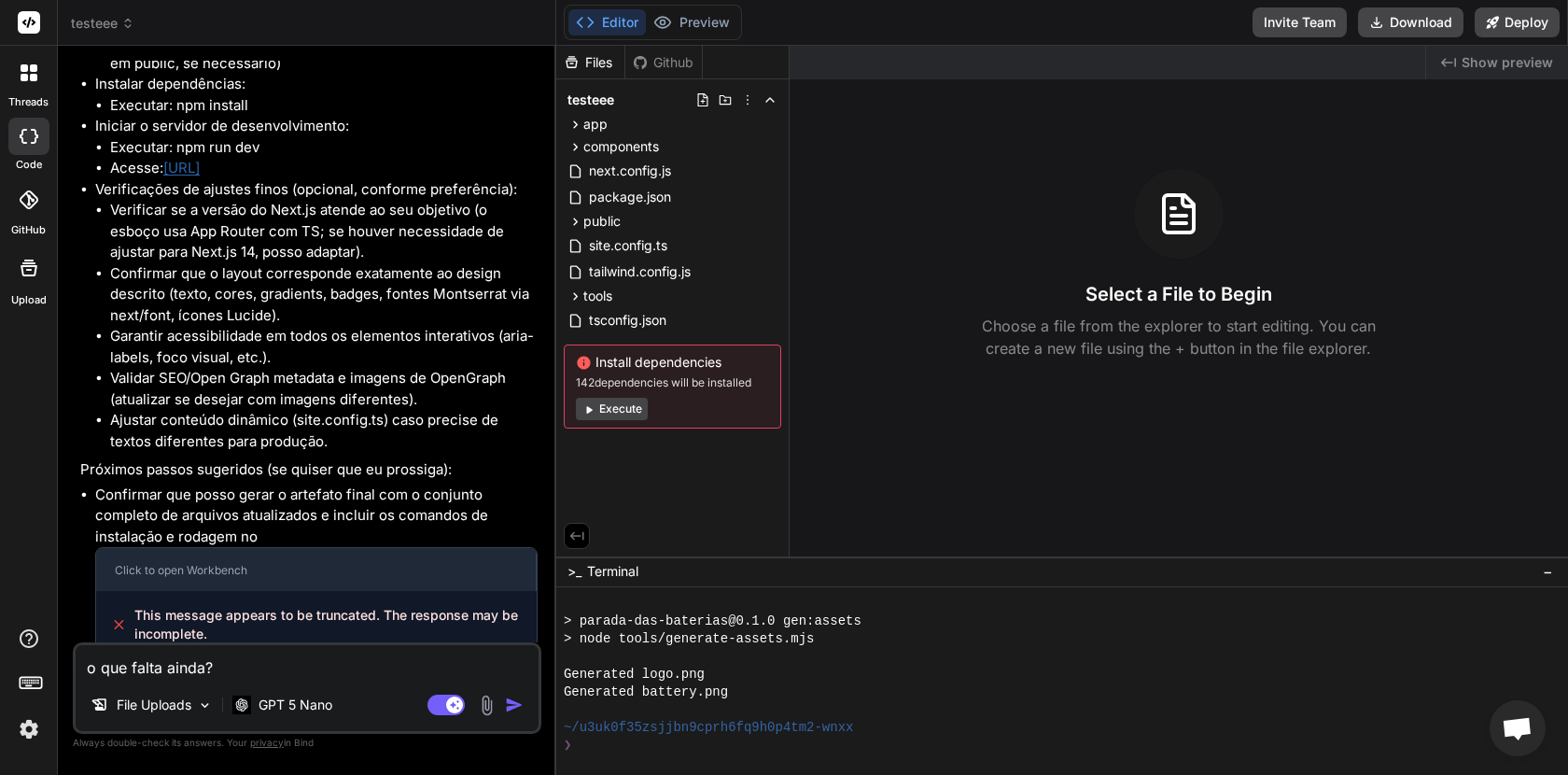
scroll to position [4704, 0]
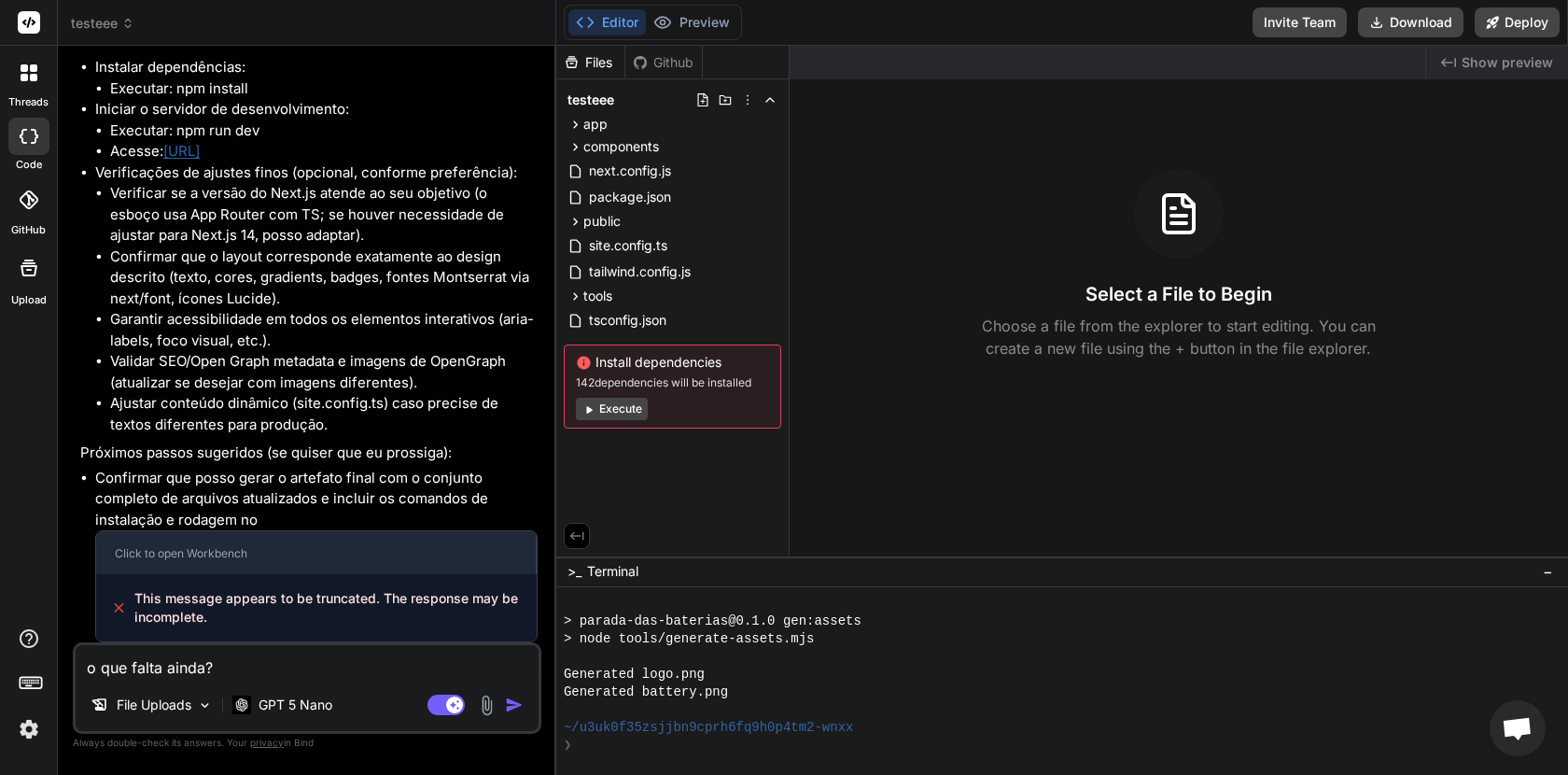
click at [256, 663] on textarea "o que falta ainda?" at bounding box center [307, 661] width 463 height 33
type textarea "p"
type textarea "x"
type textarea "pr"
type textarea "x"
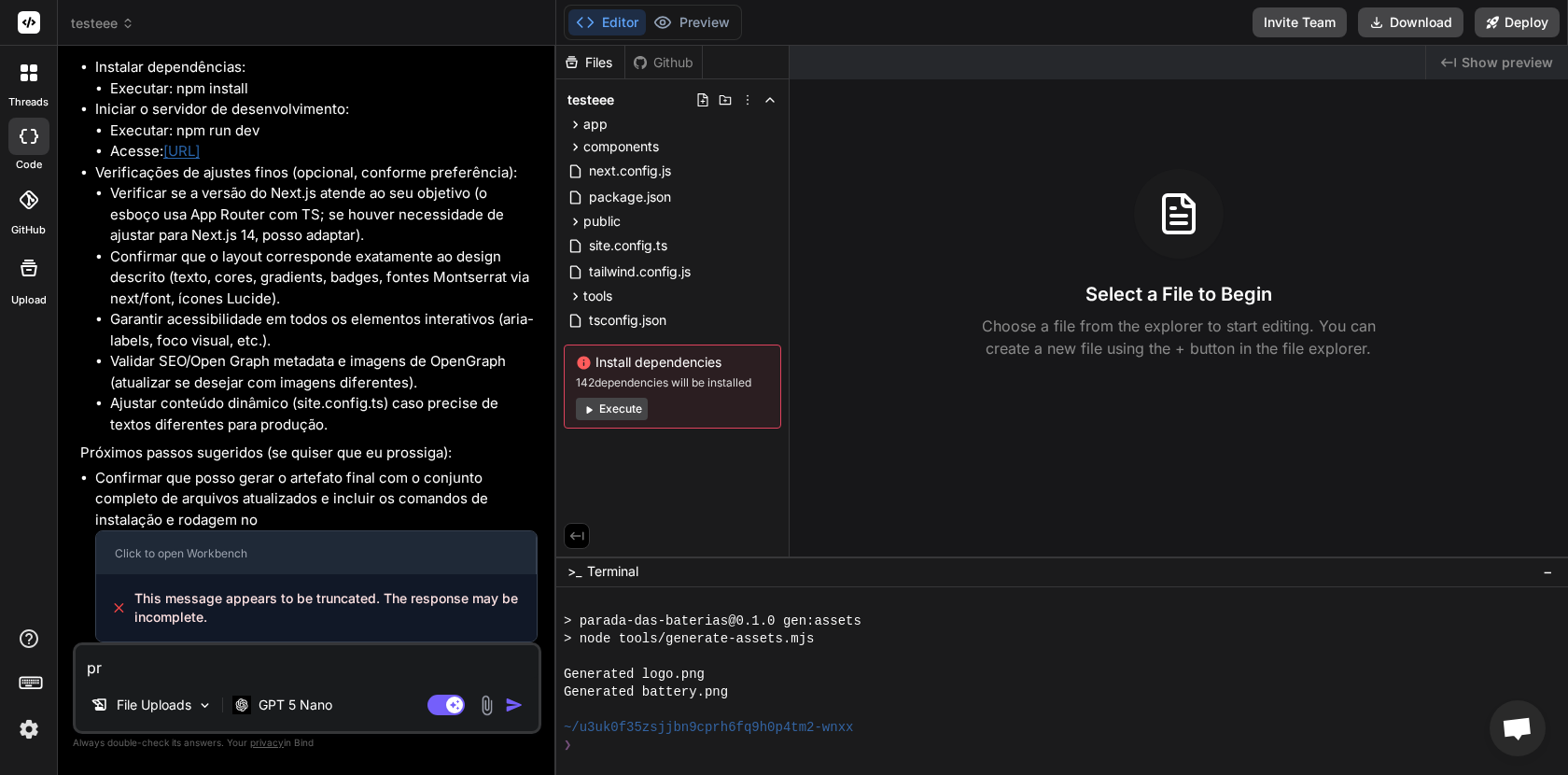
type textarea "pre"
type textarea "x"
type textarea "prev"
type textarea "x"
type textarea "previ"
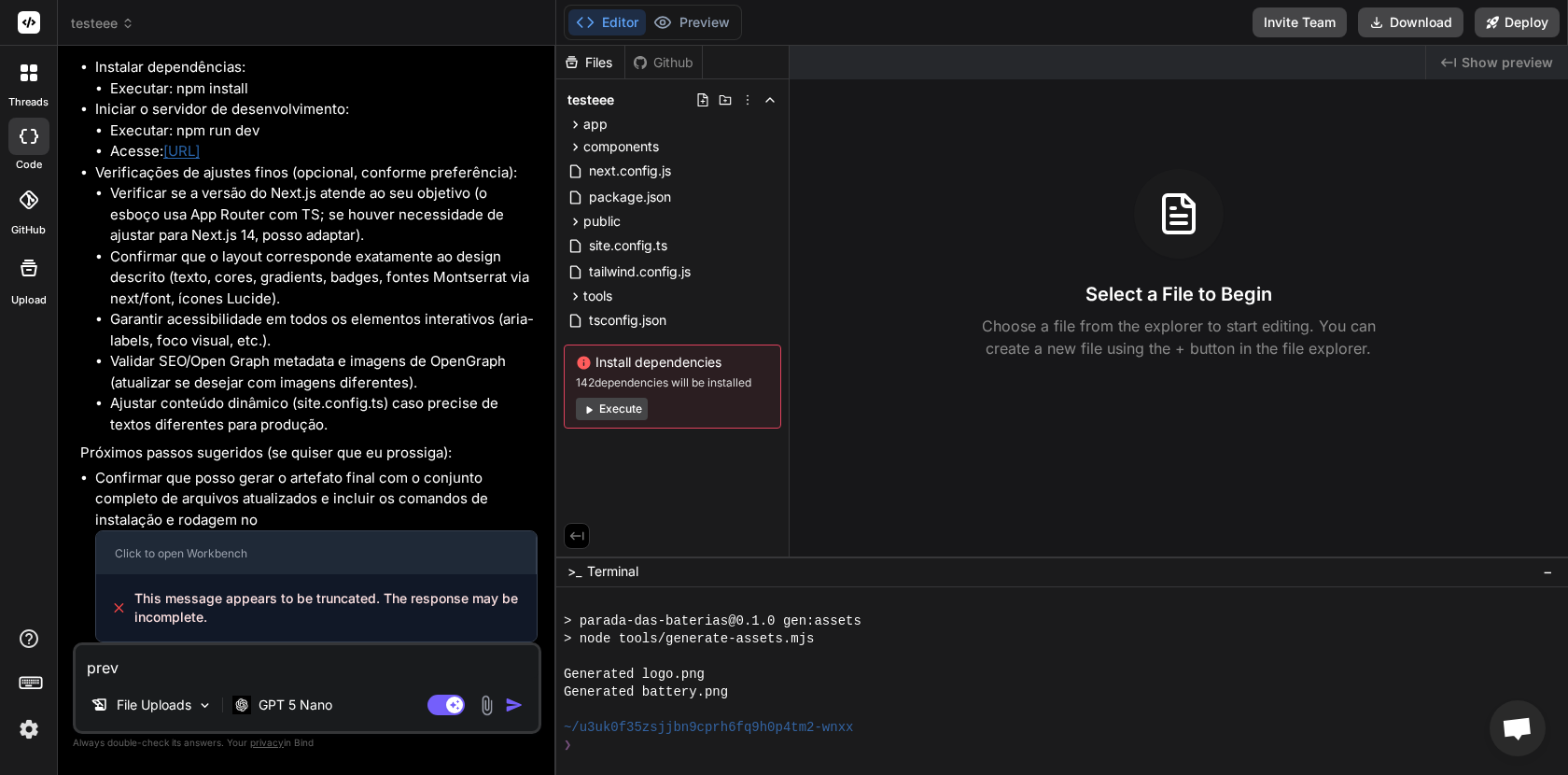
type textarea "x"
type textarea "previw"
type textarea "x"
type textarea "previw="
type textarea "x"
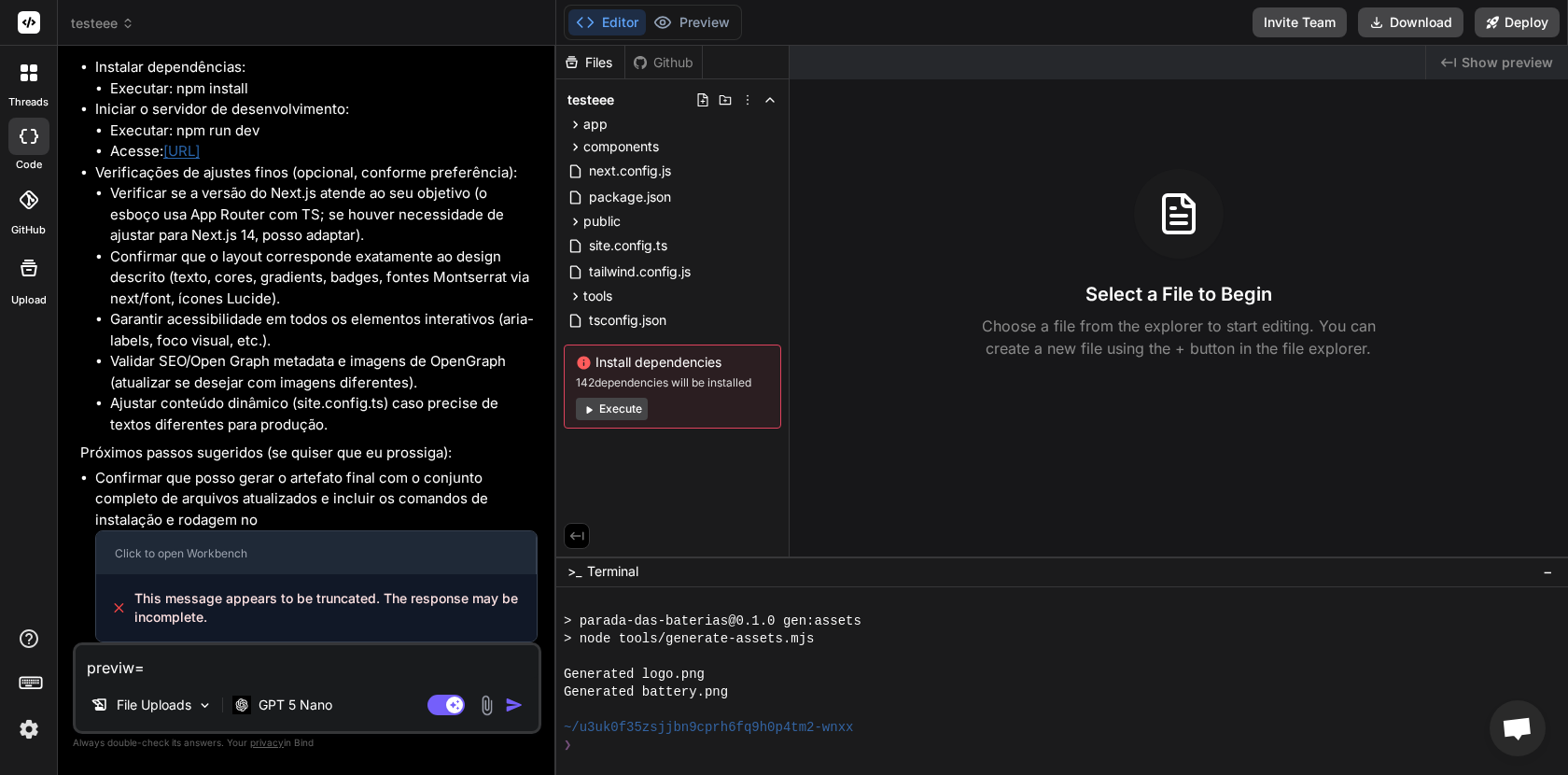
type textarea "previw=e"
type textarea "x"
type textarea "previw="
type textarea "x"
type textarea "previw"
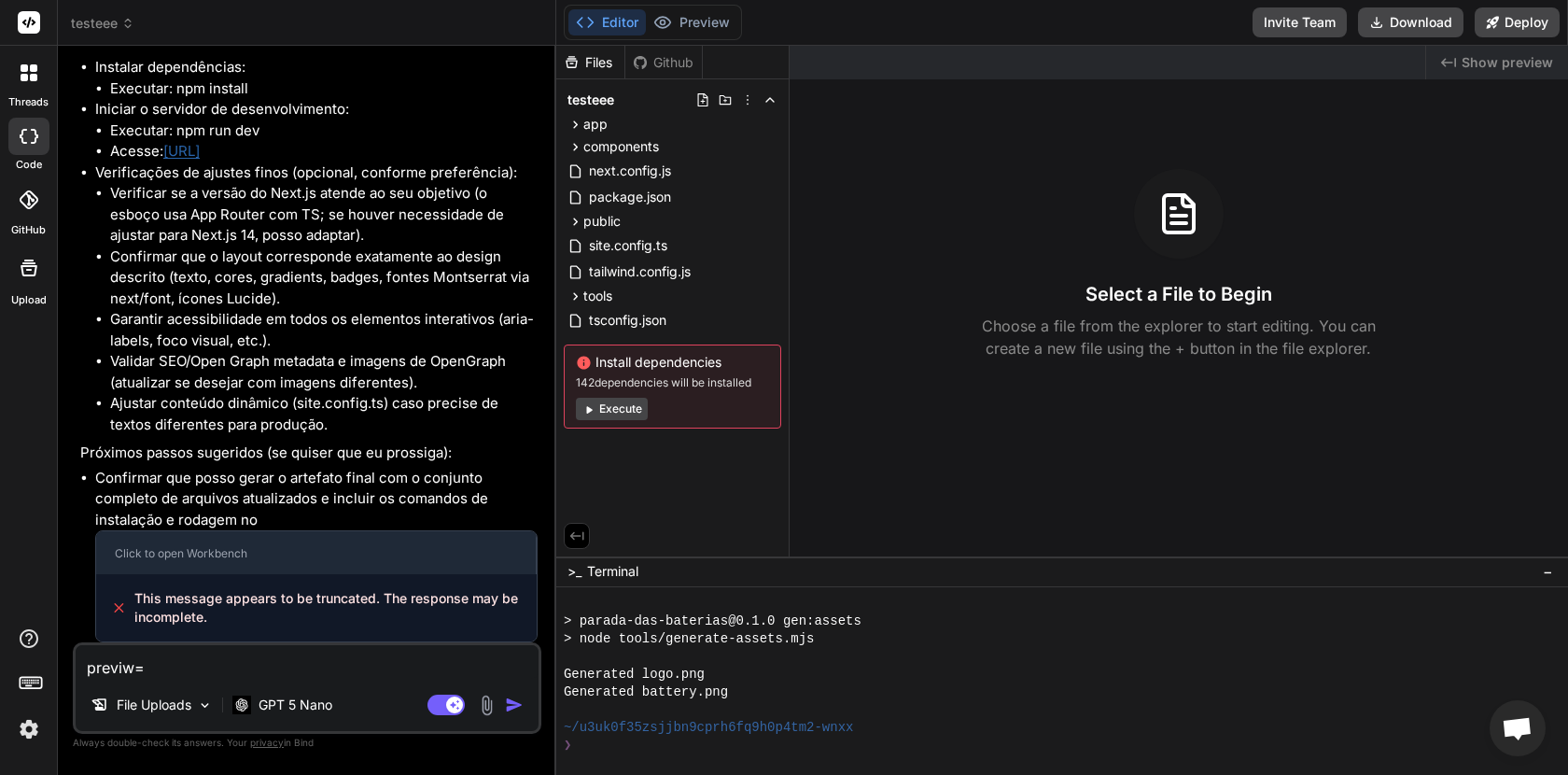
type textarea "x"
type textarea "previ"
type textarea "x"
type textarea "previe"
type textarea "x"
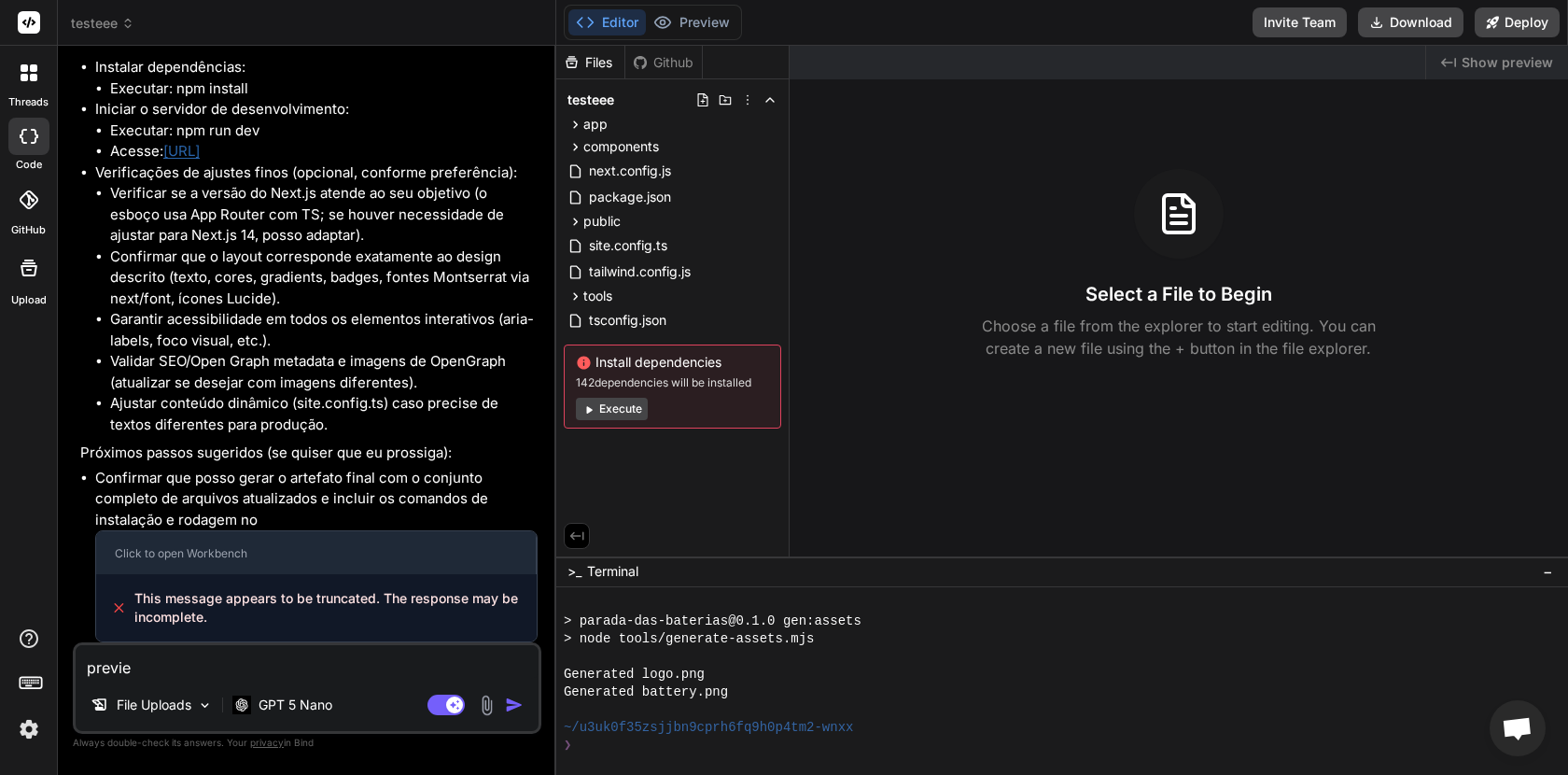
type textarea "preview"
type textarea "x"
type textarea "preview"
type textarea "x"
type textarea "preview n"
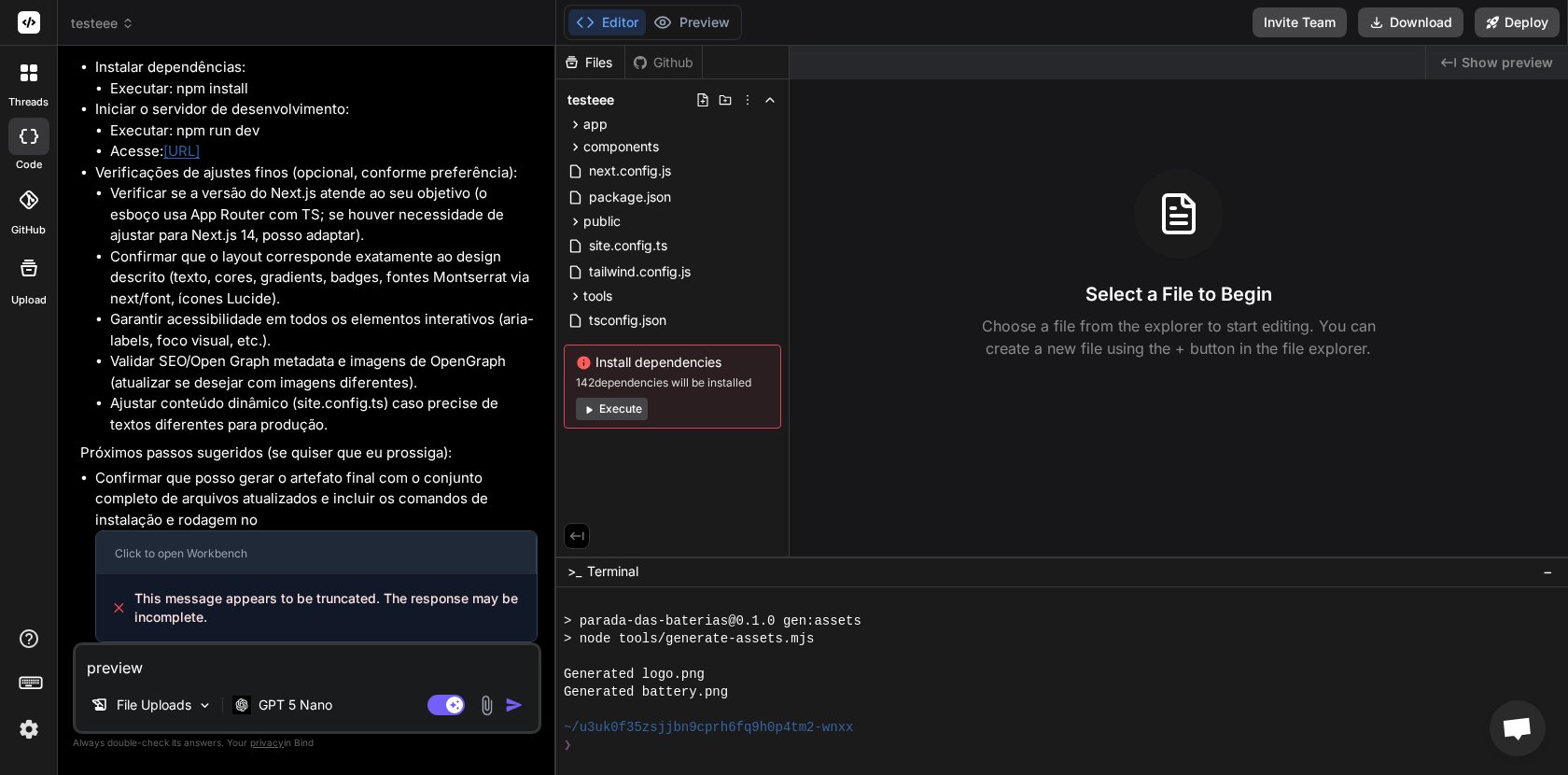
type textarea "x"
type textarea "preview na"
type textarea "x"
type textarea "preview nao"
type textarea "x"
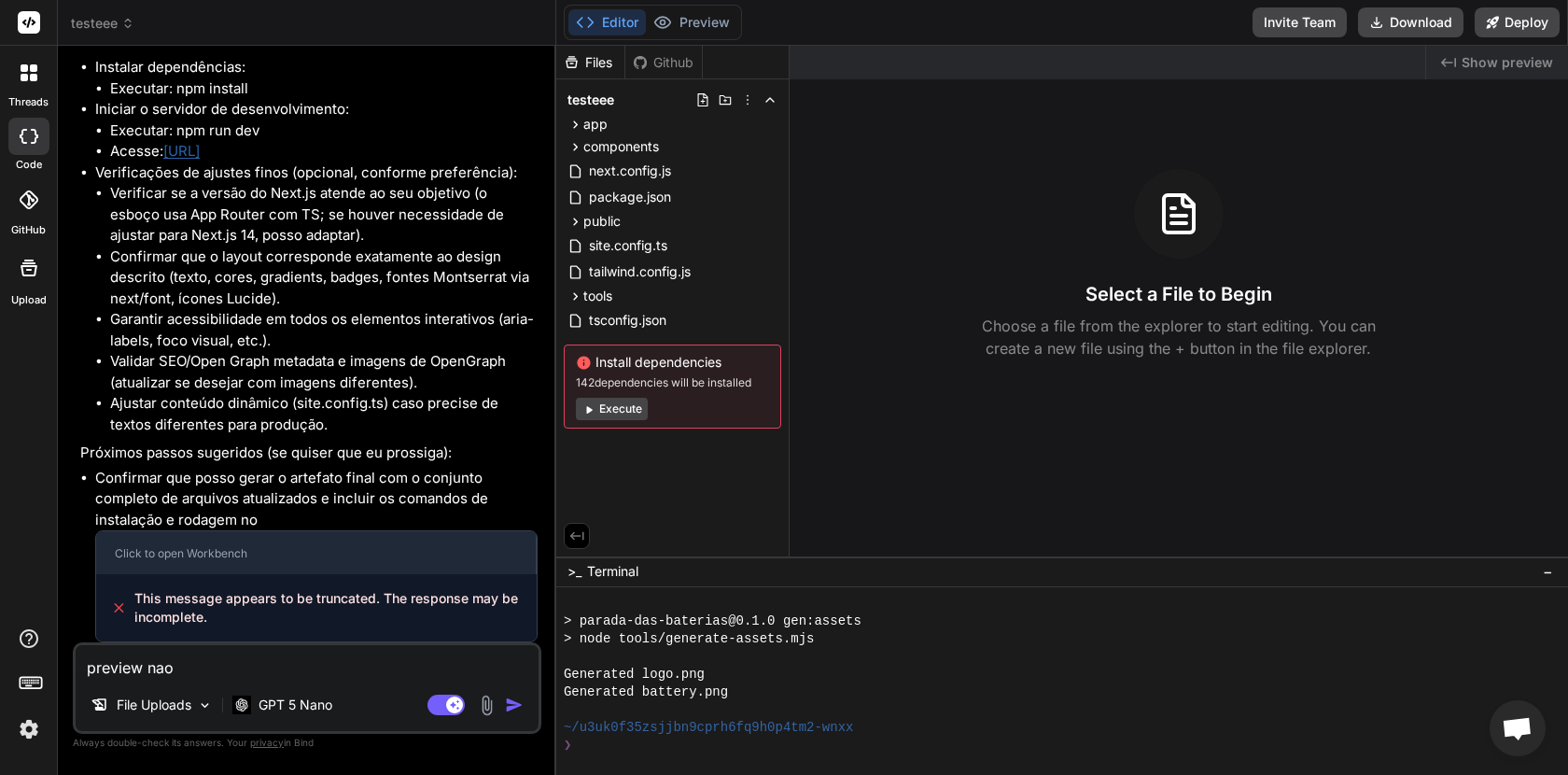
type textarea "preview nao"
type textarea "x"
type textarea "preview [PERSON_NAME]"
type textarea "x"
type textarea "preview [PERSON_NAME]"
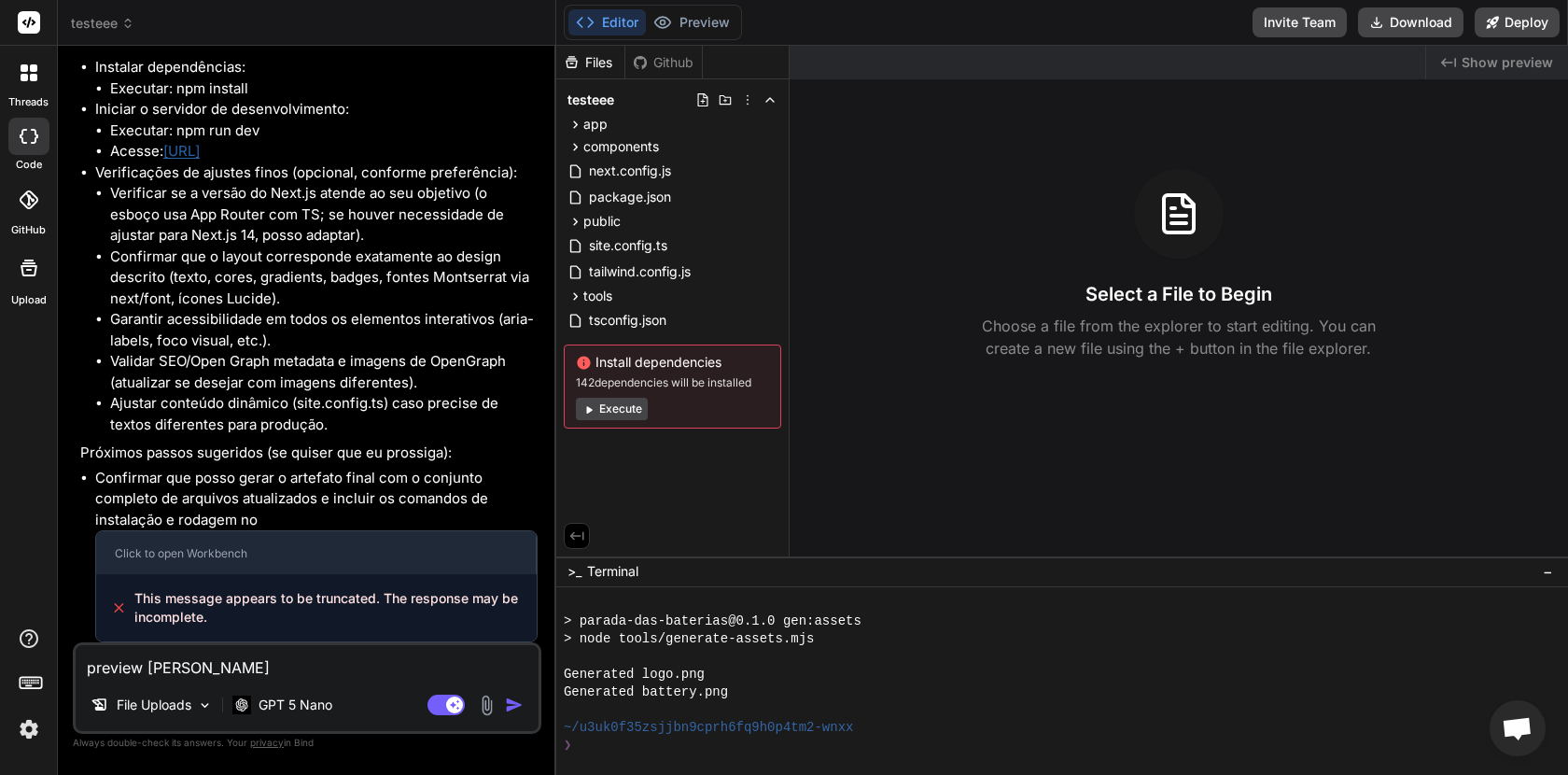
type textarea "x"
type textarea "preview nao fun"
type textarea "x"
type textarea "preview nao func"
type textarea "x"
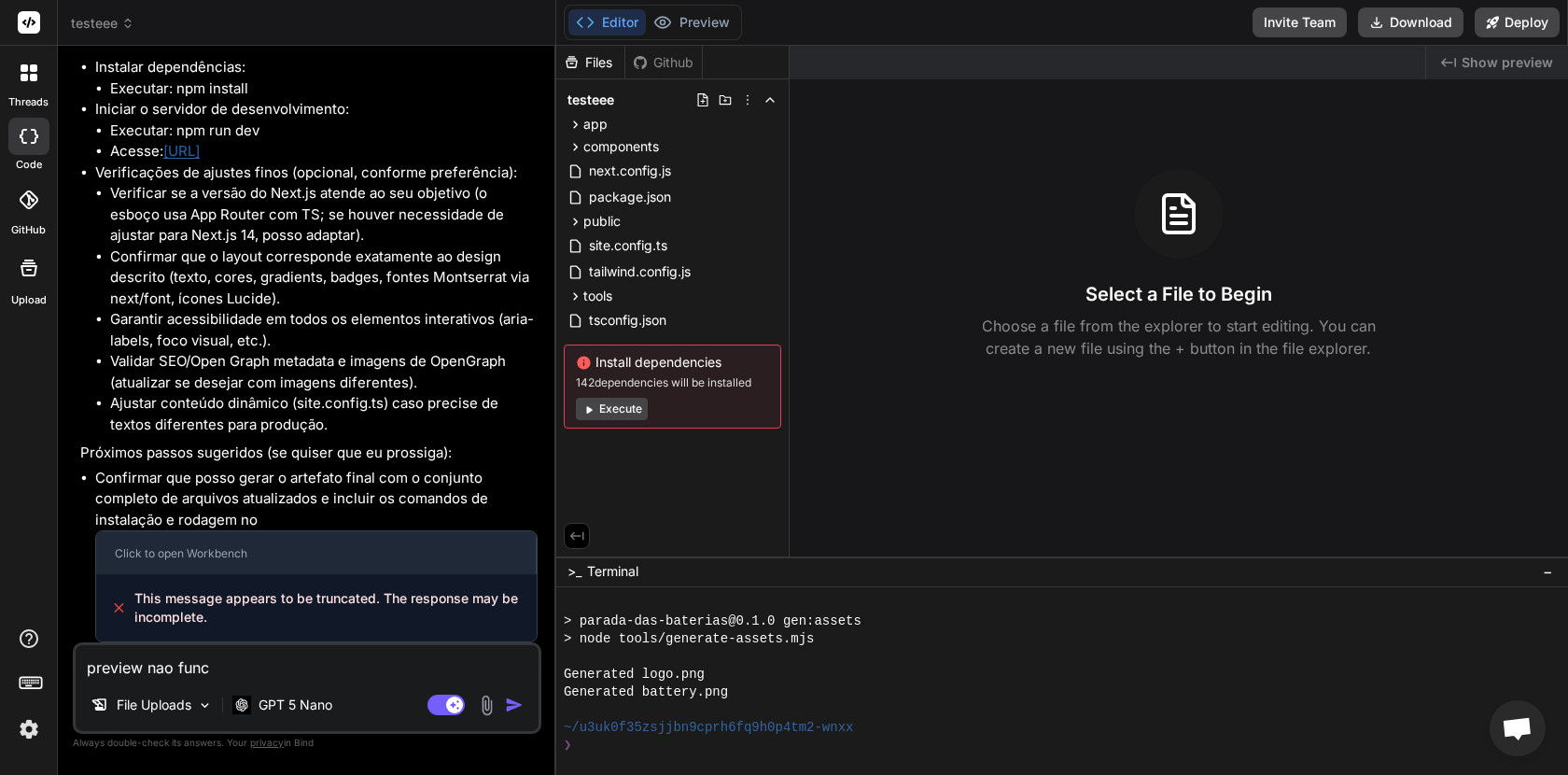
type textarea "preview nao funci"
type textarea "x"
type textarea "preview [PERSON_NAME]"
type textarea "x"
type textarea "preview nao funcion"
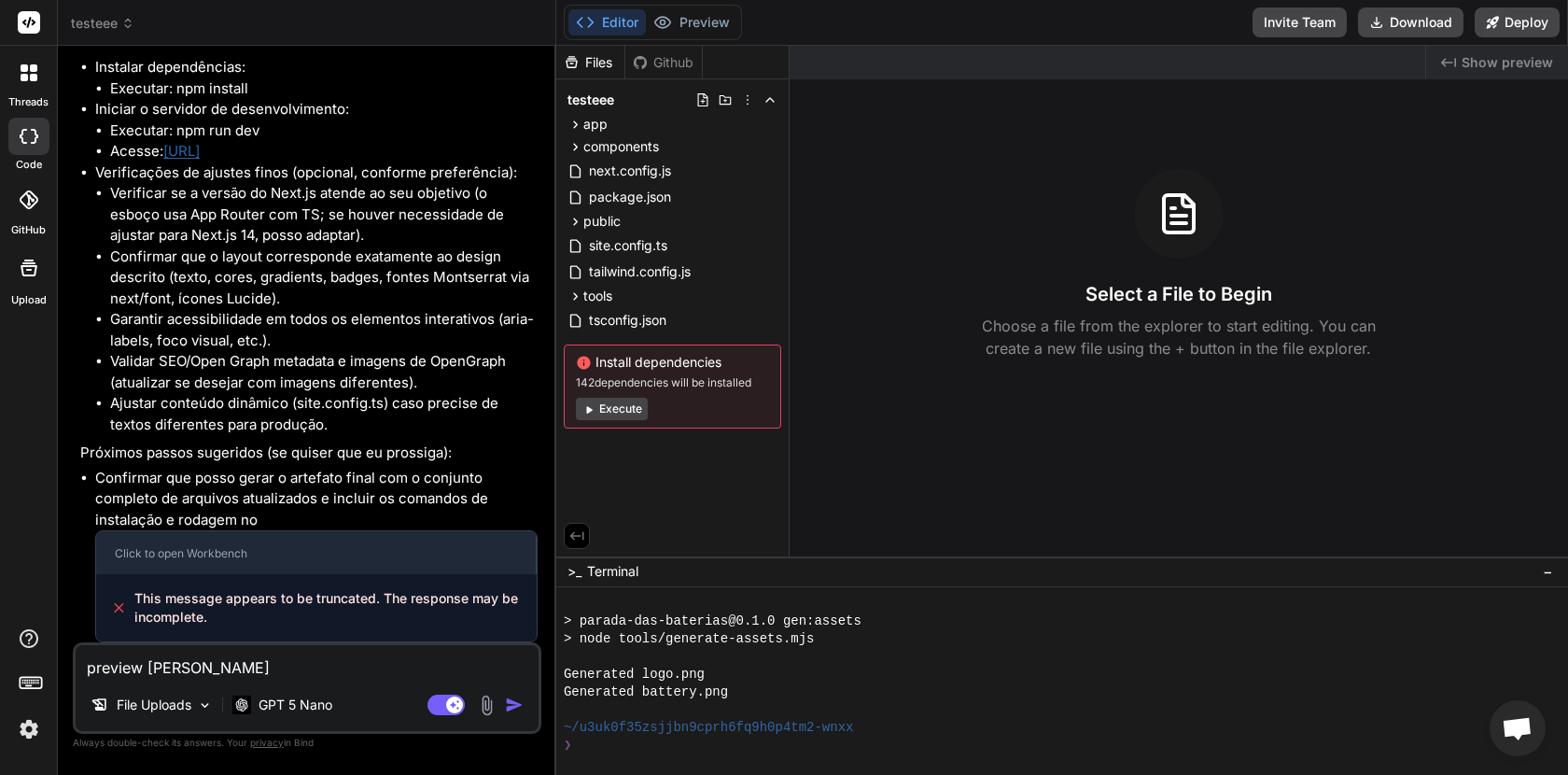
type textarea "x"
type textarea "preview nao funciona"
type textarea "x"
type textarea "preview nao funciona'"
type textarea "x"
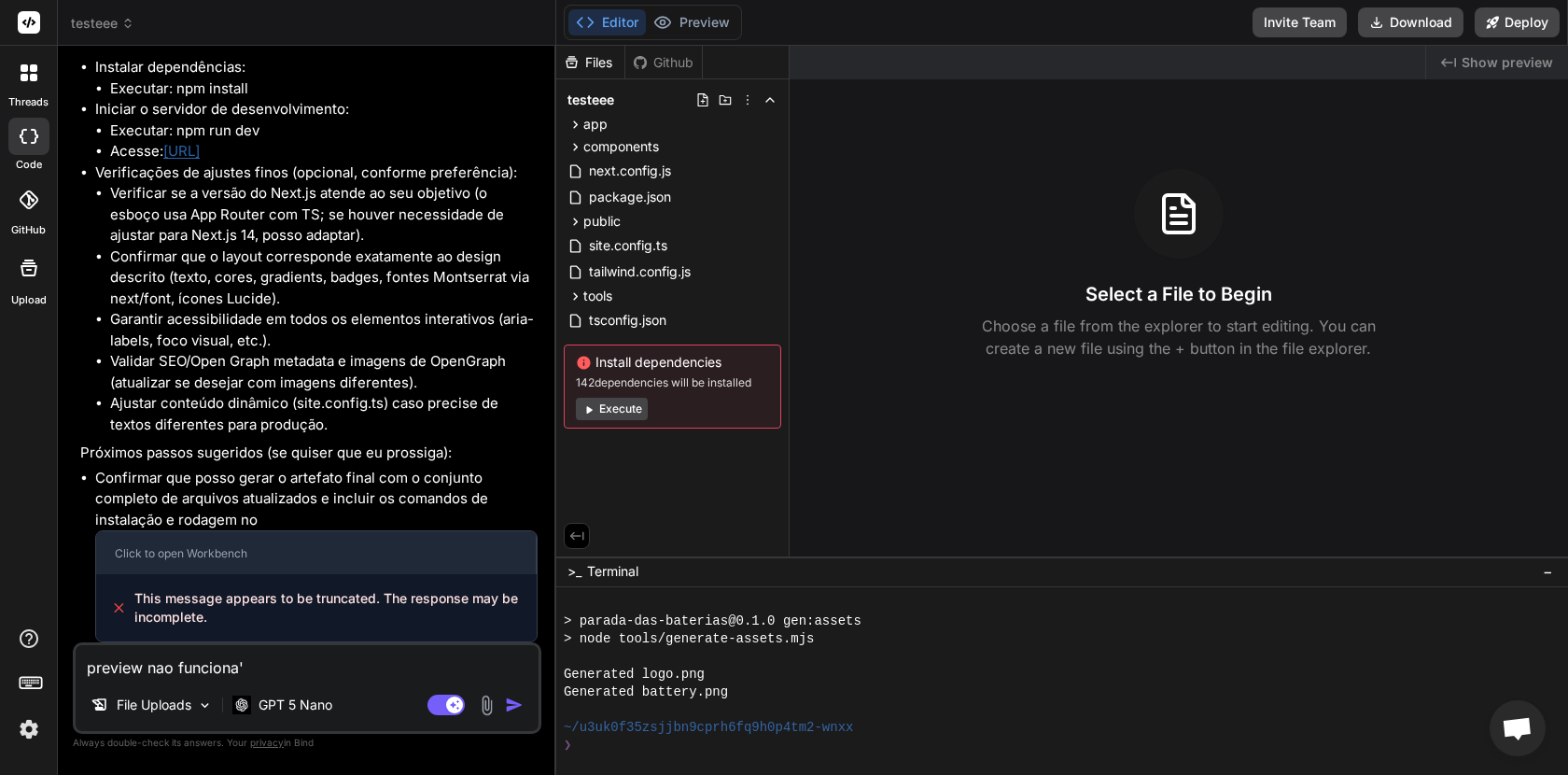
type textarea "preview nao funciona"
type textarea "x"
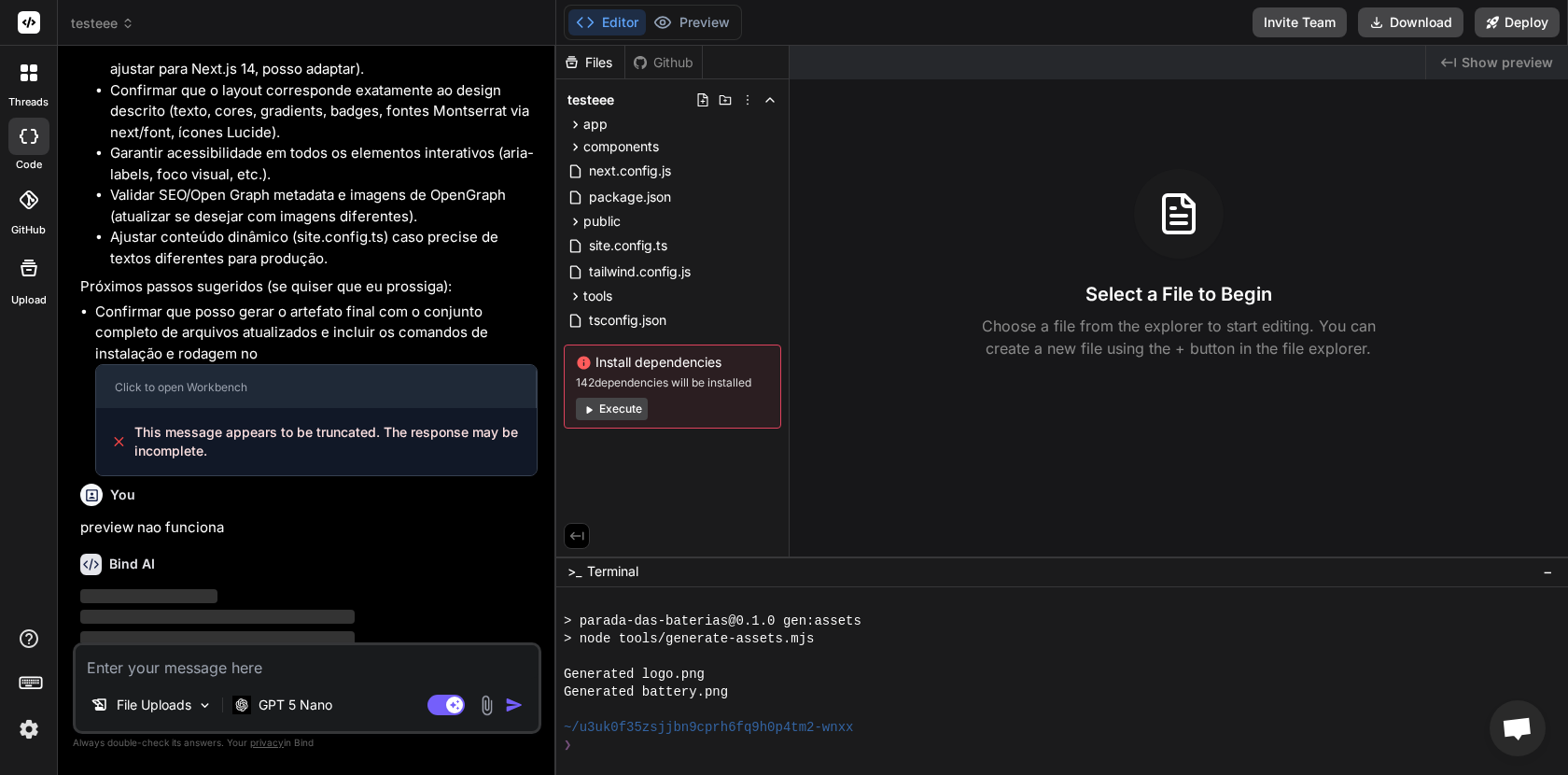
scroll to position [4898, 0]
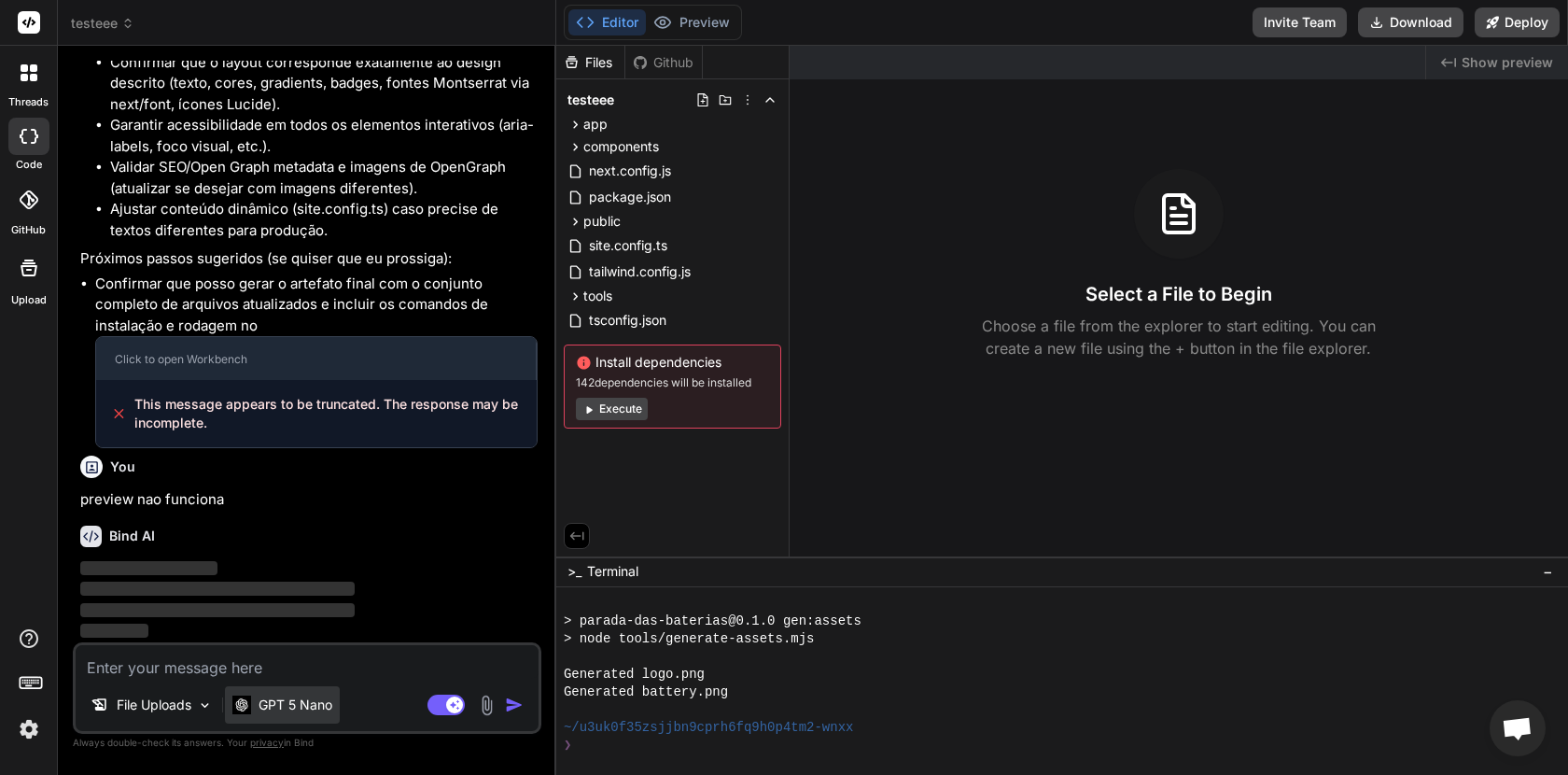
click at [302, 705] on p "GPT 5 Nano" at bounding box center [296, 706] width 74 height 19
click at [325, 318] on li "Confirmar que posso gerar o artefato final com o conjunto completo de arquivos …" at bounding box center [316, 361] width 443 height 175
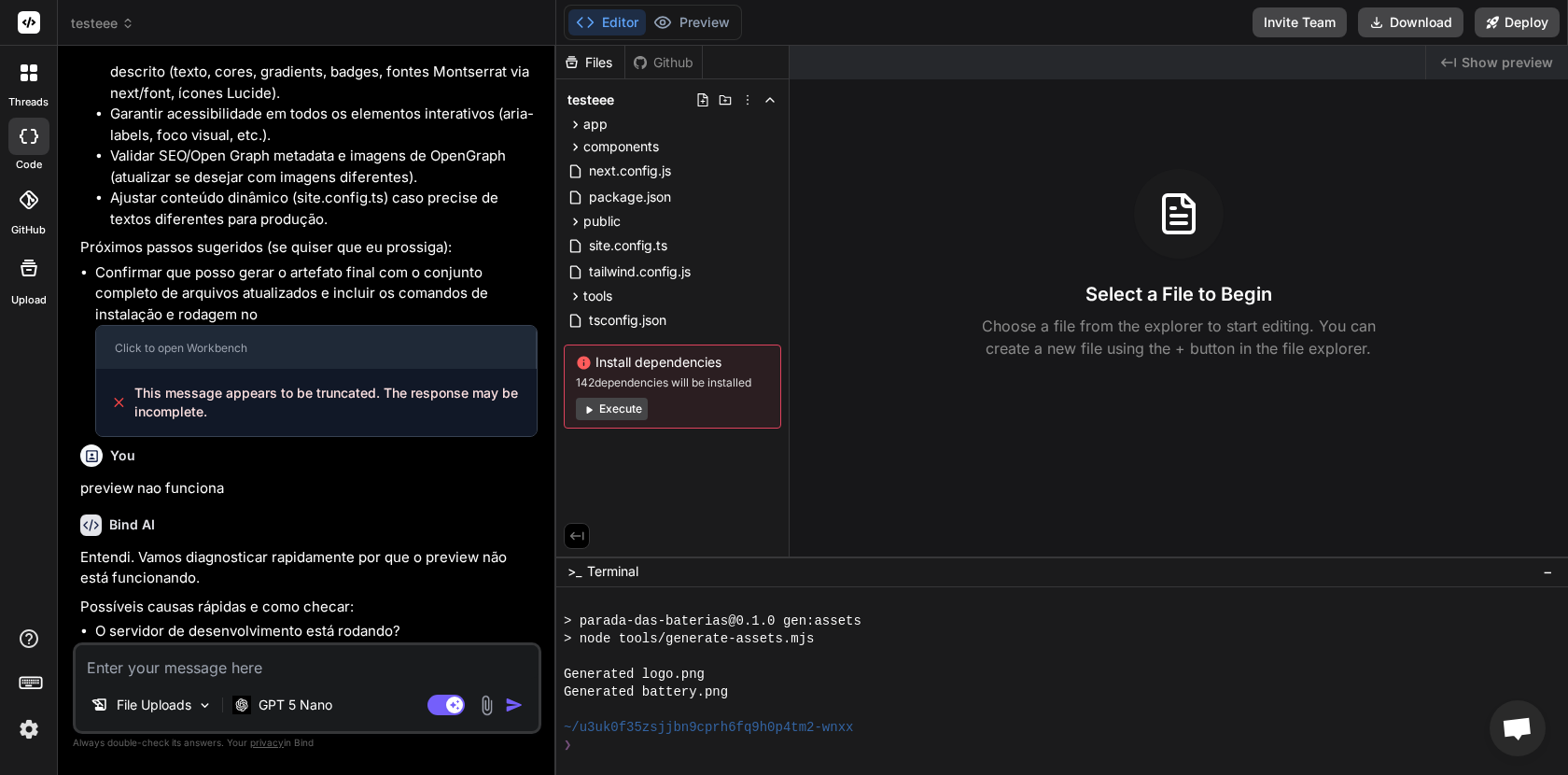
type textarea "x"
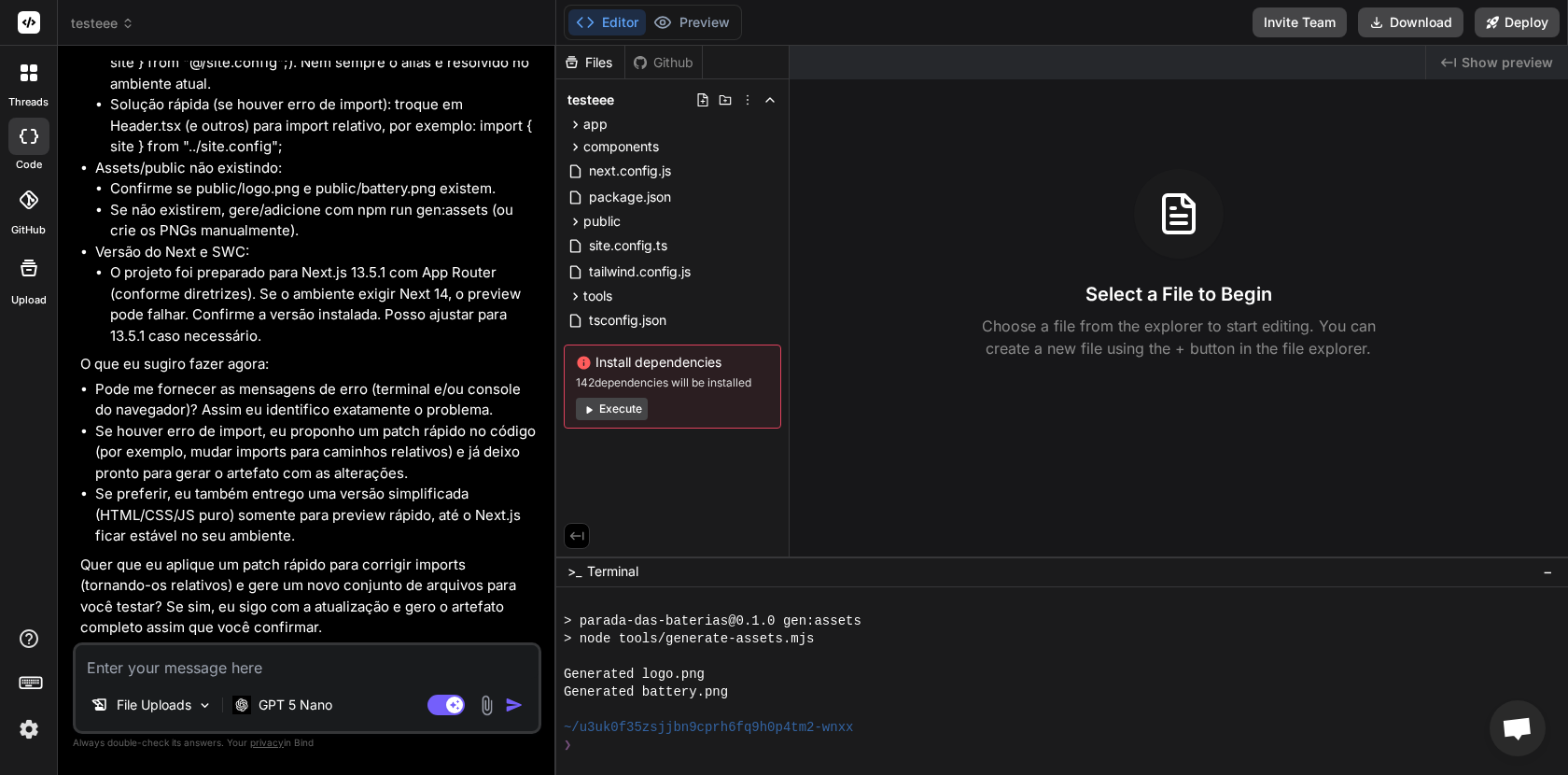
scroll to position [5710, 0]
click at [233, 674] on textarea at bounding box center [307, 661] width 463 height 33
type textarea "p"
type textarea "x"
type textarea "po"
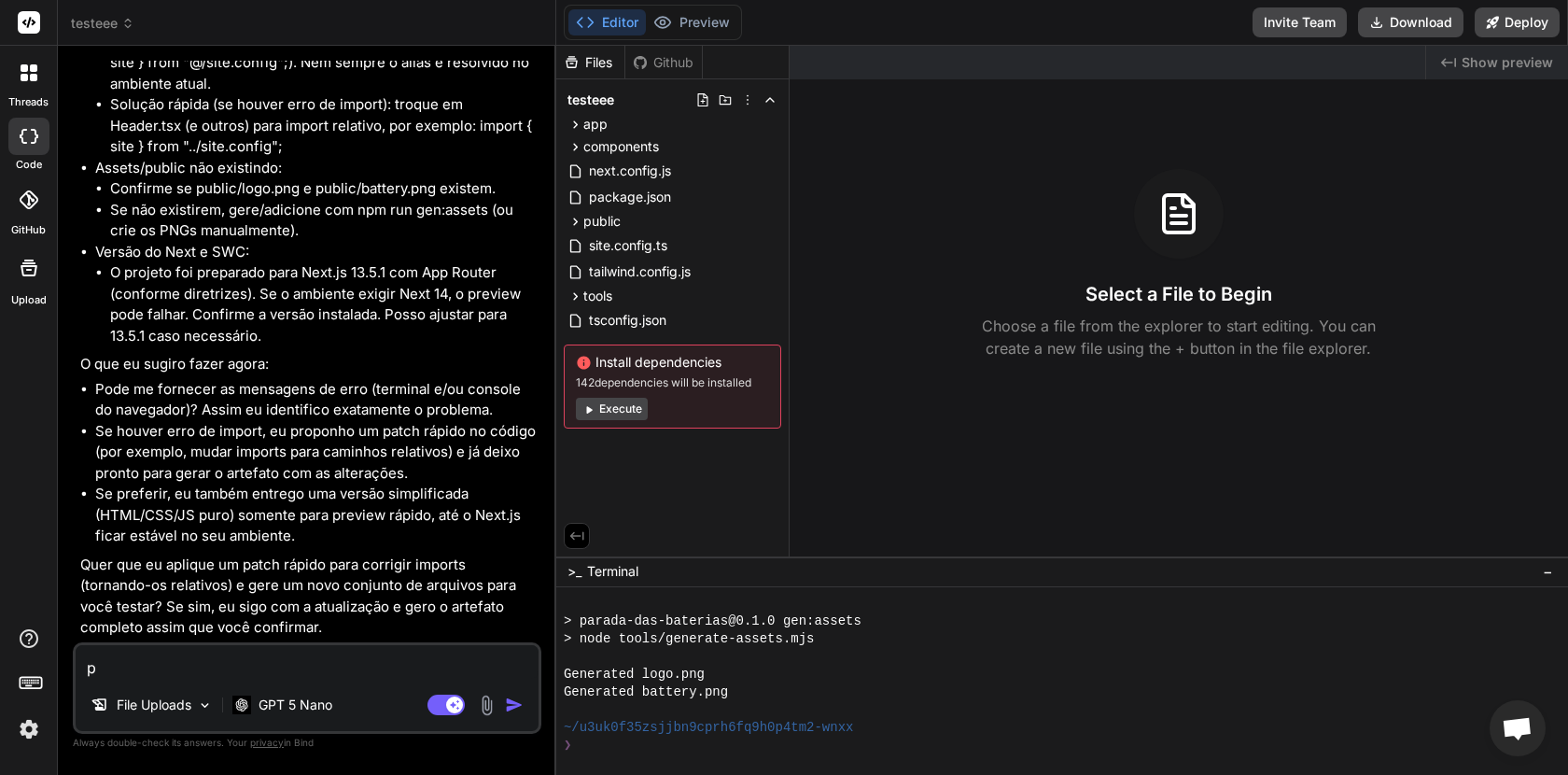
type textarea "x"
type textarea "pod"
type textarea "x"
type textarea "pode"
type textarea "x"
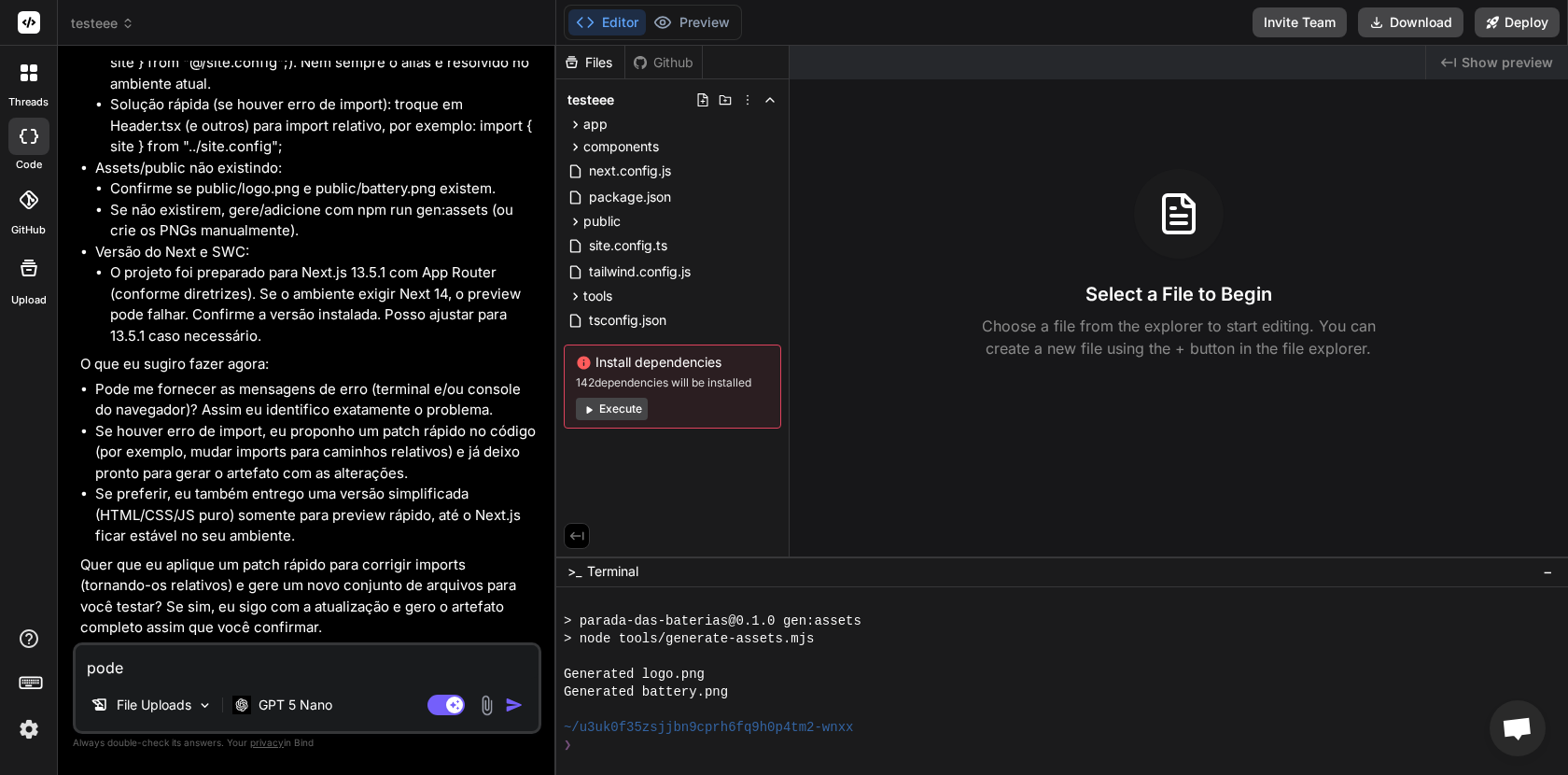
type textarea "pode"
type textarea "x"
type textarea "pode a"
type textarea "x"
type textarea "pode ap"
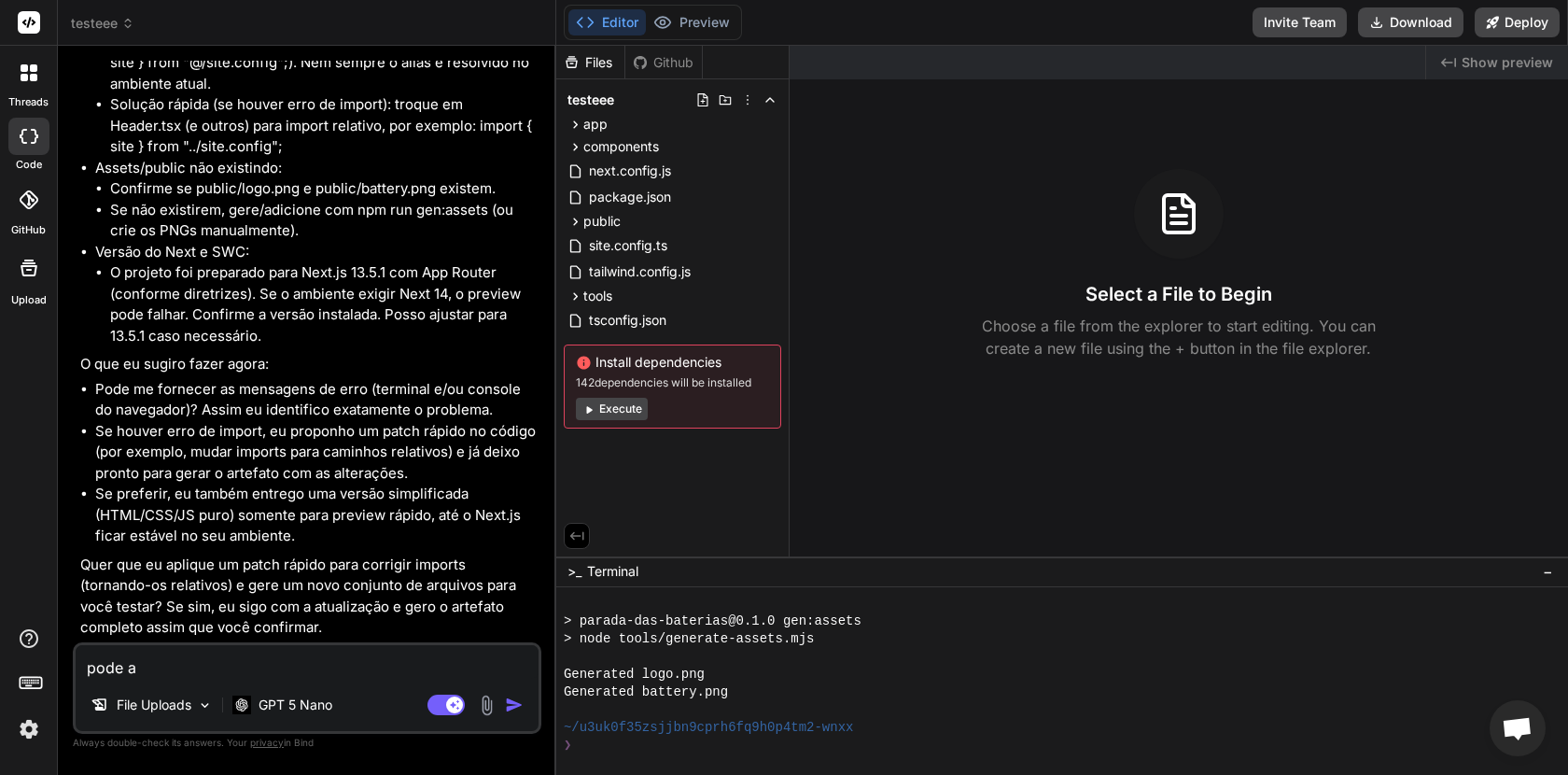
type textarea "x"
type textarea "pode apl"
type textarea "x"
type textarea "pode apli"
type textarea "x"
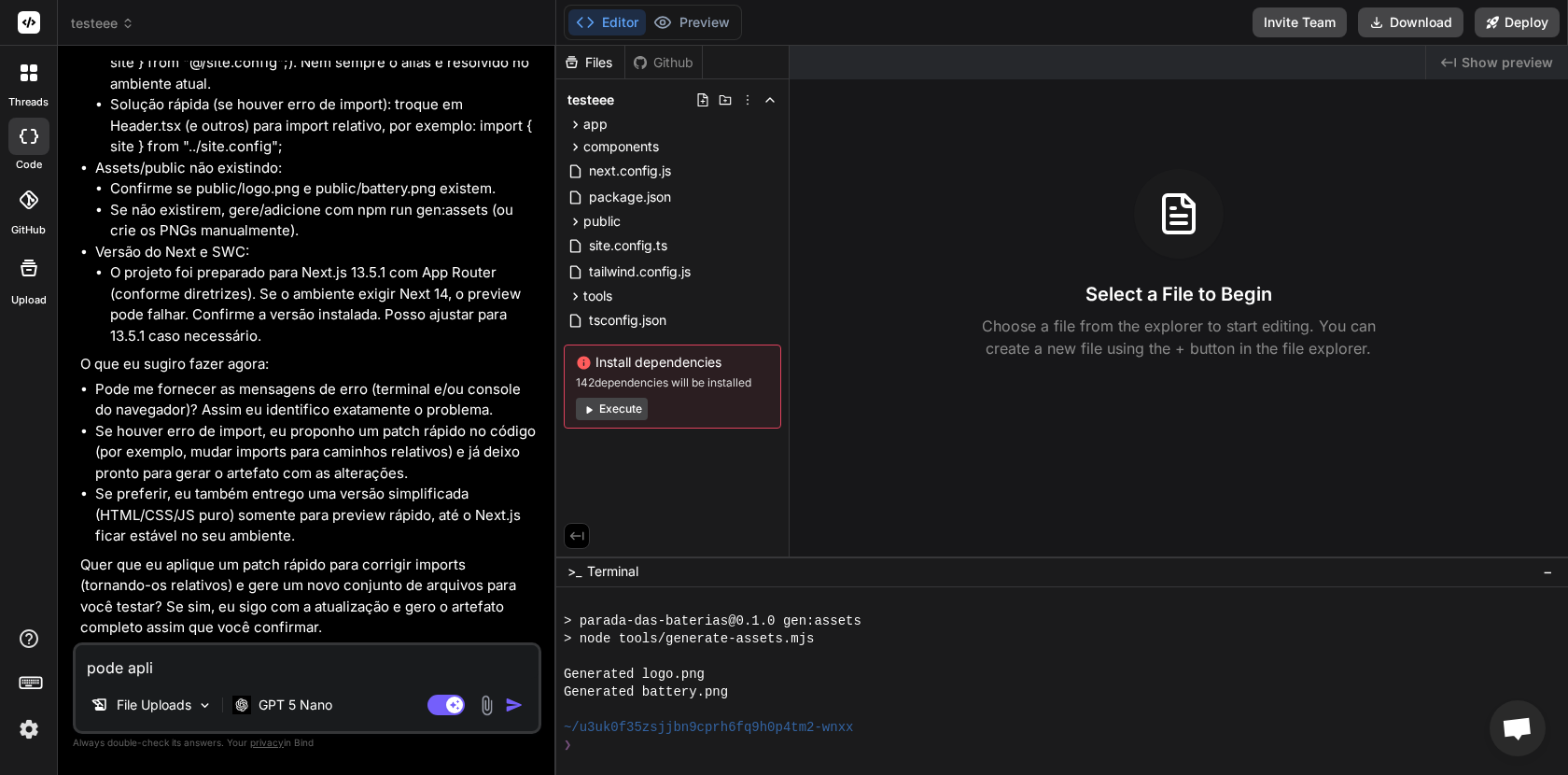
type textarea "pode aplic"
type textarea "x"
type textarea "pode aplica"
type textarea "x"
type textarea "pode aplicar"
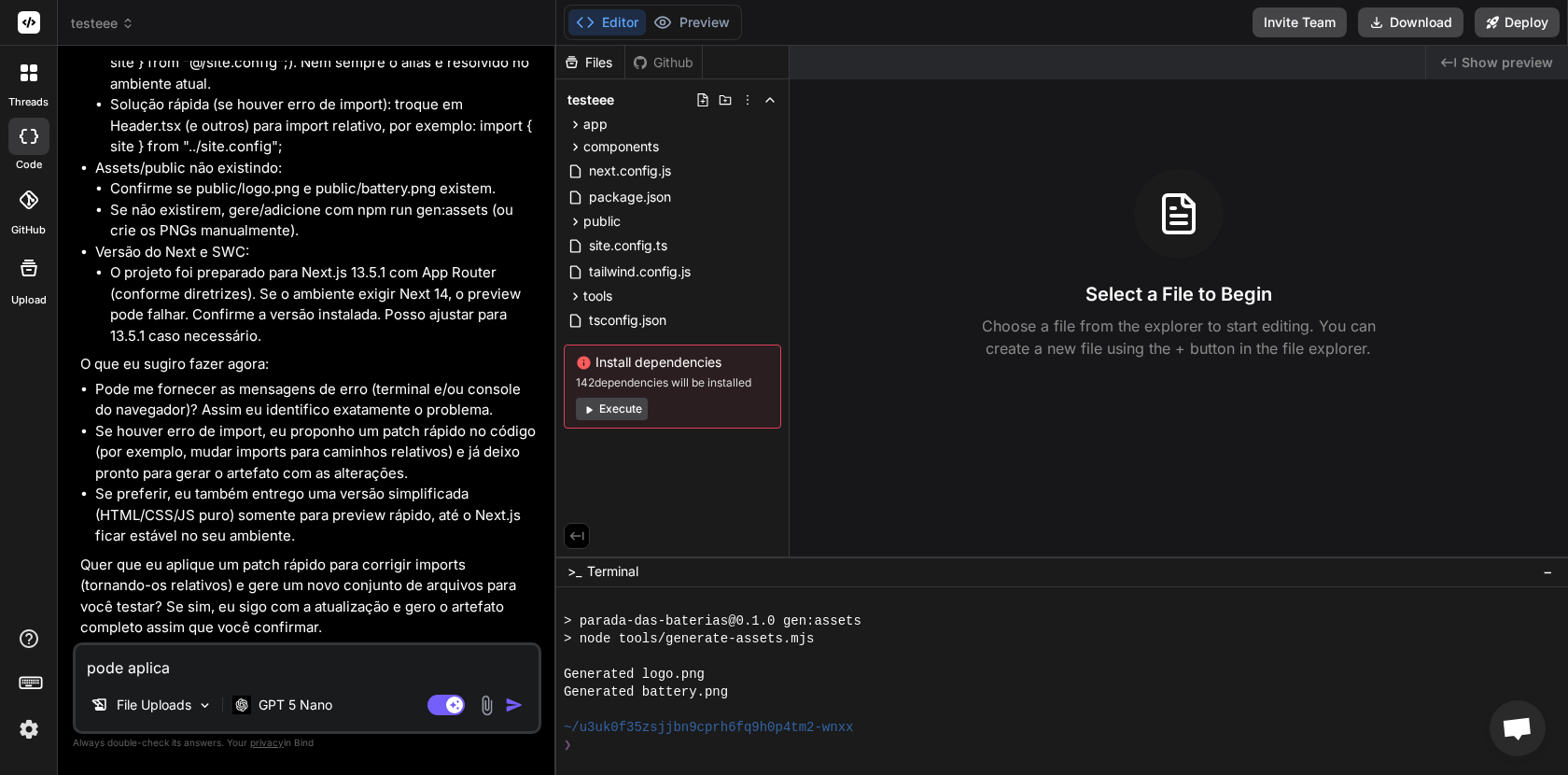
type textarea "x"
type textarea "pode aplicar"
type textarea "x"
type textarea "pode aplicar e"
type textarea "x"
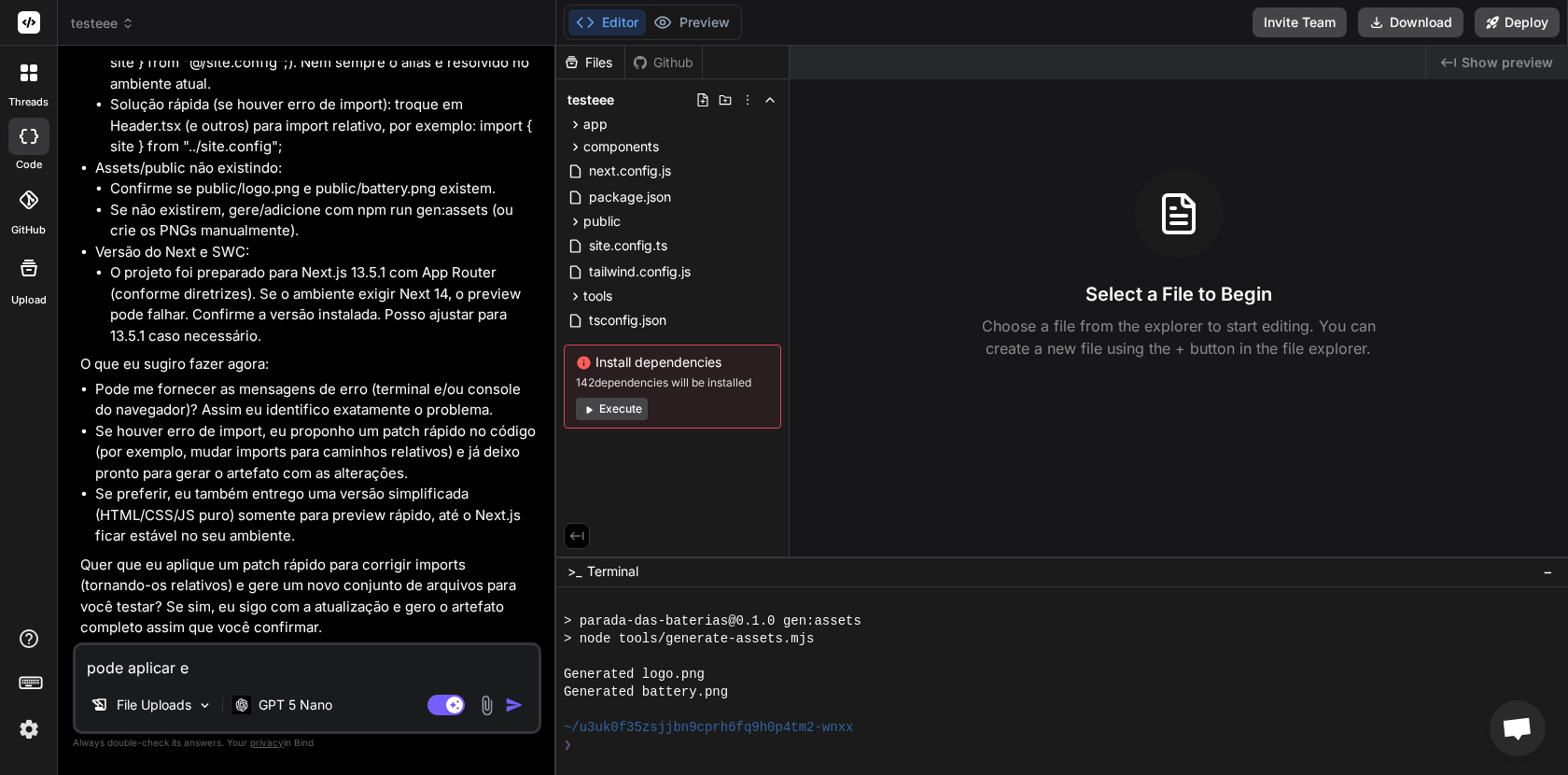
type textarea "pode aplicar e"
type textarea "x"
type textarea "pode aplicar e v"
type textarea "x"
type textarea "pode aplicar e ve"
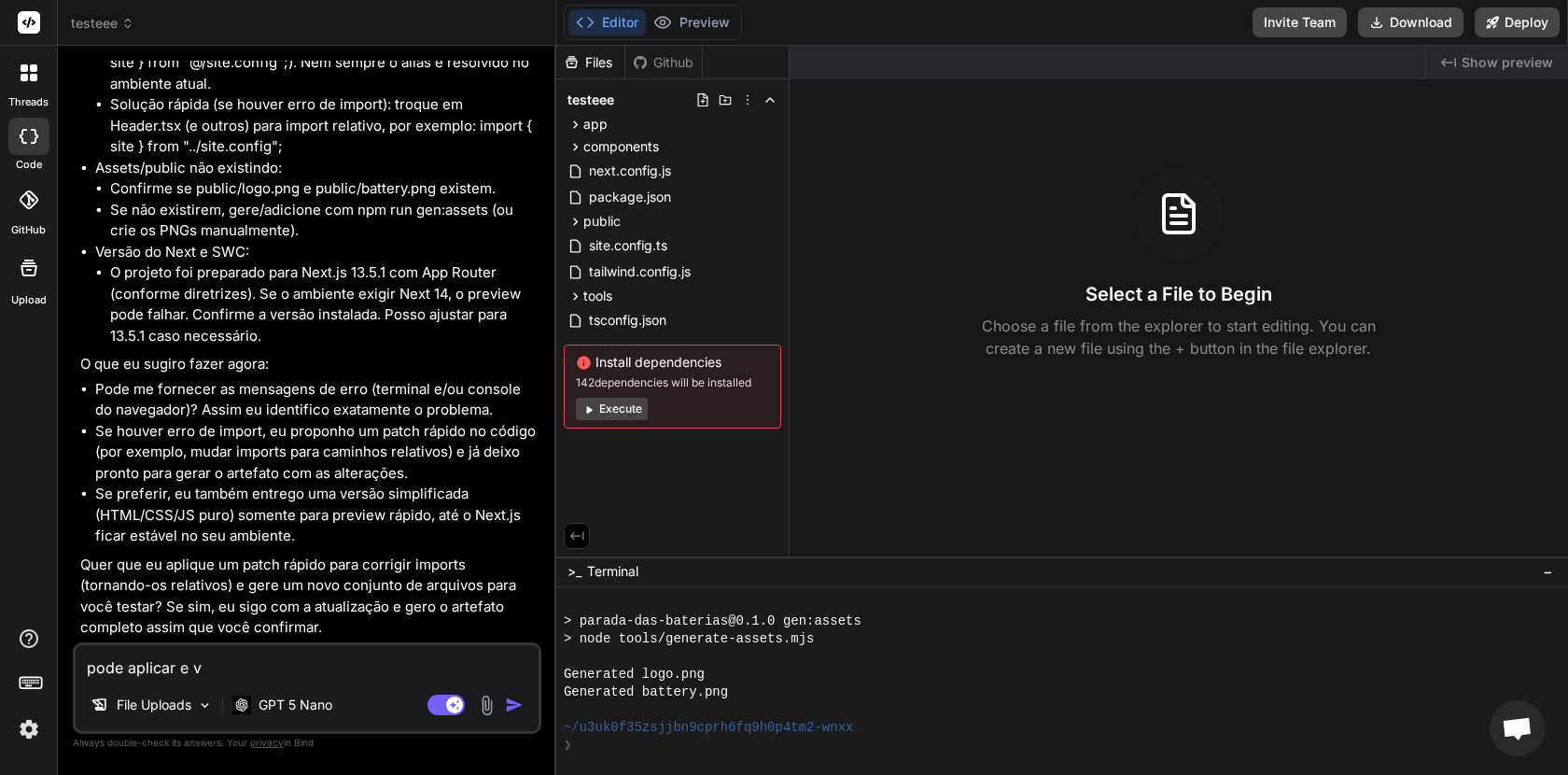
type textarea "x"
type textarea "pode aplicar e ver"
type textarea "x"
type textarea "pode aplicar e veri"
type textarea "x"
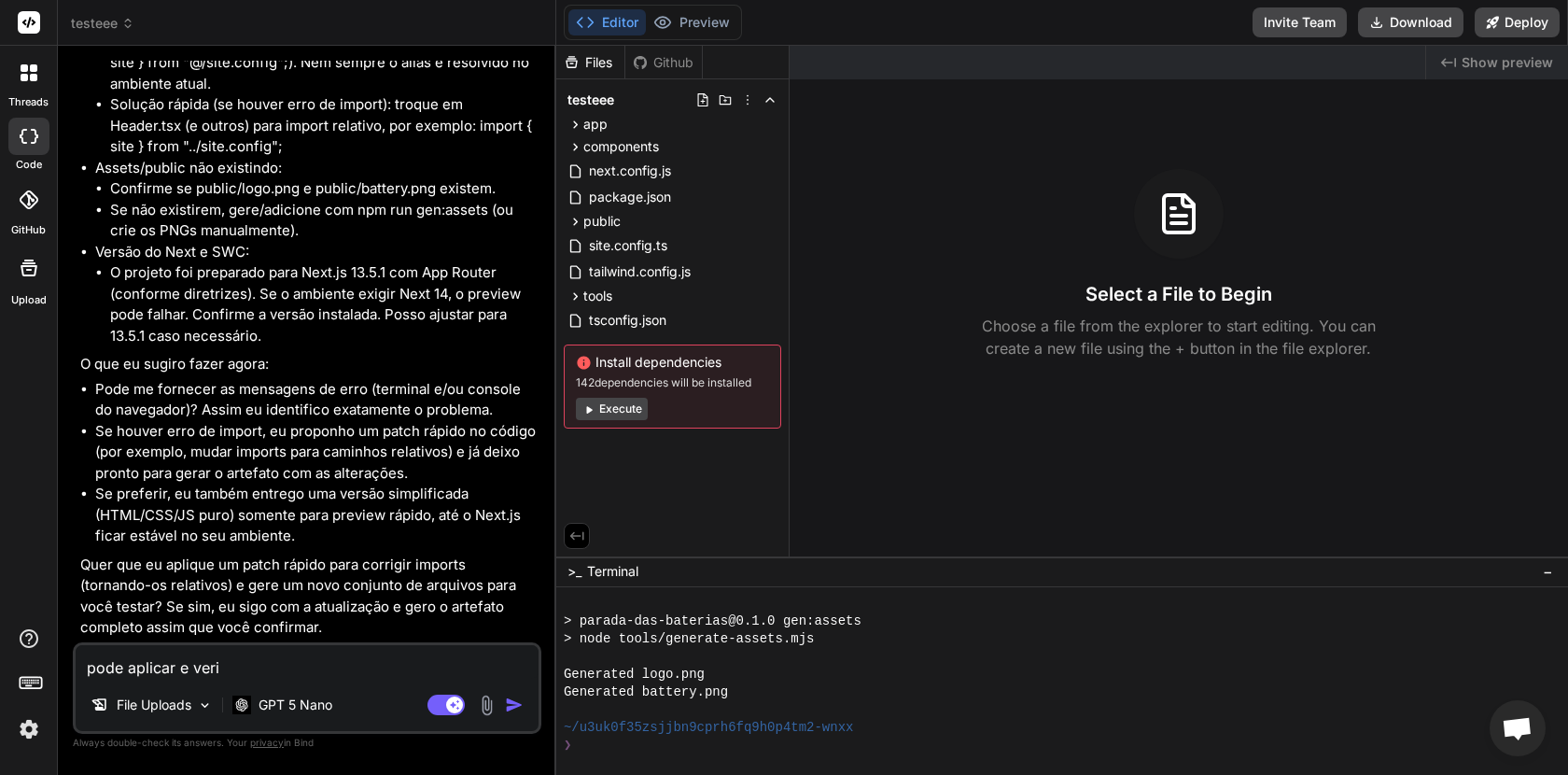
type textarea "pode aplicar e verif"
type textarea "x"
type textarea "pode aplicar e verifi"
type textarea "x"
type textarea "pode aplicar e verifiq"
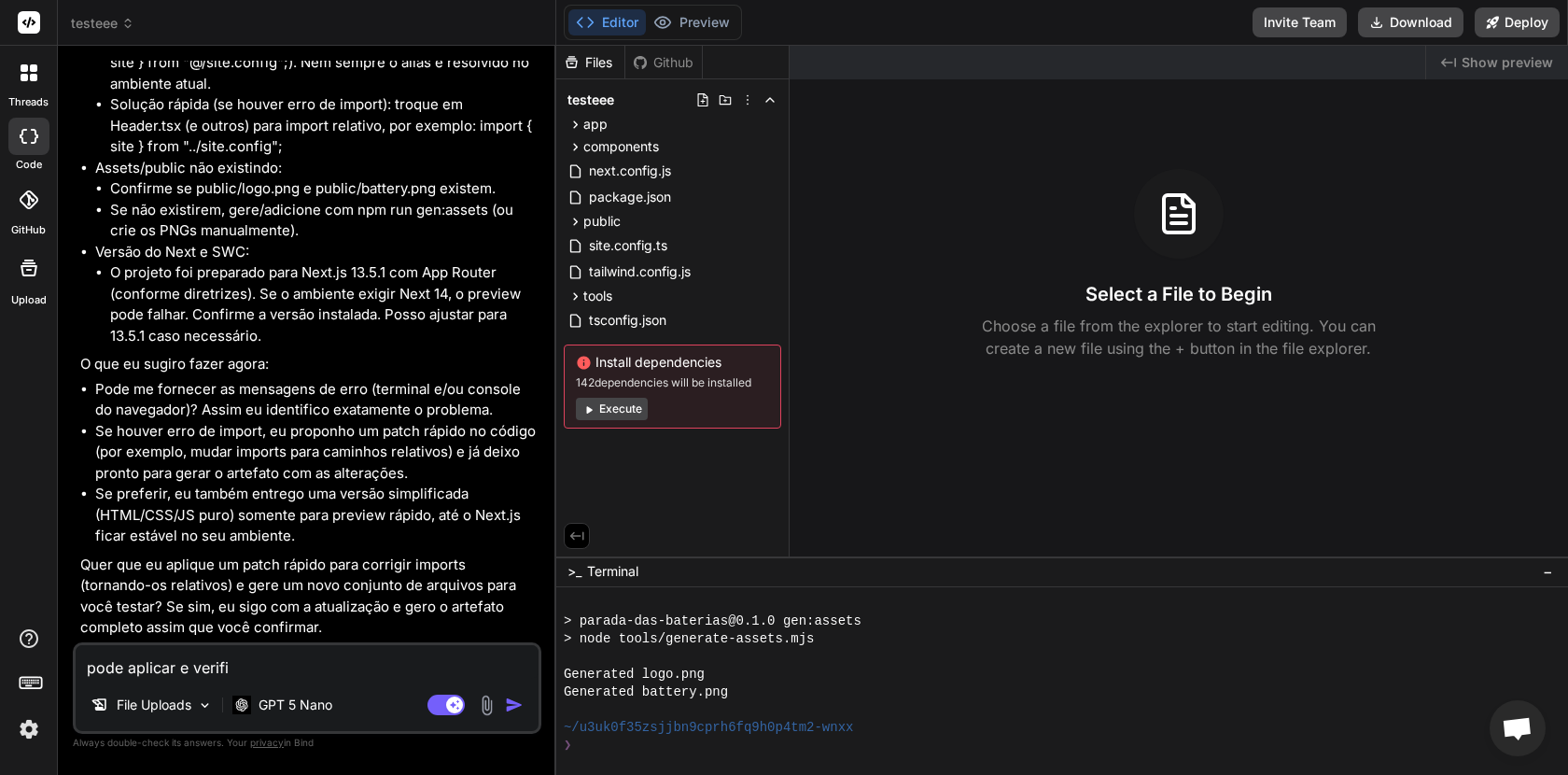
type textarea "x"
type textarea "pode aplicar e verifiqu"
type textarea "x"
type textarea "pode aplicar e verifique"
type textarea "x"
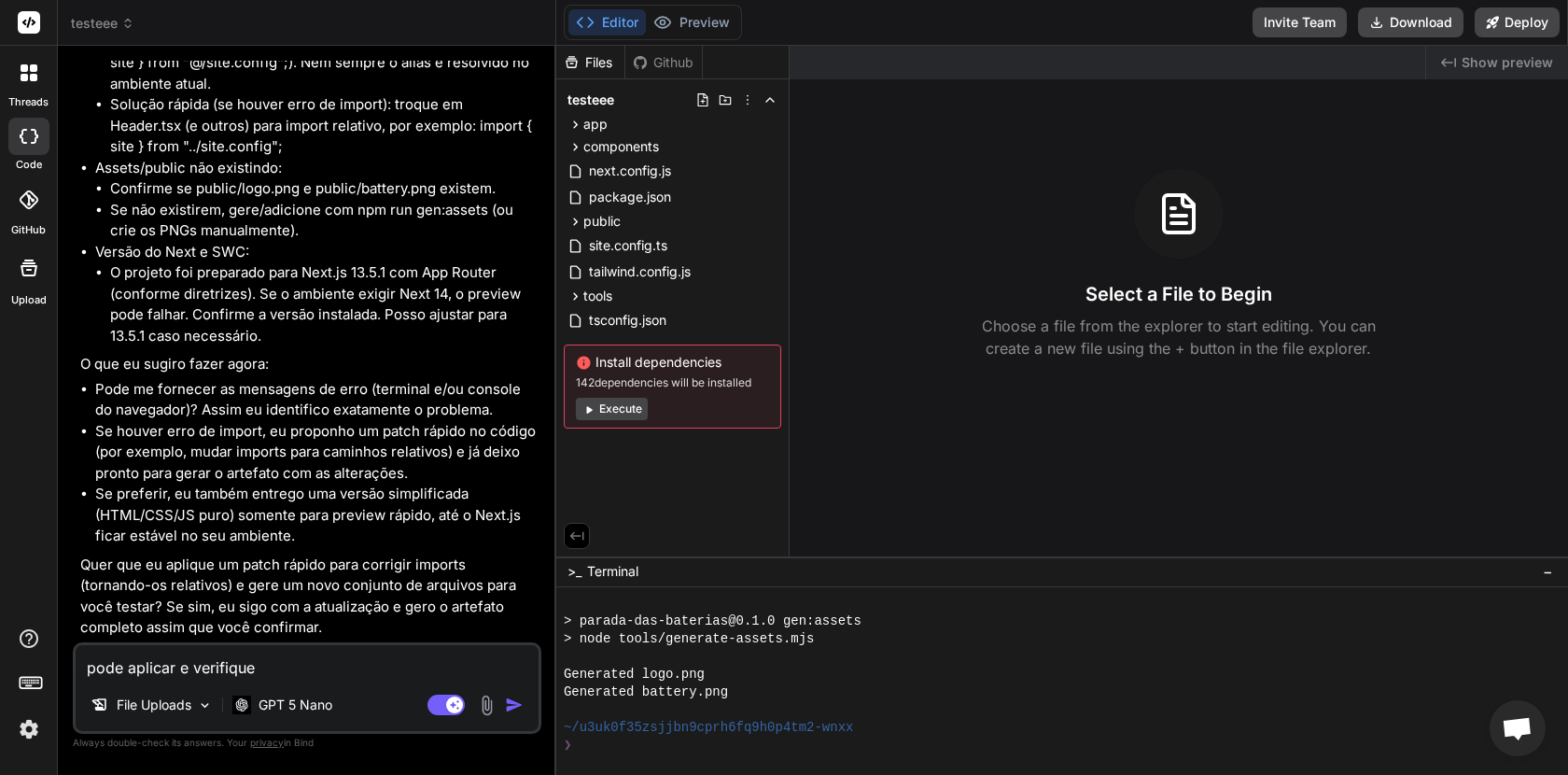
type textarea "pode aplicar e verifique"
type textarea "x"
type textarea "pode aplicar e verifique o"
type textarea "x"
type textarea "pode aplicar e verifique os"
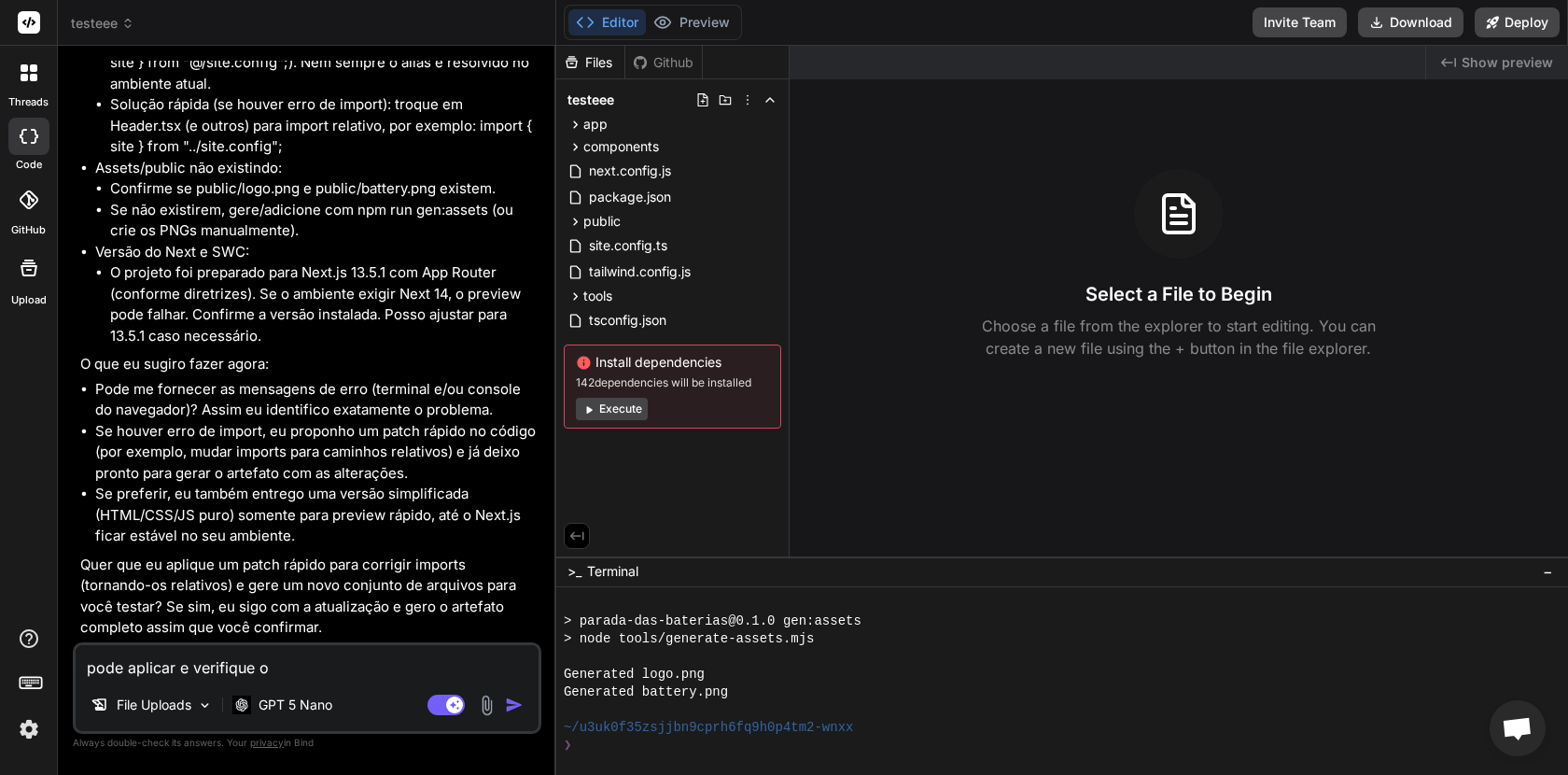
type textarea "x"
type textarea "pode aplicar e verifique os"
type textarea "x"
type textarea "pode aplicar e verifique os a"
type textarea "x"
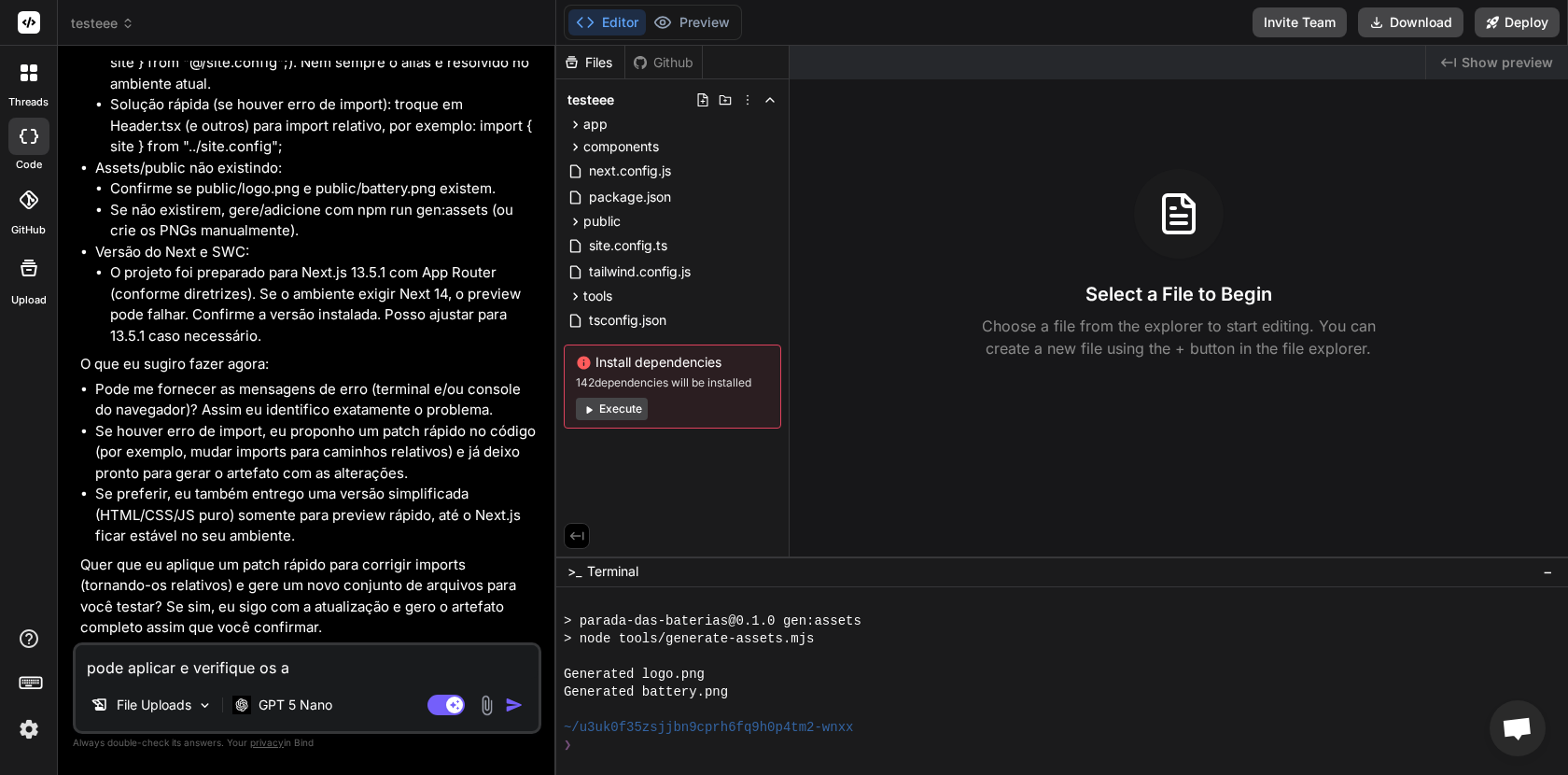
type textarea "pode aplicar e verifique os ar"
type textarea "x"
type textarea "pode aplicar e verifique os arq"
type textarea "x"
type textarea "pode aplicar e verifique os arqu"
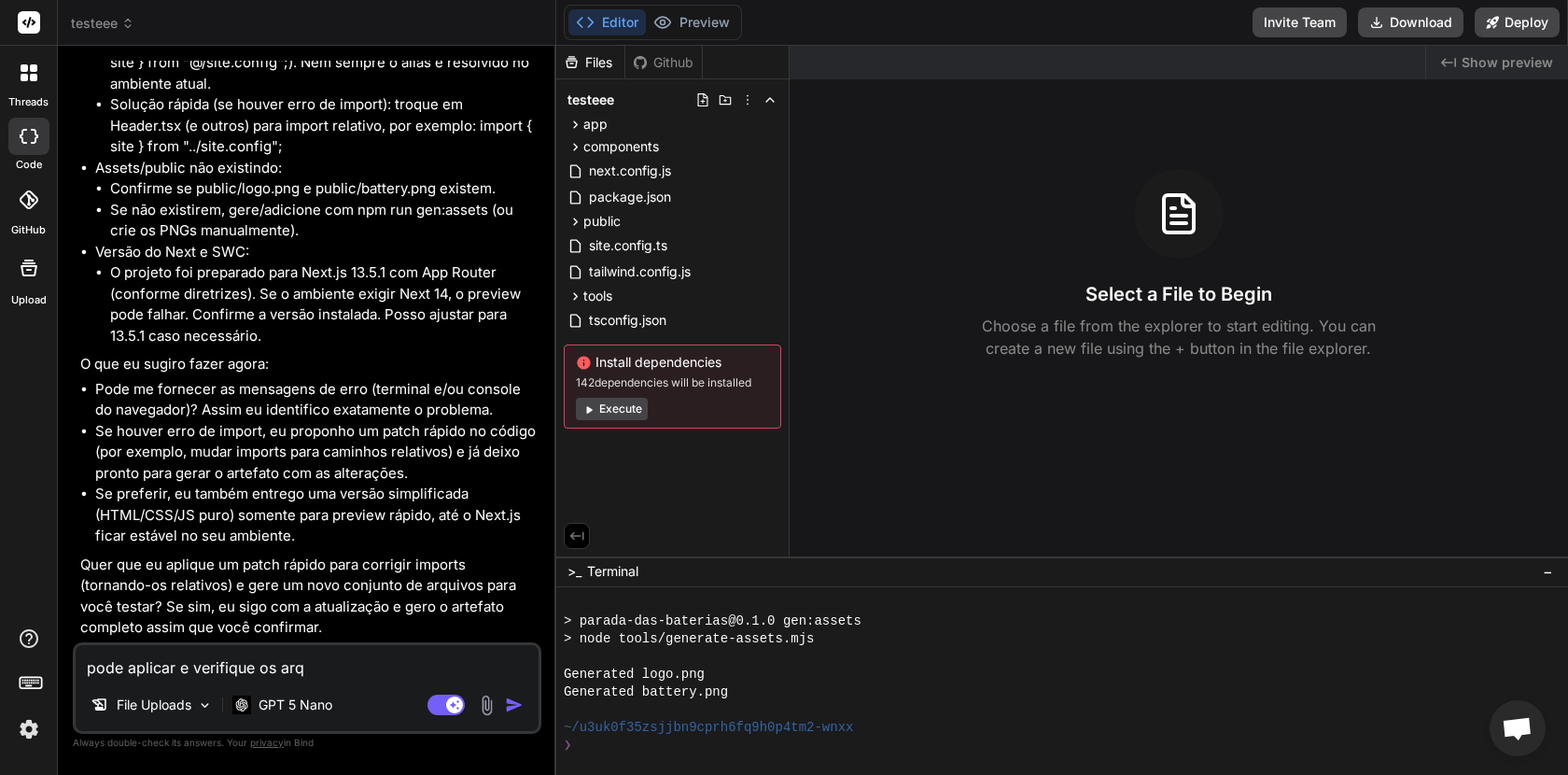
type textarea "x"
type textarea "pode aplicar e verifique os arqui"
type textarea "x"
type textarea "pode aplicar e verifique os arquiv"
type textarea "x"
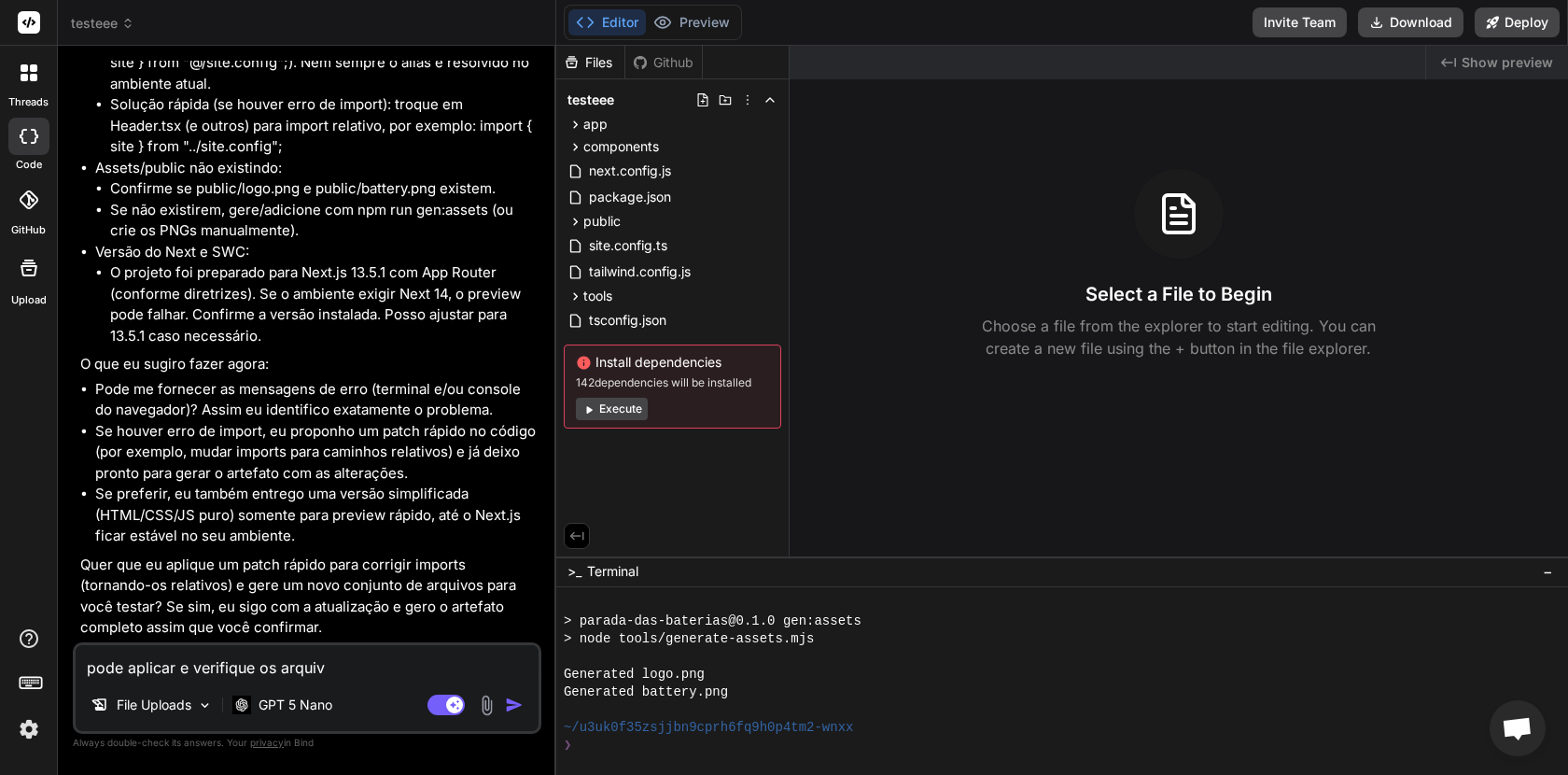
type textarea "pode aplicar e verifique os arquivo"
type textarea "x"
type textarea "pode aplicar e verifique os arquivos"
type textarea "x"
type textarea "pode aplicar e verifique os arquivos"
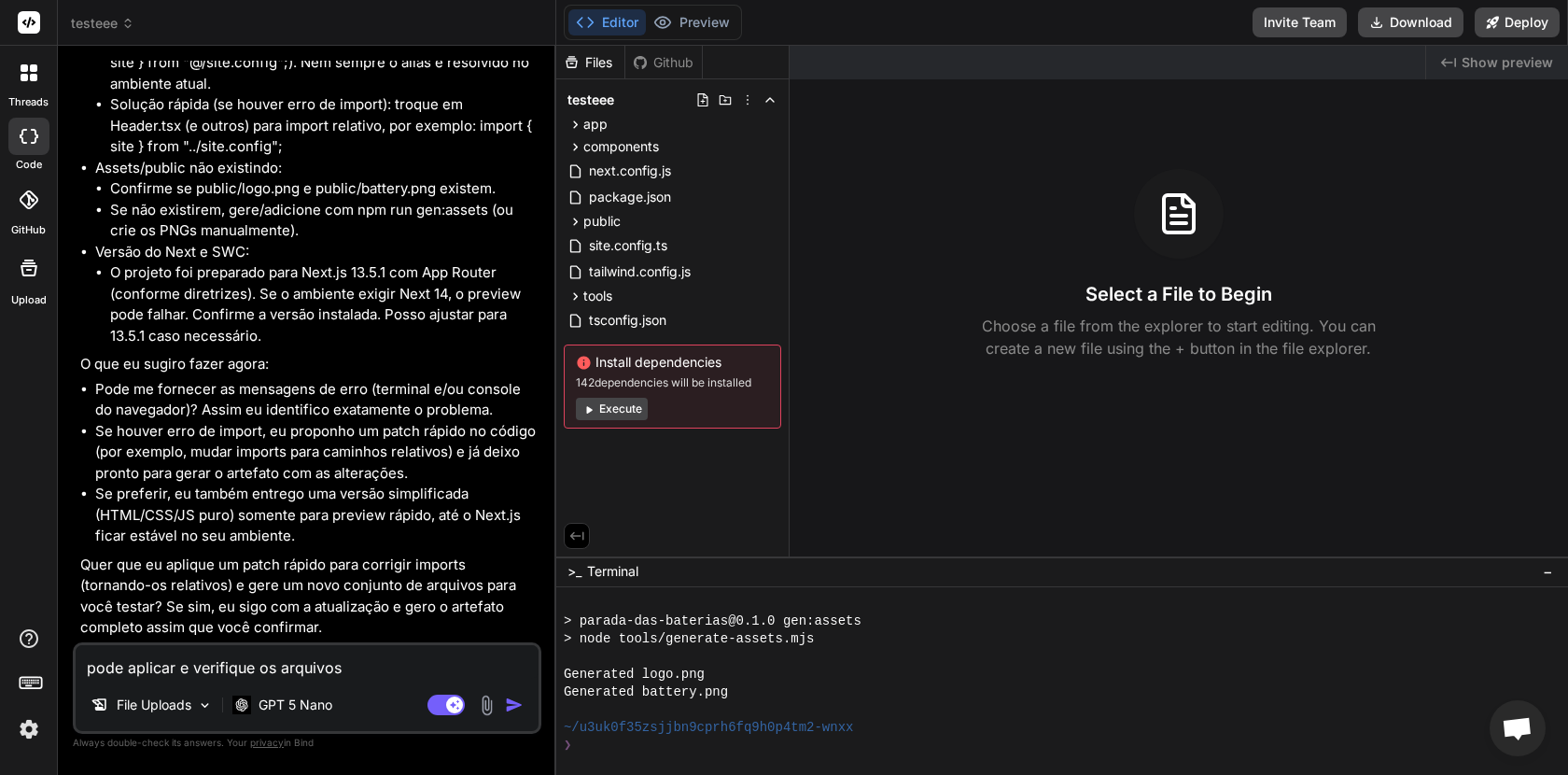
type textarea "x"
type textarea "pode aplicar e verifique os arquivos d"
type textarea "x"
type textarea "pode aplicar e verifique os arquivos de"
type textarea "x"
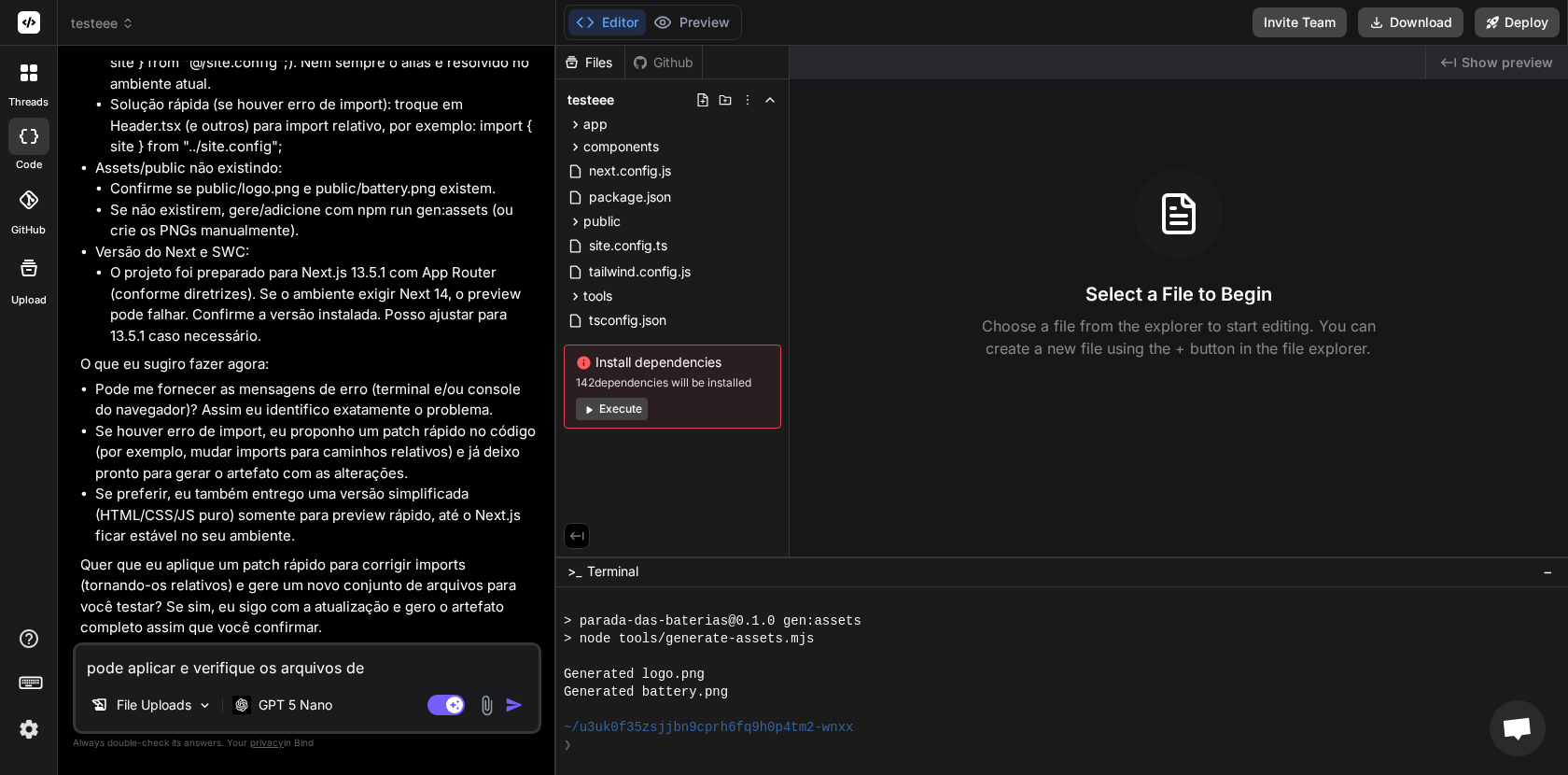
type textarea "pode aplicar e verifique os arquivos des"
type textarea "x"
type textarea "pode aplicar e verifique os arquivos desc"
type textarea "x"
type textarea "pode aplicar e verifique os arquivos descu"
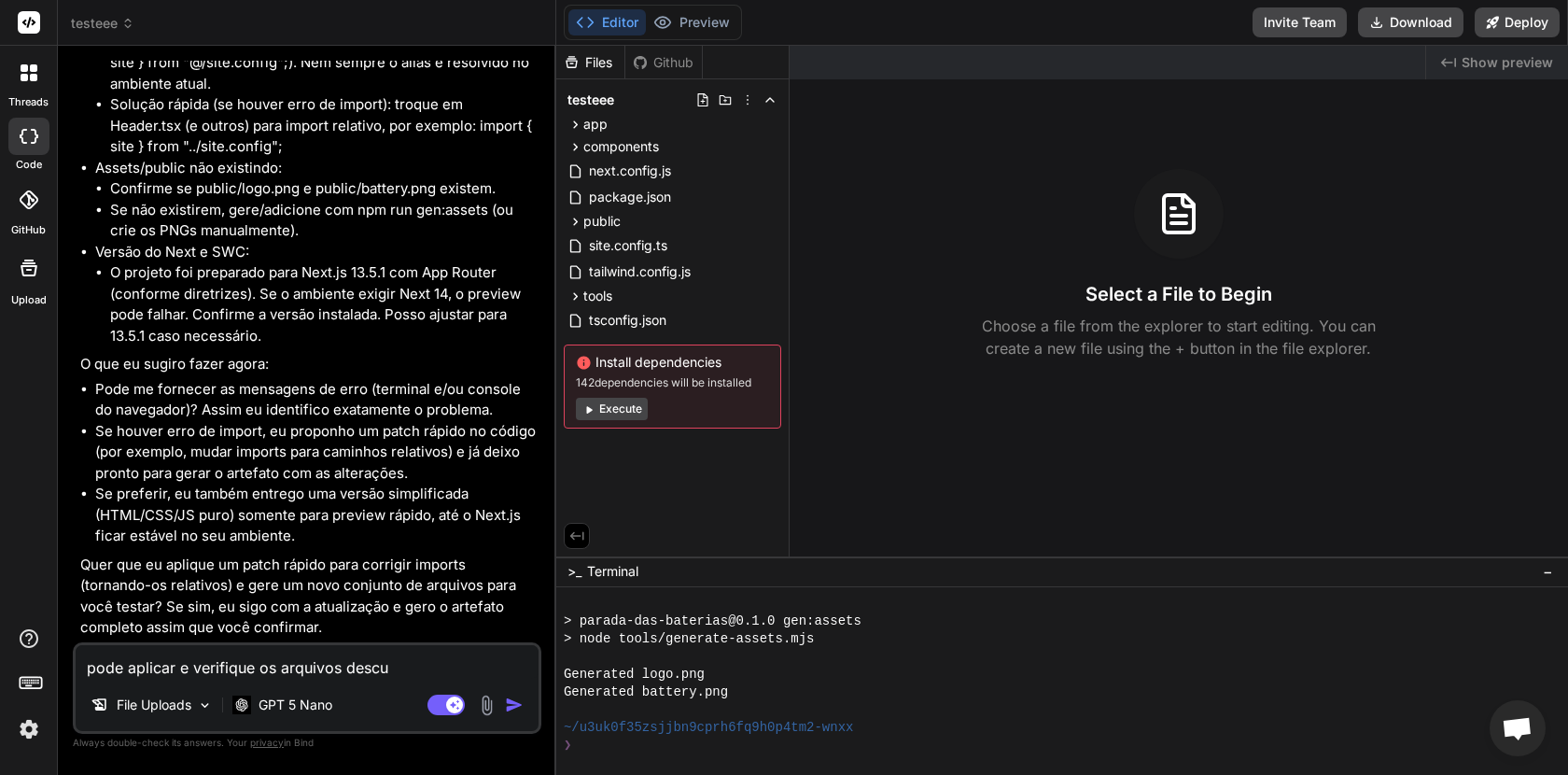
type textarea "x"
type textarea "pode aplicar e verifique os arquivos descub"
type textarea "x"
type textarea "pode aplicar e verifique os arquivos descubr"
type textarea "x"
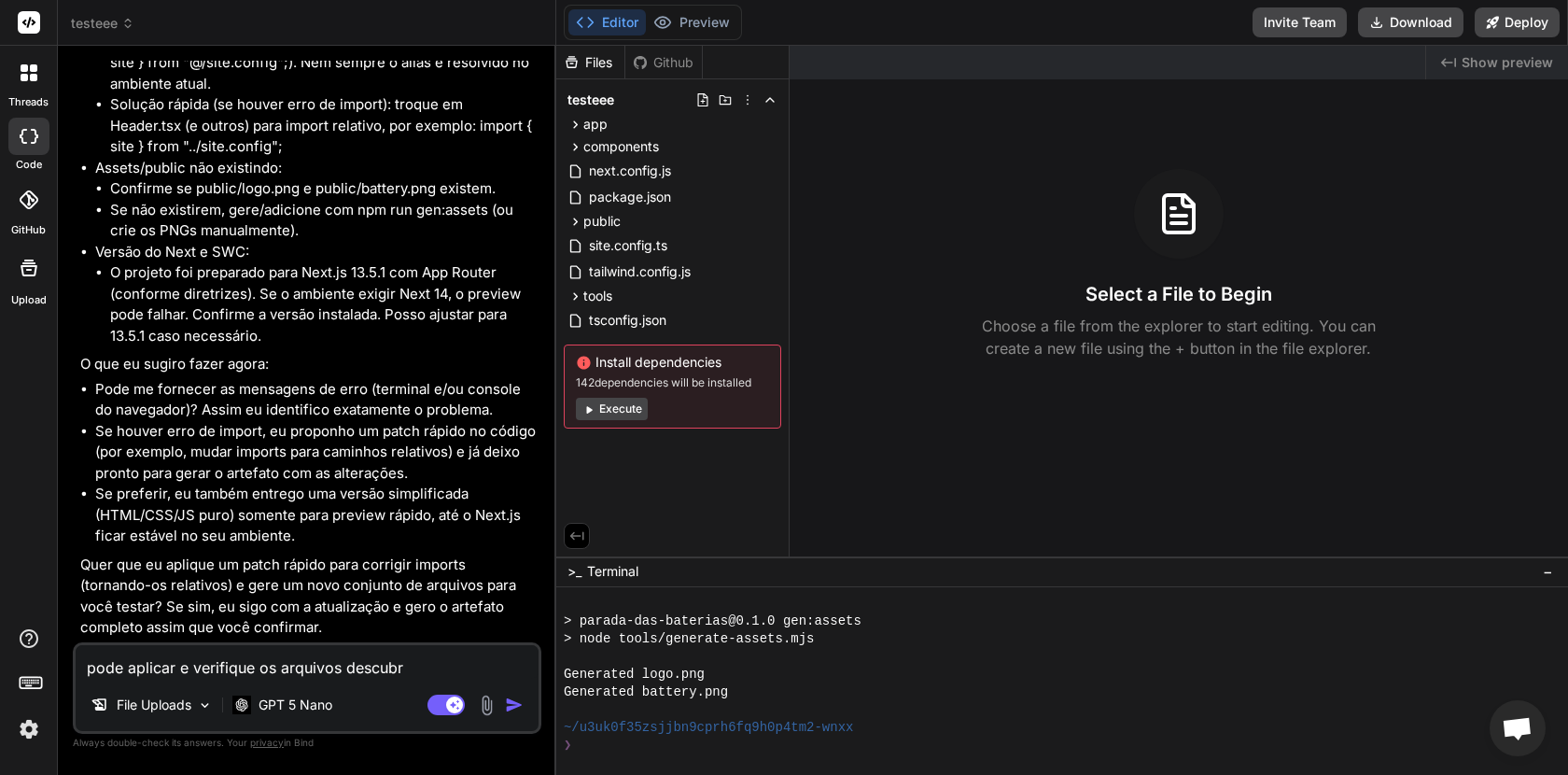
type textarea "pode aplicar e verifique os arquivos descubra"
type textarea "x"
type textarea "pode aplicar e verifique os arquivos descubra"
type textarea "x"
type textarea "pode aplicar e verifique os arquivos descubra o"
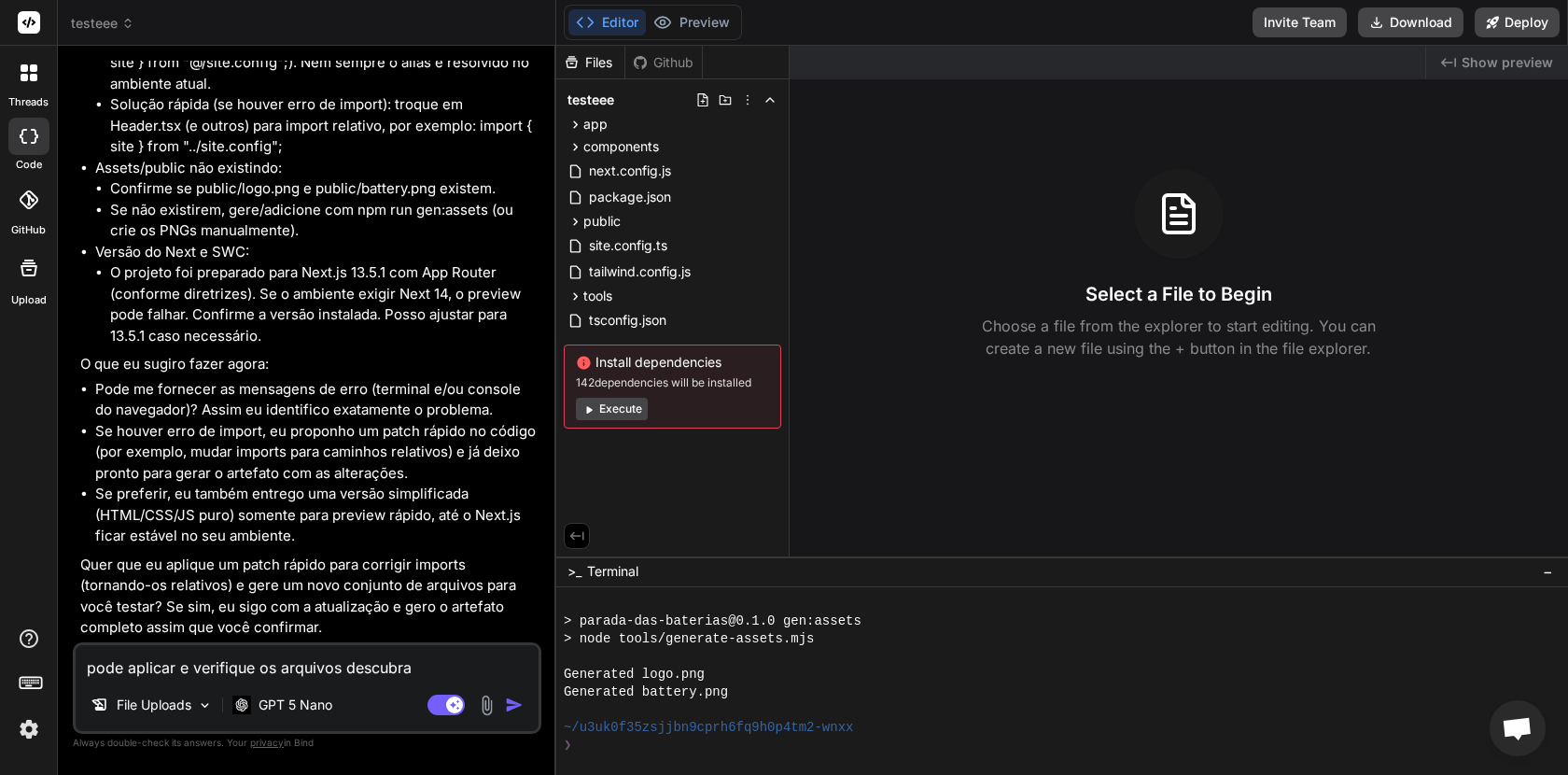
type textarea "x"
type textarea "pode aplicar e verifique os arquivos descubra"
type textarea "x"
type textarea "pode aplicar e verifique os arquivos descubra a"
type textarea "x"
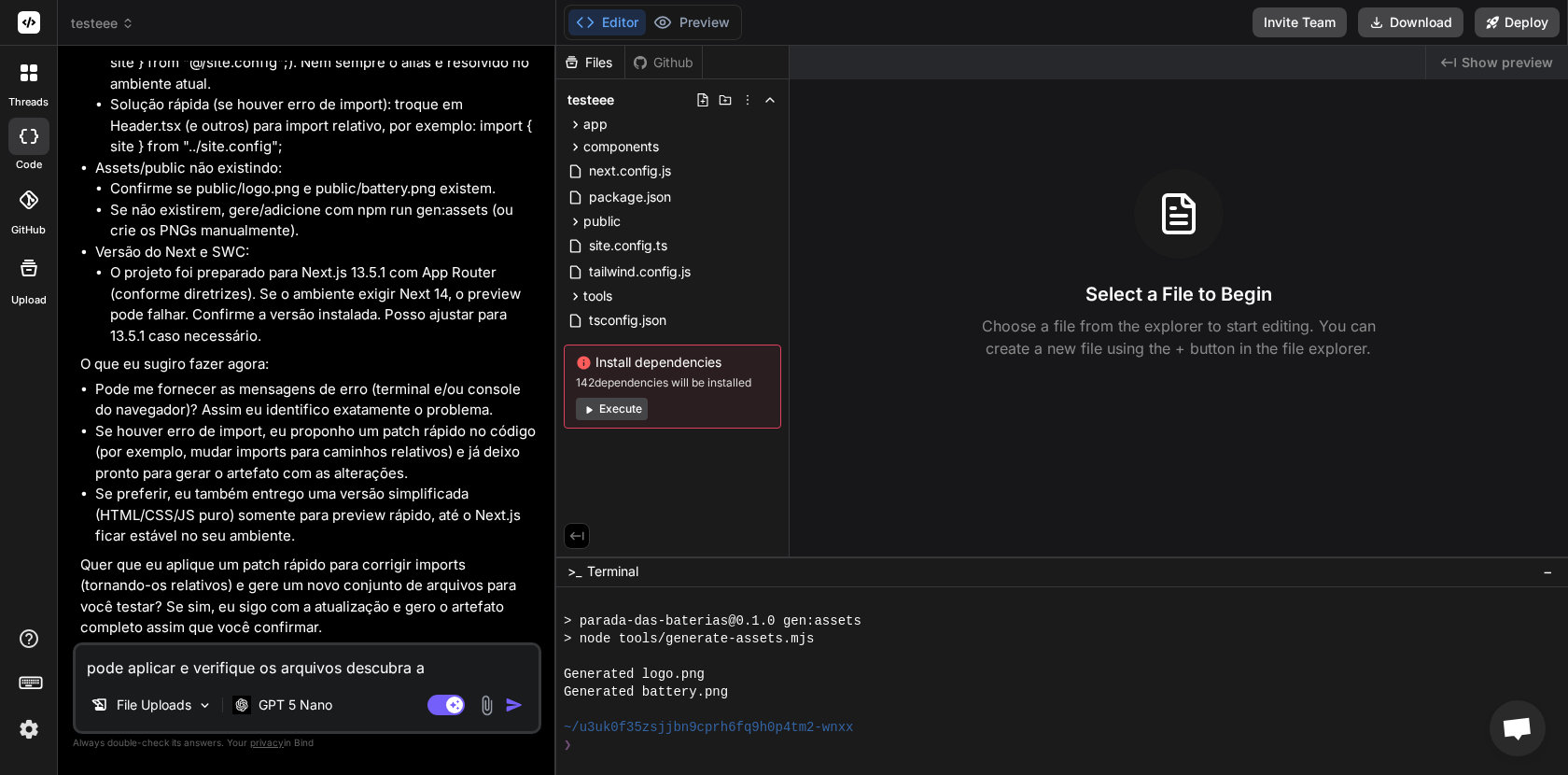
type textarea "pode aplicar e verifique os arquivos descubra a"
type textarea "x"
type textarea "pode aplicar e verifique os arquivos descubra a f"
type textarea "x"
type textarea "pode aplicar e verifique os arquivos descubra a fa"
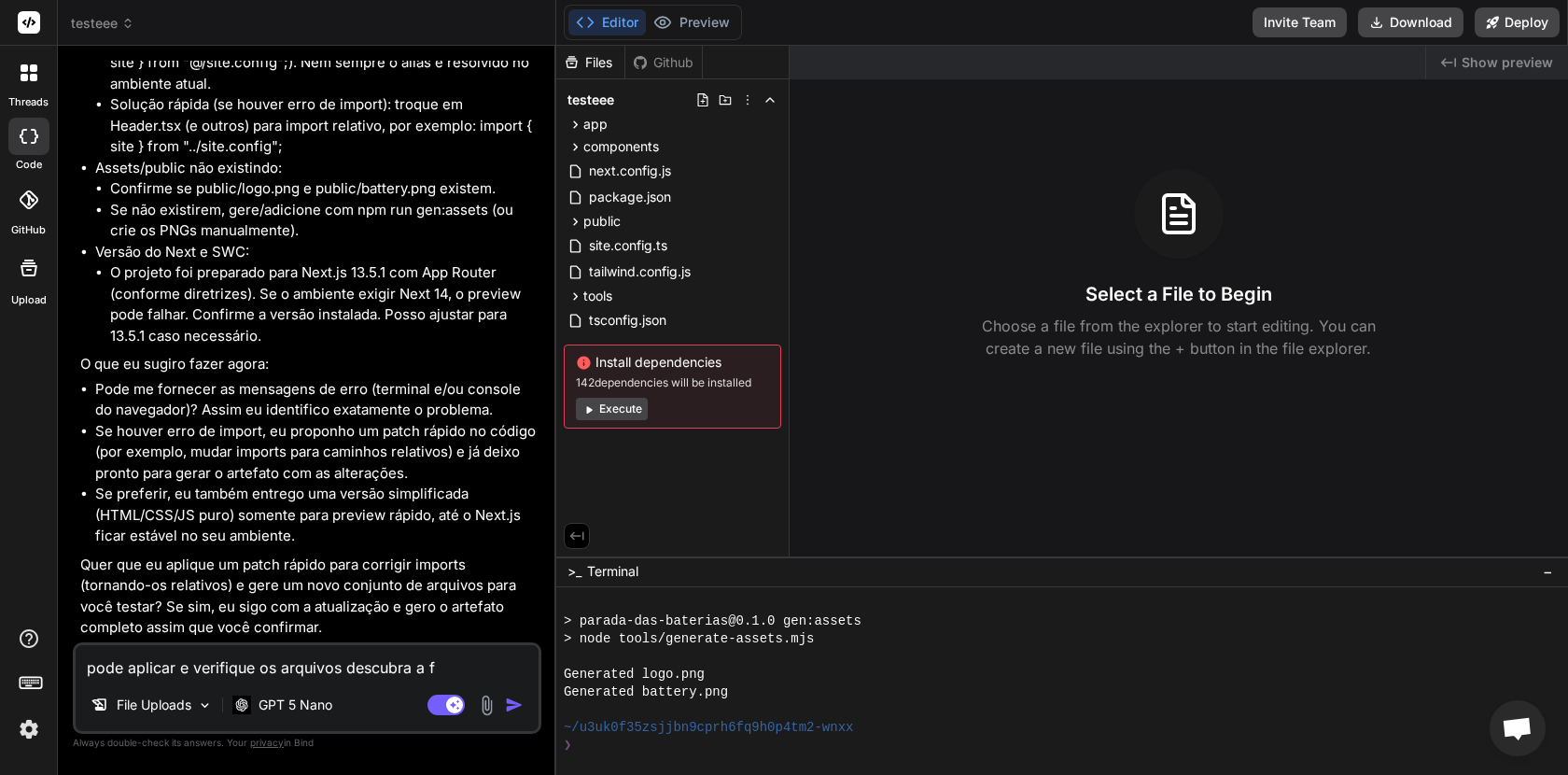
type textarea "x"
type textarea "pode aplicar e verifique os arquivos descubra a fal"
type textarea "x"
type textarea "pode aplicar e verifique os arquivos descubra a falh"
type textarea "x"
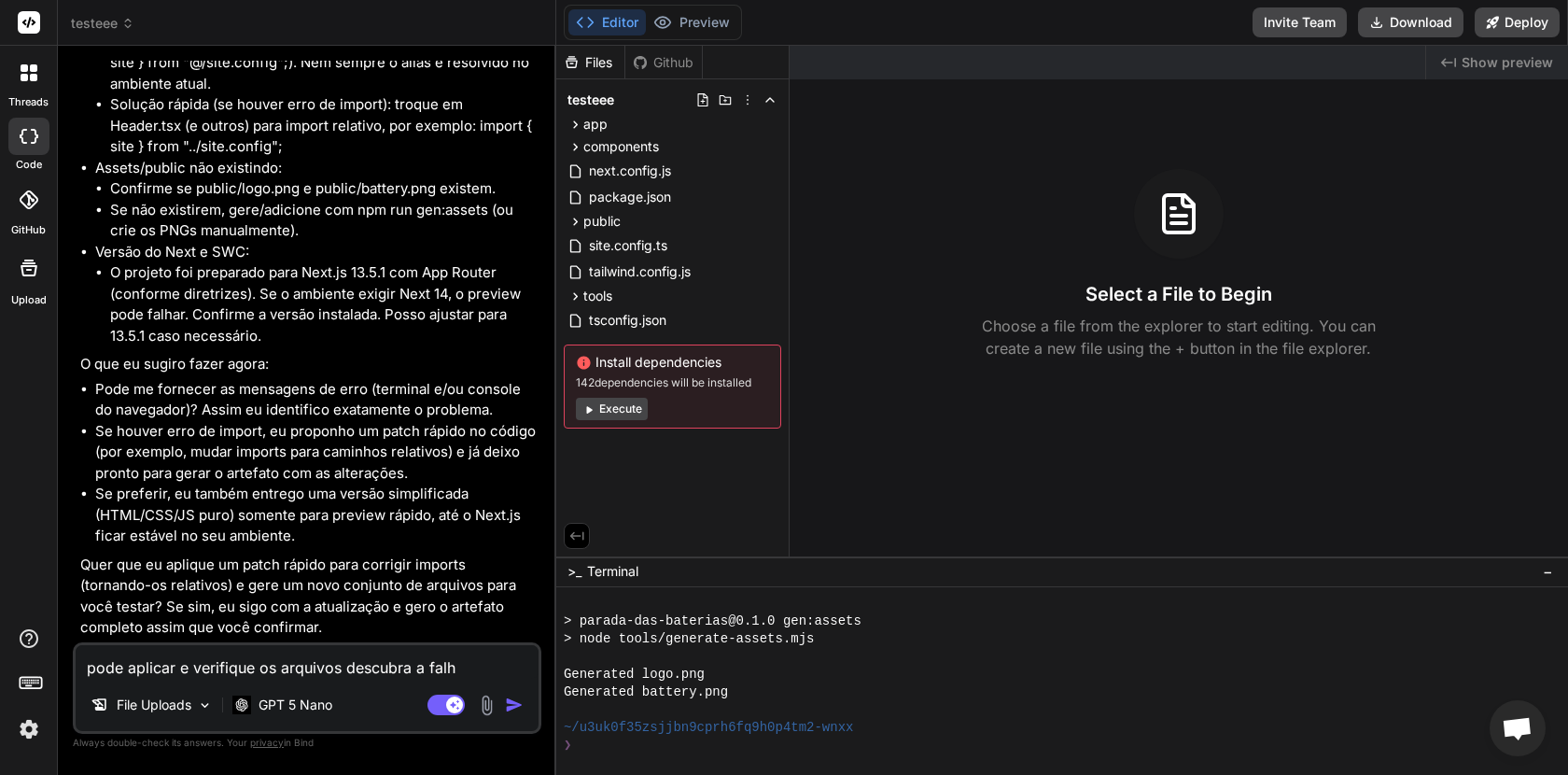
type textarea "pode aplicar e verifique os arquivos descubra a falha"
type textarea "x"
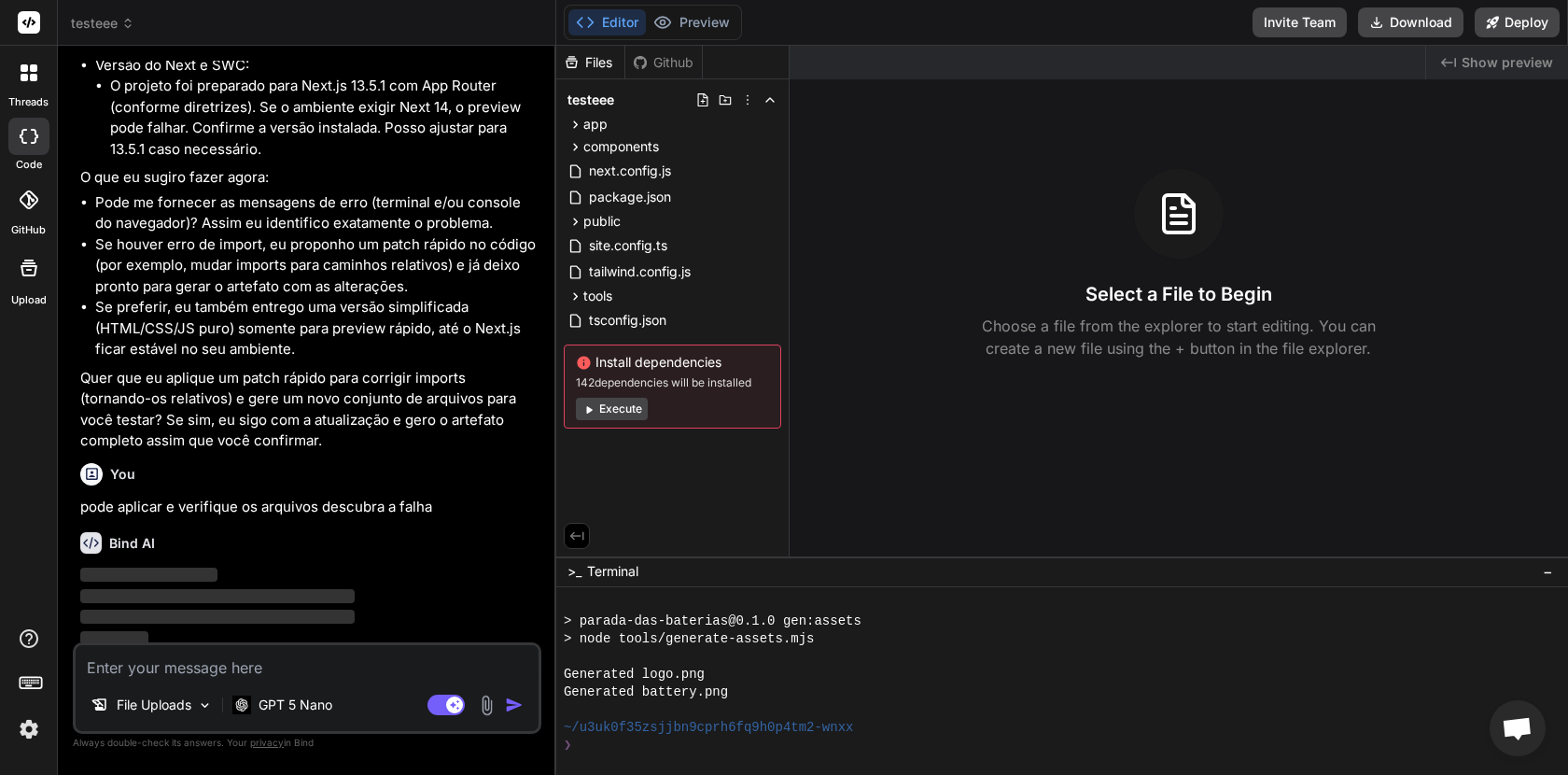
scroll to position [5903, 0]
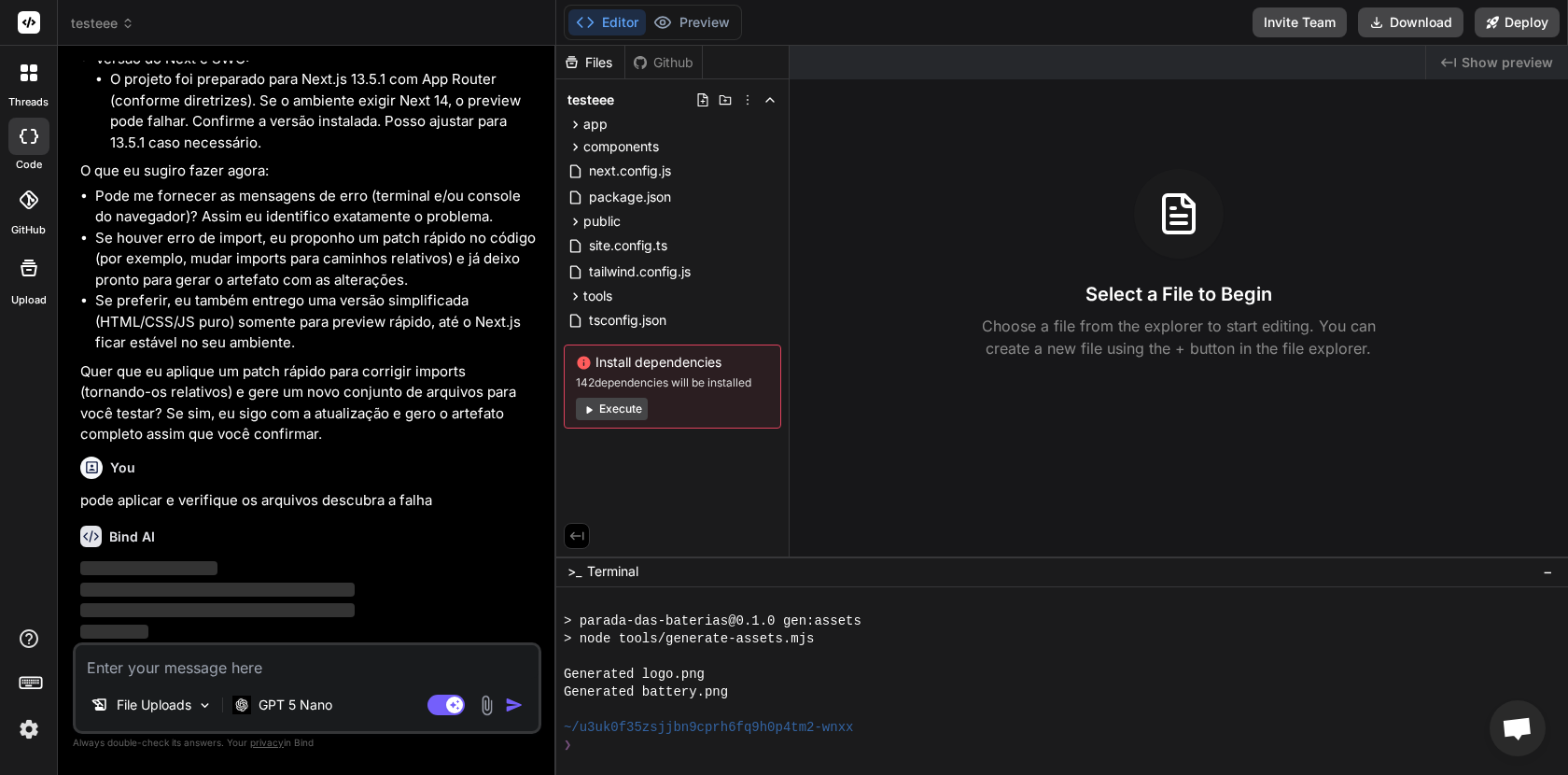
click at [623, 414] on button "Execute" at bounding box center [612, 410] width 72 height 23
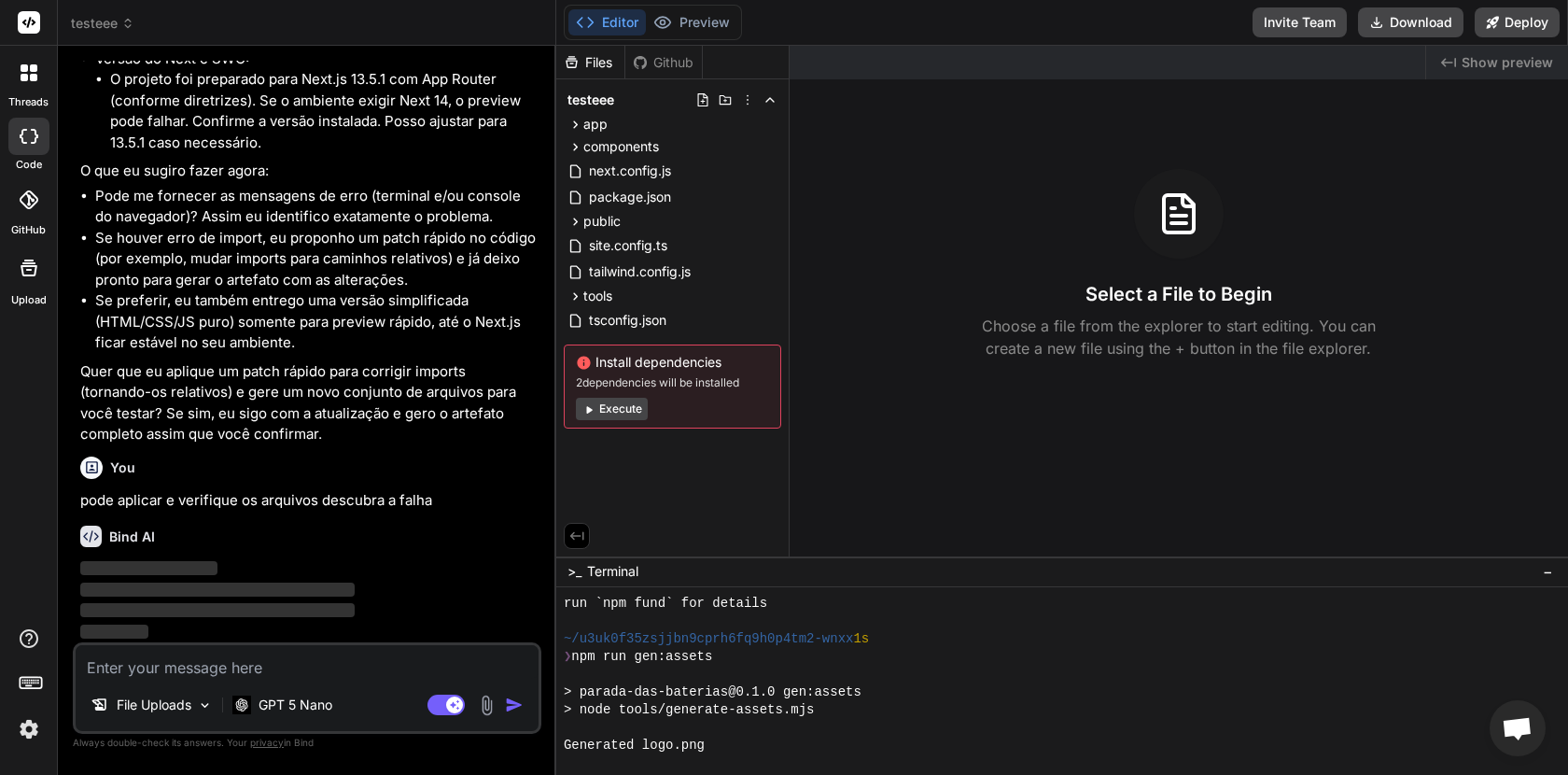
scroll to position [591, 0]
click at [612, 408] on button "Execute" at bounding box center [612, 410] width 72 height 23
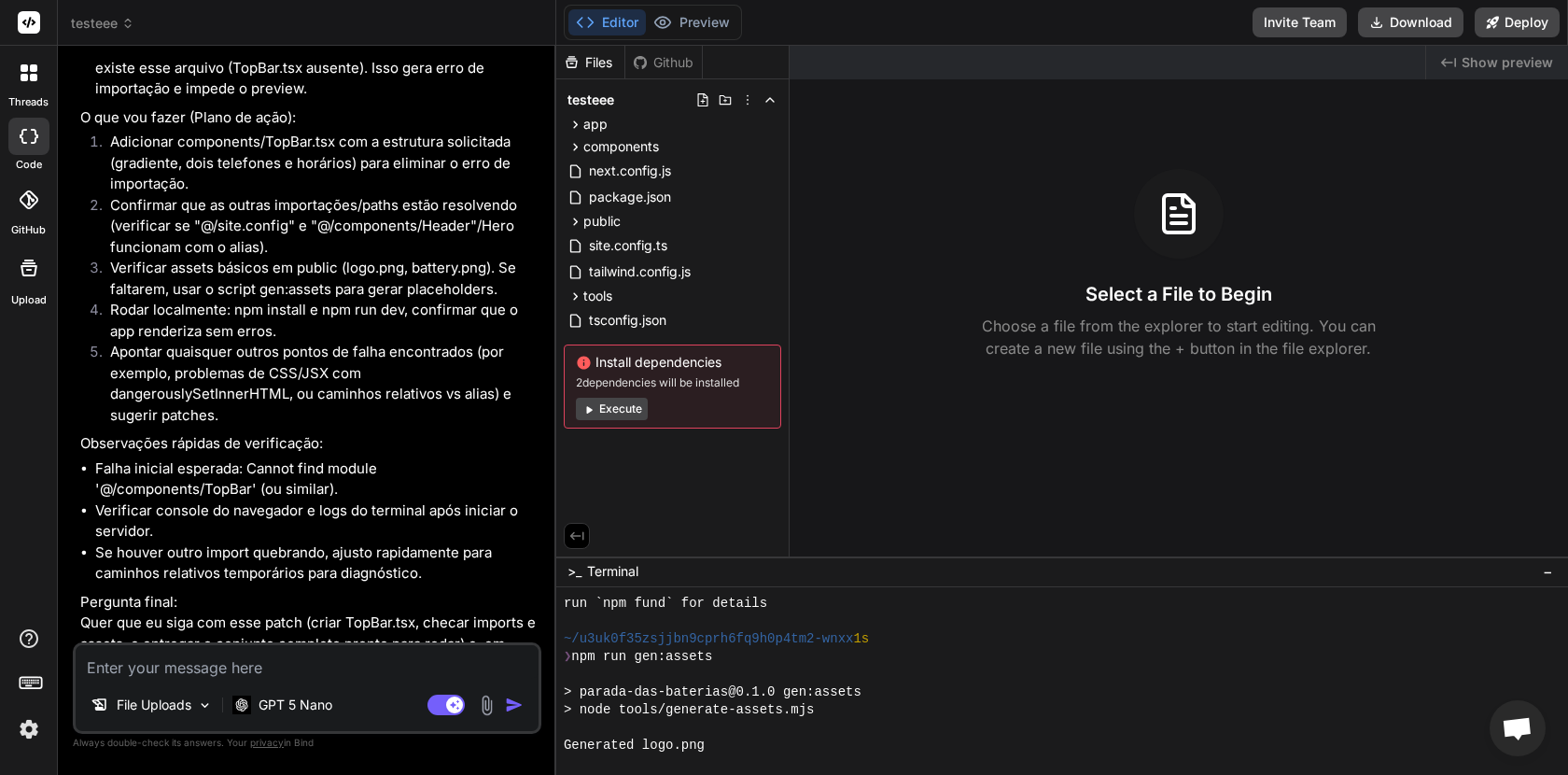
scroll to position [6516, 0]
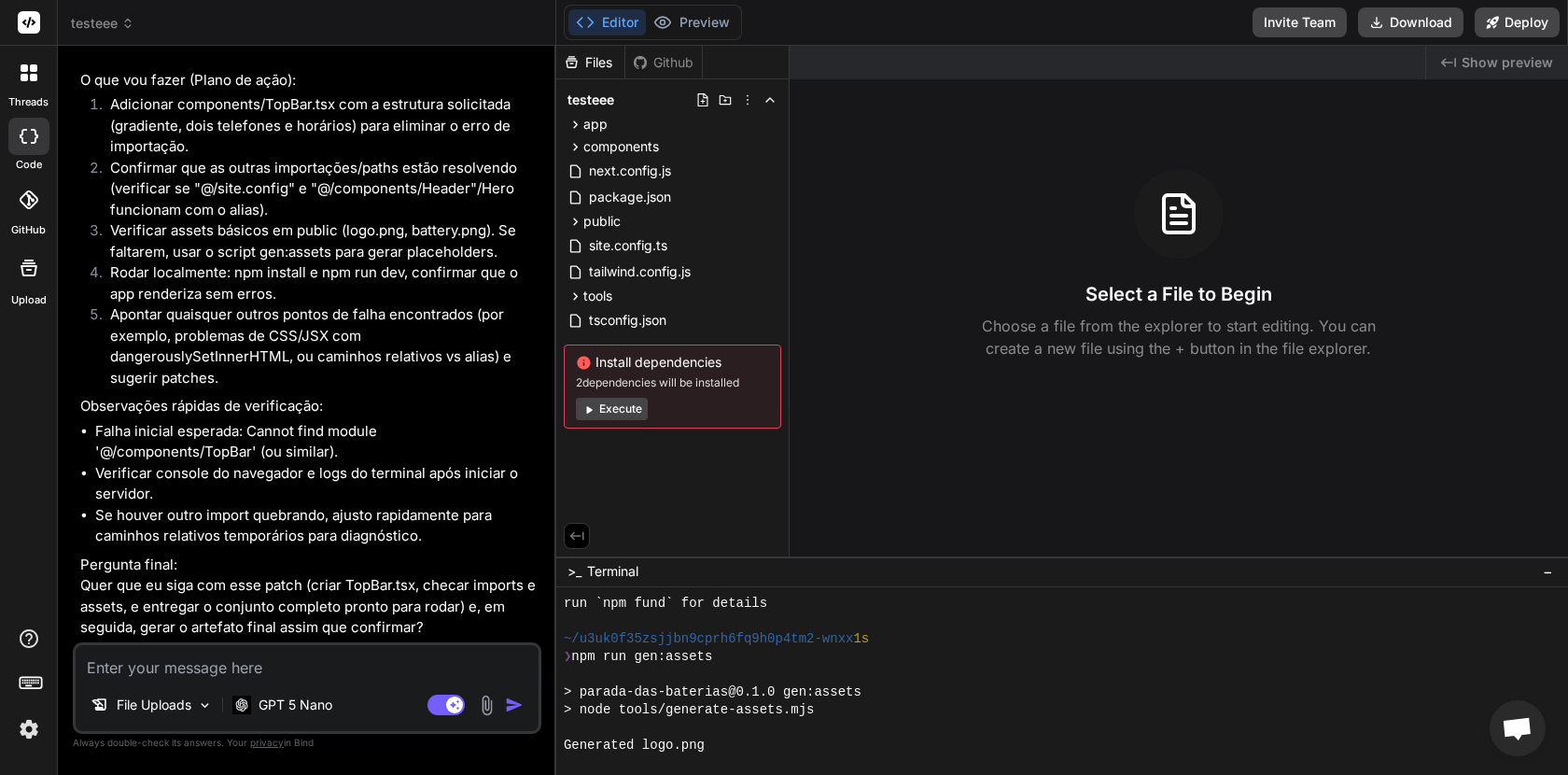
type textarea "x"
click at [330, 657] on textarea at bounding box center [307, 661] width 463 height 33
type textarea "s"
type textarea "x"
type textarea "si"
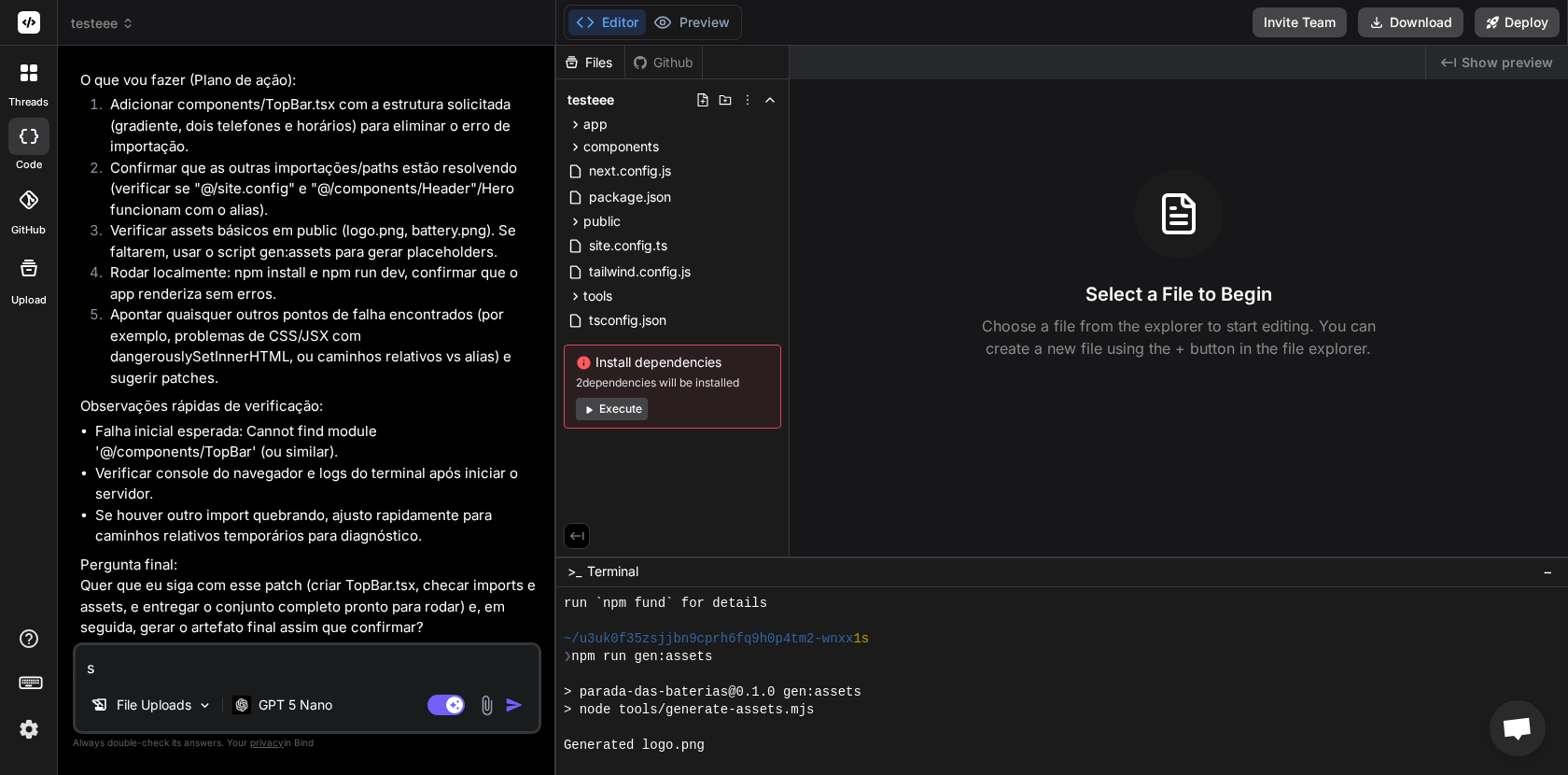
type textarea "x"
type textarea "sim"
type textarea "x"
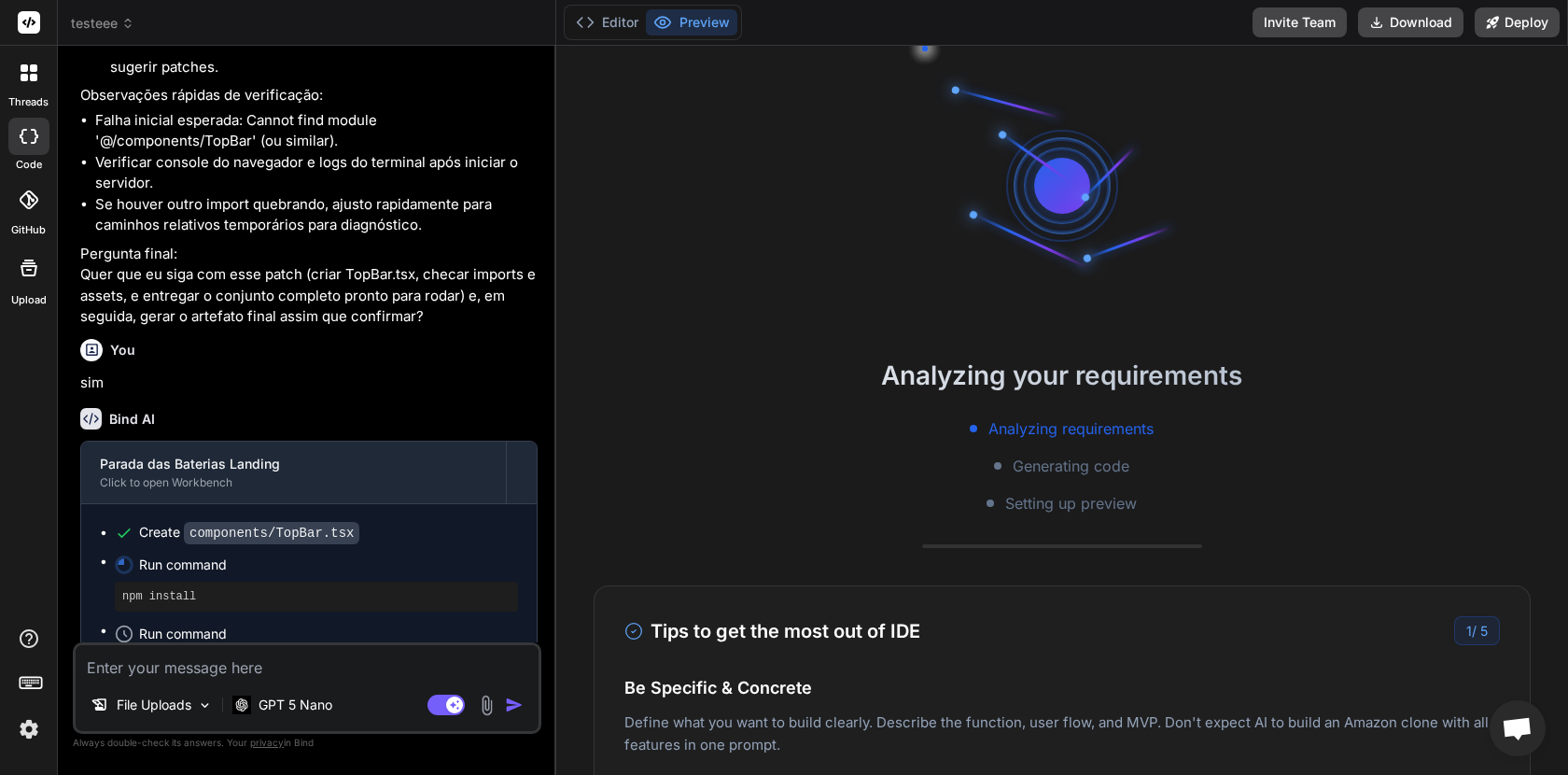
scroll to position [6885, 0]
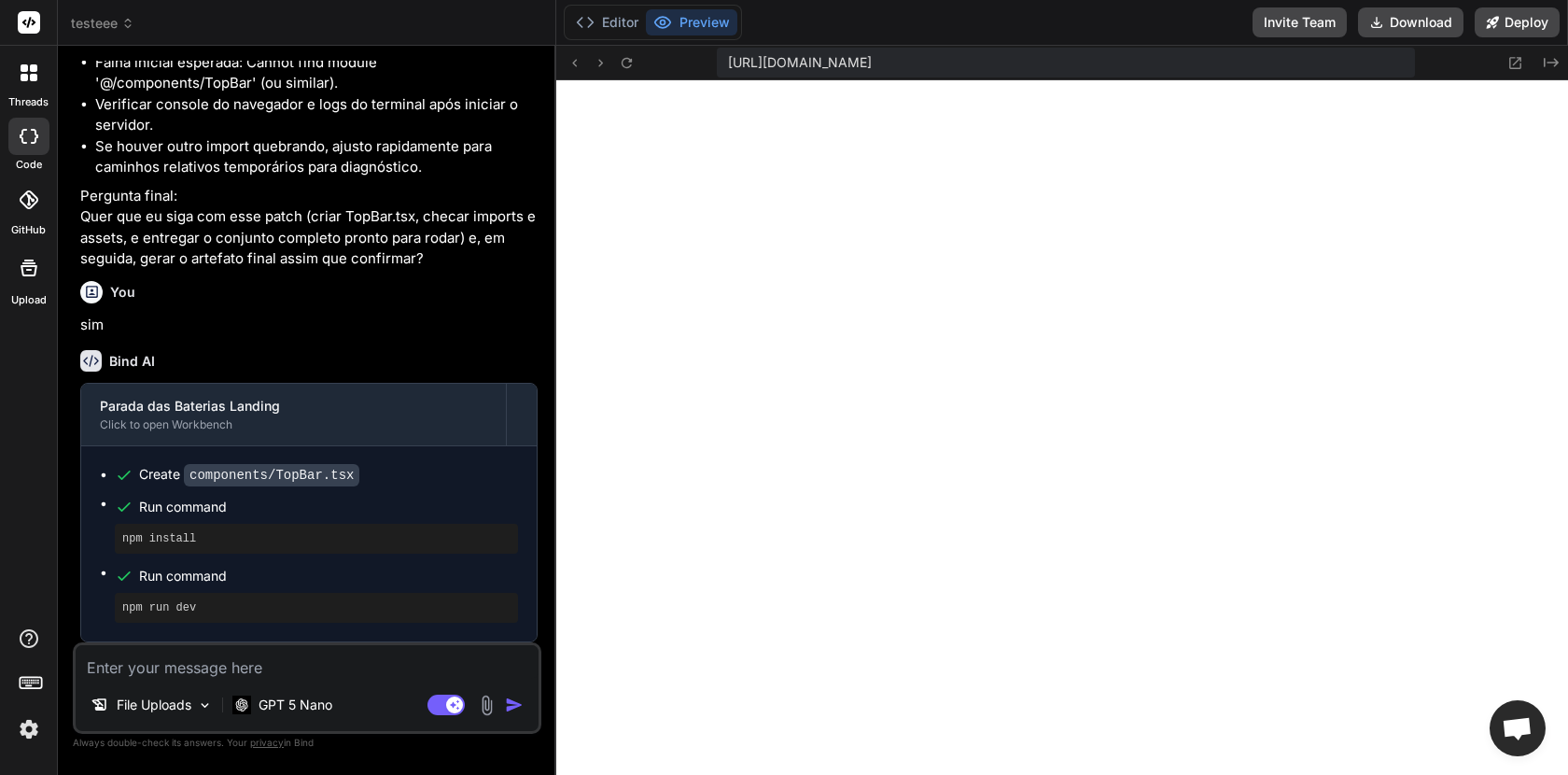
type textarea "x"
click at [191, 675] on textarea at bounding box center [307, 661] width 463 height 33
type textarea "a"
type textarea "x"
type textarea "a"
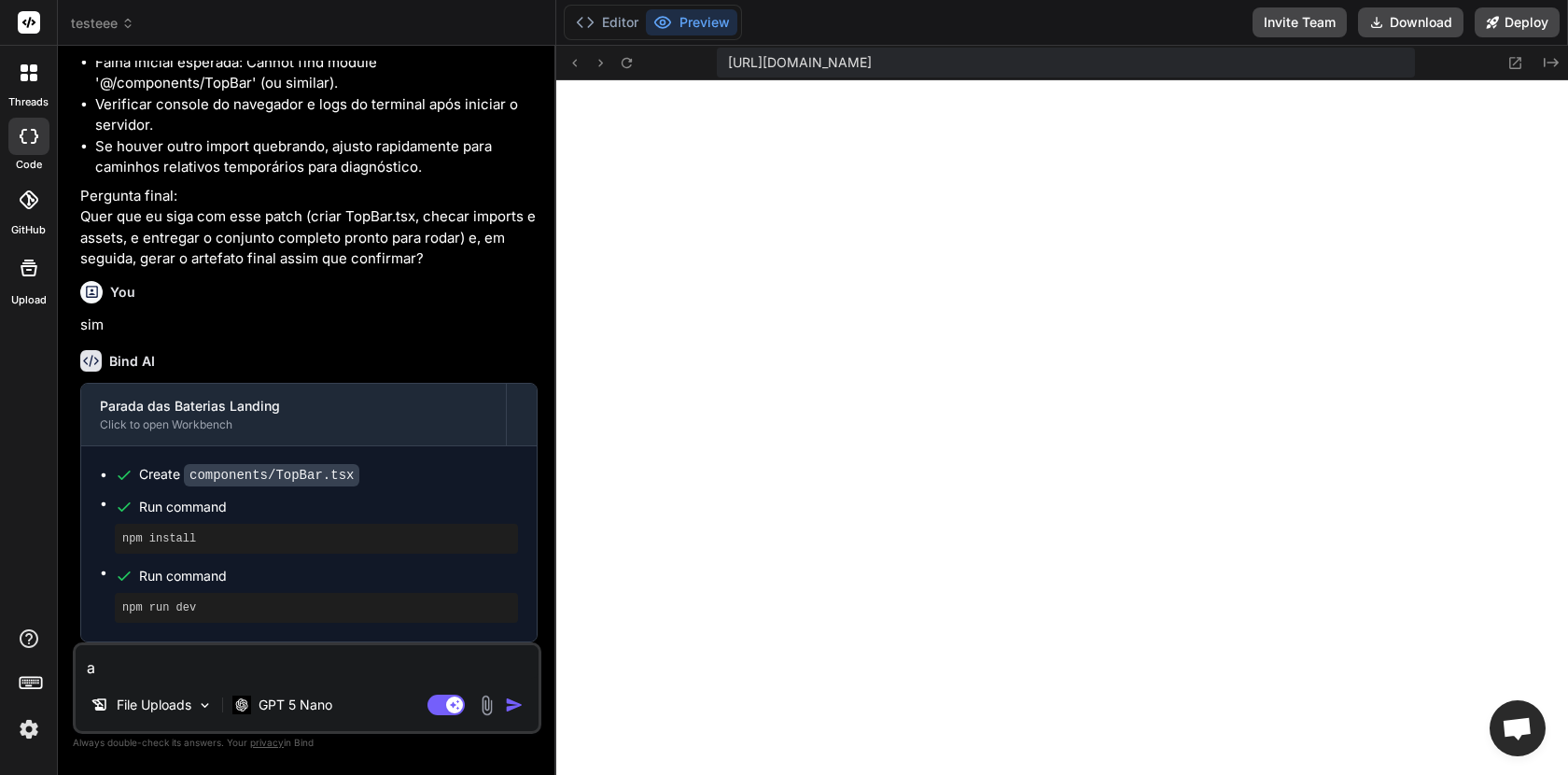
type textarea "x"
type textarea "a p"
type textarea "x"
type textarea "a pa"
type textarea "x"
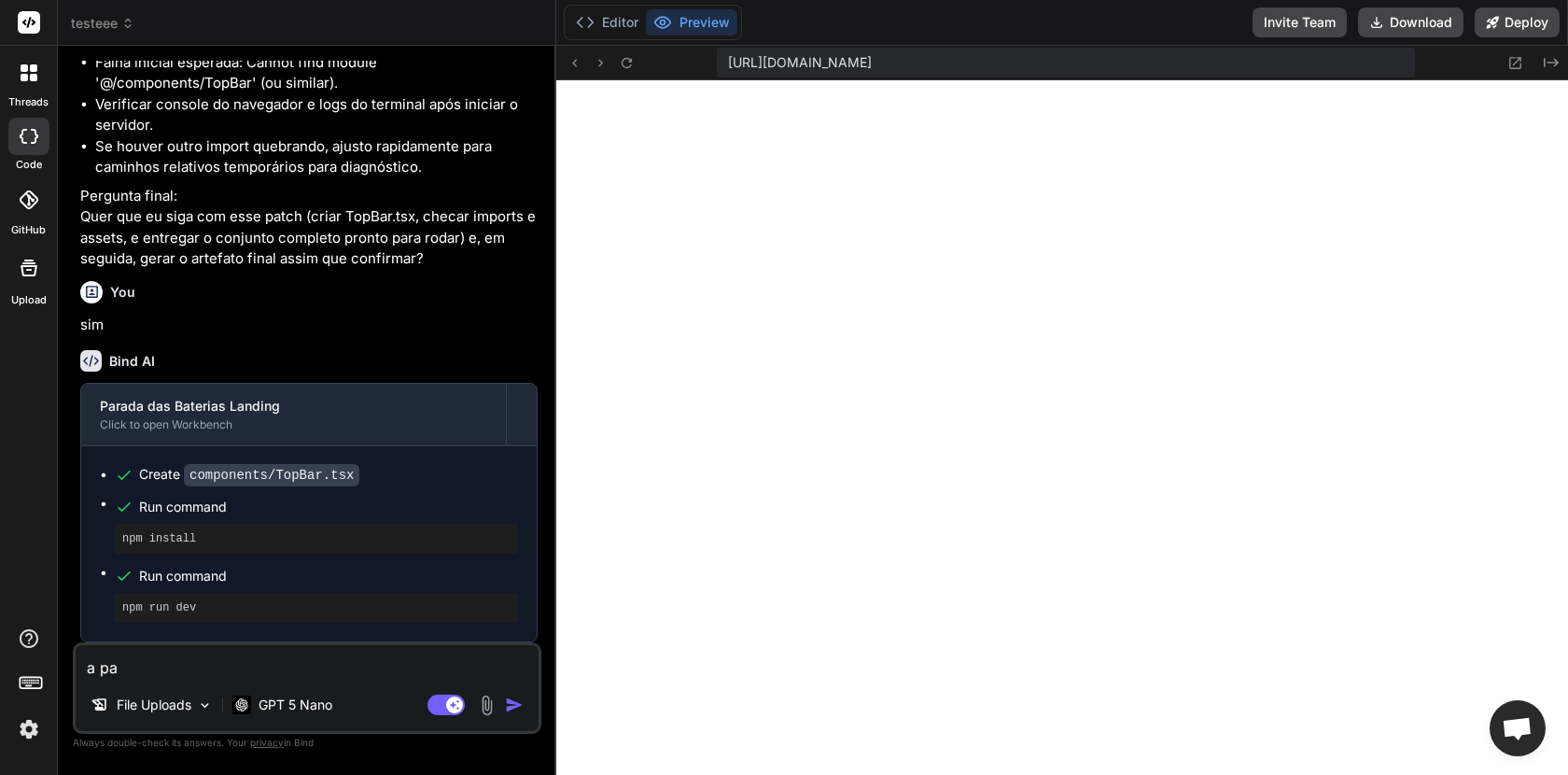
type textarea "a pag"
type textarea "x"
type textarea "a pagi"
type textarea "x"
type textarea "a pagin"
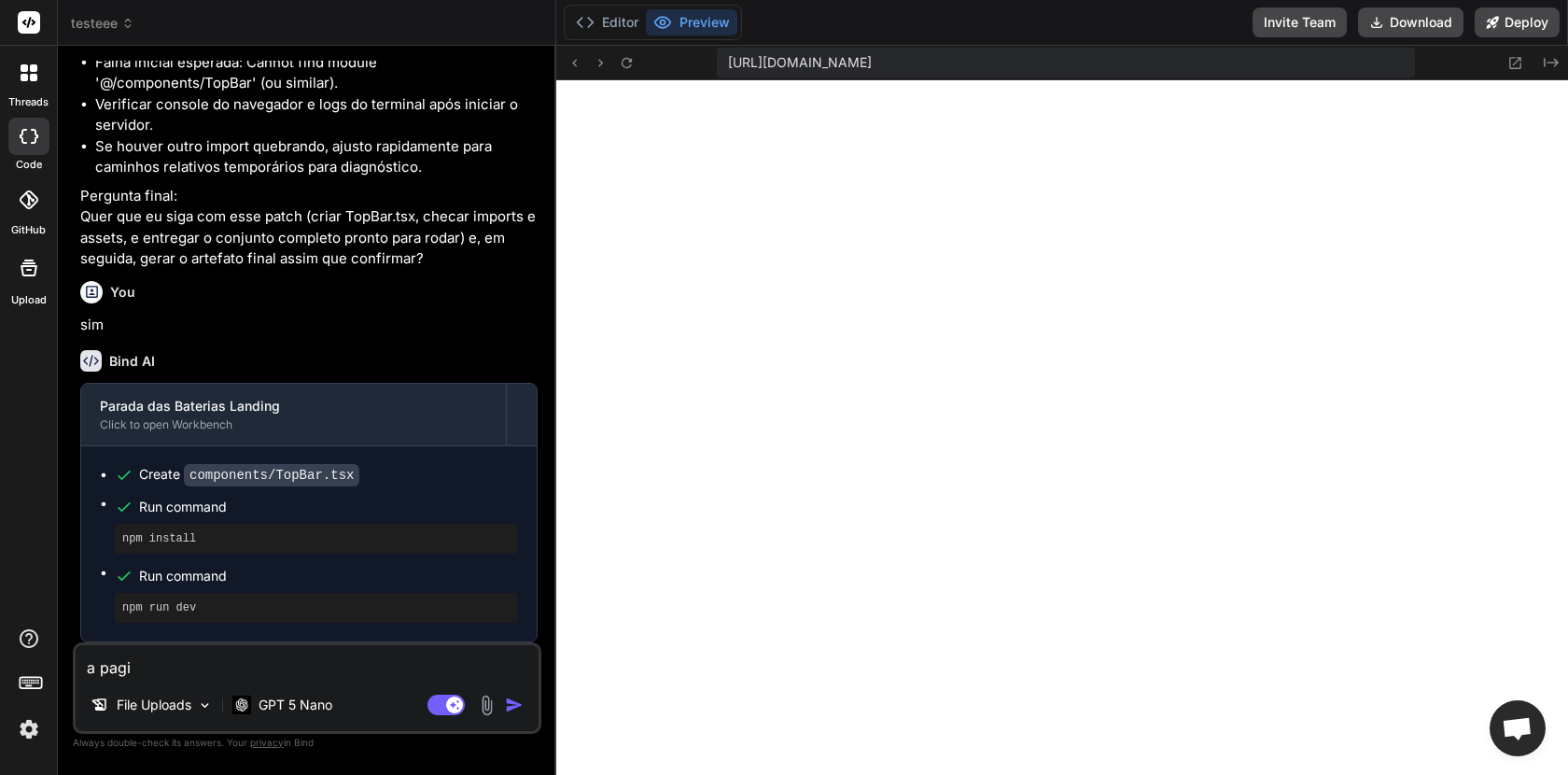
type textarea "x"
type textarea "a pagina"
type textarea "x"
type textarea "a pagina"
type textarea "x"
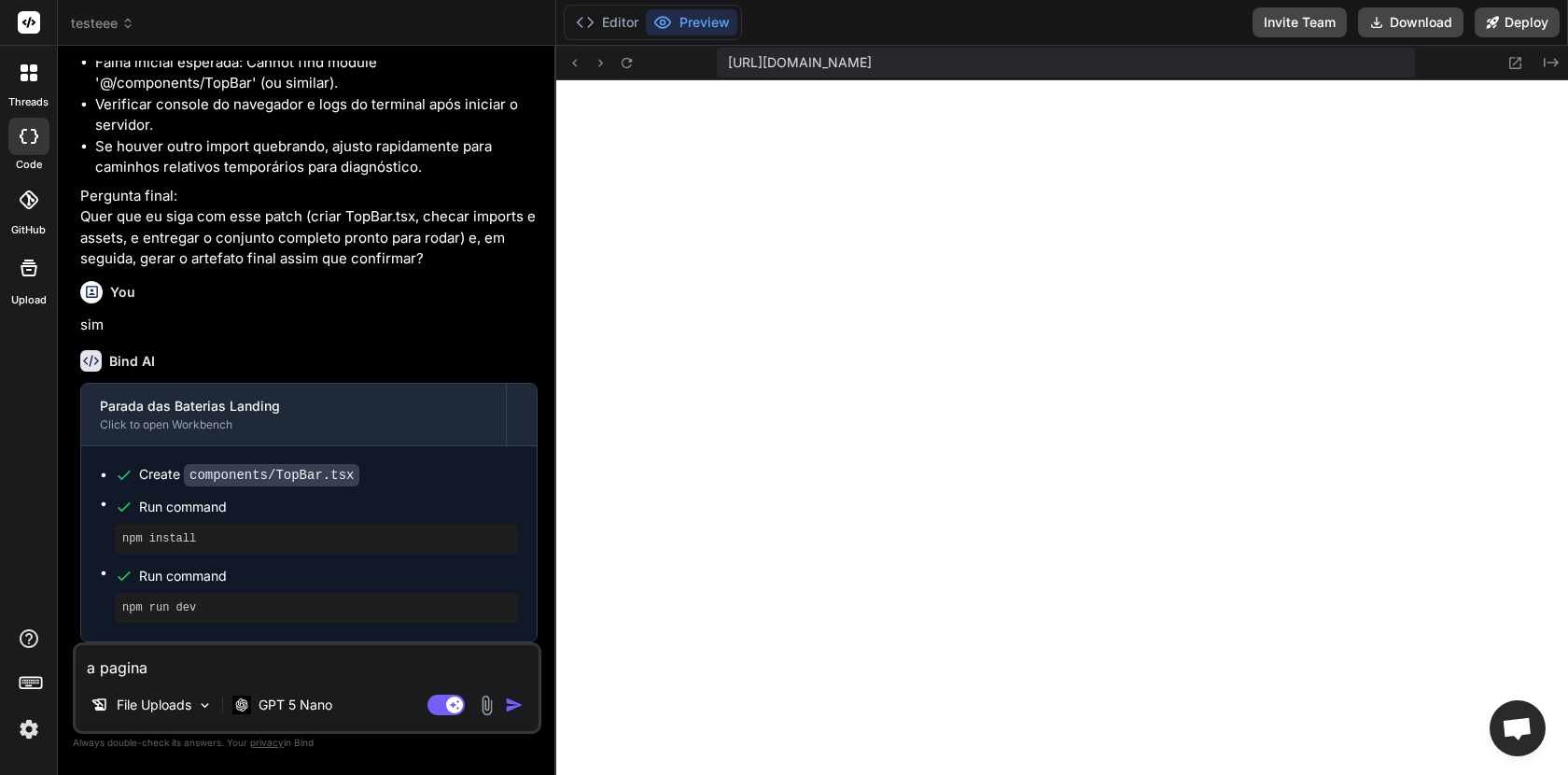
type textarea "a pagina e"
type textarea "x"
type textarea "a pagina es"
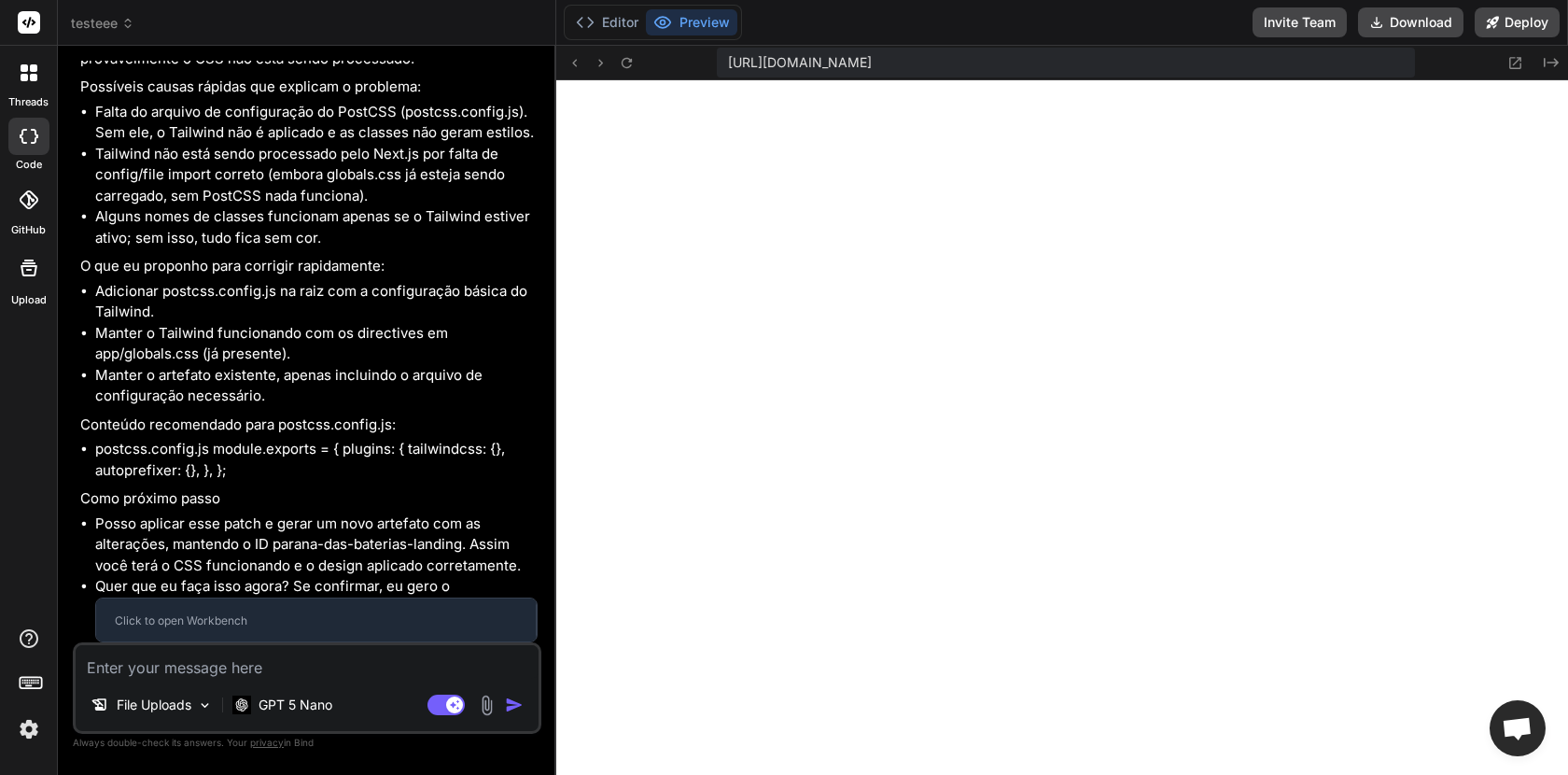
scroll to position [7630, 0]
click at [233, 670] on textarea at bounding box center [307, 661] width 463 height 33
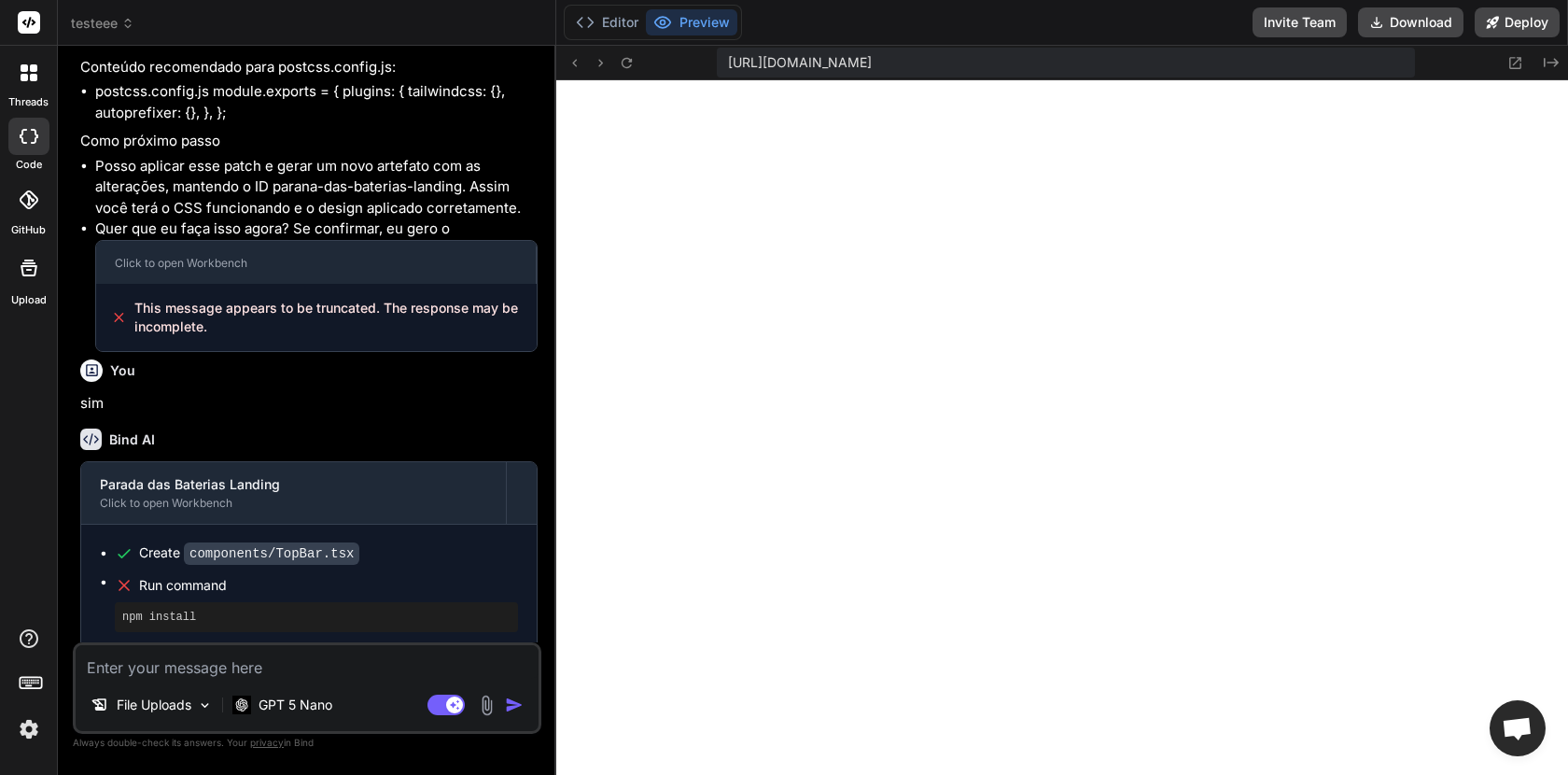
scroll to position [8066, 0]
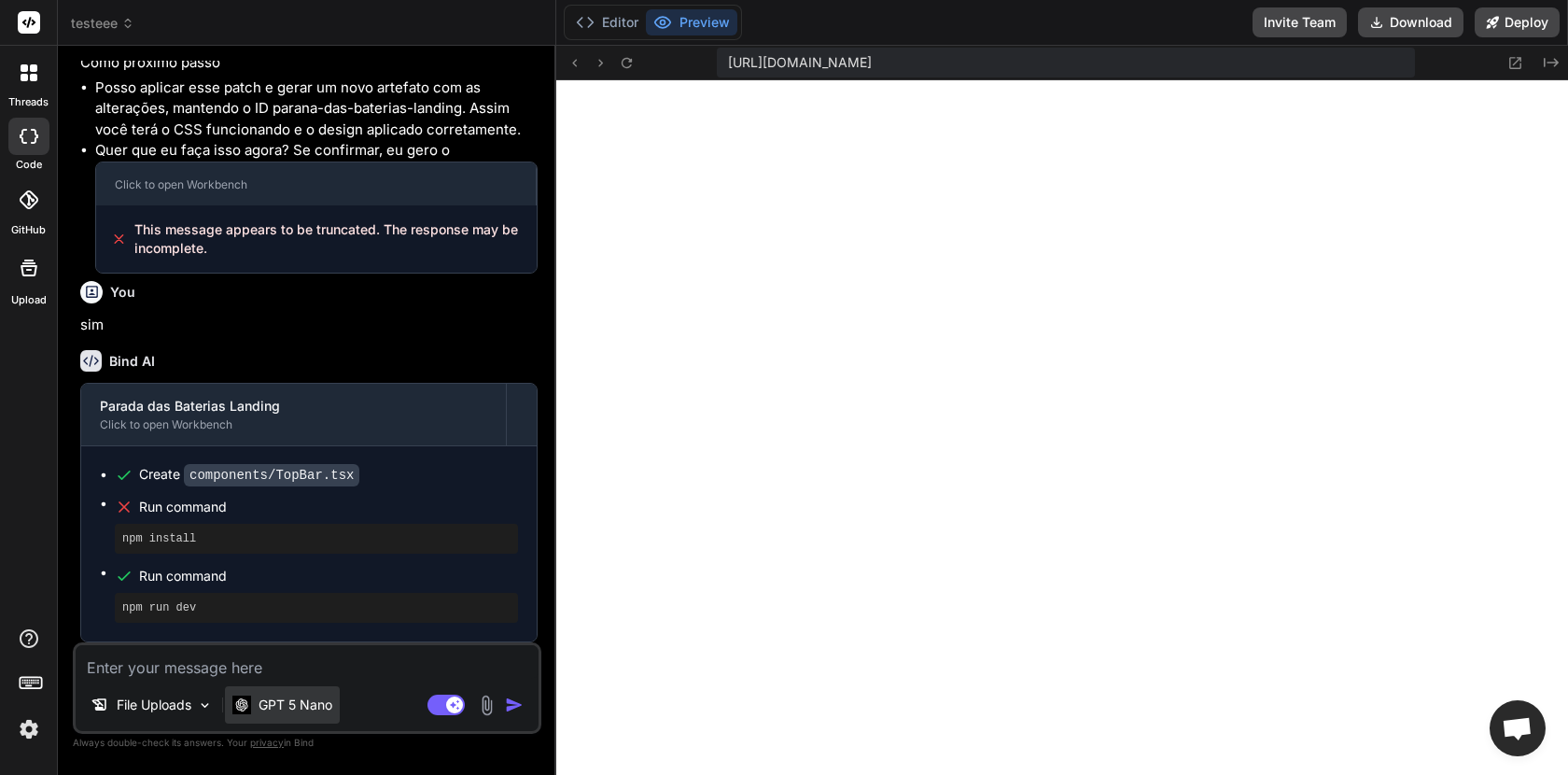
click at [314, 702] on p "GPT 5 Nano" at bounding box center [296, 706] width 74 height 19
click at [238, 701] on img at bounding box center [242, 705] width 19 height 18
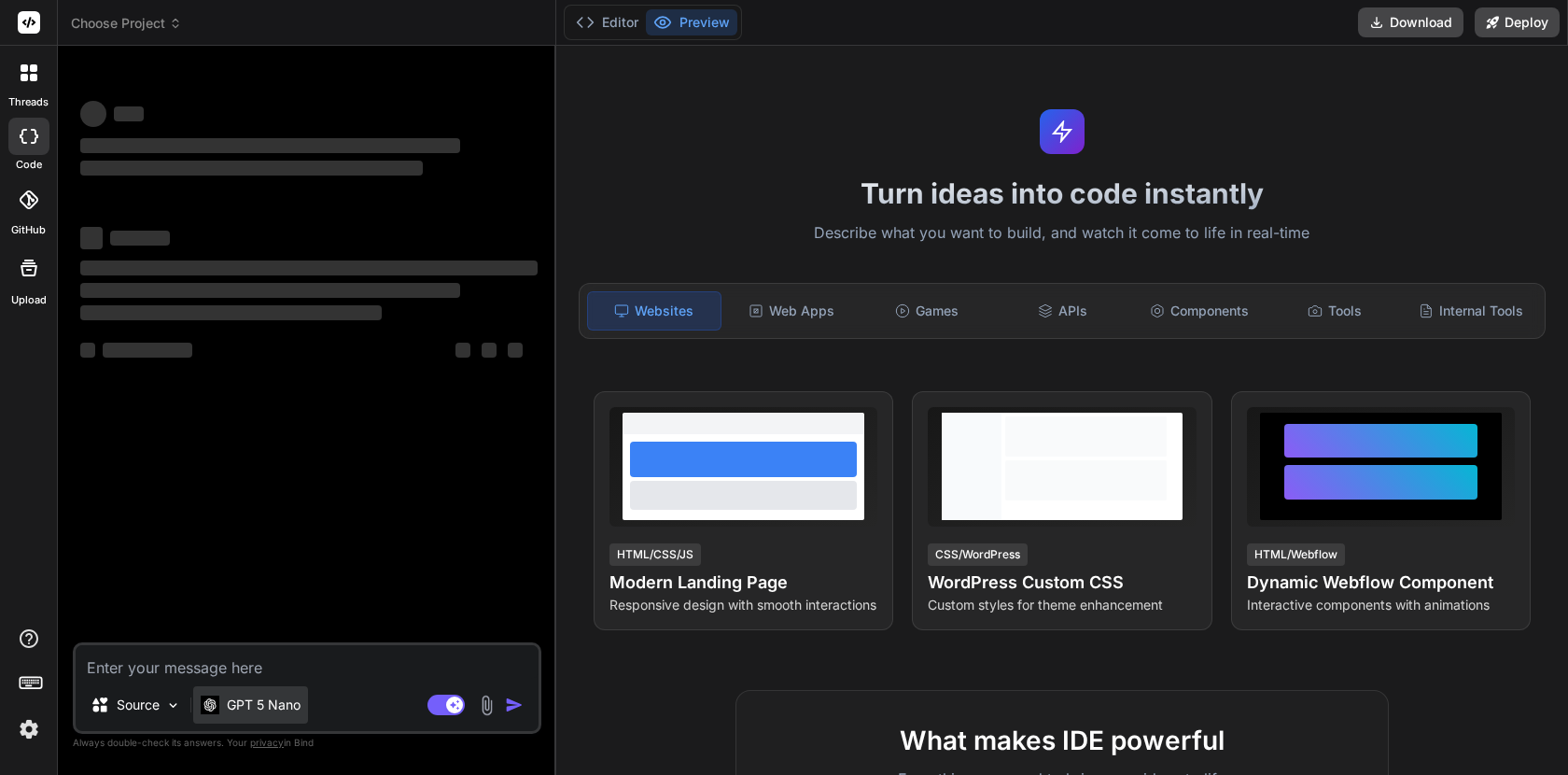
click at [272, 690] on div "GPT 5 Nano" at bounding box center [250, 705] width 115 height 37
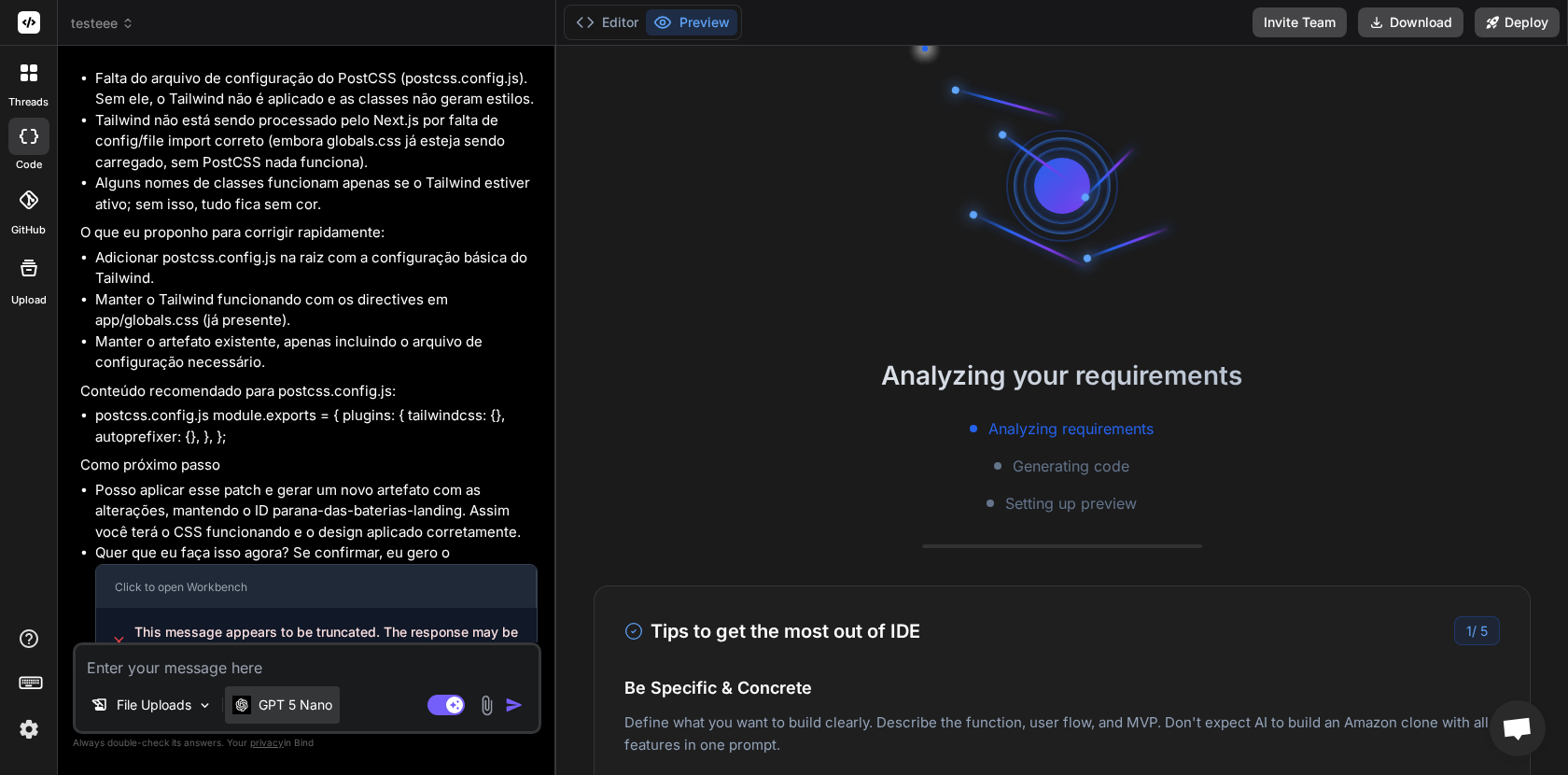
type textarea "x"
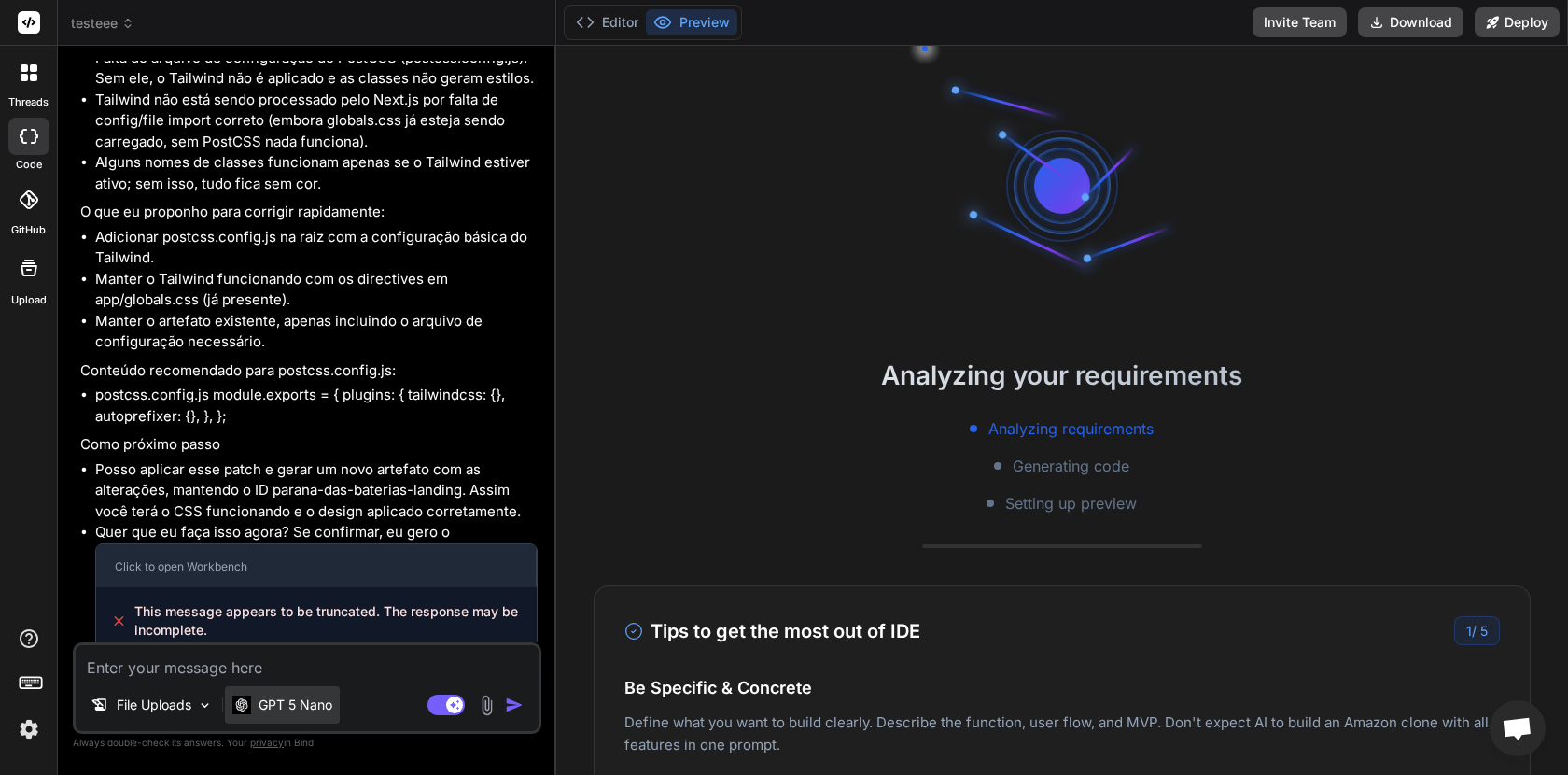
click at [299, 701] on p "GPT 5 Nano" at bounding box center [296, 706] width 74 height 19
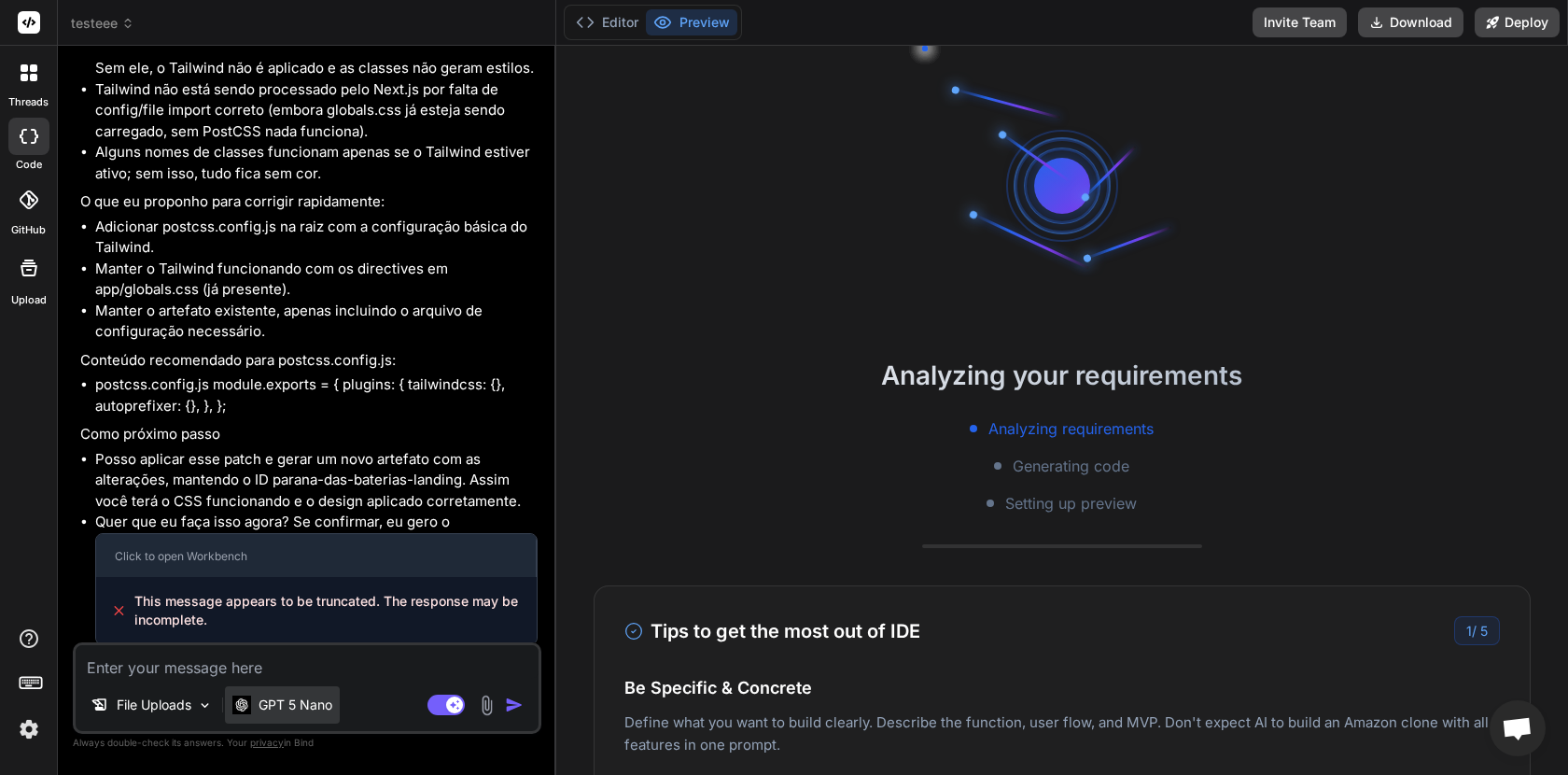
click at [299, 701] on p "GPT 5 Nano" at bounding box center [296, 706] width 74 height 19
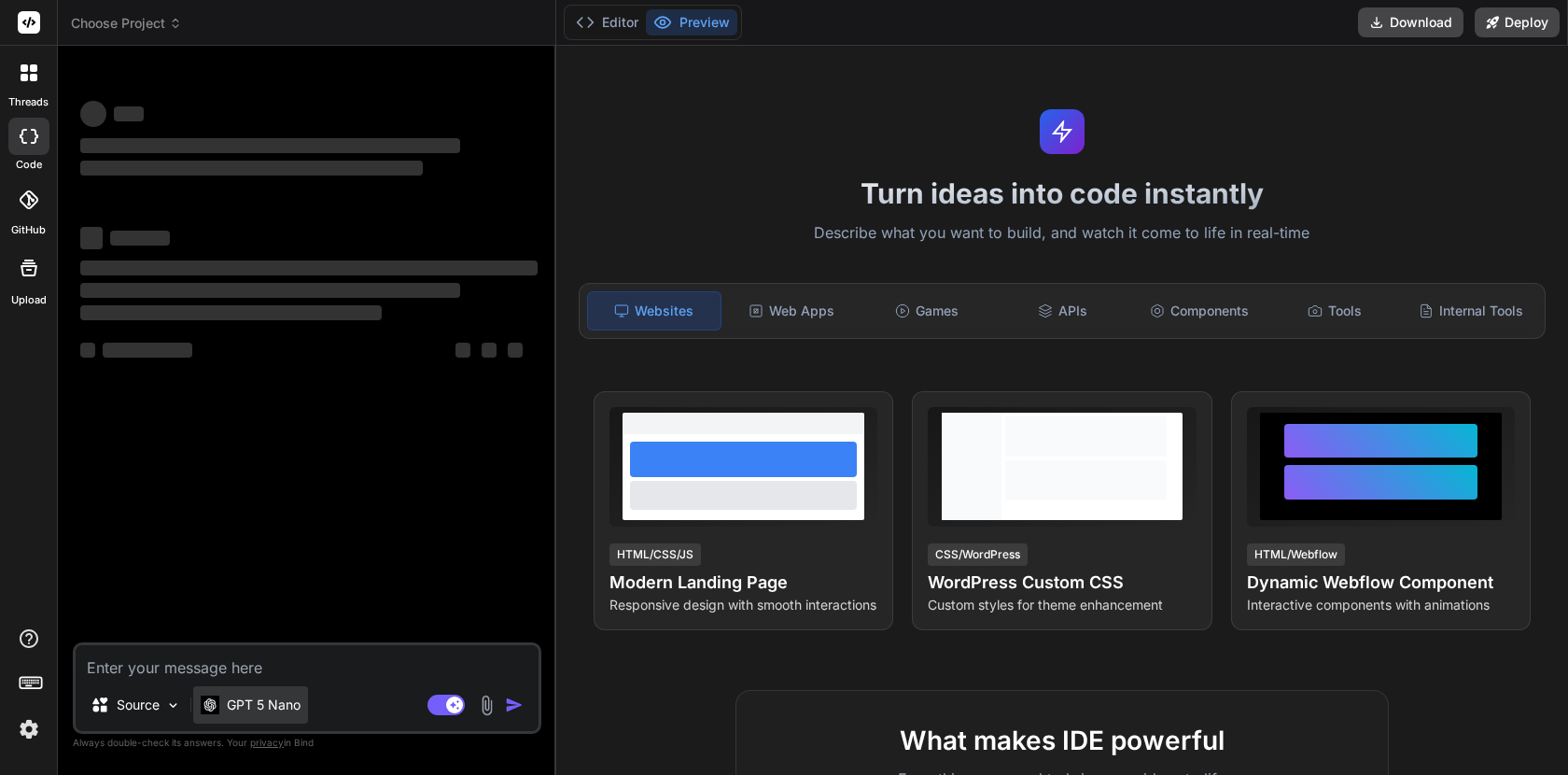
click at [257, 707] on p "GPT 5 Nano" at bounding box center [264, 706] width 74 height 19
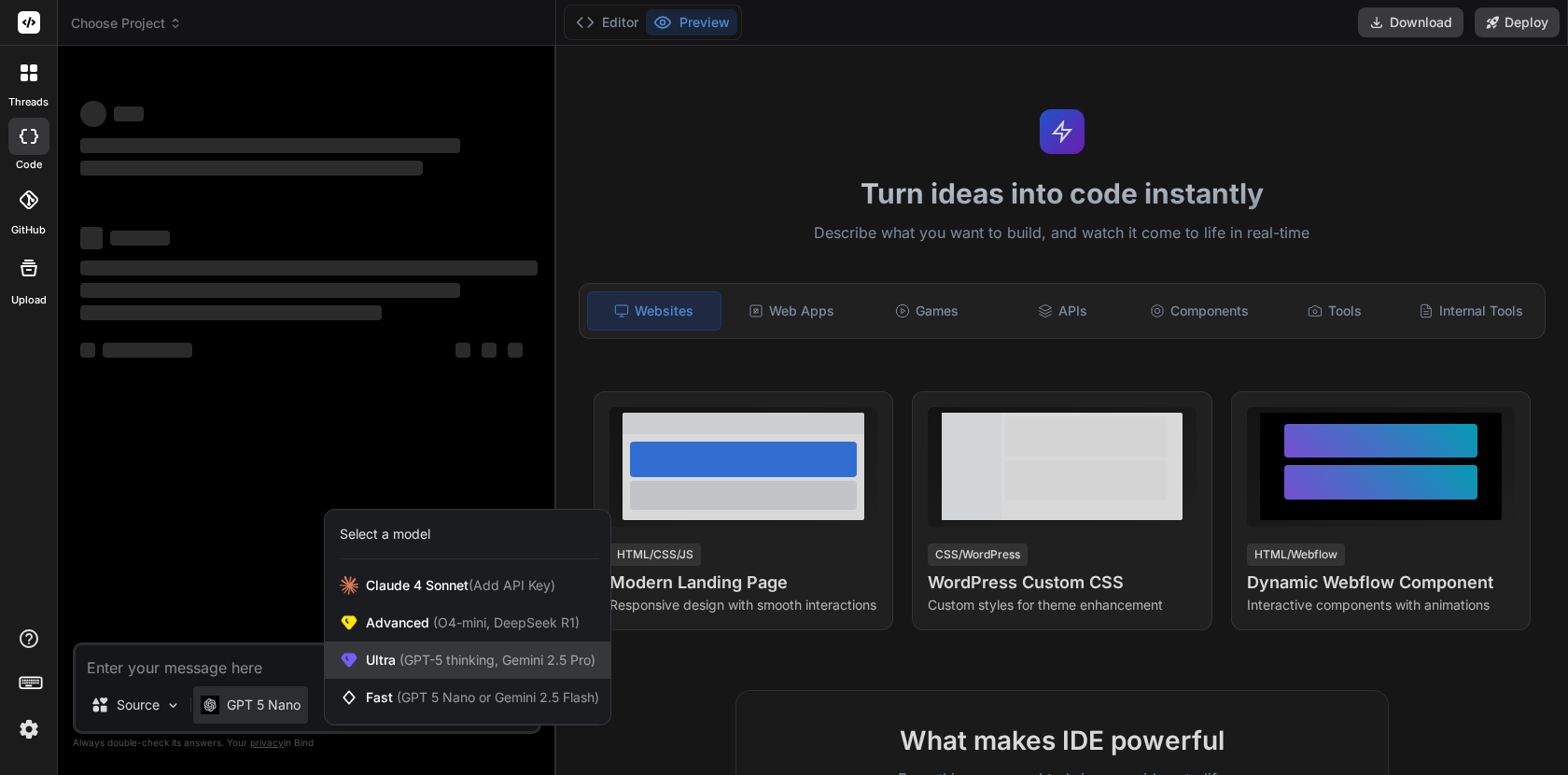
click at [426, 658] on span "(GPT-5 thinking, Gemini 2.5 Pro)" at bounding box center [496, 659] width 200 height 16
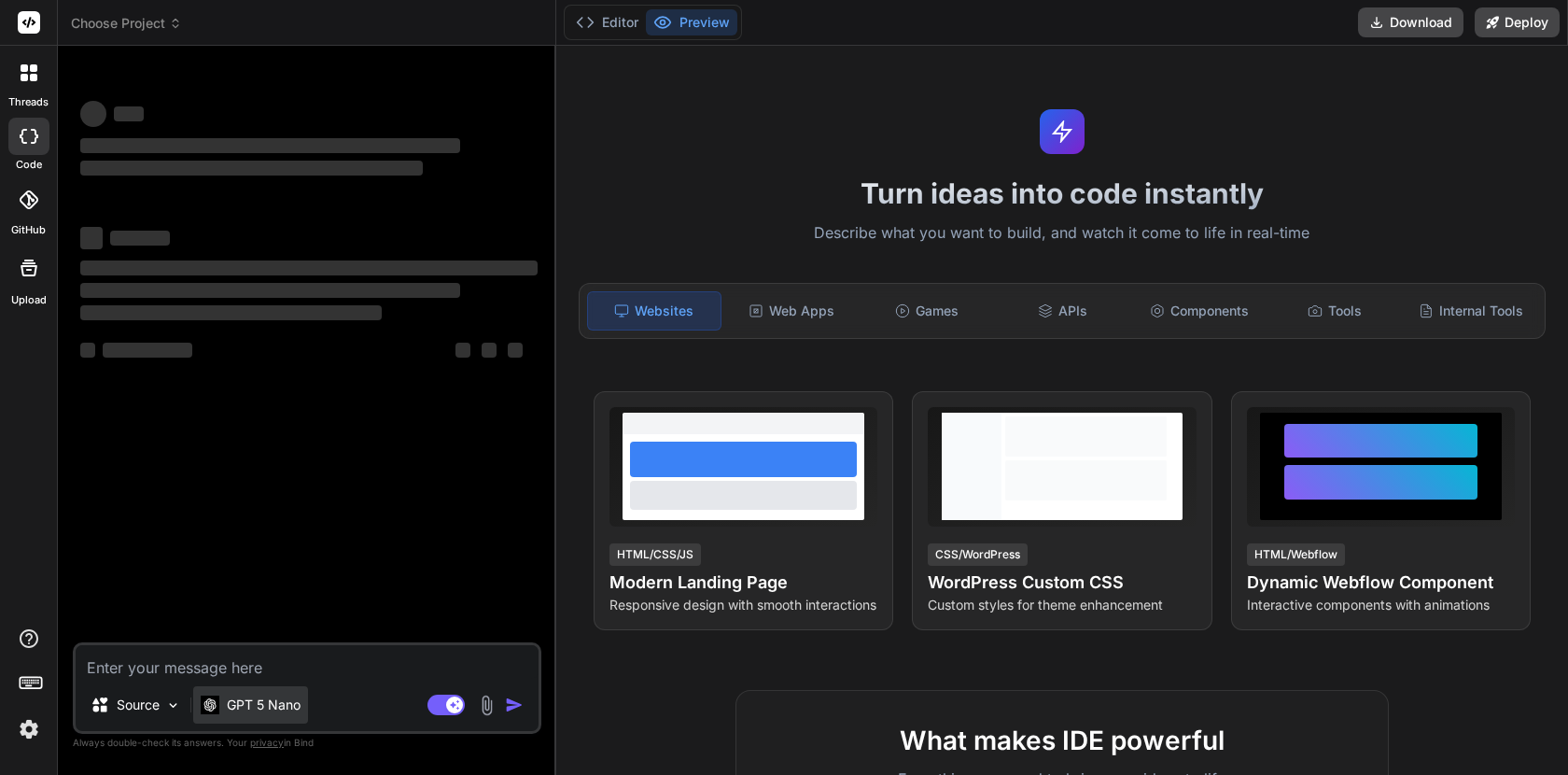
click at [270, 706] on p "GPT 5 Nano" at bounding box center [264, 706] width 74 height 19
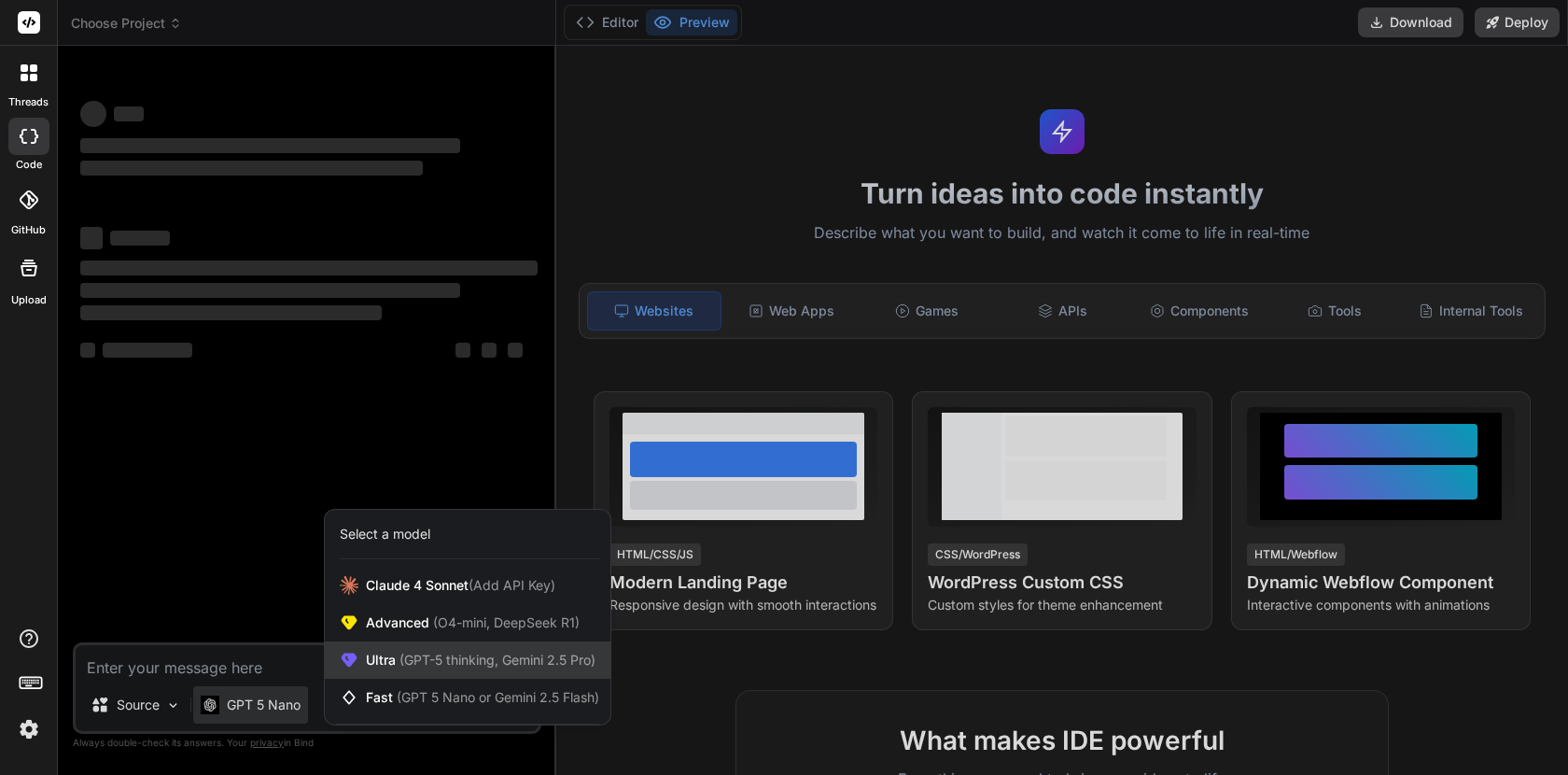
click at [380, 673] on div "Ultra (GPT-5 thinking, Gemini 2.5 Pro)" at bounding box center [467, 660] width 285 height 37
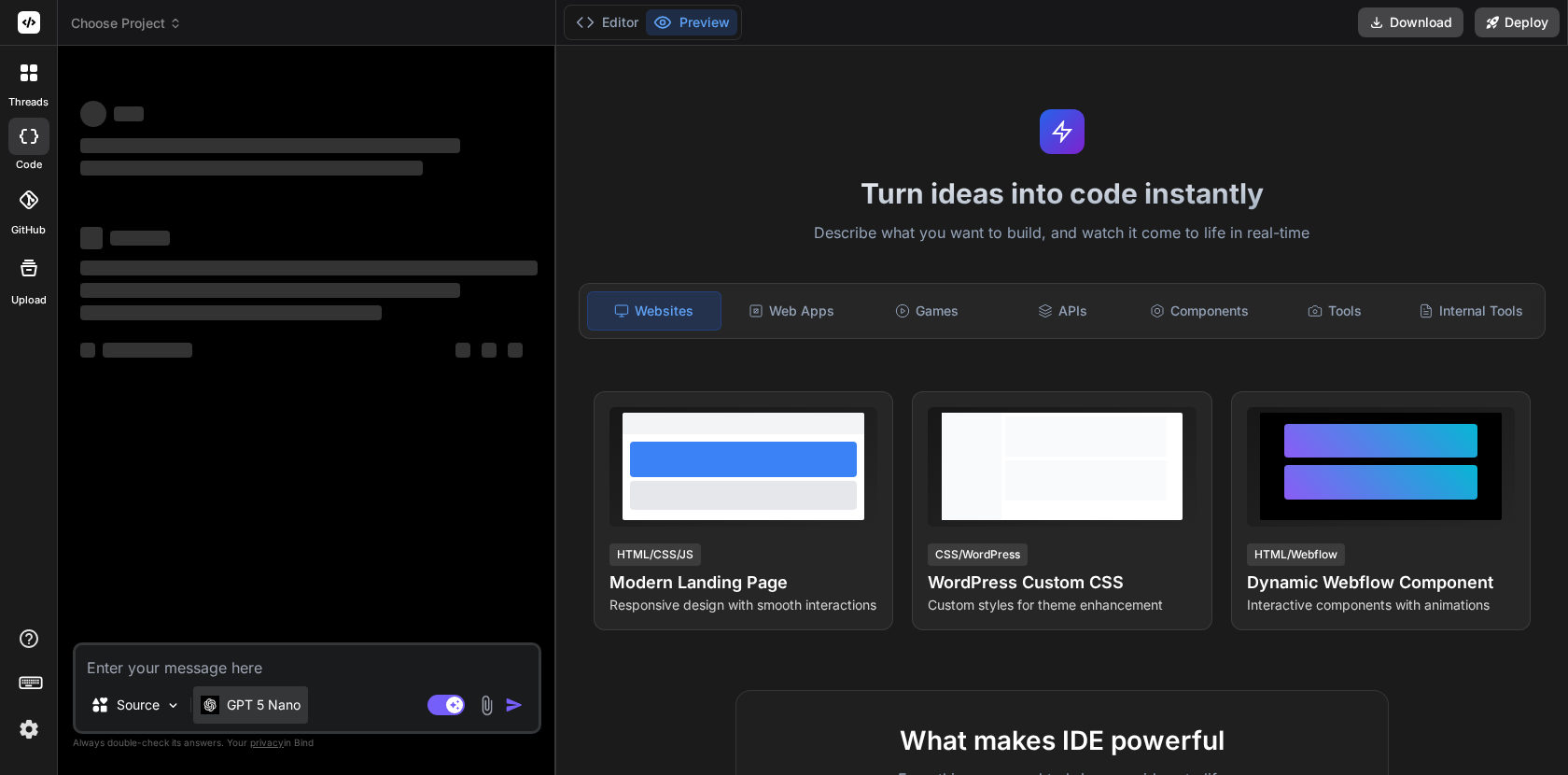
click at [235, 703] on p "GPT 5 Nano" at bounding box center [264, 706] width 74 height 19
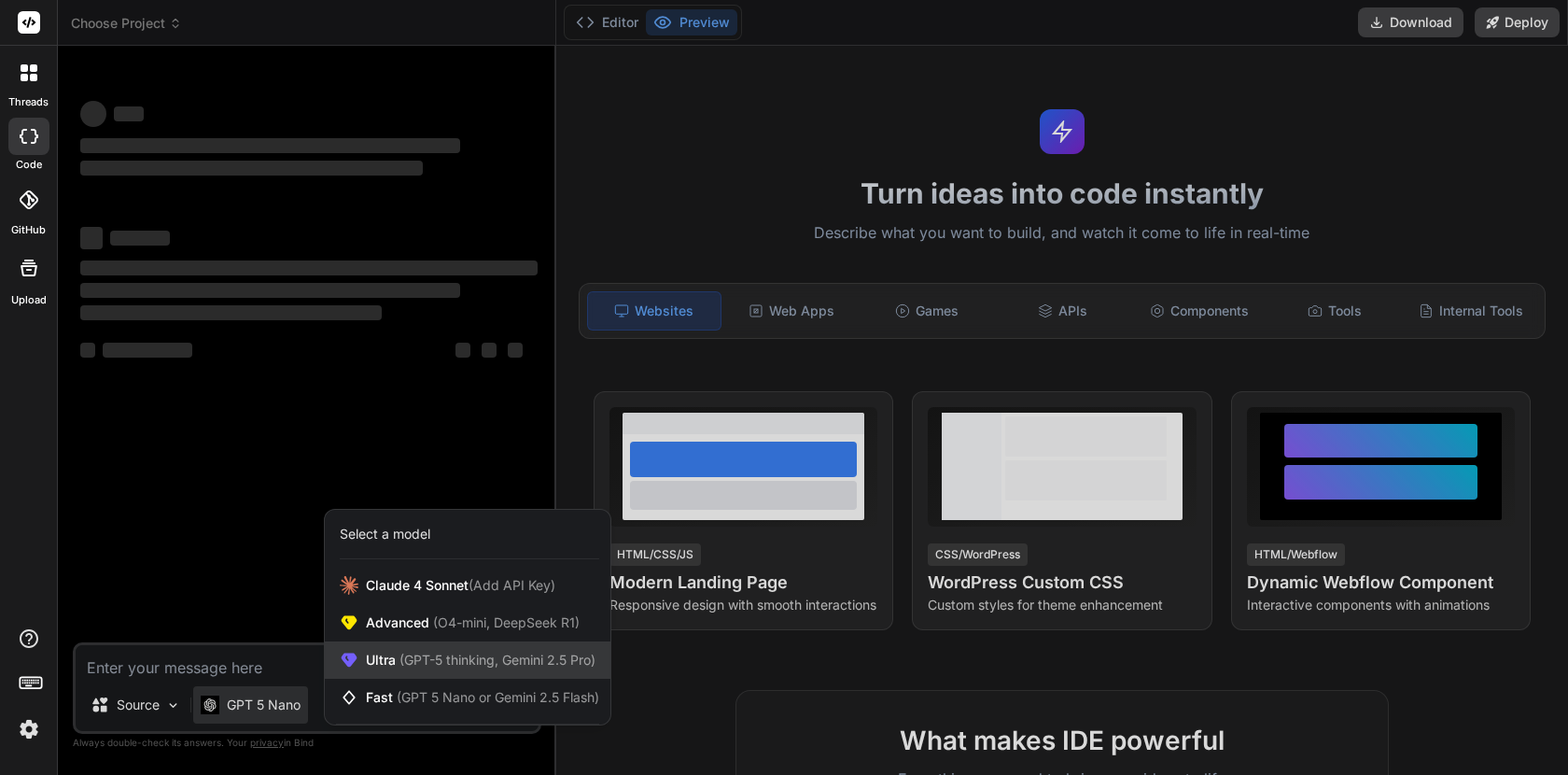
click at [390, 667] on span "Ultra (GPT-5 thinking, Gemini 2.5 Pro)" at bounding box center [481, 660] width 229 height 19
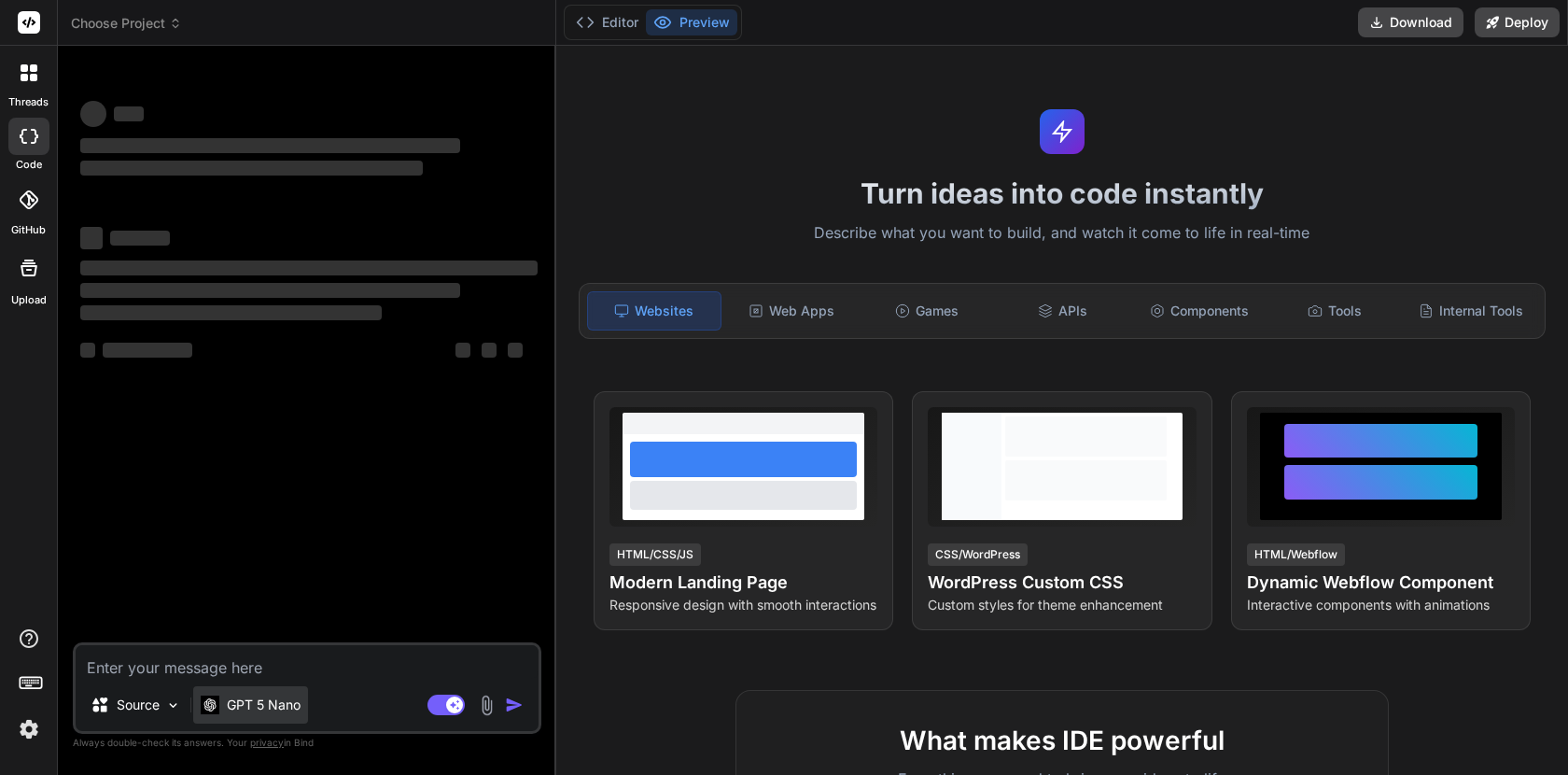
click at [211, 696] on img at bounding box center [210, 705] width 19 height 18
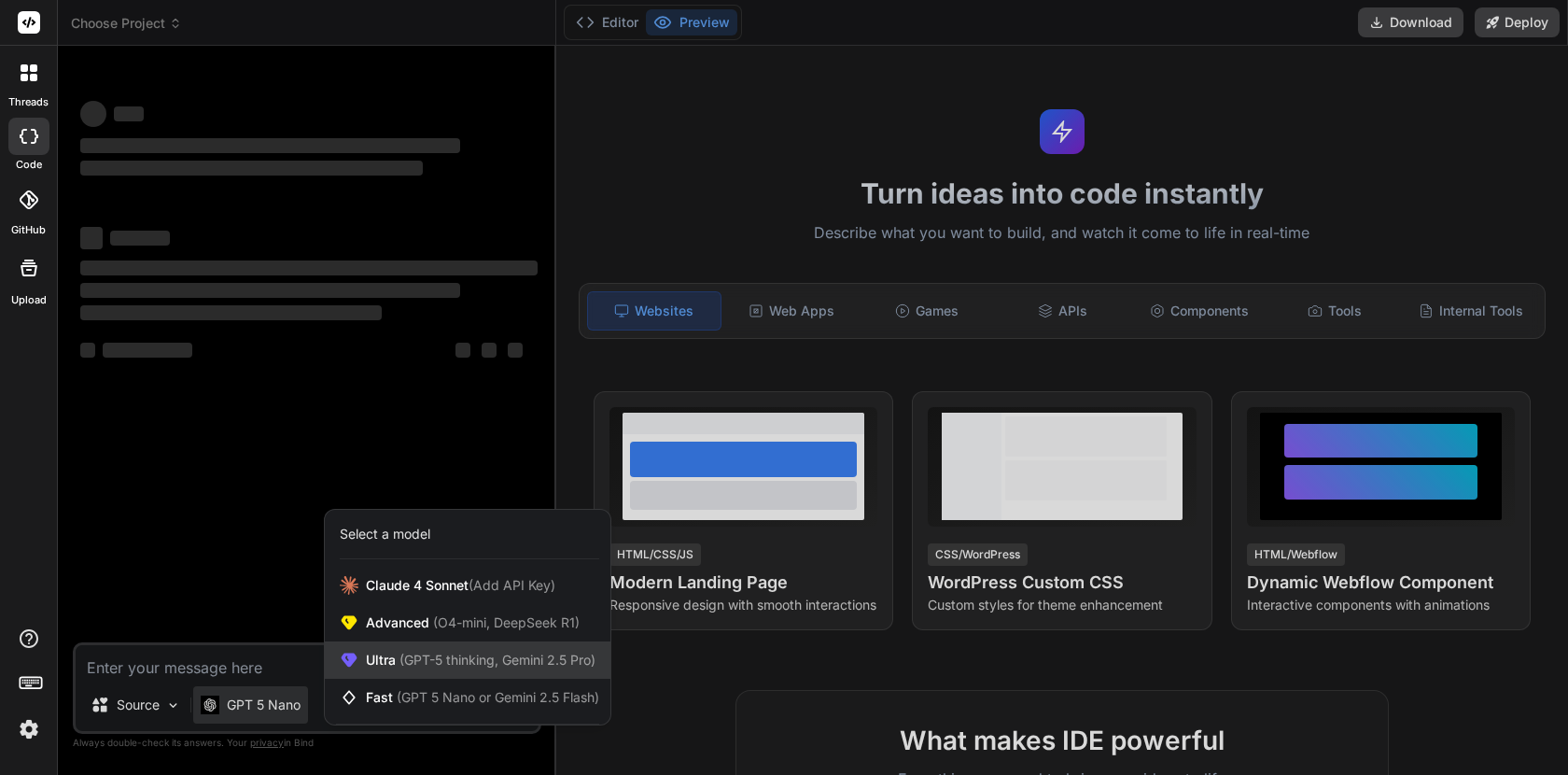
click at [519, 658] on span "(GPT-5 thinking, Gemini 2.5 Pro)" at bounding box center [496, 659] width 200 height 16
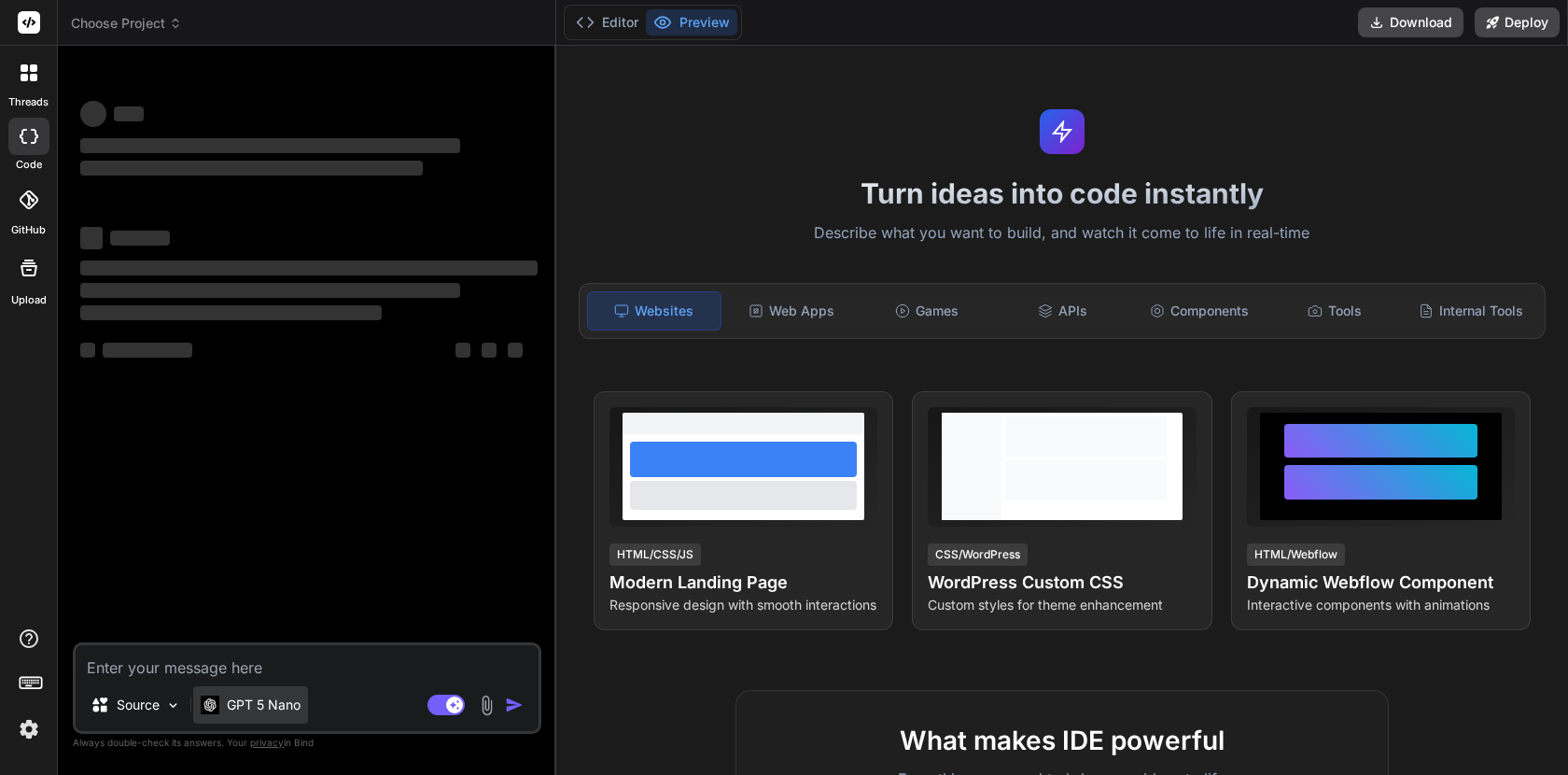
click at [228, 693] on div "GPT 5 Nano" at bounding box center [250, 705] width 115 height 37
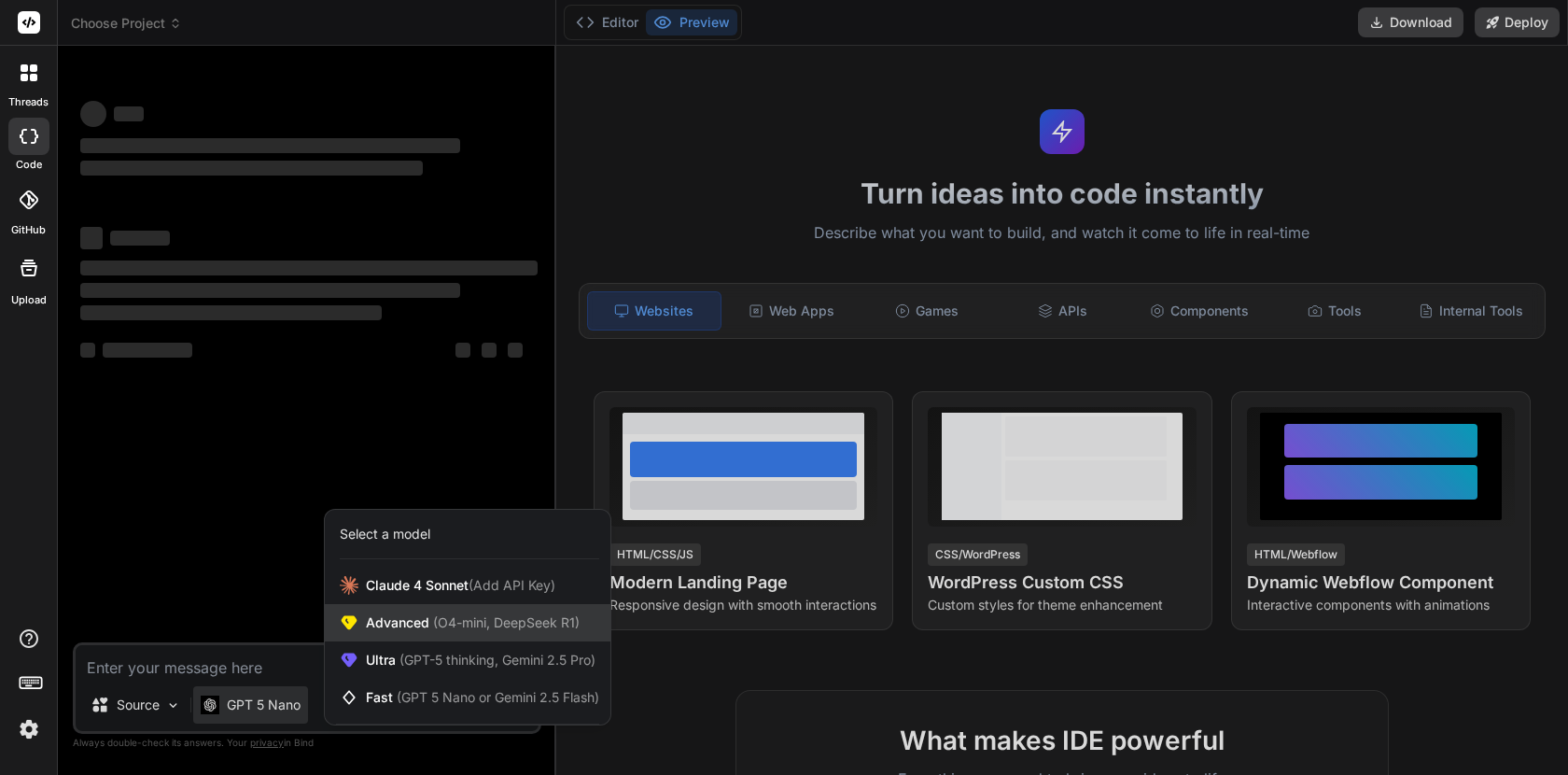
click at [417, 631] on span "Advanced (O4-mini, DeepSeek R1)" at bounding box center [473, 623] width 214 height 19
type textarea "x"
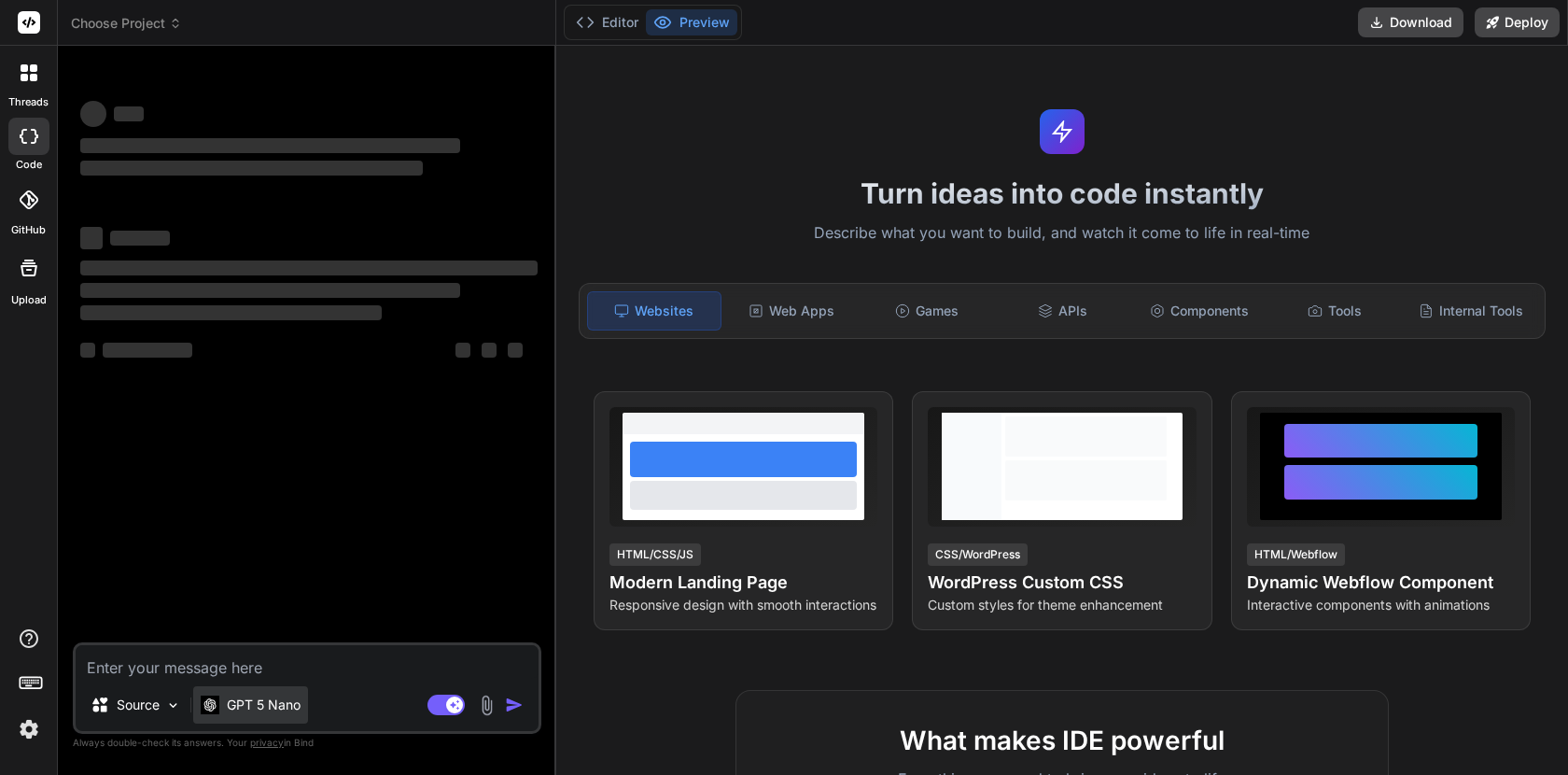
click at [240, 708] on p "GPT 5 Nano" at bounding box center [264, 706] width 74 height 19
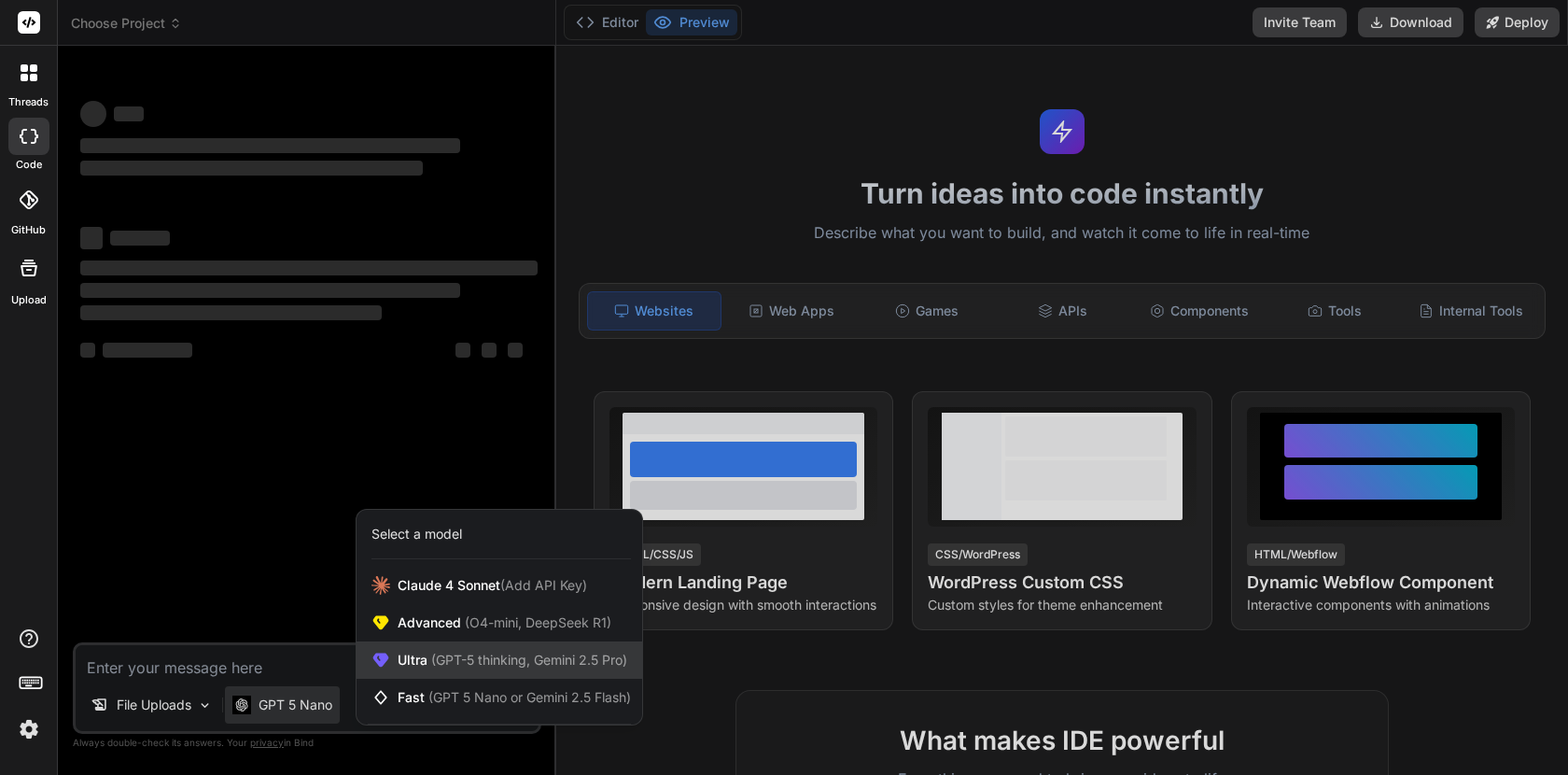
click at [425, 661] on span "Ultra (GPT-5 thinking, Gemini 2.5 Pro)" at bounding box center [513, 660] width 229 height 19
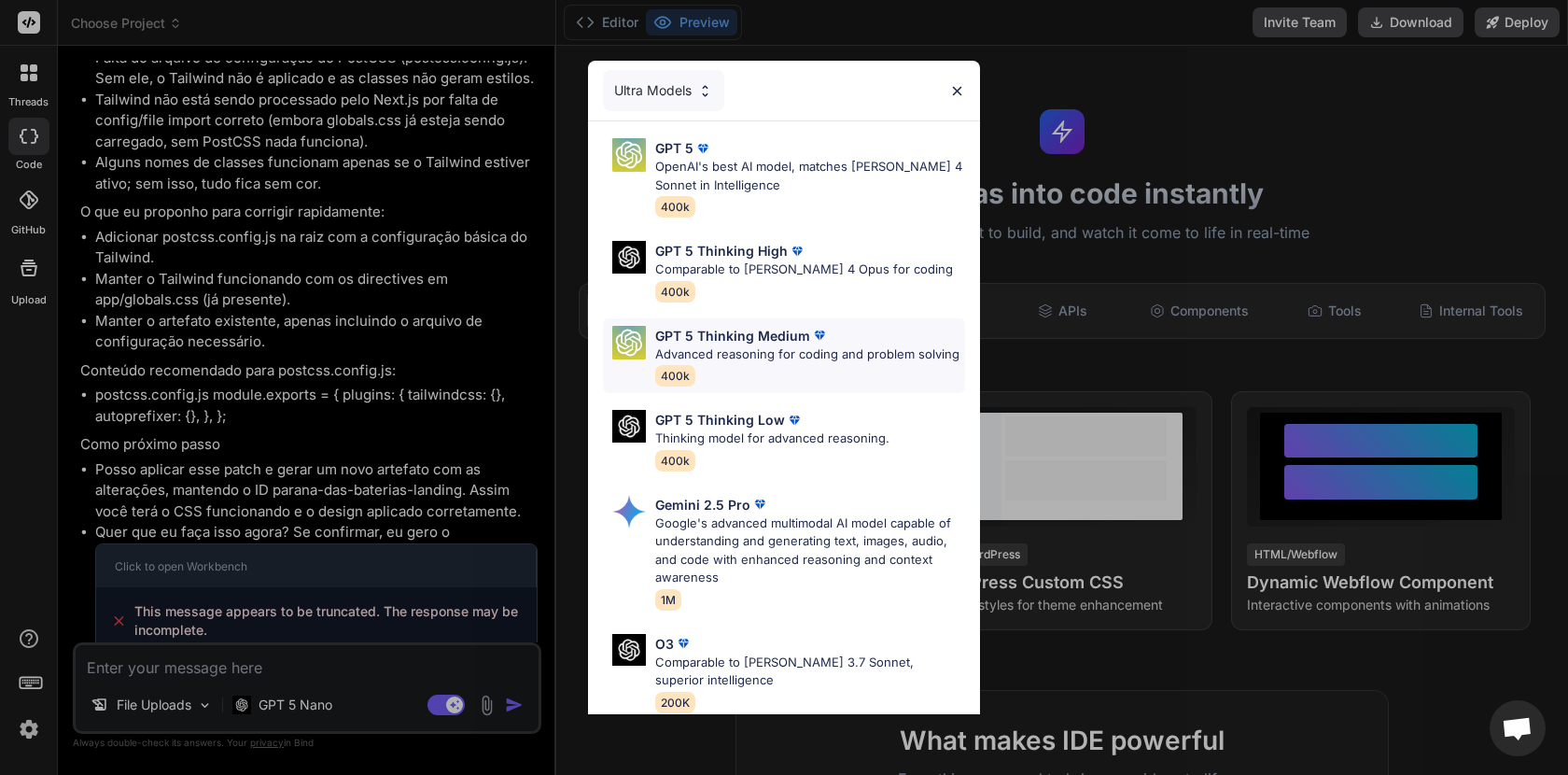
scroll to position [2389, 0]
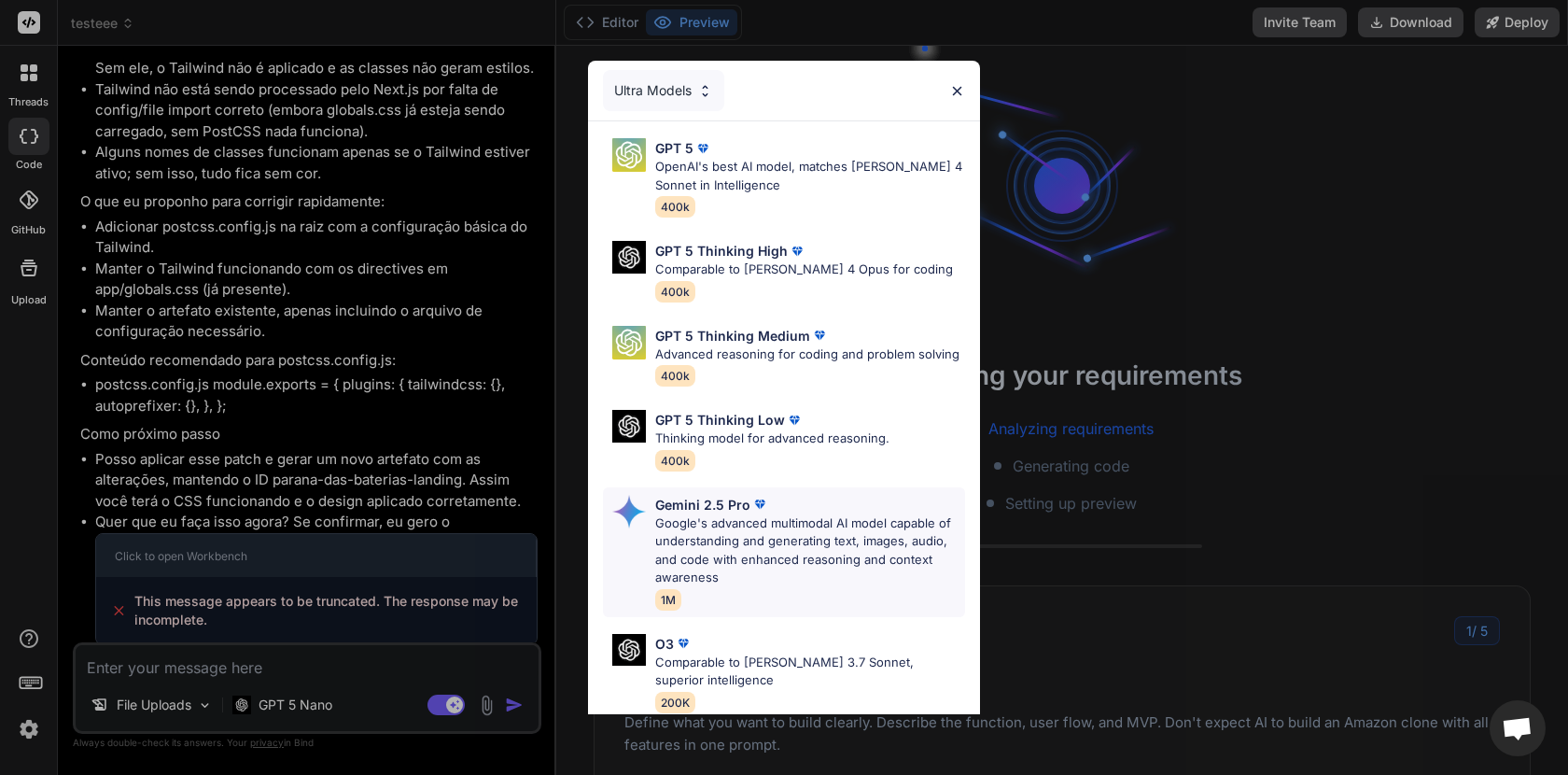
click at [706, 526] on p "Google's advanced multimodal AI model capable of understanding and generating t…" at bounding box center [810, 551] width 310 height 73
type textarea "x"
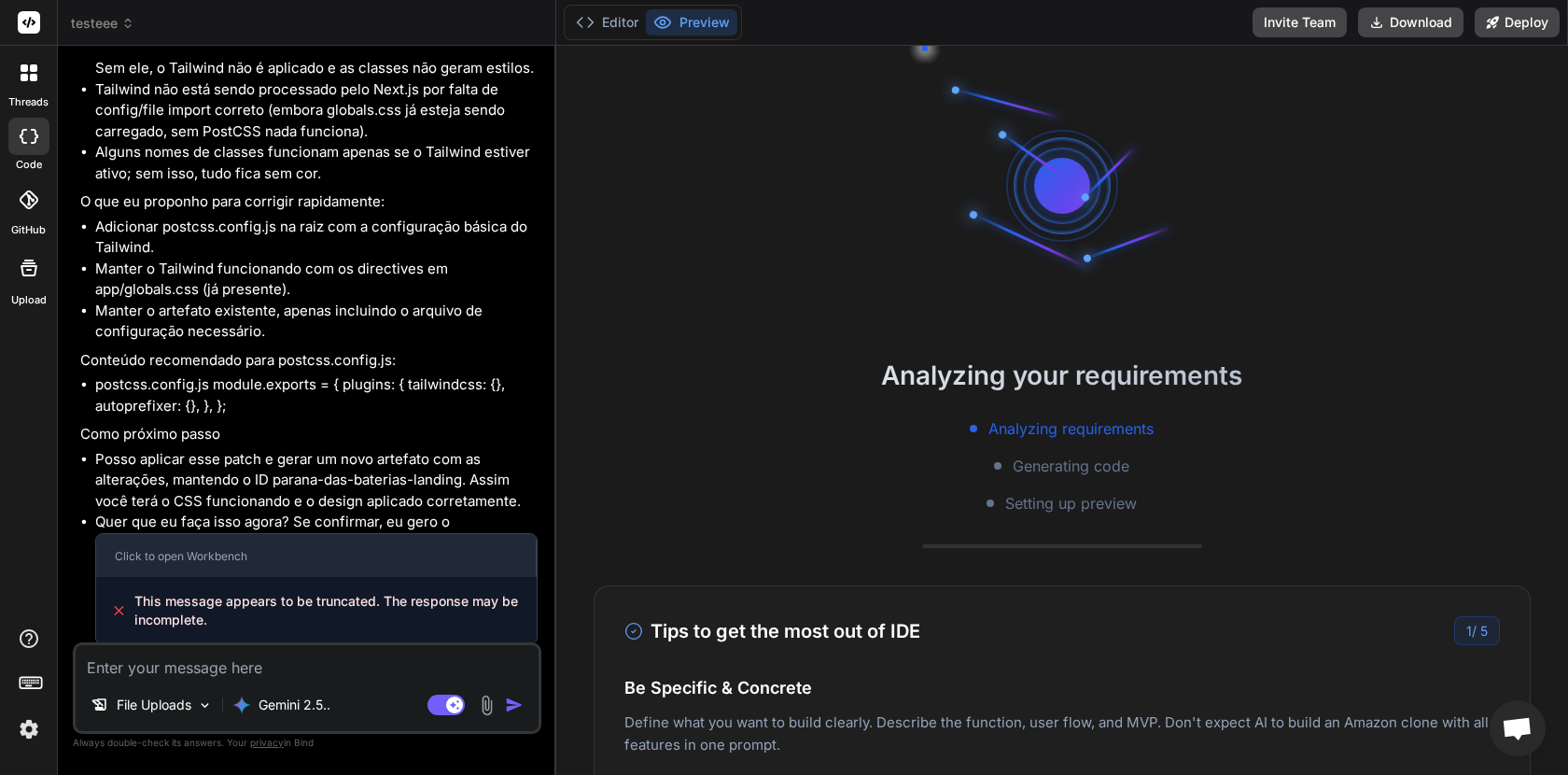
click at [264, 681] on div "File Uploads Gemini 2.5.. Agent Mode. When this toggle is activated, AI automat…" at bounding box center [307, 689] width 468 height 92
click at [266, 660] on textarea at bounding box center [307, 661] width 463 height 33
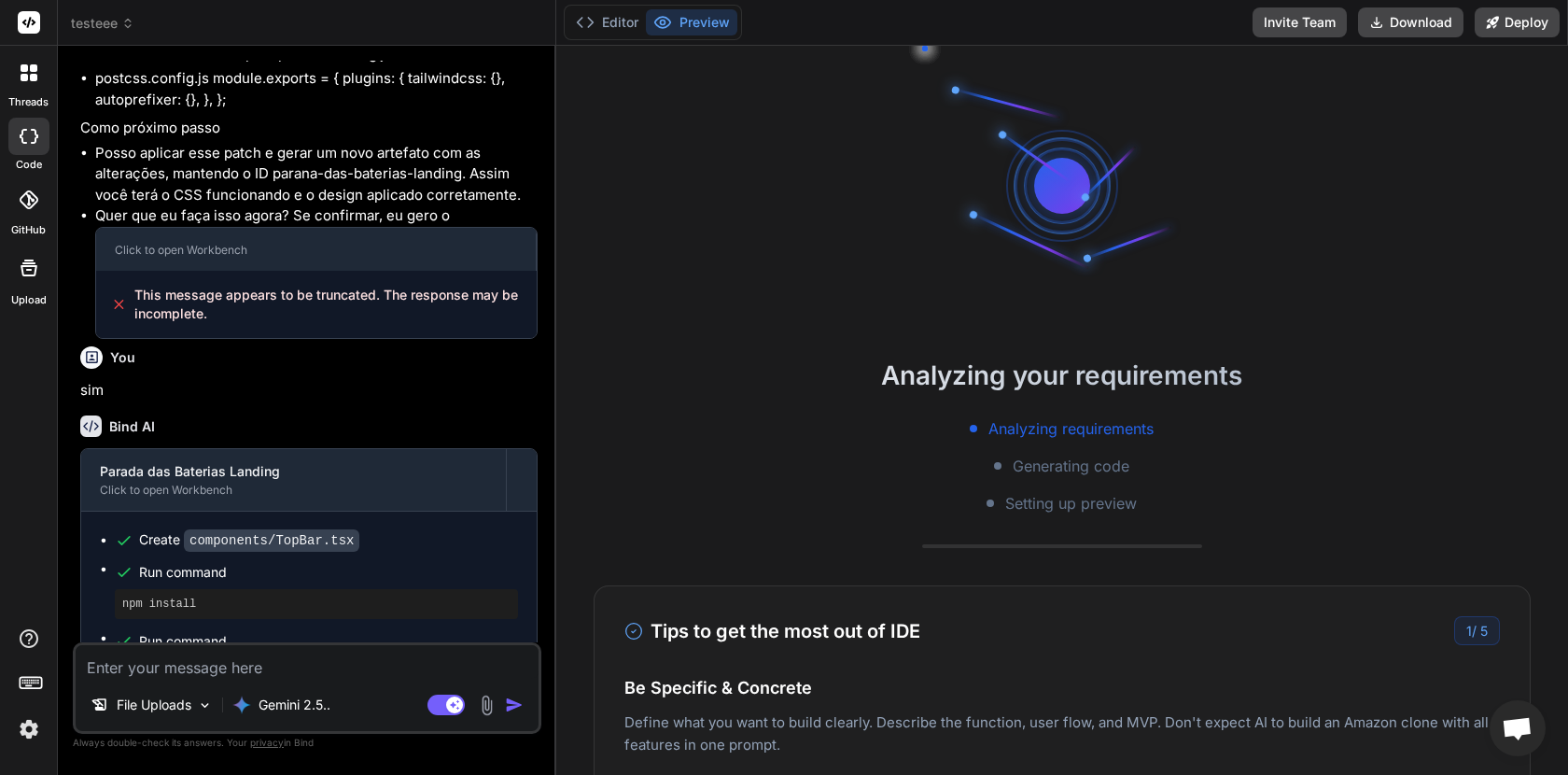
scroll to position [2780, 0]
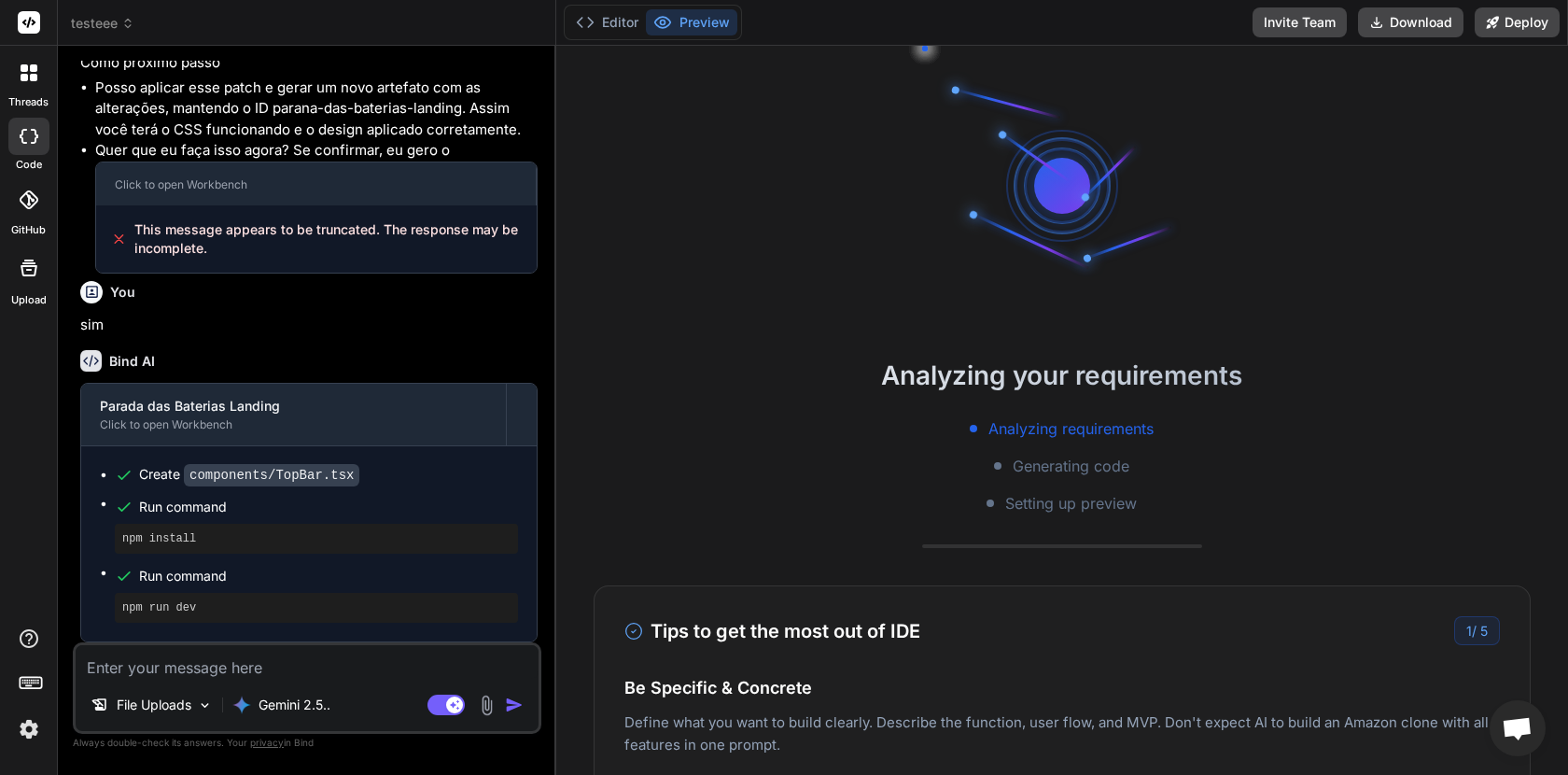
type textarea "a"
type textarea "x"
type textarea "a"
type textarea "x"
type textarea "a p"
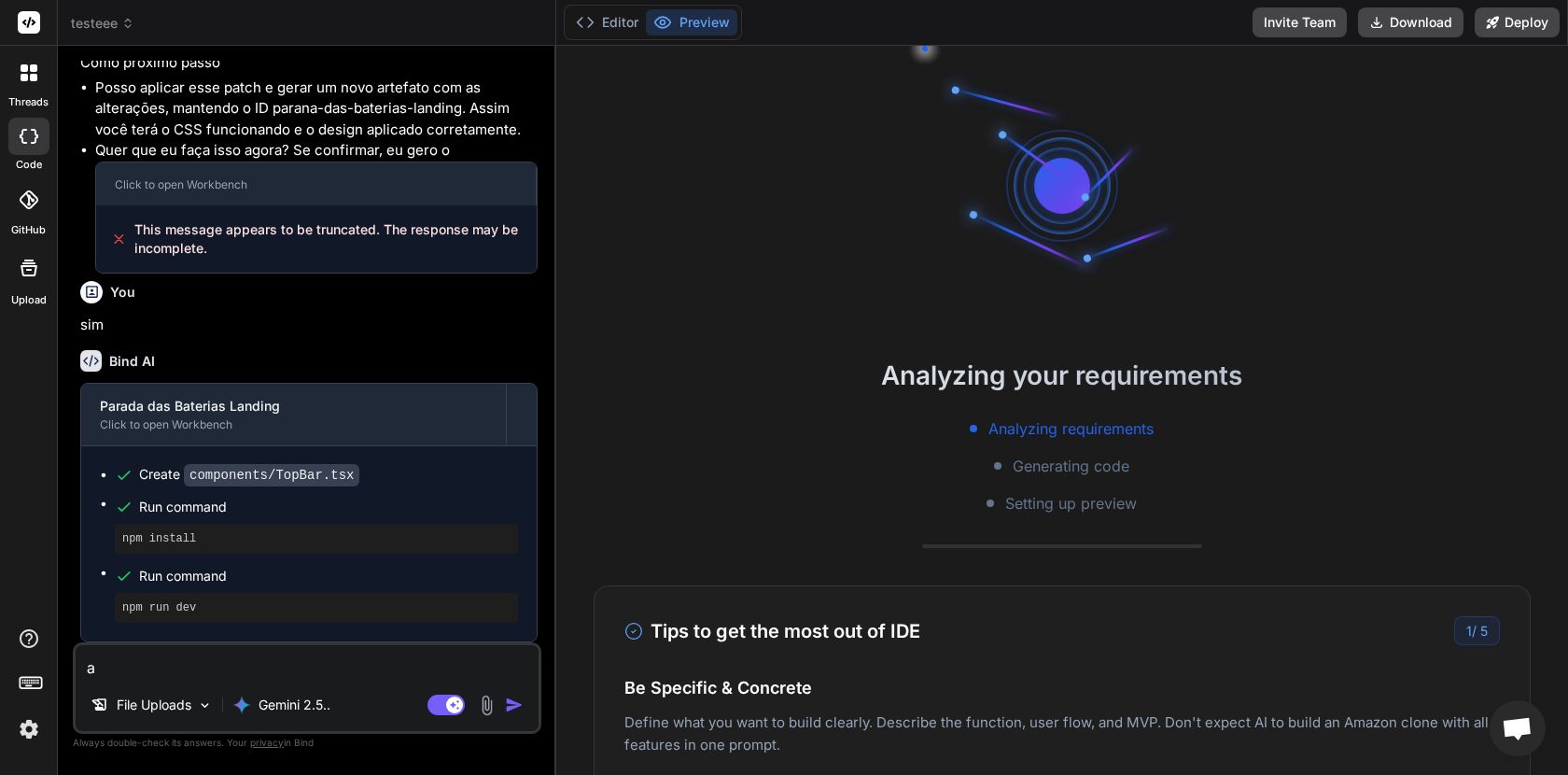
type textarea "x"
type textarea "a pa"
type textarea "x"
type textarea "a pag"
type textarea "x"
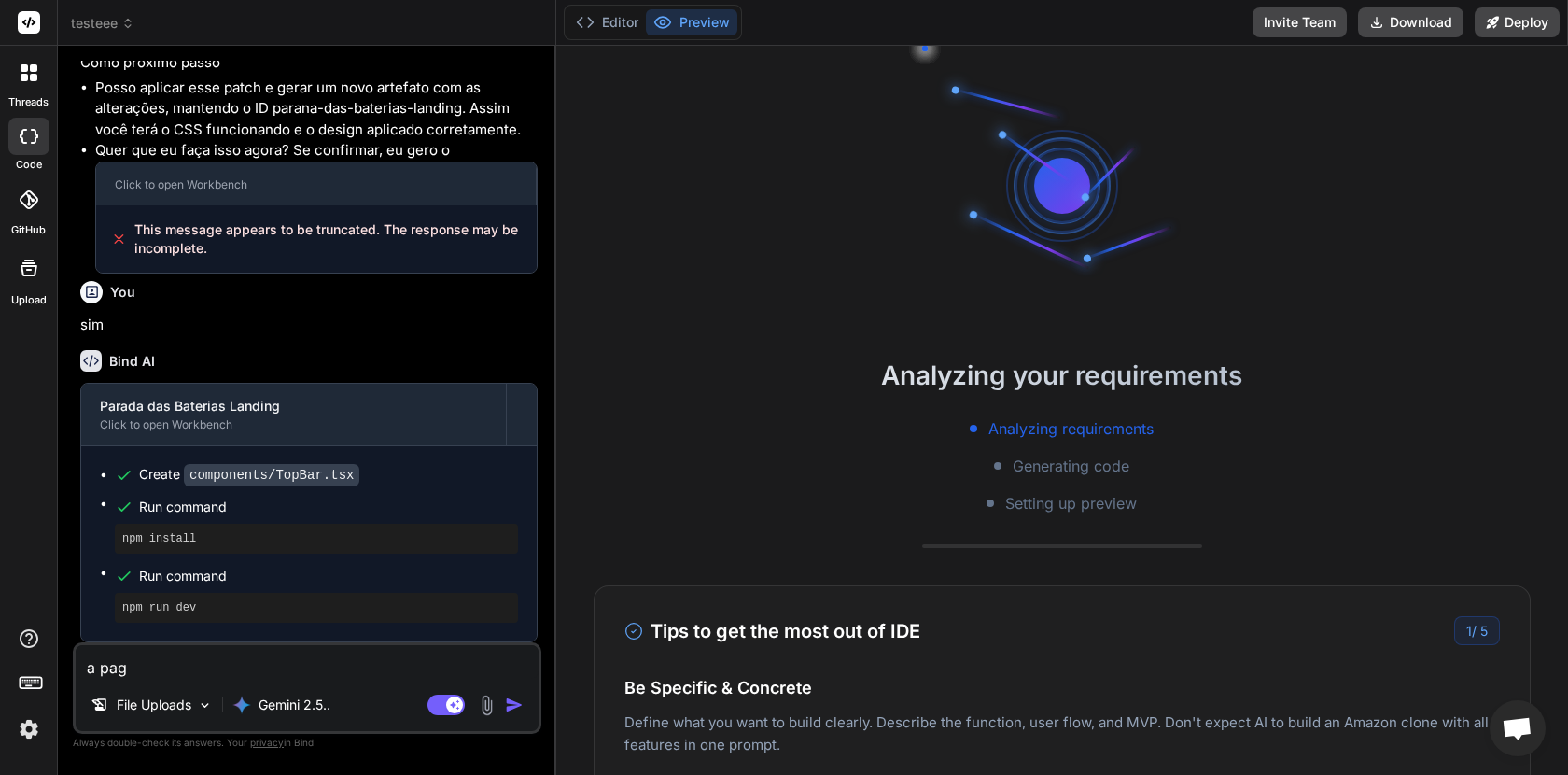
type textarea "a pagi"
type textarea "x"
type textarea "a pagin"
type textarea "x"
type textarea "a pagina"
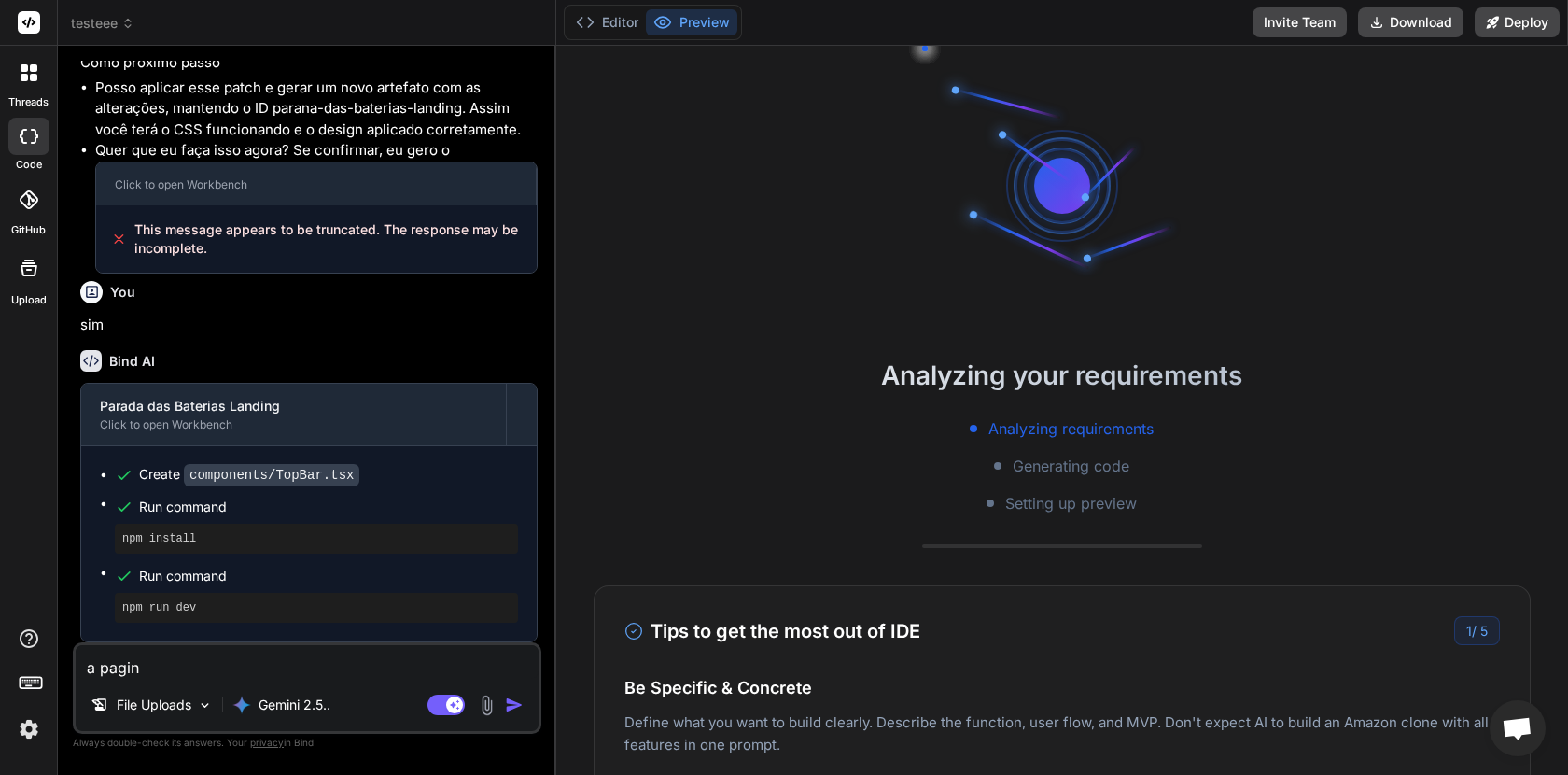
type textarea "x"
type textarea "a pagina"
type textarea "x"
type textarea "a pagina e"
type textarea "x"
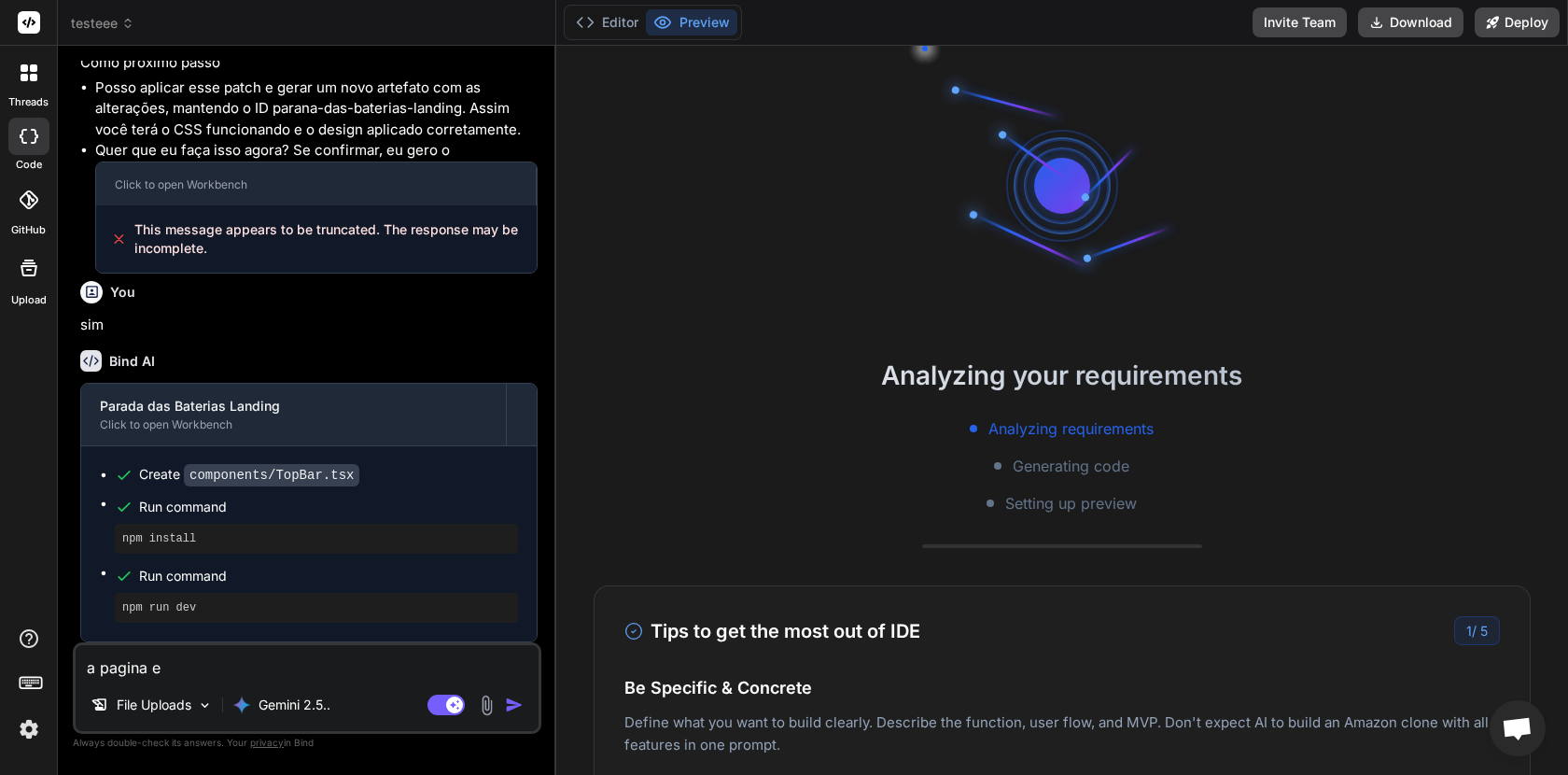
type textarea "a pagina et"
type textarea "x"
type textarea "a pagina ets"
type textarea "x"
type textarea "a pagina etsa"
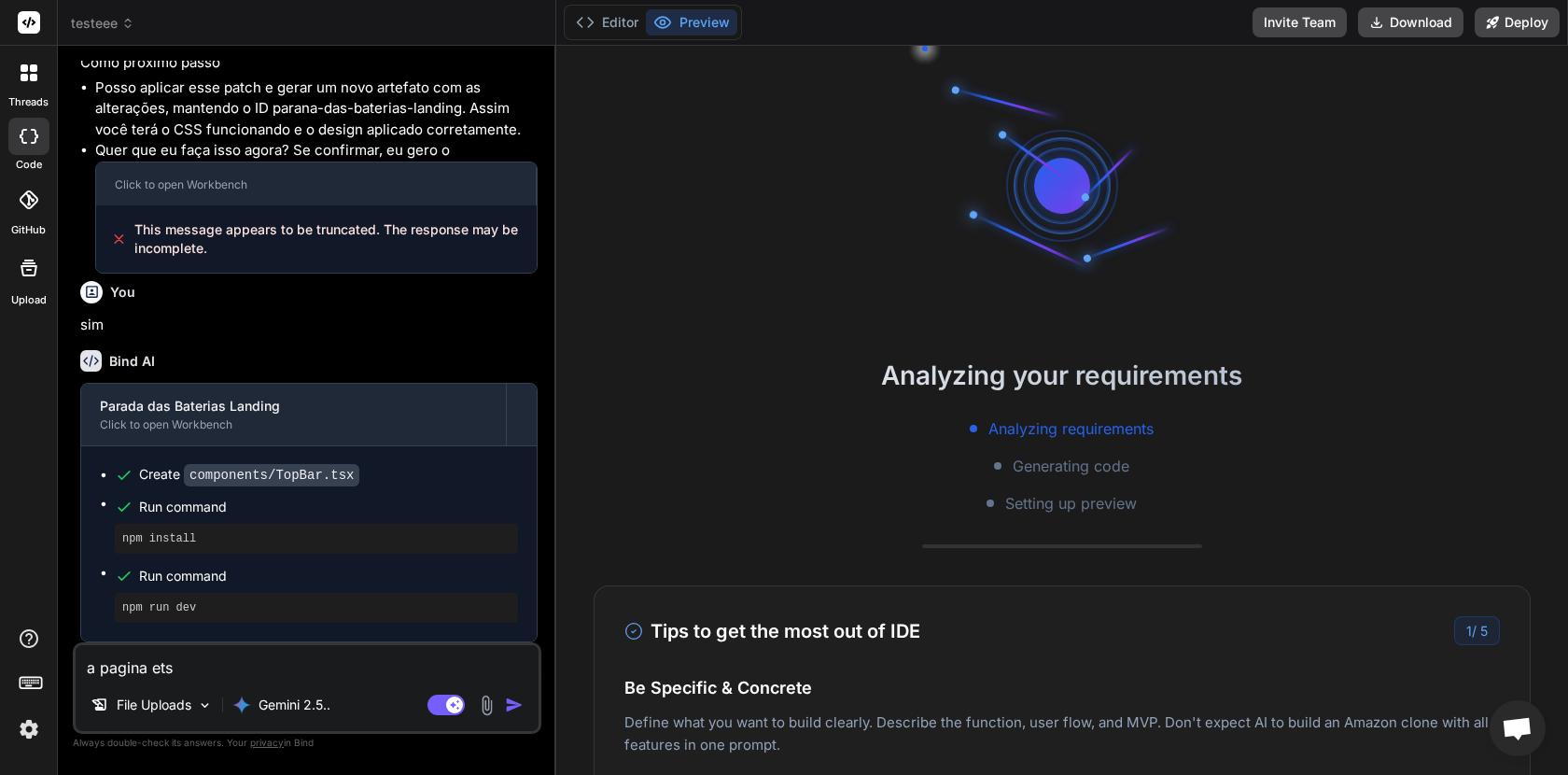
type textarea "x"
type textarea "a pagina etsa"
type textarea "x"
type textarea "a pagina etsa h"
type textarea "x"
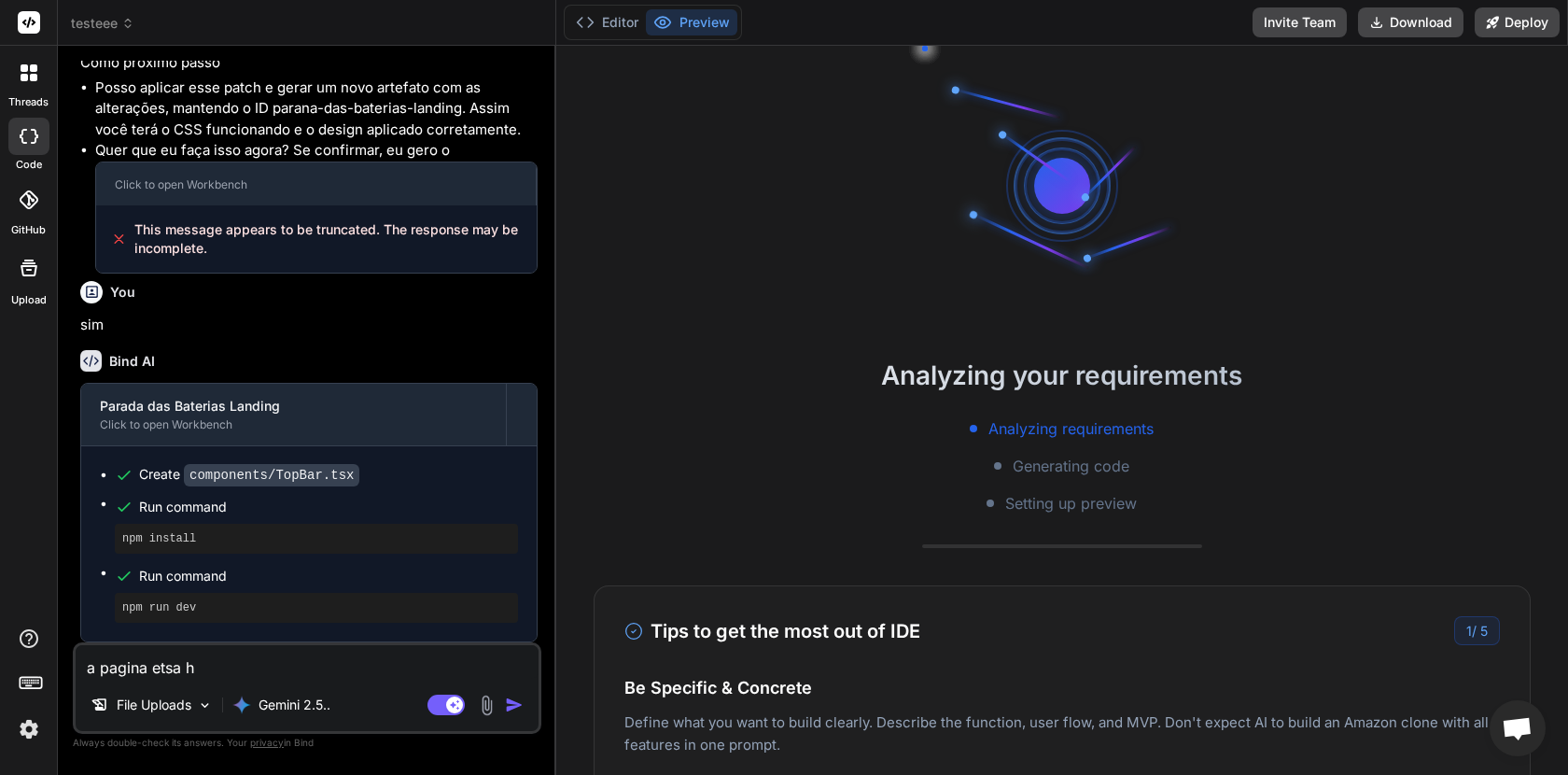
type textarea "a pagina etsa ho"
type textarea "x"
type textarea "a pagina etsa hor"
type textarea "x"
type textarea "a pagina etsa horr"
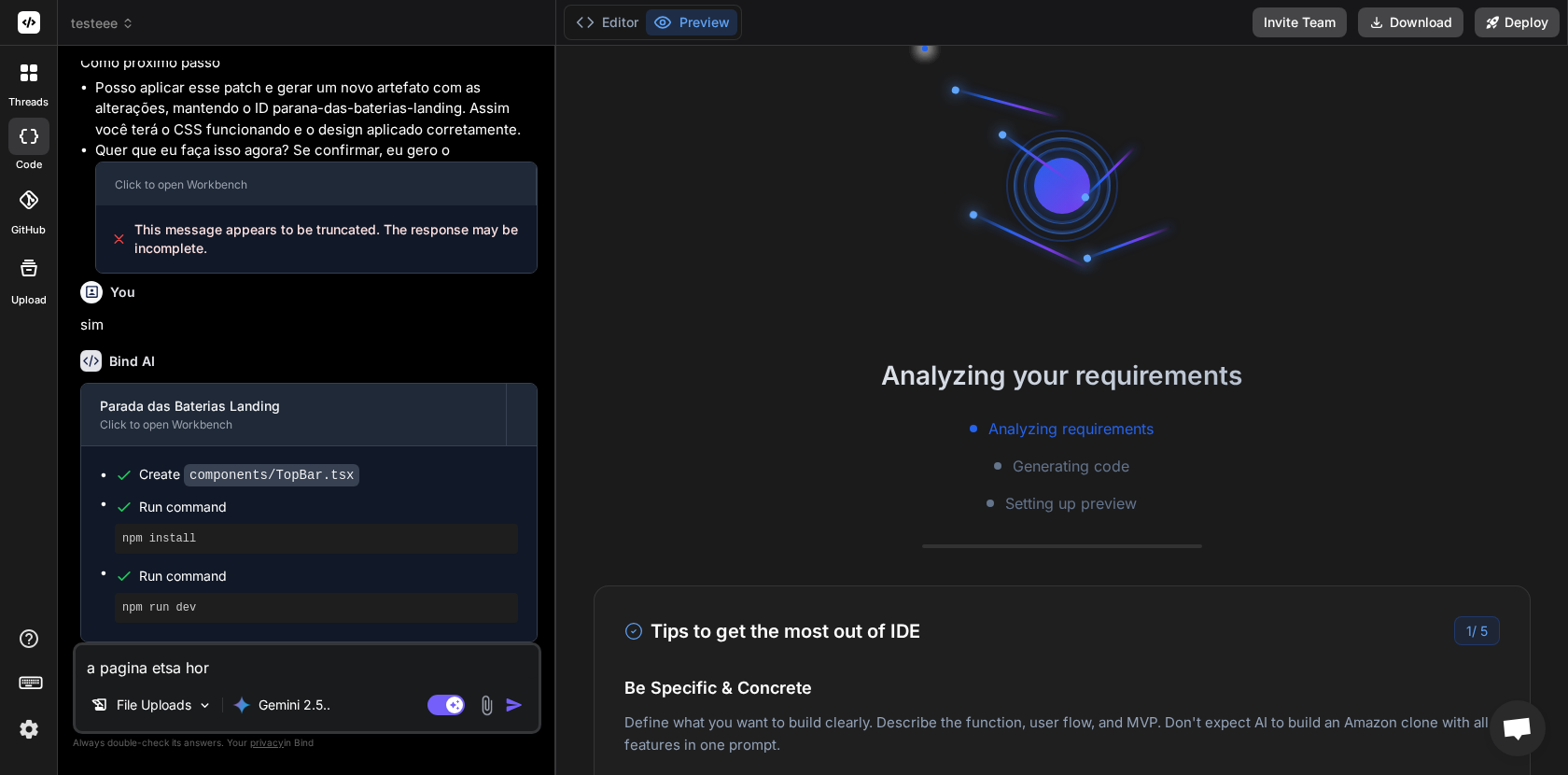
type textarea "x"
type textarea "a pagina etsa horri"
type textarea "x"
type textarea "a pagina etsa horriv"
type textarea "x"
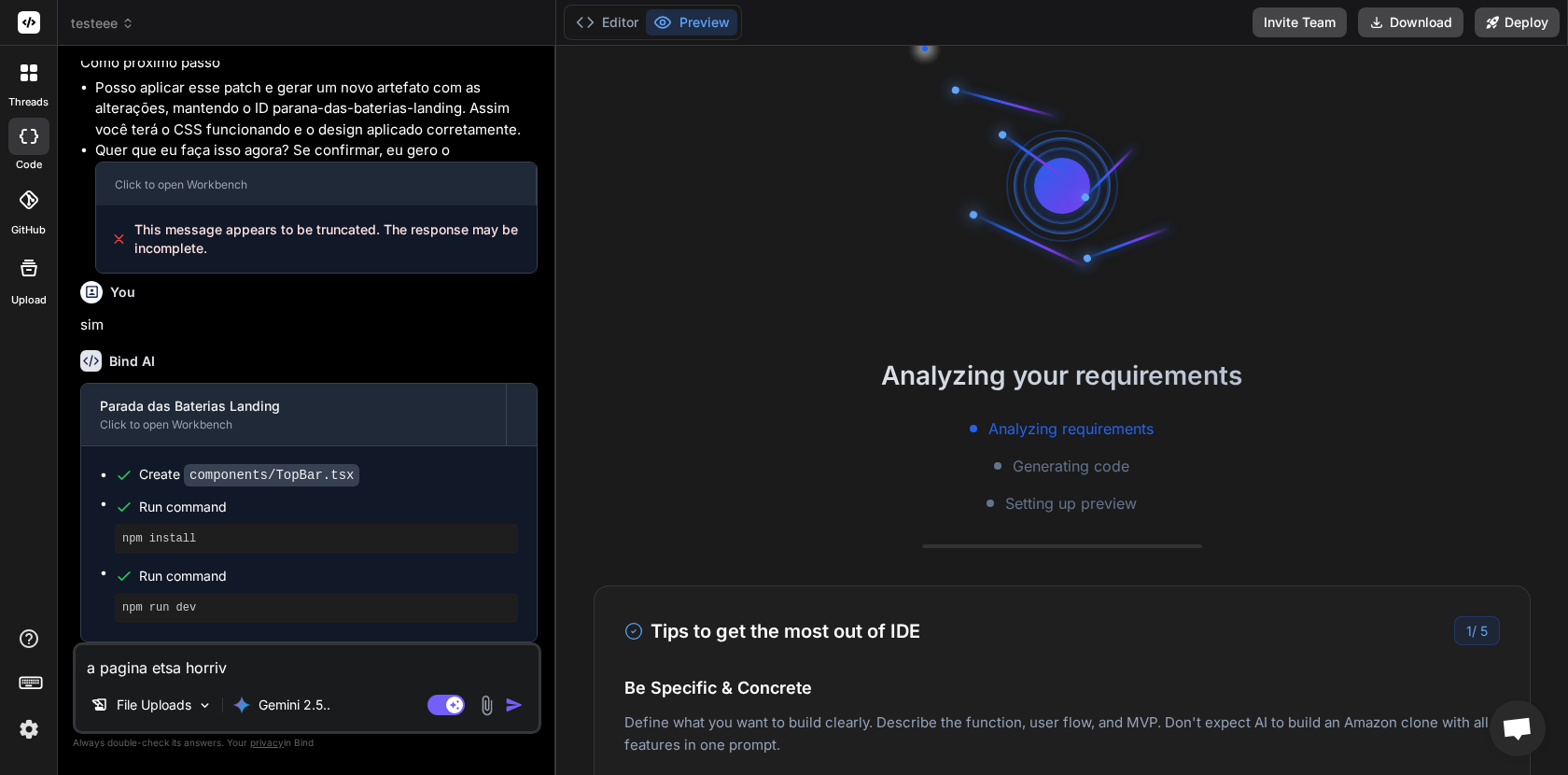
type textarea "a pagina etsa horrive"
type textarea "x"
type textarea "a pagina etsa horrivel"
type textarea "x"
type textarea "a pagina etsa horrivel"
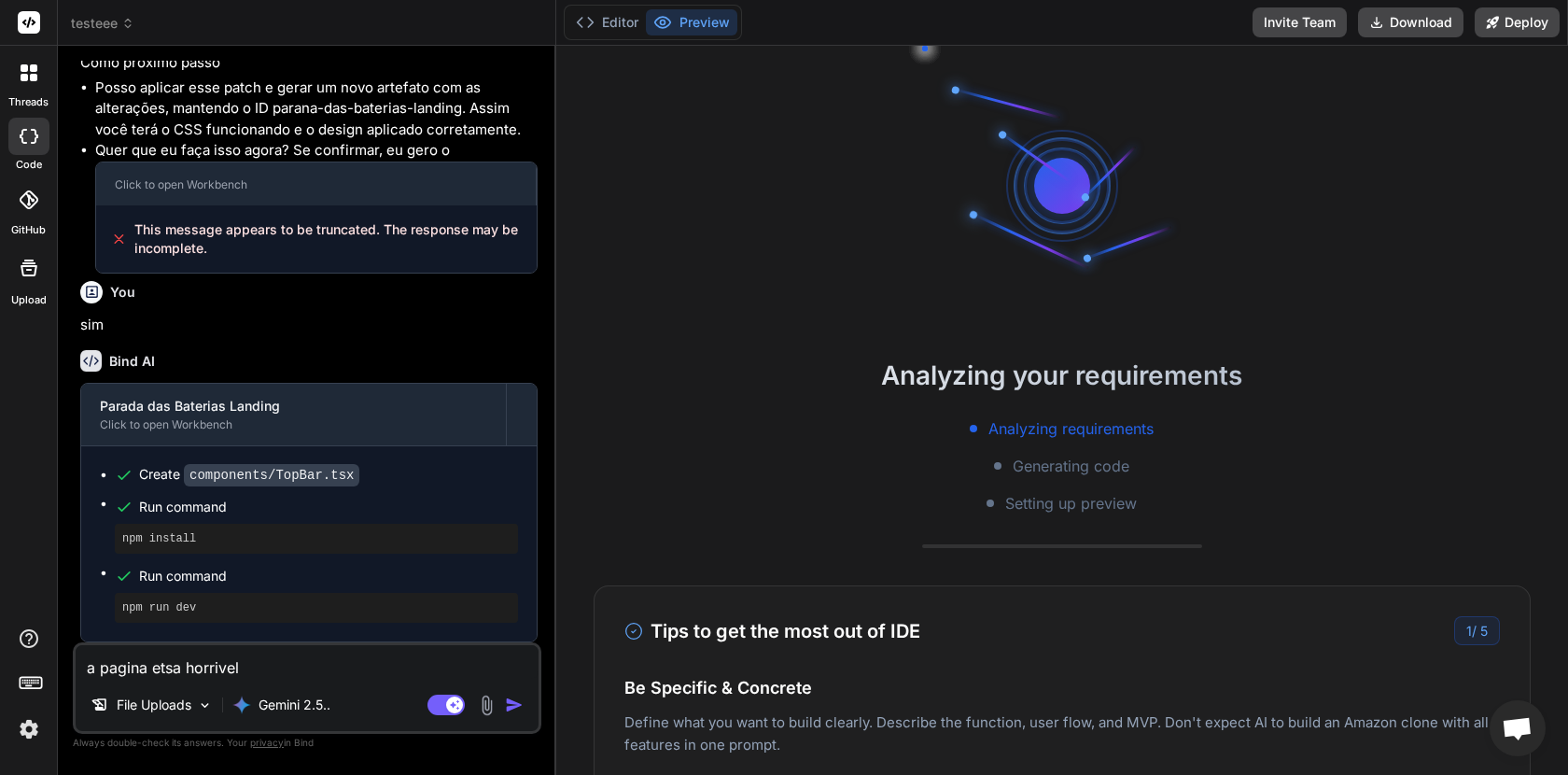
type textarea "x"
type textarea "a pagina etsa horrivel e"
type textarea "x"
type textarea "a pagina etsa horrivel e"
type textarea "x"
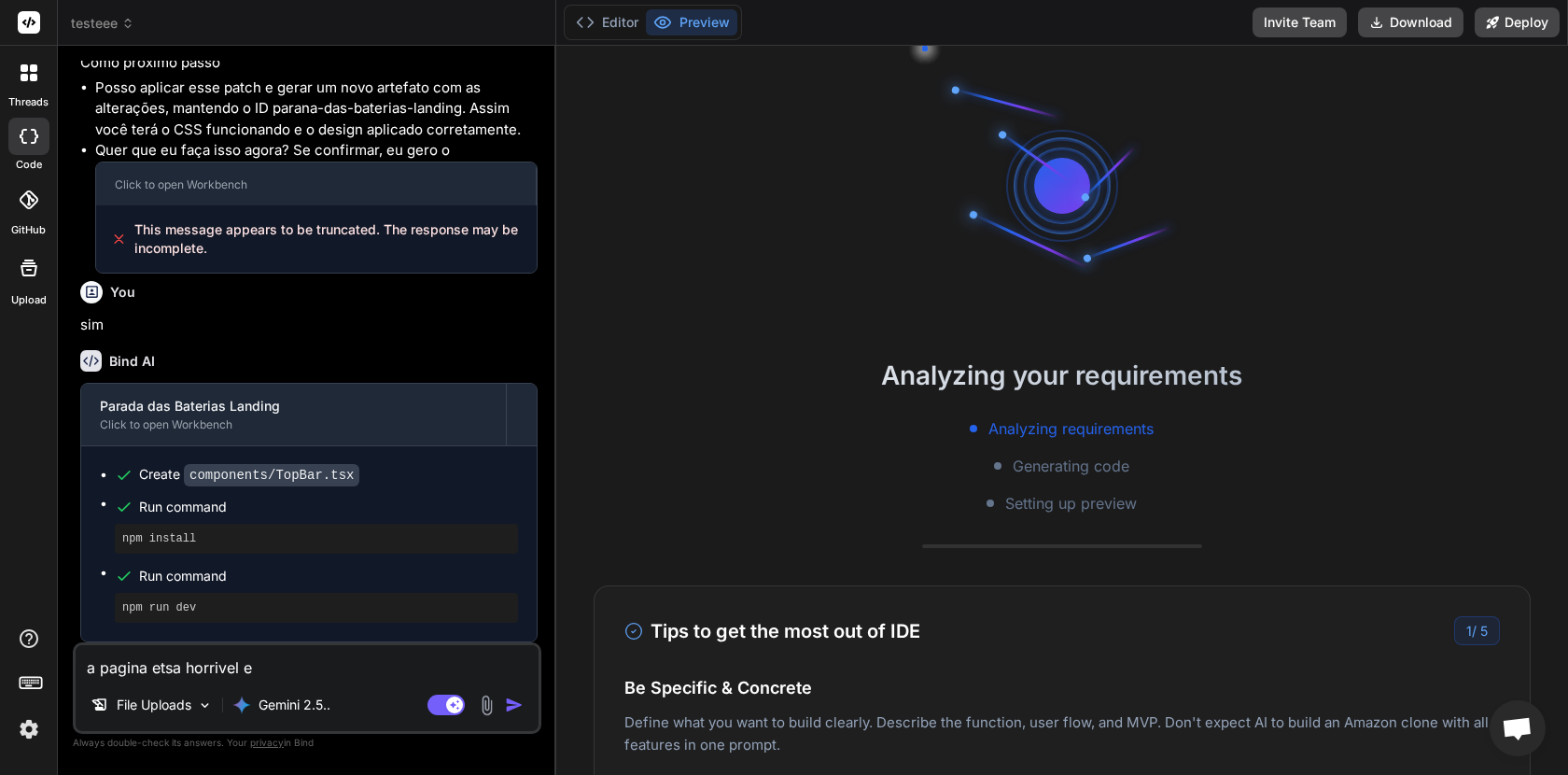
type textarea "a pagina etsa horrivel e n"
type textarea "x"
type textarea "a pagina etsa horrivel e na"
type textarea "x"
type textarea "a pagina etsa horrivel e nao"
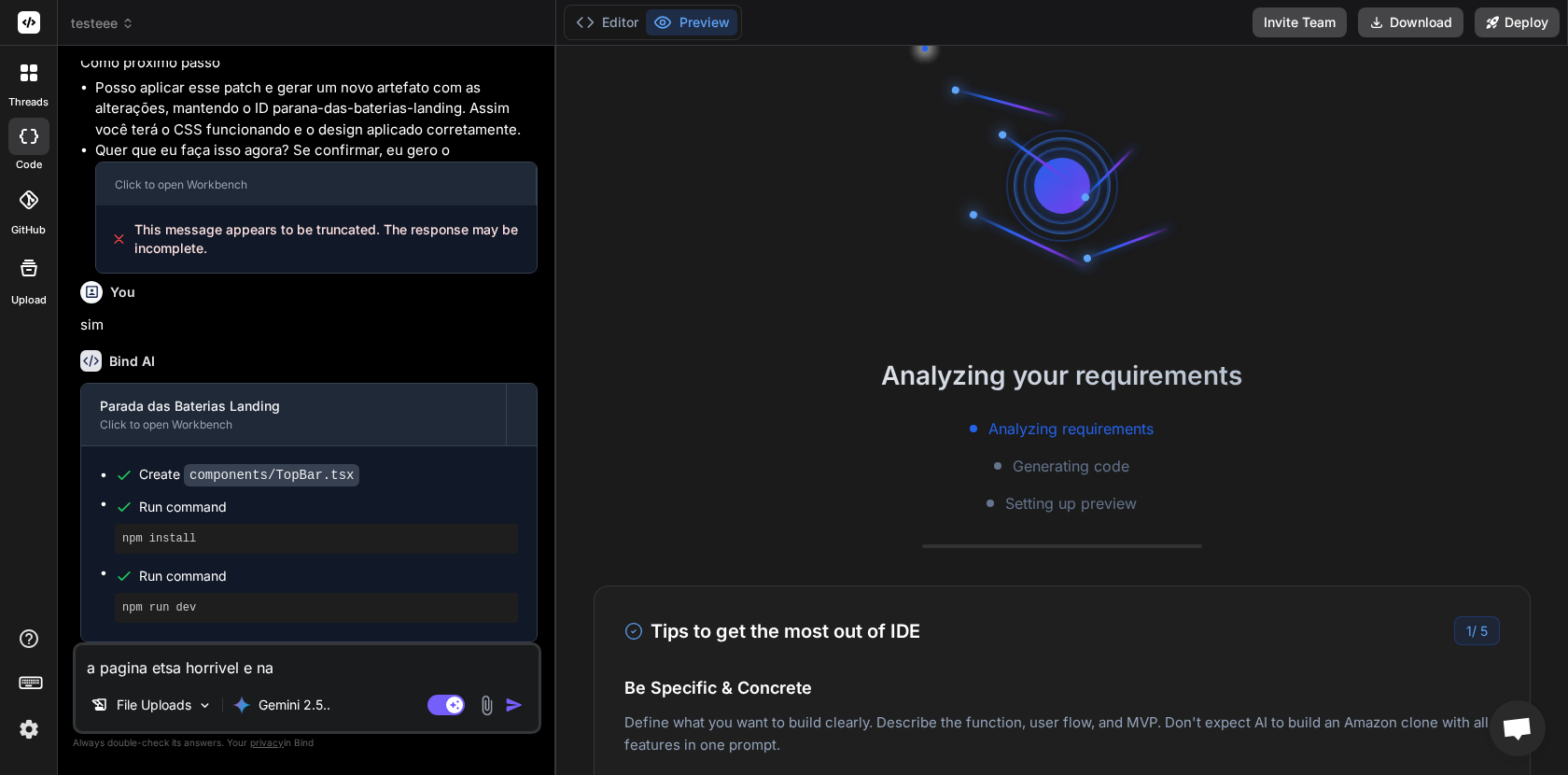
type textarea "x"
type textarea "a pagina etsa horrivel e nao"
type textarea "x"
type textarea "a pagina etsa horrivel e nao s"
type textarea "x"
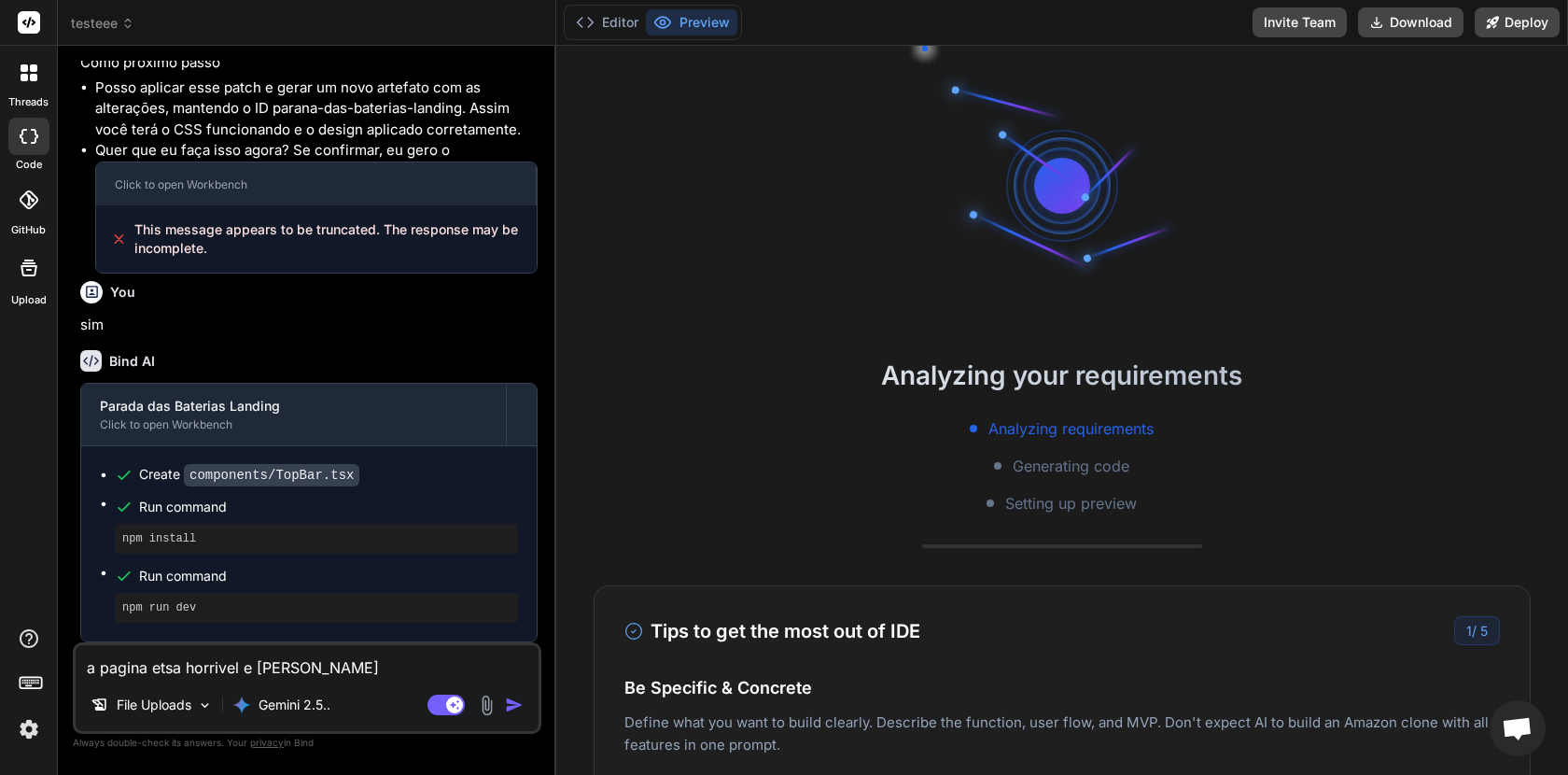
type textarea "a pagina etsa horrivel e nao se"
type textarea "x"
type textarea "a pagina etsa horrivel e nao seg"
type textarea "x"
type textarea "a pagina etsa horrivel e nao segu"
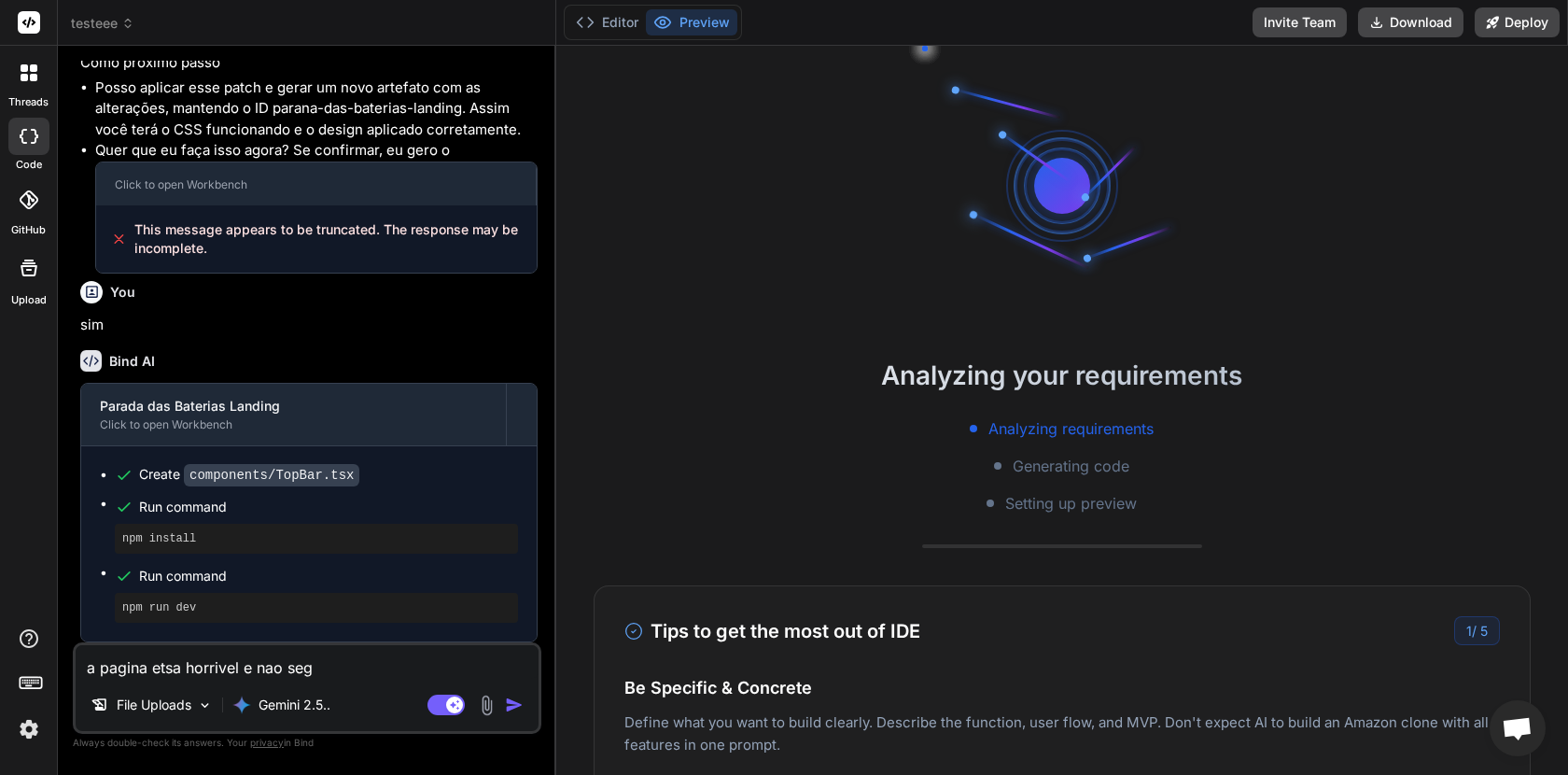
type textarea "x"
type textarea "a pagina etsa horrivel e nao segui"
type textarea "x"
type textarea "a pagina etsa horrivel e nao seguiu"
type textarea "x"
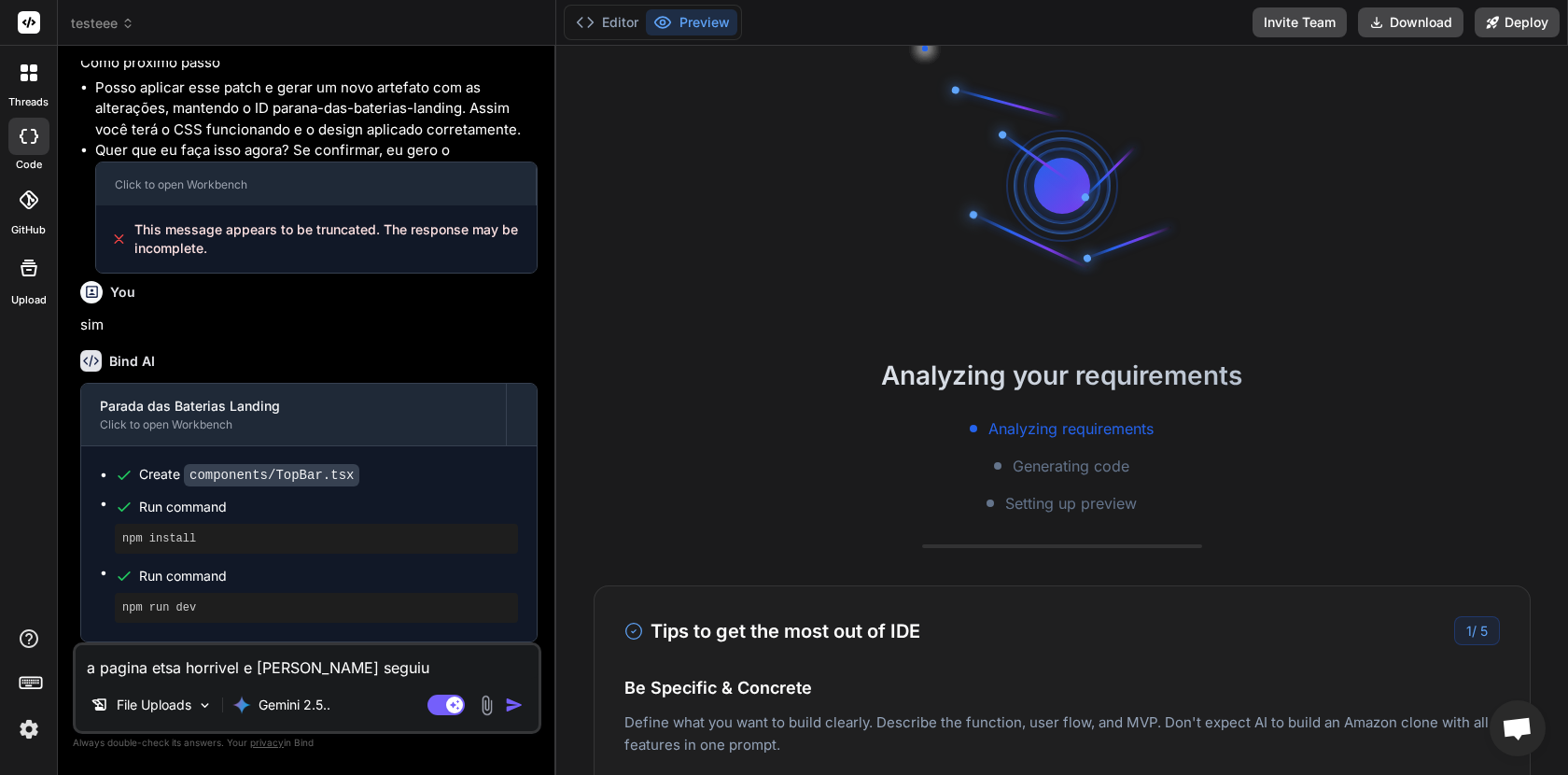
type textarea "a pagina etsa horrivel e nao seguiu"
type textarea "x"
type textarea "a pagina etsa horrivel e nao seguiu n"
type textarea "x"
type textarea "a pagina etsa horrivel e nao seguiu na"
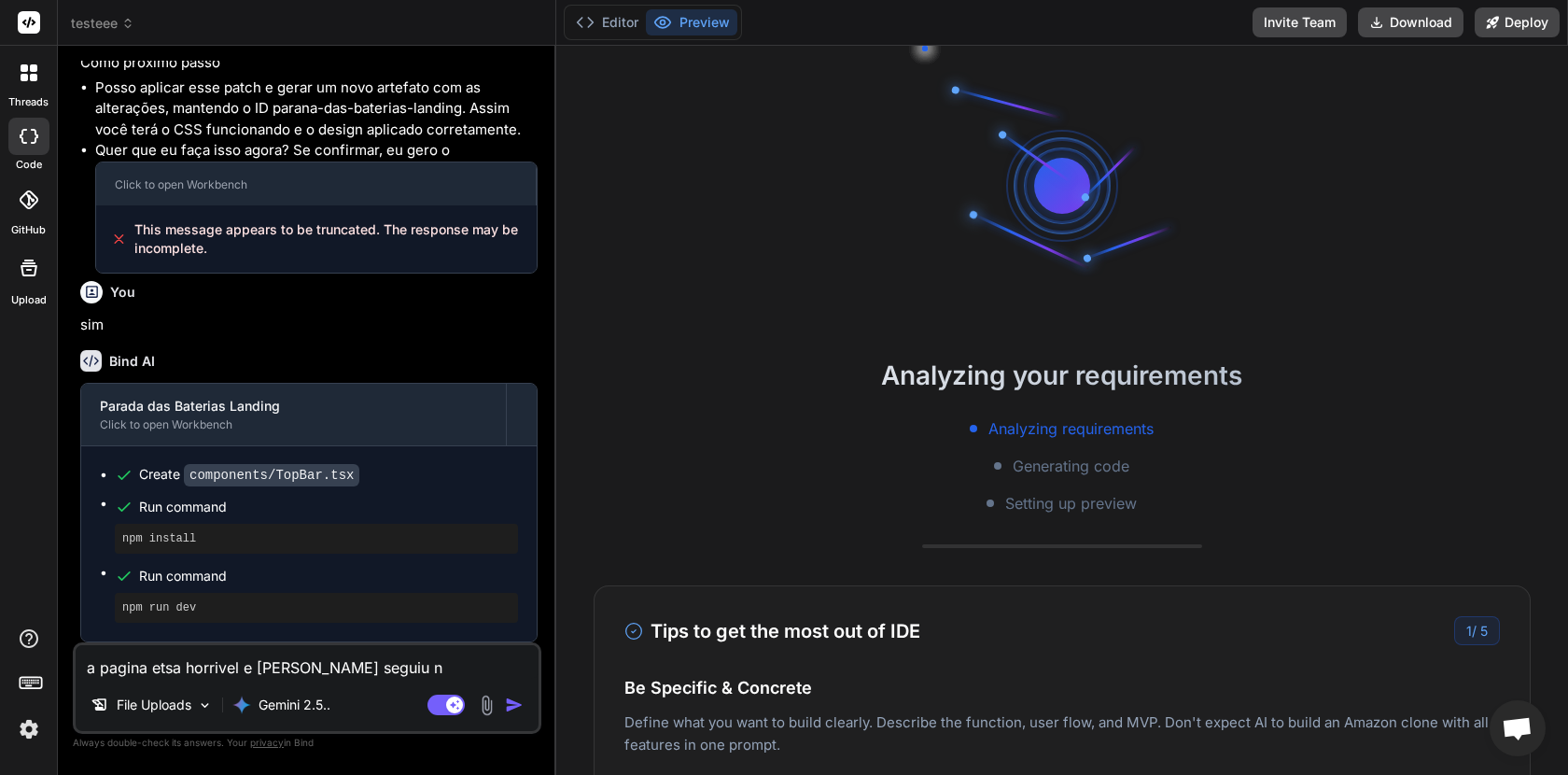
type textarea "x"
type textarea "a pagina etsa horrivel e nao seguiu nad"
type textarea "x"
type textarea "a pagina etsa horrivel e nao seguiu nada"
type textarea "x"
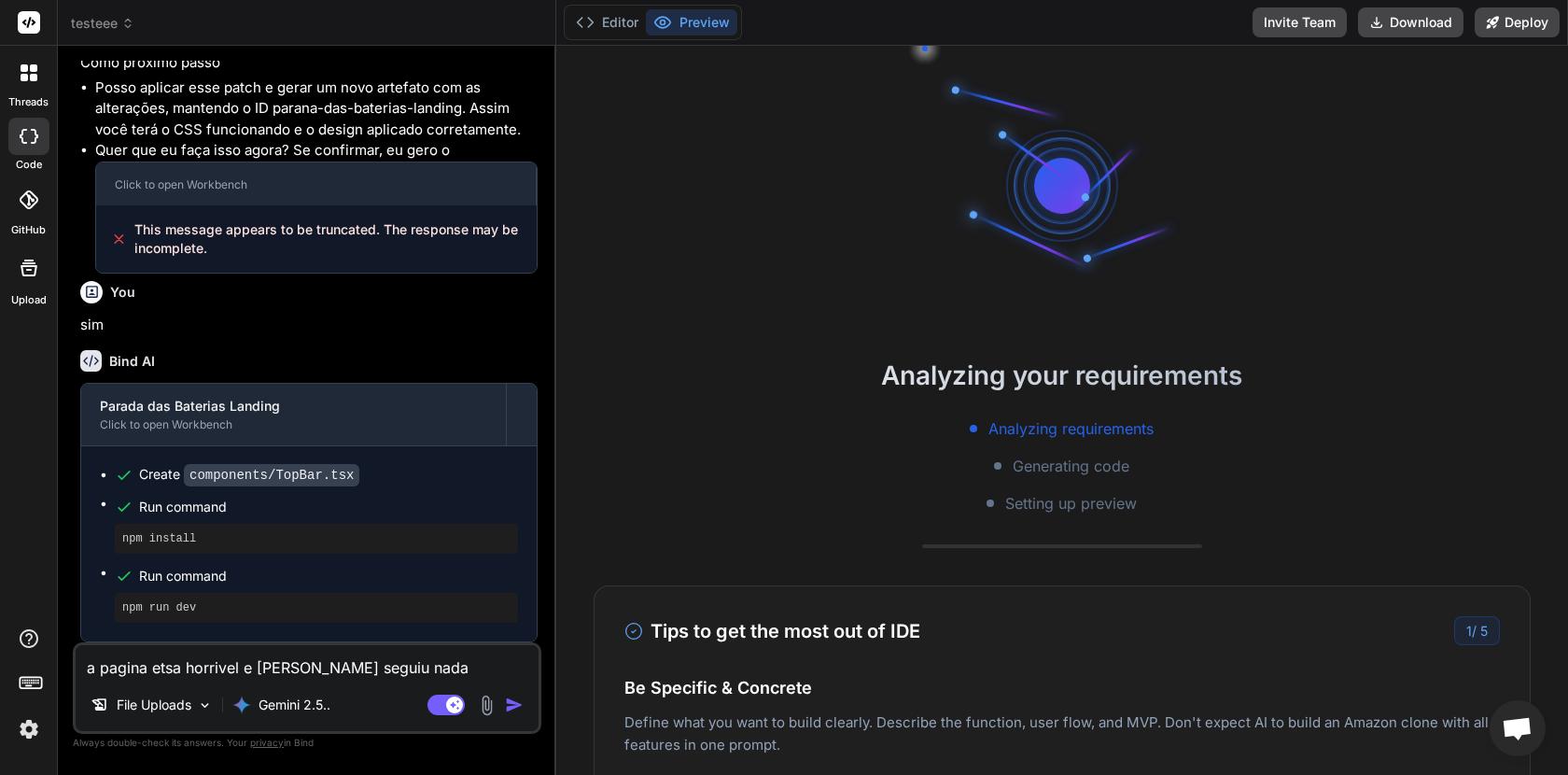
type textarea "a pagina etsa horrivel e nao seguiu nada"
type textarea "x"
type textarea "a pagina etsa horrivel e nao seguiu nada q"
type textarea "x"
type textarea "a pagina etsa horrivel e nao seguiu nada q"
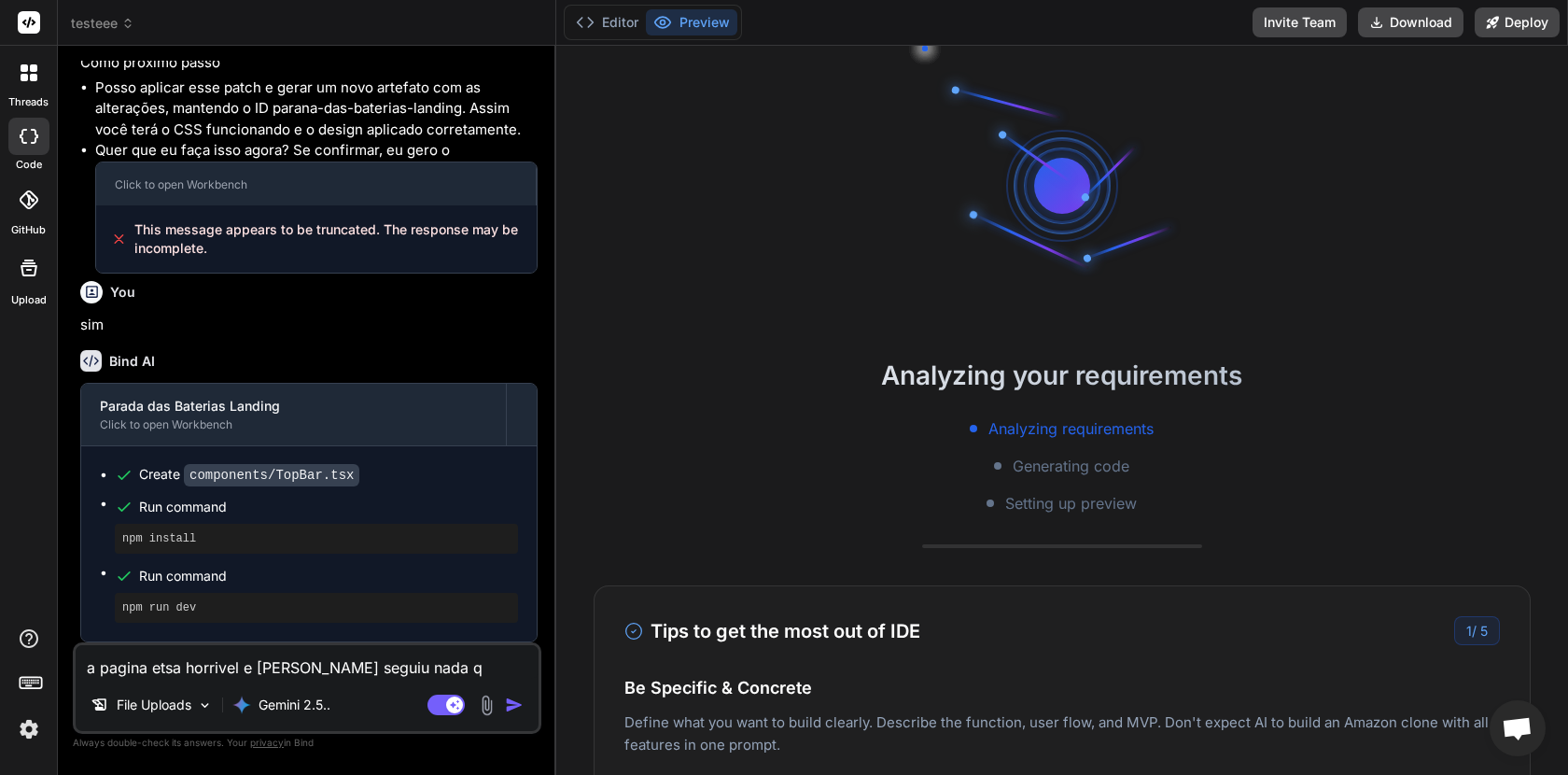
type textarea "x"
type textarea "a pagina etsa horrivel e nao seguiu nada q f"
type textarea "x"
type textarea "a pagina etsa horrivel e nao seguiu nada q fo"
type textarea "x"
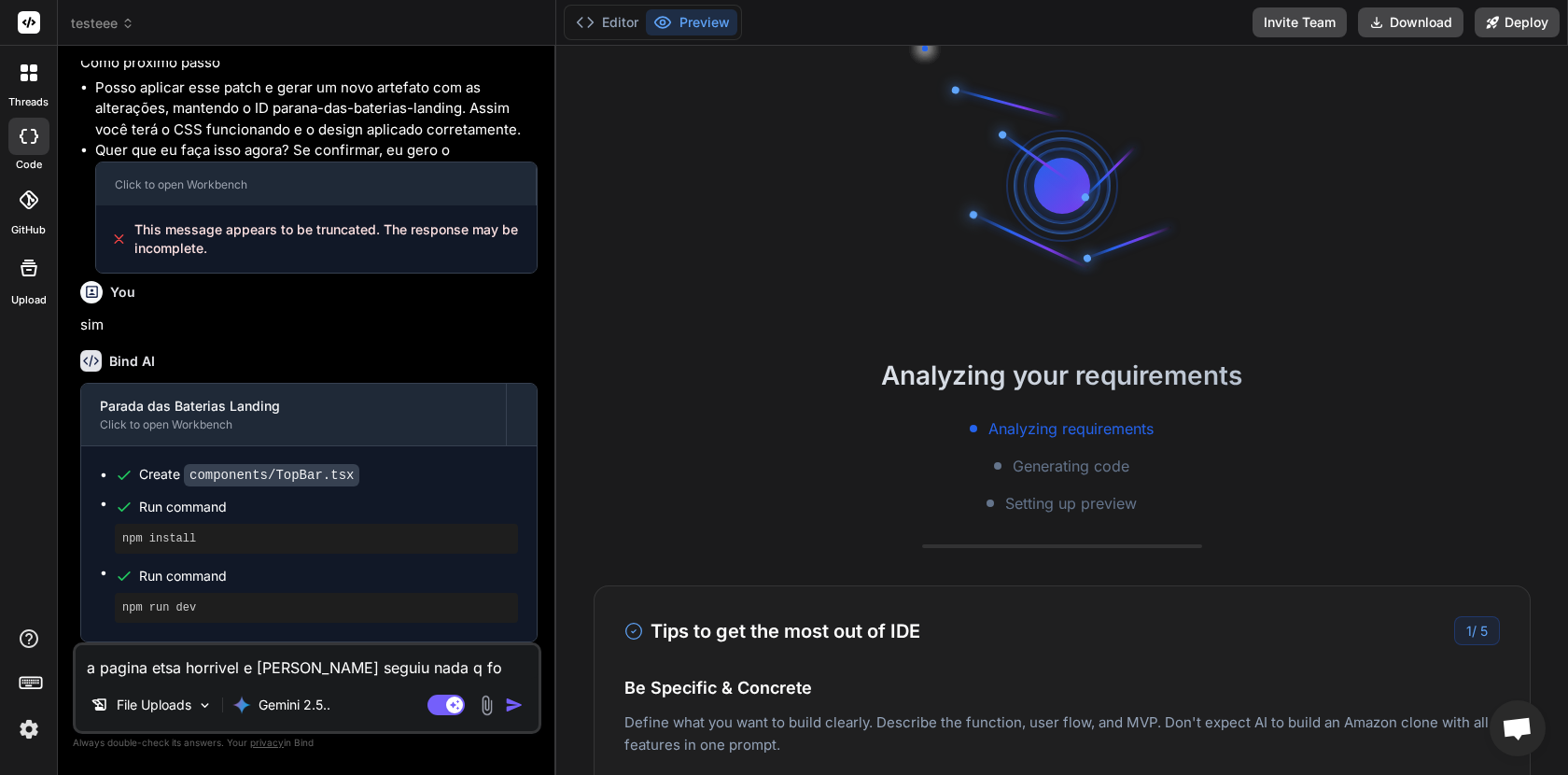
type textarea "a pagina etsa horrivel e nao seguiu nada q foi"
type textarea "x"
type textarea "a pagina etsa horrivel e nao seguiu nada q foi"
type textarea "x"
type textarea "a pagina etsa horrivel e nao seguiu nada q foi m"
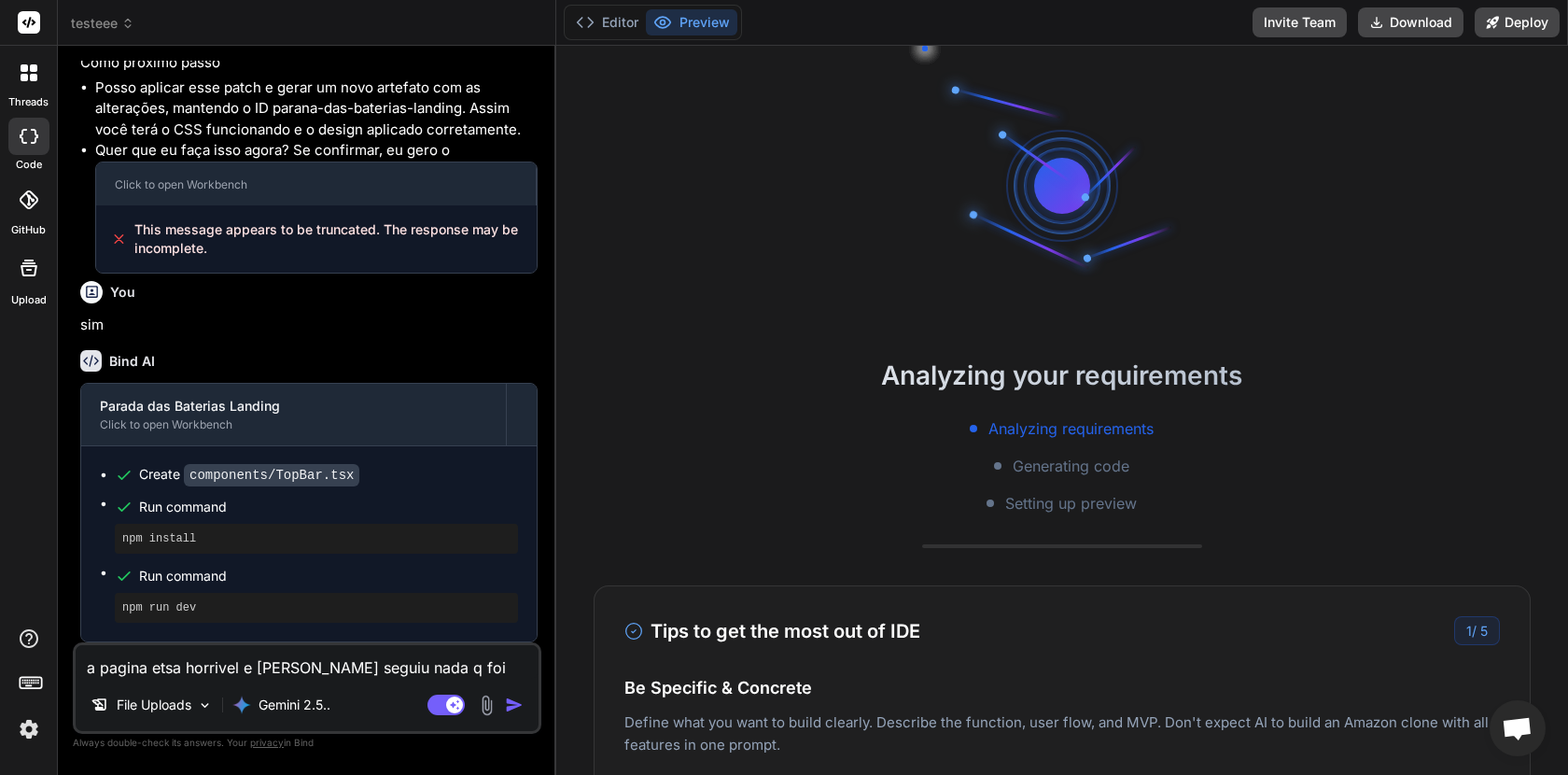
type textarea "x"
type textarea "a pagina etsa horrivel e nao seguiu nada q foi ma"
type textarea "x"
type textarea "a pagina etsa horrivel e nao seguiu nada q foi man"
type textarea "x"
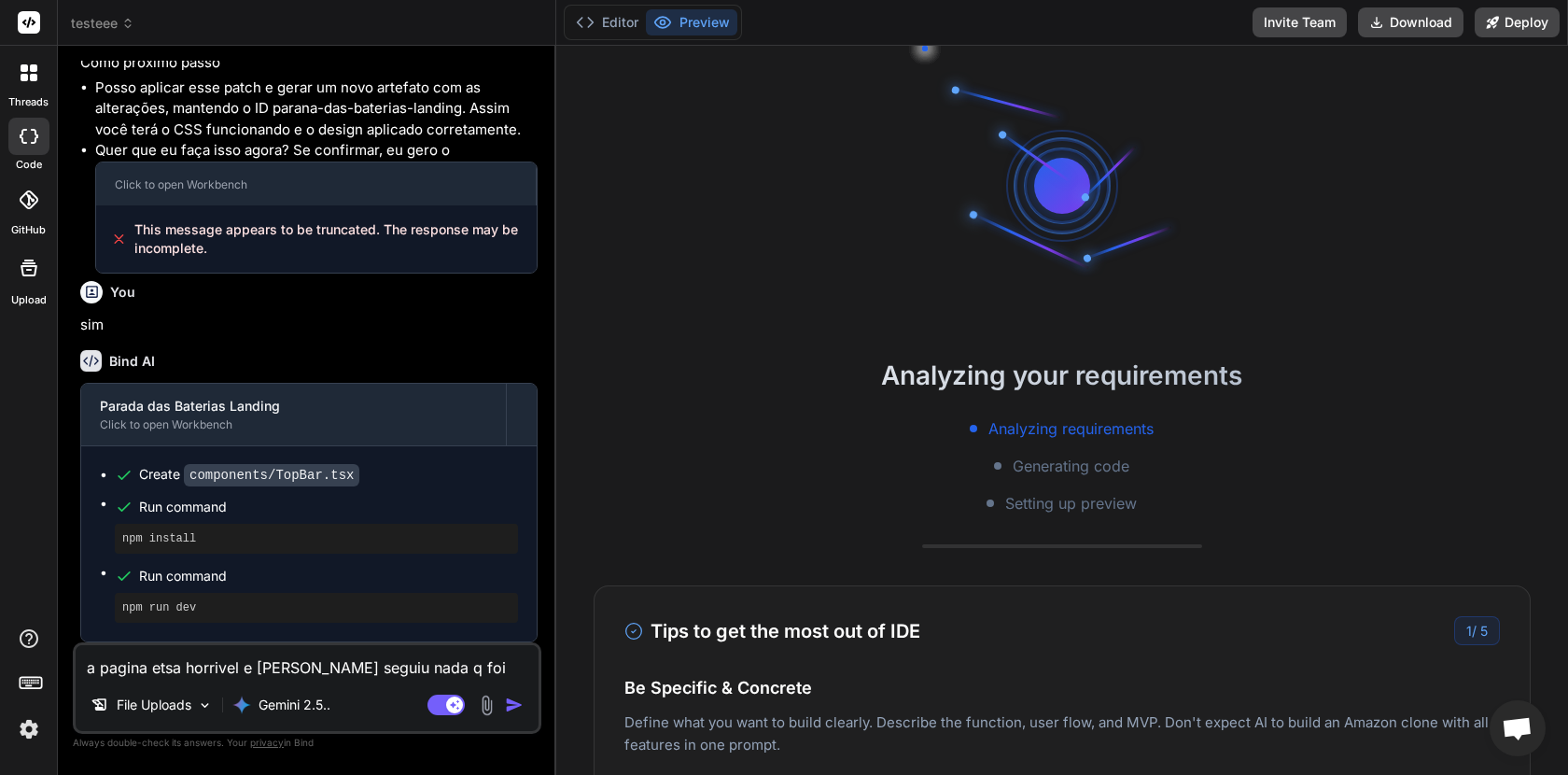
type textarea "a pagina etsa horrivel e nao seguiu nada q foi mand"
type textarea "x"
type textarea "a pagina etsa horrivel e nao seguiu nada q foi manda"
type textarea "x"
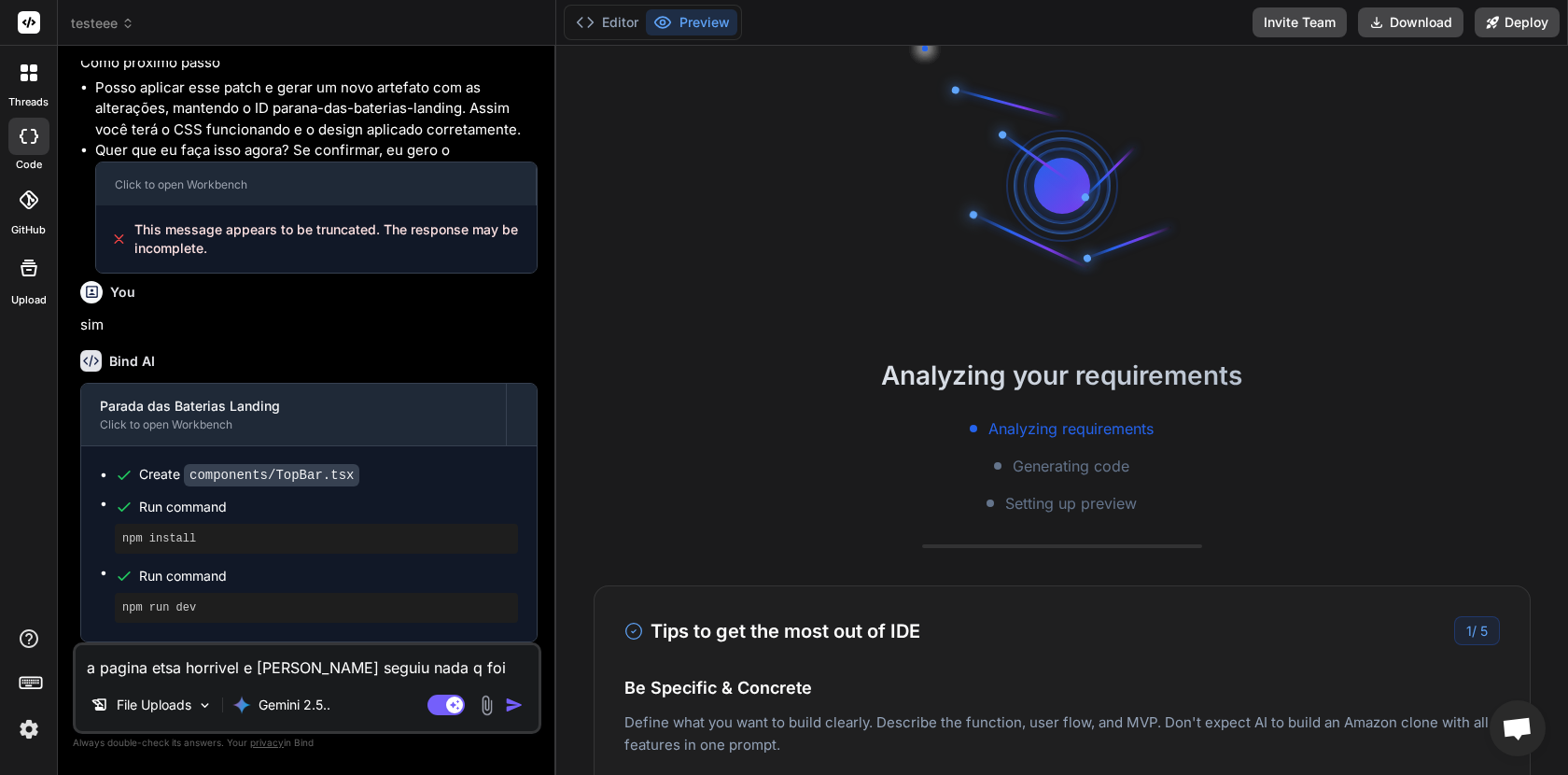
type textarea "a pagina etsa horrivel e nao seguiu nada q foi mandad"
type textarea "x"
type textarea "a pagina etsa horrivel e nao seguiu nada q foi mandado"
type textarea "x"
type textarea "a pagina etsa horrivel e nao seguiu nada q foi mandado"
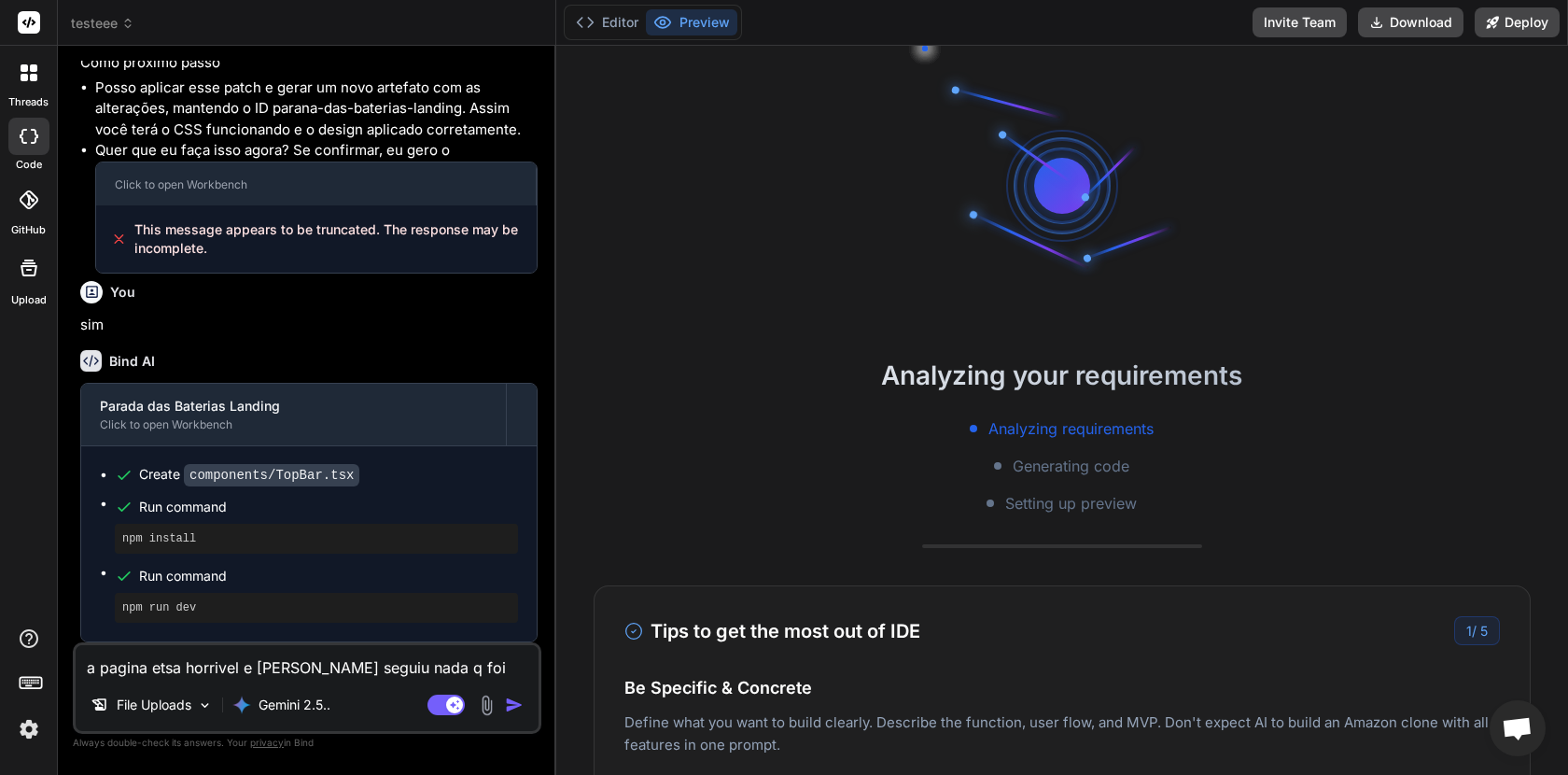
type textarea "x"
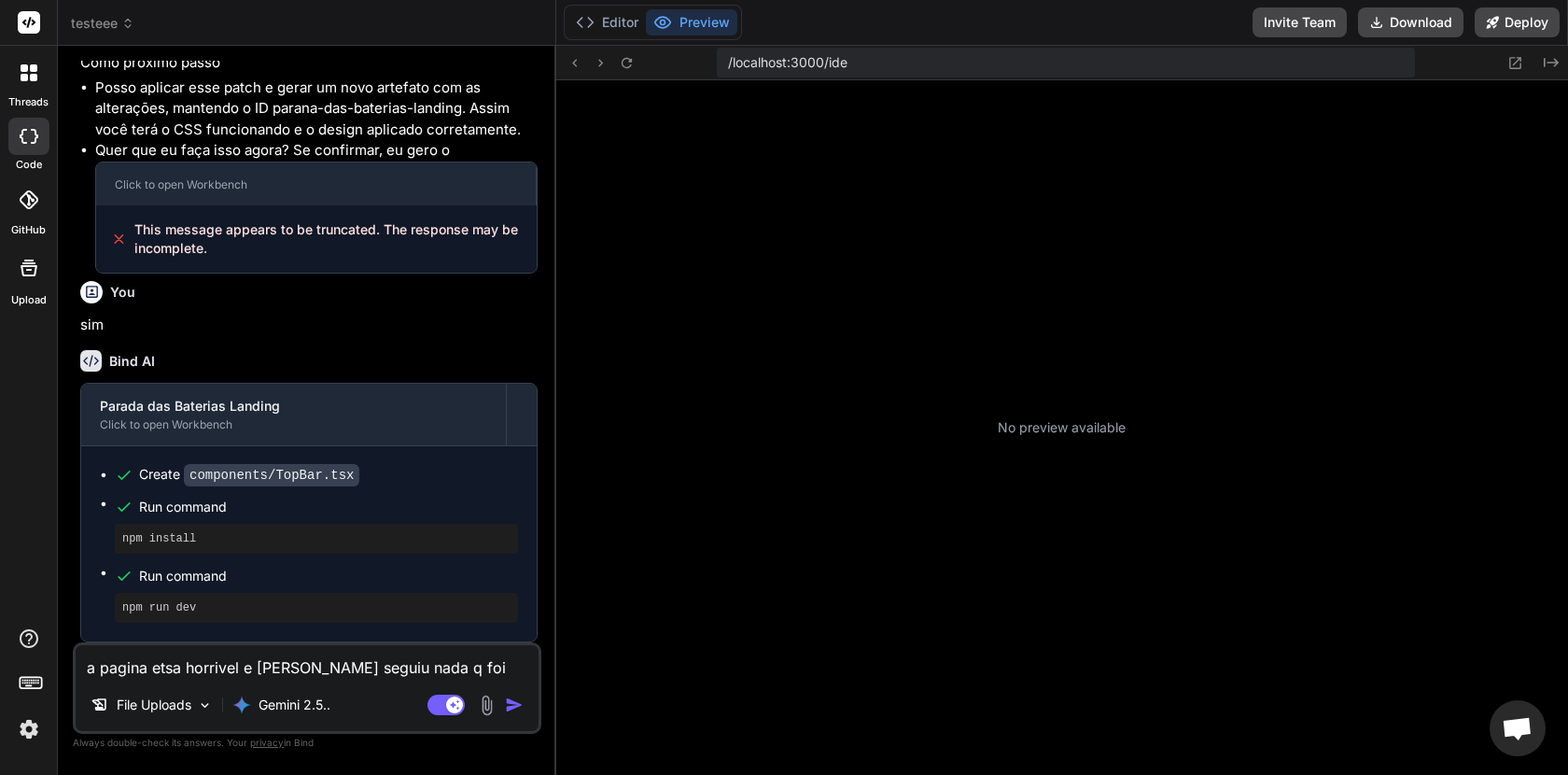
type textarea "a pagina etsa horrivel e nao seguiu nada q foi mandado a"
type textarea "x"
type textarea "a pagina etsa horrivel e nao seguiu nada q foi mandado aj"
type textarea "x"
type textarea "a pagina etsa horrivel e nao seguiu nada q foi mandado aju"
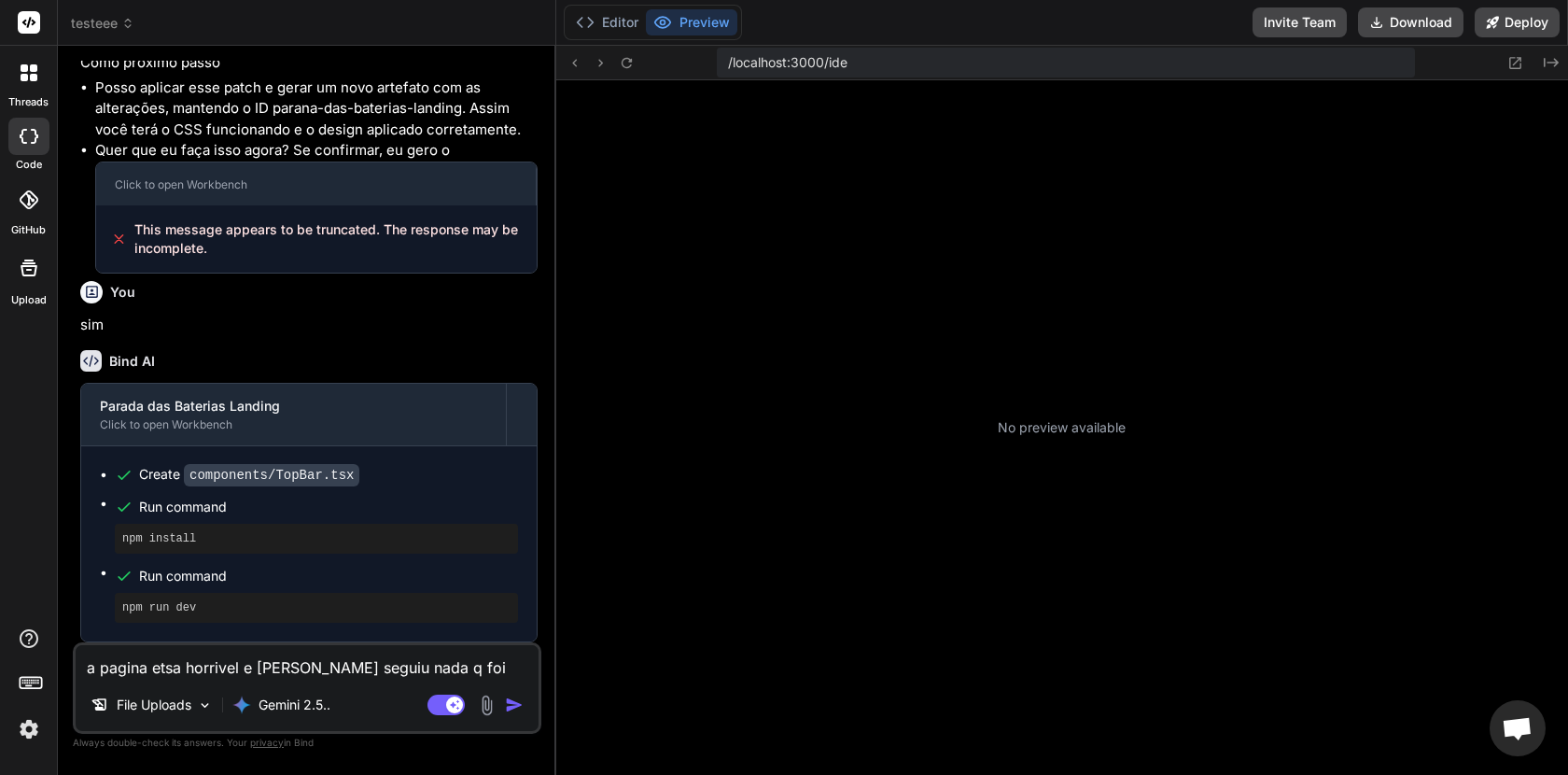
type textarea "x"
type textarea "a pagina etsa horrivel e nao seguiu nada q foi mandado ajus"
type textarea "x"
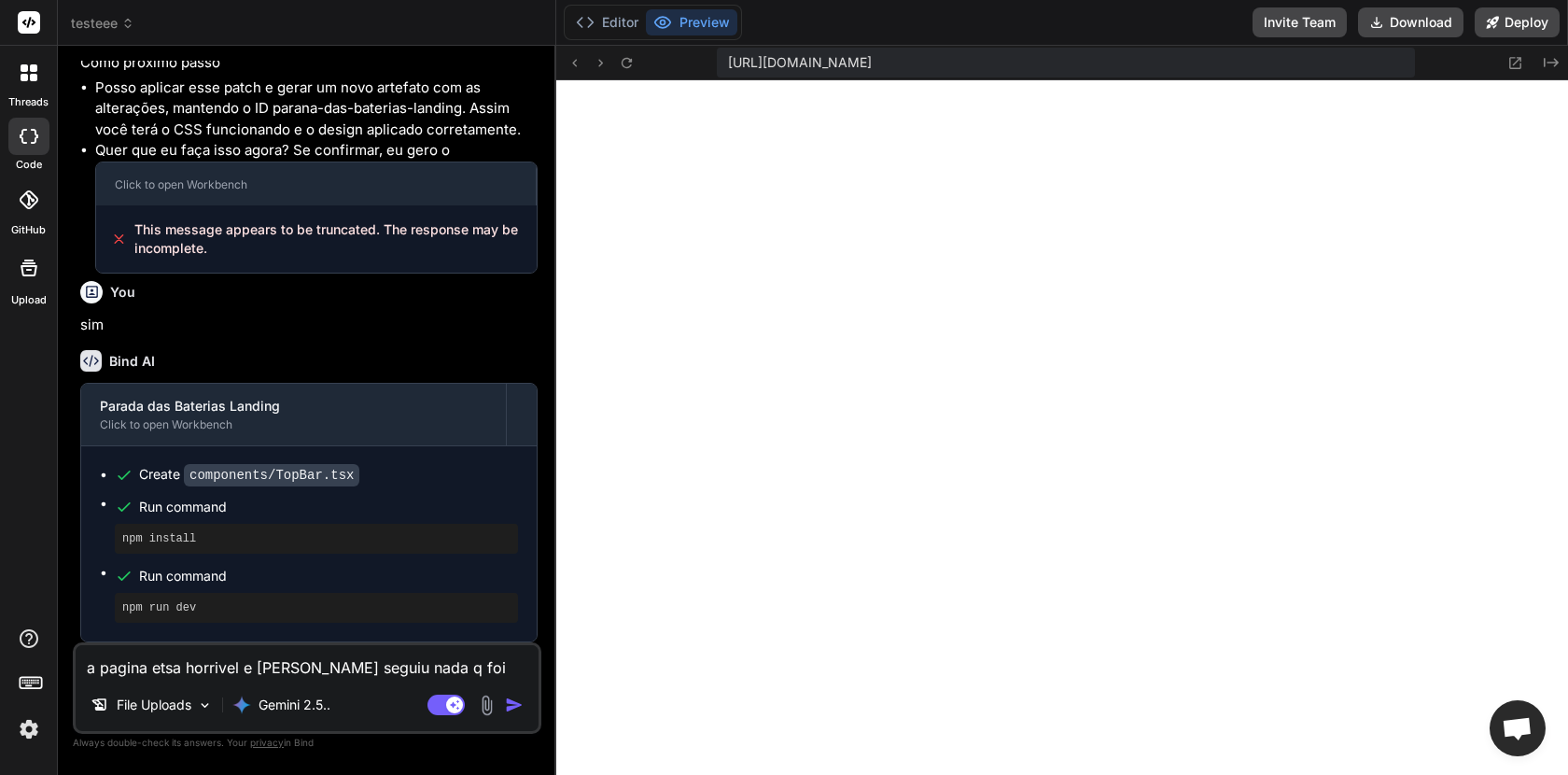
type textarea "a pagina etsa horrivel e nao seguiu nada q foi mandado ajust"
type textarea "x"
type textarea "a pagina etsa horrivel e [PERSON_NAME] seguiu nada q foi mandado ajuste"
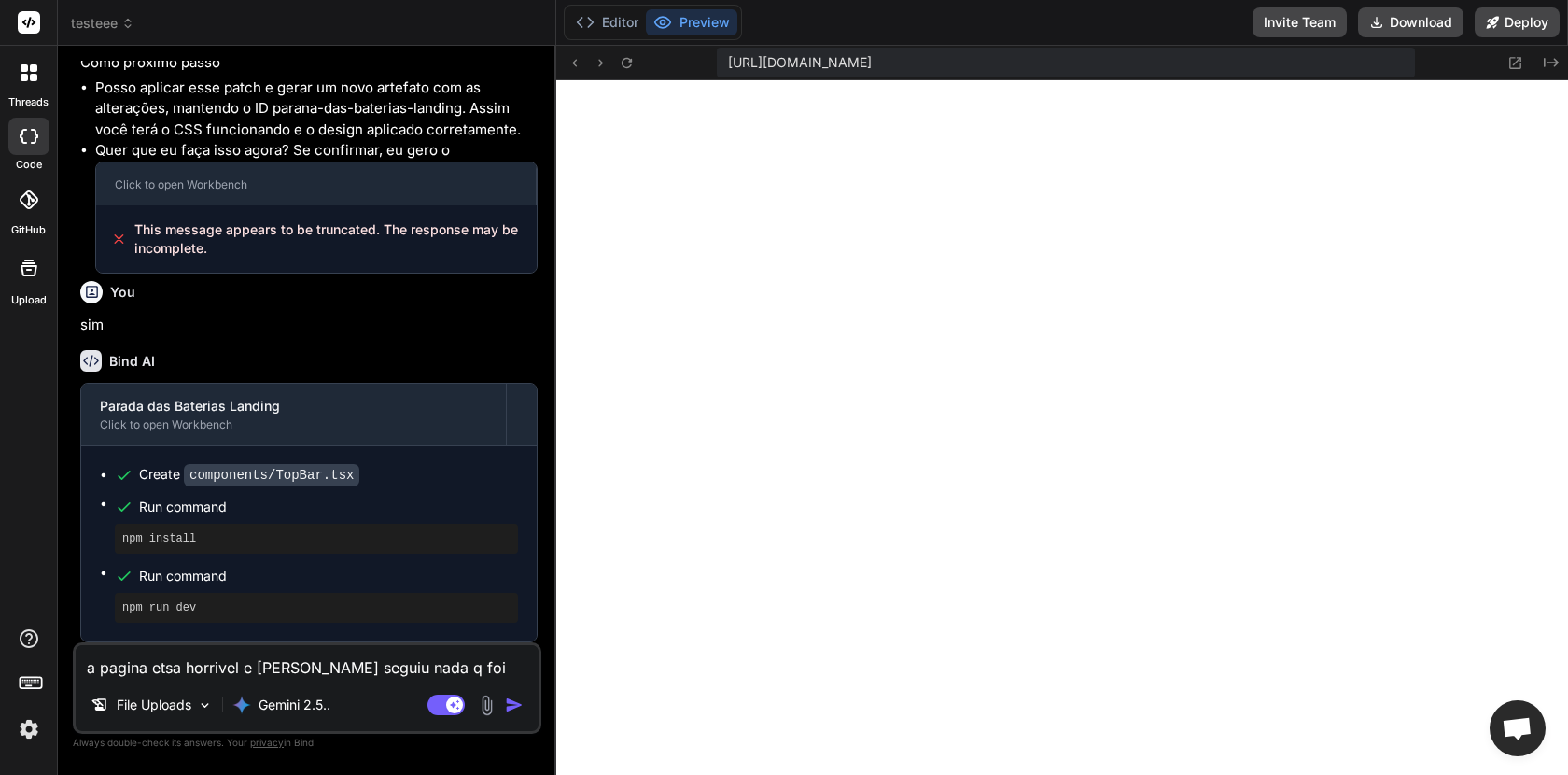
type textarea "x"
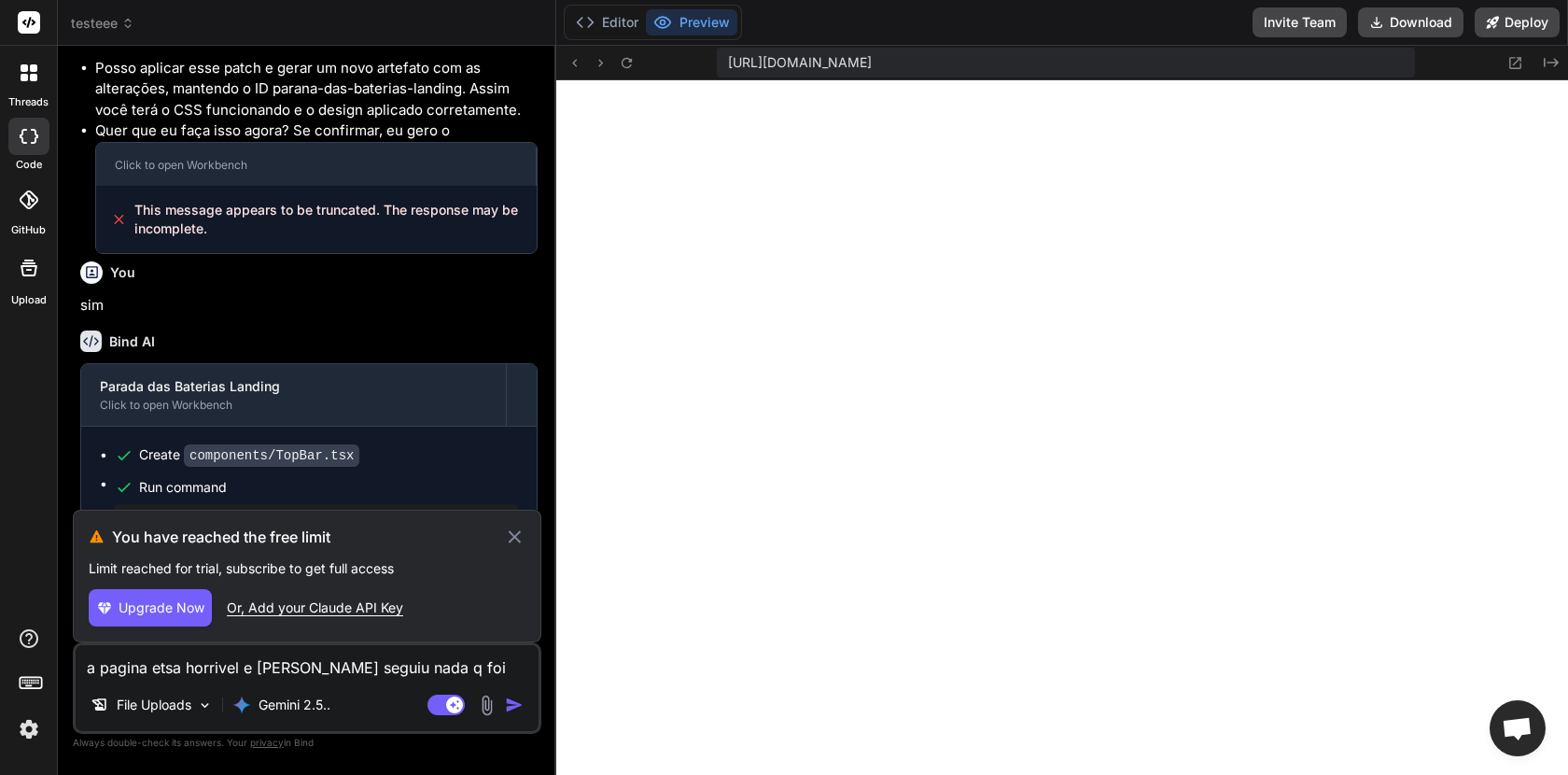
scroll to position [957, 0]
type textarea "a pagina etsa horrivel e [PERSON_NAME] seguiu nada q foi mandado ajuste"
click at [130, 624] on button "Upgrade Now" at bounding box center [151, 607] width 123 height 37
type textarea "x"
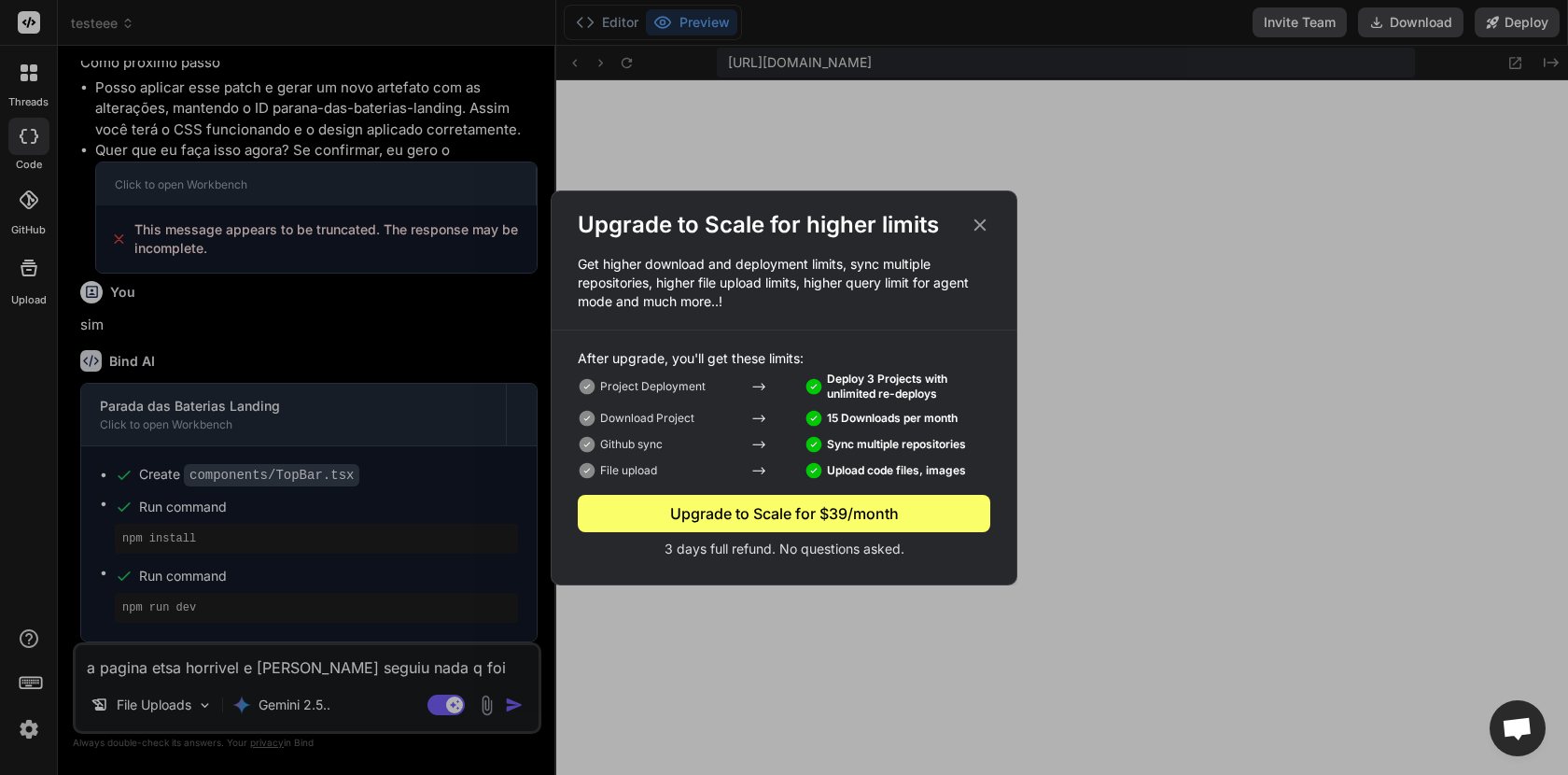
click at [793, 493] on div "After upgrade, you'll get these limits: Project Deployment Deploy 3 Projects wi…" at bounding box center [784, 453] width 465 height 210
click at [980, 224] on icon at bounding box center [980, 224] width 12 height 12
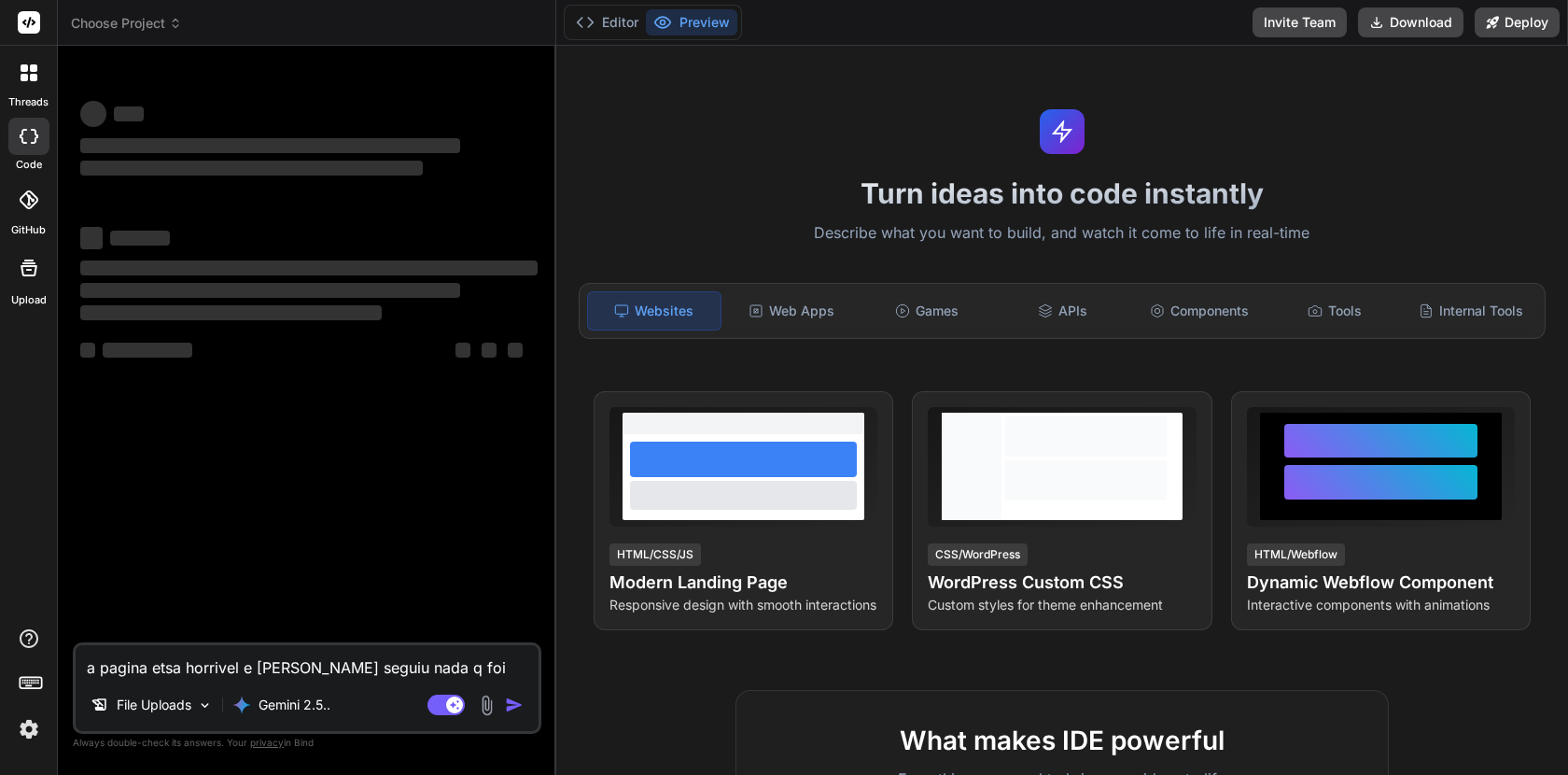
click at [164, 21] on span "Choose Project" at bounding box center [126, 24] width 111 height 19
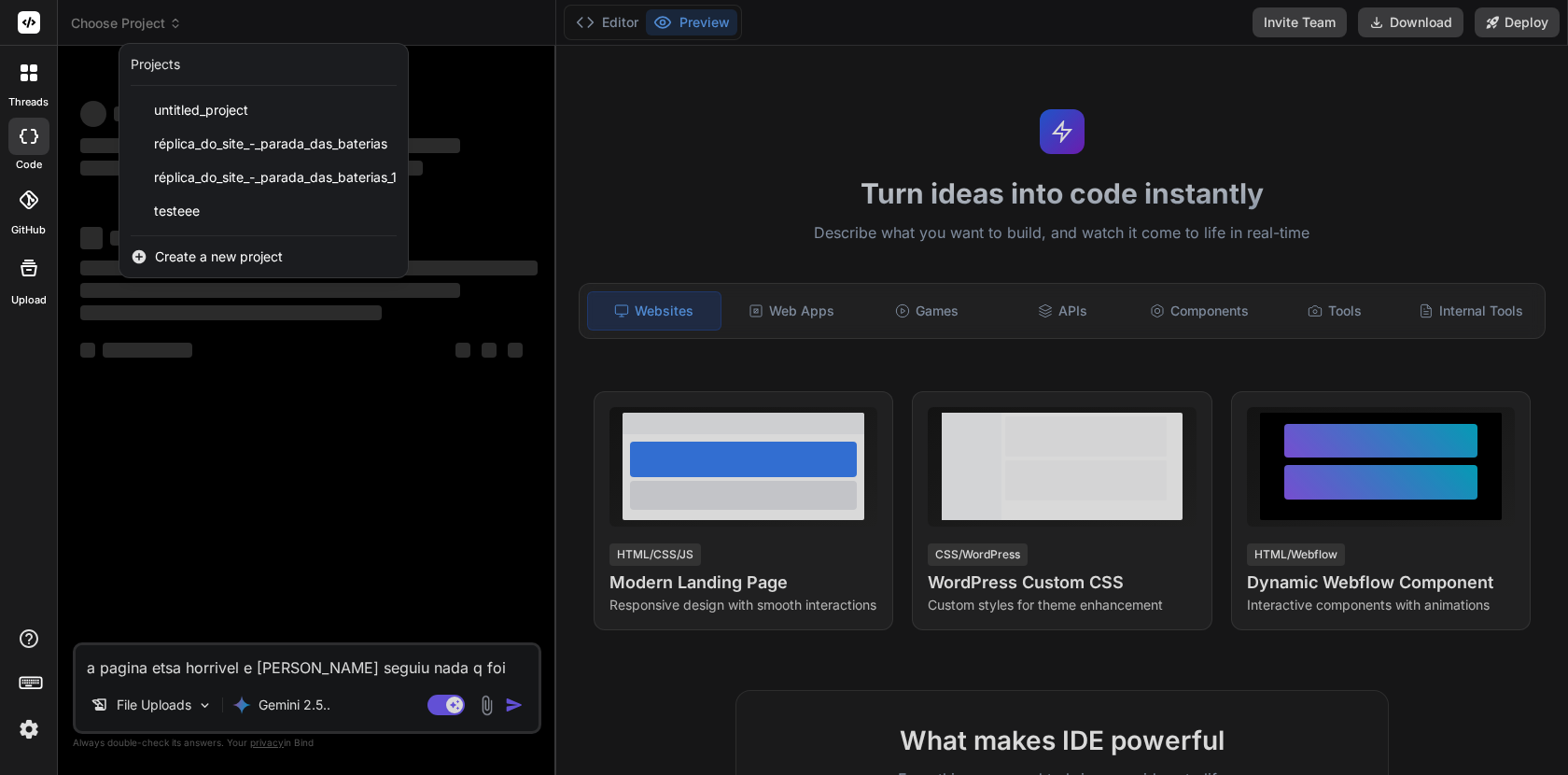
click at [217, 229] on div "untitled_project réplica_do_site_-_parada_das_baterias réplica_do_site_-_parada…" at bounding box center [264, 164] width 288 height 143
click at [219, 217] on div "testeee" at bounding box center [264, 211] width 288 height 33
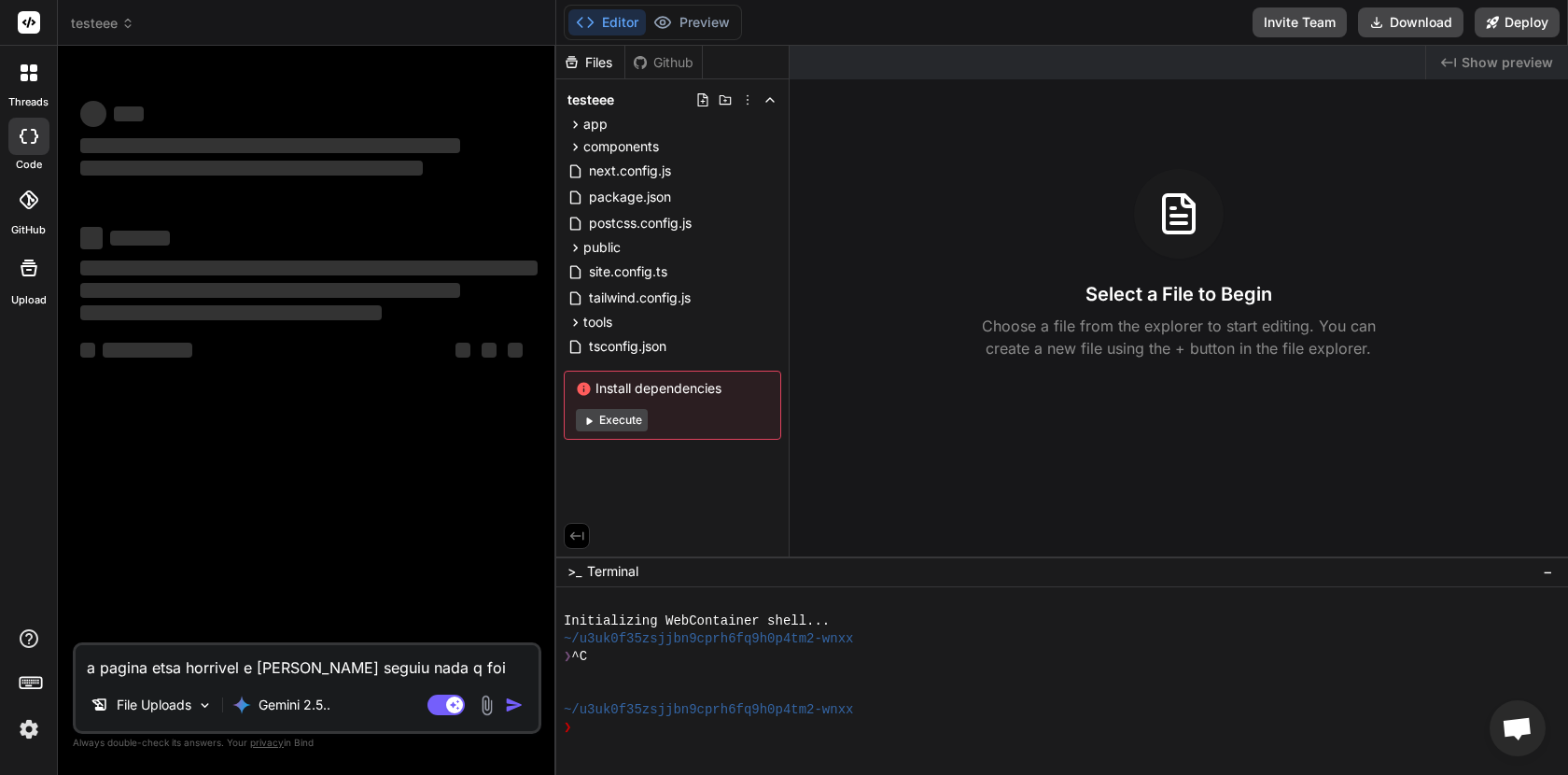
scroll to position [70, 0]
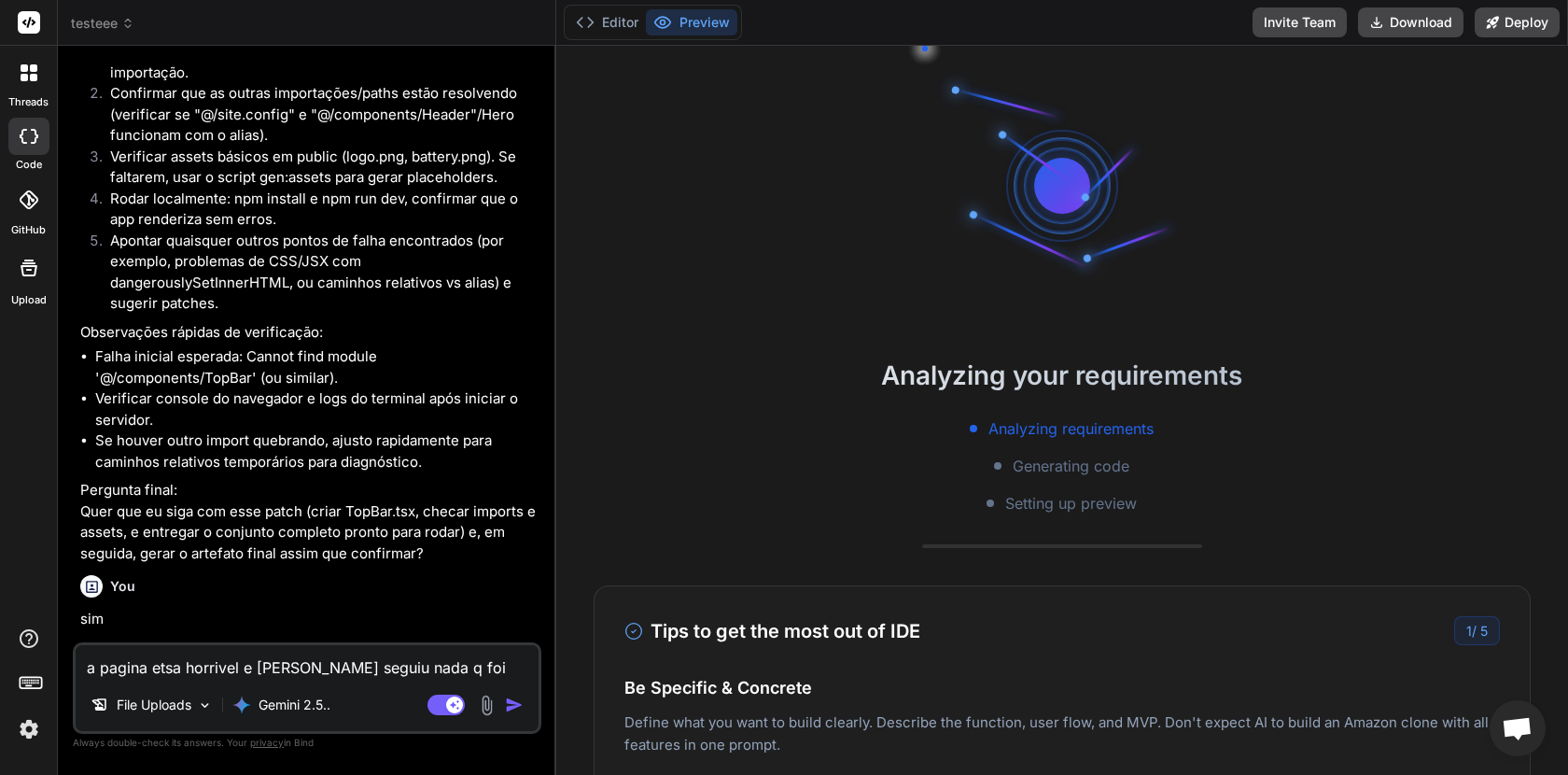
type textarea "x"
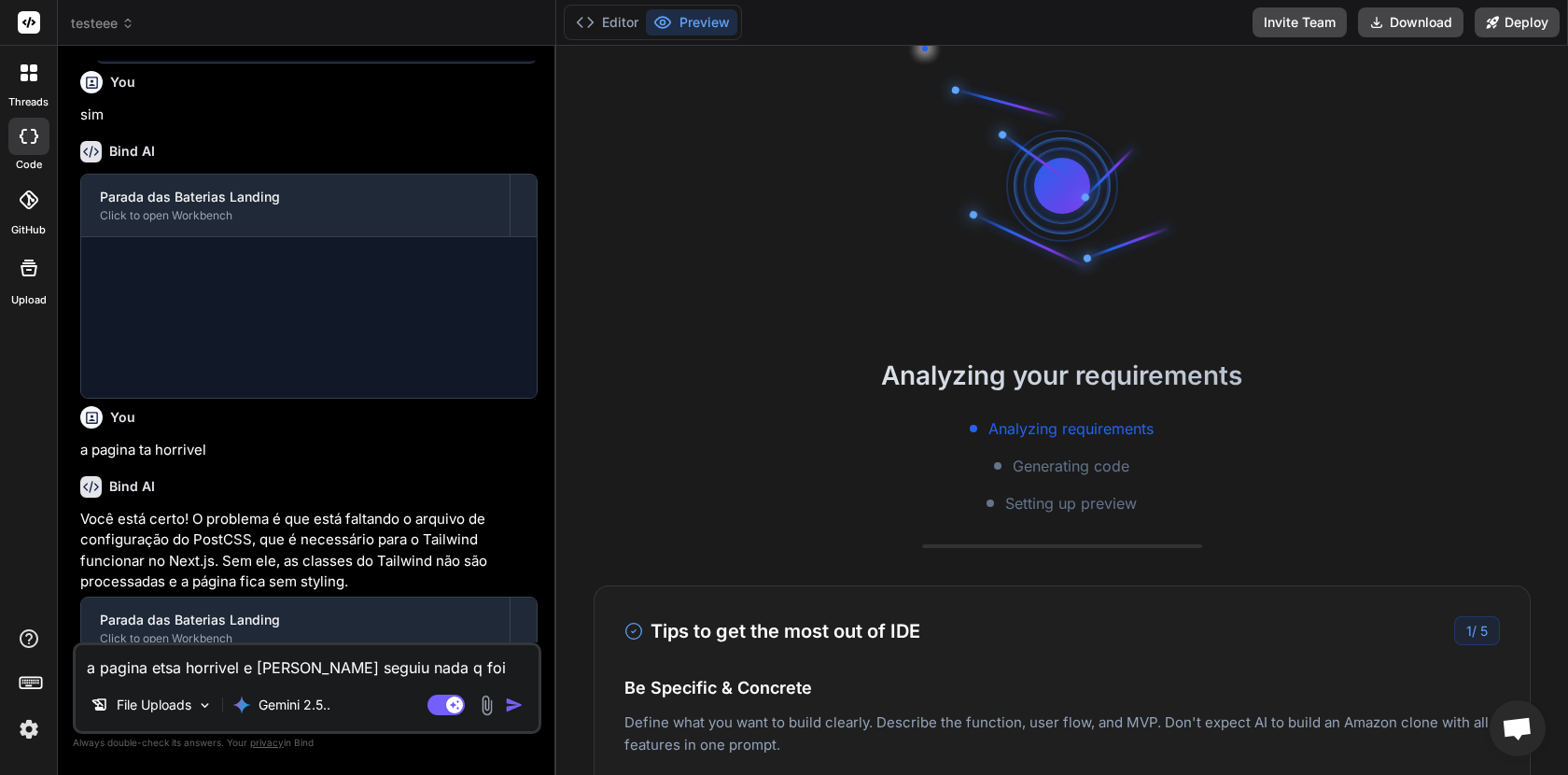
scroll to position [1957, 0]
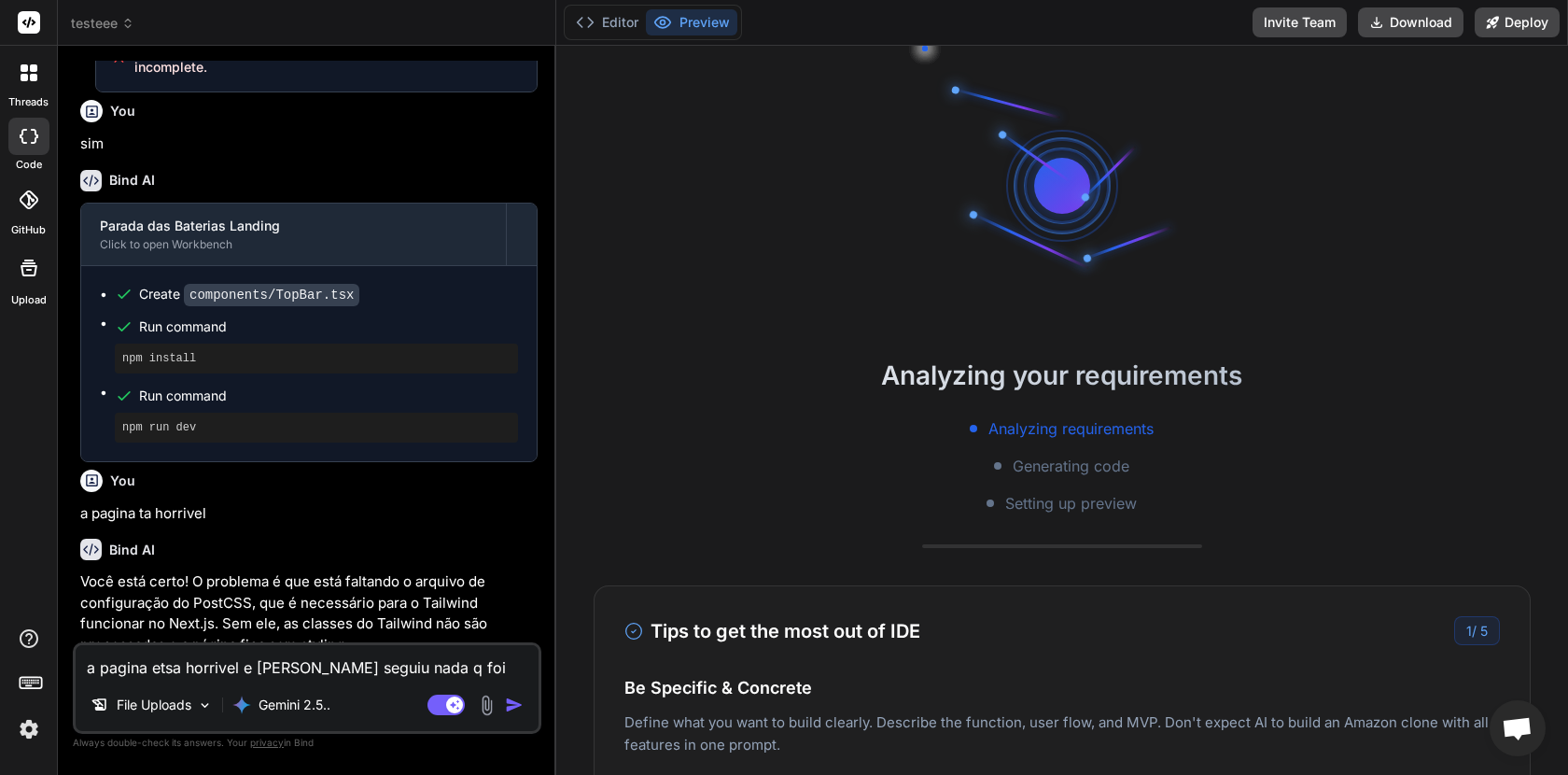
click at [321, 667] on textarea "a pagina etsa horrivel e [PERSON_NAME] seguiu nada q foi mandado ajuste" at bounding box center [307, 661] width 463 height 33
type textarea "x"
type textarea "a"
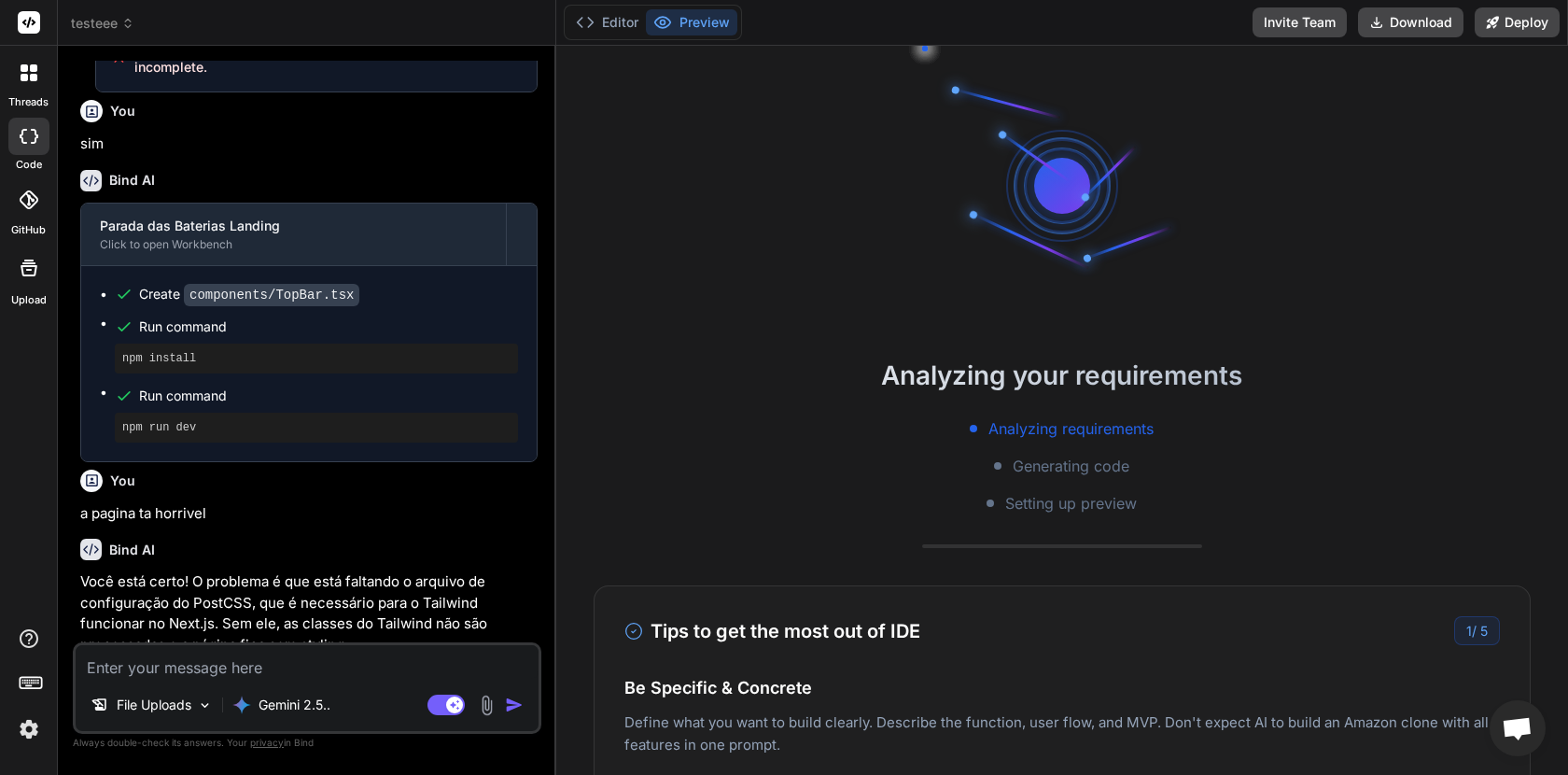
type textarea "x"
type textarea "a"
type textarea "x"
type textarea "a t"
type textarea "x"
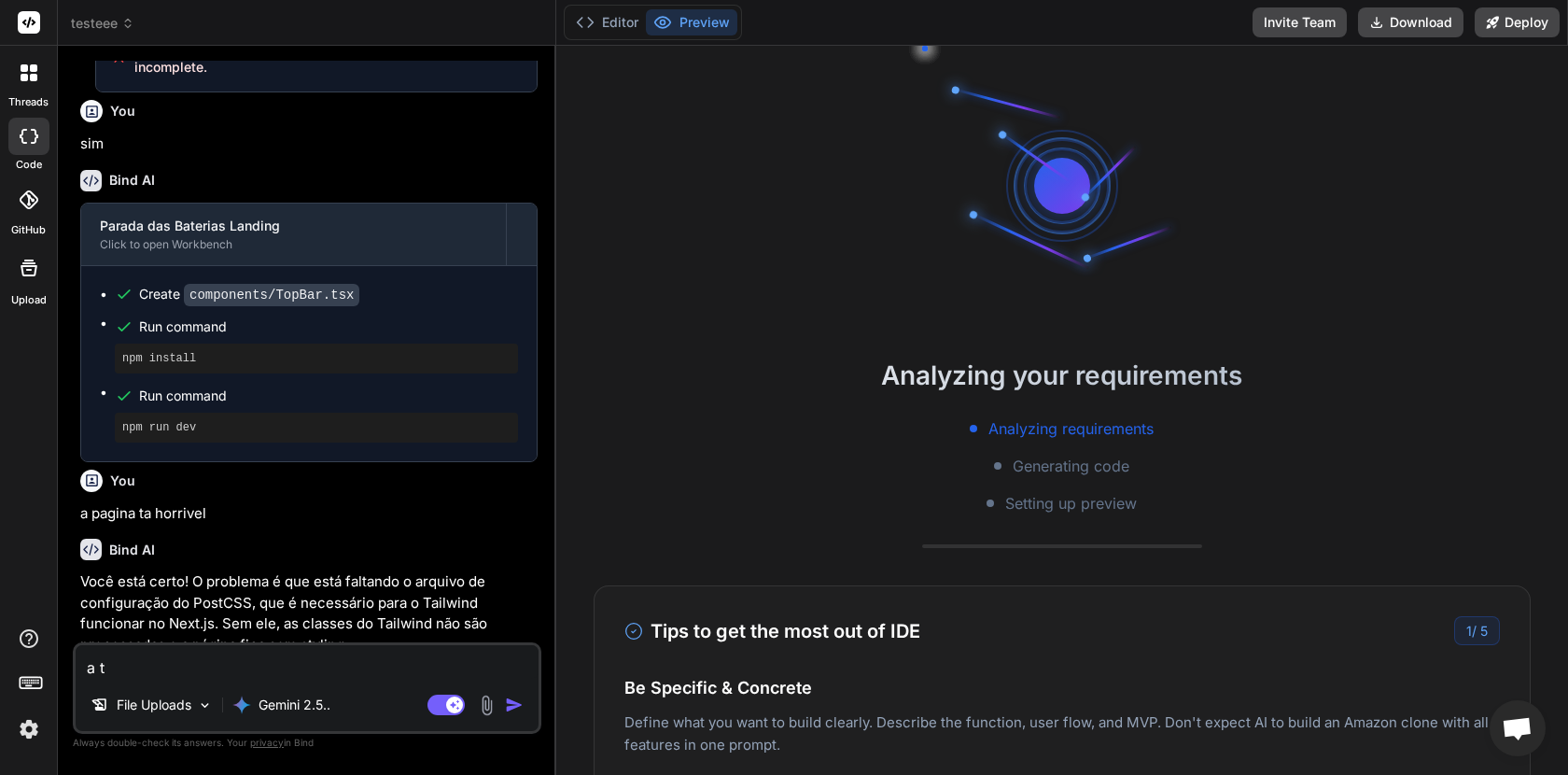
type textarea "a to"
type textarea "x"
type textarea "a top"
type textarea "x"
type textarea "a top"
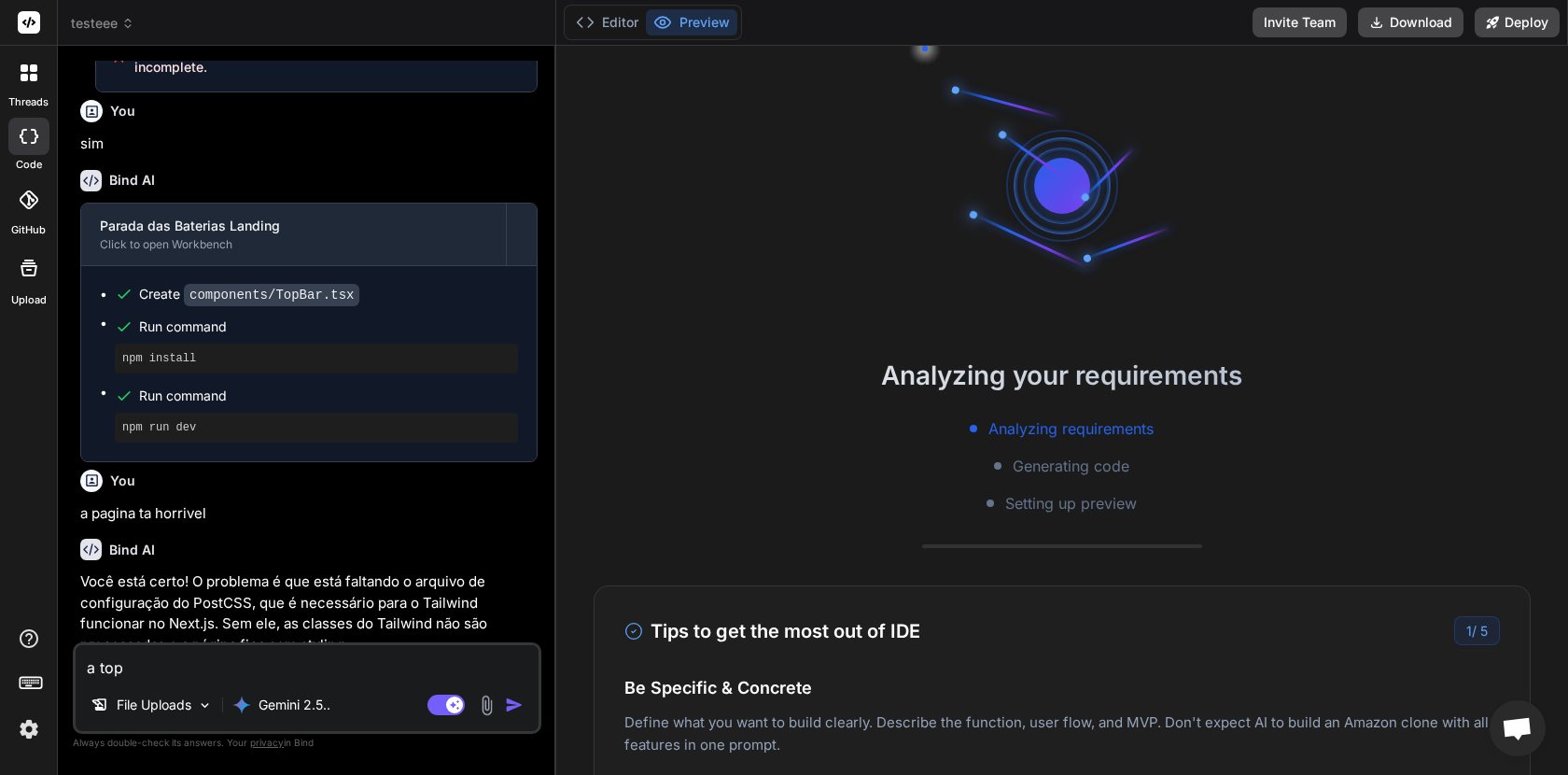
type textarea "x"
type textarea "a top b"
type textarea "x"
type textarea "a top ba"
type textarea "x"
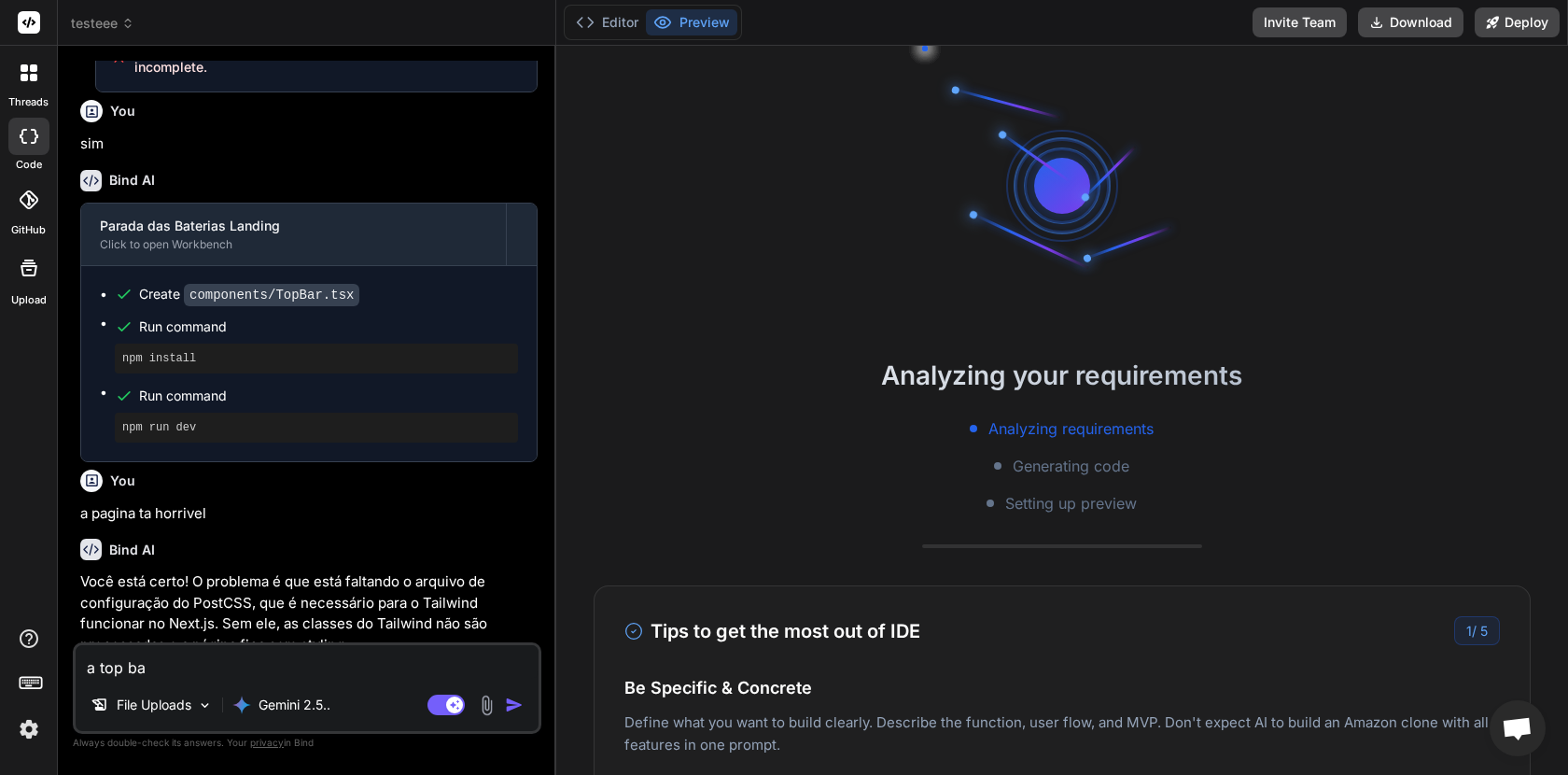
type textarea "a top bar"
type textarea "x"
type textarea "a top bar"
type textarea "x"
type textarea "a top bar e"
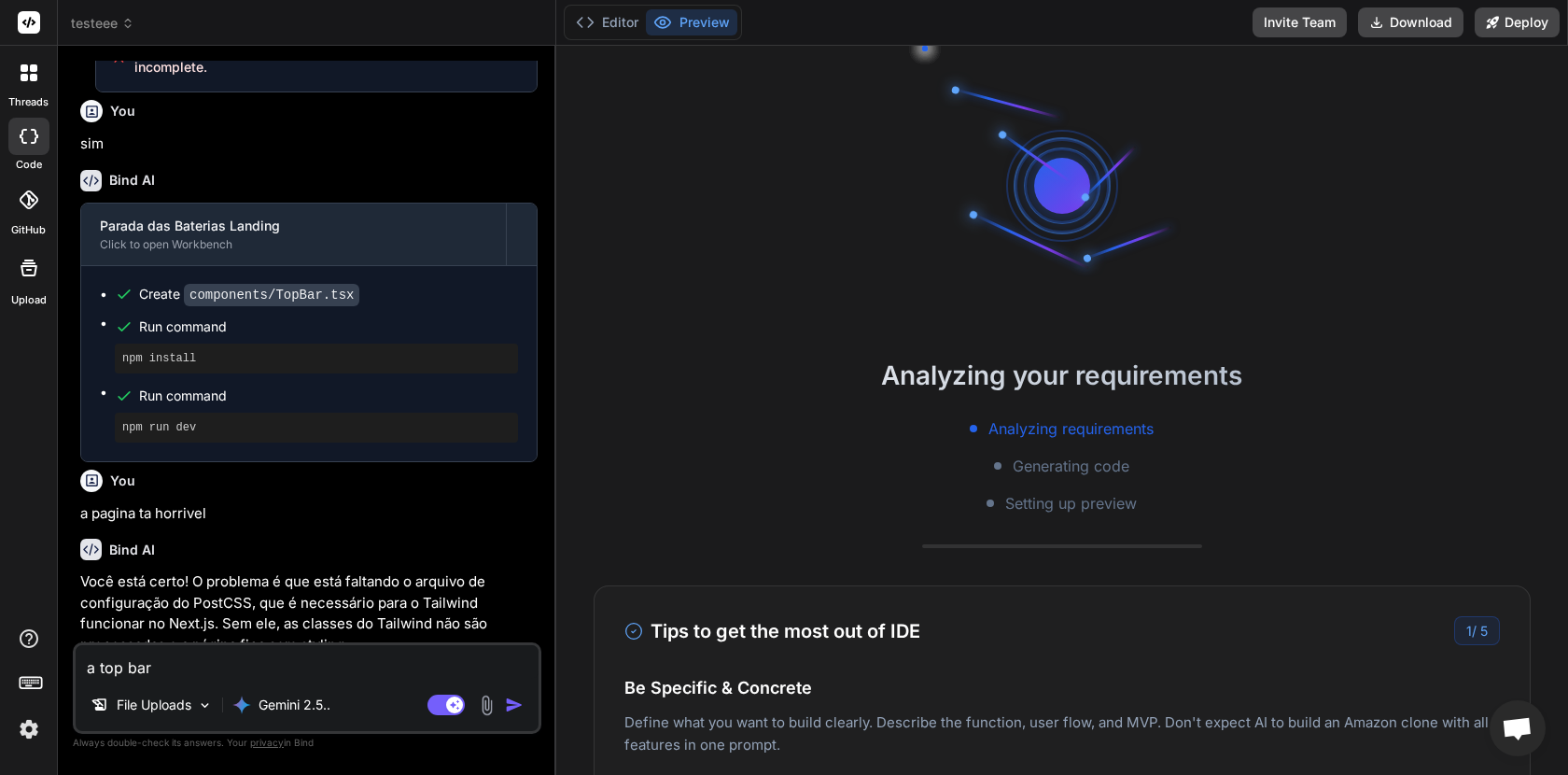
type textarea "x"
type textarea "a top bar e"
type textarea "x"
type textarea "a top bar e a"
type textarea "x"
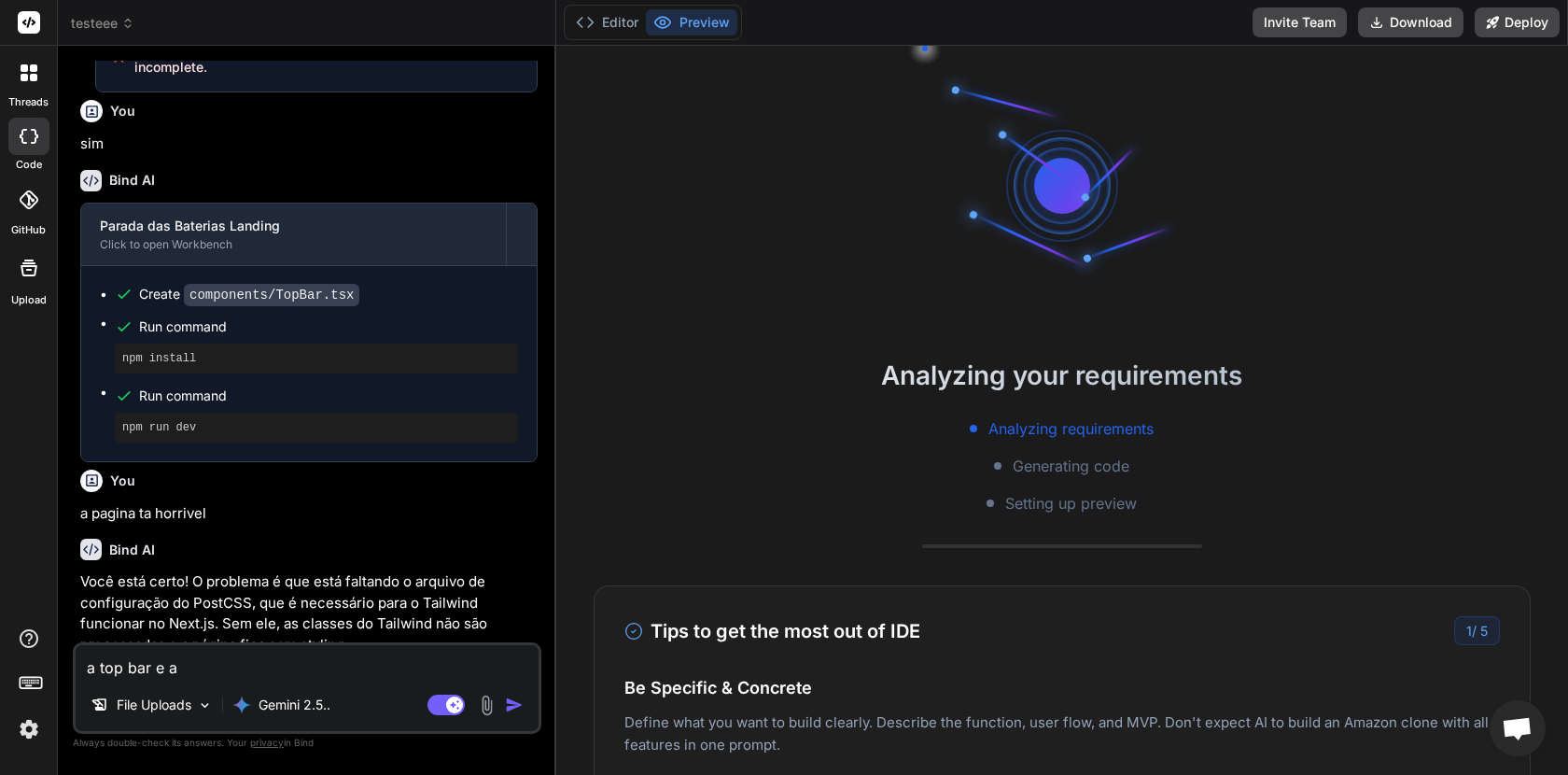
type textarea "a top bar e am"
type textarea "x"
type textarea "a top bar e ama"
type textarea "x"
type textarea "a top bar e amar"
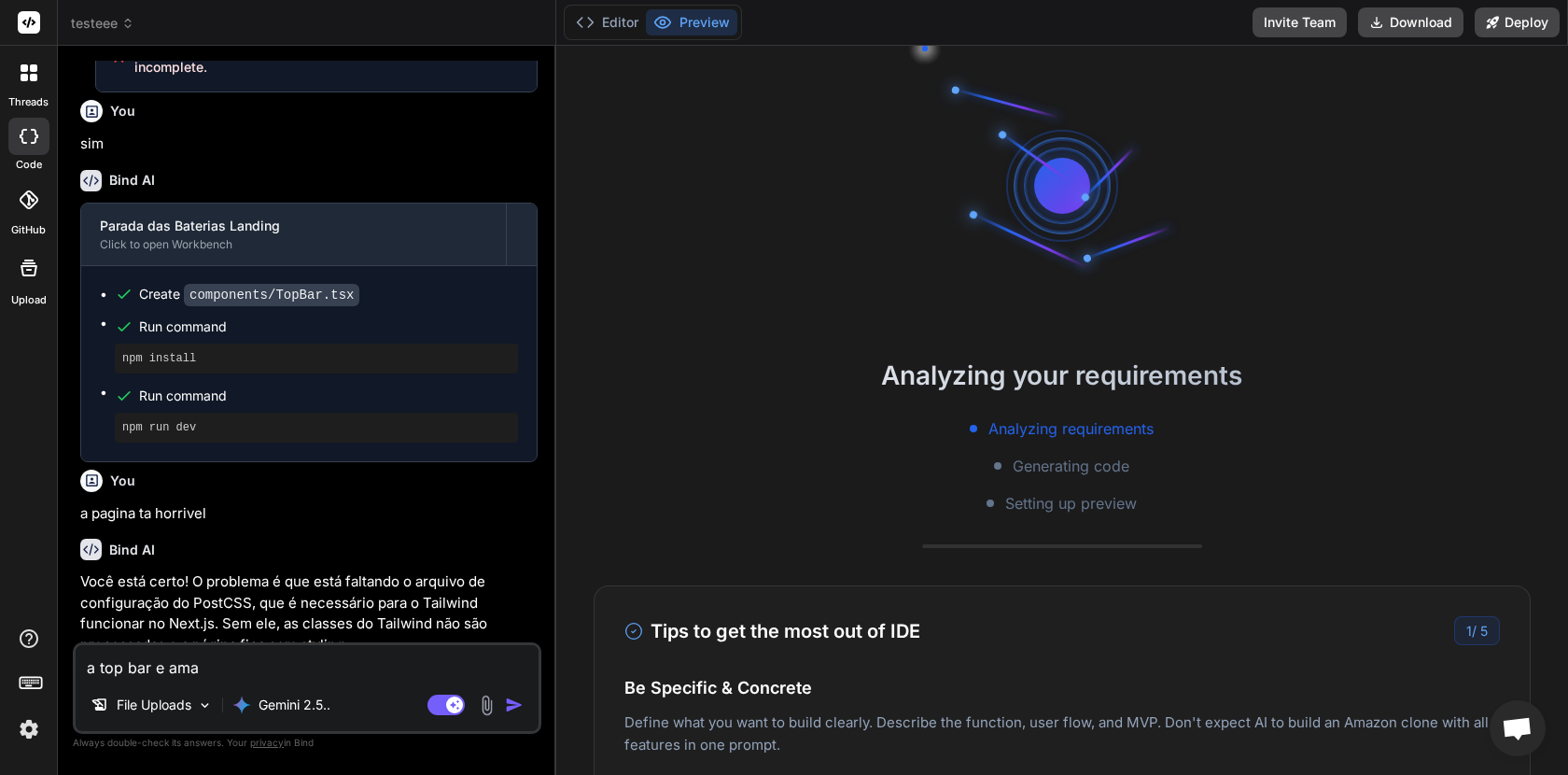
type textarea "x"
type textarea "a top bar e amare"
type textarea "x"
type textarea "a top bar e amarel"
type textarea "x"
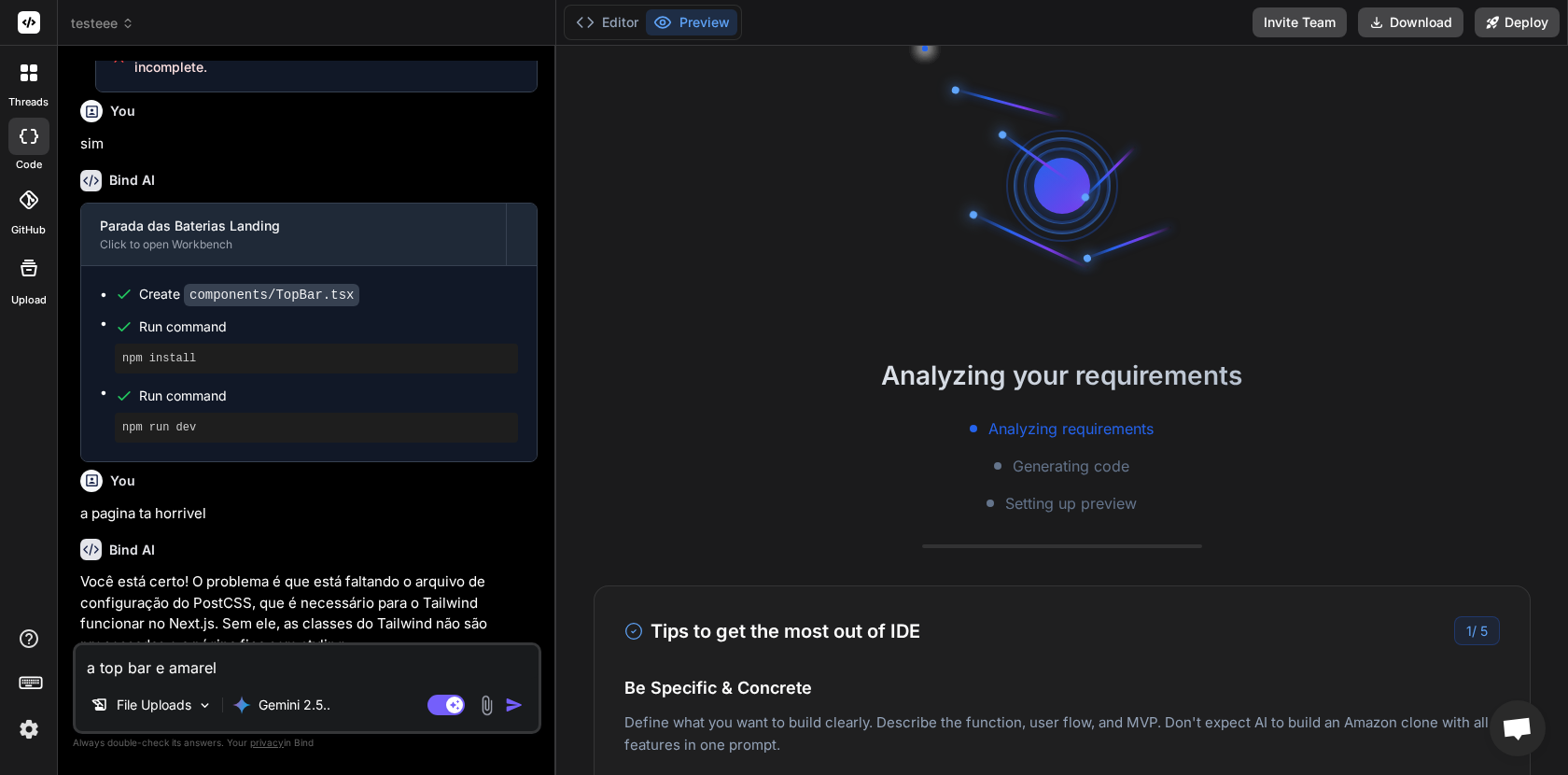
type textarea "a top bar e amarela"
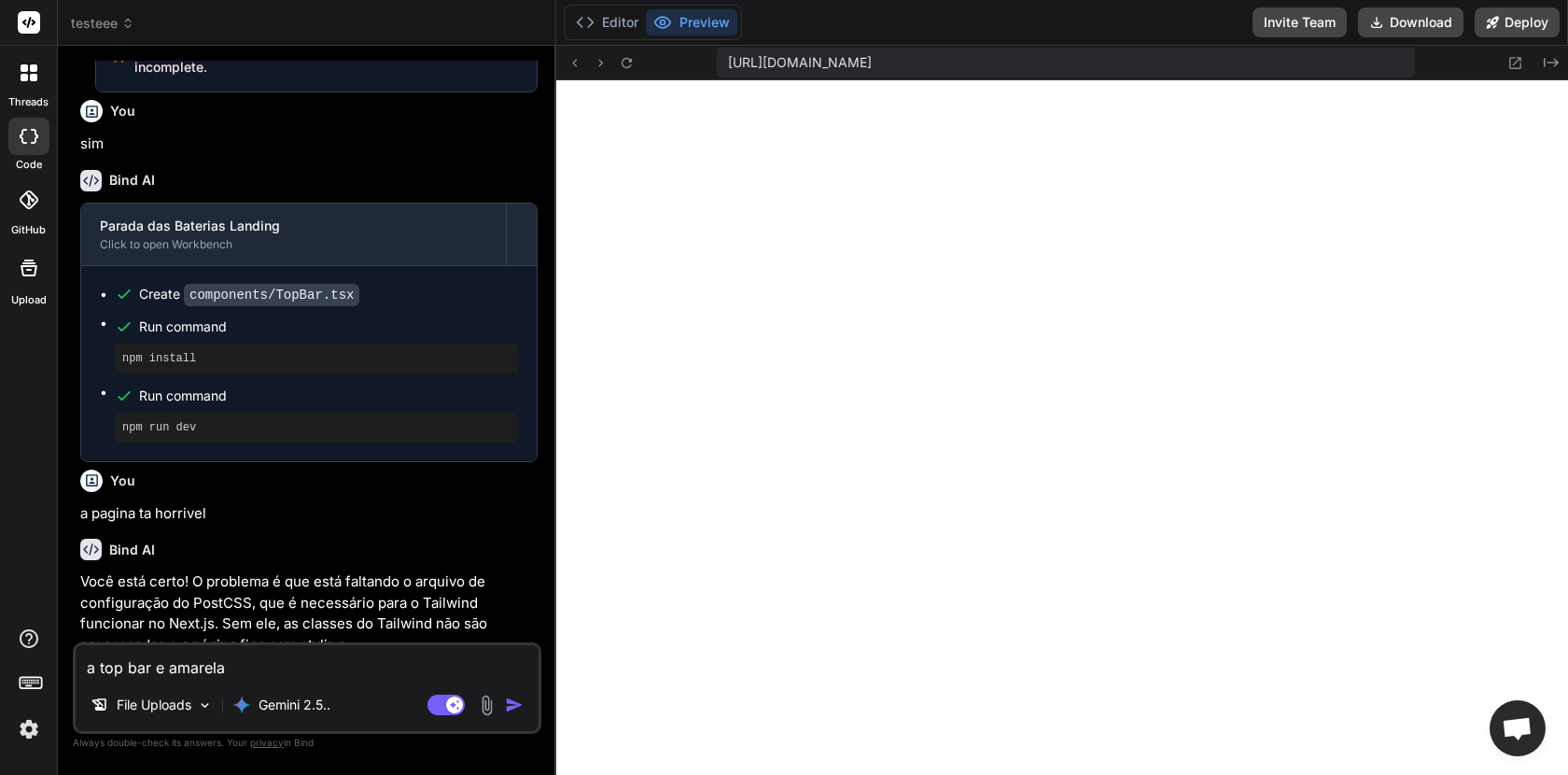
scroll to position [478, 0]
type textarea "x"
type textarea "a top bar e amarela"
click at [510, 709] on img "button" at bounding box center [515, 706] width 19 height 19
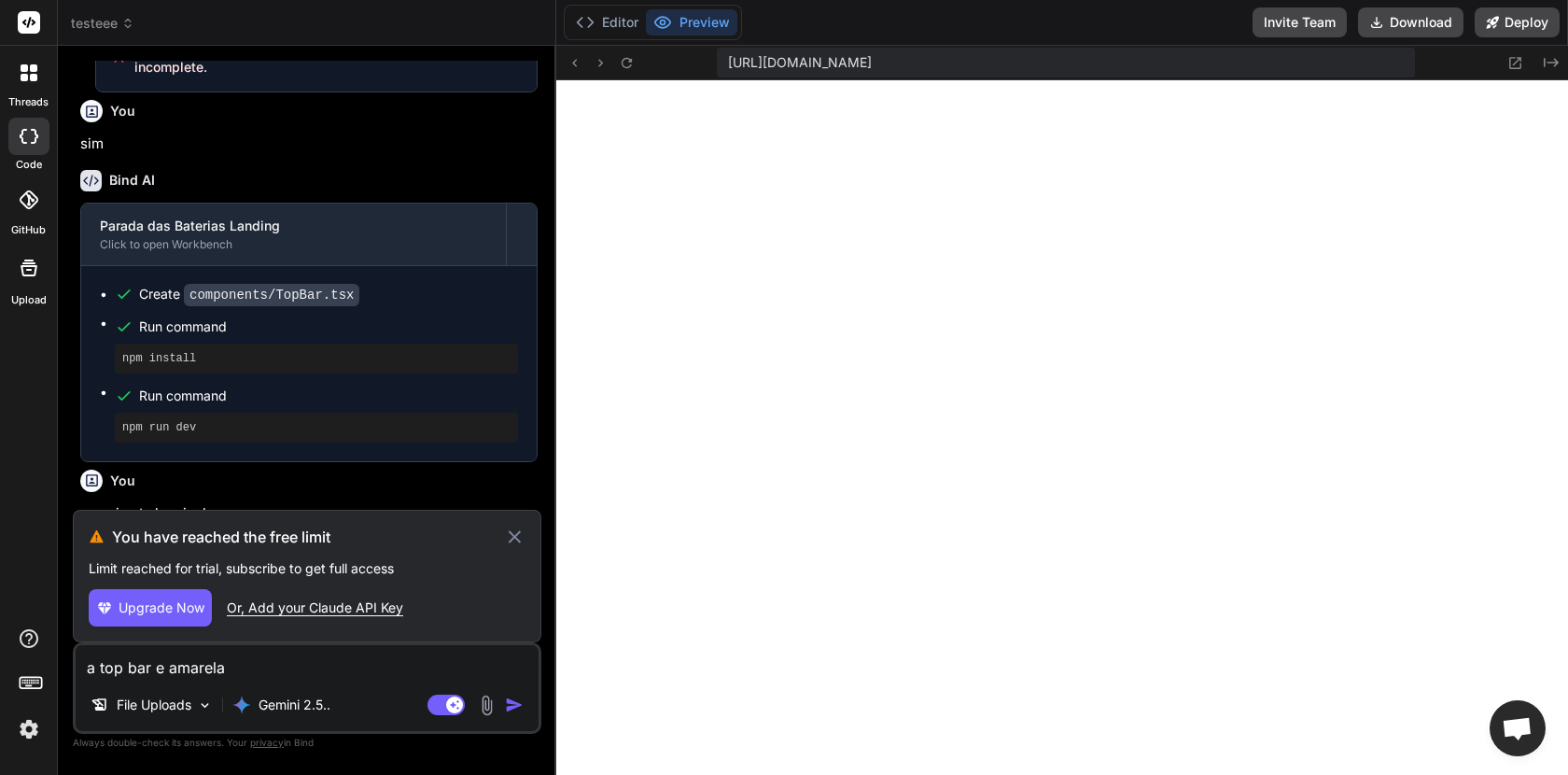
type textarea "x"
